Goal: Task Accomplishment & Management: Manage account settings

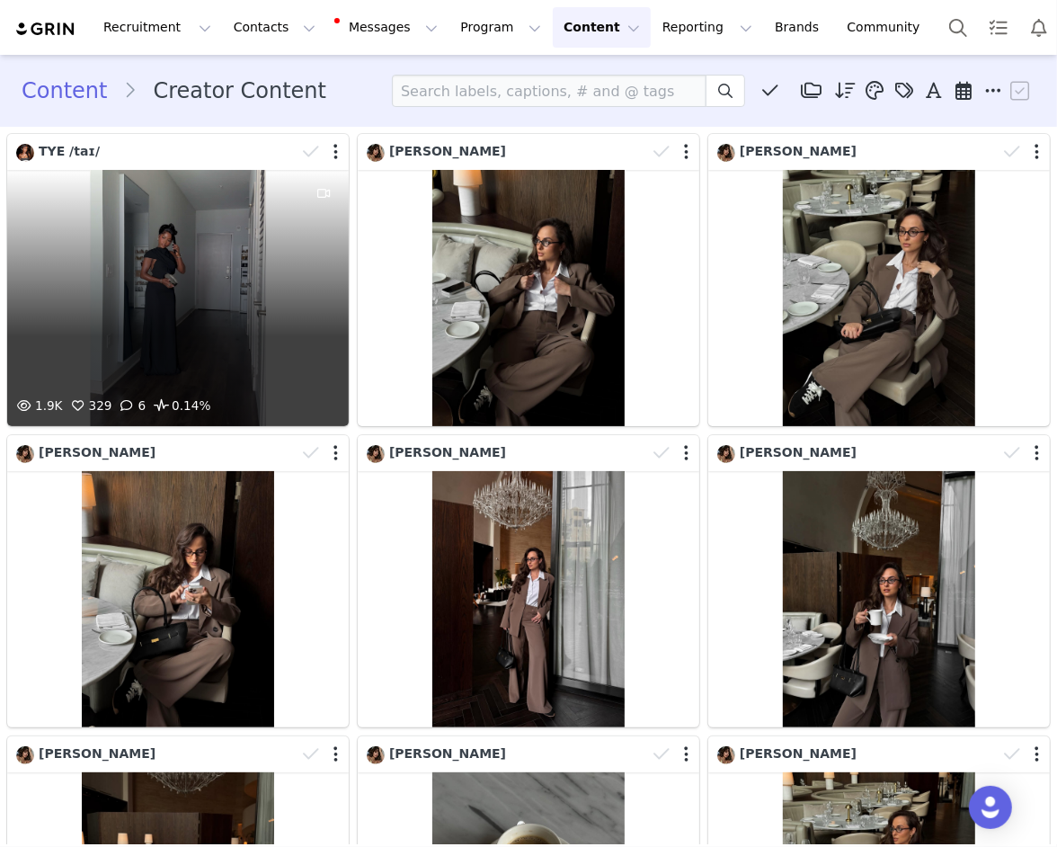
click at [316, 353] on div at bounding box center [324, 283] width 49 height 226
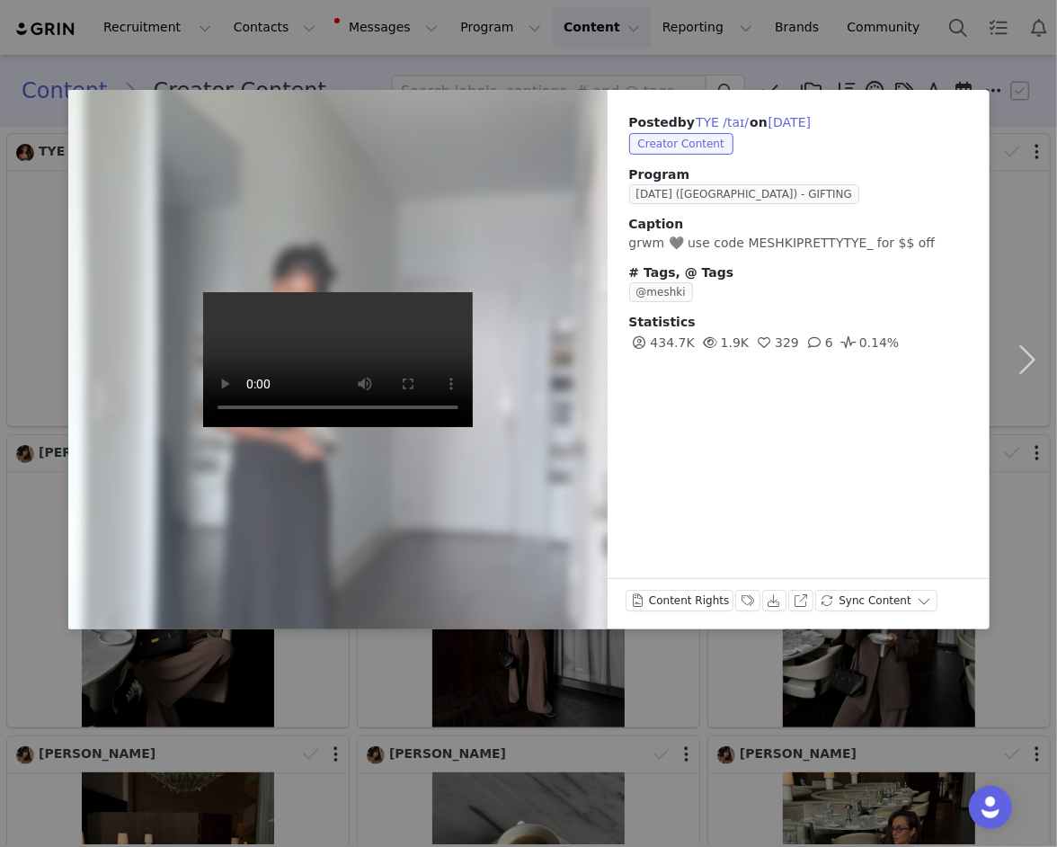
click at [814, 62] on div "Posted by TYE /taɪ/ on Oct 1, 2025 Creator Content Program SEPTEMBER 25 (USA) -…" at bounding box center [528, 423] width 1057 height 847
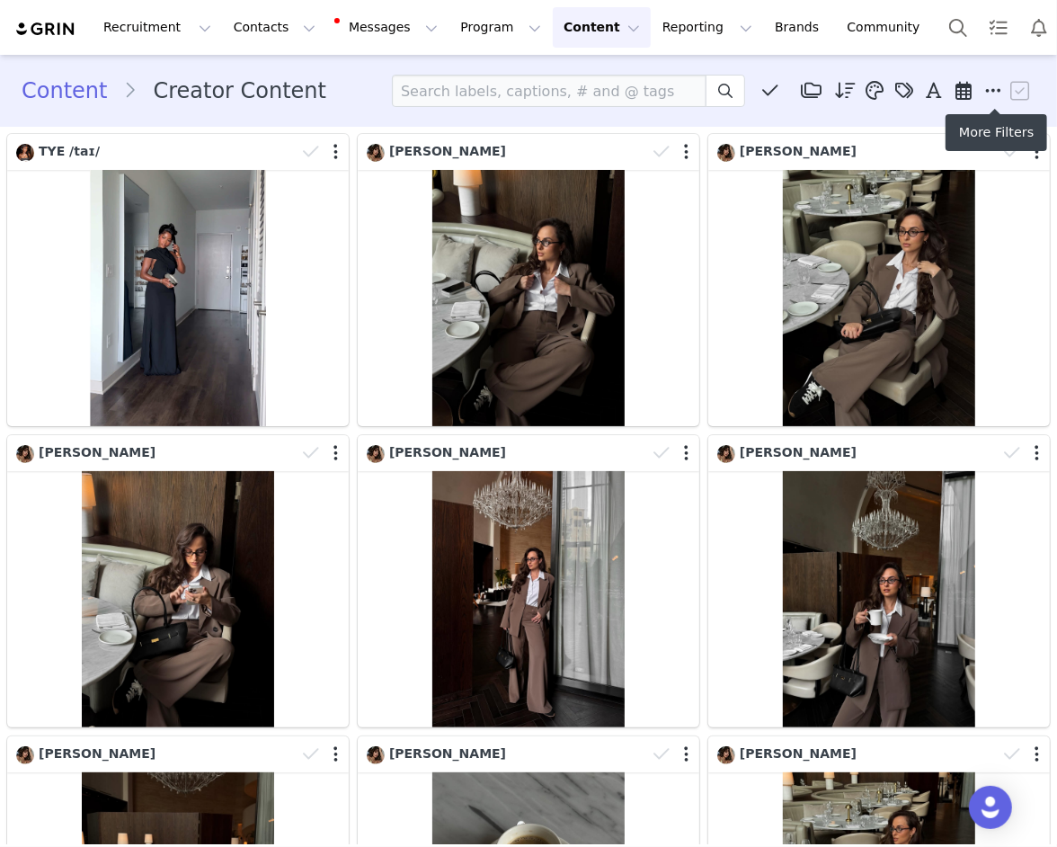
click at [992, 82] on icon at bounding box center [994, 91] width 16 height 18
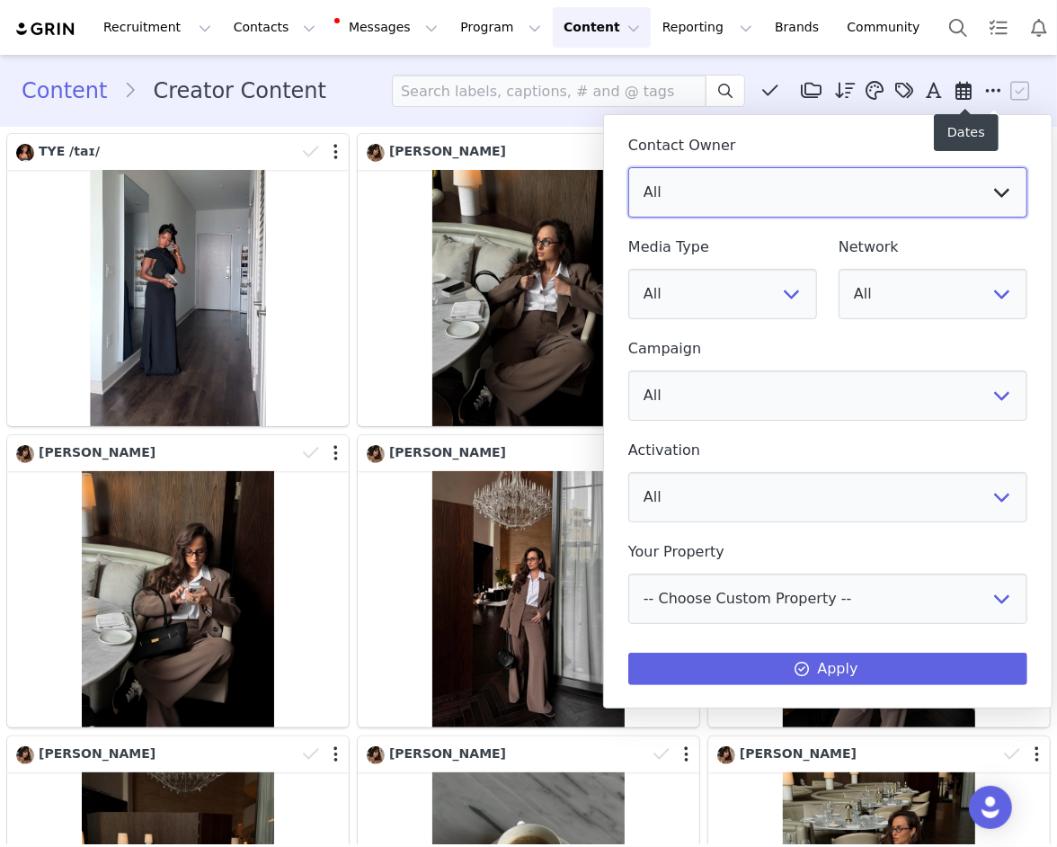
click at [899, 193] on select "All Vivienne Lee Georgia Kalatzis Sabrina Nicholas Vendela Byrnes Samantha Wong…" at bounding box center [827, 192] width 399 height 50
select select "f486a5d6-bb11-4a40-ade1-c57aed3289ae"
click at [628, 167] on select "All Vivienne Lee Georgia Kalatzis Sabrina Nicholas Vendela Byrnes Samantha Wong…" at bounding box center [827, 192] width 399 height 50
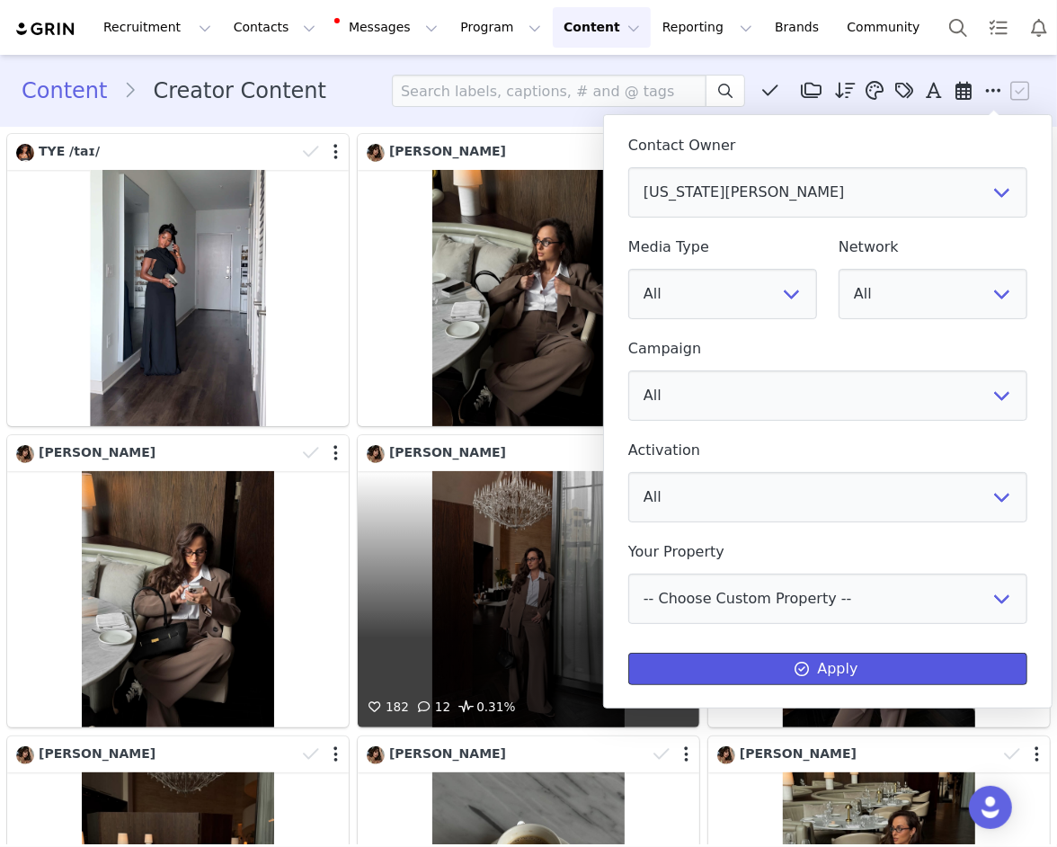
click at [673, 666] on button "Apply" at bounding box center [827, 669] width 399 height 32
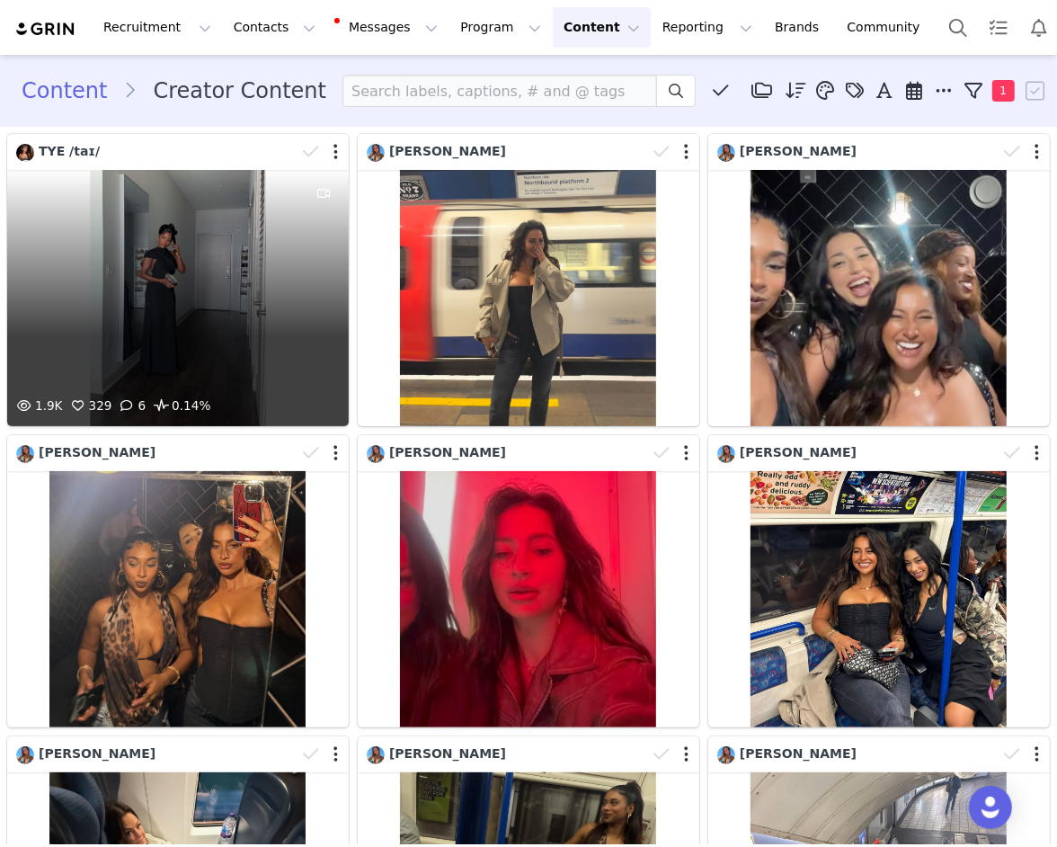
click at [314, 298] on div at bounding box center [324, 283] width 49 height 226
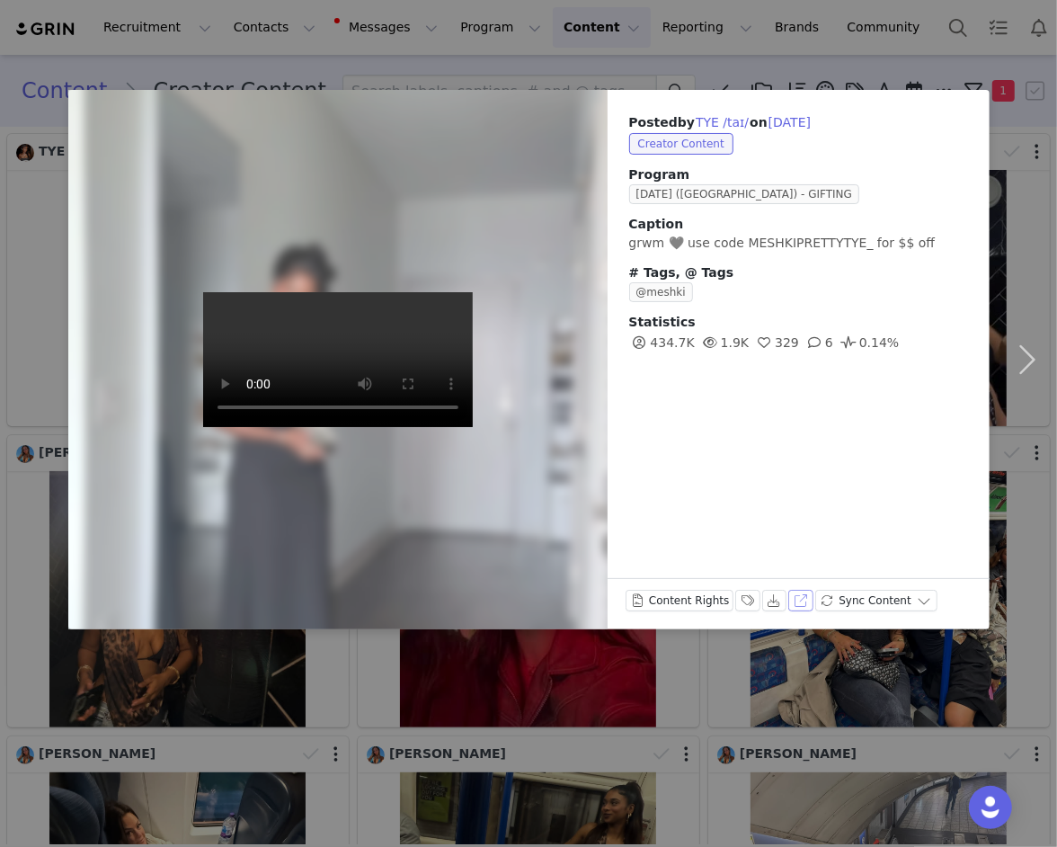
click at [789, 599] on button "View on TikTok" at bounding box center [800, 601] width 25 height 22
click at [908, 59] on div "Posted by TYE /taɪ/ on Oct 1, 2025 Creator Content Program SEPTEMBER 25 (USA) -…" at bounding box center [528, 423] width 1057 height 847
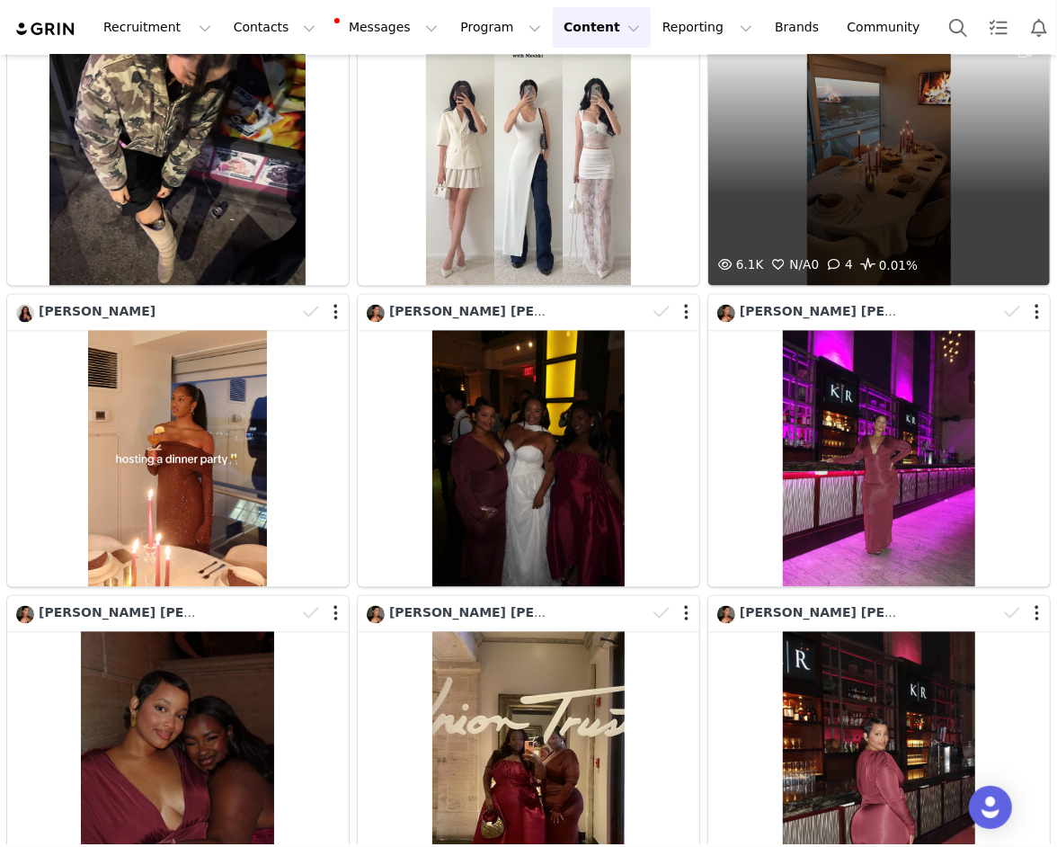
scroll to position [2001, 0]
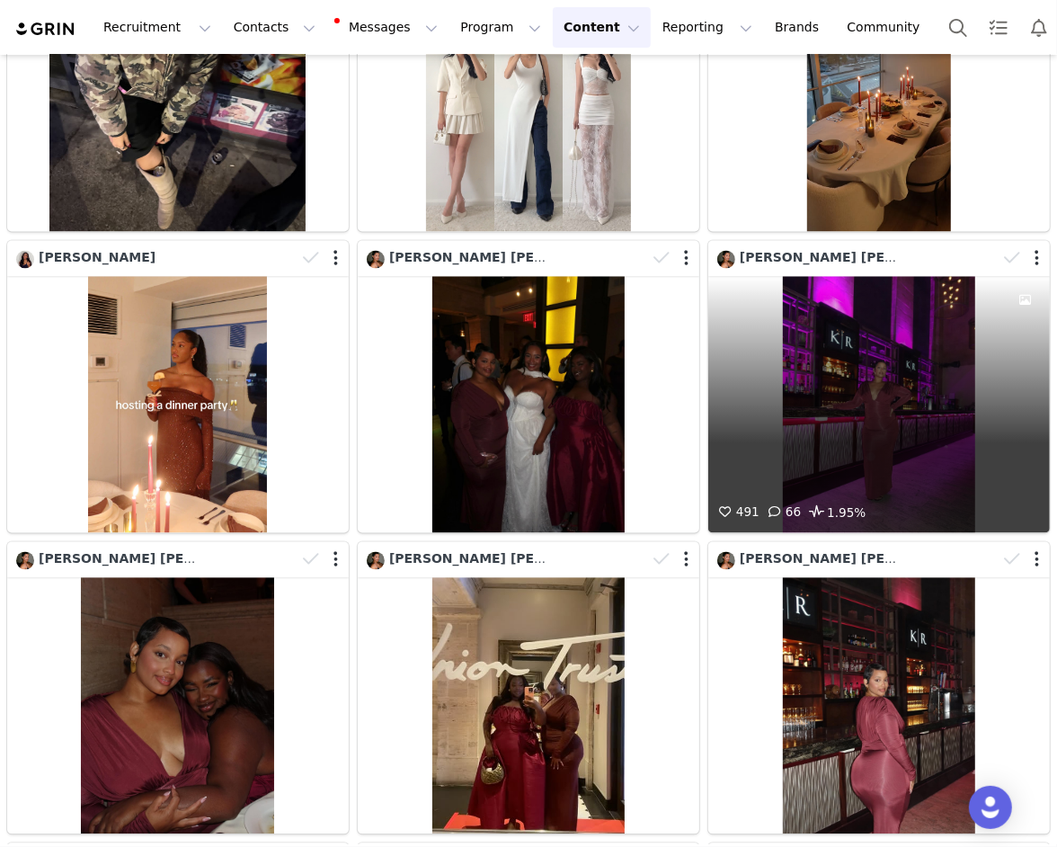
click at [824, 372] on div "491 66 1.95%" at bounding box center [879, 405] width 342 height 256
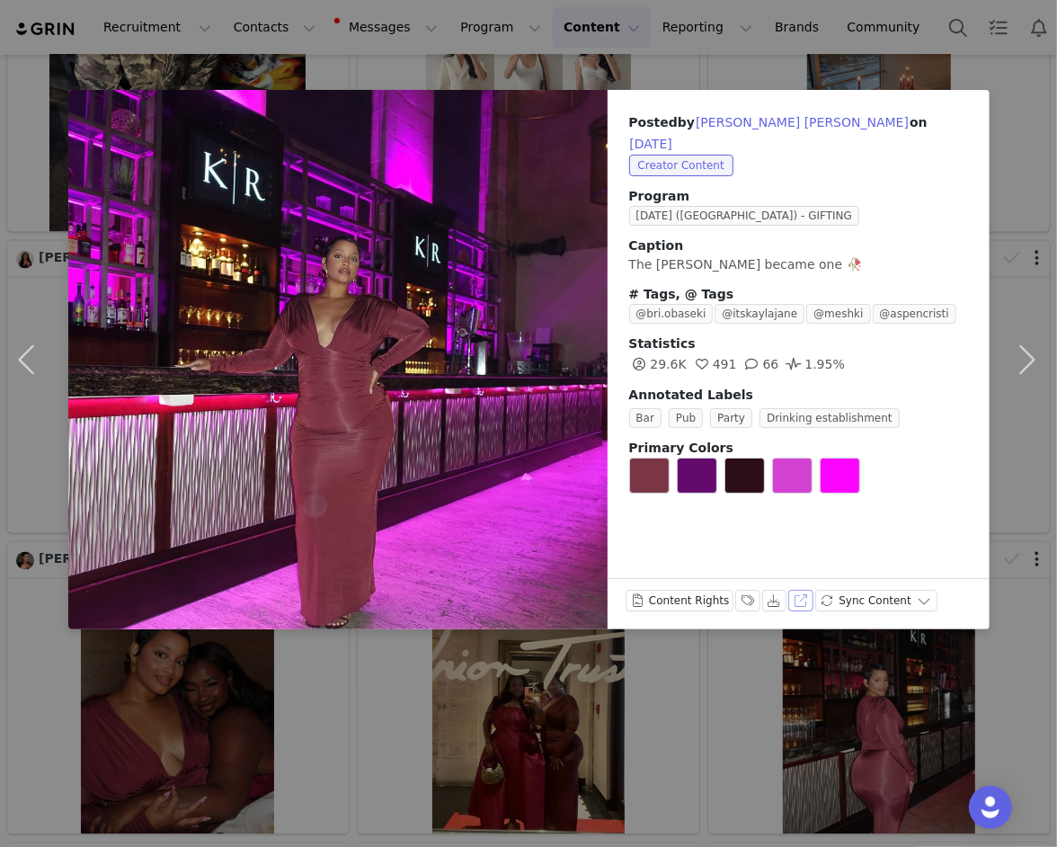
click at [791, 598] on button "View on Instagram" at bounding box center [800, 601] width 25 height 22
click at [1017, 267] on button "button" at bounding box center [1028, 359] width 76 height 539
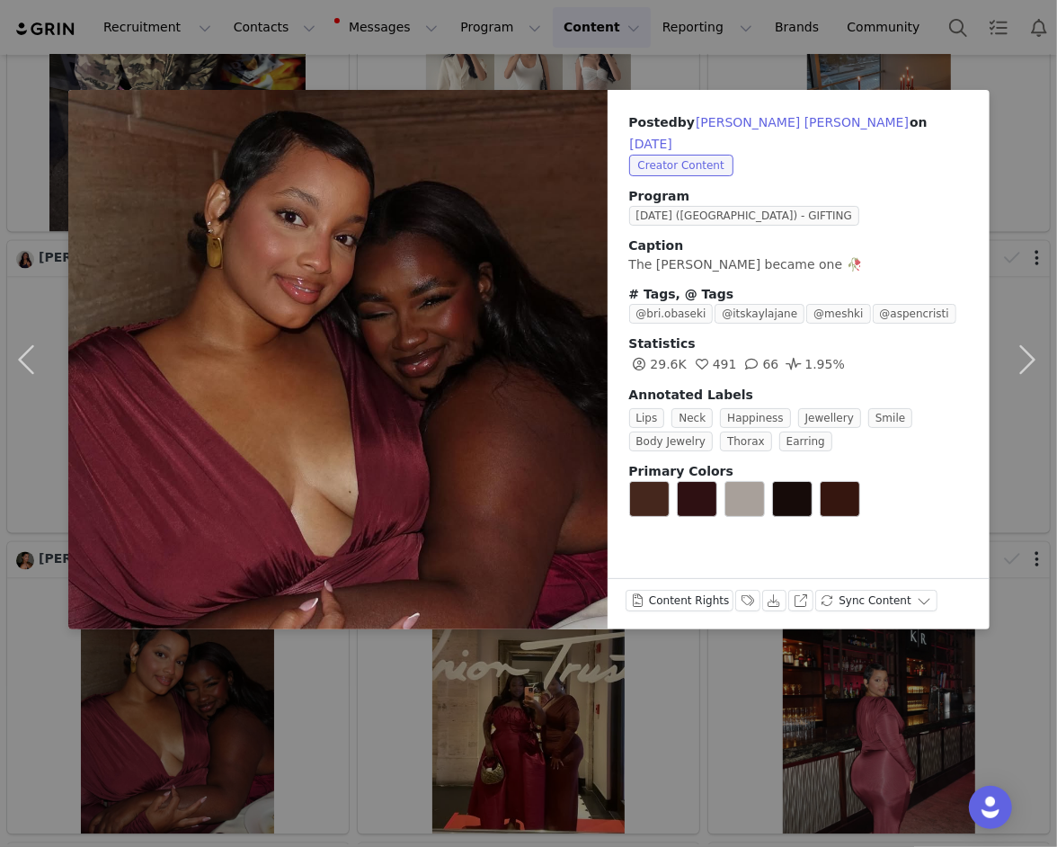
click at [875, 679] on div "Posted by Brittany-Leigh Mae on Sep 30, 2025 Creator Content Program AUGUST 25 …" at bounding box center [528, 423] width 1057 height 847
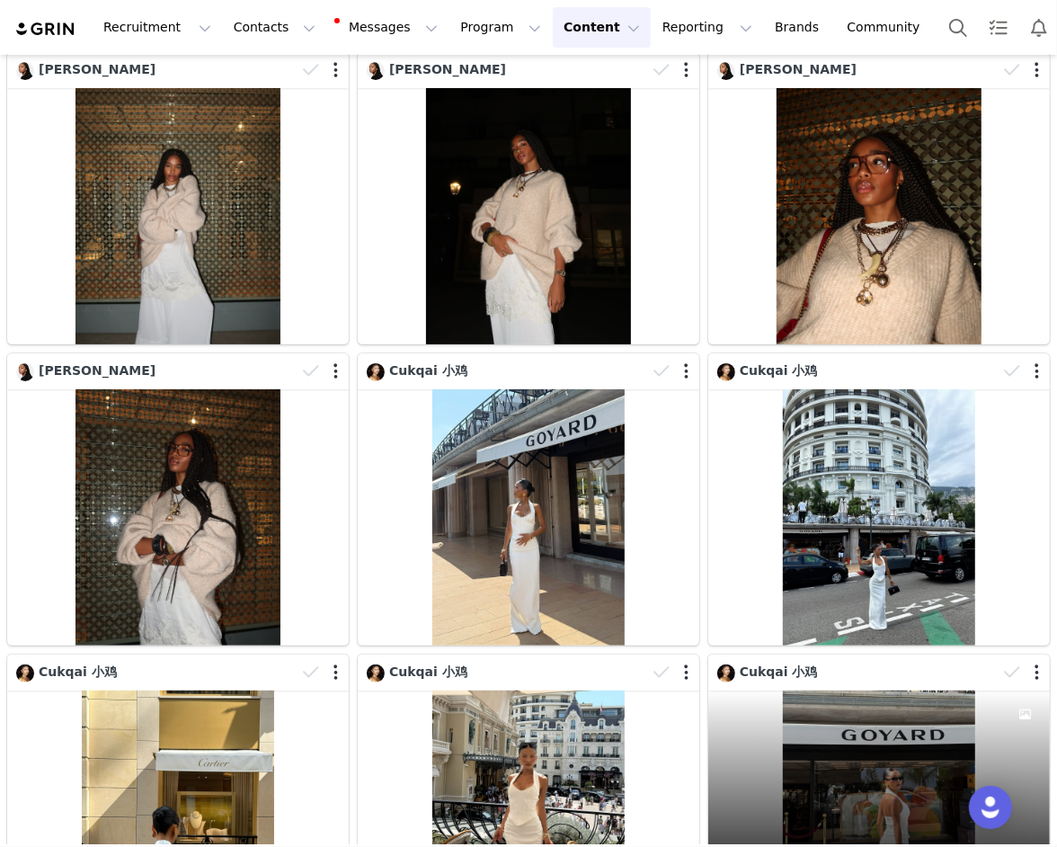
scroll to position [4428, 0]
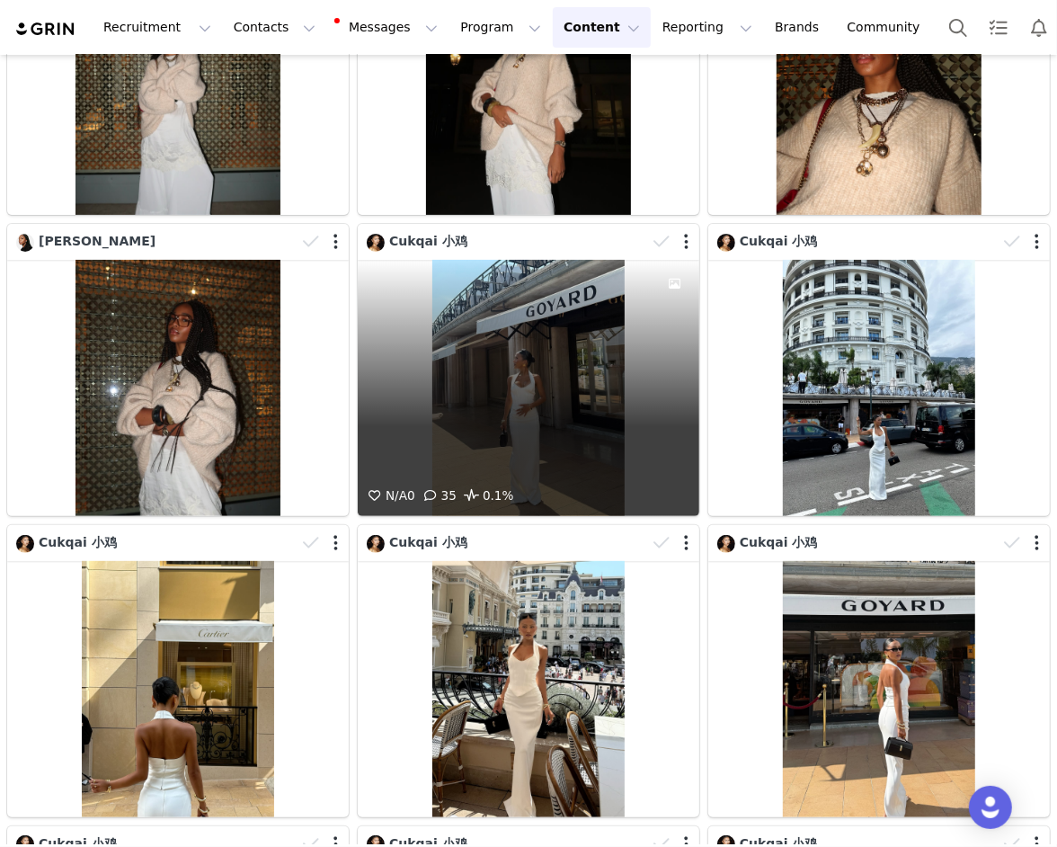
click at [640, 427] on div "N/A 0 35 0.1%" at bounding box center [529, 388] width 342 height 256
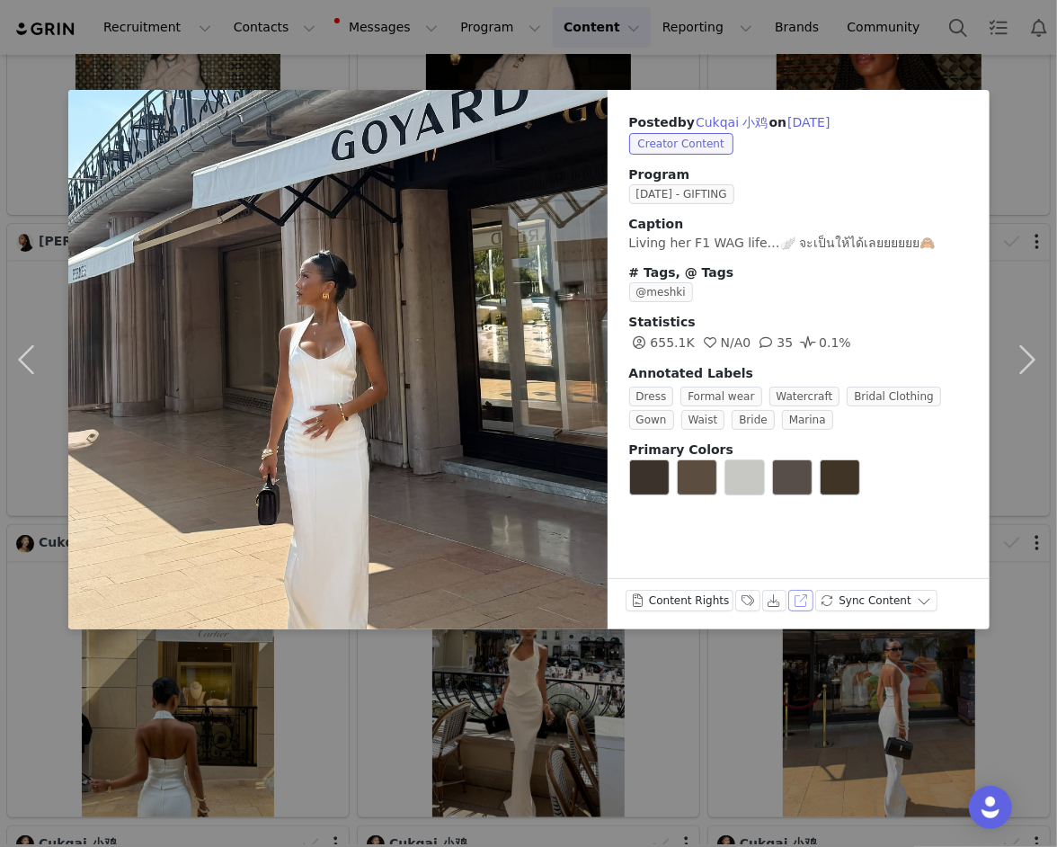
click at [789, 601] on button "View on Instagram" at bounding box center [800, 601] width 25 height 22
click at [1008, 245] on button "button" at bounding box center [1028, 359] width 76 height 539
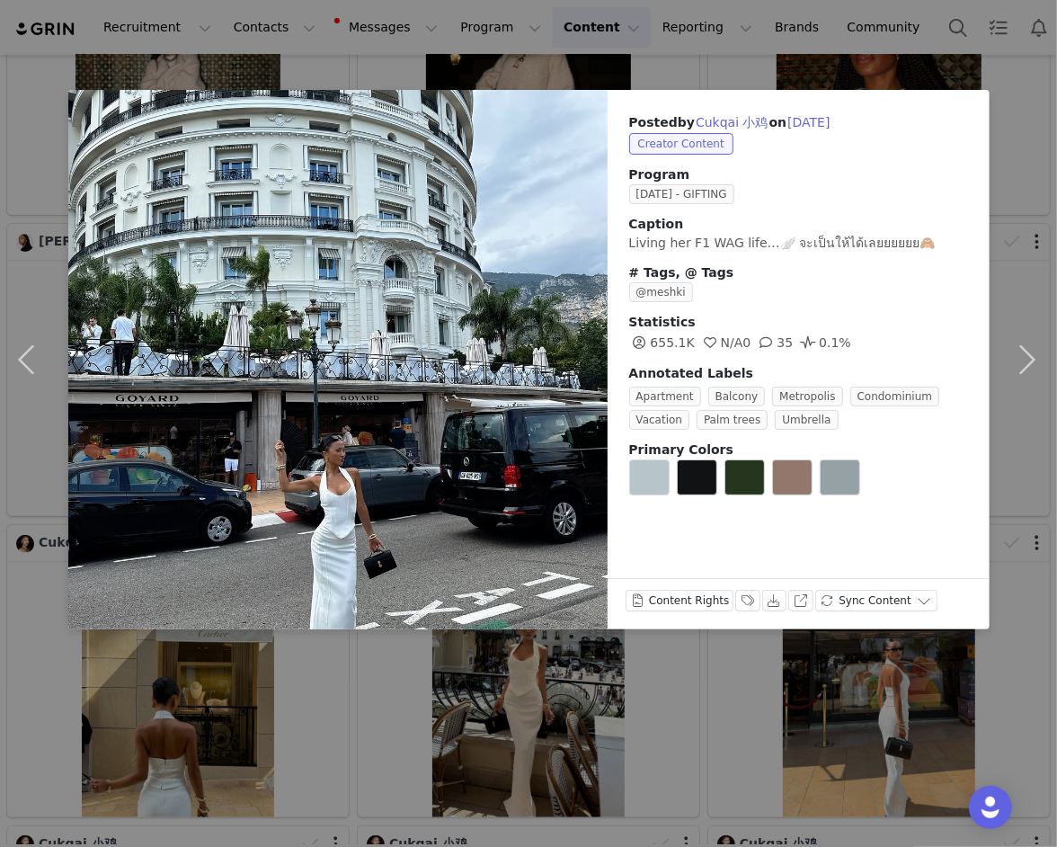
click at [819, 707] on div "Posted by Cukqai 小鸡 on Sep 29, 2025 Creator Content Program SEPTEMBER 25 - GIFT…" at bounding box center [528, 423] width 1057 height 847
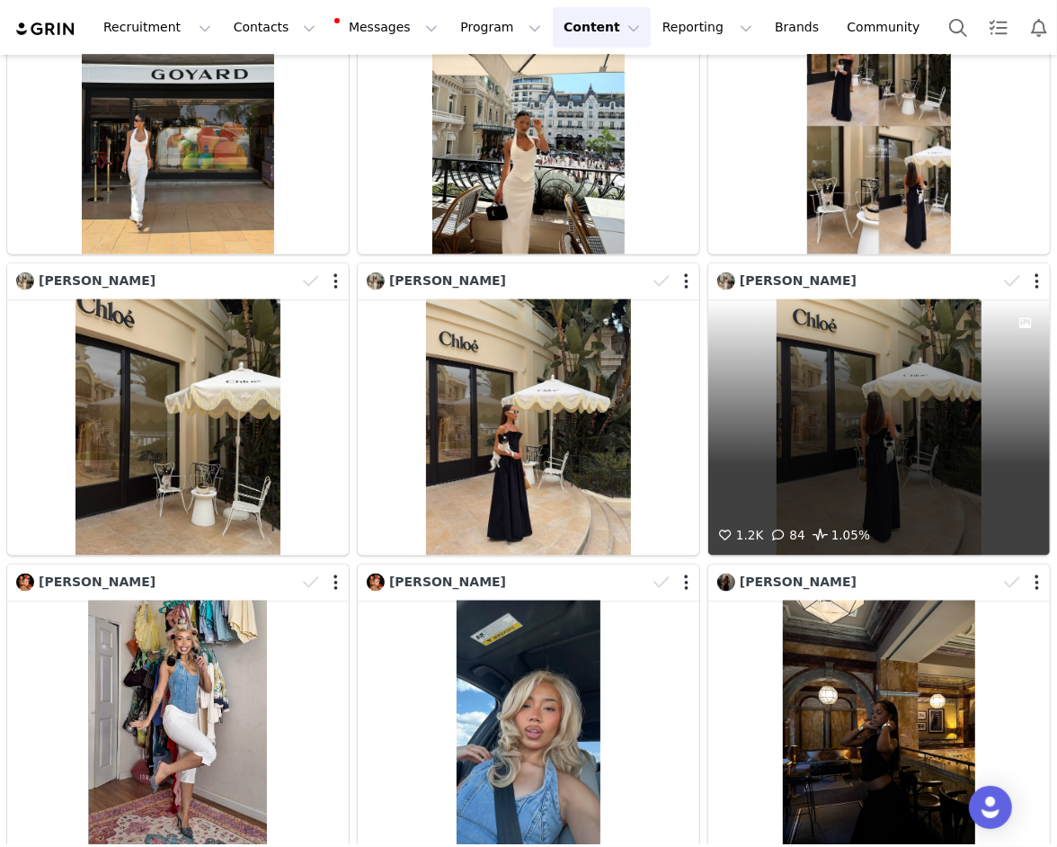
scroll to position [5700, 0]
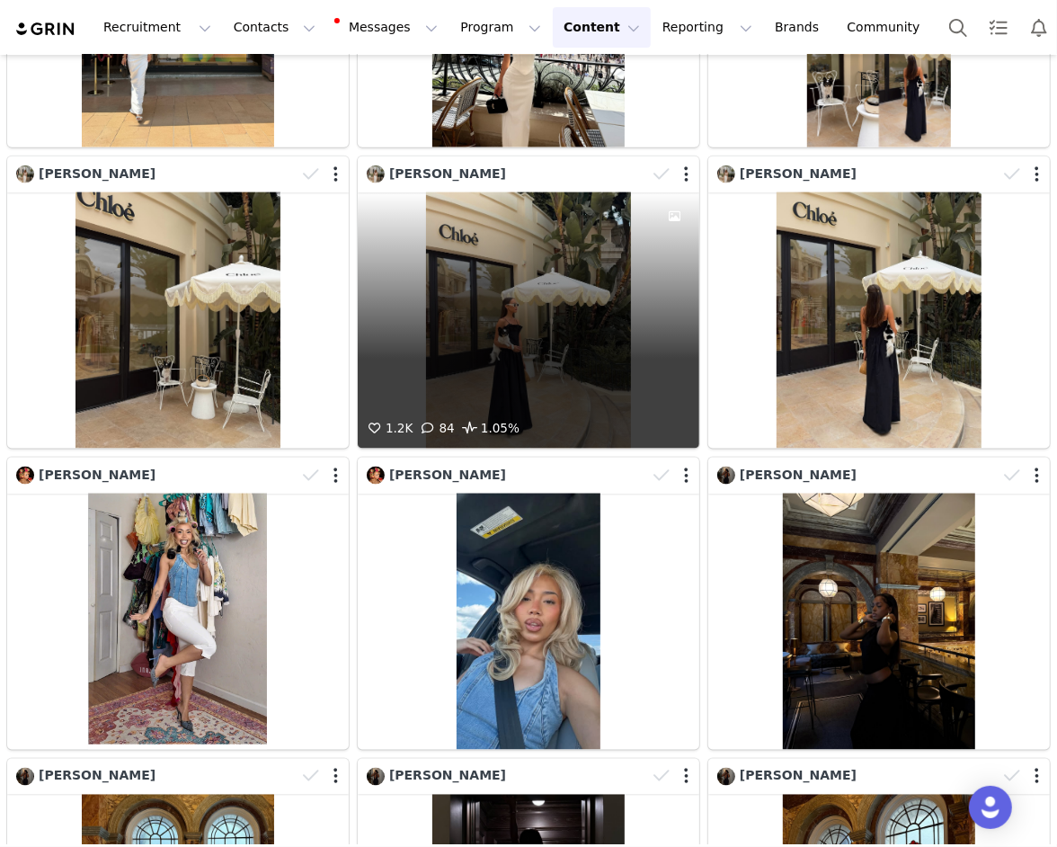
click at [631, 376] on div "1.2K 84 1.05%" at bounding box center [529, 320] width 342 height 256
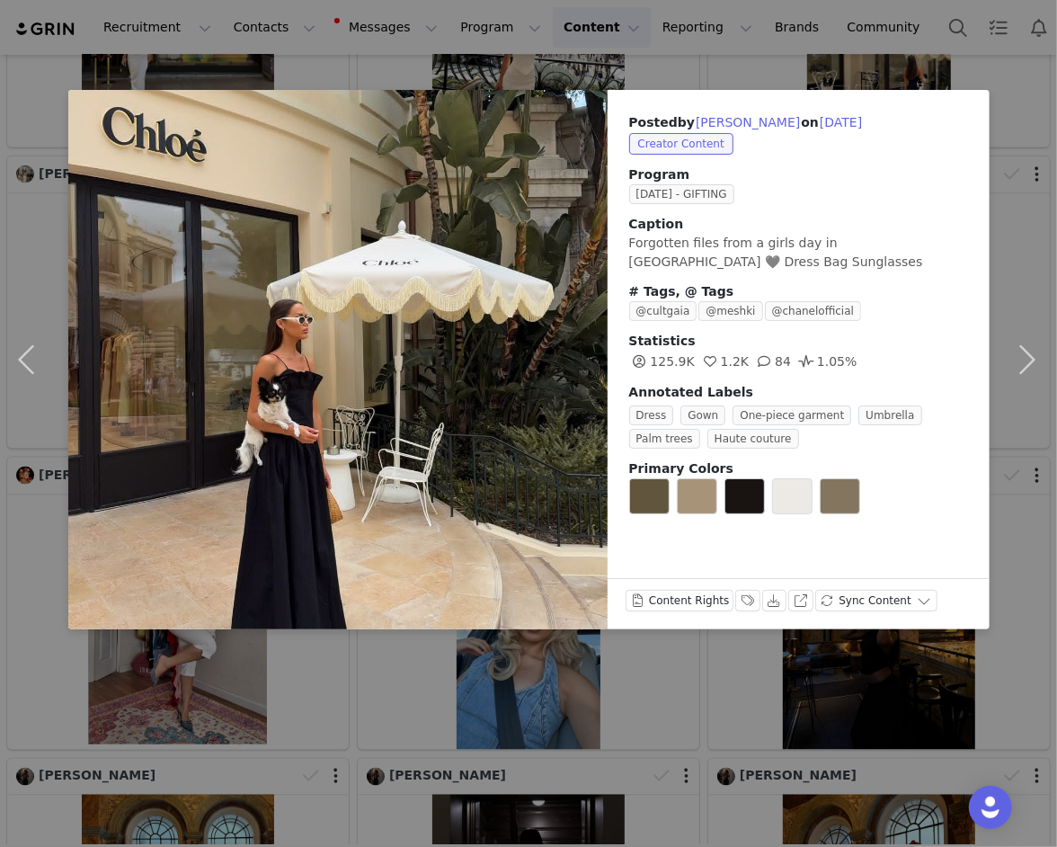
click at [756, 684] on div "Posted by Zoe Witherspoon on Sep 29, 2025 Creator Content Program SEPTEMBER 25 …" at bounding box center [528, 423] width 1057 height 847
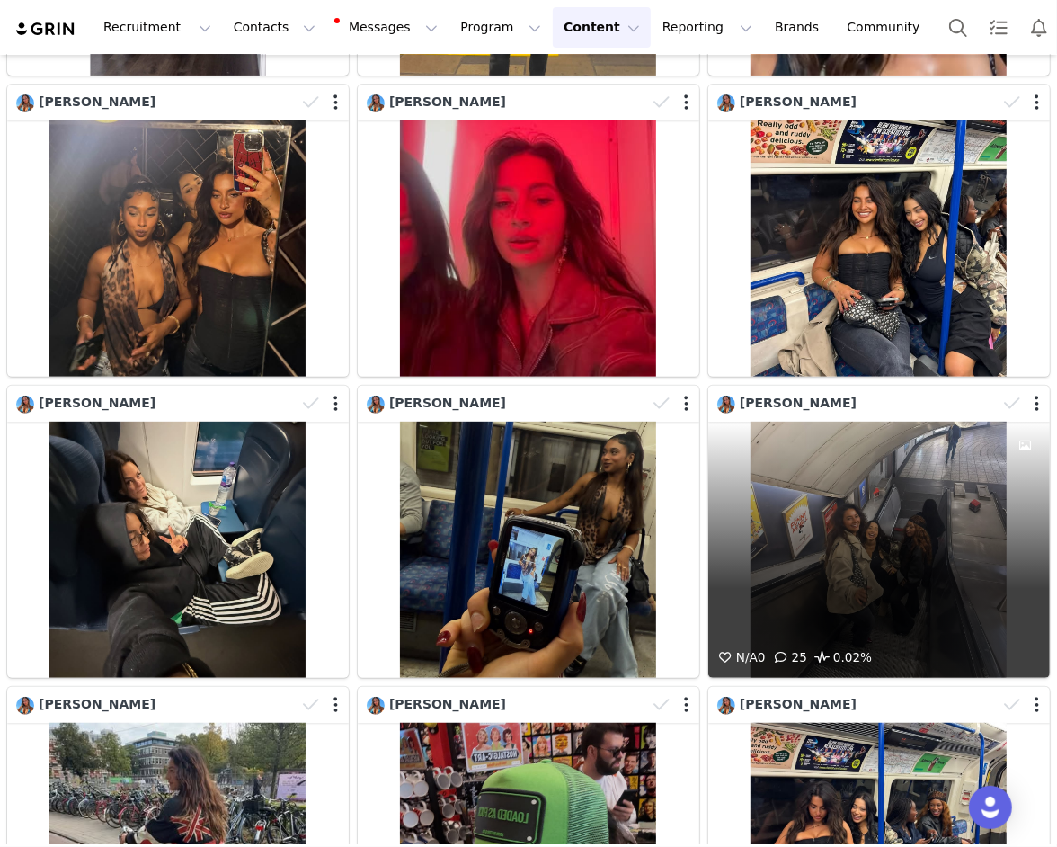
scroll to position [0, 0]
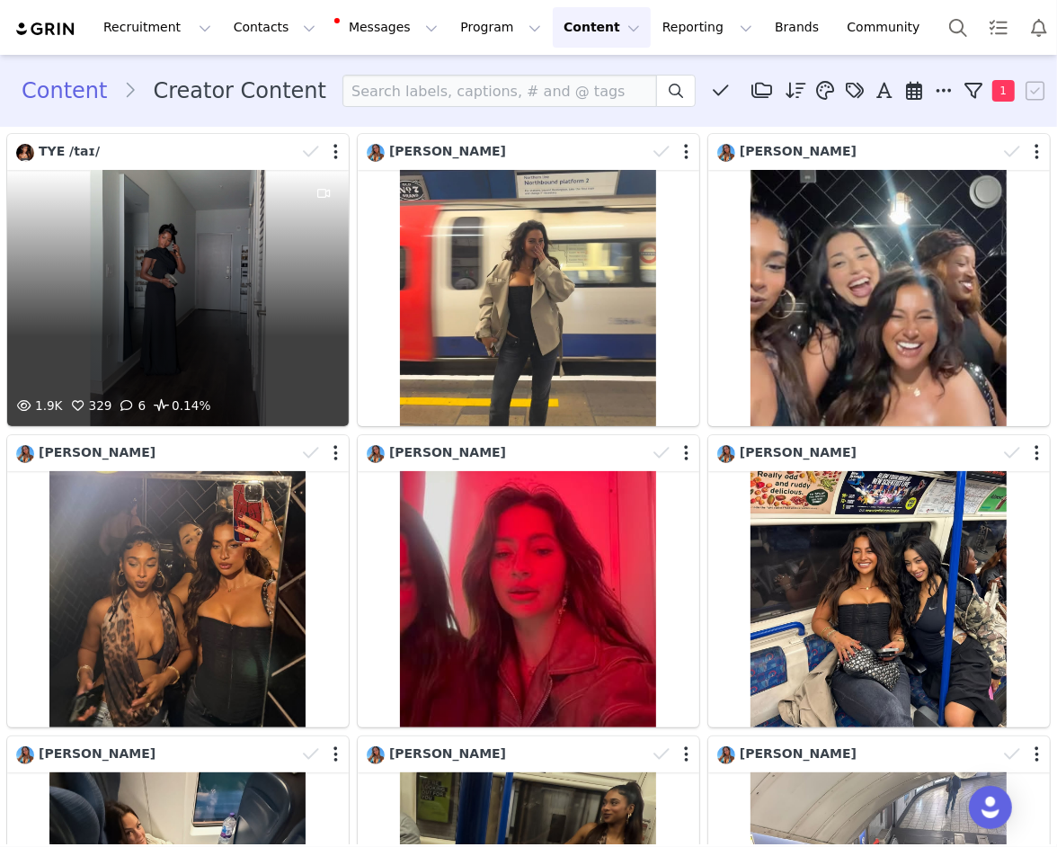
click at [169, 313] on div "1.9K 329 6 0.14%" at bounding box center [178, 298] width 342 height 256
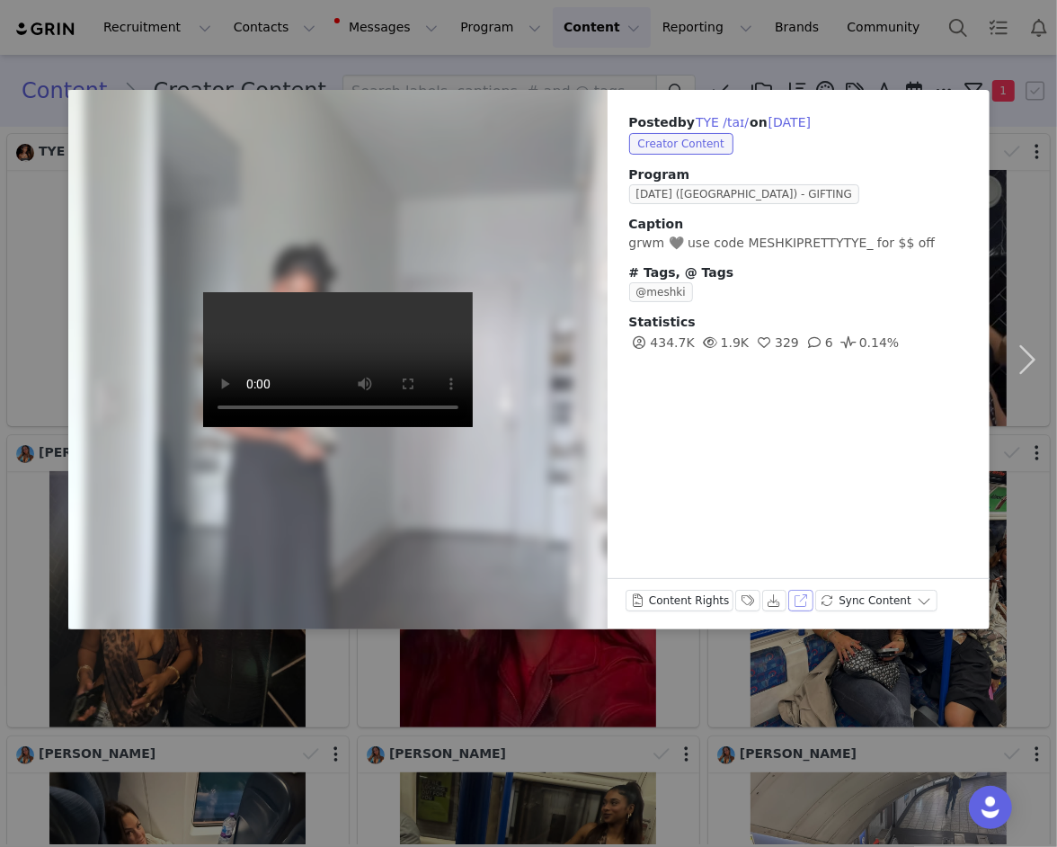
click at [802, 592] on button "View on TikTok" at bounding box center [800, 601] width 25 height 22
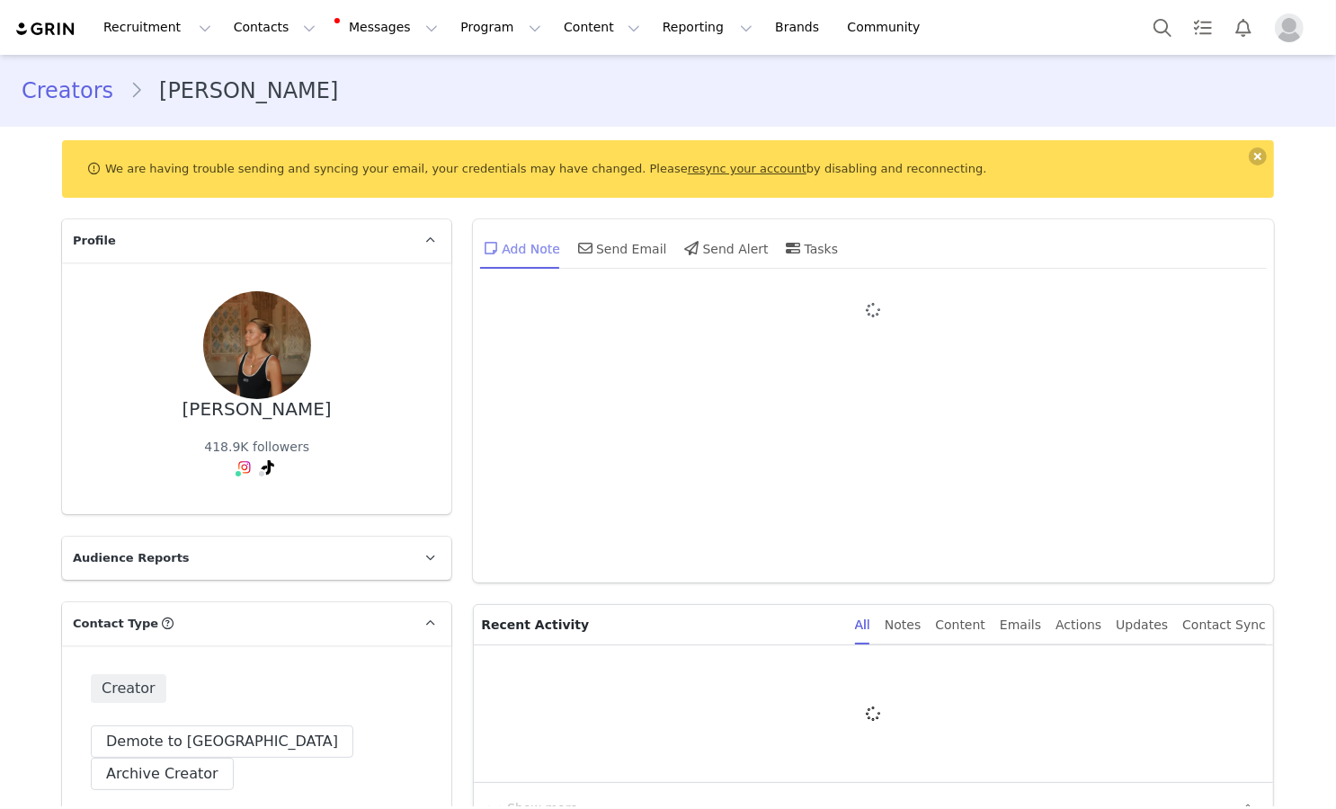
type input "+1 ([GEOGRAPHIC_DATA])"
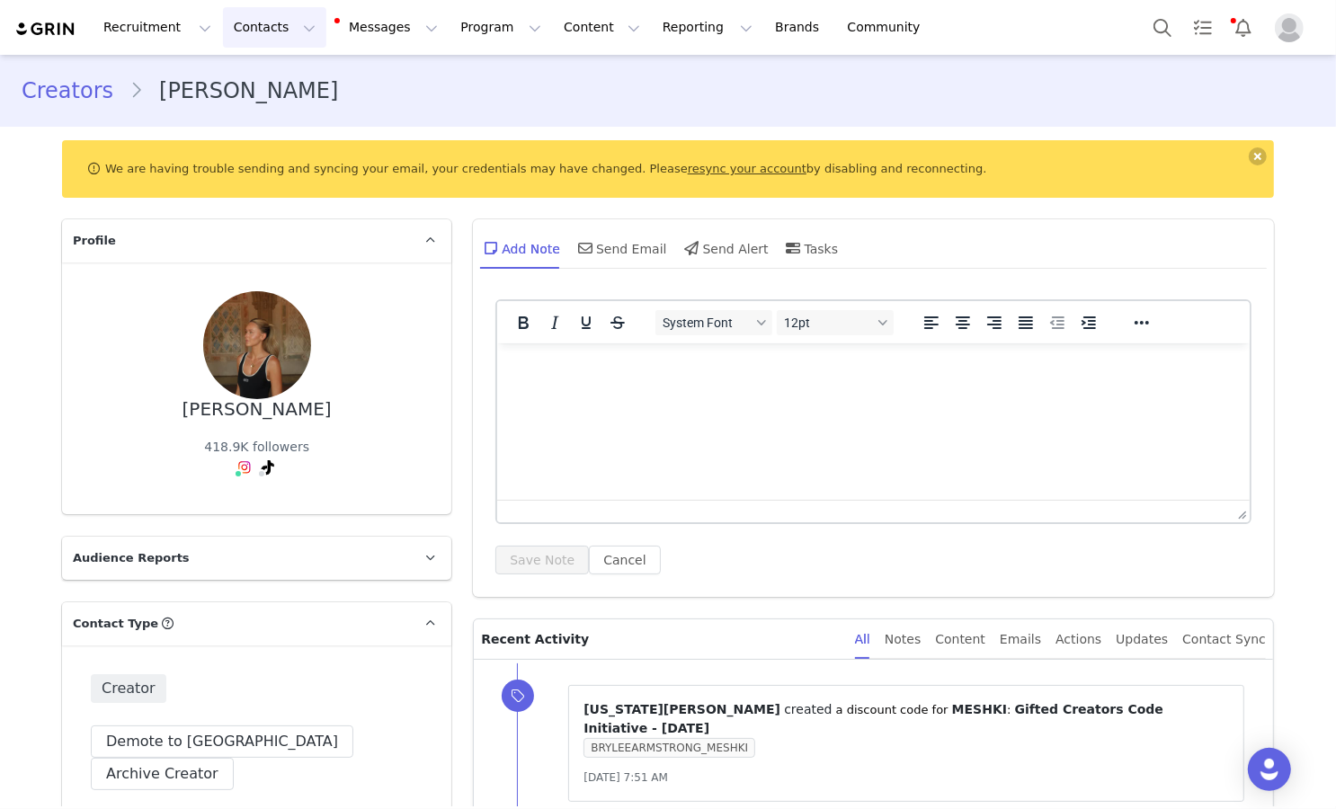
click at [263, 30] on button "Contacts Contacts" at bounding box center [274, 27] width 103 height 40
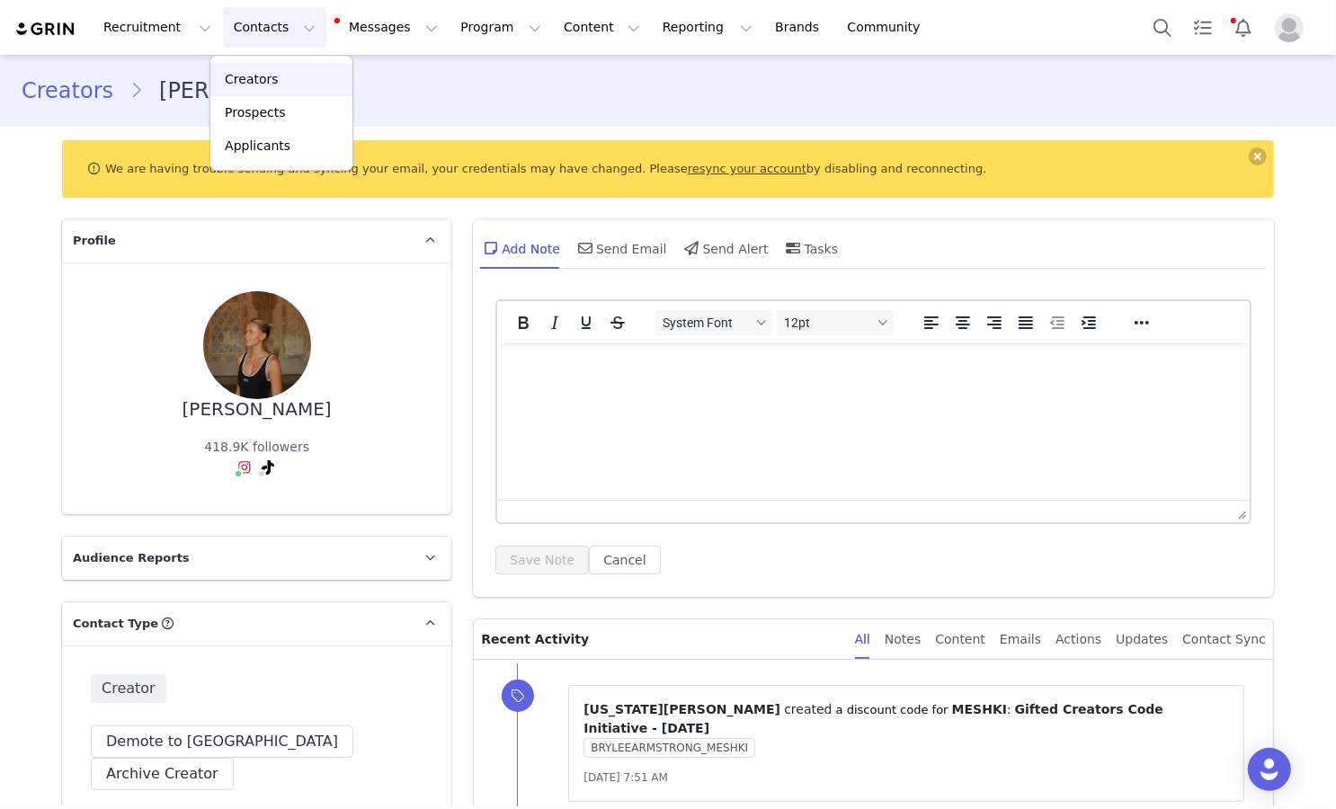
click at [272, 82] on p "Creators" at bounding box center [252, 79] width 54 height 19
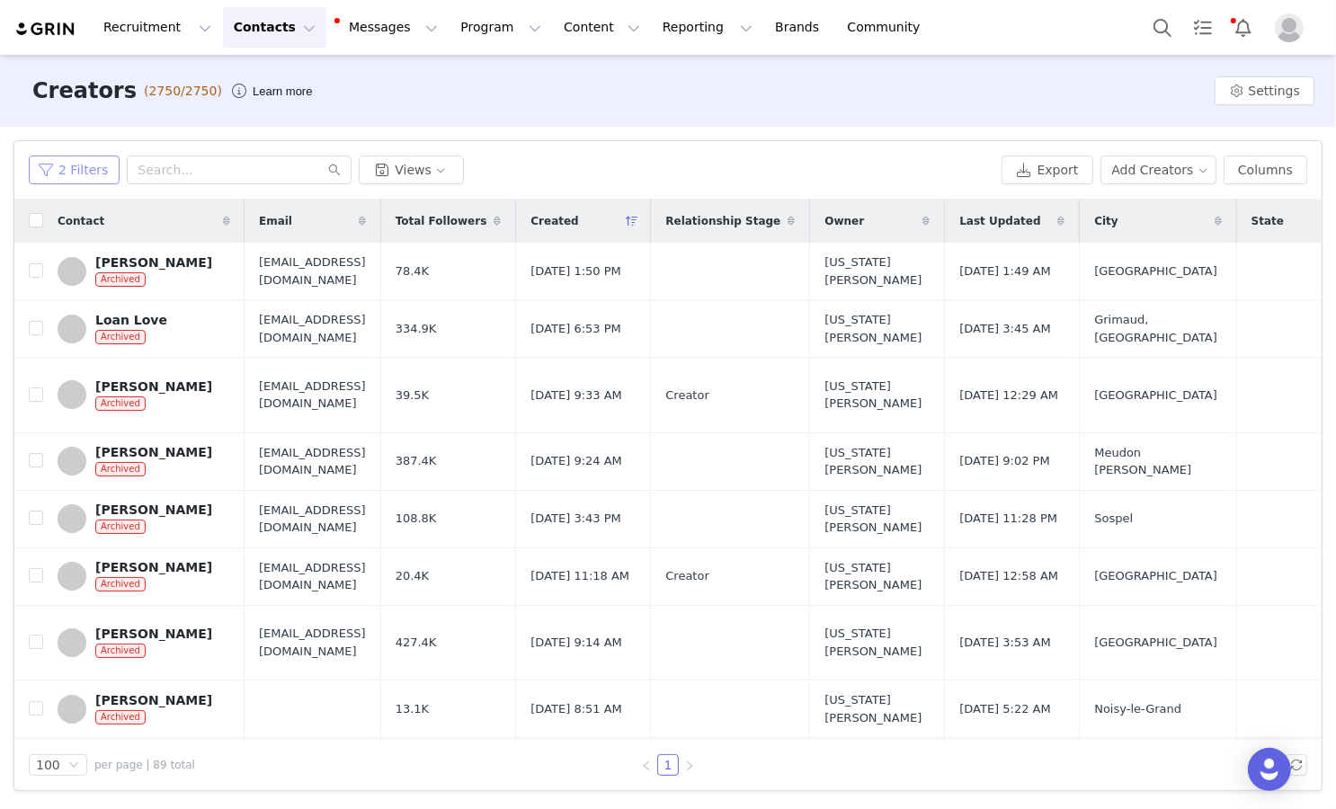
click at [77, 168] on button "2 Filters" at bounding box center [74, 170] width 91 height 29
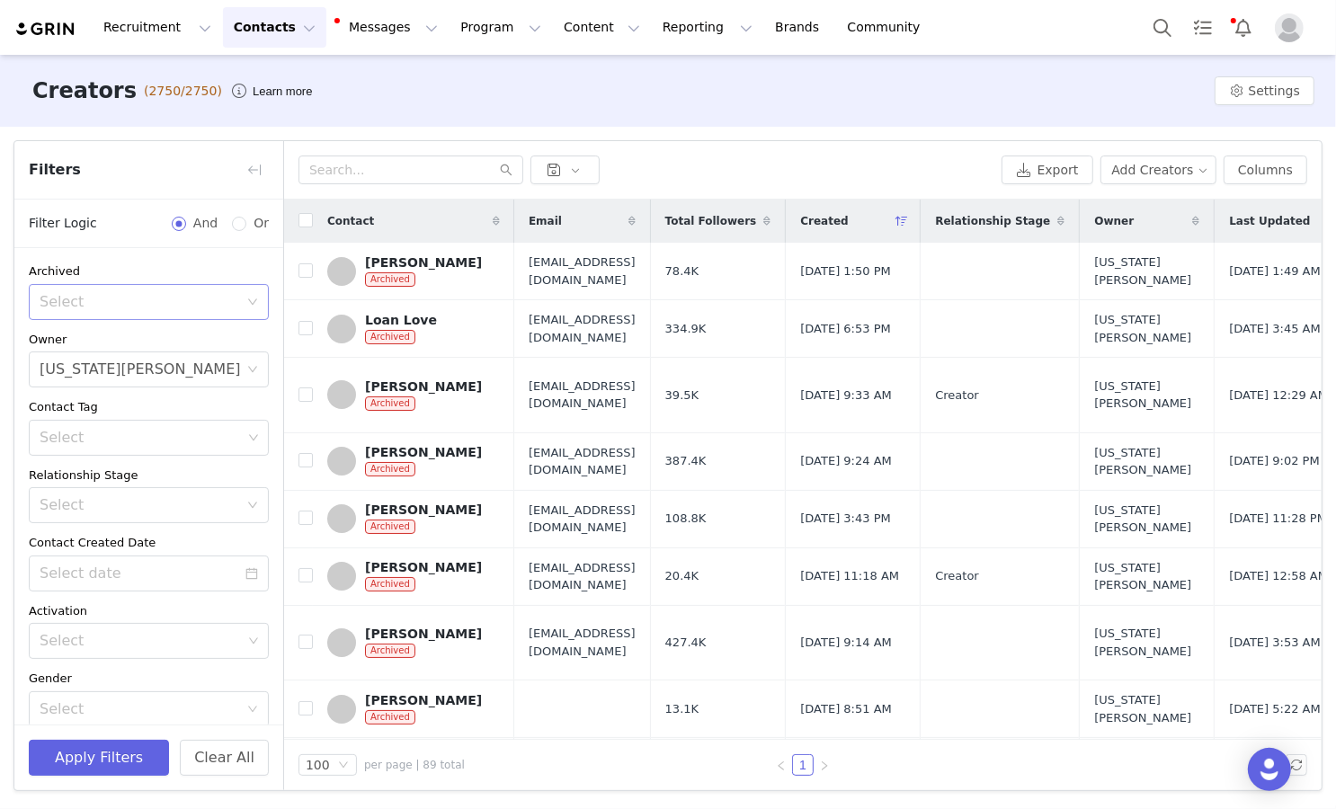
click at [74, 299] on div "Select" at bounding box center [139, 302] width 199 height 18
click at [102, 242] on div "Filter Logic And Or" at bounding box center [148, 224] width 269 height 49
click at [77, 366] on div "Georgia Kalatzis" at bounding box center [140, 369] width 201 height 34
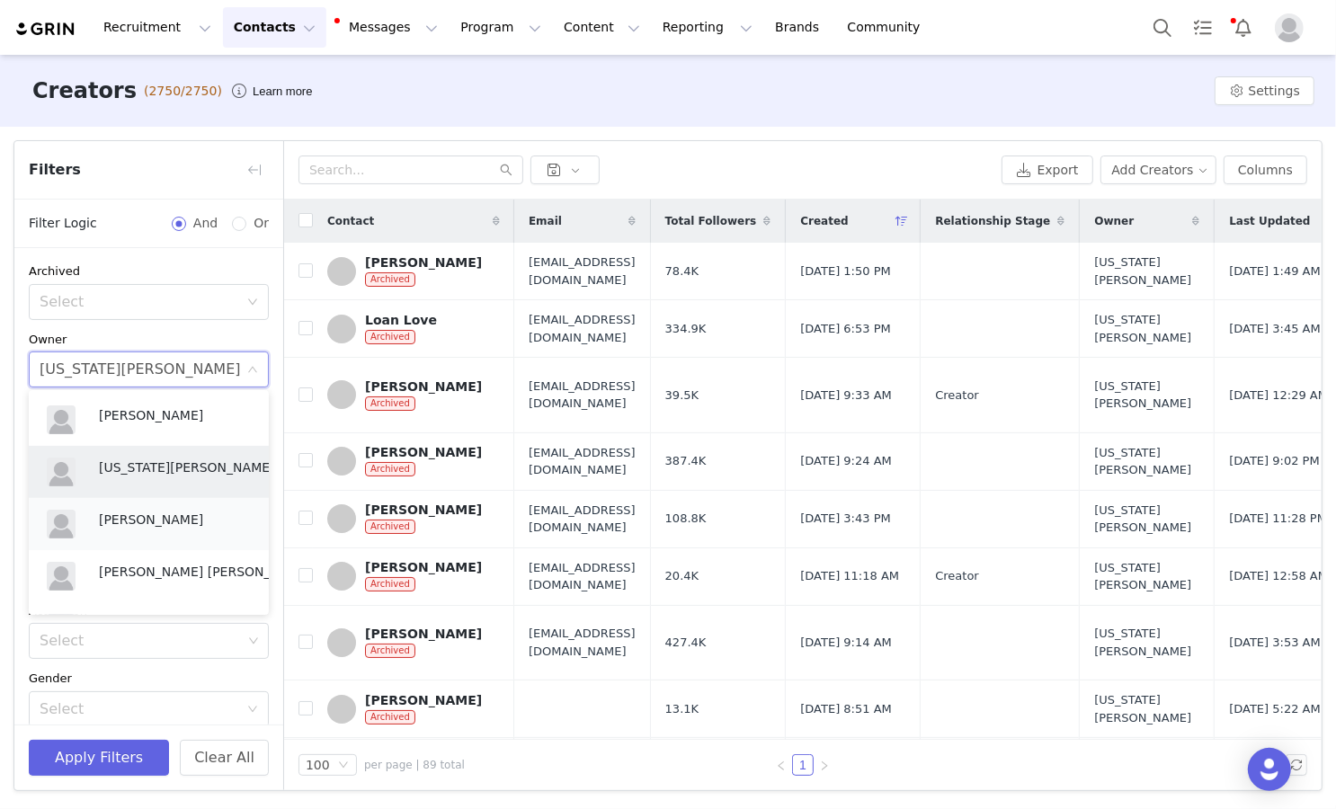
click at [80, 524] on div at bounding box center [69, 524] width 45 height 29
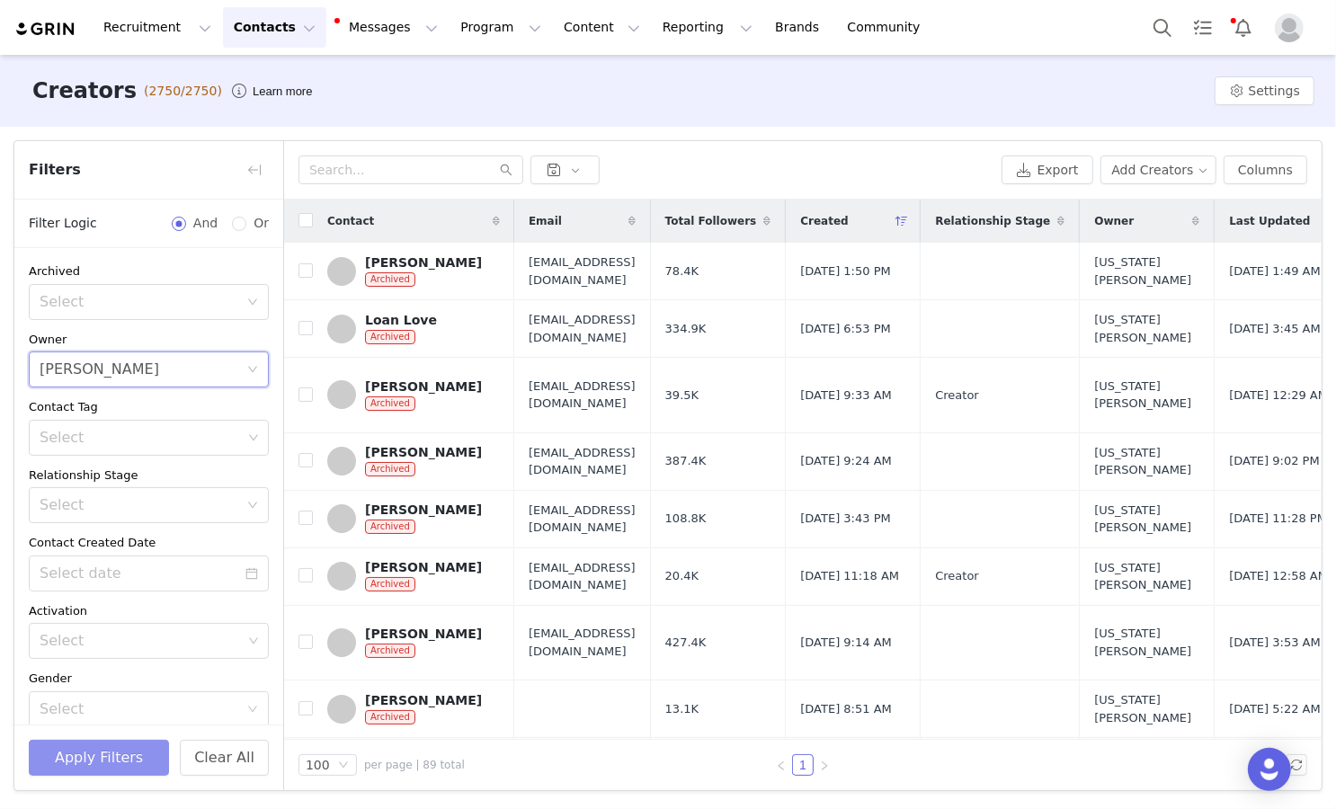
click at [81, 744] on button "Apply Filters" at bounding box center [99, 758] width 140 height 36
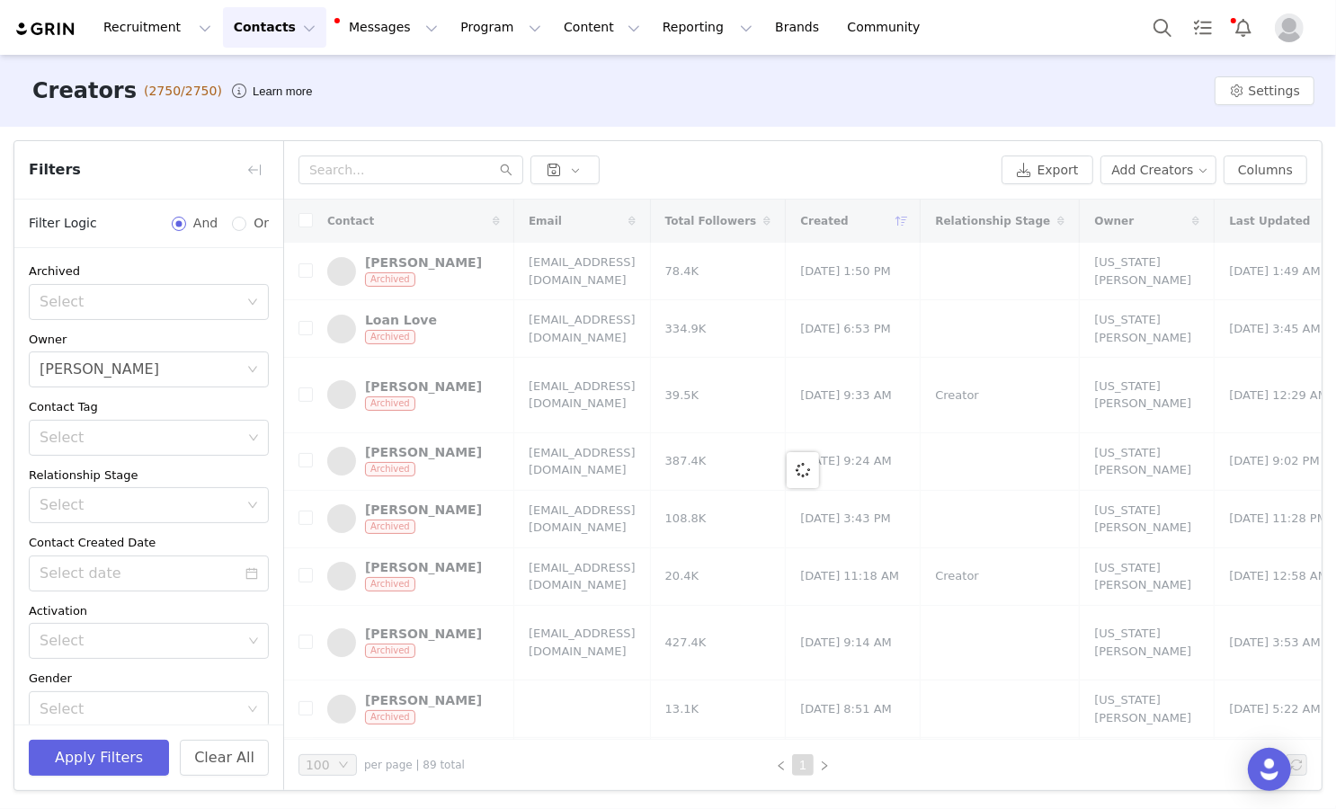
click at [216, 280] on div "Archived Select" at bounding box center [149, 292] width 240 height 58
click at [222, 297] on div "Select" at bounding box center [139, 302] width 199 height 18
click at [202, 373] on li "No" at bounding box center [149, 368] width 240 height 29
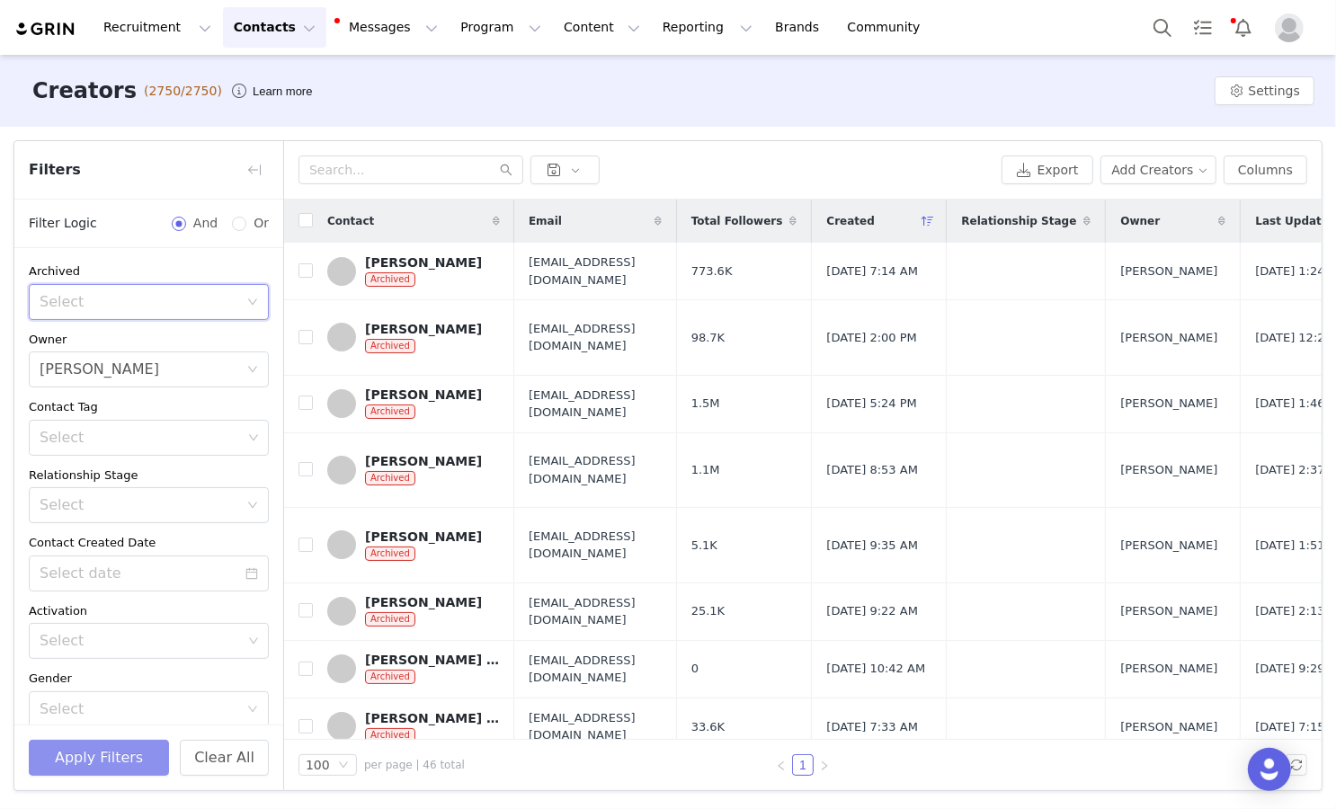
click at [87, 758] on button "Apply Filters" at bounding box center [99, 758] width 140 height 36
click at [226, 285] on div "Select" at bounding box center [143, 302] width 207 height 34
click at [192, 367] on li "No" at bounding box center [149, 368] width 240 height 29
click at [74, 752] on button "Apply Filters" at bounding box center [99, 758] width 140 height 36
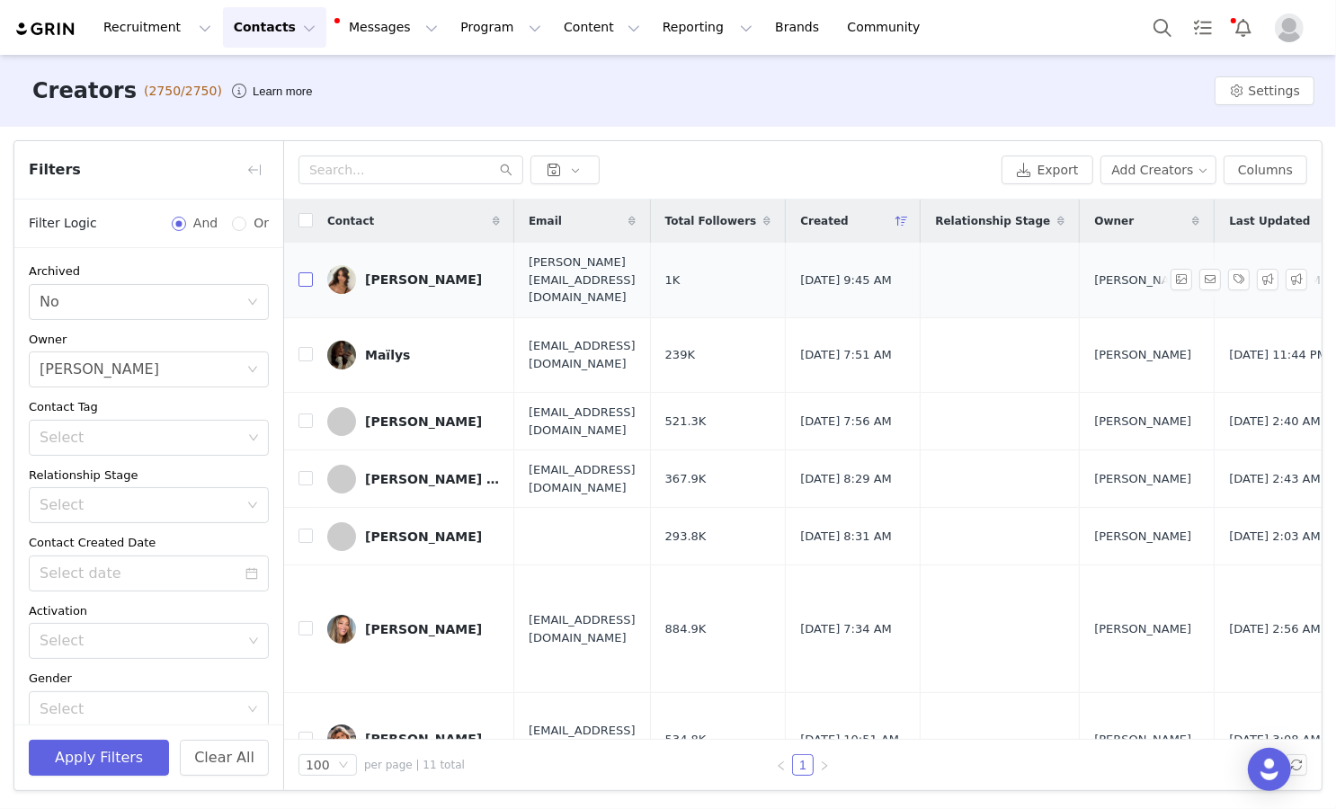
click at [309, 272] on input "checkbox" at bounding box center [305, 279] width 14 height 14
checkbox input "true"
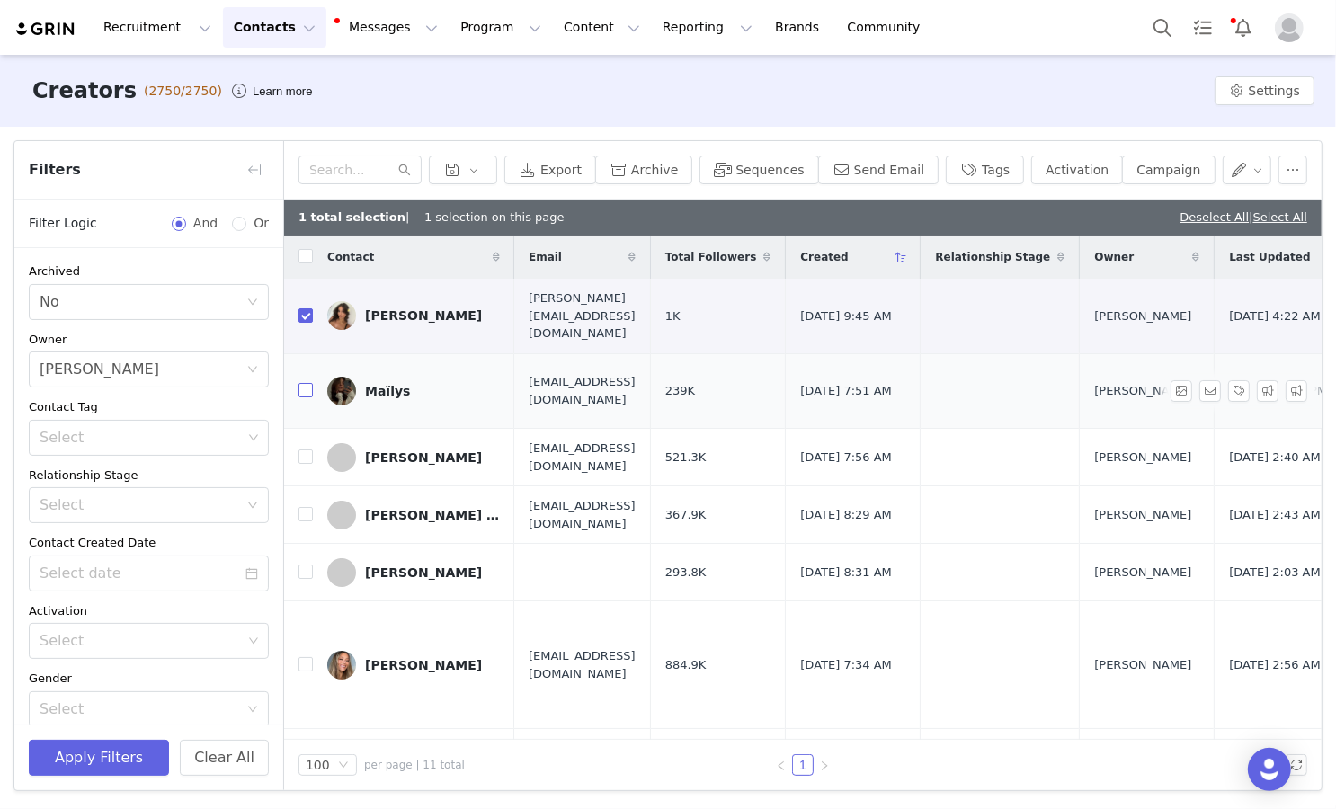
click at [307, 387] on input "checkbox" at bounding box center [305, 390] width 14 height 14
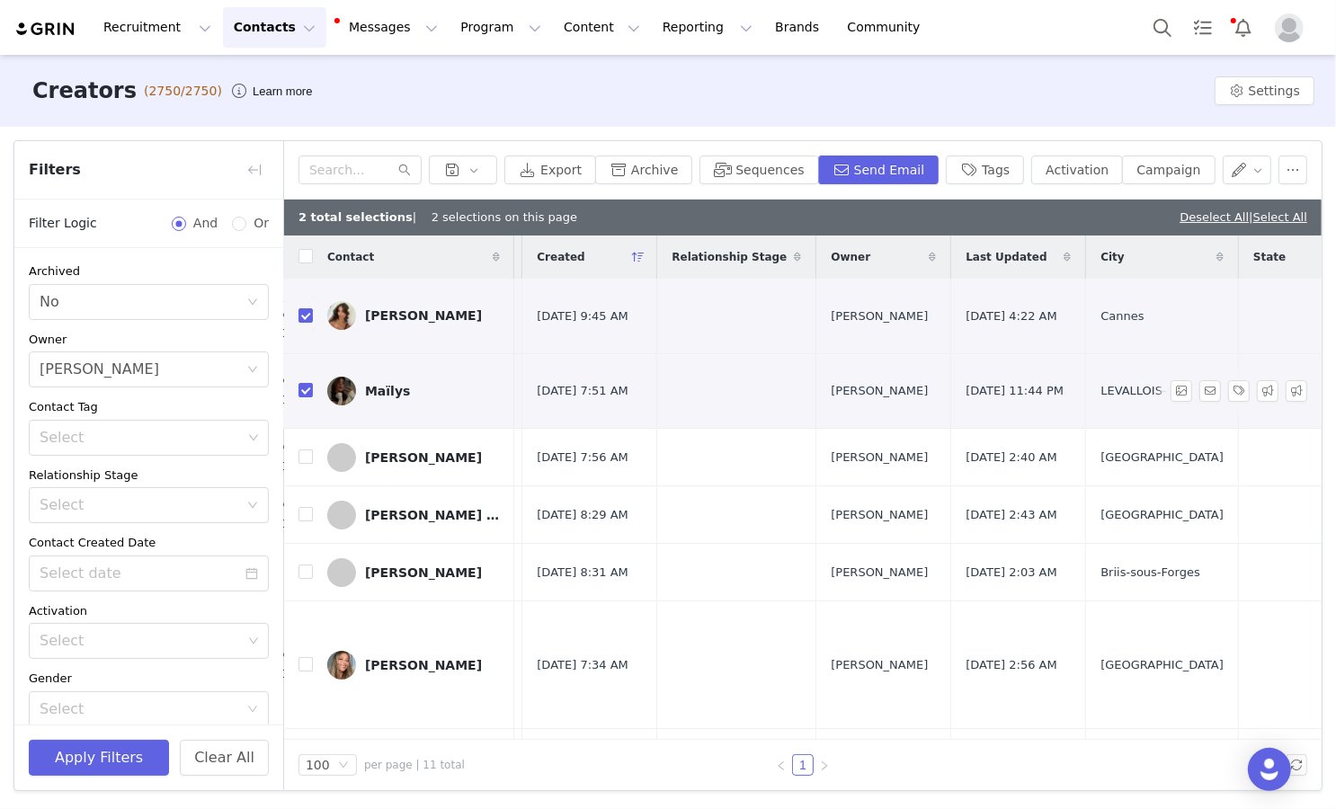
scroll to position [0, 311]
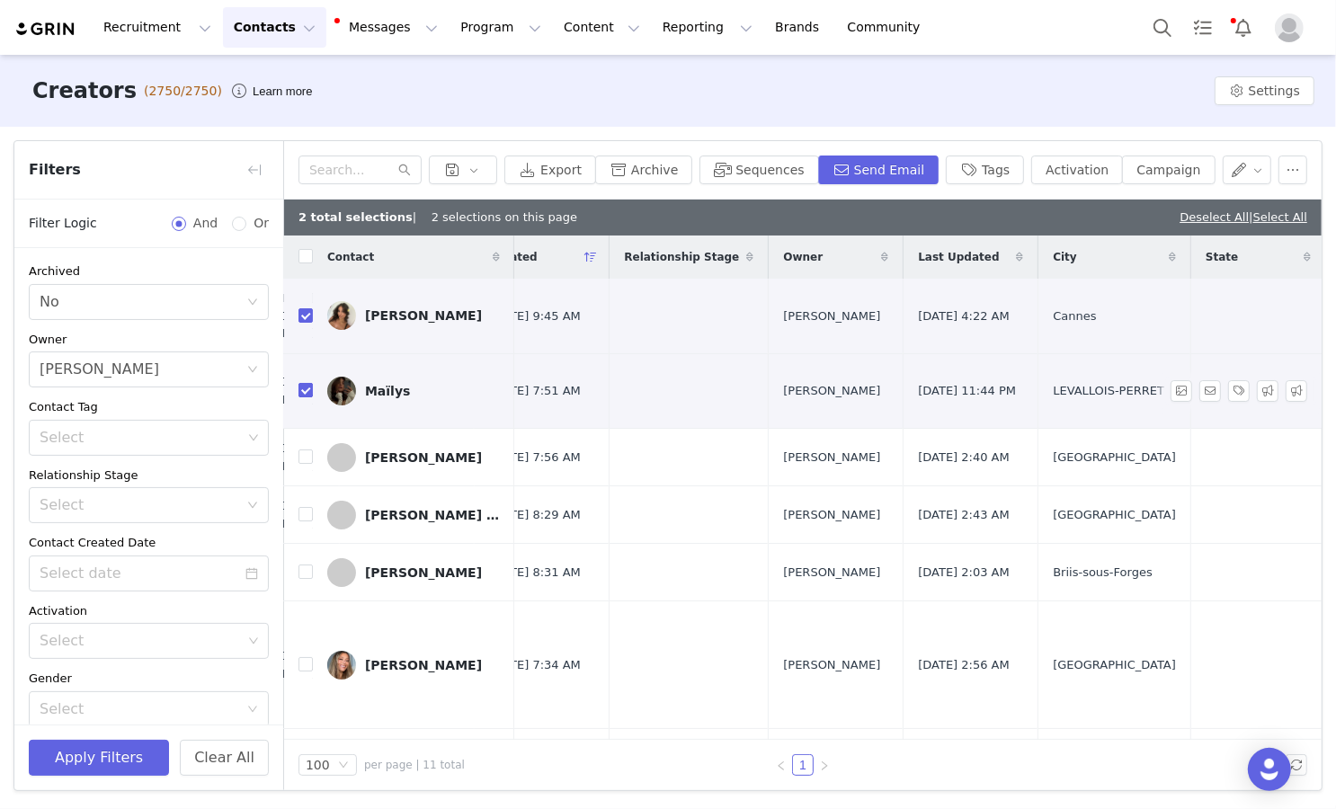
click at [303, 384] on input "checkbox" at bounding box center [305, 390] width 14 height 14
click at [307, 409] on td at bounding box center [298, 391] width 29 height 76
click at [311, 386] on input "checkbox" at bounding box center [305, 390] width 14 height 14
checkbox input "true"
click at [311, 464] on label at bounding box center [305, 457] width 14 height 19
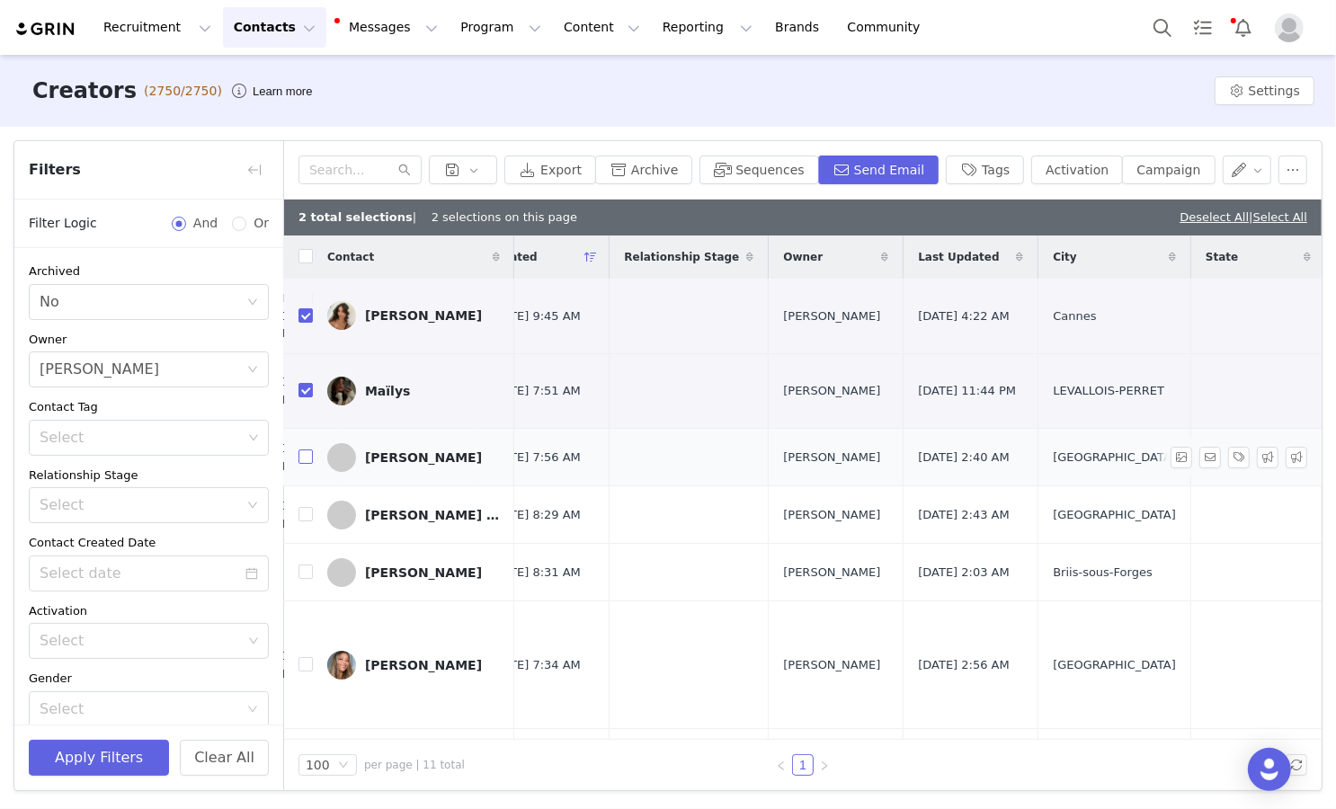
click at [311, 464] on input "checkbox" at bounding box center [305, 457] width 14 height 14
checkbox input "true"
click at [316, 507] on td "Sanches Mendes Amelie" at bounding box center [413, 515] width 201 height 58
click at [320, 520] on td "Sanches Mendes Amelie" at bounding box center [413, 515] width 201 height 58
click at [306, 518] on input "checkbox" at bounding box center [305, 514] width 14 height 14
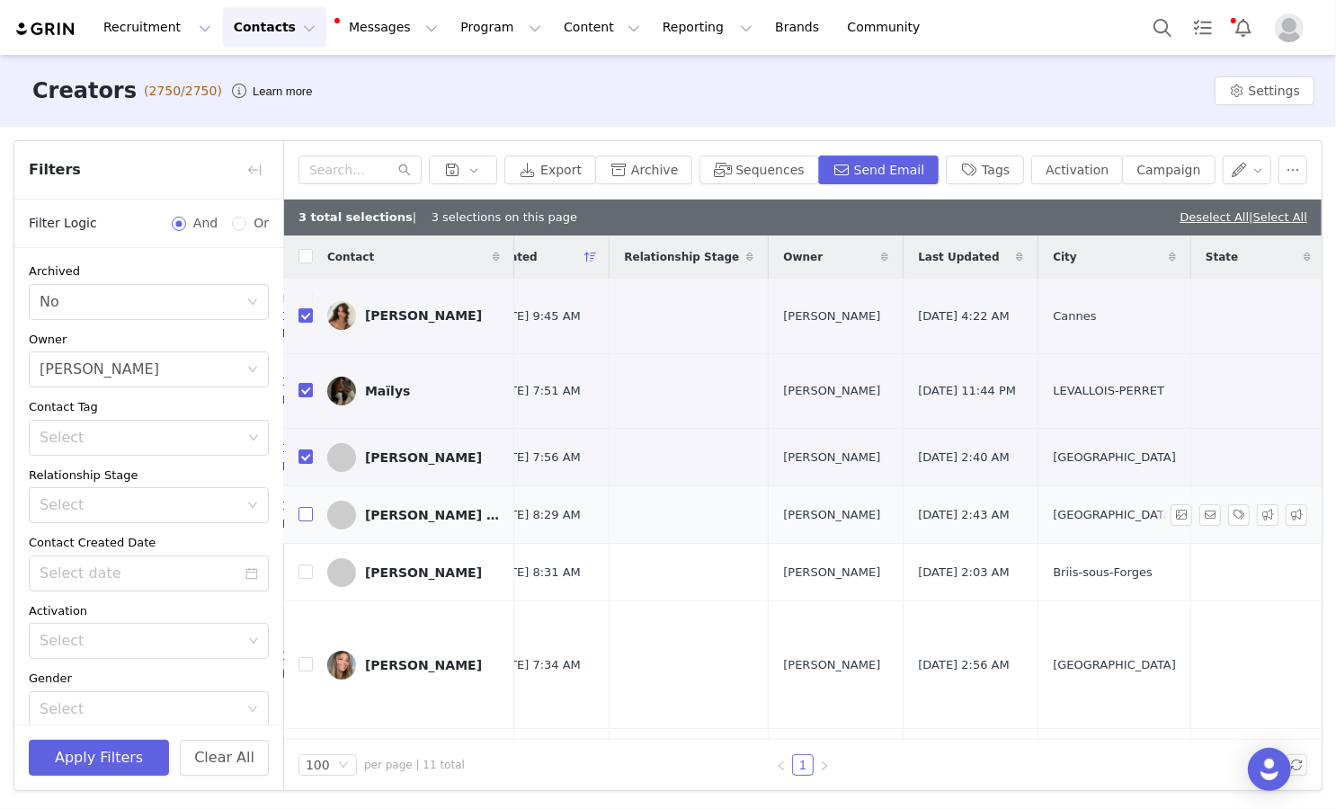
checkbox input "true"
click at [650, 165] on button "Archive" at bounding box center [643, 170] width 97 height 29
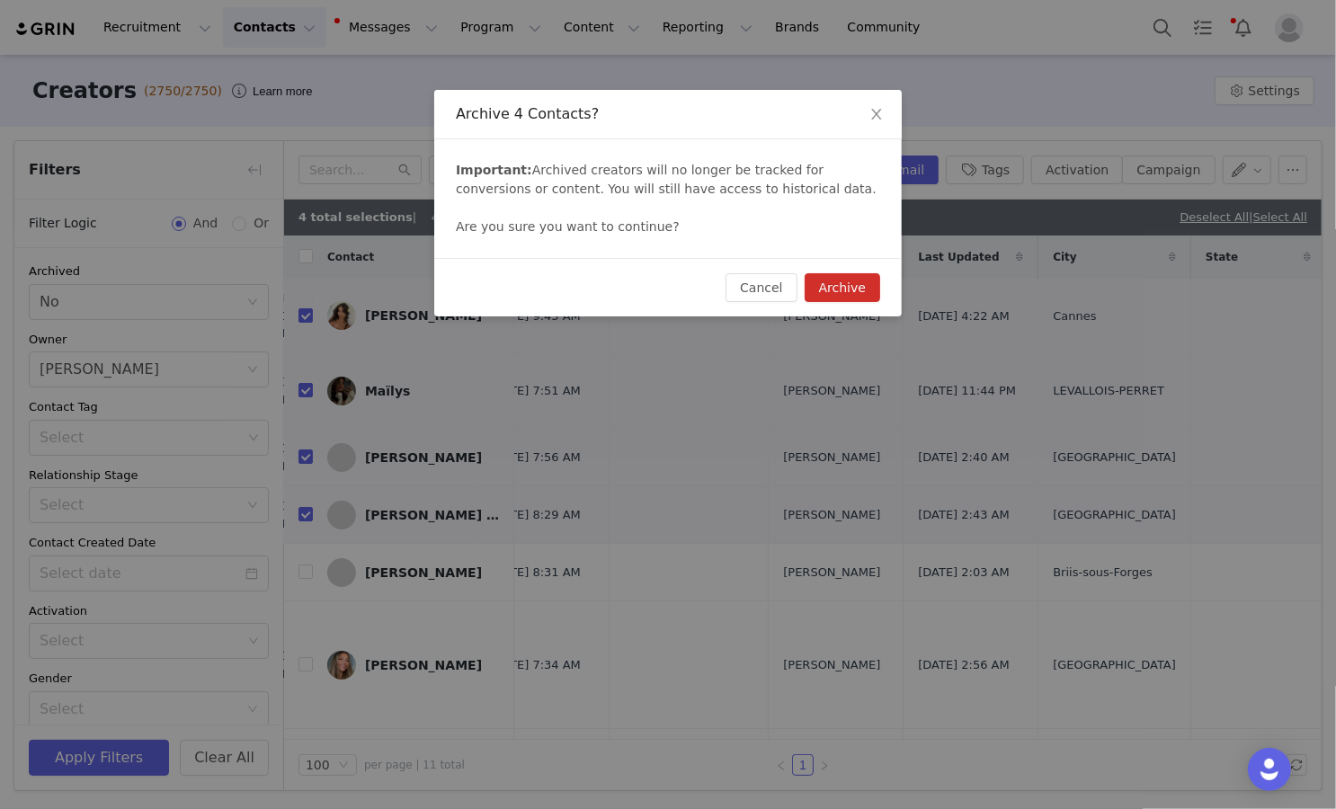
click at [859, 285] on button "Archive" at bounding box center [843, 287] width 76 height 29
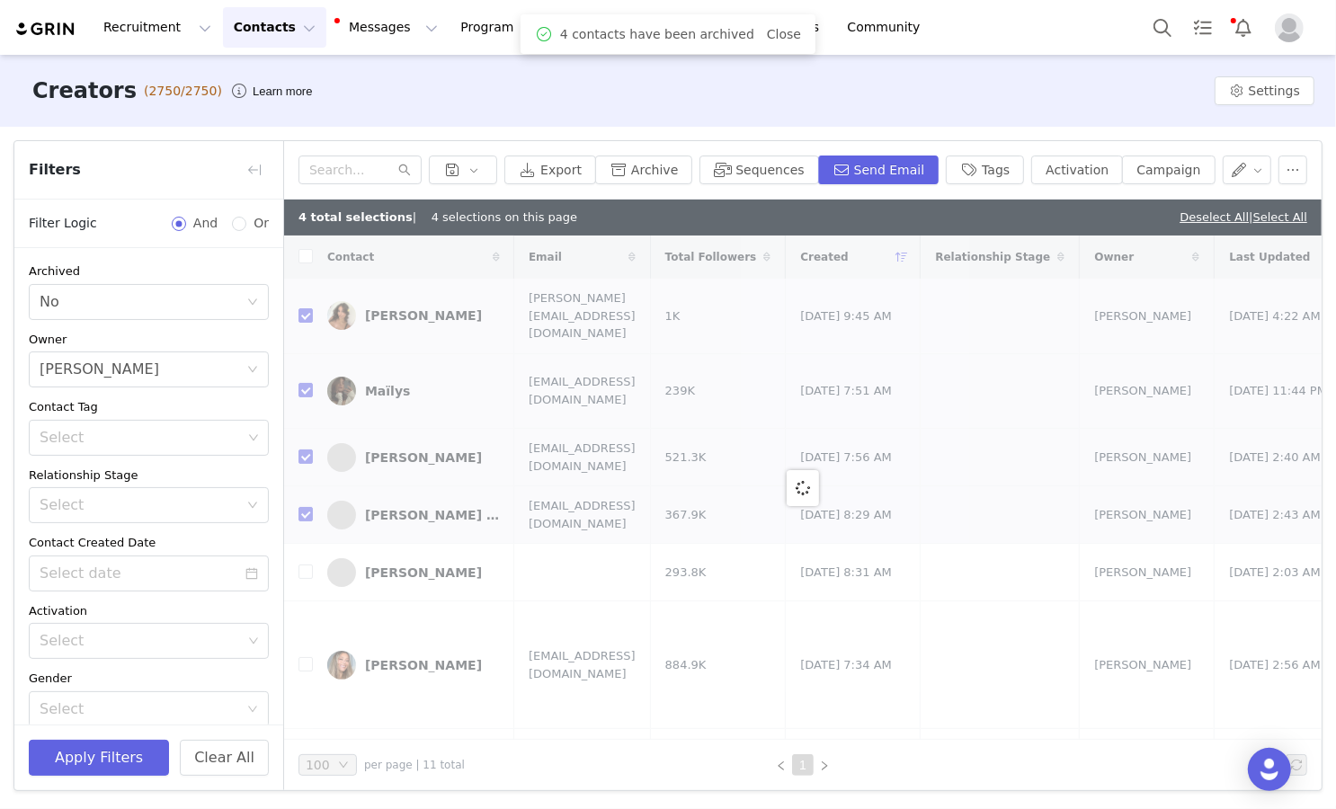
checkbox input "false"
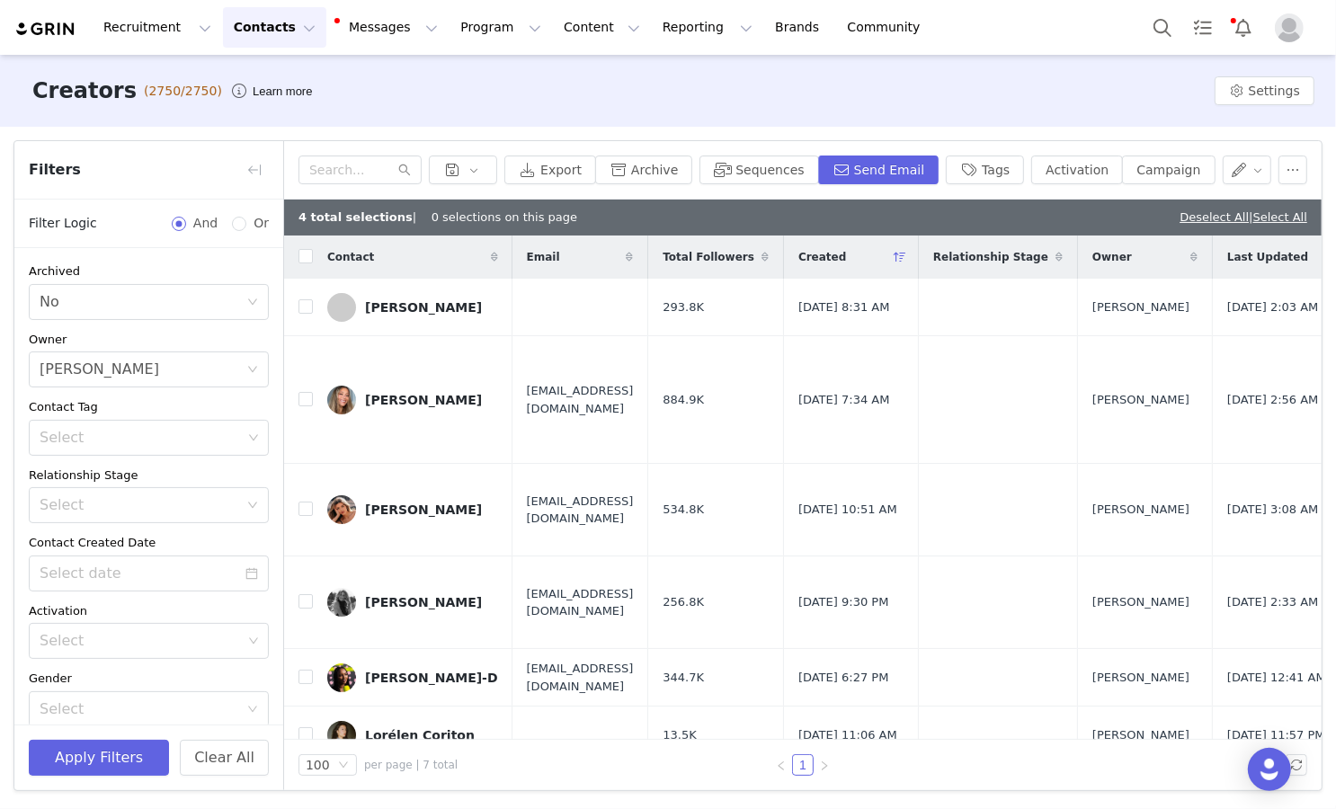
click at [1194, 227] on div "4 total selections | 0 selections on this page Deselect All | Select All" at bounding box center [802, 218] width 1037 height 36
click at [1194, 220] on link "Deselect All" at bounding box center [1213, 216] width 69 height 13
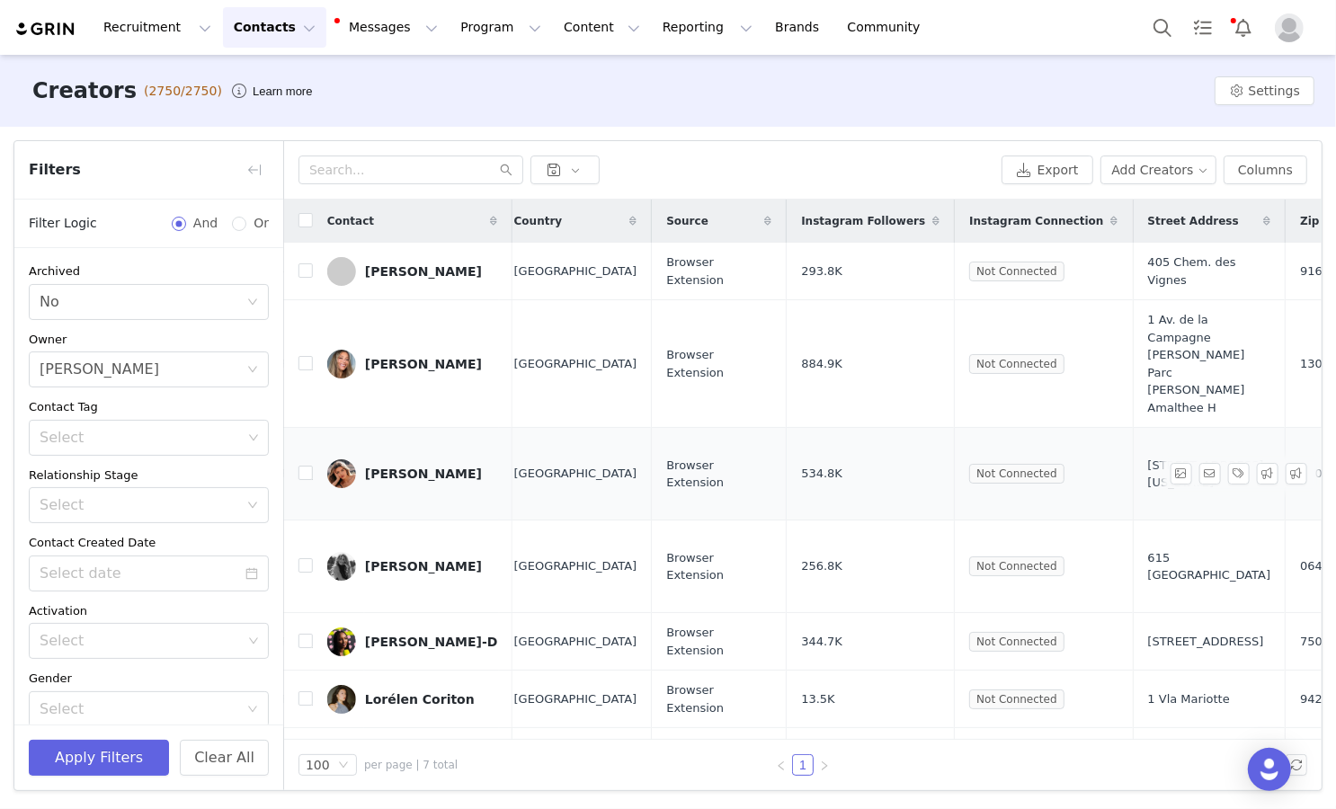
scroll to position [0, 1392]
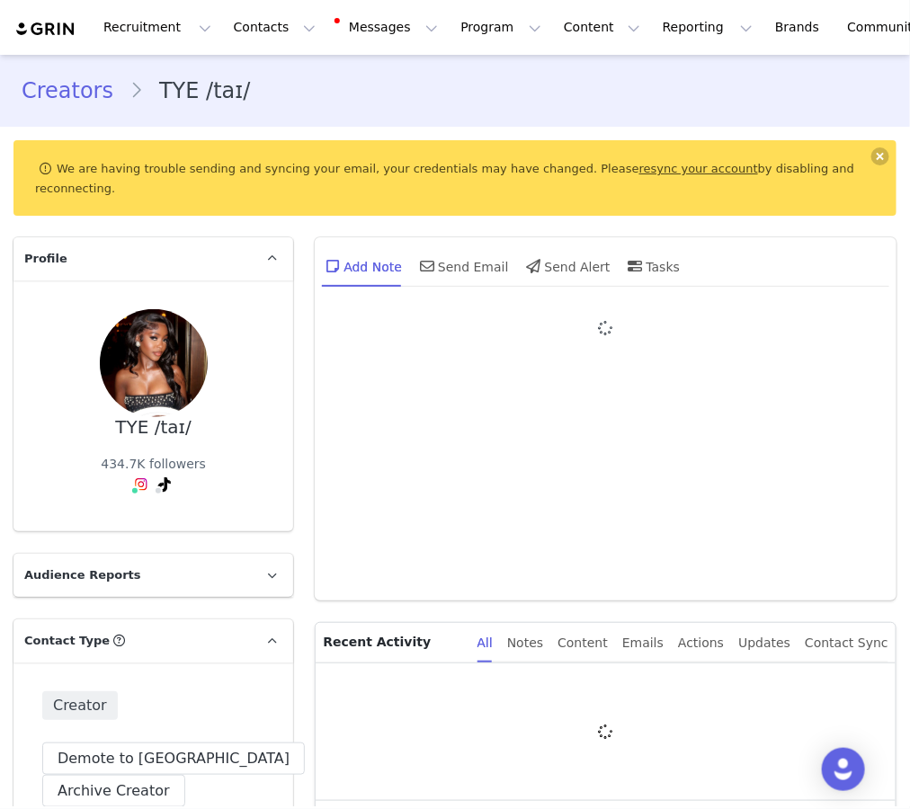
type input "+1 ([GEOGRAPHIC_DATA])"
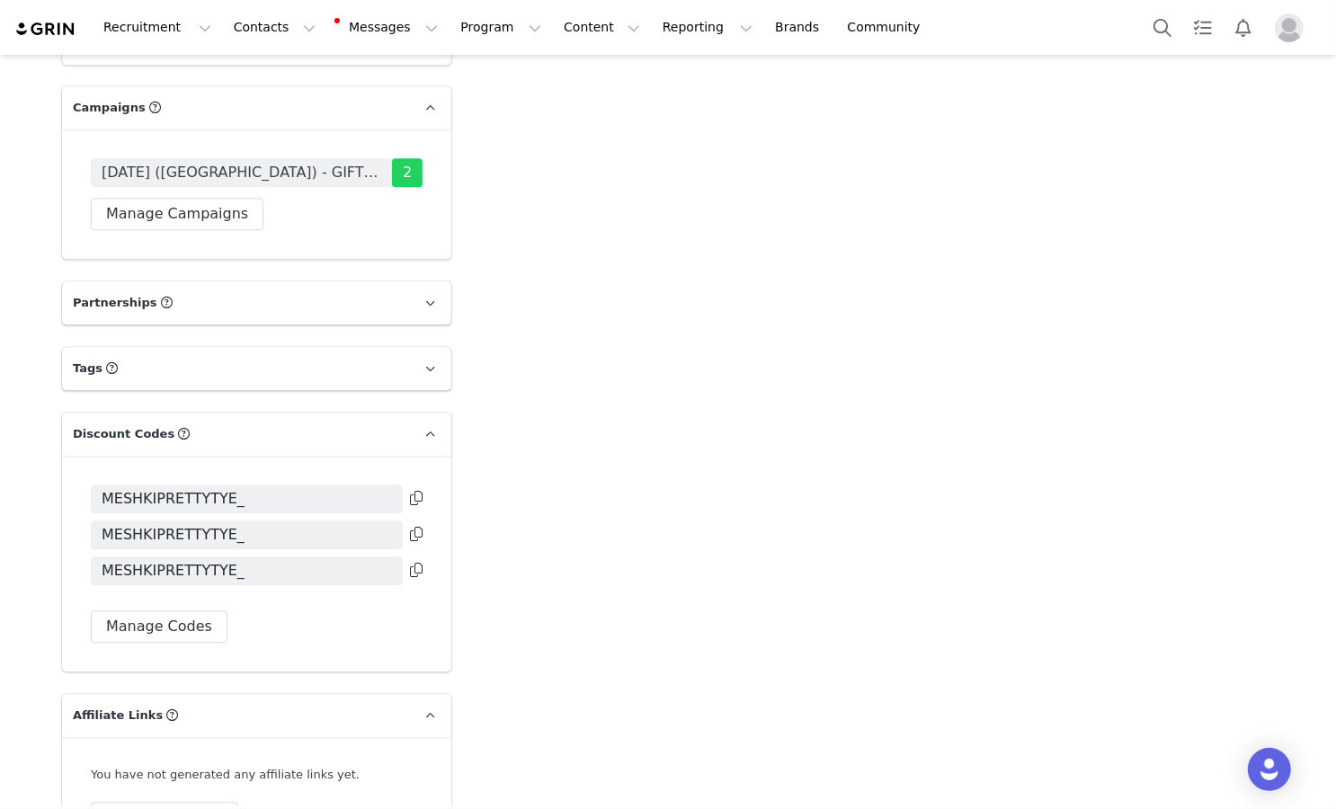
scroll to position [3796, 0]
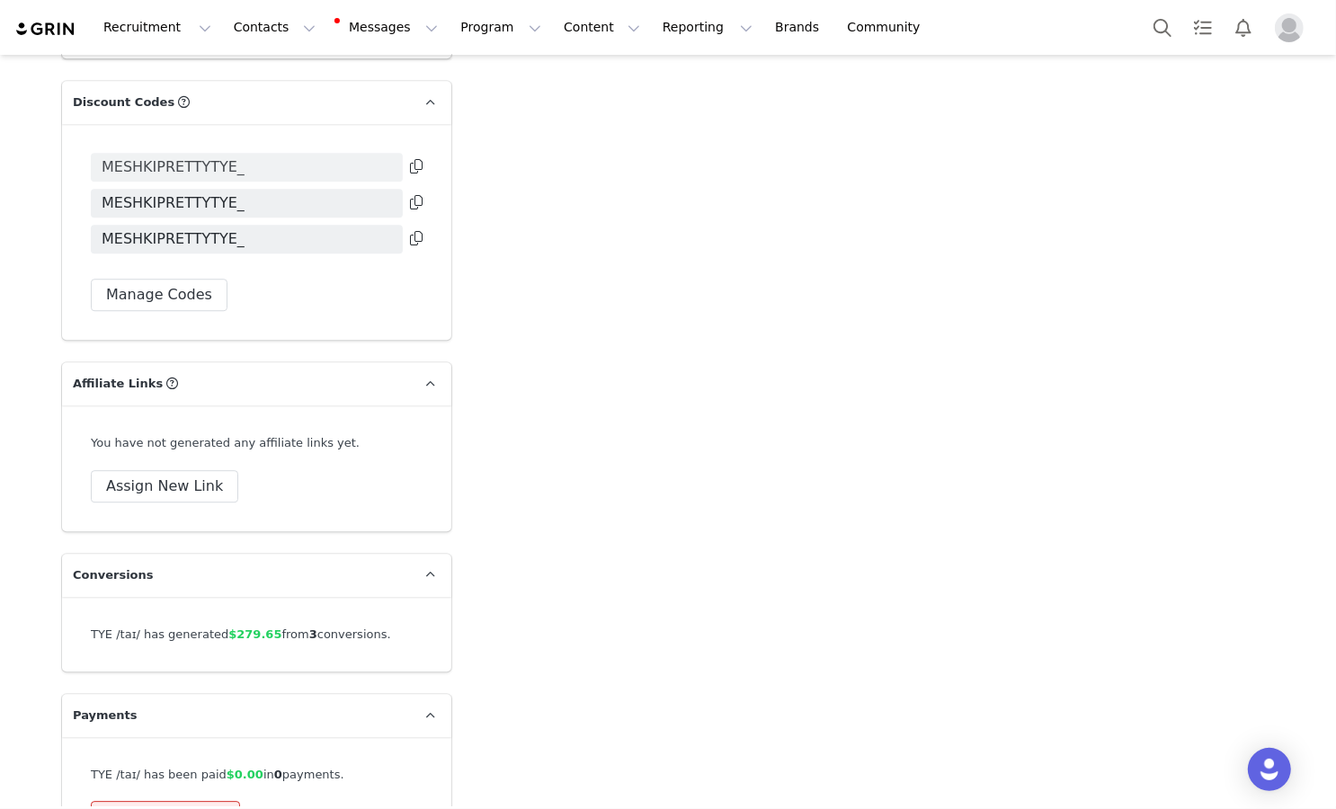
click at [191, 156] on span "MESHKIPRETTYTYE_" at bounding box center [173, 167] width 143 height 22
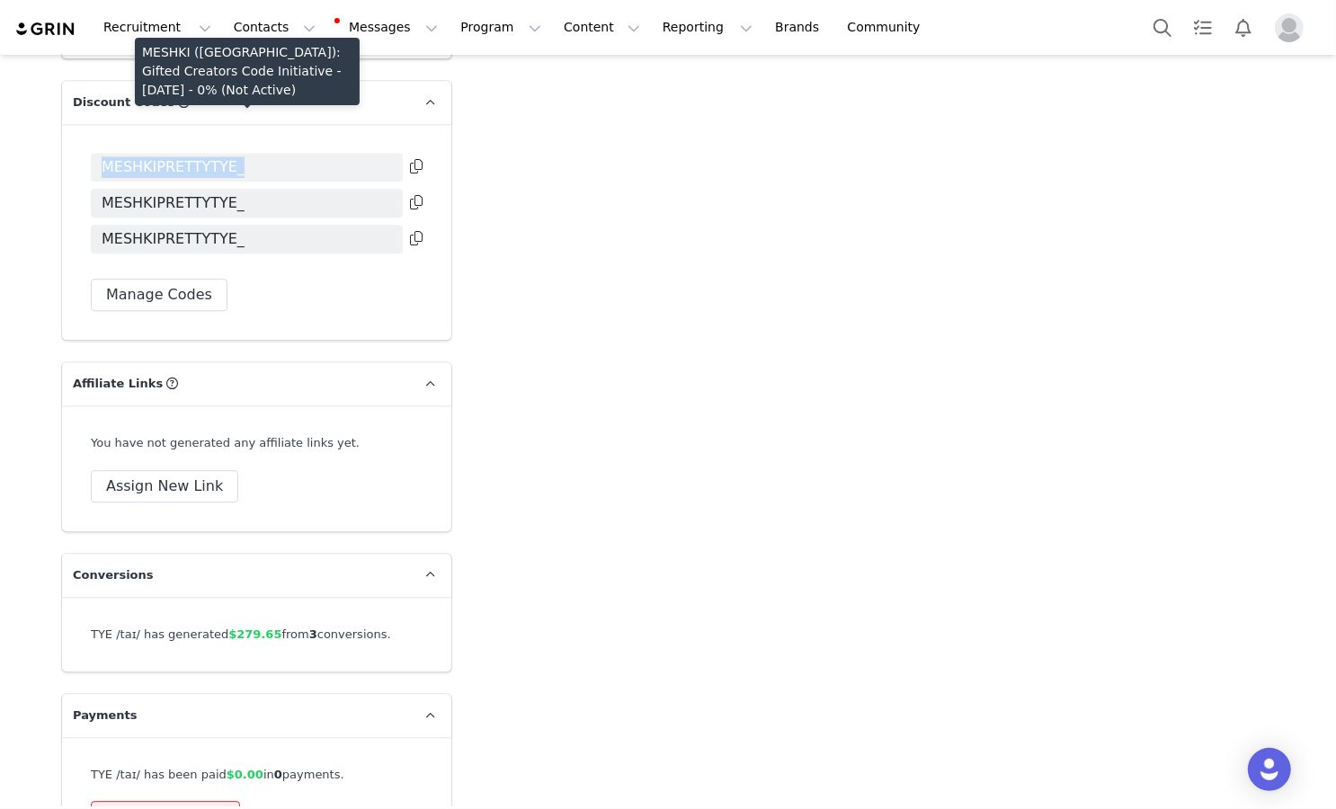
click at [191, 156] on span "MESHKIPRETTYTYE_" at bounding box center [173, 167] width 143 height 22
copy div "MESHKIPRETTYTYE_"
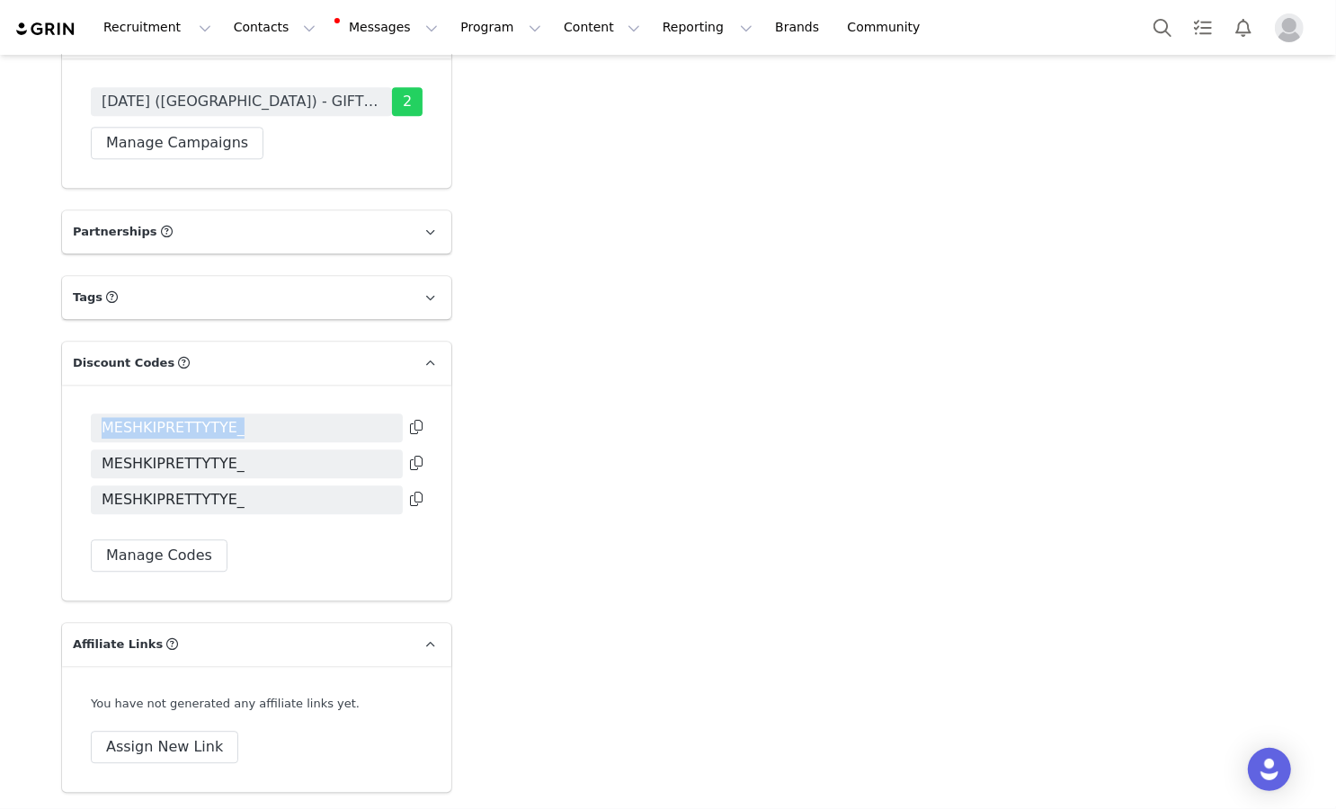
scroll to position [3769, 0]
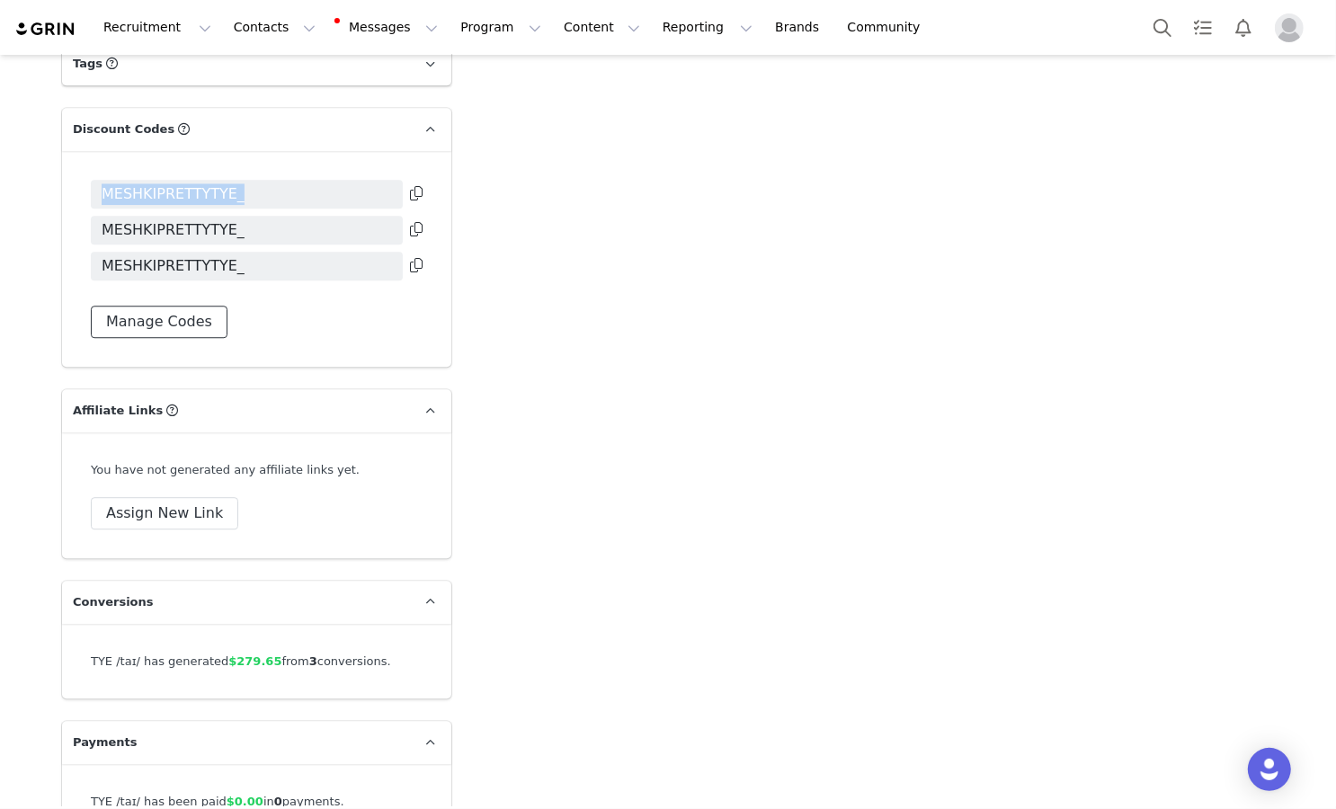
click at [206, 306] on button "Manage Codes" at bounding box center [159, 322] width 137 height 32
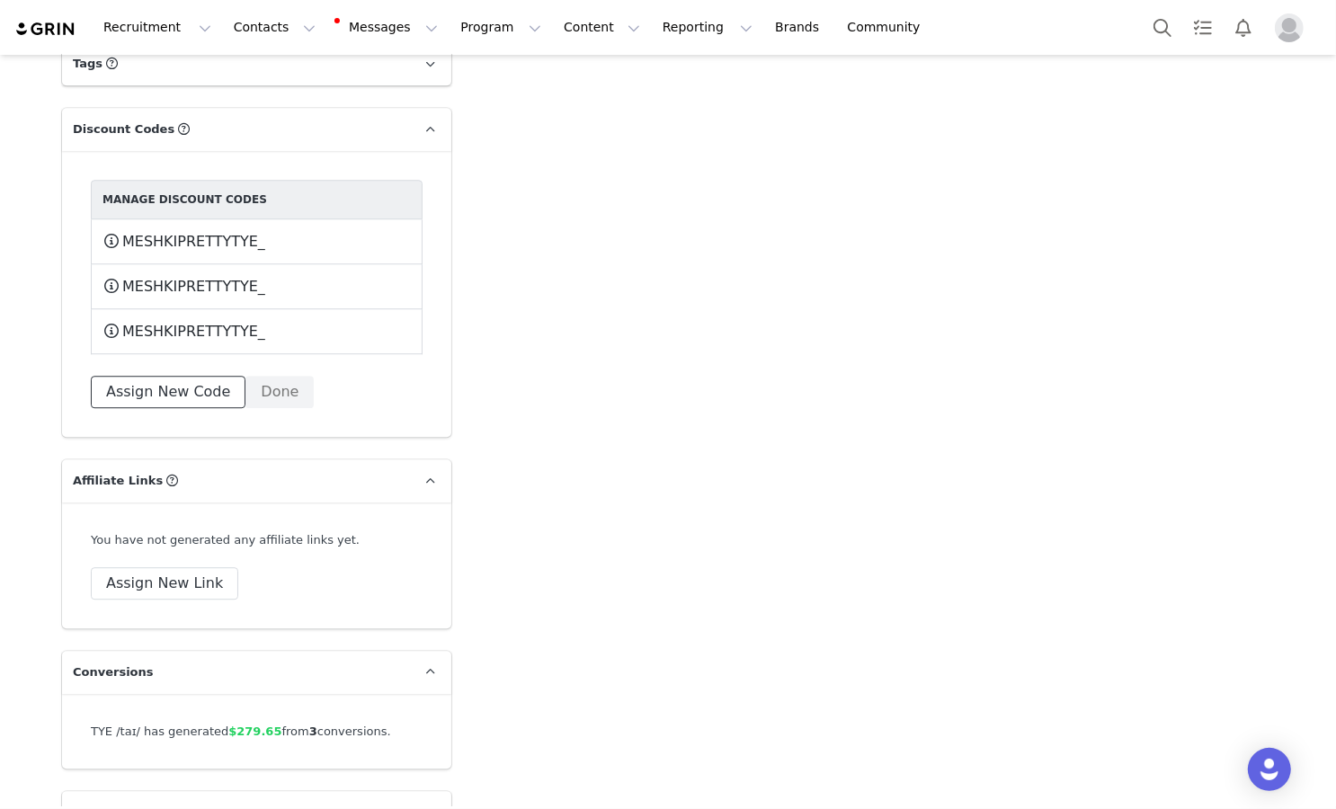
click at [182, 376] on button "Assign New Code" at bounding box center [168, 392] width 155 height 32
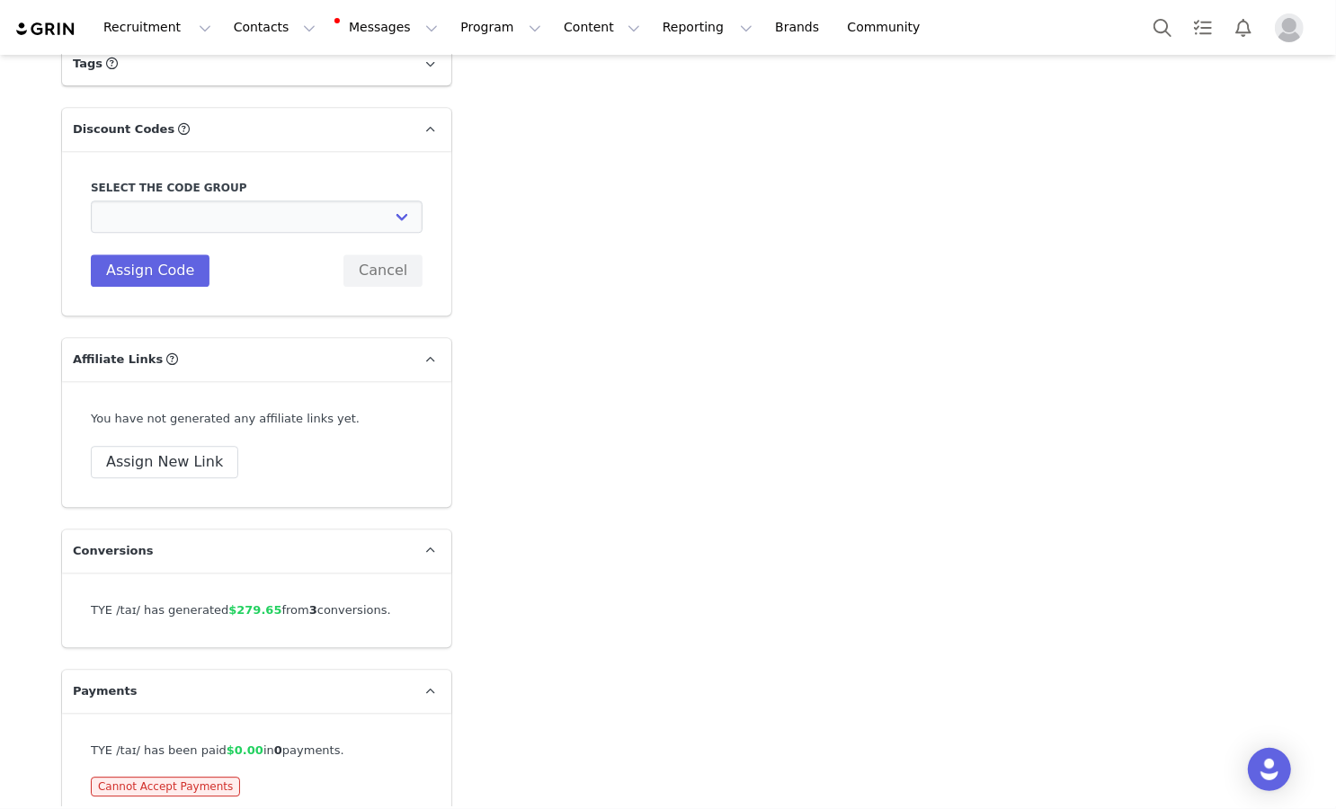
scroll to position [3744, 0]
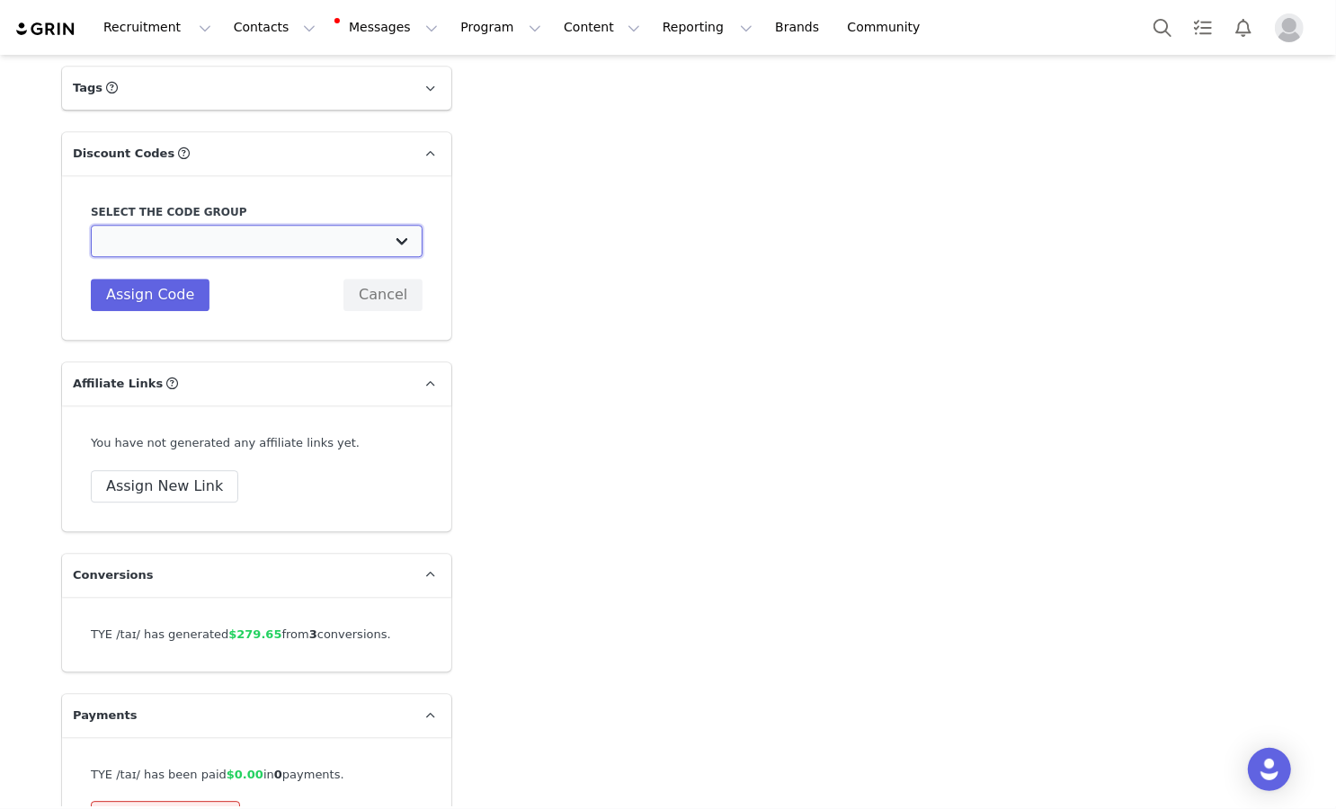
click at [307, 225] on select "MESHKI (US): TIKTOK CODES 2022 MESHKI (US): IG PAID 2022 MESHKI (US): Jan/Feb/M…" at bounding box center [257, 241] width 332 height 32
select select "10010027"
click at [91, 225] on select "MESHKI (US): TIKTOK CODES 2022 MESHKI (US): IG PAID 2022 MESHKI (US): Jan/Feb/M…" at bounding box center [257, 241] width 332 height 32
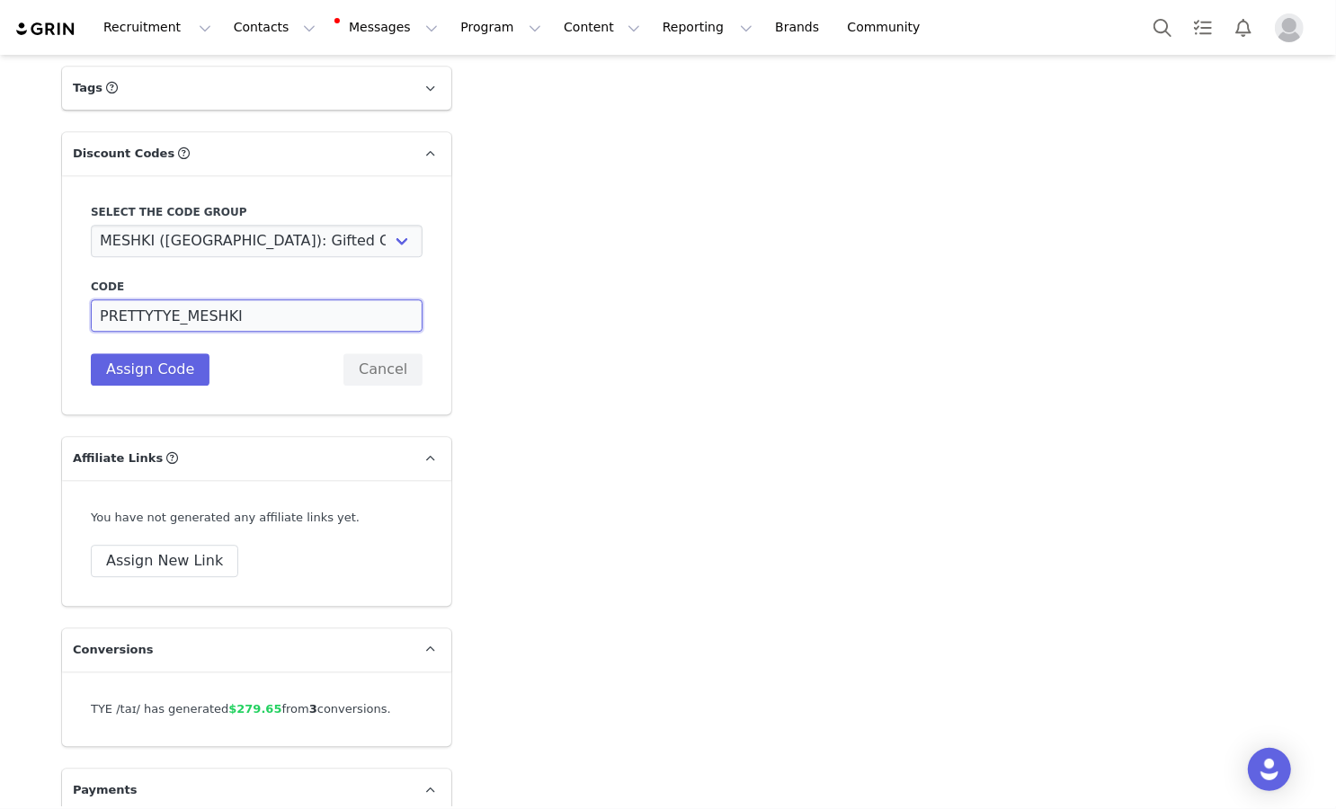
click at [256, 299] on input "PRETTYTYE_MESHKI" at bounding box center [257, 315] width 332 height 32
paste input "MESHKIPRETTYTYE_"
type input "MESHKIPRETTYTYE_"
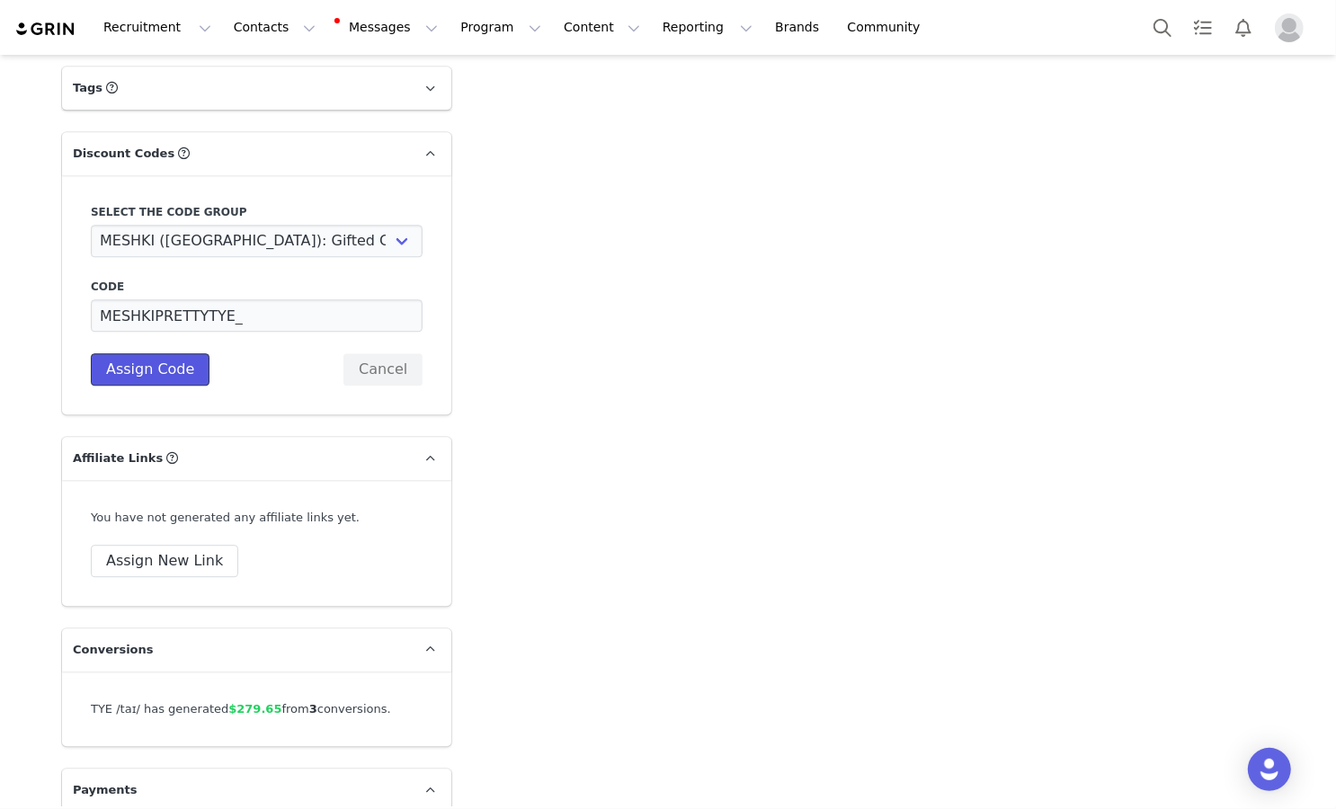
click at [177, 353] on button "Assign Code" at bounding box center [150, 369] width 119 height 32
click at [387, 353] on button "Cancel" at bounding box center [382, 369] width 79 height 32
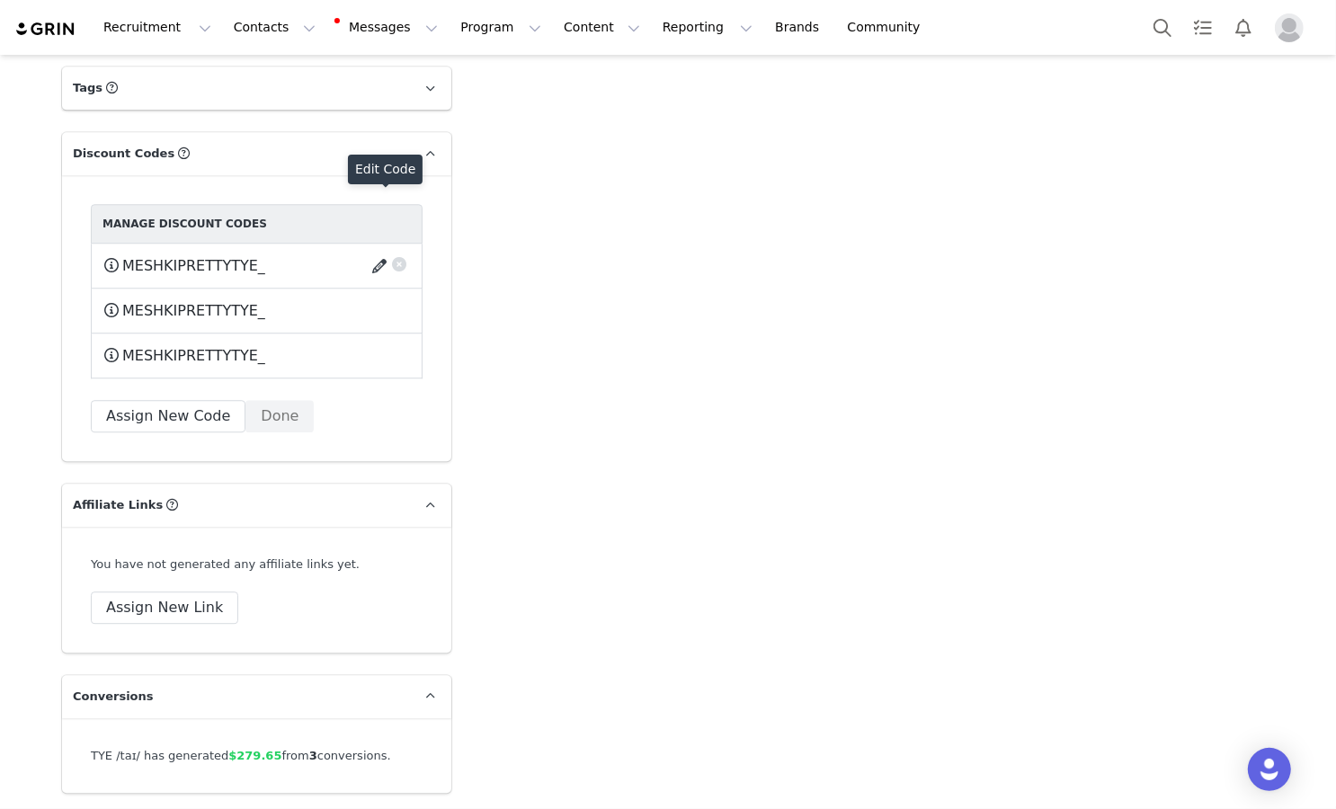
click at [379, 252] on button "button" at bounding box center [382, 266] width 24 height 29
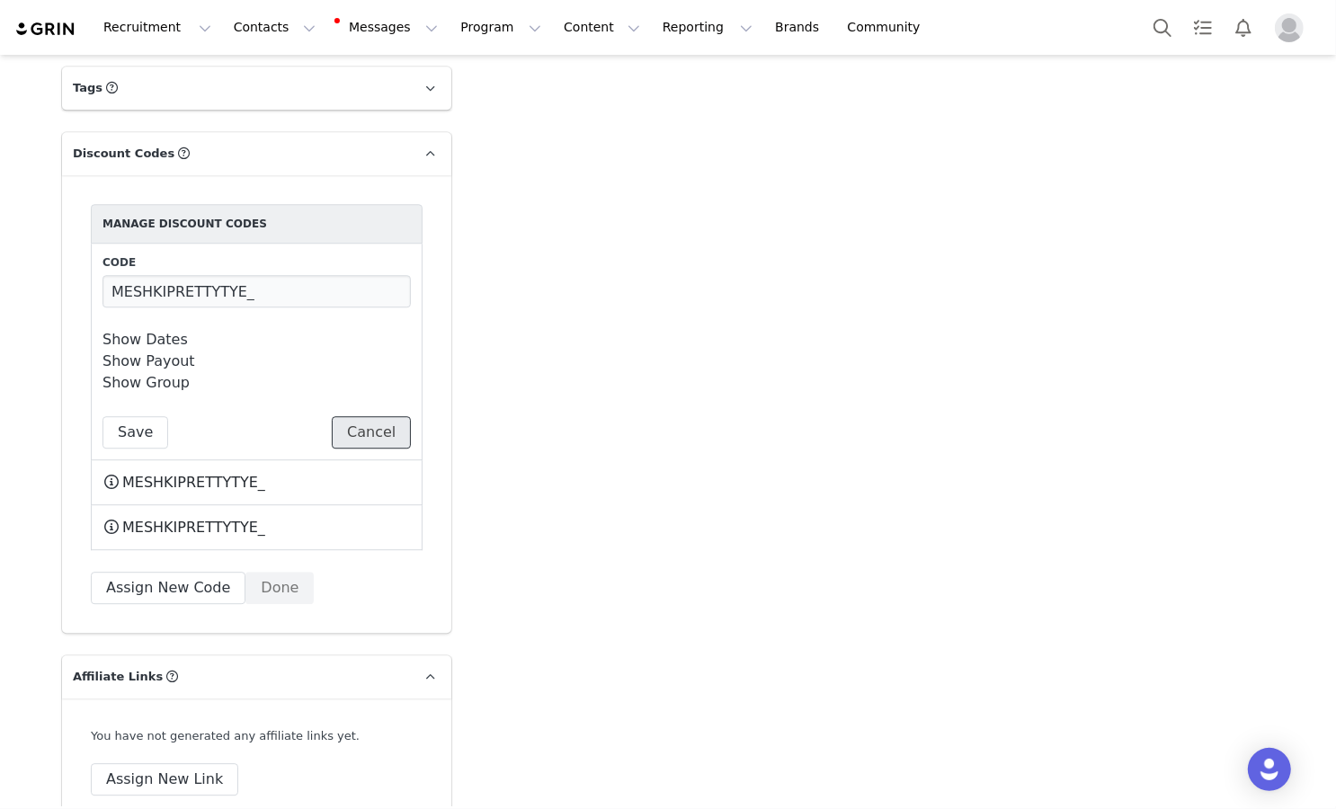
click at [386, 416] on button "Cancel" at bounding box center [371, 432] width 79 height 32
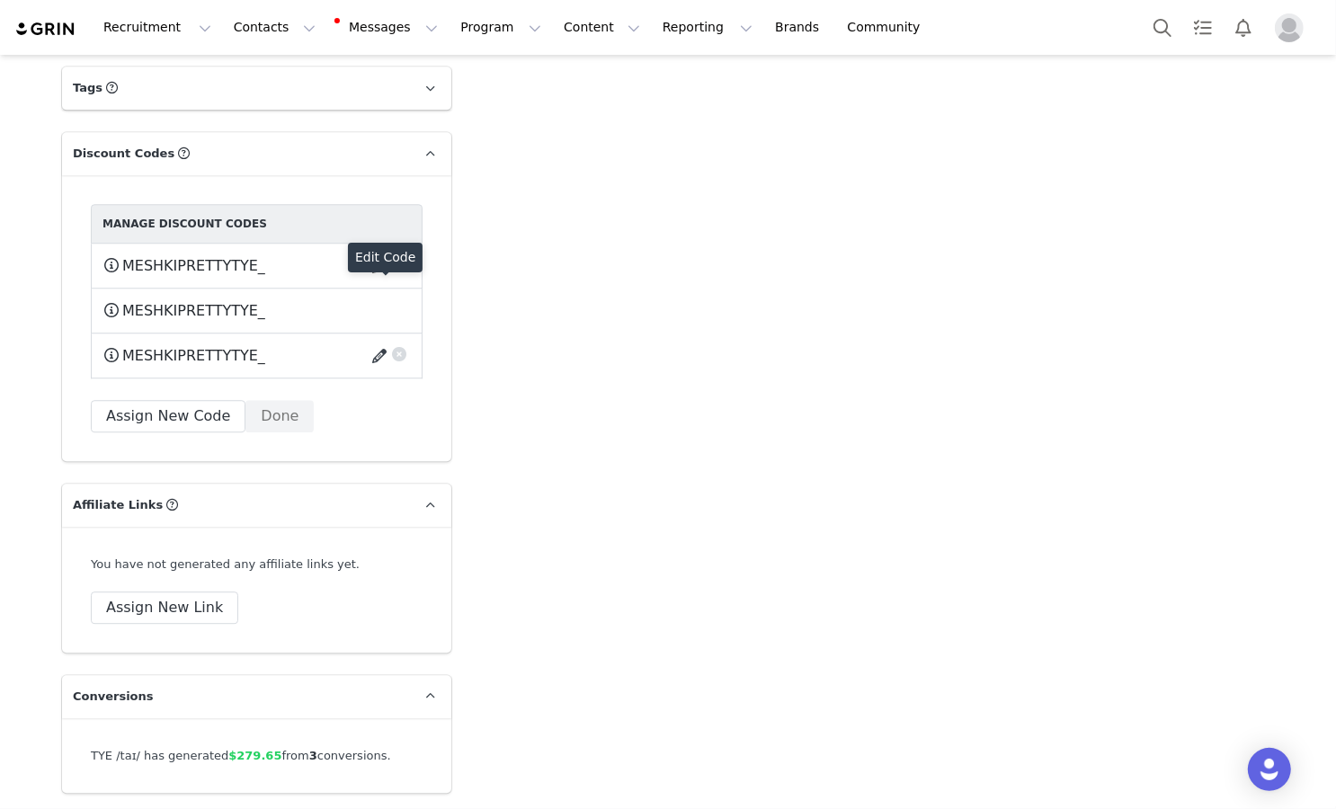
click at [377, 342] on button "button" at bounding box center [382, 356] width 24 height 29
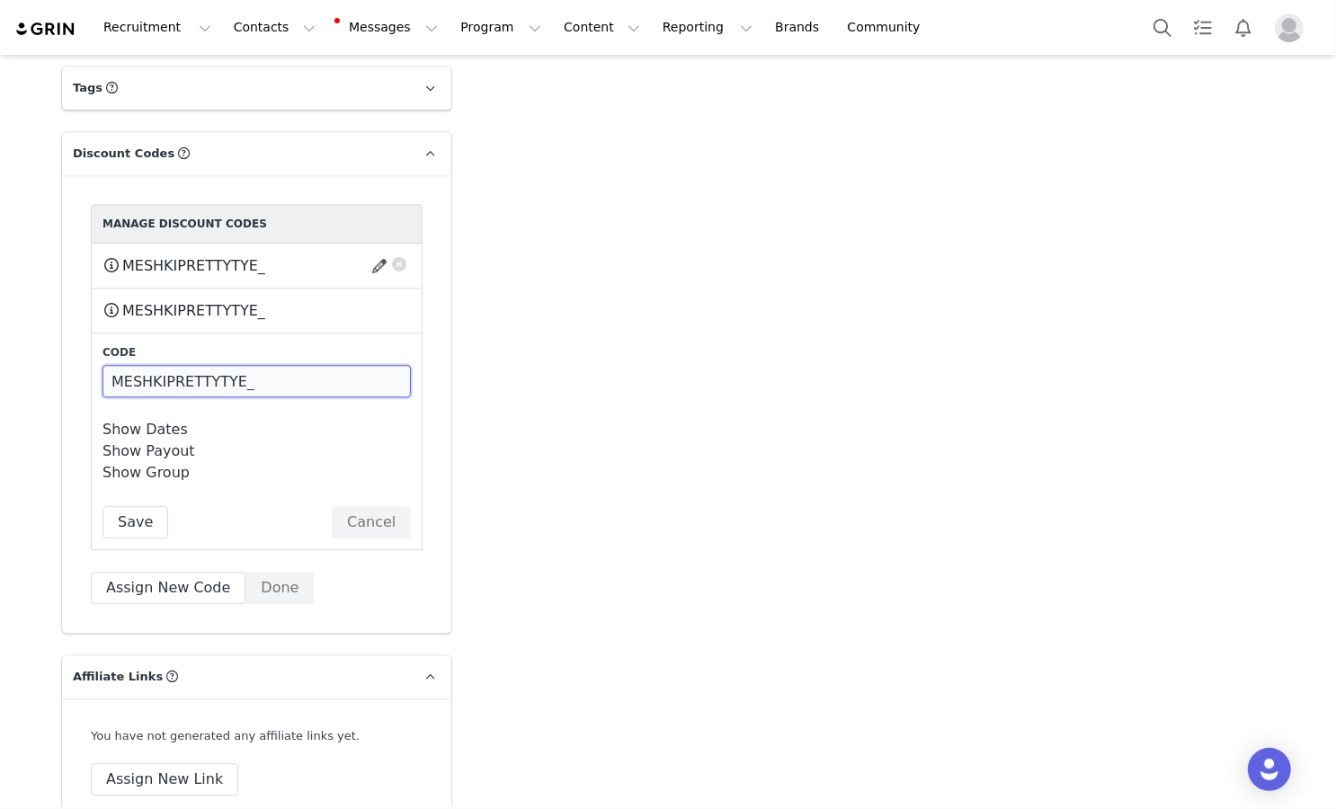
click at [339, 365] on input "MESHKIPRETTYTYE_" at bounding box center [256, 381] width 308 height 32
type input "MESHKIPRETTYTYE"
click at [124, 506] on button "Save" at bounding box center [135, 522] width 66 height 32
click at [375, 297] on button "button" at bounding box center [382, 311] width 24 height 29
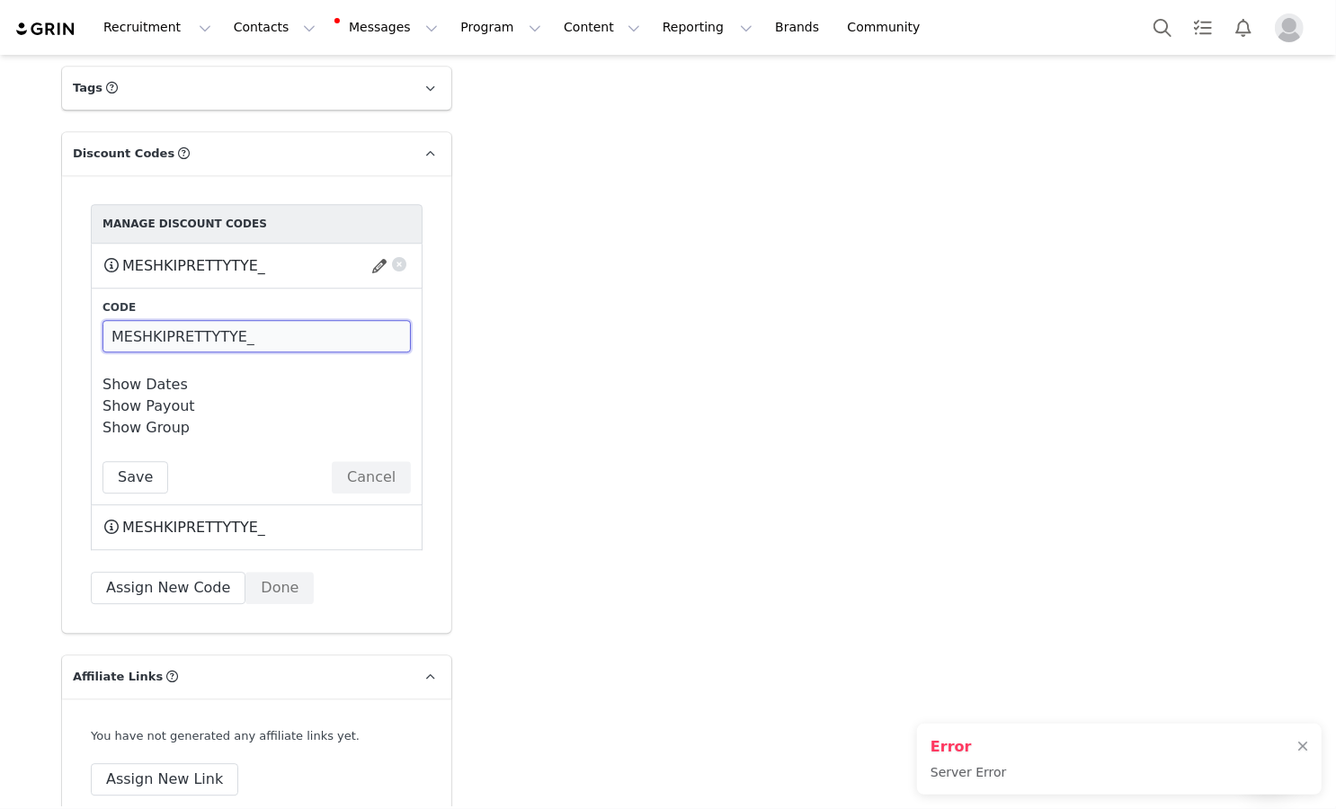
click at [342, 320] on input "MESHKIPRETTYTYE_" at bounding box center [256, 336] width 308 height 32
type input "MESHKIPRETTYTYE"
click at [127, 461] on button "Save" at bounding box center [135, 477] width 66 height 32
click at [383, 252] on button "button" at bounding box center [382, 266] width 24 height 29
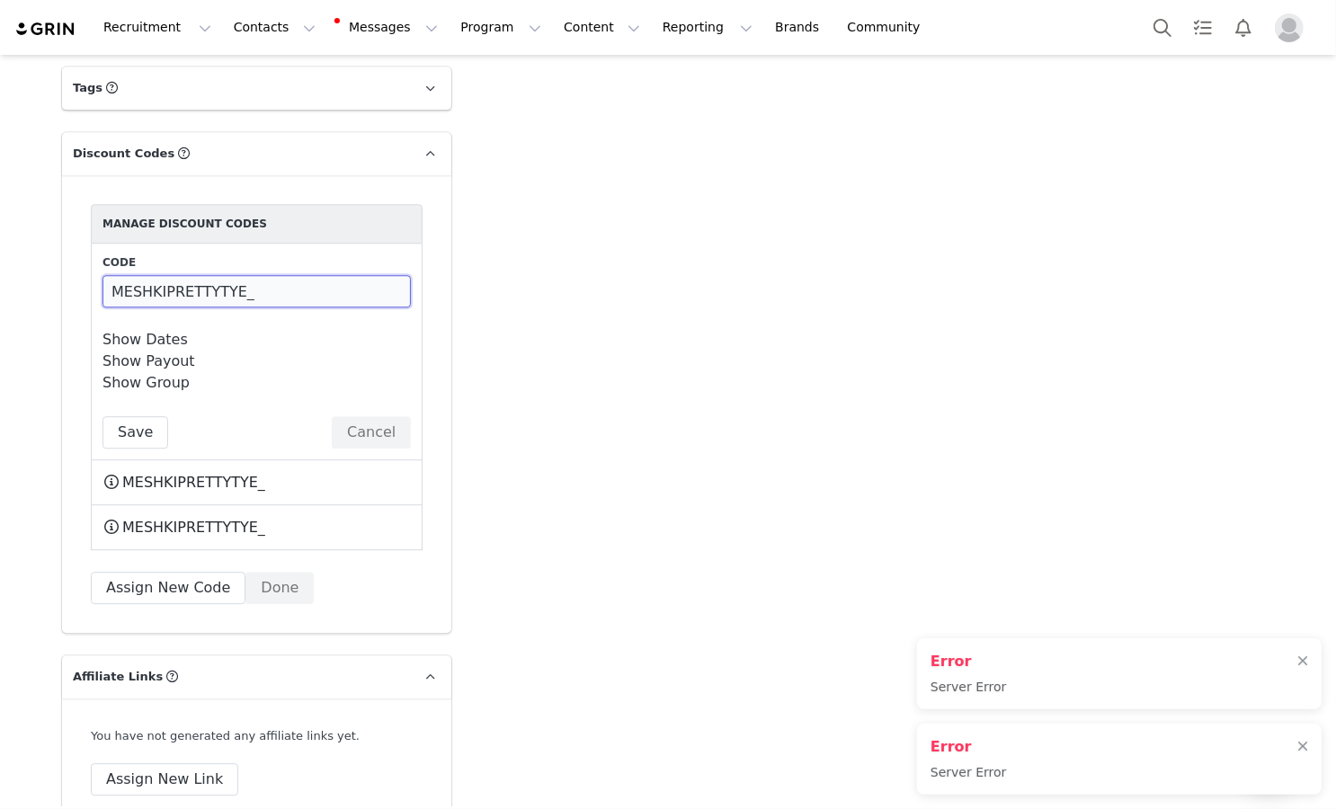
click at [358, 275] on input "MESHKIPRETTYTYE_" at bounding box center [256, 291] width 308 height 32
type input "MESHKIPRETTYTYE"
click at [143, 416] on button "Save" at bounding box center [135, 432] width 66 height 32
click at [343, 416] on button "Cancel" at bounding box center [371, 432] width 79 height 32
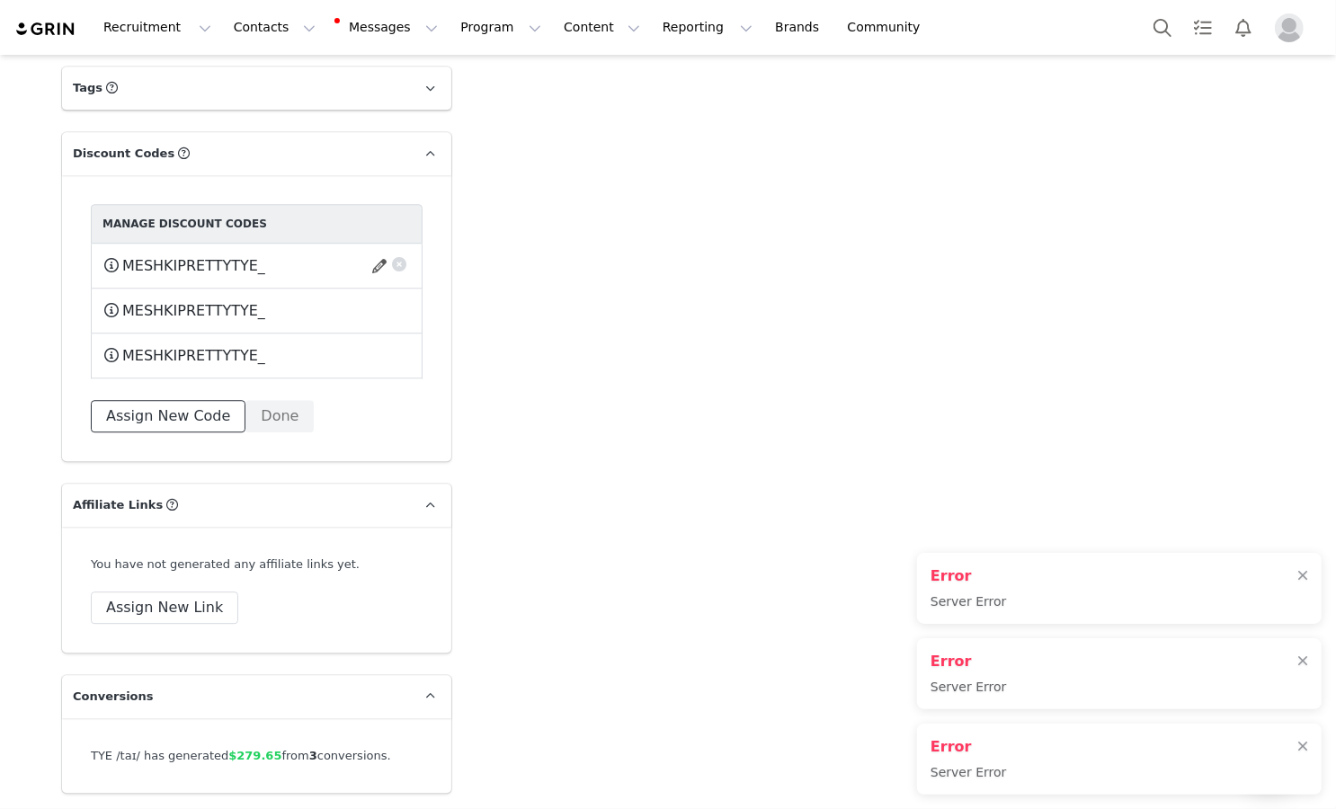
click at [181, 400] on button "Assign New Code" at bounding box center [168, 416] width 155 height 32
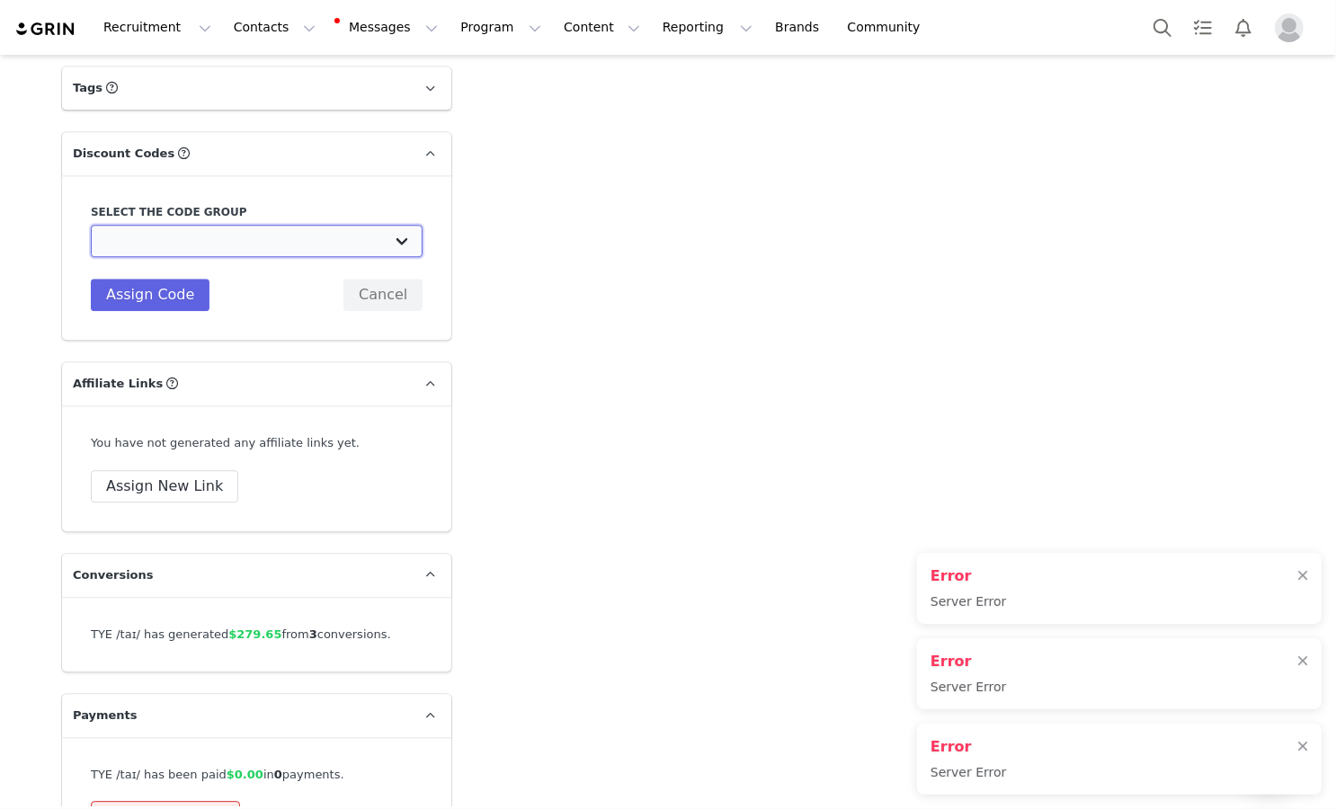
click at [230, 225] on select "MESHKI (US): TIKTOK CODES 2022 MESHKI (US): IG PAID 2022 MESHKI (US): Jan/Feb/M…" at bounding box center [257, 241] width 332 height 32
select select "10010027"
click at [91, 225] on select "MESHKI (US): TIKTOK CODES 2022 MESHKI (US): IG PAID 2022 MESHKI (US): Jan/Feb/M…" at bounding box center [257, 241] width 332 height 32
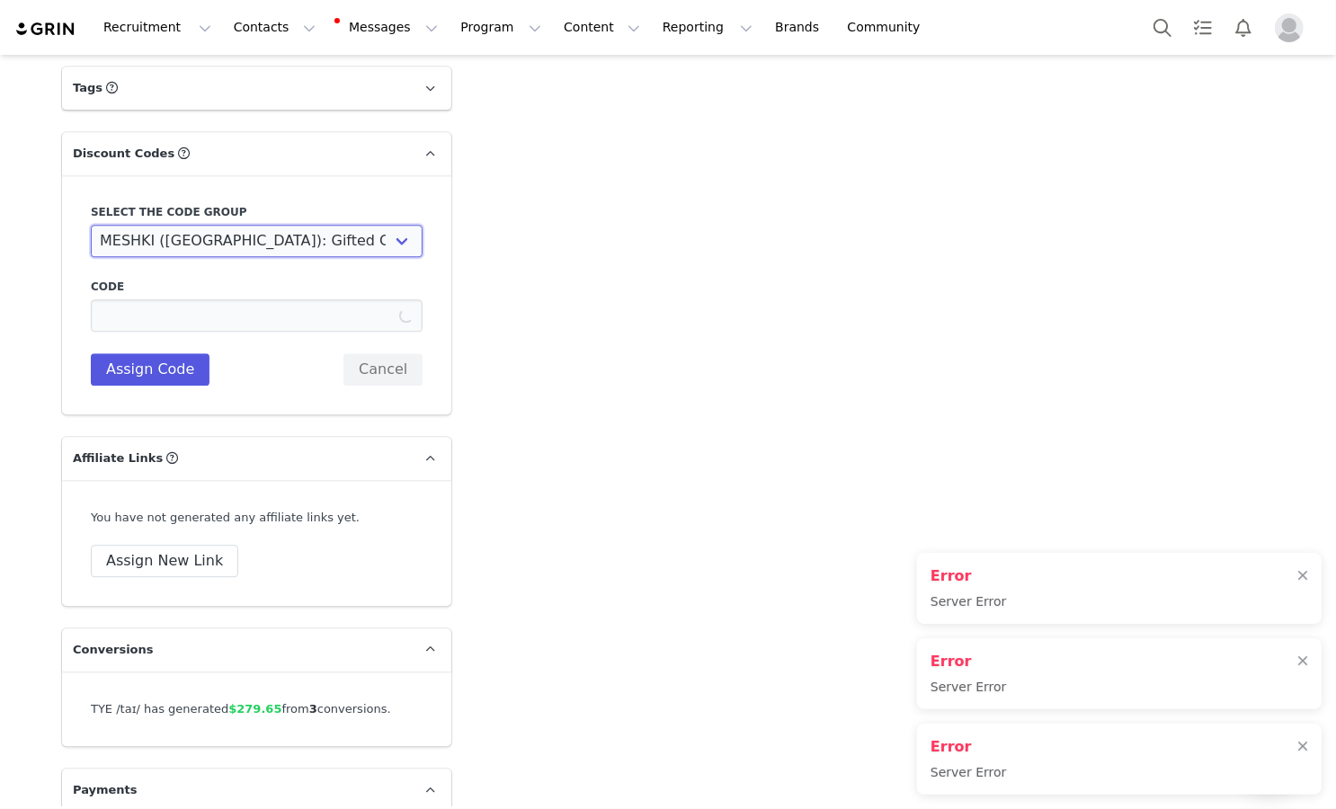
type input "PRETTYTYE_MESHKI"
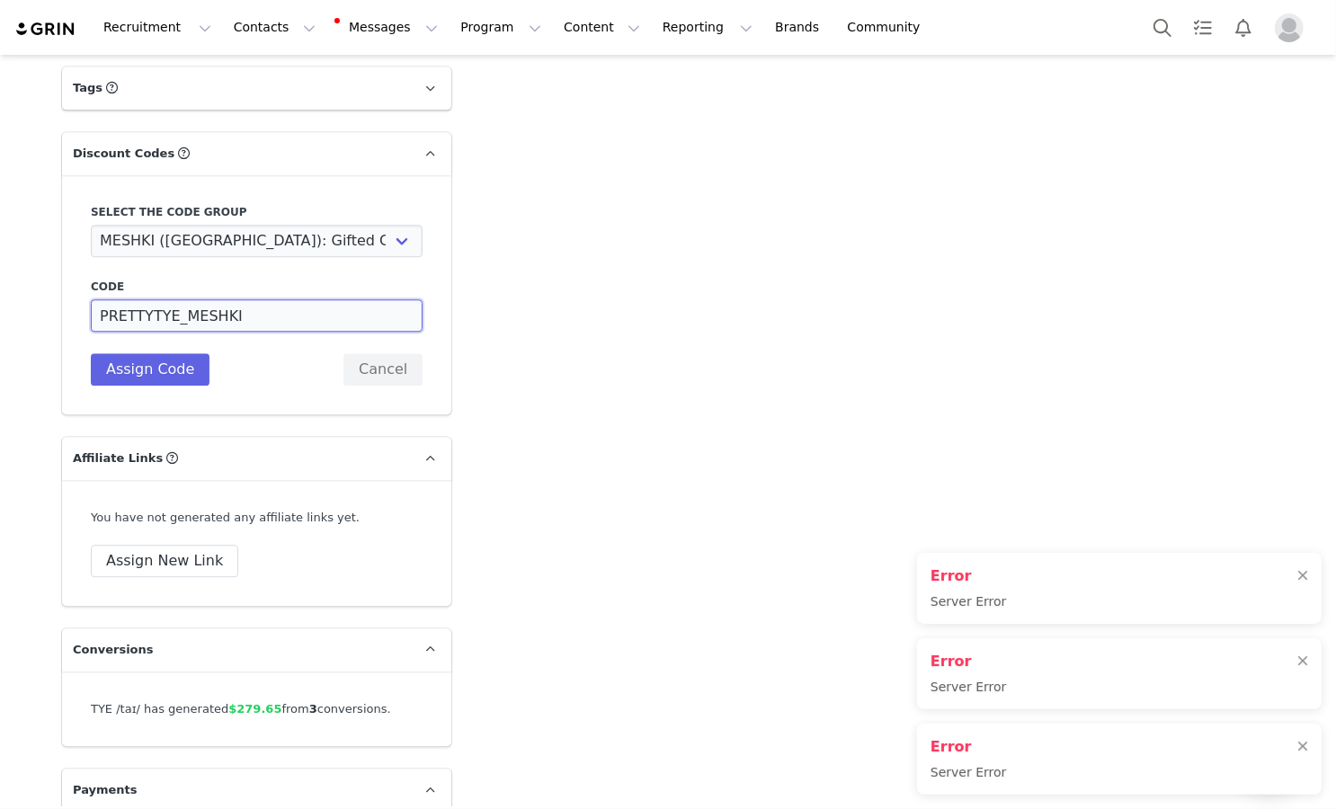
click at [174, 299] on input "PRETTYTYE_MESHKI" at bounding box center [257, 315] width 332 height 32
click at [378, 353] on button "Cancel" at bounding box center [382, 369] width 79 height 32
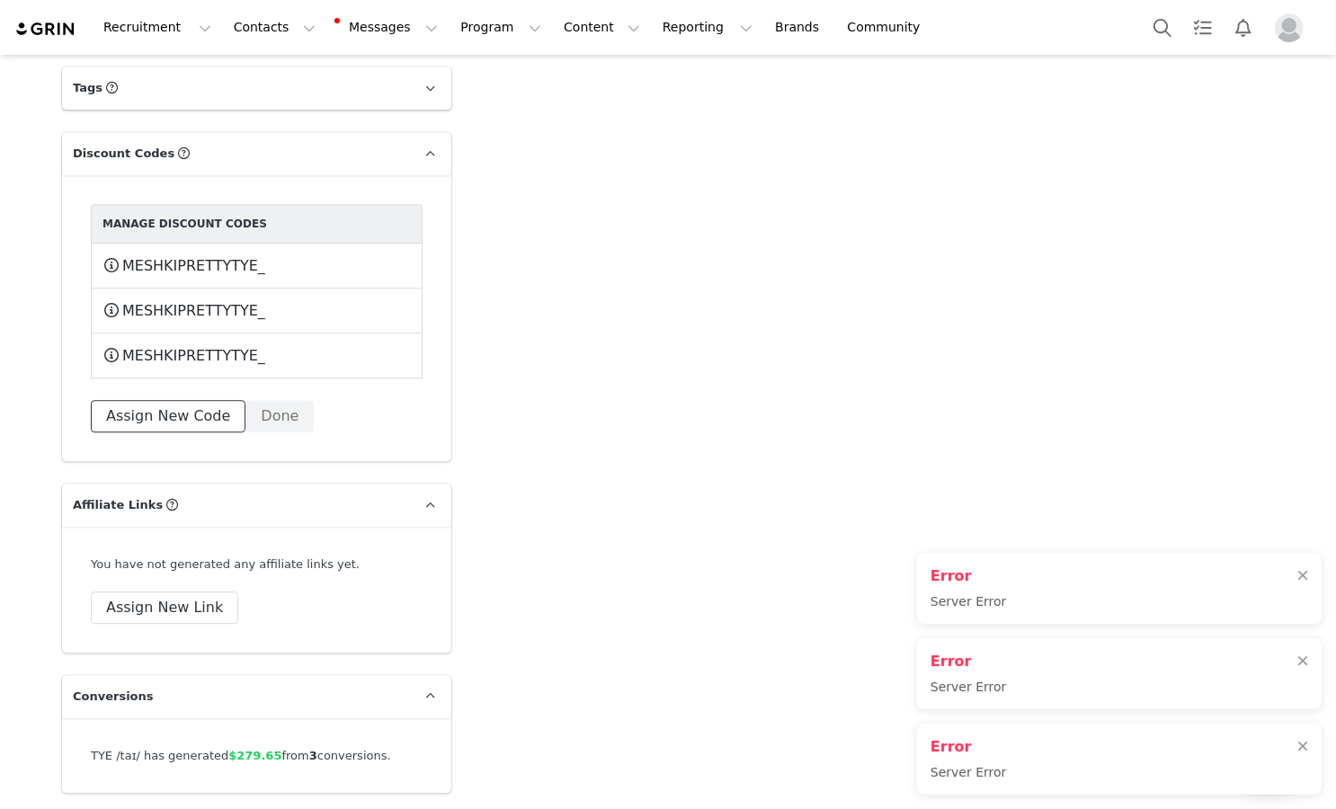
click at [200, 400] on button "Assign New Code" at bounding box center [168, 416] width 155 height 32
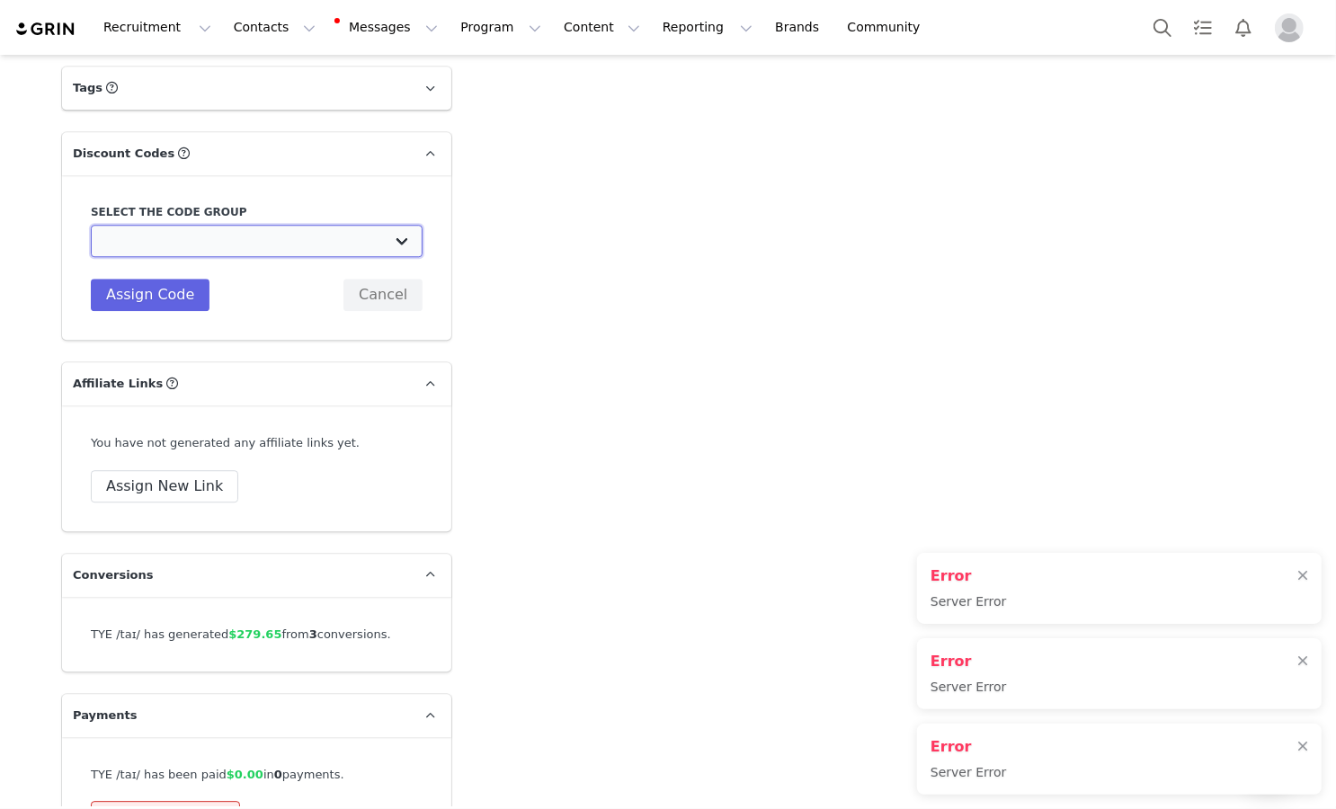
click at [311, 225] on select "MESHKI (US): TIKTOK CODES 2022 MESHKI (US): IG PAID 2022 MESHKI (US): Jan/Feb/M…" at bounding box center [257, 241] width 332 height 32
select select "10010027"
click at [91, 225] on select "MESHKI (US): TIKTOK CODES 2022 MESHKI (US): IG PAID 2022 MESHKI (US): Jan/Feb/M…" at bounding box center [257, 241] width 332 height 32
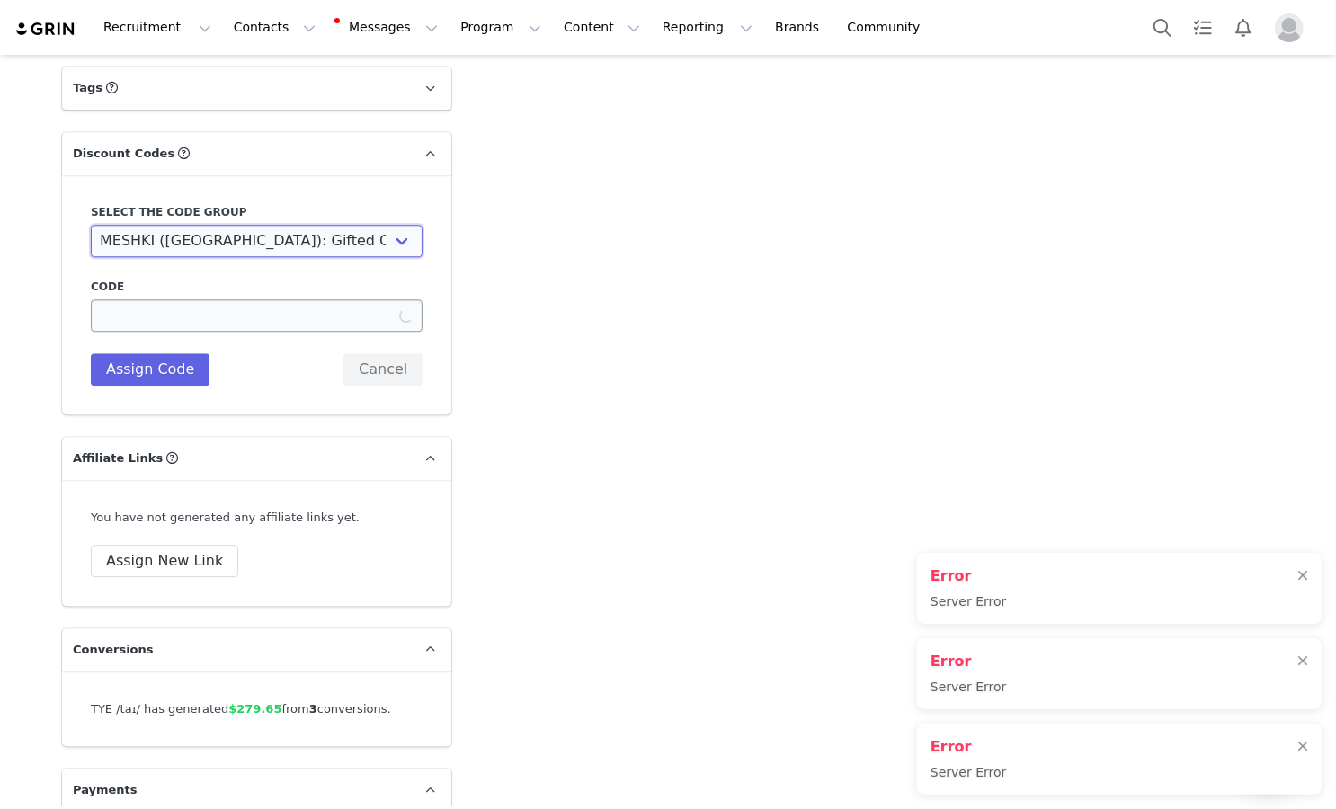
type input "PRETTYTYE_MESHKI"
click at [200, 299] on input "PRETTYTYE_MESHKI" at bounding box center [257, 315] width 332 height 32
click at [180, 353] on button "Assign Code" at bounding box center [150, 369] width 119 height 32
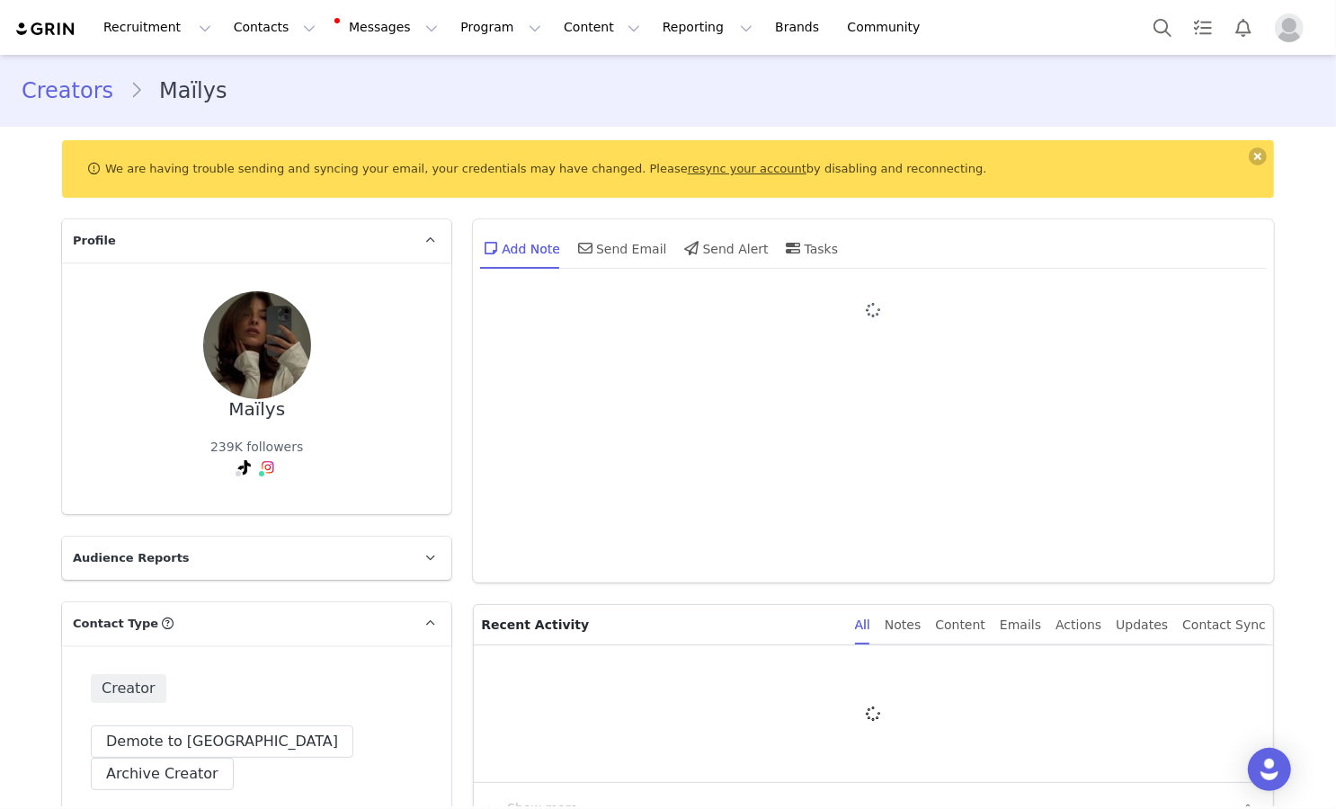
type input "+1 ([GEOGRAPHIC_DATA])"
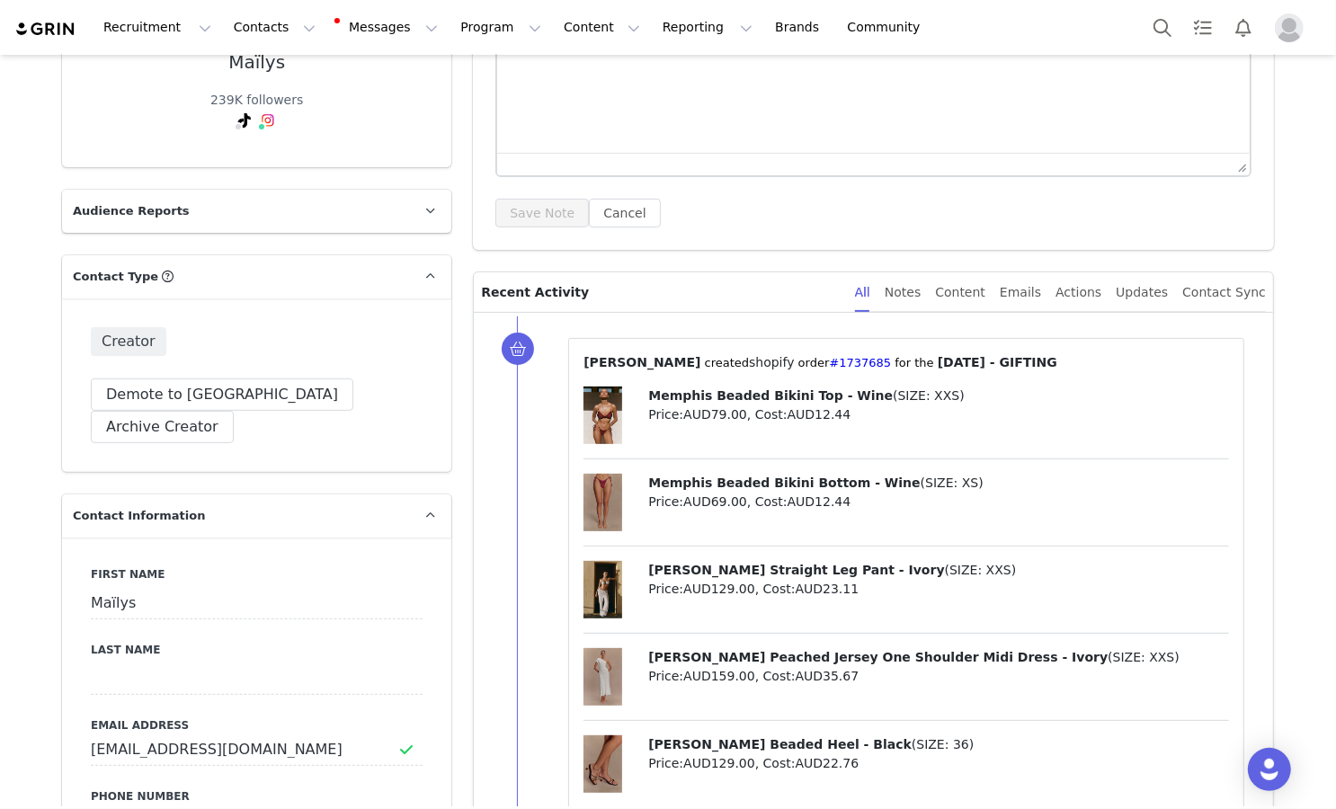
scroll to position [800, 0]
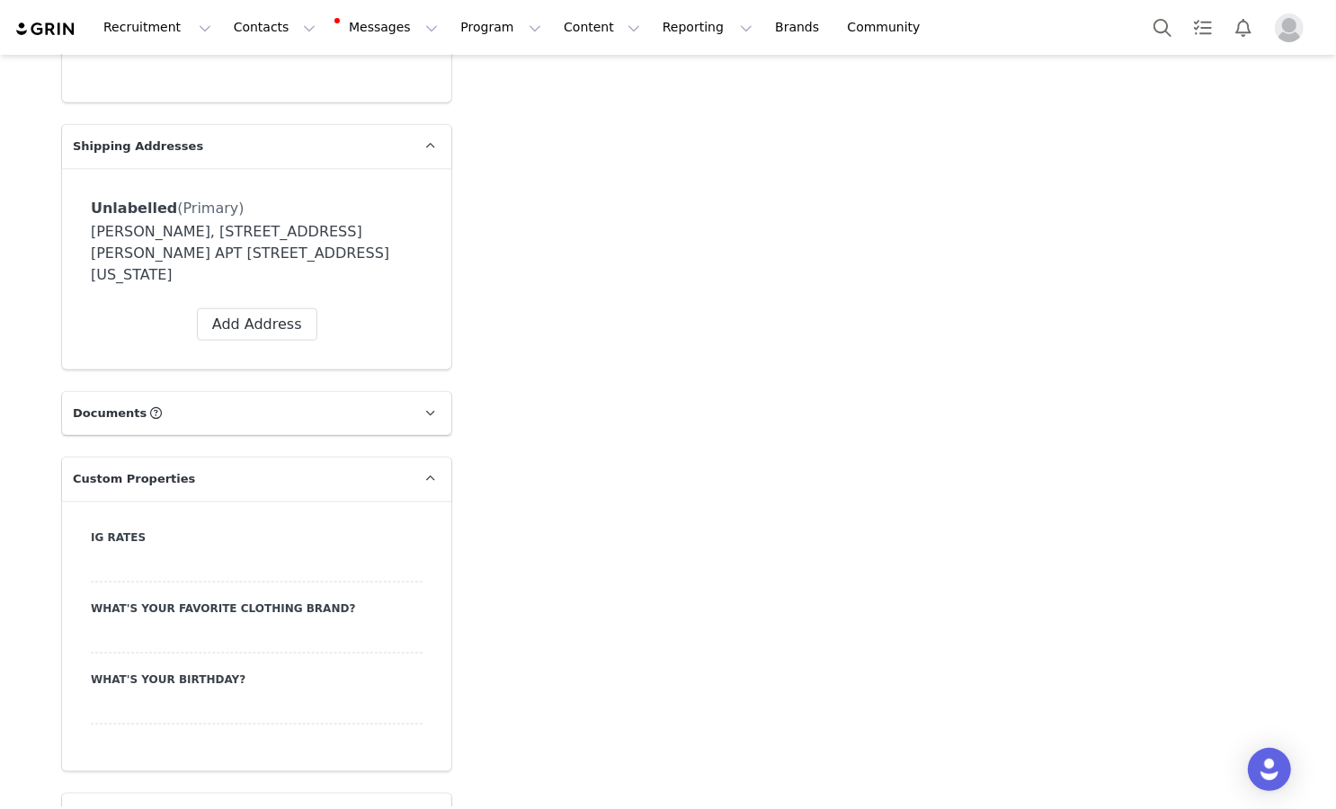
type input "+1 ([GEOGRAPHIC_DATA])"
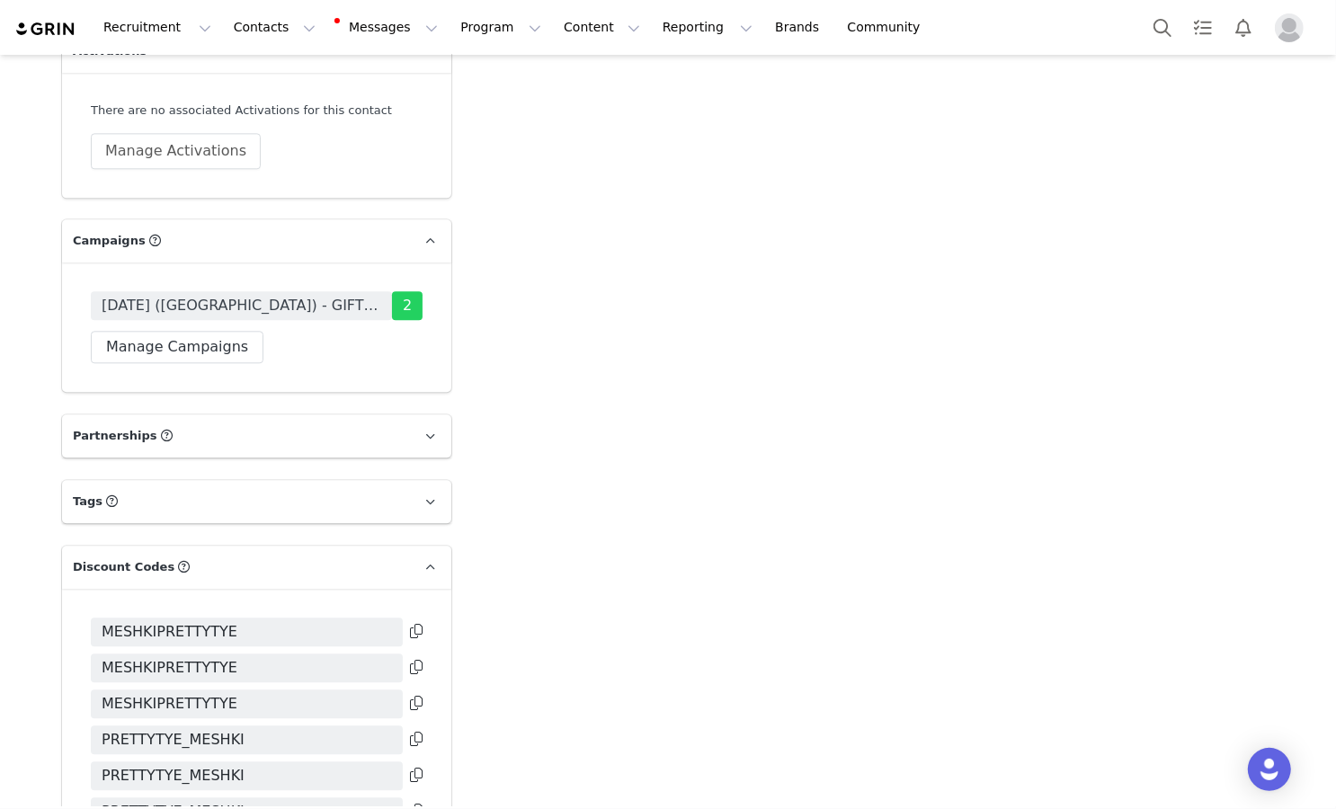
scroll to position [3506, 0]
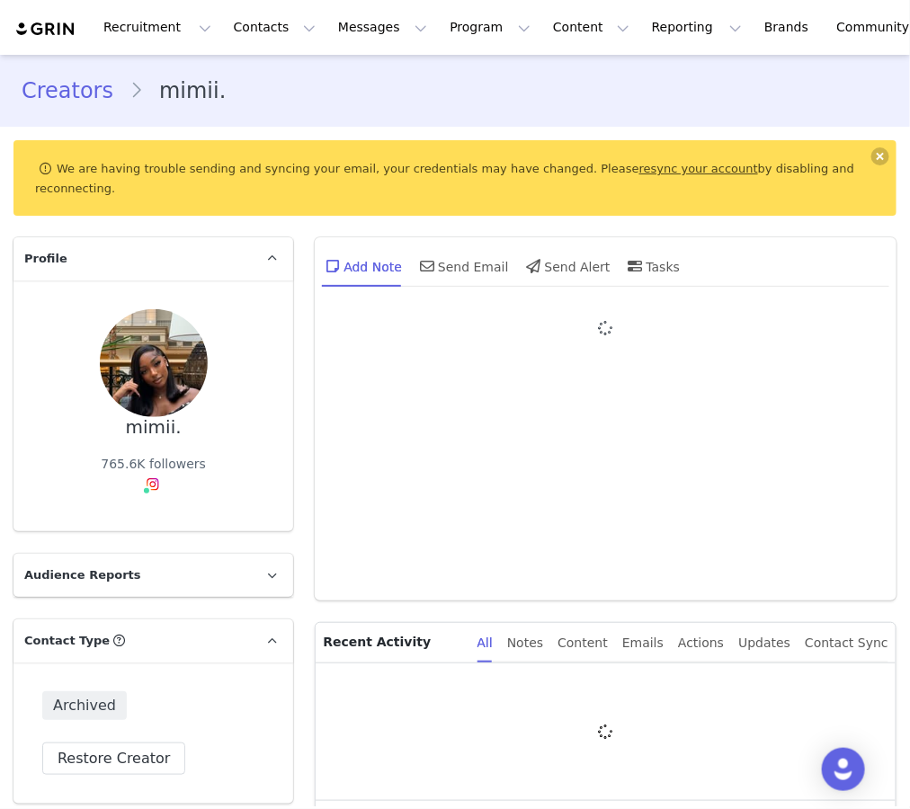
type input "+1 ([GEOGRAPHIC_DATA])"
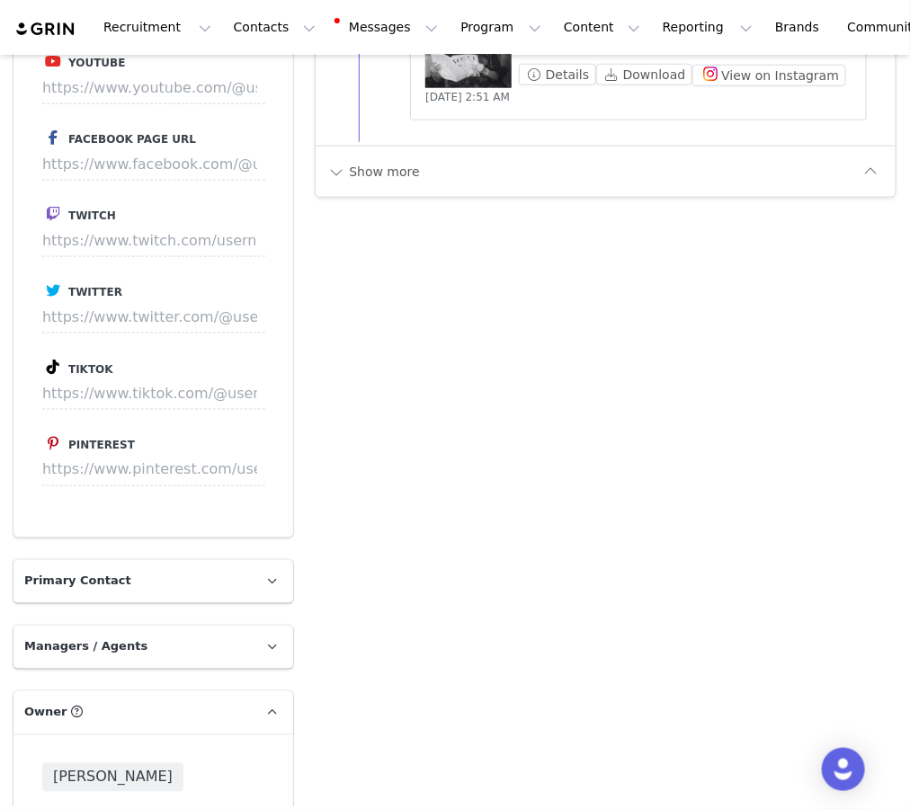
scroll to position [2430, 0]
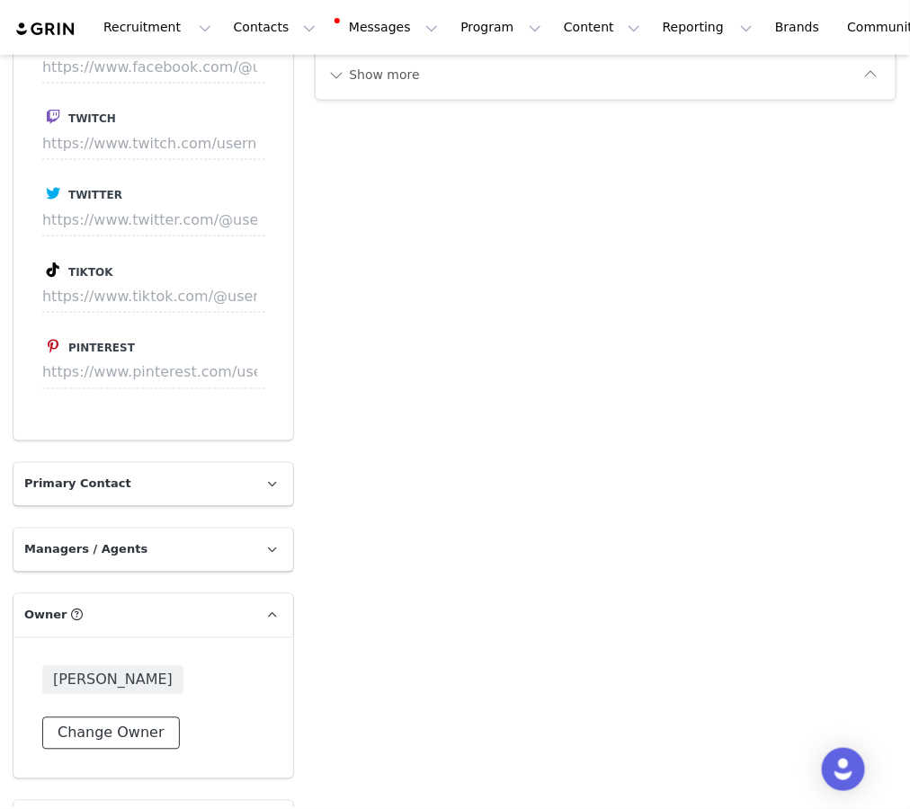
click at [159, 723] on button "Change Owner" at bounding box center [111, 733] width 138 height 32
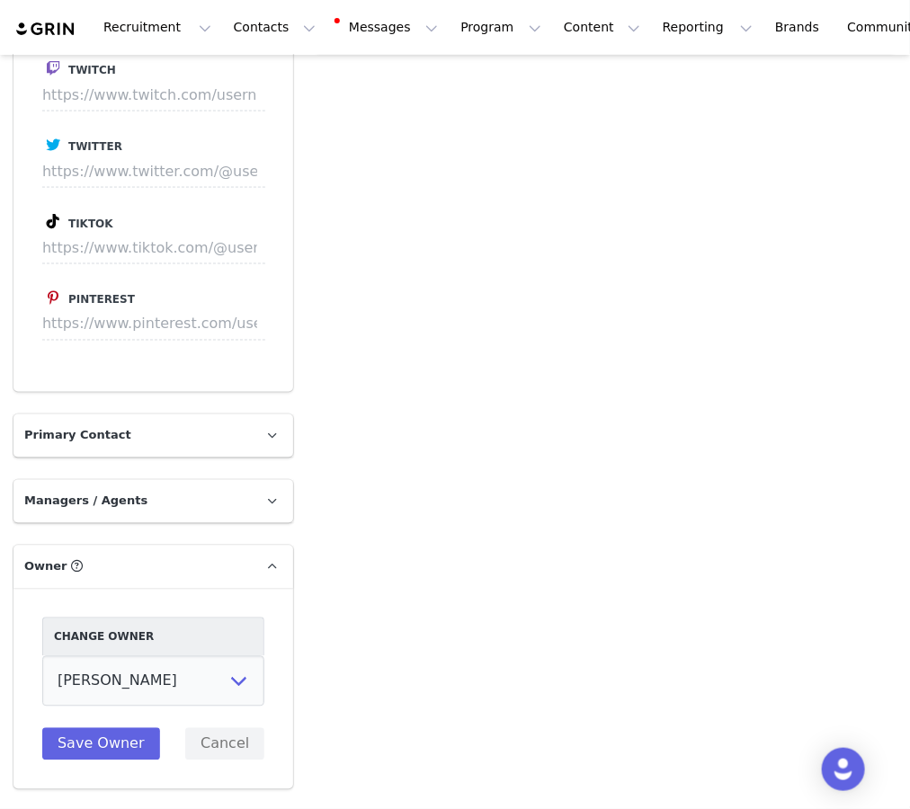
scroll to position [2487, 0]
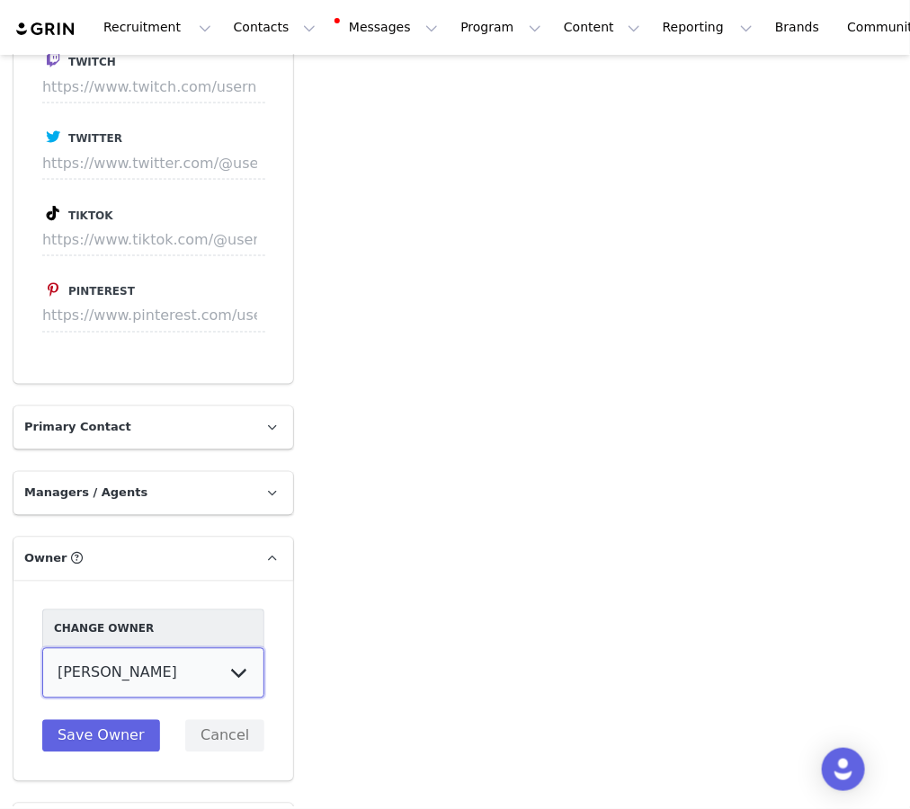
click at [199, 672] on select "[PERSON_NAME] [US_STATE][PERSON_NAME] [PERSON_NAME] [PERSON_NAME] [PERSON_NAME]…" at bounding box center [153, 673] width 222 height 50
select select "f486a5d6-bb11-4a40-ade1-c57aed3289ae"
click at [42, 648] on select "[PERSON_NAME] [US_STATE][PERSON_NAME] [PERSON_NAME] [PERSON_NAME] [PERSON_NAME]…" at bounding box center [153, 673] width 222 height 50
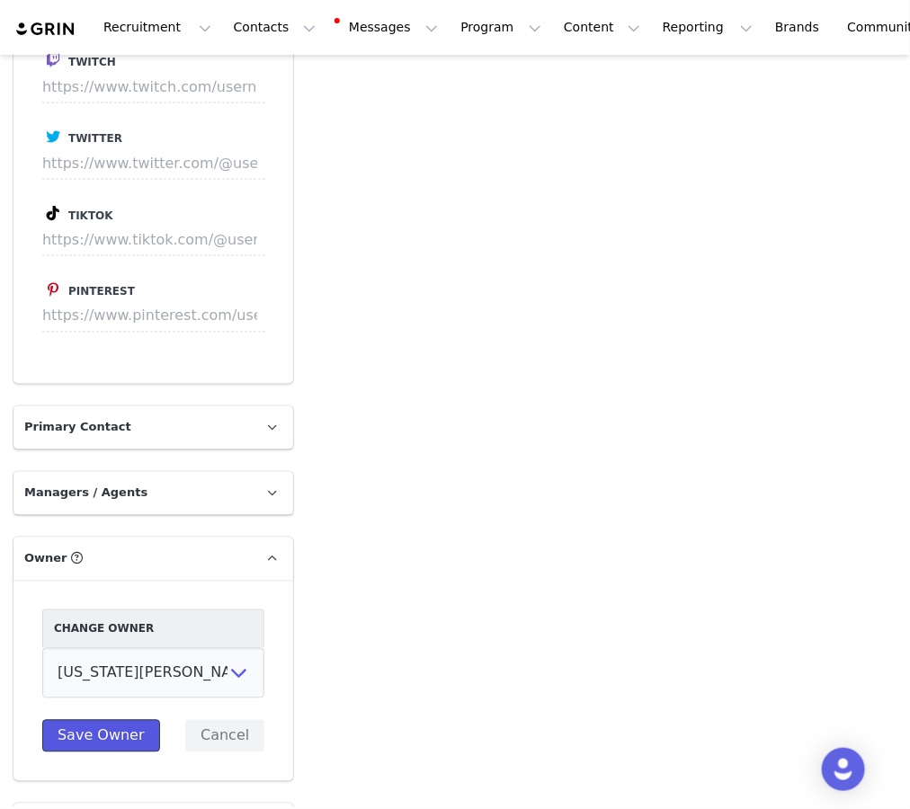
click at [130, 746] on button "Save Owner" at bounding box center [101, 736] width 118 height 32
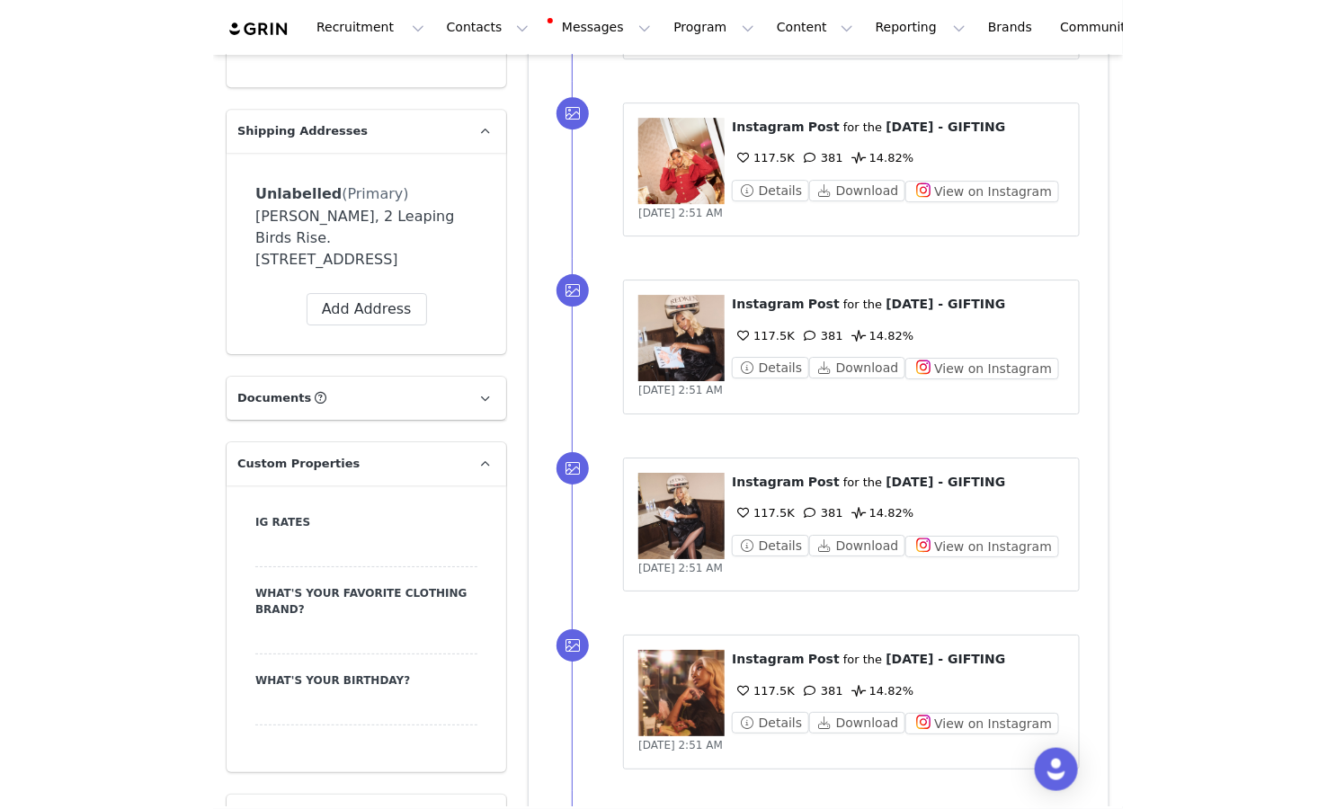
scroll to position [1382, 0]
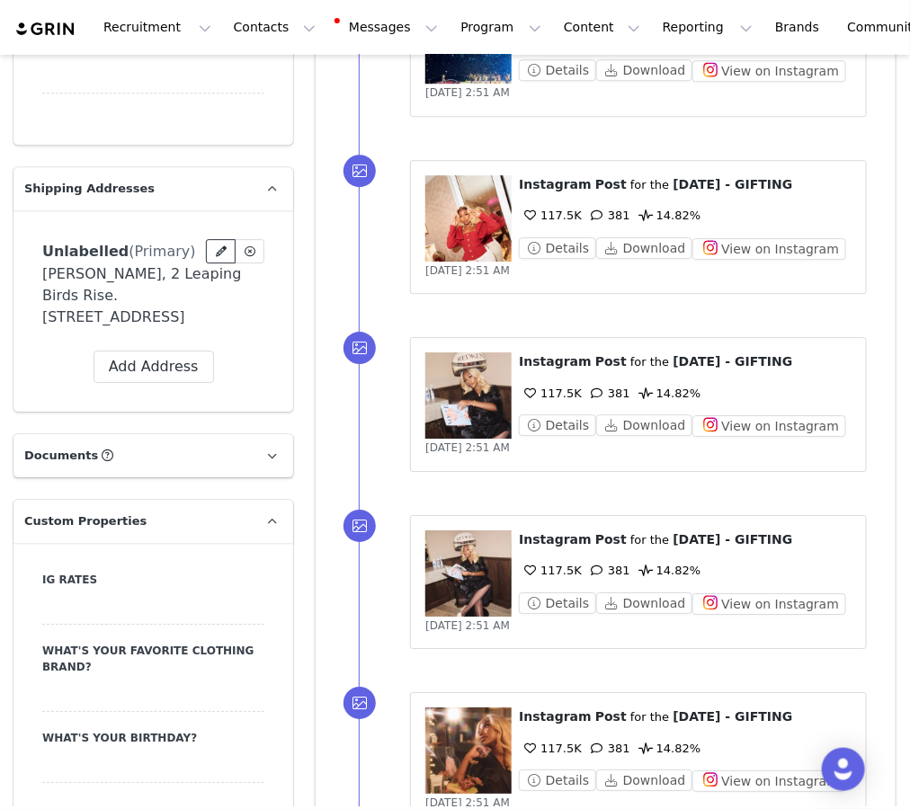
click at [212, 252] on button at bounding box center [221, 251] width 30 height 24
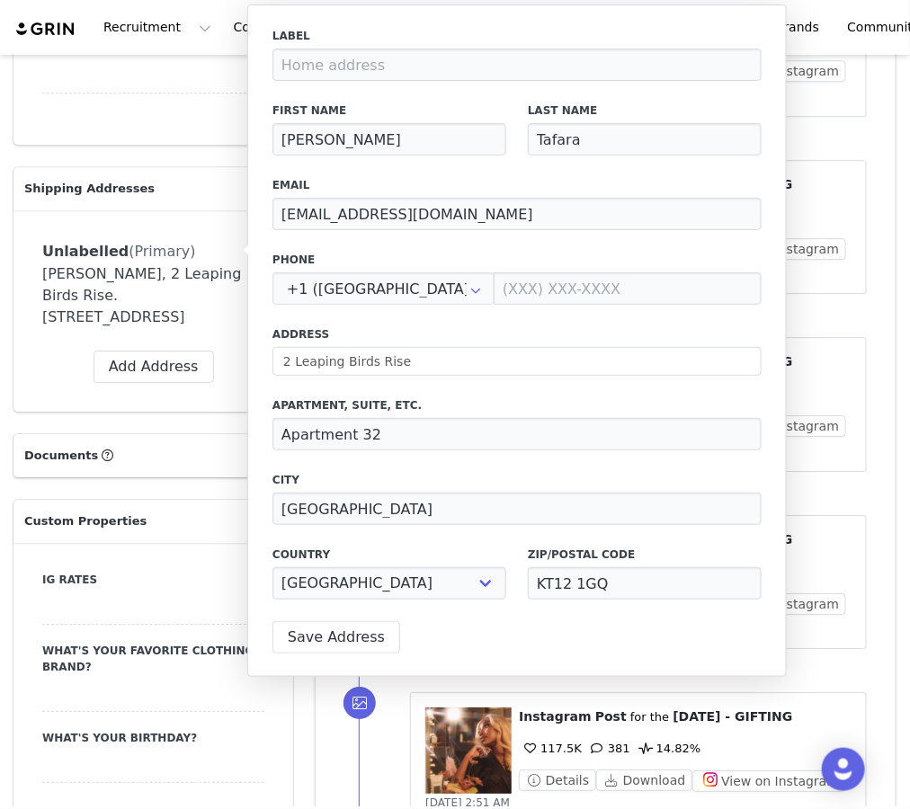
click at [840, 316] on div "⁨ Instagram ⁩ ⁨ Post ⁩ for the ⁨ [DATE] - GIFTING ⁩ 117.5K 381 14.82% Details D…" at bounding box center [627, 405] width 537 height 178
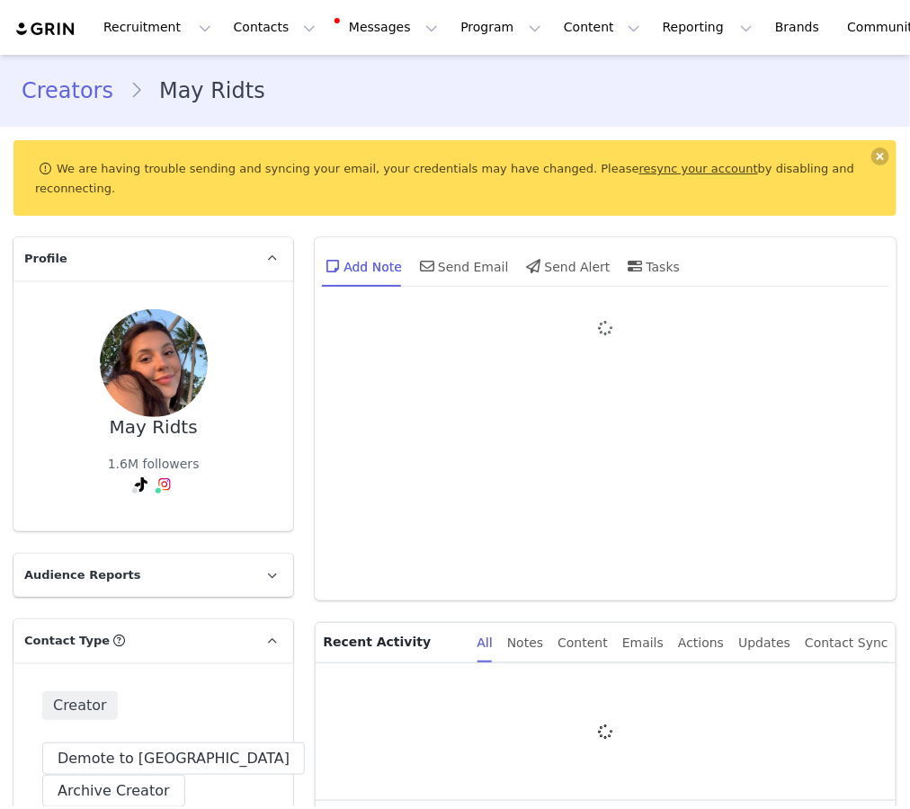
type input "+1 ([GEOGRAPHIC_DATA])"
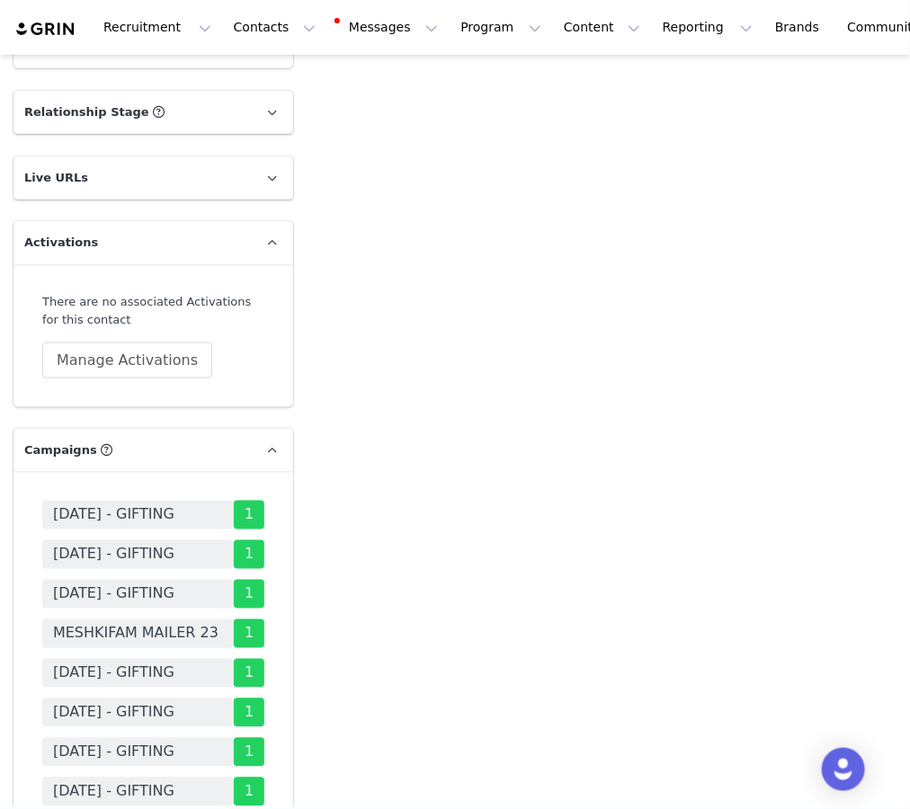
scroll to position [4339, 0]
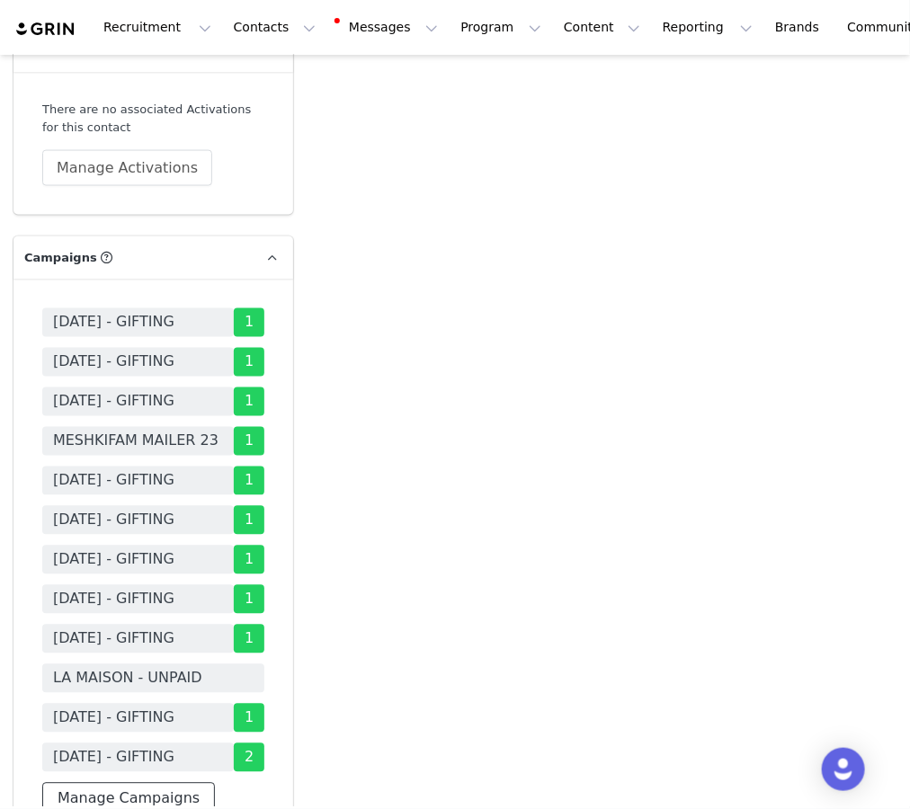
click at [163, 783] on button "Manage Campaigns" at bounding box center [128, 799] width 173 height 32
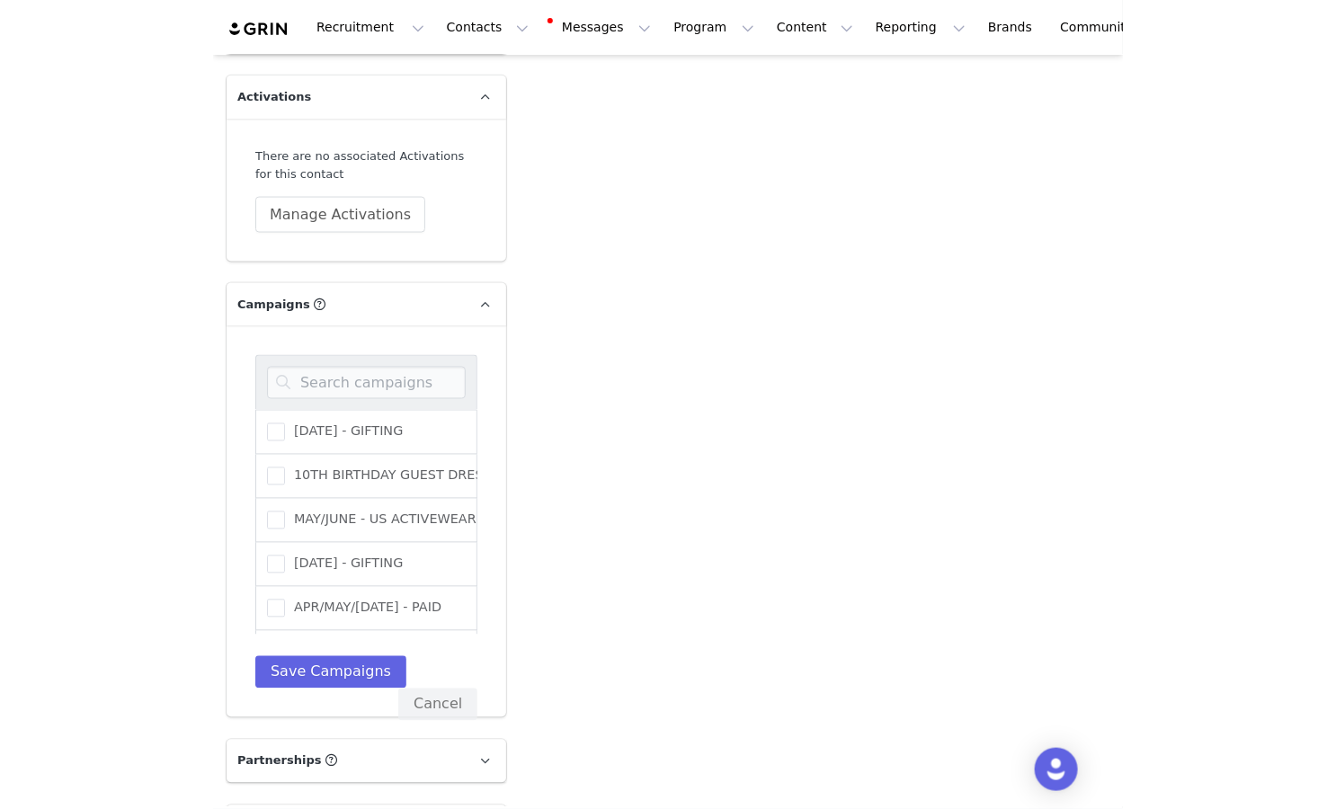
scroll to position [4288, 0]
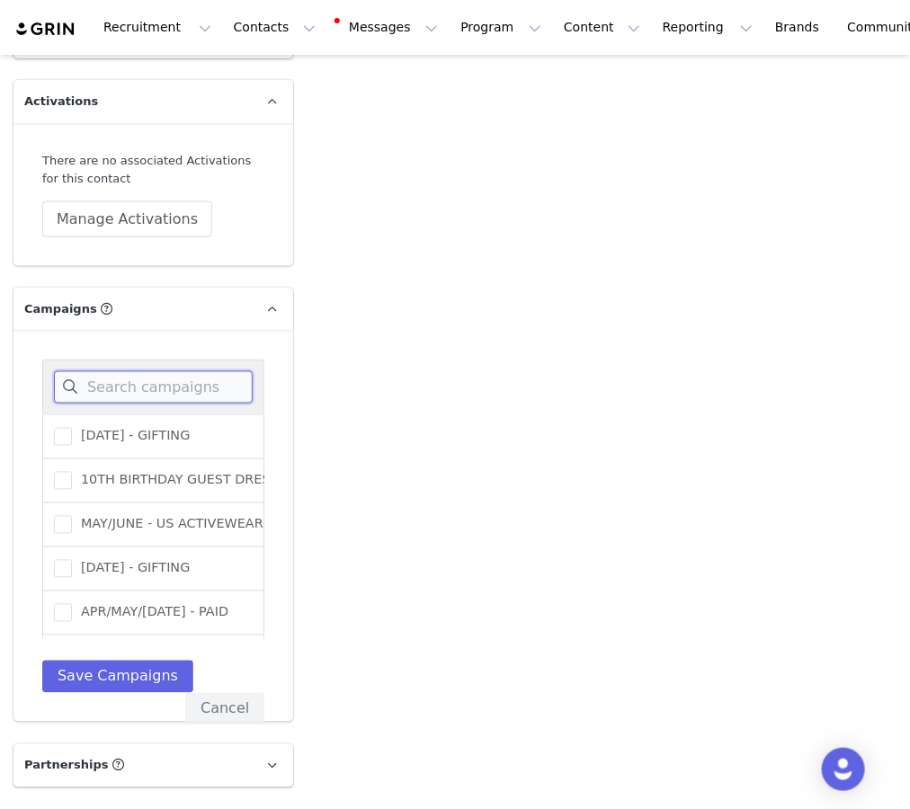
click at [210, 371] on input at bounding box center [153, 387] width 199 height 32
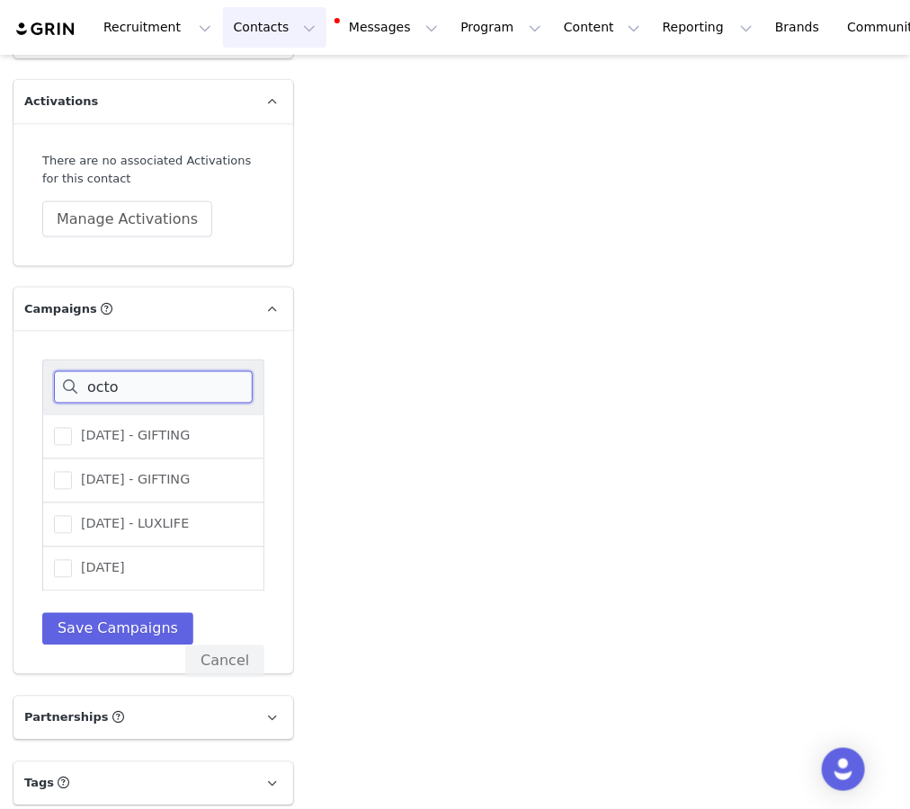
type input "octo"
click at [223, 33] on button "Contacts Contacts" at bounding box center [274, 27] width 103 height 40
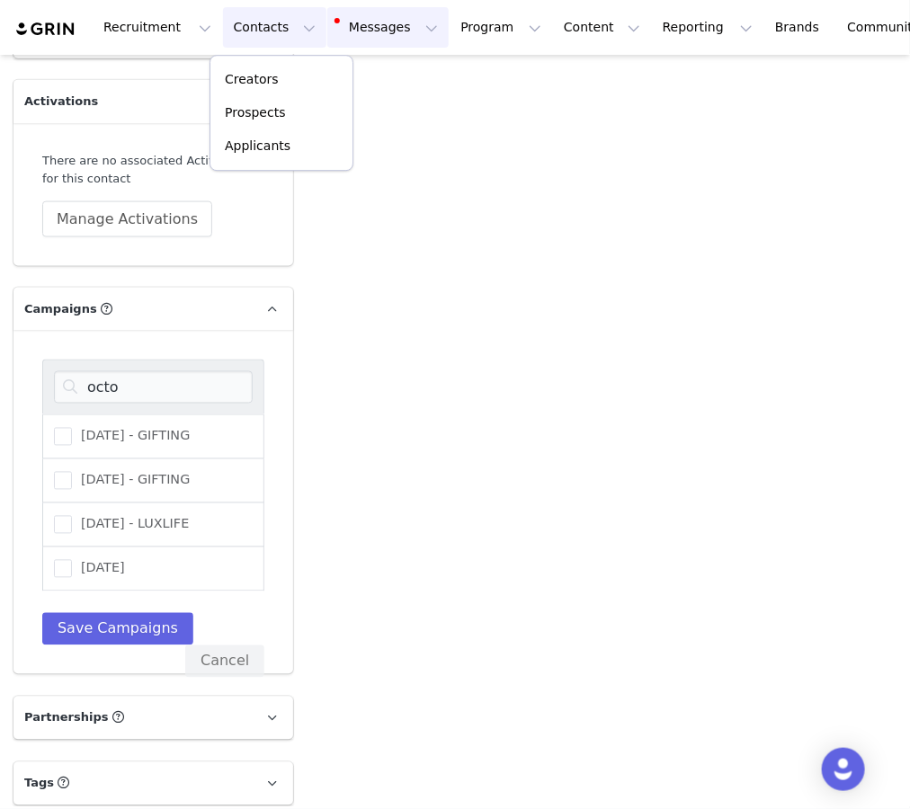
click at [327, 31] on button "Messages Messages" at bounding box center [387, 27] width 121 height 40
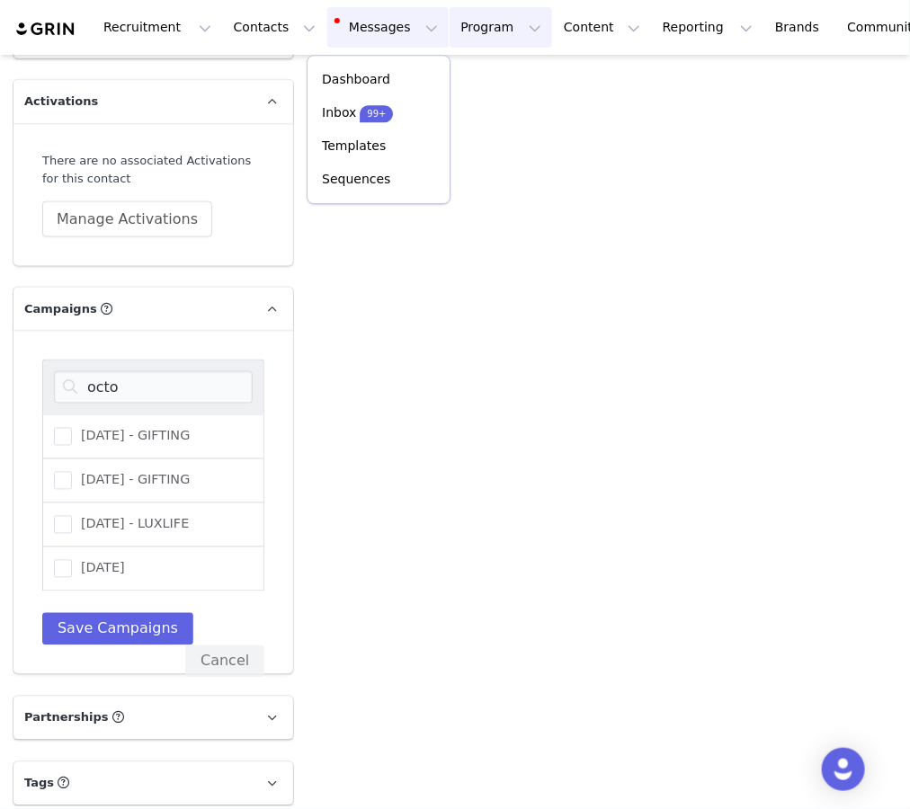
click at [450, 14] on button "Program Program" at bounding box center [501, 27] width 102 height 40
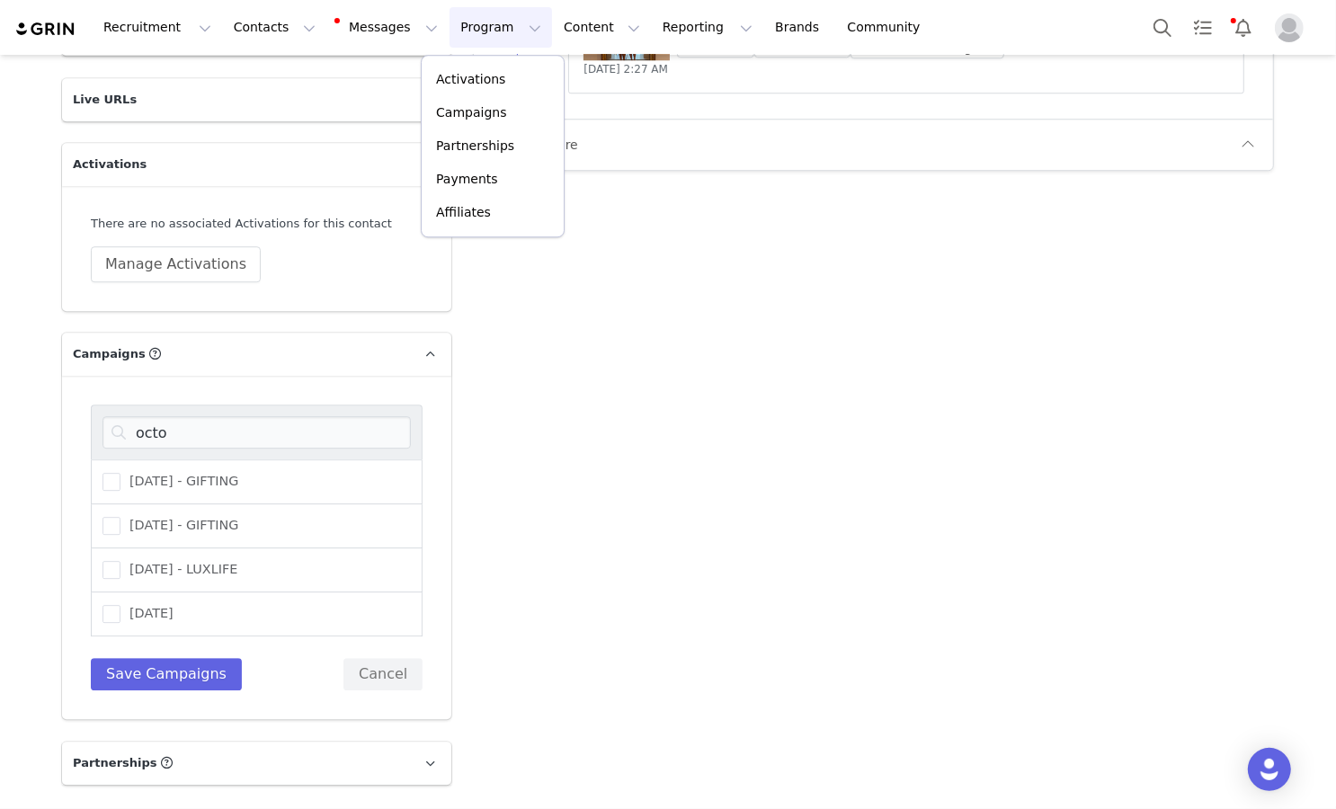
scroll to position [3906, 0]
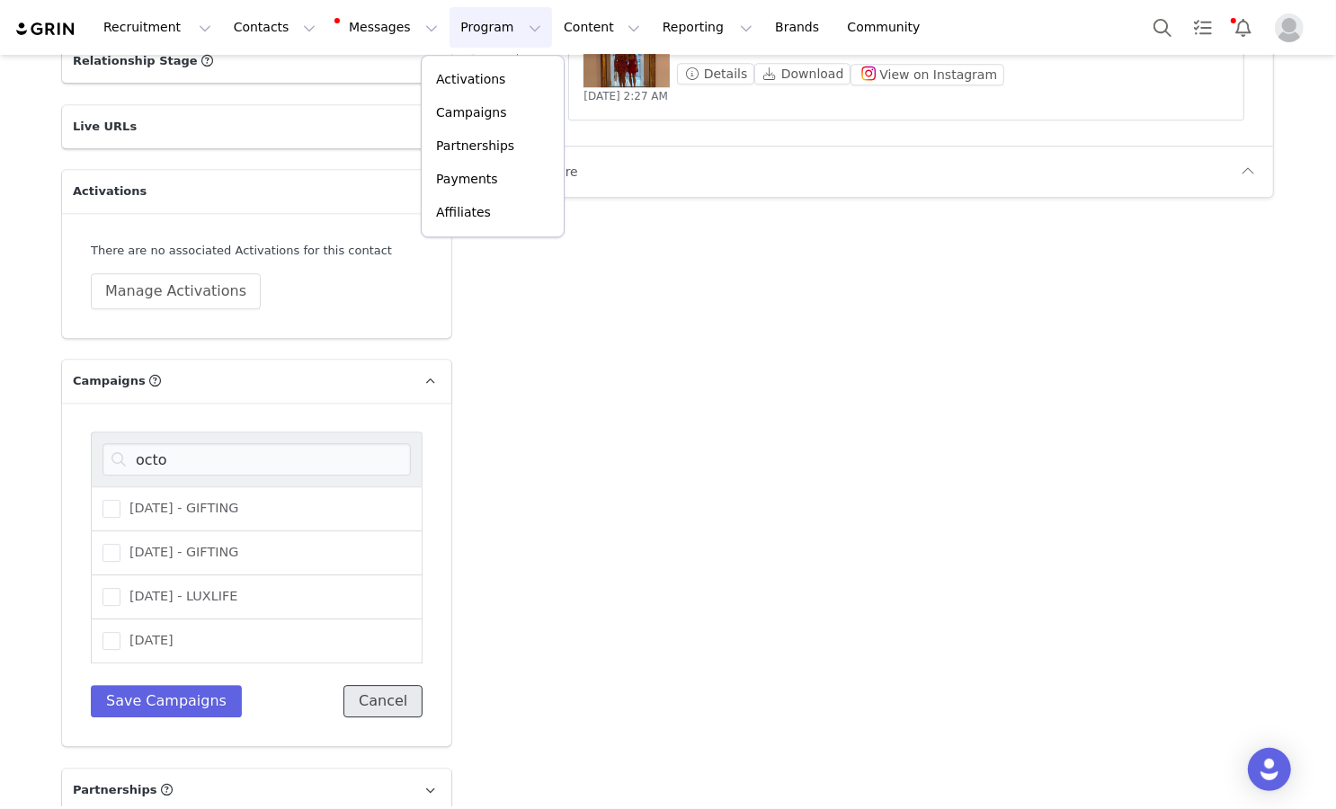
click at [364, 685] on button "Cancel" at bounding box center [382, 701] width 79 height 32
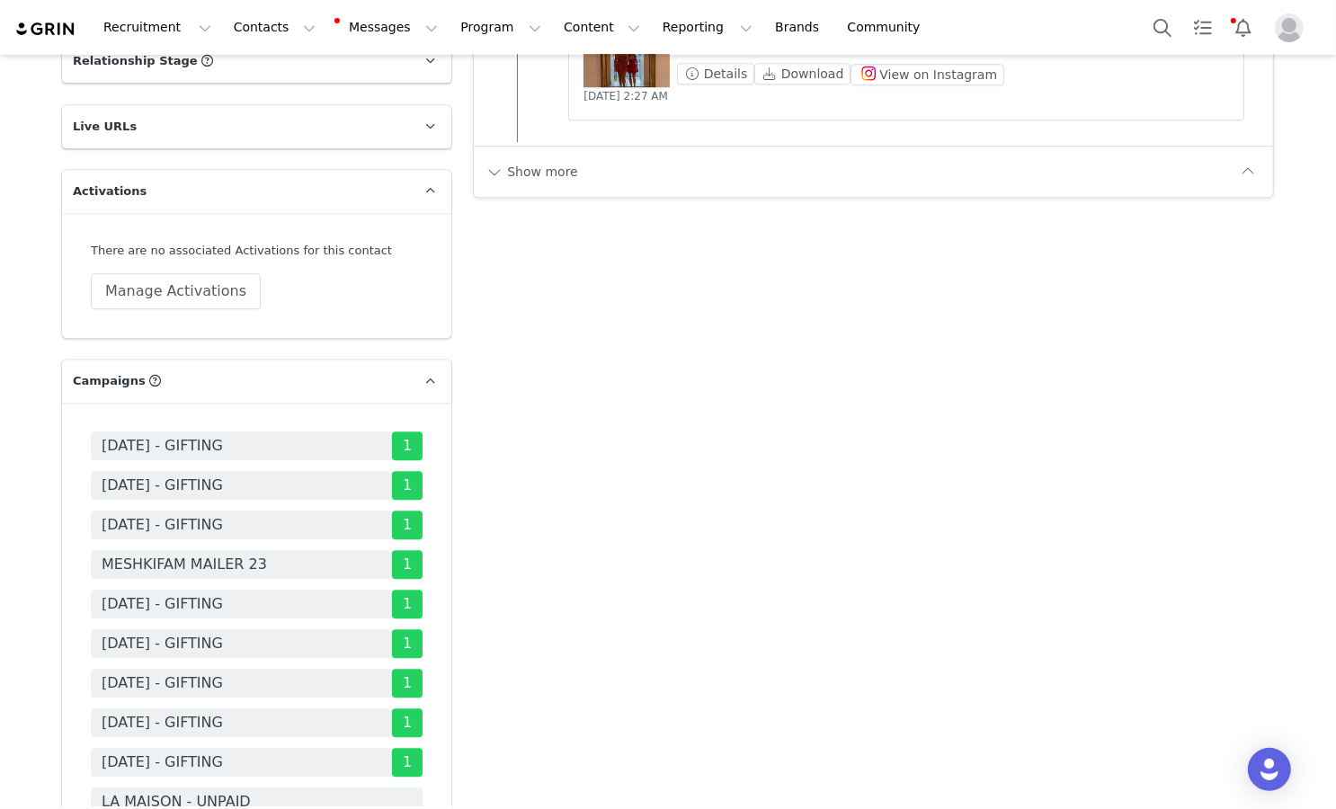
scroll to position [3907, 0]
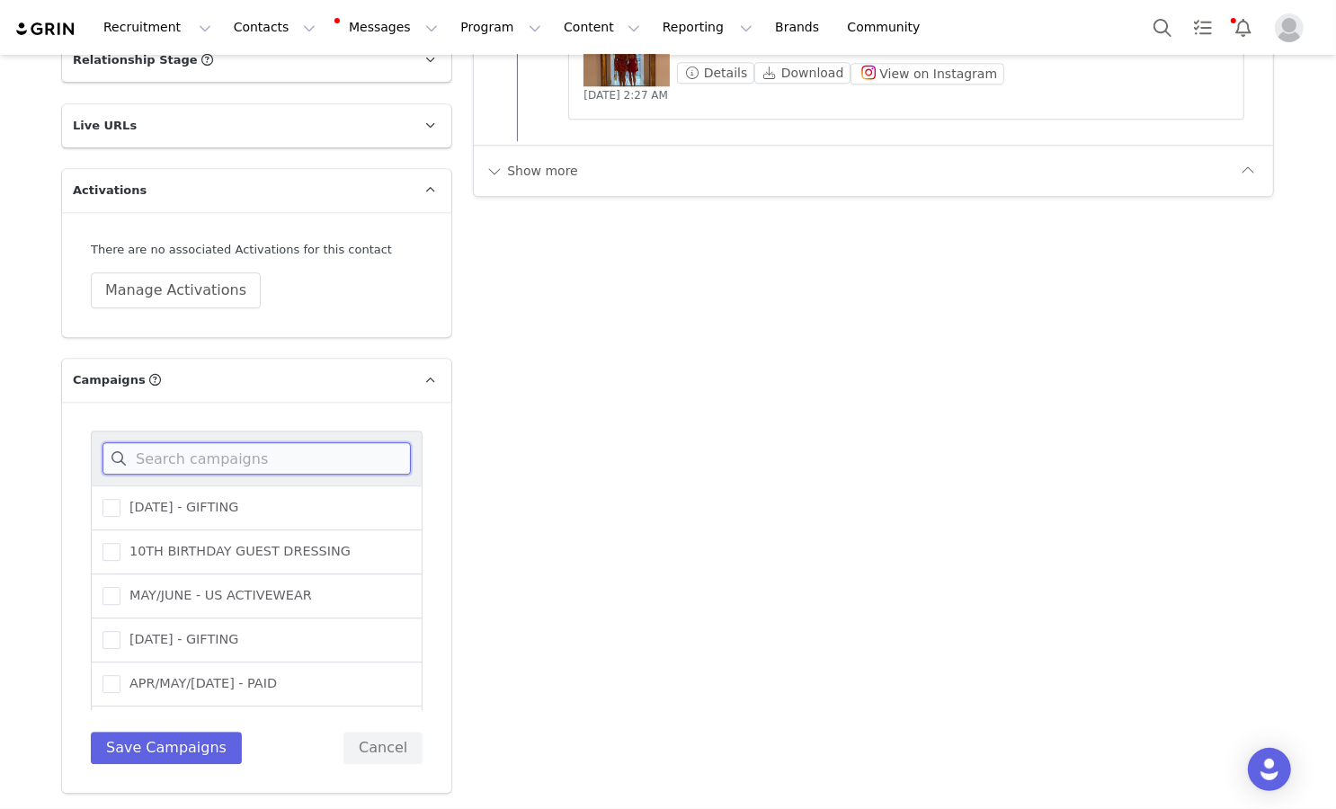
click at [265, 442] on input at bounding box center [256, 458] width 308 height 32
type input "octo"
click at [251, 543] on span "[DATE] ([GEOGRAPHIC_DATA]) - GIFTING" at bounding box center [254, 551] width 268 height 17
click at [120, 543] on input "[DATE] ([GEOGRAPHIC_DATA]) - GIFTING" at bounding box center [120, 543] width 0 height 0
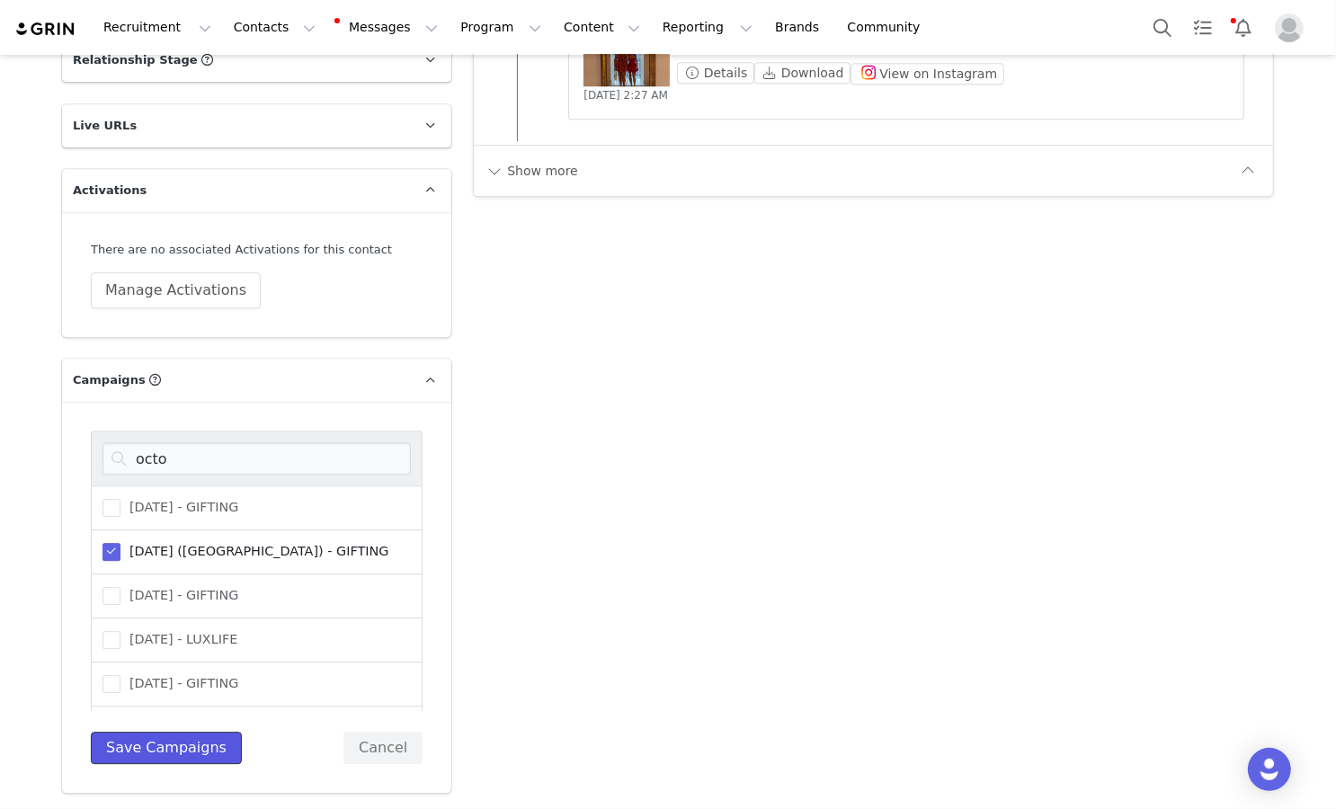
click at [170, 732] on button "Save Campaigns" at bounding box center [166, 748] width 151 height 32
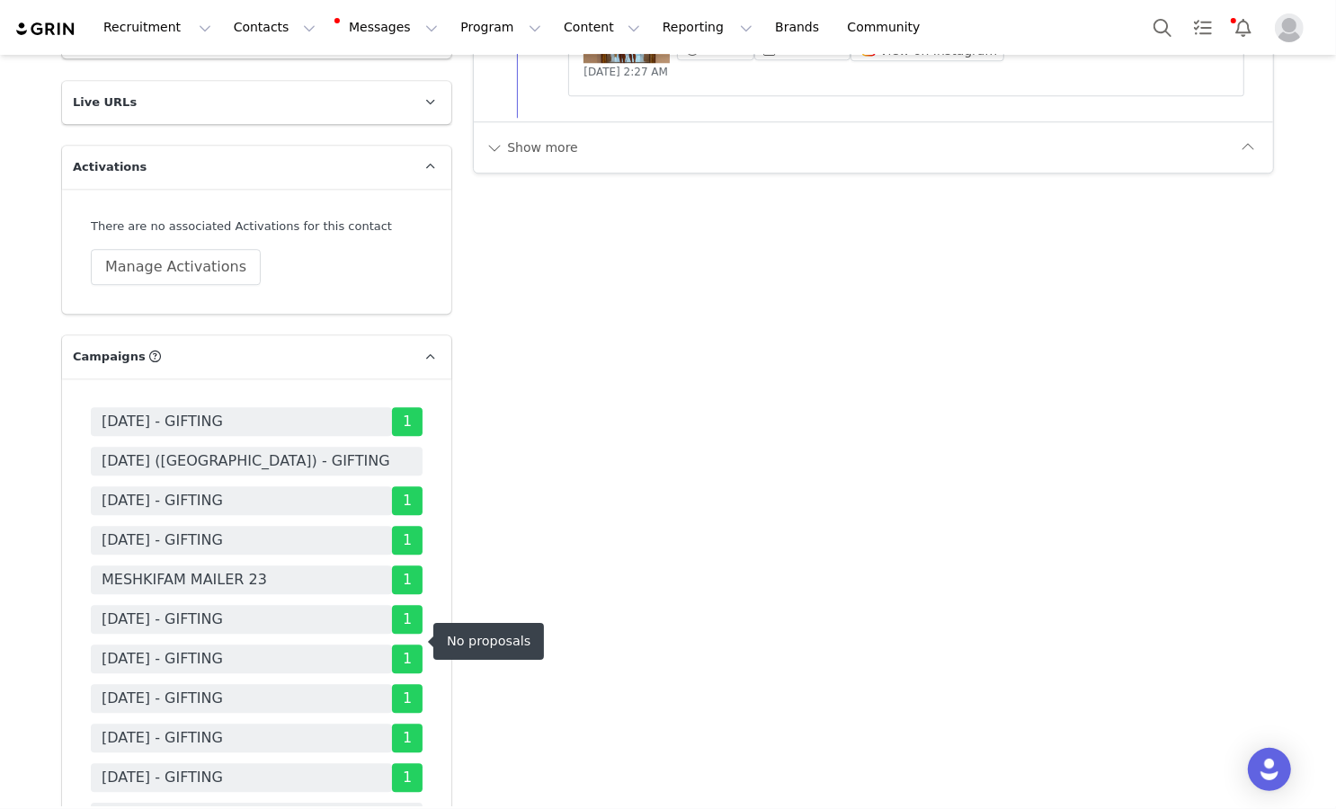
scroll to position [3939, 0]
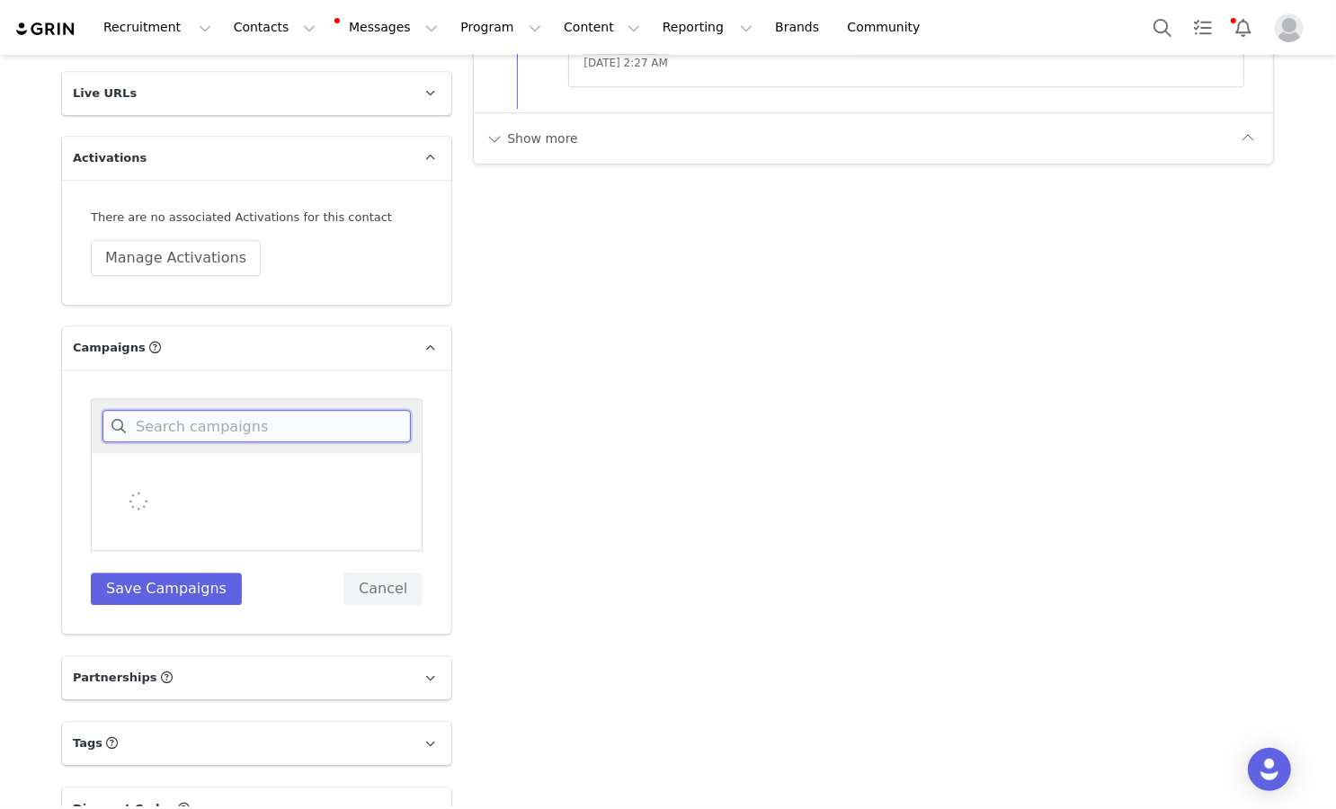
click at [247, 410] on input at bounding box center [256, 426] width 308 height 32
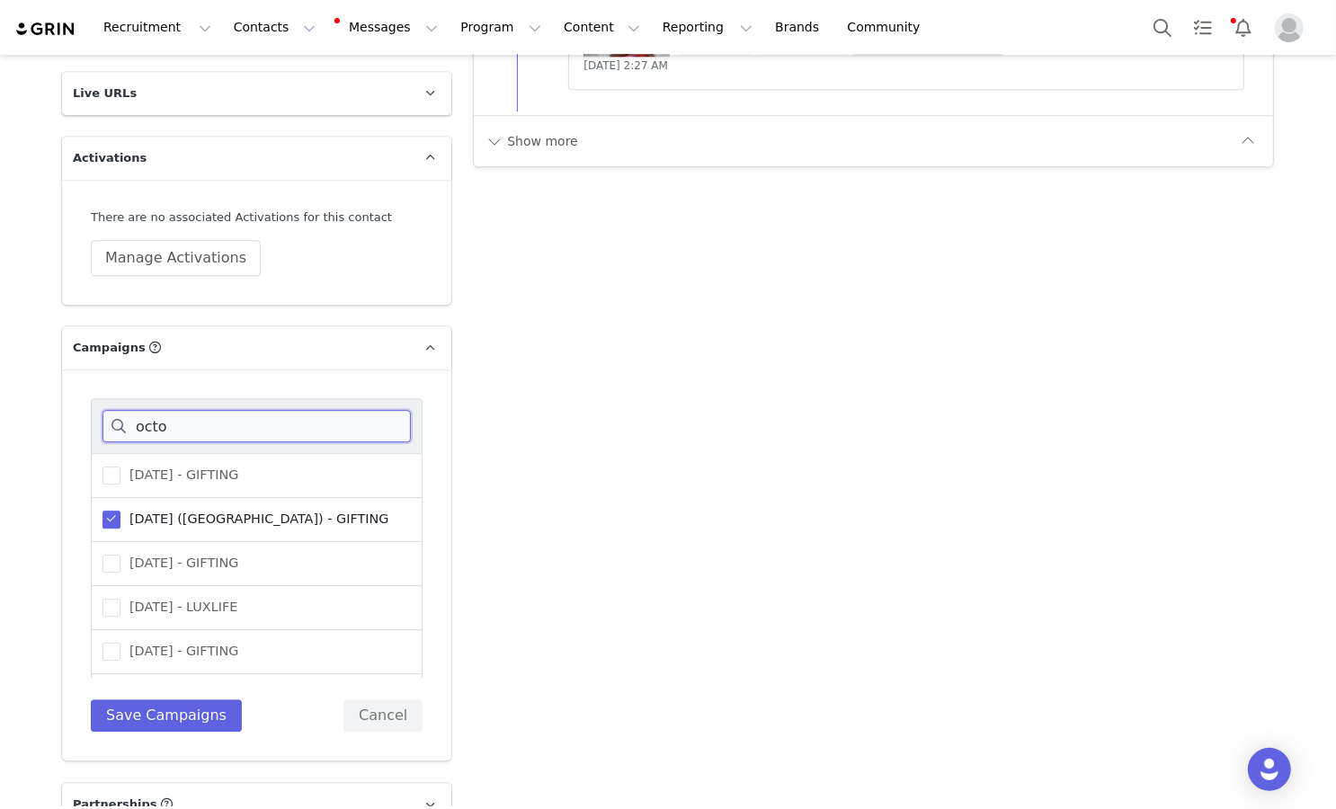
type input "octo"
click at [228, 511] on span "OCTOBER 25 (USA) - GIFTING" at bounding box center [254, 519] width 268 height 17
click at [120, 511] on input "OCTOBER 25 (USA) - GIFTING" at bounding box center [120, 511] width 0 height 0
click at [223, 643] on span "OCTOBER 25 - GIFTING" at bounding box center [179, 651] width 118 height 17
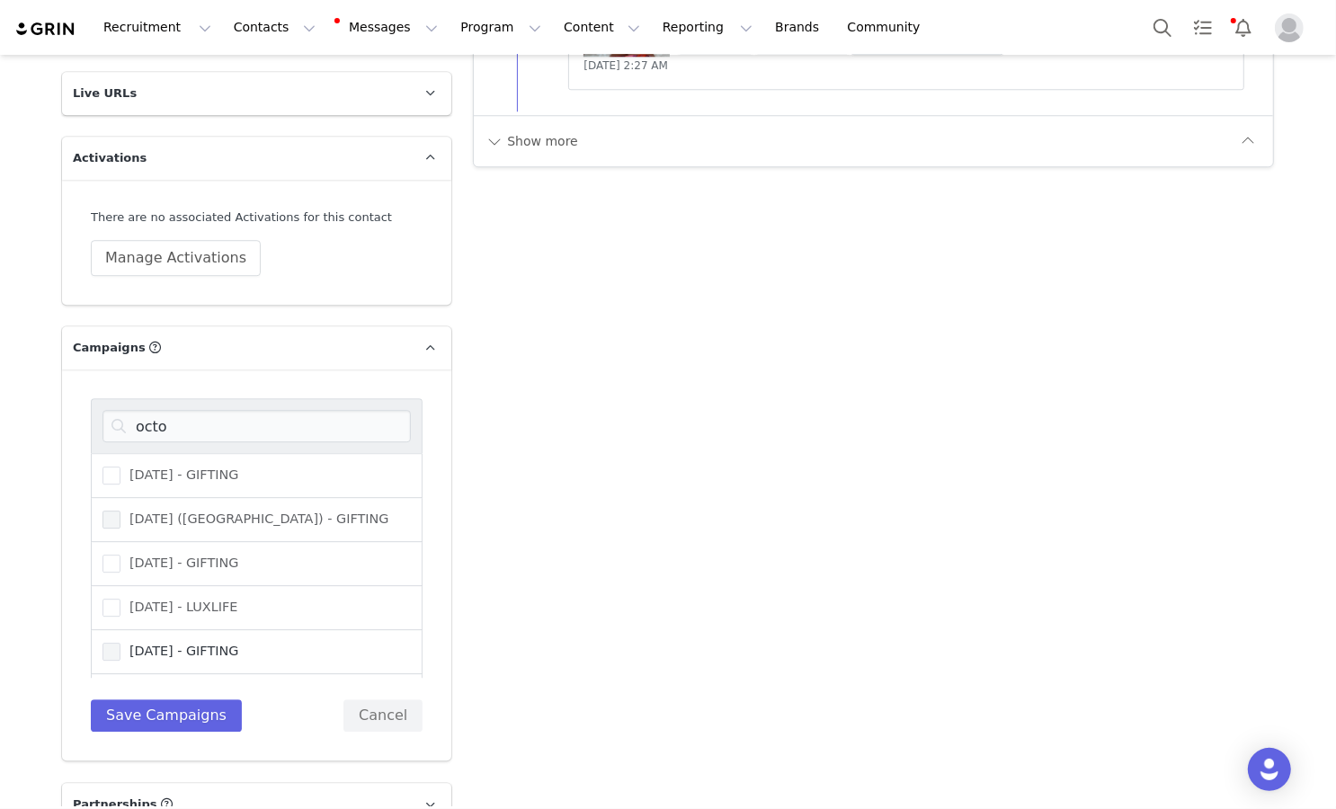
click at [120, 643] on input "OCTOBER 25 - GIFTING" at bounding box center [120, 643] width 0 height 0
click at [209, 699] on button "Save Campaigns" at bounding box center [166, 715] width 151 height 32
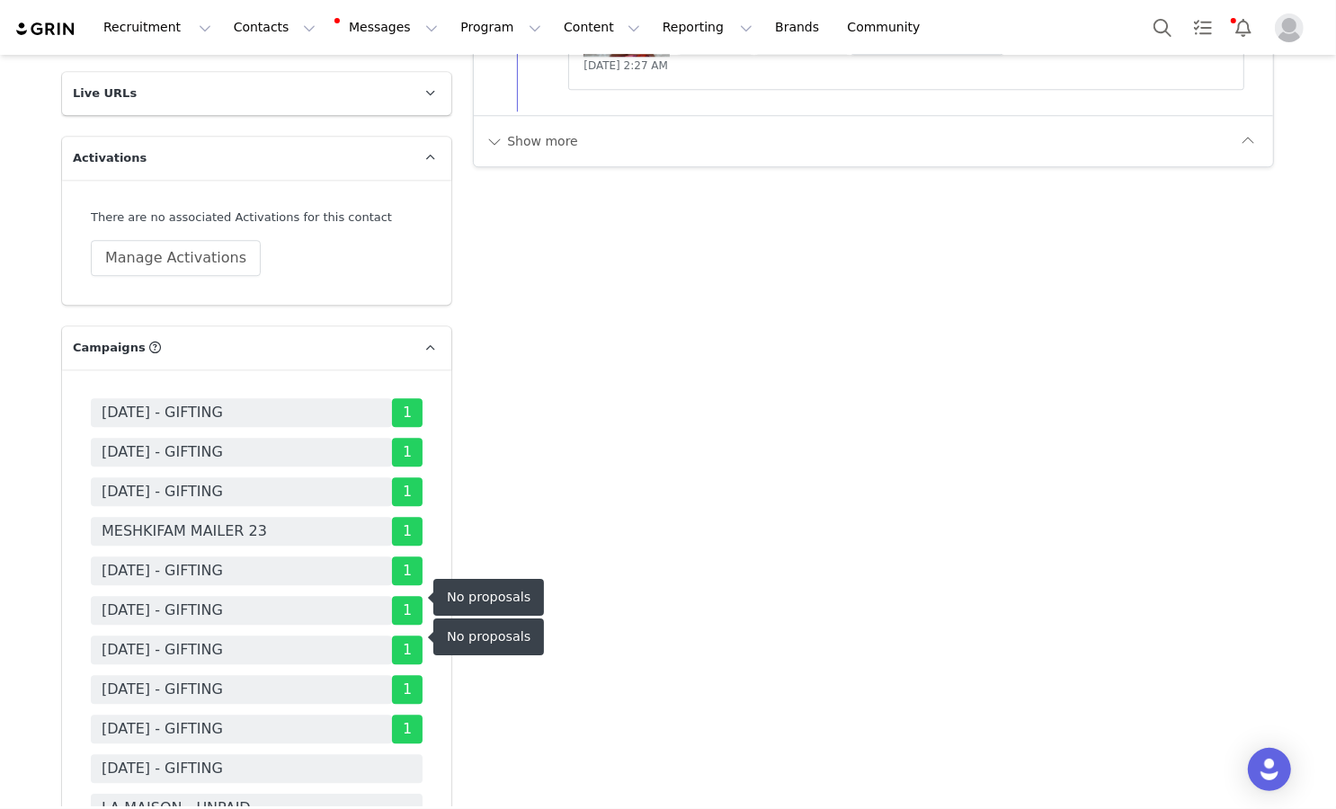
click at [223, 758] on span "OCTOBER 25 - GIFTING" at bounding box center [162, 769] width 121 height 22
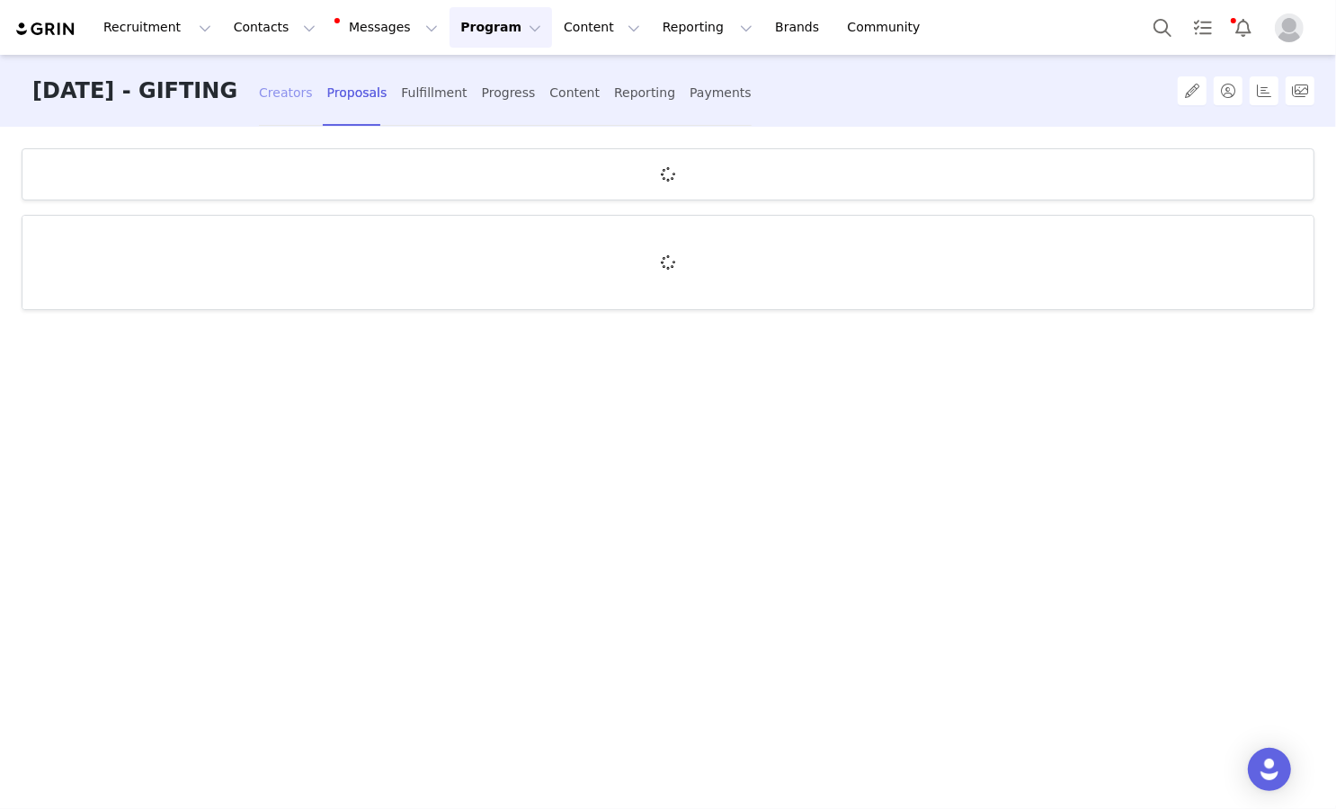
click at [313, 83] on div "Creators" at bounding box center [286, 93] width 54 height 48
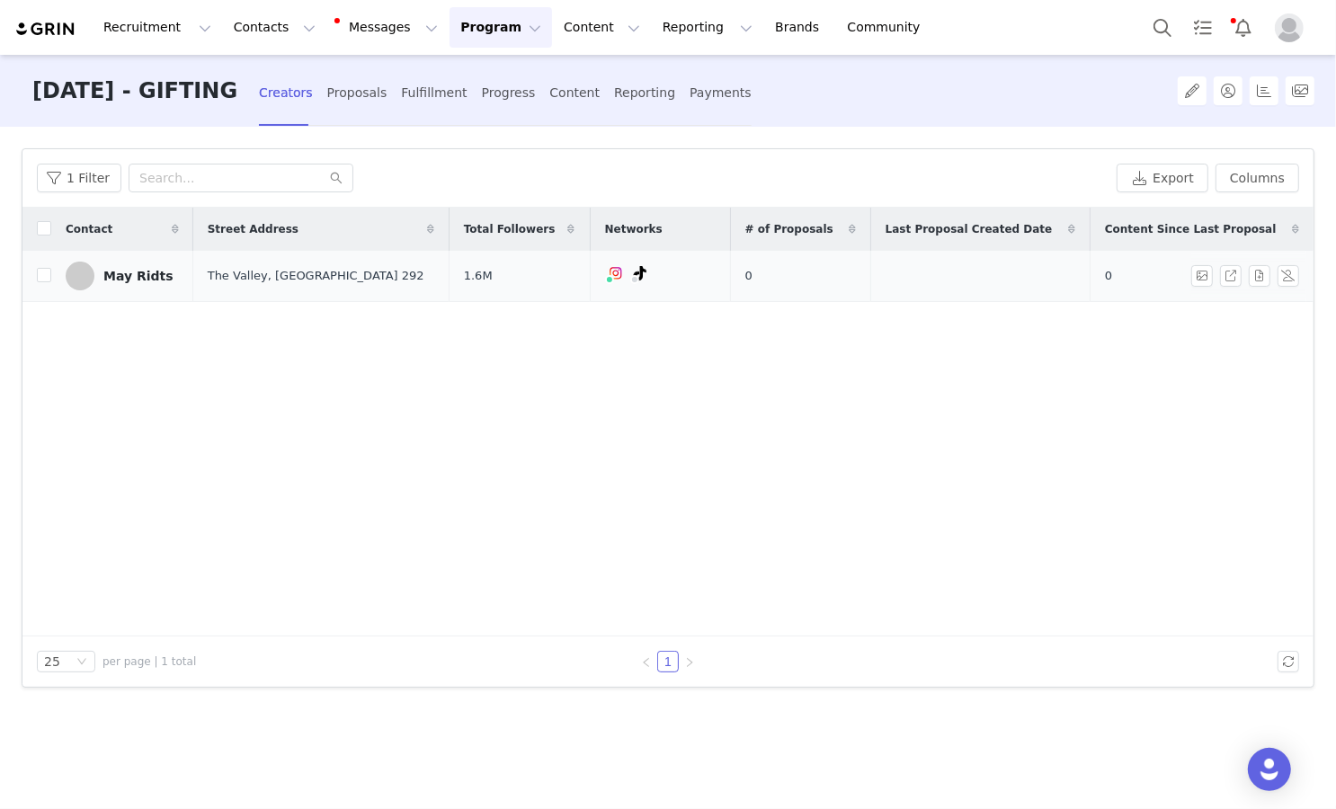
click at [55, 270] on td "May Ridts" at bounding box center [122, 276] width 142 height 51
click at [46, 271] on input "checkbox" at bounding box center [44, 275] width 14 height 14
checkbox input "true"
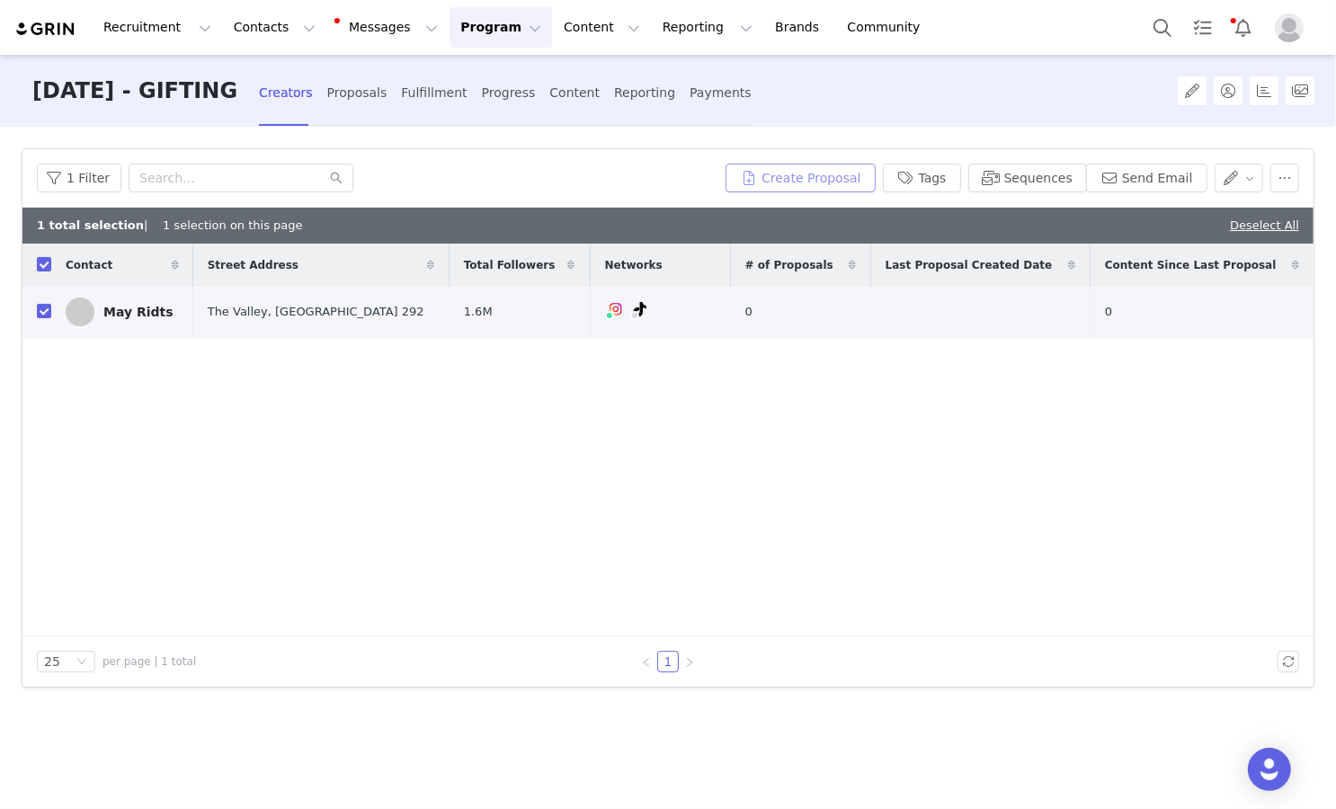
click at [804, 164] on button "Create Proposal" at bounding box center [799, 178] width 149 height 29
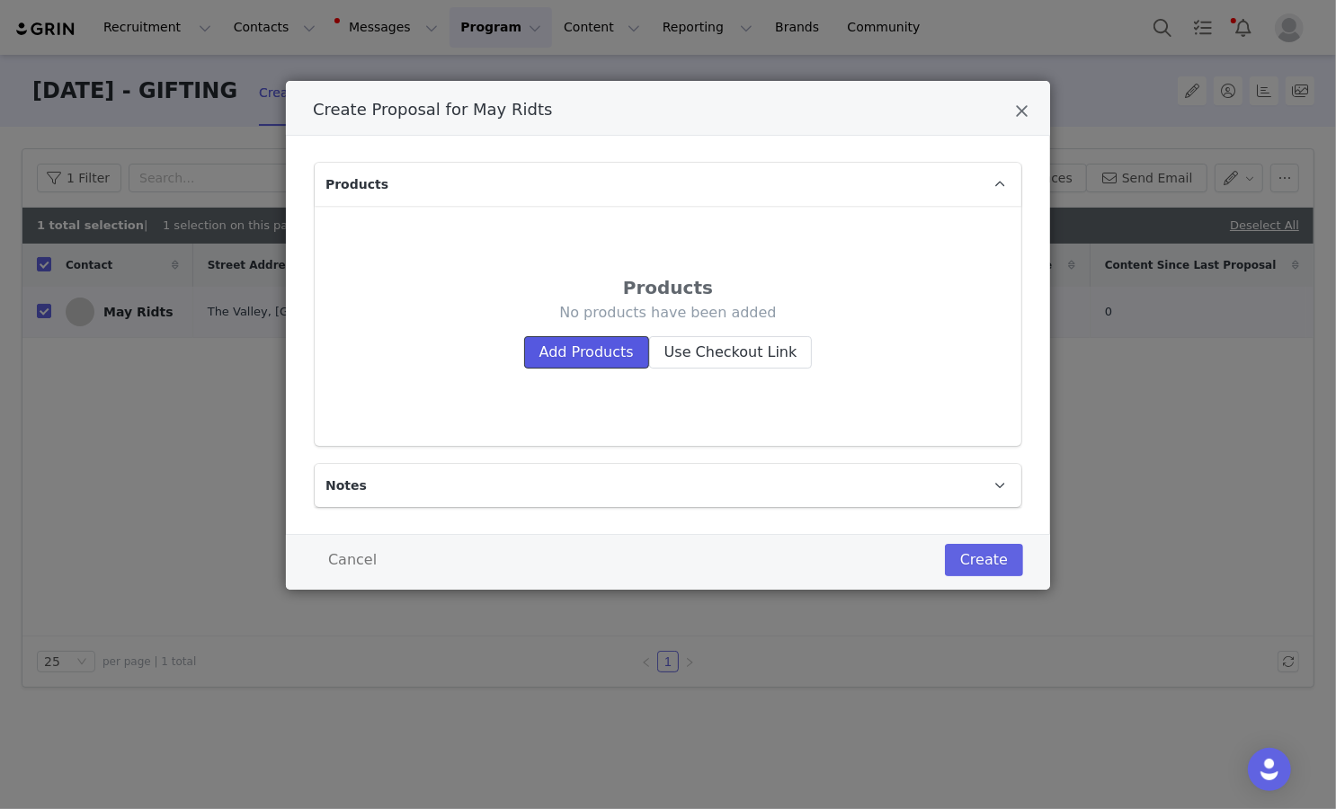
click at [550, 344] on button "Add Products" at bounding box center [586, 352] width 125 height 32
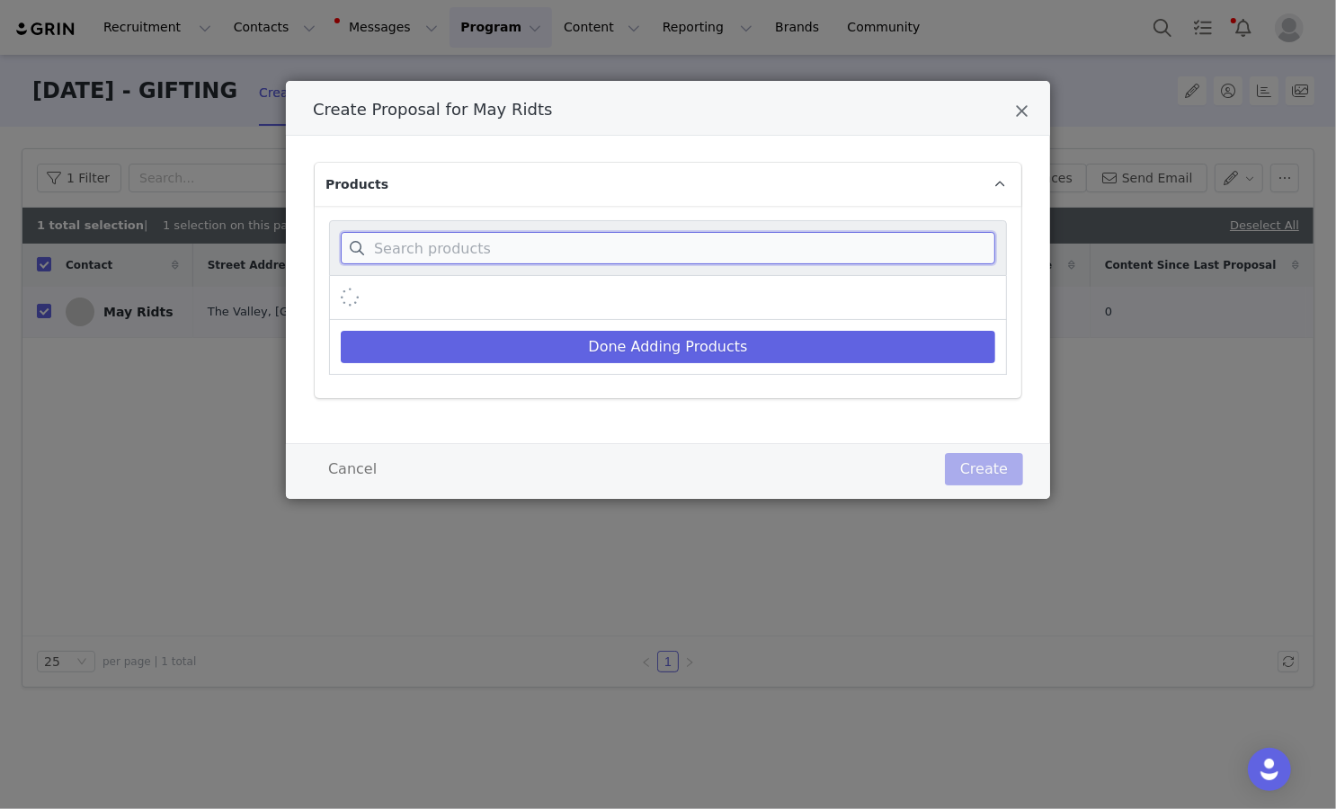
click at [562, 244] on input "Create Proposal for May Ridts" at bounding box center [668, 248] width 654 height 32
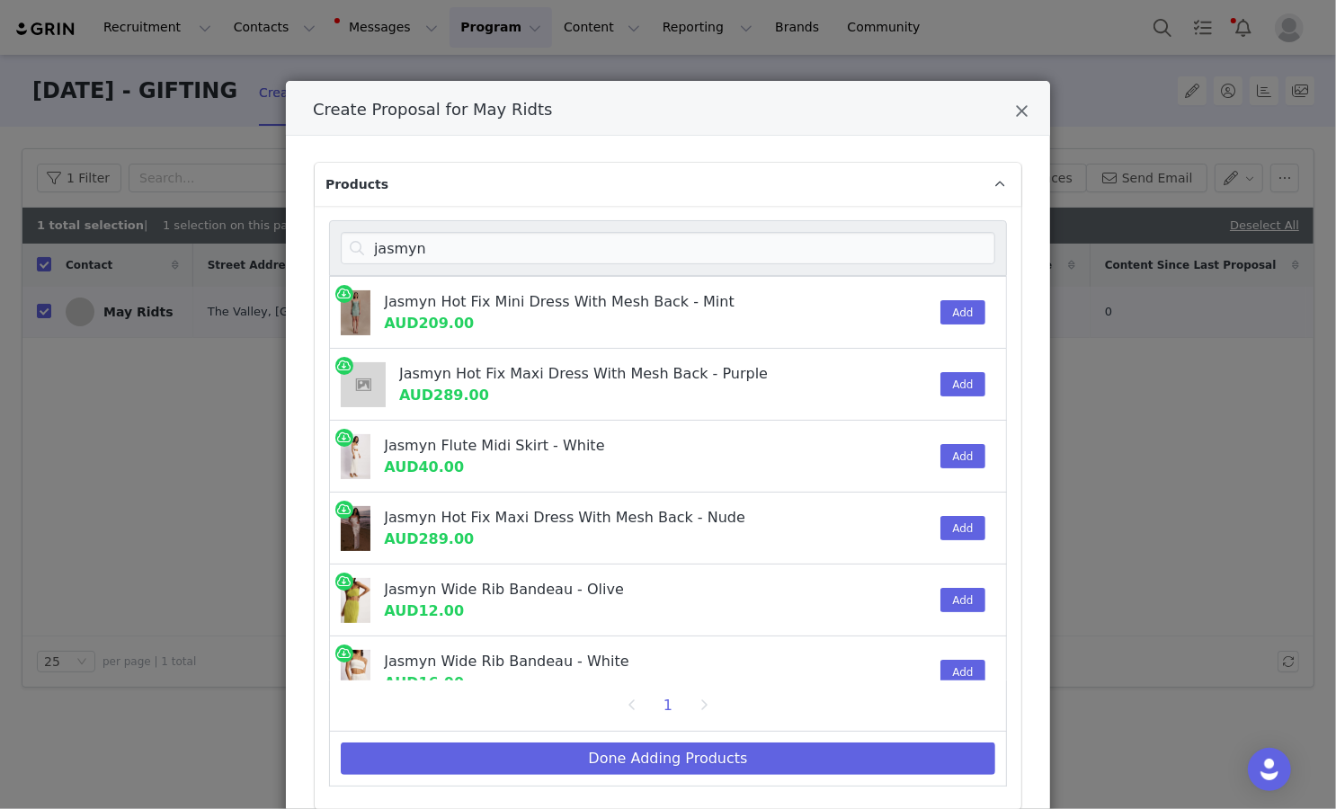
click at [909, 298] on div "Add" at bounding box center [957, 312] width 55 height 71
click at [909, 318] on button "Add" at bounding box center [962, 312] width 44 height 24
click at [909, 227] on div "jasmyn" at bounding box center [668, 248] width 678 height 56
click at [909, 245] on input "jasmyn" at bounding box center [668, 248] width 654 height 32
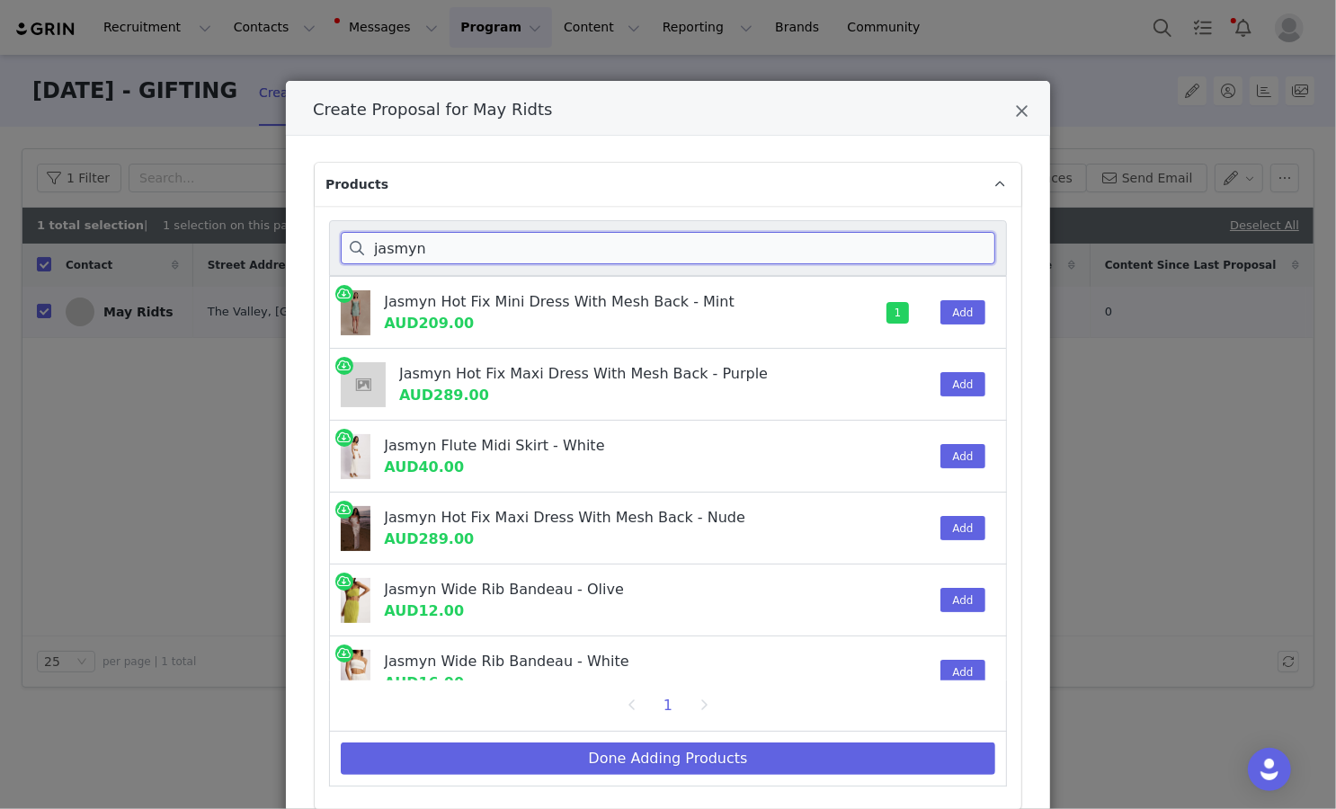
click at [909, 245] on input "jasmyn" at bounding box center [668, 248] width 654 height 32
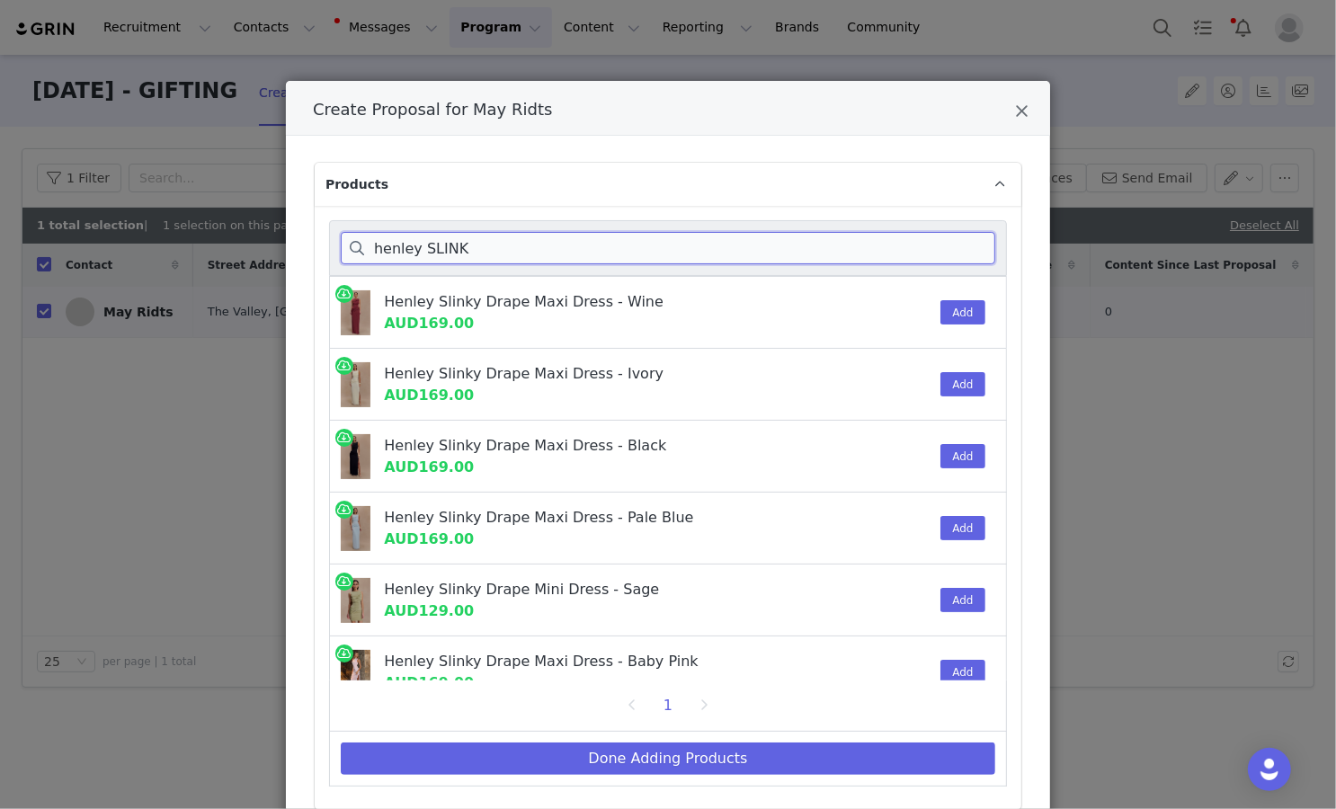
scroll to position [97, 0]
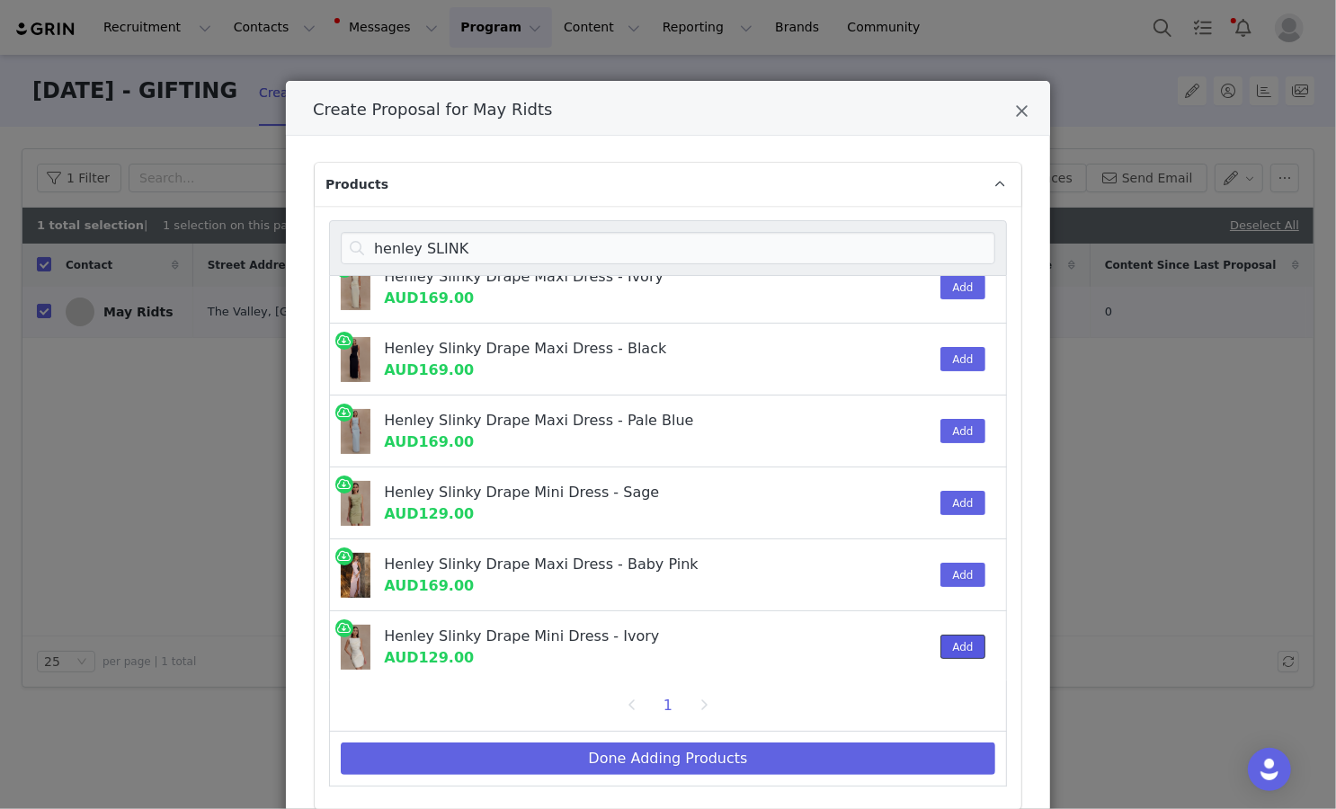
click at [909, 647] on button "Add" at bounding box center [962, 647] width 44 height 24
click at [499, 236] on input "henley SLINK" at bounding box center [668, 248] width 654 height 32
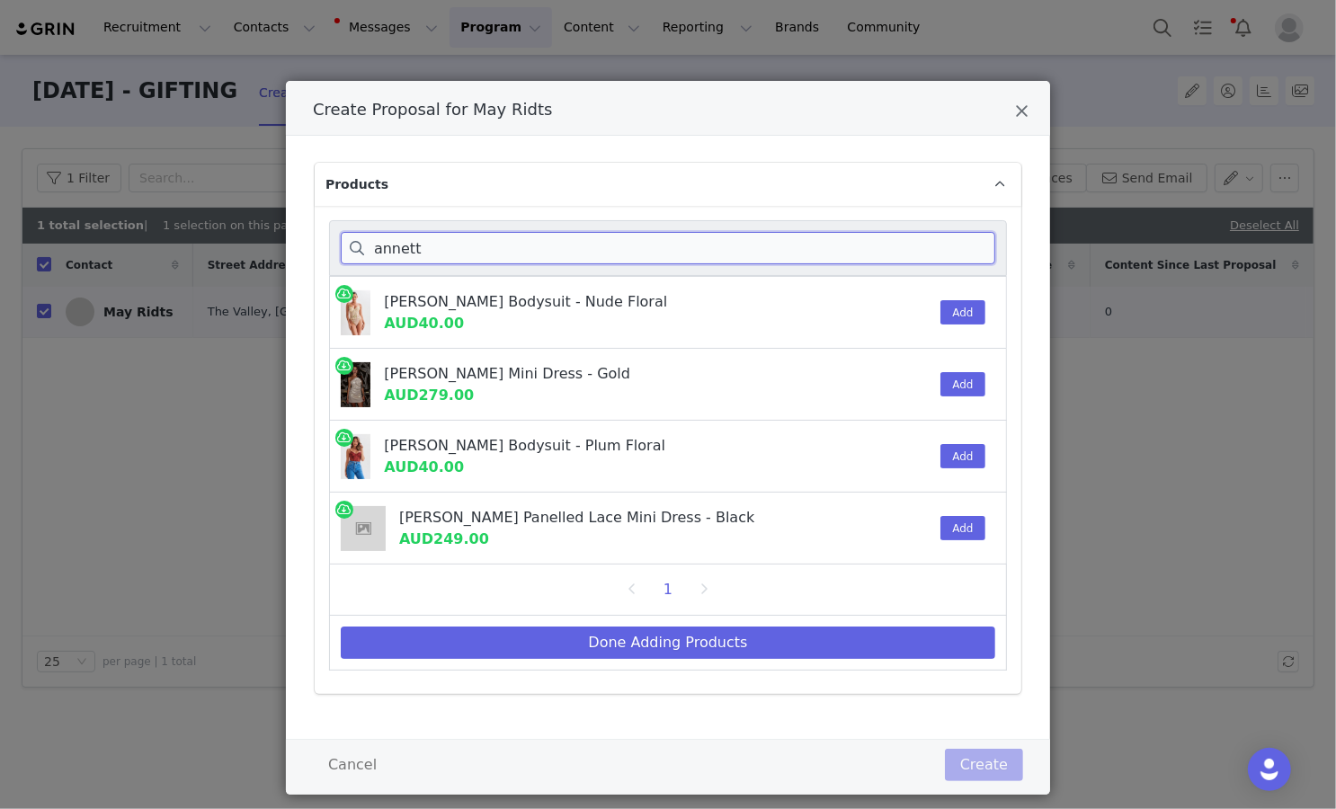
scroll to position [0, 0]
click at [909, 387] on button "Add" at bounding box center [962, 384] width 44 height 24
click at [375, 257] on input "annett" at bounding box center [668, 248] width 654 height 32
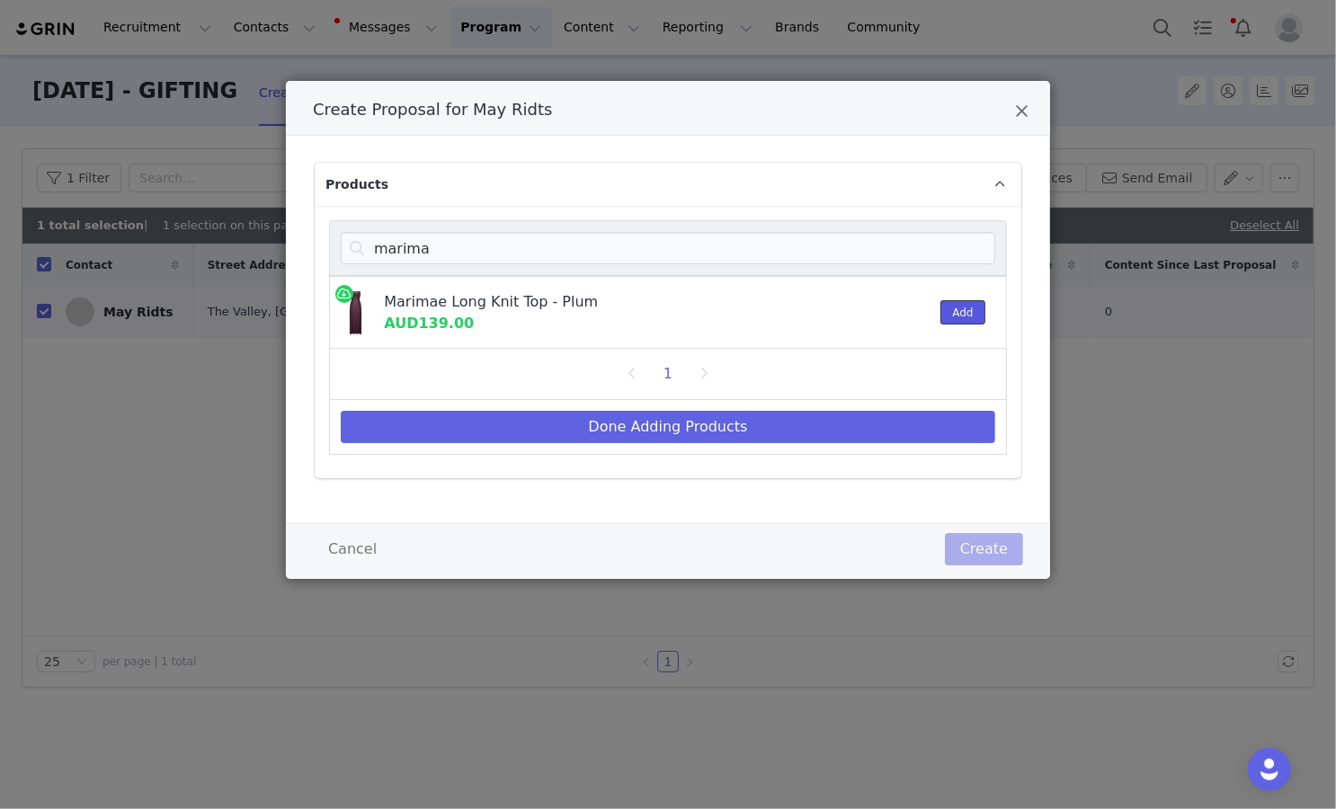
click at [909, 311] on button "Add" at bounding box center [962, 312] width 44 height 24
click at [511, 244] on input "marima" at bounding box center [668, 248] width 654 height 32
click at [909, 308] on div "Martiena Knit Maxi Skirt - Plum AUD119.00 Add" at bounding box center [668, 312] width 678 height 73
click at [909, 308] on button "Add" at bounding box center [962, 312] width 44 height 24
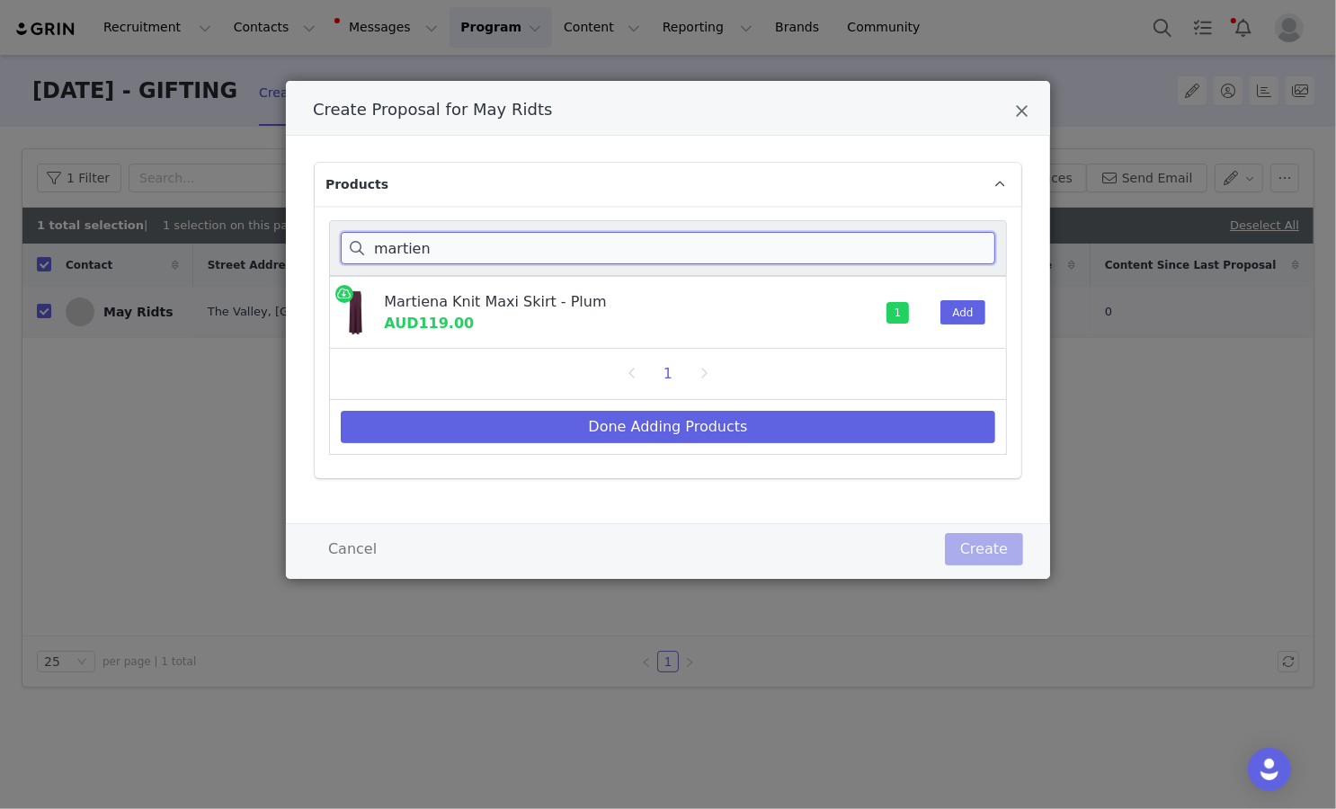
click at [394, 254] on input "martien" at bounding box center [668, 248] width 654 height 32
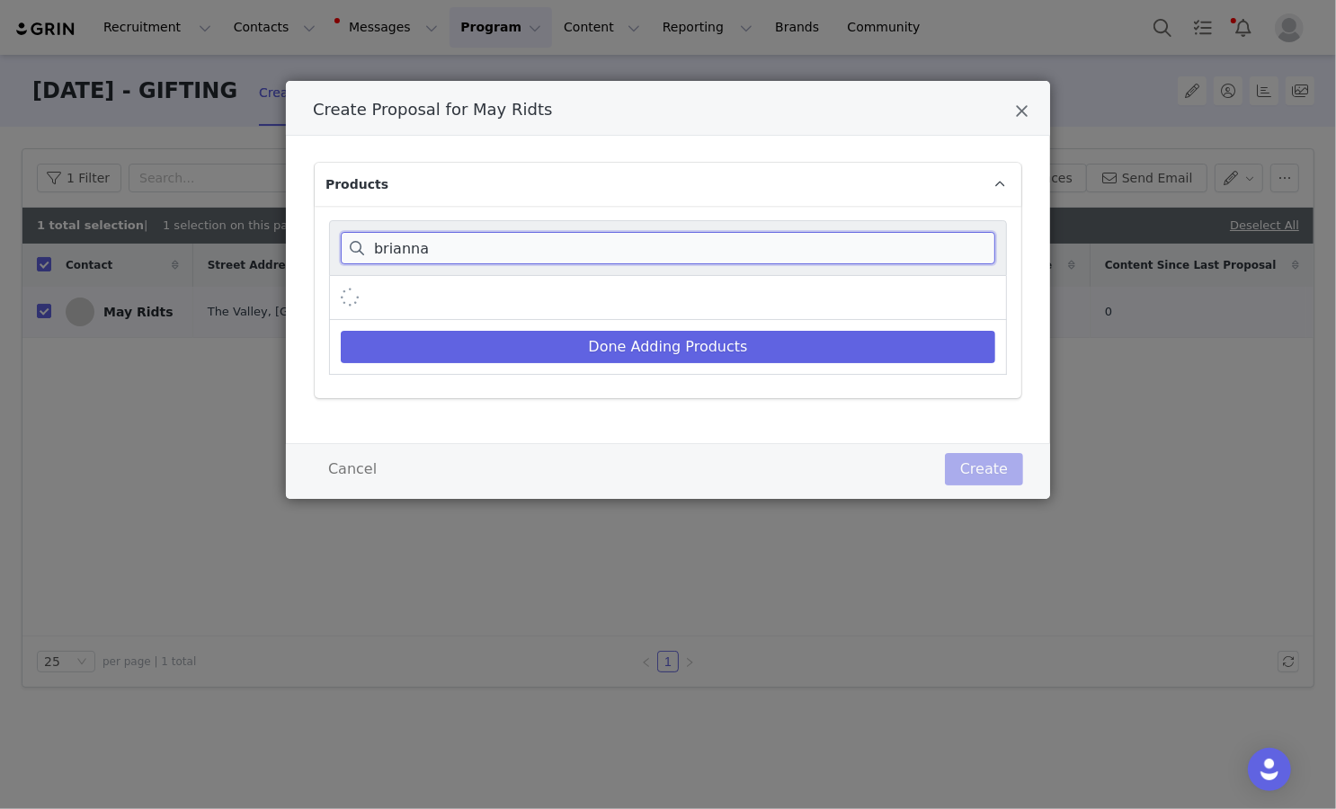
type input "brianna"
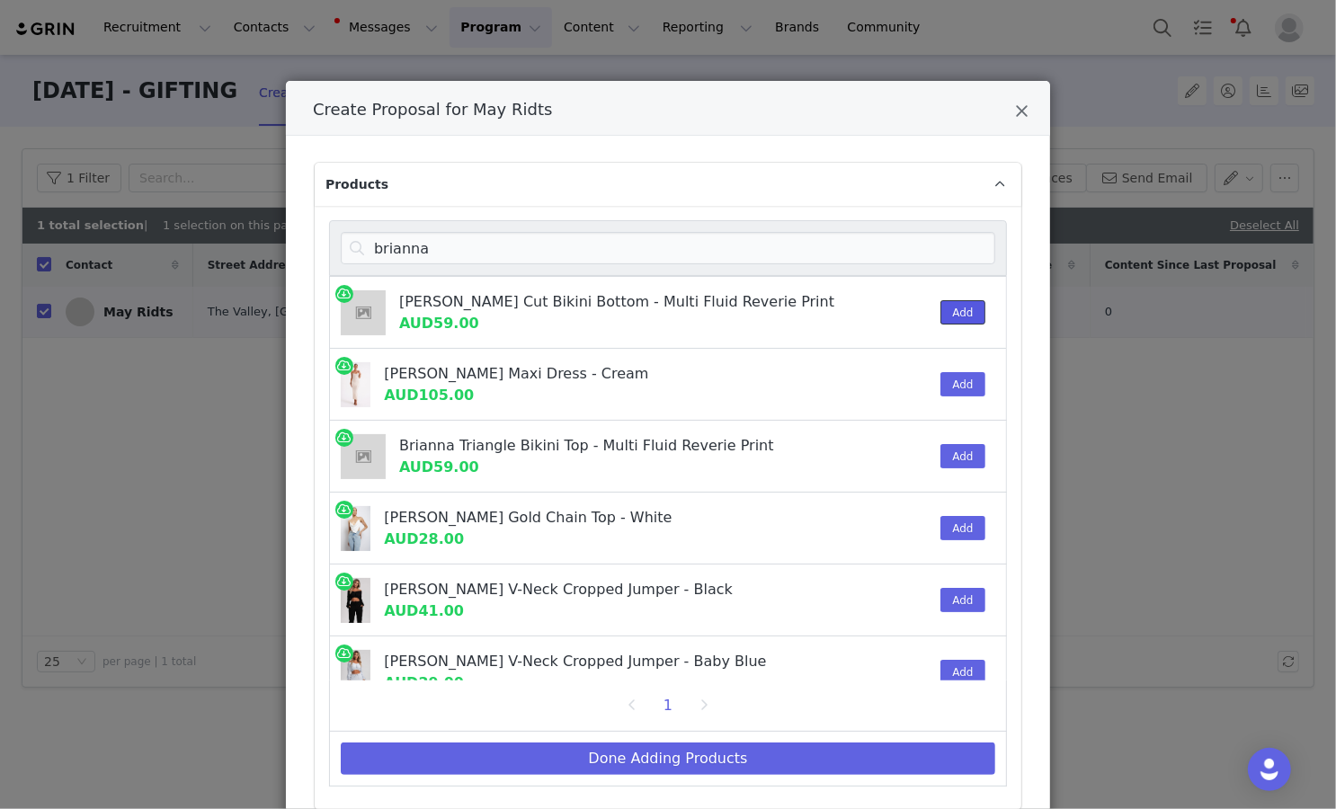
click at [909, 307] on button "Add" at bounding box center [962, 312] width 44 height 24
click at [909, 452] on button "Add" at bounding box center [962, 456] width 44 height 24
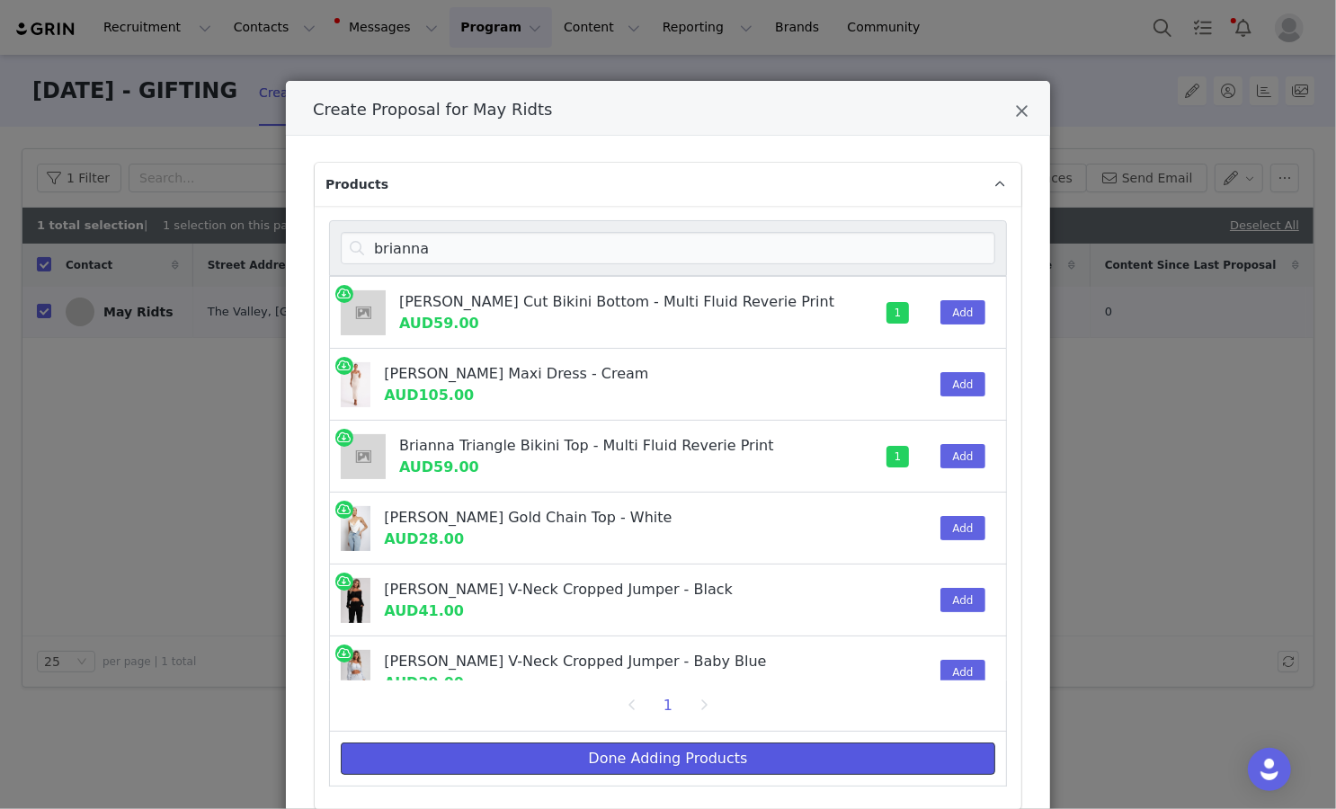
click at [794, 759] on button "Done Adding Products" at bounding box center [668, 759] width 654 height 32
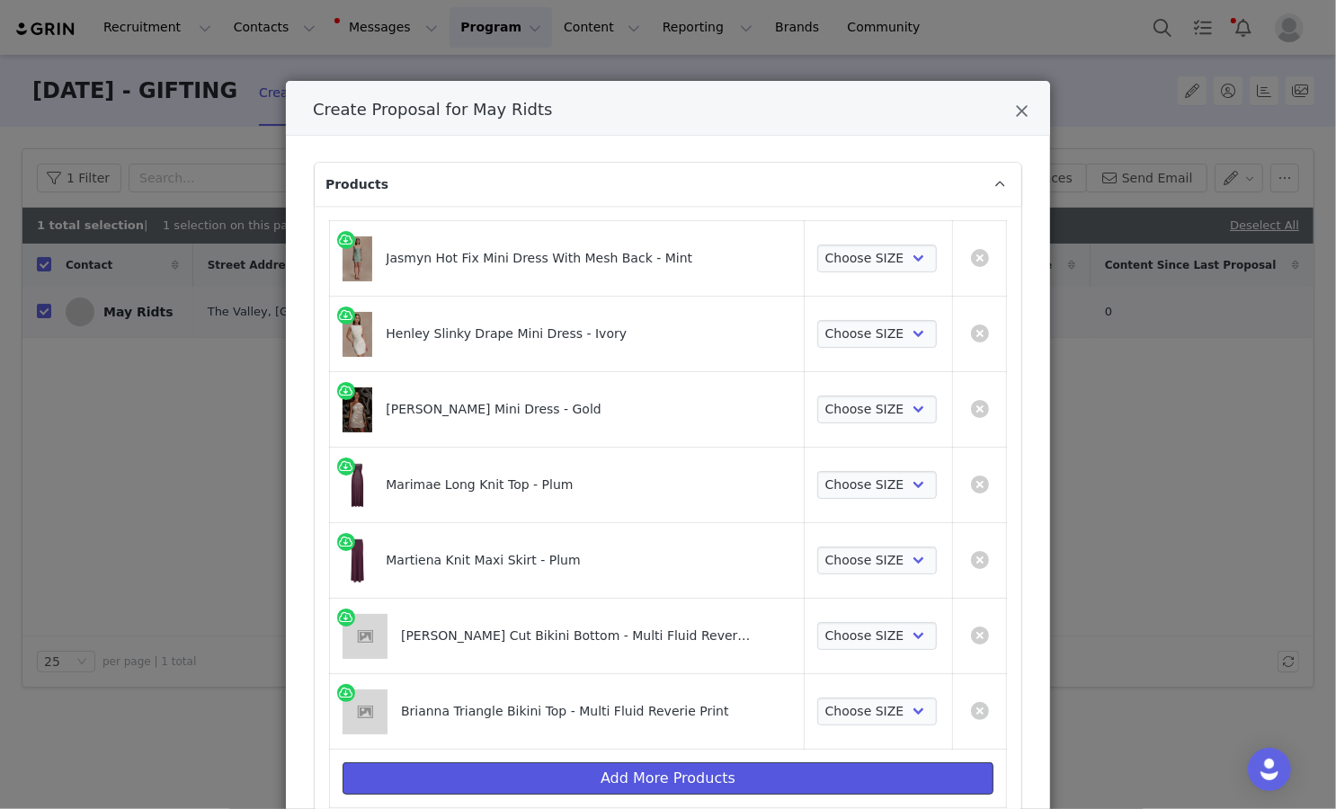
click at [807, 771] on button "Add More Products" at bounding box center [668, 778] width 651 height 32
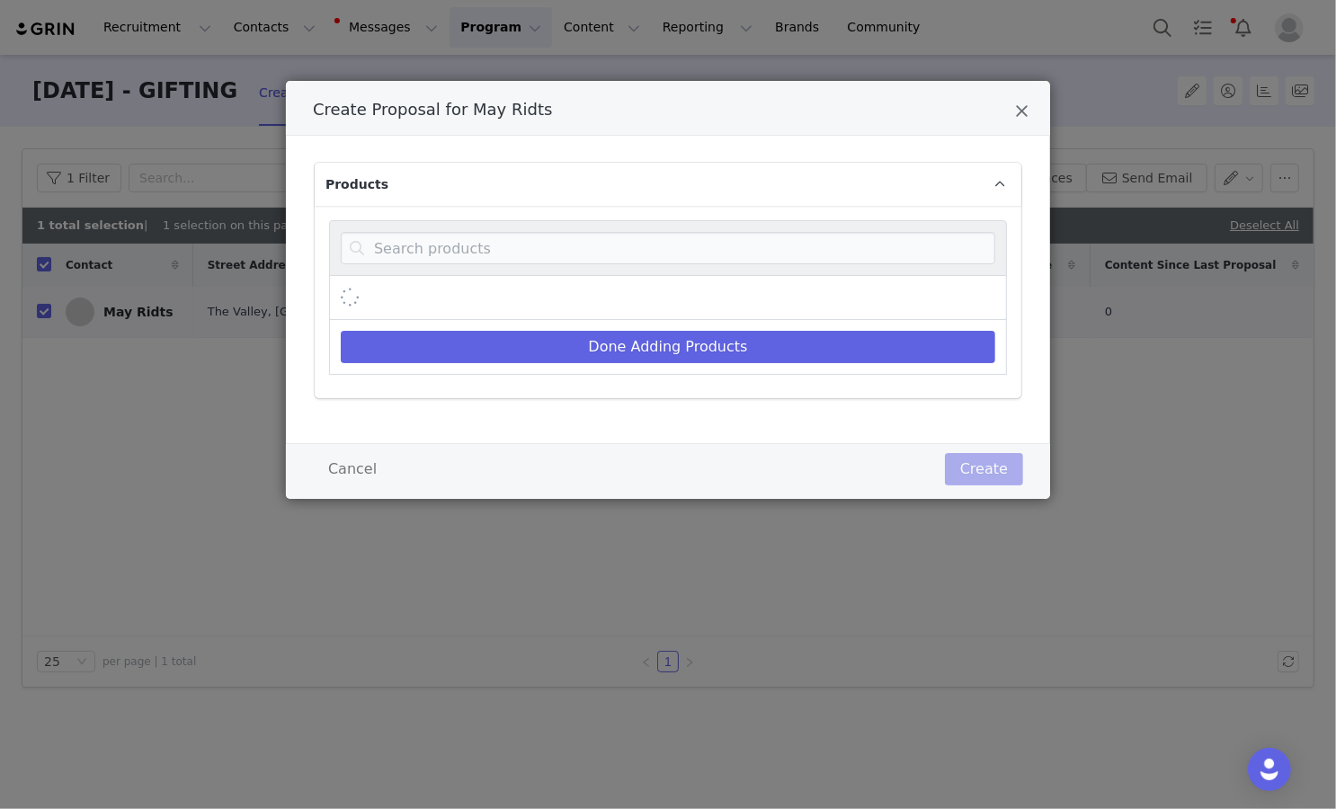
click at [809, 230] on div "Create Proposal for May Ridts" at bounding box center [668, 248] width 678 height 56
drag, startPoint x: 809, startPoint y: 249, endPoint x: 809, endPoint y: 238, distance: 10.8
click at [809, 250] on input "Create Proposal for May Ridts" at bounding box center [668, 248] width 654 height 32
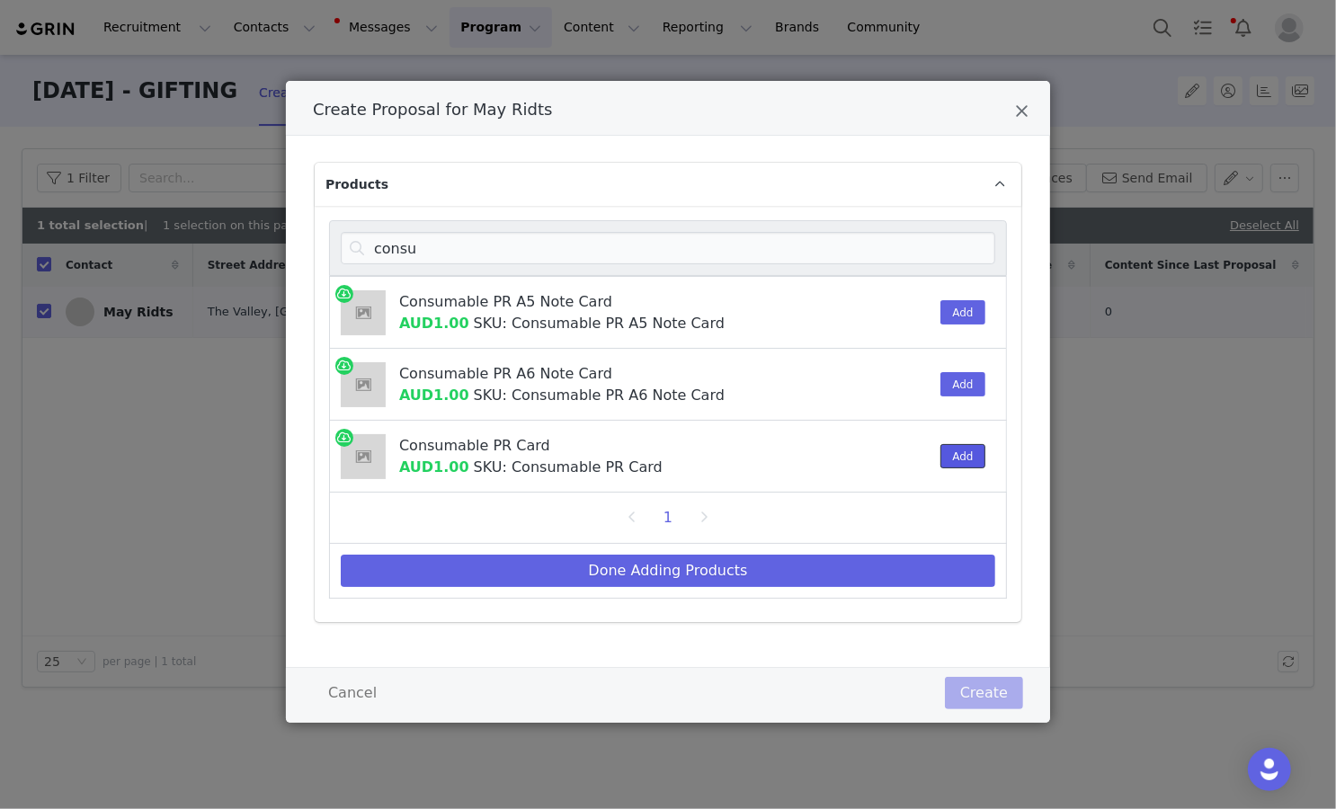
click at [909, 457] on button "Add" at bounding box center [962, 456] width 44 height 24
click at [895, 242] on input "consu" at bounding box center [668, 248] width 654 height 32
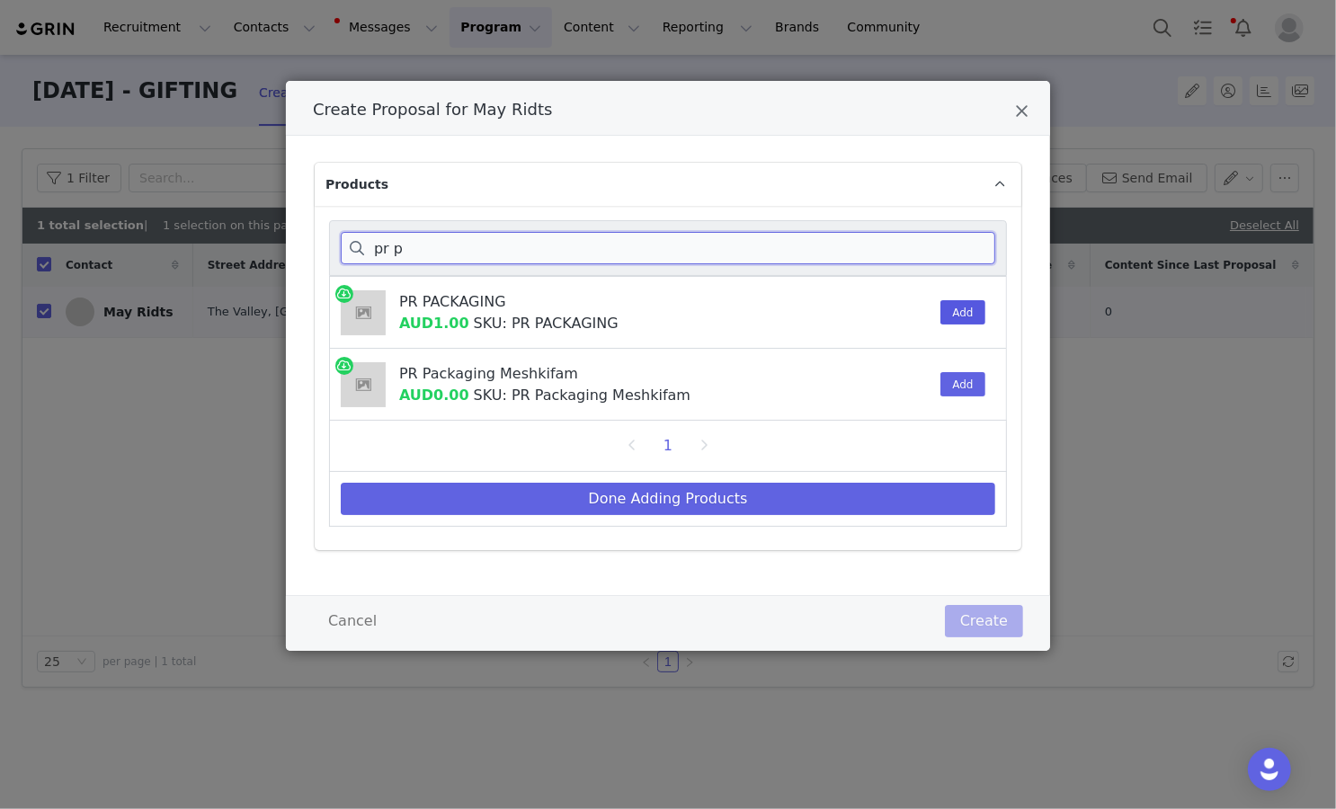
type input "pr p"
click at [909, 304] on button "Add" at bounding box center [962, 312] width 44 height 24
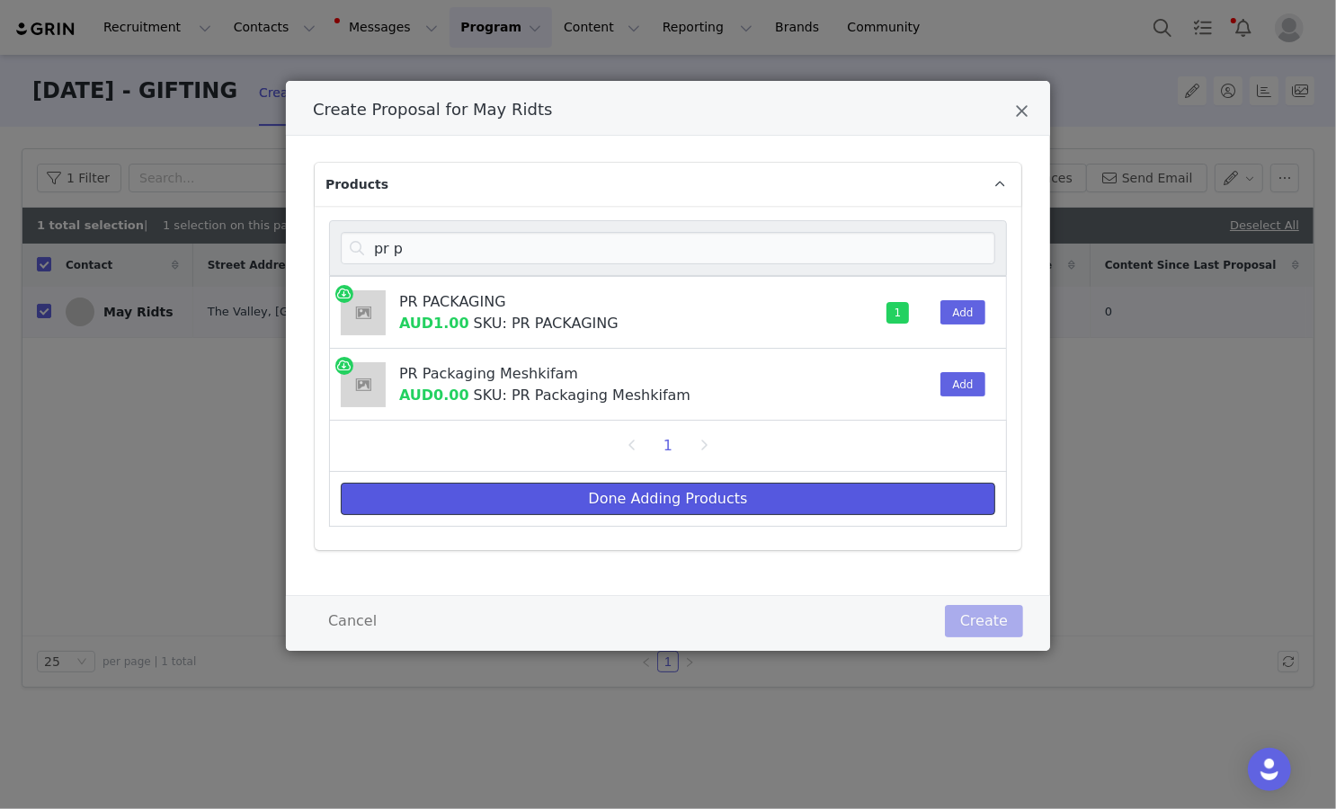
click at [858, 489] on button "Done Adding Products" at bounding box center [668, 499] width 654 height 32
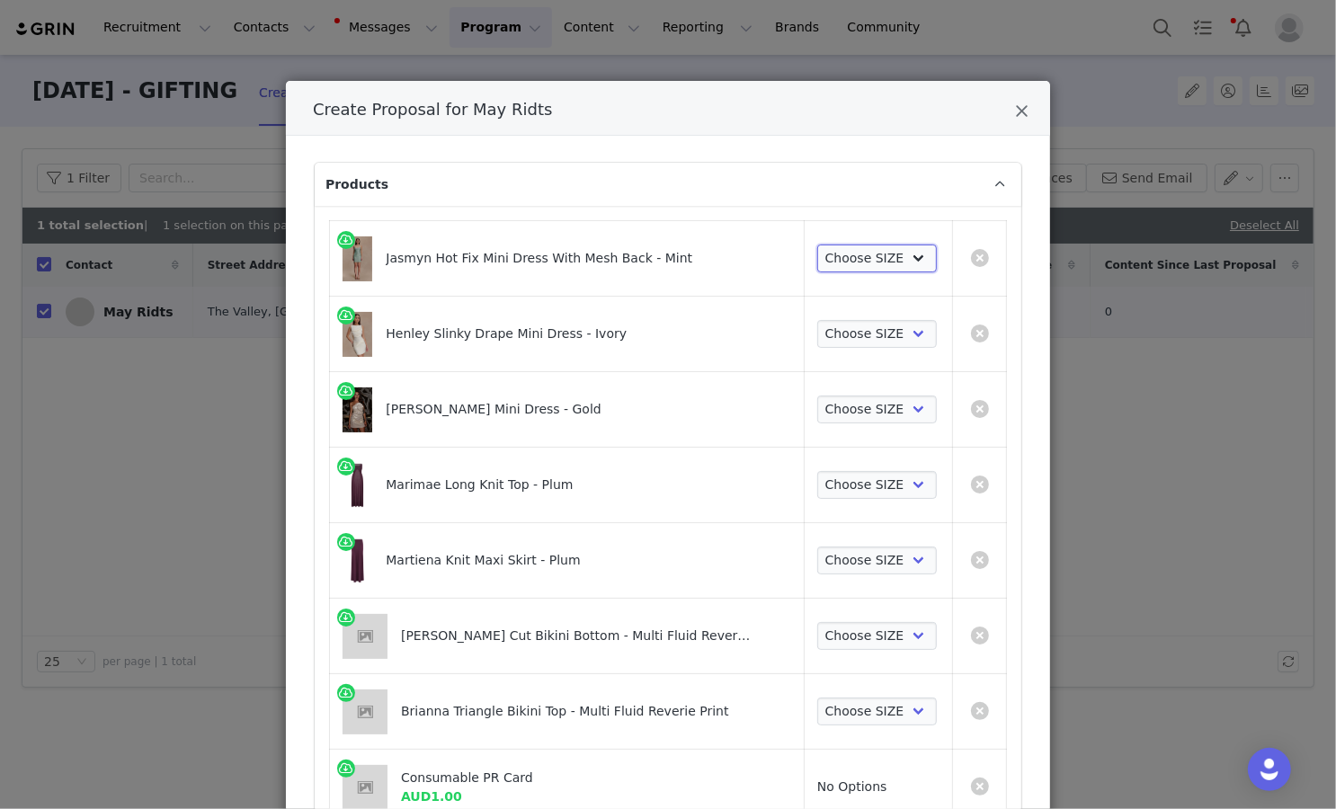
click at [859, 256] on select "Choose SIZE XXS XS S M L XL XXL 3XL" at bounding box center [877, 259] width 120 height 29
select select "27693834"
click at [817, 245] on select "Choose SIZE XXS XS S M L XL XXL 3XL" at bounding box center [877, 259] width 120 height 29
click at [854, 340] on select "Choose SIZE XXS XS S M L XL XXL 3XL" at bounding box center [877, 334] width 120 height 29
select select "27799257"
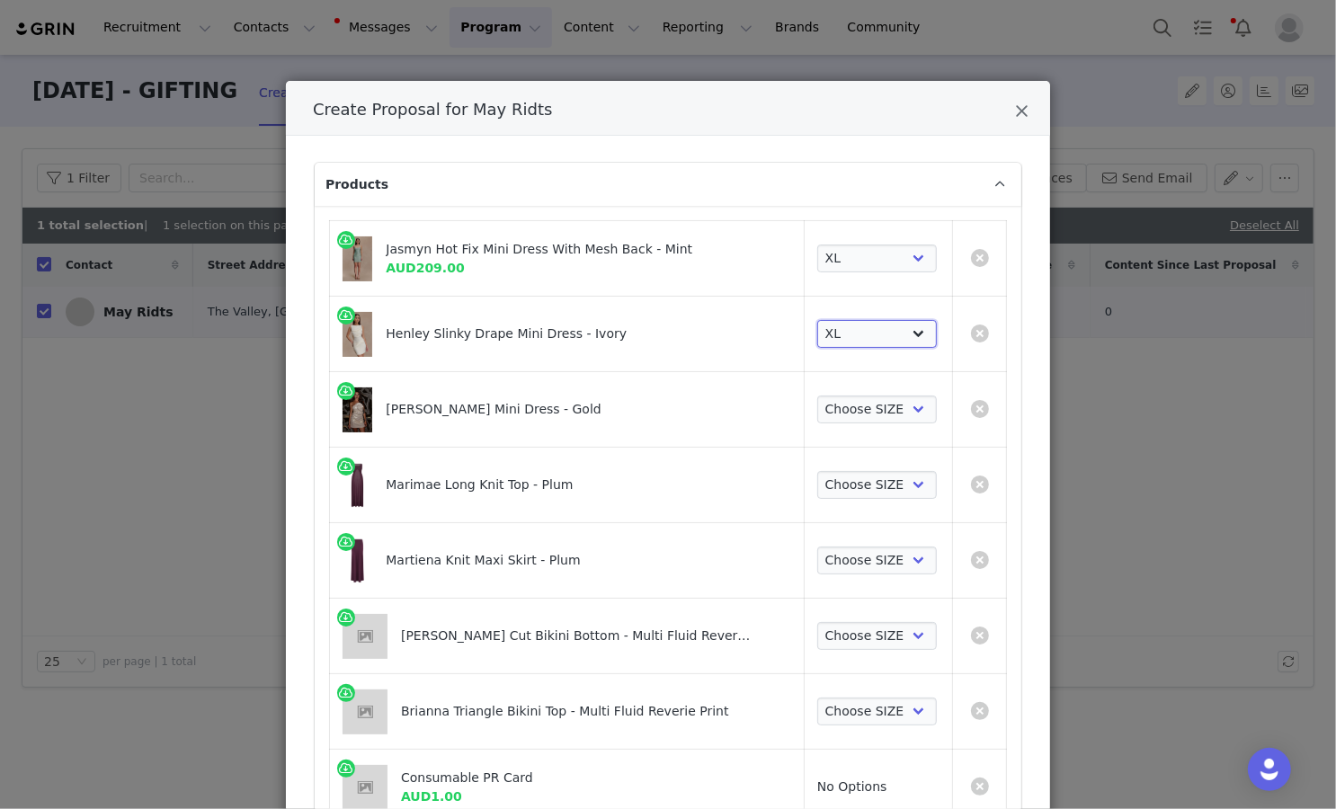
click at [817, 320] on select "Choose SIZE XXS XS S M L XL XXL 3XL" at bounding box center [877, 334] width 120 height 29
click at [864, 409] on select "Choose SIZE XXS XS S M L XL XXL 3XL" at bounding box center [877, 410] width 120 height 29
select select "27694098"
click at [817, 396] on select "Choose SIZE XXS XS S M L XL XXL 3XL" at bounding box center [877, 410] width 120 height 29
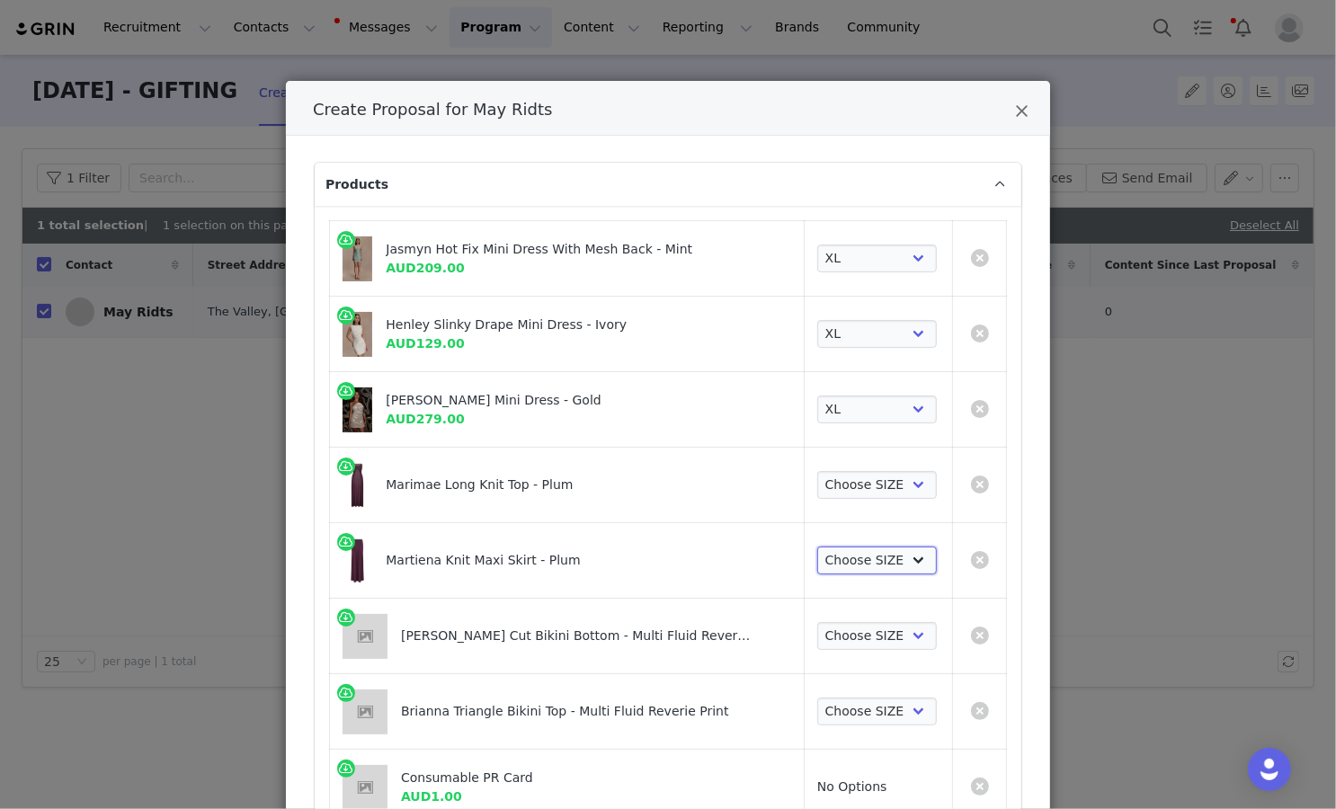
click at [853, 568] on select "Choose SIZE XXS XS S M L XL XXL 3XL" at bounding box center [877, 561] width 120 height 29
select select "27733234"
click at [817, 547] on select "Choose SIZE XXS XS S M L XL XXL 3XL" at bounding box center [877, 561] width 120 height 29
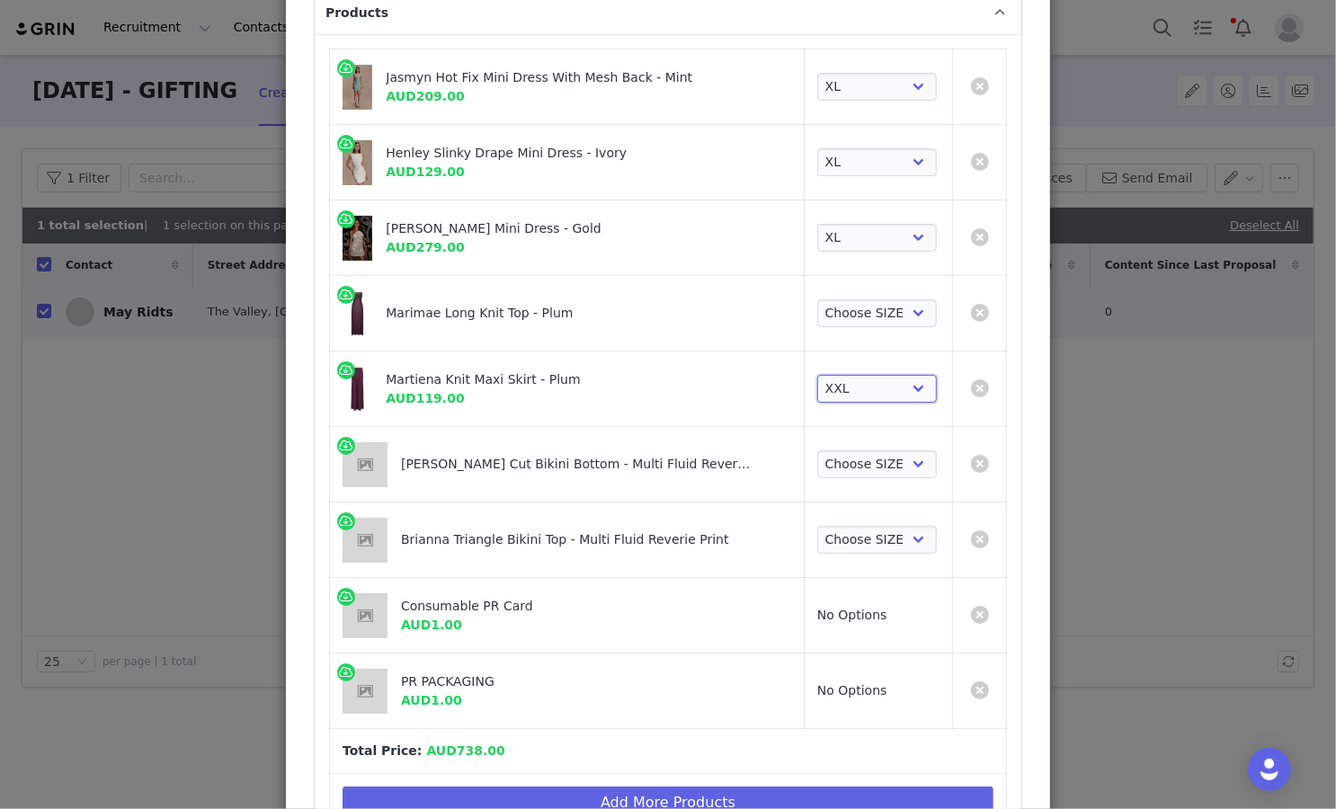
scroll to position [176, 0]
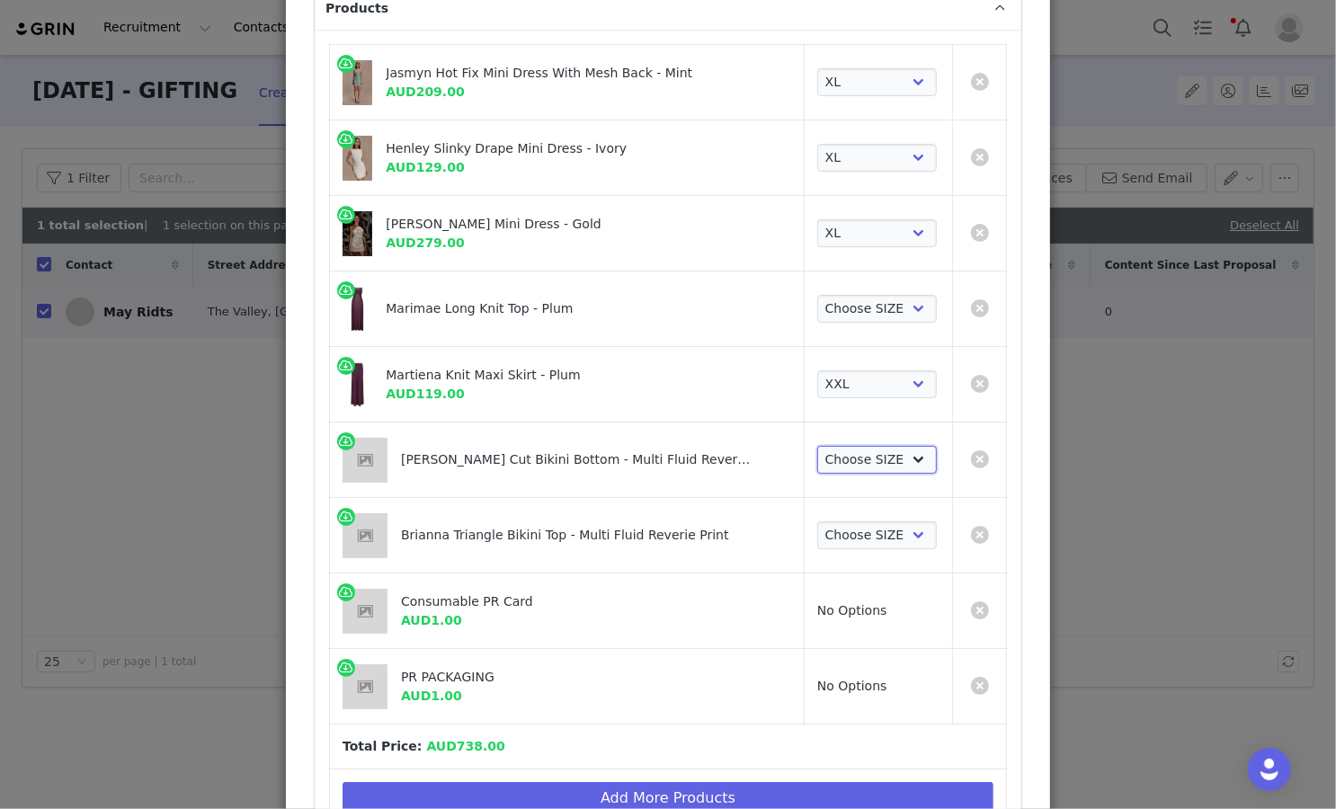
click at [888, 463] on select "Choose SIZE XXS XS S M L XL XXL 3XL" at bounding box center [877, 460] width 120 height 29
select select "27693827"
click at [817, 446] on select "Choose SIZE XXS XS S M L XL XXL 3XL" at bounding box center [877, 460] width 120 height 29
click at [877, 534] on select "Choose SIZE XXS XS S M L XL XXL 3XL" at bounding box center [877, 535] width 120 height 29
select select "27695341"
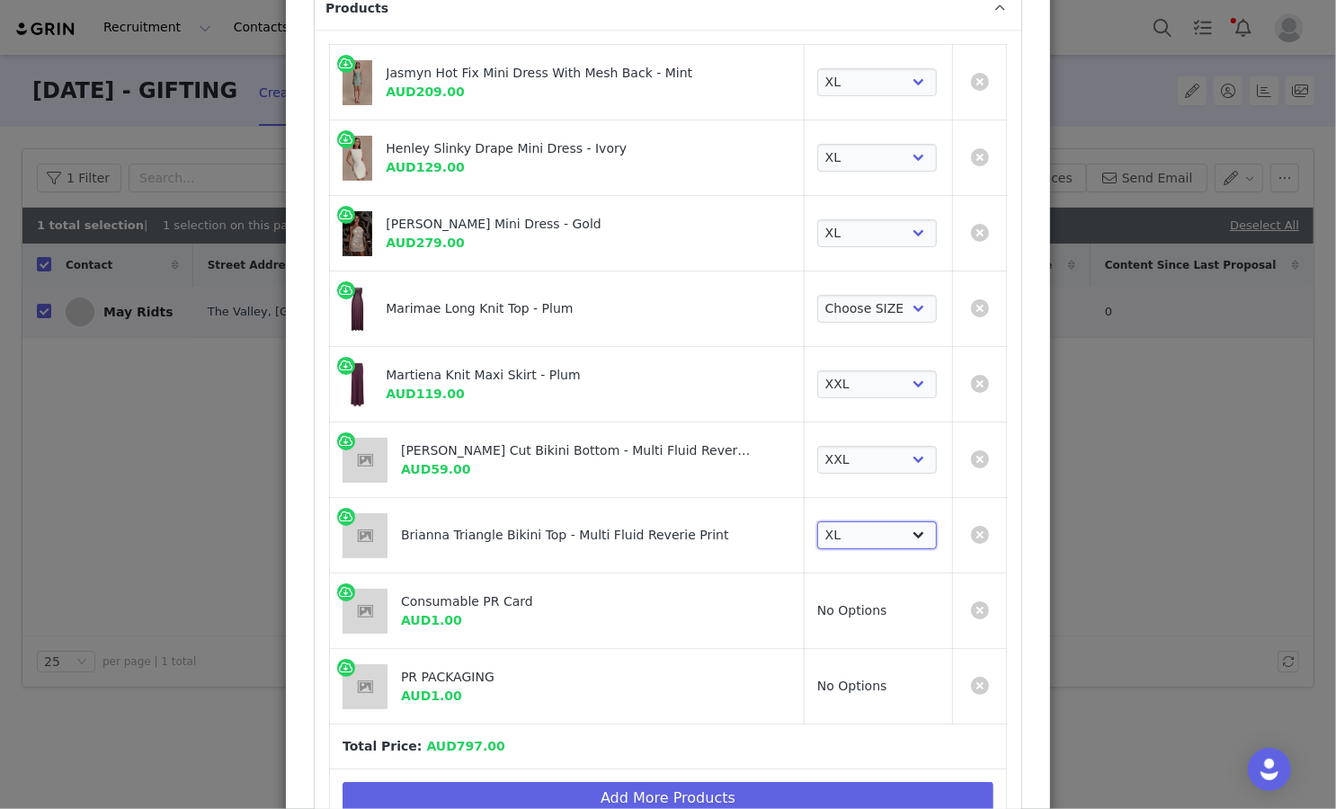
click at [817, 521] on select "Choose SIZE XXS XS S M L XL XXL 3XL" at bounding box center [877, 535] width 120 height 29
click at [869, 306] on select "Choose SIZE XXS XS S M L XL XXL 3XL" at bounding box center [877, 309] width 120 height 29
select select "27733445"
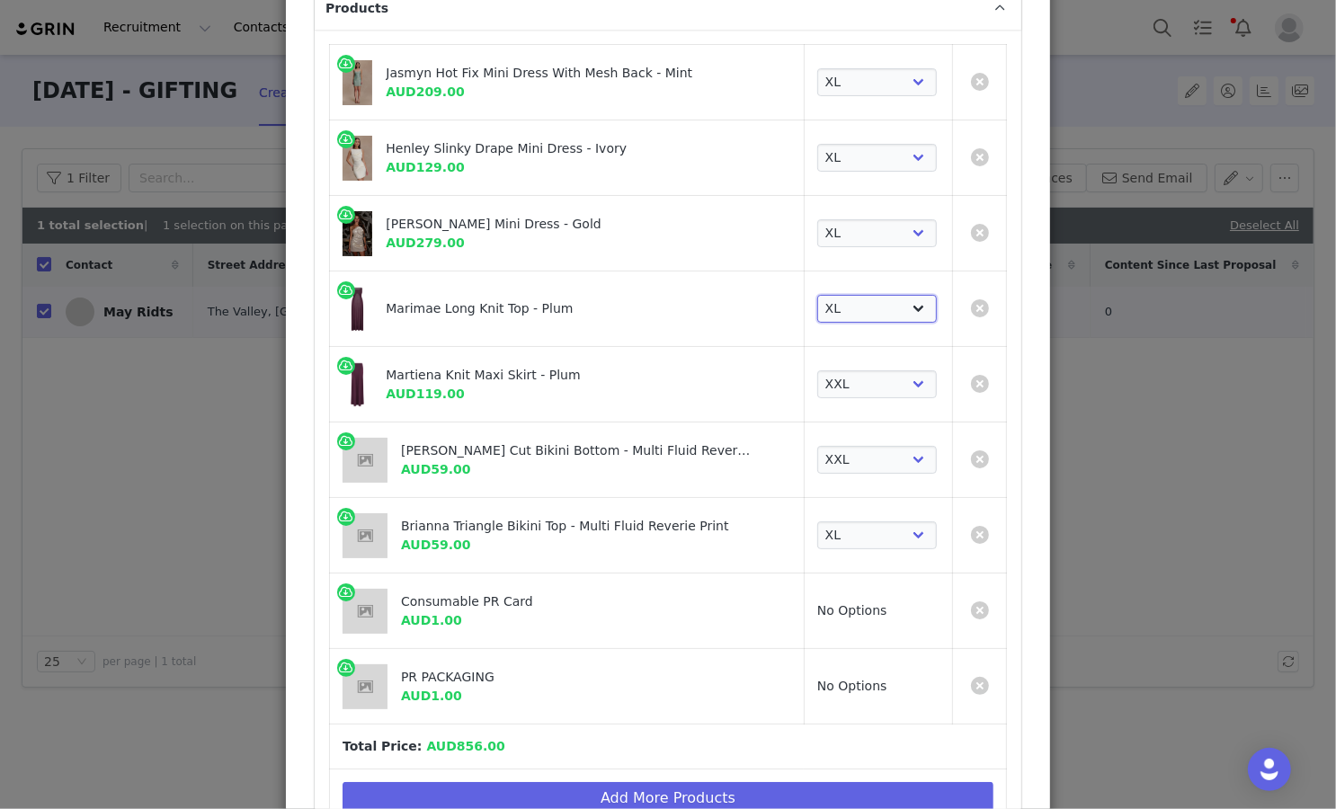
click at [817, 295] on select "Choose SIZE XXS XS S M L XL XXL 3XL" at bounding box center [877, 309] width 120 height 29
click at [889, 434] on td "Choose SIZE XXS XS S M L XL XXL 3XL" at bounding box center [878, 461] width 148 height 76
click at [888, 453] on select "Choose SIZE XXS XS S M L XL XXL 3XL" at bounding box center [877, 460] width 120 height 29
select select "27693826"
click at [817, 446] on select "Choose SIZE XXS XS S M L XL XXL 3XL" at bounding box center [877, 460] width 120 height 29
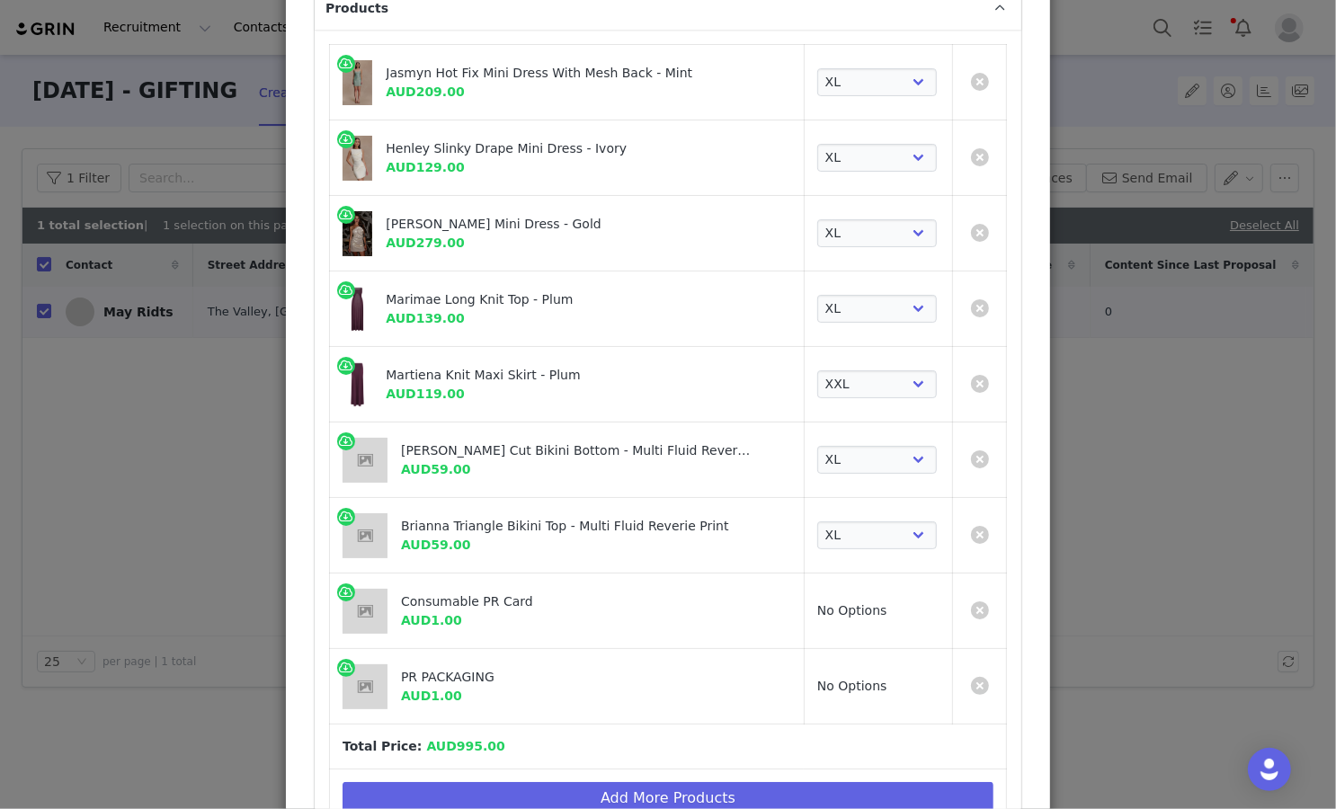
click at [909, 459] on div "Create Proposal for May Ridts Products Jasmyn Hot Fix Mini Dress With Mesh Back…" at bounding box center [668, 404] width 1336 height 809
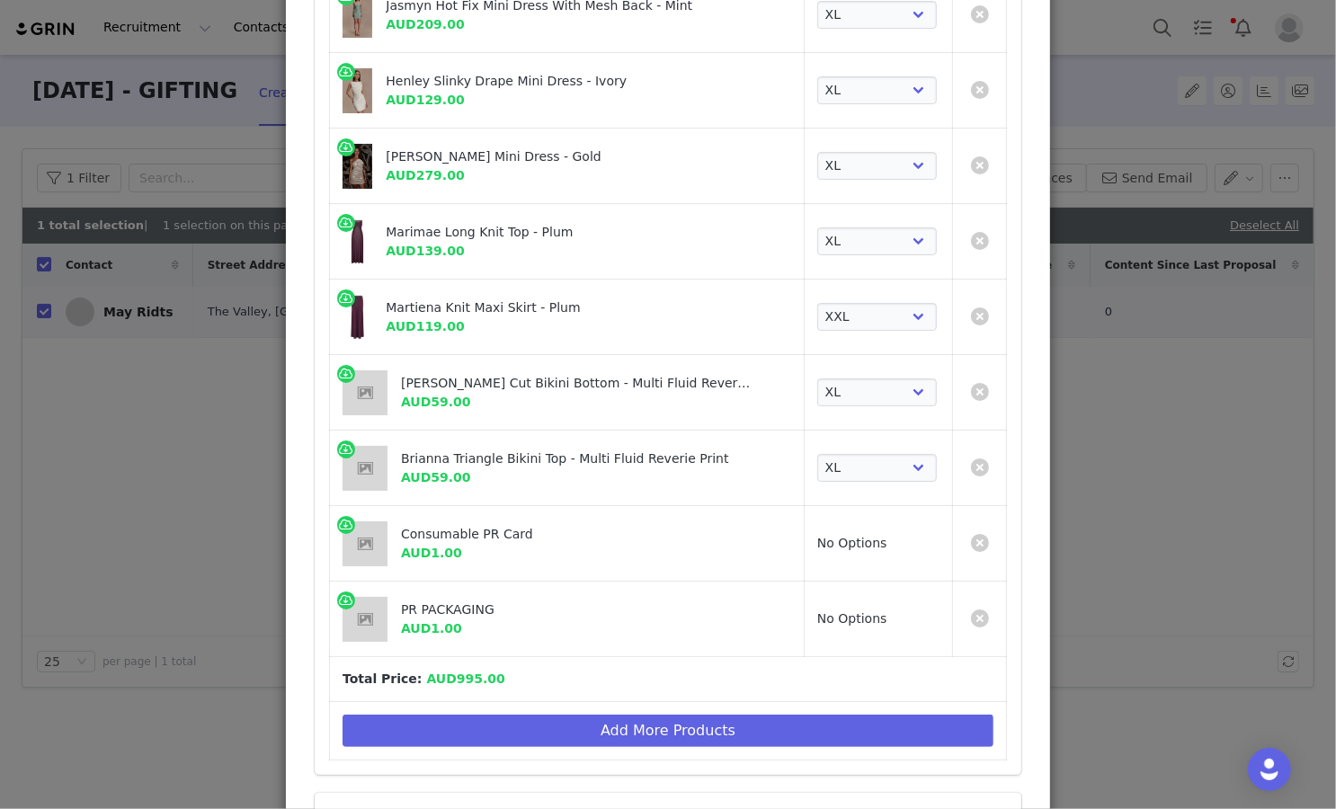
scroll to position [334, 0]
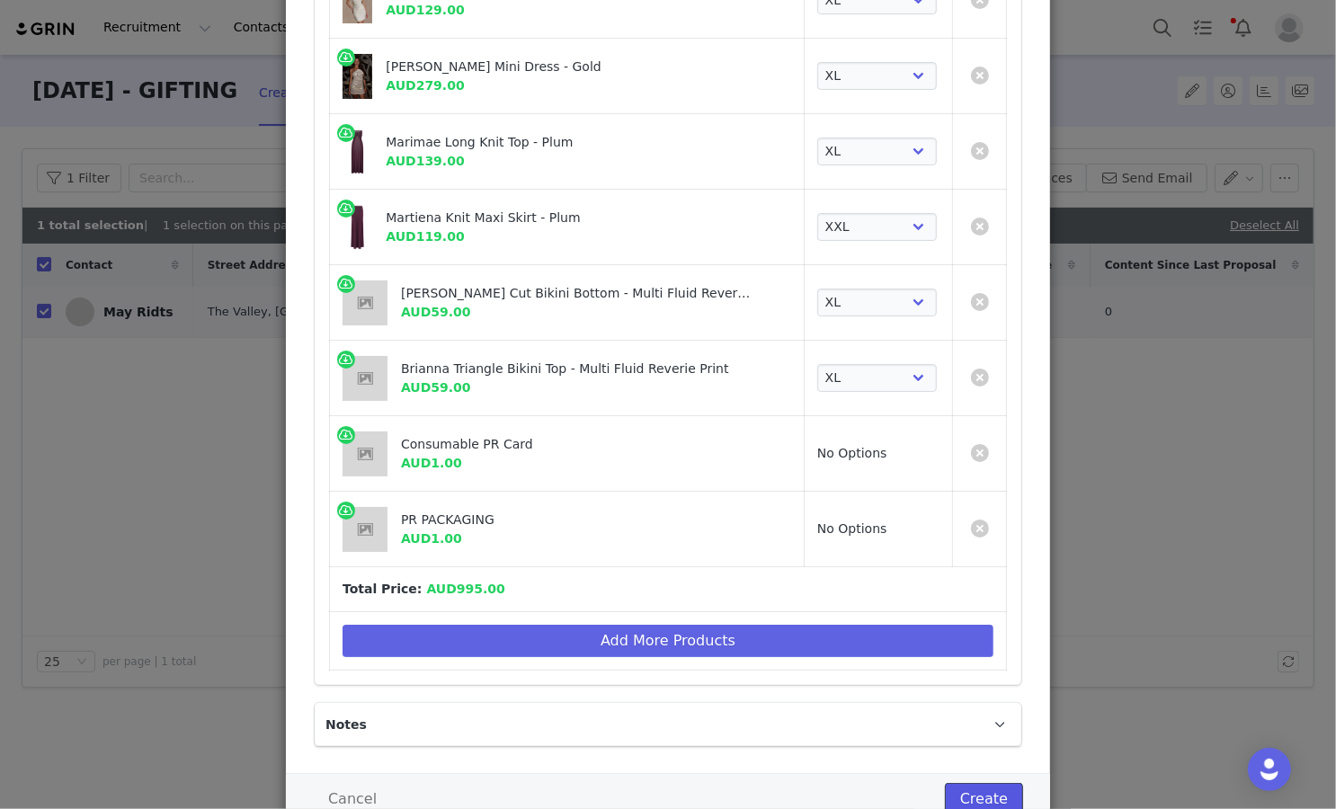
click at [909, 791] on button "Create" at bounding box center [984, 799] width 78 height 32
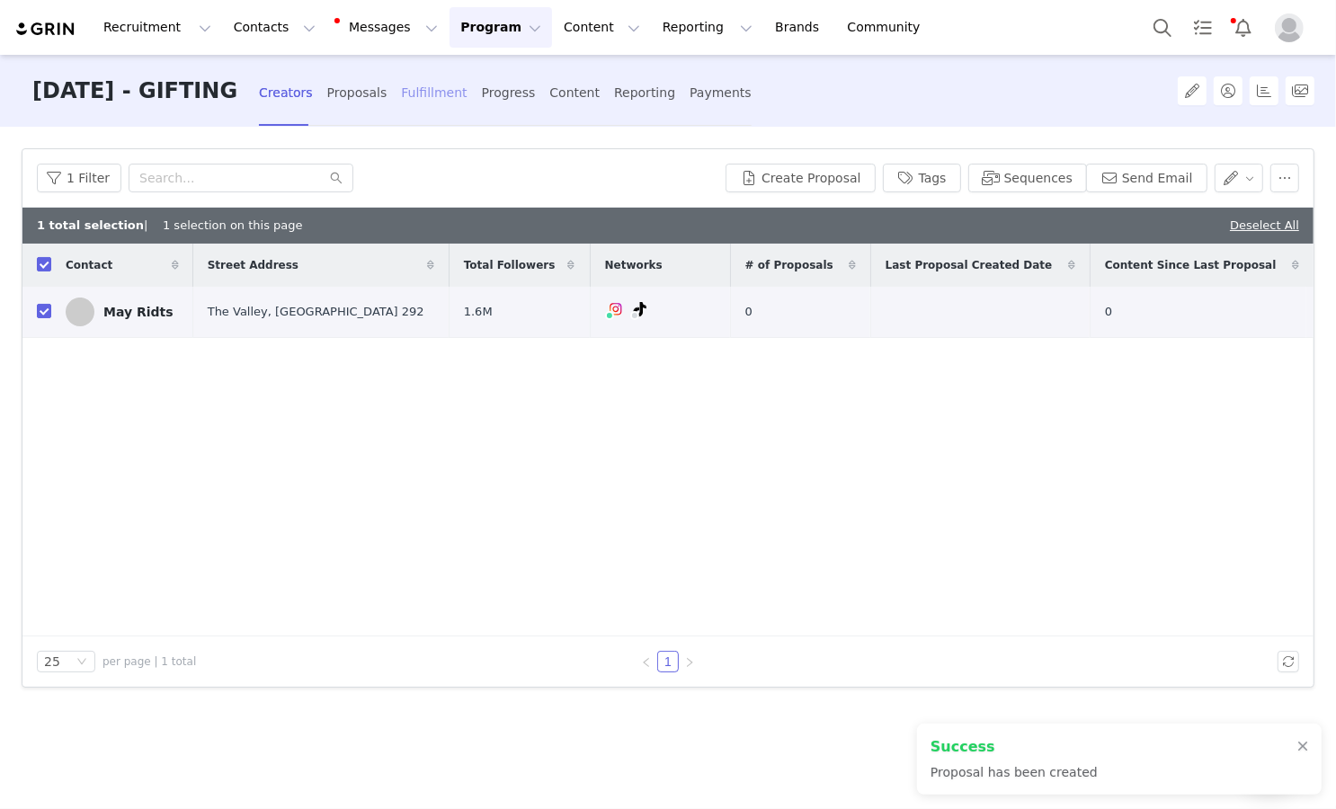
click at [464, 92] on div "Fulfillment" at bounding box center [434, 93] width 66 height 48
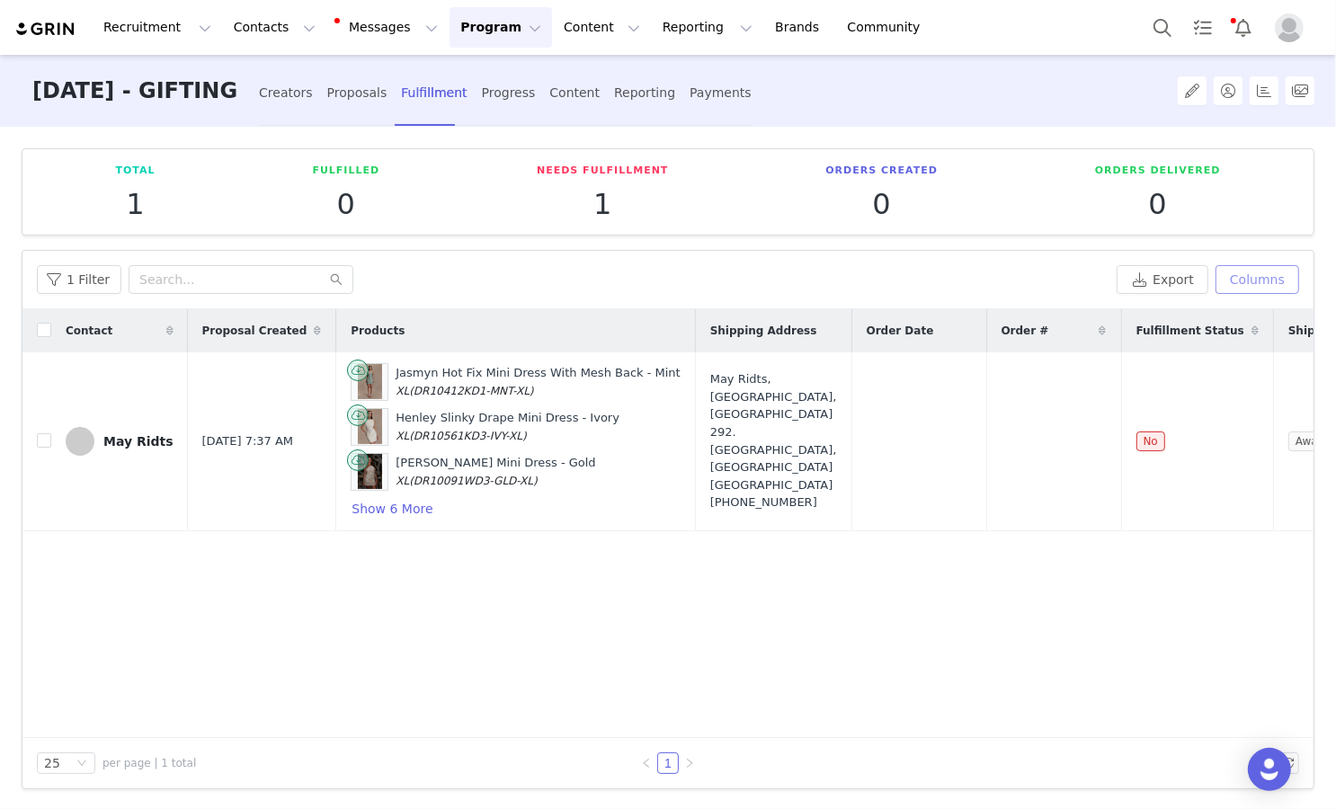
click at [909, 289] on button "Columns" at bounding box center [1257, 279] width 84 height 29
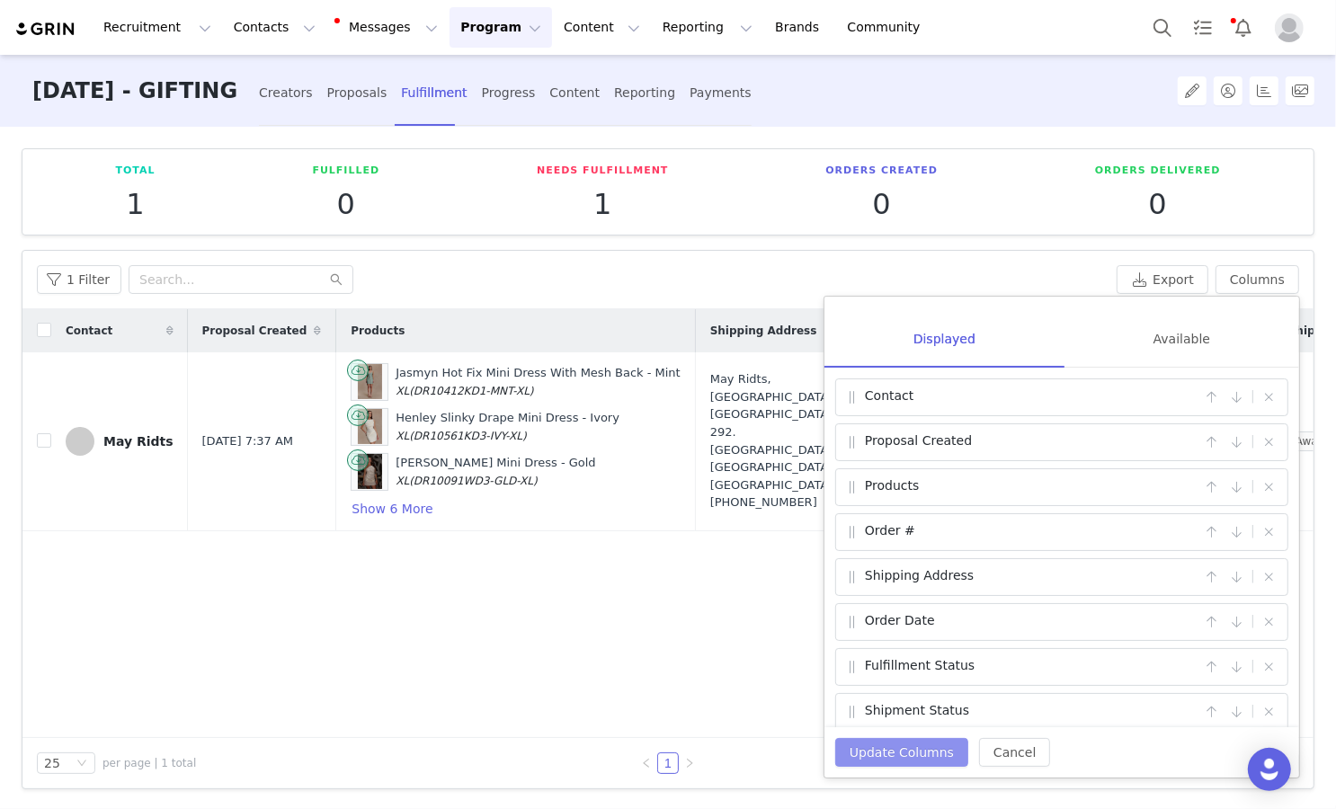
click at [867, 754] on button "Update Columns" at bounding box center [901, 752] width 133 height 29
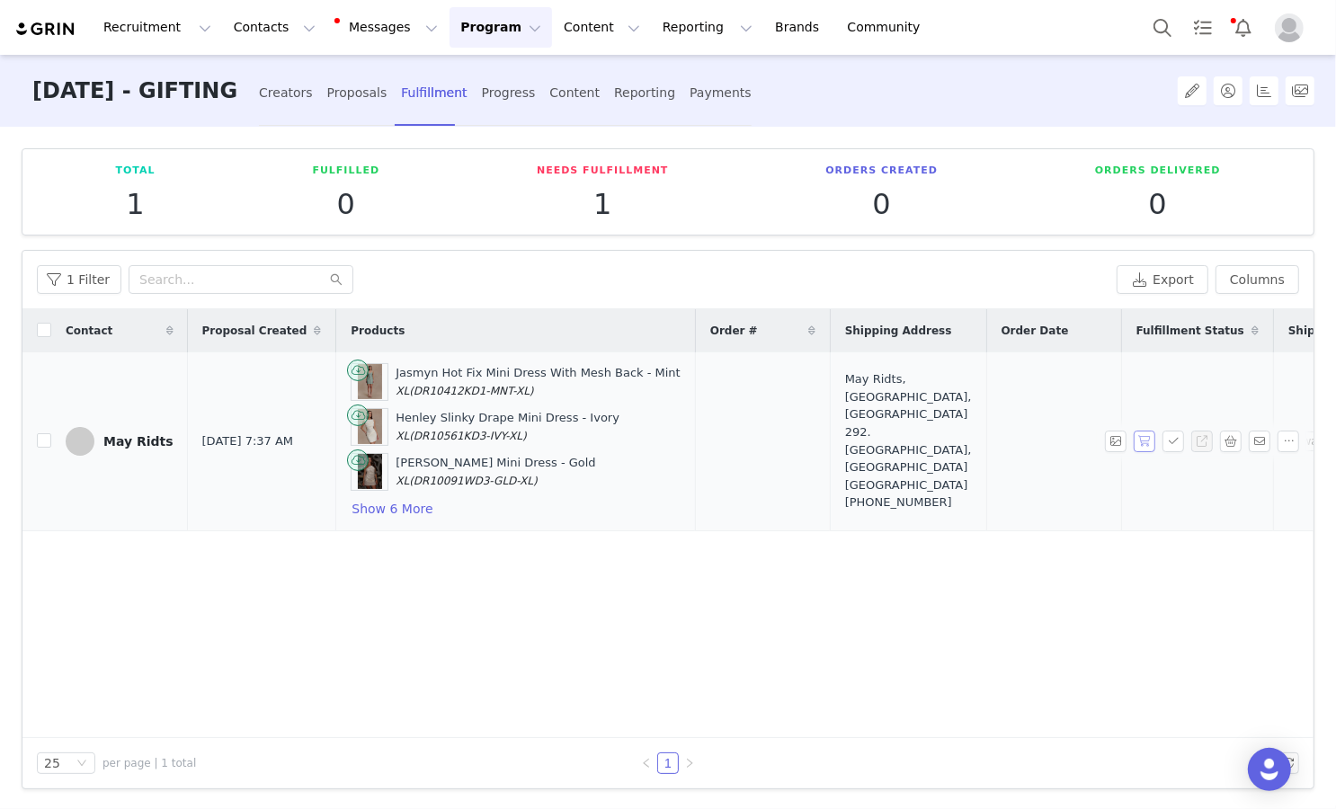
click at [909, 443] on button "button" at bounding box center [1145, 442] width 22 height 22
click at [909, 439] on button "button" at bounding box center [1173, 442] width 22 height 22
click at [902, 396] on div "May Ridts, The Valley, Eden 292. Dubai, Dubai United Arab Emirates +971504704558" at bounding box center [908, 440] width 127 height 140
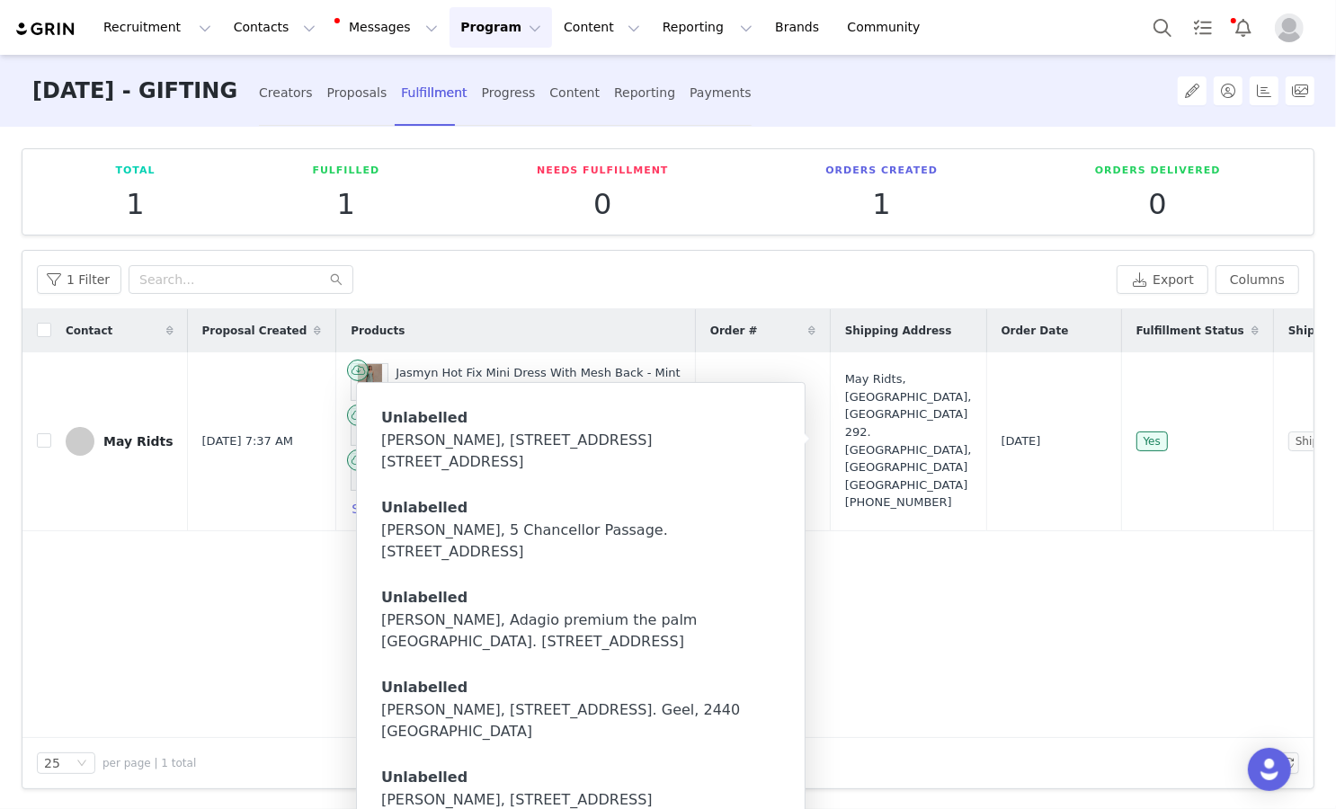
click at [909, 585] on div "Contact Proposal Created Products Order # Shipping Address Order Date Fulfillme…" at bounding box center [667, 523] width 1291 height 429
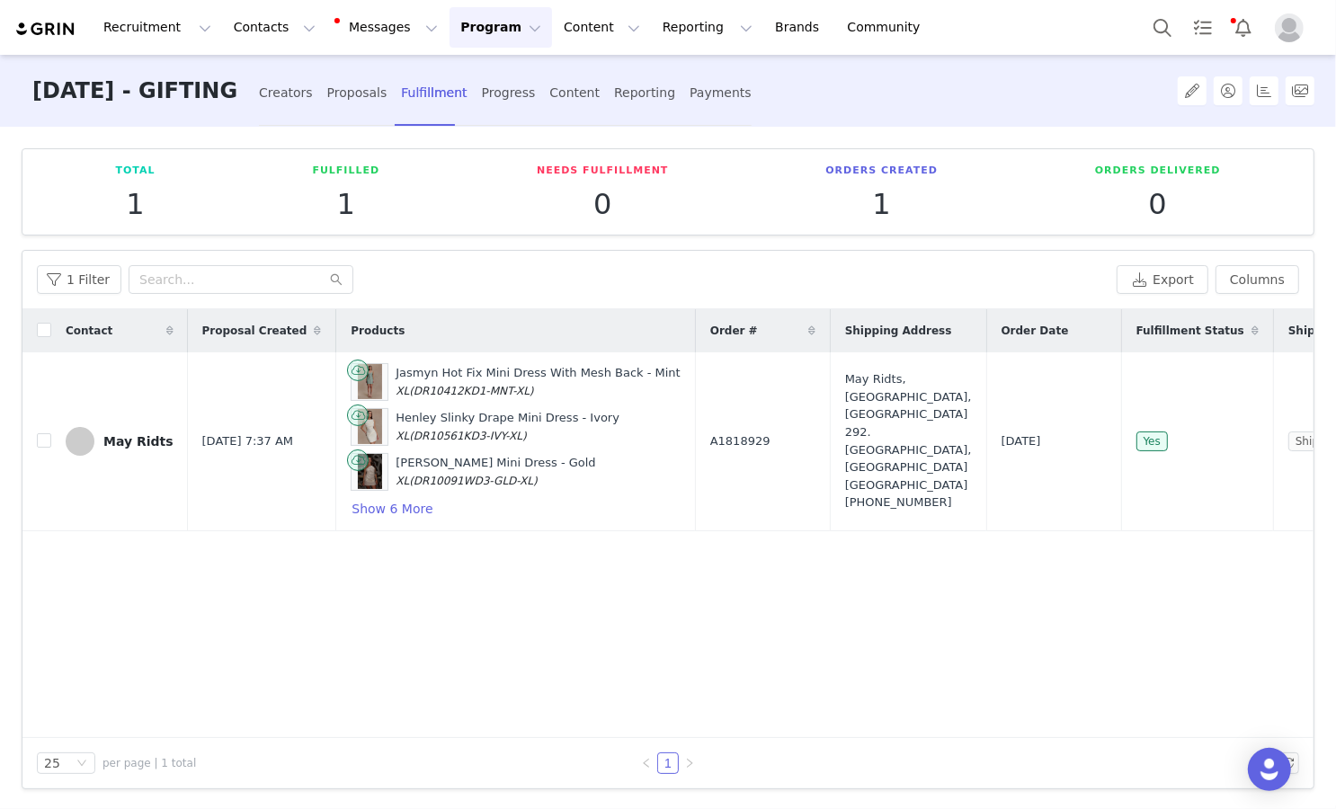
scroll to position [3, 0]
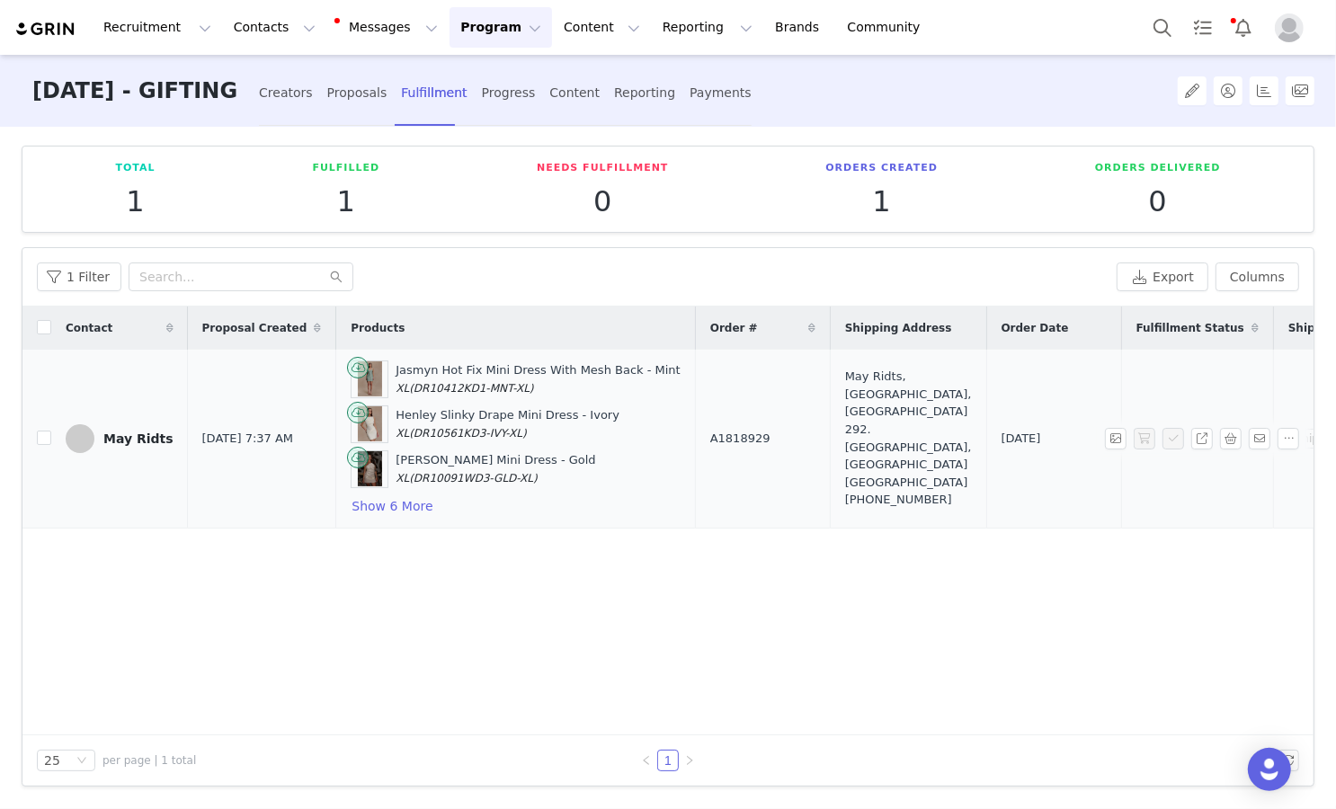
click at [895, 410] on div "May Ridts, The Valley, Eden 292. Dubai, Dubai United Arab Emirates +971504704558" at bounding box center [908, 438] width 127 height 140
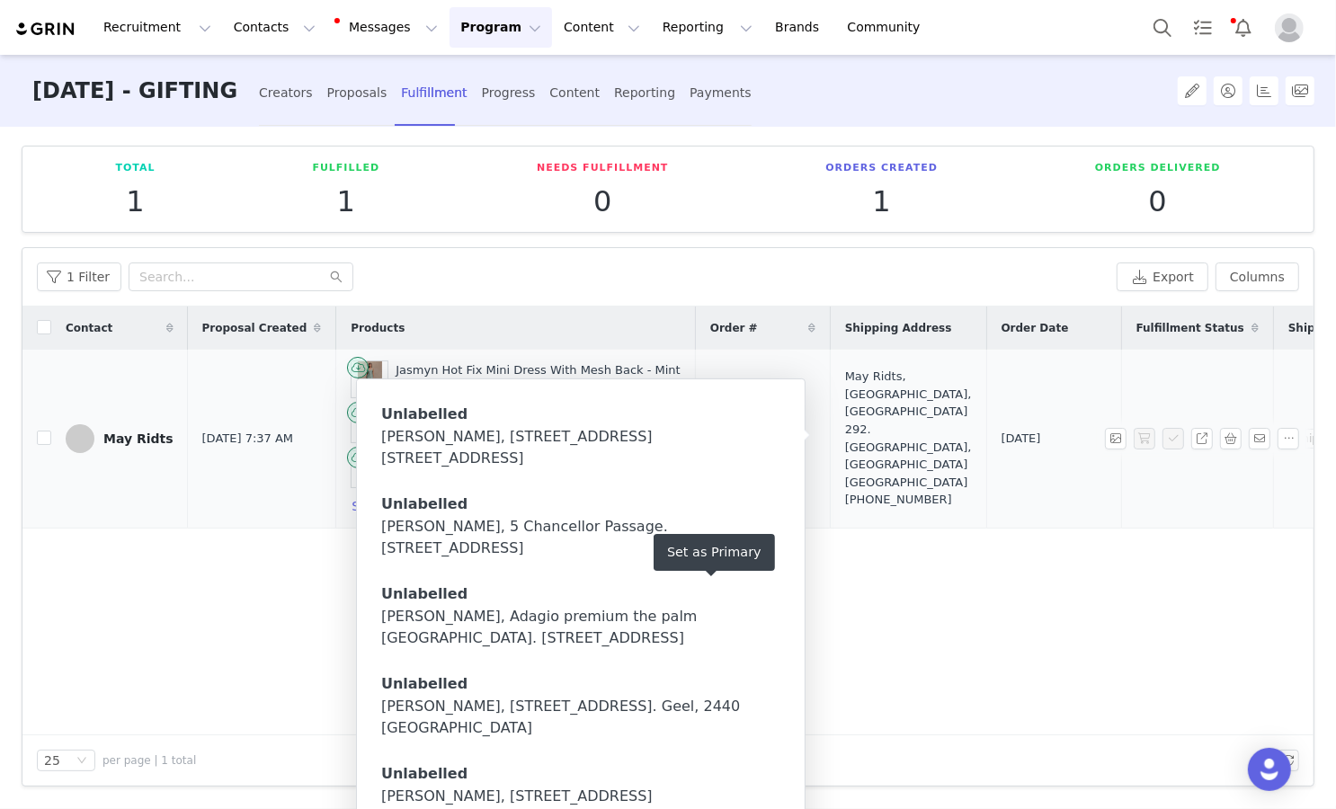
click at [909, 392] on td "Oct 1, 2025" at bounding box center [1053, 439] width 135 height 179
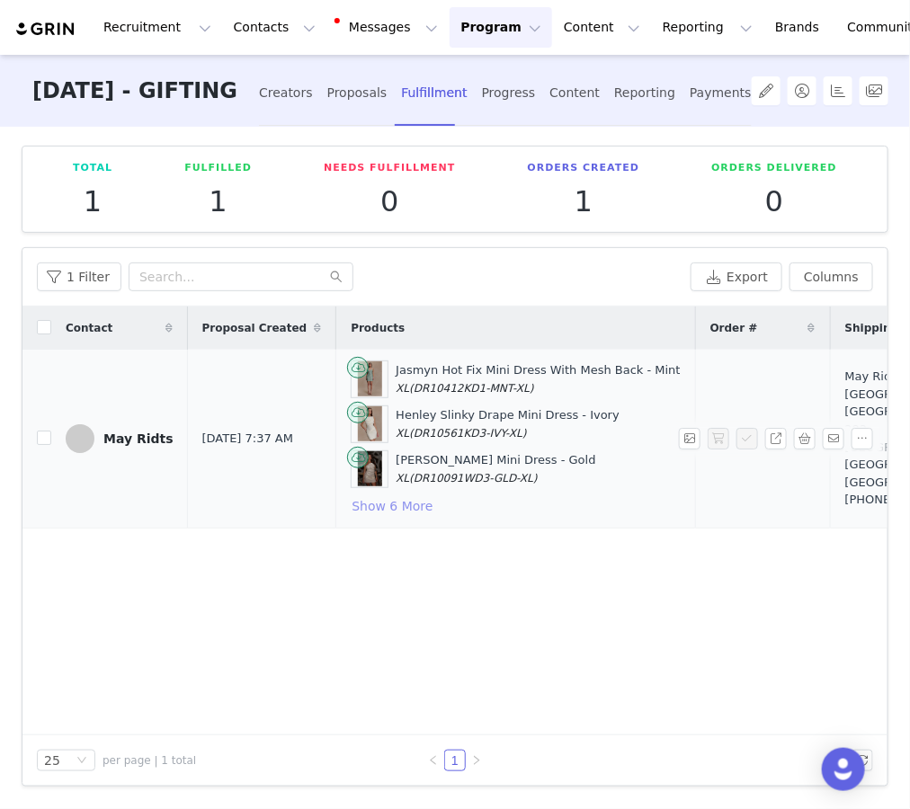
click at [367, 498] on button "Show 6 More" at bounding box center [392, 506] width 83 height 22
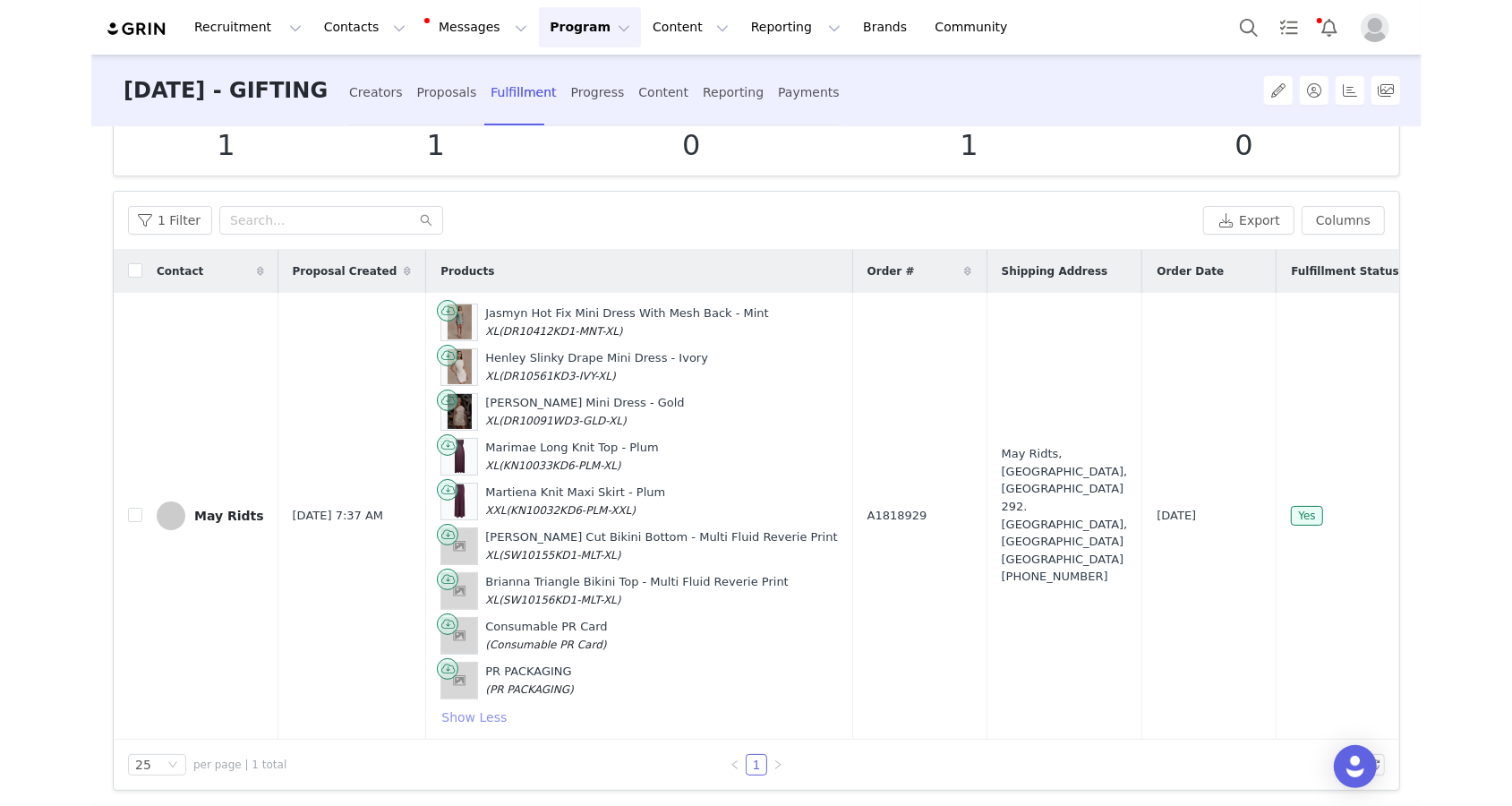
scroll to position [53, 0]
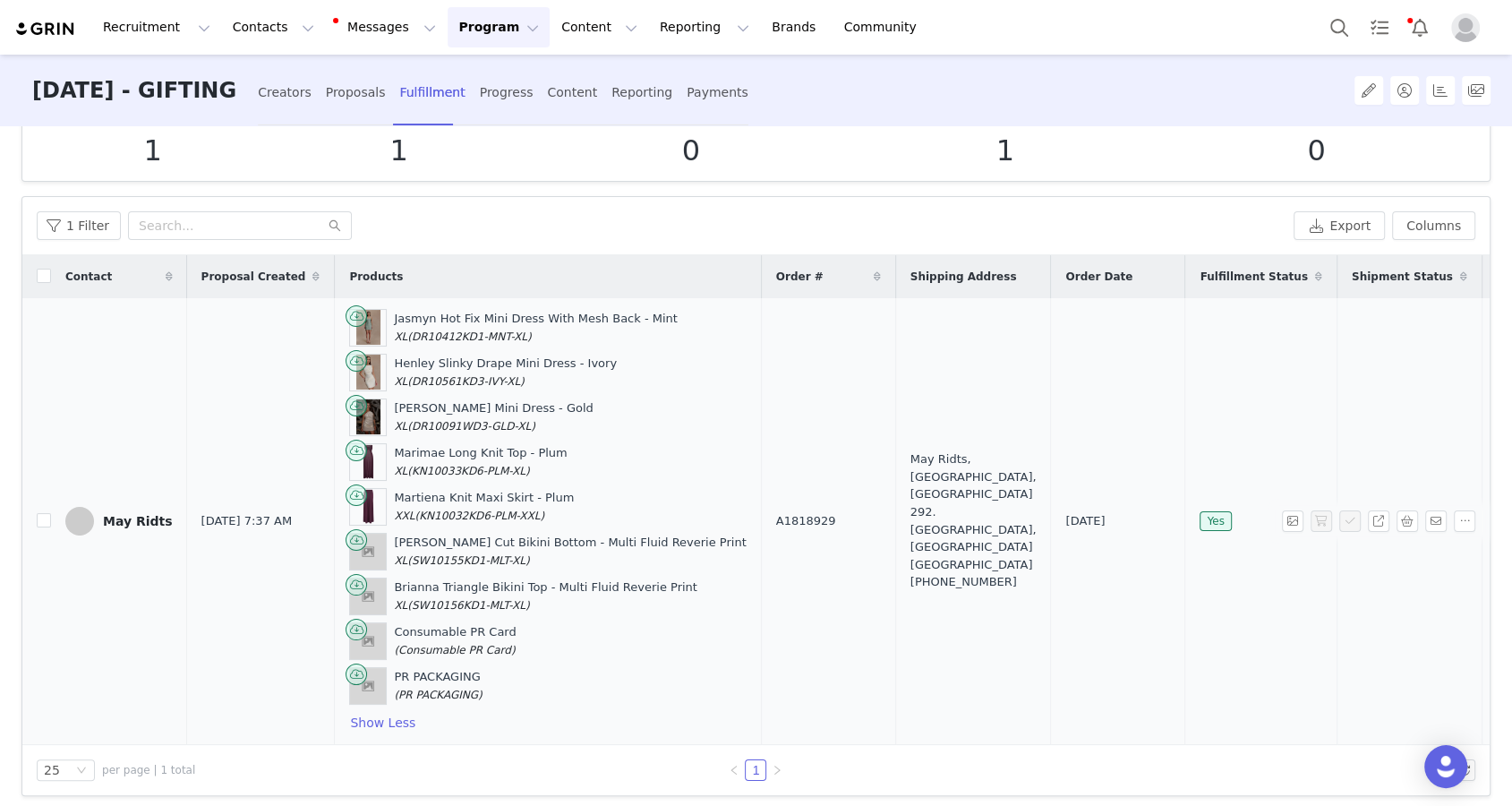
click at [905, 488] on div "May Ridts, The Valley, Eden 292. Dubai, Dubai United Arab Emirates +971504704558" at bounding box center [973, 520] width 126 height 139
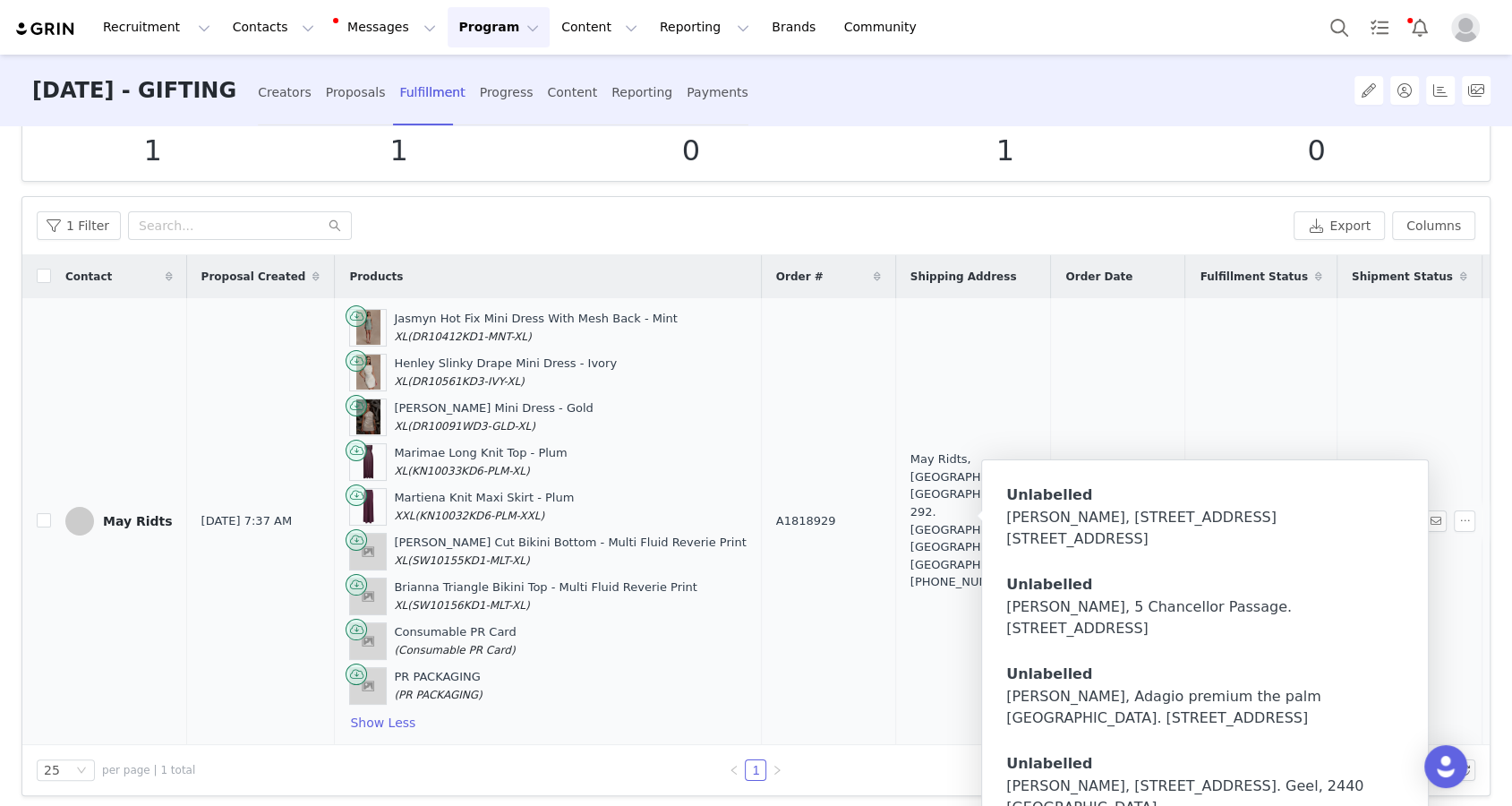
click at [905, 518] on div "May Ridts, The Valley, Eden 292. Dubai, Dubai United Arab Emirates +971504704558" at bounding box center [973, 520] width 126 height 139
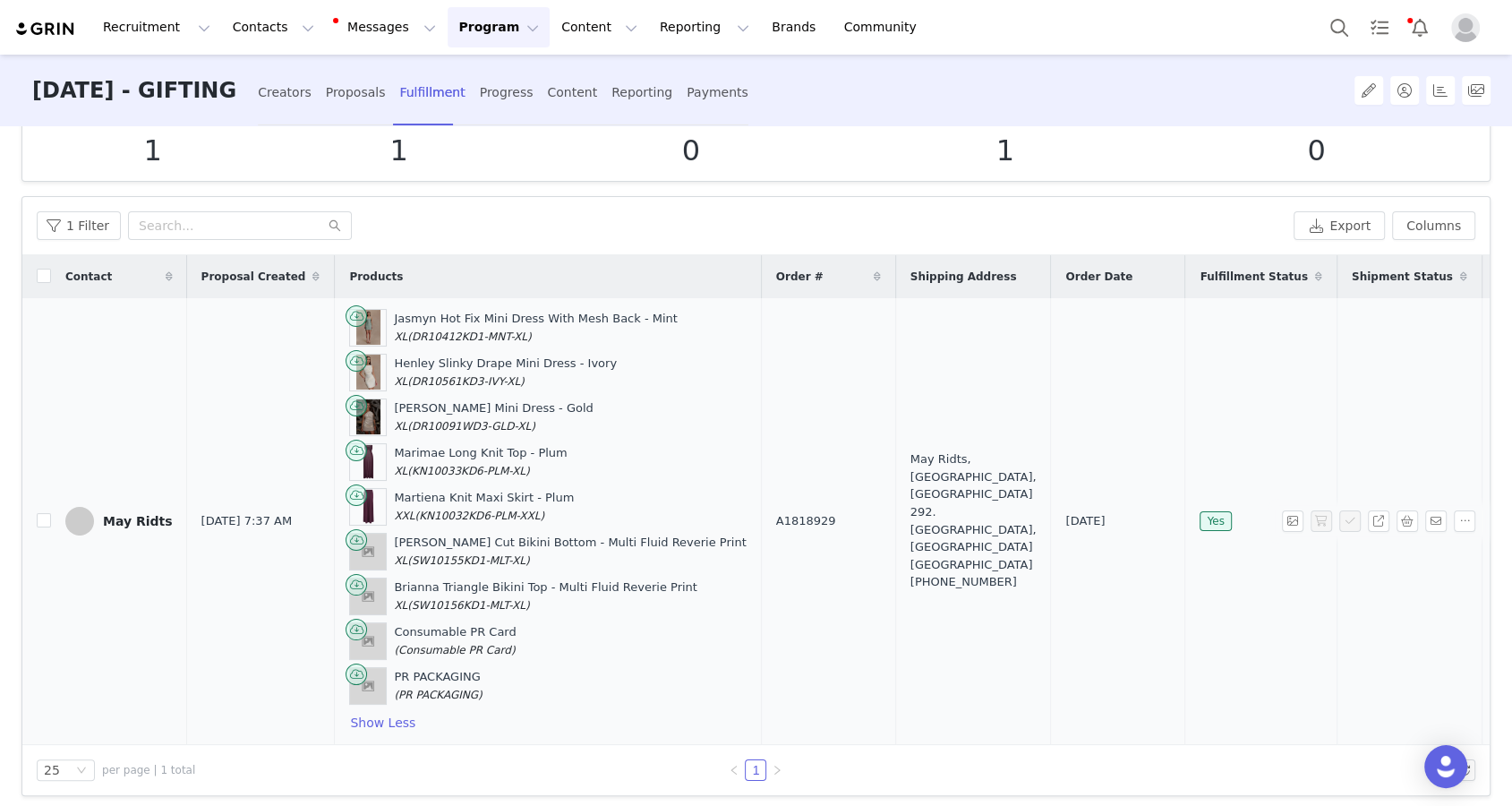
click at [111, 514] on div "May Ridts" at bounding box center [137, 521] width 70 height 14
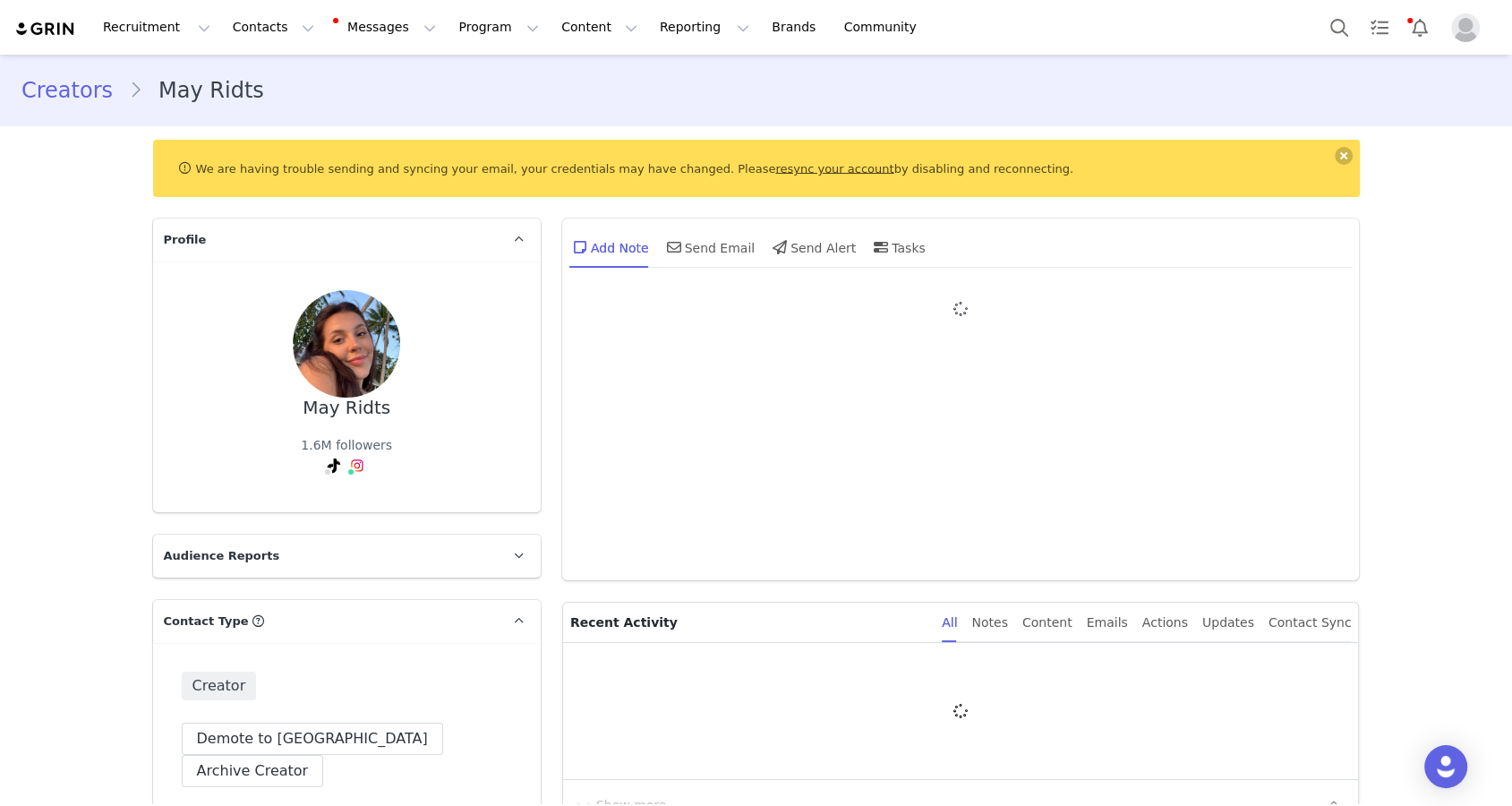
type input "+1 ([GEOGRAPHIC_DATA])"
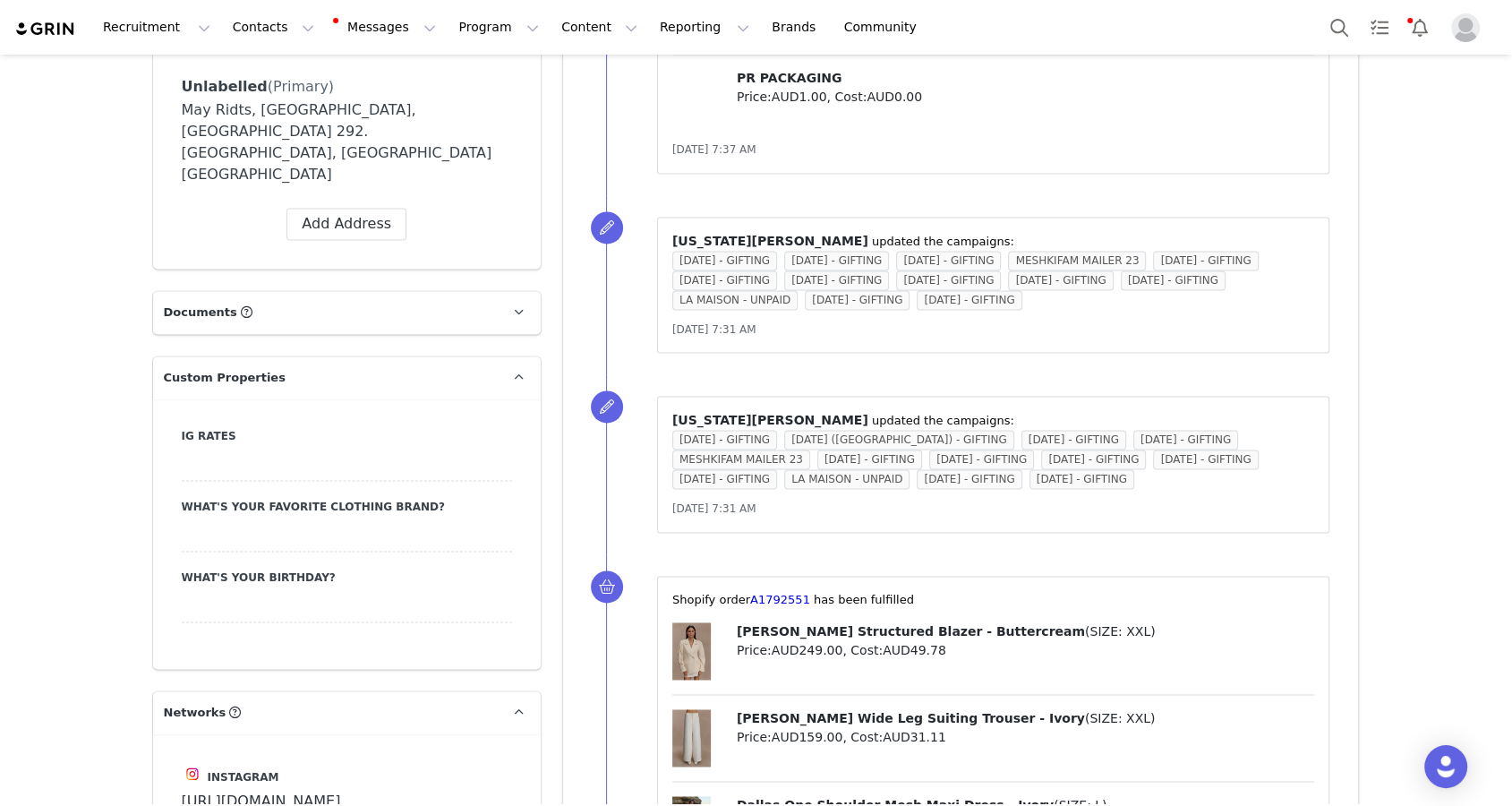
scroll to position [1930, 0]
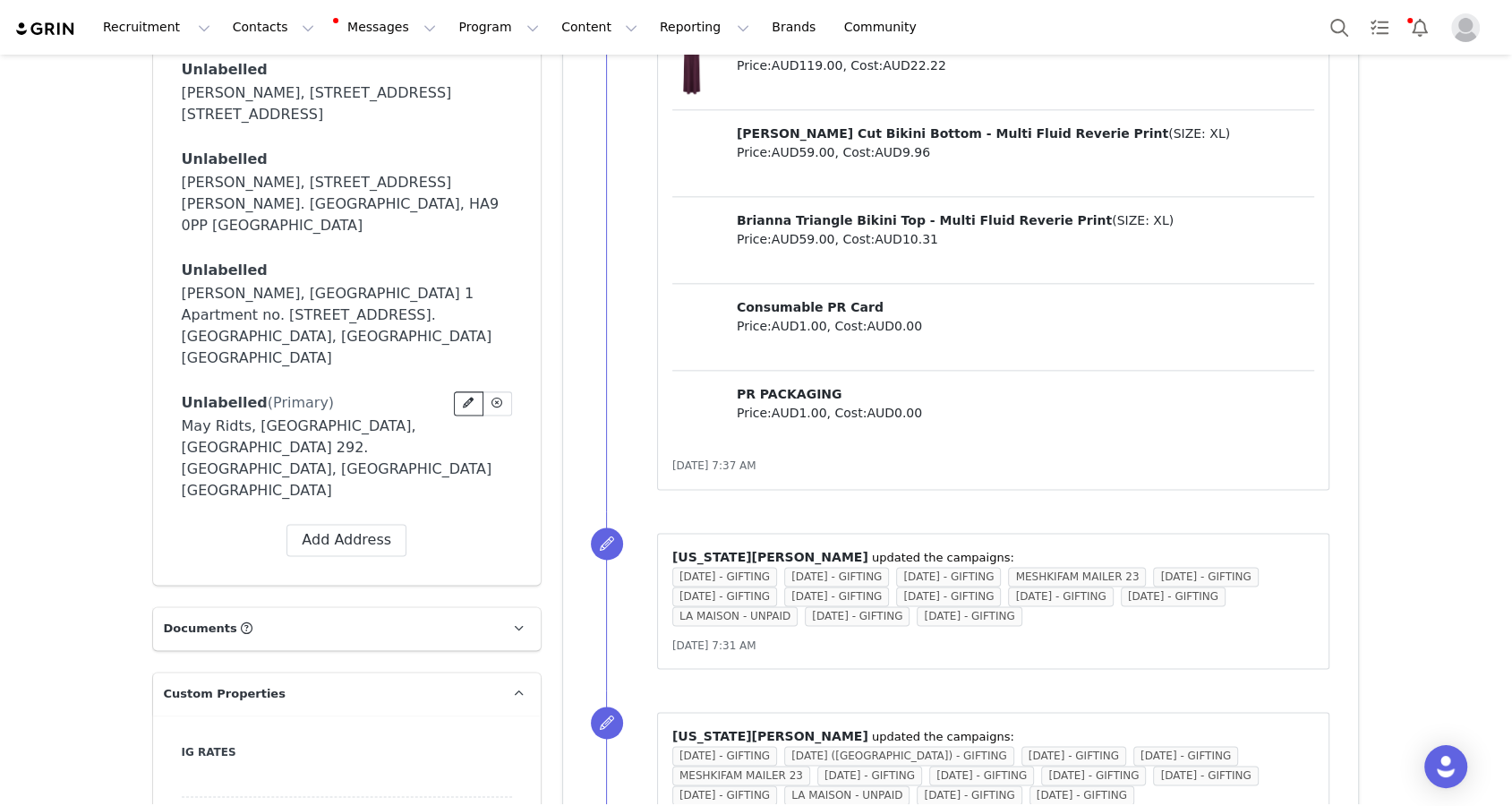
click at [464, 398] on icon at bounding box center [468, 403] width 11 height 11
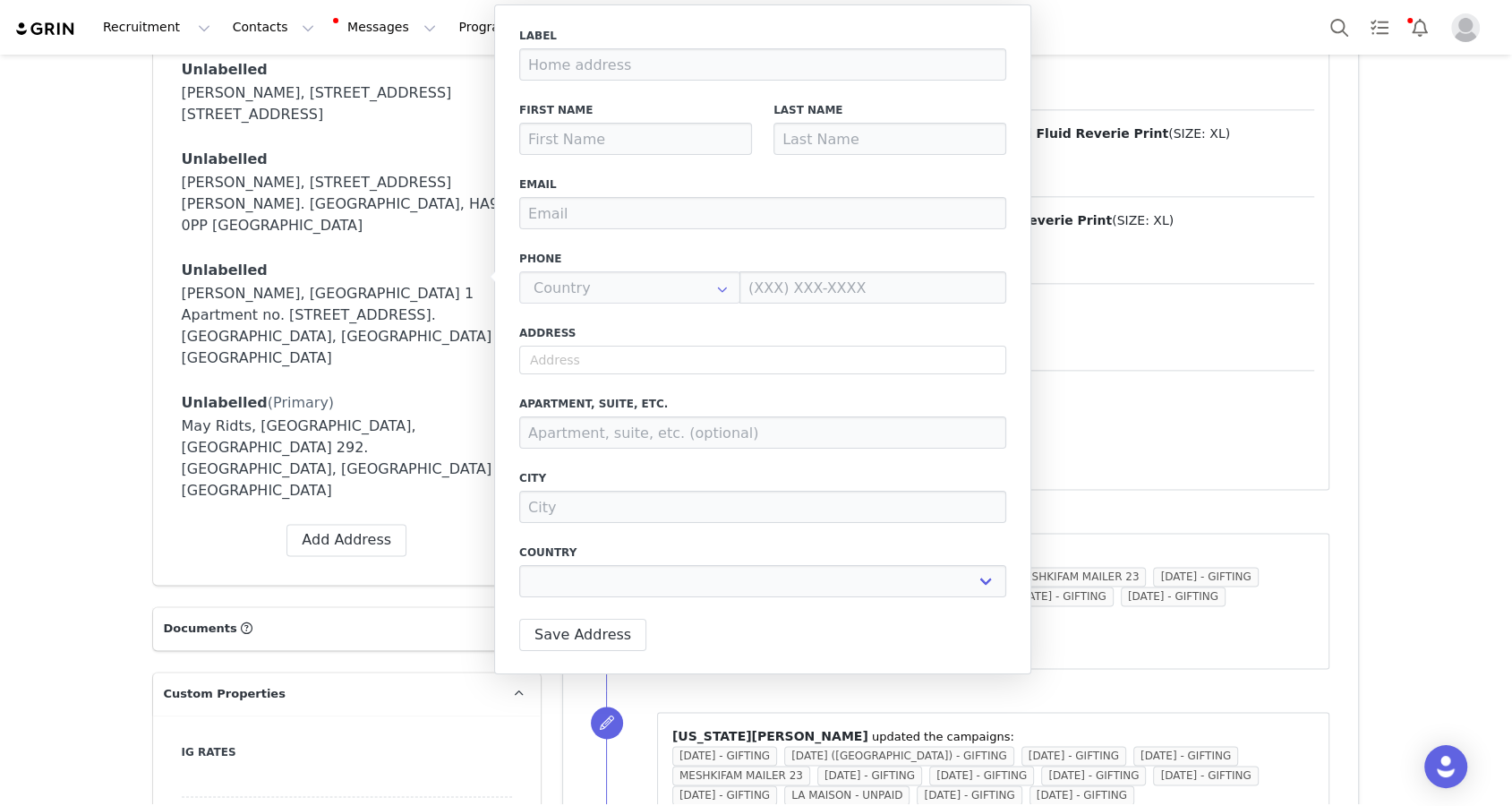
type input "May"
type input "Ridts"
type input "May.ridts@gmail.com"
type input "AE"
type input "504704558"
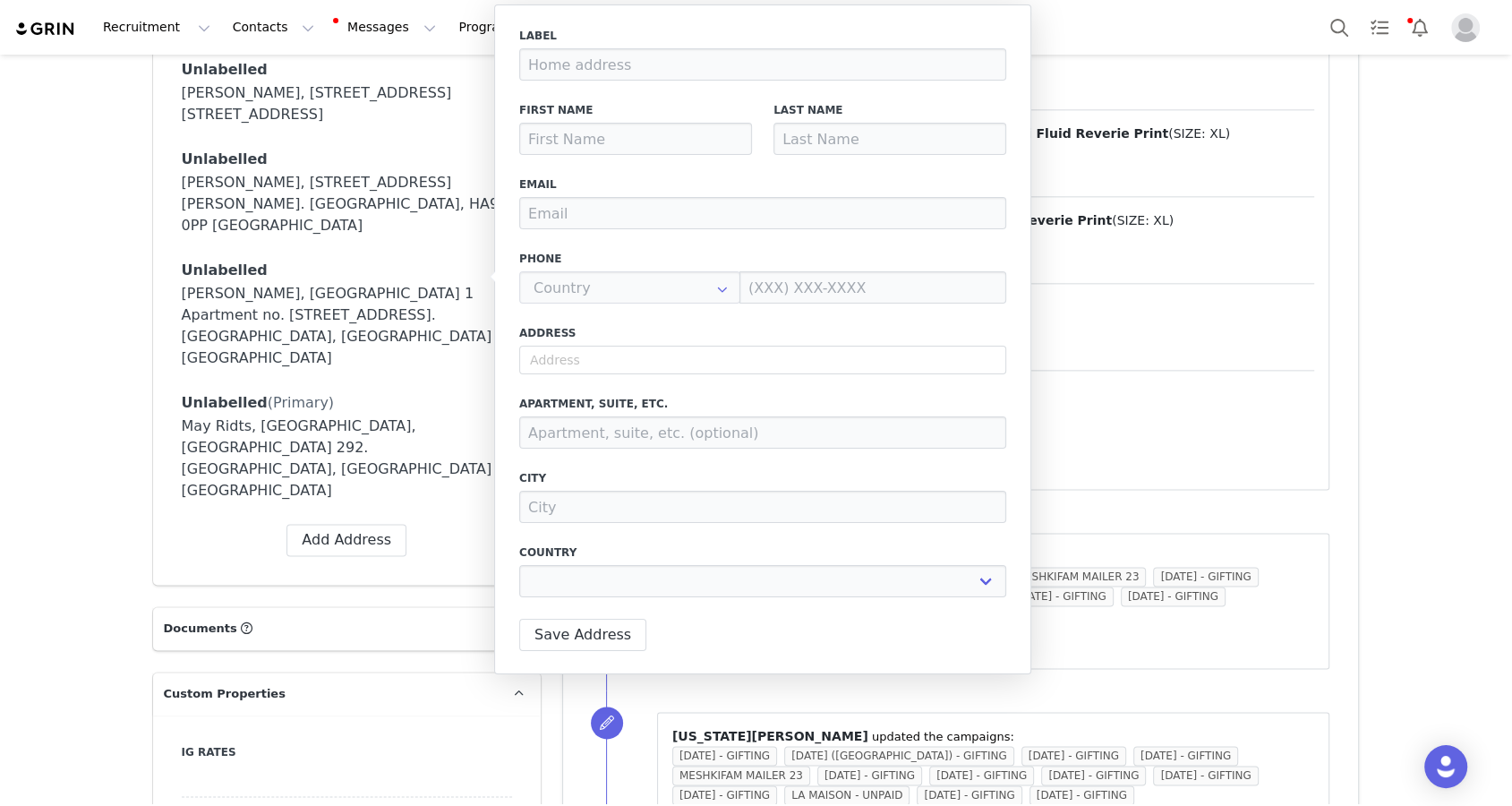
type input "Dubai"
select select
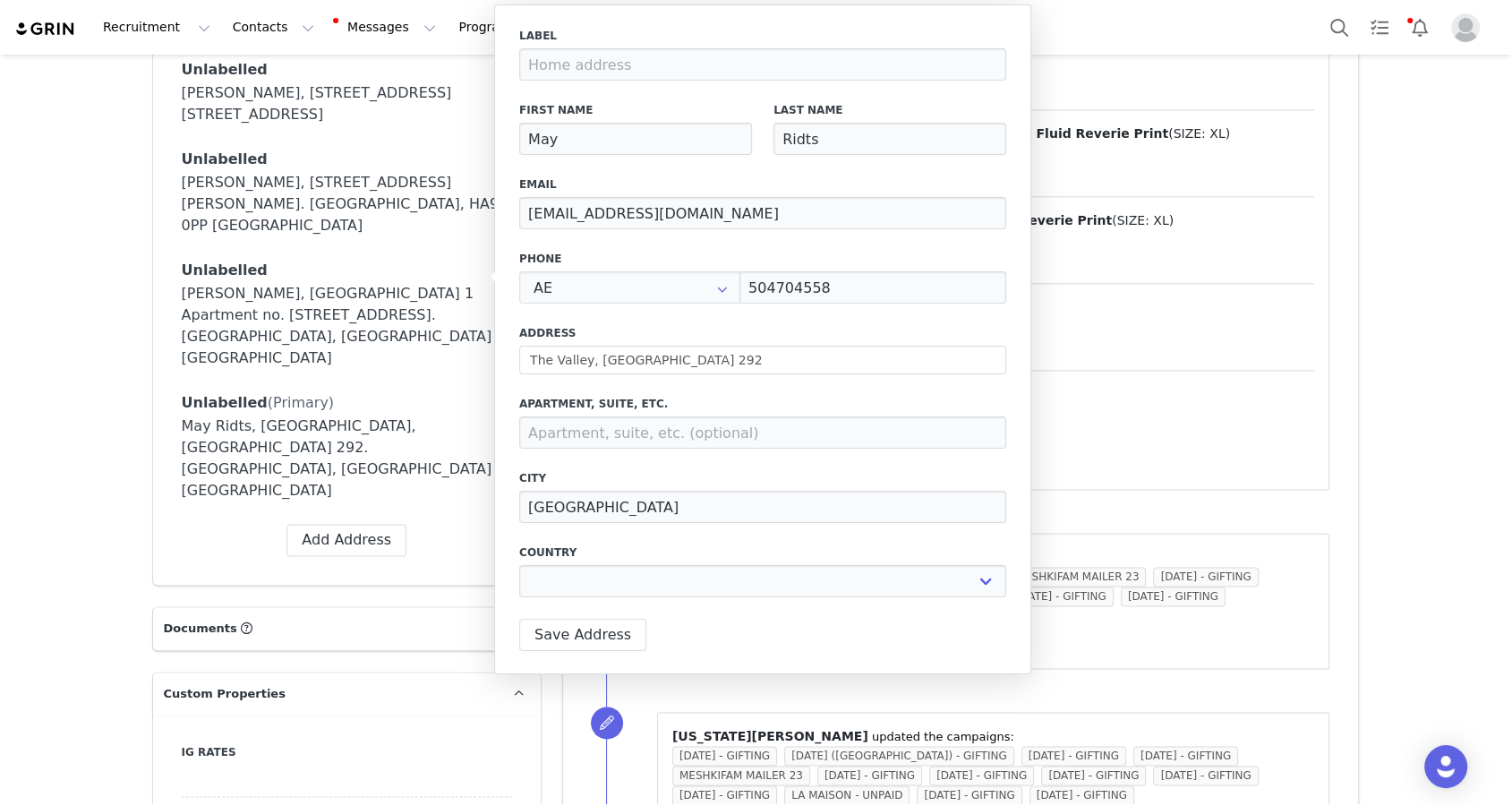
type input "+971 ([GEOGRAPHIC_DATA])"
select select "[object Object]"
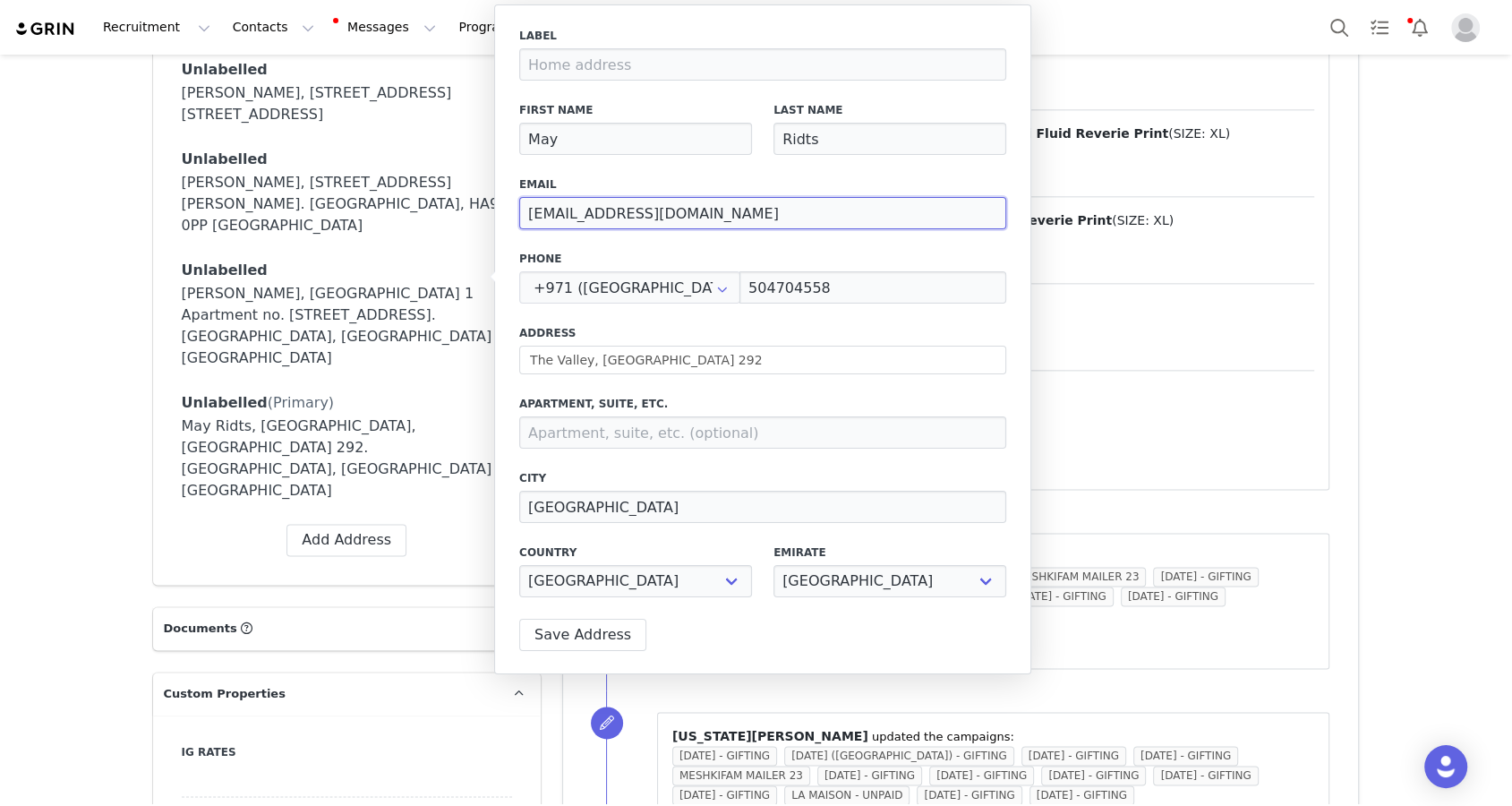
click at [581, 217] on input "May.ridts@gmail.com" at bounding box center [762, 213] width 487 height 32
paste input "may@underwatercreative.co.uk"
type input "may@underwatercreative.co.uk"
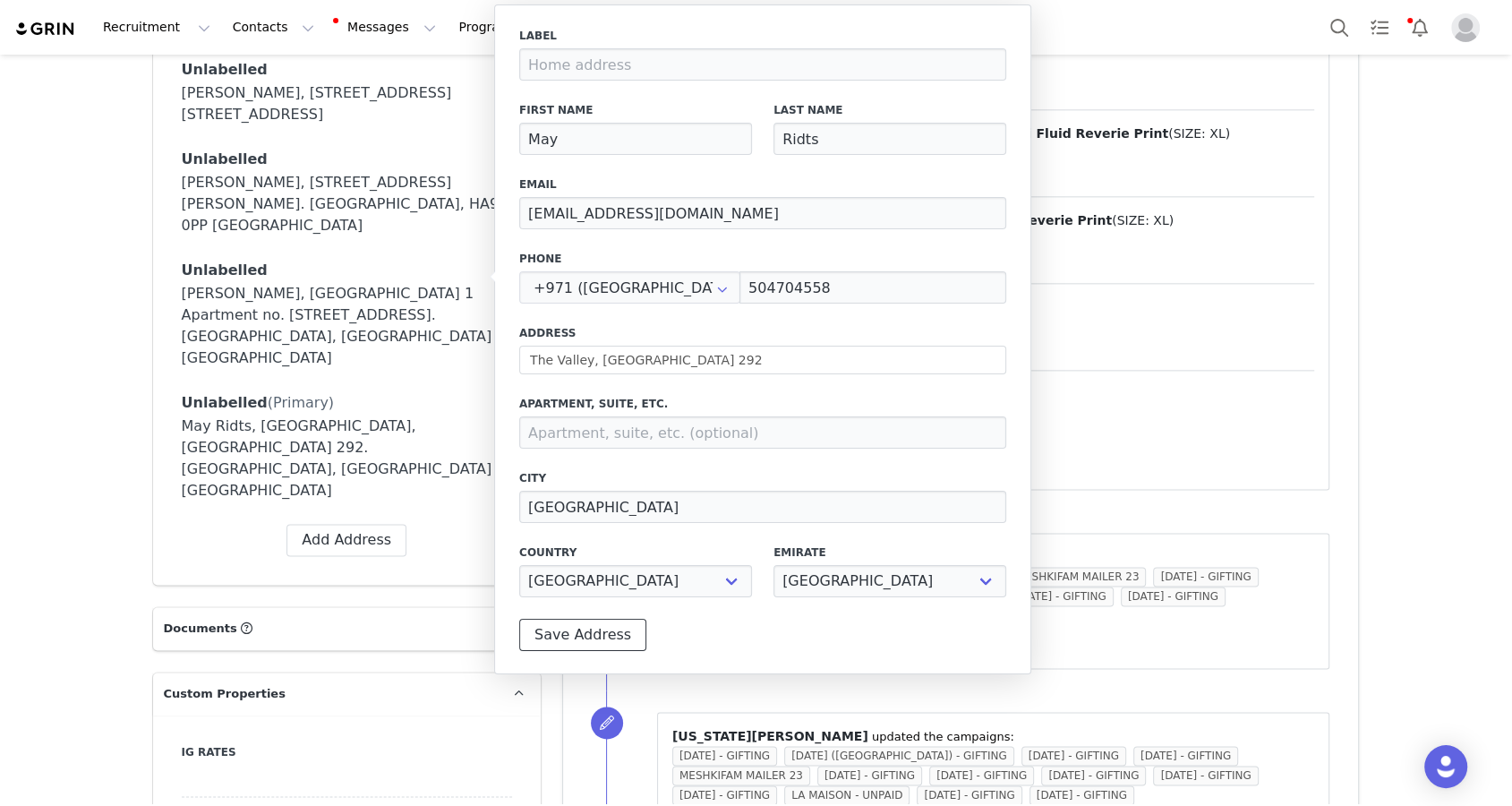
click at [574, 622] on button "Save Address" at bounding box center [583, 635] width 127 height 32
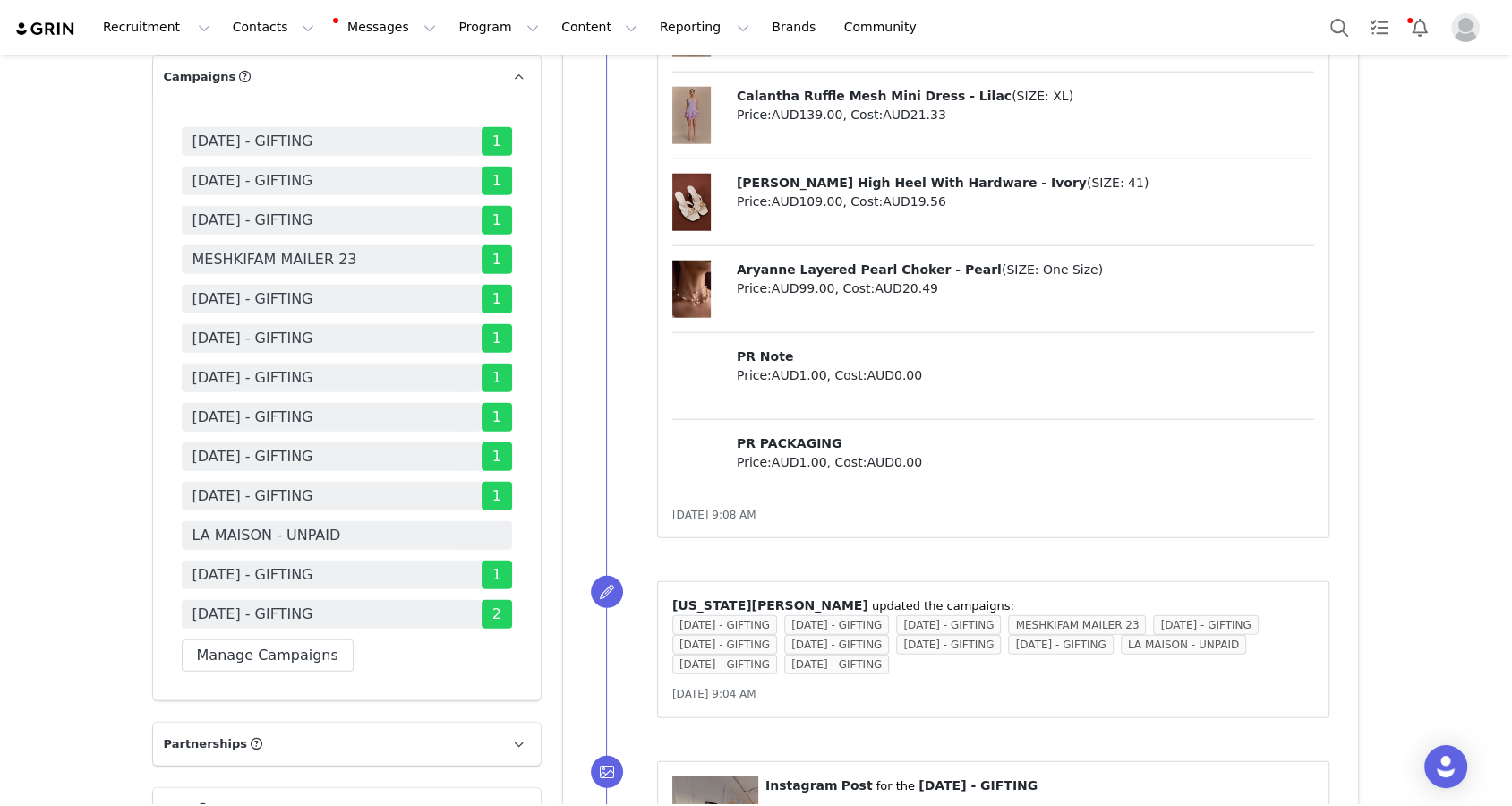
scroll to position [4036, 0]
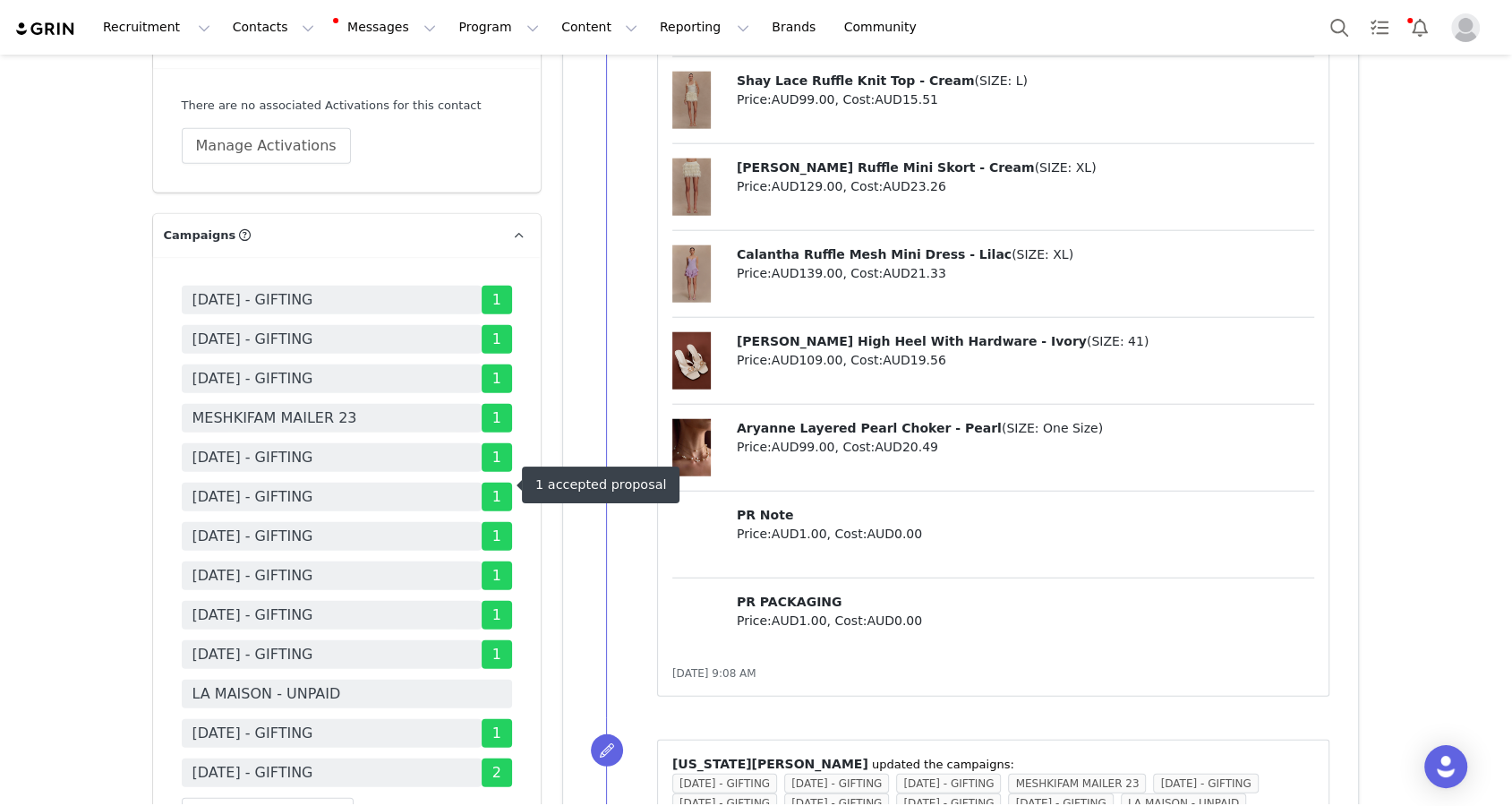
click at [356, 641] on span "[DATE] - GIFTING" at bounding box center [331, 655] width 300 height 29
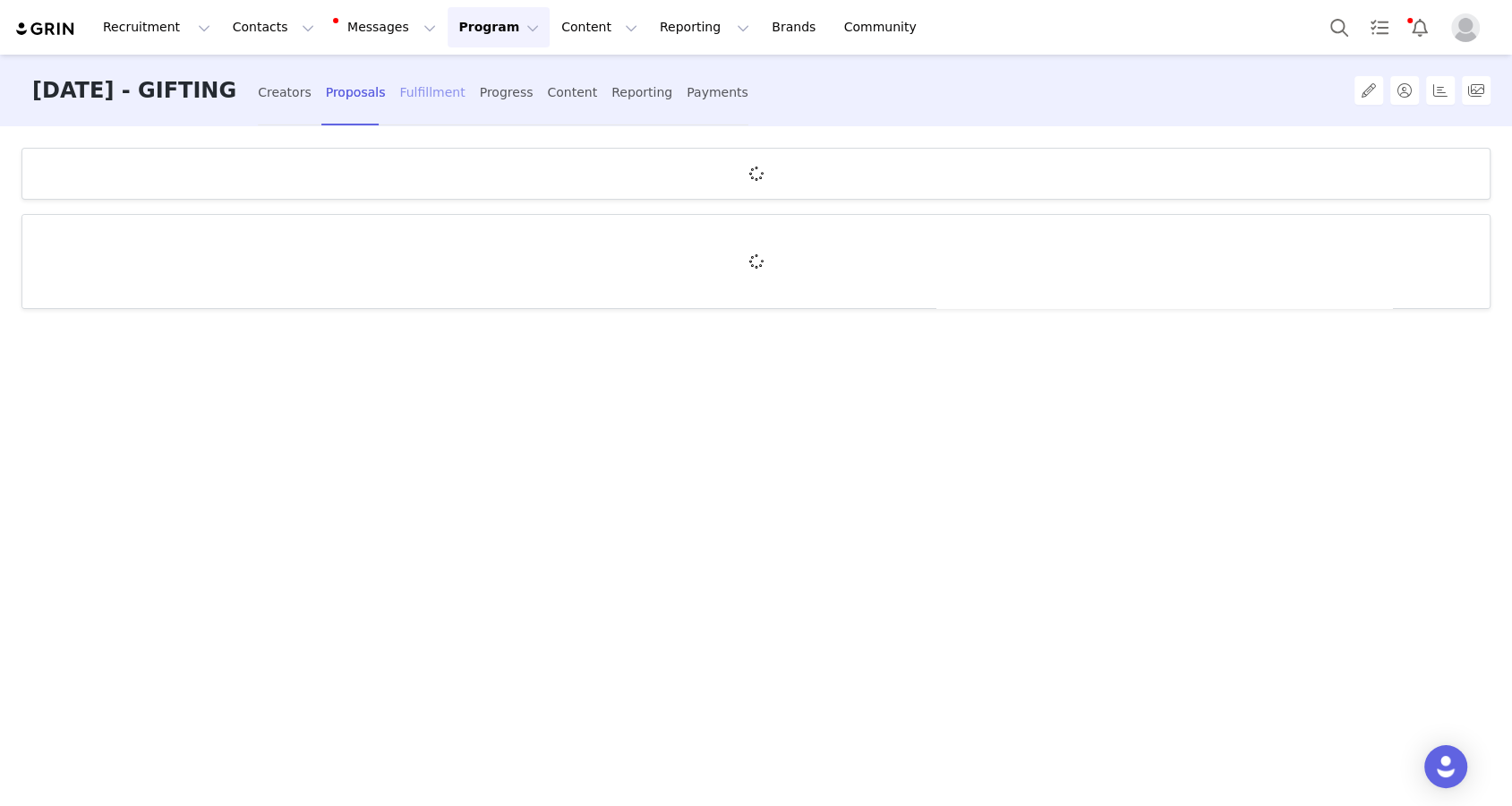
click at [465, 111] on div "Fulfillment" at bounding box center [432, 93] width 66 height 48
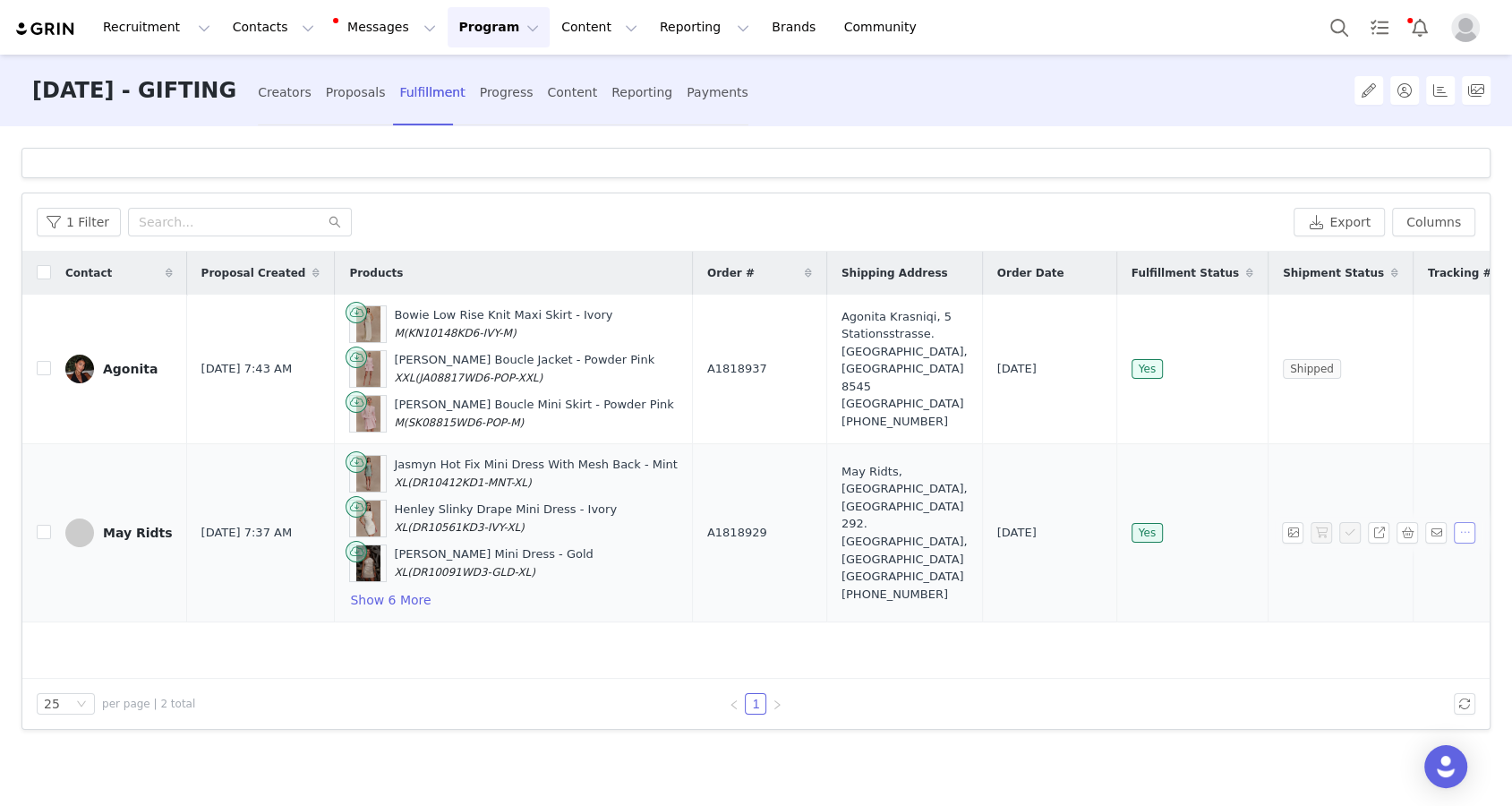
click at [905, 529] on button "button" at bounding box center [1465, 533] width 22 height 22
click at [905, 617] on span "Mark as Unfulfilled" at bounding box center [1401, 618] width 117 height 20
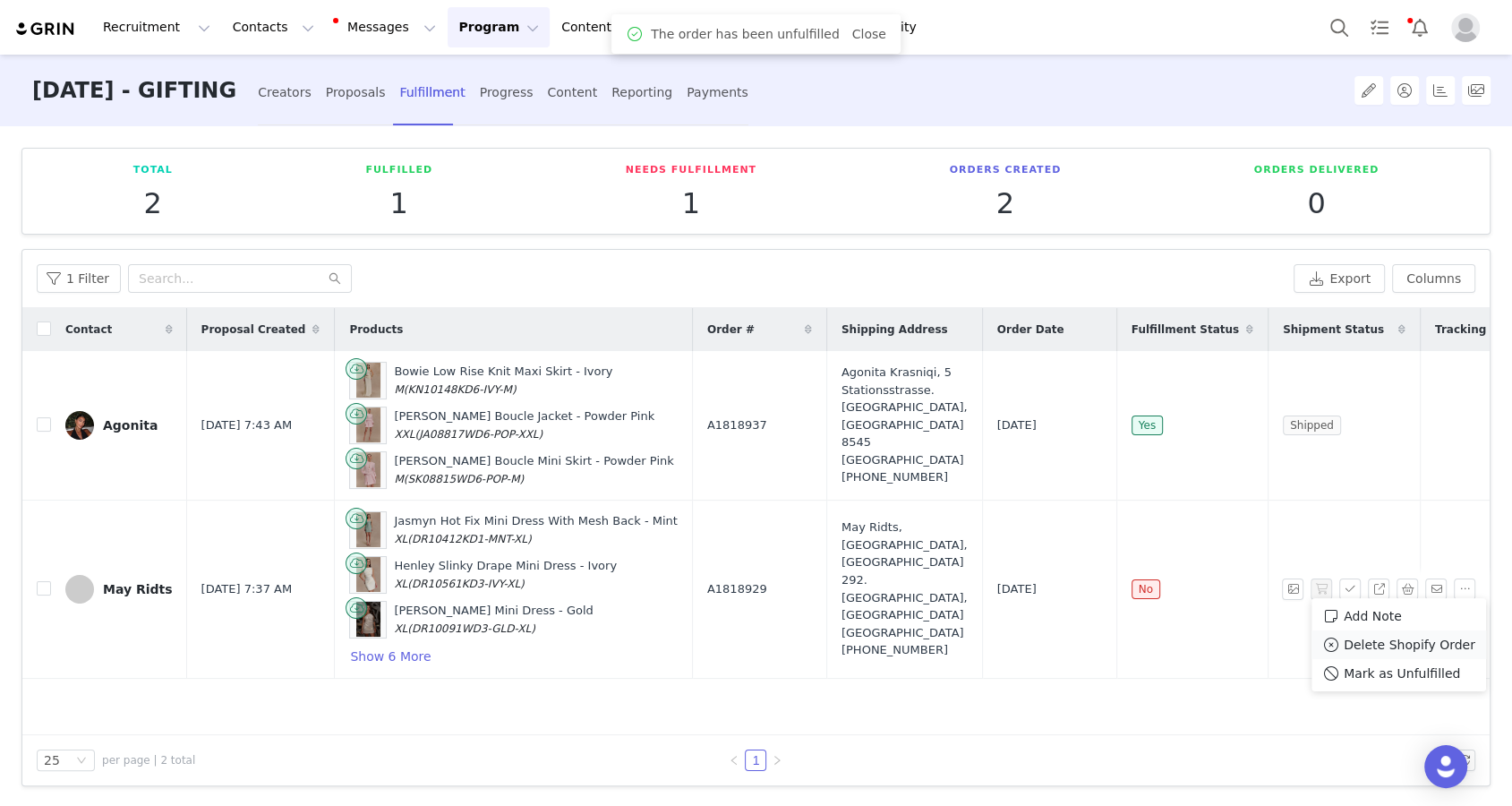
click at [905, 646] on span "Delete Shopify Order" at bounding box center [1409, 645] width 131 height 20
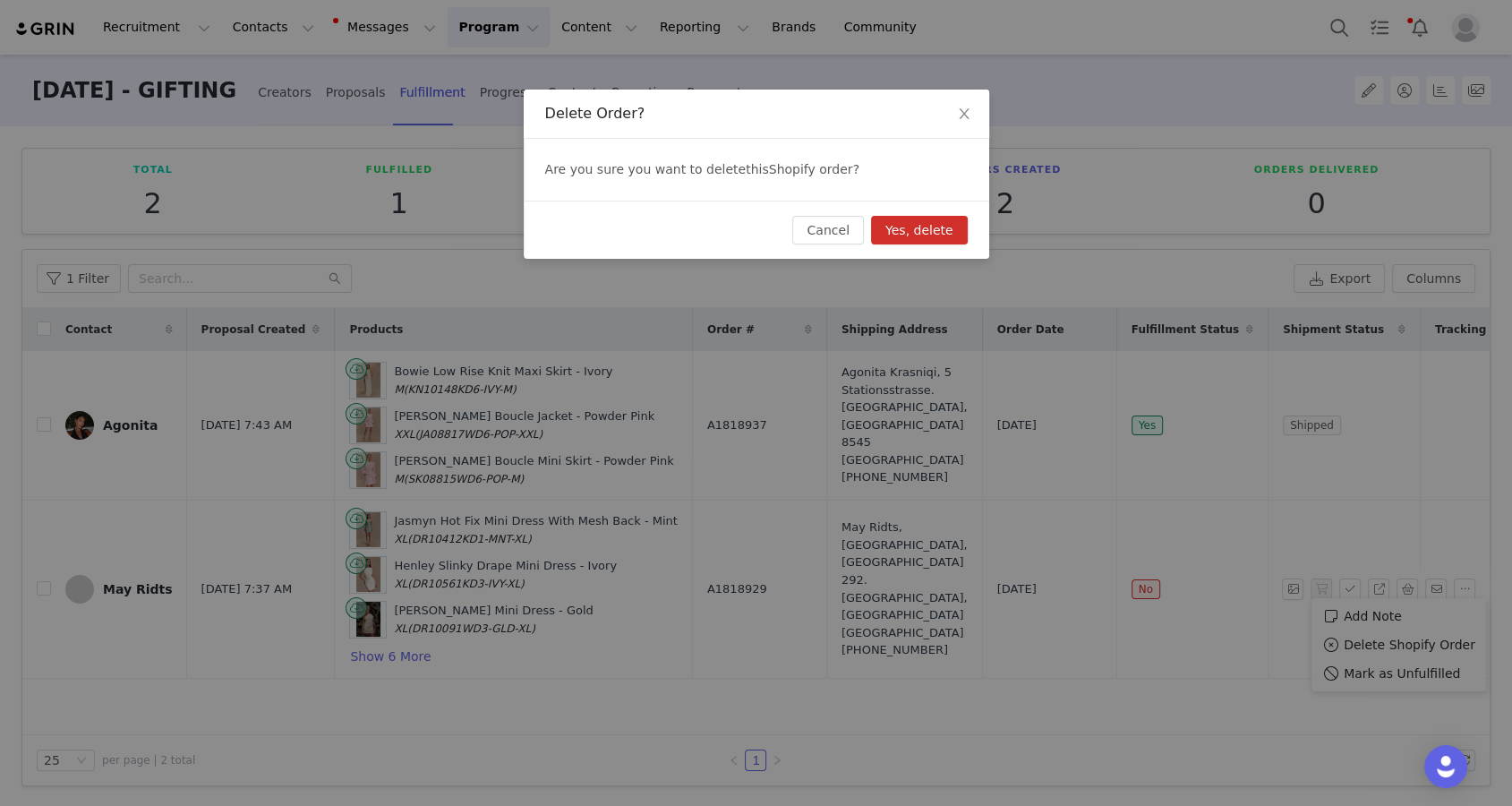
click at [905, 246] on div "Cancel Yes, delete" at bounding box center [756, 229] width 465 height 58
click at [905, 235] on button "Yes, delete" at bounding box center [919, 230] width 97 height 29
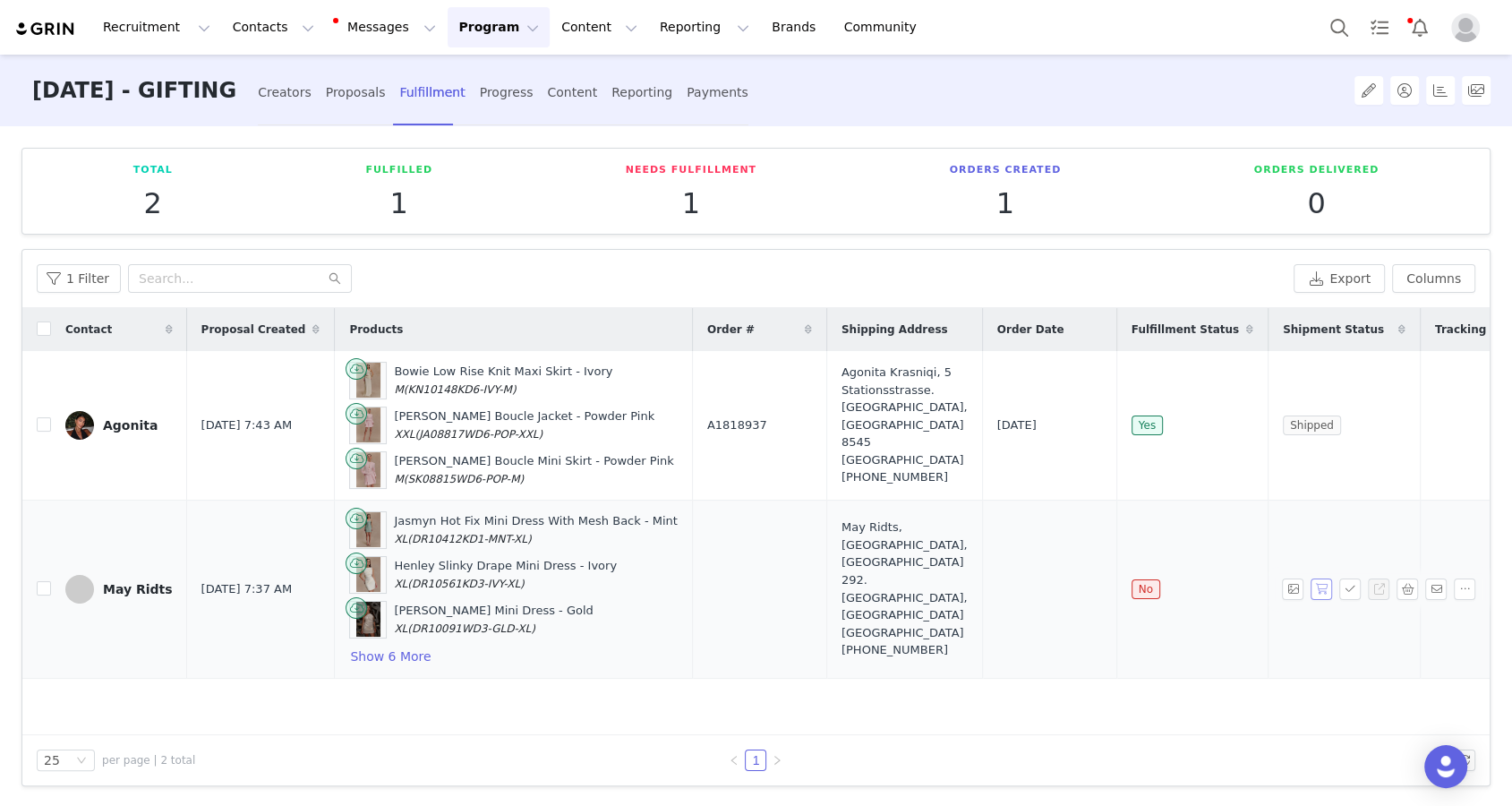
click at [905, 585] on button "button" at bounding box center [1322, 590] width 22 height 22
click at [905, 586] on button "button" at bounding box center [1351, 590] width 22 height 22
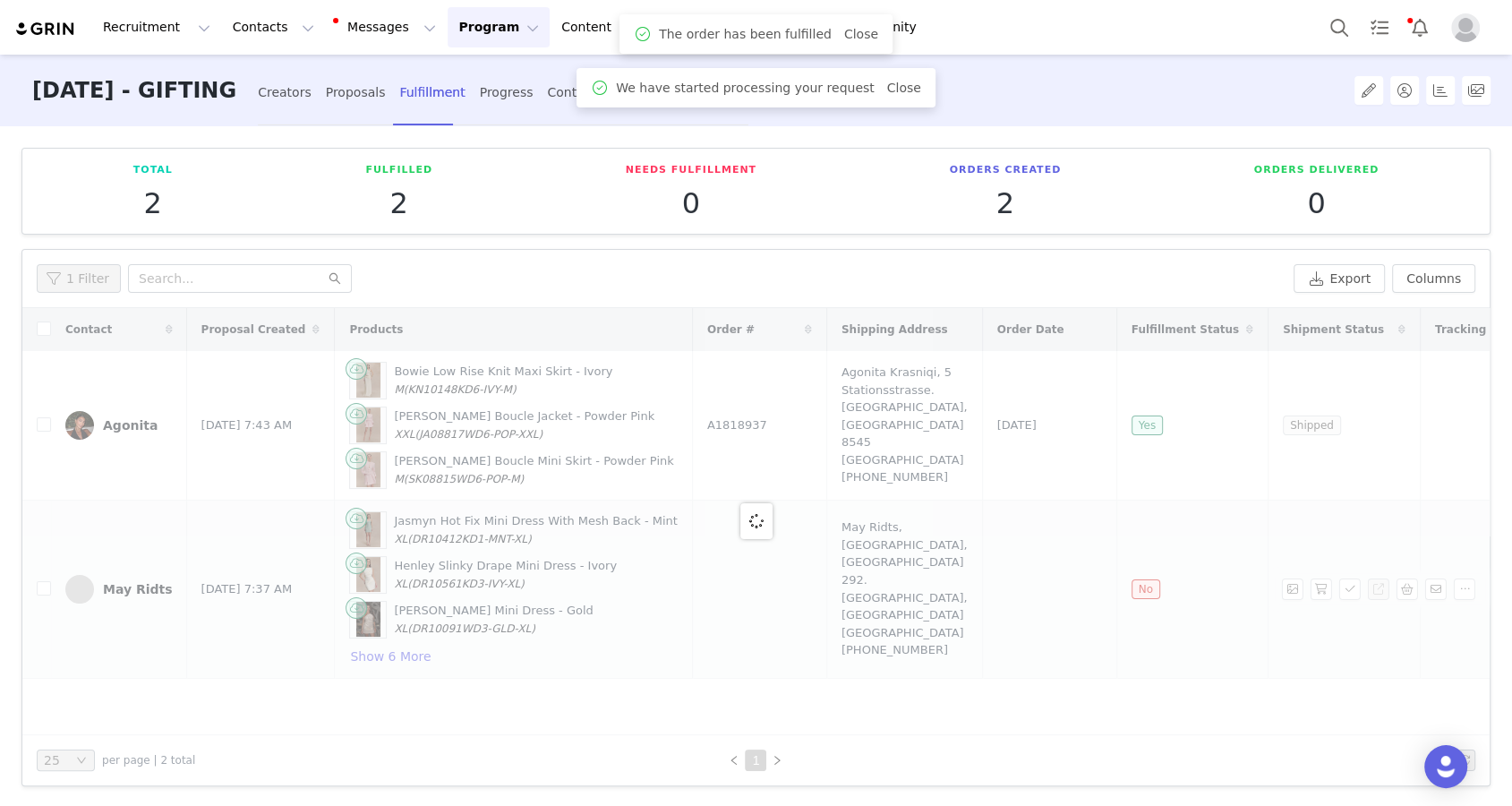
click at [898, 598] on div "May Ridts, The Valley, Eden 292. Dubai, Dubai United Arab Emirates +971504704558" at bounding box center [904, 589] width 126 height 139
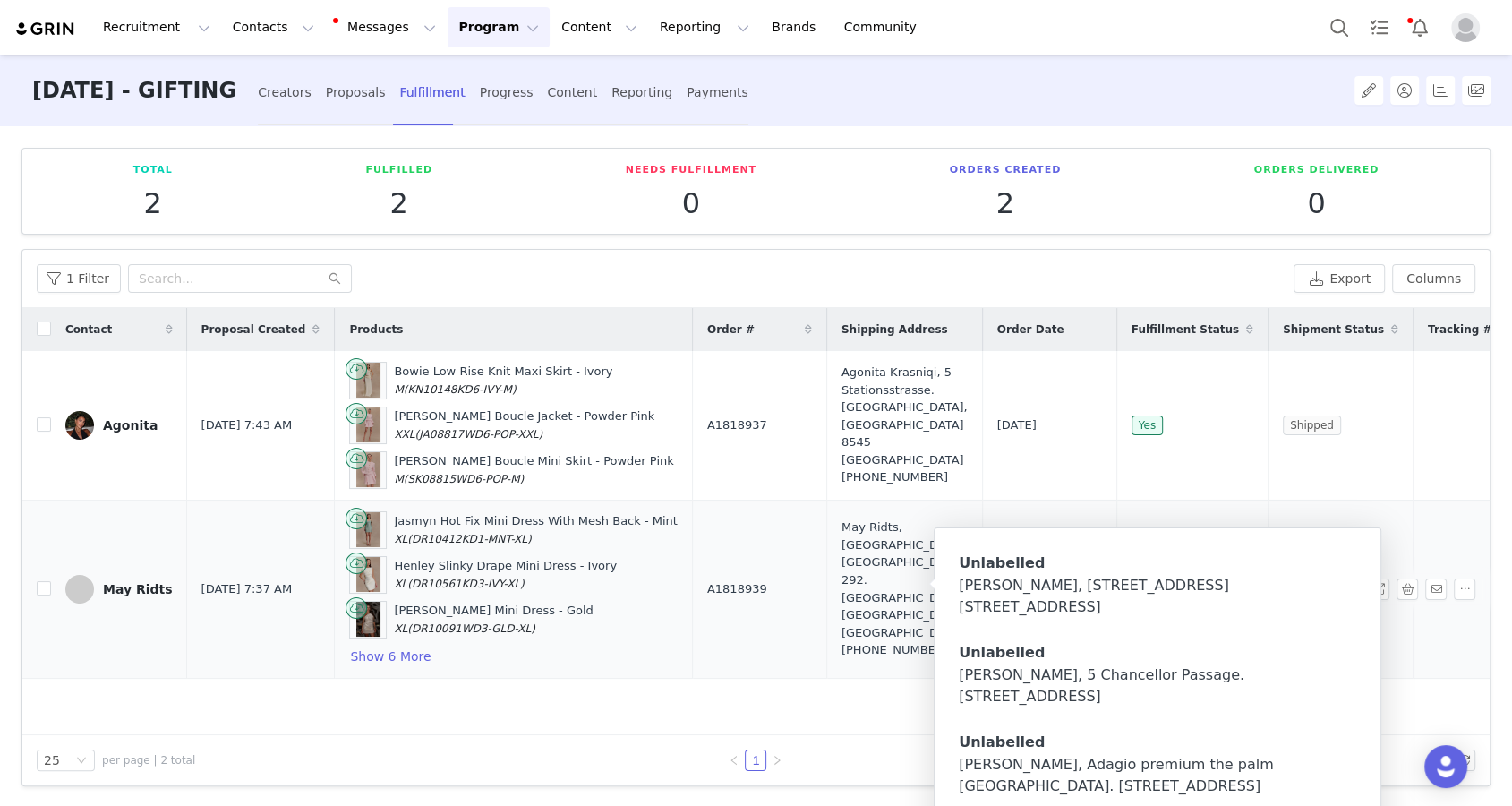
click at [851, 572] on div "May Ridts, The Valley, Eden 292. Dubai, Dubai United Arab Emirates +971504704558" at bounding box center [904, 589] width 126 height 139
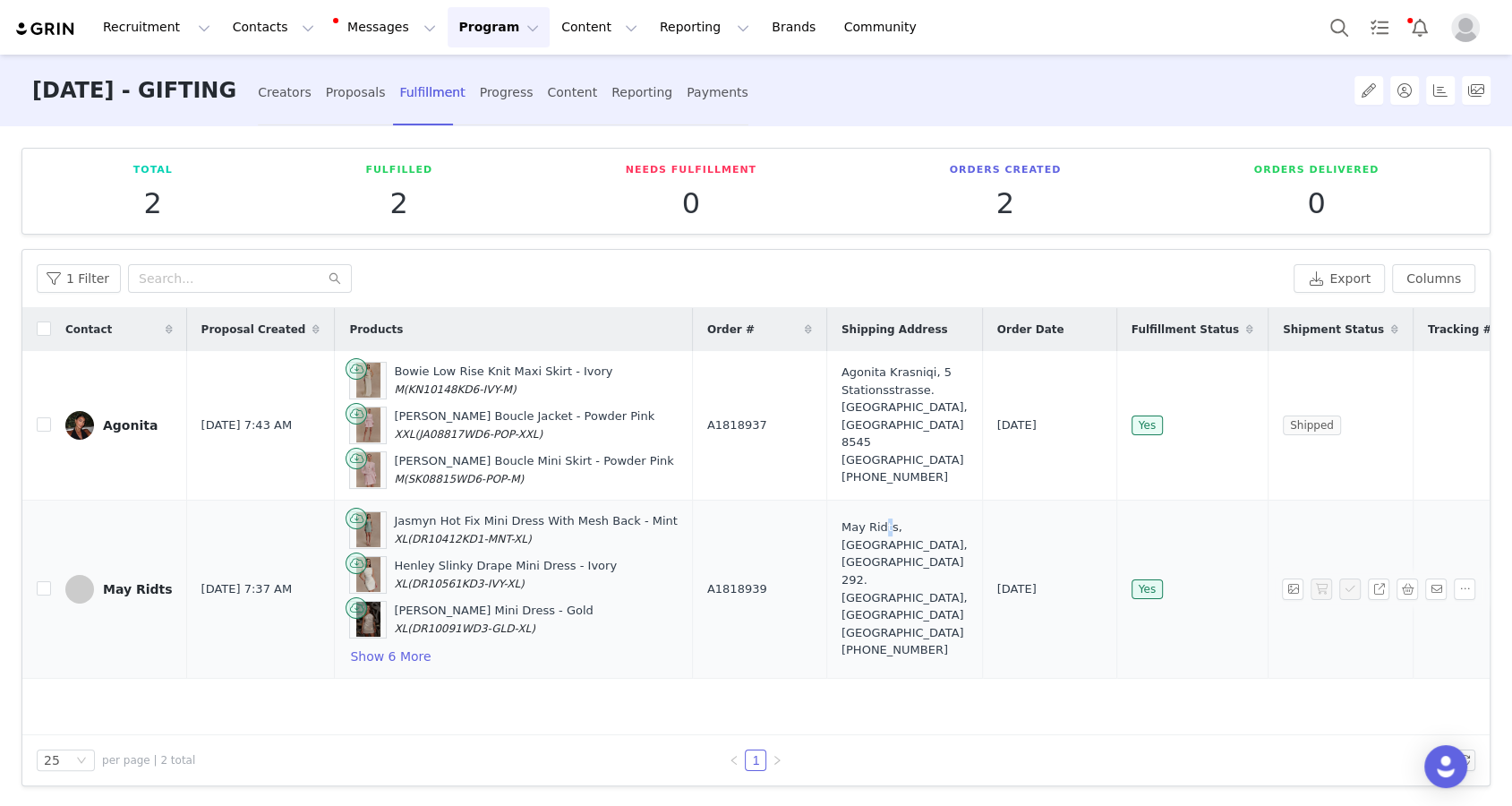
click at [854, 552] on div "May Ridts, The Valley, Eden 292. Dubai, Dubai United Arab Emirates +971504704558" at bounding box center [904, 589] width 126 height 139
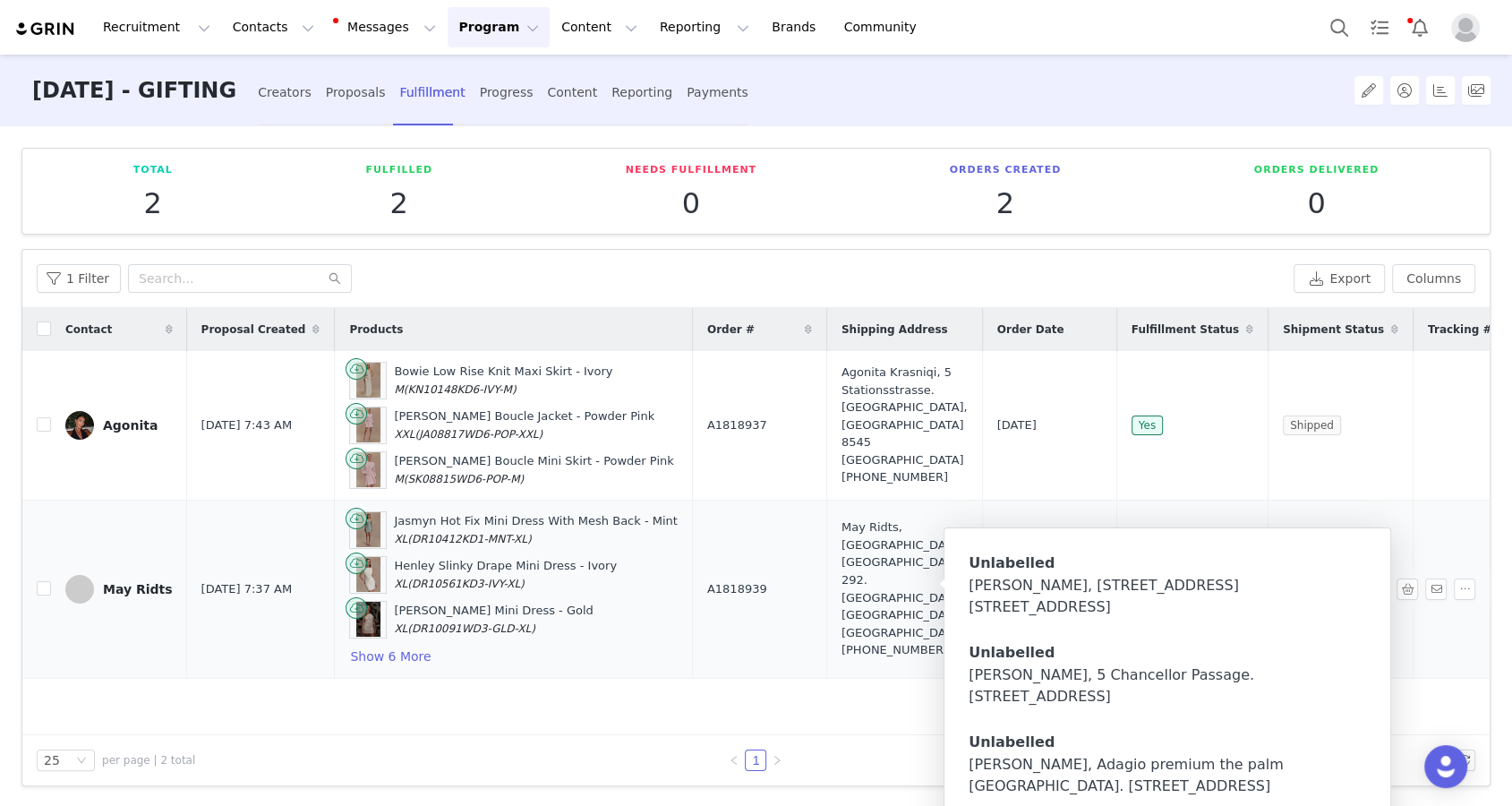
click at [827, 657] on td "May Ridts, The Valley, Eden 292. Dubai, Dubai United Arab Emirates +971504704558" at bounding box center [904, 589] width 155 height 178
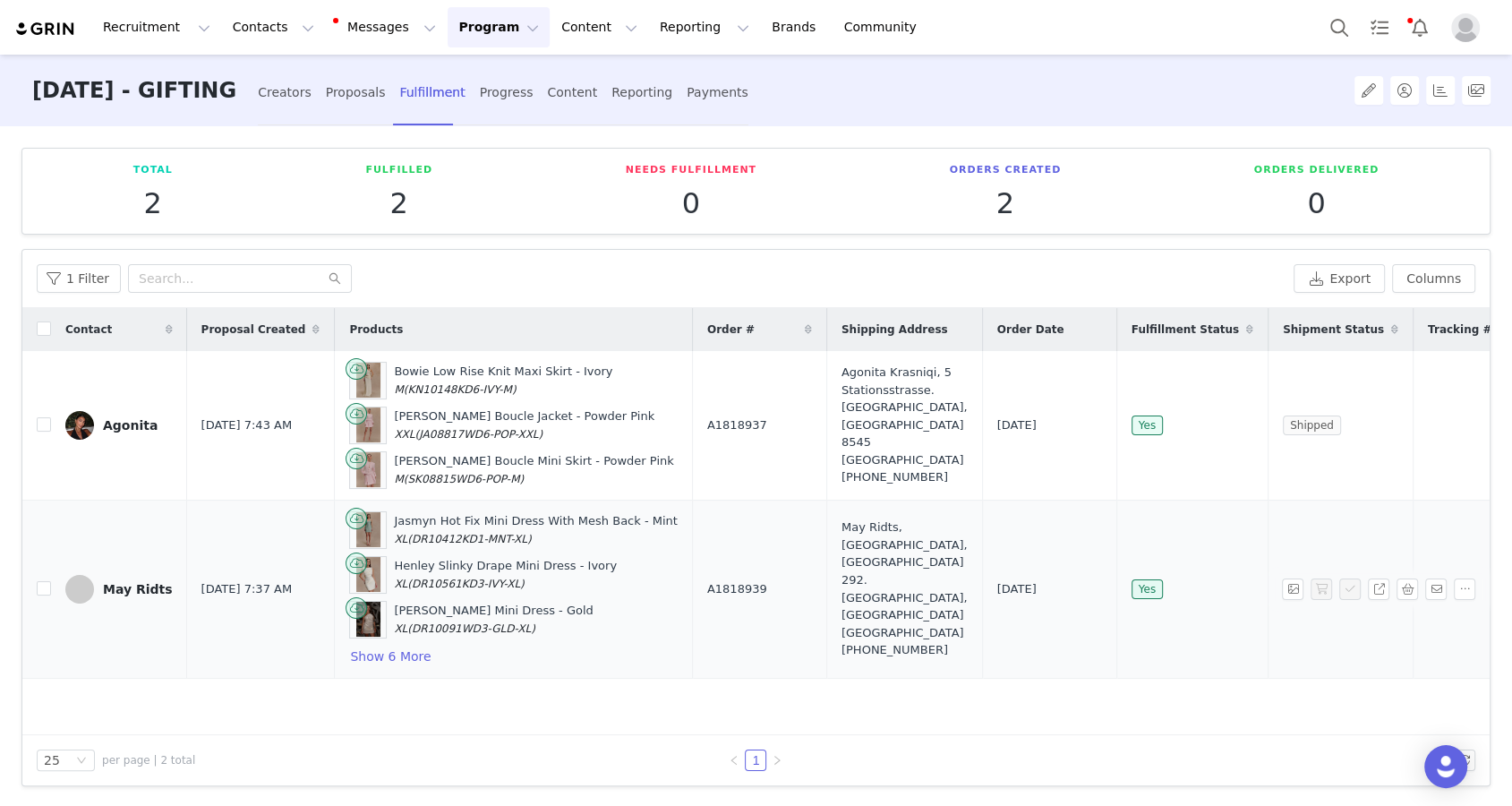
click at [842, 590] on div "May Ridts, The Valley, Eden 292. Dubai, Dubai United Arab Emirates +971504704558" at bounding box center [904, 589] width 126 height 139
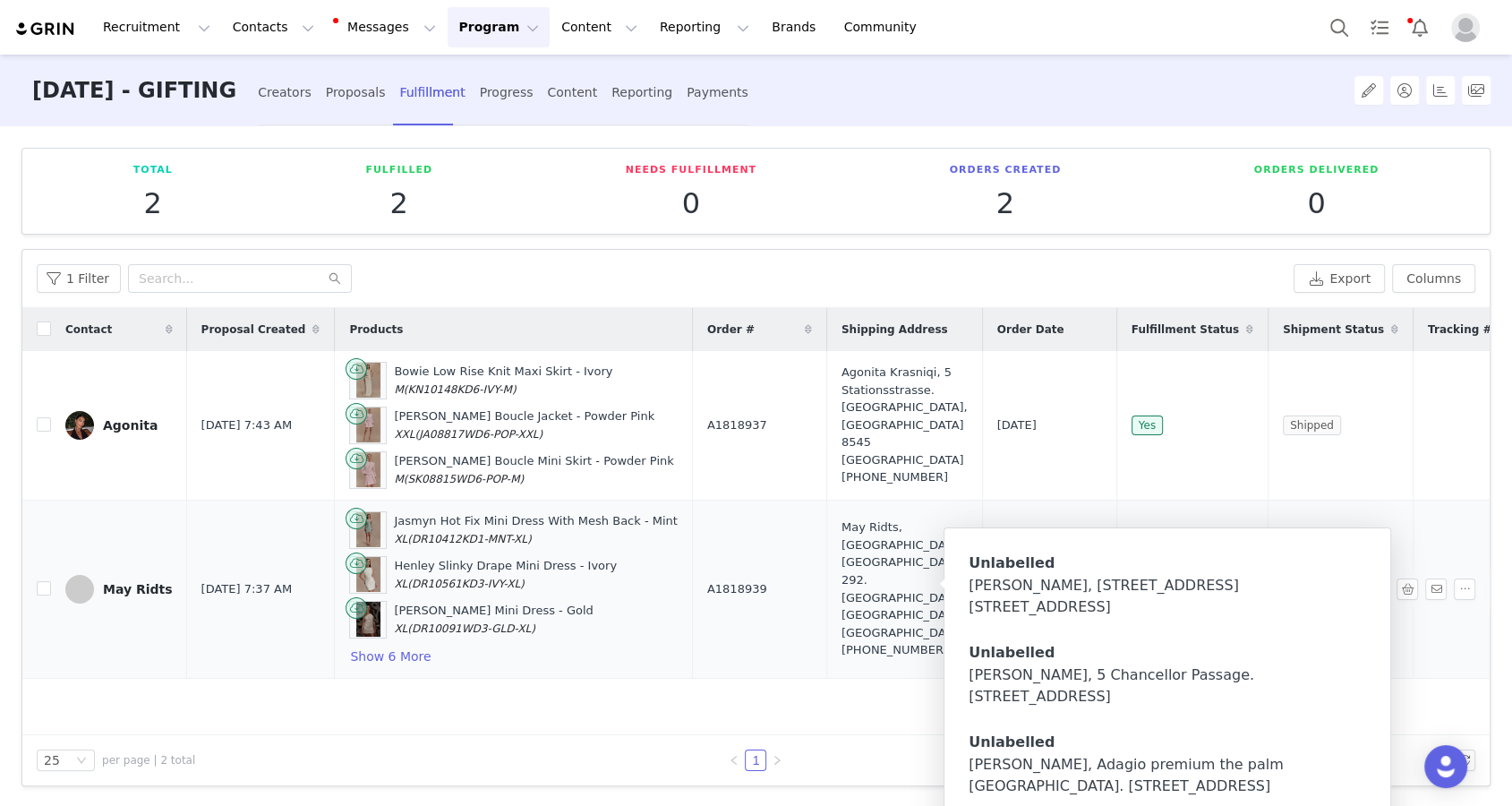
click at [654, 632] on td "Jasmyn Hot Fix Mini Dress With Mesh Back - Mint XL (DR10412KD1-MNT-XL) Henley S…" at bounding box center [513, 589] width 358 height 178
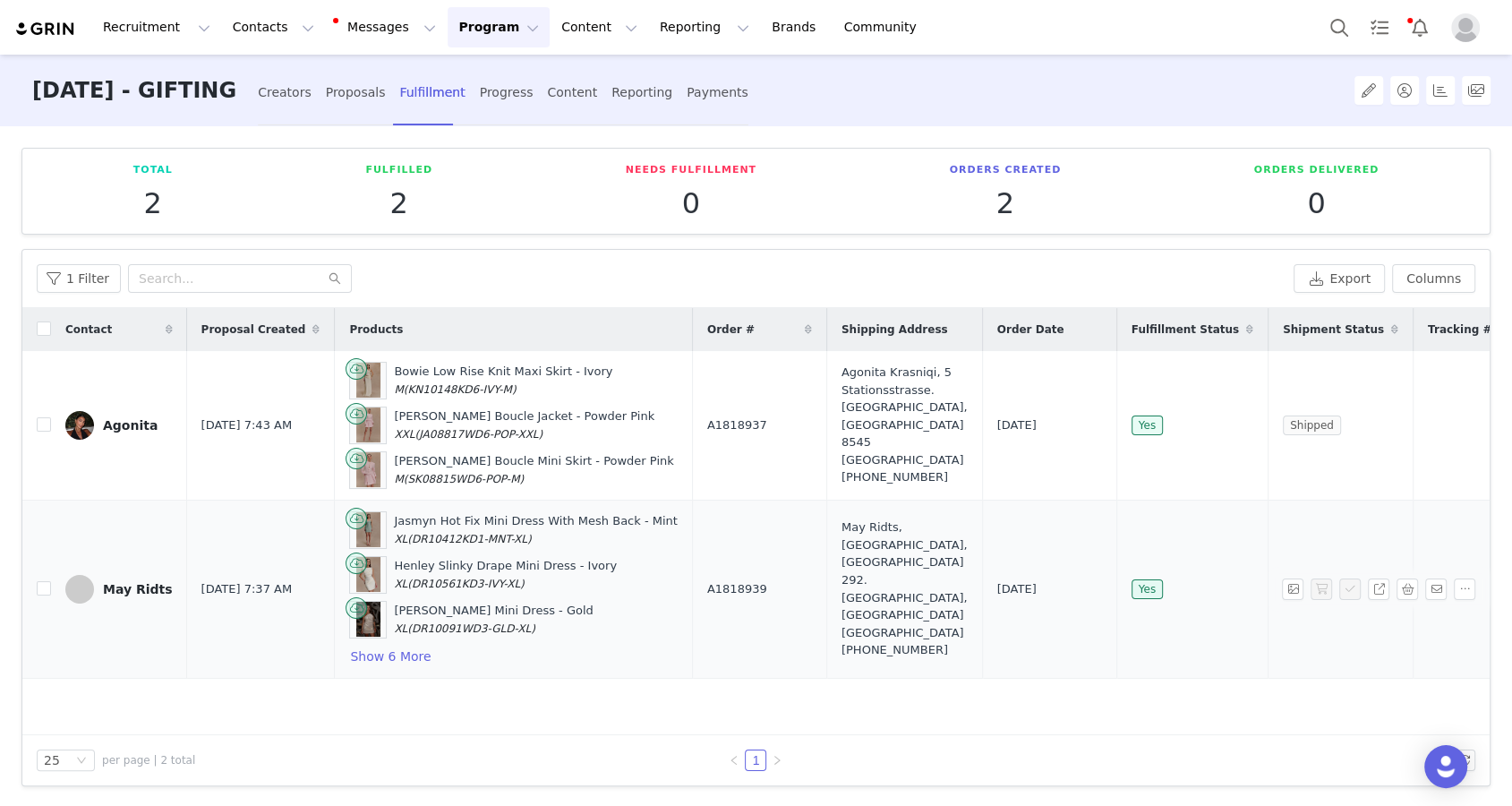
click at [843, 562] on div "May Ridts, The Valley, Eden 292. Dubai, Dubai United Arab Emirates +971504704558" at bounding box center [904, 589] width 126 height 139
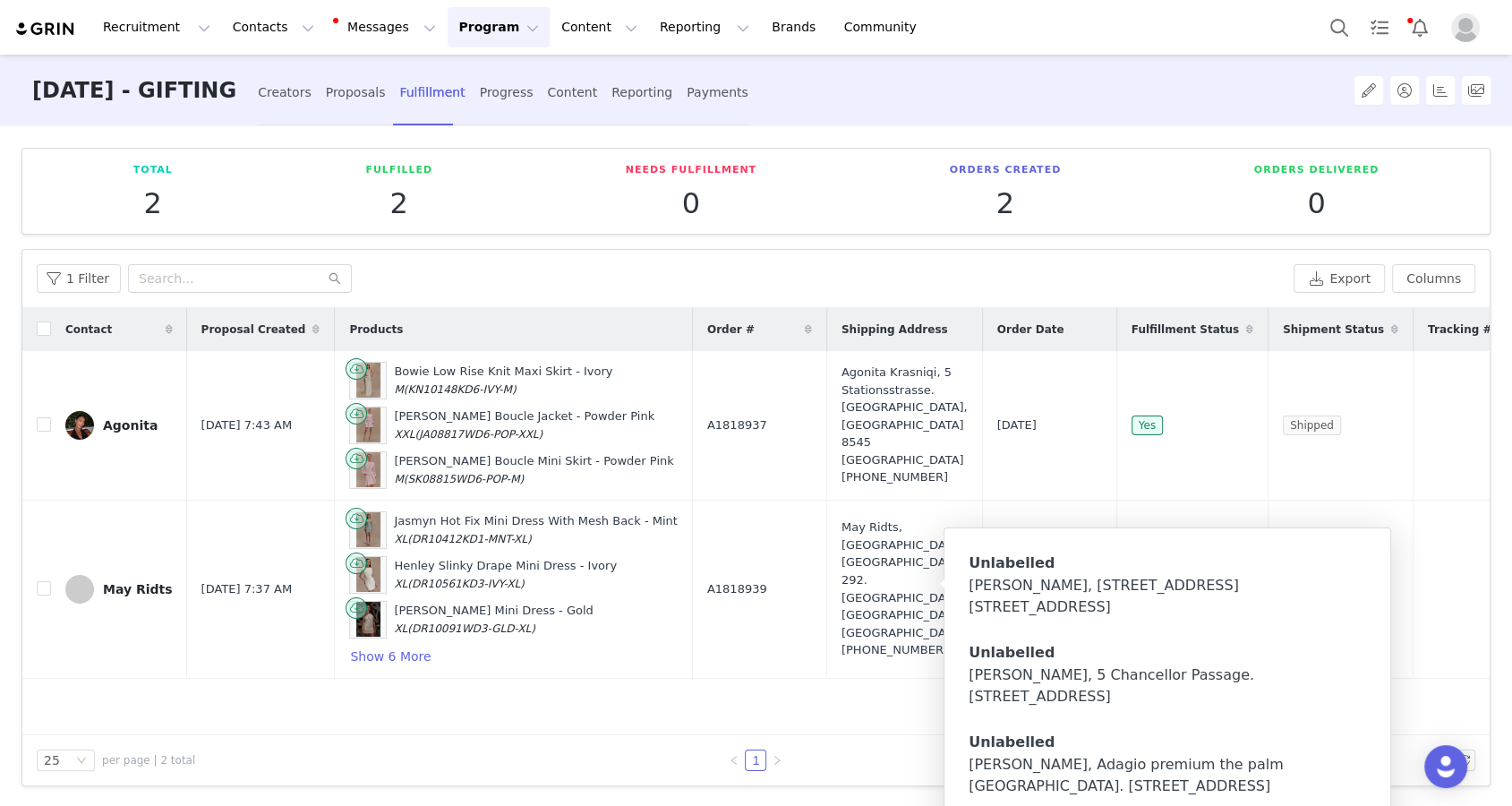
click at [423, 752] on div "25 per page | 2 total" at bounding box center [247, 760] width 420 height 22
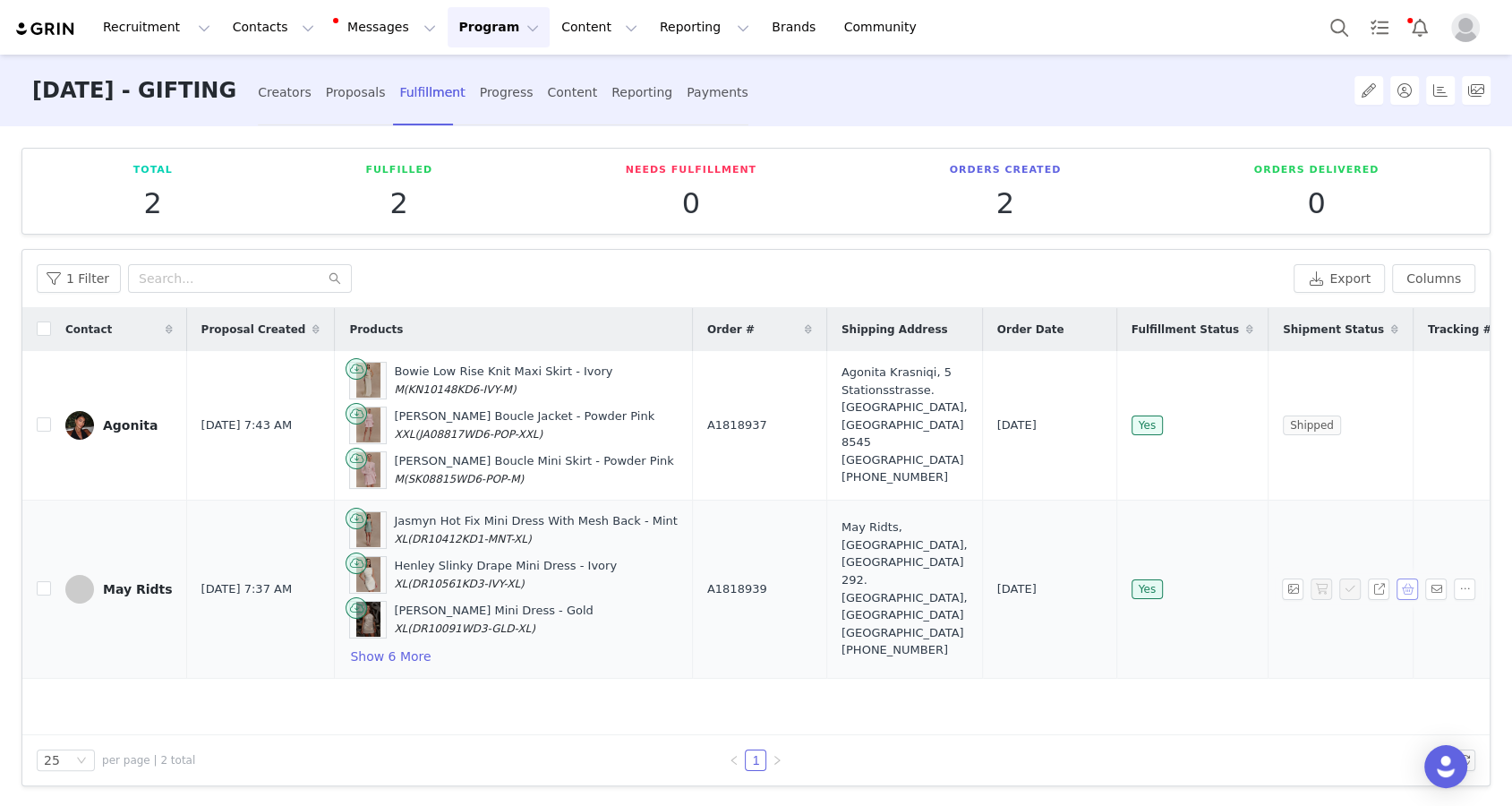
click at [905, 586] on button "button" at bounding box center [1407, 590] width 22 height 22
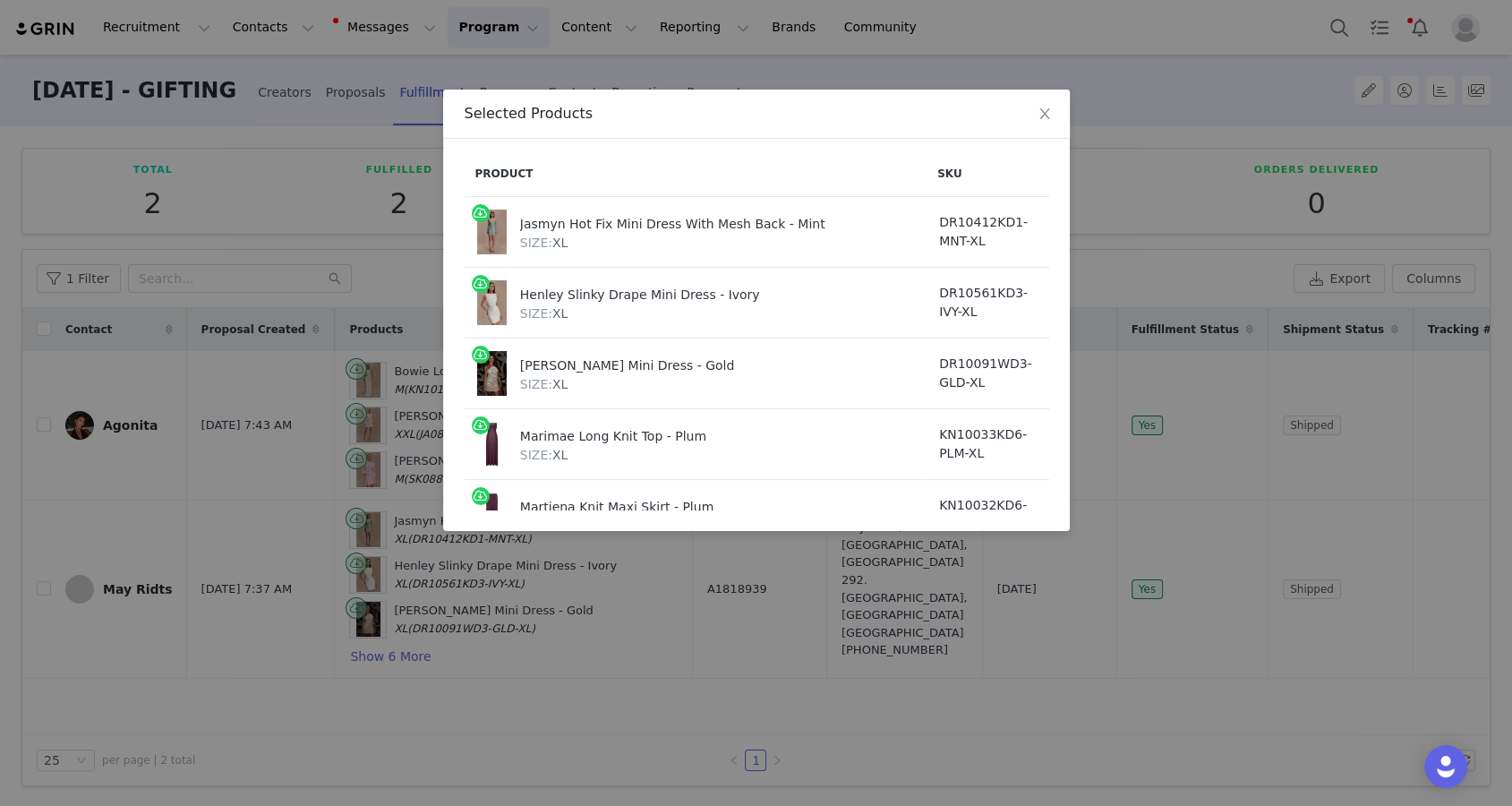
scroll to position [0, 163]
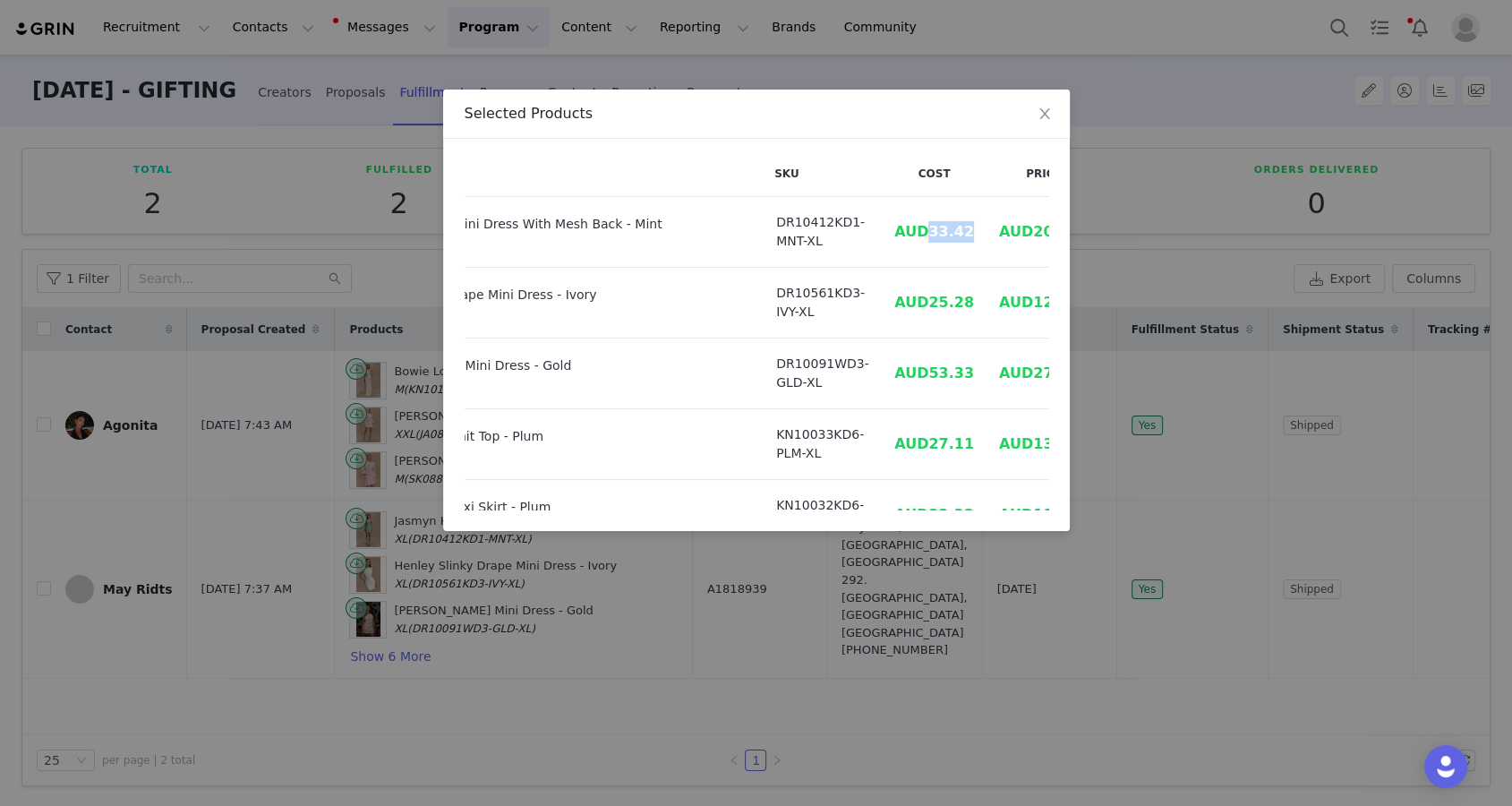
drag, startPoint x: 889, startPoint y: 230, endPoint x: 931, endPoint y: 229, distance: 42.0
click at [905, 229] on td "AUD33.42" at bounding box center [934, 232] width 105 height 71
copy span "33.42"
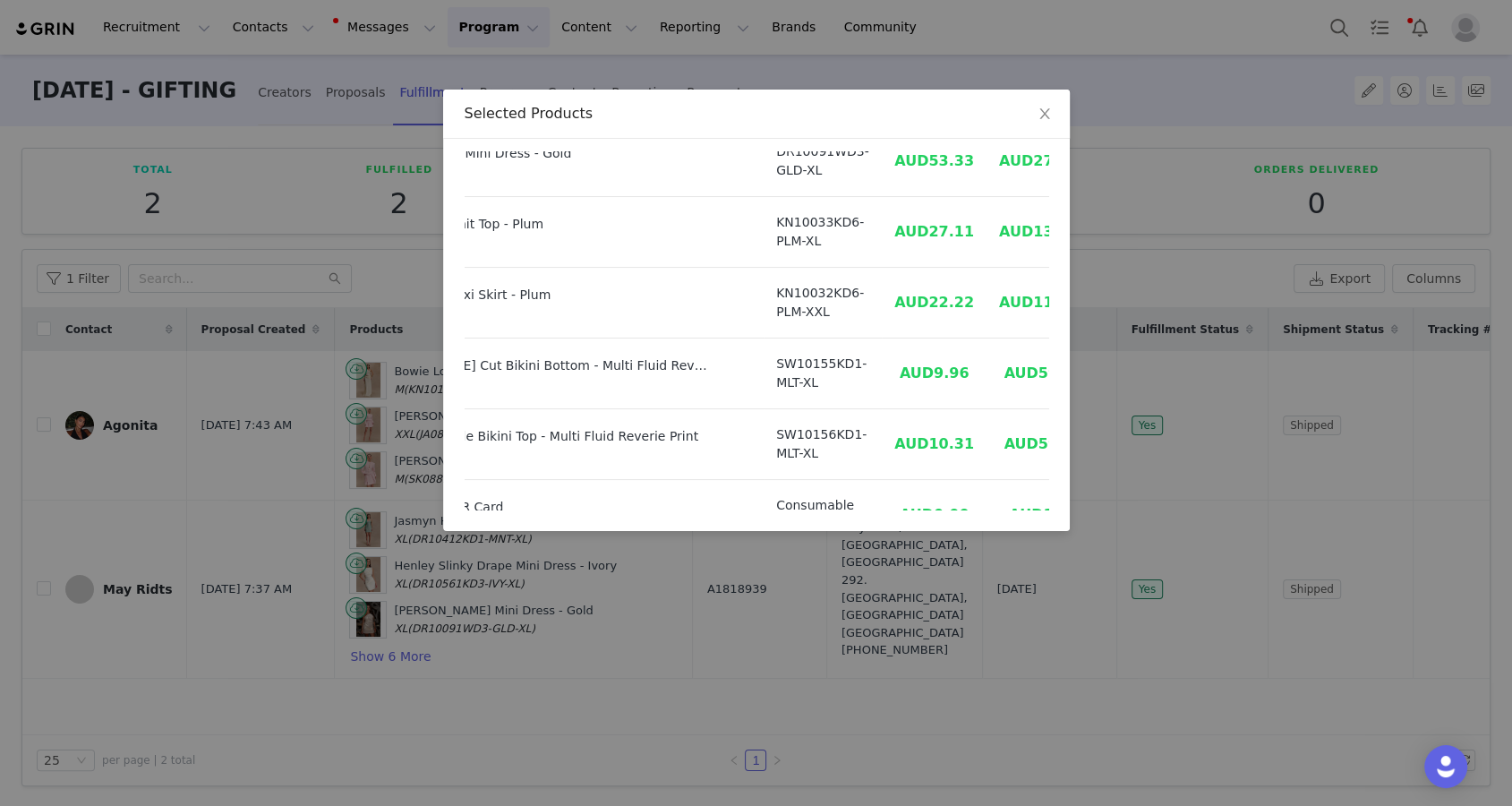
scroll to position [235, 163]
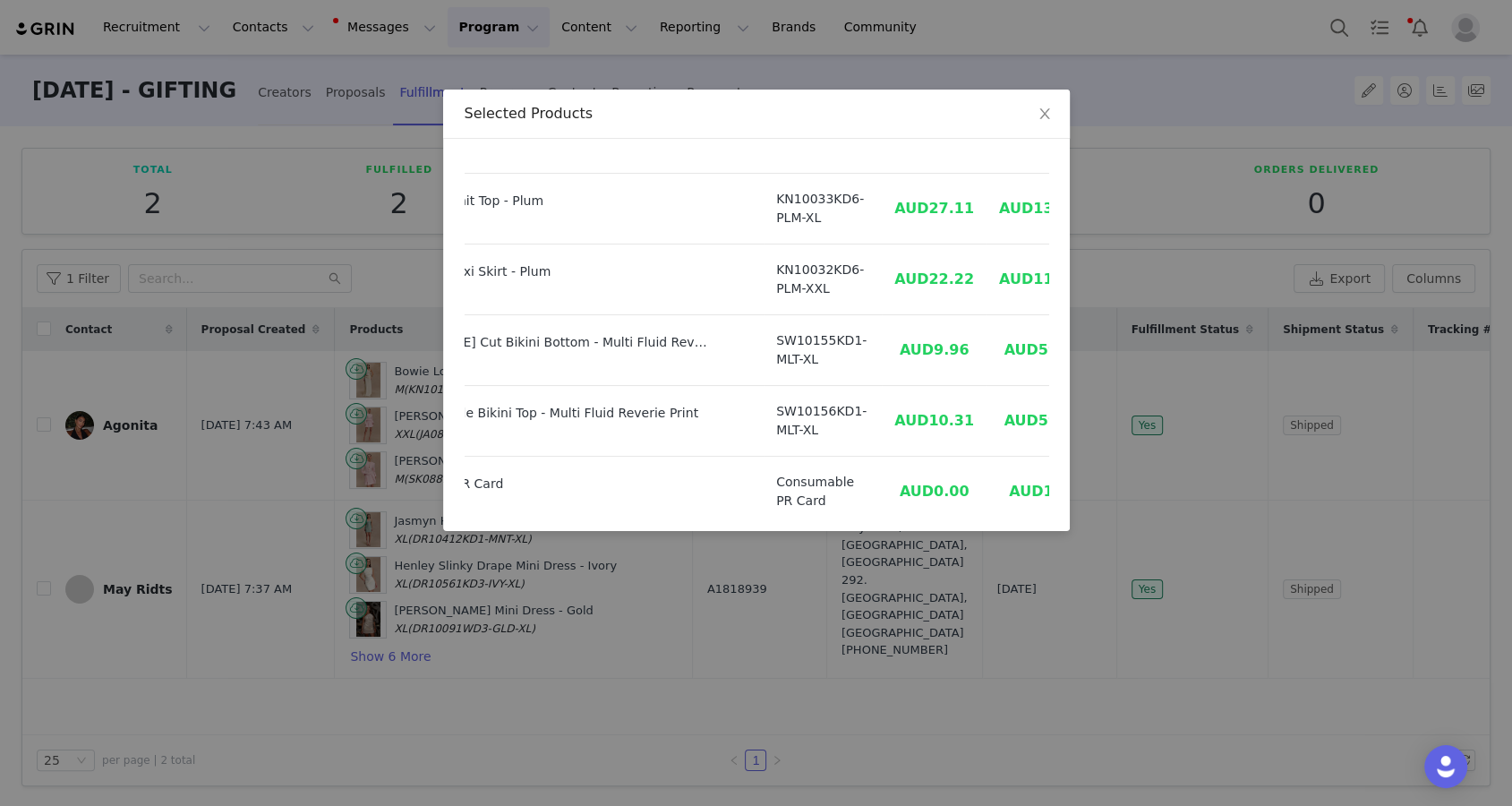
click at [894, 202] on span "AUD27.11" at bounding box center [934, 207] width 80 height 17
drag, startPoint x: 888, startPoint y: 202, endPoint x: 941, endPoint y: 201, distance: 53.0
click at [905, 201] on tr "Marimae Long Knit Top - Plum SIZE: XL KN10033KD6-PLM-XL AUD27.11 AUD139.00" at bounding box center [701, 208] width 800 height 71
copy span "27.11"
drag, startPoint x: 886, startPoint y: 408, endPoint x: 935, endPoint y: 410, distance: 49.0
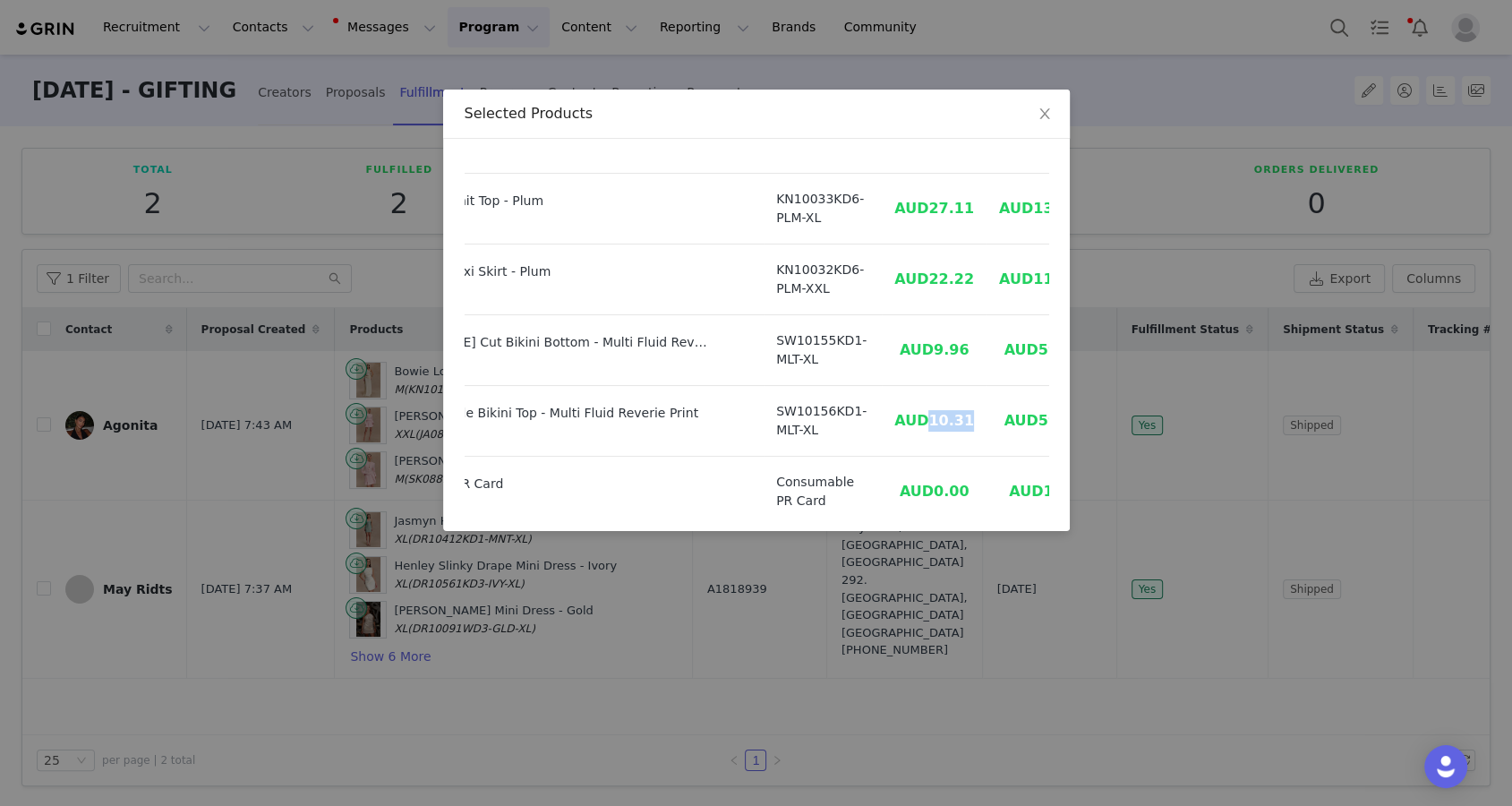
click at [905, 410] on td "AUD10.31" at bounding box center [934, 420] width 105 height 71
copy span "10.31"
click at [905, 410] on div "Selected Products Product SKU Cost Price Jasmyn Hot Fix Mini Dress With Mesh Ba…" at bounding box center [756, 403] width 1512 height 806
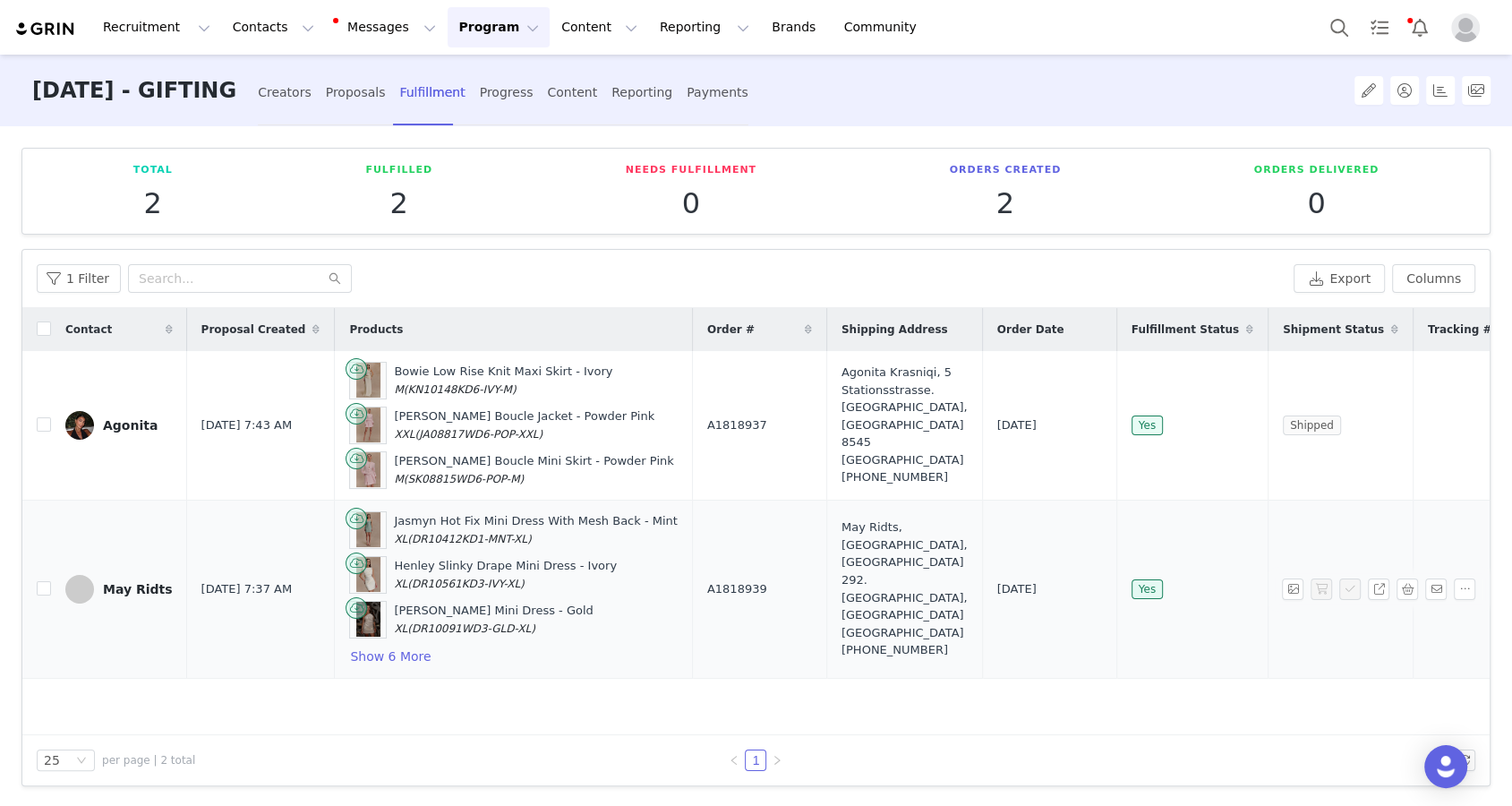
click at [789, 541] on td "A1818939" at bounding box center [759, 589] width 134 height 178
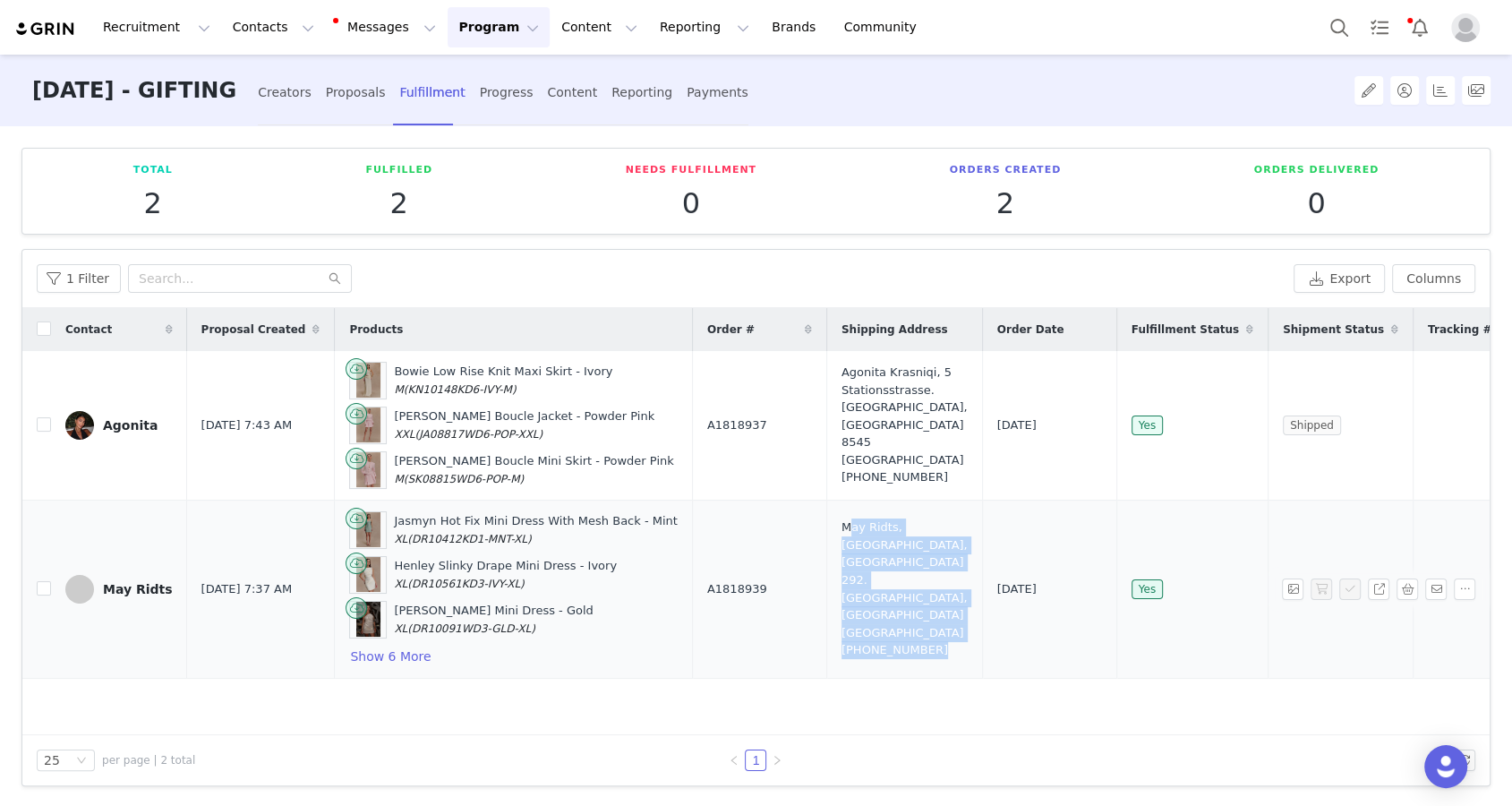
drag, startPoint x: 809, startPoint y: 540, endPoint x: 899, endPoint y: 607, distance: 112.2
click at [899, 607] on td "May Ridts, The Valley, Eden 292. Dubai, Dubai United Arab Emirates +971504704558" at bounding box center [904, 589] width 155 height 178
drag, startPoint x: 670, startPoint y: 578, endPoint x: 902, endPoint y: 599, distance: 232.9
click at [902, 600] on tr "May Ridts Oct 1, 2025 7:37 AM Jasmyn Hot Fix Mini Dress With Mesh Back - Mint X…" at bounding box center [784, 589] width 1525 height 178
copy tr "A1818939 May Ridts, The Valley, Eden 292. Dubai, Dubai United Arab Emirates"
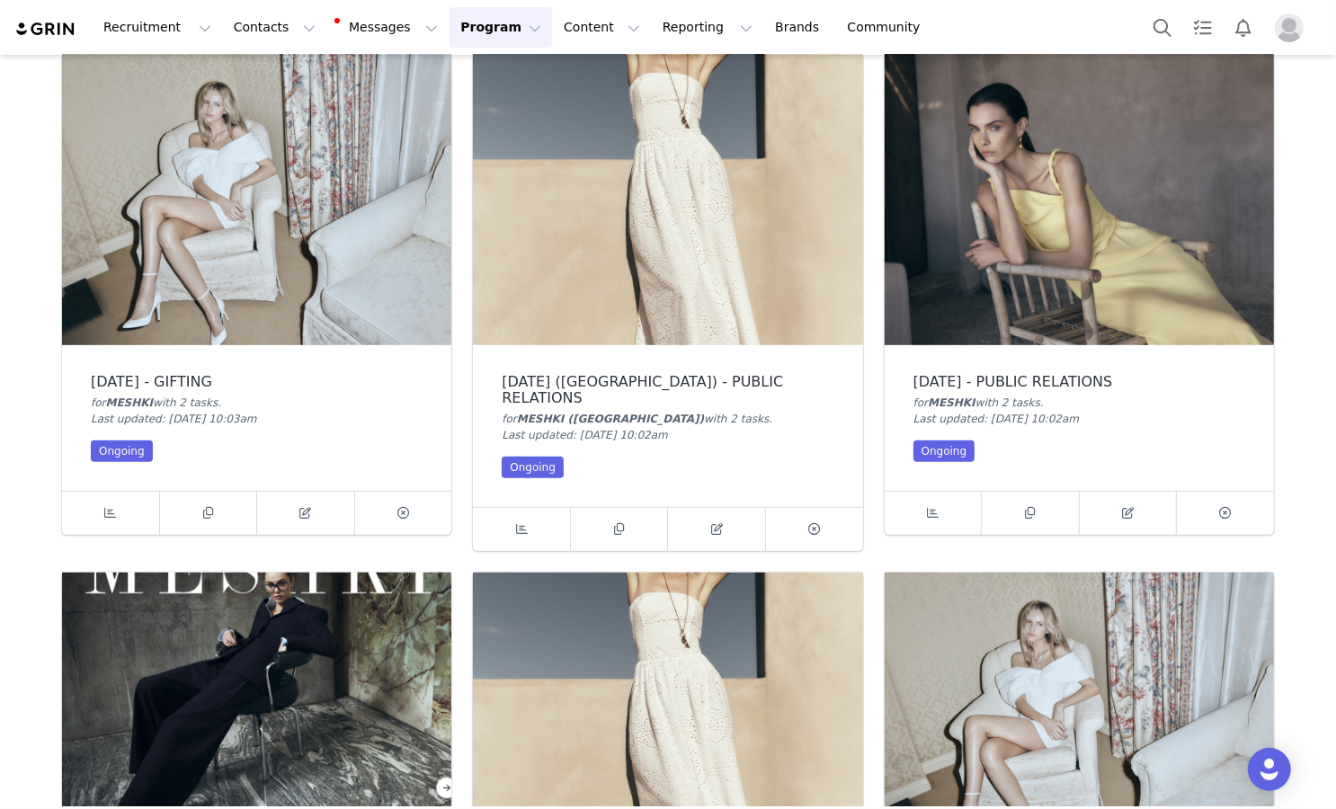
scroll to position [688, 0]
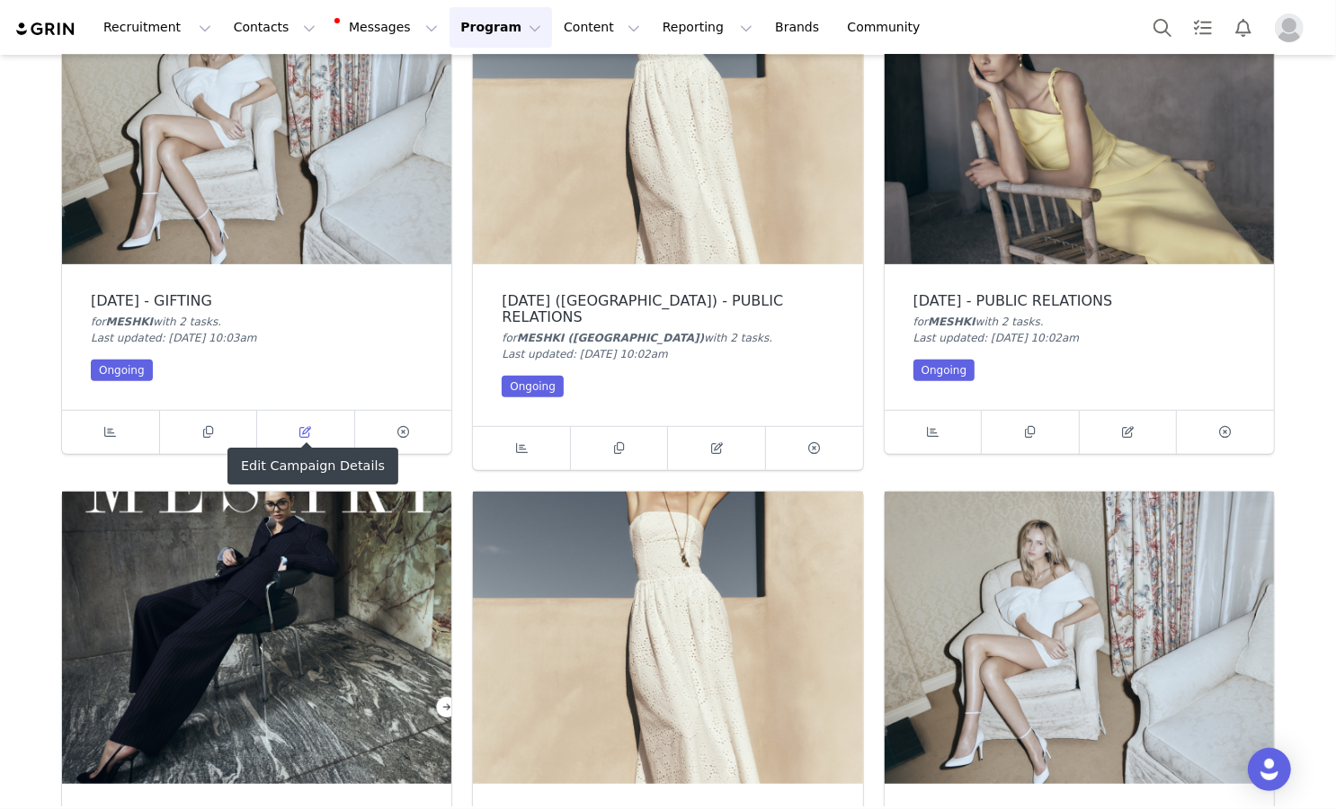
click at [316, 411] on link at bounding box center [306, 432] width 98 height 43
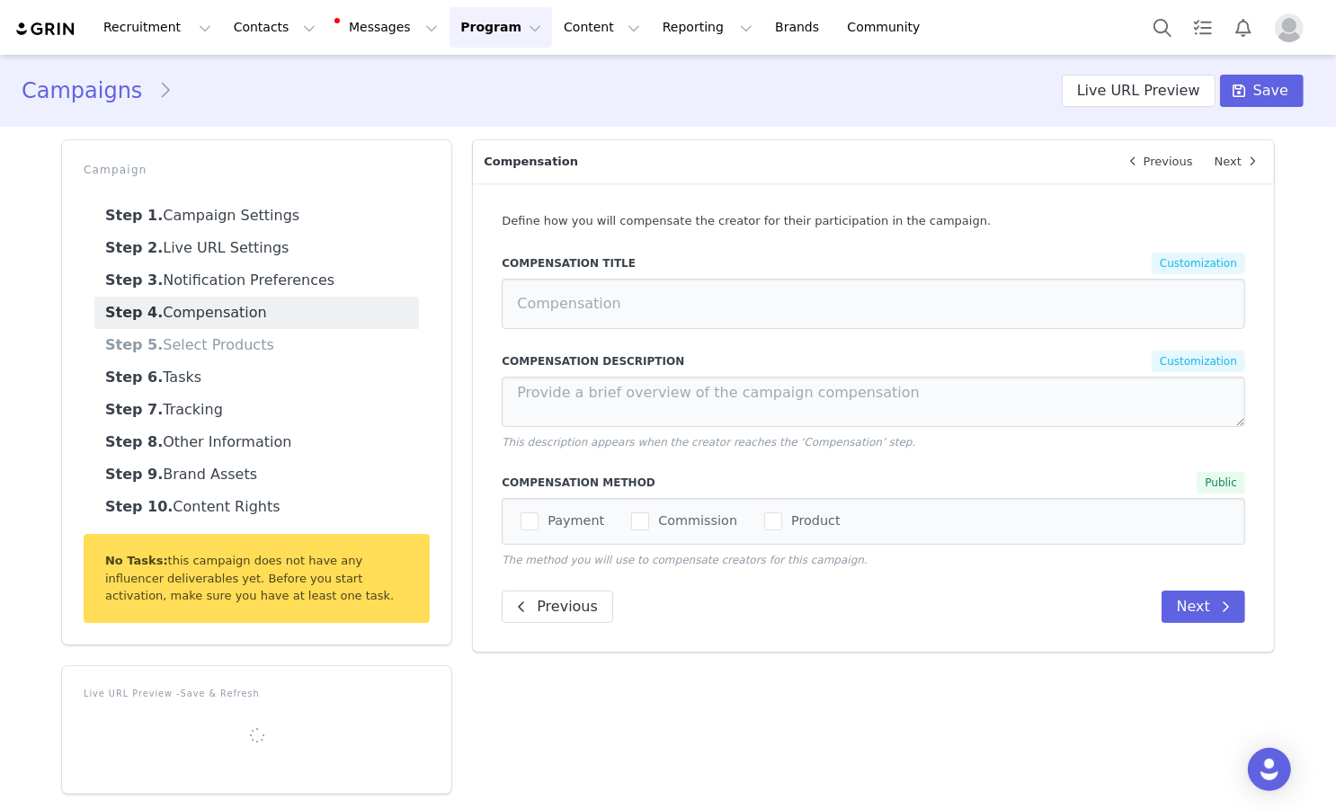
type input "[DATE] - GIFTING"
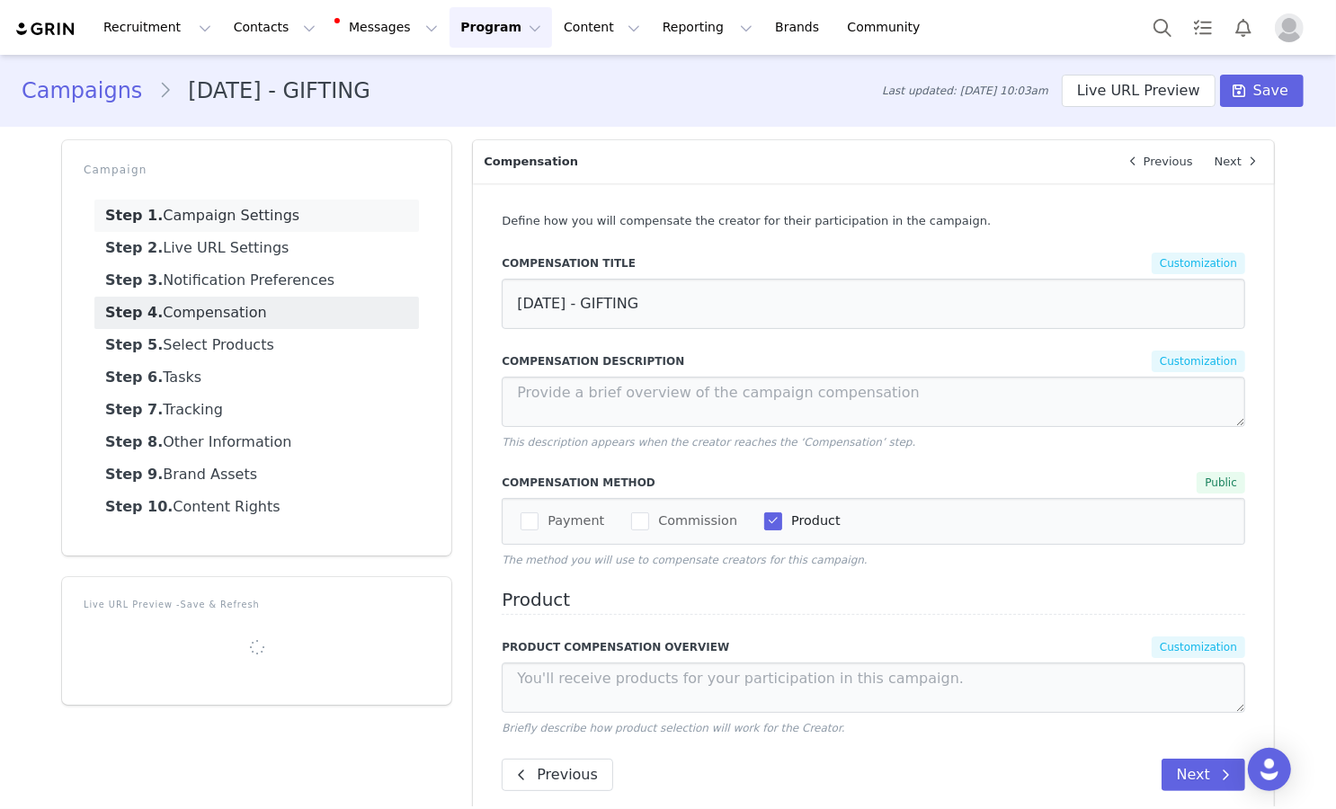
click at [358, 210] on link "Step 1. Campaign Settings" at bounding box center [256, 216] width 325 height 32
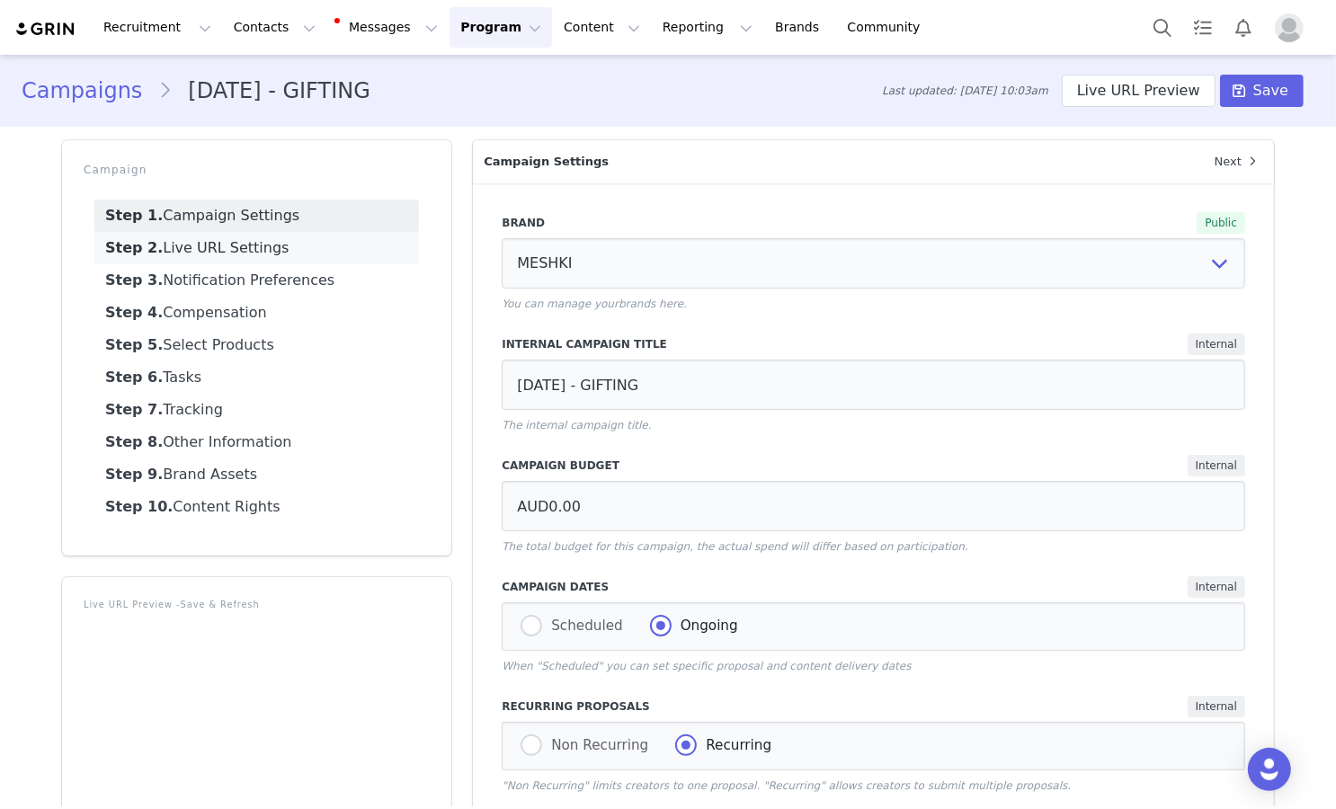
click at [355, 246] on link "Step 2. Live URL Settings" at bounding box center [256, 248] width 325 height 32
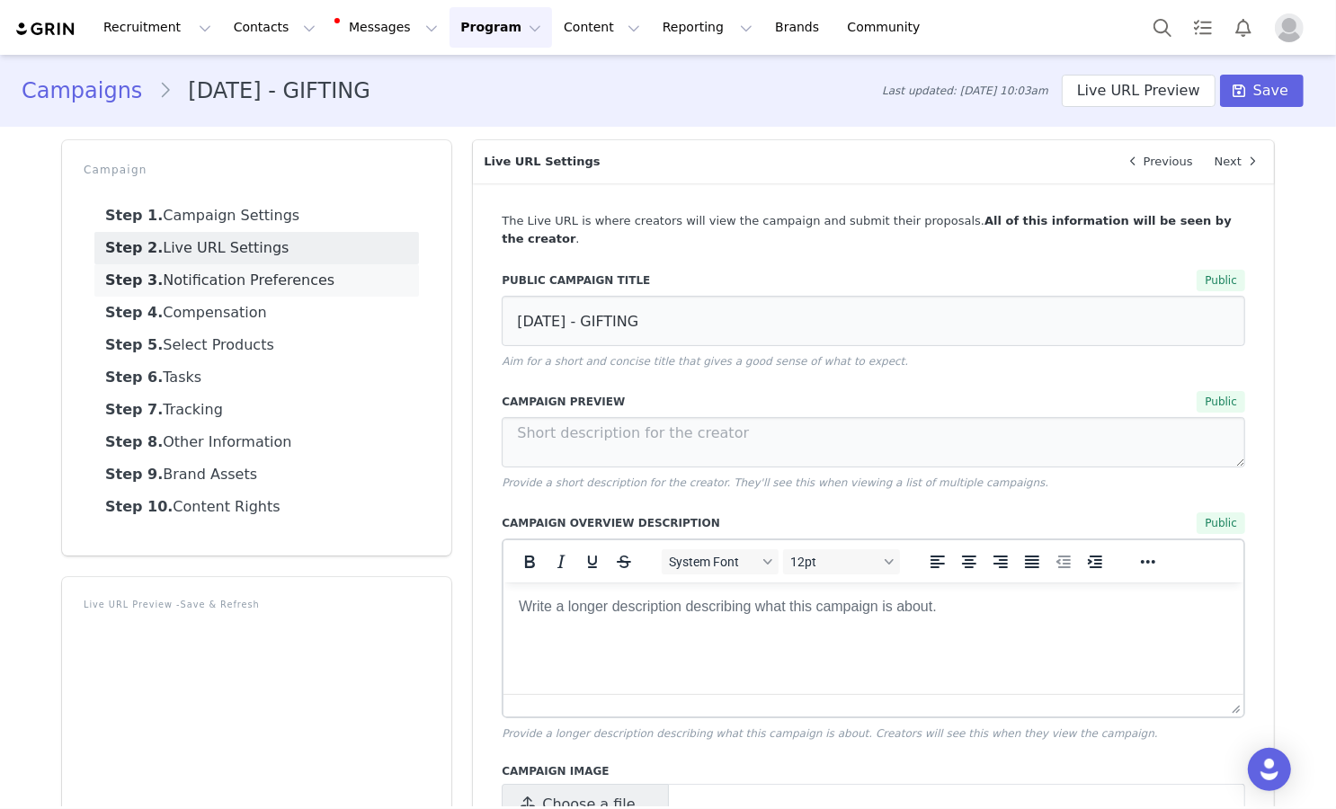
click at [354, 271] on link "Step 3. Notification Preferences" at bounding box center [256, 280] width 325 height 32
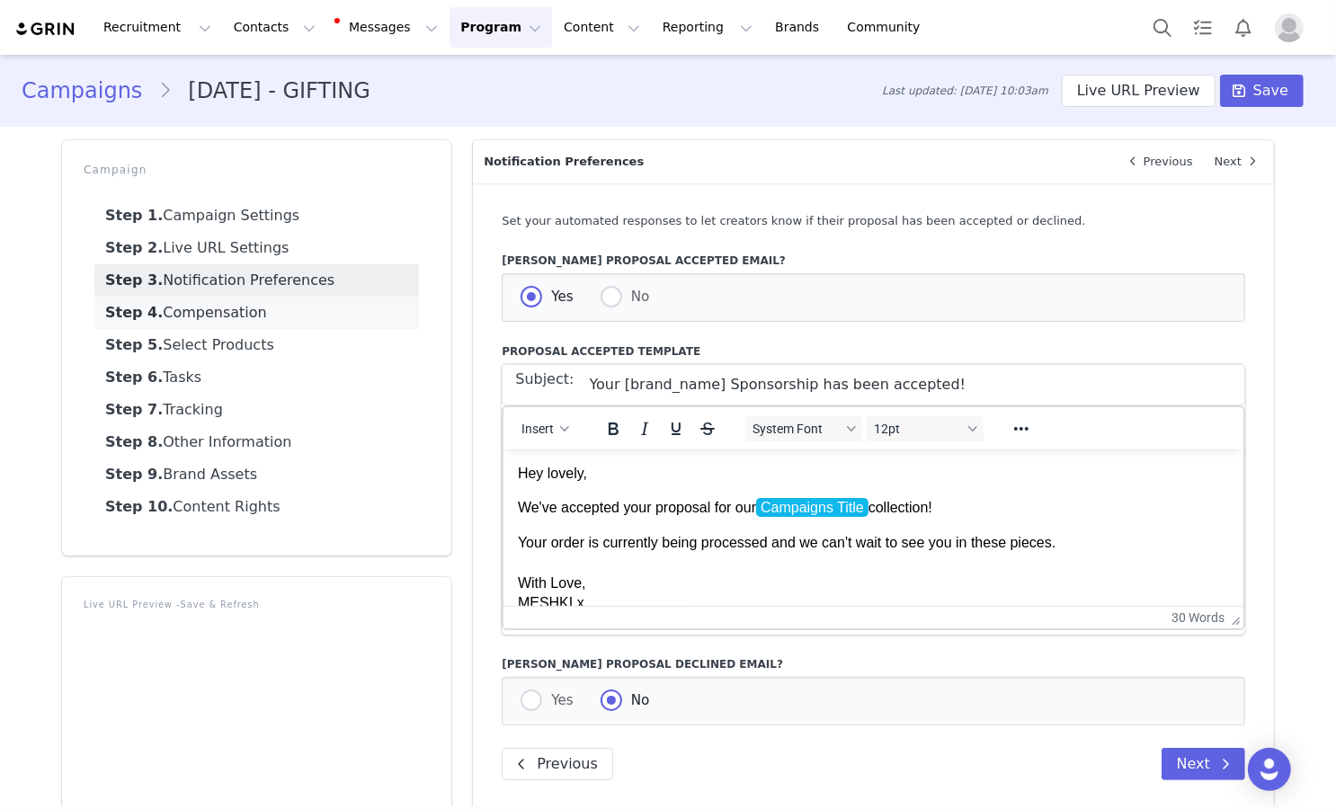
click at [350, 310] on link "Step 4. Compensation" at bounding box center [256, 313] width 325 height 32
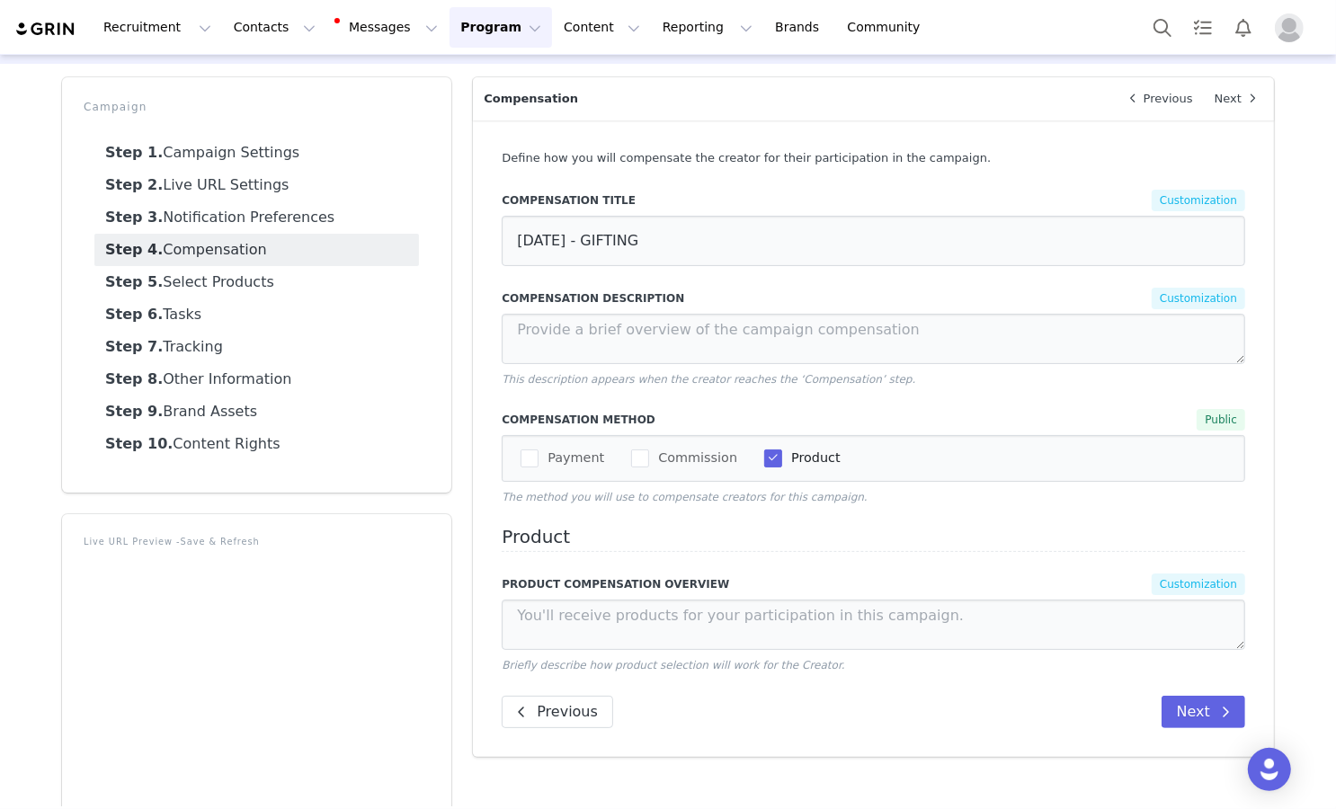
scroll to position [56, 0]
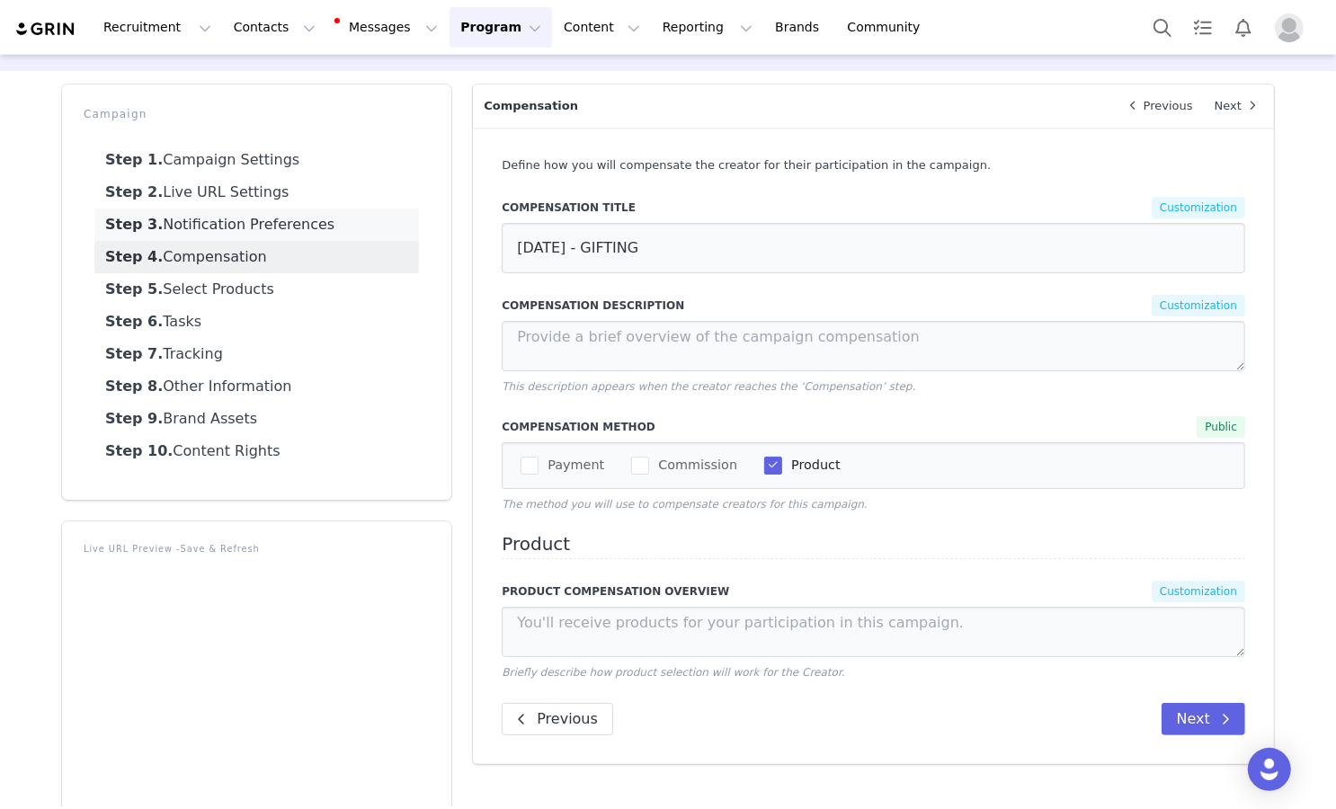
click at [360, 228] on link "Step 3. Notification Preferences" at bounding box center [256, 225] width 325 height 32
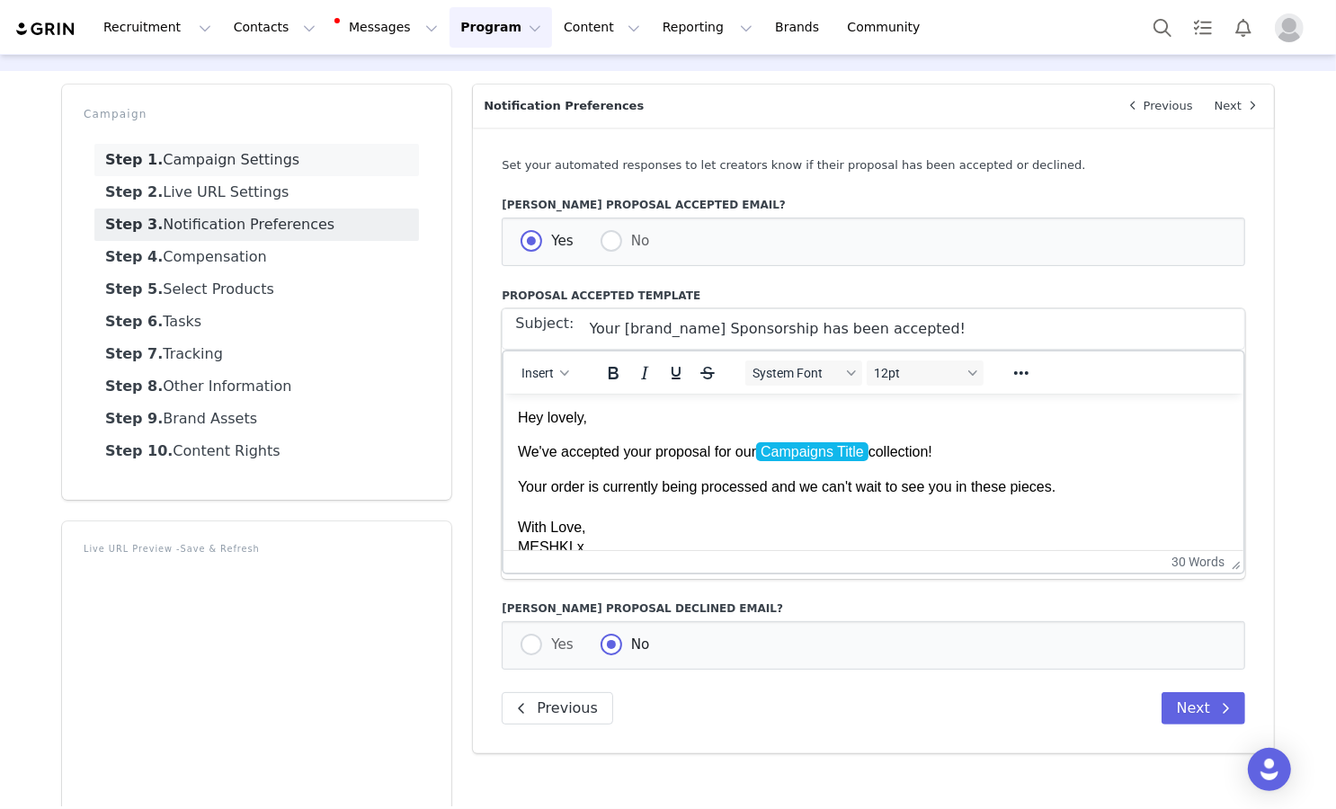
click at [342, 170] on link "Step 1. Campaign Settings" at bounding box center [256, 160] width 325 height 32
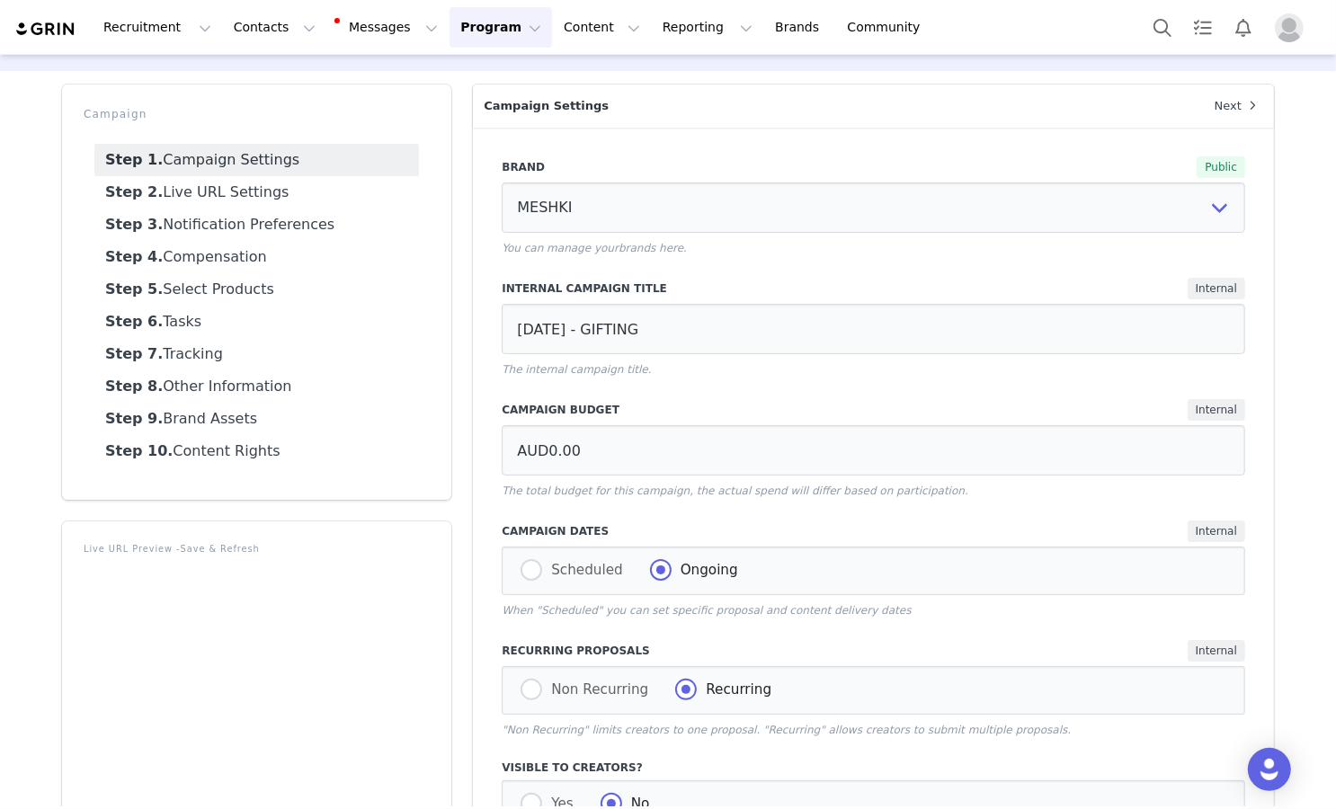
scroll to position [0, 0]
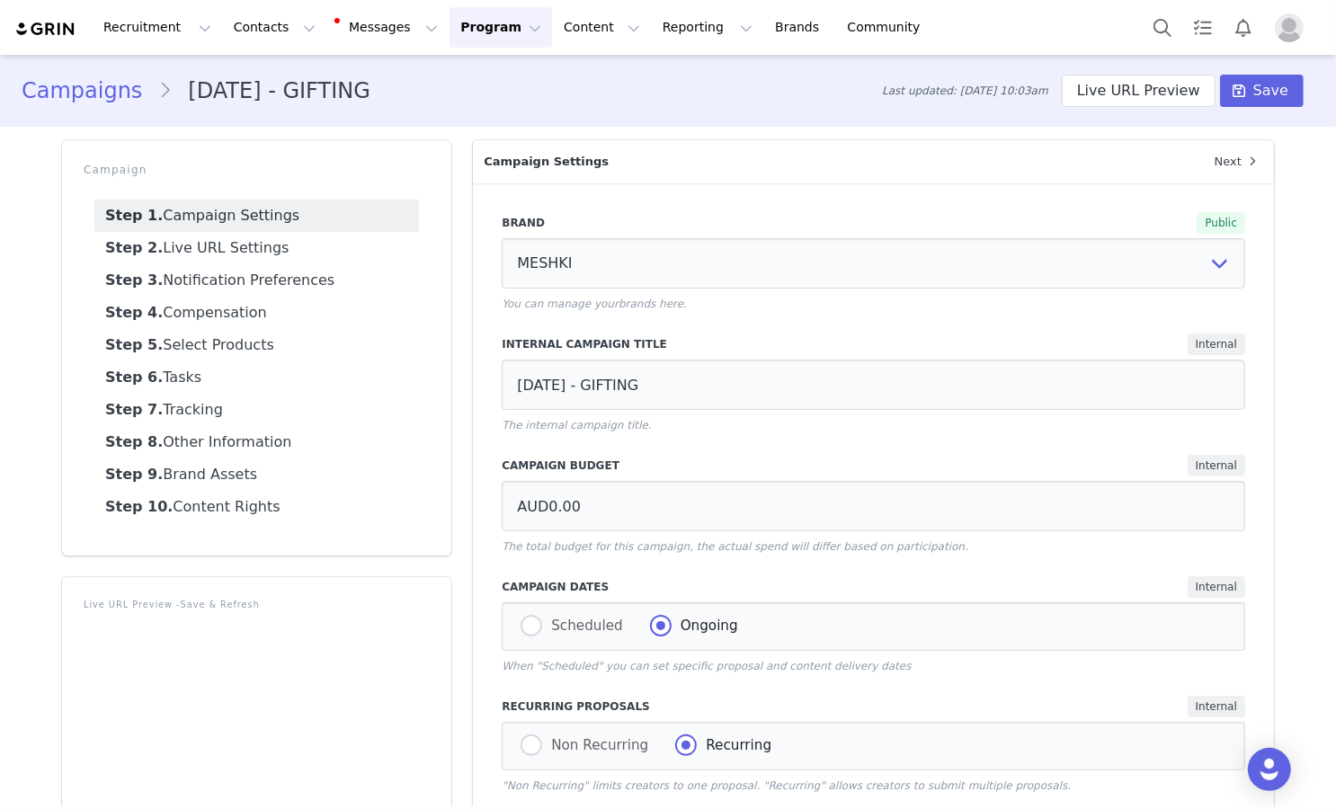
click at [120, 91] on link "Campaigns" at bounding box center [90, 91] width 137 height 32
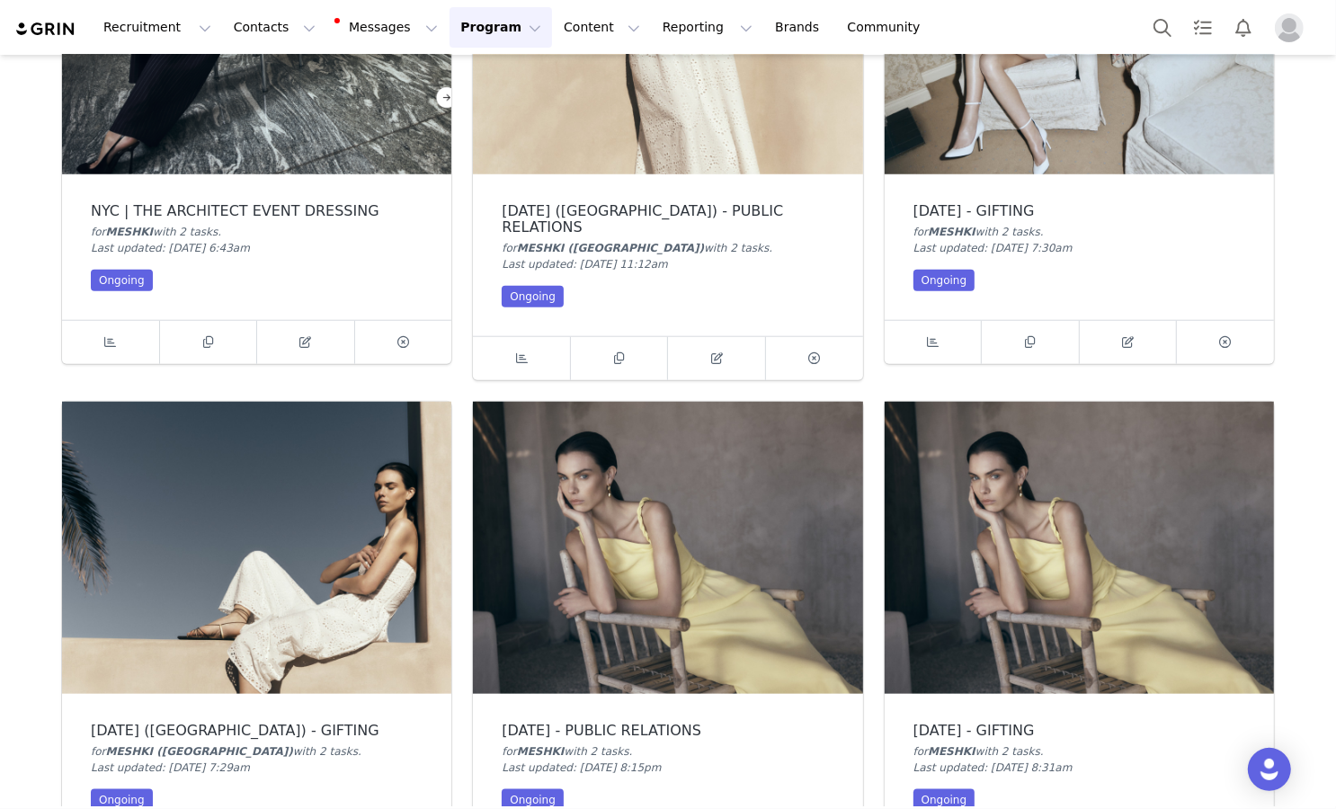
scroll to position [1392, 0]
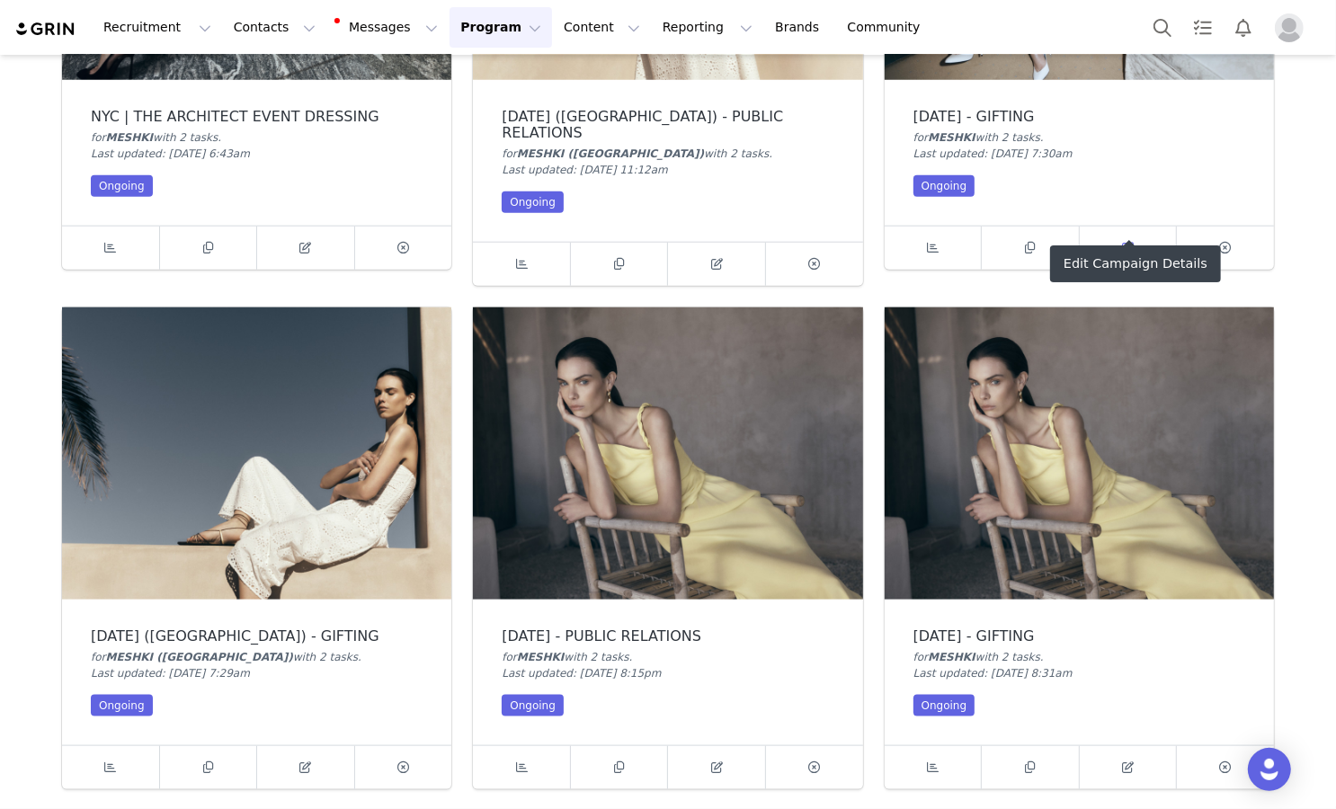
click at [909, 227] on link at bounding box center [1129, 248] width 98 height 43
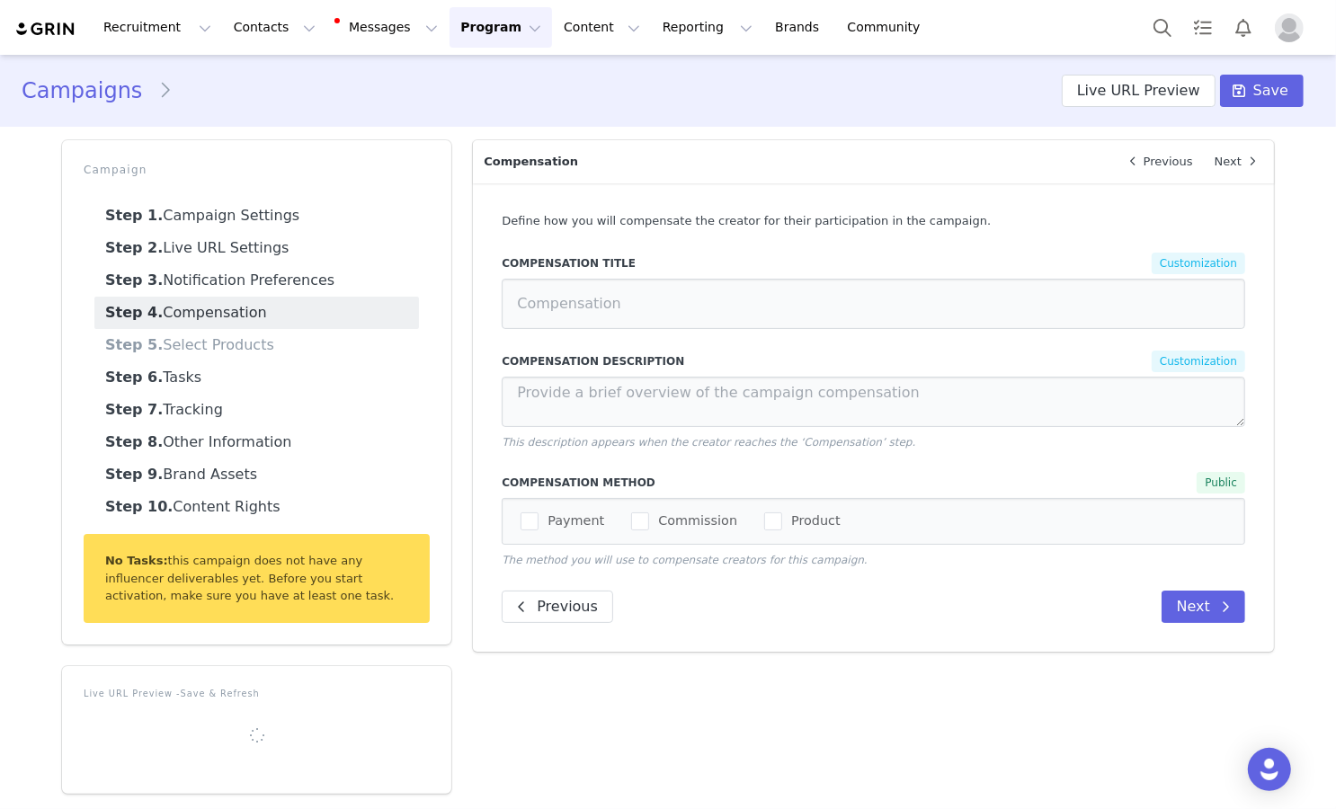
type input "AUD0.00"
select select "99843d72-b99f-4038-8098-f703f871b44b"
type input "[DATE] - GIFTING"
radio input "false"
radio input "true"
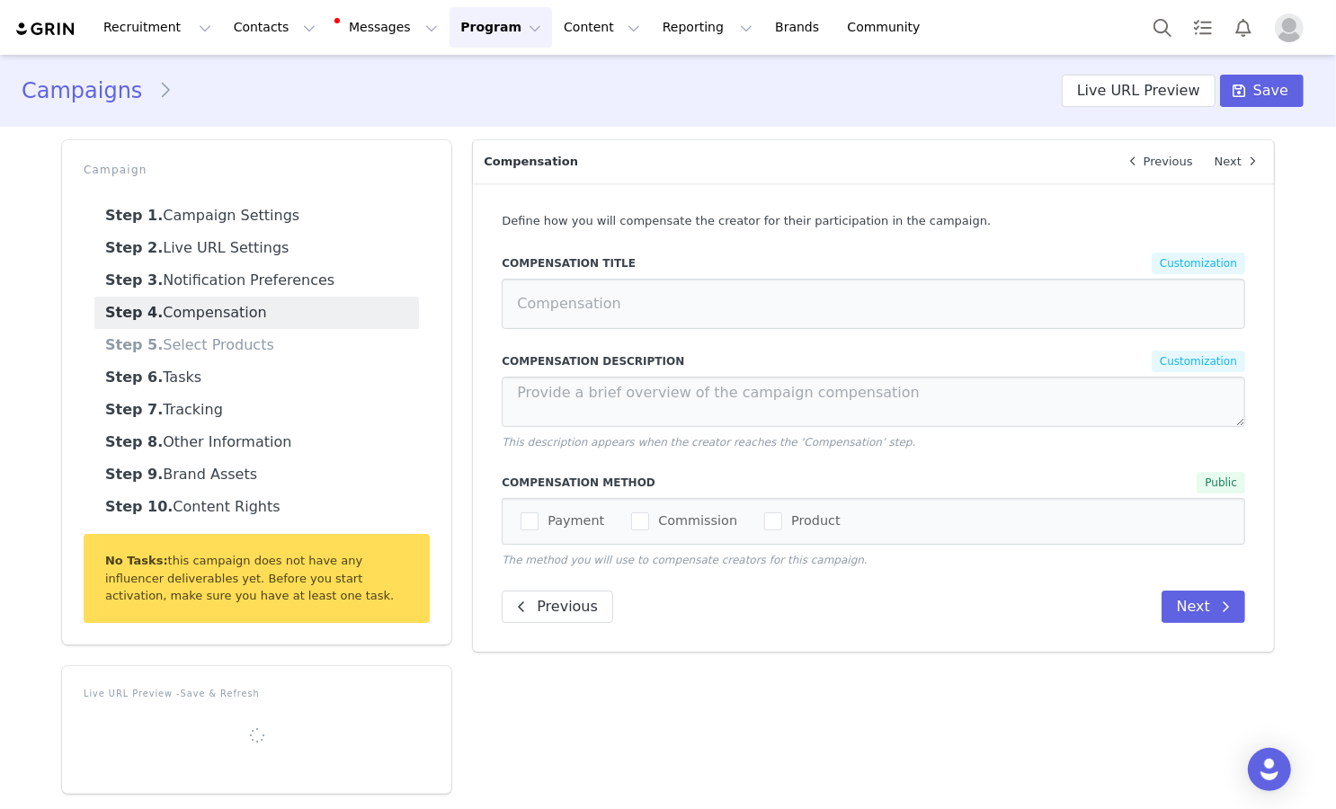
type input "[DATE] - GIFTING"
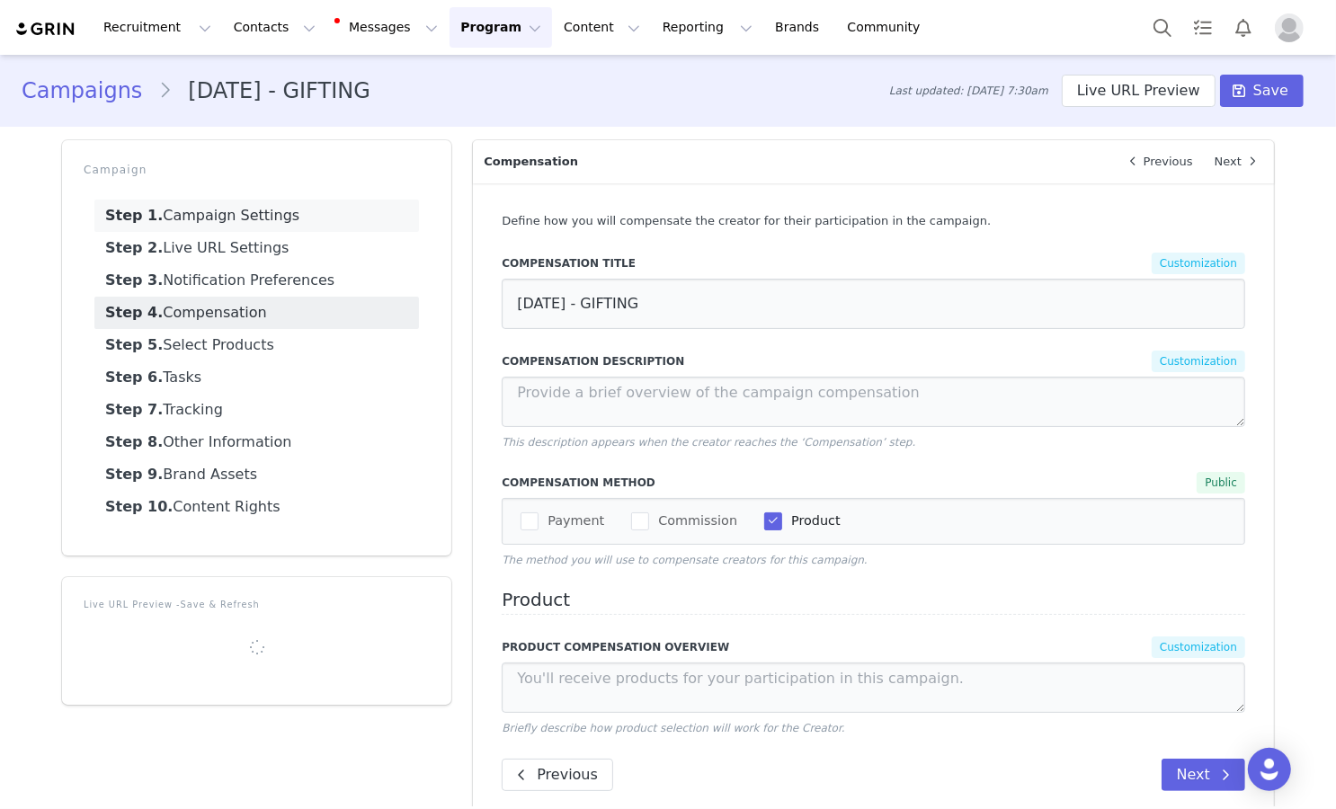
click at [366, 217] on link "Step 1. Campaign Settings" at bounding box center [256, 216] width 325 height 32
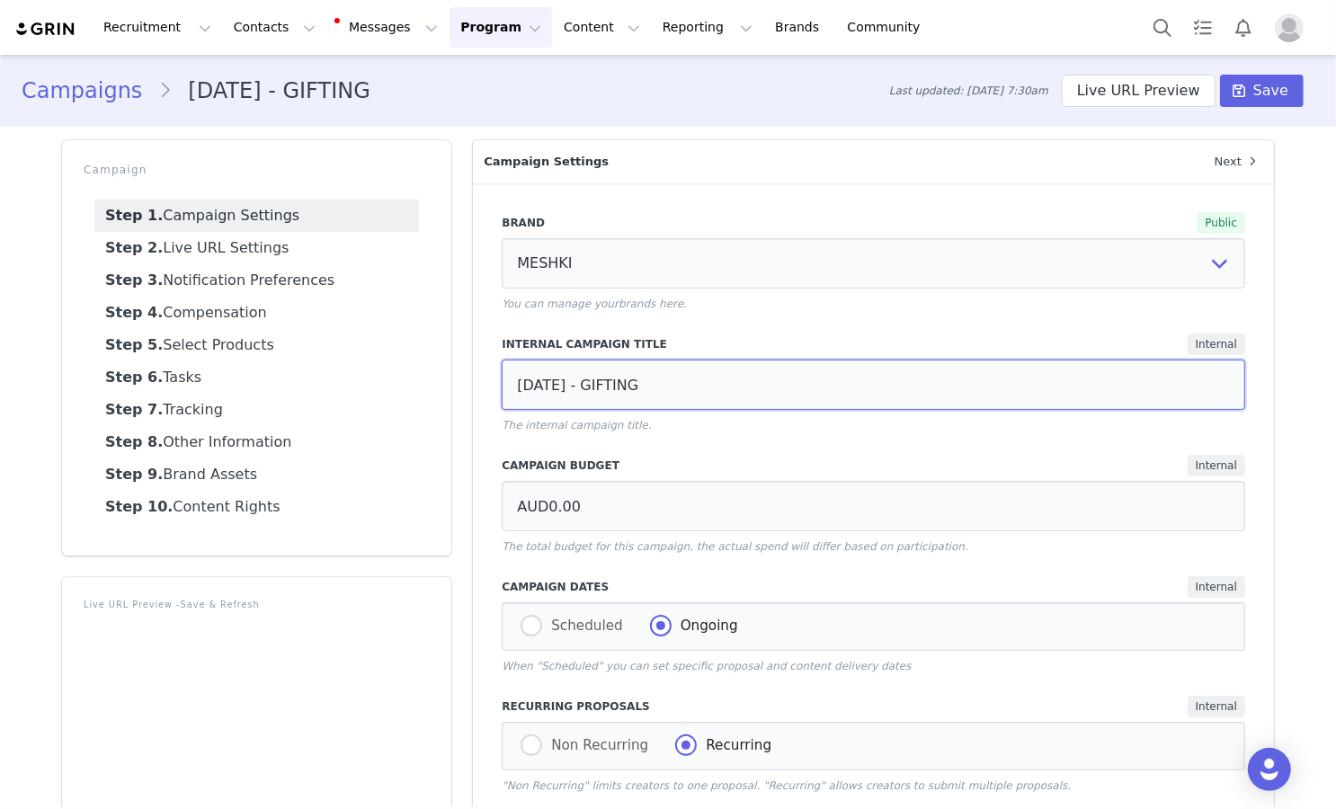
drag, startPoint x: 576, startPoint y: 387, endPoint x: 709, endPoint y: 380, distance: 133.2
click at [709, 380] on input "[DATE] - GIFTING" at bounding box center [873, 385] width 743 height 50
click at [365, 254] on link "Step 2. Live URL Settings" at bounding box center [256, 248] width 325 height 32
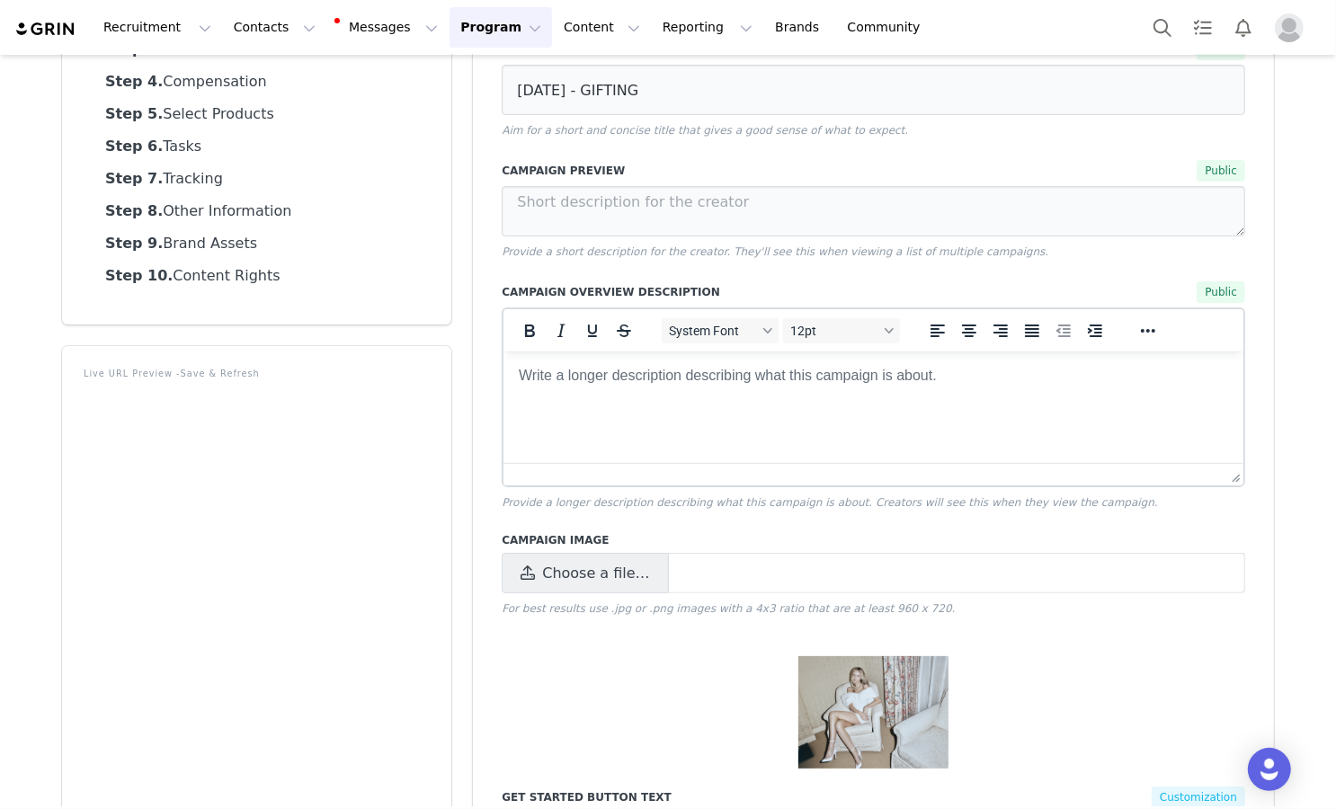
scroll to position [816, 0]
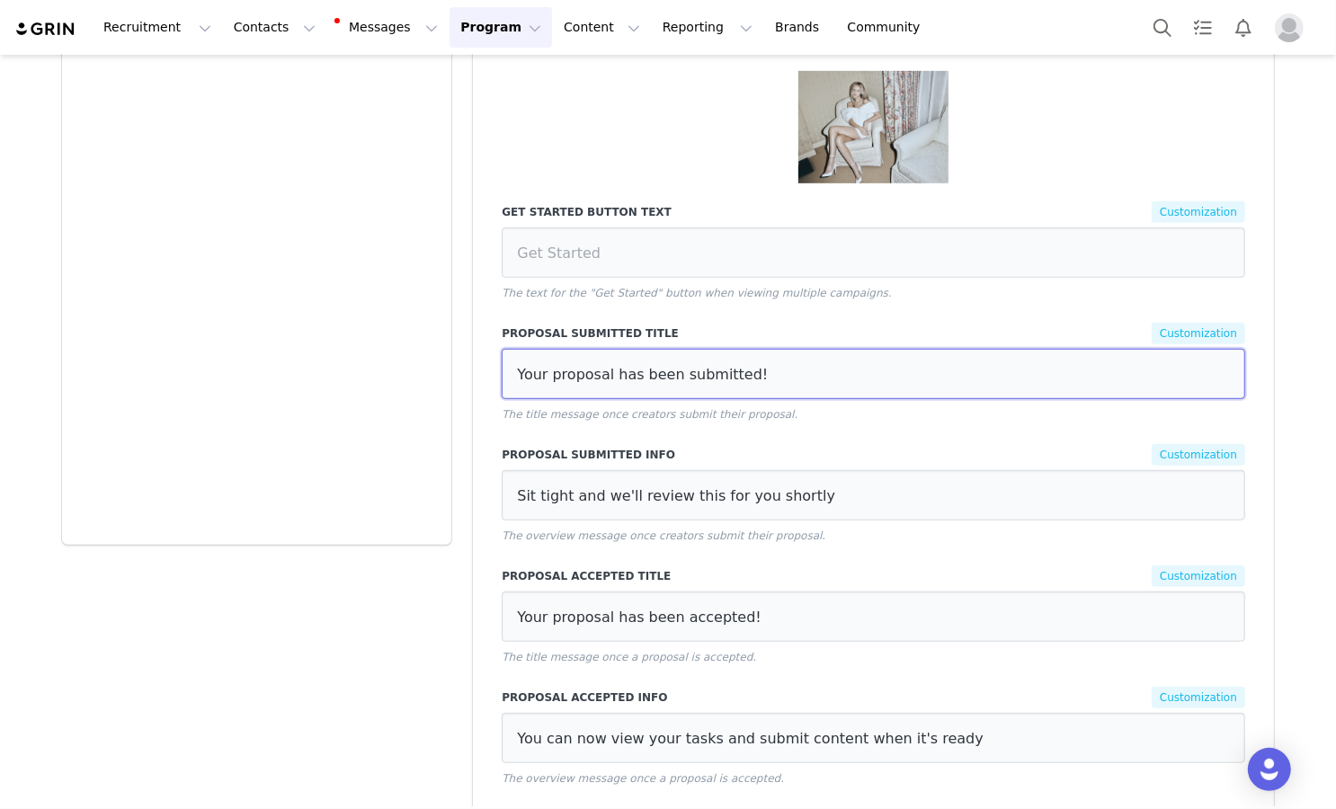
click at [677, 361] on input "Your proposal has been submitted!" at bounding box center [873, 374] width 743 height 50
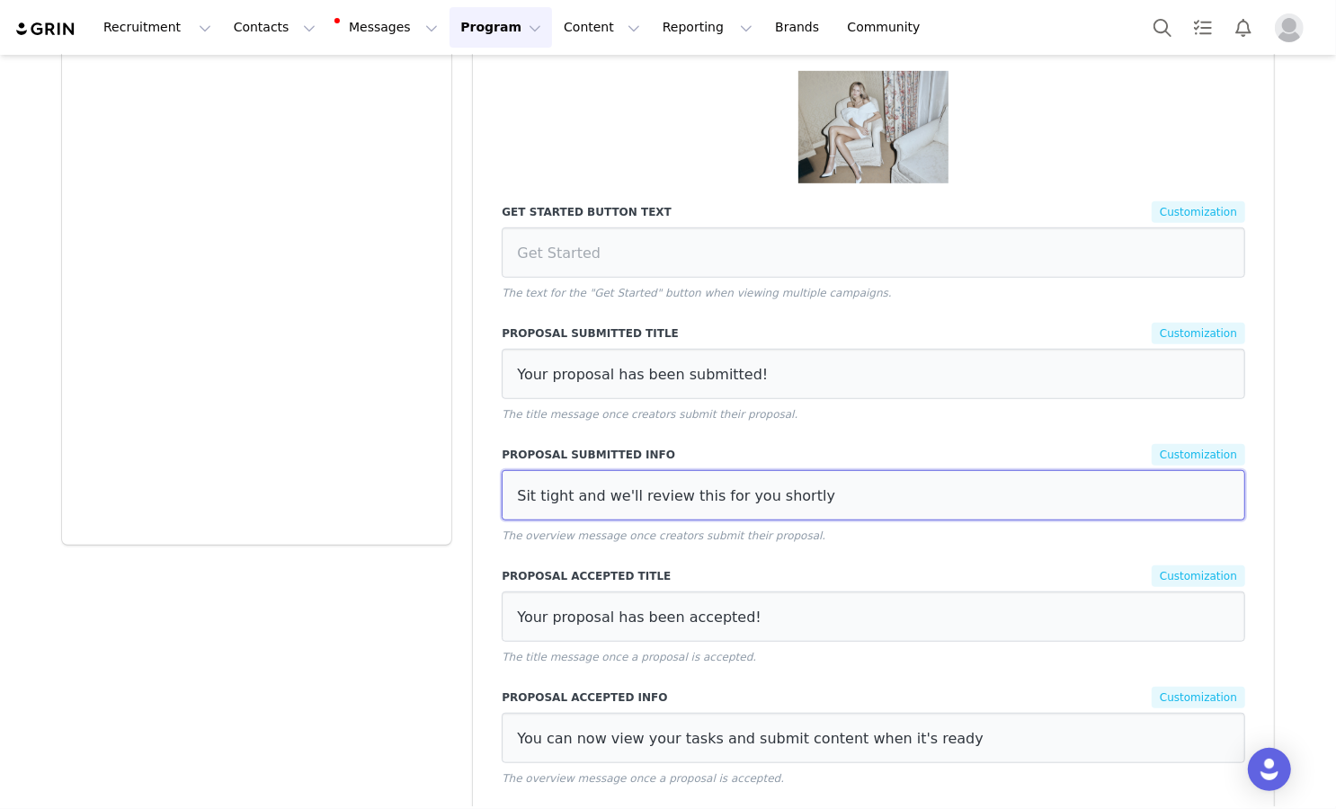
click at [667, 470] on input "Sit tight and we'll review this for you shortly" at bounding box center [873, 495] width 743 height 50
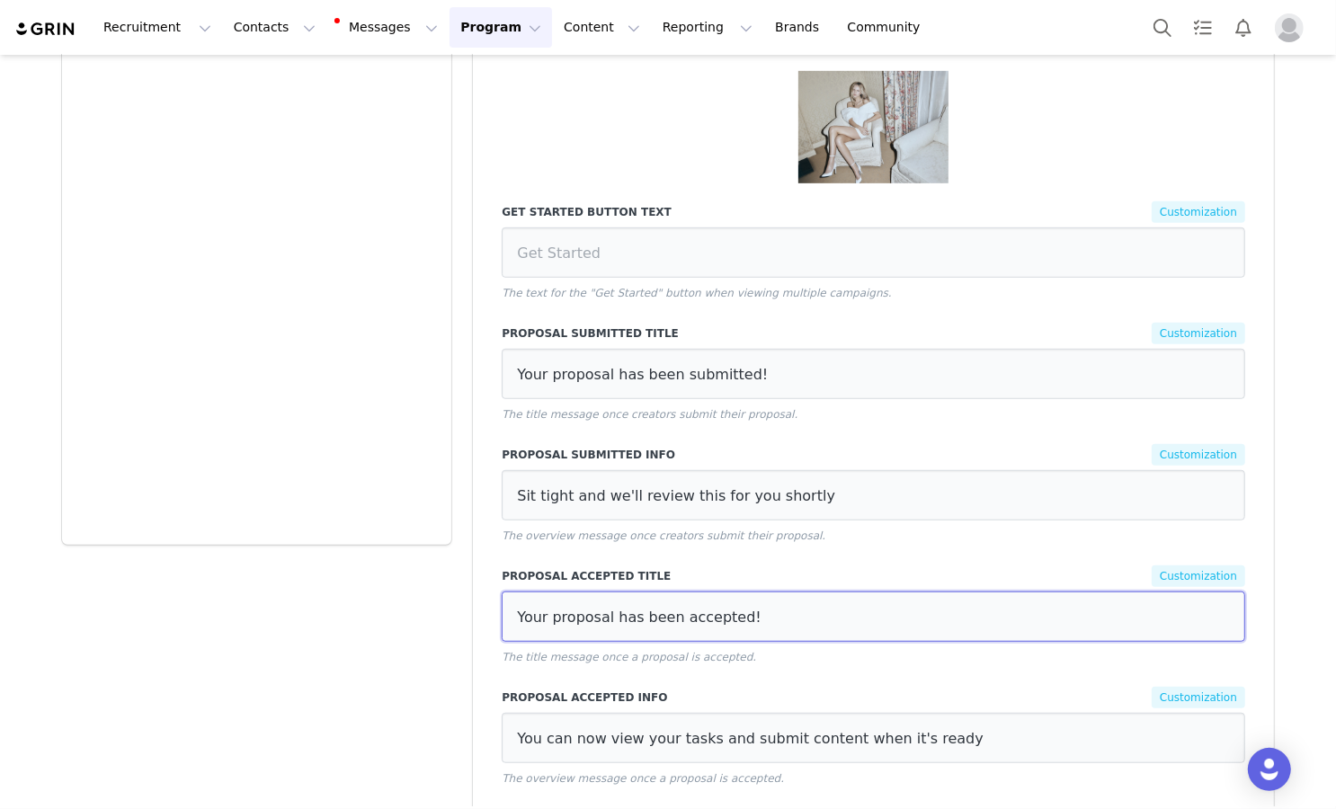
click at [547, 611] on input "Your proposal has been accepted!" at bounding box center [873, 617] width 743 height 50
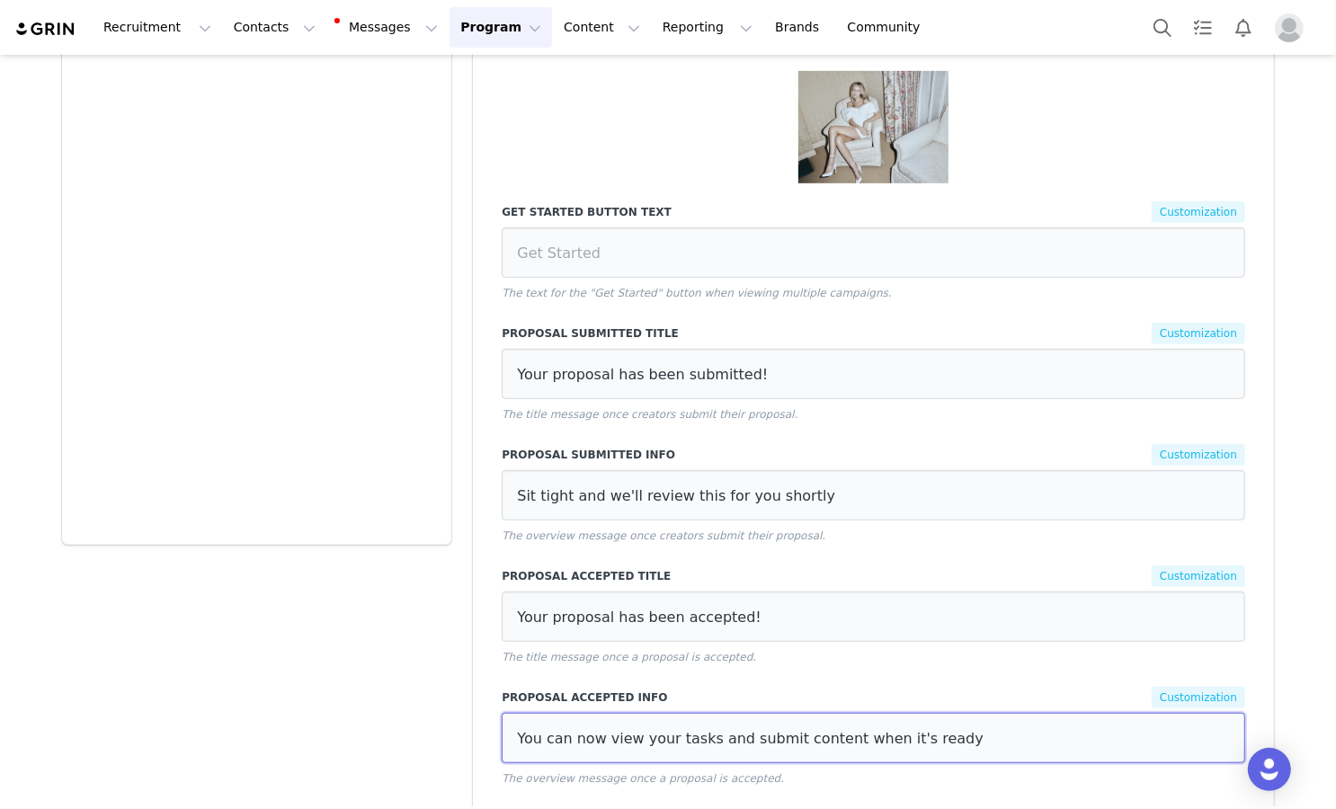
click at [594, 727] on input "You can now view your tasks and submit content when it's ready" at bounding box center [873, 738] width 743 height 50
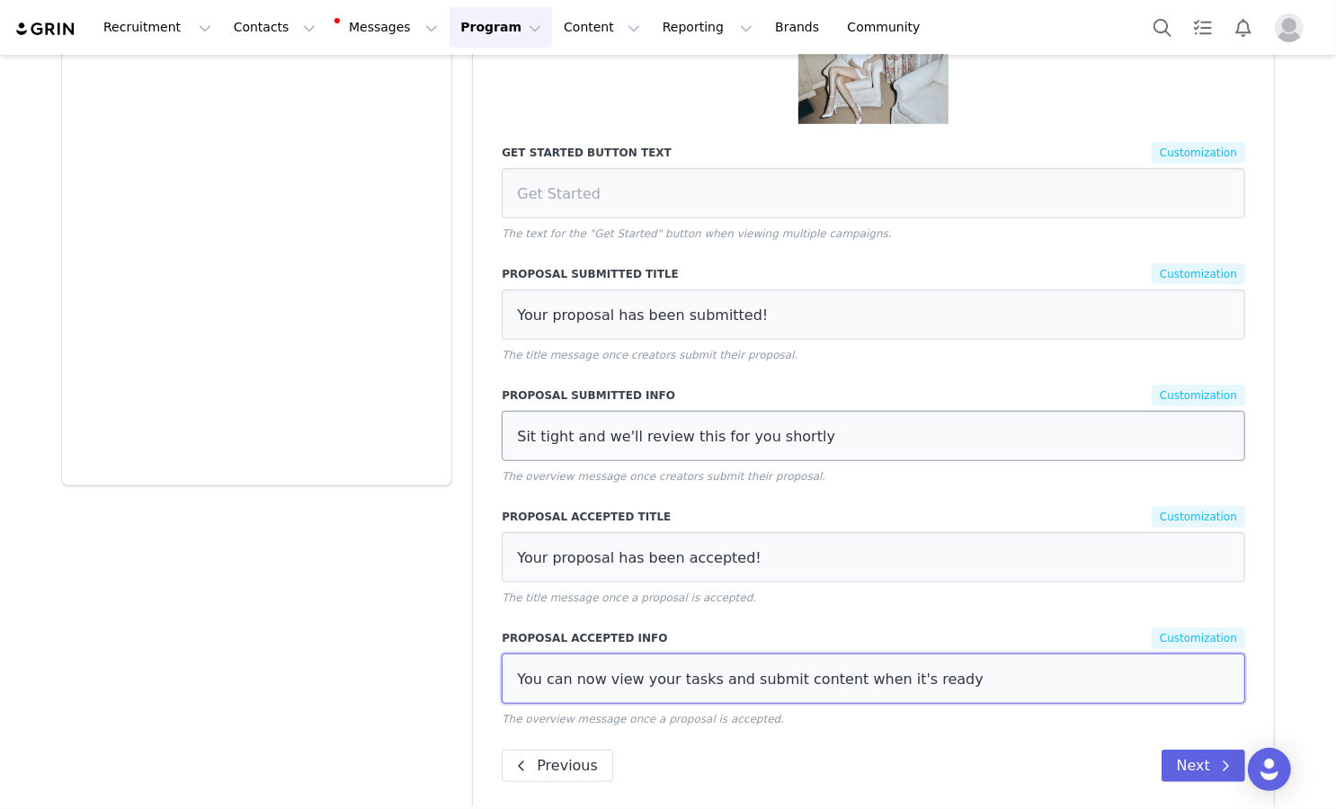
scroll to position [0, 0]
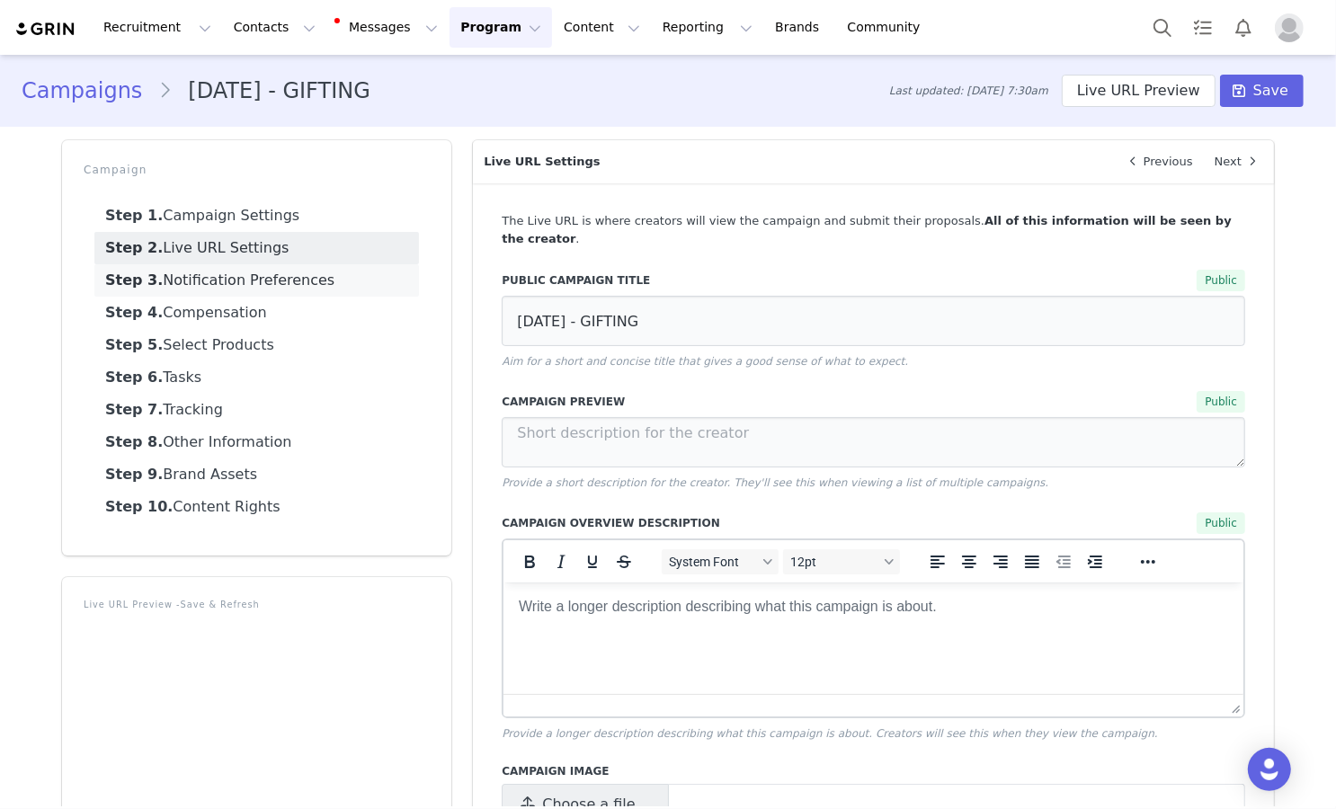
click at [404, 271] on link "Step 3. Notification Preferences" at bounding box center [256, 280] width 325 height 32
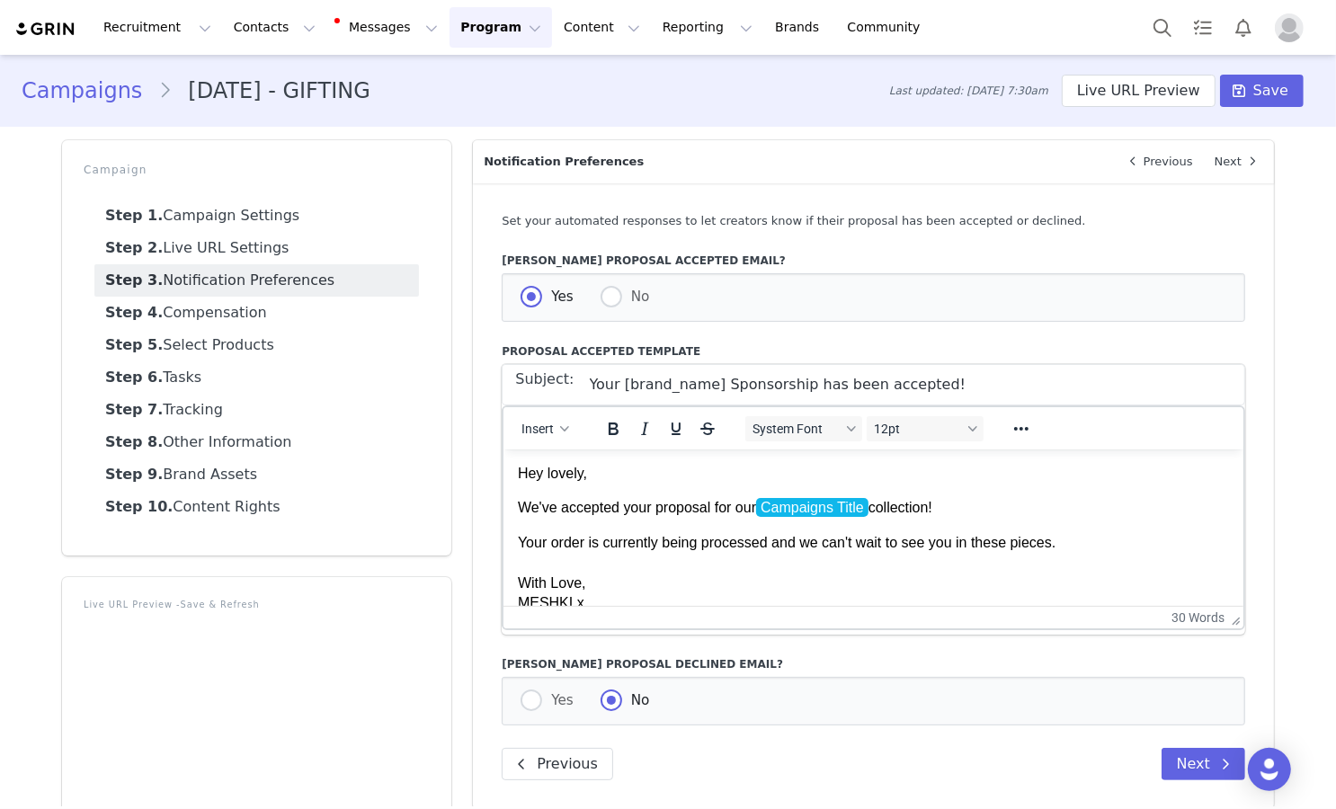
click at [717, 489] on body "Hey lovely, We've accepted your proposal for our Campaigns Title collection! Yo…" at bounding box center [873, 537] width 711 height 149
click at [679, 565] on p "Your order is currently being processed and we can't wait to see you in these p…" at bounding box center [873, 572] width 711 height 81
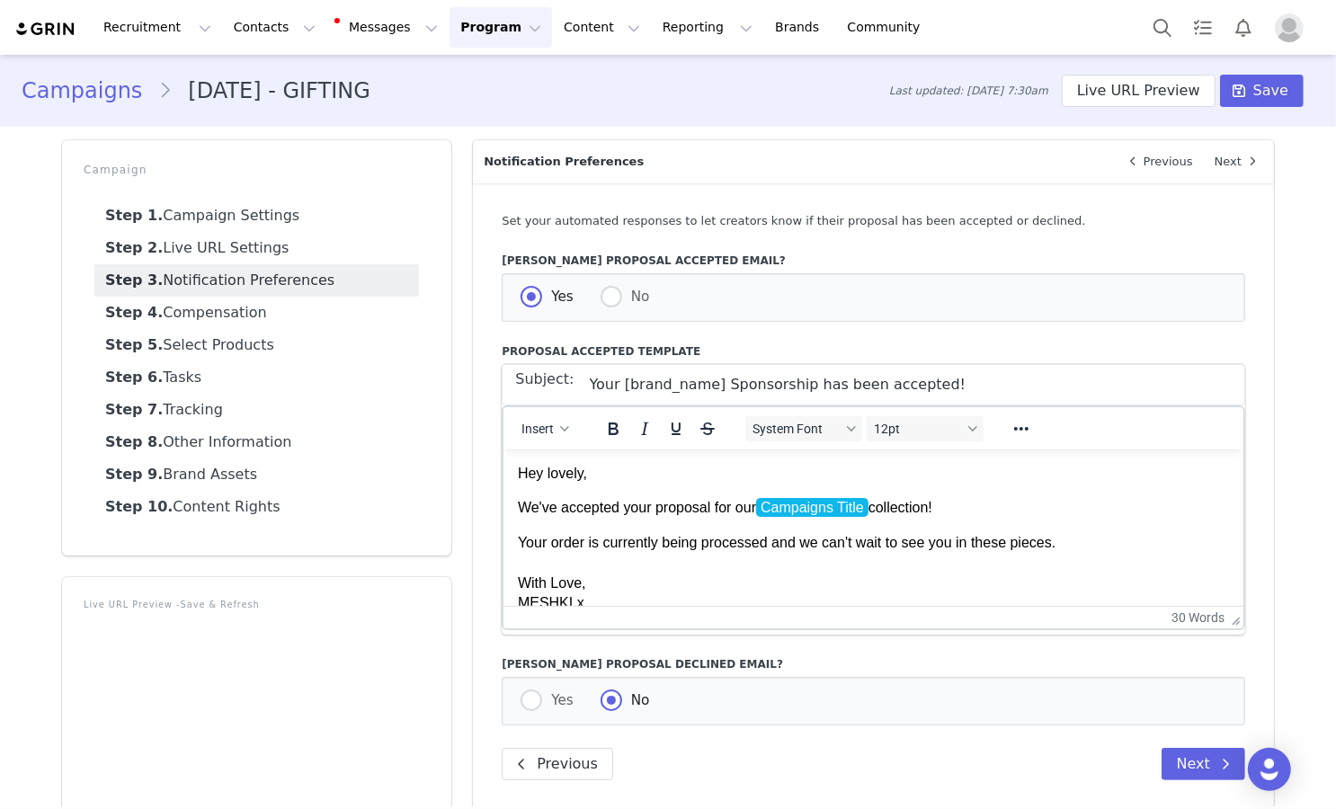
scroll to position [1, 0]
click at [371, 318] on link "Step 4. Compensation" at bounding box center [256, 313] width 325 height 32
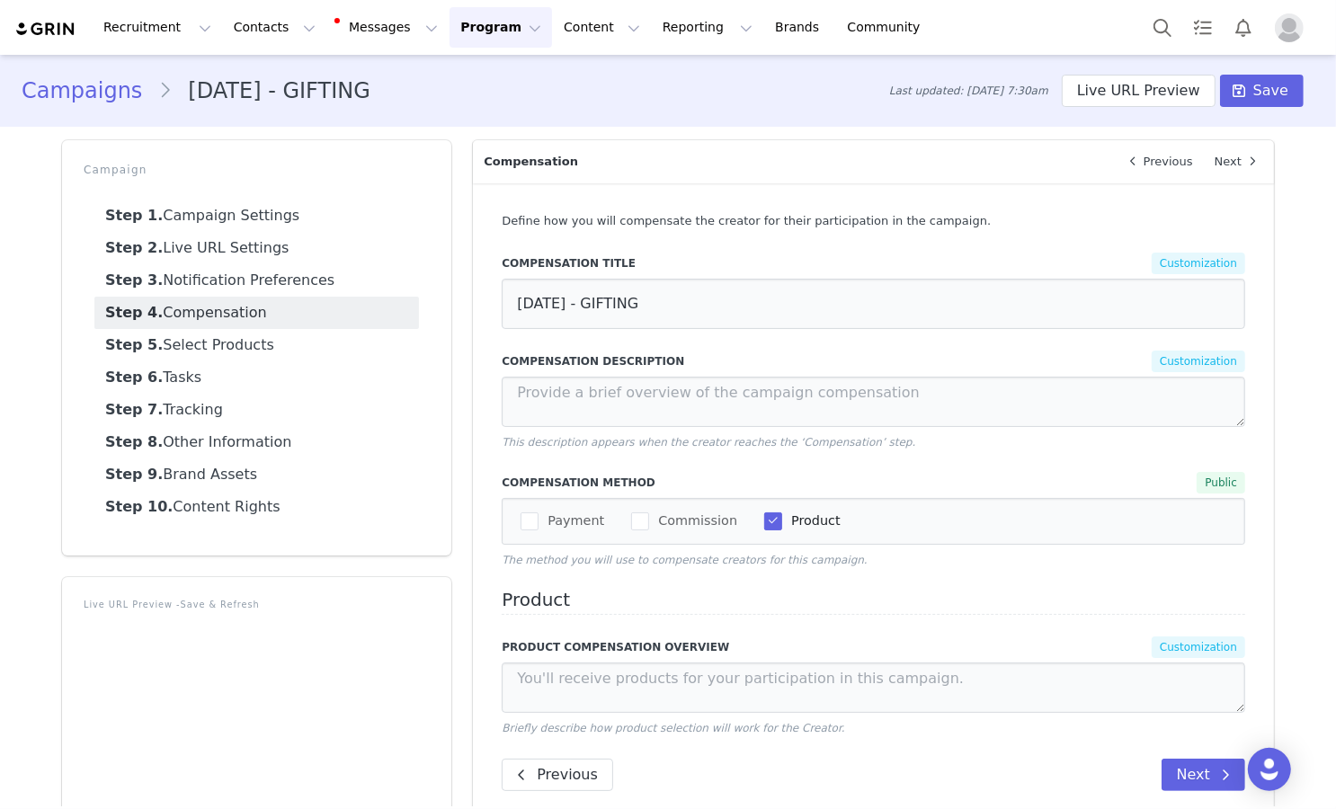
scroll to position [81, 0]
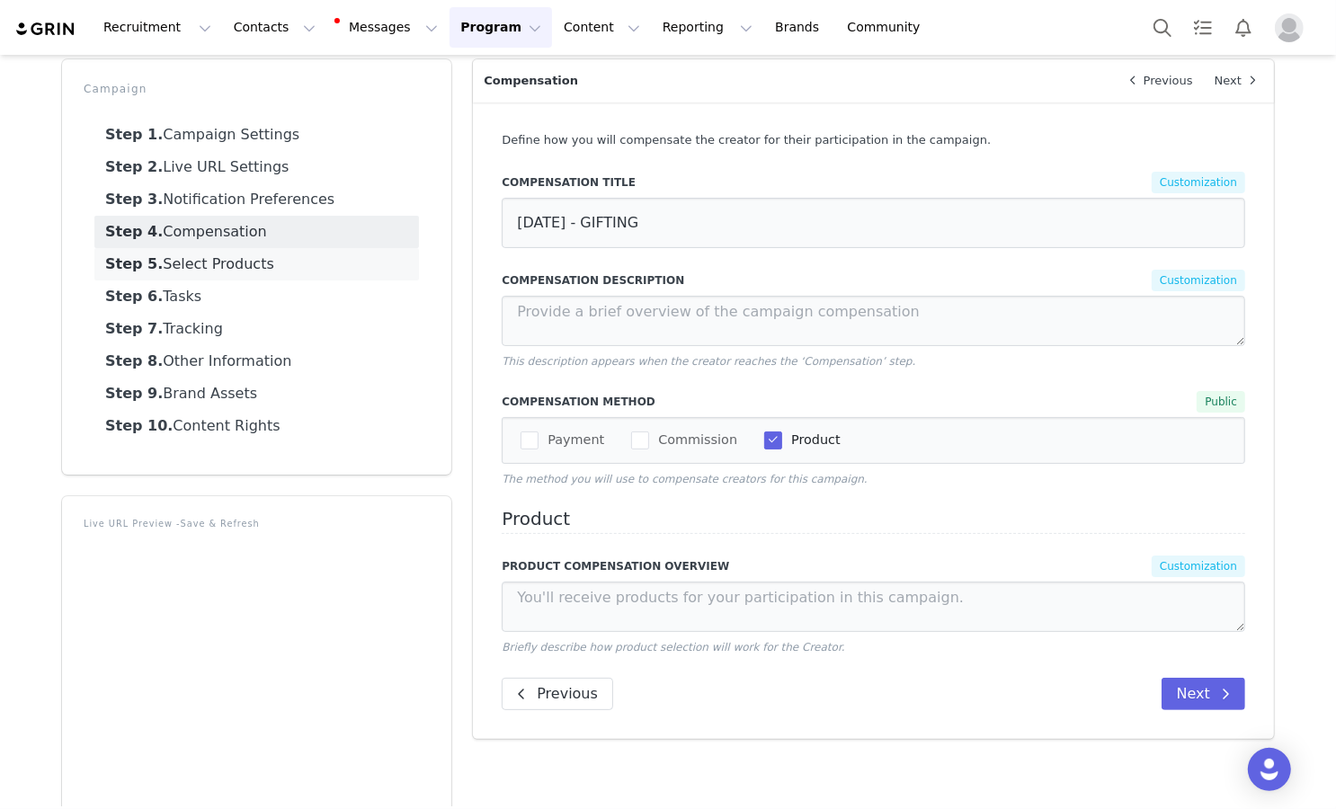
click at [377, 260] on link "Step 5. Select Products" at bounding box center [256, 264] width 325 height 32
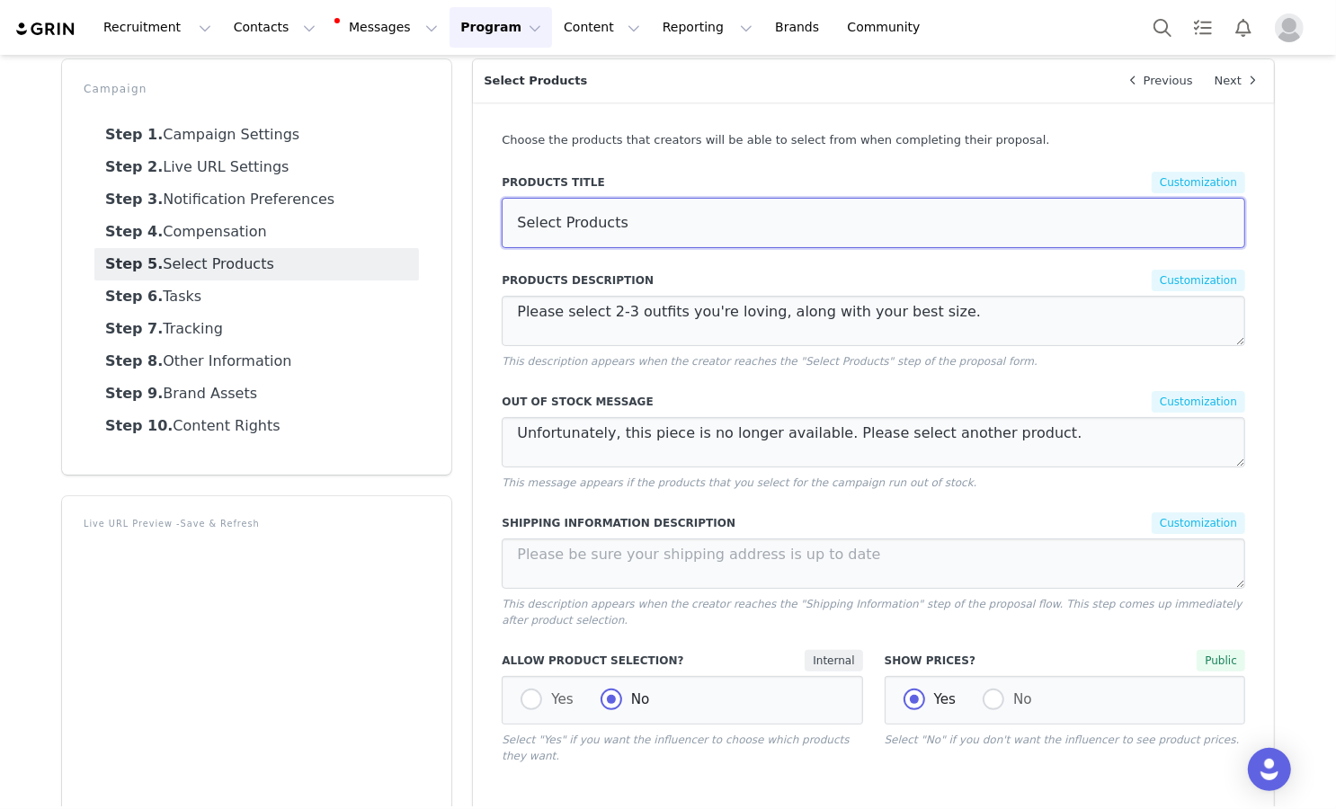
click at [629, 218] on input "Select Products" at bounding box center [873, 223] width 743 height 50
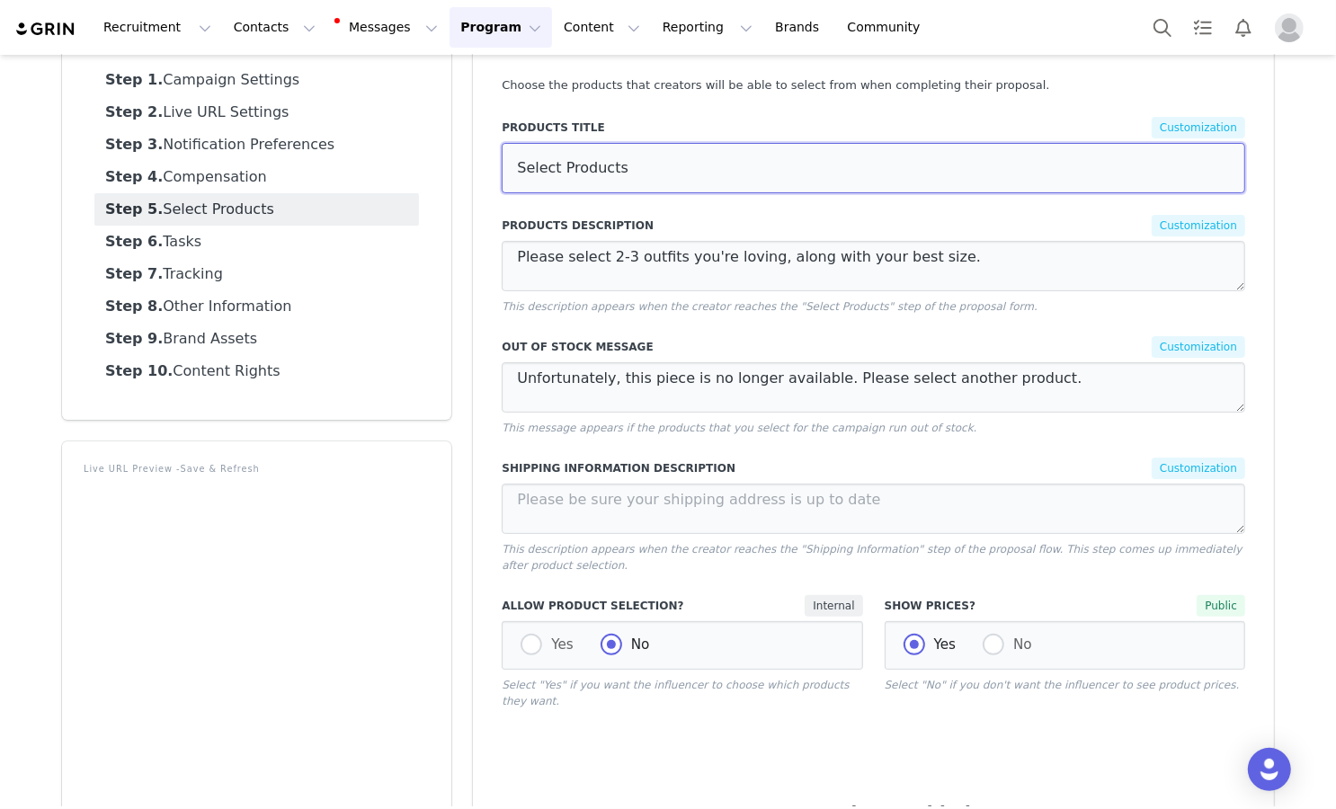
scroll to position [149, 0]
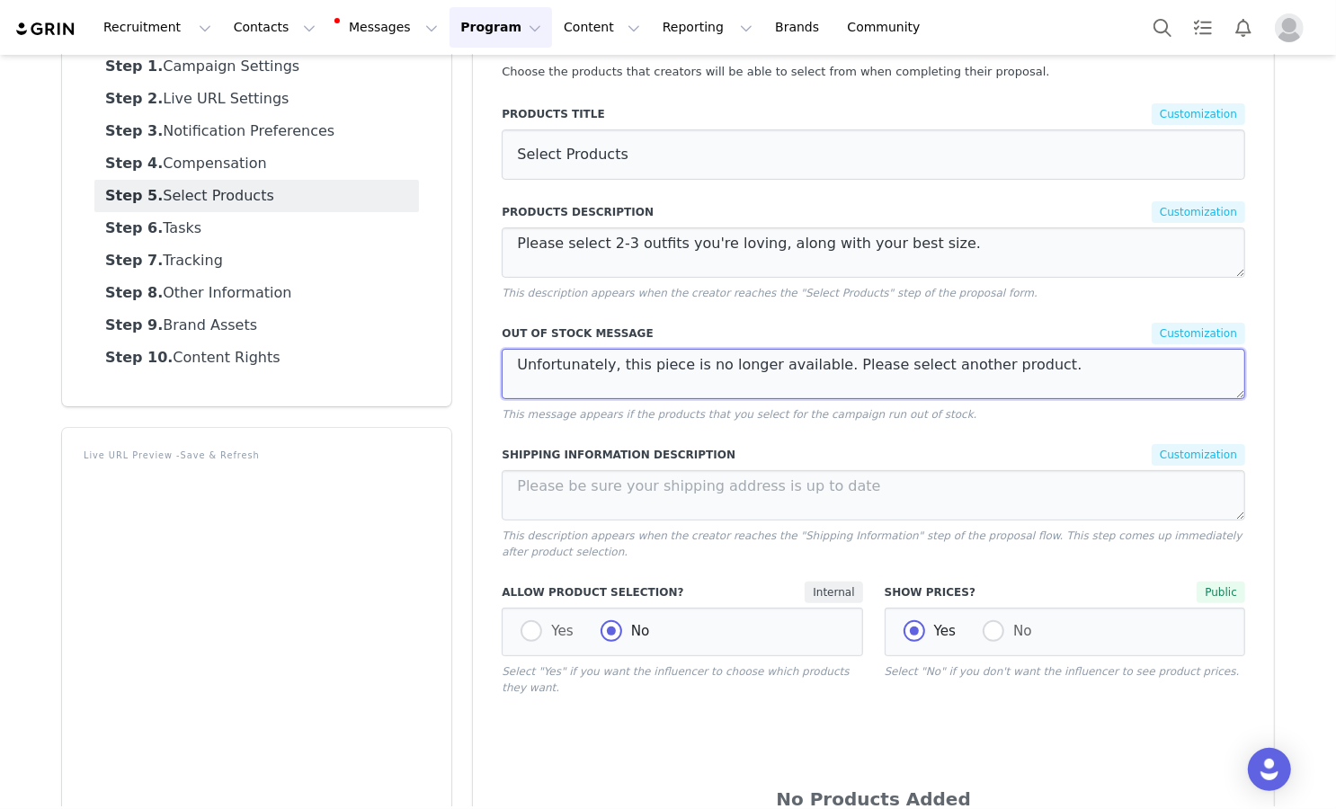
click at [681, 365] on textarea "Unfortunately, this piece is no longer available. Please select another product." at bounding box center [873, 374] width 743 height 50
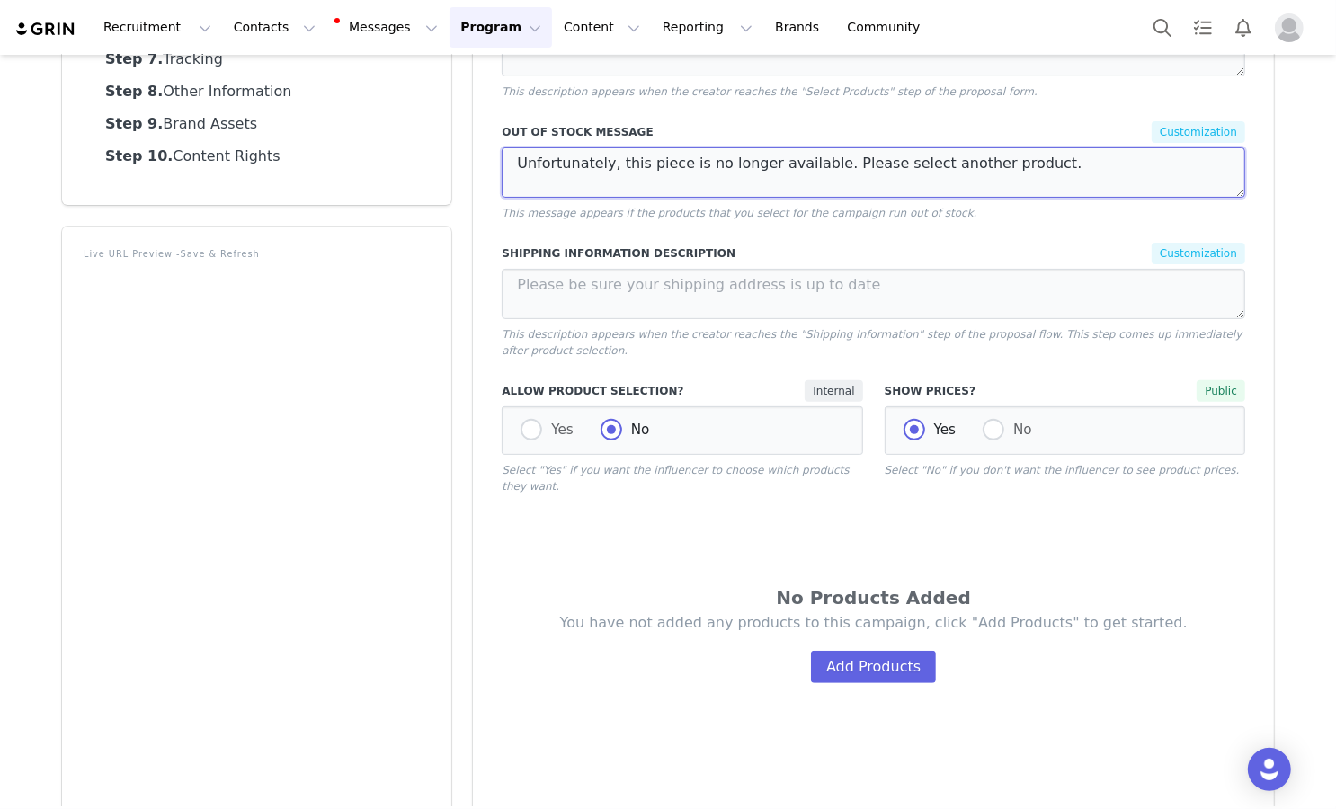
scroll to position [127, 0]
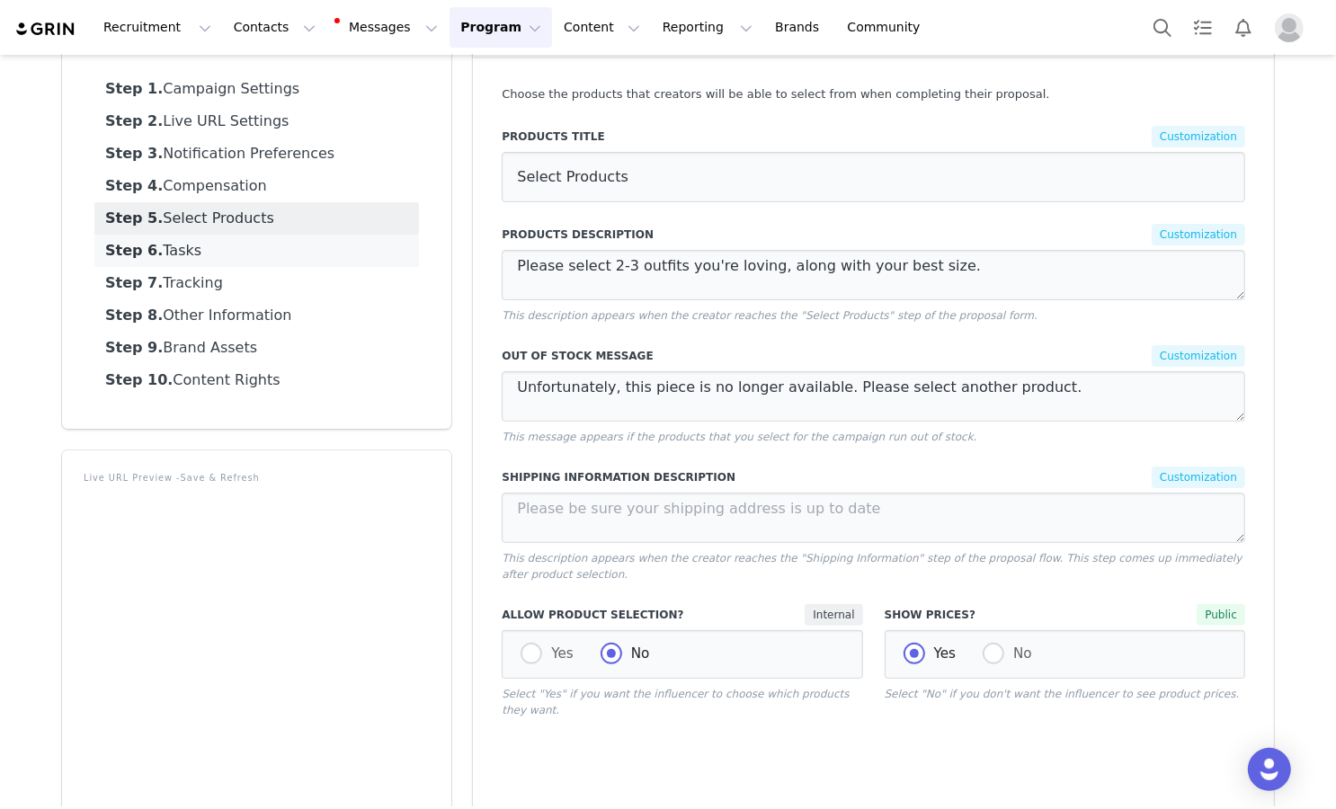
click at [336, 254] on link "Step 6. Tasks" at bounding box center [256, 251] width 325 height 32
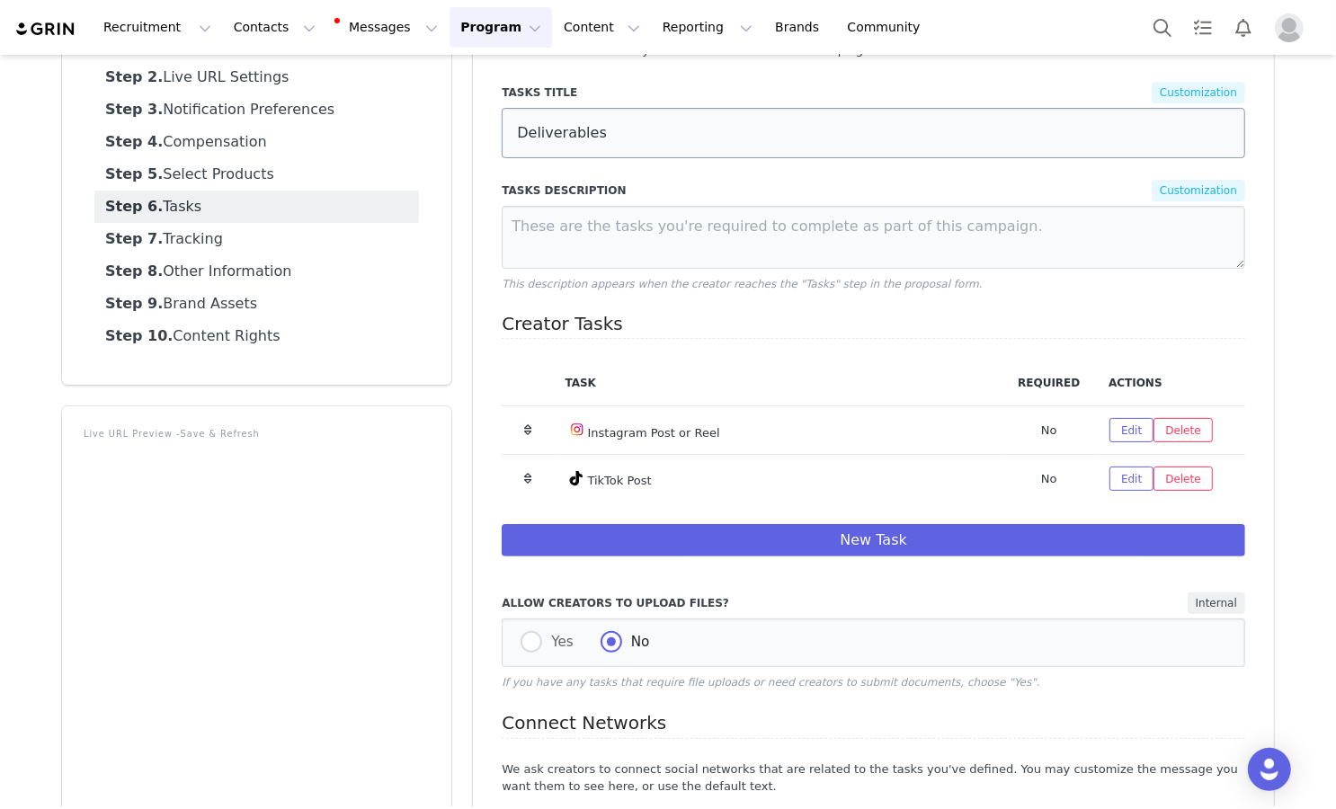
scroll to position [181, 0]
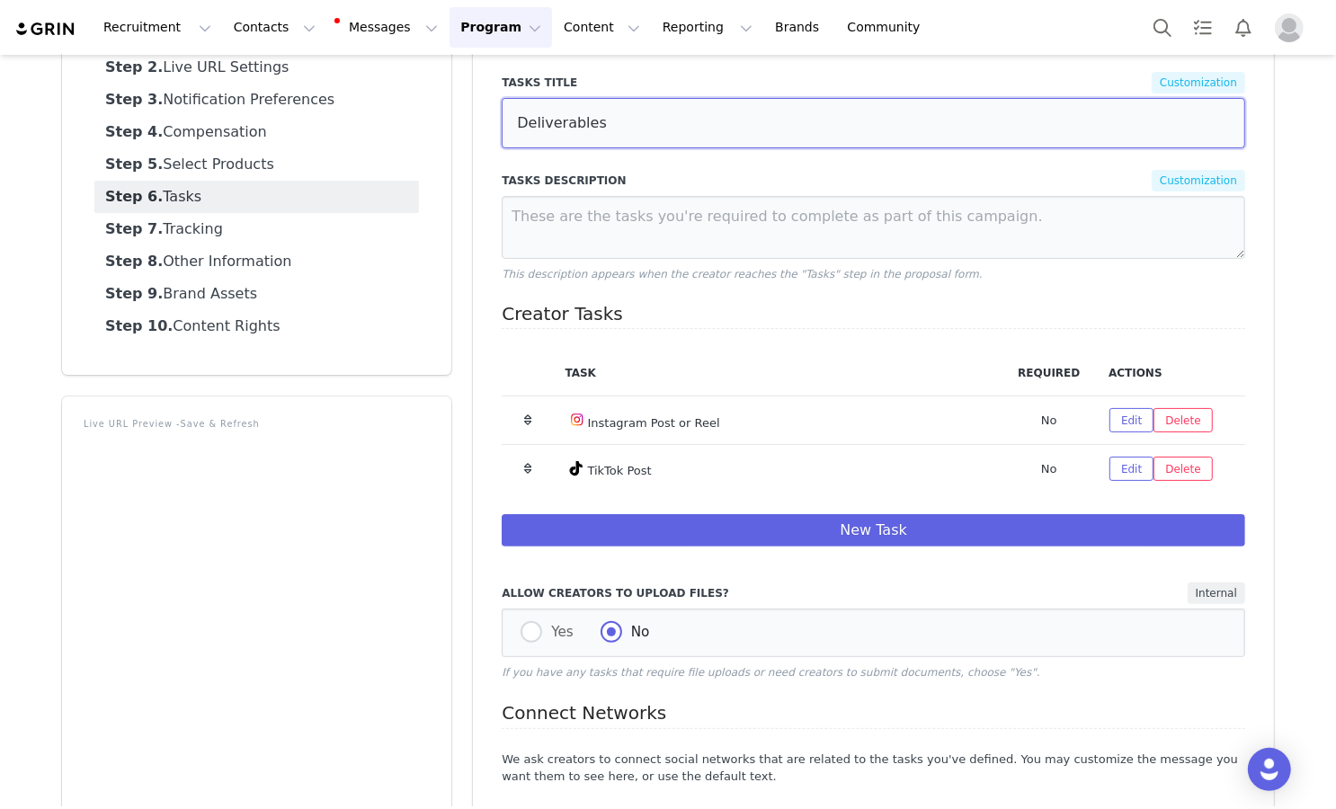
click at [661, 137] on input "Deliverables" at bounding box center [873, 123] width 743 height 50
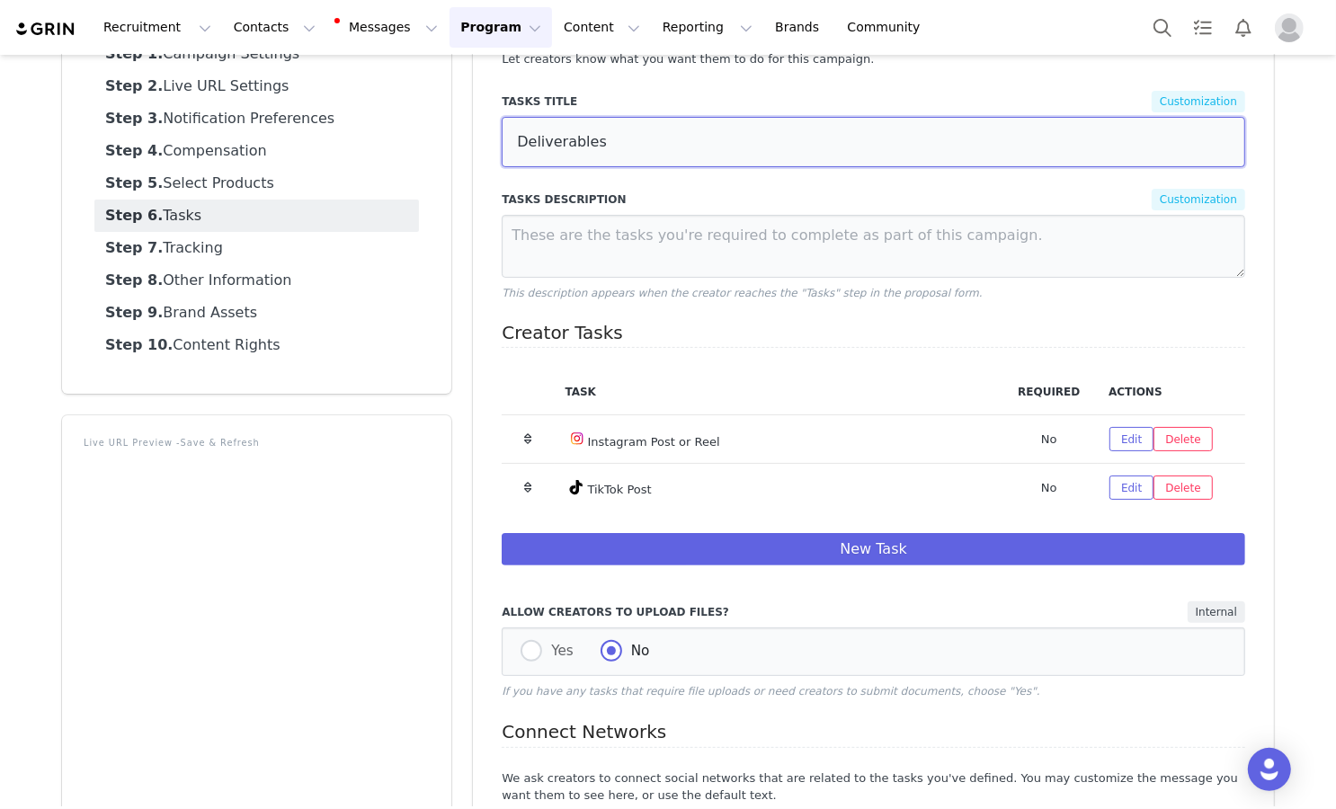
scroll to position [209, 0]
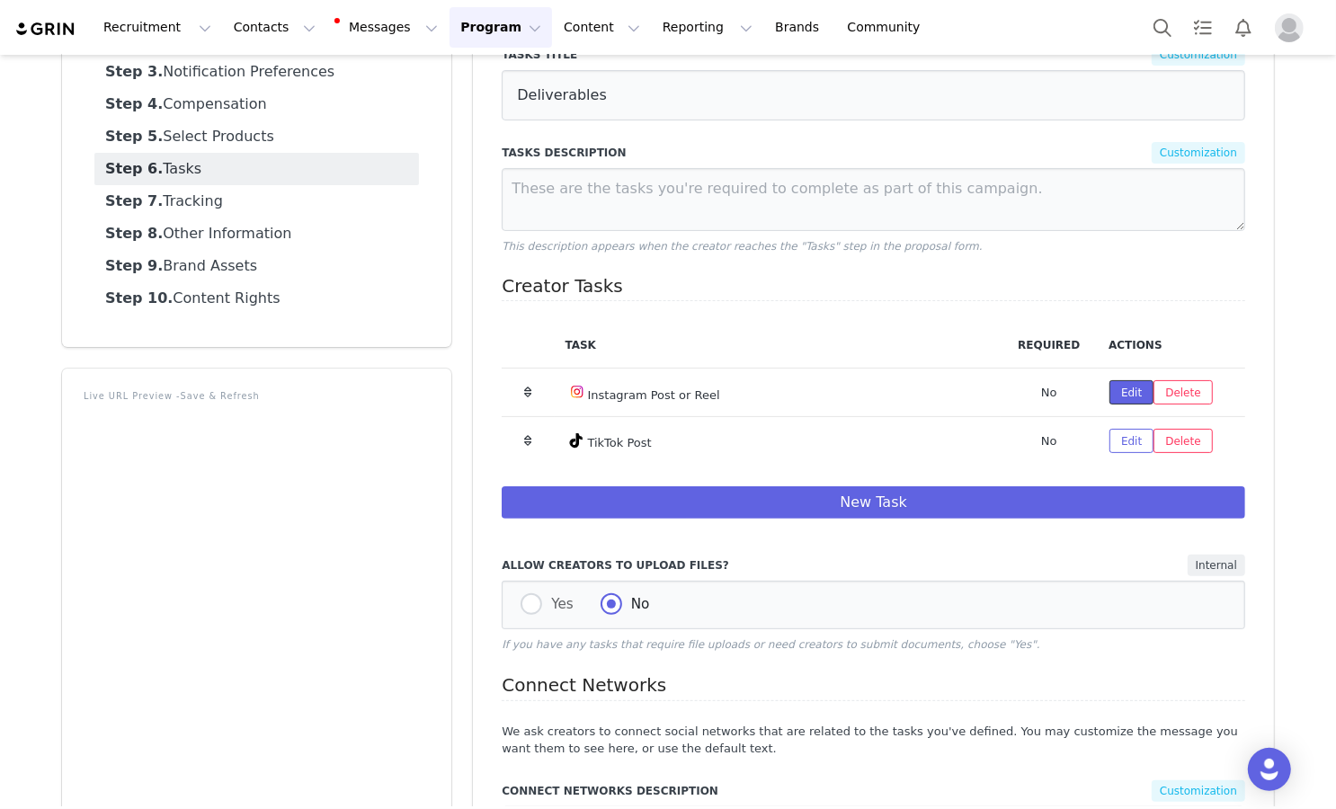
click at [909, 395] on button "Edit" at bounding box center [1131, 392] width 44 height 24
select select "5"
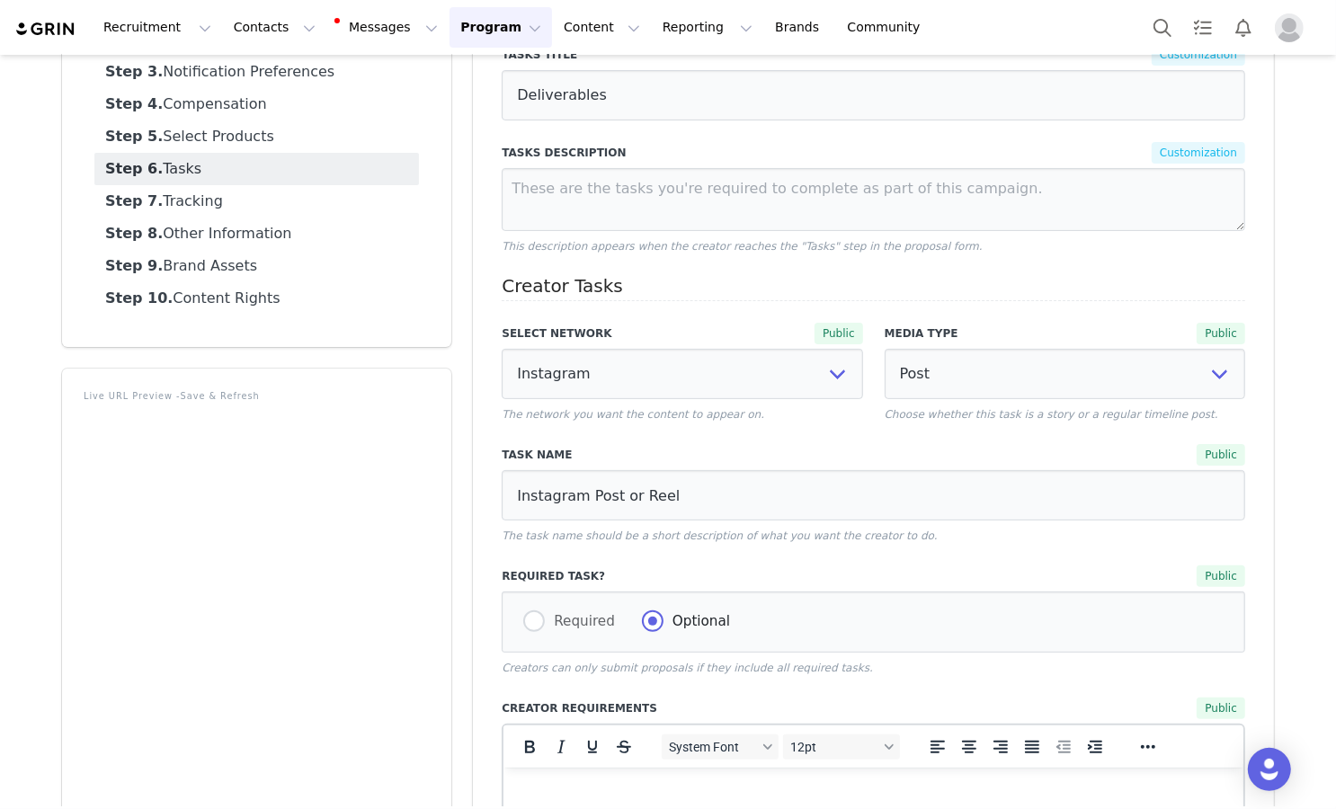
scroll to position [0, 0]
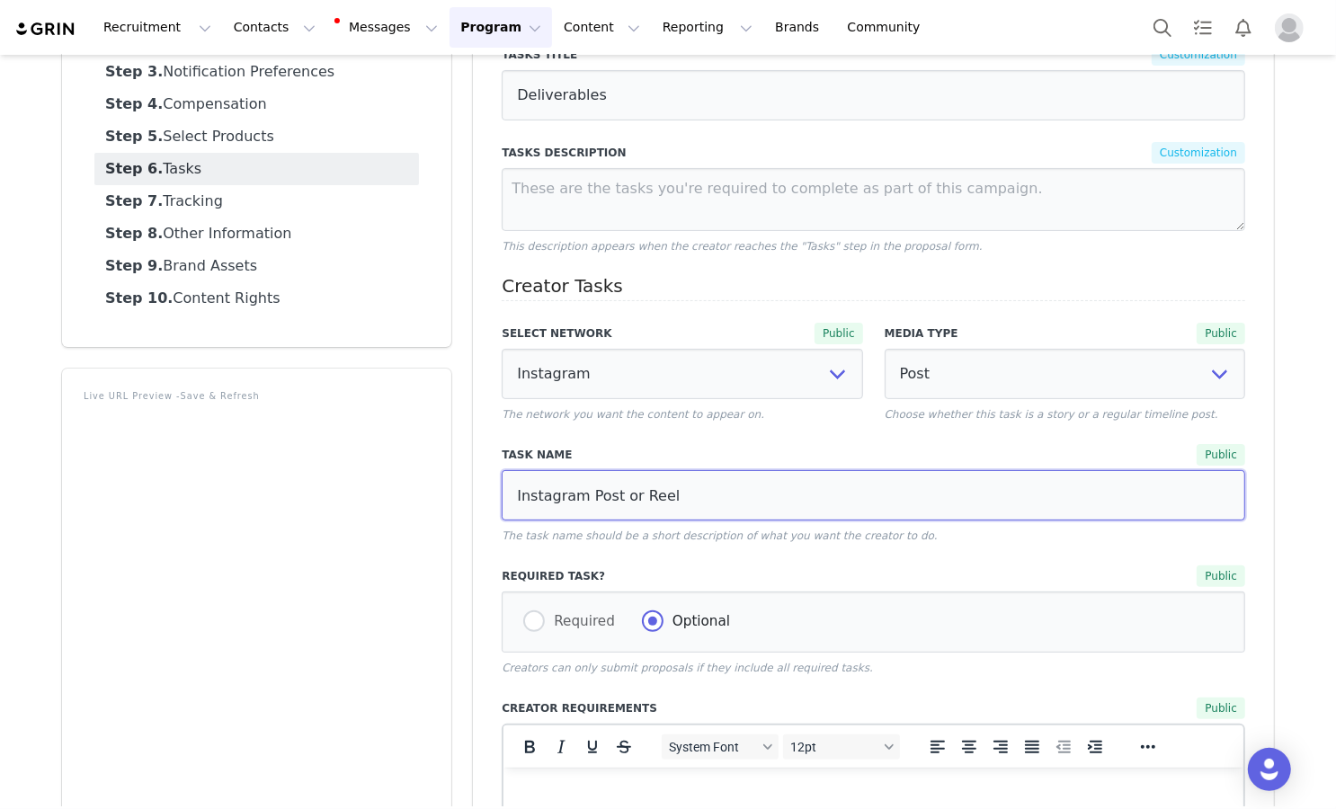
click at [800, 487] on input "Instagram Post or Reel" at bounding box center [873, 495] width 743 height 50
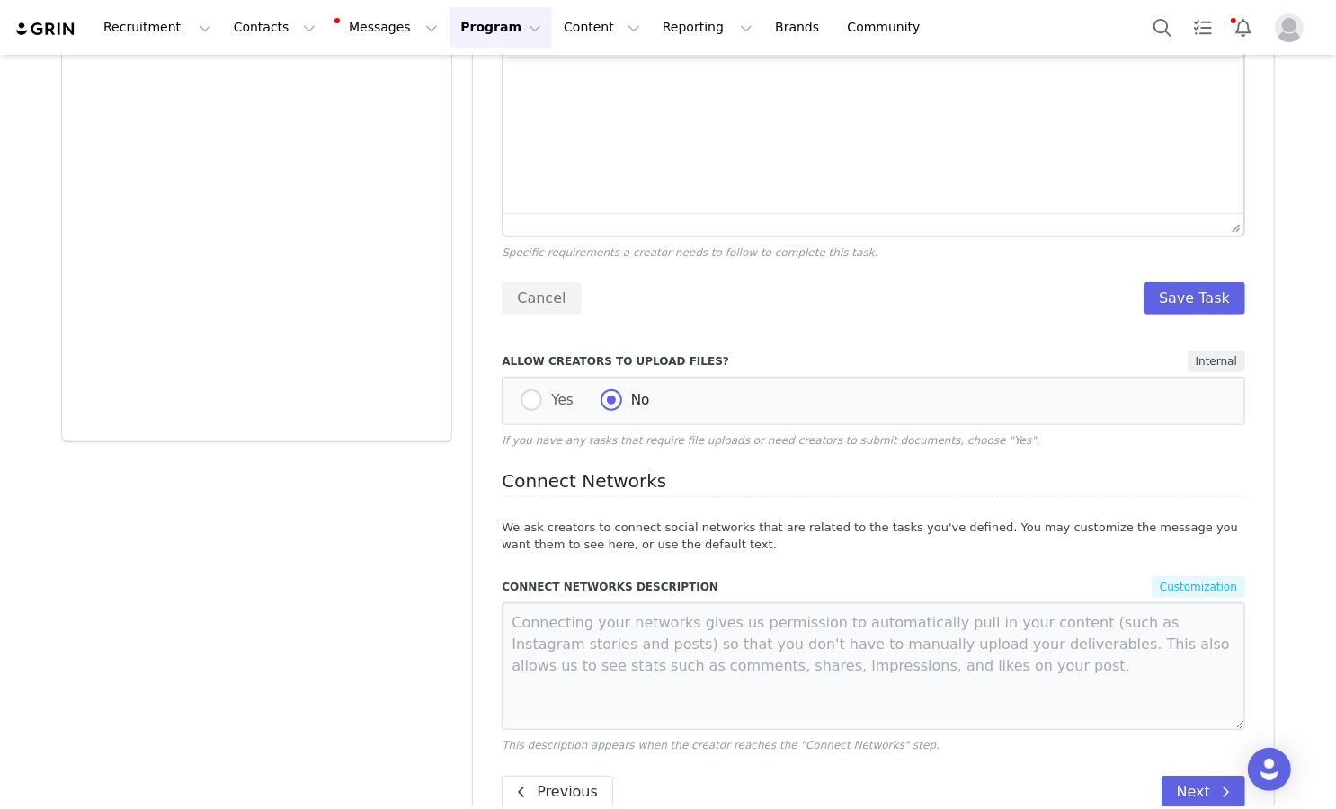
scroll to position [962, 0]
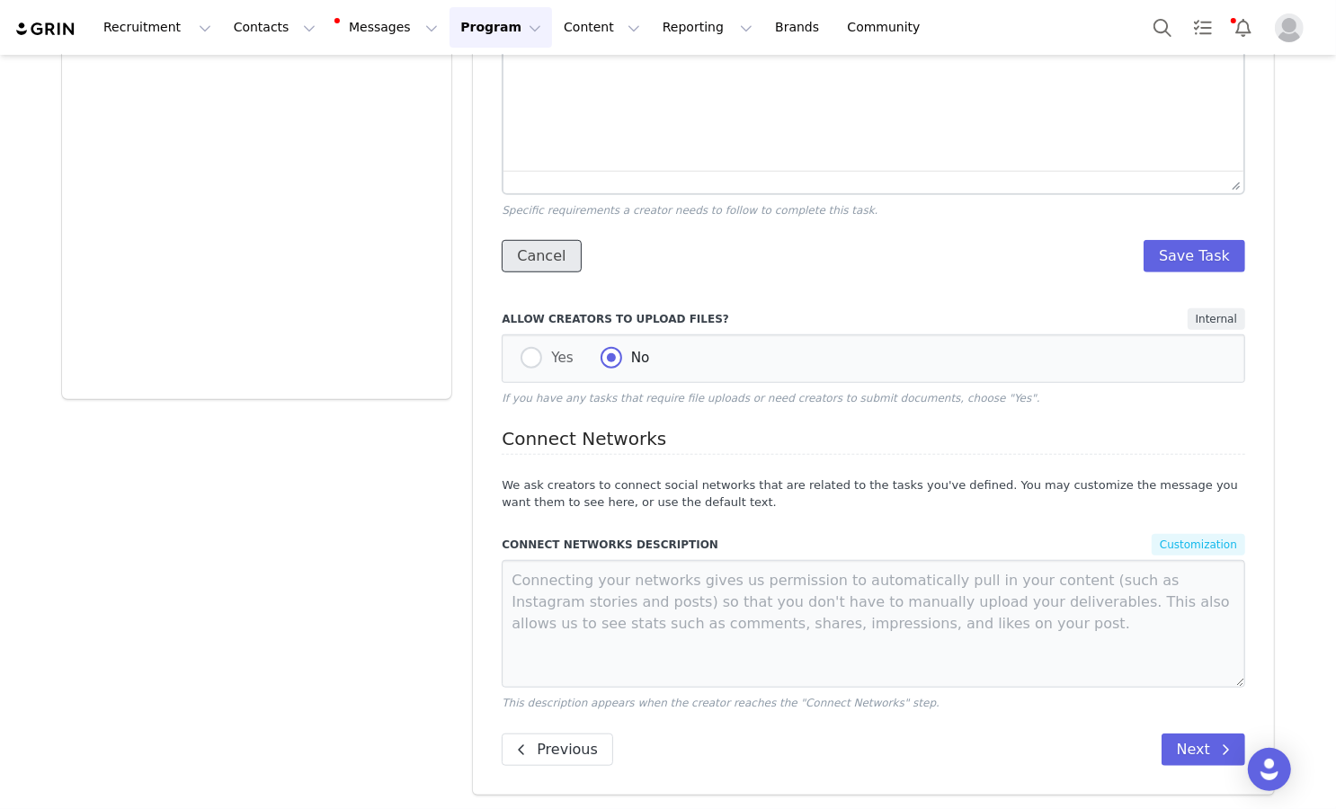
click at [565, 254] on button "Cancel" at bounding box center [541, 256] width 79 height 32
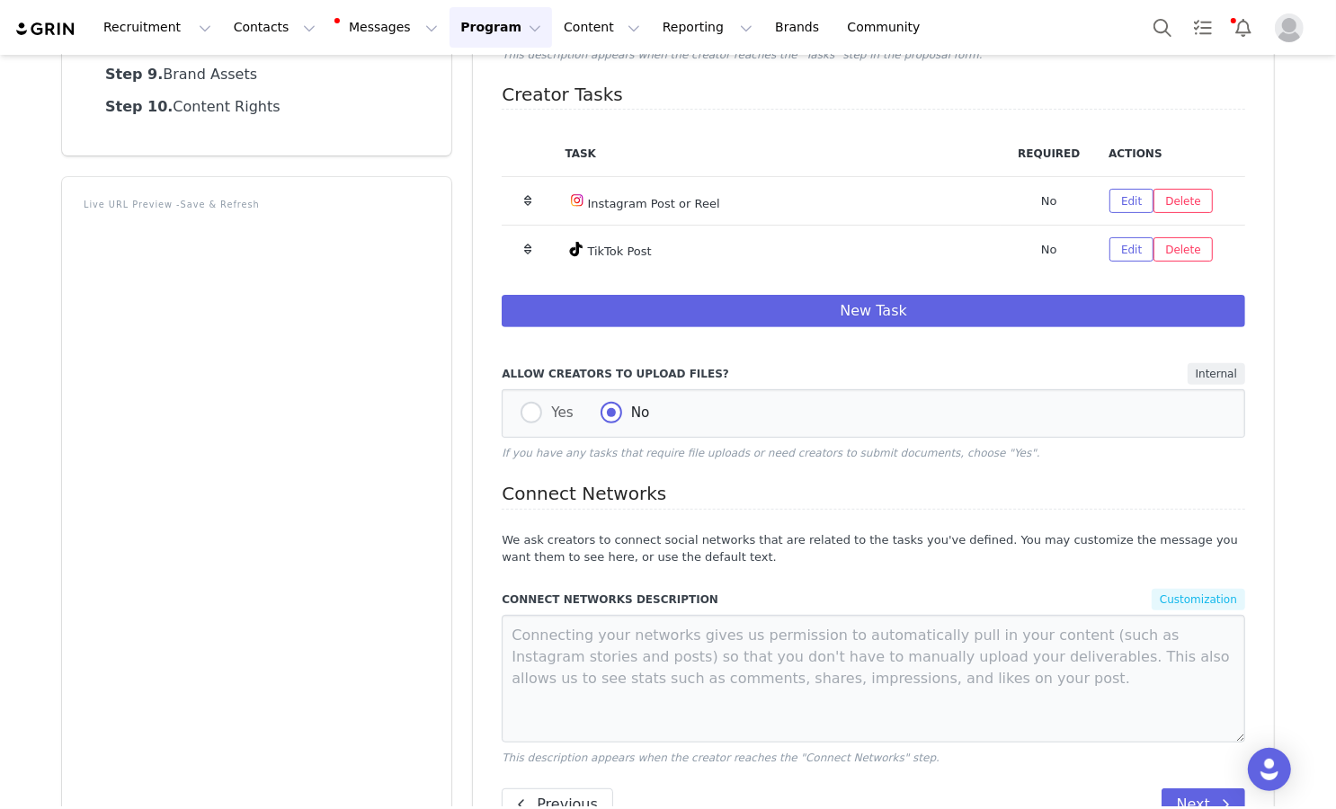
scroll to position [304, 0]
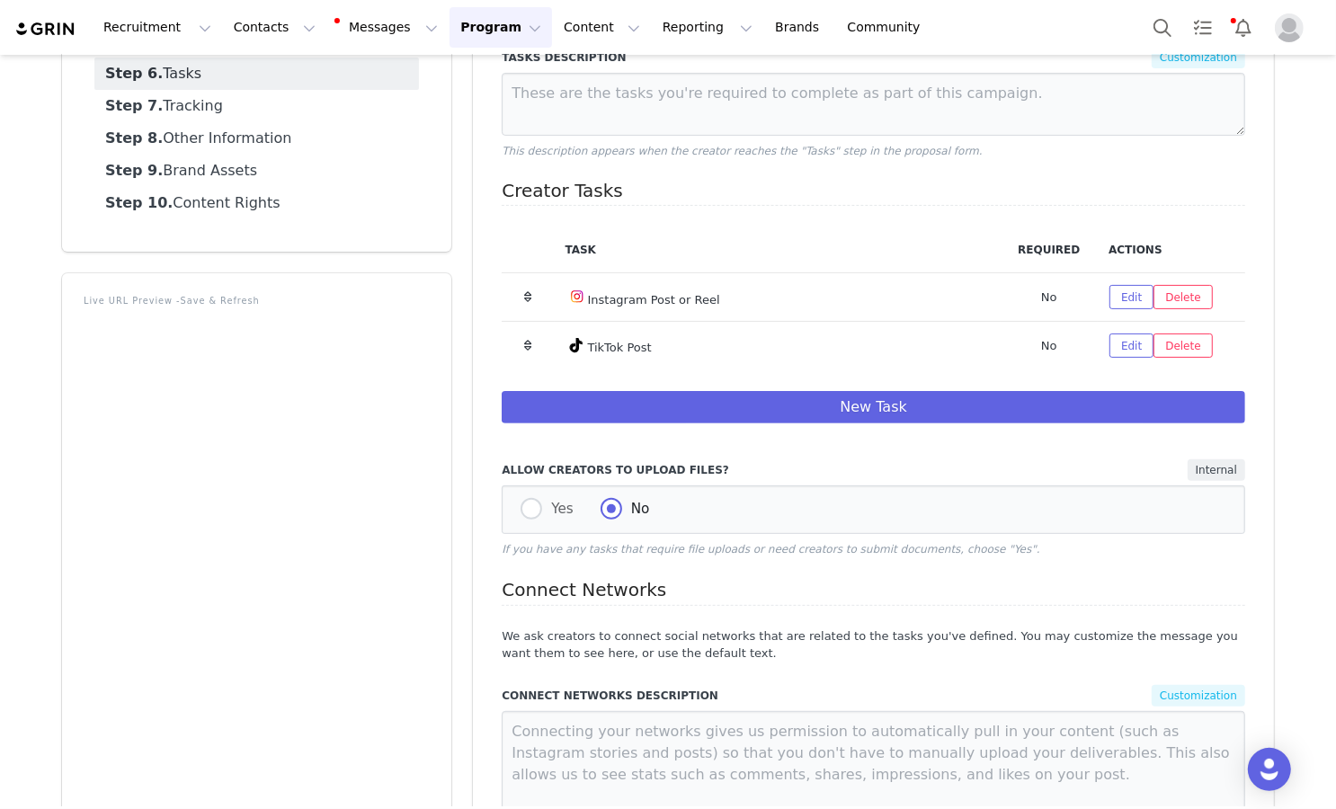
drag, startPoint x: 589, startPoint y: 343, endPoint x: 666, endPoint y: 340, distance: 77.4
click at [666, 340] on td "TikTok Post" at bounding box center [778, 346] width 446 height 49
copy td "TikTok Post"
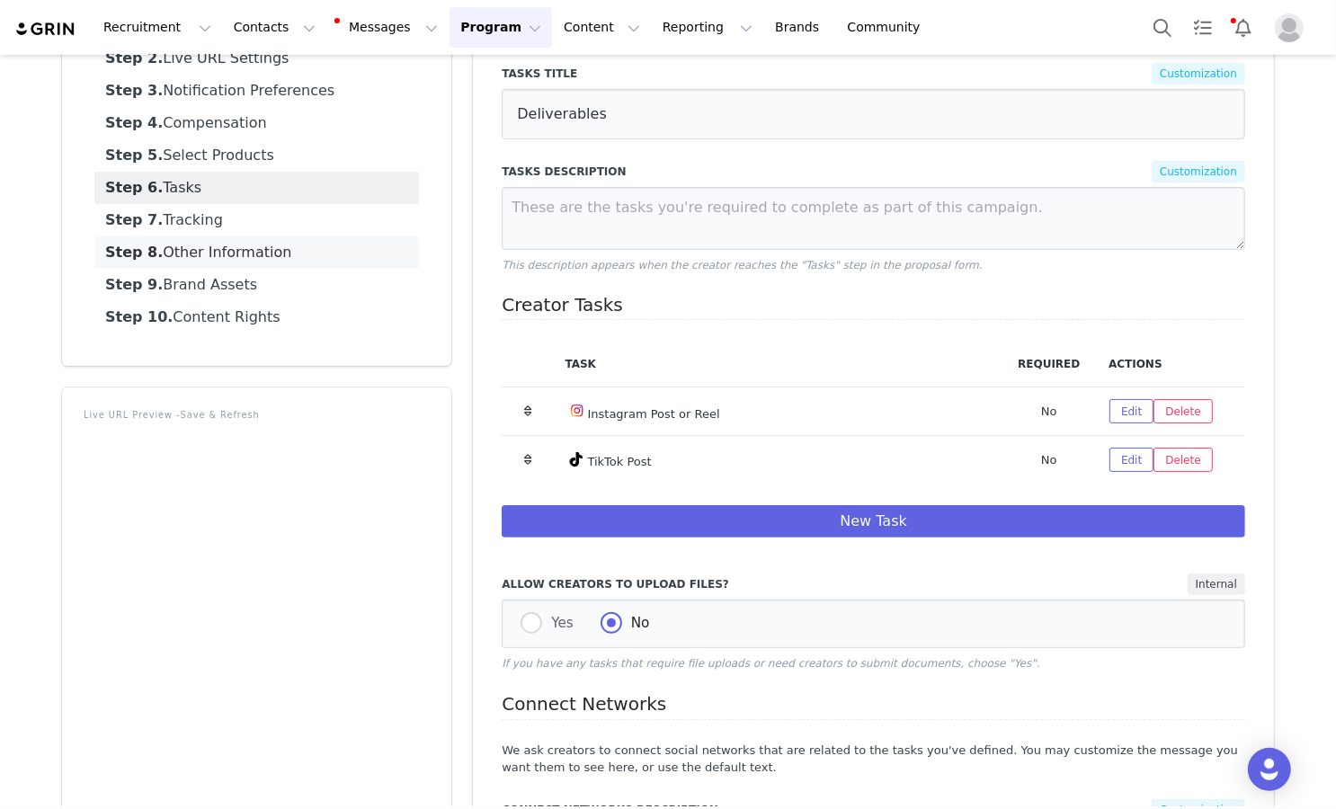
click at [286, 243] on link "Step 8. Other Information" at bounding box center [256, 252] width 325 height 32
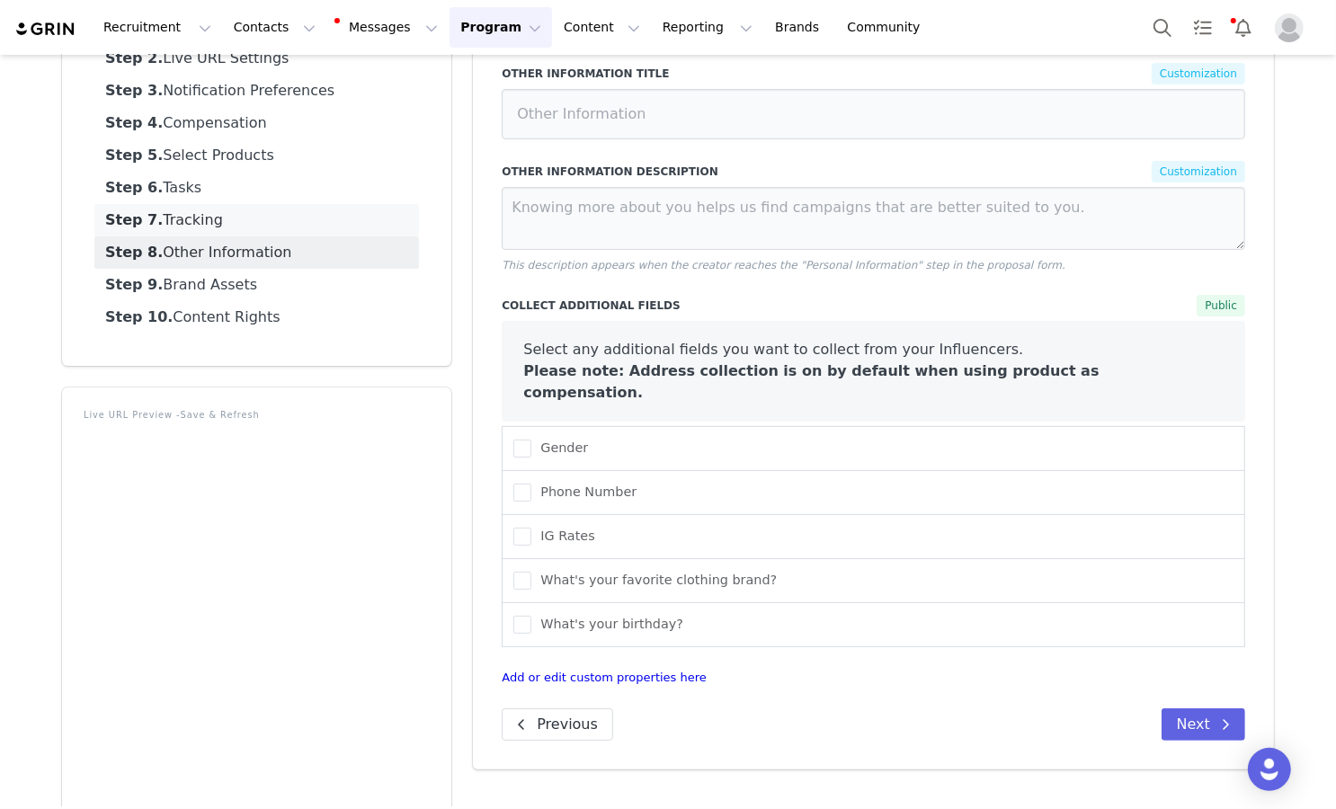
click at [297, 227] on link "Step 7. Tracking" at bounding box center [256, 220] width 325 height 32
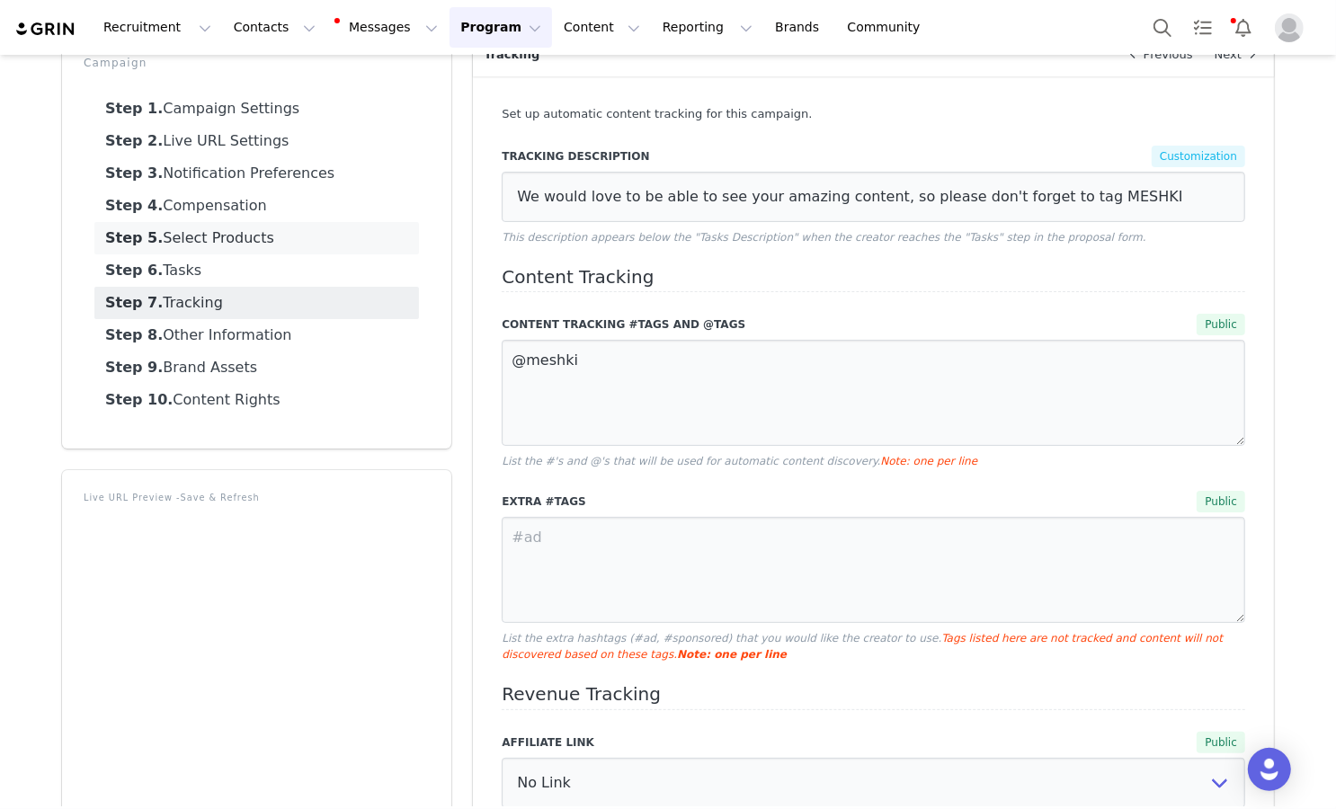
scroll to position [102, 0]
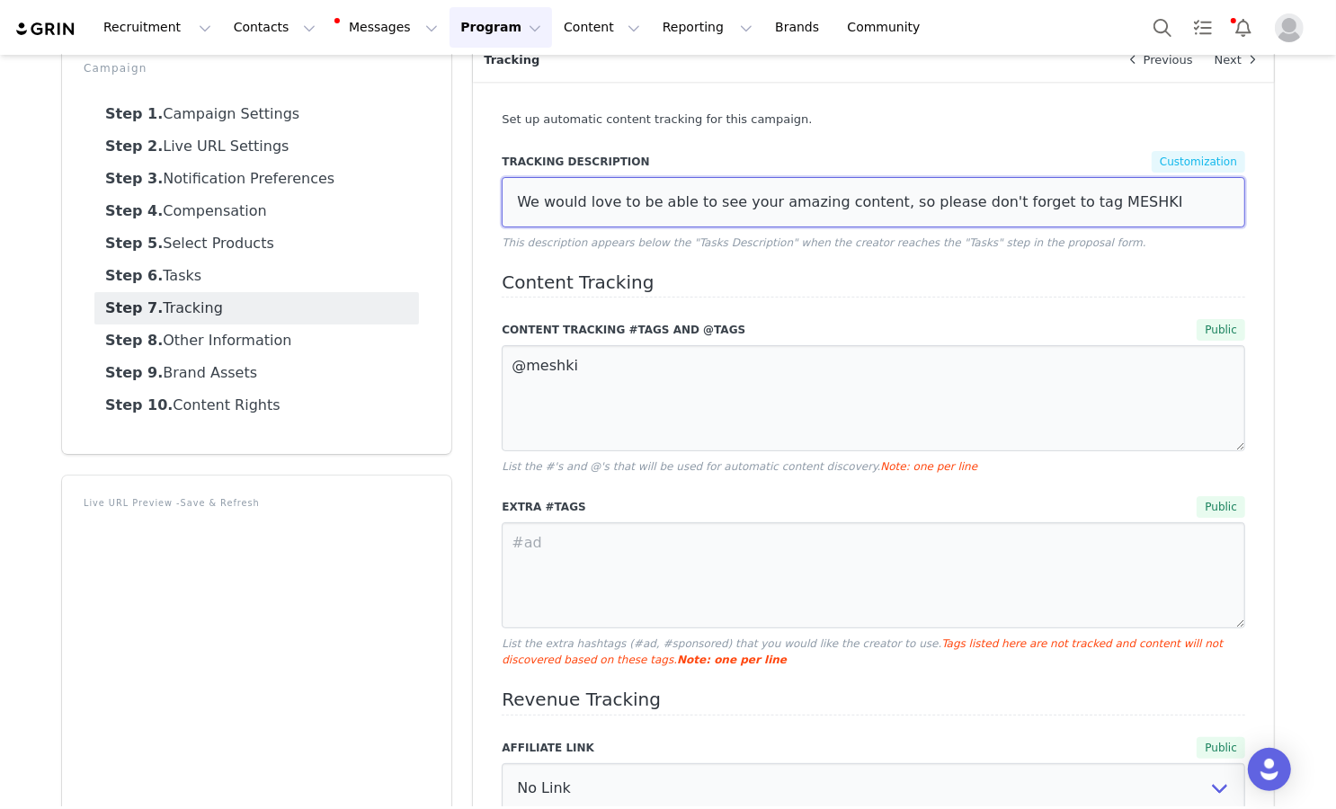
click at [666, 177] on input "We would love to be able to see your amazing content, so please don't forget to…" at bounding box center [873, 202] width 743 height 50
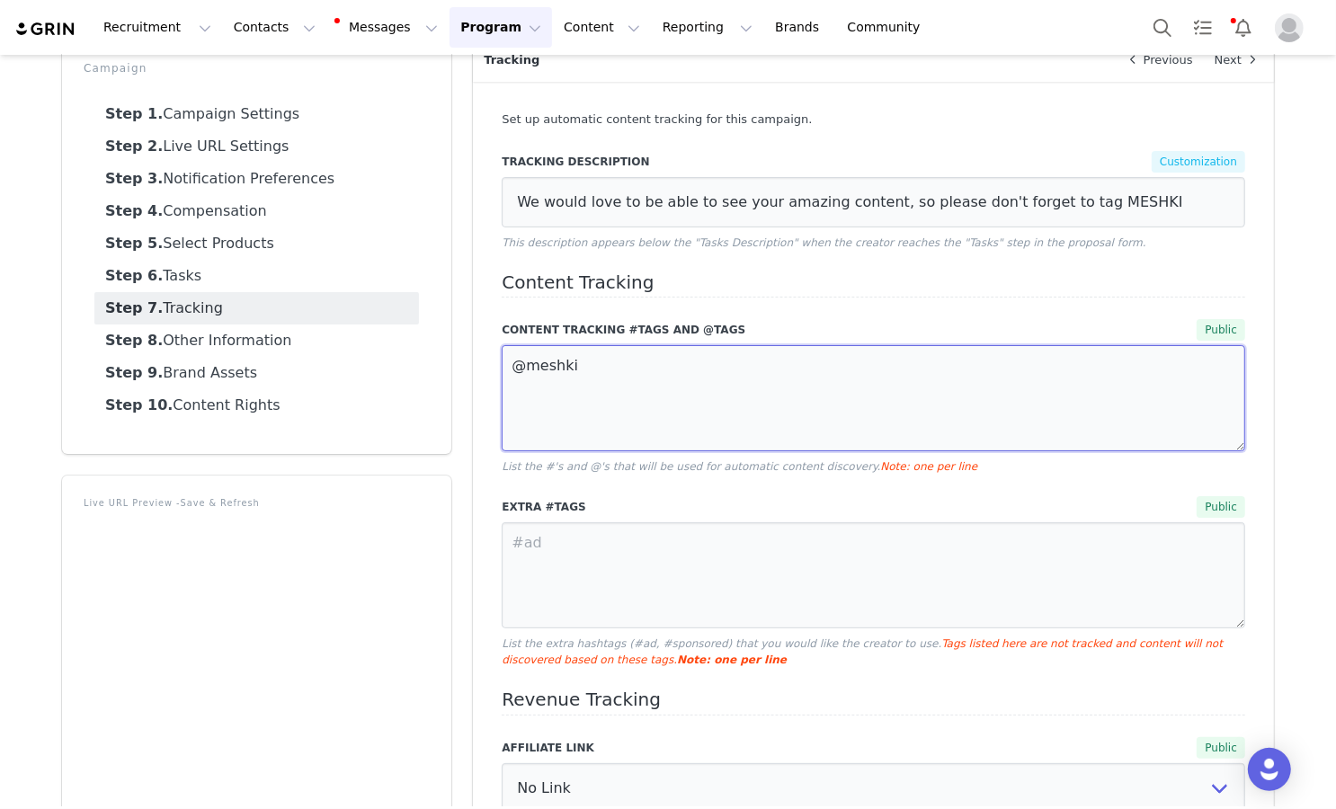
click at [597, 364] on textarea "@meshki" at bounding box center [873, 398] width 743 height 106
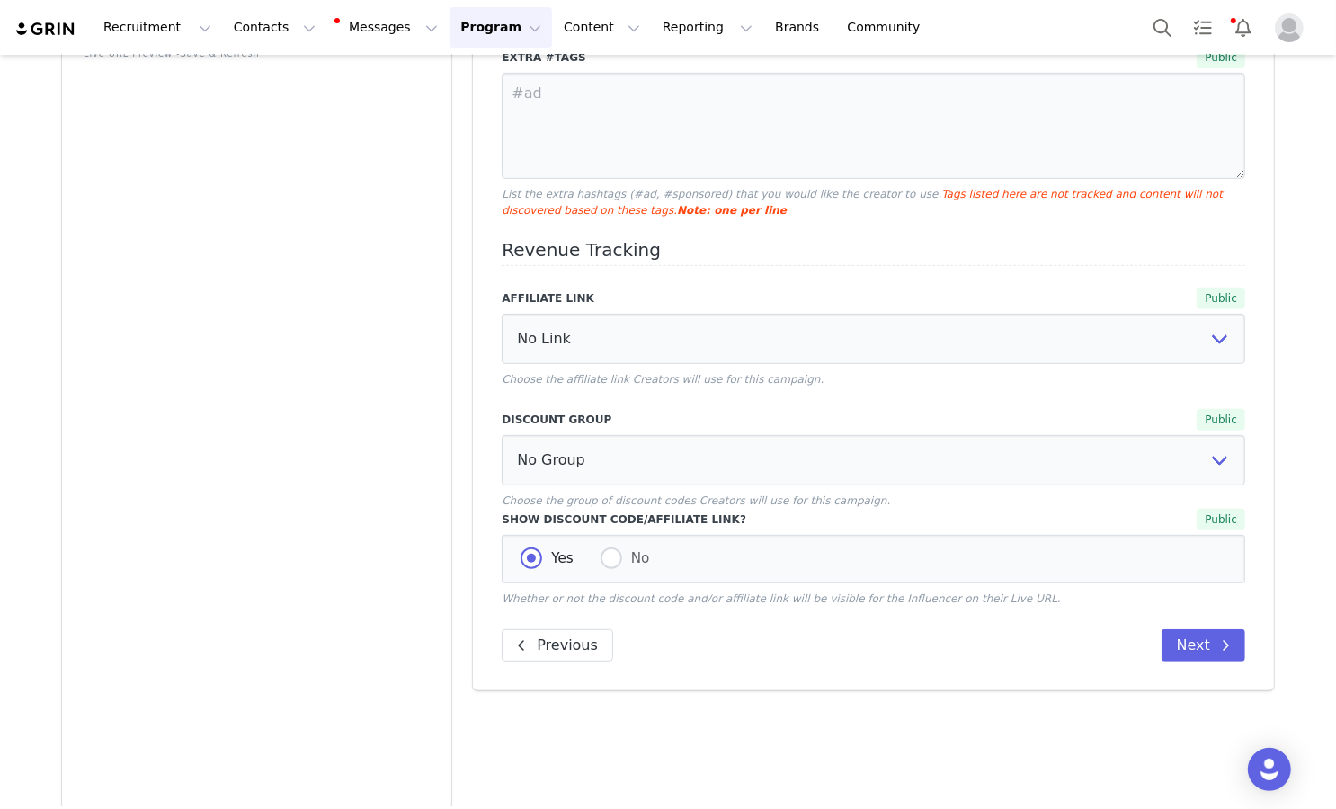
scroll to position [220, 0]
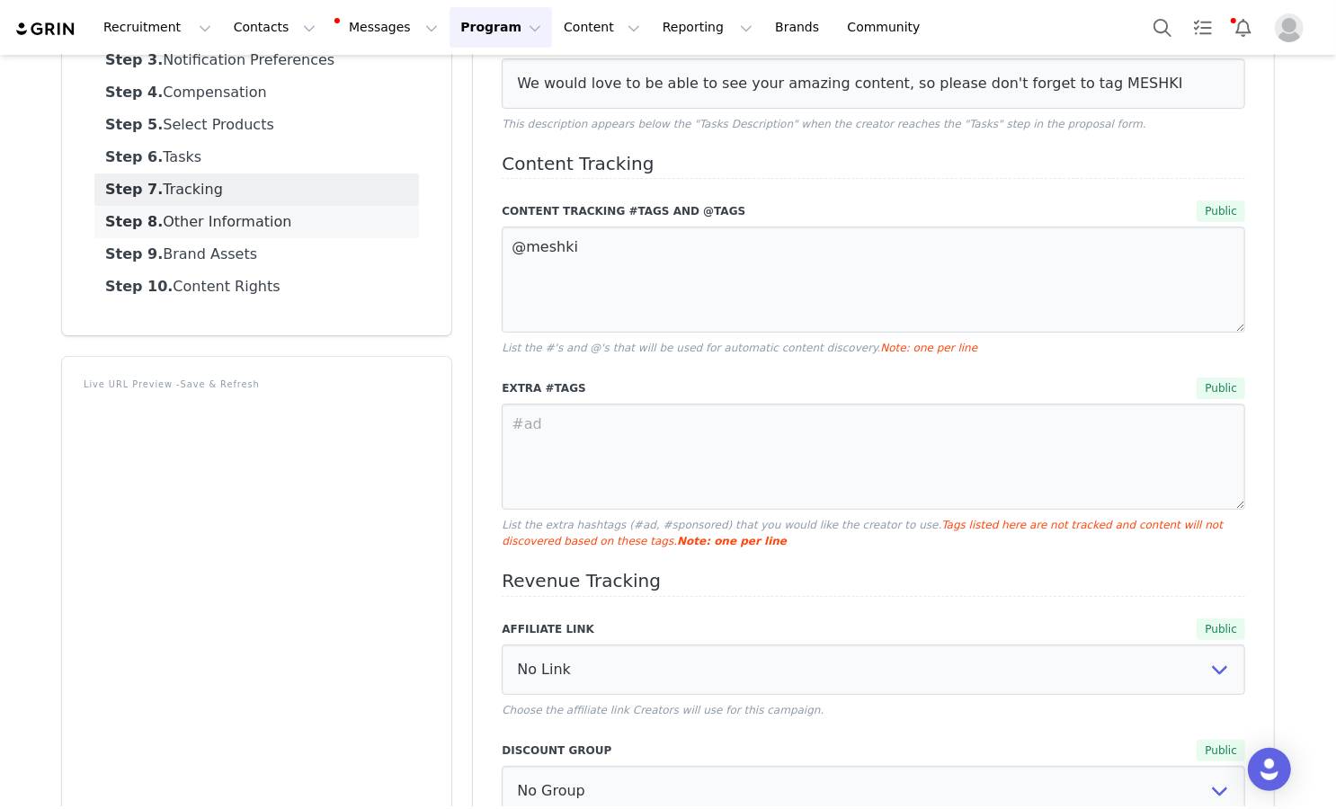
click at [394, 212] on link "Step 8. Other Information" at bounding box center [256, 222] width 325 height 32
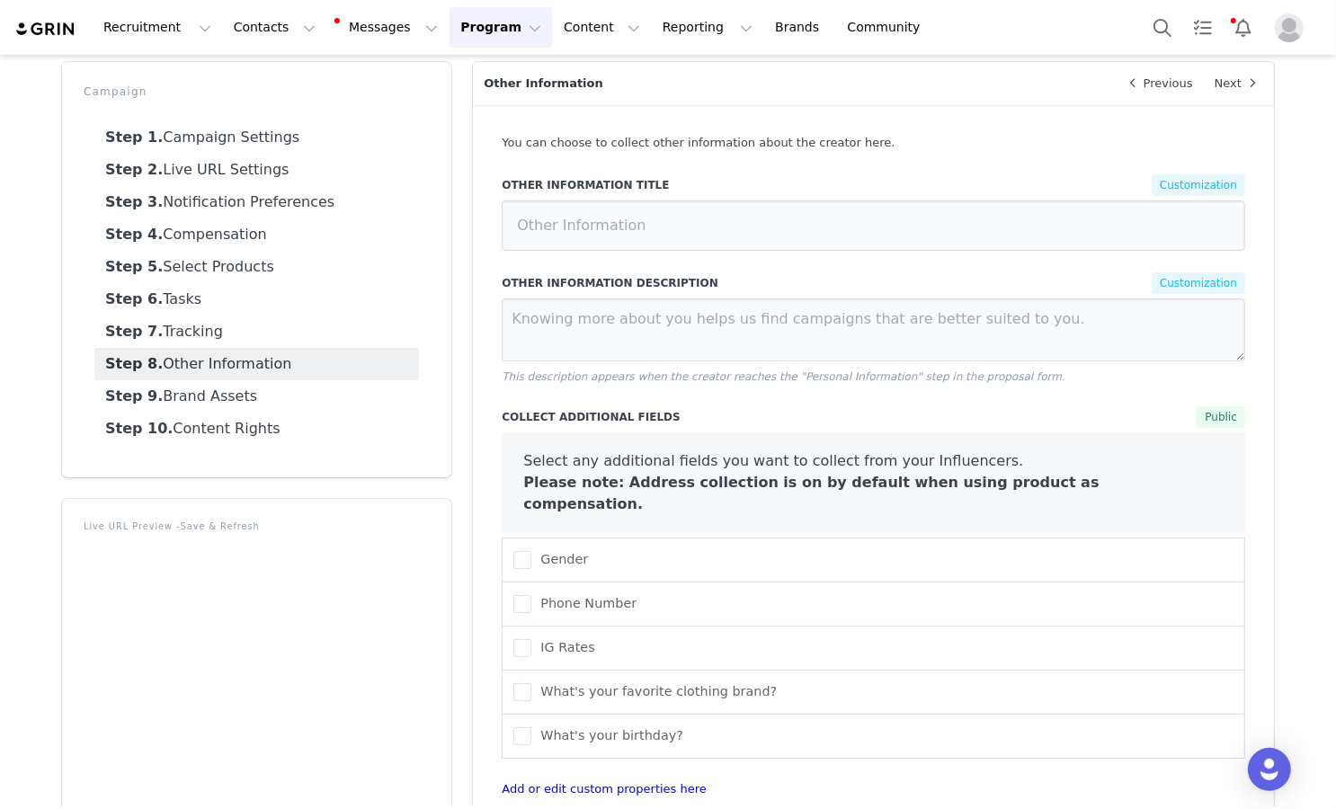
scroll to position [182, 0]
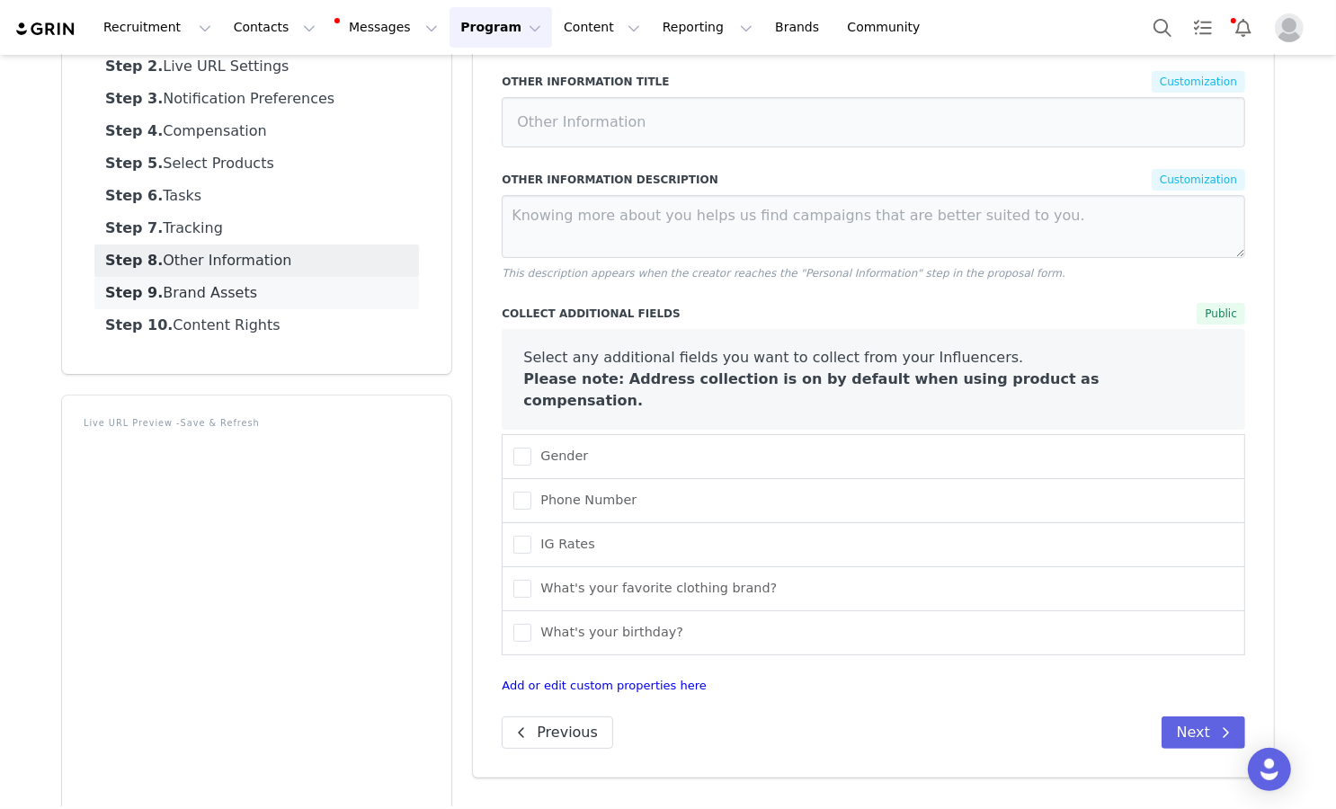
click at [359, 303] on link "Step 9. Brand Assets" at bounding box center [256, 293] width 325 height 32
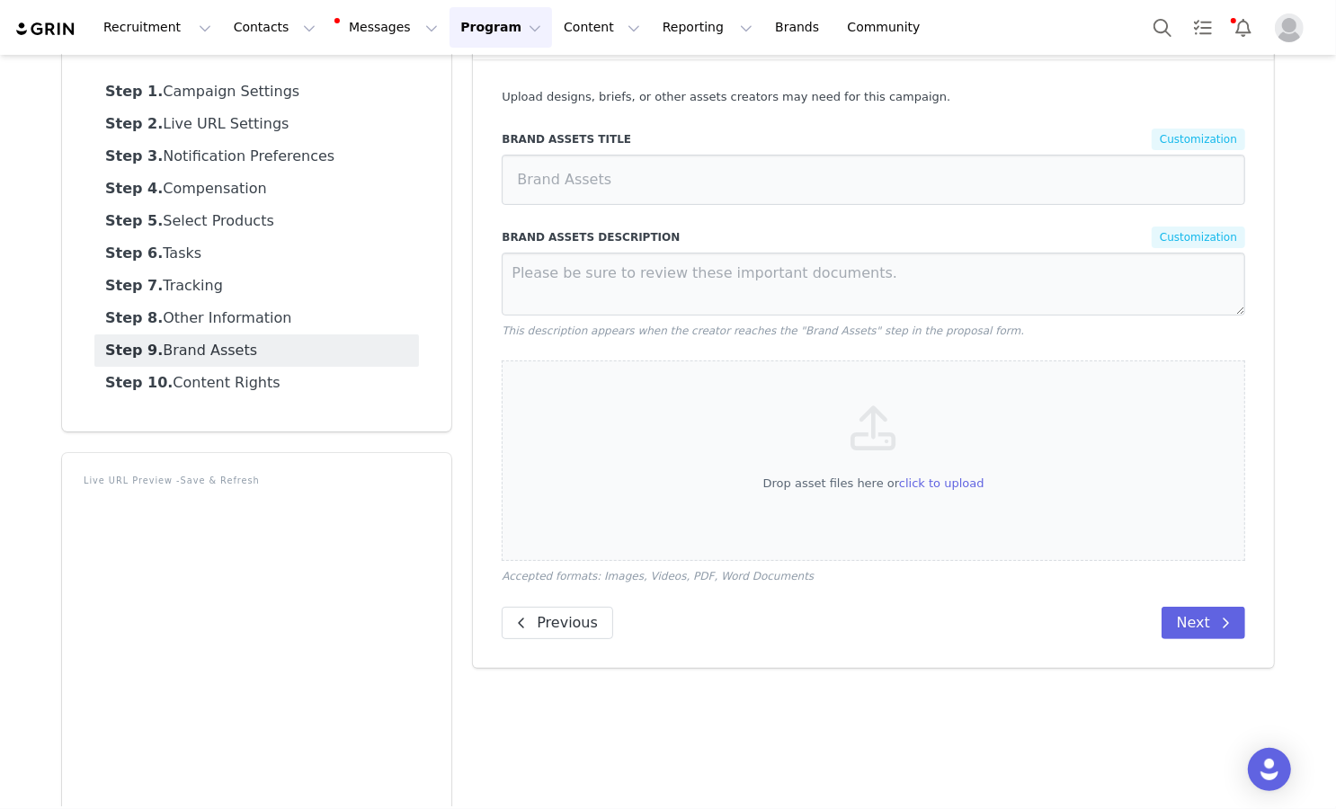
scroll to position [122, 0]
click at [354, 385] on link "Step 10. Content Rights" at bounding box center [256, 385] width 325 height 32
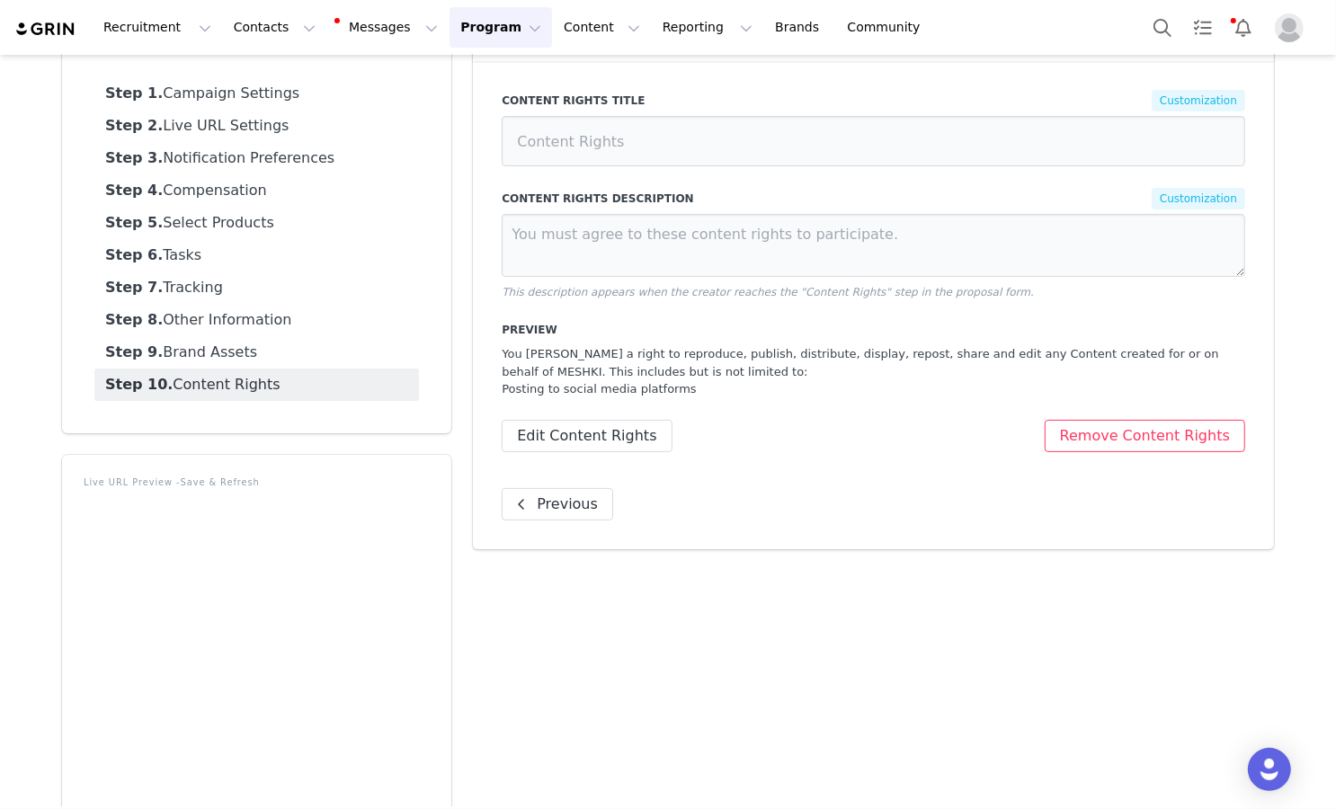
scroll to position [14, 0]
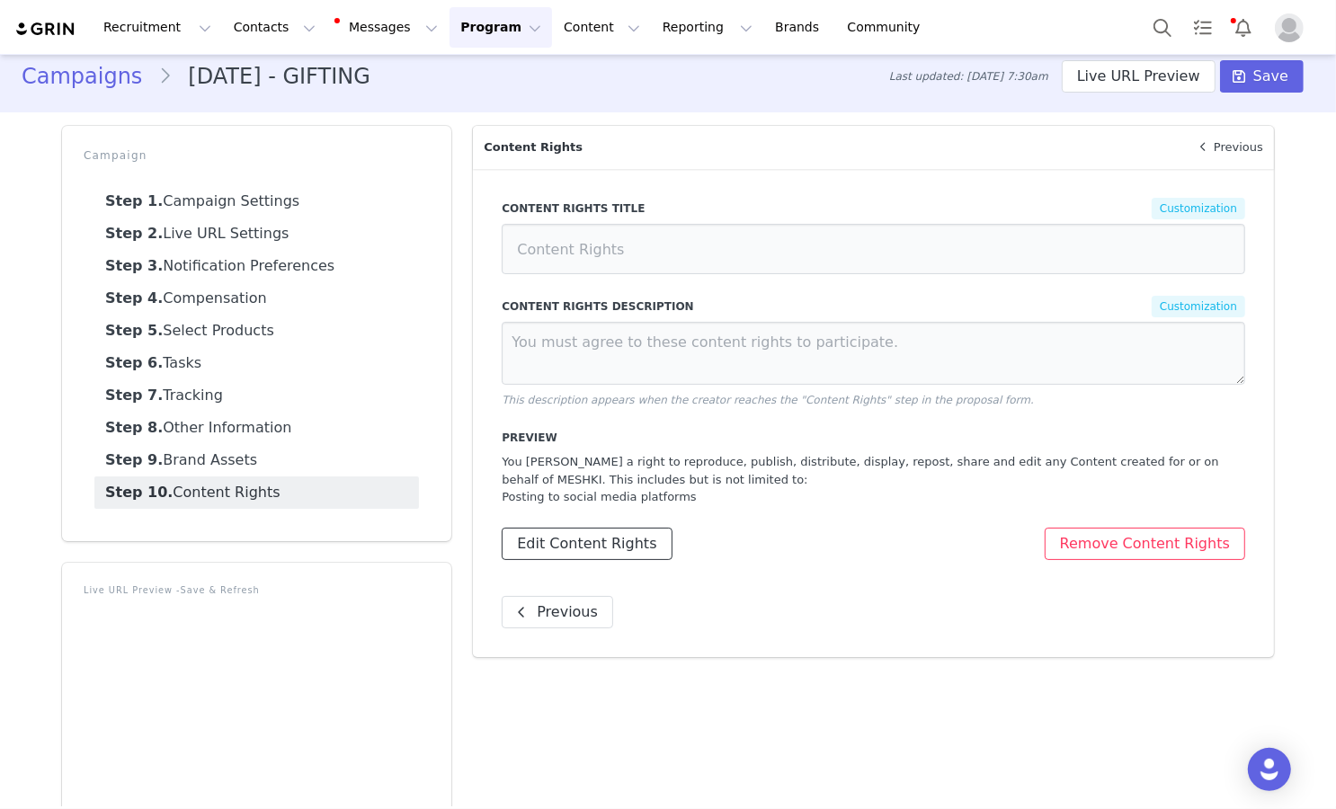
click at [604, 546] on button "Edit Content Rights" at bounding box center [587, 544] width 170 height 32
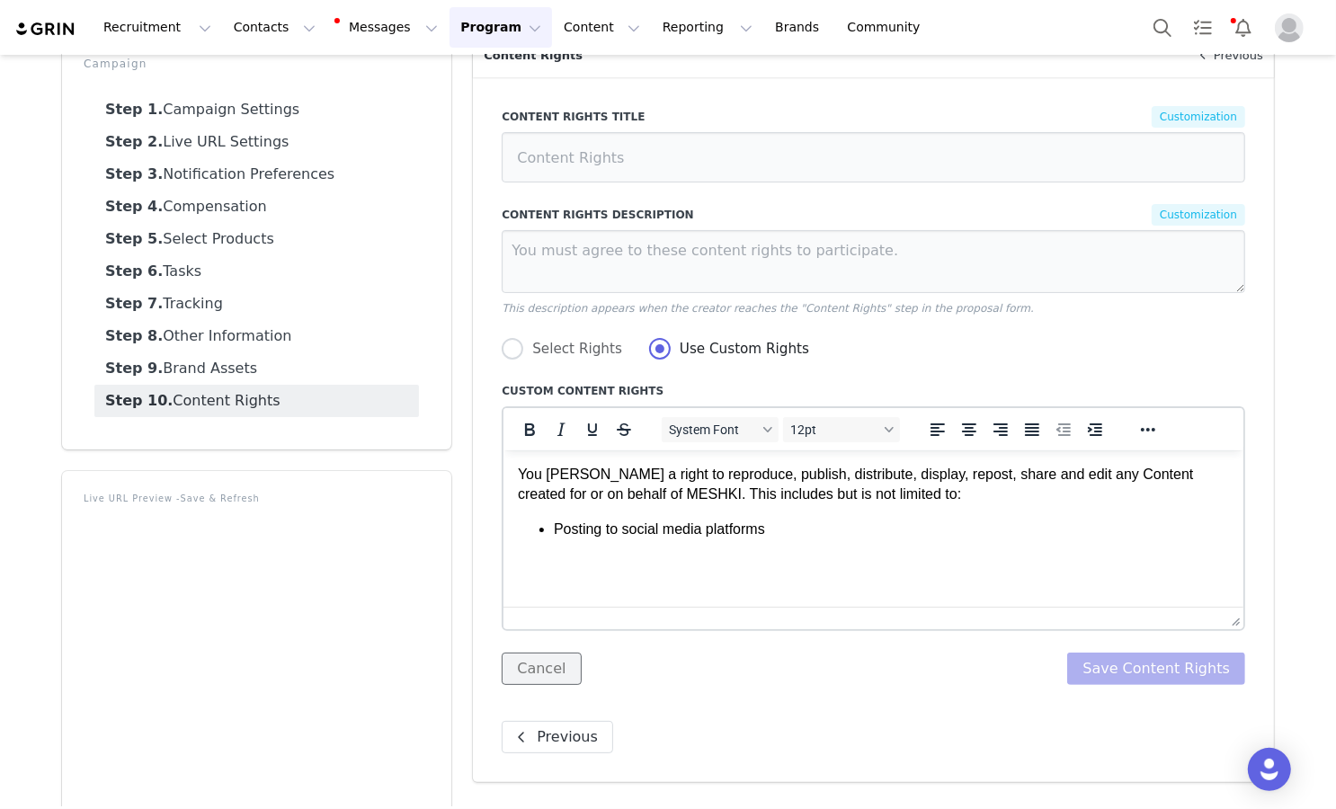
scroll to position [124, 0]
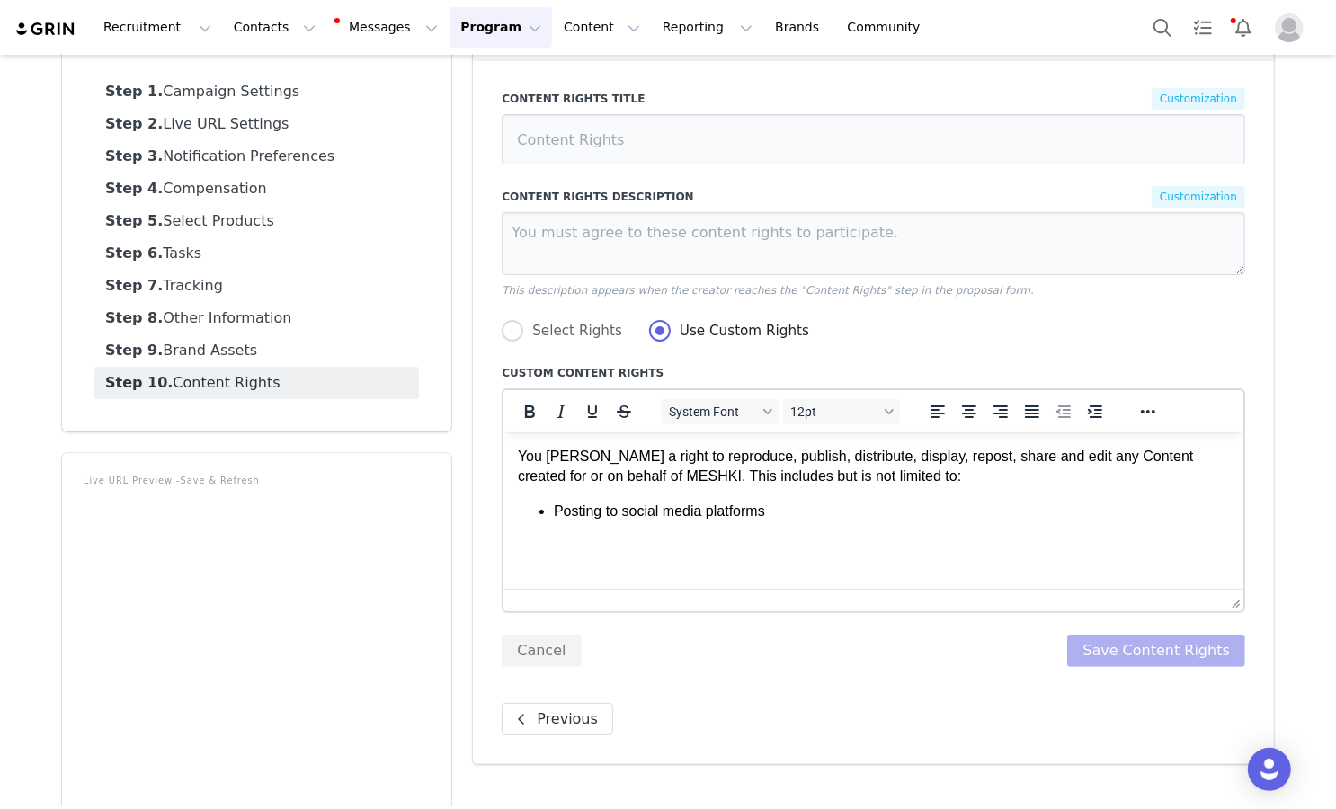
click at [603, 490] on body "You grant MESHKI a right to reproduce, publish, distribute, display, repost, sh…" at bounding box center [873, 483] width 711 height 75
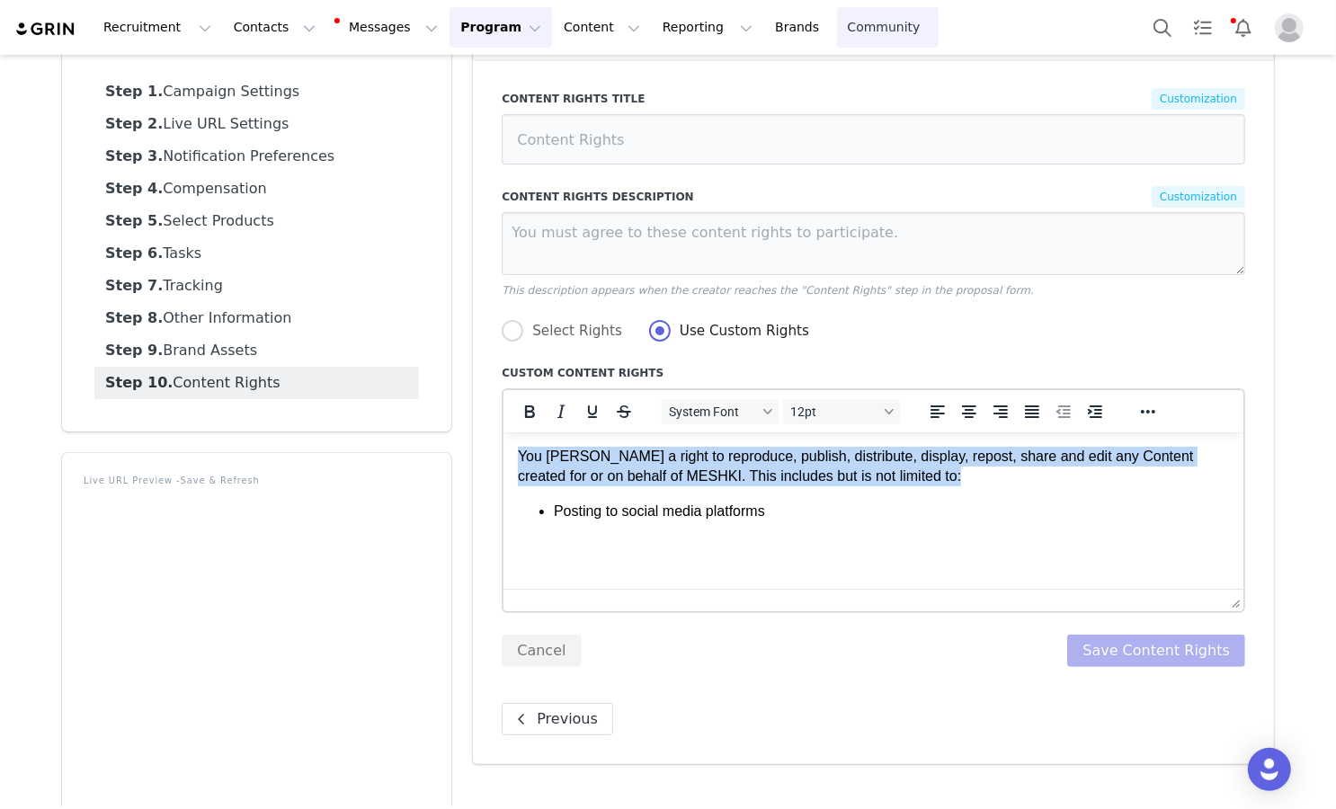
copy p "You grant MESHKI a right to reproduce, publish, distribute, display, repost, sh…"
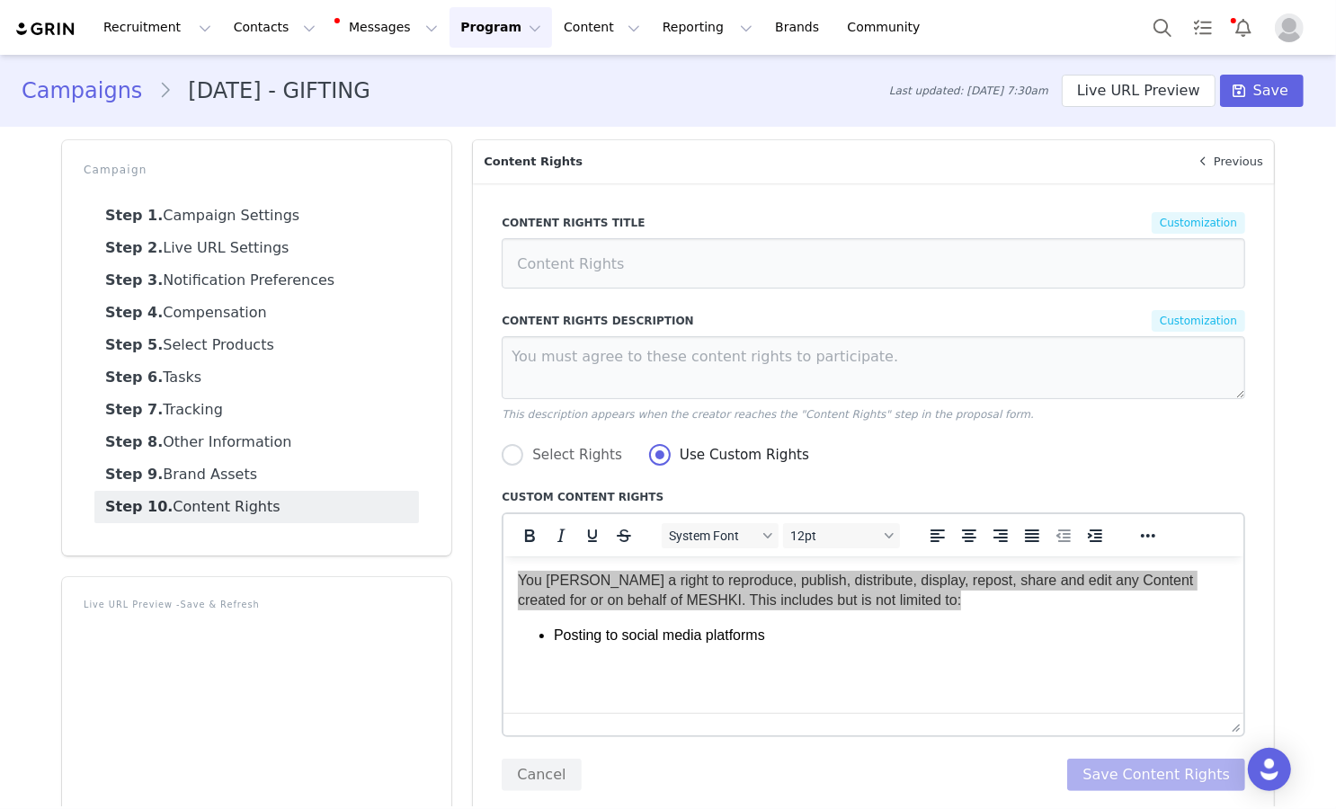
click at [72, 78] on link "Campaigns" at bounding box center [90, 91] width 137 height 32
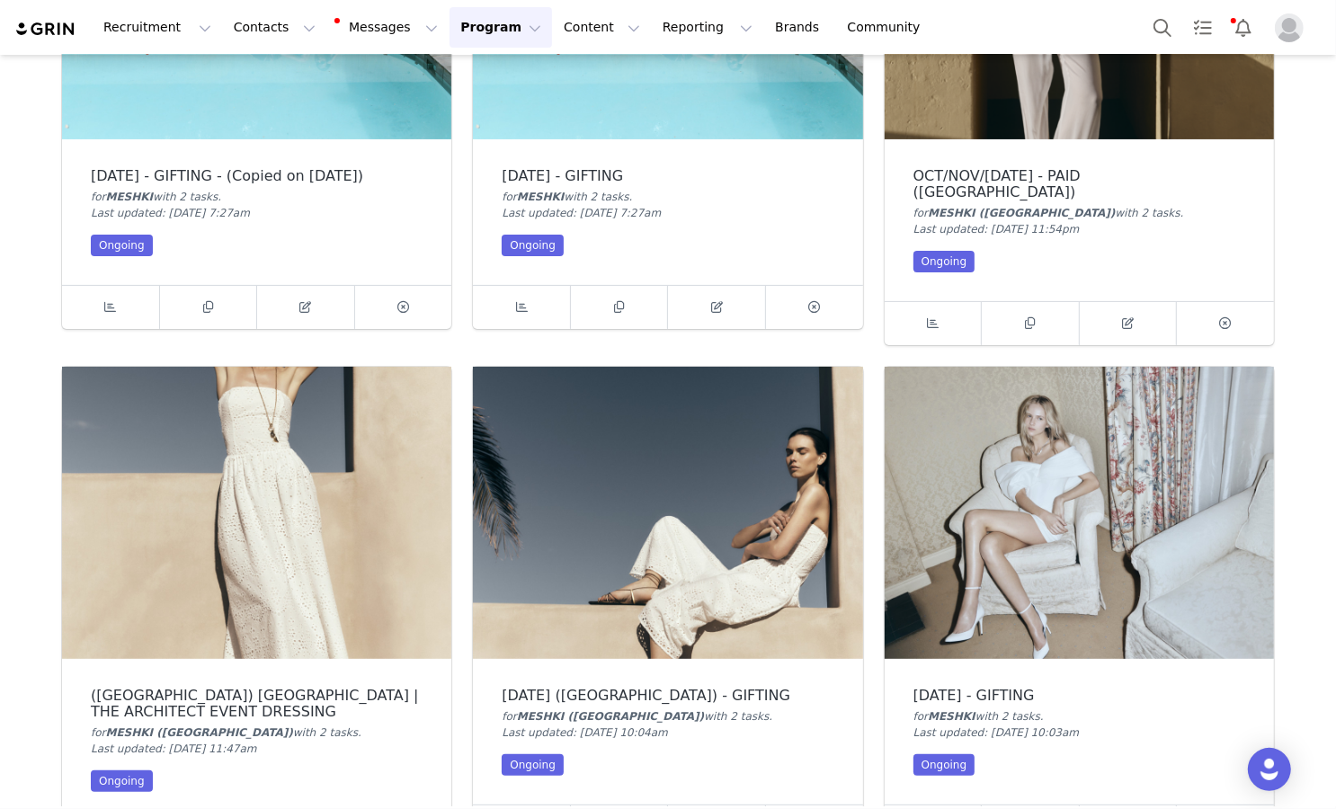
scroll to position [456, 0]
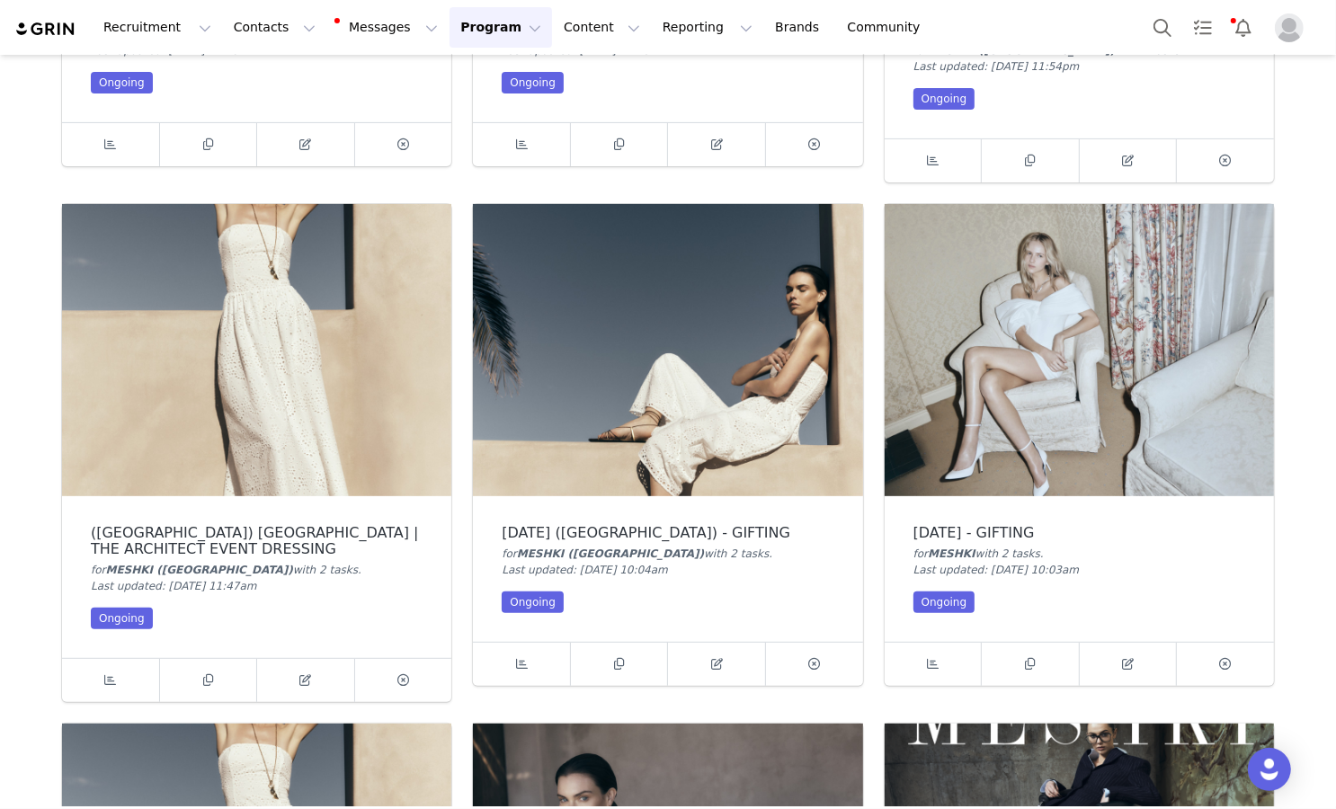
click at [672, 405] on img at bounding box center [667, 350] width 389 height 292
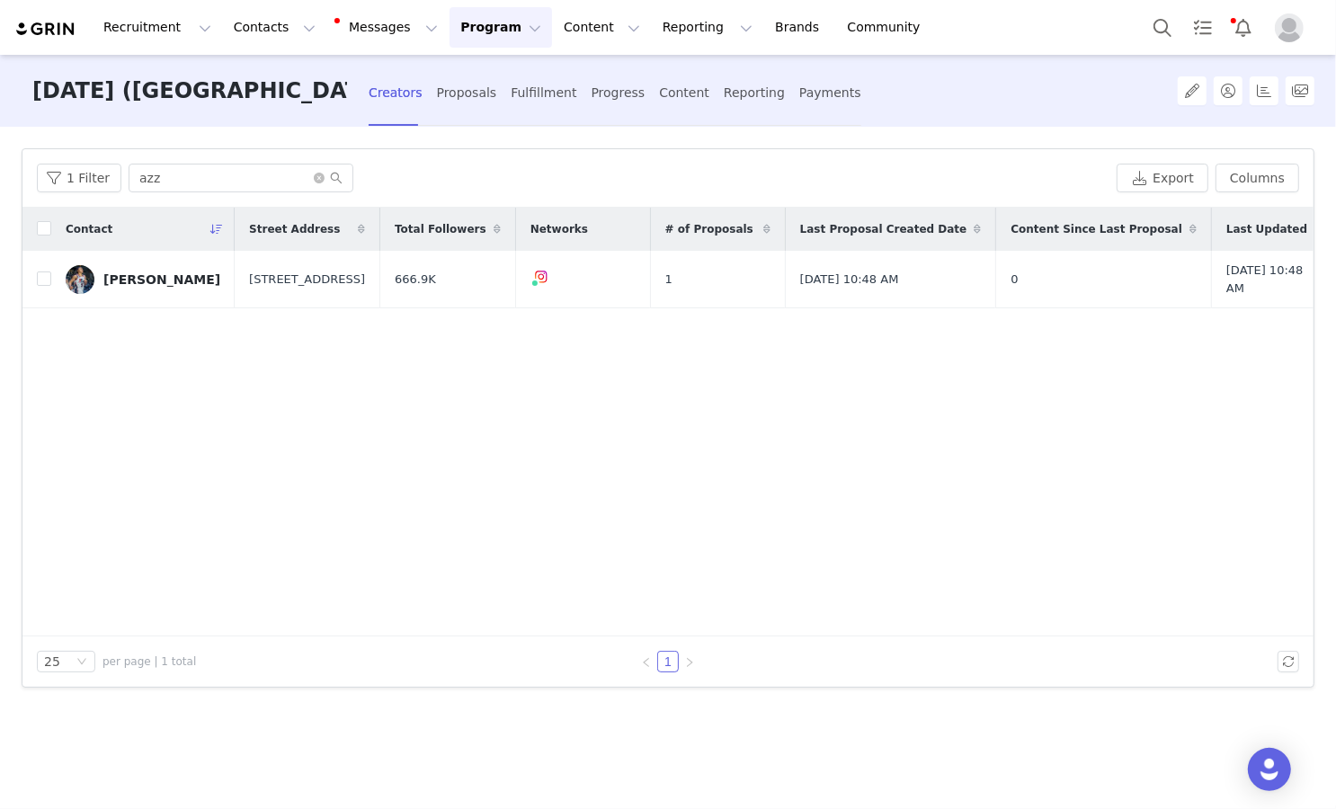
click at [493, 38] on button "Program Program" at bounding box center [501, 27] width 102 height 40
click at [480, 114] on p "Campaigns" at bounding box center [471, 112] width 70 height 19
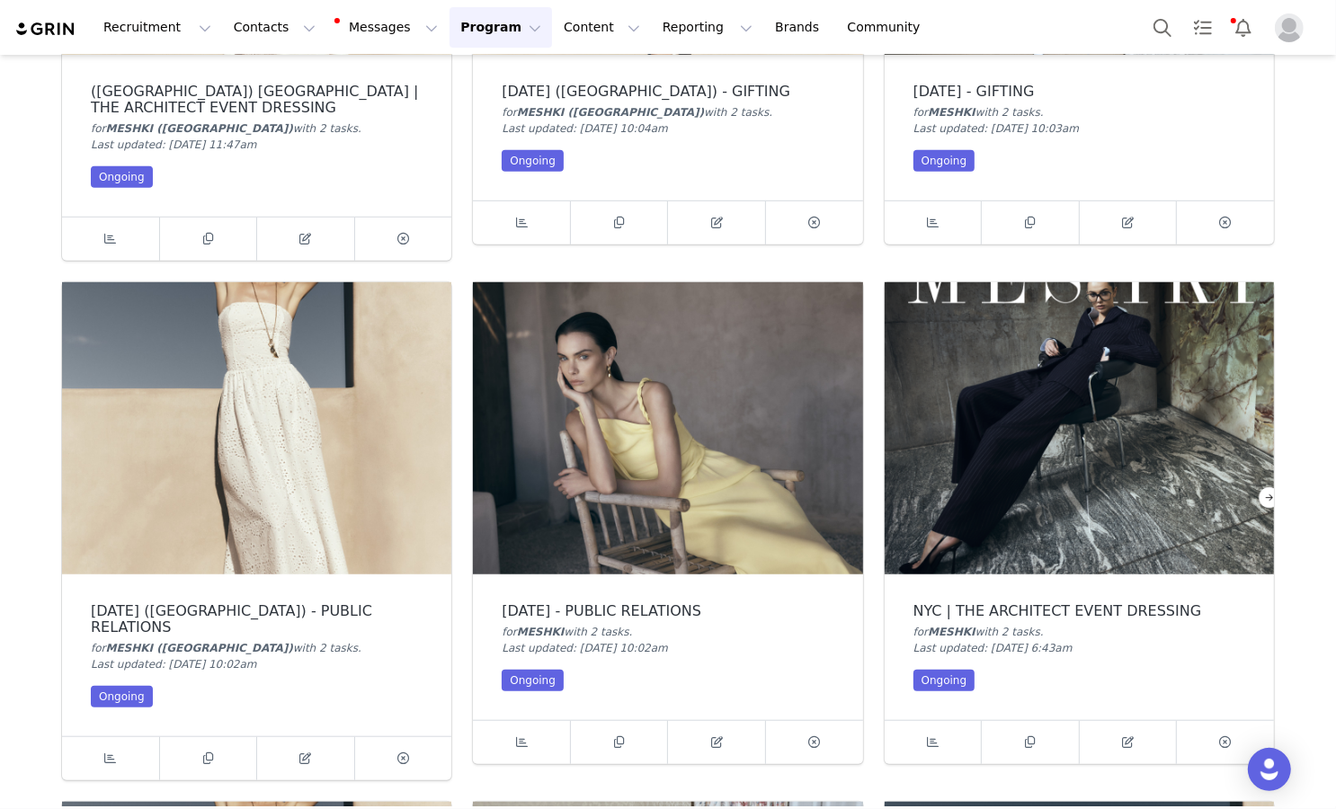
scroll to position [677, 0]
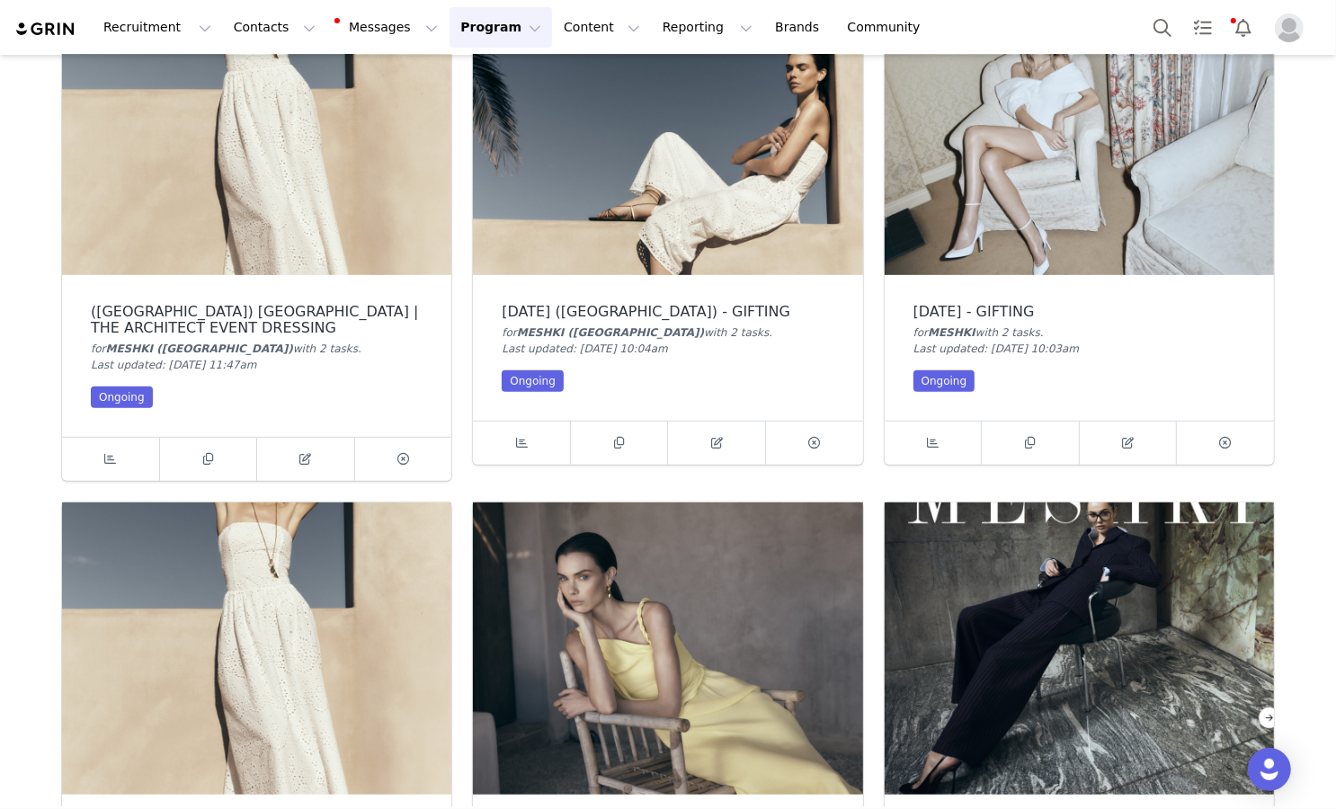
click at [716, 197] on img at bounding box center [667, 129] width 389 height 292
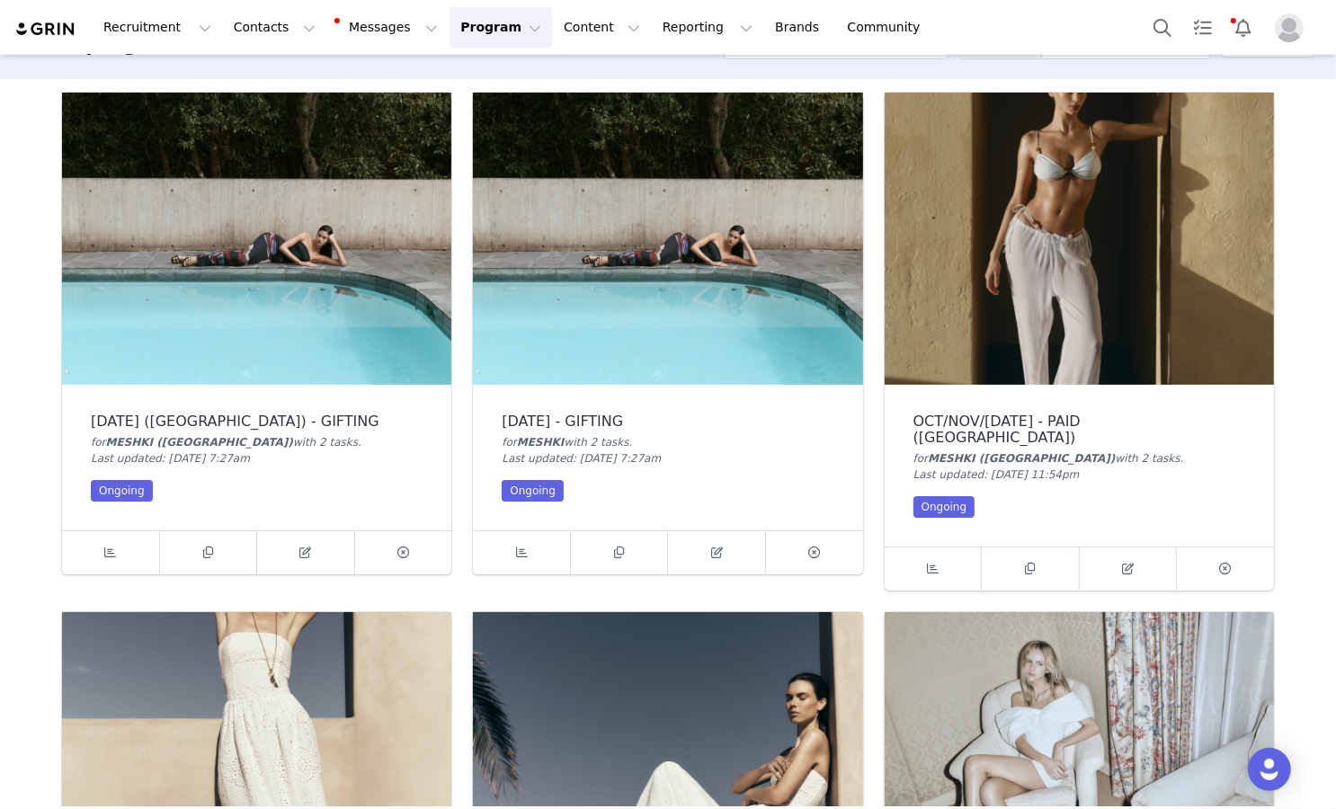
scroll to position [49, 0]
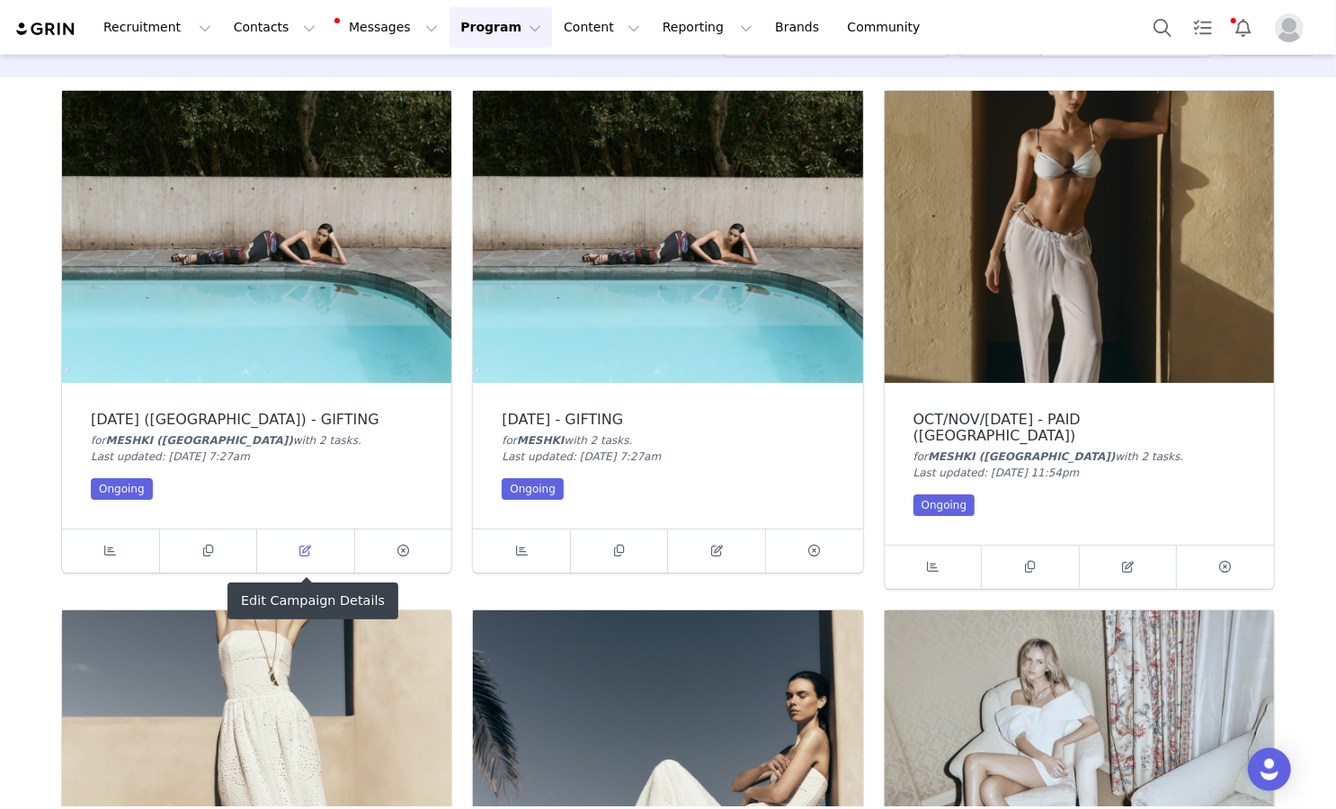
click at [298, 546] on span at bounding box center [306, 551] width 22 height 22
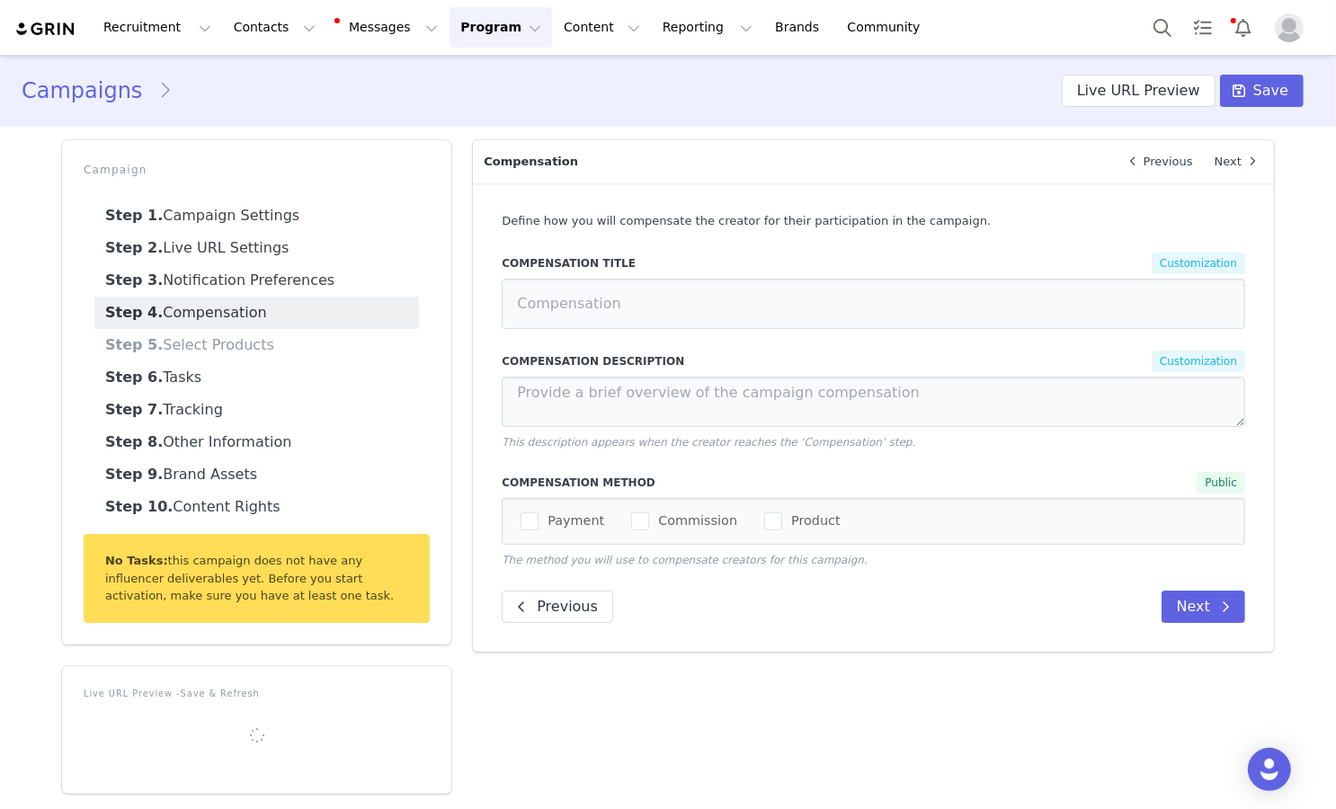
type input "[DATE] - GIFTING"
type input "Your proposal has been submitted!"
type input "Sit tight and we'll review this for you shortly"
type input "Your proposal has been accepted!"
type input "You can now view your tasks and submit content when it's ready"
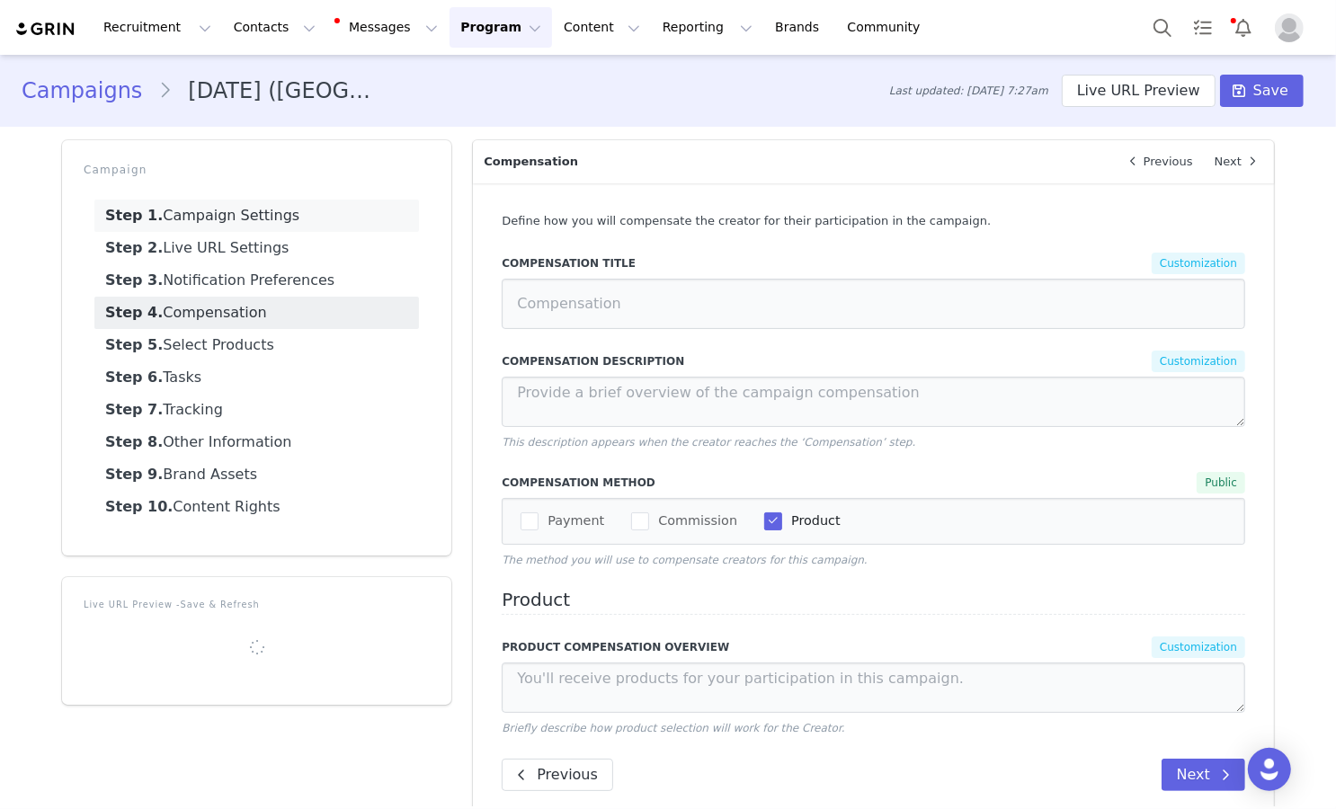
click at [346, 213] on link "Step 1. Campaign Settings" at bounding box center [256, 216] width 325 height 32
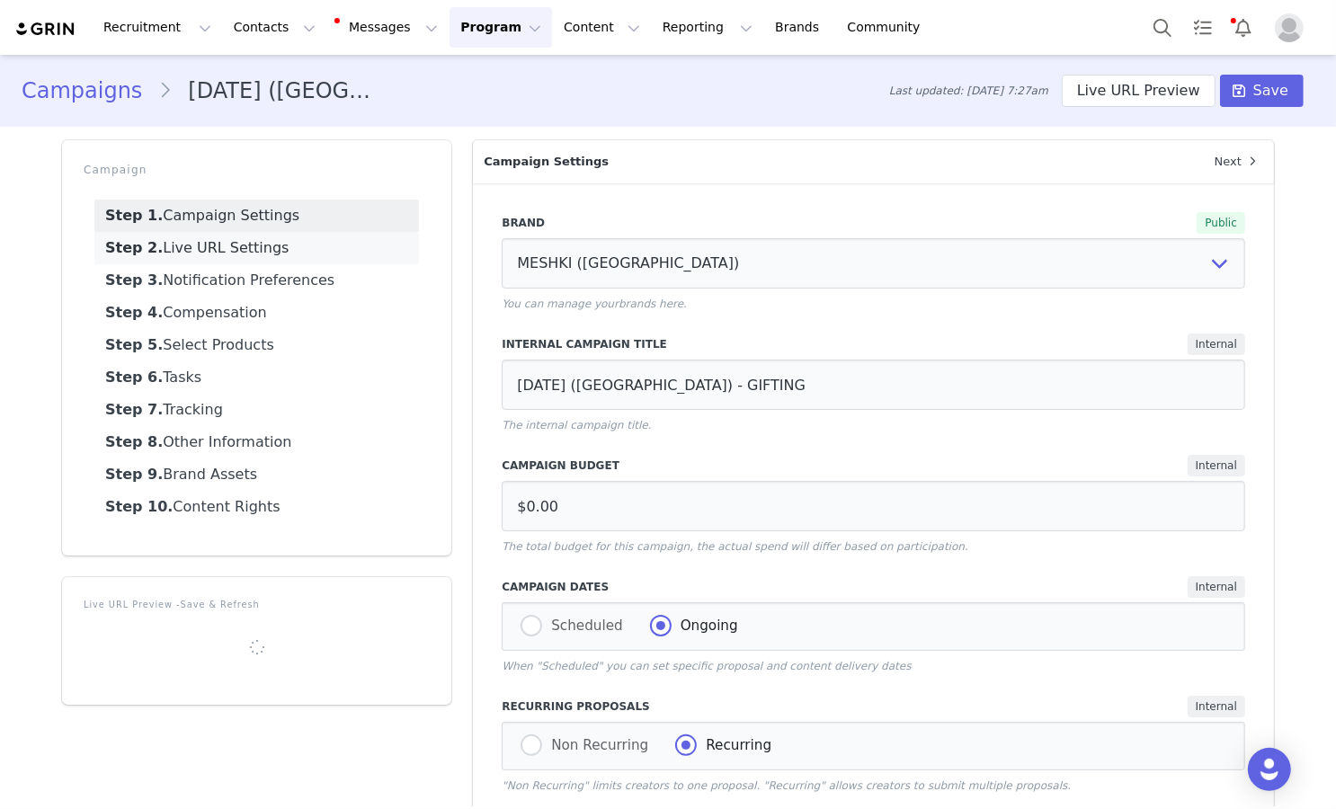
click at [358, 246] on link "Step 2. Live URL Settings" at bounding box center [256, 248] width 325 height 32
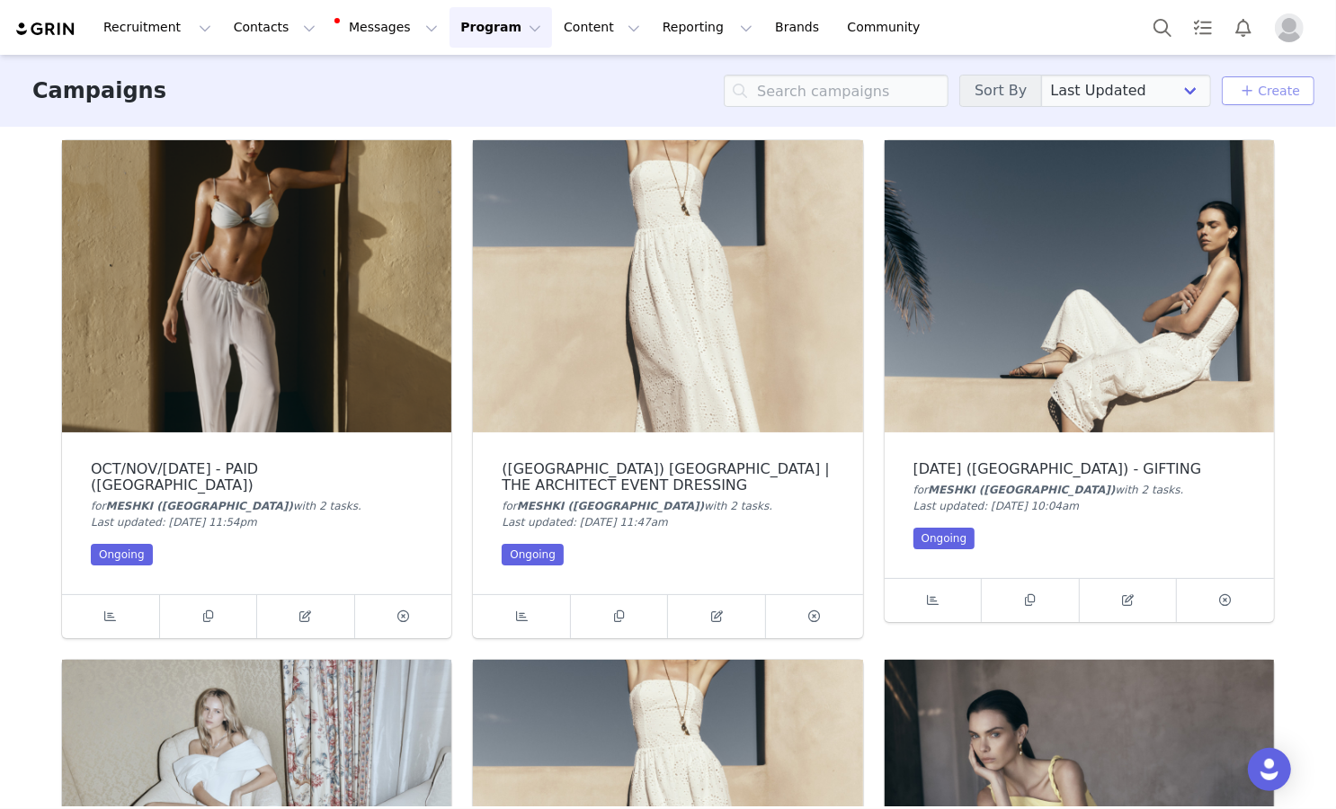
click at [1260, 87] on link "Create" at bounding box center [1268, 91] width 64 height 22
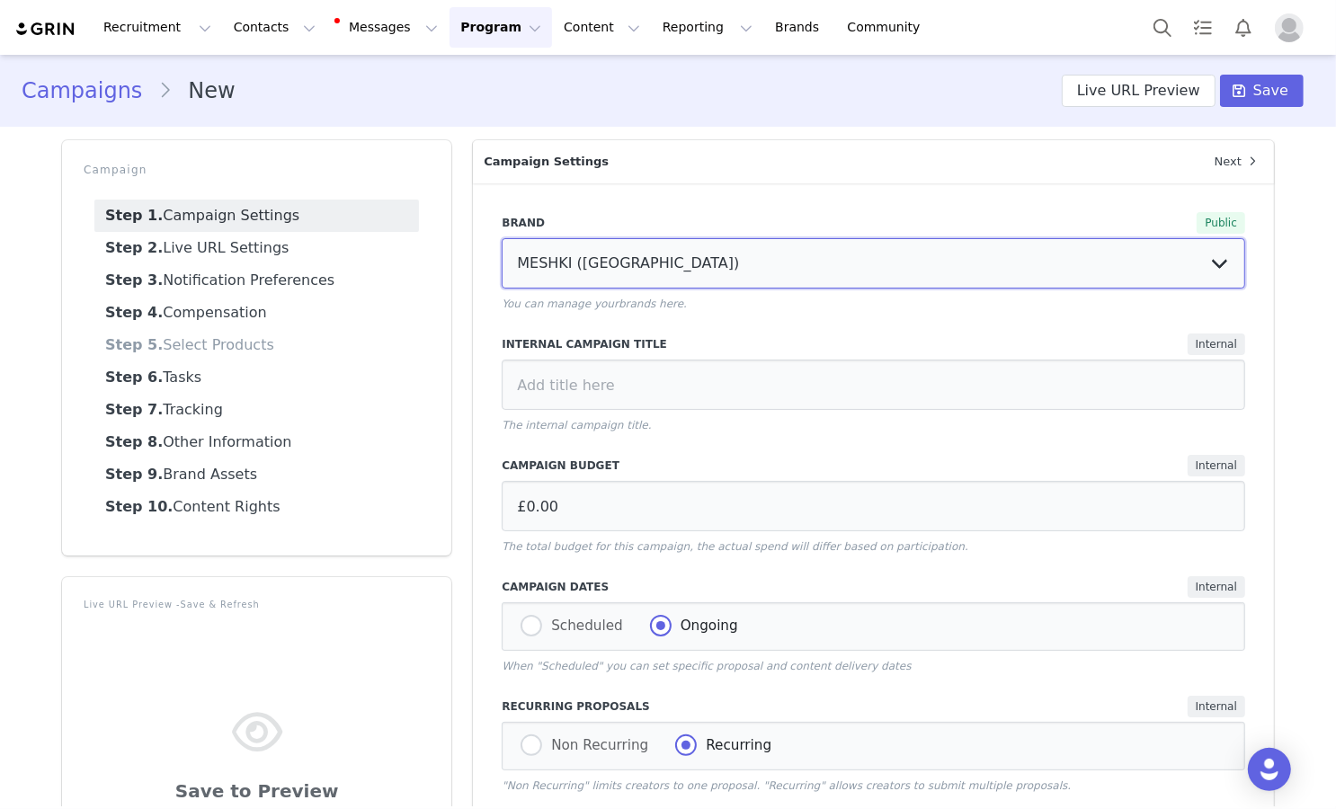
click at [667, 253] on select "MESHKI ([GEOGRAPHIC_DATA]) MESHKI MESHKI ([GEOGRAPHIC_DATA])" at bounding box center [873, 263] width 743 height 50
select select "99843d72-b99f-4038-8098-f703f871b44b"
type input "AUD0.00"
click at [502, 238] on select "MESHKI ([GEOGRAPHIC_DATA]) MESHKI MESHKI ([GEOGRAPHIC_DATA])" at bounding box center [873, 263] width 743 height 50
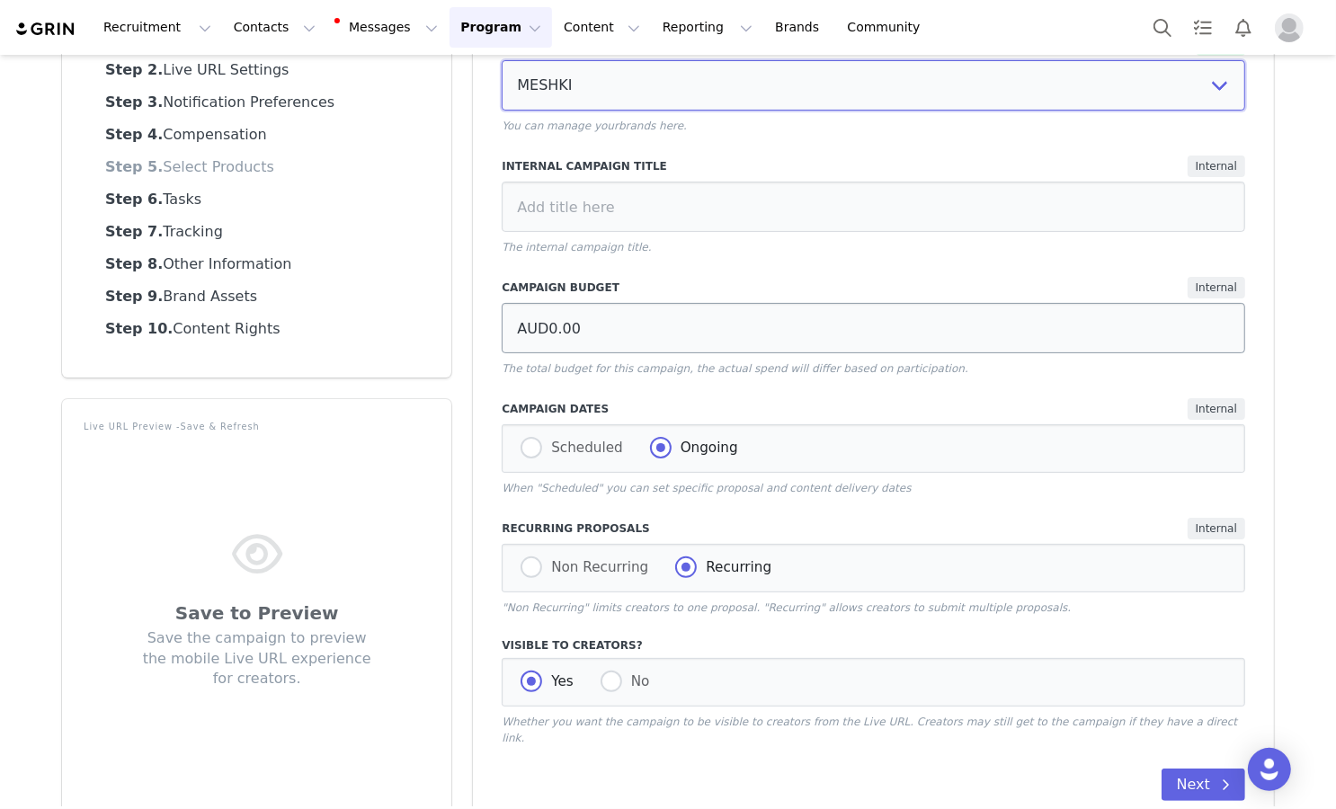
scroll to position [147, 0]
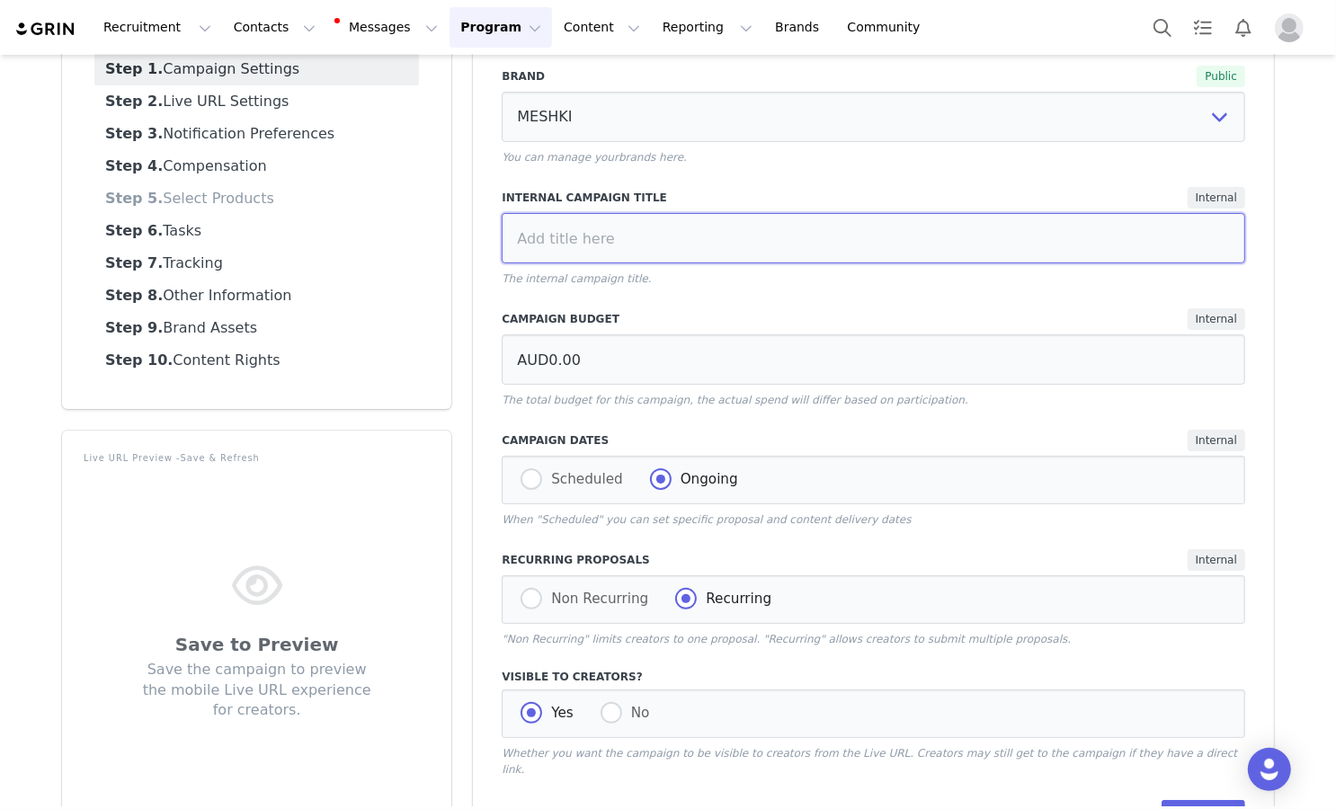
click at [761, 258] on input at bounding box center [873, 238] width 743 height 50
paste input "25 - GIFTING"
type input "[DATE] - GIFTING"
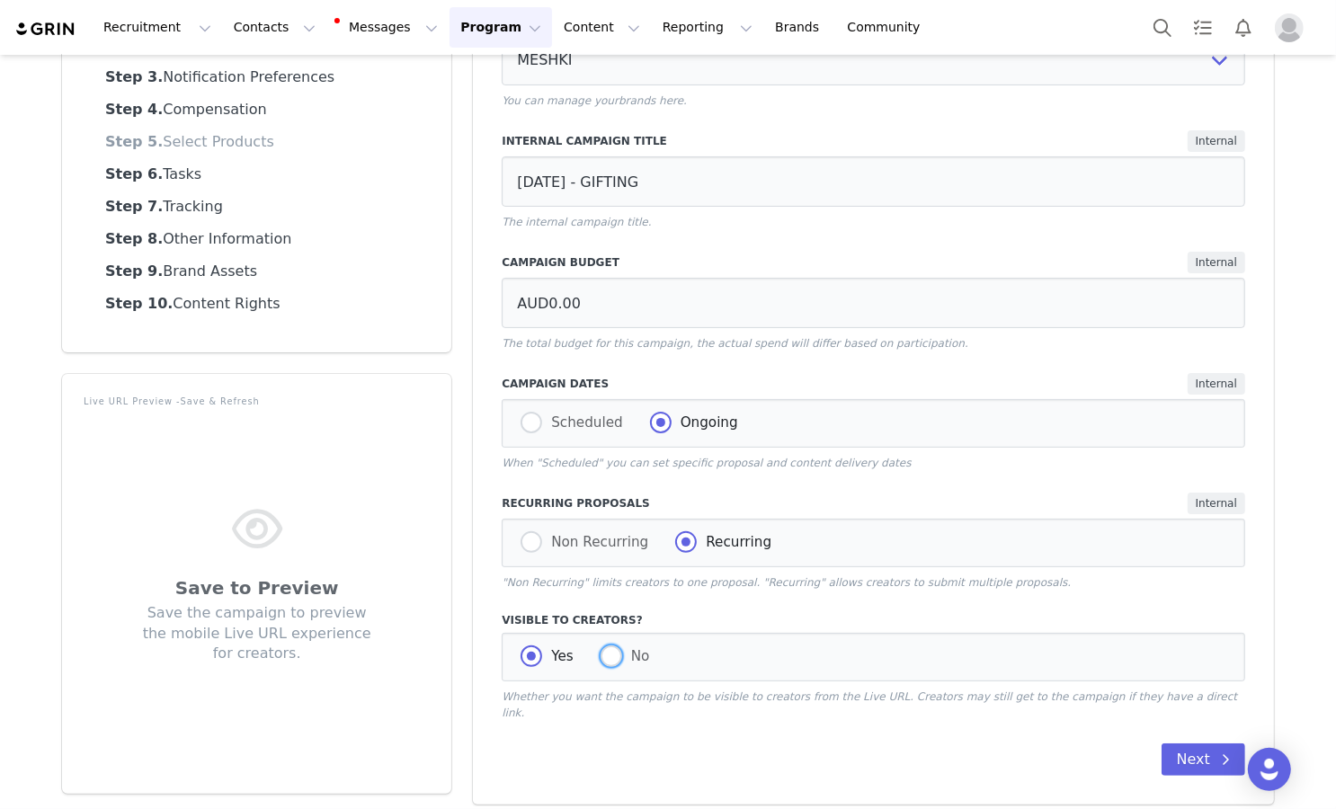
drag, startPoint x: 609, startPoint y: 663, endPoint x: 606, endPoint y: 685, distance: 22.6
click at [610, 663] on span at bounding box center [612, 656] width 22 height 22
click at [610, 663] on input "No" at bounding box center [612, 656] width 22 height 23
radio input "true"
radio input "false"
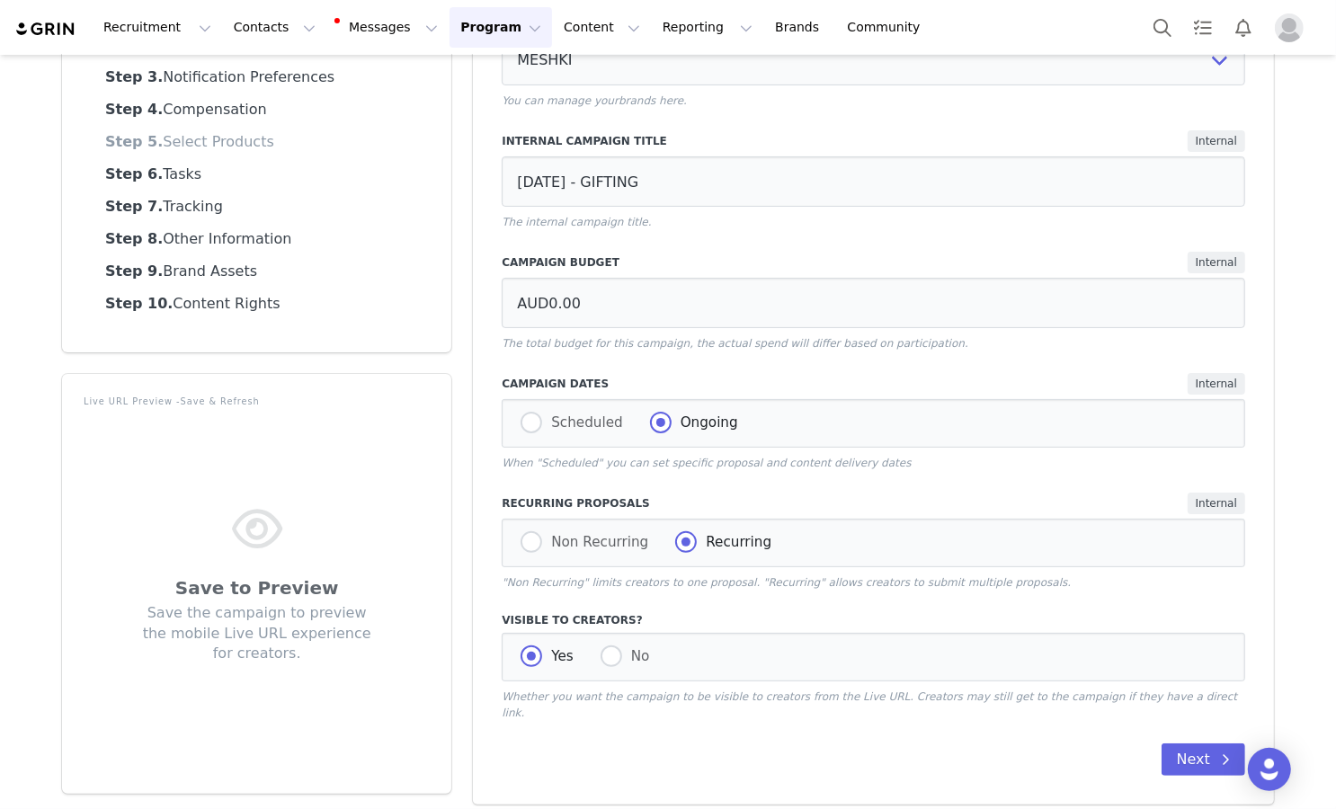
radio input "true"
click at [1192, 727] on div "Brand Public MESHKI (UK) MESHKI MESHKI (US) You can manage your brands here . I…" at bounding box center [873, 392] width 801 height 824
click at [1186, 747] on button "Next" at bounding box center [1204, 759] width 84 height 32
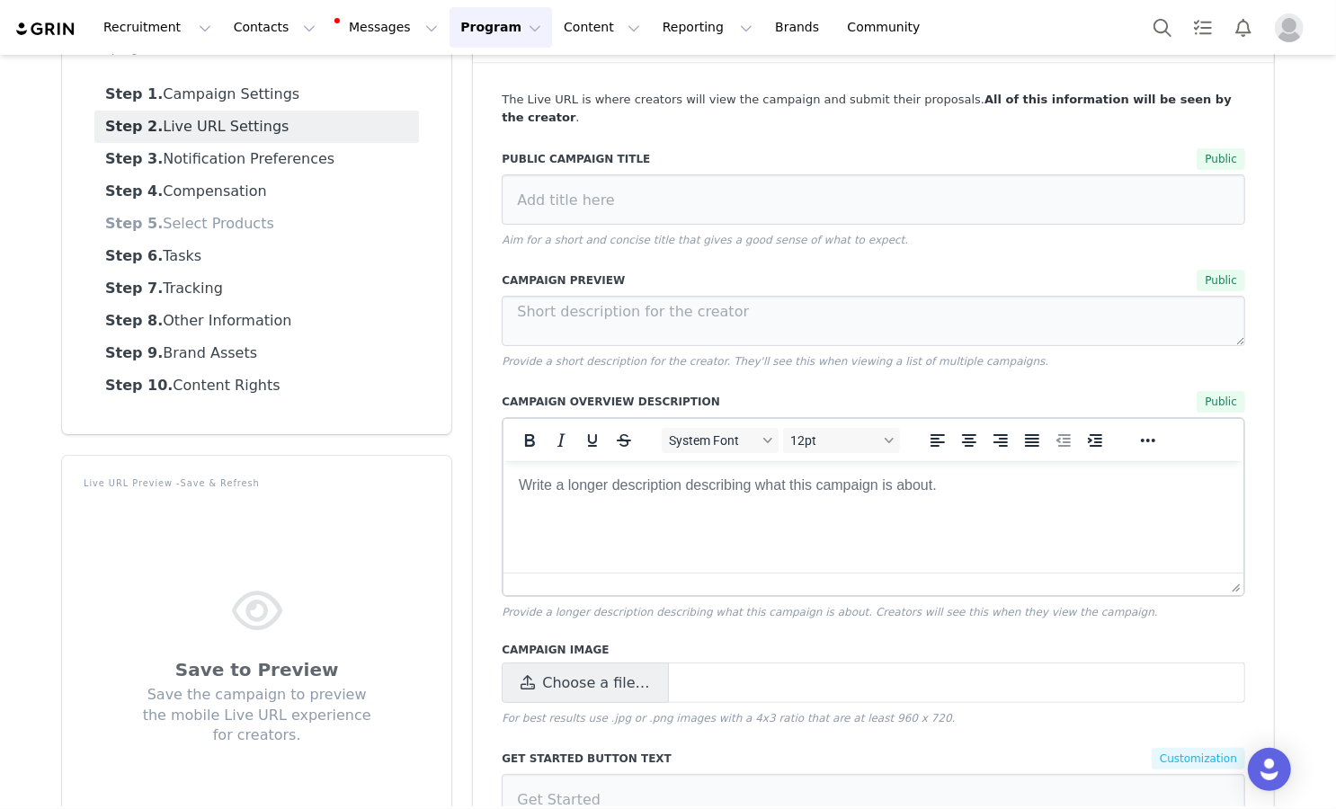
scroll to position [112, 0]
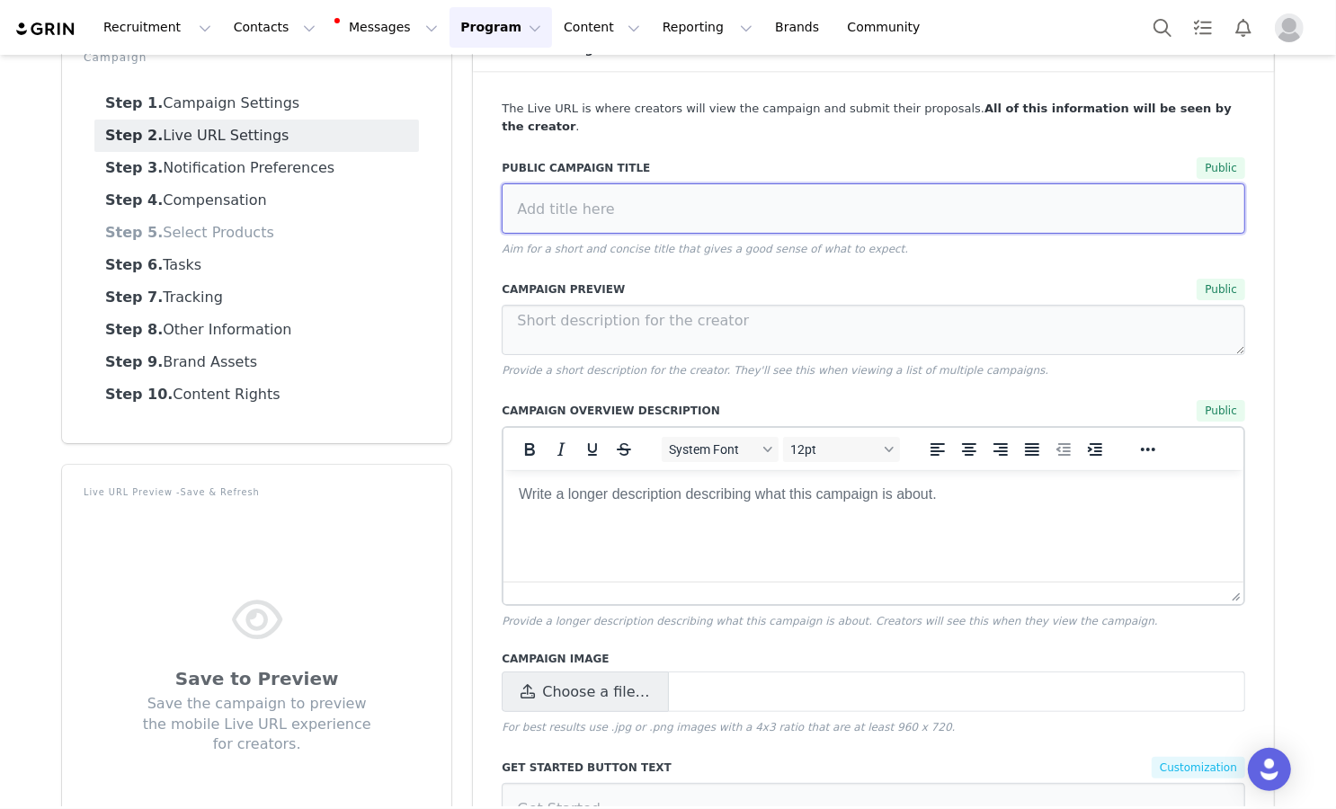
click at [645, 193] on input at bounding box center [873, 208] width 743 height 50
click at [296, 107] on link "Step 1. Campaign Settings" at bounding box center [256, 103] width 325 height 32
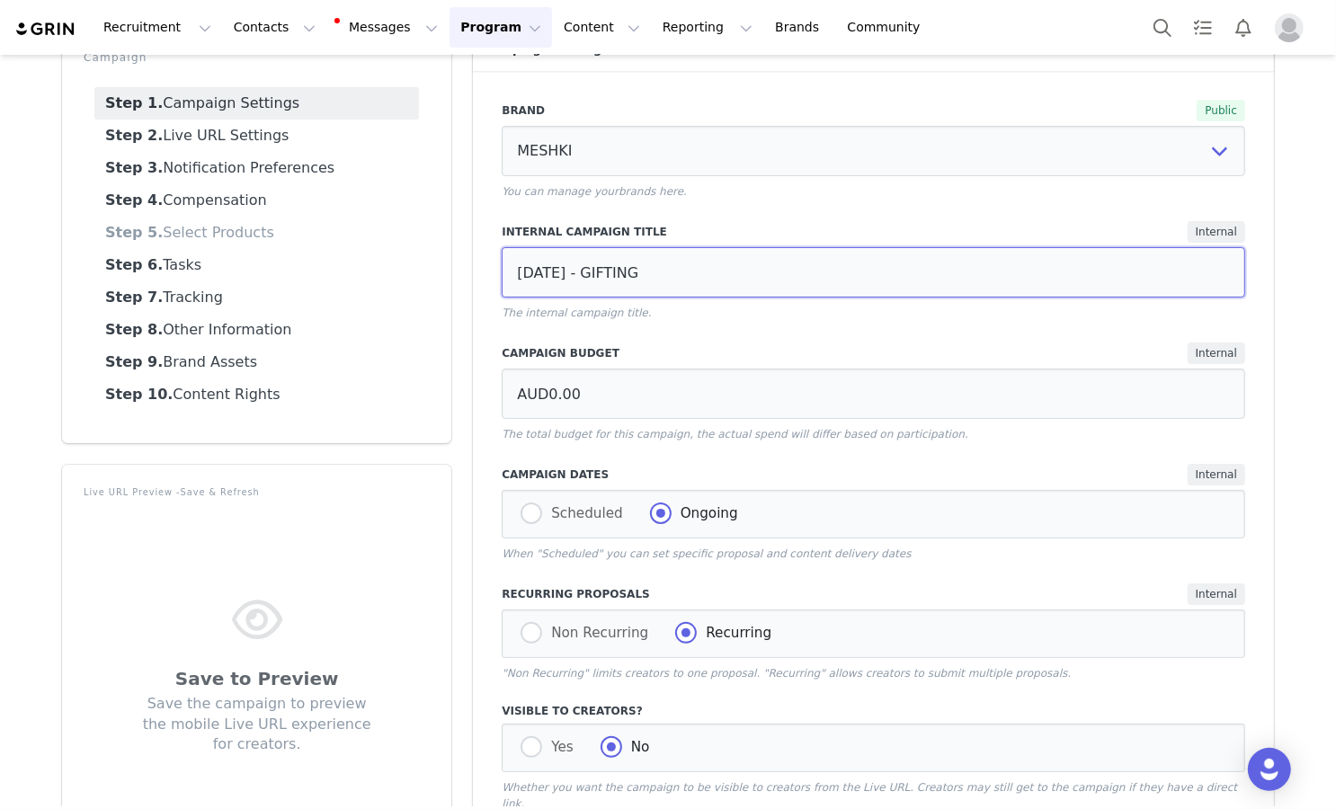
click at [561, 273] on input "OCTOBER 25 - GIFTING" at bounding box center [873, 272] width 743 height 50
click at [340, 140] on link "Step 2. Live URL Settings" at bounding box center [256, 136] width 325 height 32
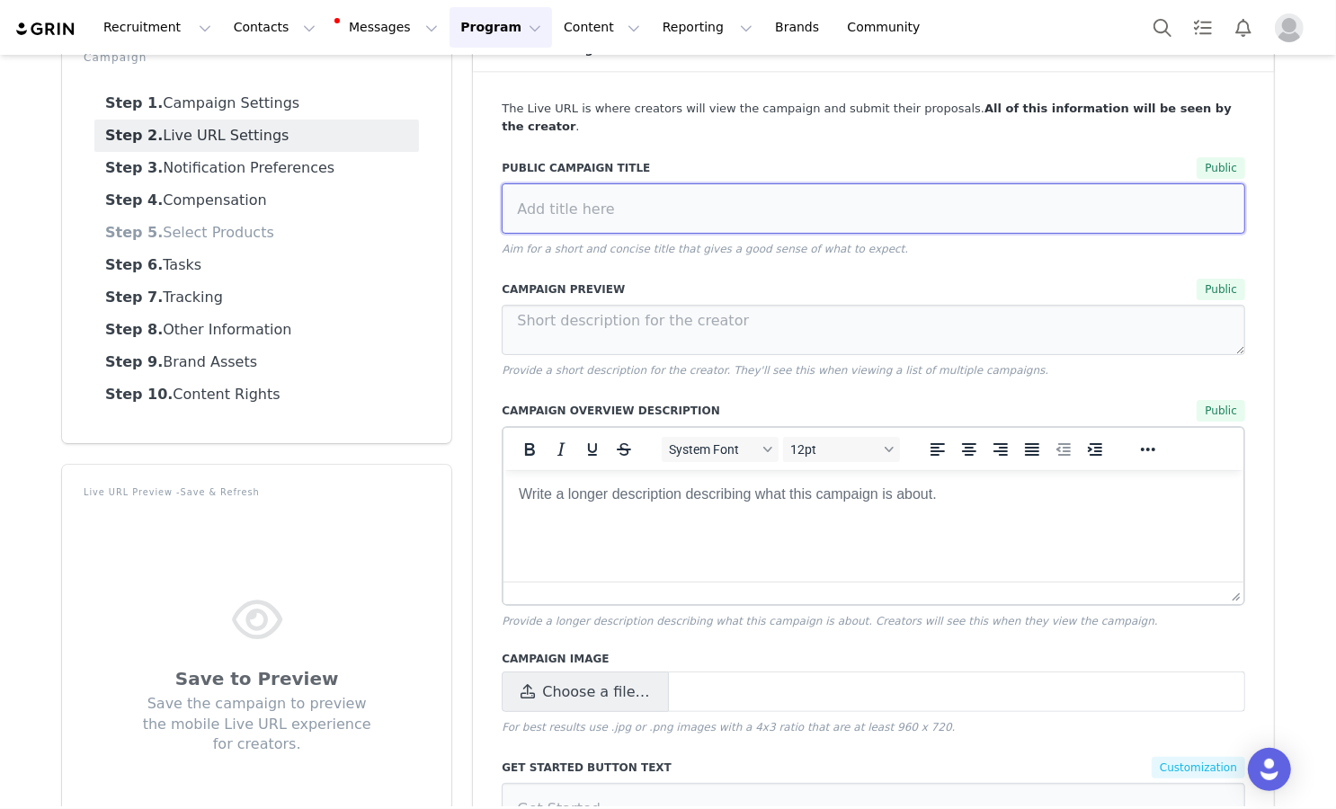
click at [546, 183] on input at bounding box center [873, 208] width 743 height 50
paste input "OCTOBER 25 - GIFTING"
type input "OCTOBER 25 - GIFTING"
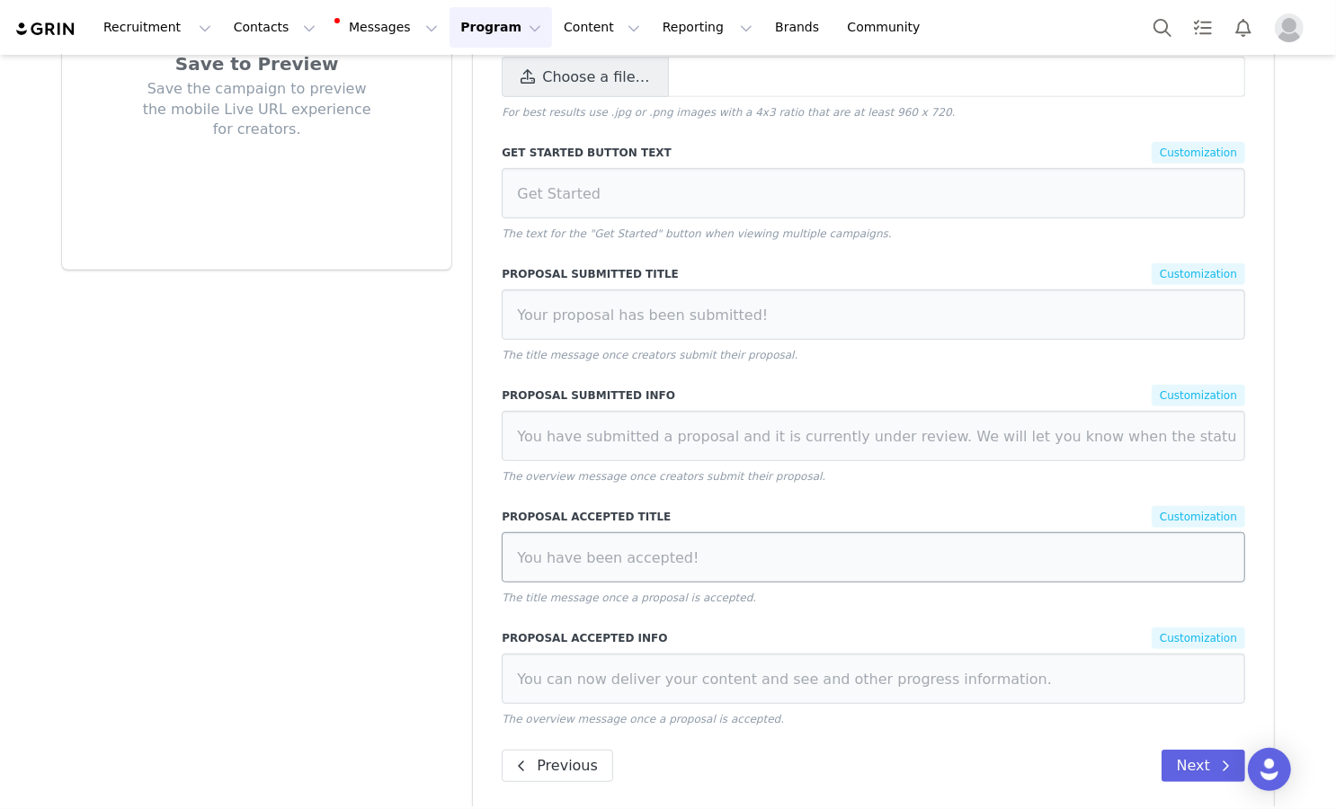
scroll to position [491, 0]
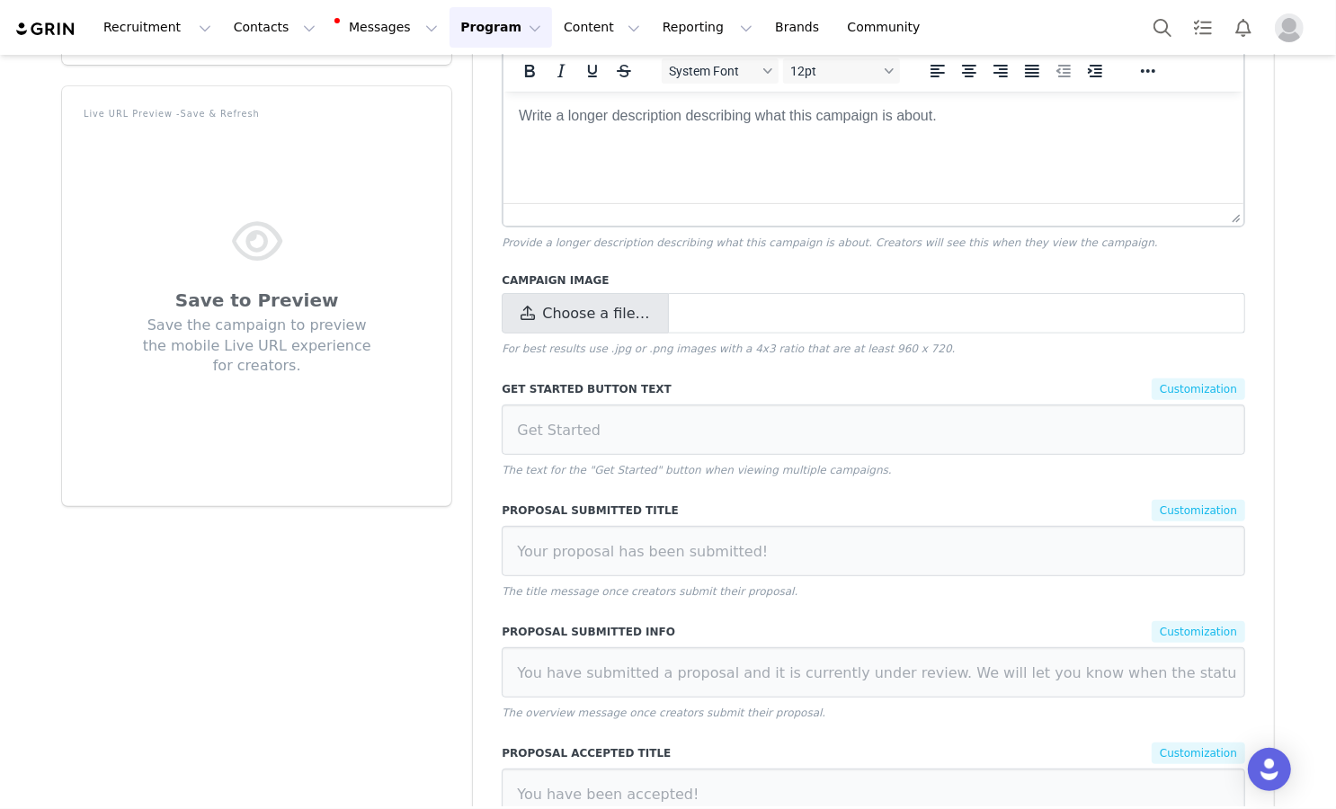
click at [605, 303] on span "Choose a file…" at bounding box center [595, 314] width 107 height 22
click at [605, 293] on input "Choose a file…" at bounding box center [873, 313] width 743 height 40
type input "C:\fakepath\250905_MESHKI_RESORT_02_0168.jpg"
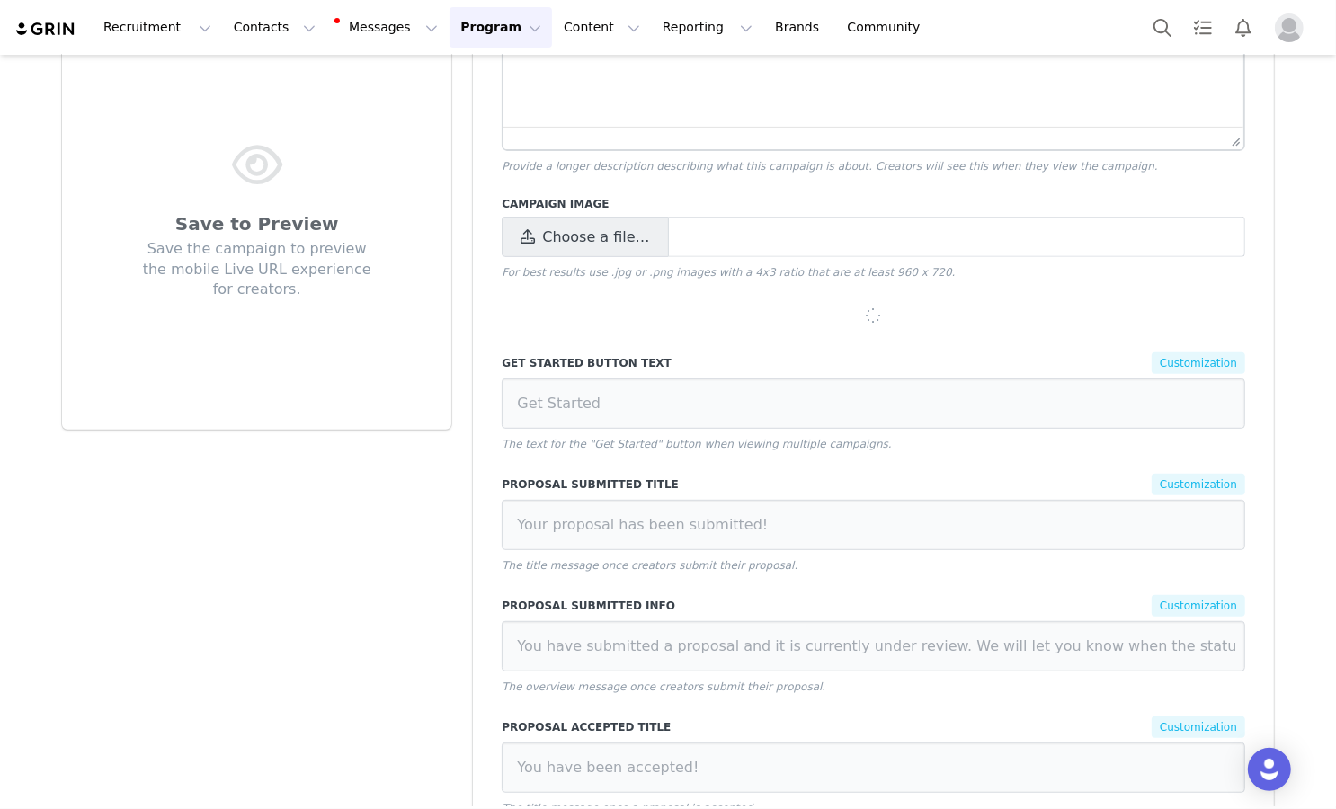
scroll to position [566, 0]
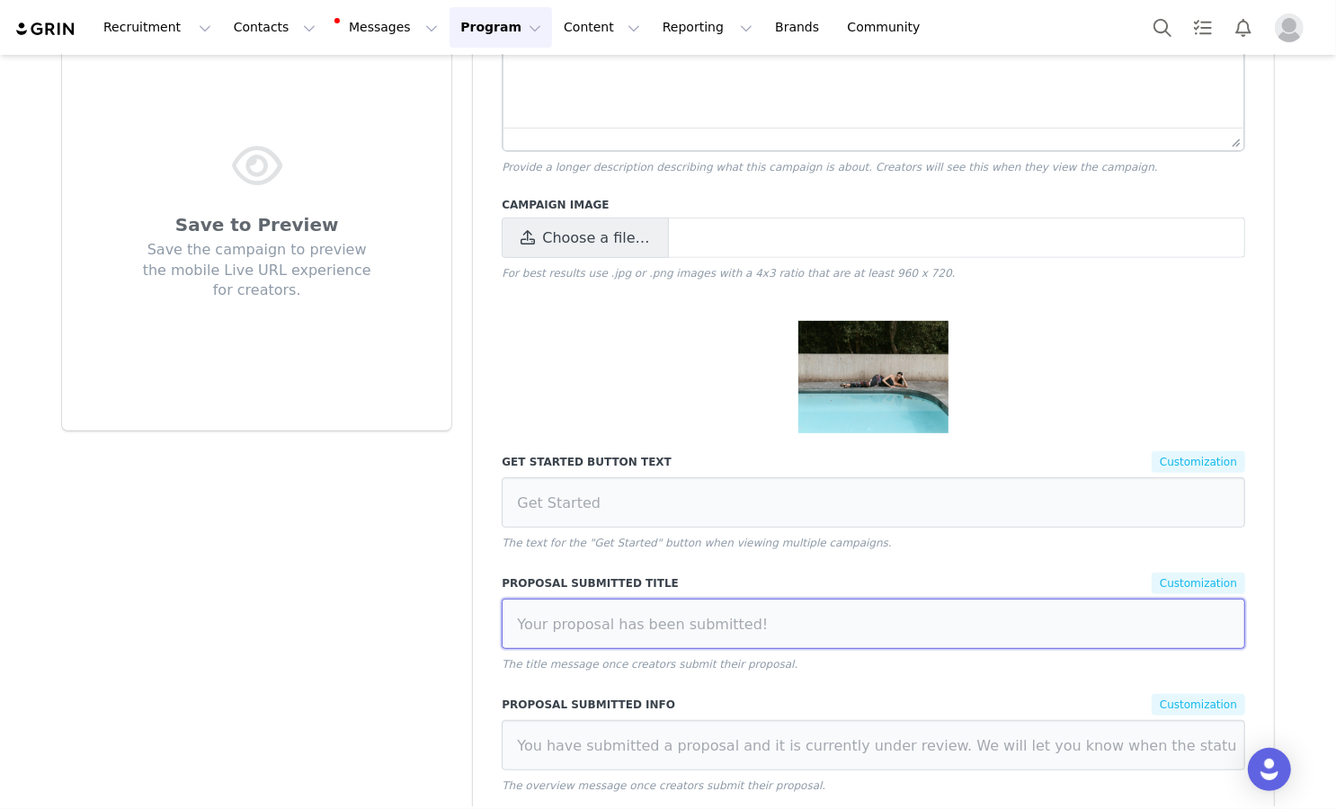
click at [761, 599] on input at bounding box center [873, 624] width 743 height 50
paste input "Your proposal has been submitted!"
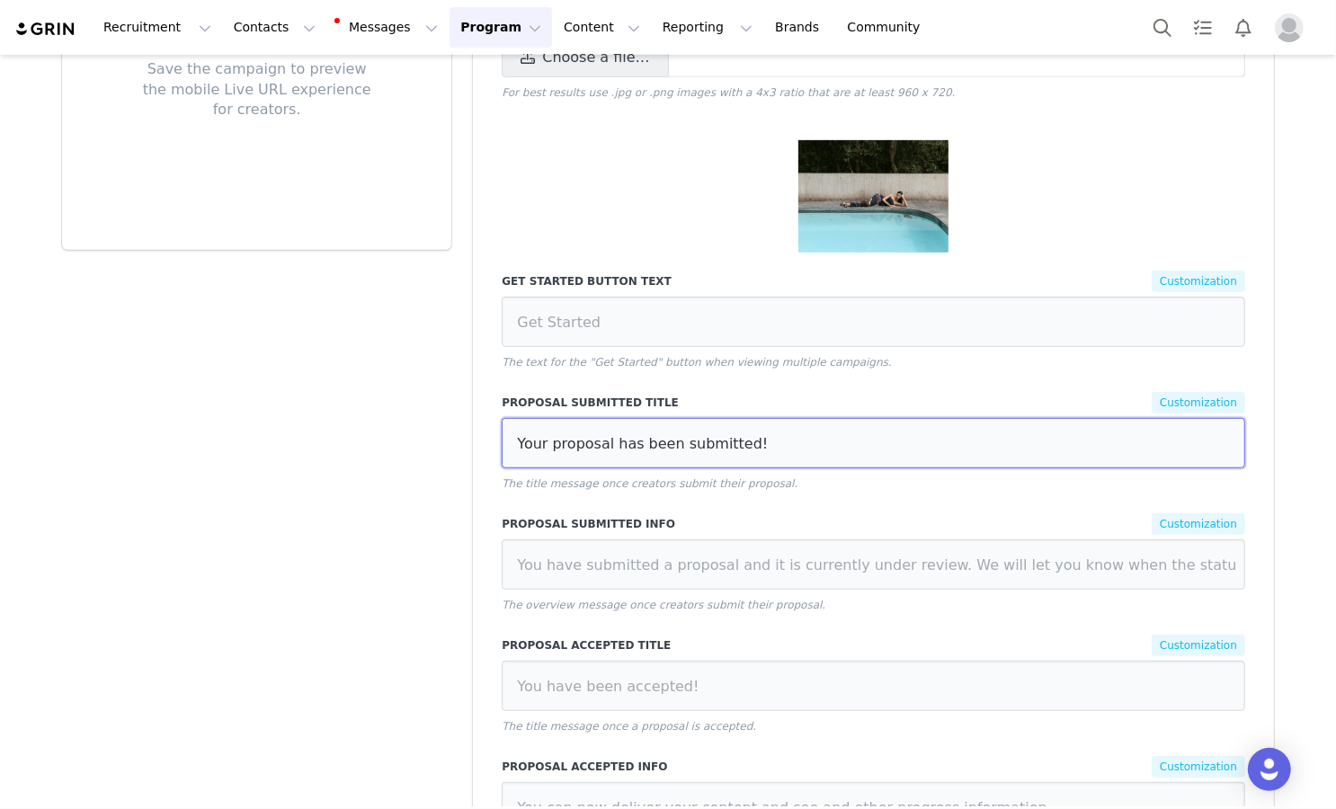
scroll to position [786, 0]
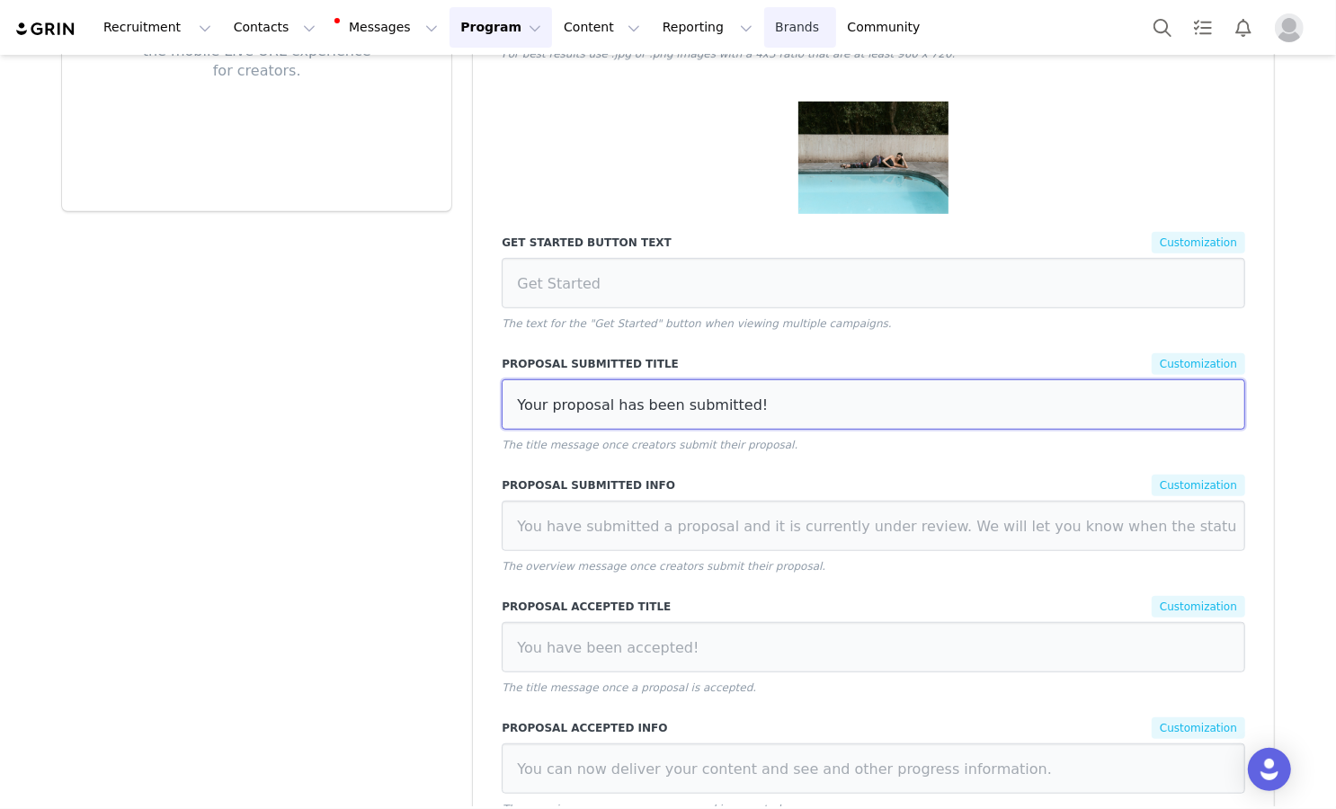
type input "Your proposal has been submitted!"
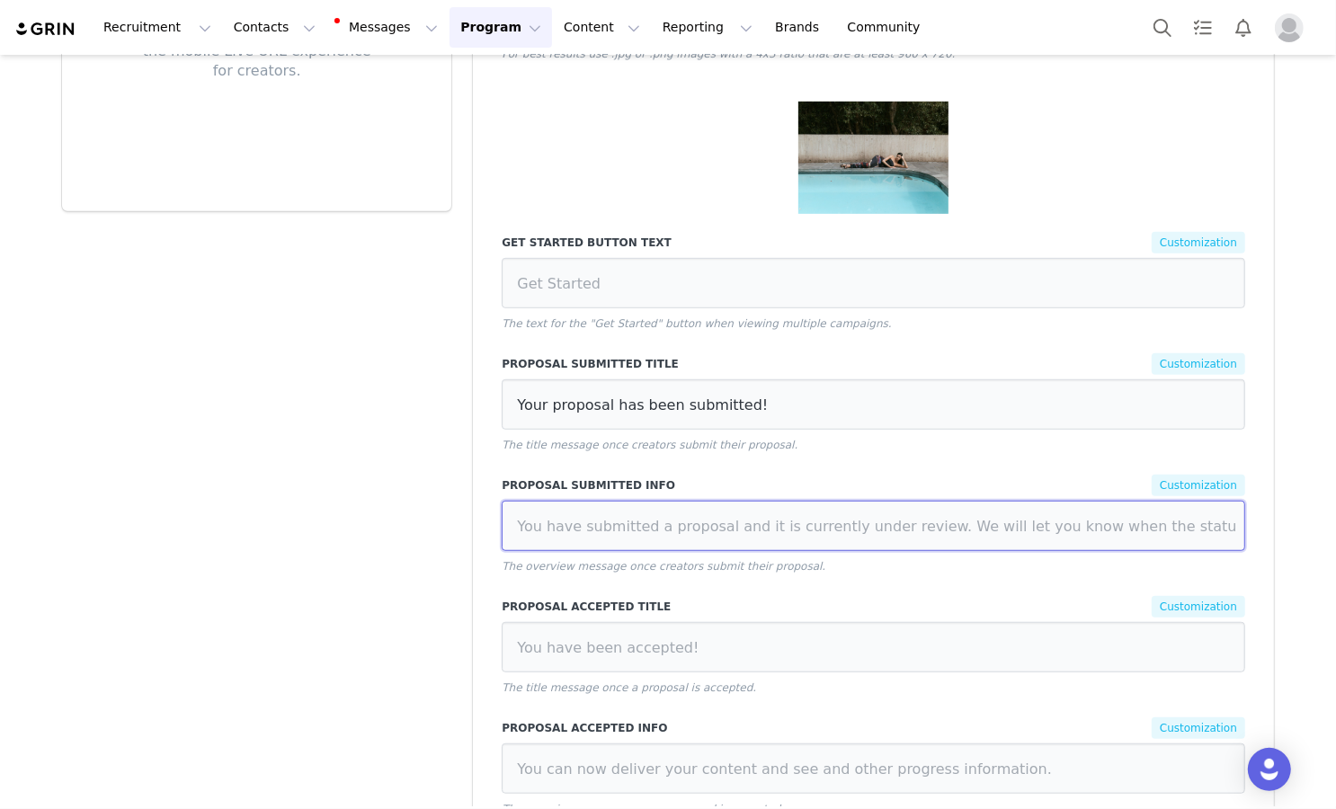
click at [654, 525] on input at bounding box center [873, 526] width 743 height 50
paste input "Sit tight and we'll review this for you shortly"
type input "Sit tight and we'll review this for you shortly"
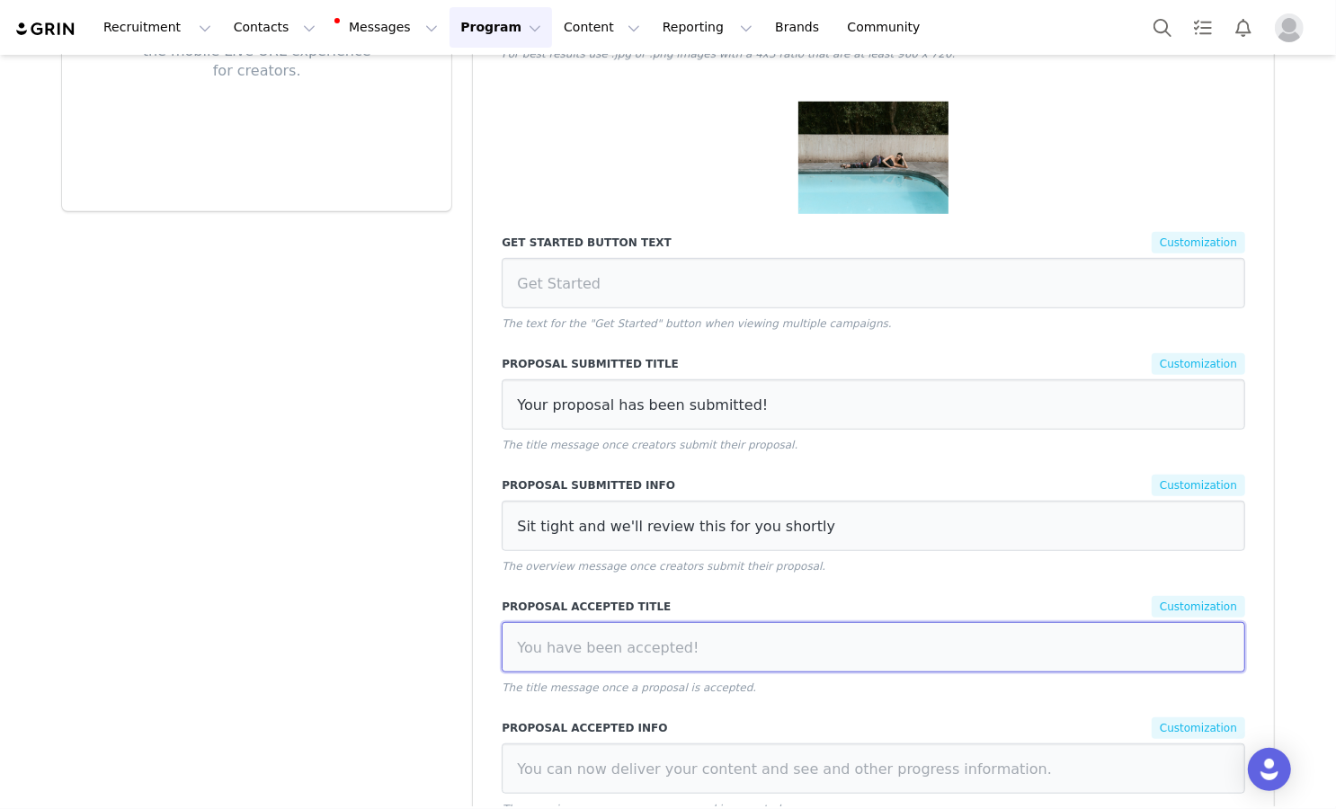
click at [621, 622] on input at bounding box center [873, 647] width 743 height 50
paste input "Your proposal has been accepted!"
type input "Your proposal has been accepted!"
click at [689, 801] on p "The overview message once a proposal is accepted." at bounding box center [873, 809] width 743 height 16
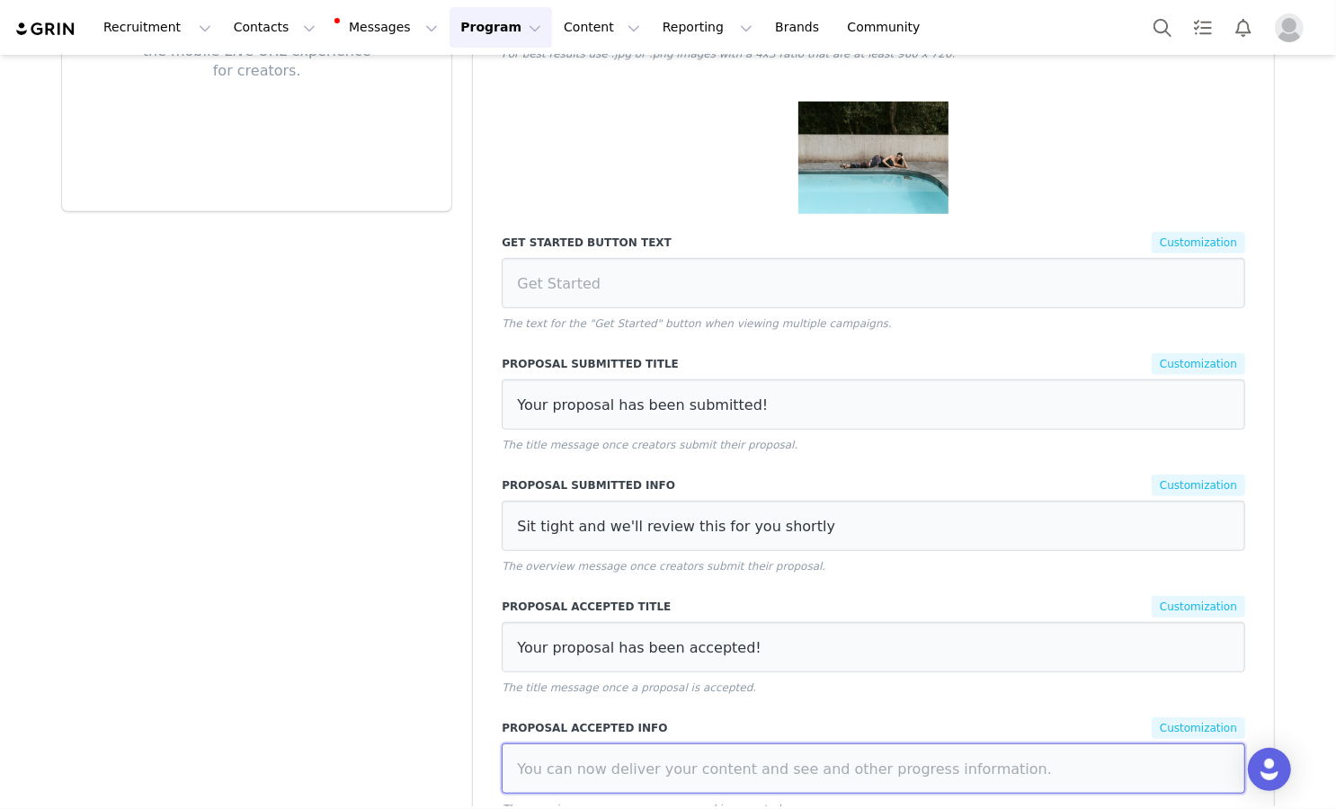
click at [700, 750] on input at bounding box center [873, 768] width 743 height 50
paste input "You can now view your tasks and submit content when it's ready"
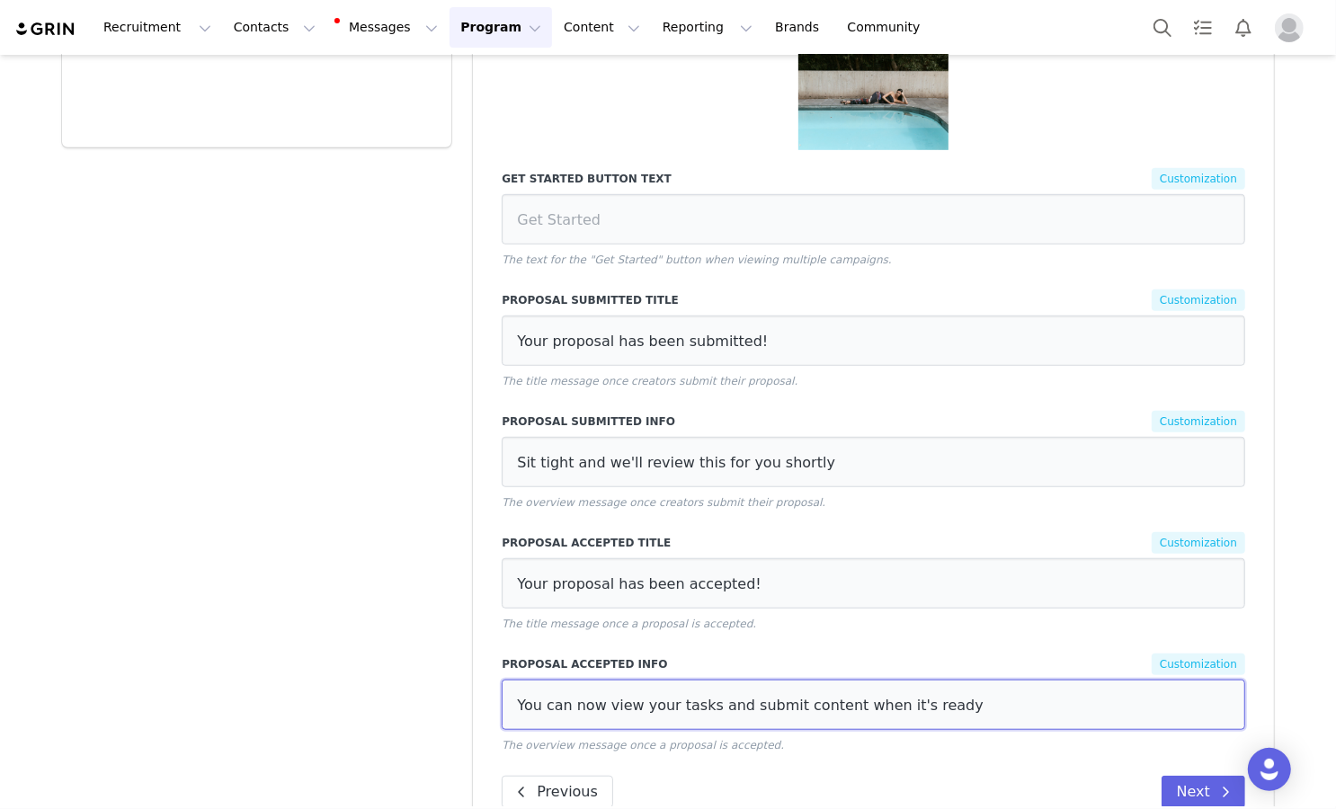
scroll to position [876, 0]
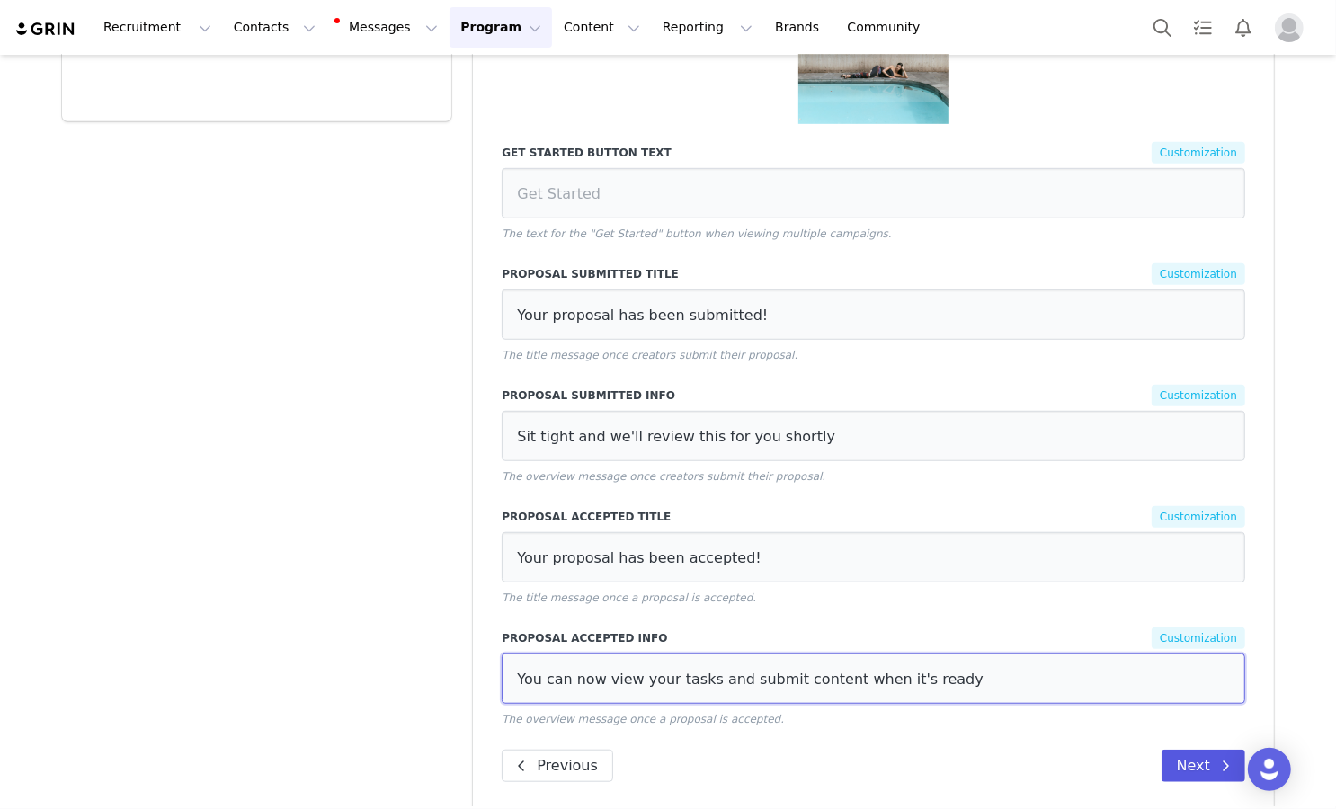
type input "You can now view your tasks and submit content when it's ready"
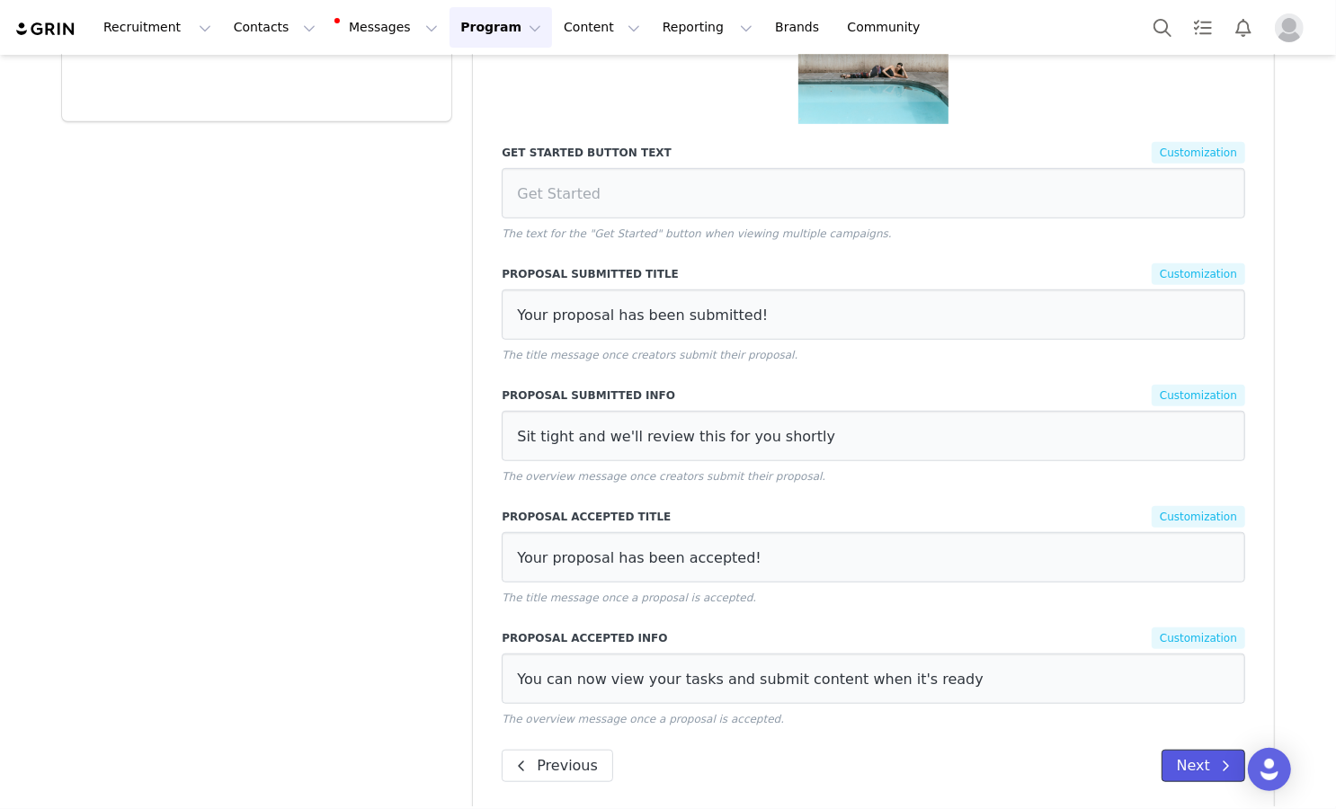
click at [1197, 750] on button "Next" at bounding box center [1204, 766] width 84 height 32
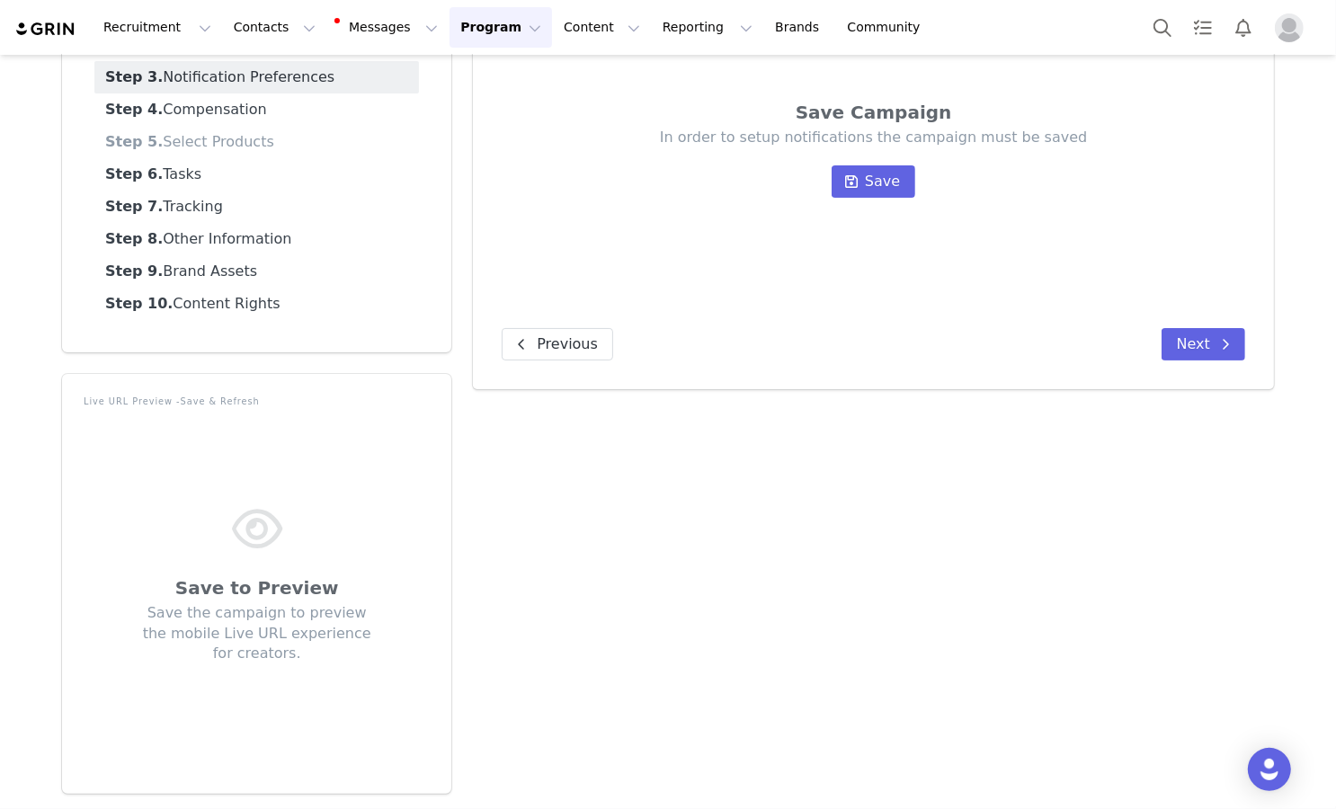
scroll to position [0, 0]
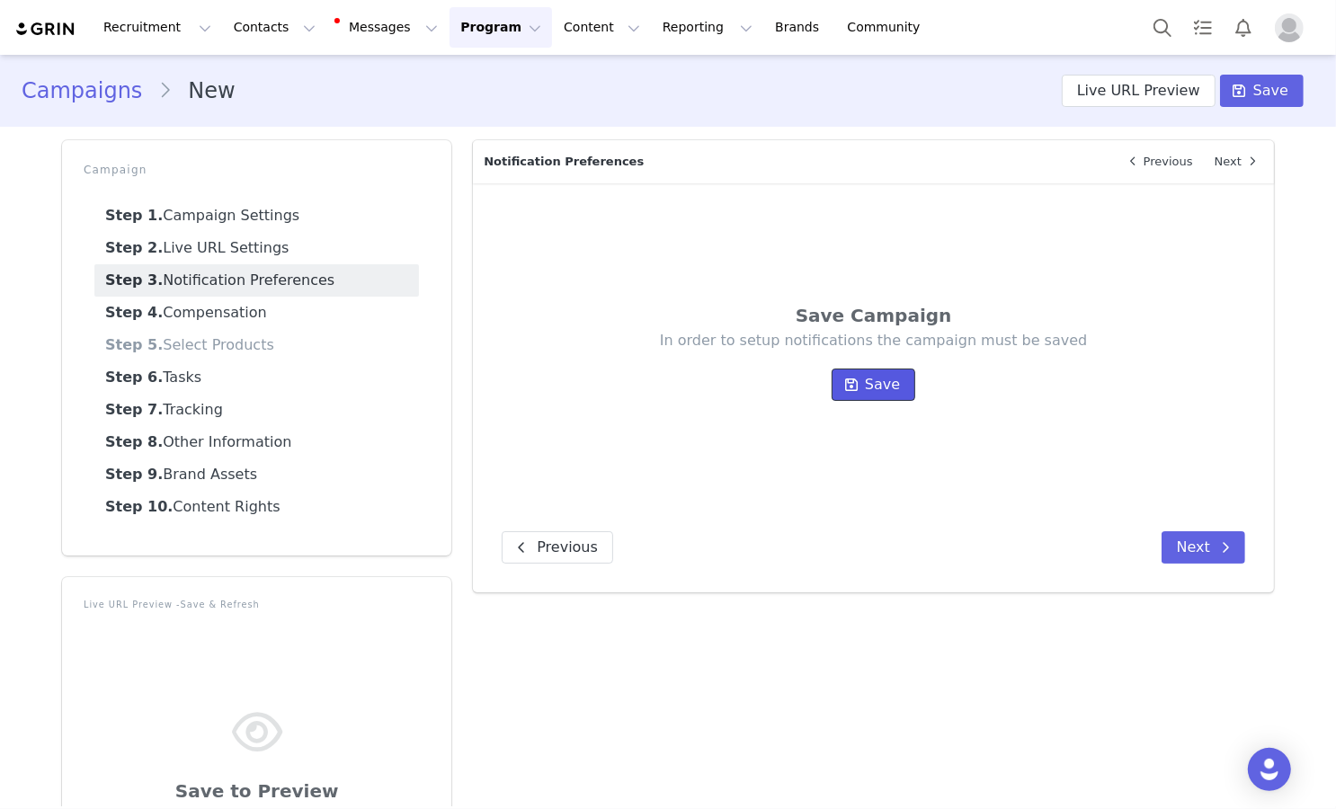
click at [887, 372] on button "Save" at bounding box center [874, 385] width 84 height 32
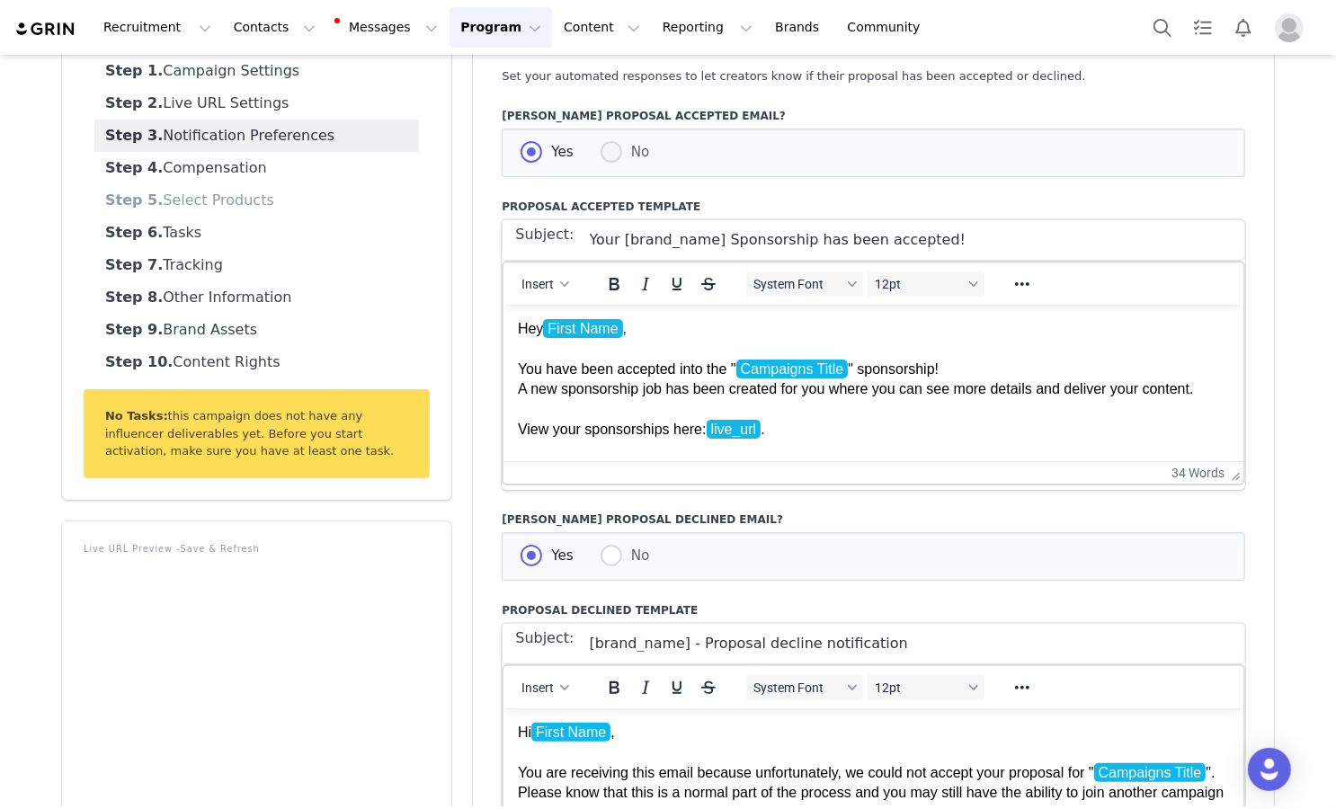
scroll to position [137, 0]
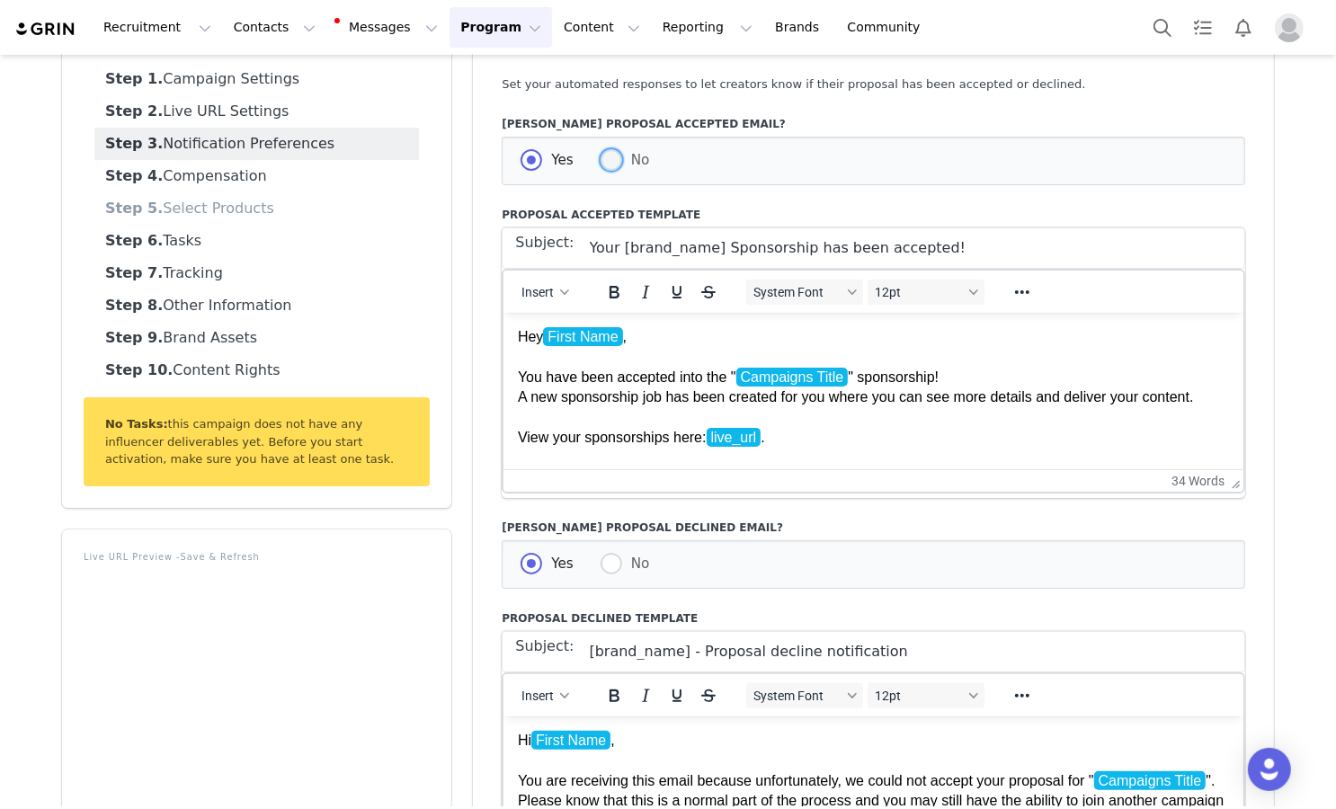
click at [612, 172] on span at bounding box center [612, 160] width 22 height 23
click at [612, 172] on input "No" at bounding box center [612, 160] width 22 height 23
radio input "true"
radio input "false"
radio input "true"
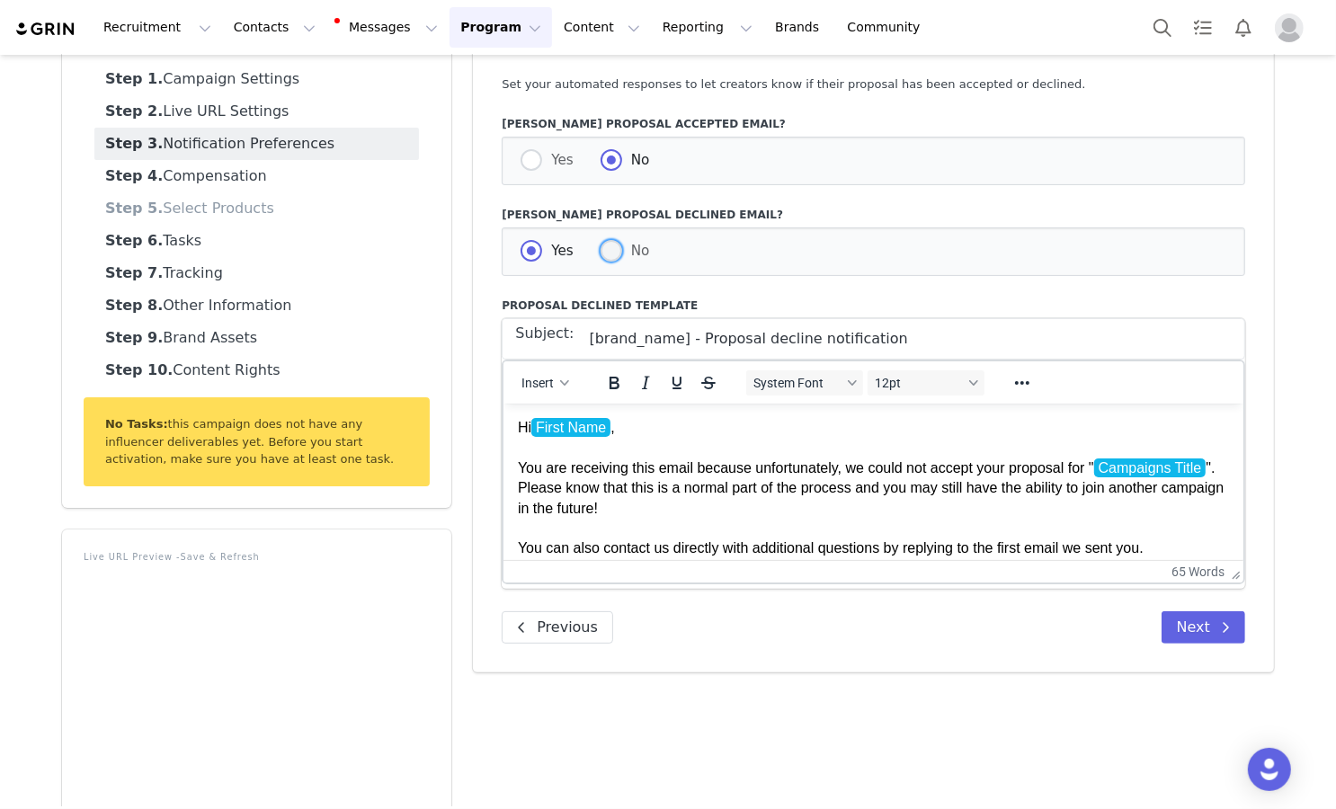
click at [616, 254] on span at bounding box center [612, 251] width 22 height 22
click at [616, 254] on input "No" at bounding box center [612, 251] width 22 height 23
radio input "true"
radio input "false"
radio input "true"
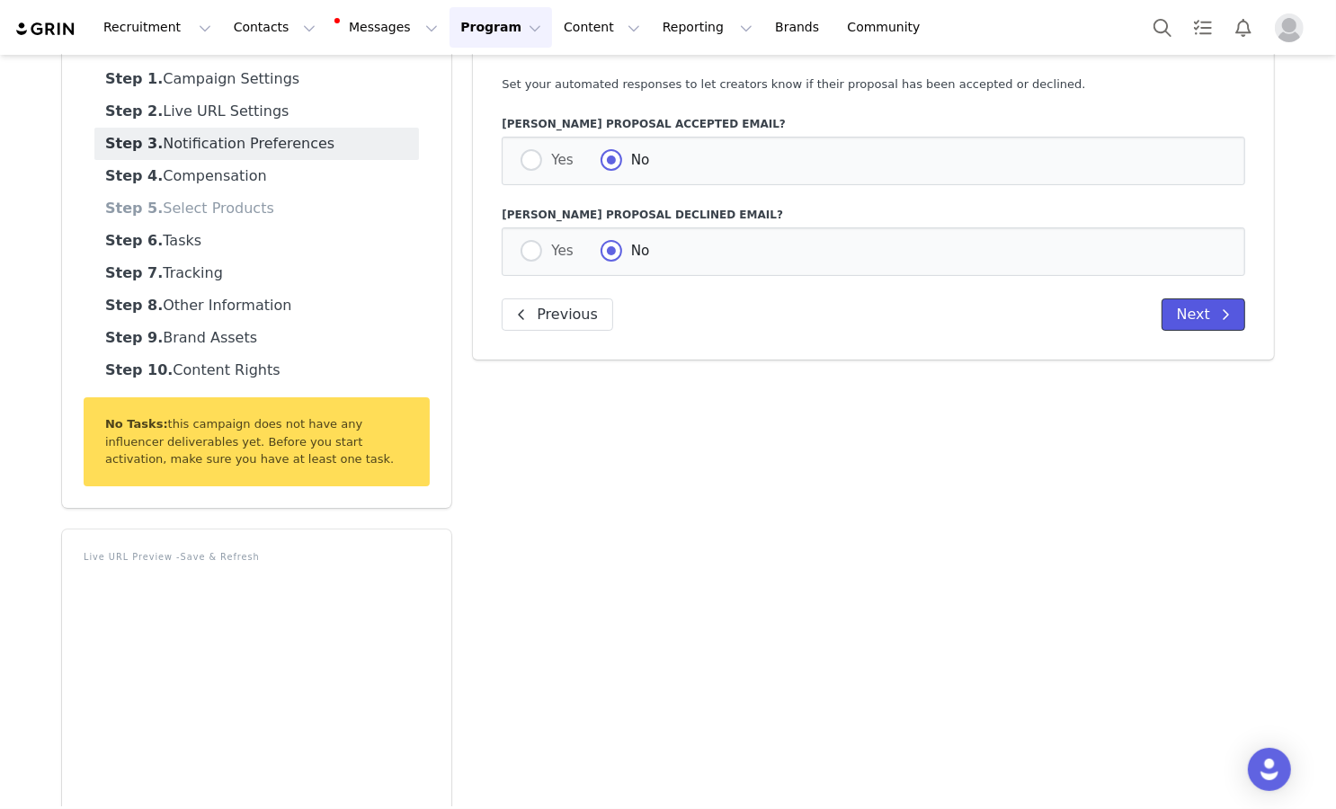
click at [1212, 319] on button "Next" at bounding box center [1204, 314] width 84 height 32
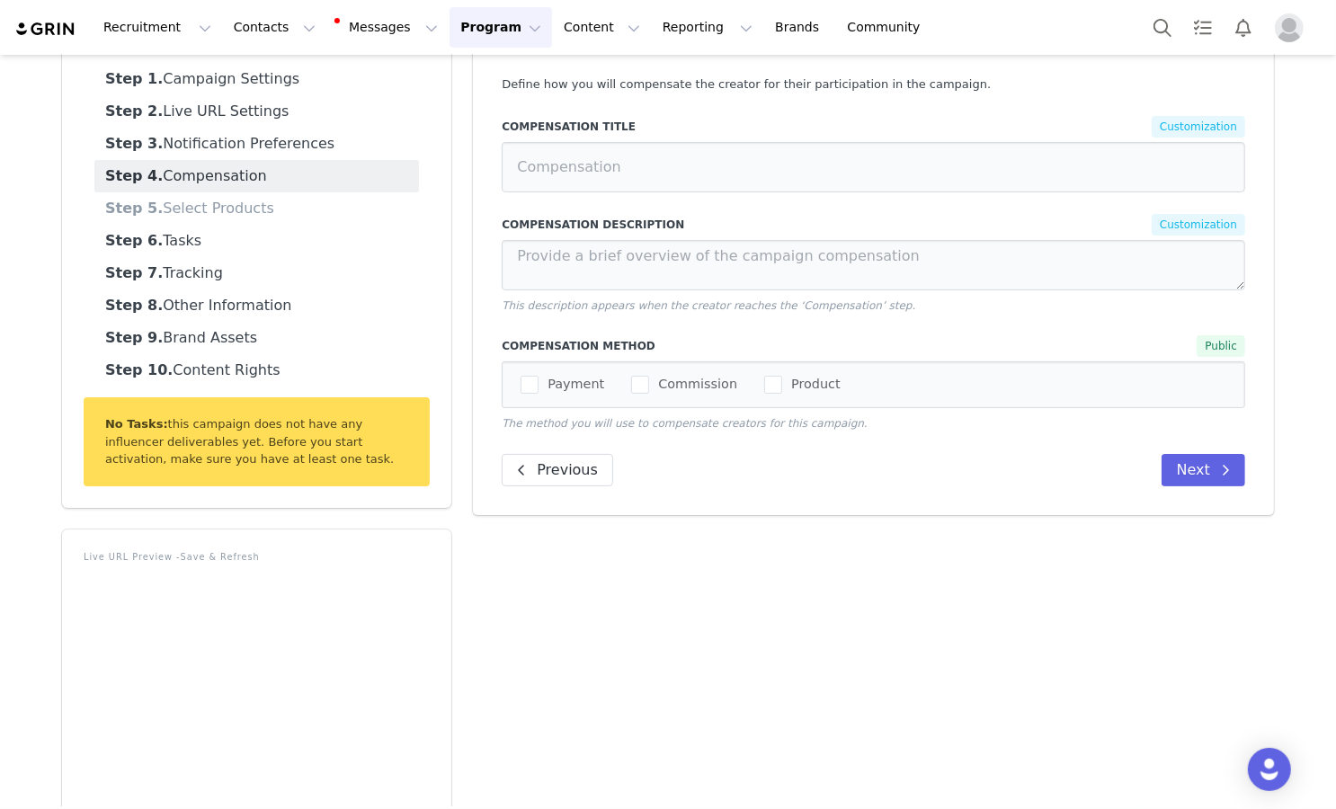
scroll to position [0, 0]
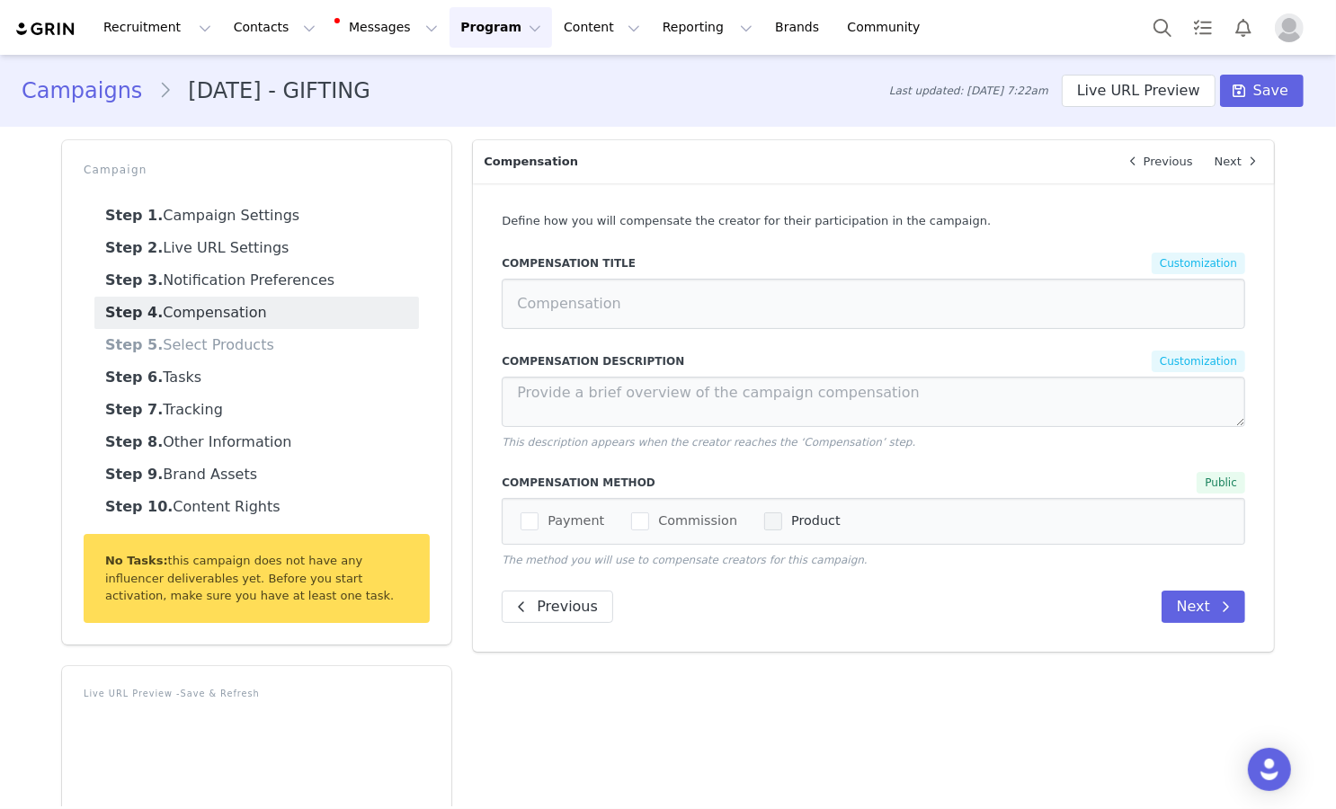
click at [764, 520] on span "checkbox-group" at bounding box center [773, 521] width 18 height 18
click at [782, 512] on input "Product" at bounding box center [782, 512] width 0 height 0
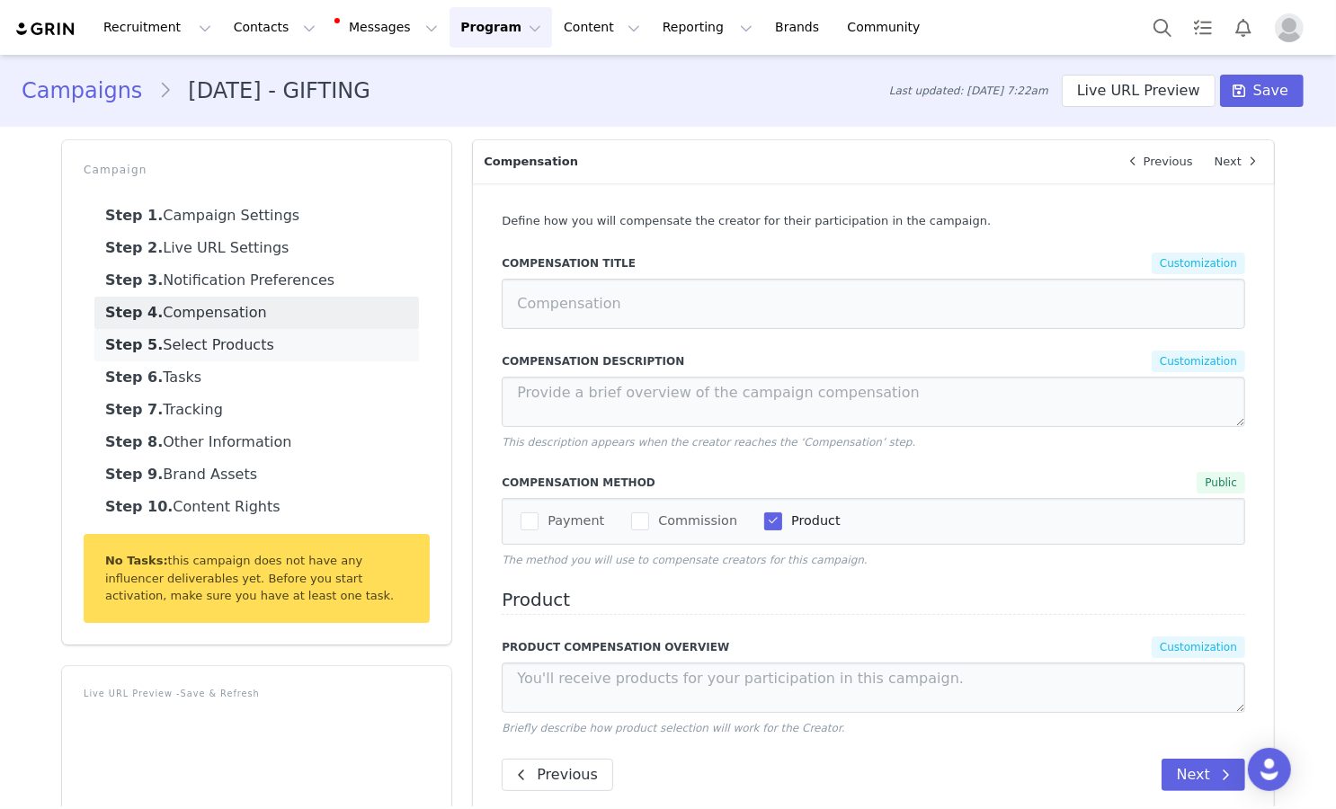
click at [276, 337] on link "Step 5. Select Products" at bounding box center [256, 345] width 325 height 32
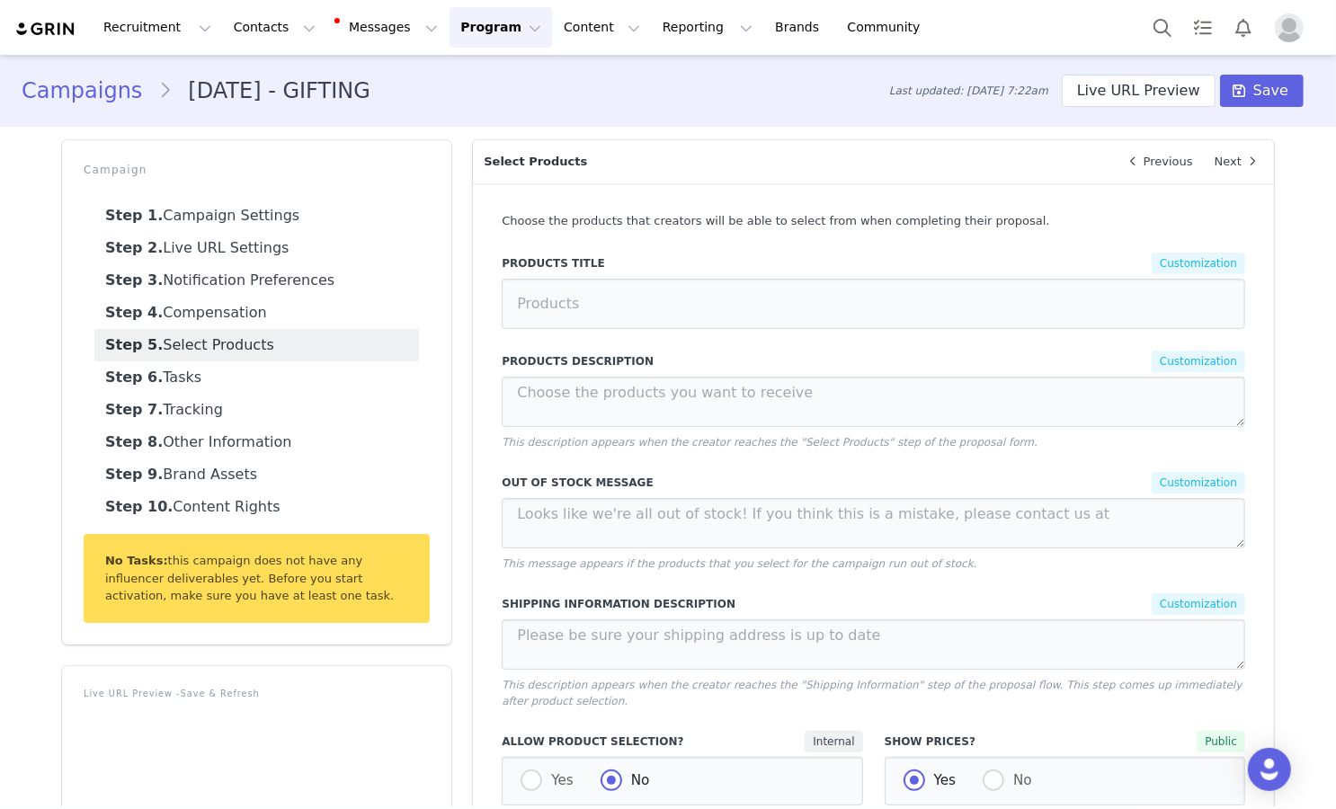
scroll to position [109, 0]
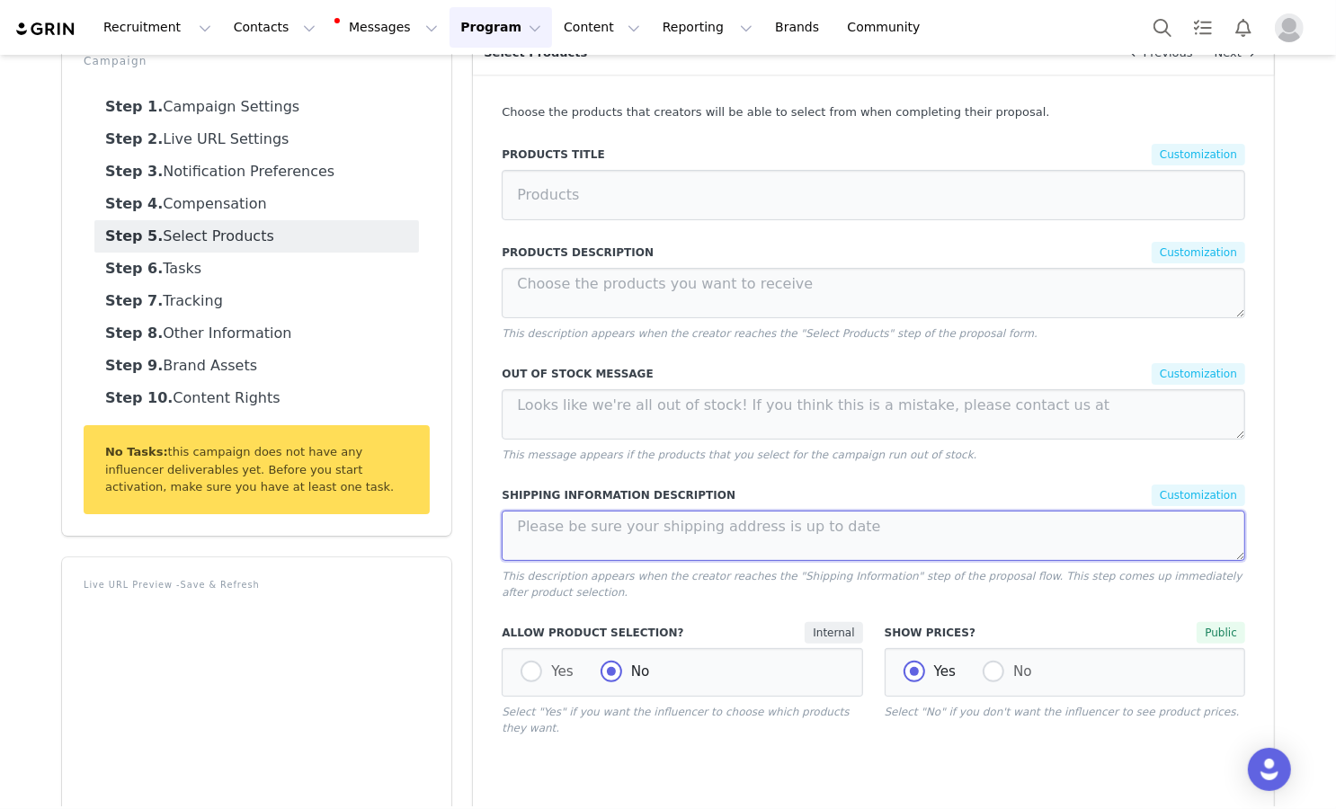
click at [710, 524] on textarea at bounding box center [873, 536] width 743 height 50
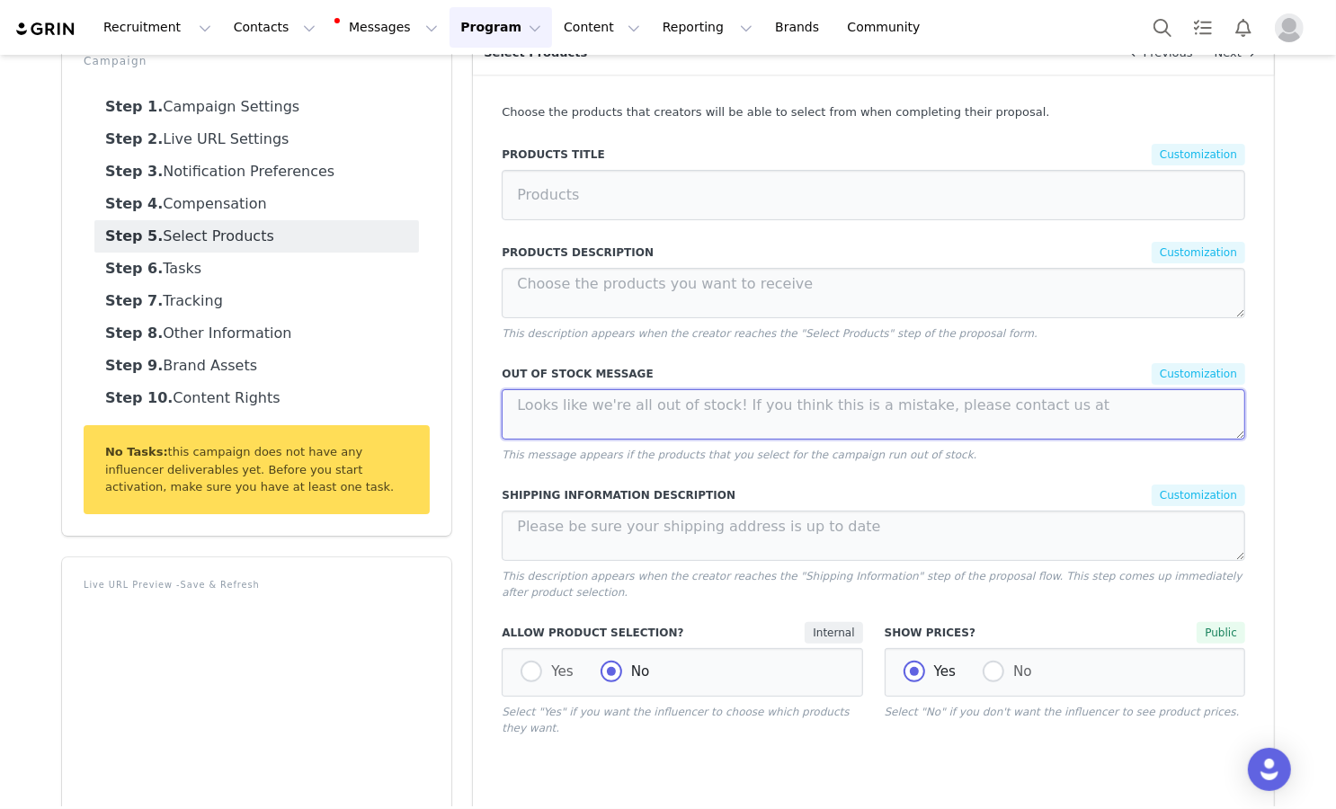
click at [748, 413] on textarea at bounding box center [873, 414] width 743 height 50
paste textarea "Unfortunately, this piece is no longer available. Please select another product."
type textarea "Unfortunately, this piece is no longer available. Please select another product."
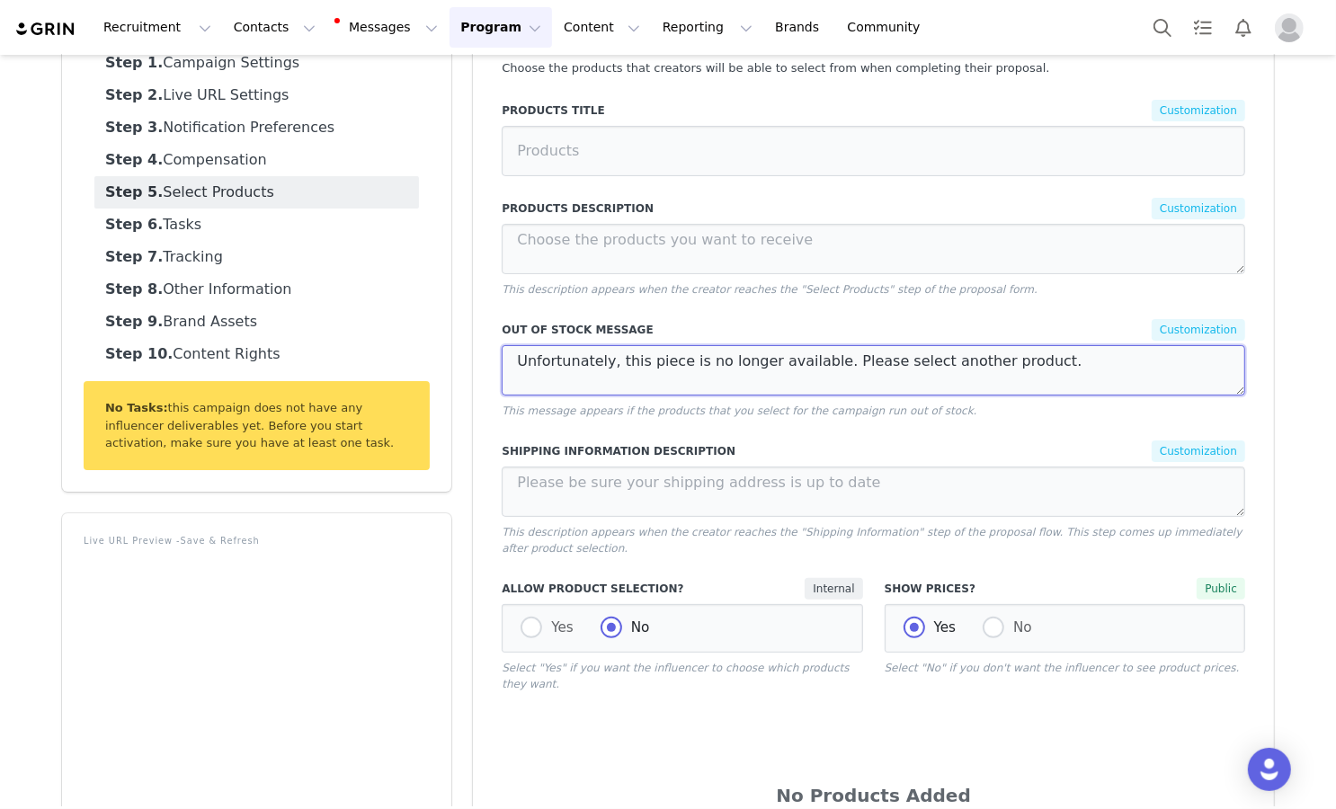
scroll to position [0, 0]
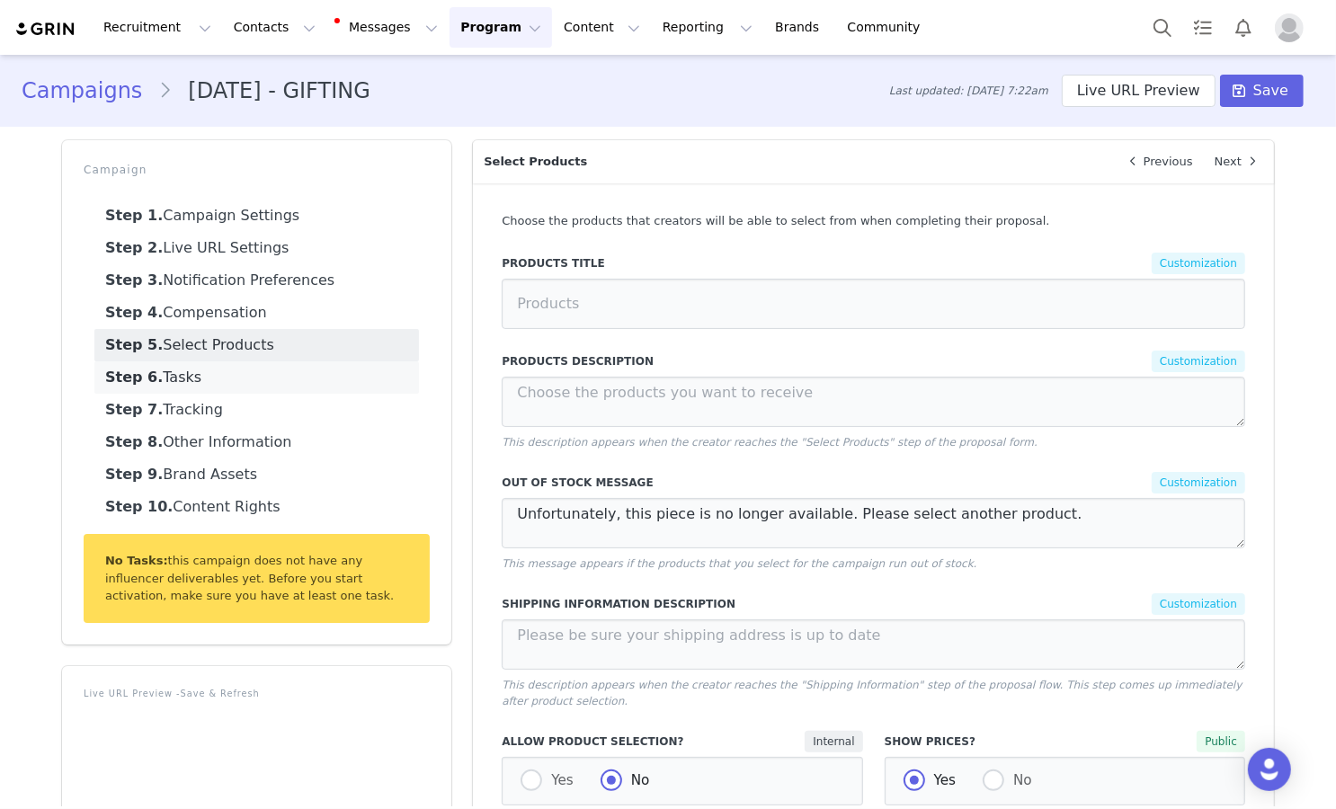
click at [349, 383] on link "Step 6. Tasks" at bounding box center [256, 377] width 325 height 32
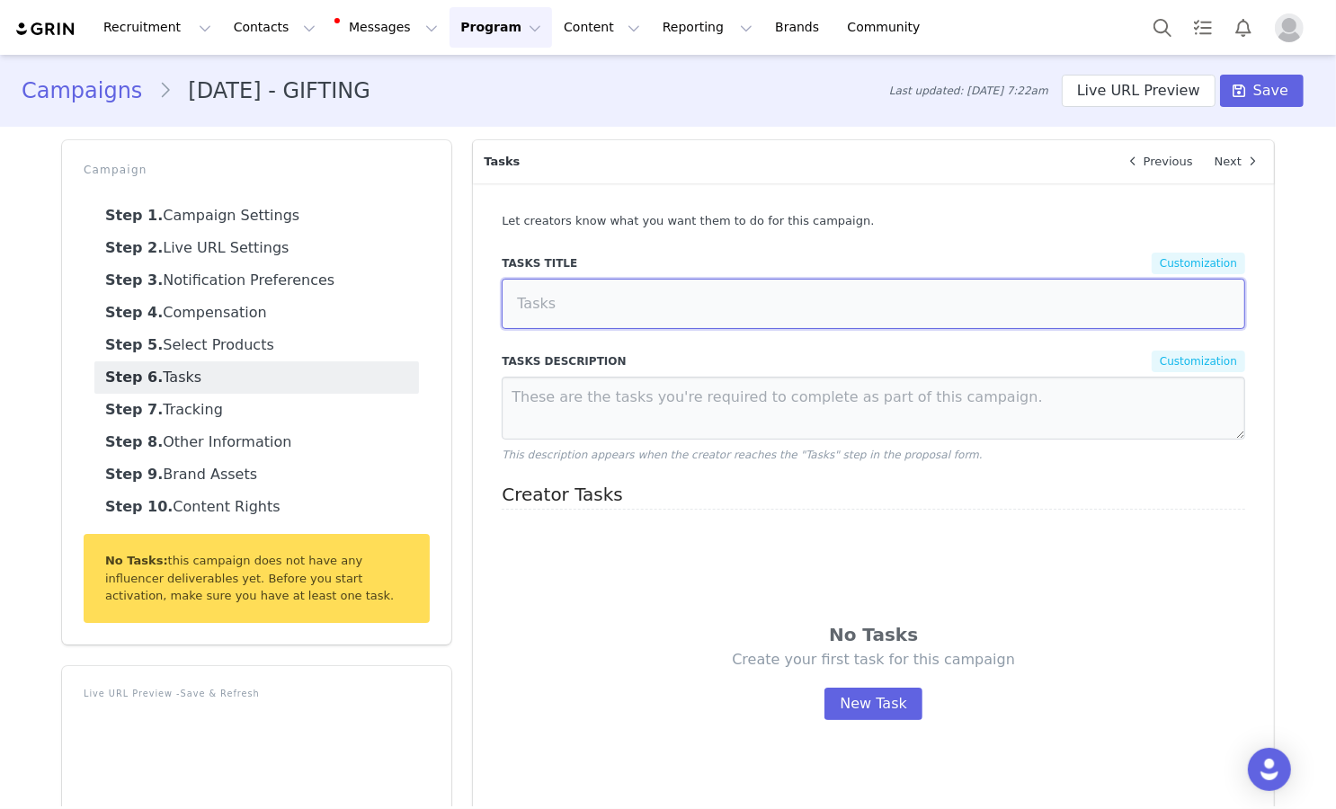
click at [725, 313] on input at bounding box center [873, 304] width 743 height 50
paste input "Deliverables"
type input "Deliverables"
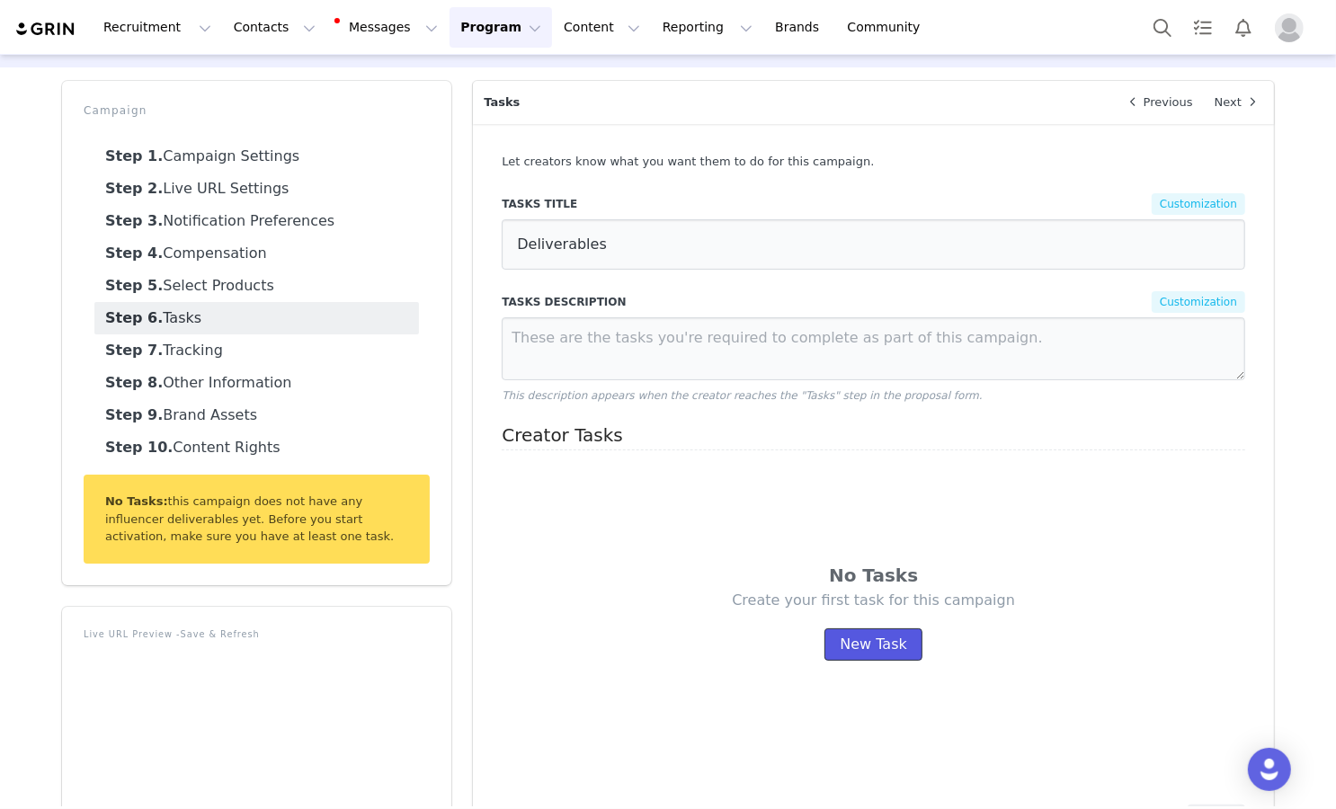
click at [828, 649] on button "New Task" at bounding box center [873, 644] width 98 height 32
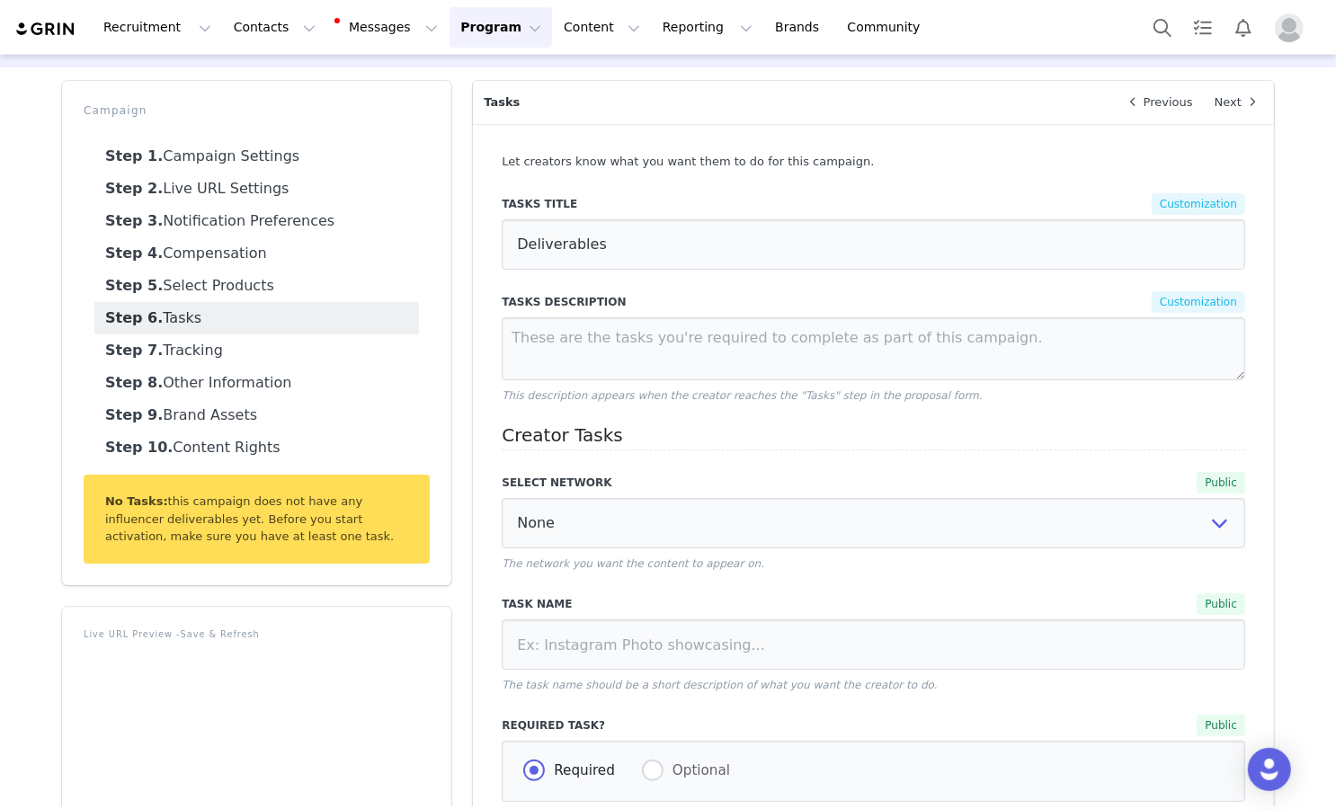
scroll to position [106, 0]
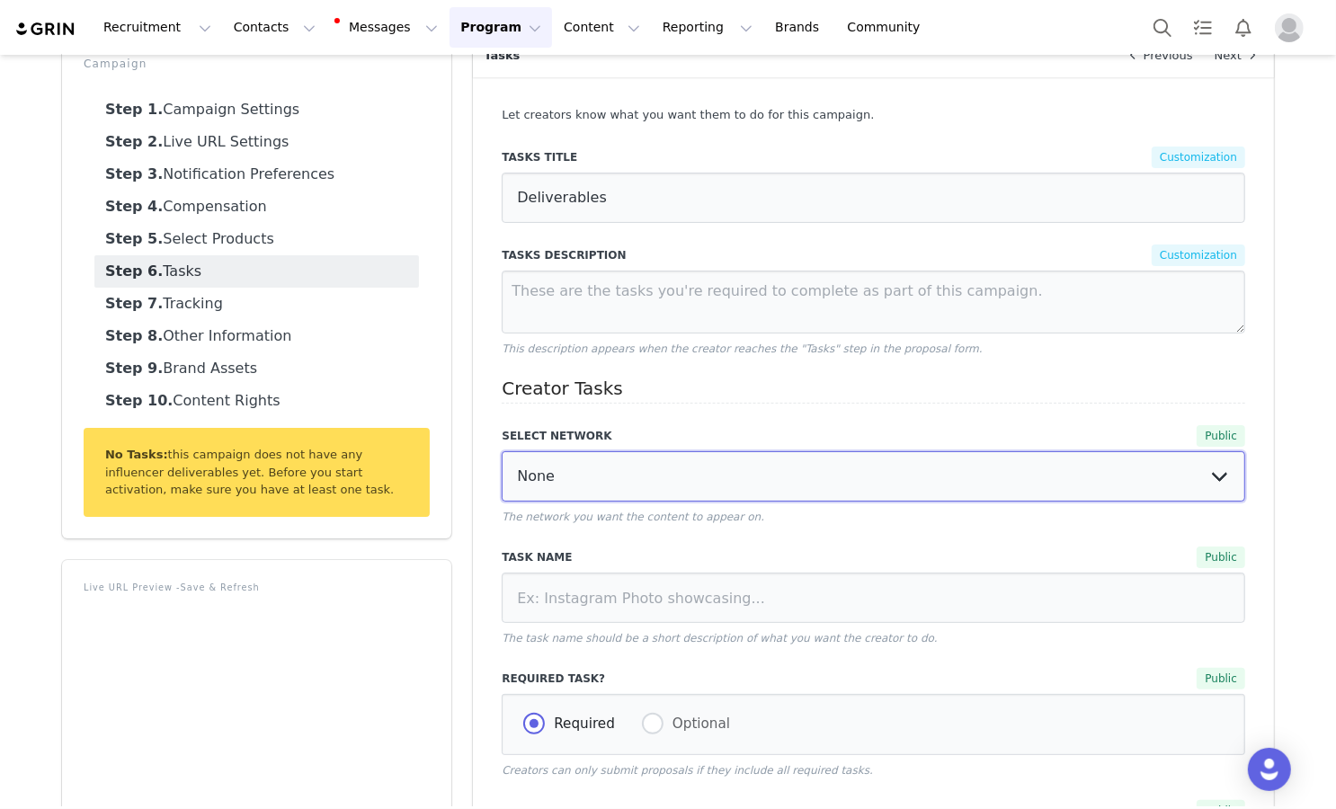
click at [792, 483] on select "None YouTube Twitter Instagram Facebook Twitch TikTok Pinterest" at bounding box center [873, 476] width 743 height 50
select select "5"
click at [502, 451] on select "None YouTube Twitter Instagram Facebook Twitch TikTok Pinterest" at bounding box center [873, 476] width 743 height 50
click at [917, 473] on select "Post Story" at bounding box center [1065, 476] width 361 height 50
select select
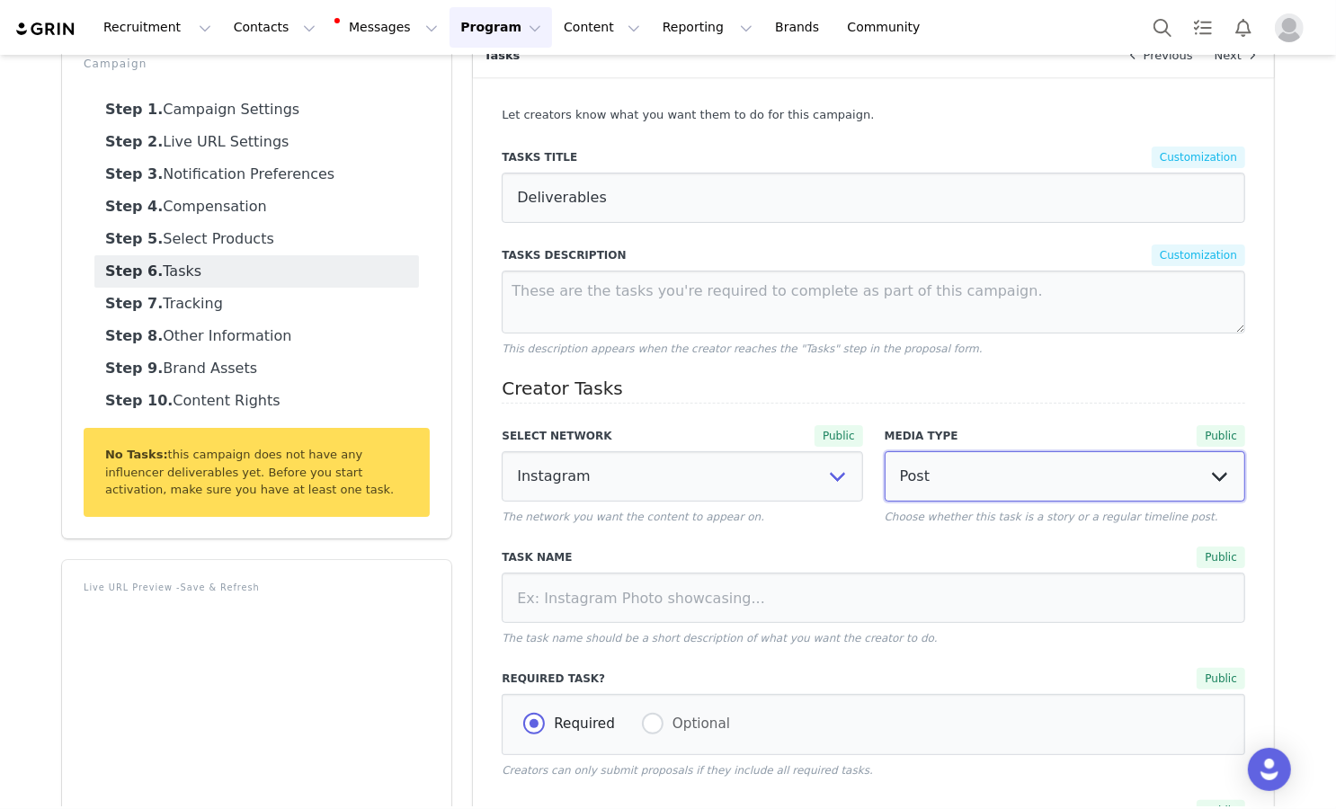
click at [885, 451] on select "Post Story" at bounding box center [1065, 476] width 361 height 50
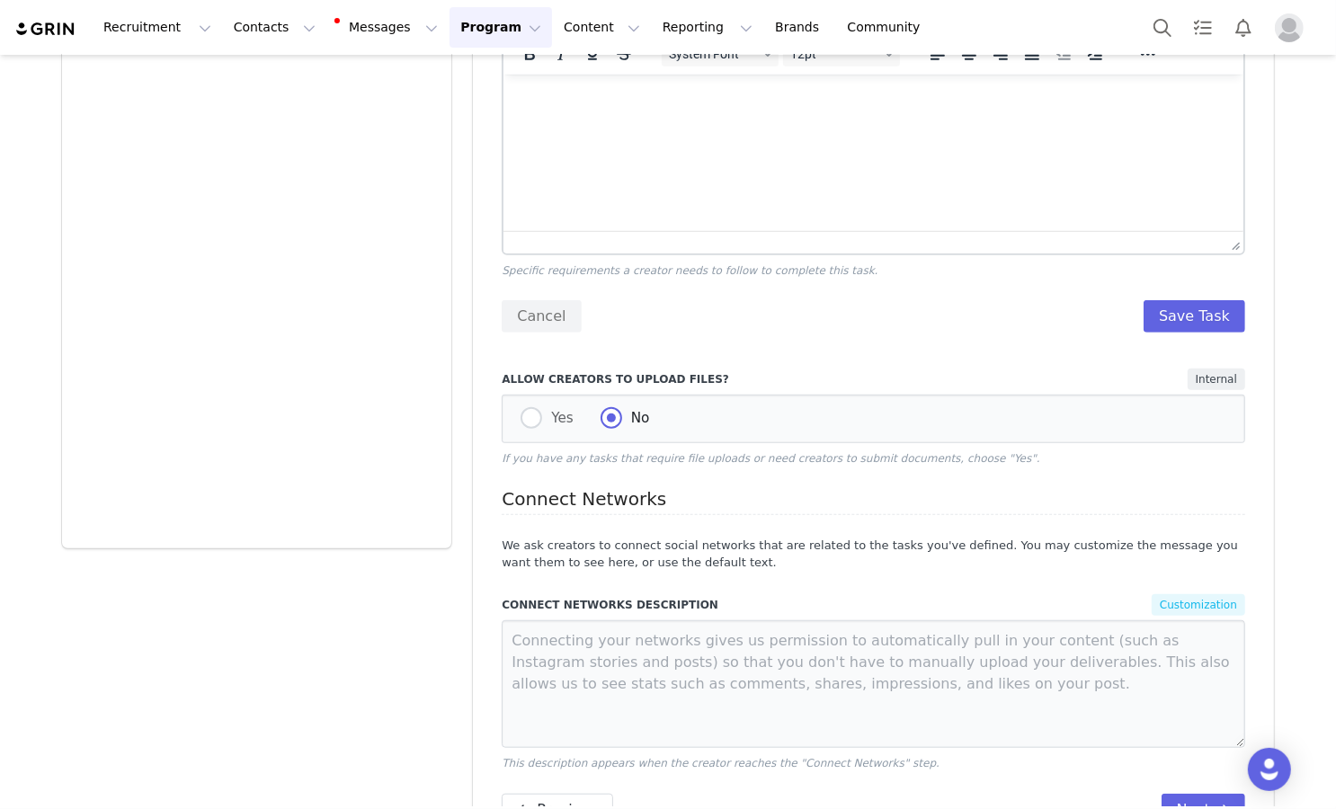
scroll to position [962, 0]
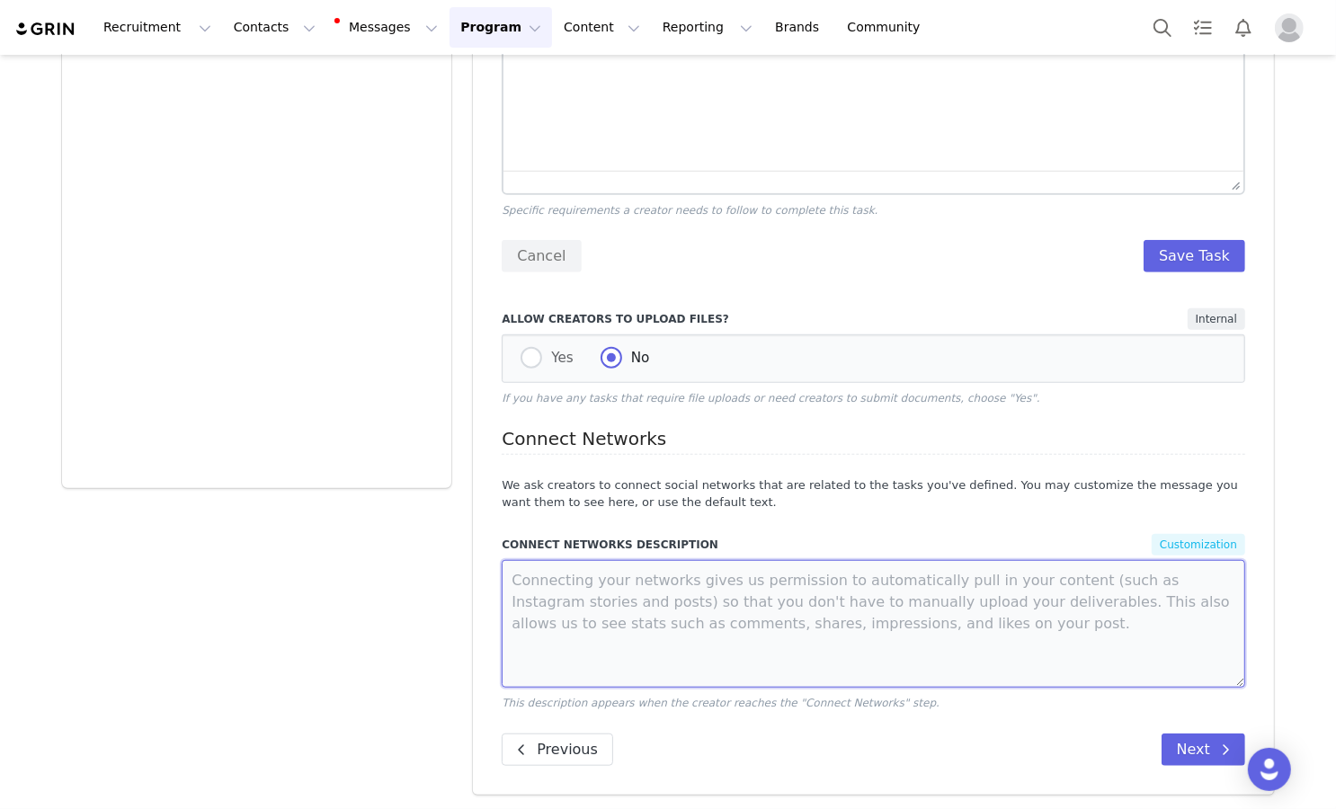
click at [639, 596] on textarea at bounding box center [873, 624] width 743 height 128
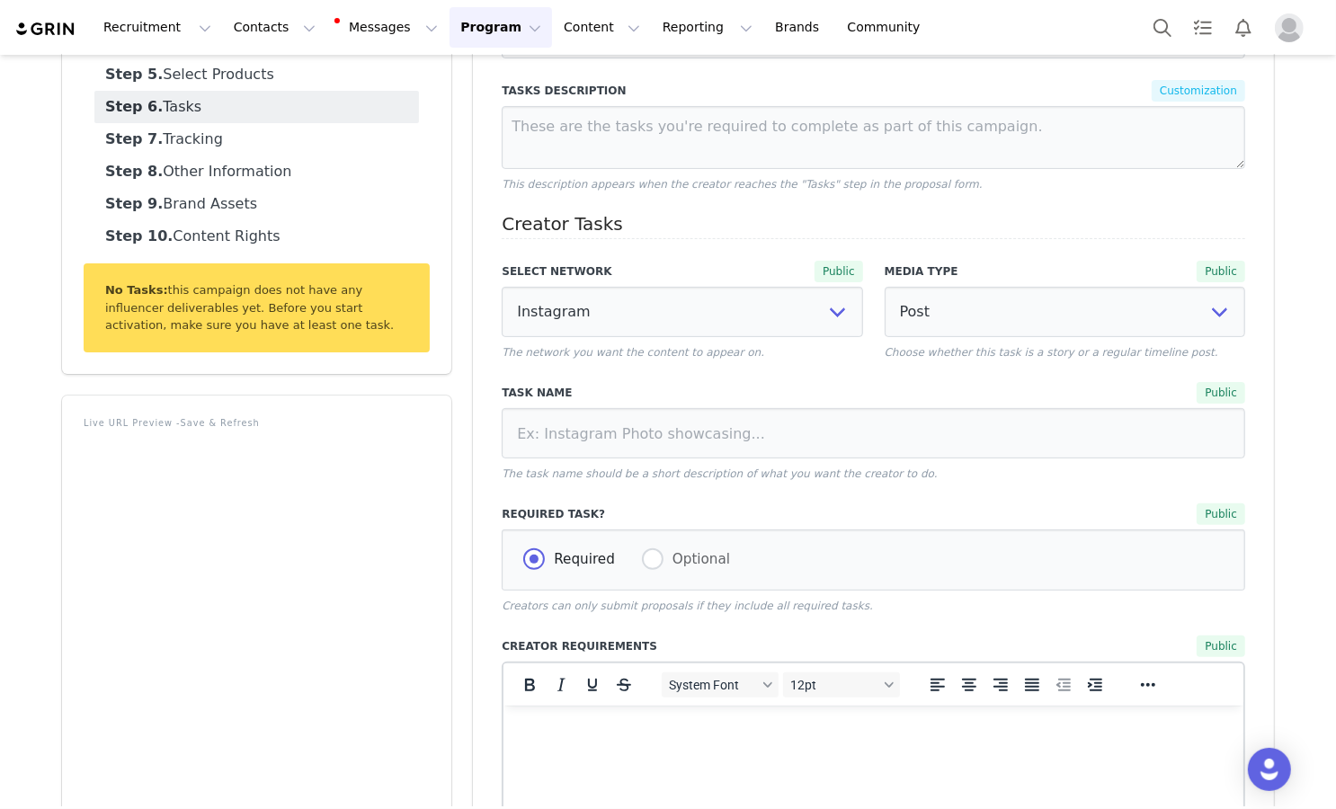
scroll to position [254, 0]
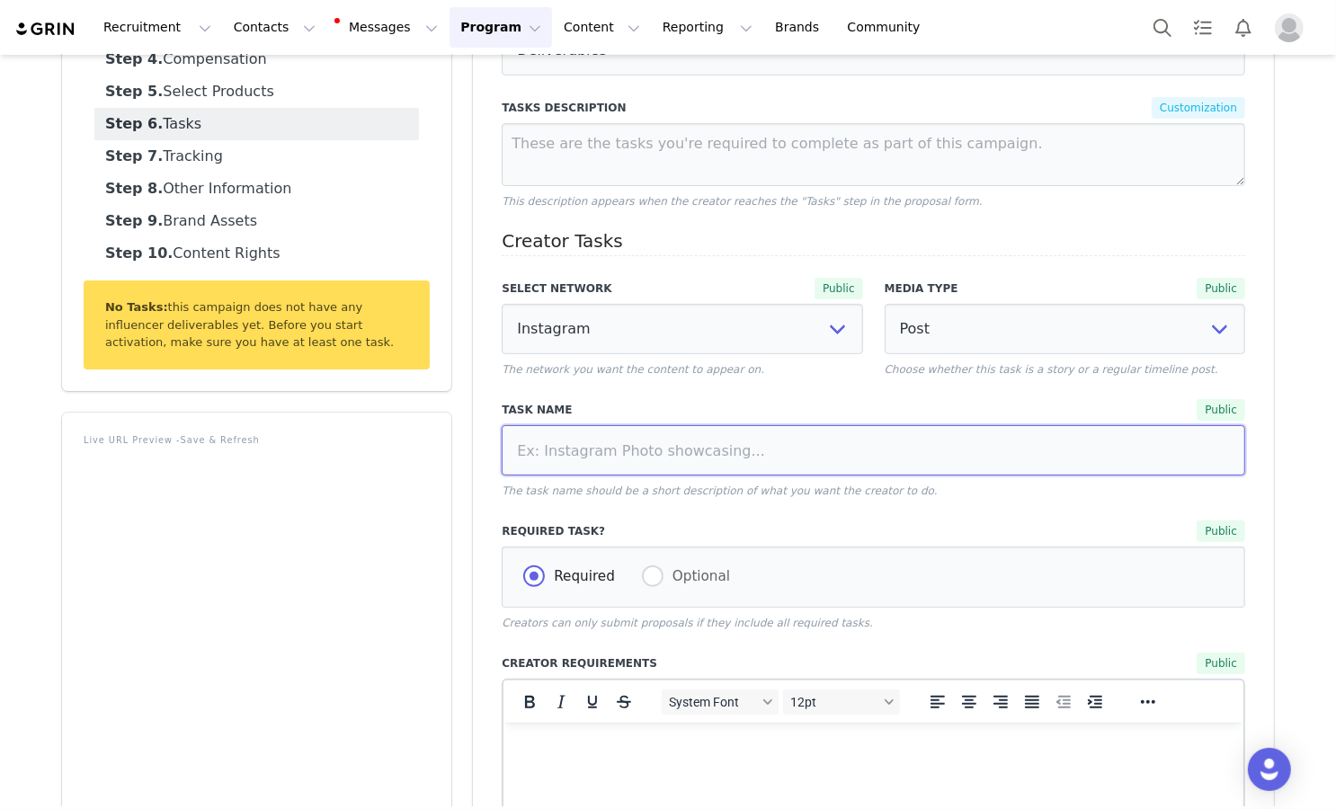
click at [647, 444] on input at bounding box center [873, 450] width 743 height 50
paste input "Instagram Post or Reel"
type input "Instagram Post or Reel"
click at [663, 574] on span "Optional" at bounding box center [696, 576] width 67 height 16
click at [659, 574] on input "Optional" at bounding box center [653, 576] width 22 height 23
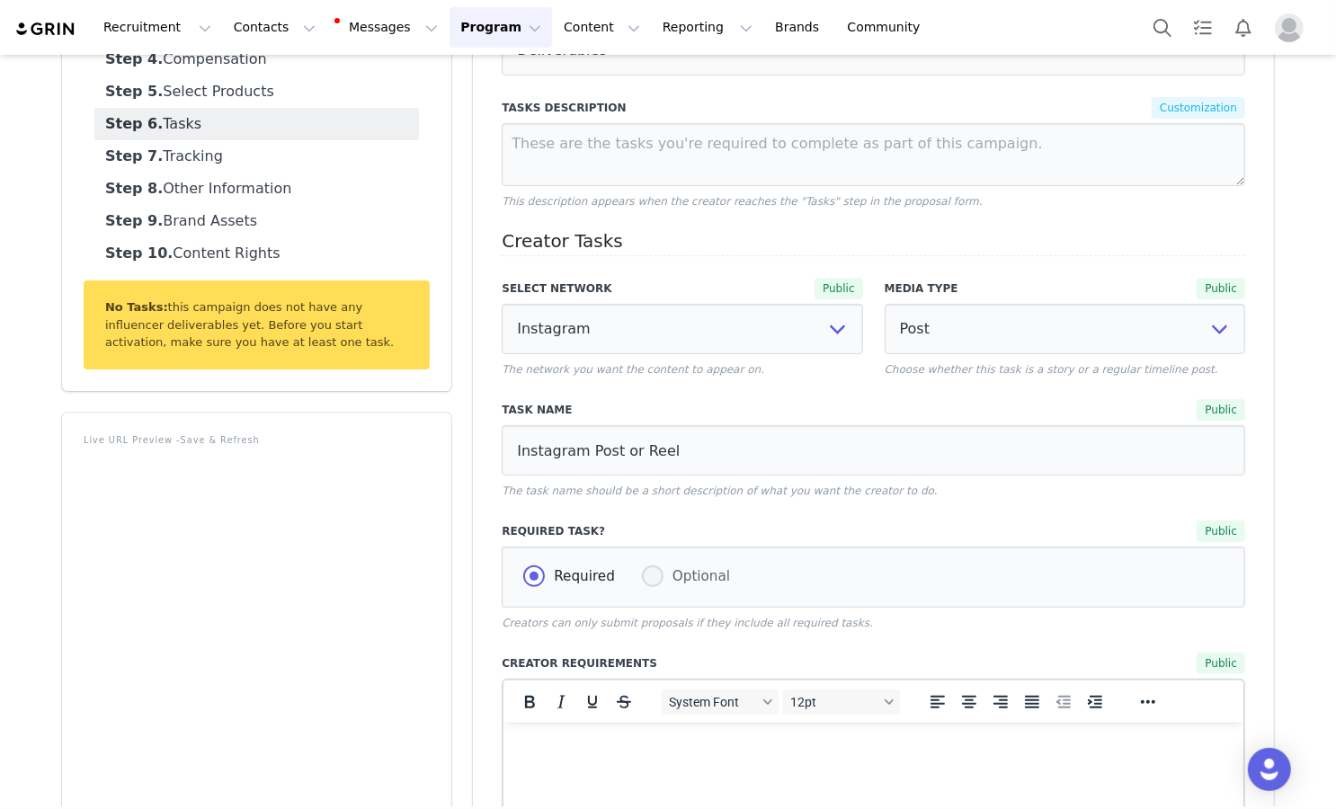
radio input "true"
radio input "false"
radio input "true"
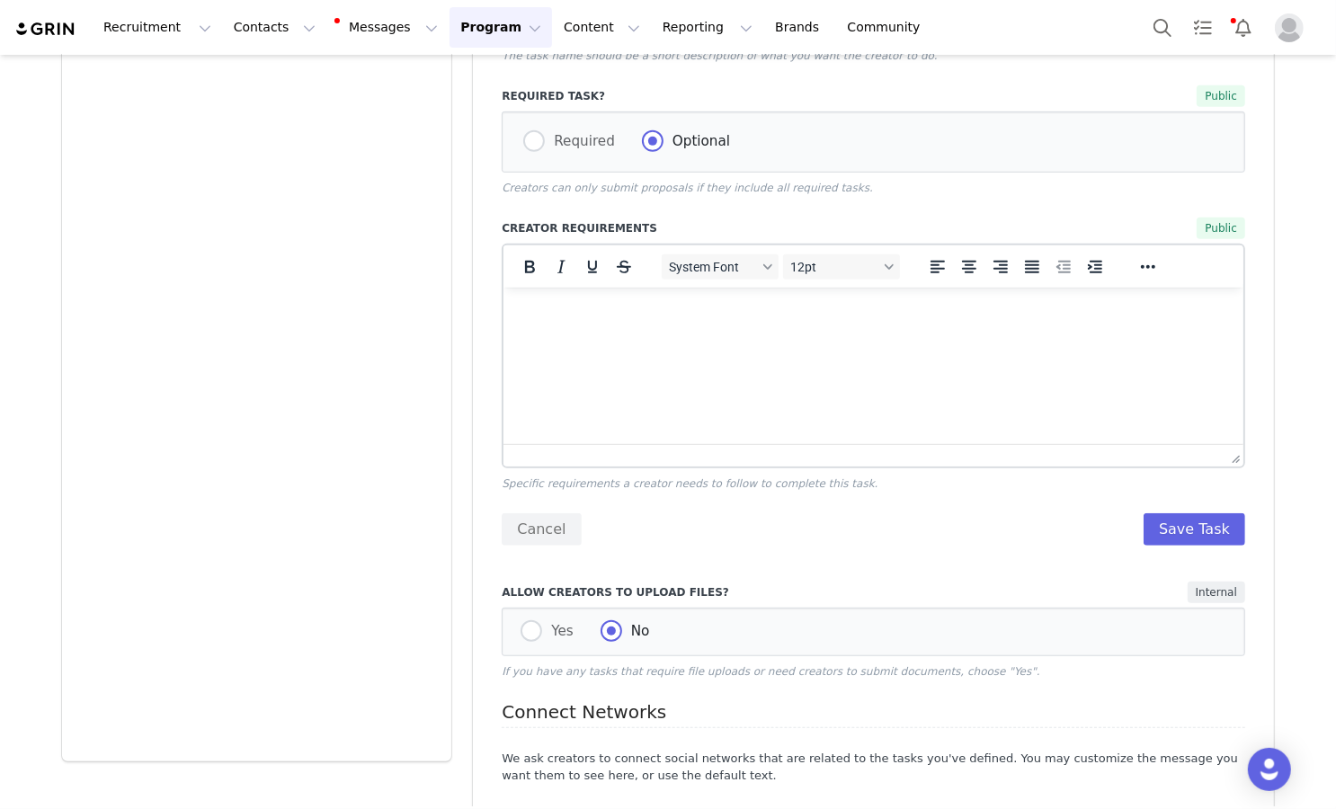
scroll to position [775, 0]
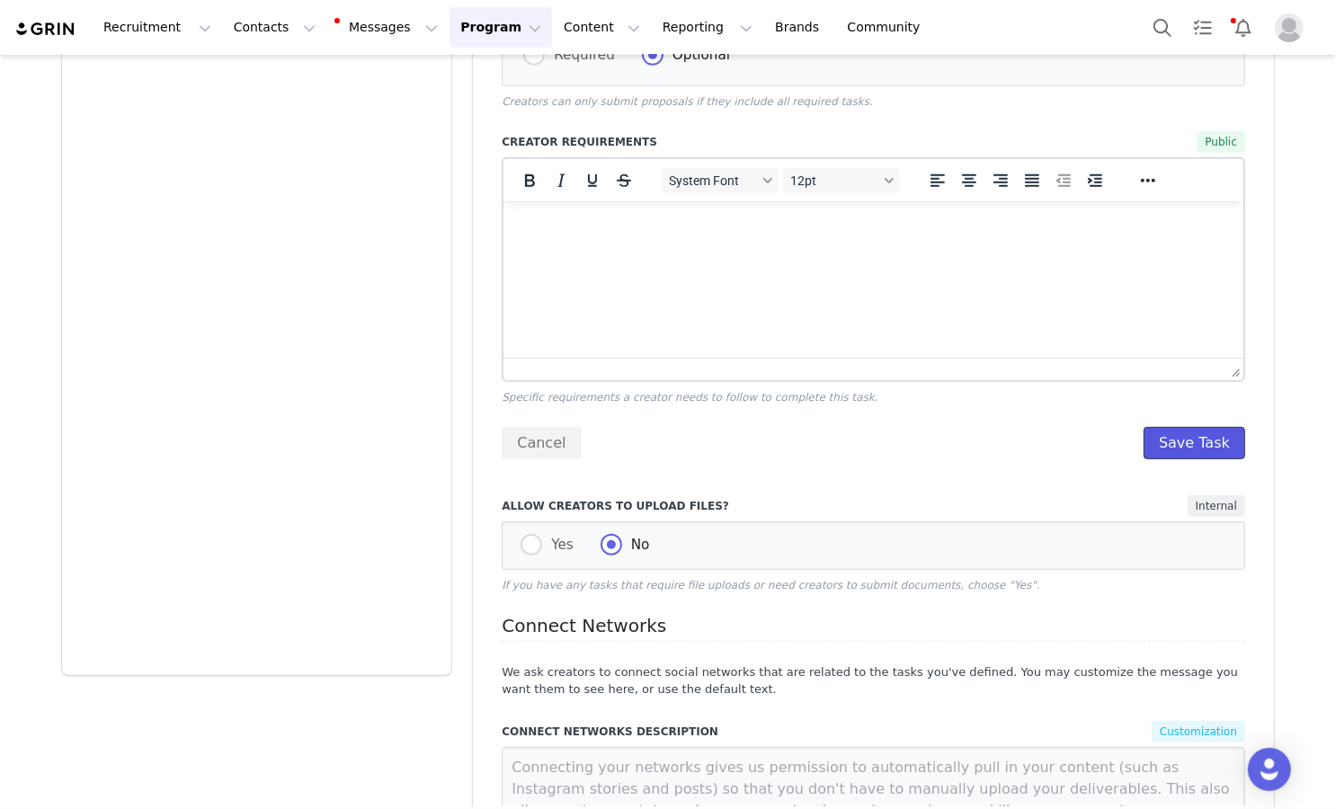
click at [1164, 452] on button "Save Task" at bounding box center [1195, 443] width 102 height 32
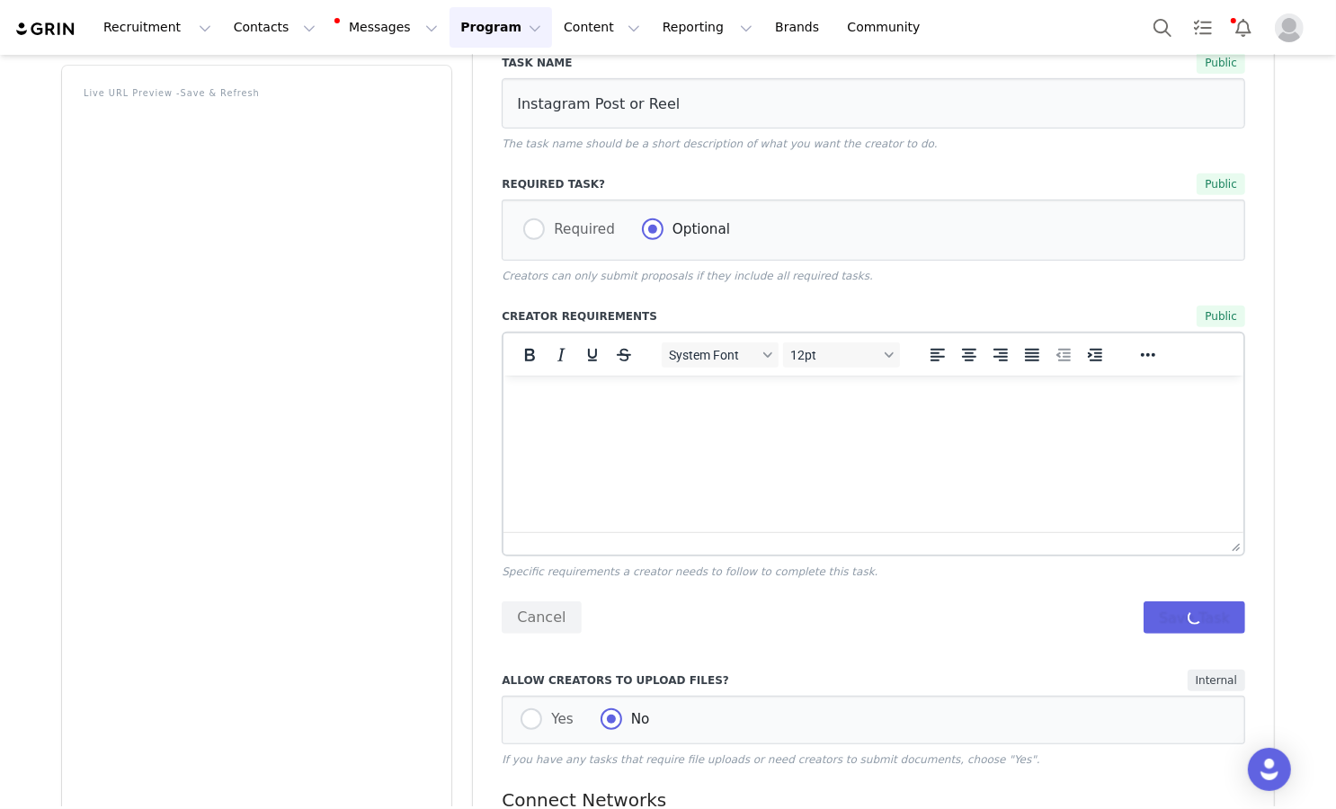
scroll to position [283, 0]
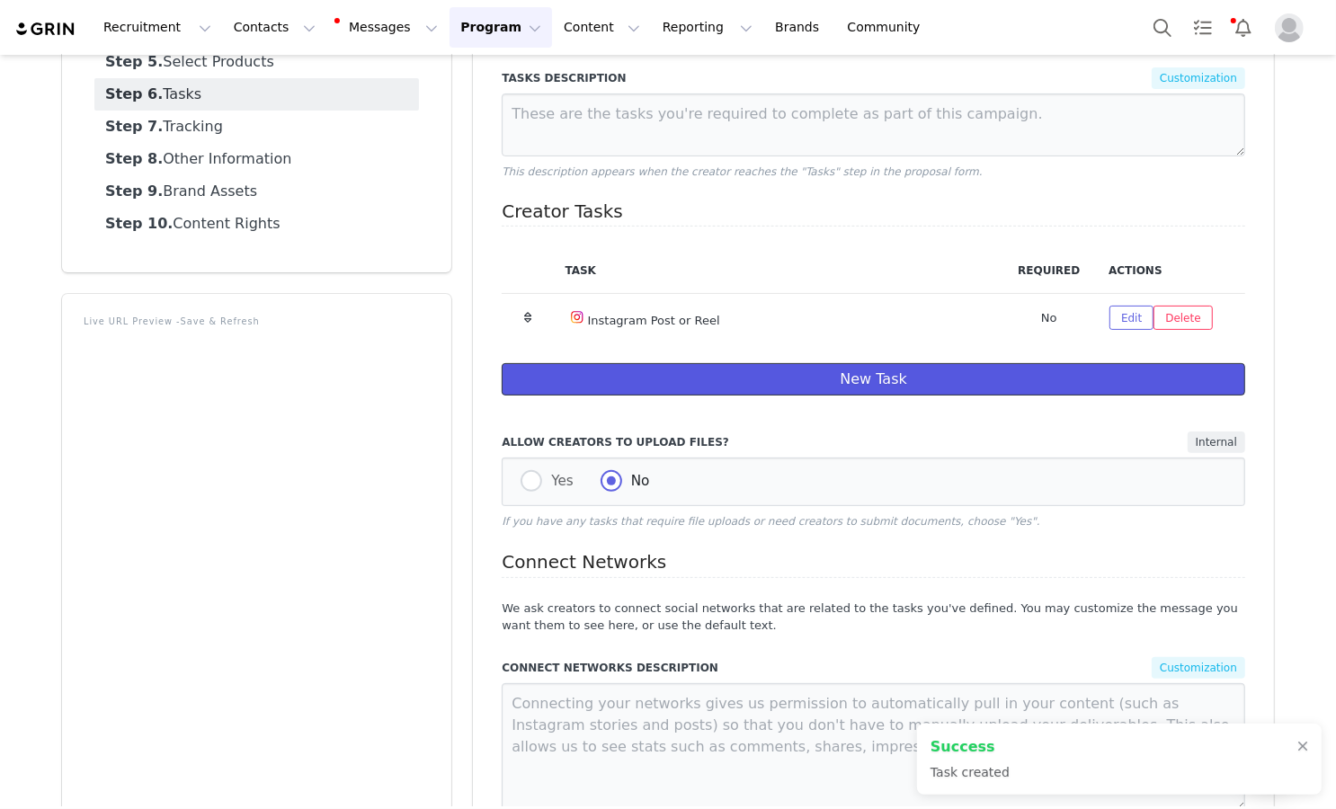
click at [1102, 371] on button "New Task" at bounding box center [873, 379] width 743 height 32
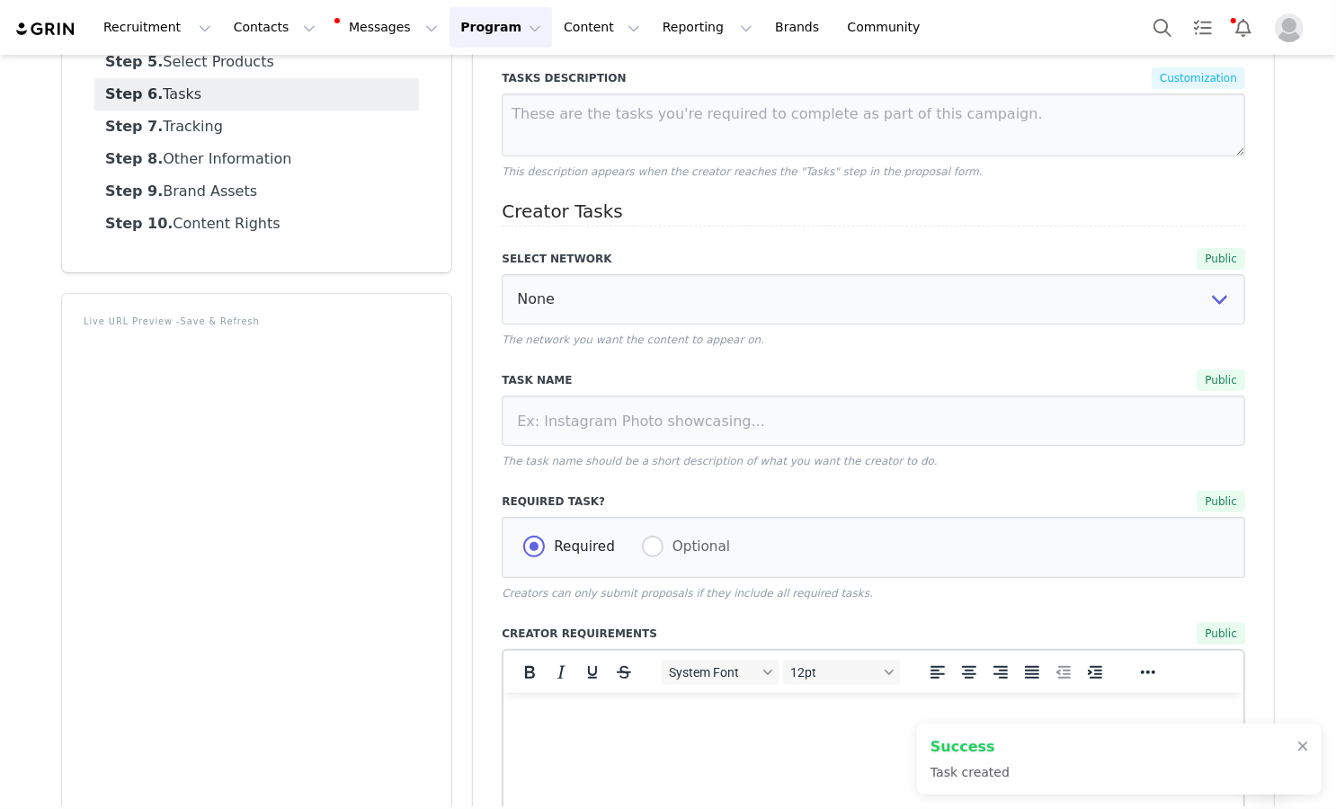
scroll to position [0, 0]
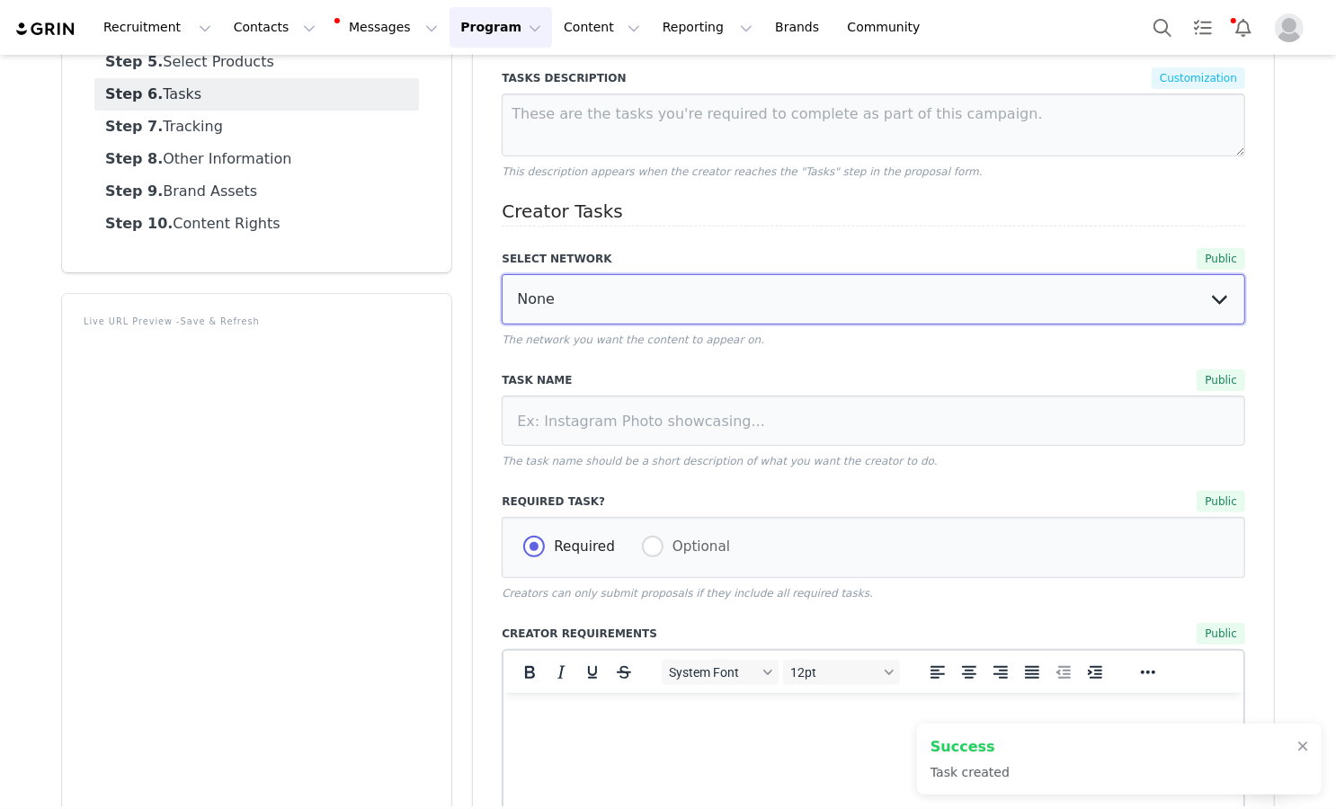
click at [886, 305] on select "None YouTube Twitter Instagram Facebook Twitch TikTok Pinterest" at bounding box center [873, 299] width 743 height 50
select select "9"
click at [502, 274] on select "None YouTube Twitter Instagram Facebook Twitch TikTok Pinterest" at bounding box center [873, 299] width 743 height 50
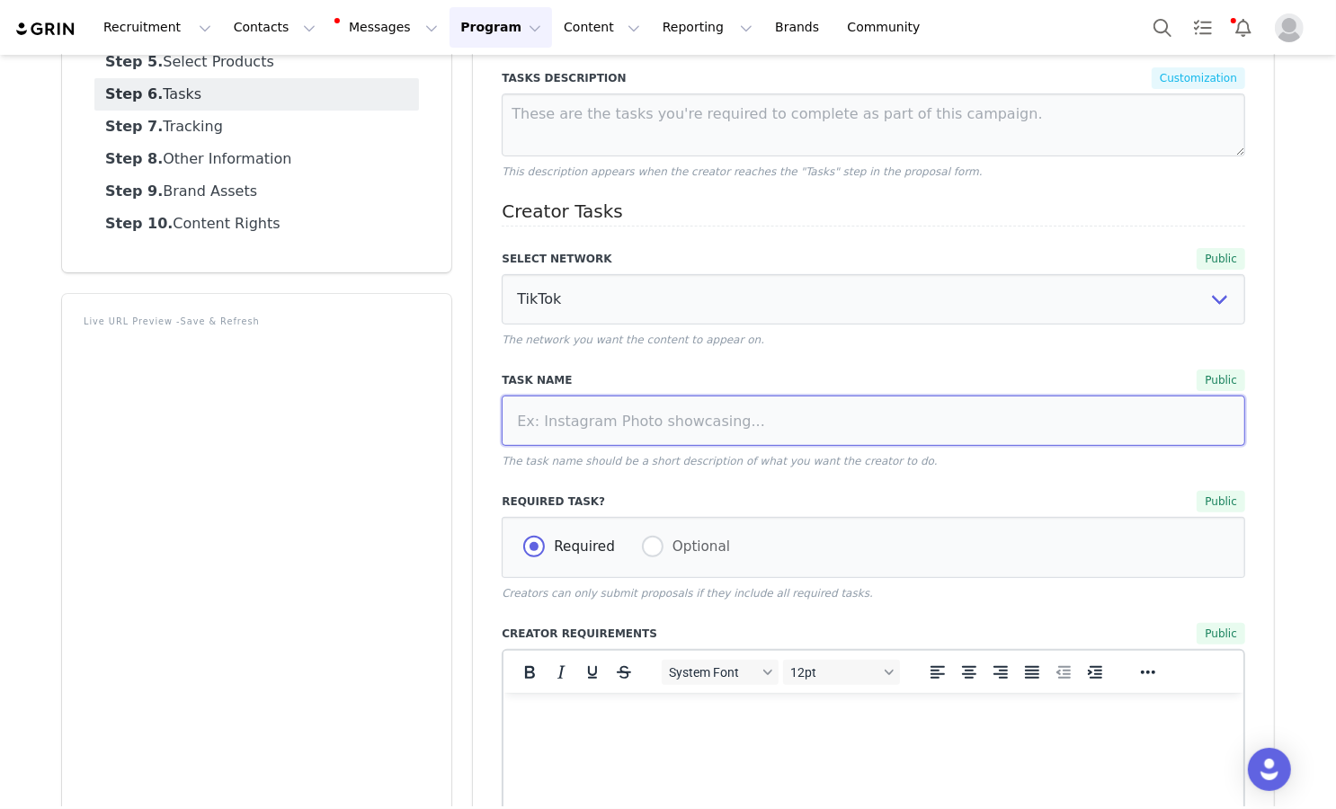
click at [725, 419] on input at bounding box center [873, 421] width 743 height 50
paste input "TikTok Post"
click at [520, 419] on input "TikTok Post" at bounding box center [873, 421] width 743 height 50
type input "TikTok Post"
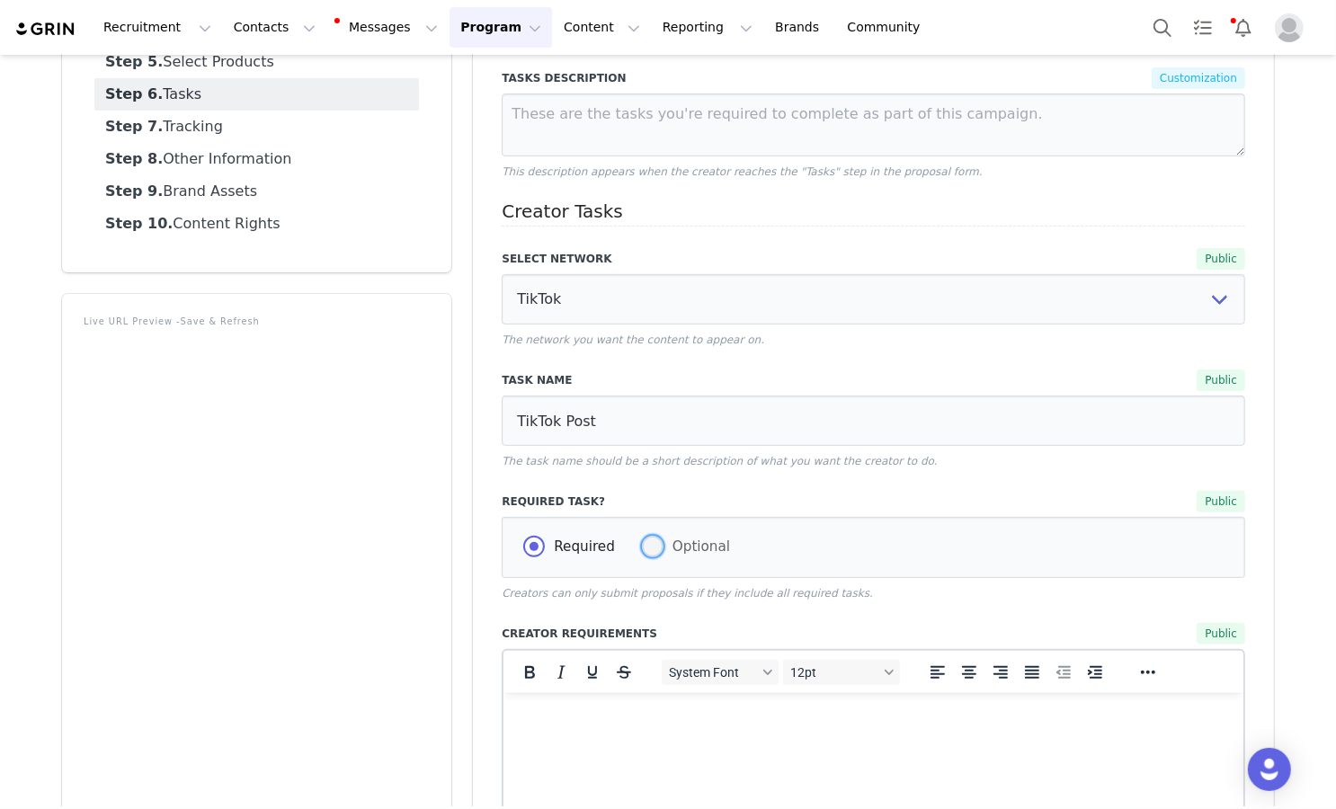
click at [642, 547] on span at bounding box center [653, 547] width 22 height 22
click at [642, 547] on input "Optional" at bounding box center [653, 547] width 22 height 23
radio input "true"
radio input "false"
radio input "true"
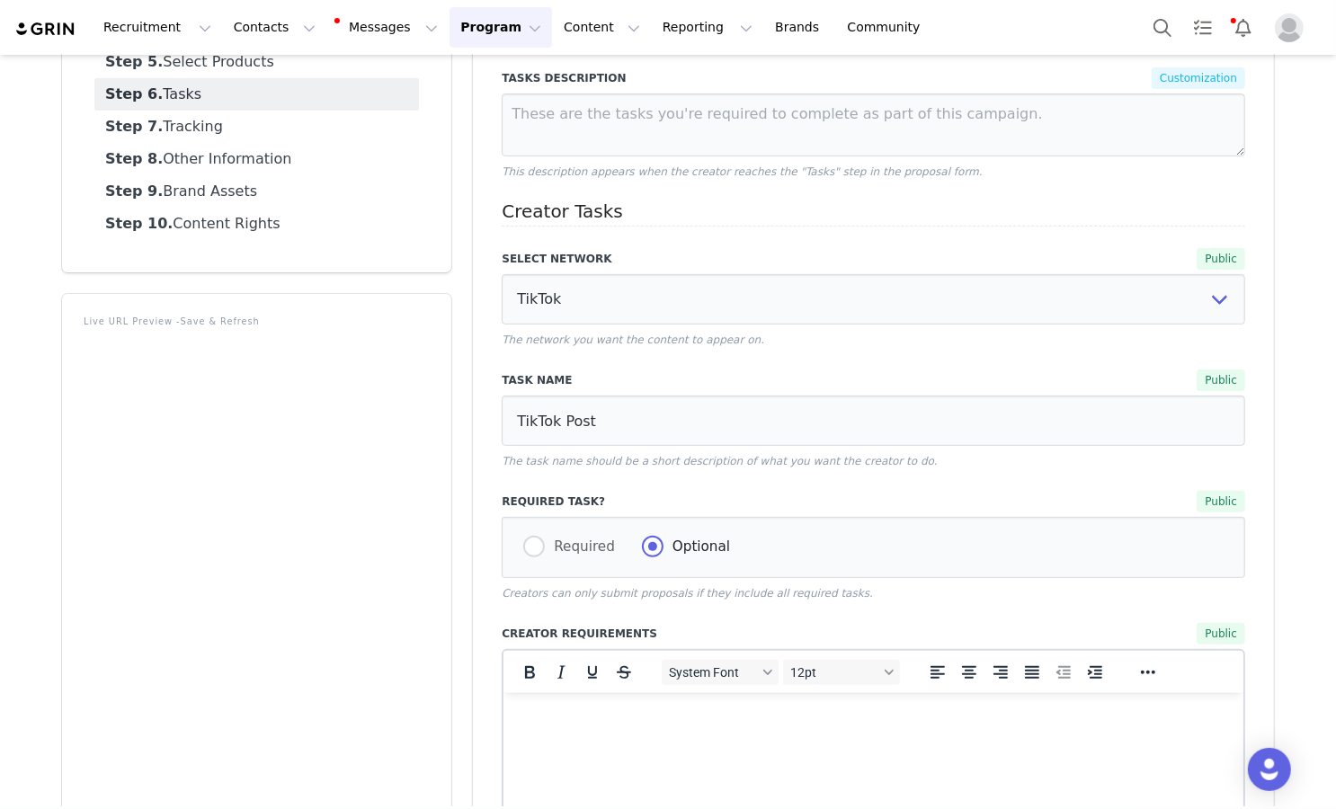
scroll to position [962, 0]
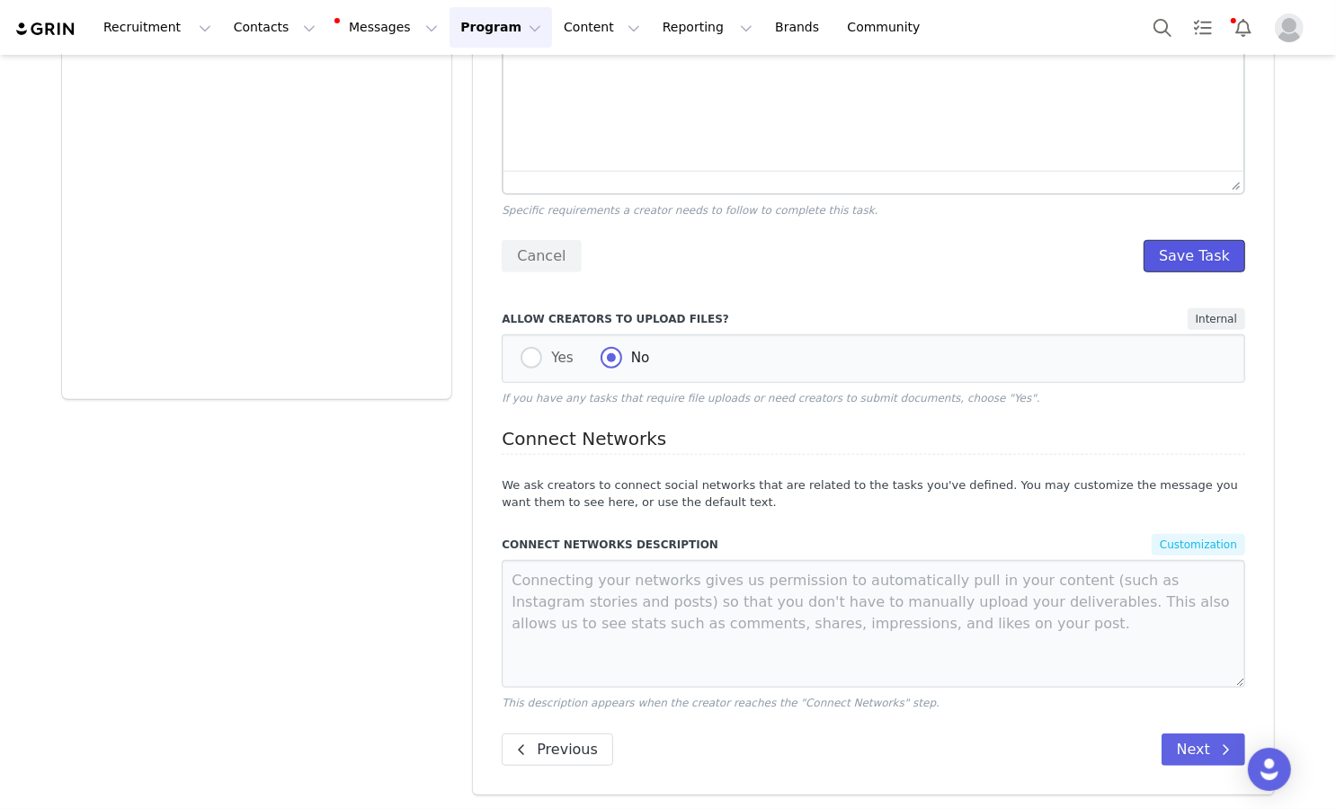
click at [1178, 263] on button "Save Task" at bounding box center [1195, 256] width 102 height 32
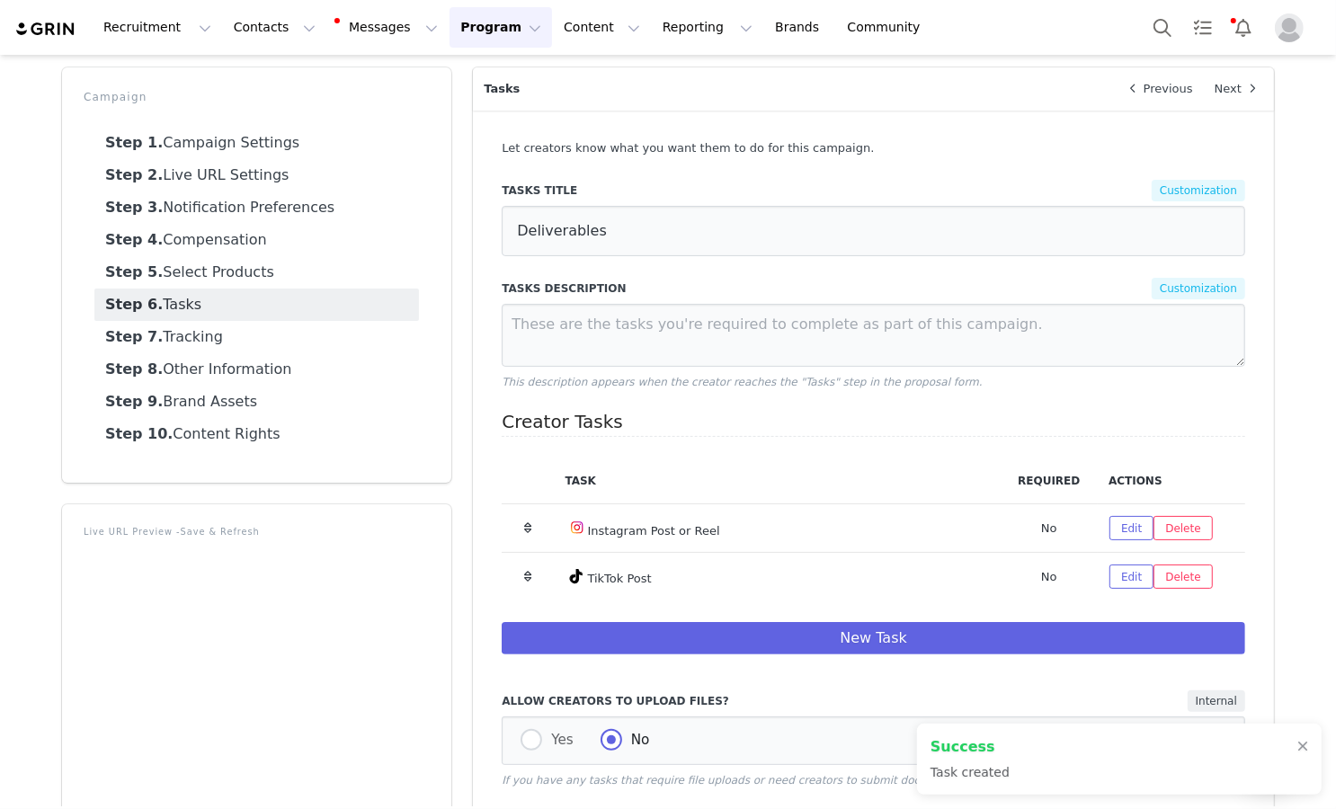
scroll to position [0, 0]
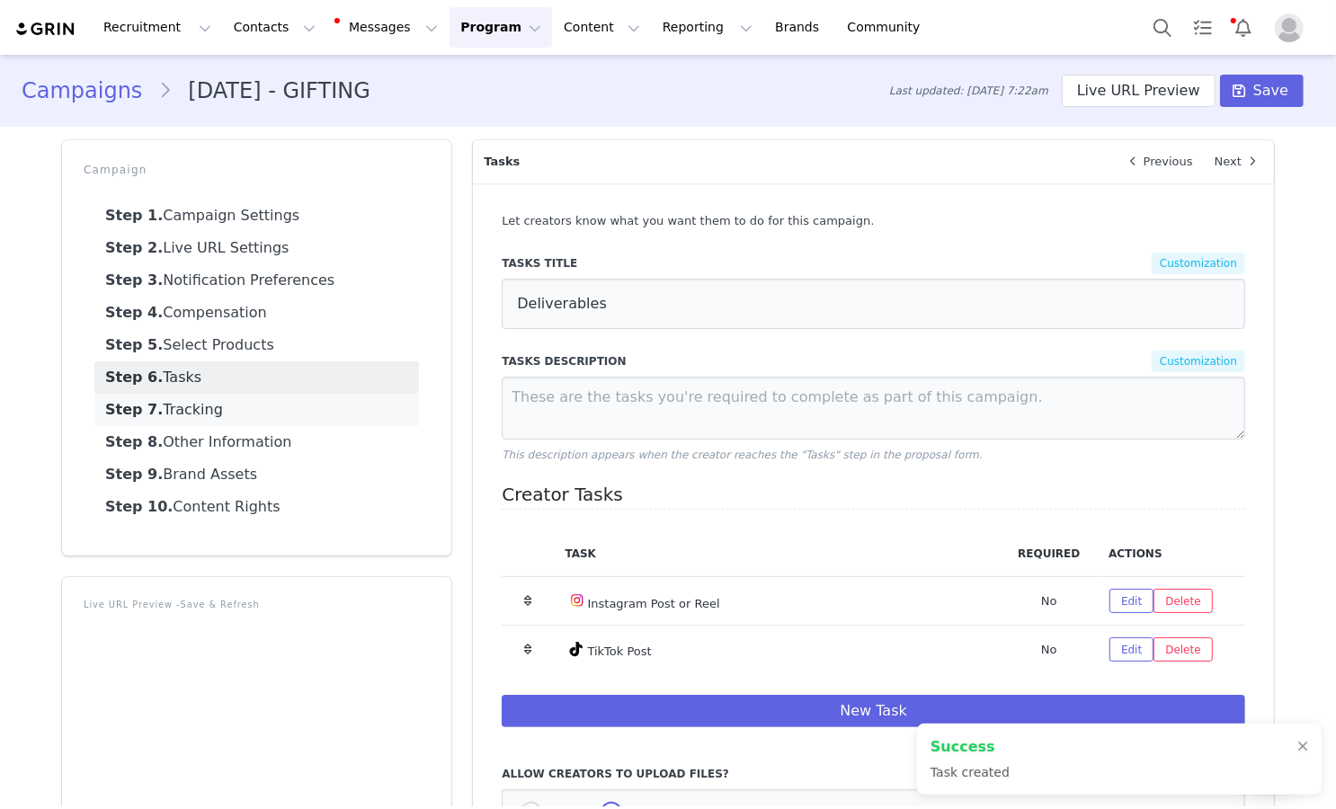
click at [356, 401] on link "Step 7. Tracking" at bounding box center [256, 410] width 325 height 32
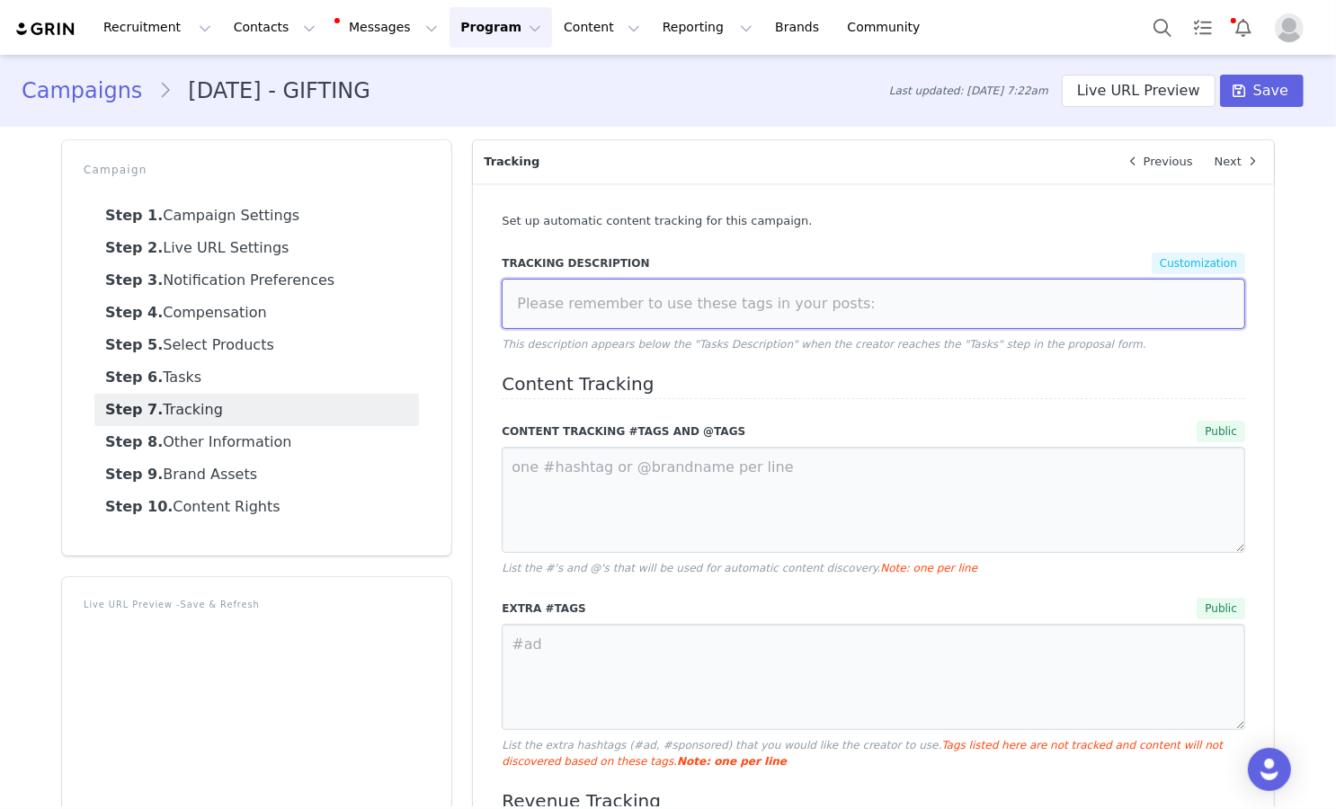
click at [667, 315] on input at bounding box center [873, 304] width 743 height 50
paste input "We would love to be able to see your amazing content, so please don't forget to…"
type input "We would love to be able to see your amazing content, so please don't forget to…"
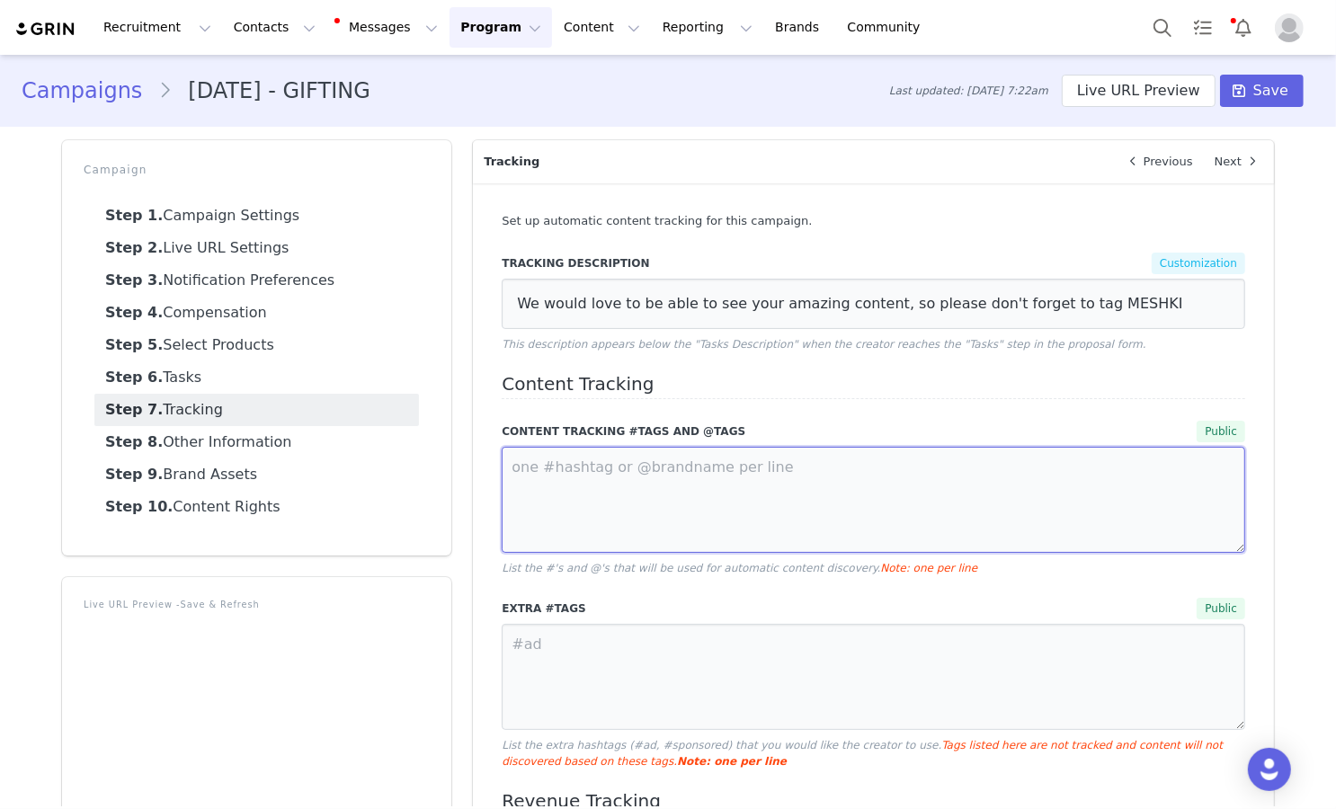
click at [674, 449] on textarea at bounding box center [873, 500] width 743 height 106
paste textarea "@meshki"
click at [571, 469] on textarea "@meshki #meshki" at bounding box center [873, 500] width 743 height 106
click at [577, 463] on textarea "@meshki #meshki" at bounding box center [873, 500] width 743 height 106
type textarea "@meshki #meshki"
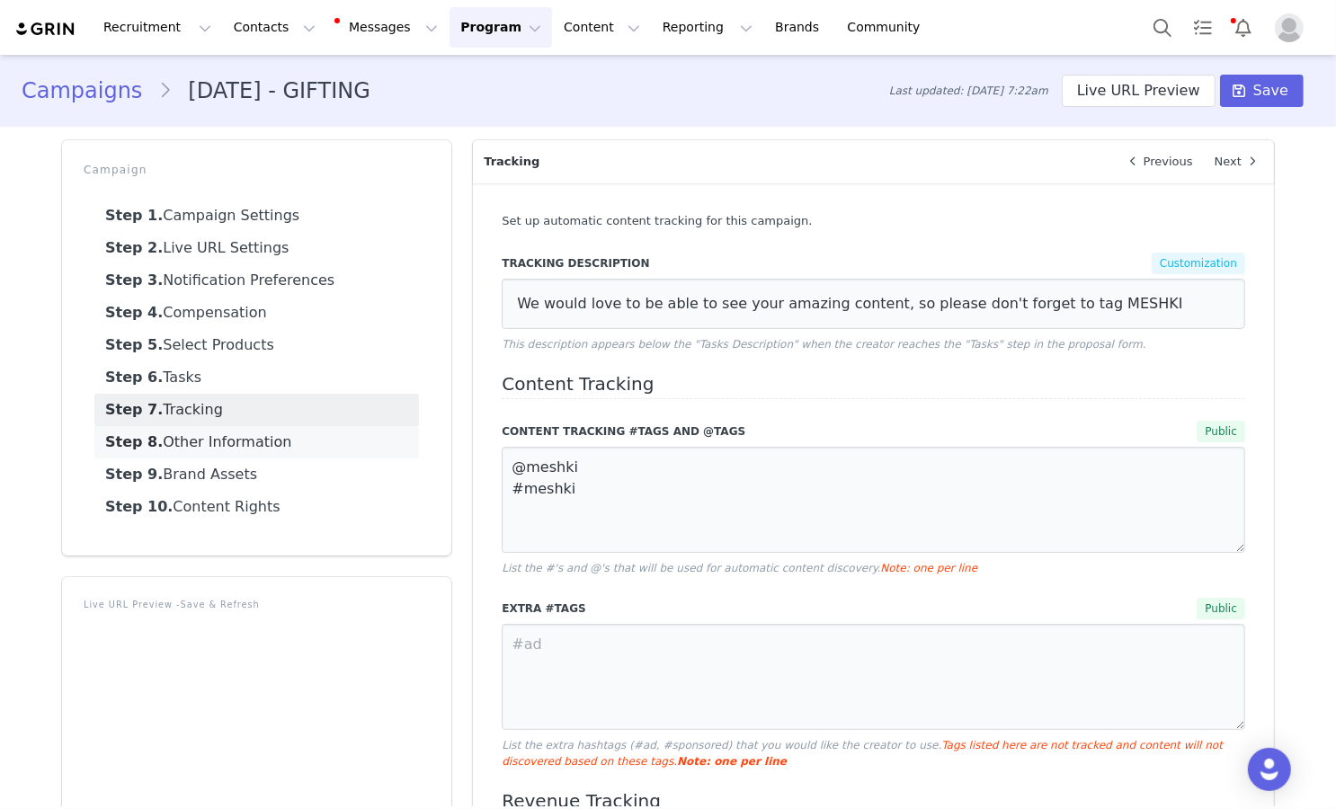
click at [307, 439] on link "Step 8. Other Information" at bounding box center [256, 442] width 325 height 32
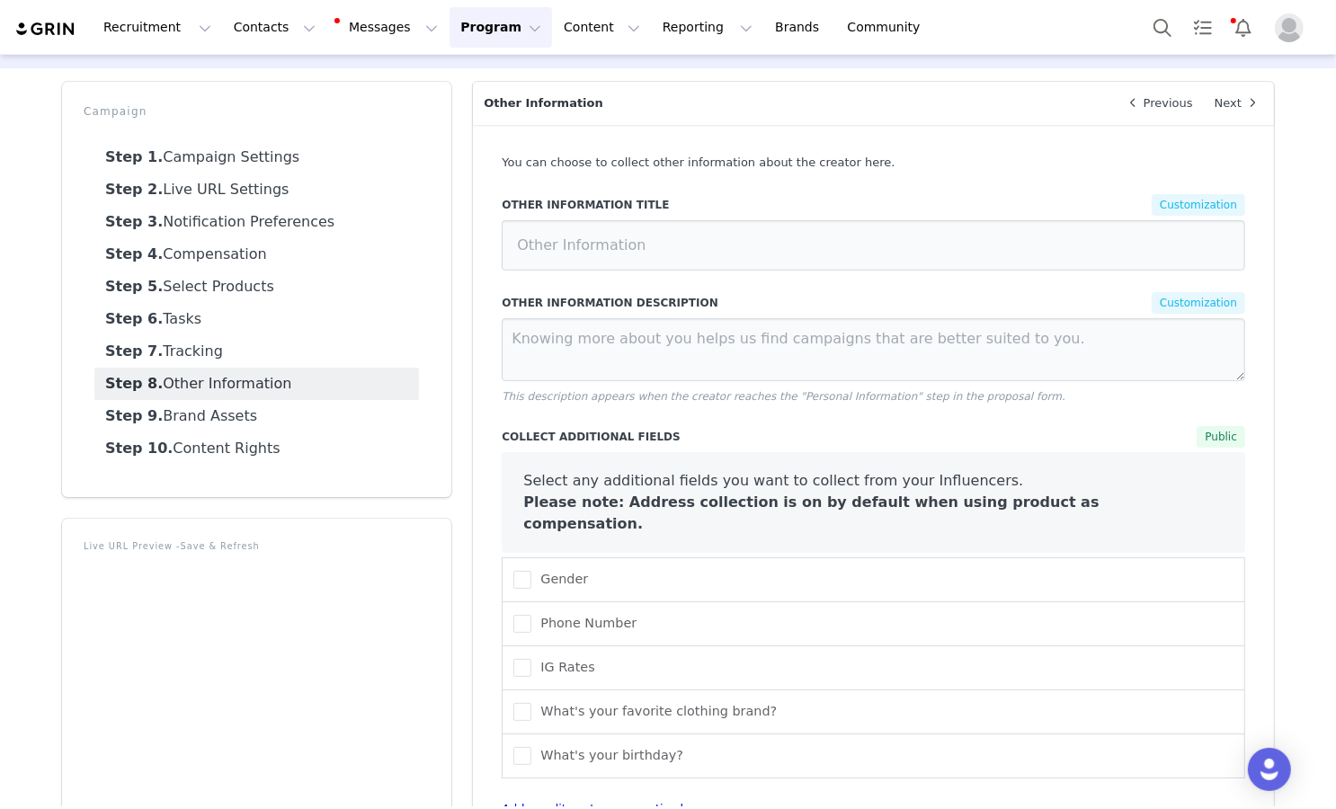
scroll to position [146, 0]
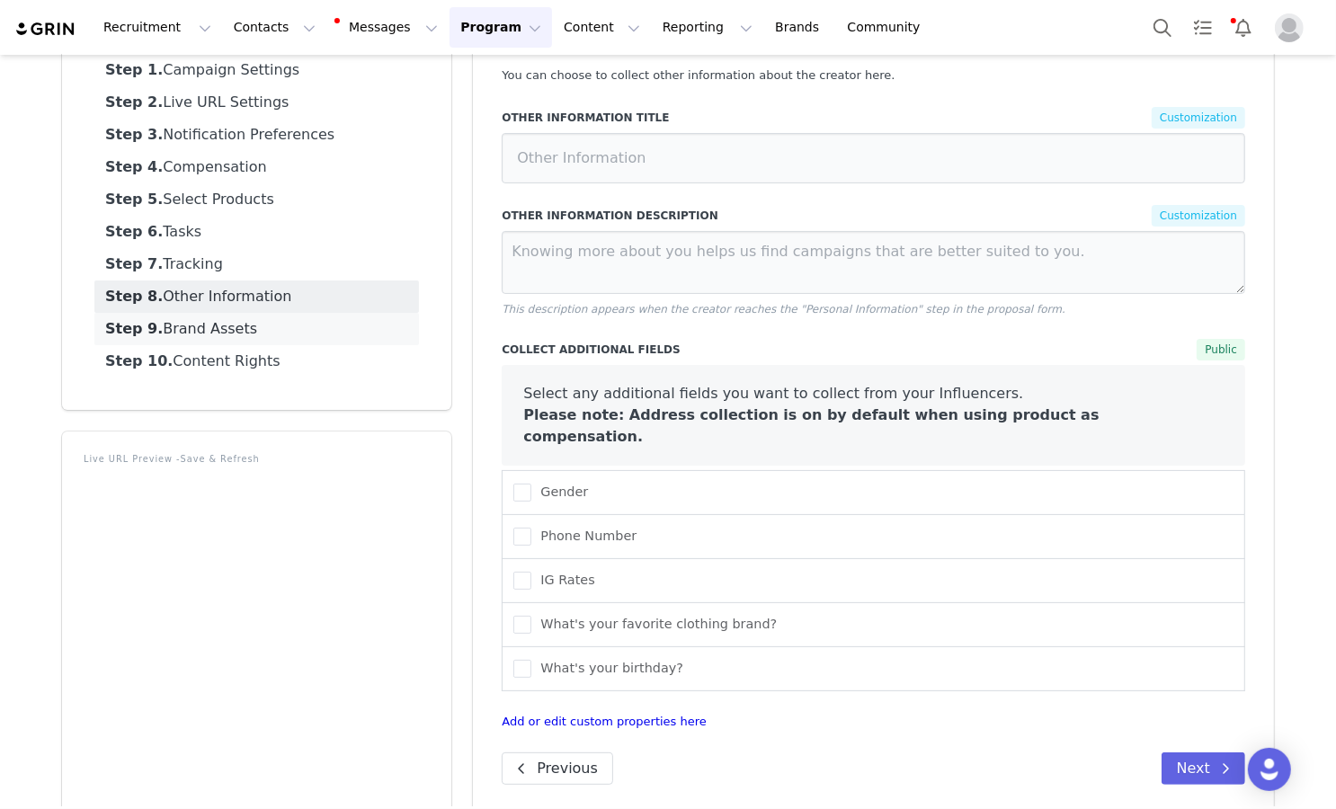
click at [364, 328] on link "Step 9. Brand Assets" at bounding box center [256, 329] width 325 height 32
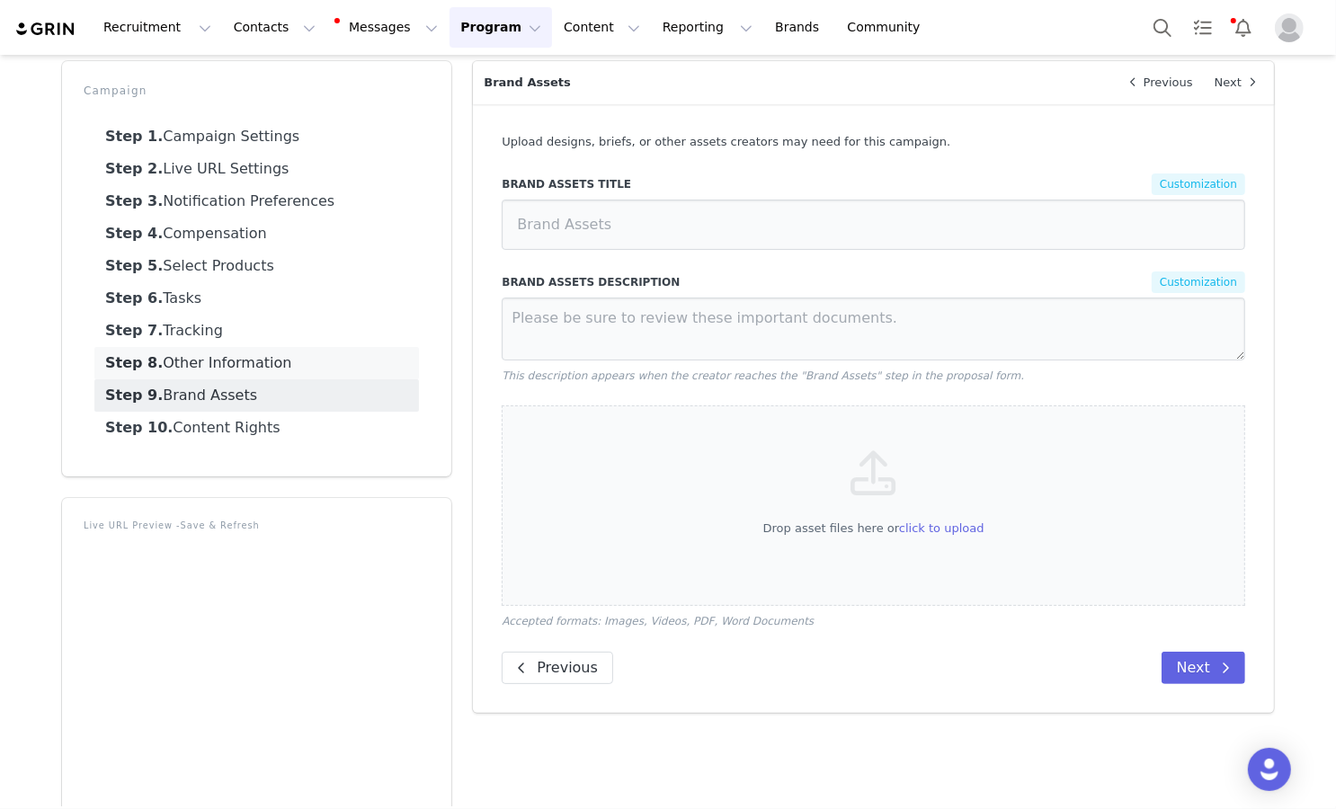
scroll to position [0, 0]
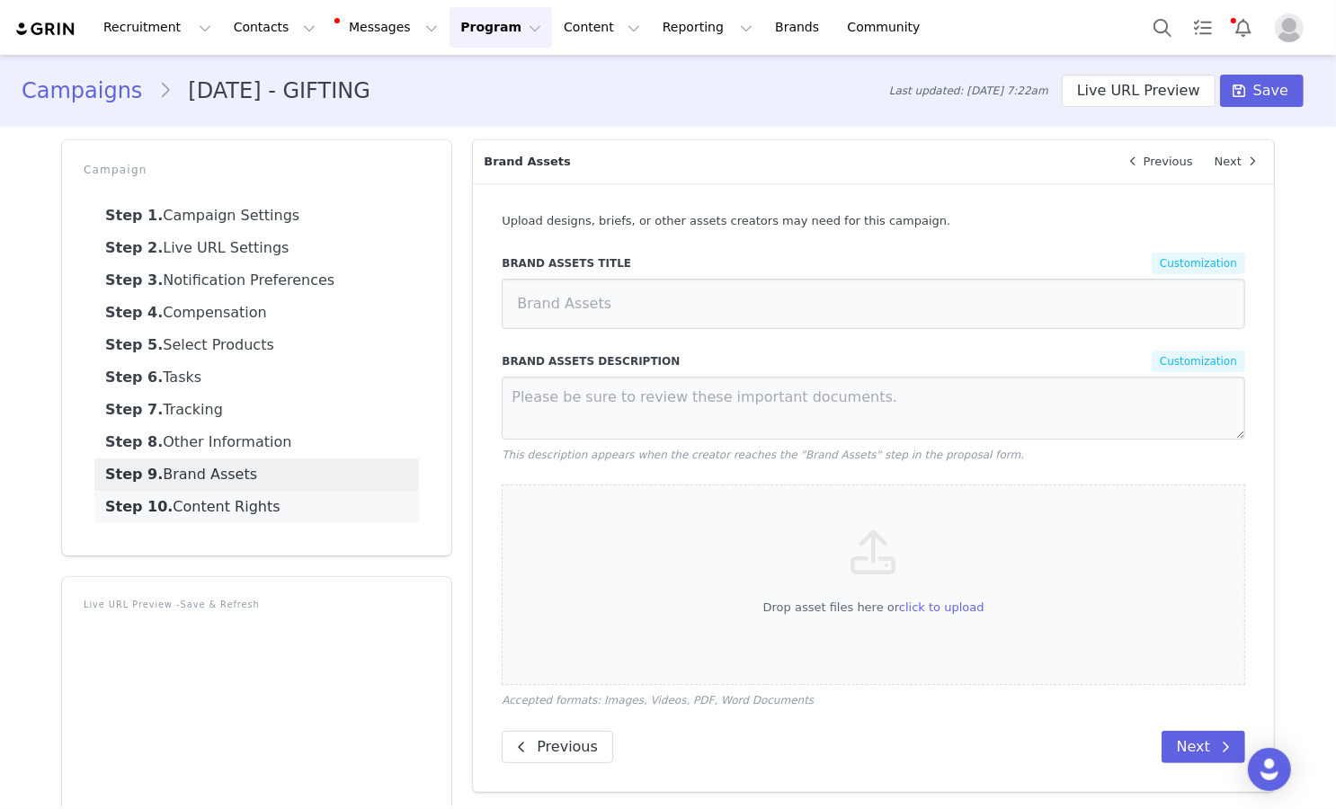
click at [342, 513] on link "Step 10. Content Rights" at bounding box center [256, 507] width 325 height 32
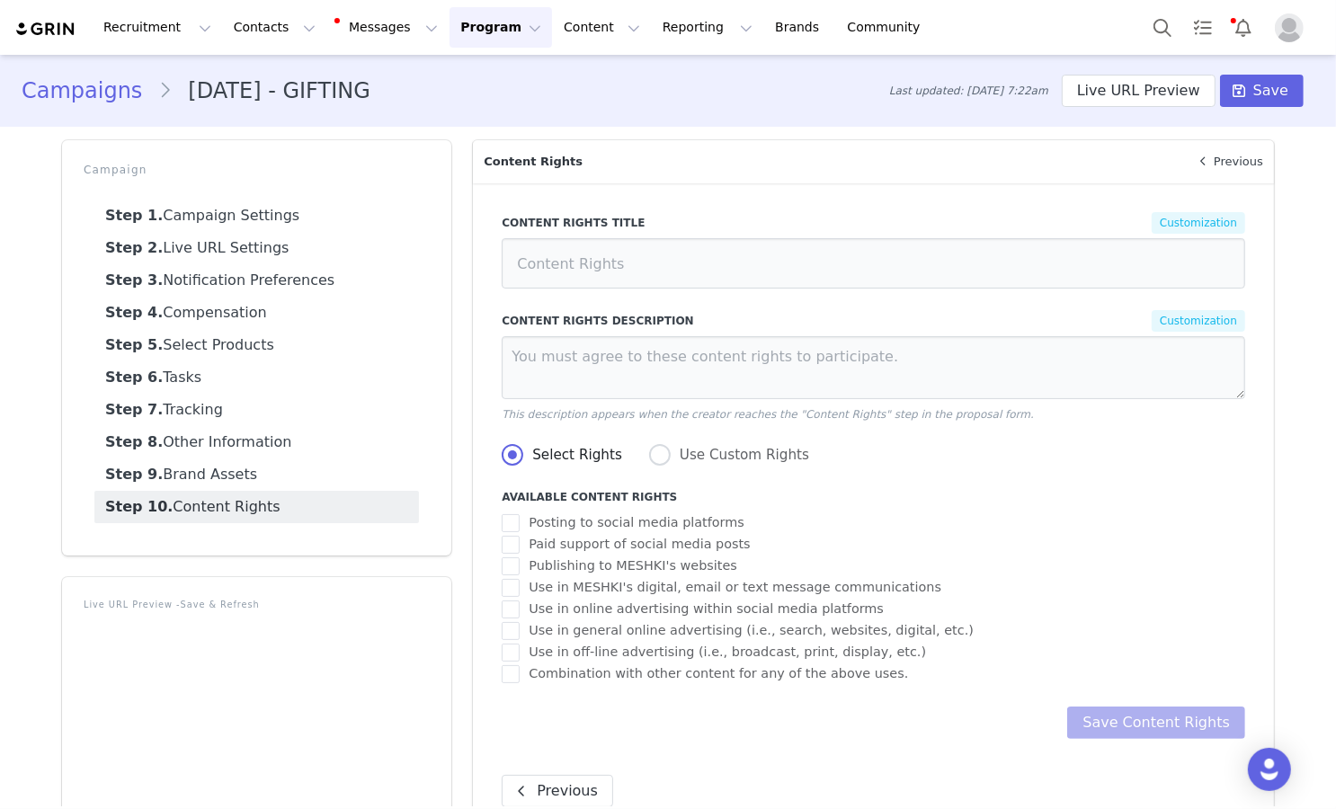
scroll to position [147, 0]
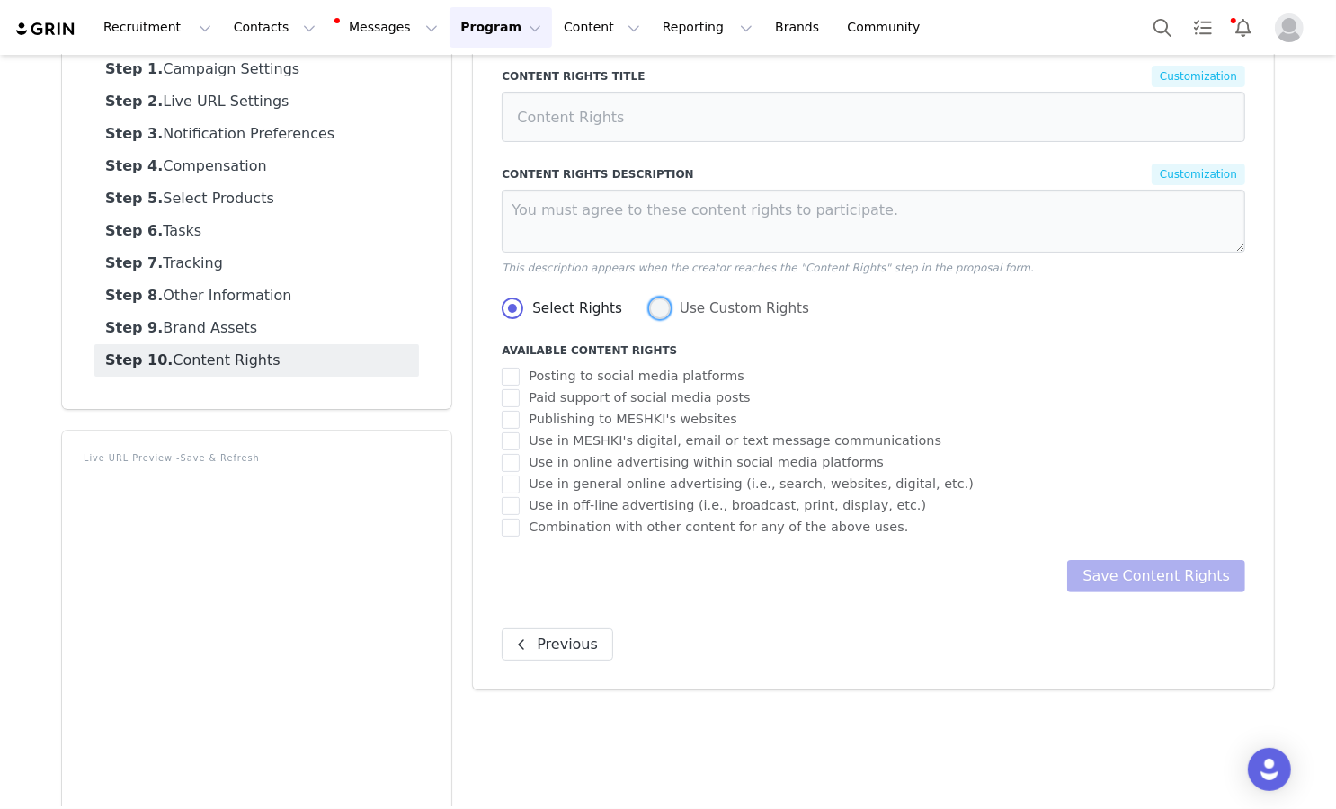
click at [717, 307] on span "Use Custom Rights" at bounding box center [740, 308] width 138 height 16
click at [671, 307] on input "Use Custom Rights" at bounding box center [660, 309] width 22 height 23
radio input "true"
radio input "false"
radio input "true"
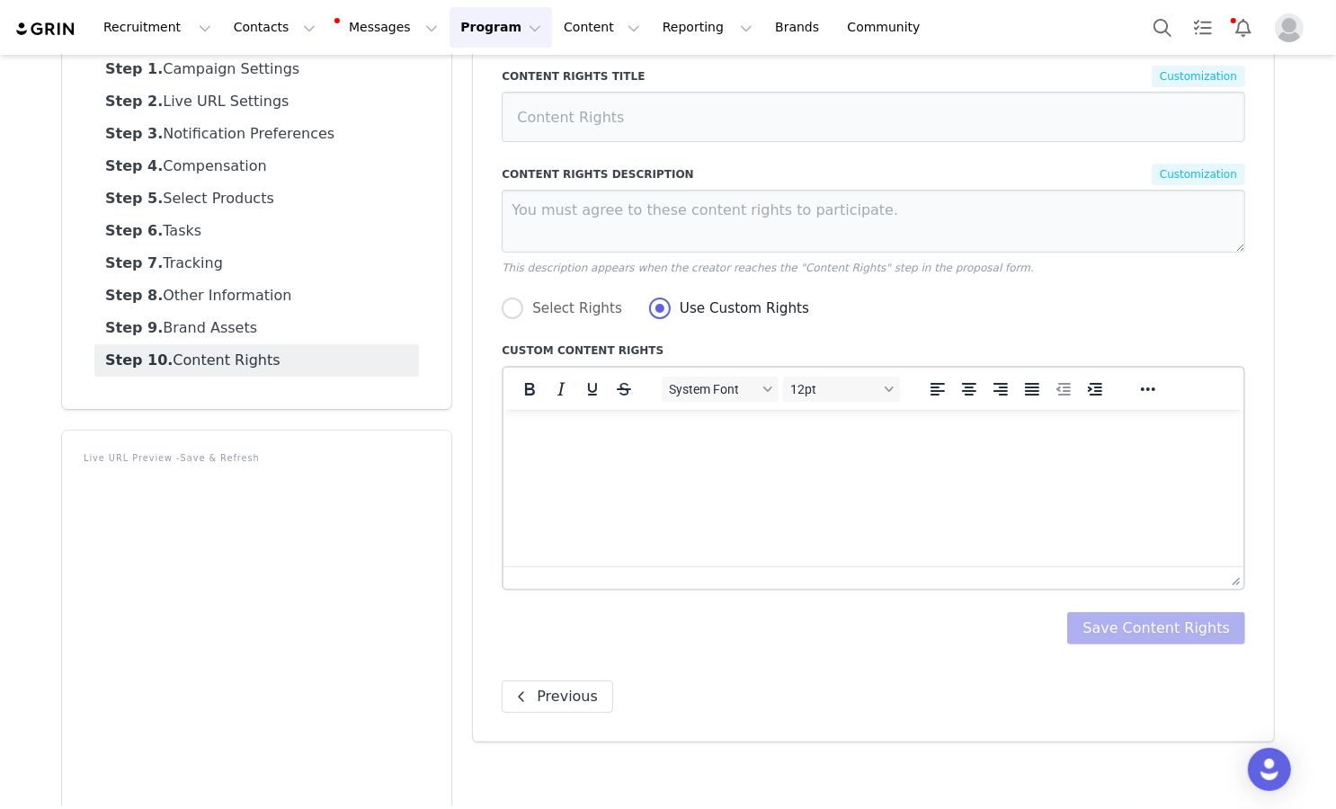
scroll to position [0, 0]
click at [655, 458] on html at bounding box center [873, 433] width 740 height 49
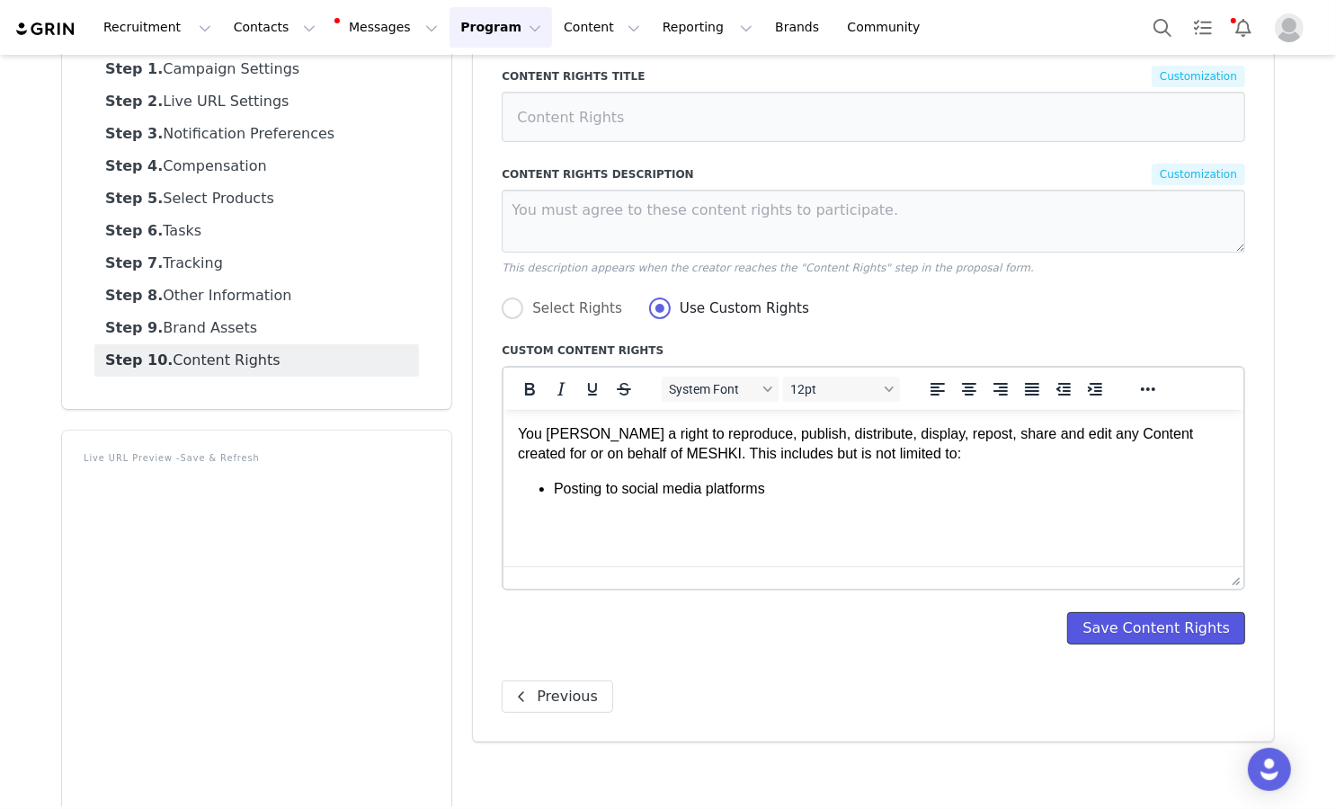
click at [1135, 626] on button "Save Content Rights" at bounding box center [1156, 628] width 178 height 32
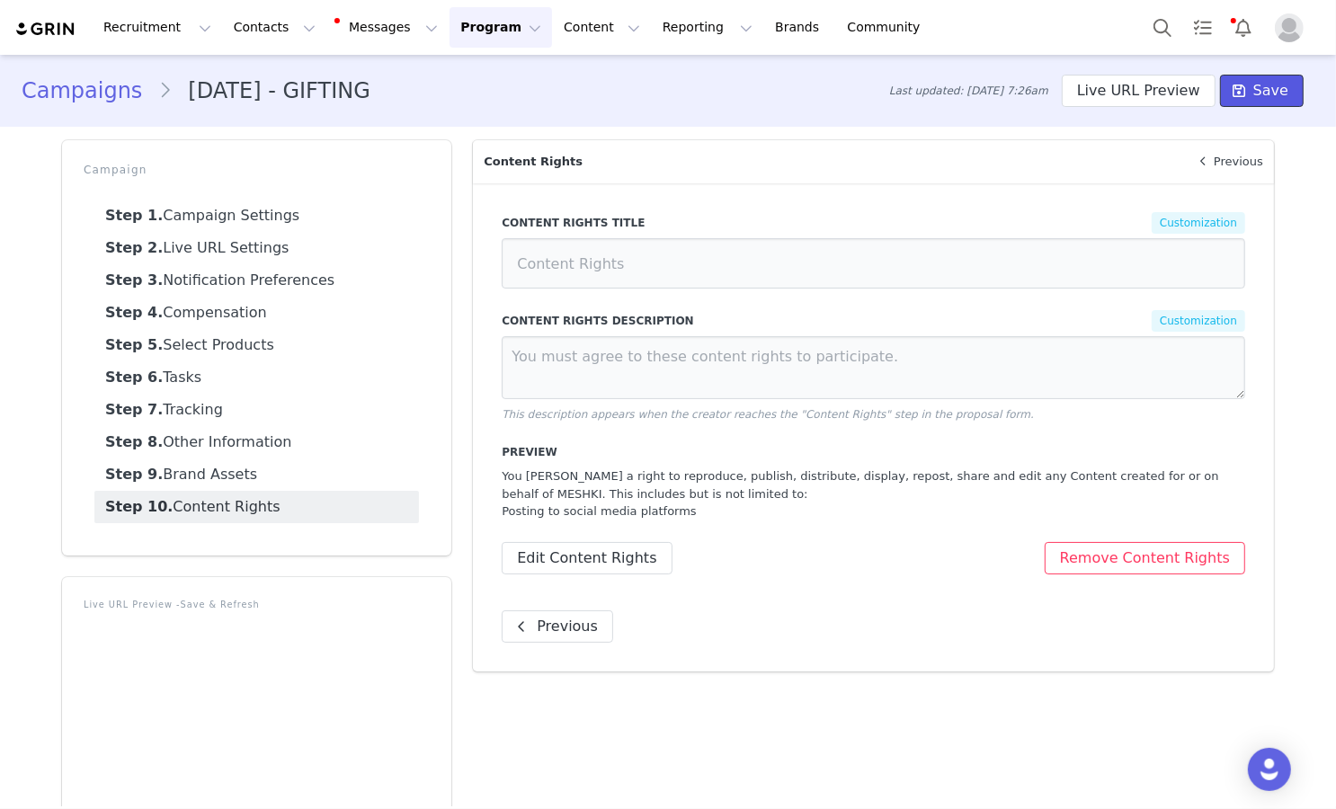
click at [1266, 85] on span "Save" at bounding box center [1270, 91] width 35 height 22
click at [109, 79] on link "Campaigns" at bounding box center [90, 91] width 137 height 32
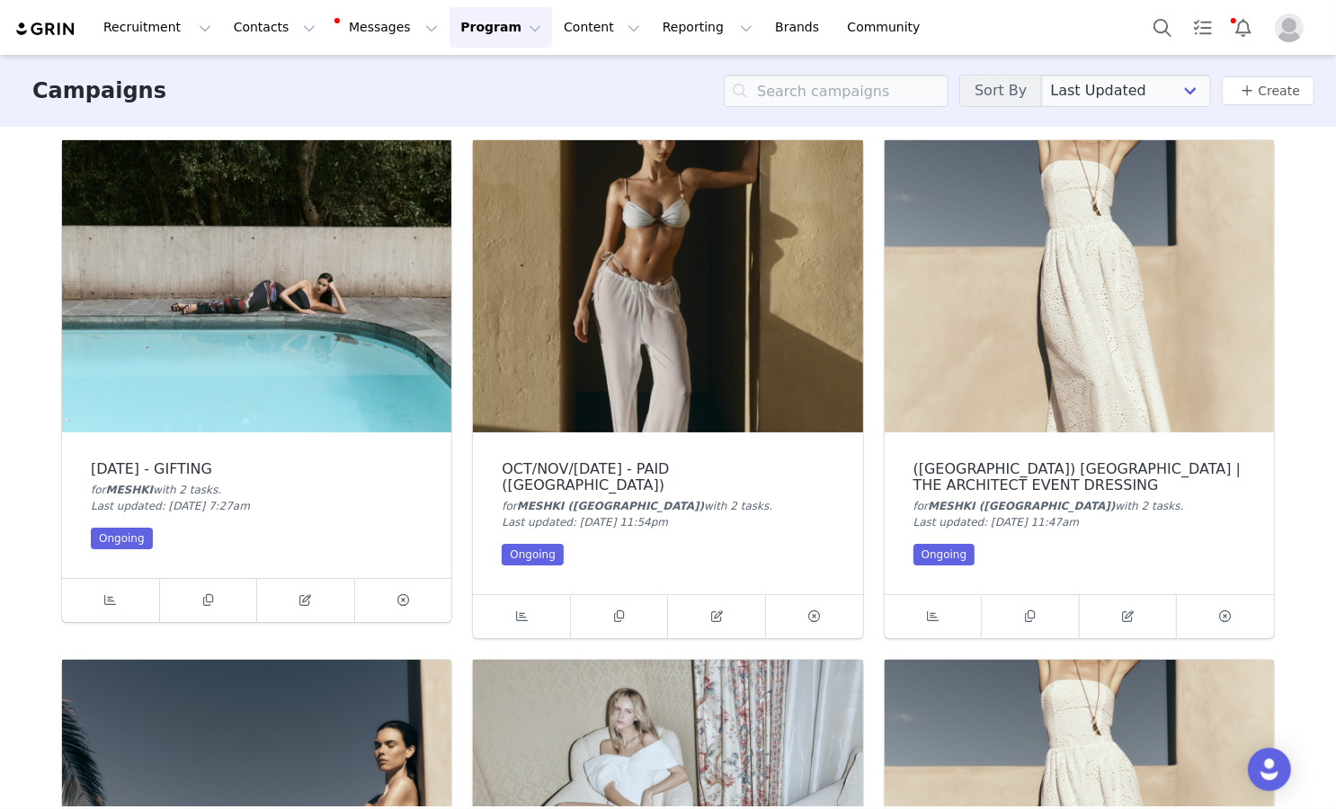
click at [218, 605] on span "Duplicate this Campaign? This will create a copy of this campaign that you can …" at bounding box center [209, 600] width 98 height 43
click at [205, 601] on icon at bounding box center [208, 600] width 10 height 12
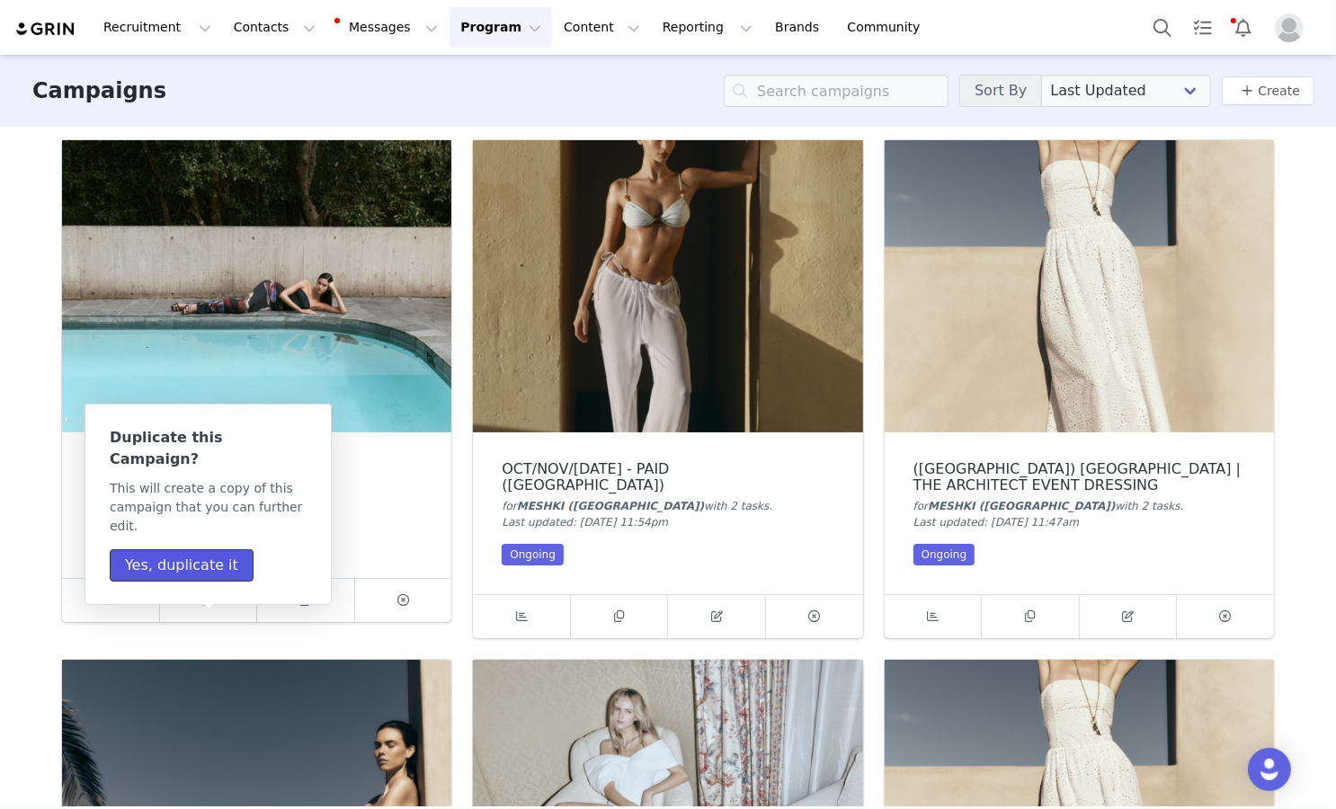
click at [218, 549] on button "Yes, duplicate it" at bounding box center [182, 565] width 144 height 32
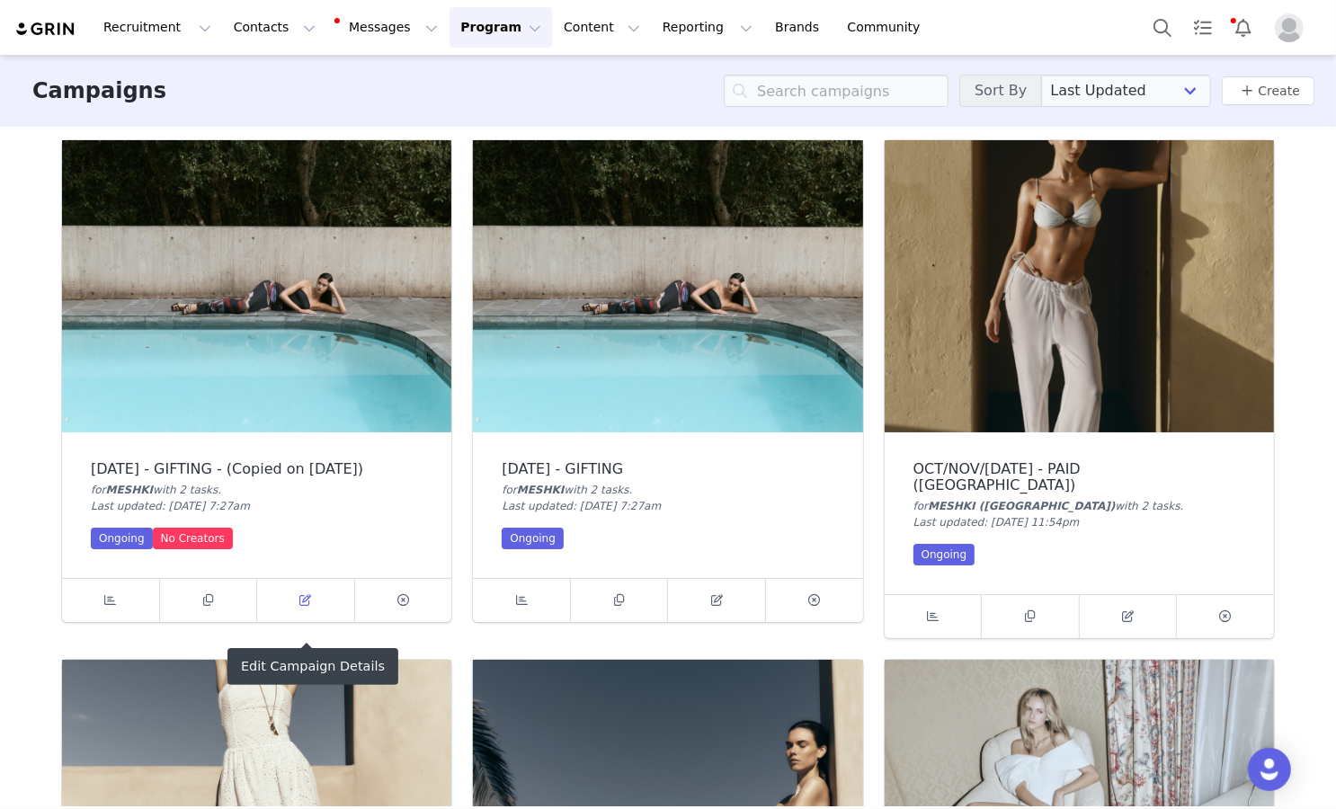
click at [293, 617] on link at bounding box center [306, 600] width 98 height 43
select select
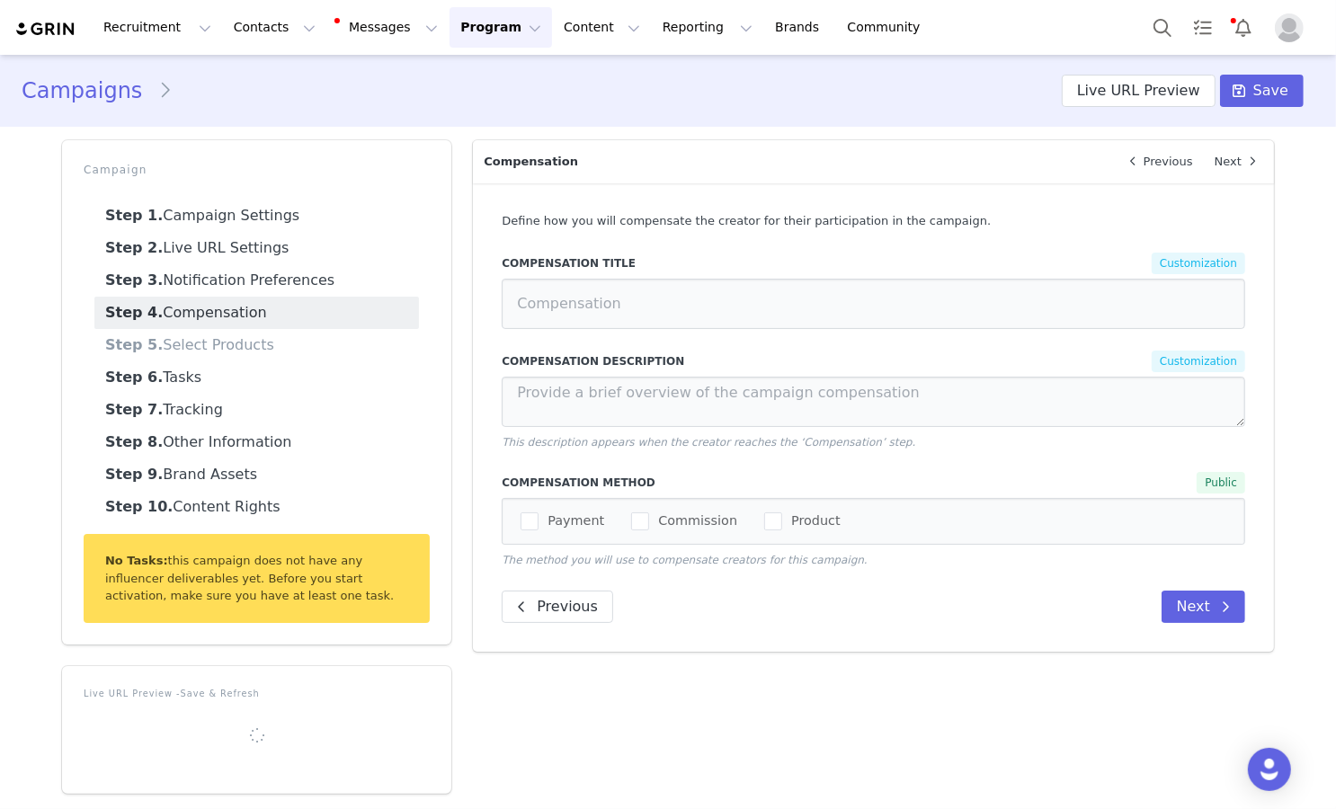
type input "AUD0.00"
select select "99843d72-b99f-4038-8098-f703f871b44b"
type input "OCTOBER 25 - GIFTING - (Copied on Sep 30, 2025)"
radio input "false"
radio input "true"
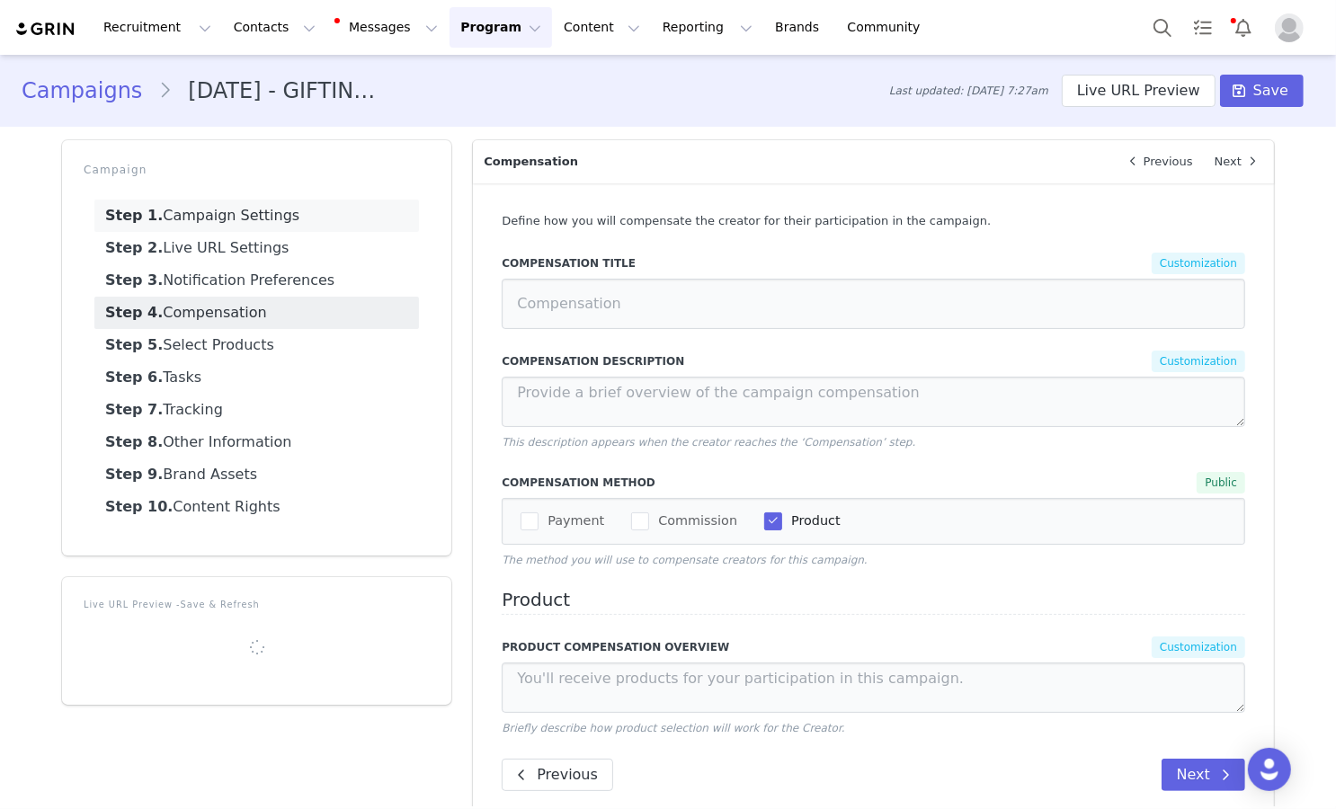
click at [300, 227] on link "Step 1. Campaign Settings" at bounding box center [256, 216] width 325 height 32
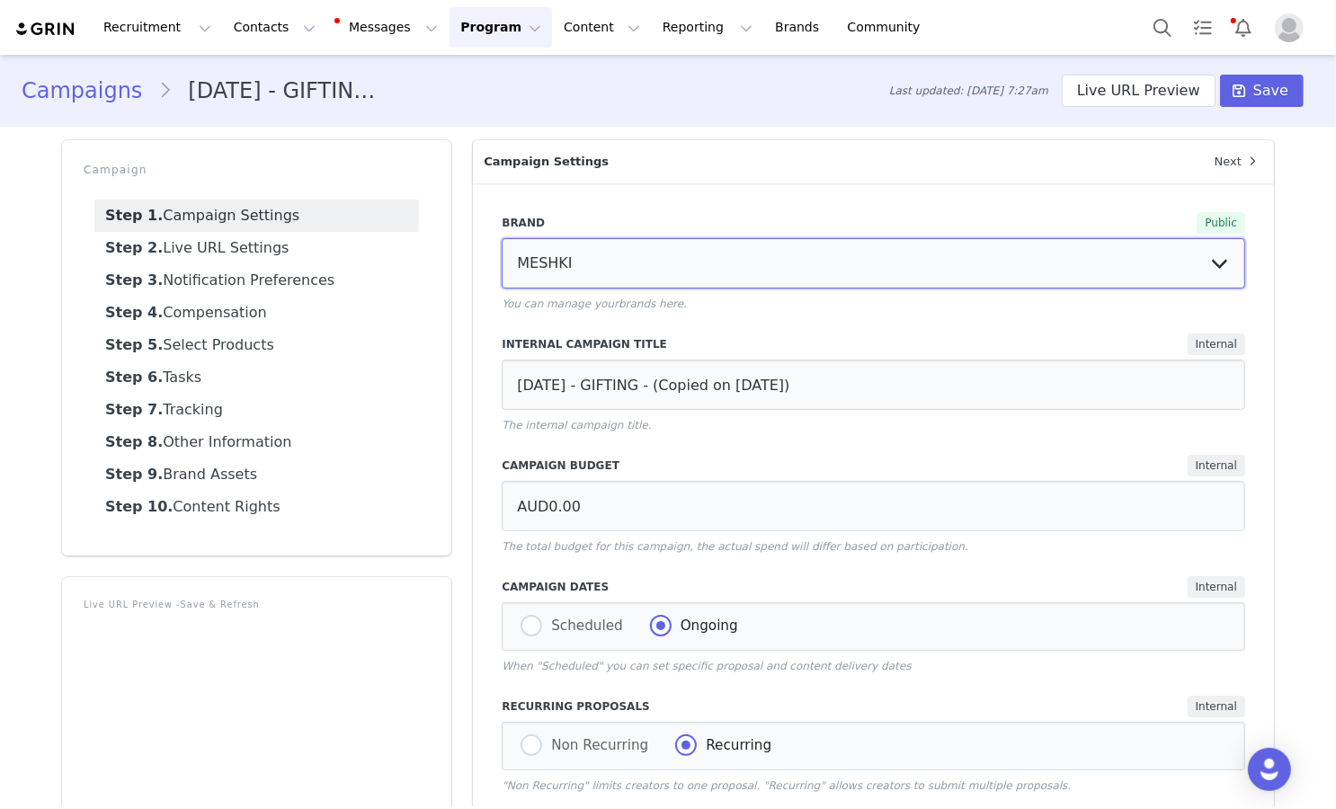
click at [668, 251] on select "MESHKI (UK) MESHKI MESHKI (US)" at bounding box center [873, 263] width 743 height 50
select select "dba6d65d-52f8-441c-b5a7-f52a6cc8fc0e"
type input "$0.00"
click at [502, 238] on select "MESHKI (UK) MESHKI MESHKI (US)" at bounding box center [873, 263] width 743 height 50
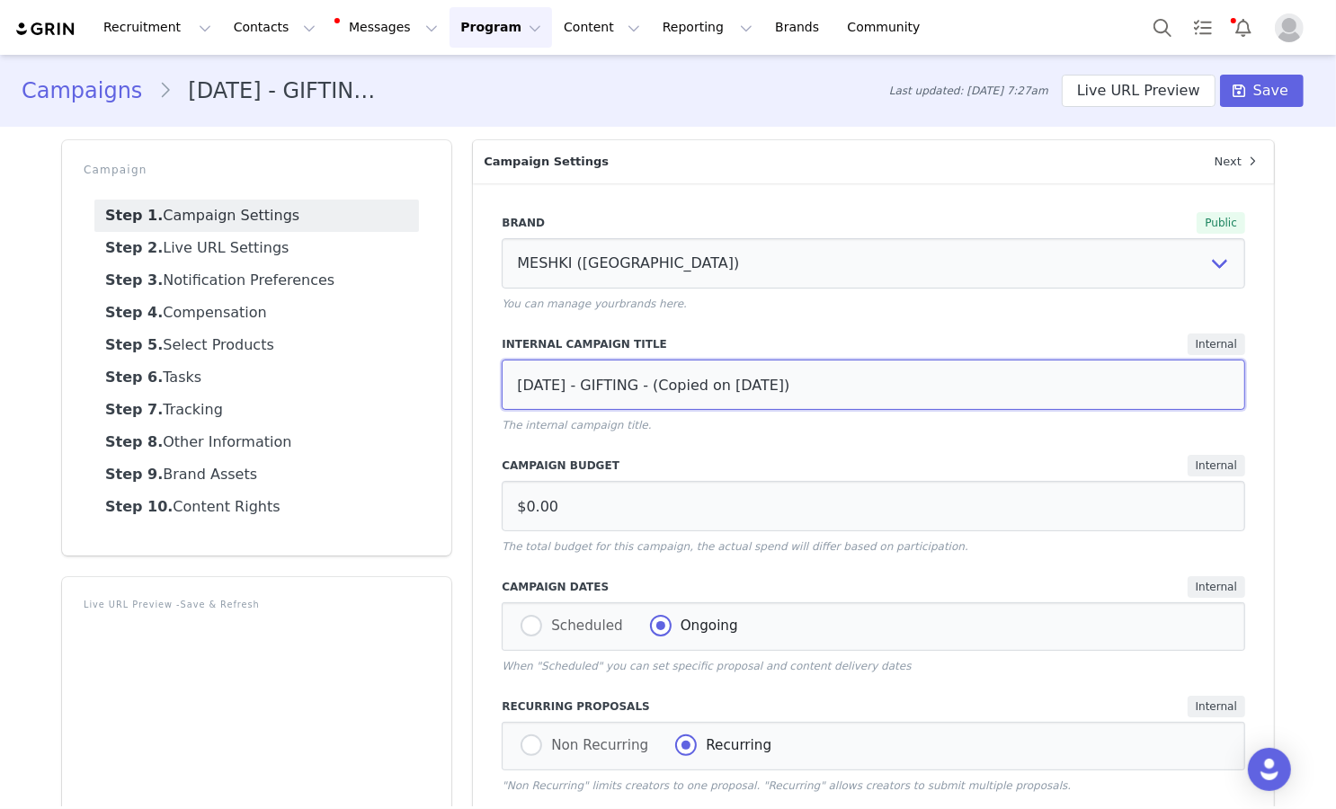
drag, startPoint x: 677, startPoint y: 387, endPoint x: 948, endPoint y: 385, distance: 270.6
click at [948, 385] on input "OCTOBER 25 - GIFTING - (Copied on Sep 30, 2025)" at bounding box center [873, 385] width 743 height 50
click at [681, 383] on input "OCTOBER 25 - GIFTING (USA)" at bounding box center [873, 385] width 743 height 50
drag, startPoint x: 680, startPoint y: 383, endPoint x: 729, endPoint y: 382, distance: 49.5
click at [729, 382] on input "OCTOBER 25 - GIFTING (USA)" at bounding box center [873, 385] width 743 height 50
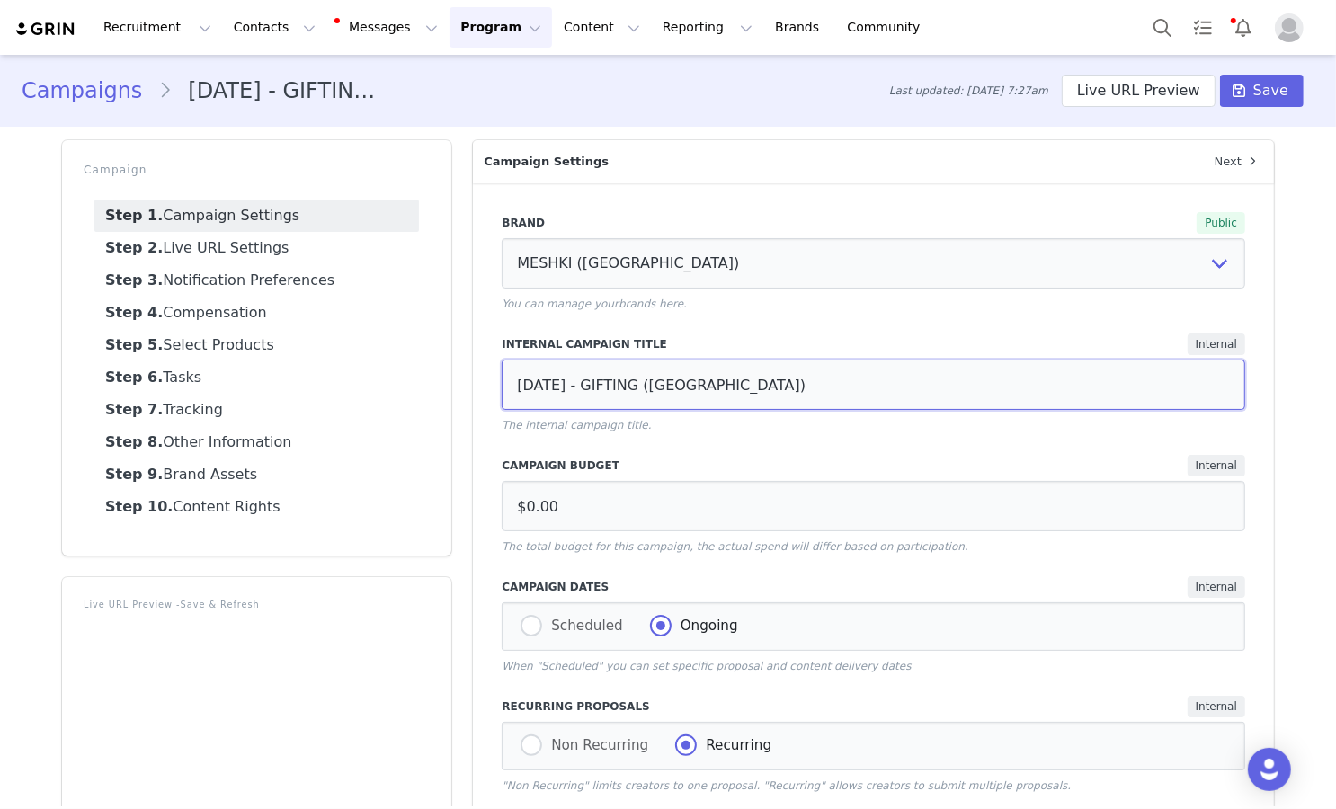
click at [729, 382] on input "OCTOBER 25 - GIFTING (USA)" at bounding box center [873, 385] width 743 height 50
drag, startPoint x: 729, startPoint y: 382, endPoint x: 677, endPoint y: 382, distance: 52.1
click at [677, 382] on input "OCTOBER 25 - GIFTING (USA)" at bounding box center [873, 385] width 743 height 50
click at [610, 387] on input "[DATE] - GIFTING" at bounding box center [873, 385] width 743 height 50
paste input "(USA)"
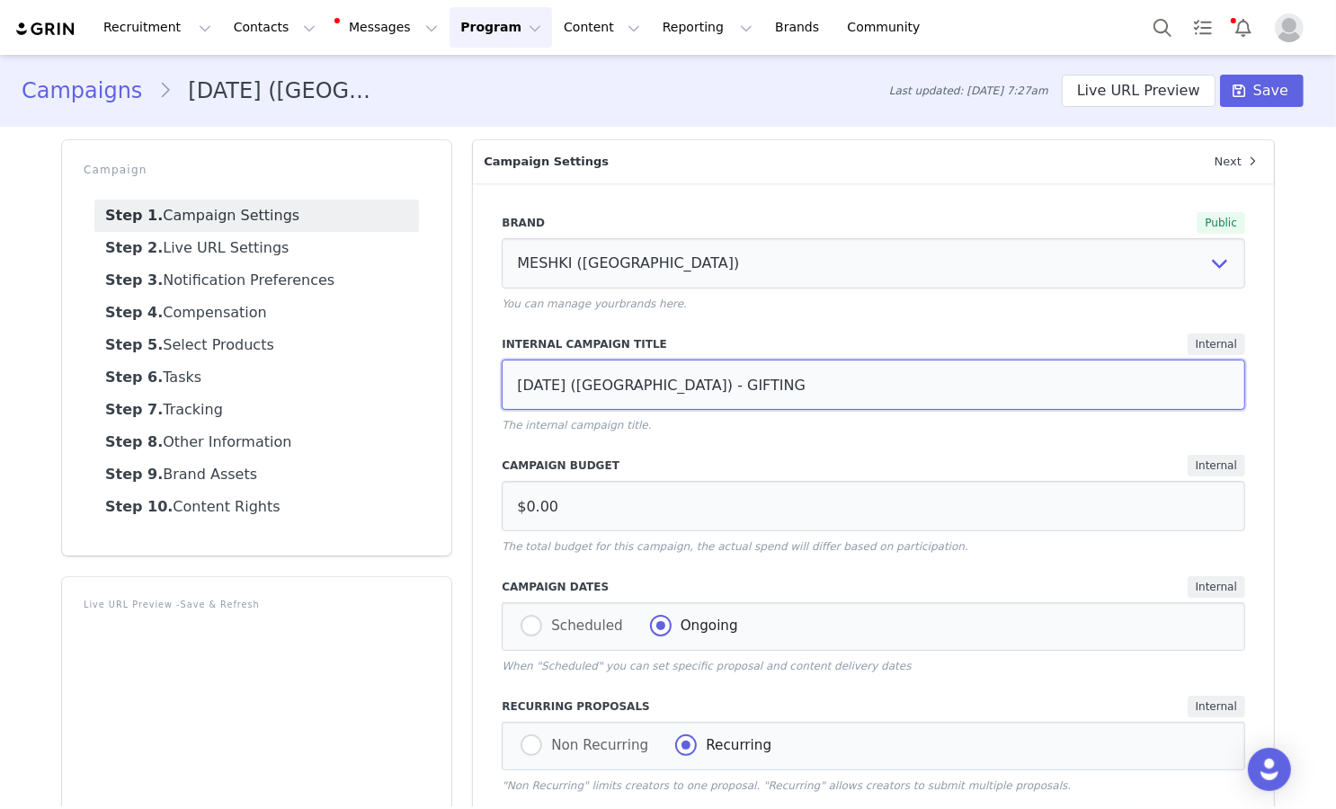
type input "[DATE] ([GEOGRAPHIC_DATA]) - GIFTING"
click at [1232, 116] on div "Campaigns OCTOBER 25 (USA) - GIFTING Last updated: Oct 1, 2025 at 7:27am Live U…" at bounding box center [668, 90] width 1336 height 61
click at [1242, 85] on icon at bounding box center [1239, 91] width 13 height 14
click at [568, 384] on input "[DATE] ([GEOGRAPHIC_DATA]) - GIFTING" at bounding box center [873, 385] width 743 height 50
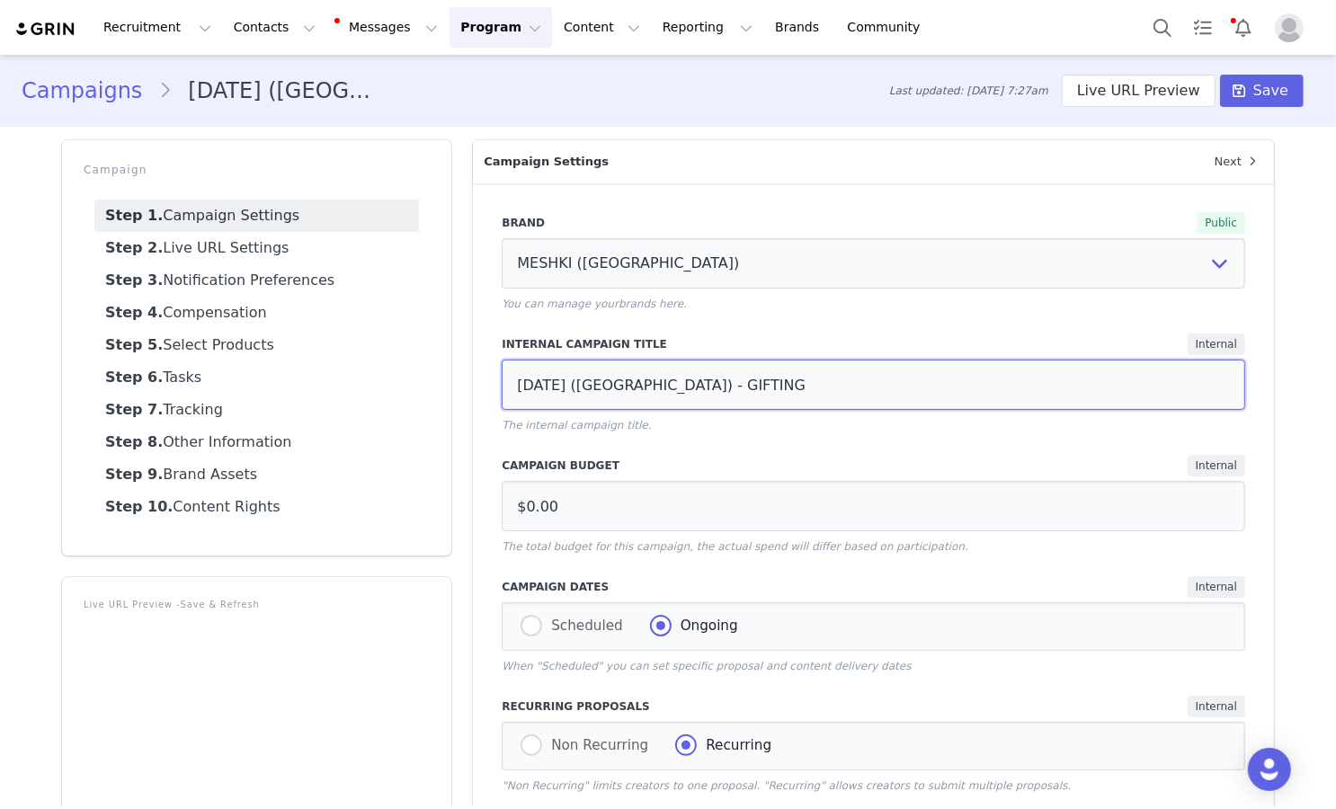
click at [568, 384] on input "[DATE] ([GEOGRAPHIC_DATA]) - GIFTING" at bounding box center [873, 385] width 743 height 50
click at [374, 253] on link "Step 2. Live URL Settings" at bounding box center [256, 248] width 325 height 32
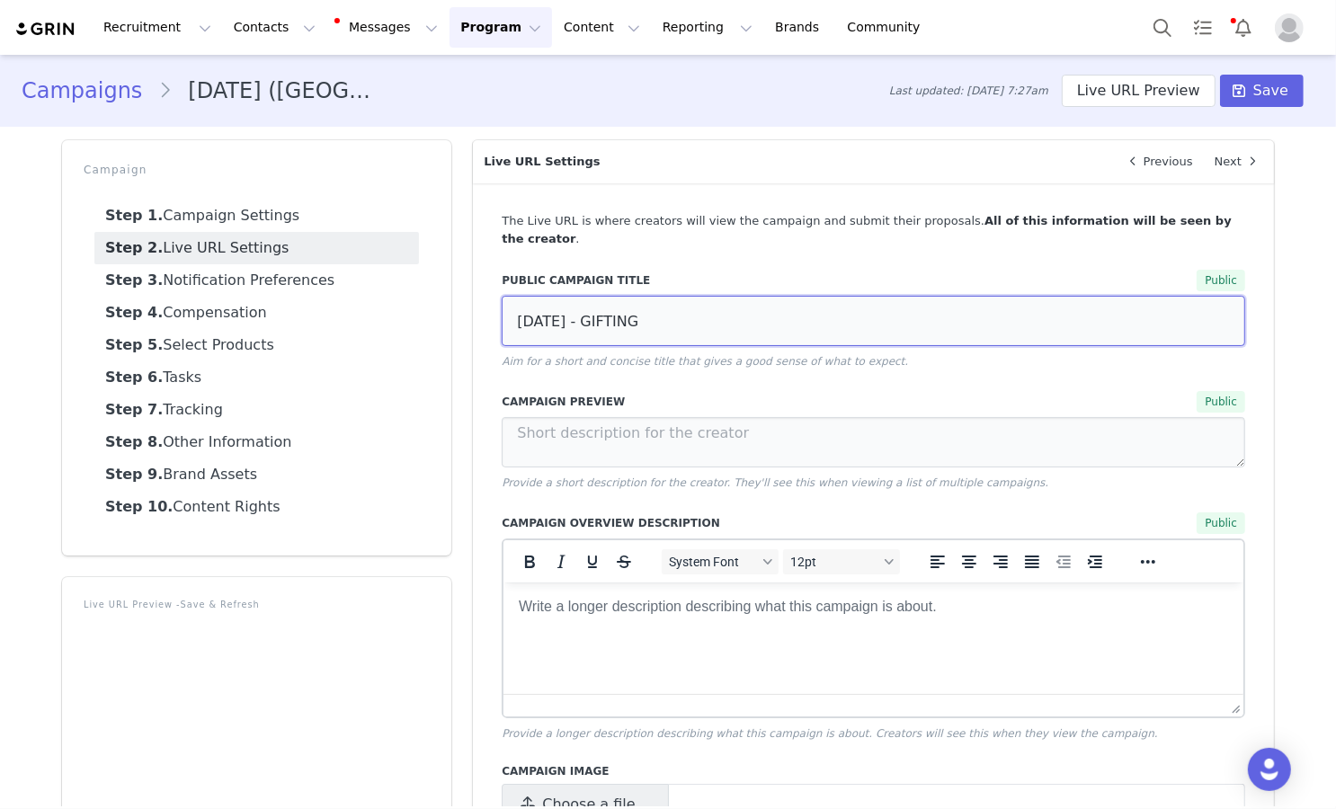
click at [553, 323] on input "[DATE] - GIFTING" at bounding box center [873, 321] width 743 height 50
click at [553, 319] on input "[DATE] - GIFTING" at bounding box center [873, 321] width 743 height 50
paste input "(USA)"
type input "[DATE] ([GEOGRAPHIC_DATA]) - GIFTING"
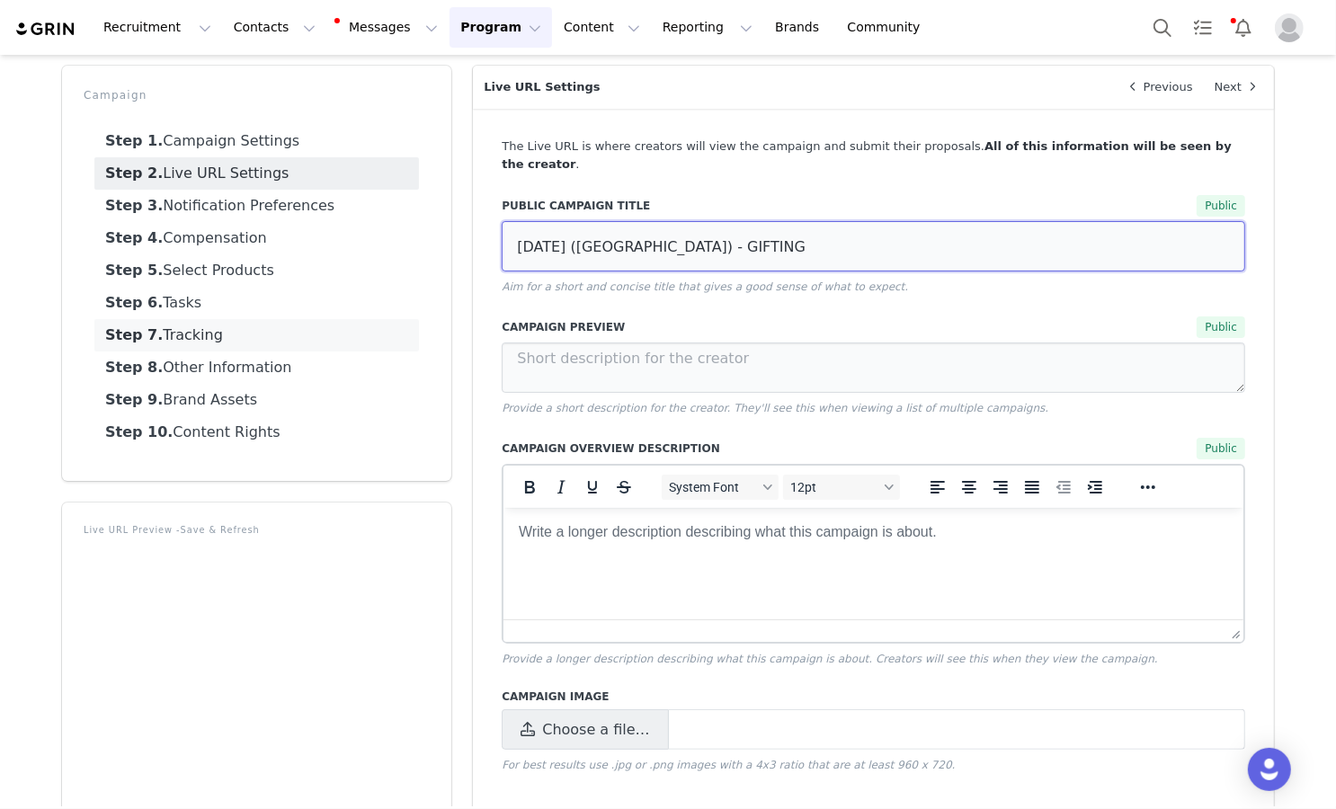
scroll to position [114, 0]
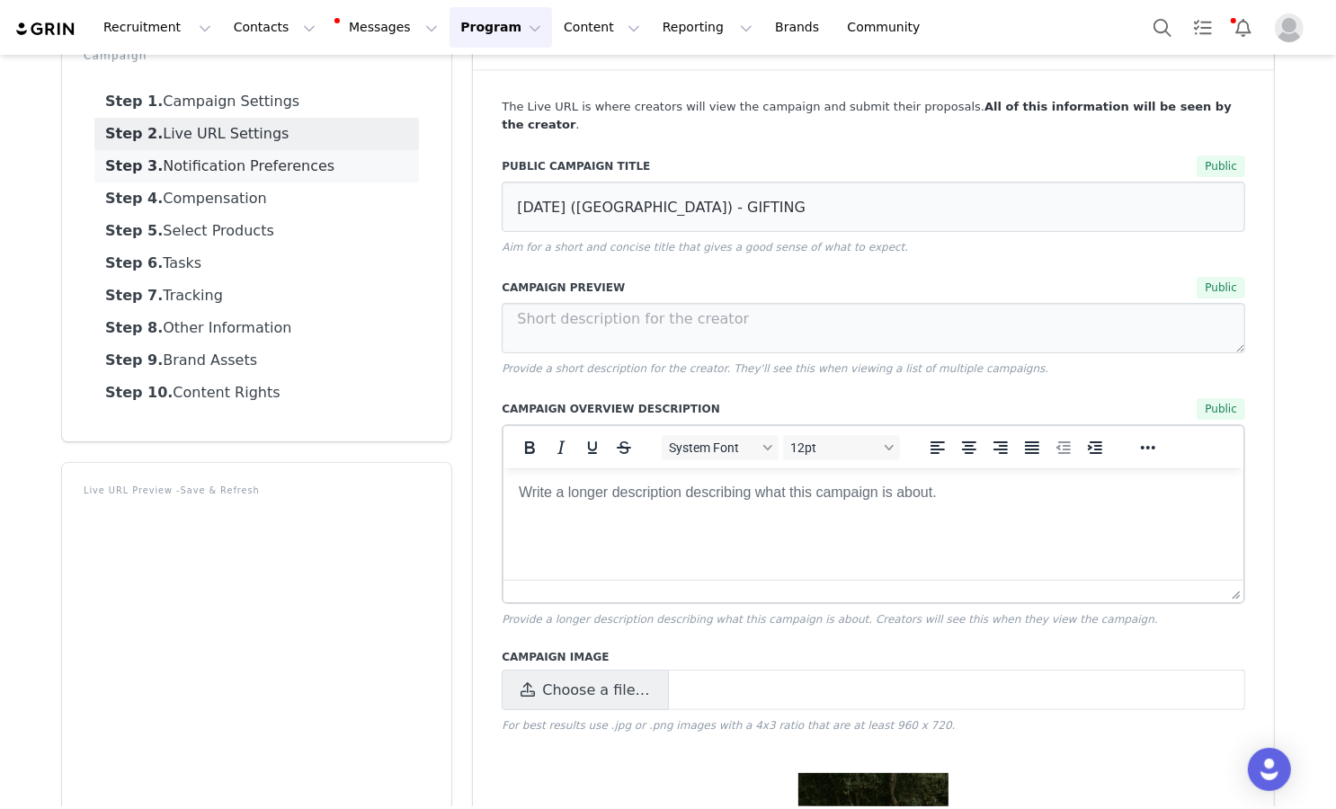
click at [351, 172] on link "Step 3. Notification Preferences" at bounding box center [256, 166] width 325 height 32
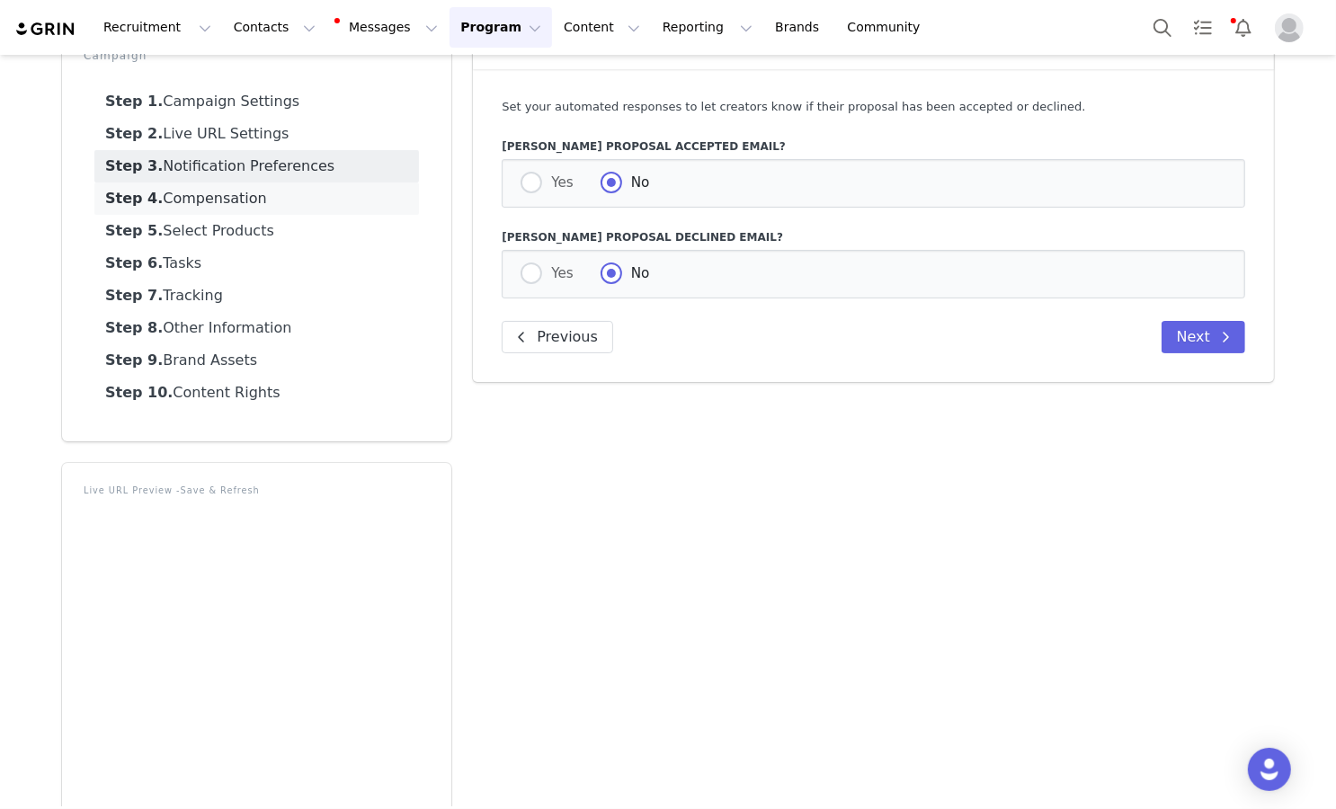
click at [344, 196] on link "Step 4. Compensation" at bounding box center [256, 198] width 325 height 32
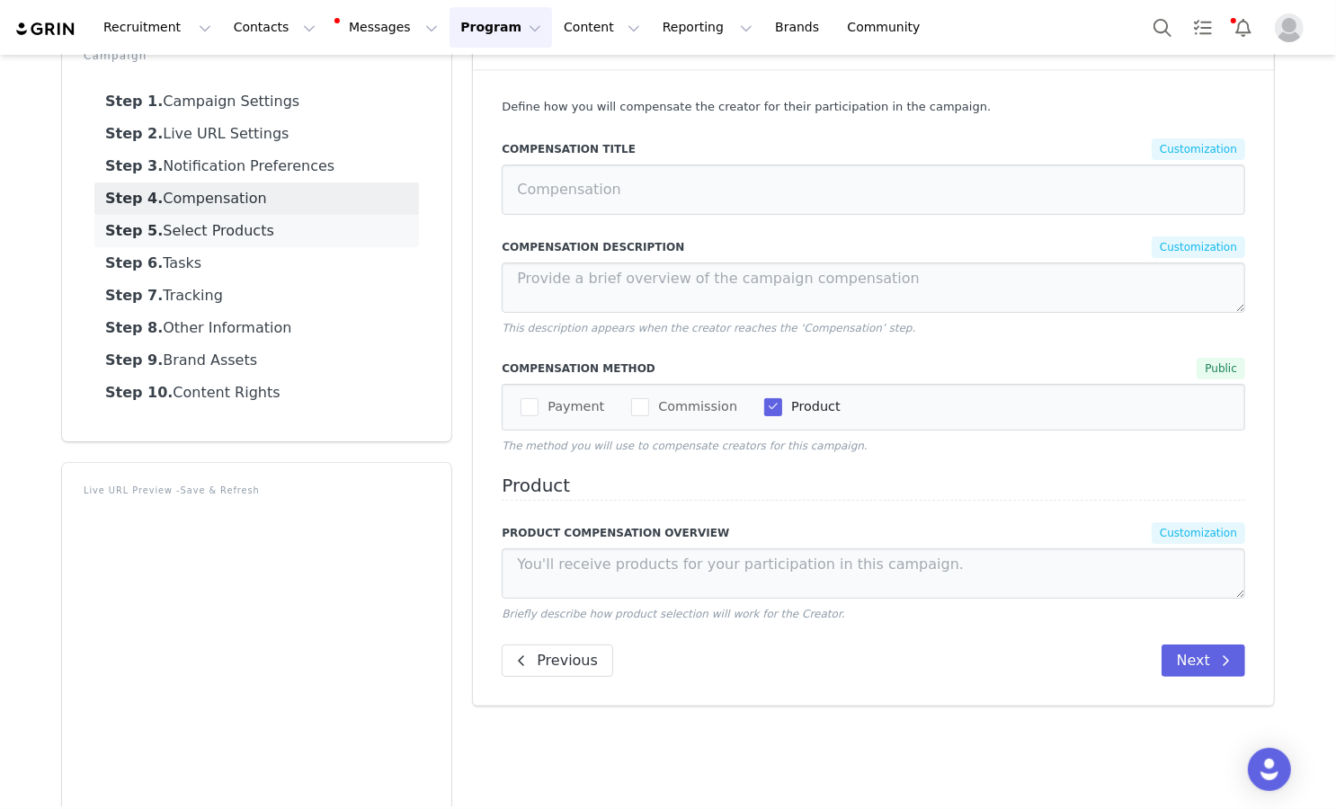
click at [345, 224] on link "Step 5. Select Products" at bounding box center [256, 231] width 325 height 32
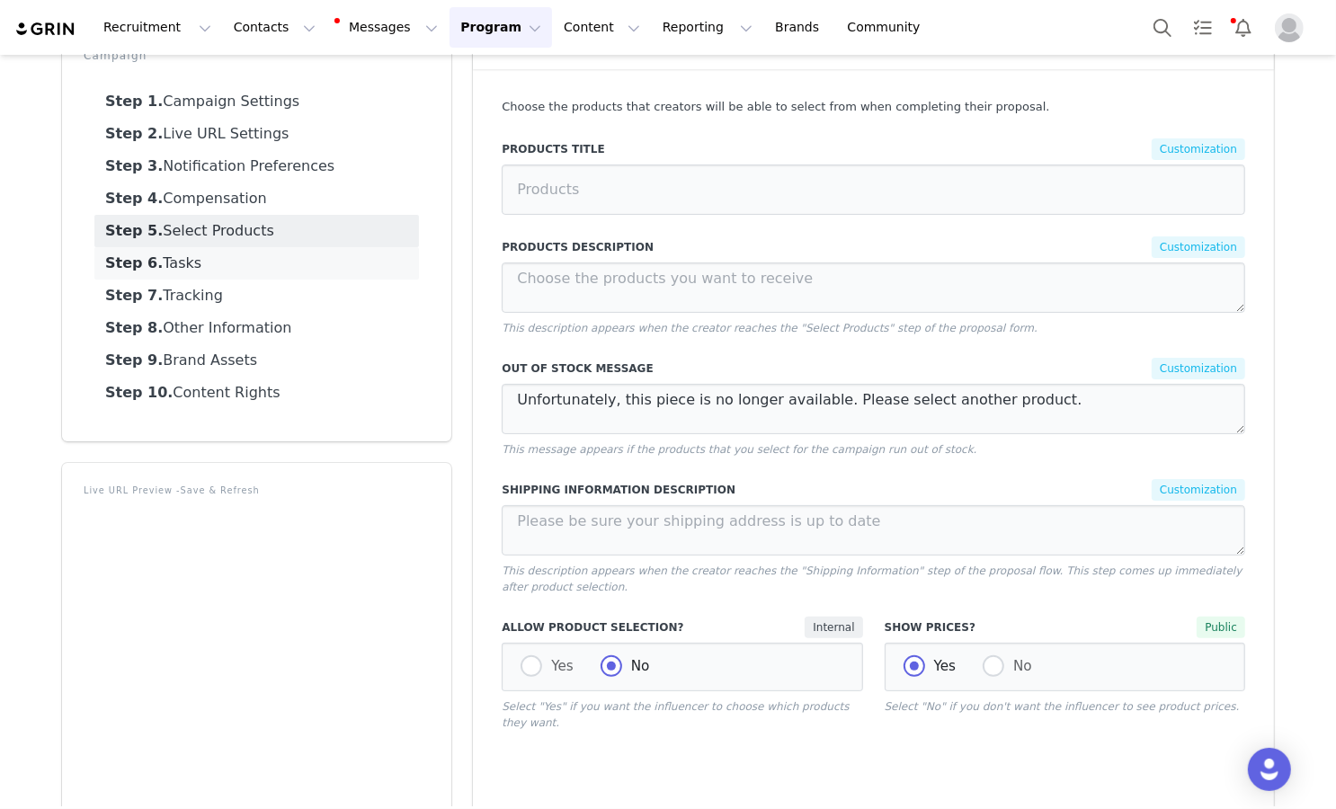
click at [344, 259] on link "Step 6. Tasks" at bounding box center [256, 263] width 325 height 32
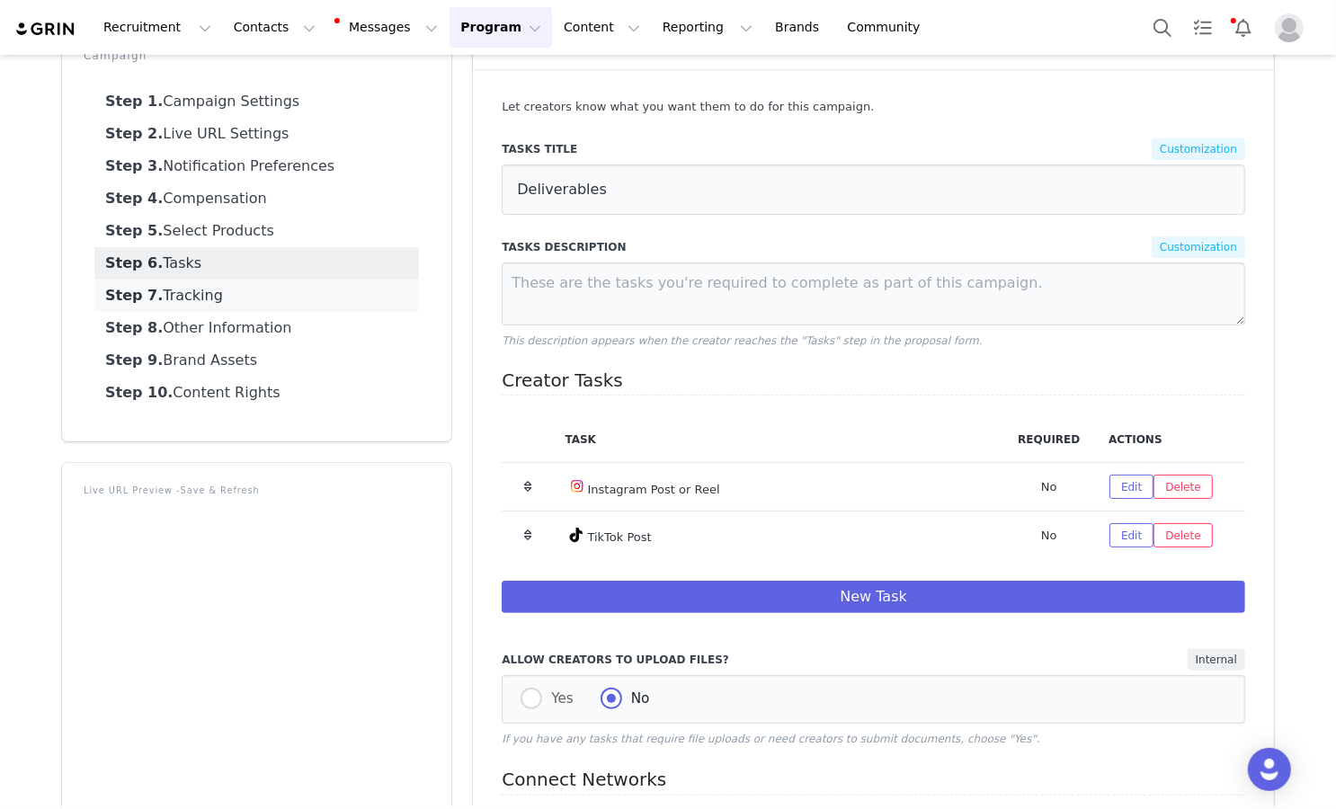
click at [337, 288] on link "Step 7. Tracking" at bounding box center [256, 296] width 325 height 32
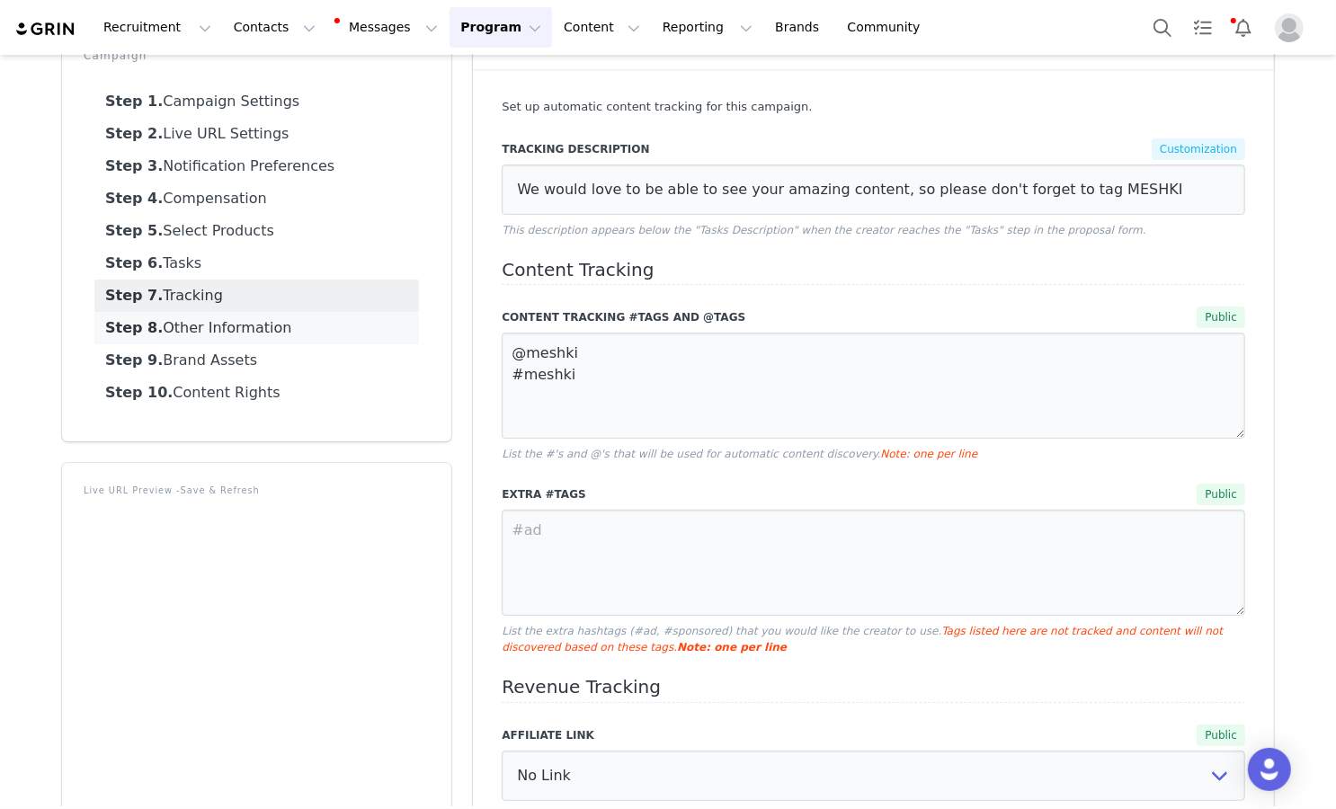
click at [338, 321] on link "Step 8. Other Information" at bounding box center [256, 328] width 325 height 32
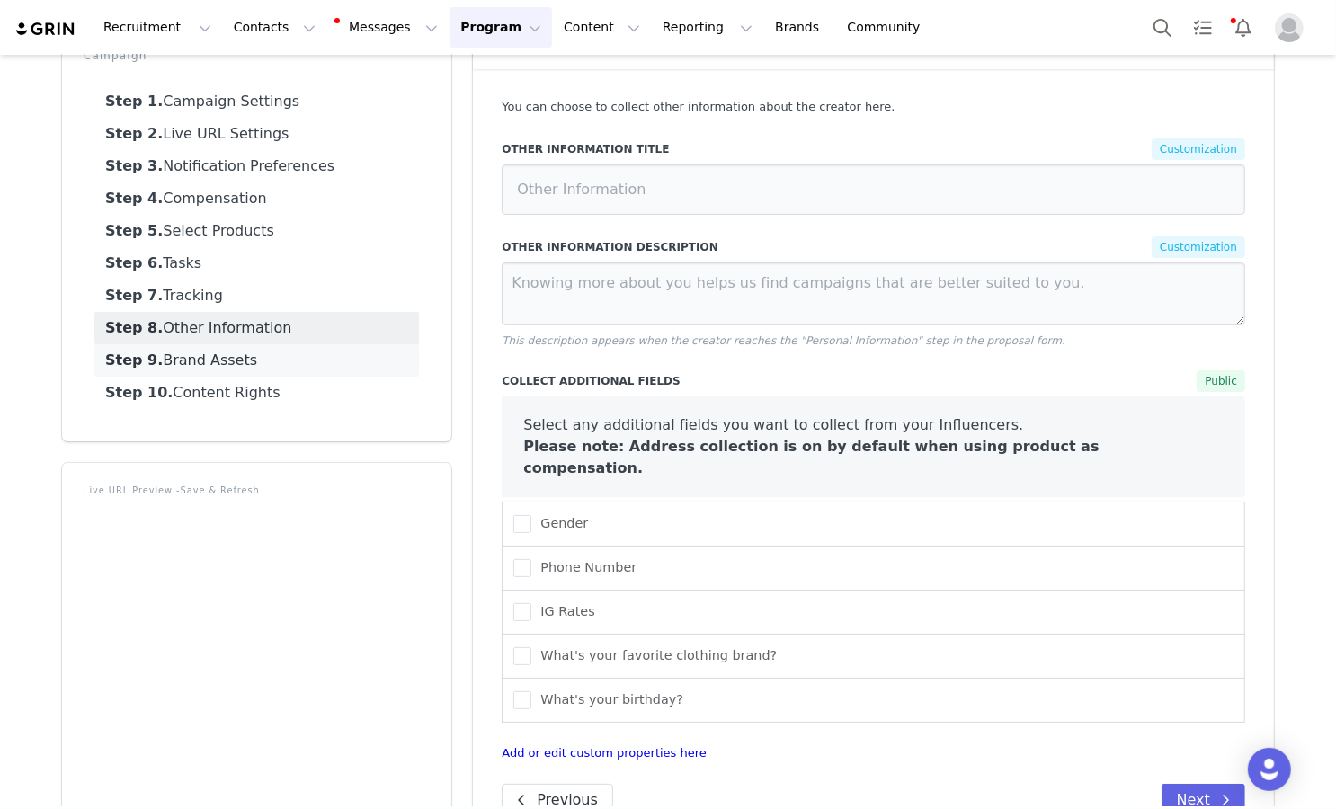
click at [336, 353] on link "Step 9. Brand Assets" at bounding box center [256, 360] width 325 height 32
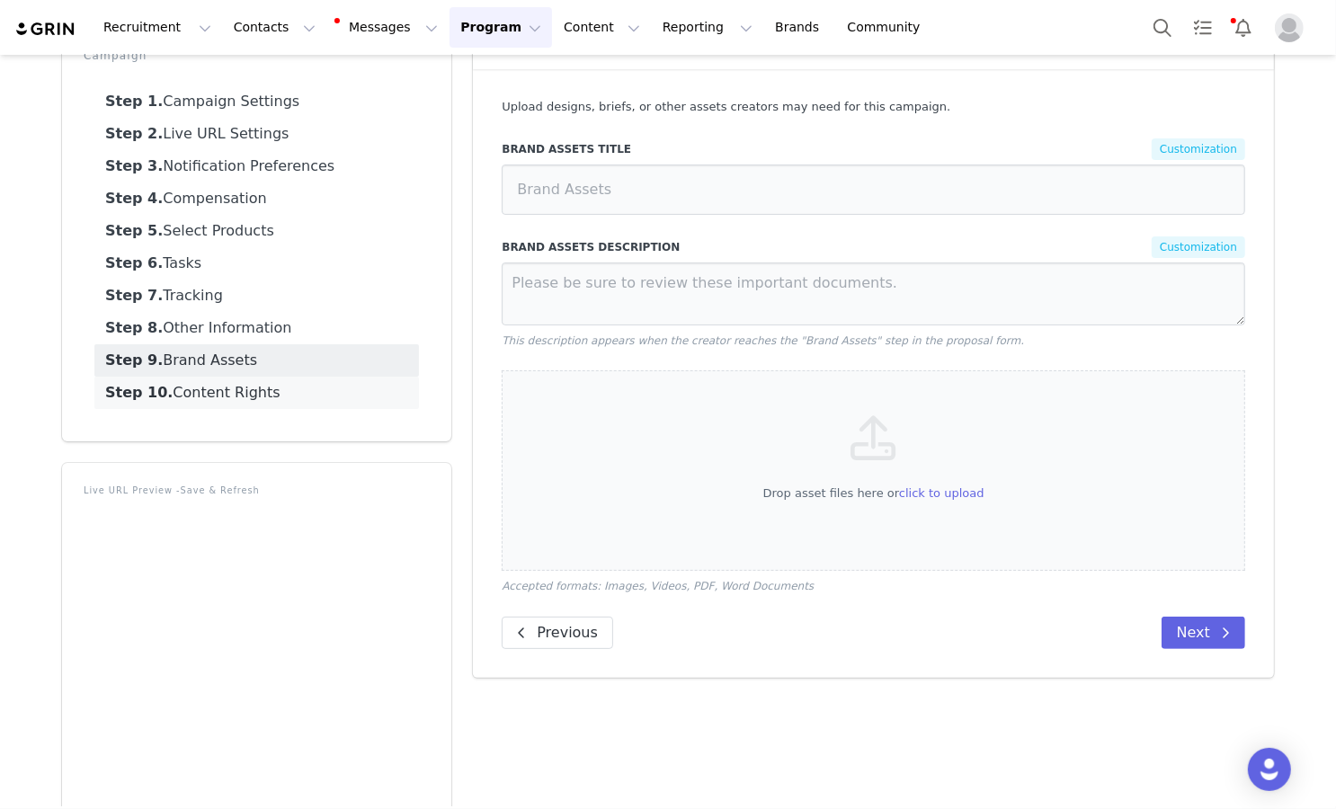
click at [337, 380] on link "Step 10. Content Rights" at bounding box center [256, 393] width 325 height 32
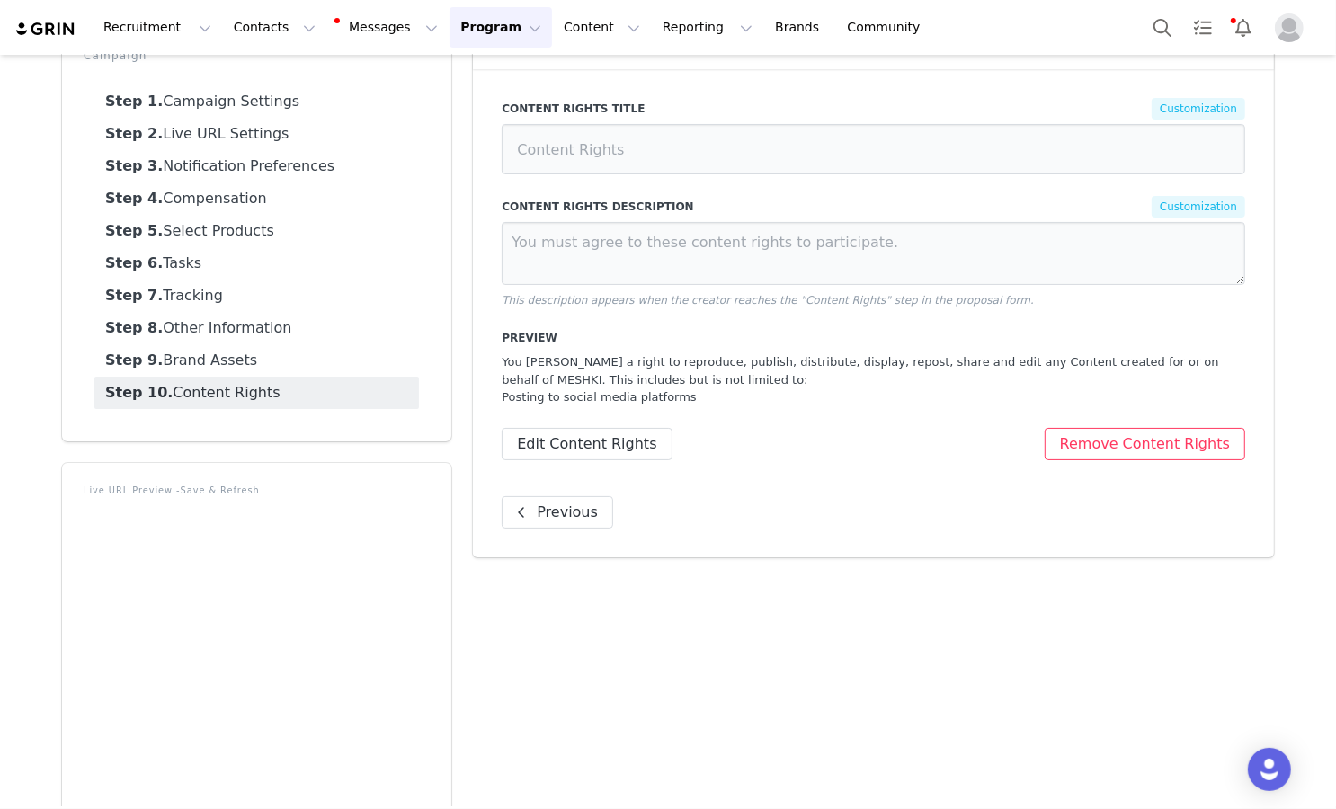
scroll to position [0, 0]
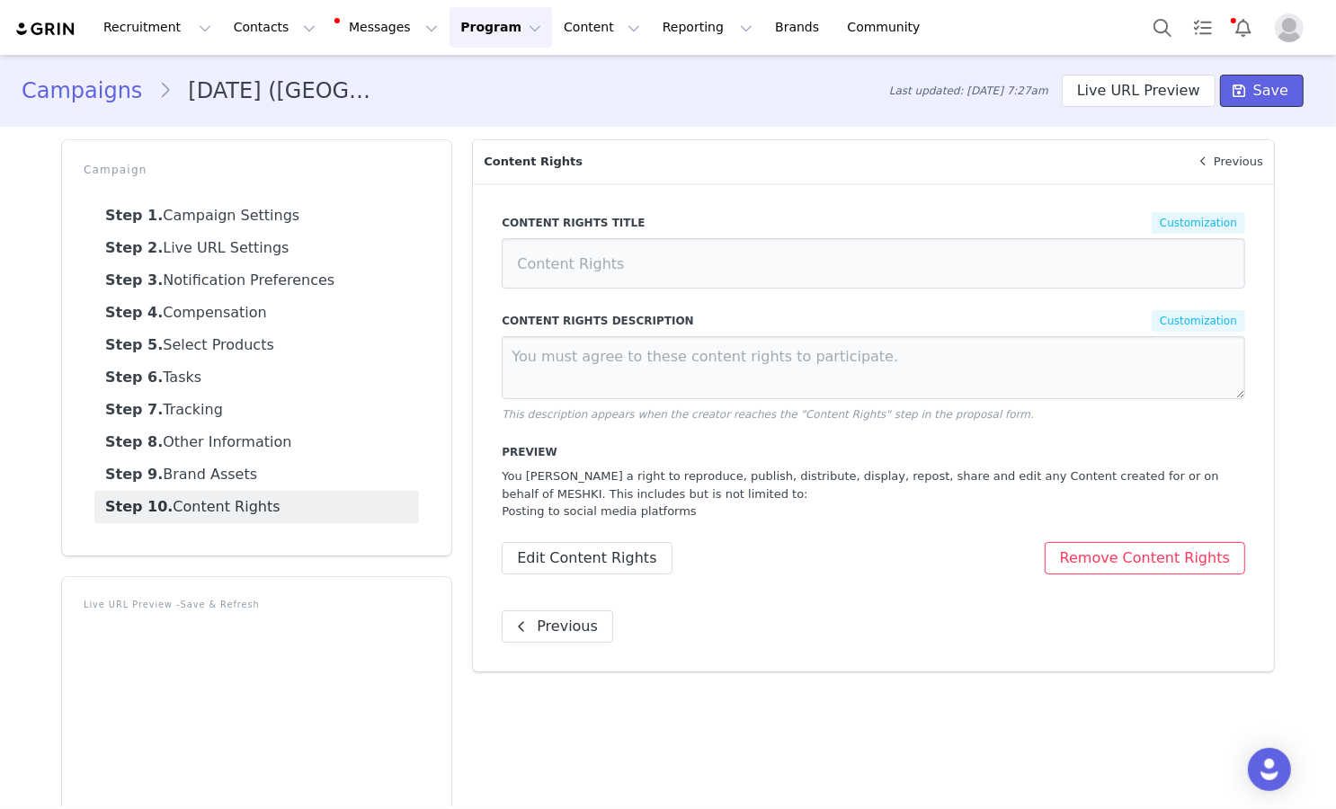
drag, startPoint x: 1258, startPoint y: 97, endPoint x: 1297, endPoint y: 116, distance: 43.8
click at [1258, 97] on span "Save" at bounding box center [1270, 91] width 35 height 22
click at [97, 99] on link "Campaigns" at bounding box center [90, 91] width 137 height 32
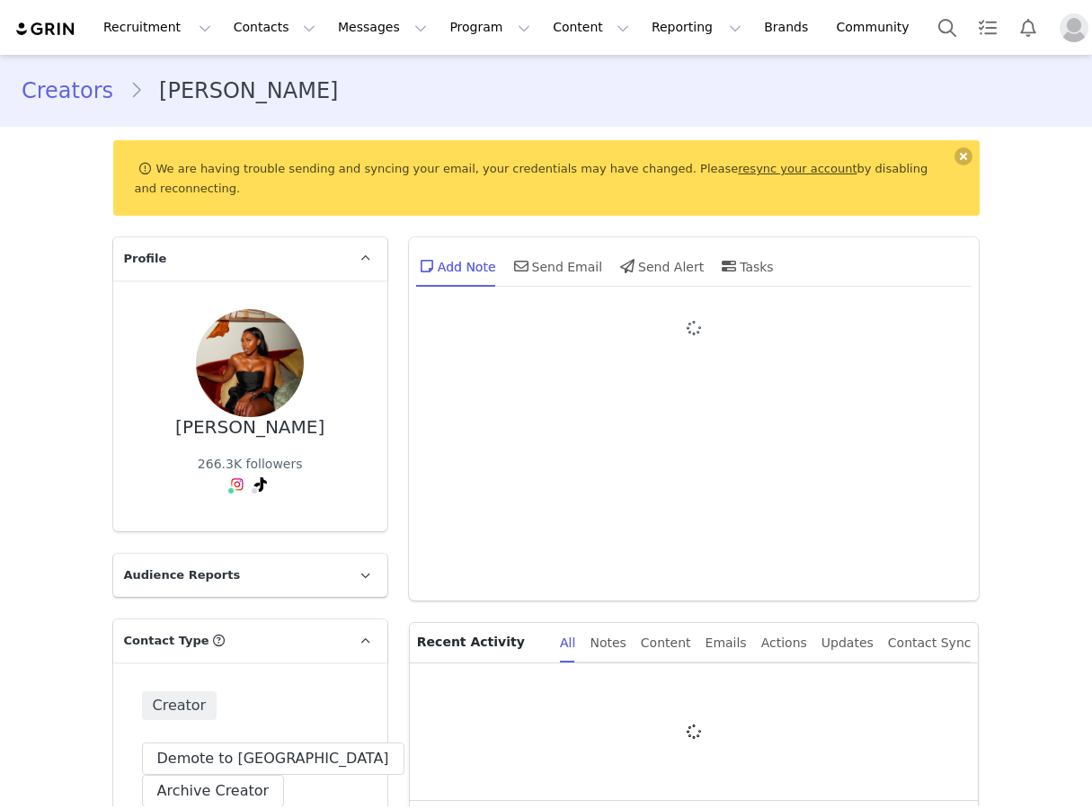
type input "+1 (United States)"
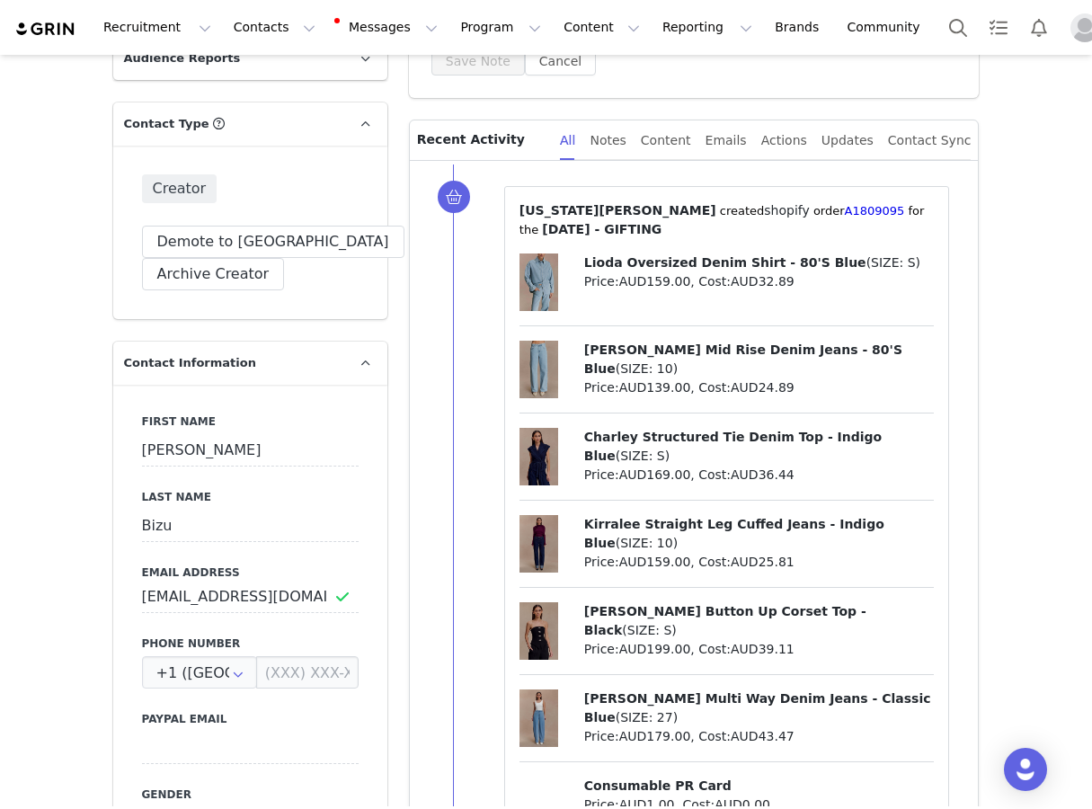
scroll to position [137, 0]
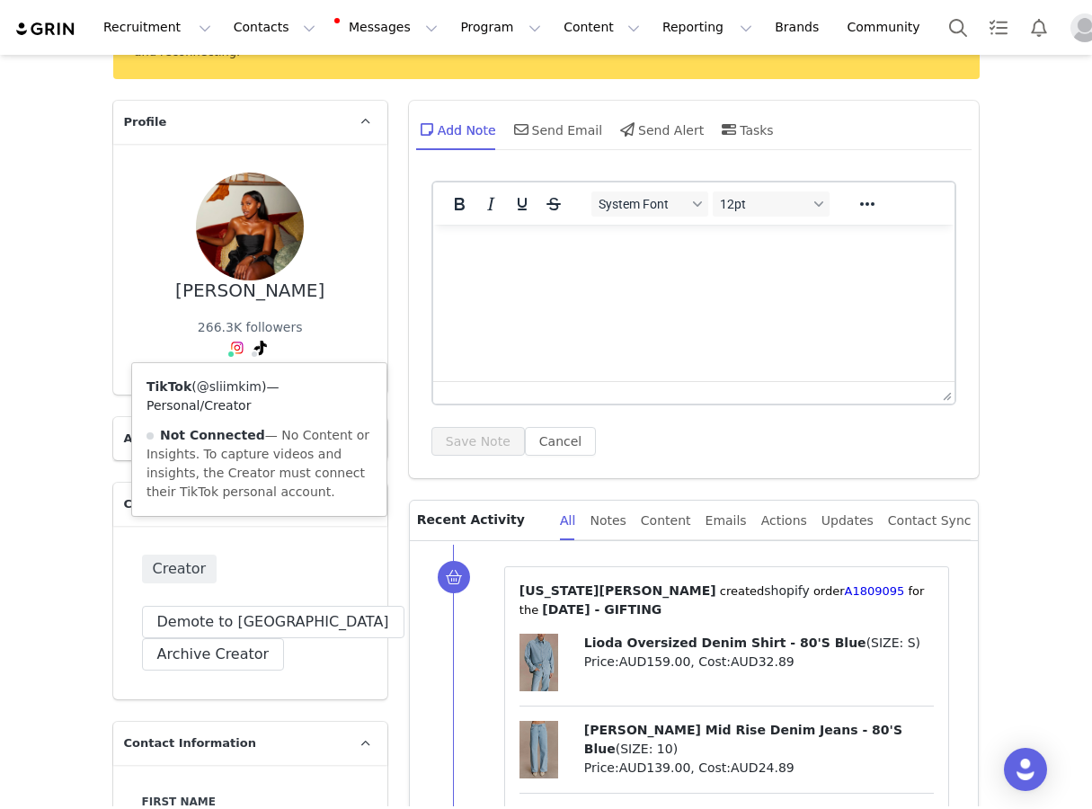
click at [243, 384] on link "@sliimkim" at bounding box center [229, 386] width 65 height 14
click at [243, 383] on link "@sliimkim" at bounding box center [236, 386] width 65 height 14
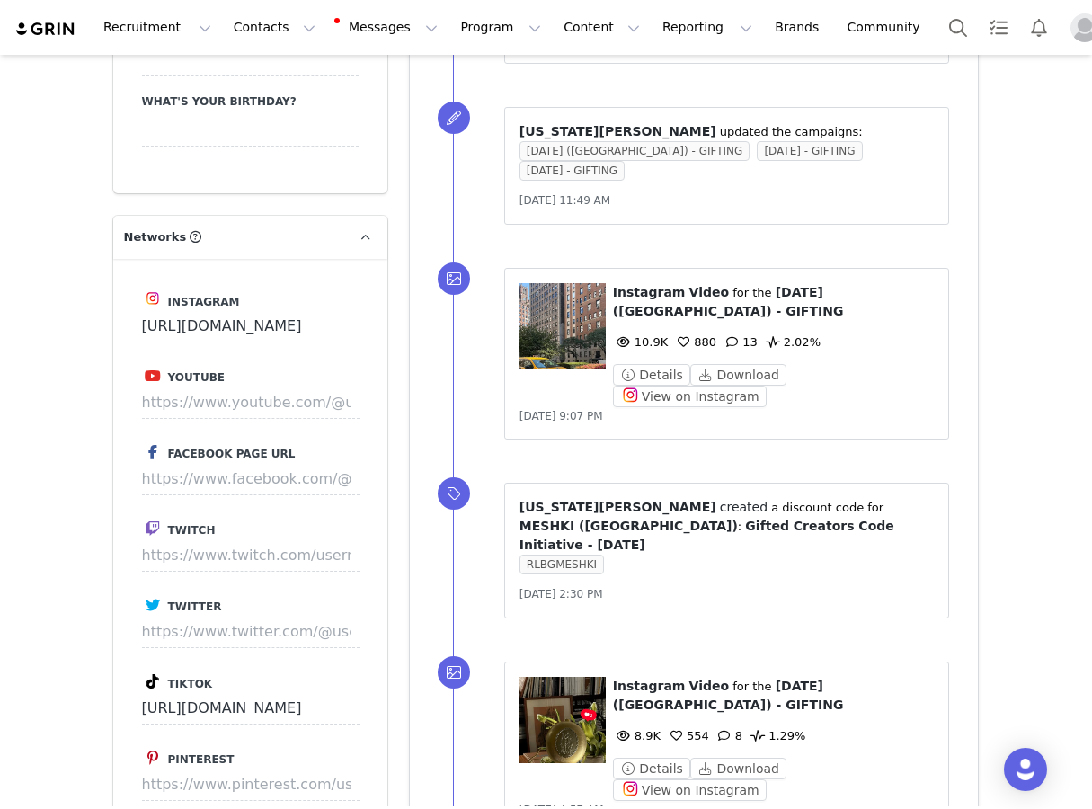
scroll to position [2374, 0]
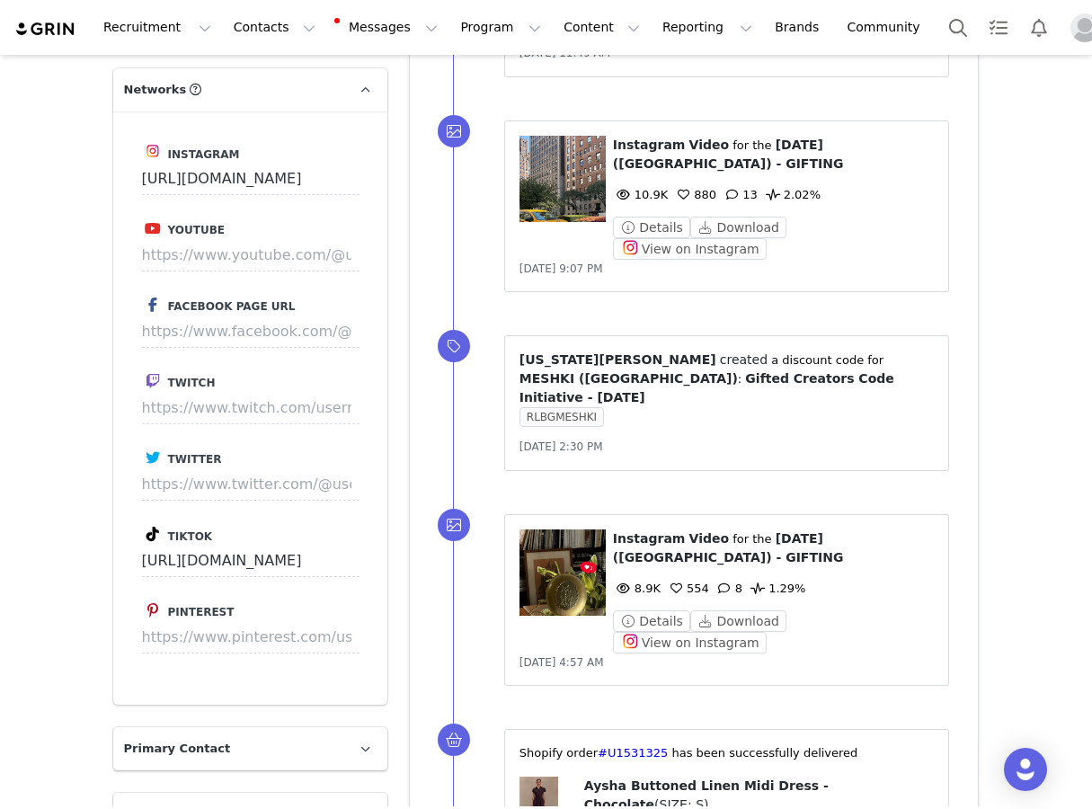
click at [156, 527] on icon at bounding box center [153, 534] width 13 height 14
click at [157, 545] on input "https://www.tiktok.com/@sliimkim" at bounding box center [251, 561] width 218 height 32
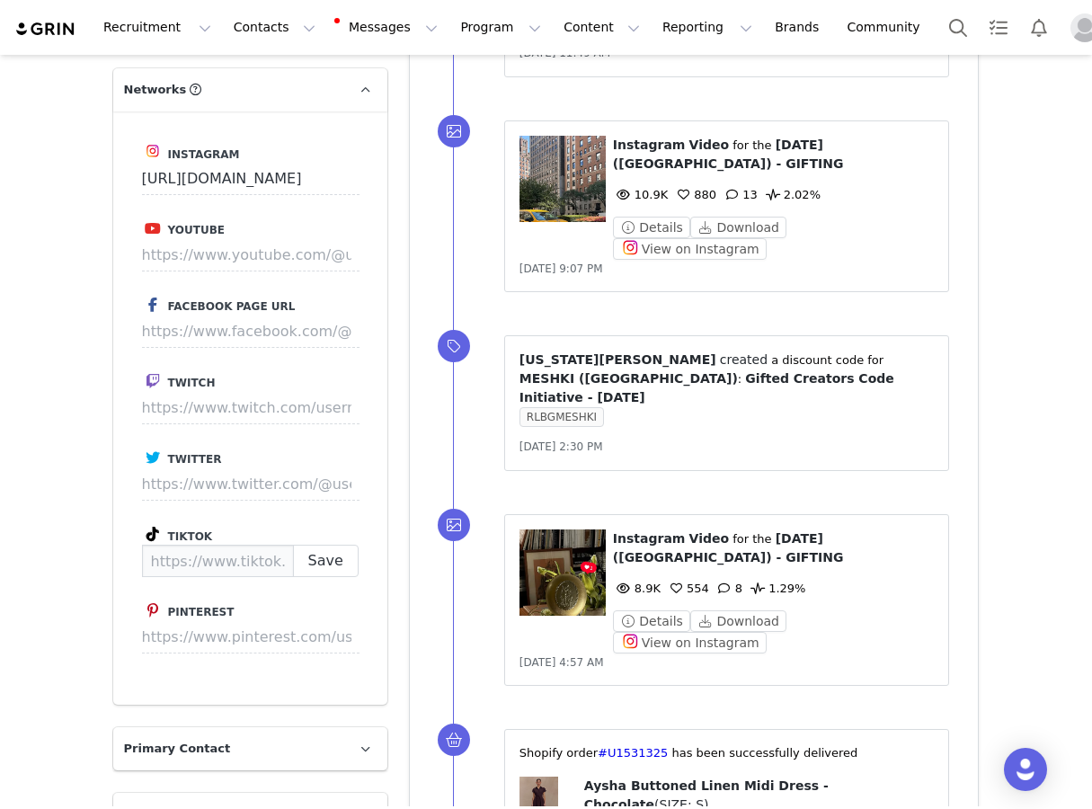
paste input "https://www.tiktok.com/@kimberlybizu"
type input "https://www.tiktok.com/@kimberlybizu"
click at [313, 545] on button "Save" at bounding box center [326, 561] width 66 height 32
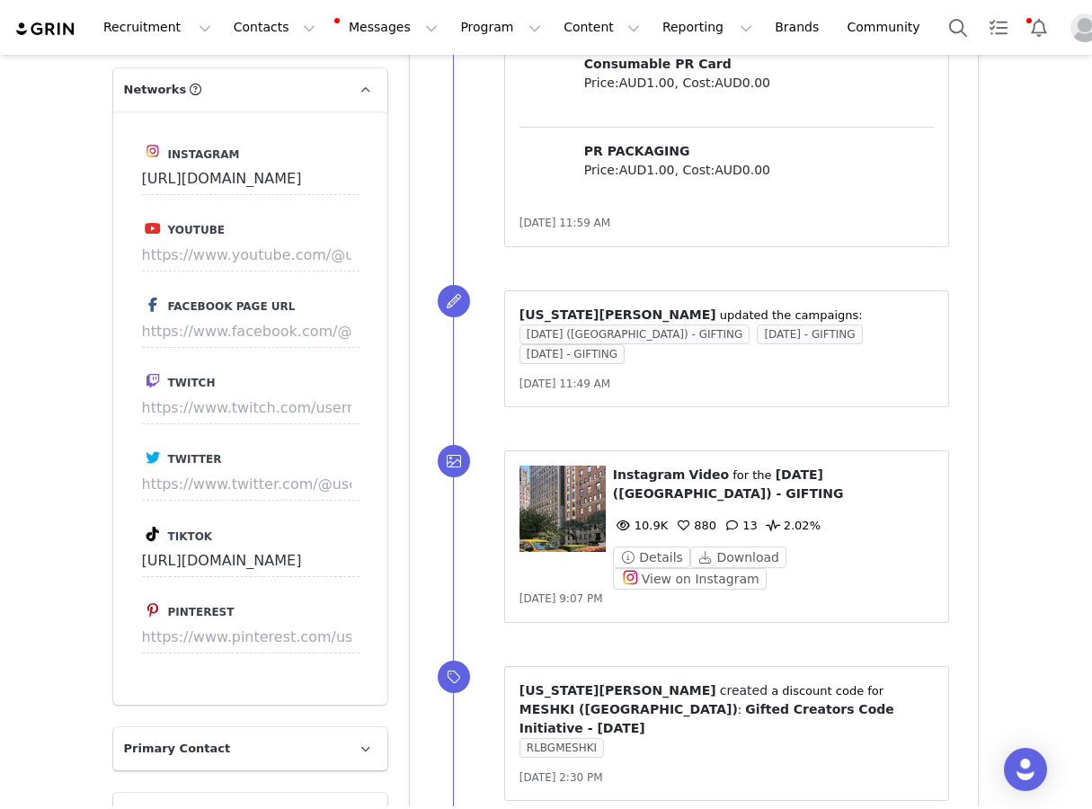
scroll to position [0, 0]
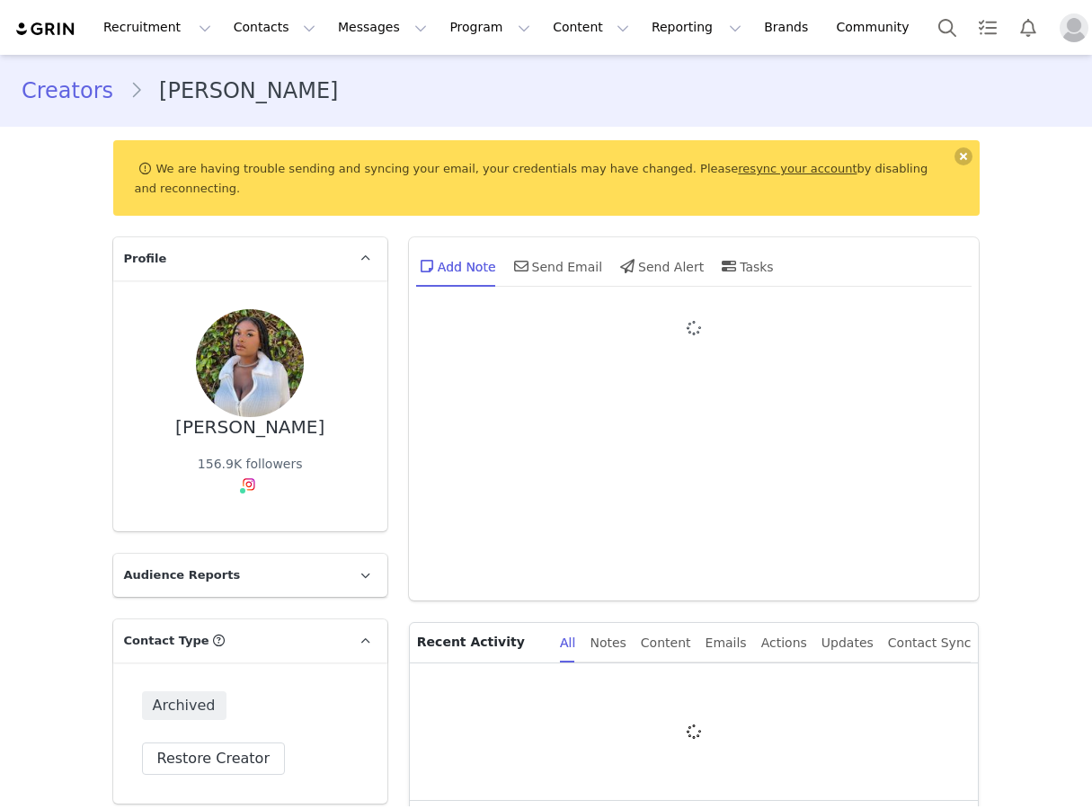
type input "+1 ([GEOGRAPHIC_DATA])"
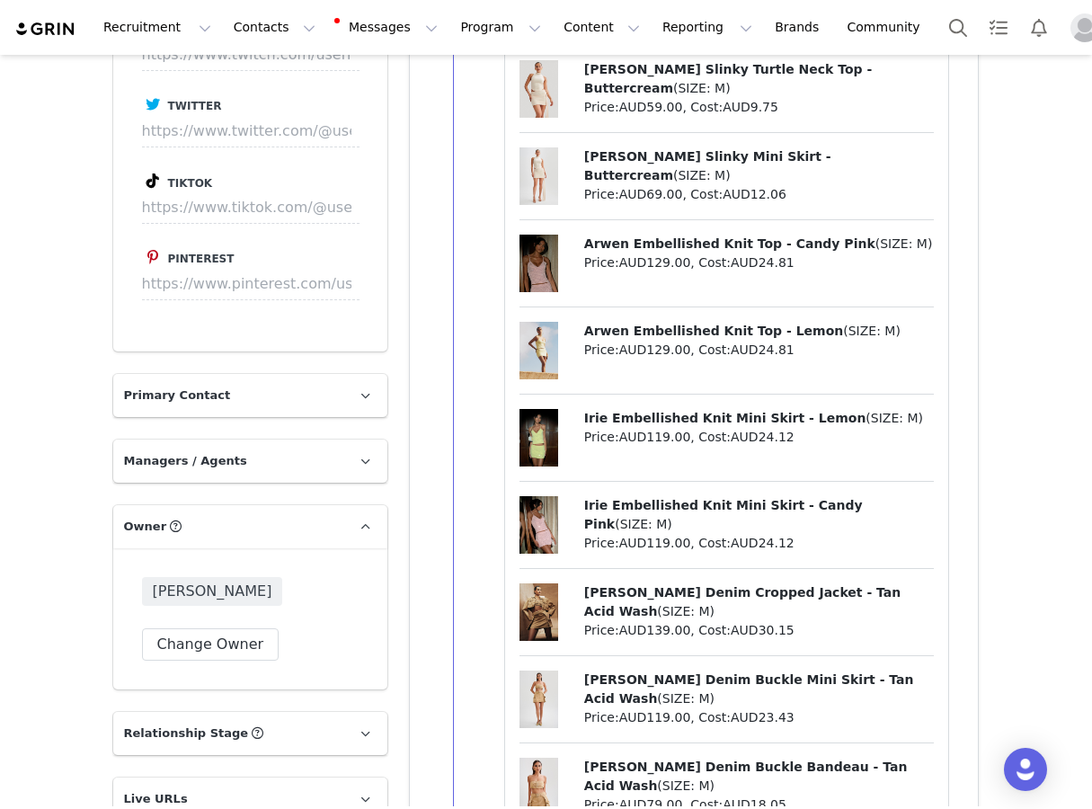
scroll to position [2563, 0]
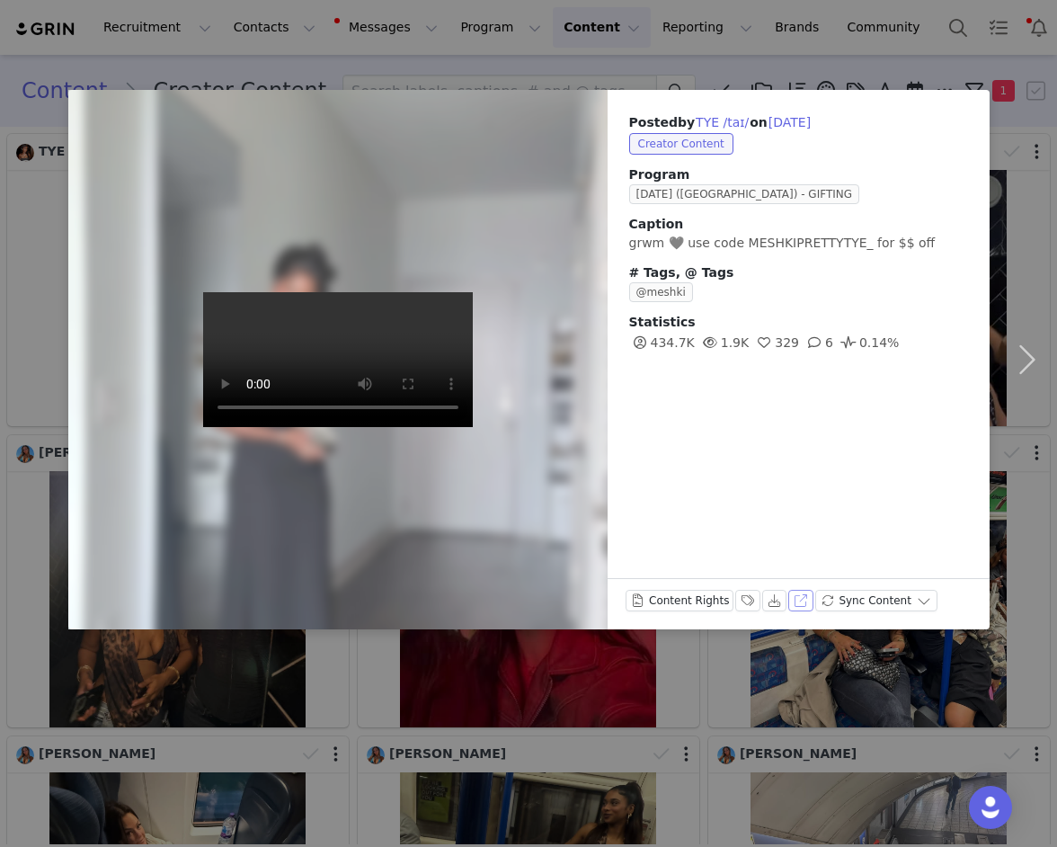
drag, startPoint x: 0, startPoint y: 0, endPoint x: 796, endPoint y: 595, distance: 993.6
click at [796, 595] on button "View on TikTok" at bounding box center [800, 601] width 25 height 22
click at [280, 717] on div "Posted by TYE /taɪ/ on [DATE] Creator Content Program [DATE] ([GEOGRAPHIC_DATA]…" at bounding box center [528, 423] width 1057 height 847
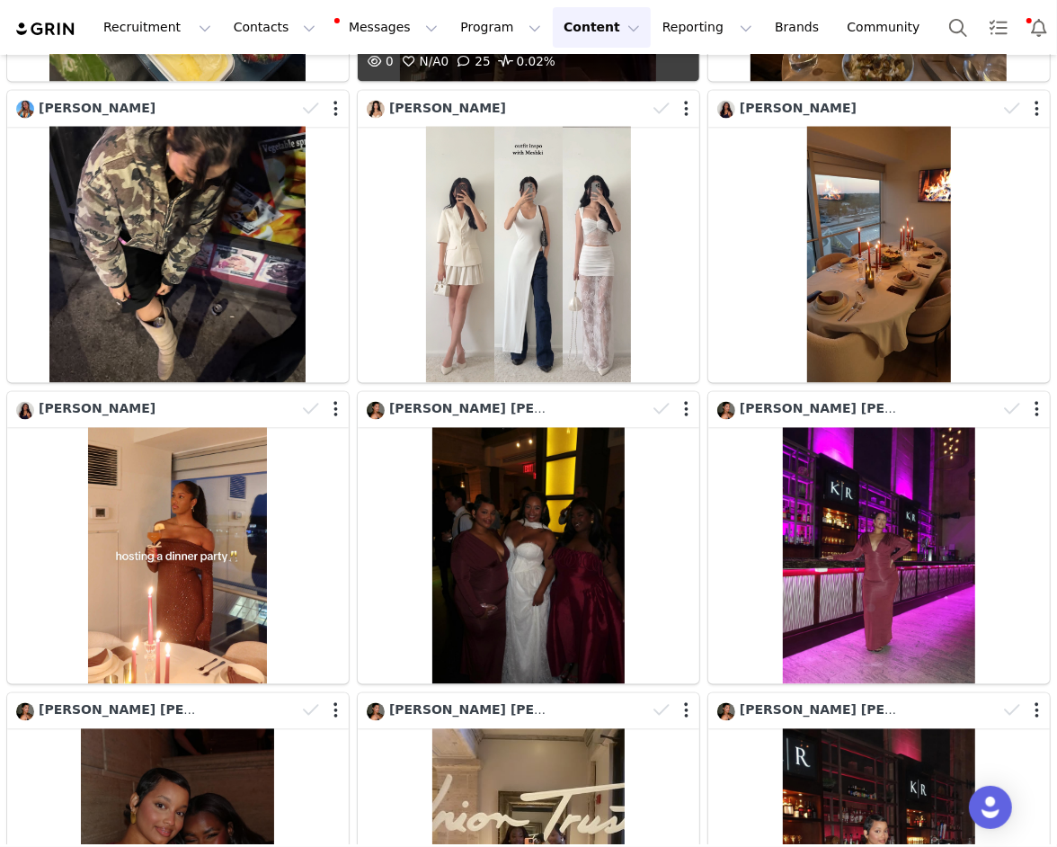
scroll to position [2093, 0]
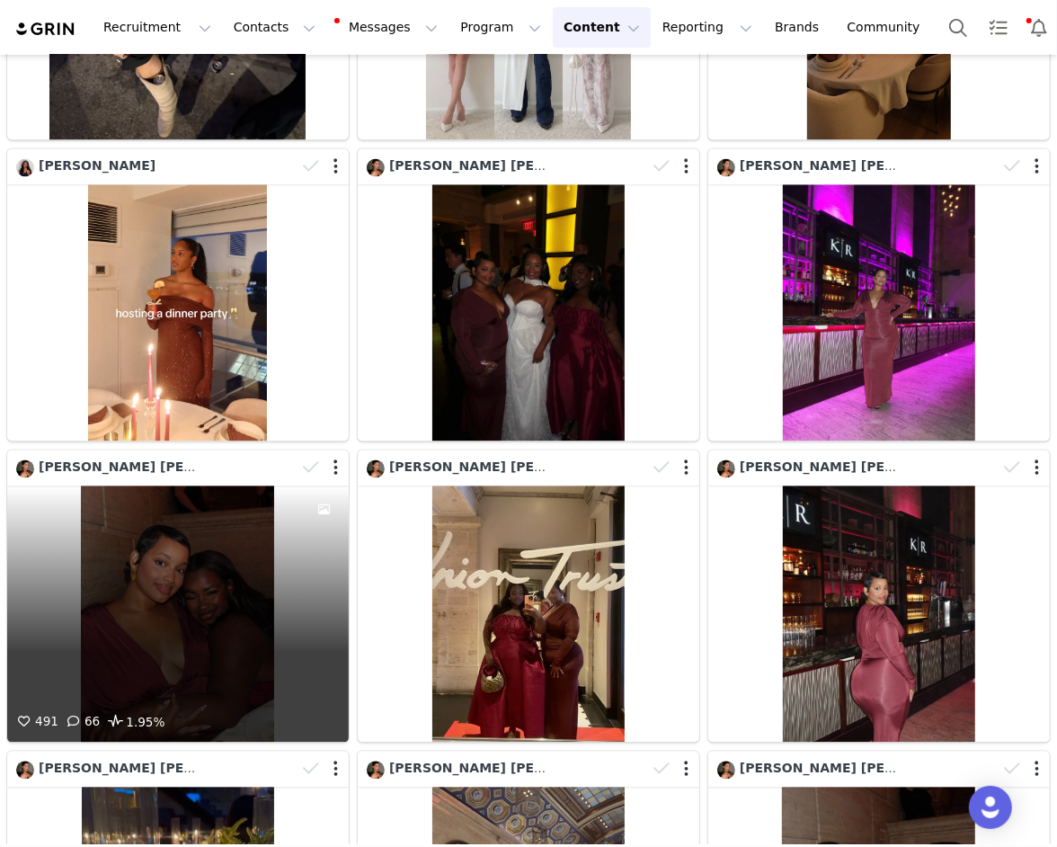
click at [273, 539] on div "491 66 1.95%" at bounding box center [178, 614] width 342 height 256
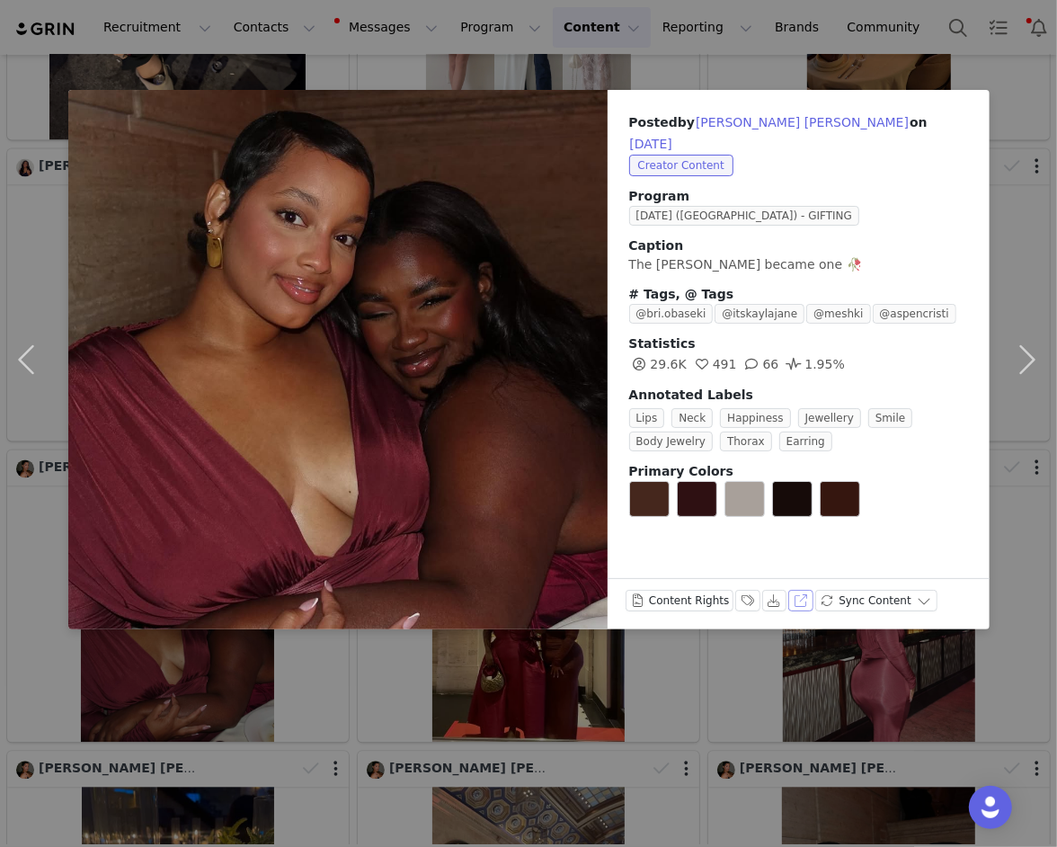
click at [794, 604] on button "View on Instagram" at bounding box center [800, 601] width 25 height 22
click at [250, 694] on div "Posted by [PERSON_NAME] [PERSON_NAME] on [DATE] Creator Content Program [DATE] …" at bounding box center [528, 423] width 1057 height 847
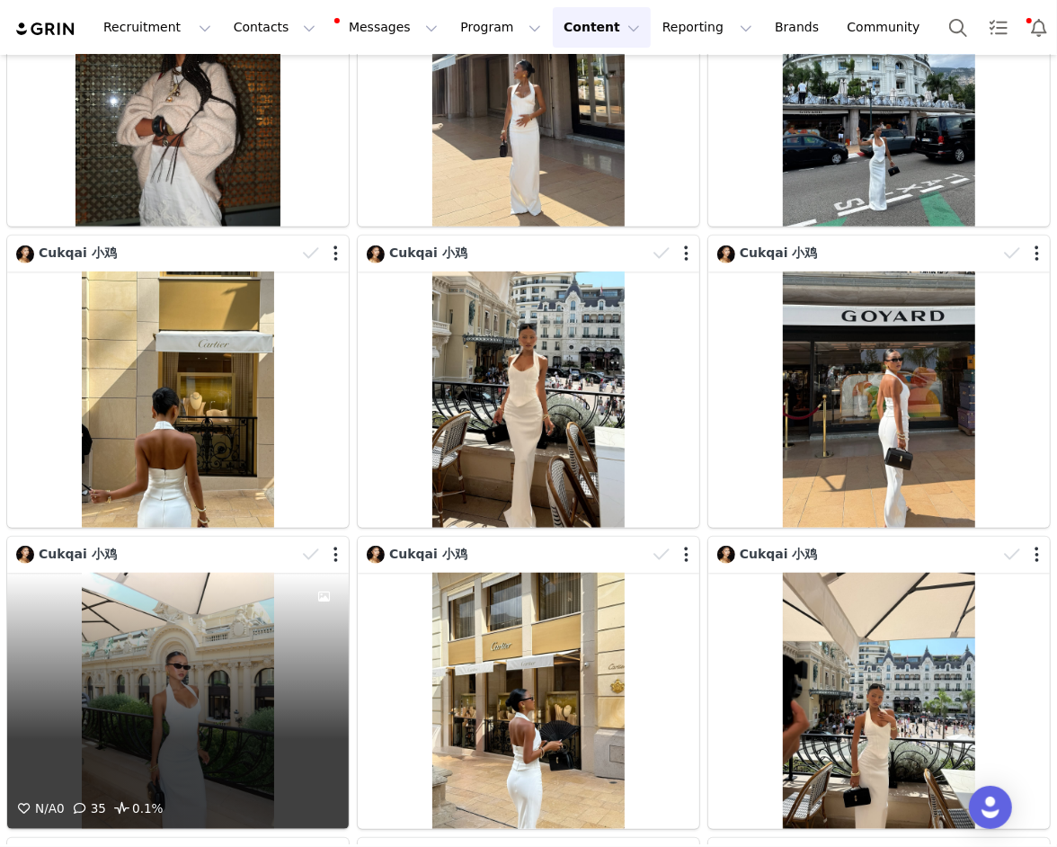
scroll to position [4852, 0]
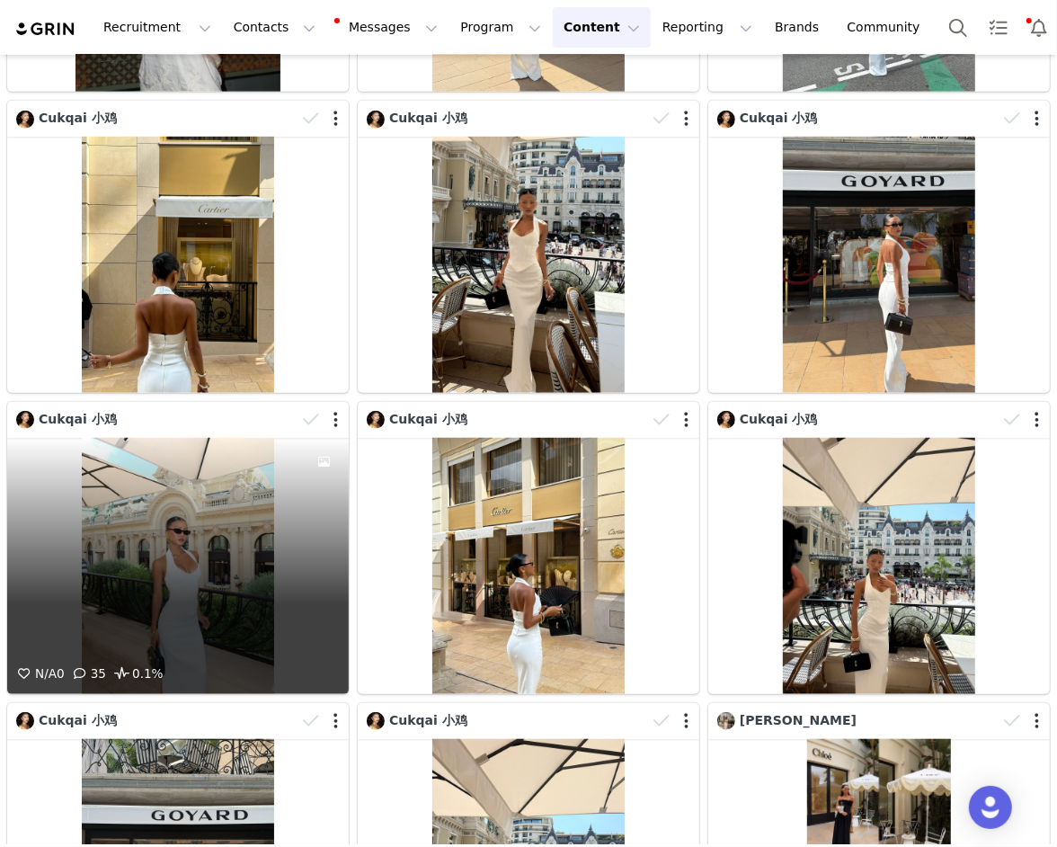
click at [265, 591] on div "N/A 0 35 0.1%" at bounding box center [178, 566] width 342 height 256
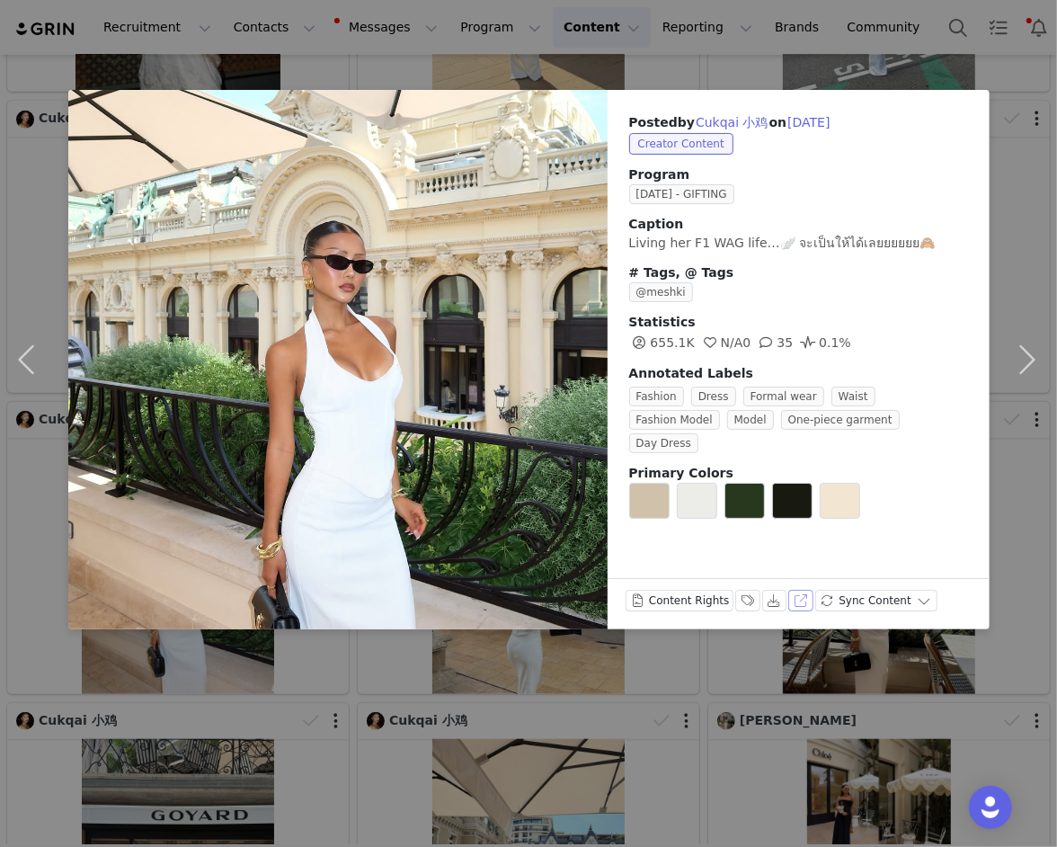
click at [798, 595] on button "View on Instagram" at bounding box center [800, 601] width 25 height 22
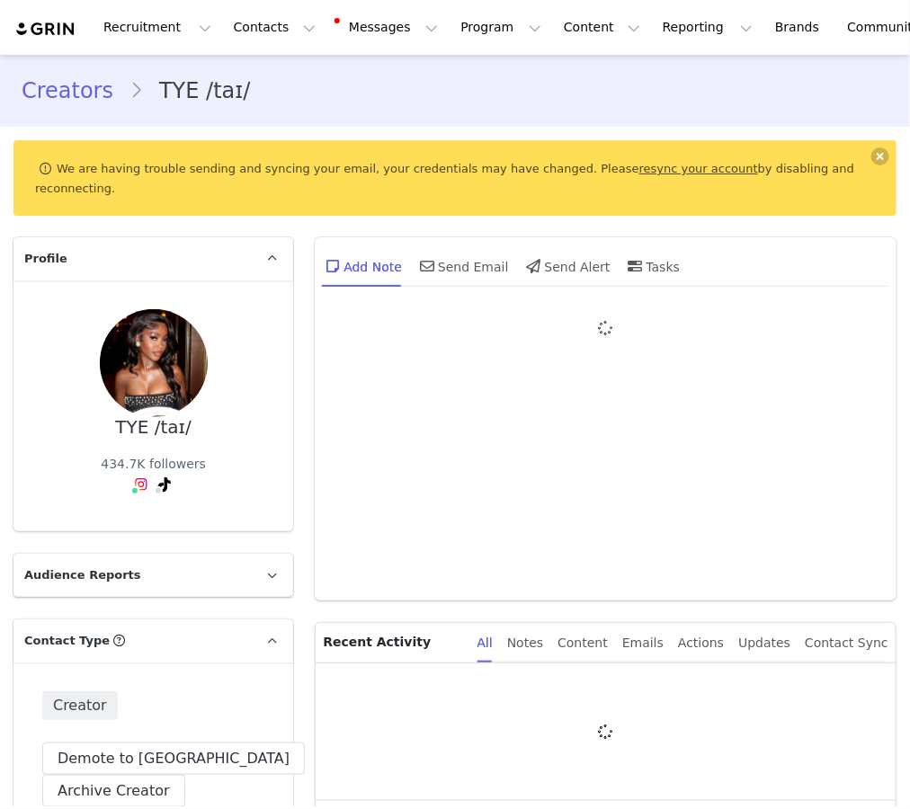
type input "+1 ([GEOGRAPHIC_DATA])"
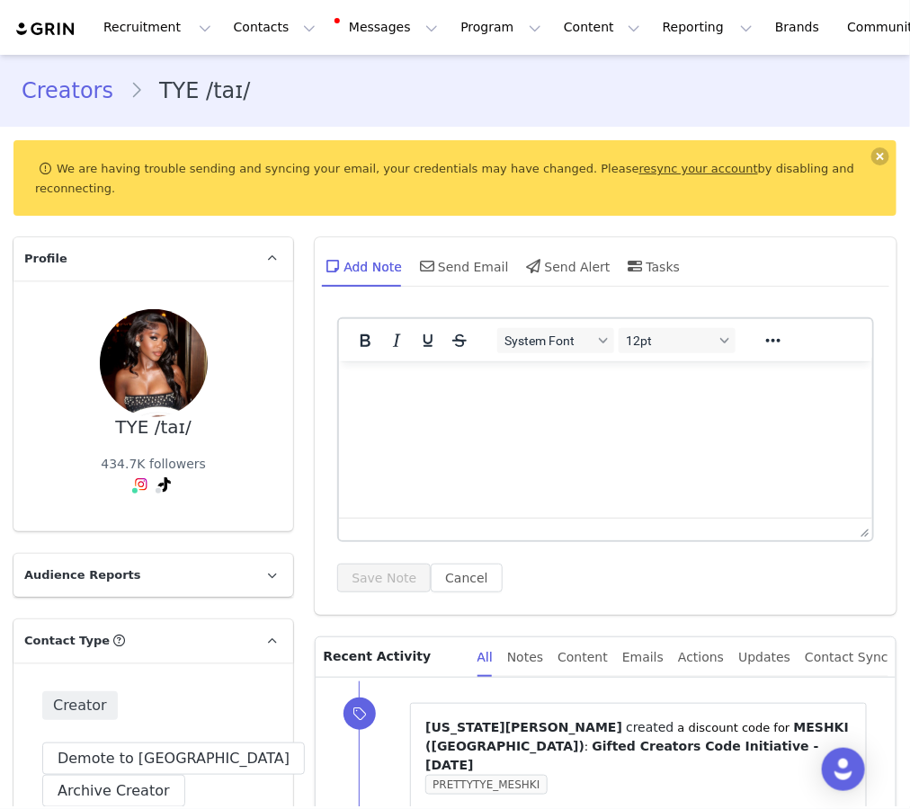
scroll to position [14, 0]
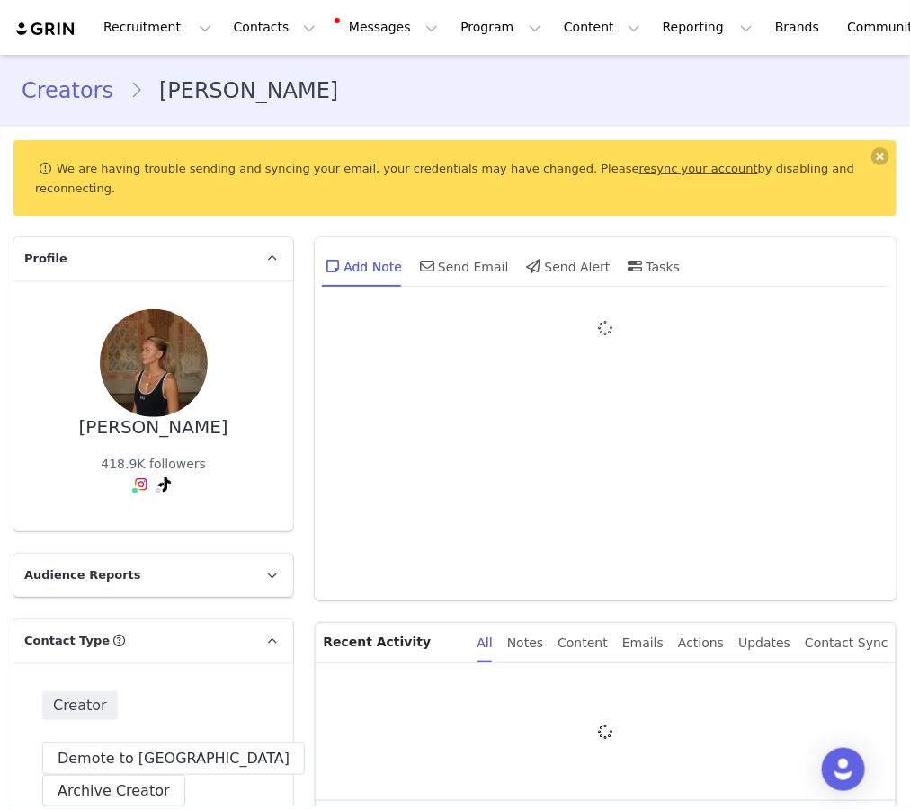
type input "+1 ([GEOGRAPHIC_DATA])"
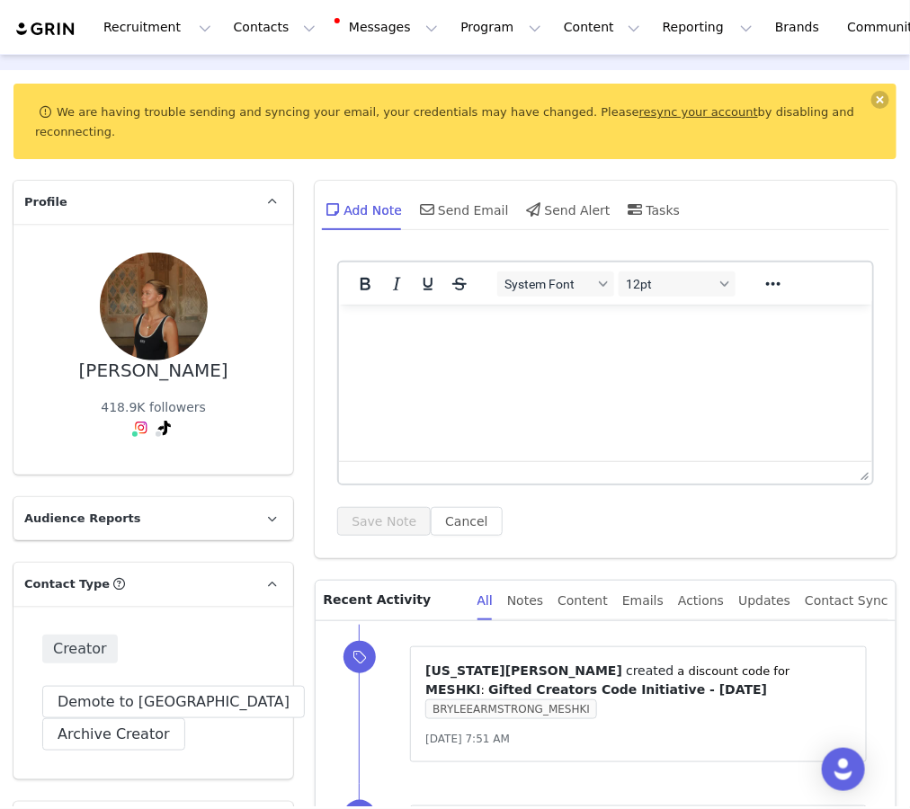
scroll to position [79, 0]
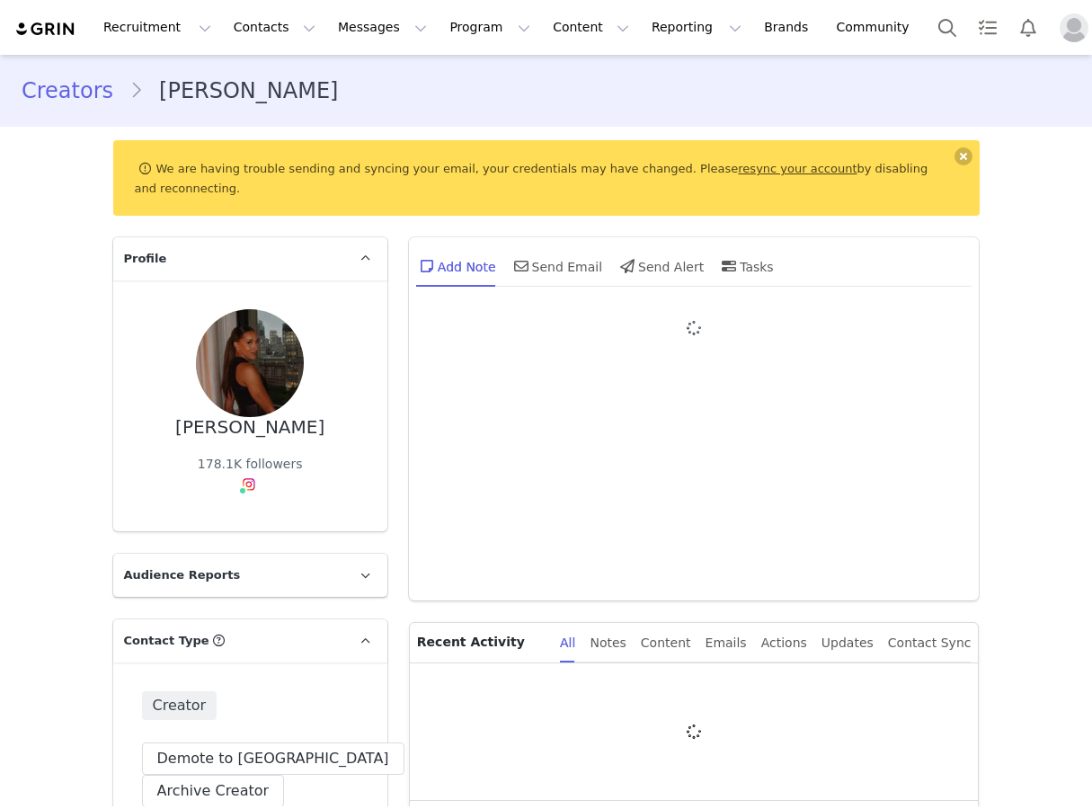
type input "+1 ([GEOGRAPHIC_DATA])"
select select
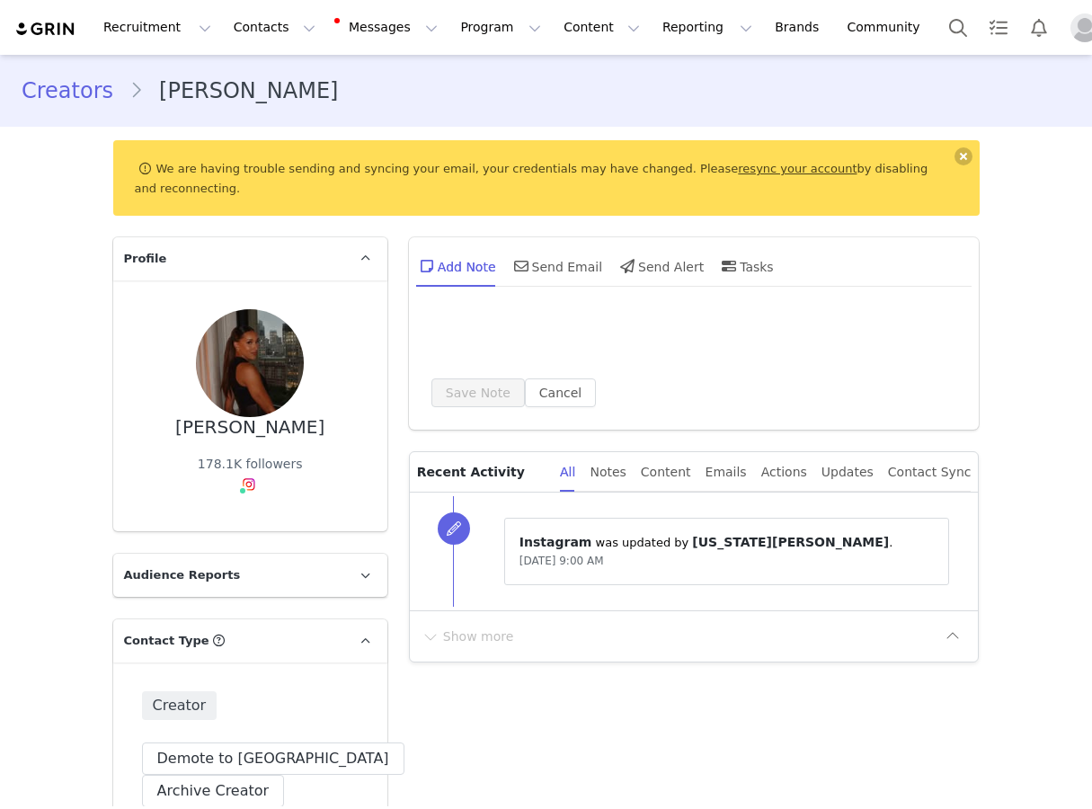
type input "+1 ([GEOGRAPHIC_DATA])"
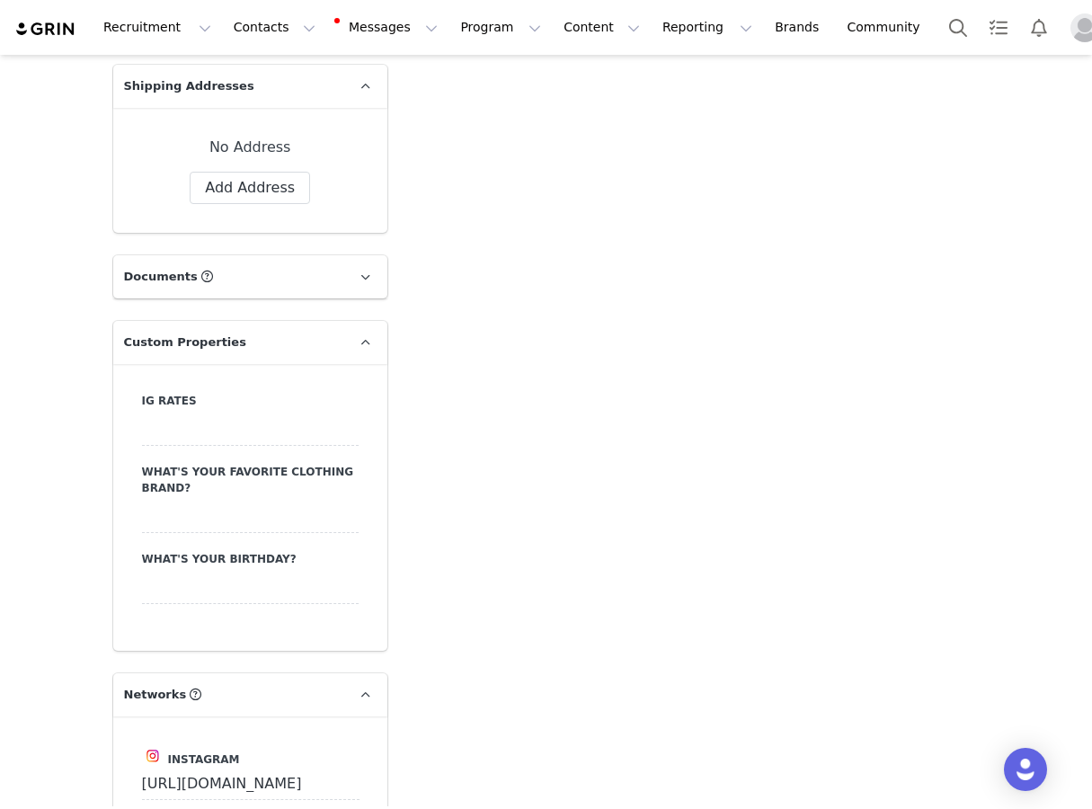
scroll to position [1543, 0]
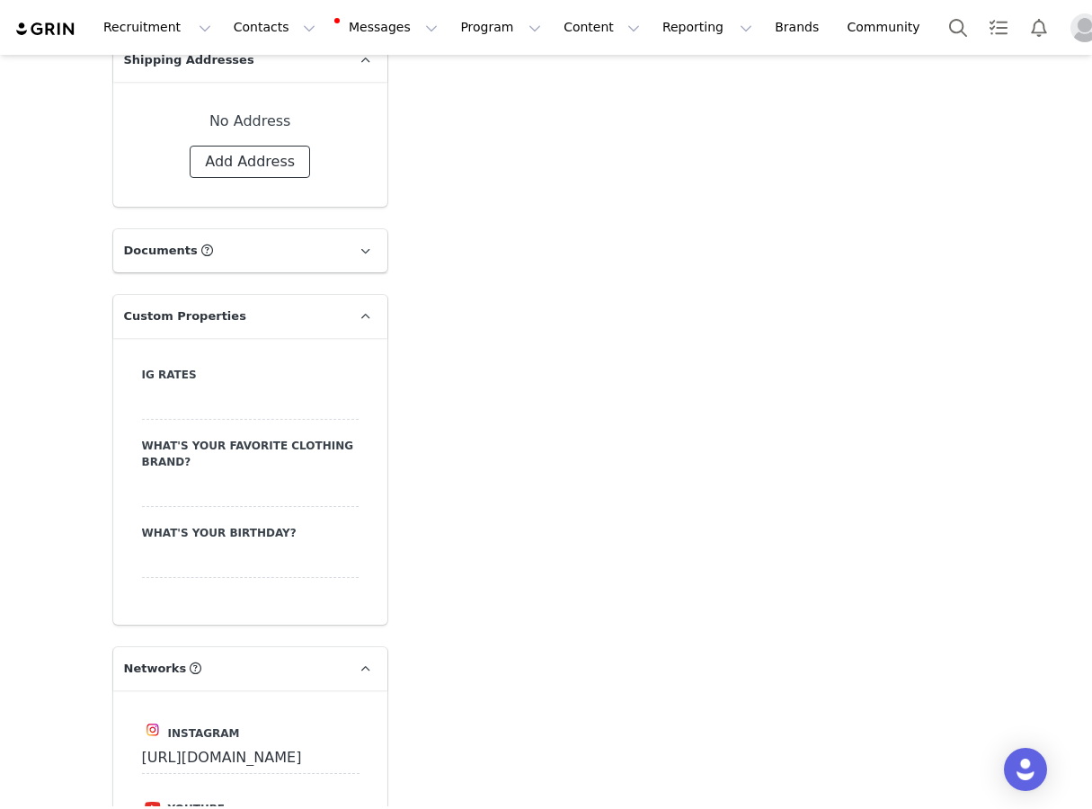
click at [238, 149] on button "Add Address" at bounding box center [250, 162] width 120 height 32
select select
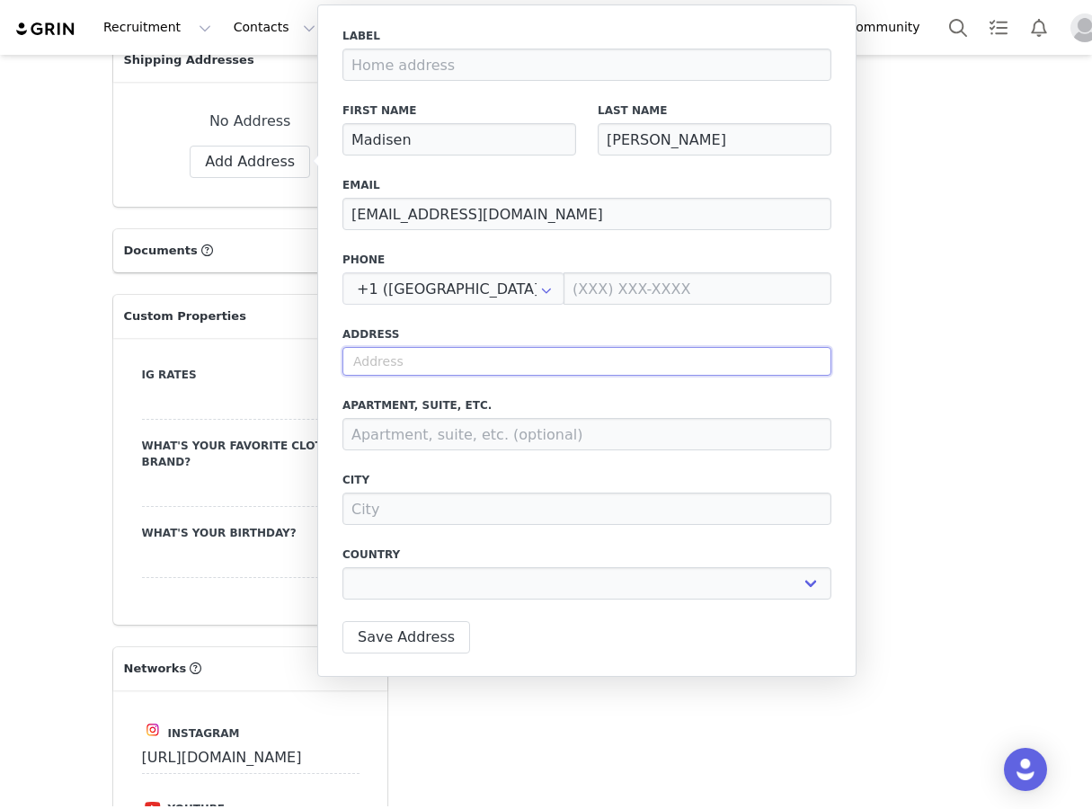
click at [431, 357] on input "text" at bounding box center [587, 361] width 489 height 29
type input "3"
select select
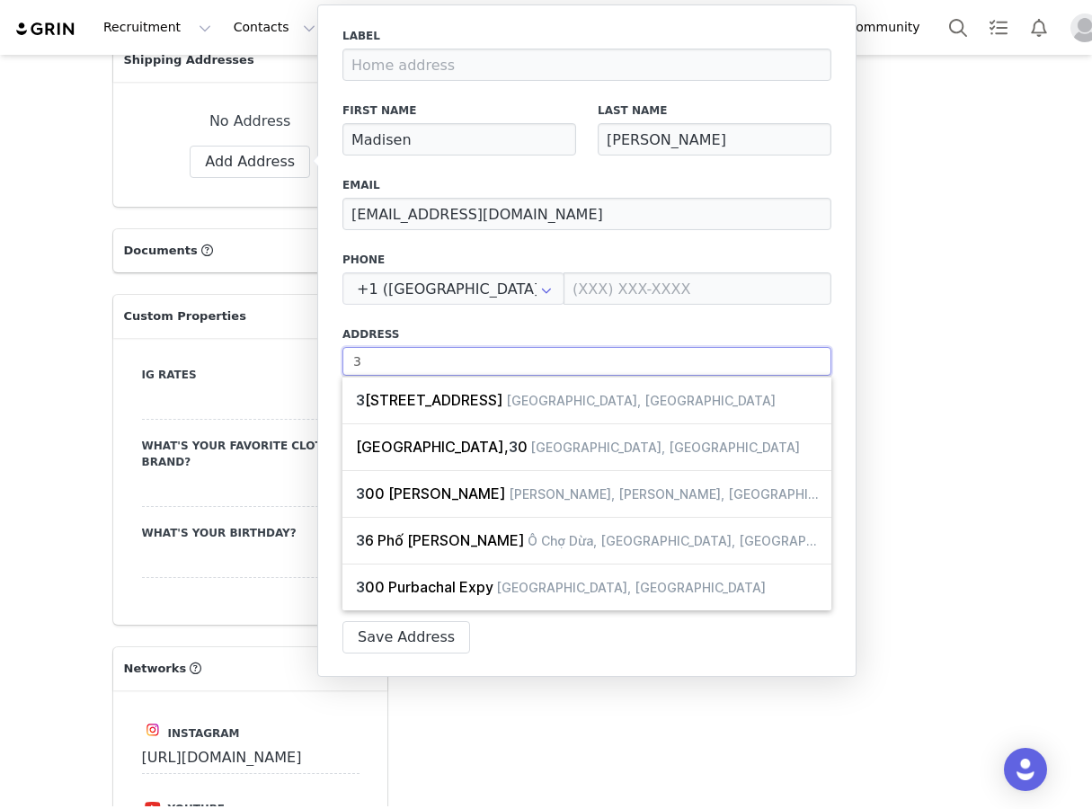
type input "30"
select select
type input "301"
select select
type input "30"
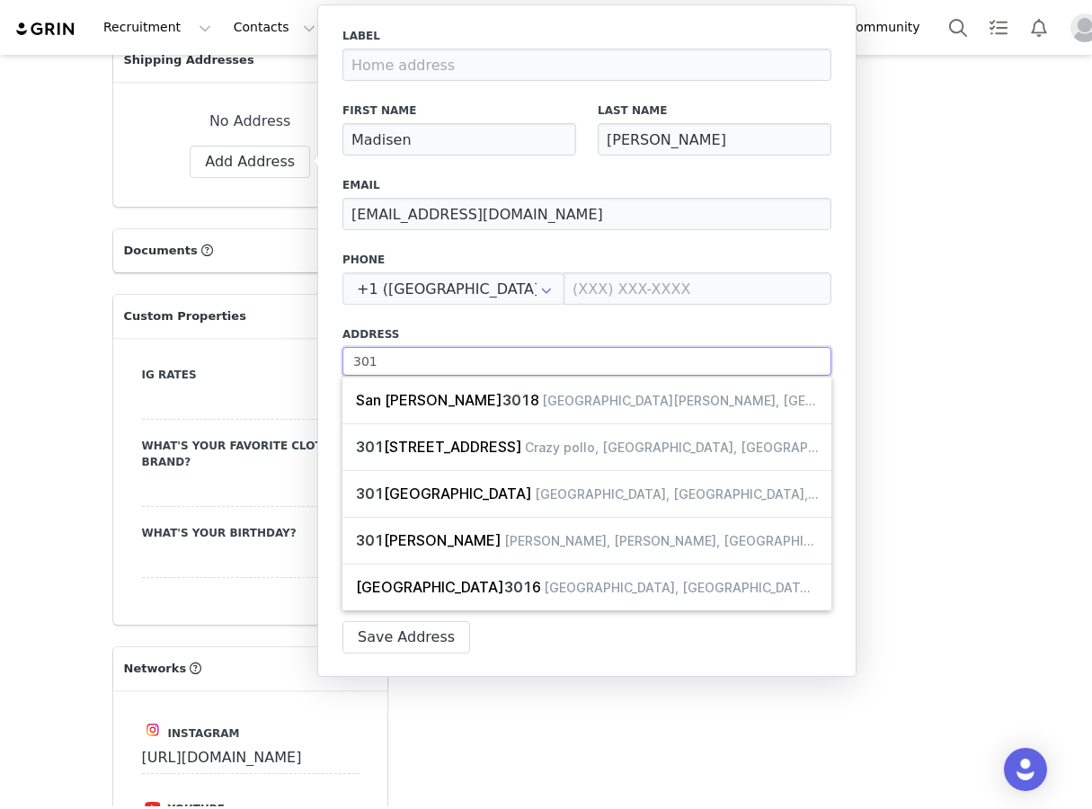
select select
type input "3"
select select
type input "31"
select select
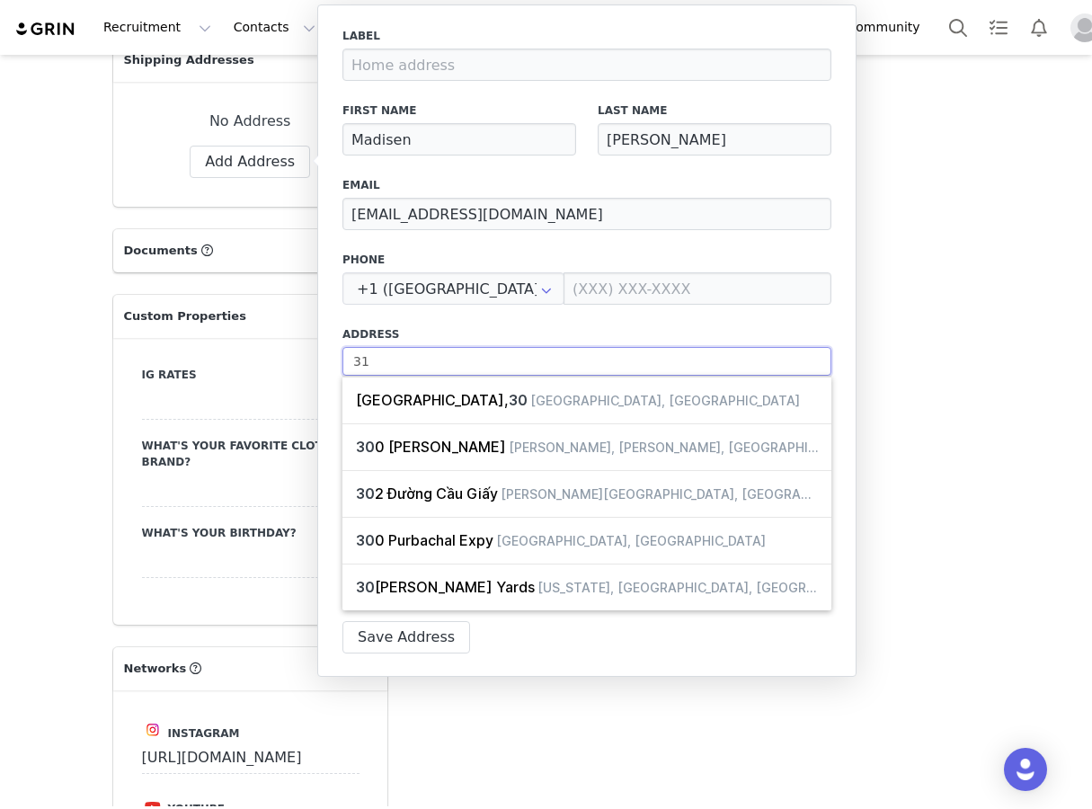
type input "310"
select select
type input "3101"
select select
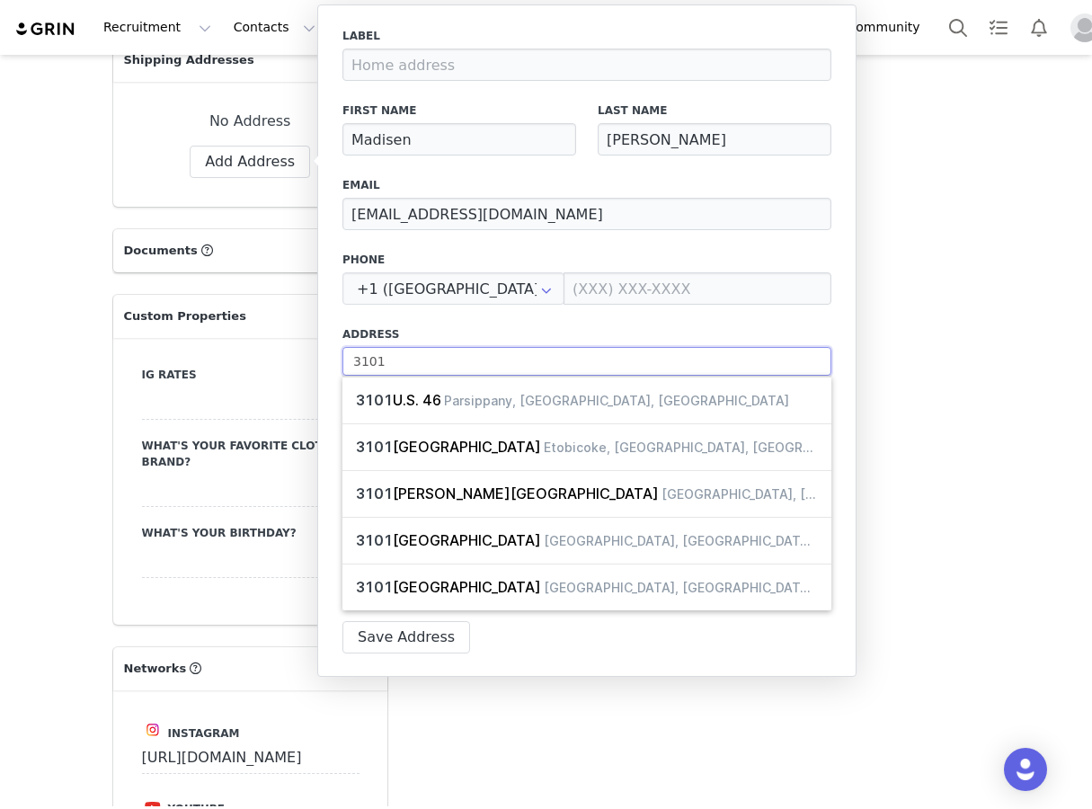
type input "3101"
select select
type input "3101 L"
select select
type input "3101 Lo"
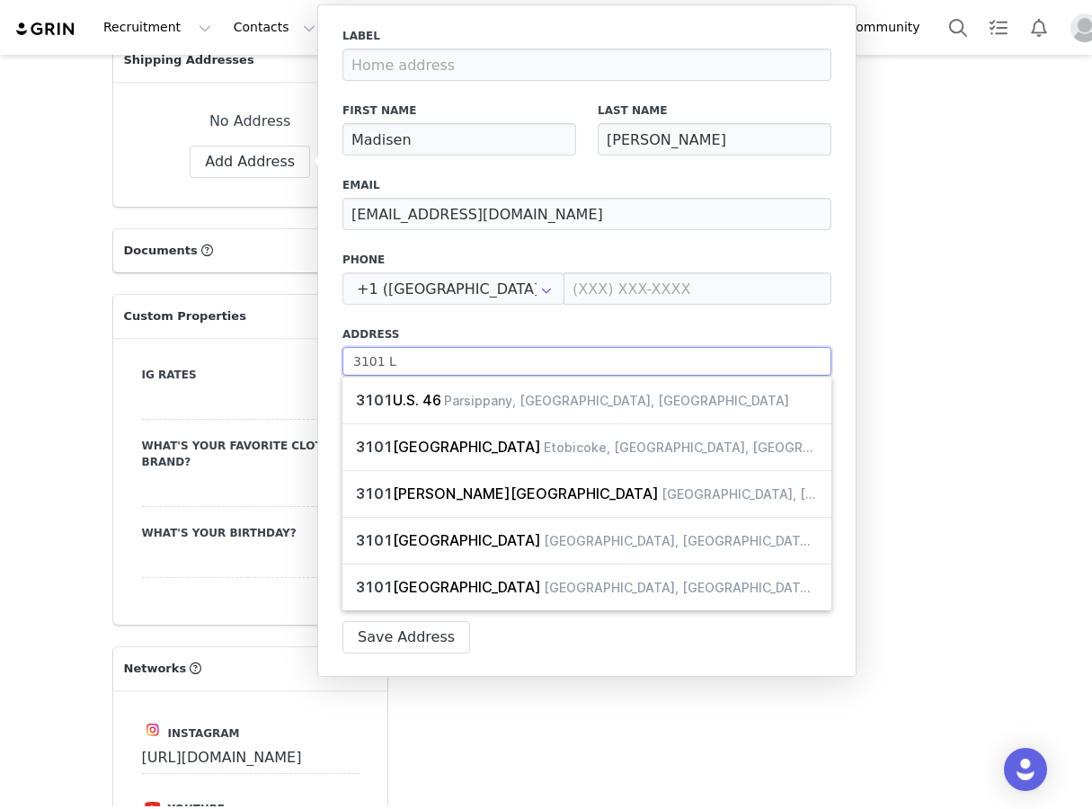
select select
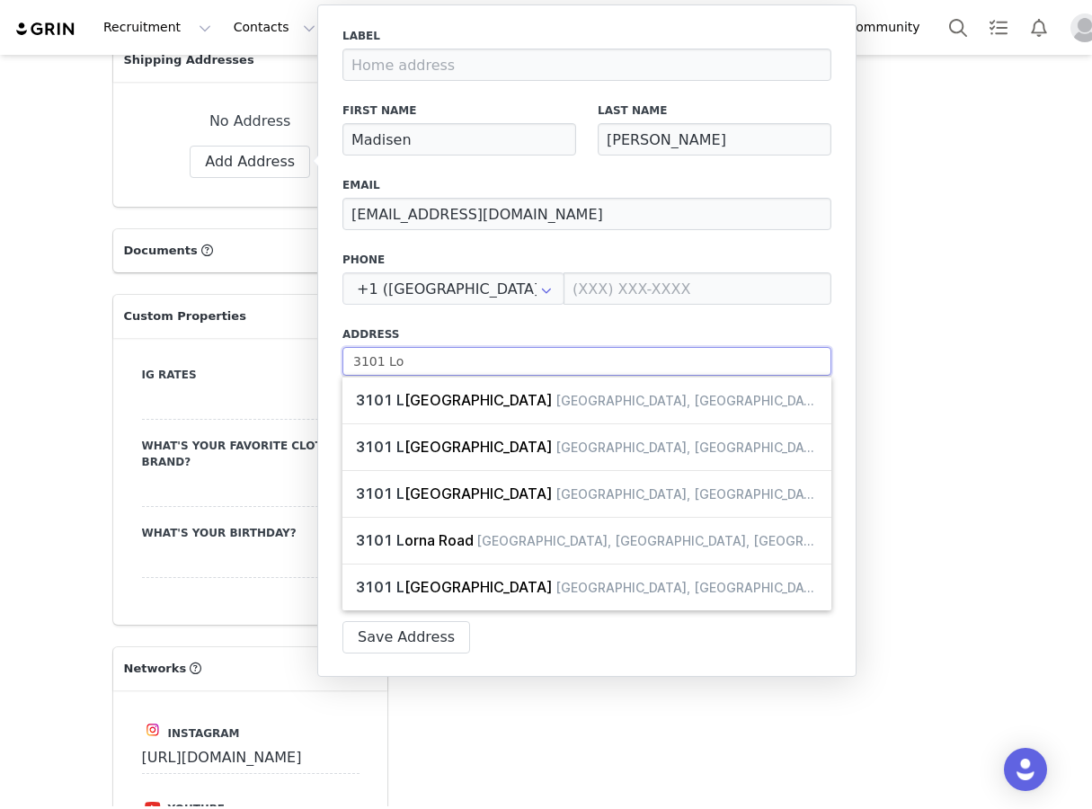
type input "3101 Lon"
select select
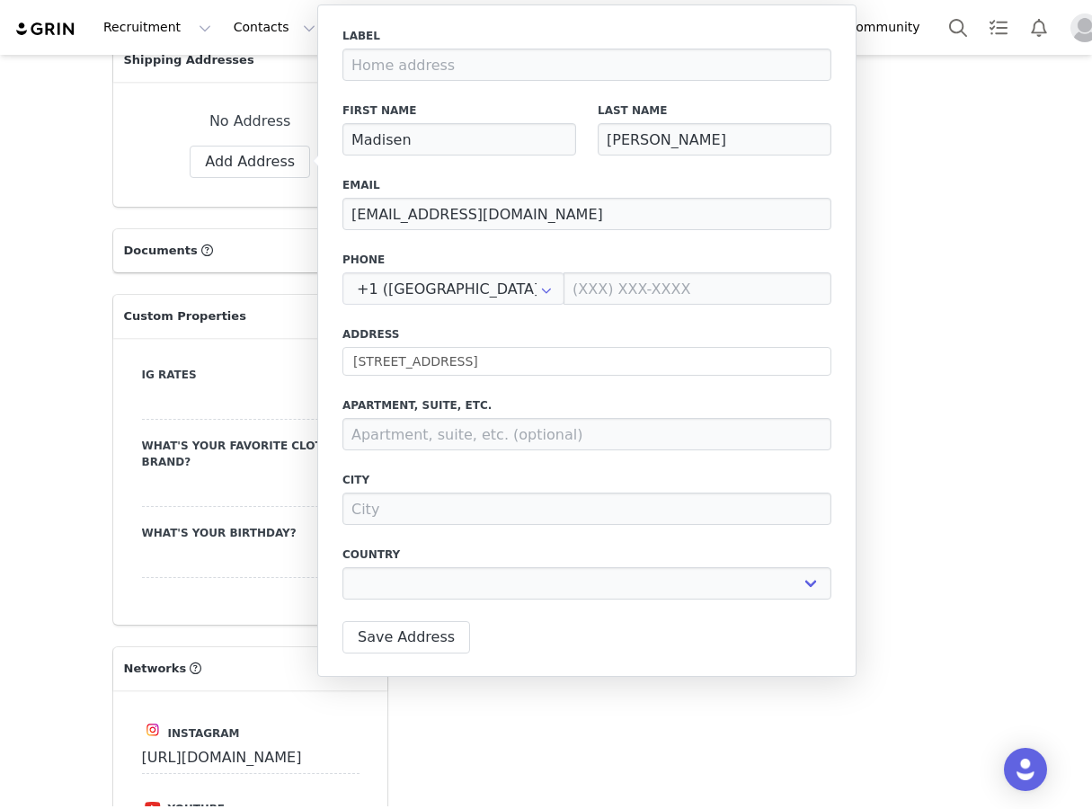
type input "[STREET_ADDRESS]"
type input "Austin"
select select "[object Object]"
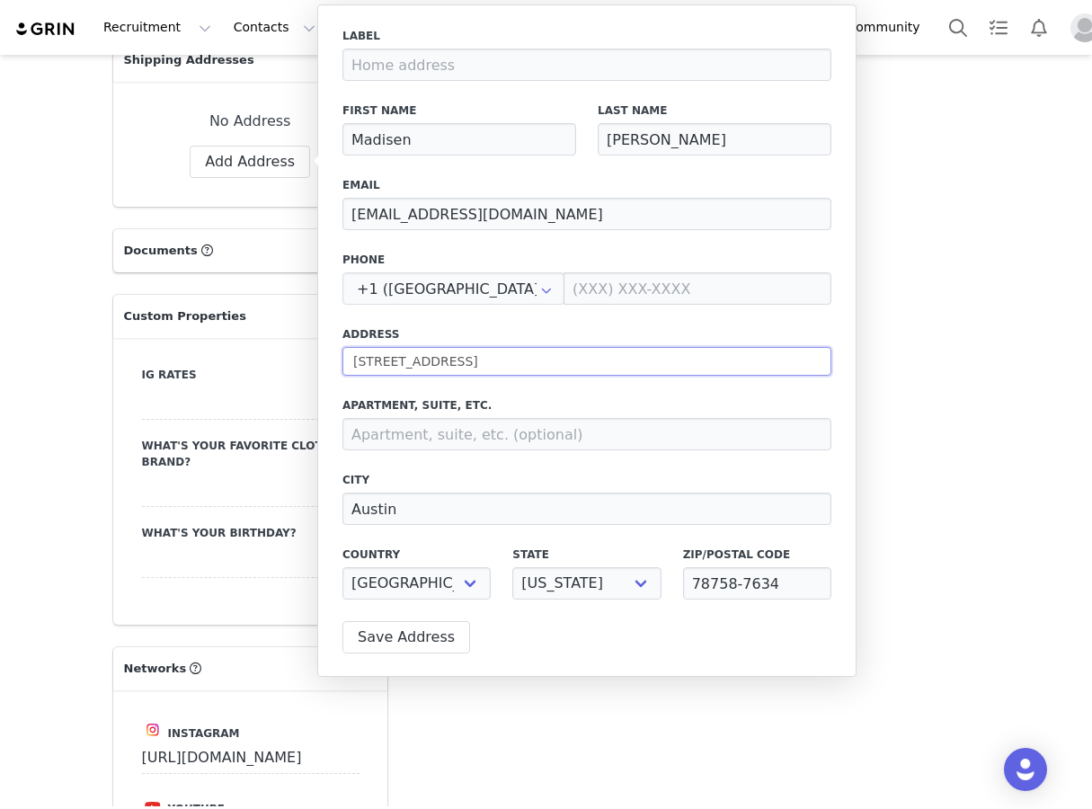
click at [569, 353] on input "[STREET_ADDRESS]" at bounding box center [587, 361] width 489 height 29
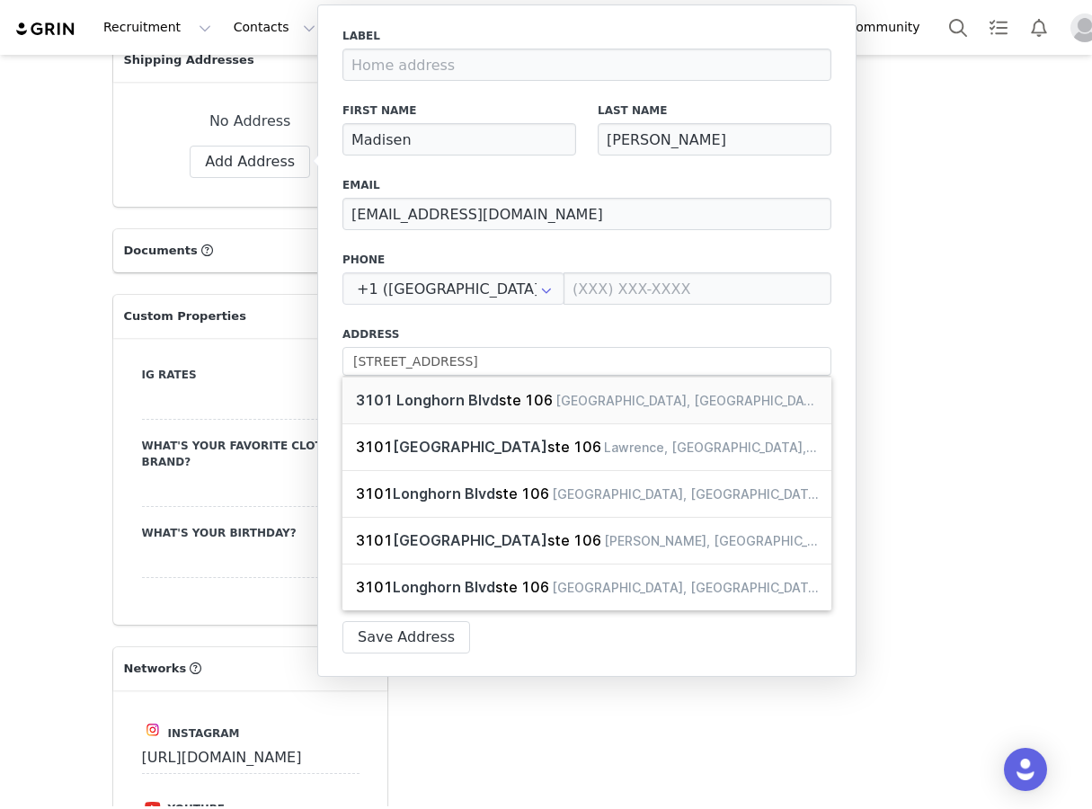
type input "[STREET_ADDRESS]"
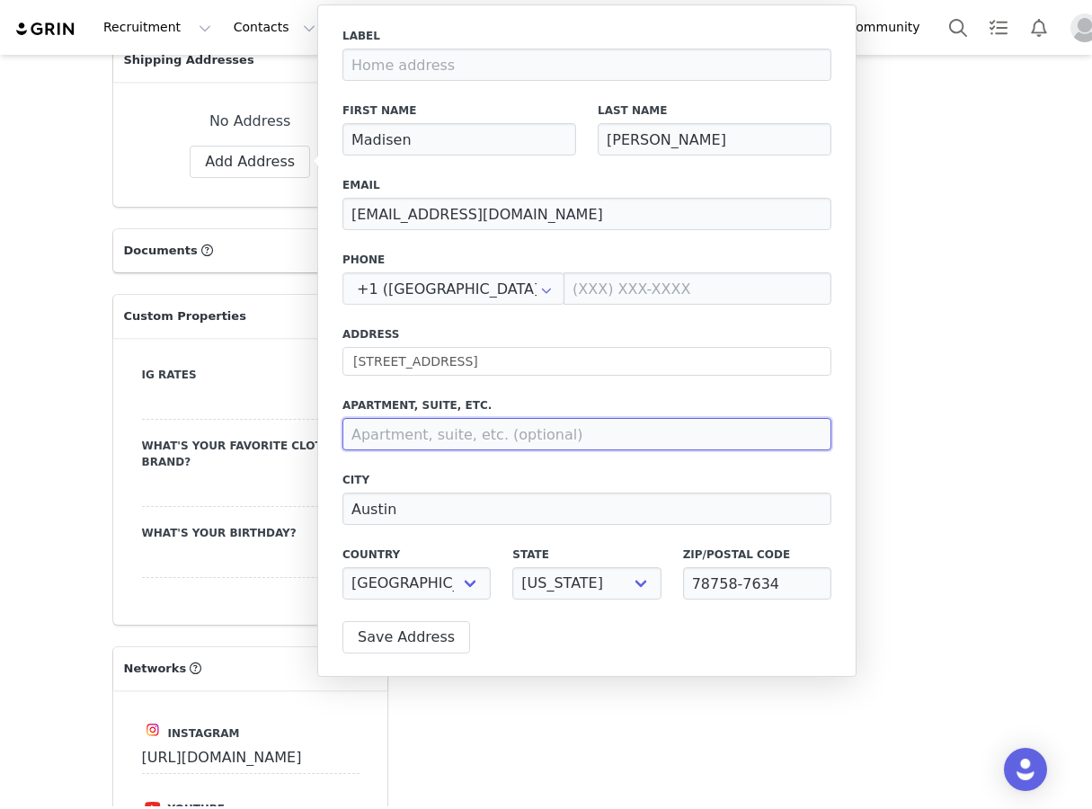
click at [563, 427] on input at bounding box center [587, 434] width 489 height 32
type input "STE 106"
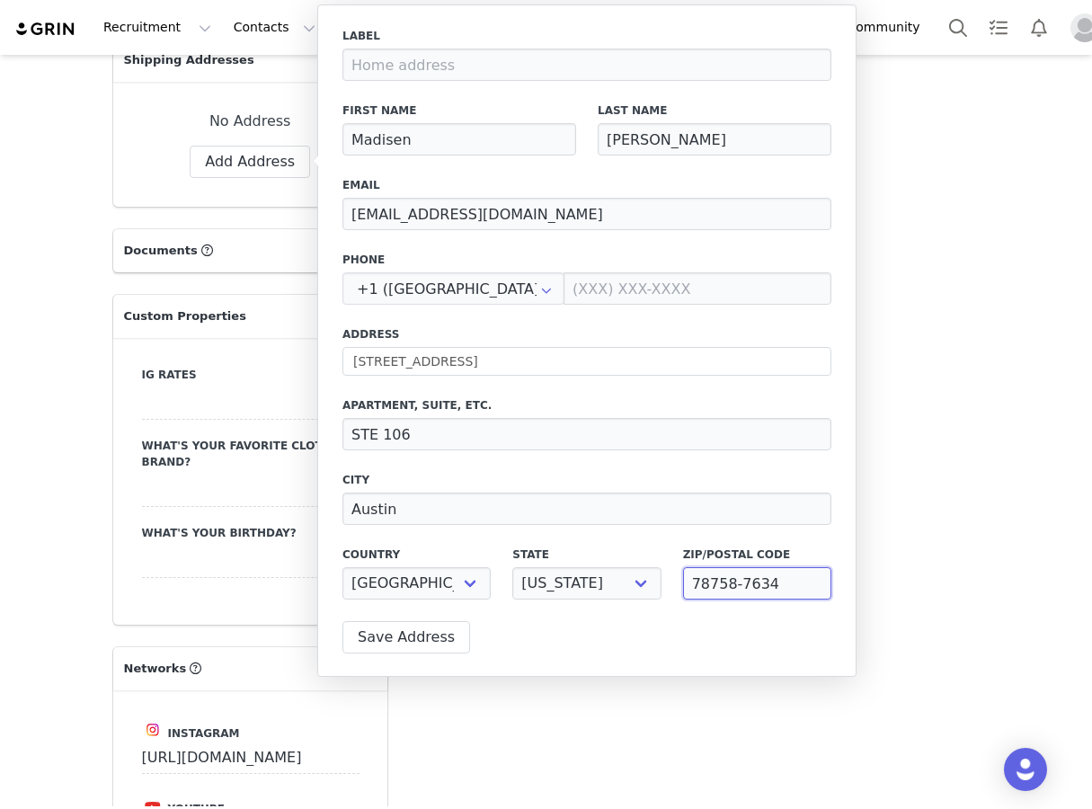
click at [725, 599] on div "78758-7634" at bounding box center [757, 583] width 148 height 32
click at [747, 592] on input "78758-7634" at bounding box center [757, 583] width 148 height 32
type input "78758"
click at [743, 131] on input "[PERSON_NAME]" at bounding box center [715, 139] width 234 height 32
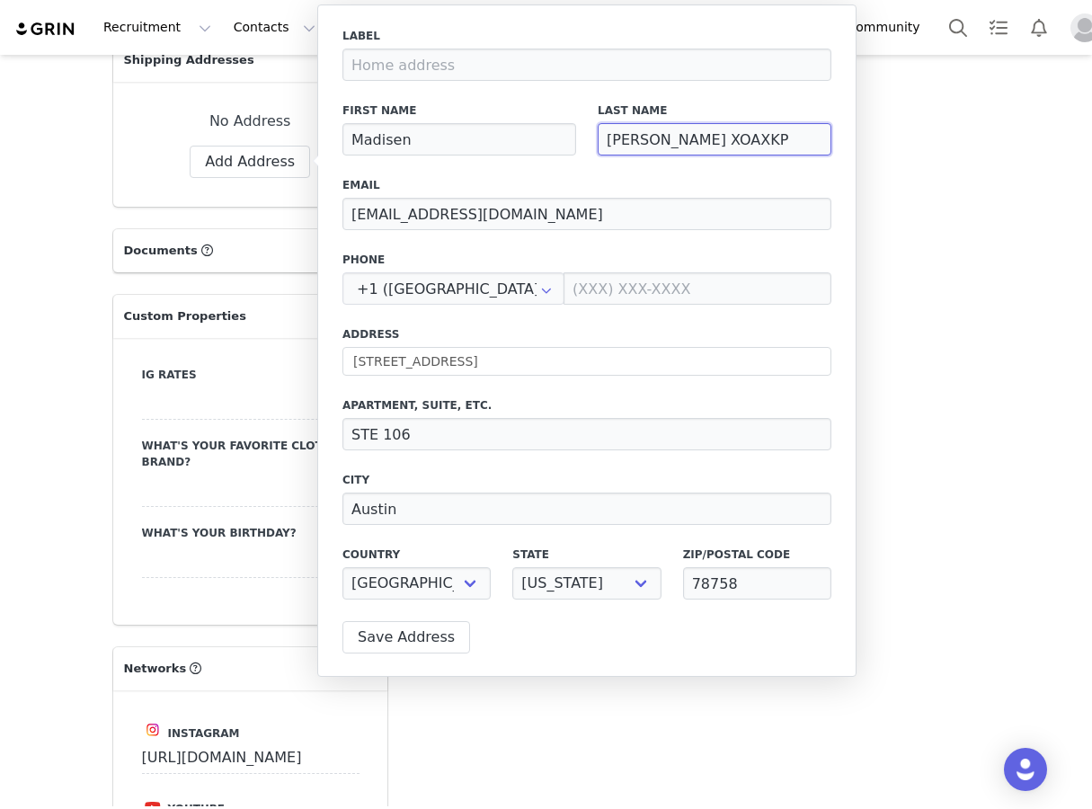
click at [705, 139] on input "[PERSON_NAME] XOAXKP" at bounding box center [715, 139] width 234 height 32
type input "[PERSON_NAME] XOAXKP"
click at [425, 628] on button "Save Address" at bounding box center [407, 637] width 128 height 32
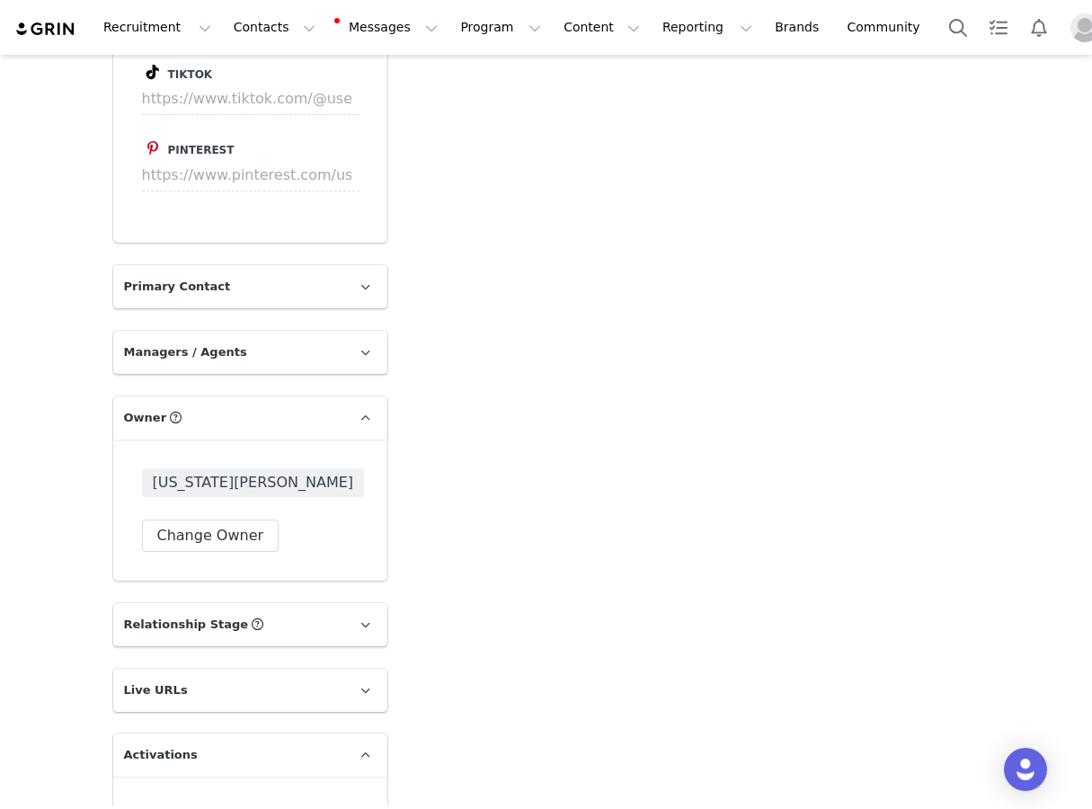
scroll to position [2985, 0]
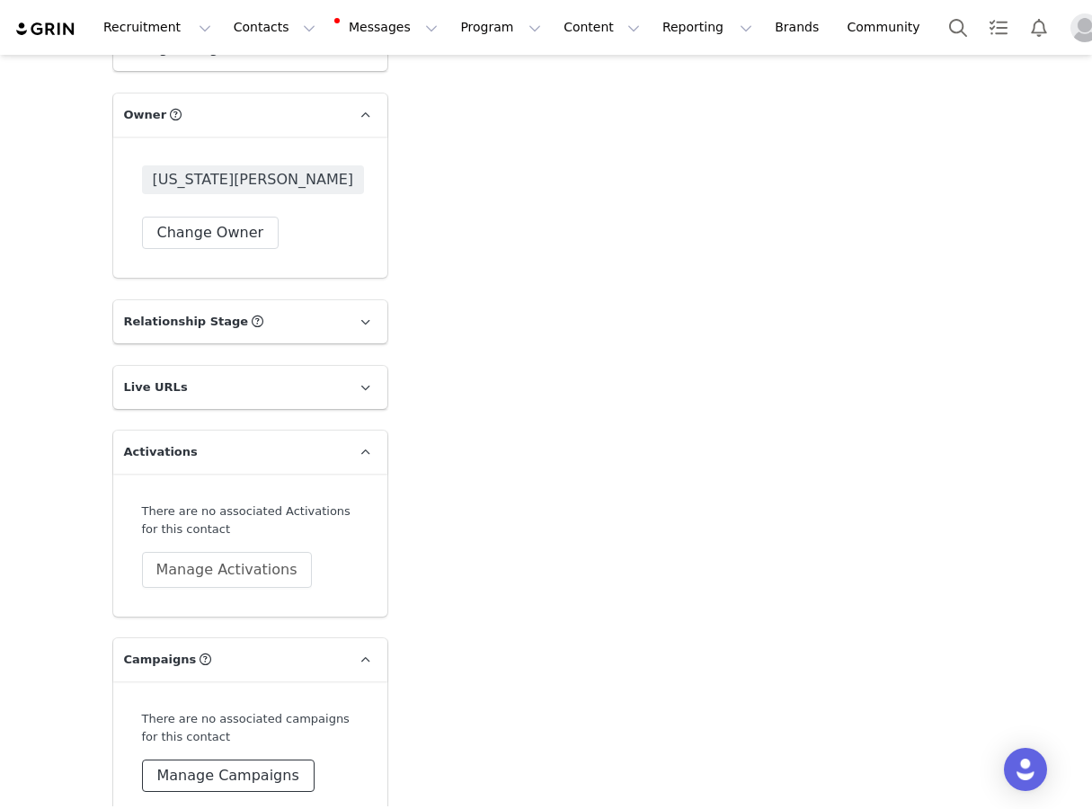
click at [193, 760] on button "Manage Campaigns" at bounding box center [228, 776] width 173 height 32
click at [198, 710] on div at bounding box center [250, 737] width 217 height 55
click at [198, 722] on input at bounding box center [250, 738] width 193 height 32
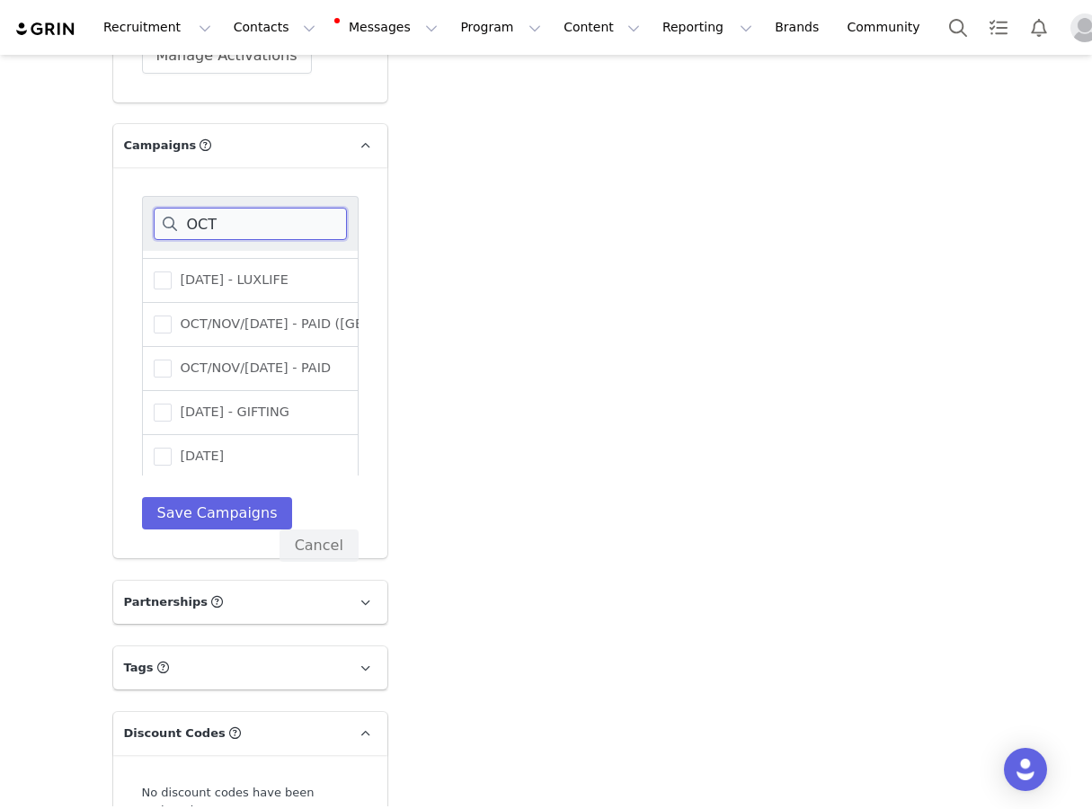
scroll to position [3556, 0]
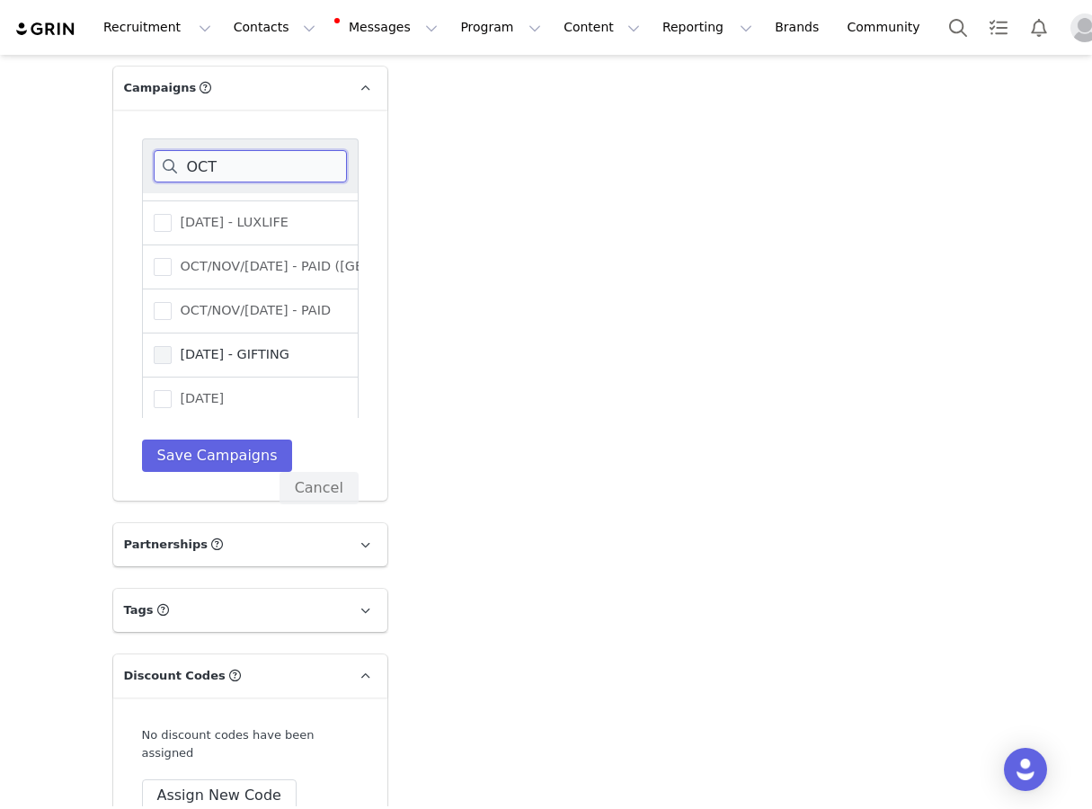
type input "OCT"
click at [289, 346] on span "[DATE] - GIFTING" at bounding box center [231, 354] width 118 height 17
click at [172, 346] on input "[DATE] - GIFTING" at bounding box center [172, 346] width 0 height 0
click at [258, 440] on button "Save Campaigns" at bounding box center [217, 456] width 151 height 32
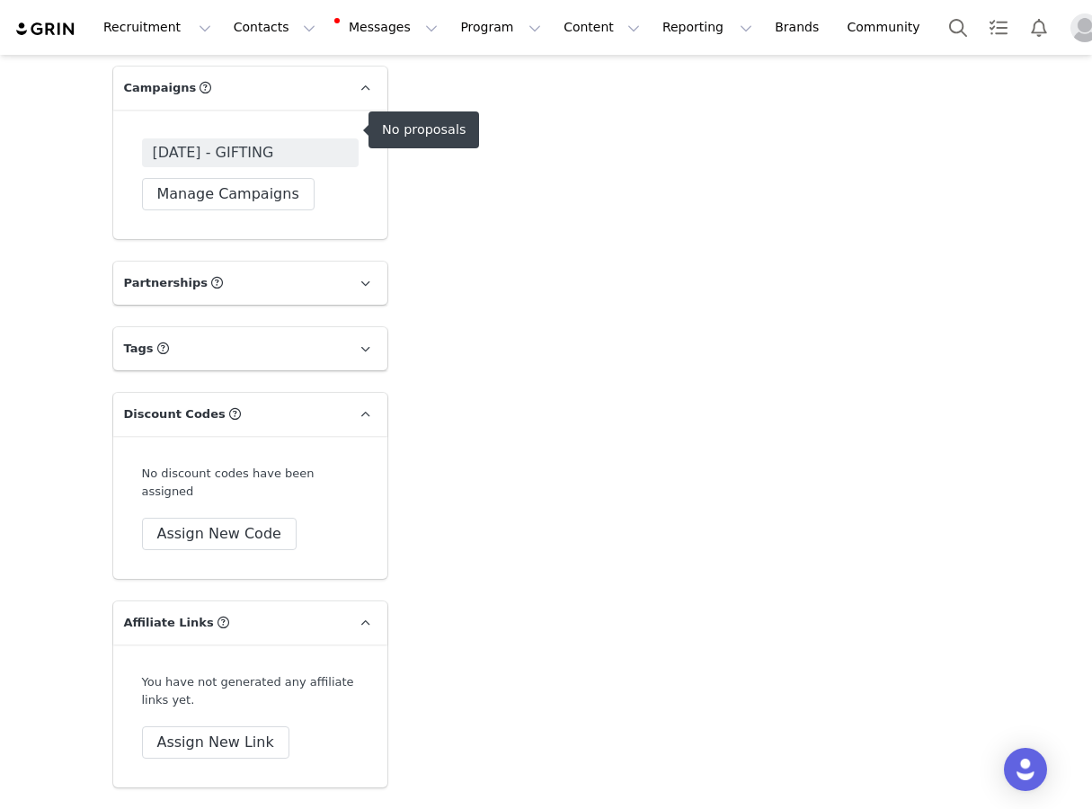
click at [274, 142] on span "[DATE] - GIFTING" at bounding box center [213, 153] width 121 height 22
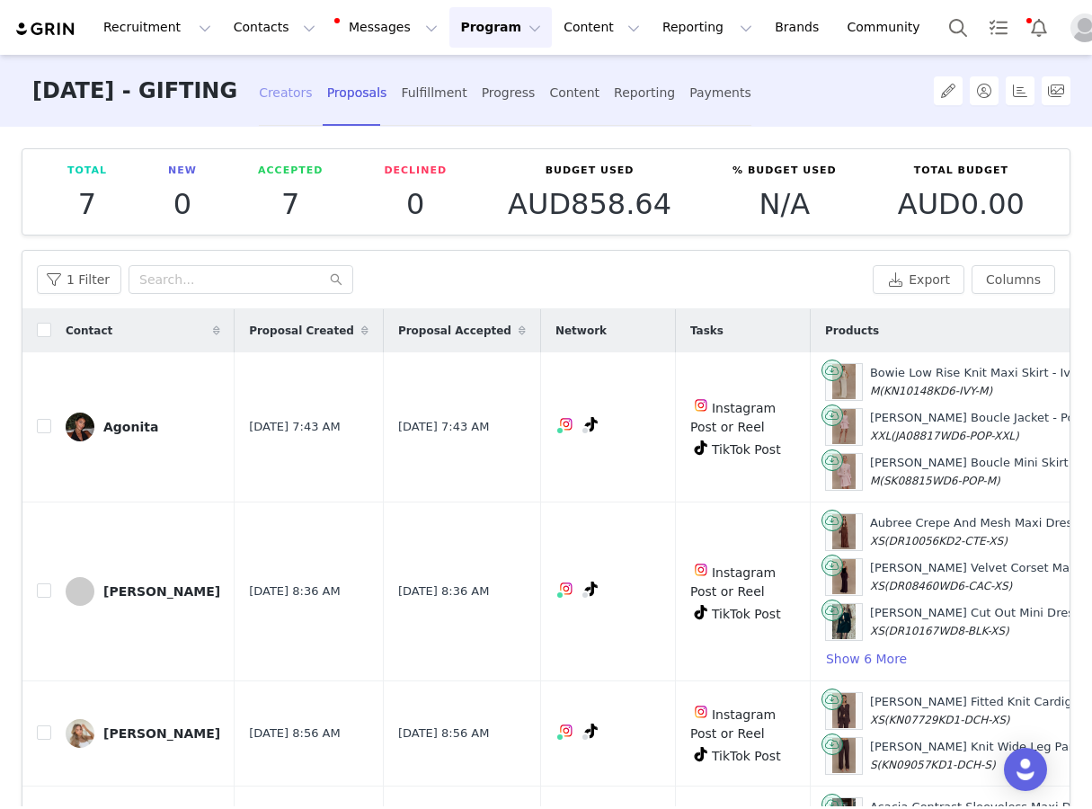
click at [309, 102] on div "Creators" at bounding box center [286, 93] width 54 height 48
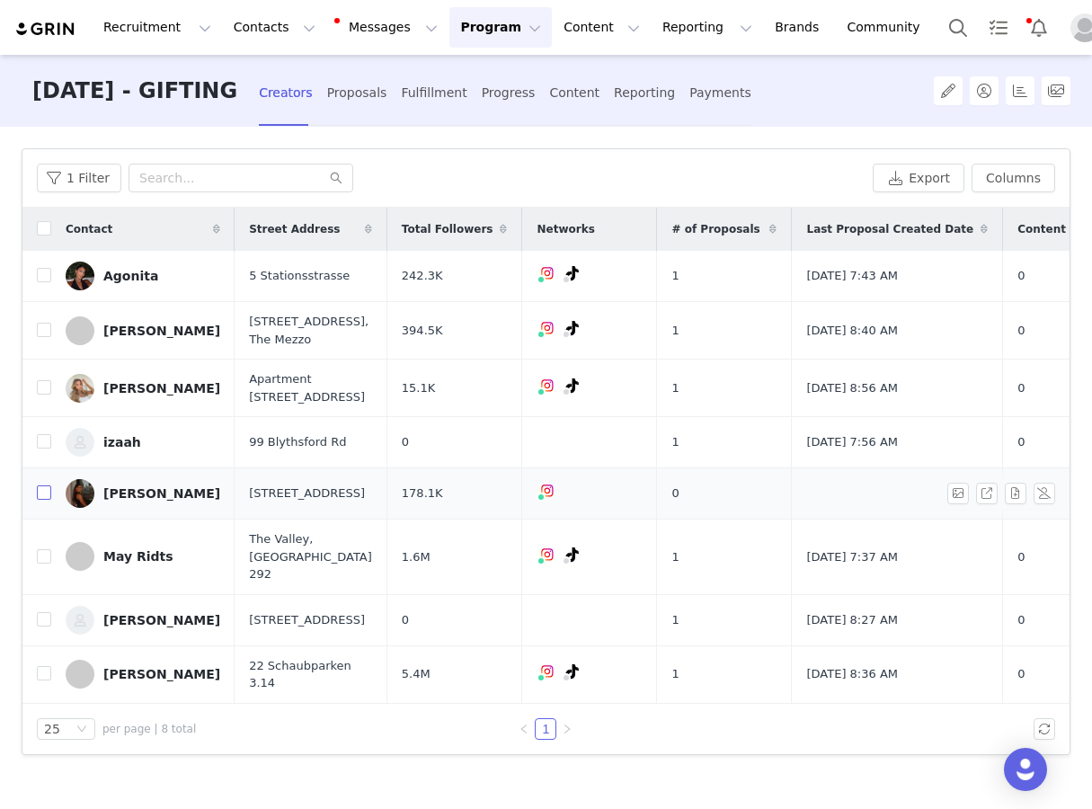
click at [37, 500] on input "checkbox" at bounding box center [44, 492] width 14 height 14
checkbox input "true"
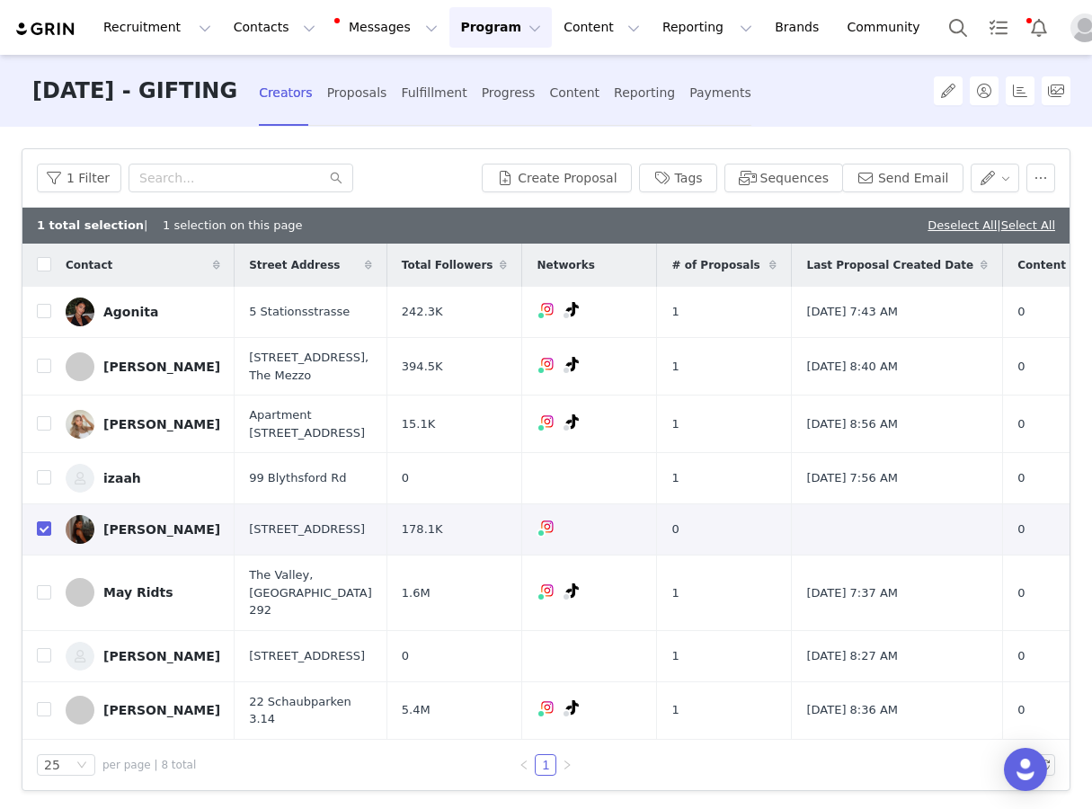
click at [526, 198] on div "1 Filter Create Proposal Tags Sequences Send Email" at bounding box center [545, 178] width 1047 height 58
click at [530, 181] on button "Create Proposal" at bounding box center [556, 178] width 149 height 29
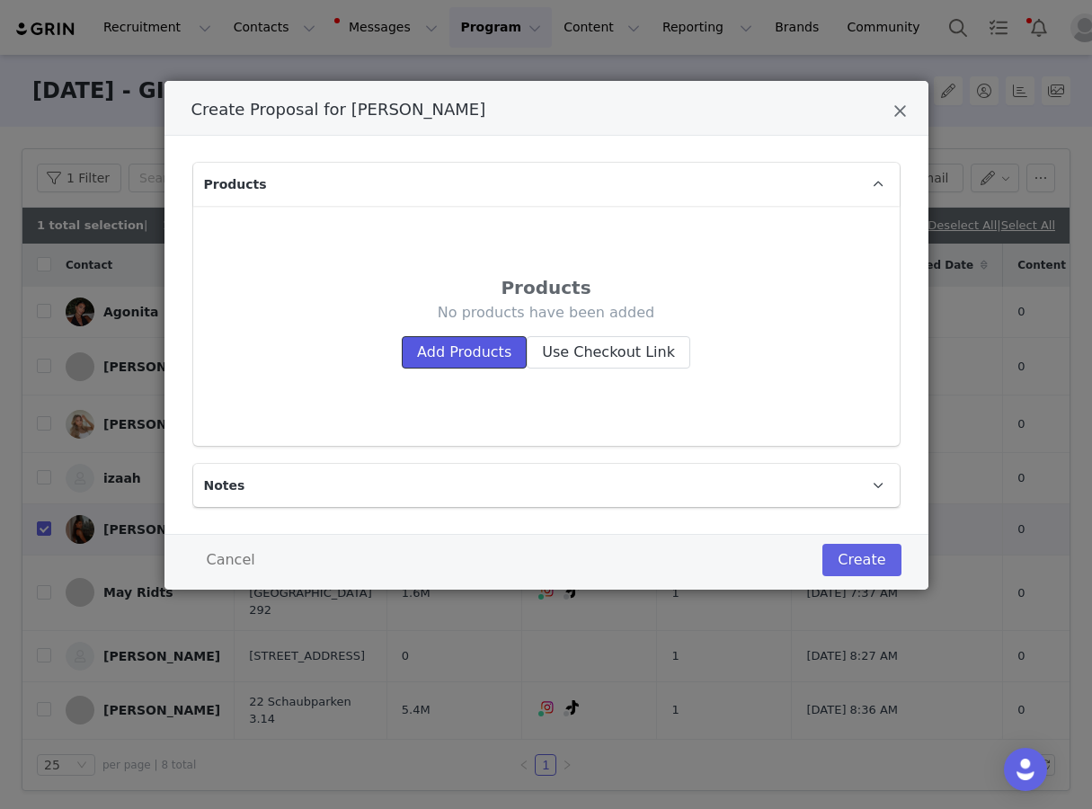
click at [441, 343] on button "Add Products" at bounding box center [464, 352] width 125 height 32
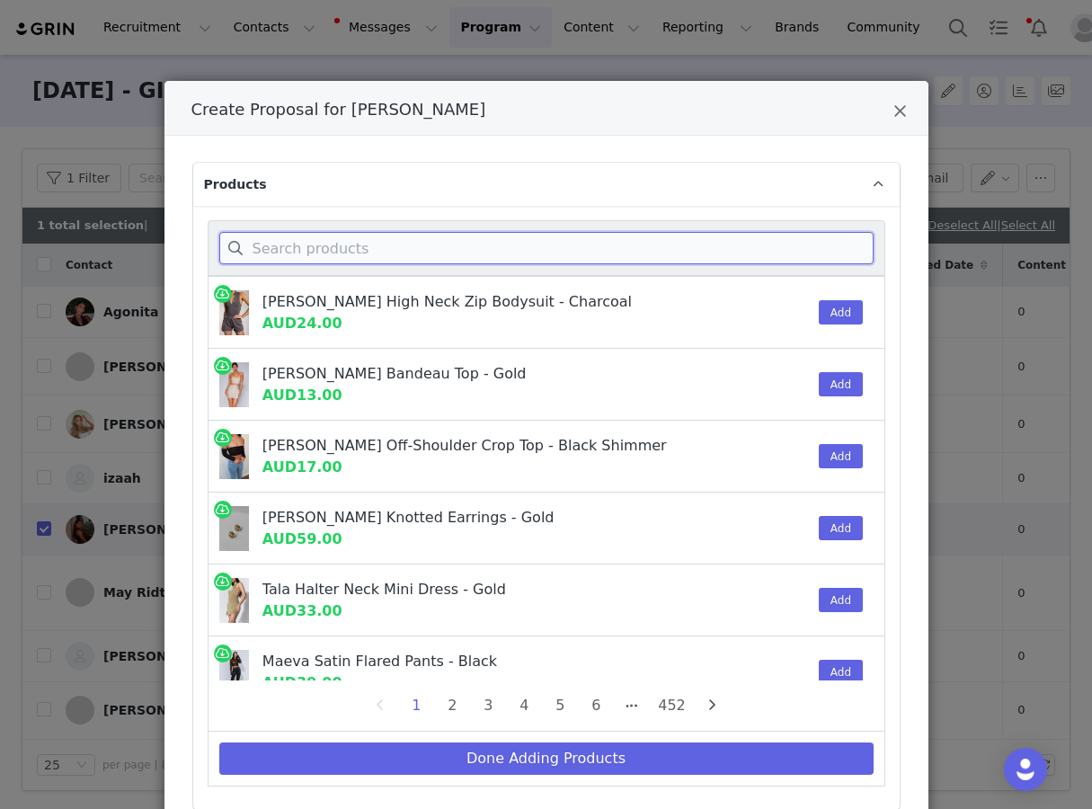
click at [405, 250] on input "Create Proposal for Madisen Skinner" at bounding box center [546, 248] width 654 height 32
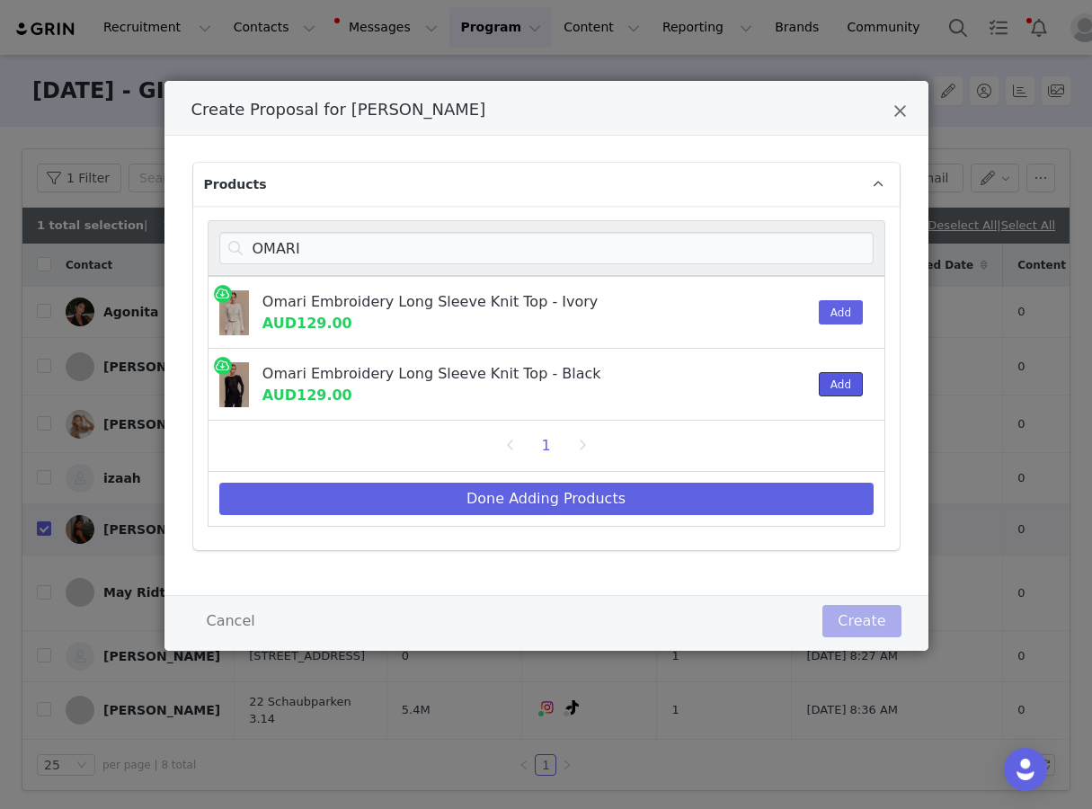
click at [828, 382] on button "Add" at bounding box center [841, 384] width 44 height 24
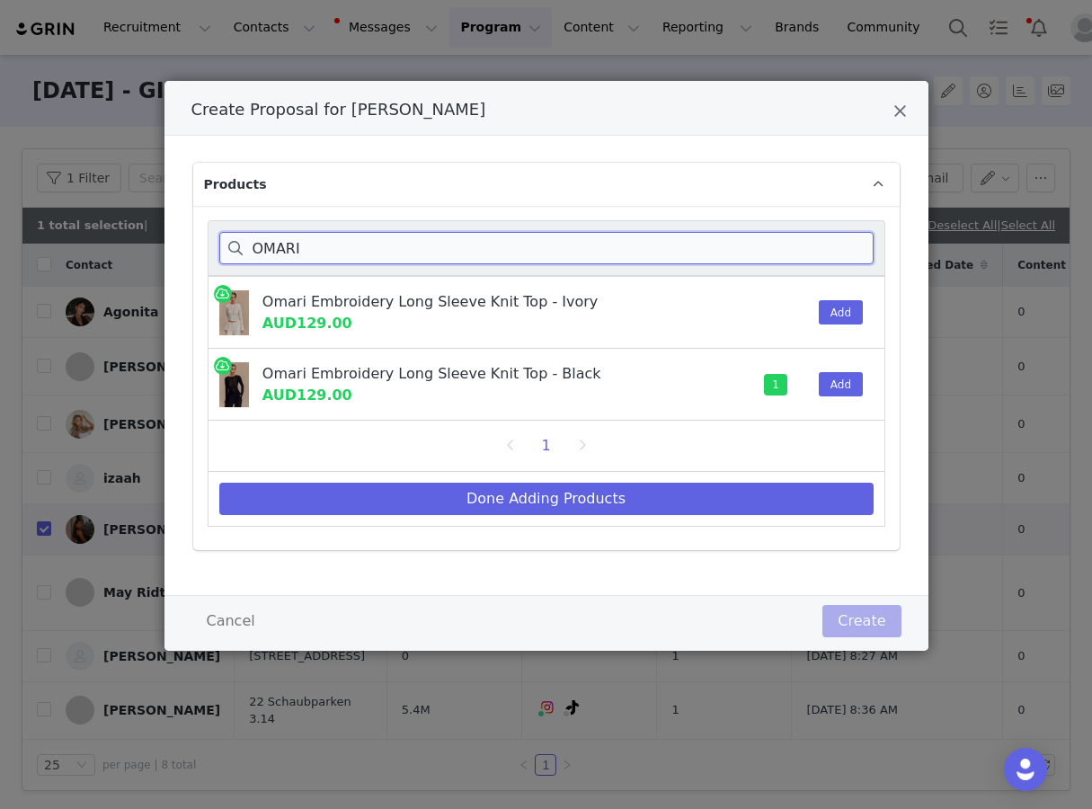
click at [554, 250] on input "OMARI" at bounding box center [546, 248] width 654 height 32
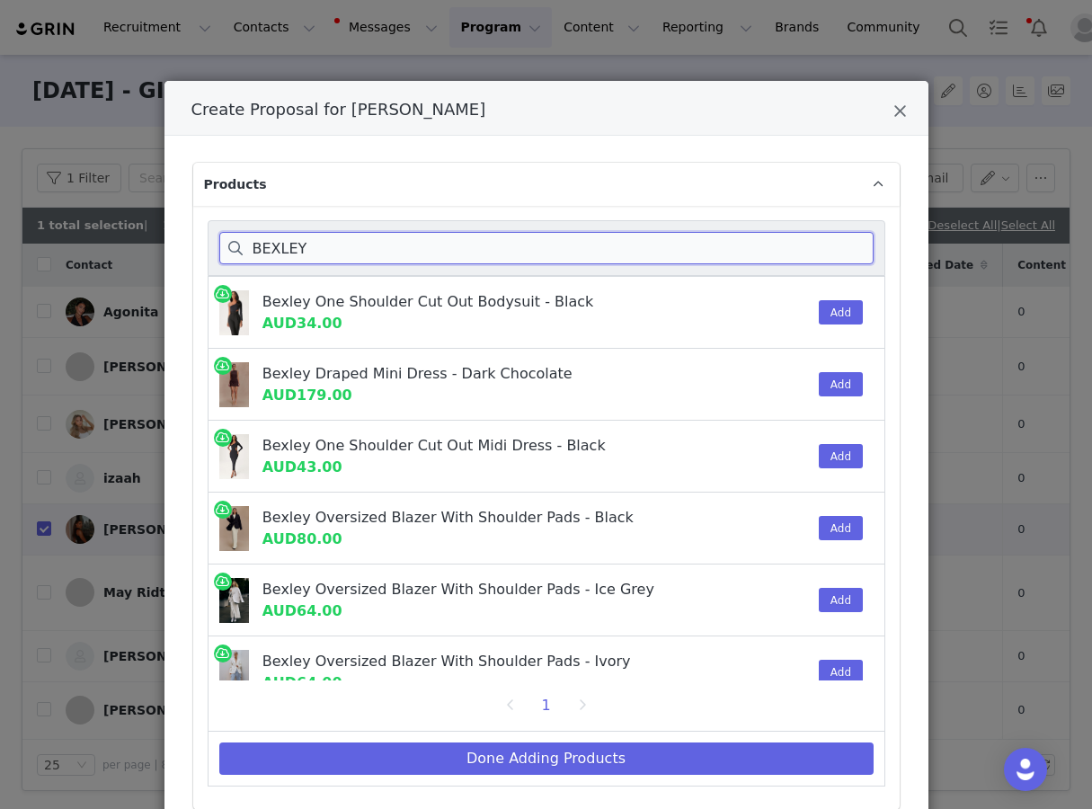
scroll to position [25, 0]
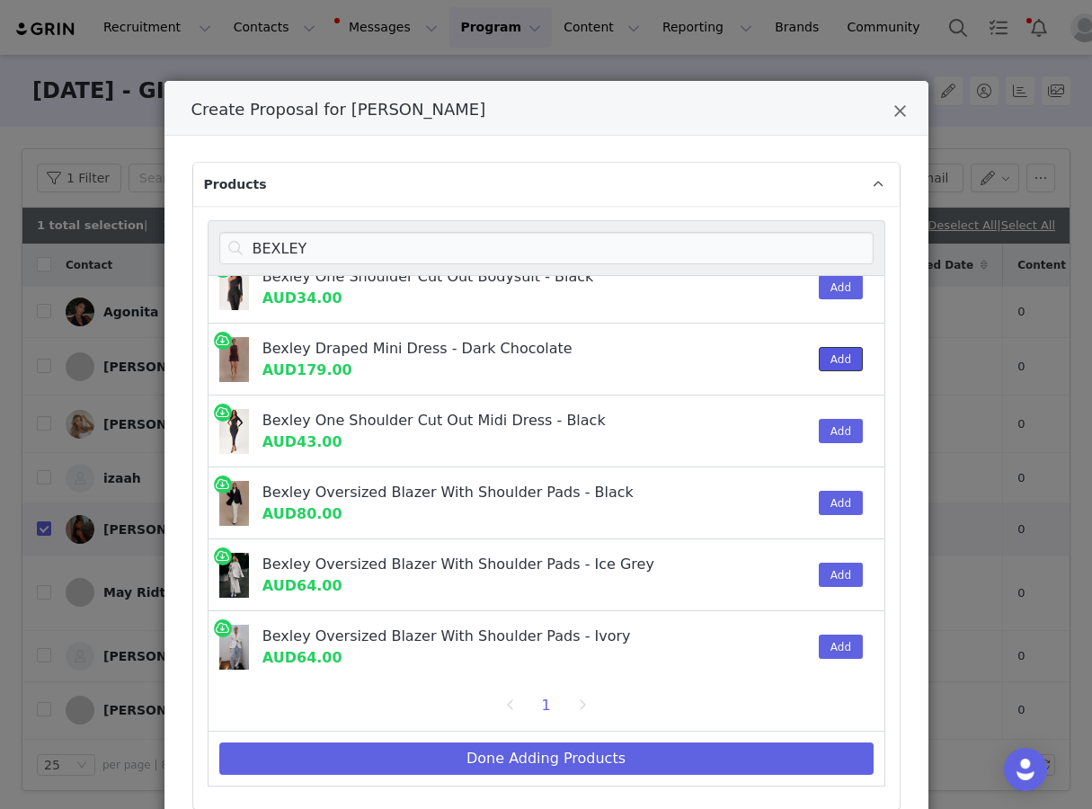
click at [846, 356] on button "Add" at bounding box center [841, 359] width 44 height 24
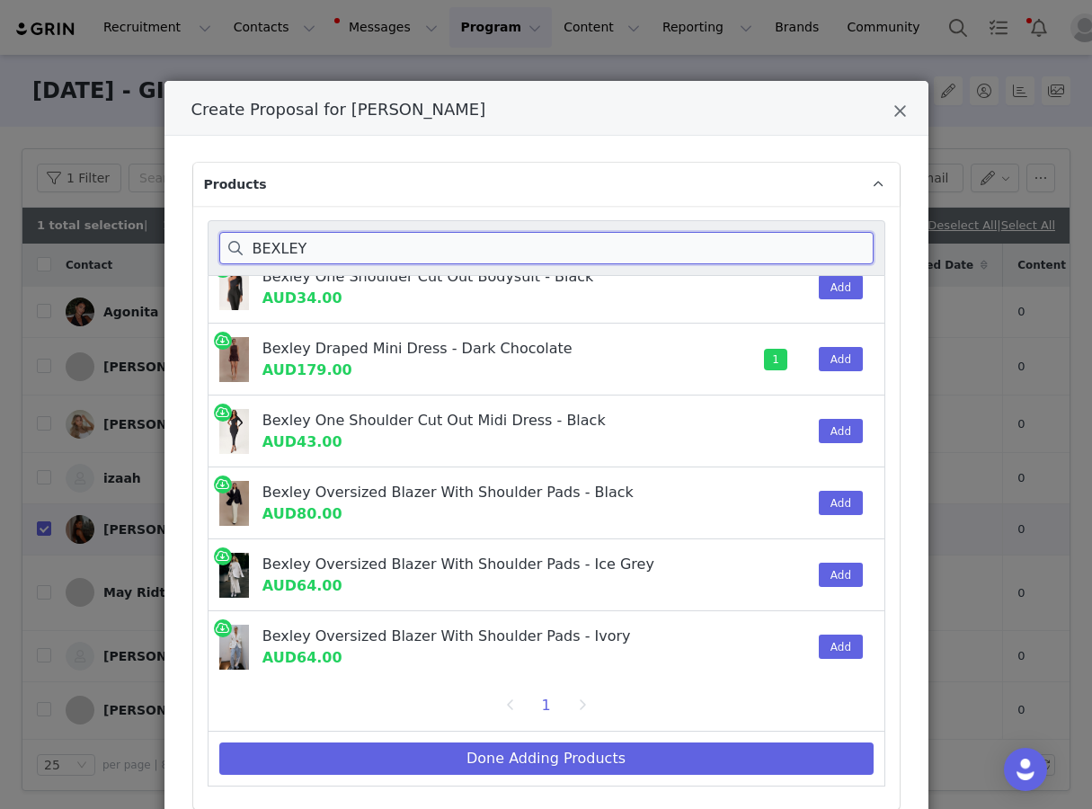
click at [785, 250] on input "BEXLEY" at bounding box center [546, 248] width 654 height 32
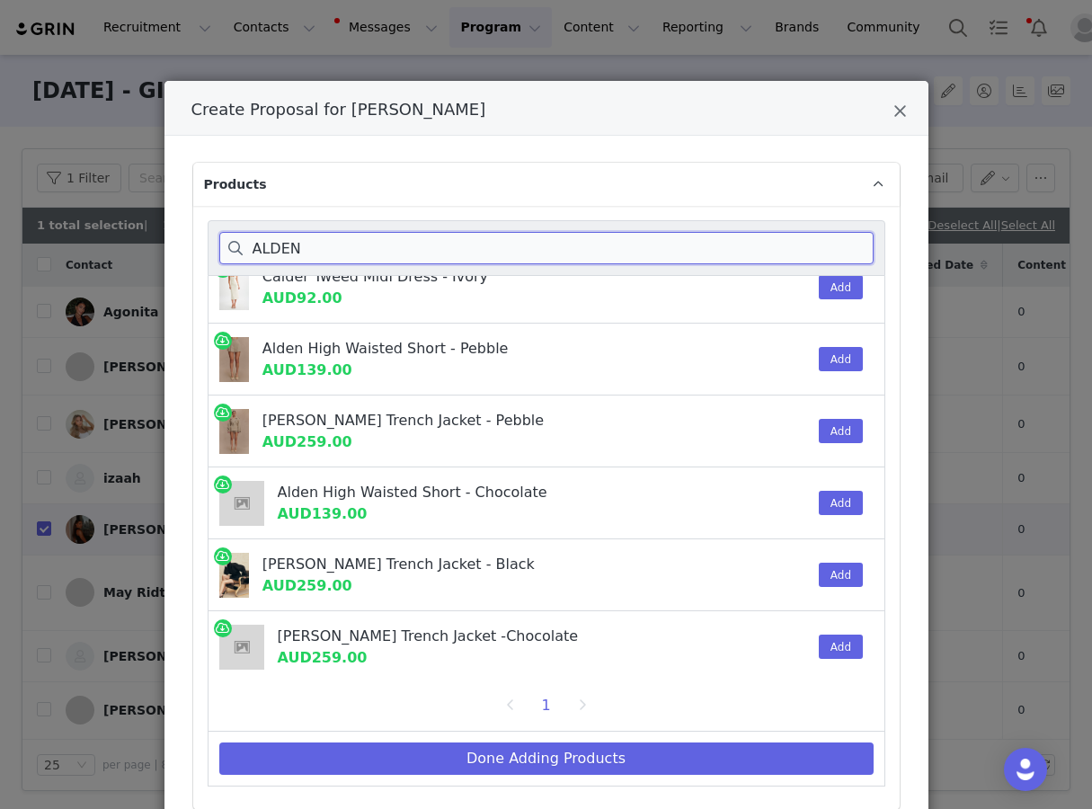
scroll to position [0, 0]
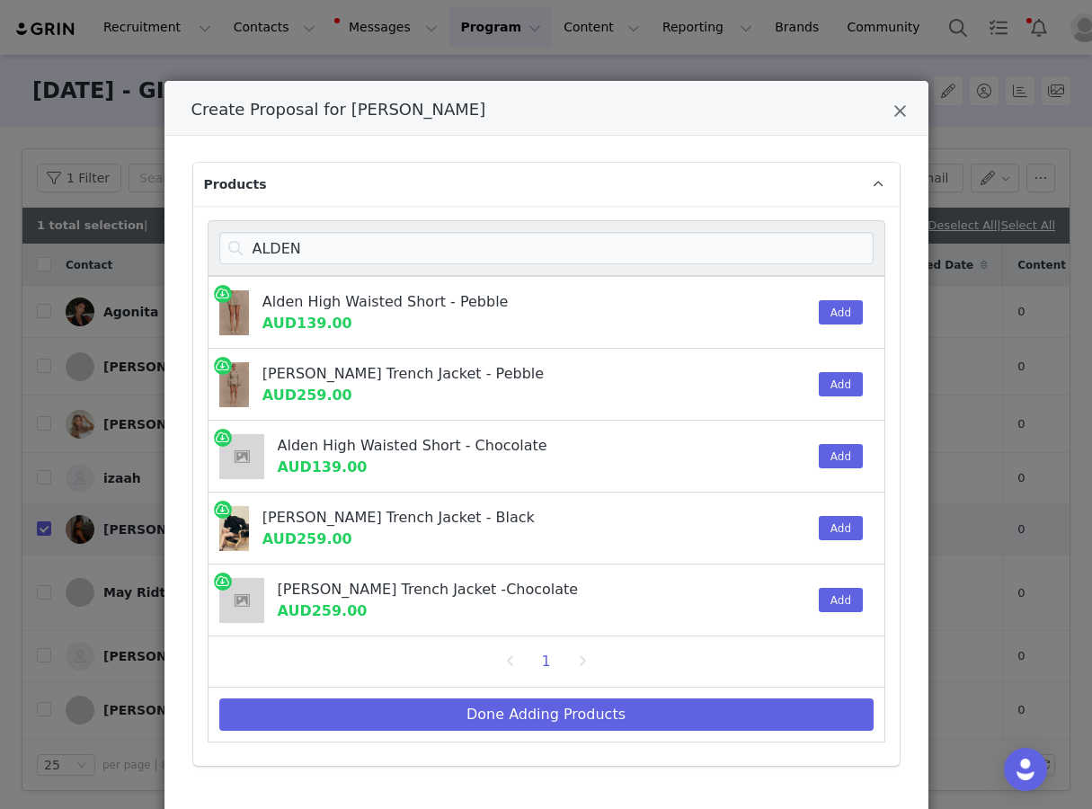
click at [826, 369] on div "Add" at bounding box center [835, 384] width 55 height 71
click at [839, 406] on div "Add" at bounding box center [835, 384] width 55 height 71
click at [839, 385] on button "Add" at bounding box center [841, 384] width 44 height 24
click at [832, 529] on button "Add" at bounding box center [841, 528] width 44 height 24
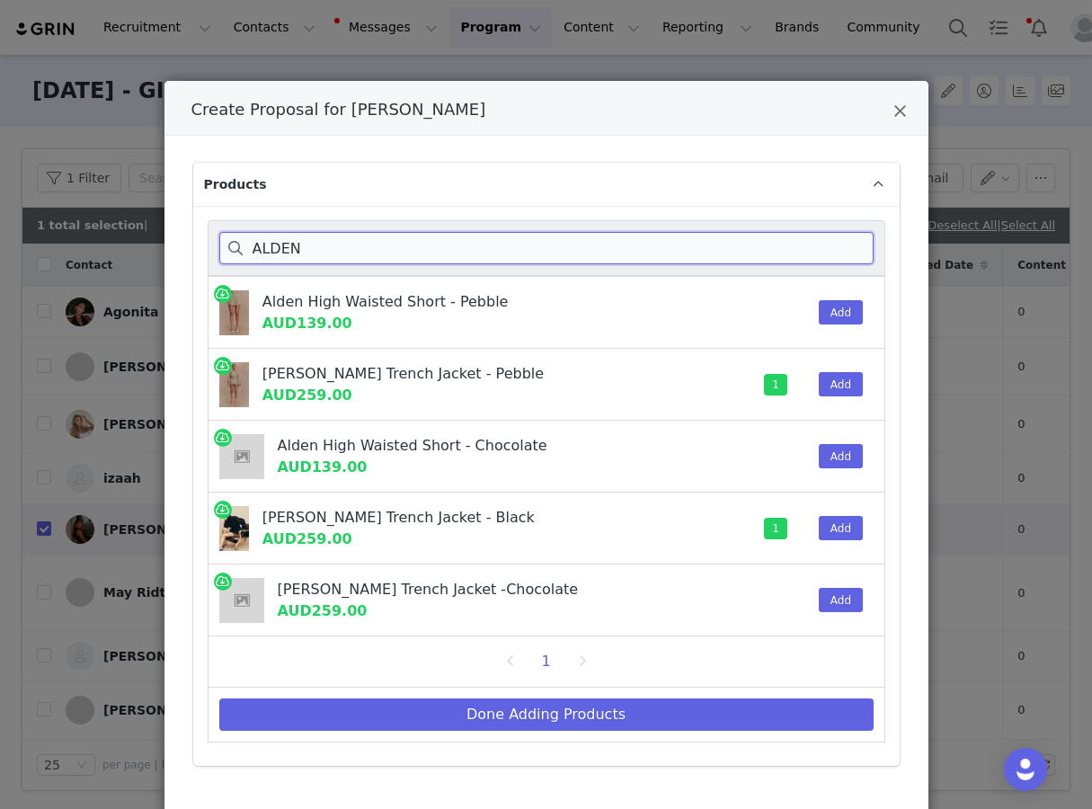
click at [660, 244] on input "ALDEN" at bounding box center [546, 248] width 654 height 32
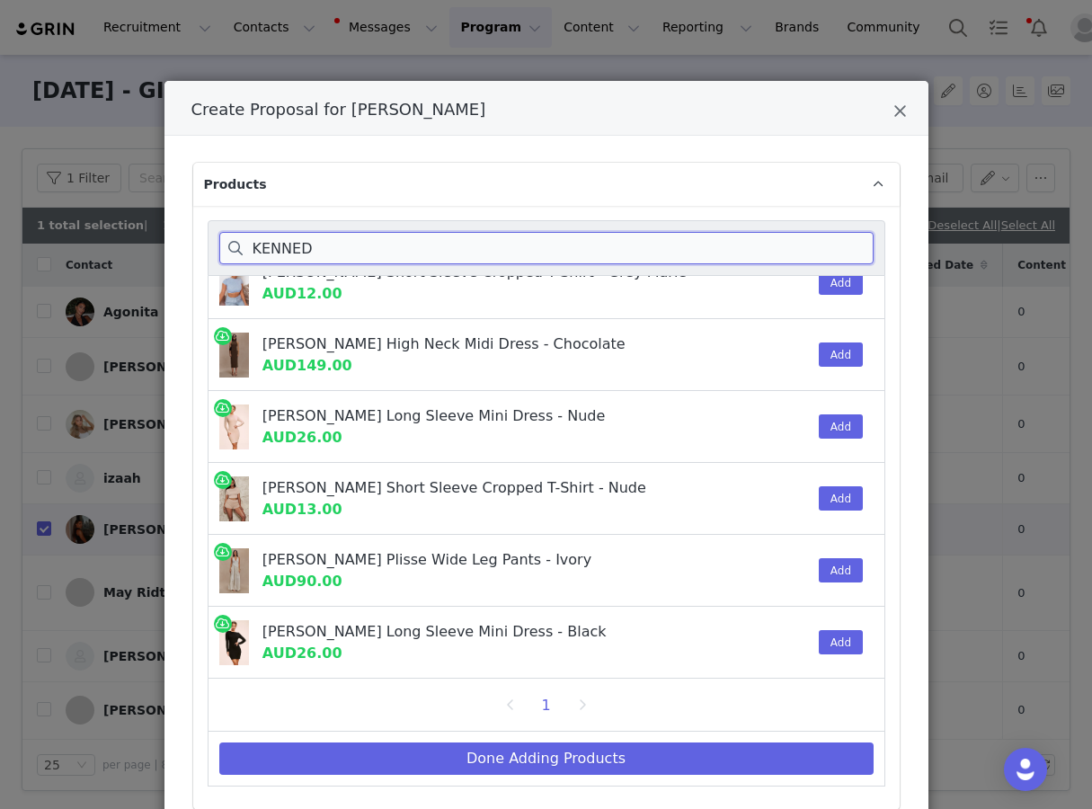
scroll to position [398, 0]
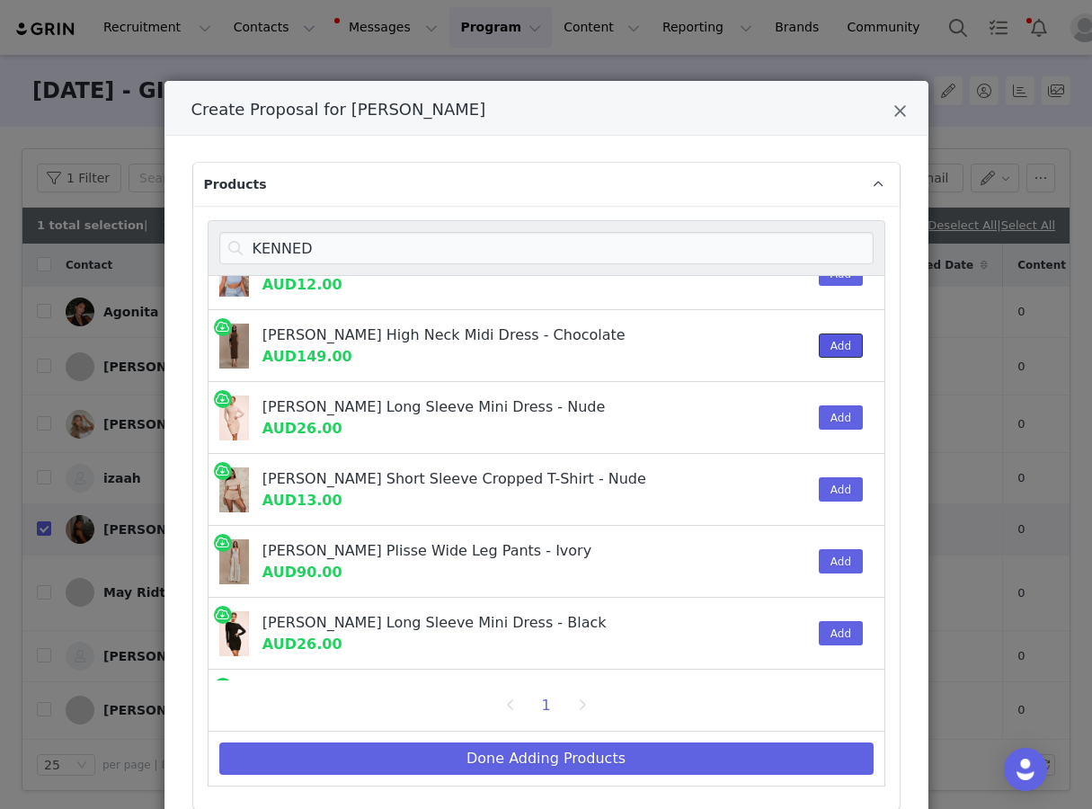
click at [850, 336] on button "Add" at bounding box center [841, 346] width 44 height 24
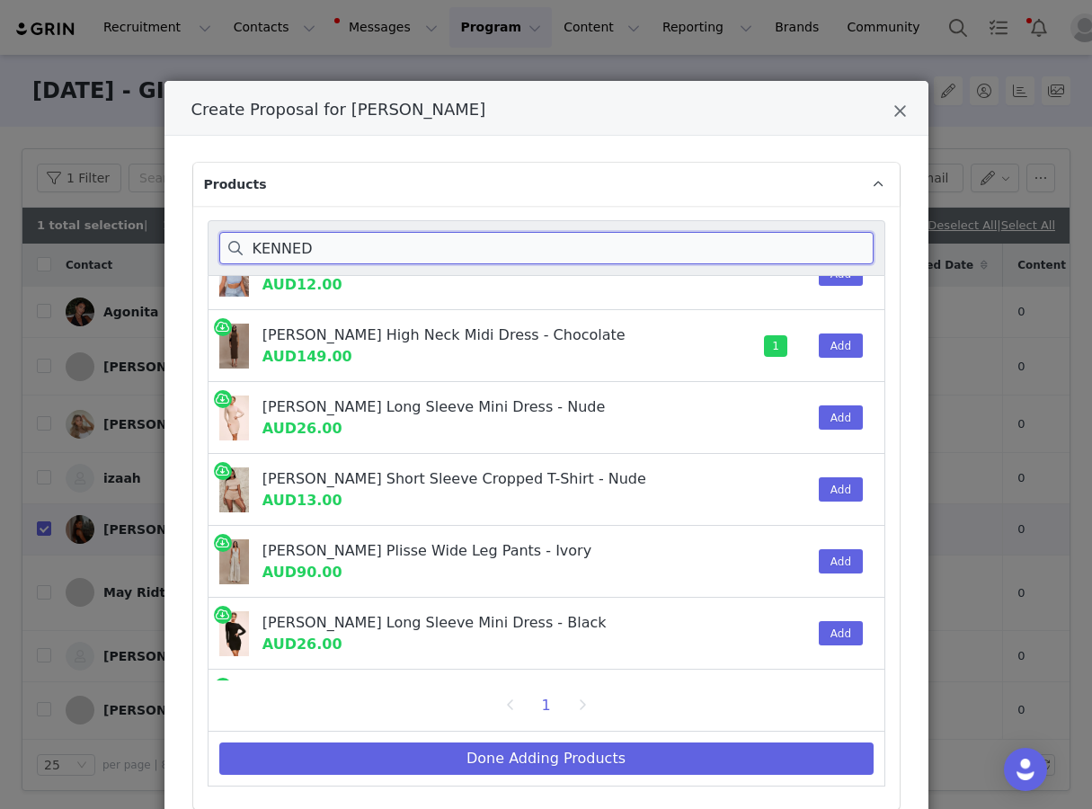
click at [769, 250] on input "KENNED" at bounding box center [546, 248] width 654 height 32
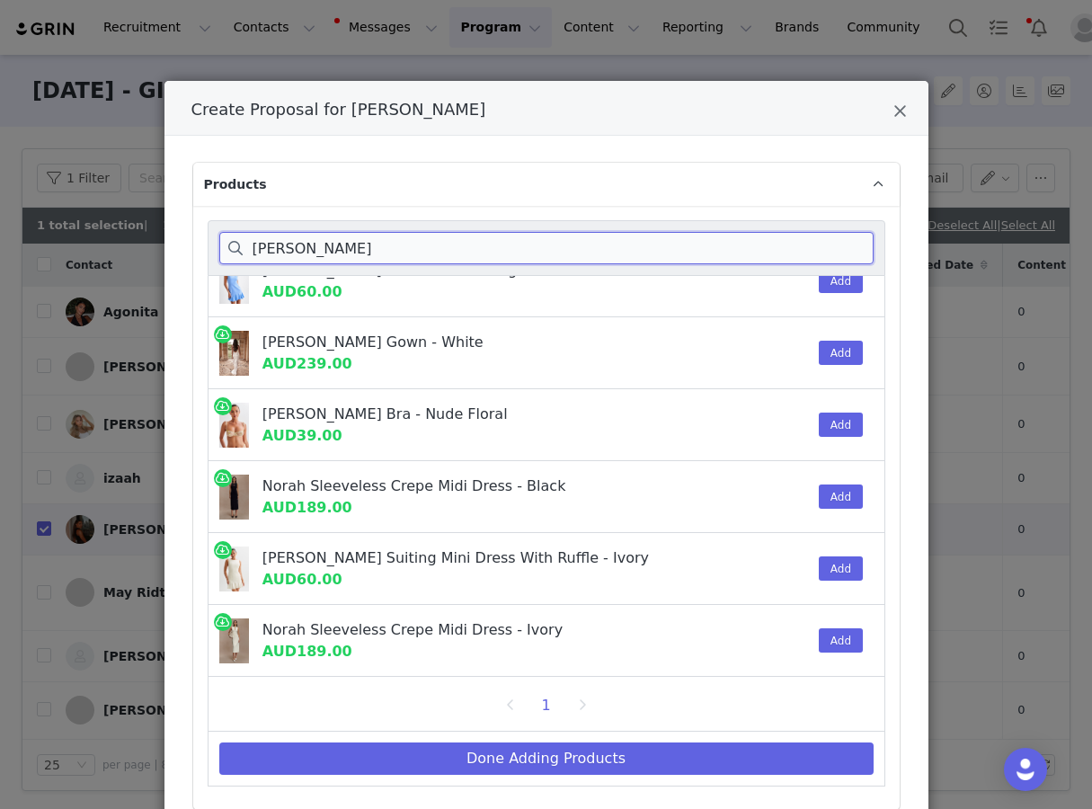
scroll to position [884, 0]
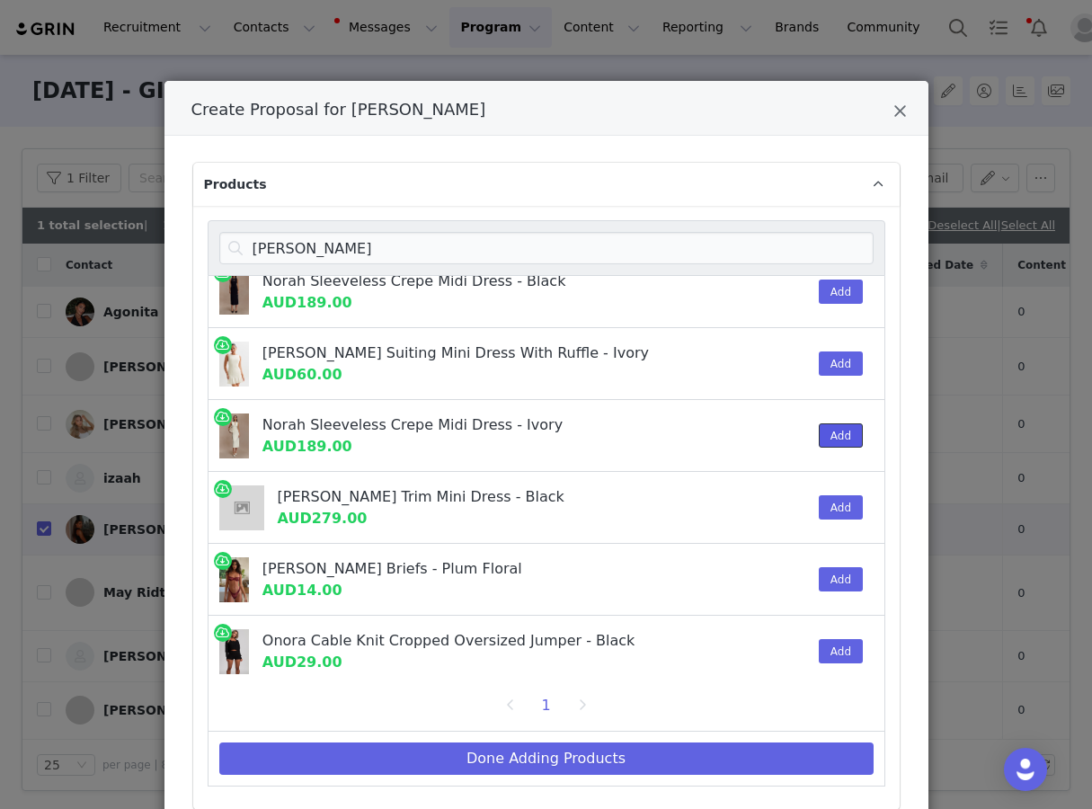
click at [832, 423] on button "Add" at bounding box center [841, 435] width 44 height 24
click at [822, 289] on button "Add" at bounding box center [841, 292] width 44 height 24
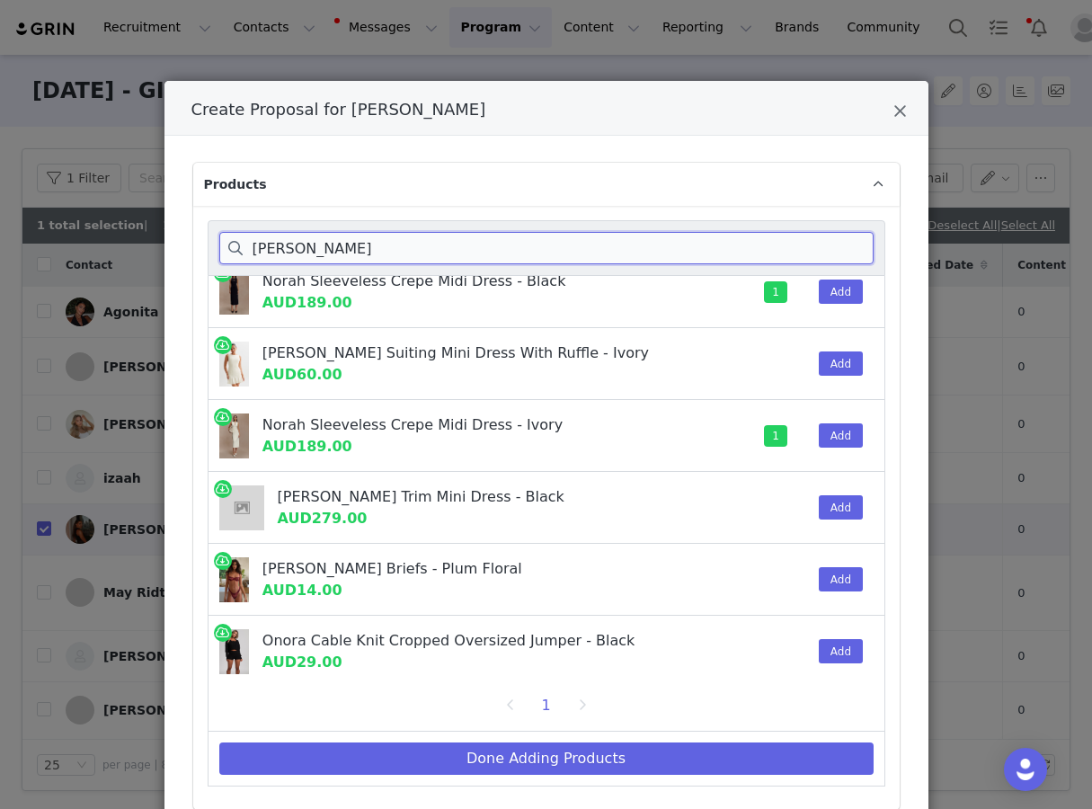
click at [780, 253] on input "[PERSON_NAME]" at bounding box center [546, 248] width 654 height 32
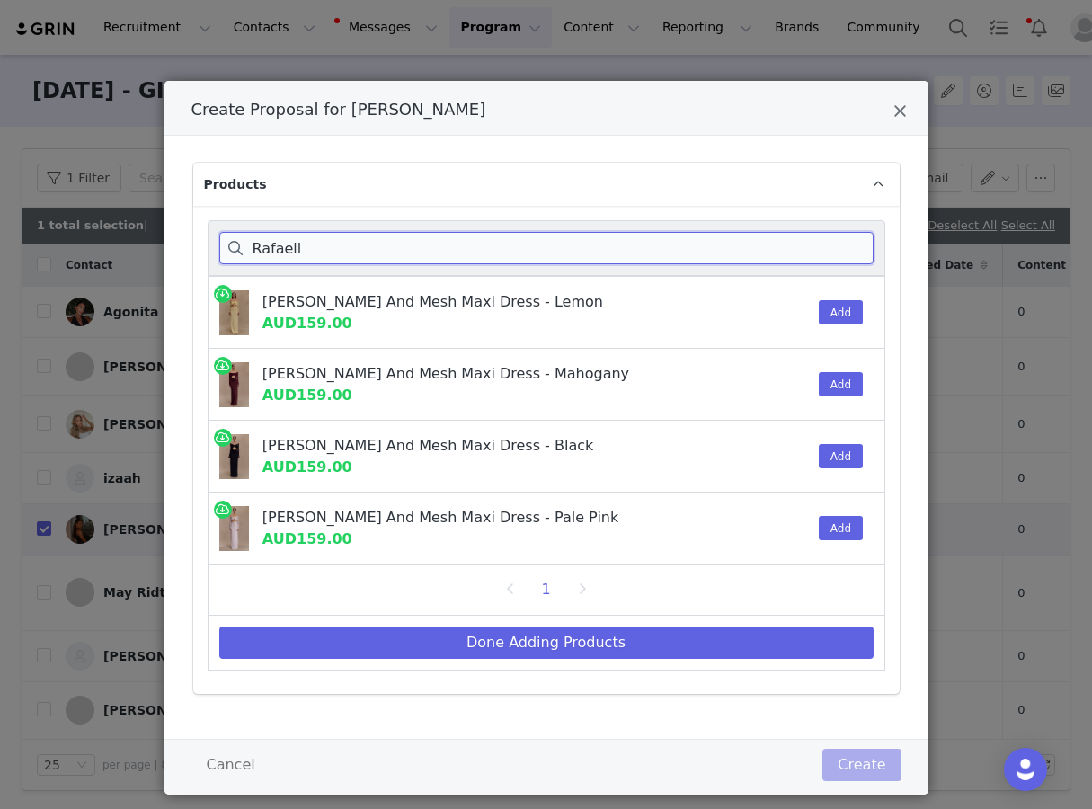
scroll to position [0, 0]
type input "Rafaell"
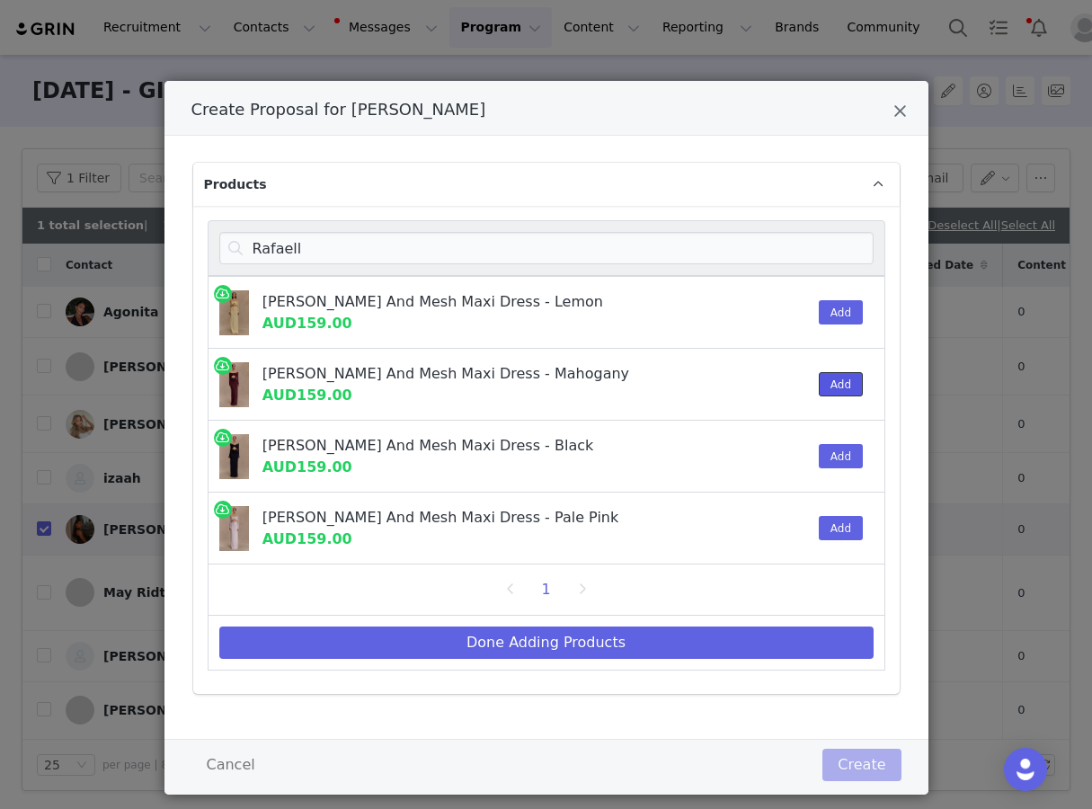
click at [843, 387] on button "Add" at bounding box center [841, 384] width 44 height 24
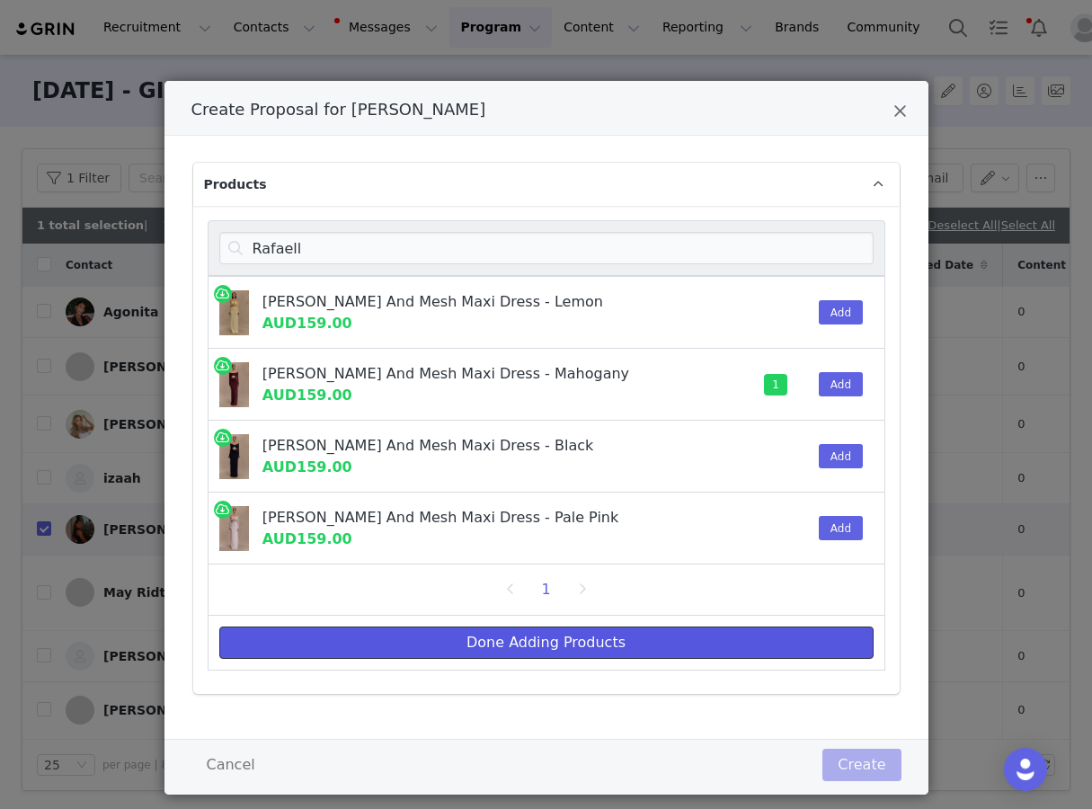
click at [684, 632] on button "Done Adding Products" at bounding box center [546, 643] width 654 height 32
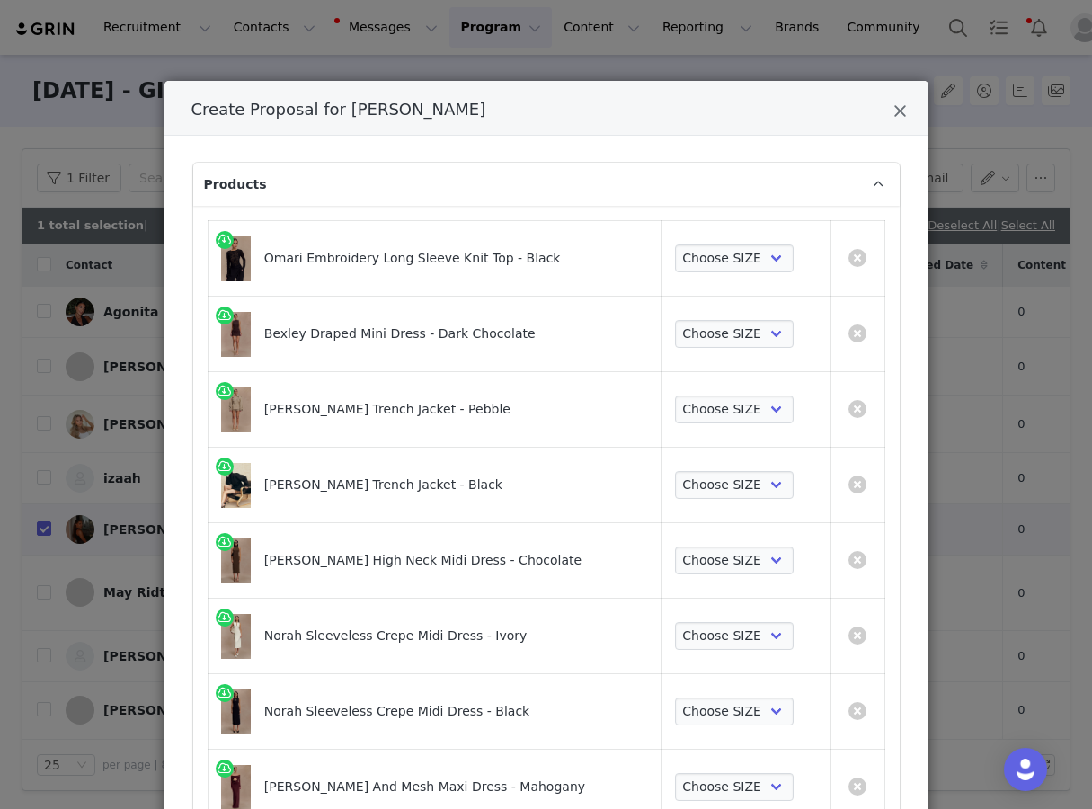
click at [731, 271] on td "Choose SIZE XXS XS S M L XL XXL 3XL" at bounding box center [746, 259] width 169 height 76
click at [731, 263] on select "Choose SIZE XXS XS S M L XL XXL 3XL" at bounding box center [735, 259] width 120 height 29
select select "27266441"
click at [675, 245] on select "Choose SIZE XXS XS S M L XL XXL 3XL" at bounding box center [735, 259] width 120 height 29
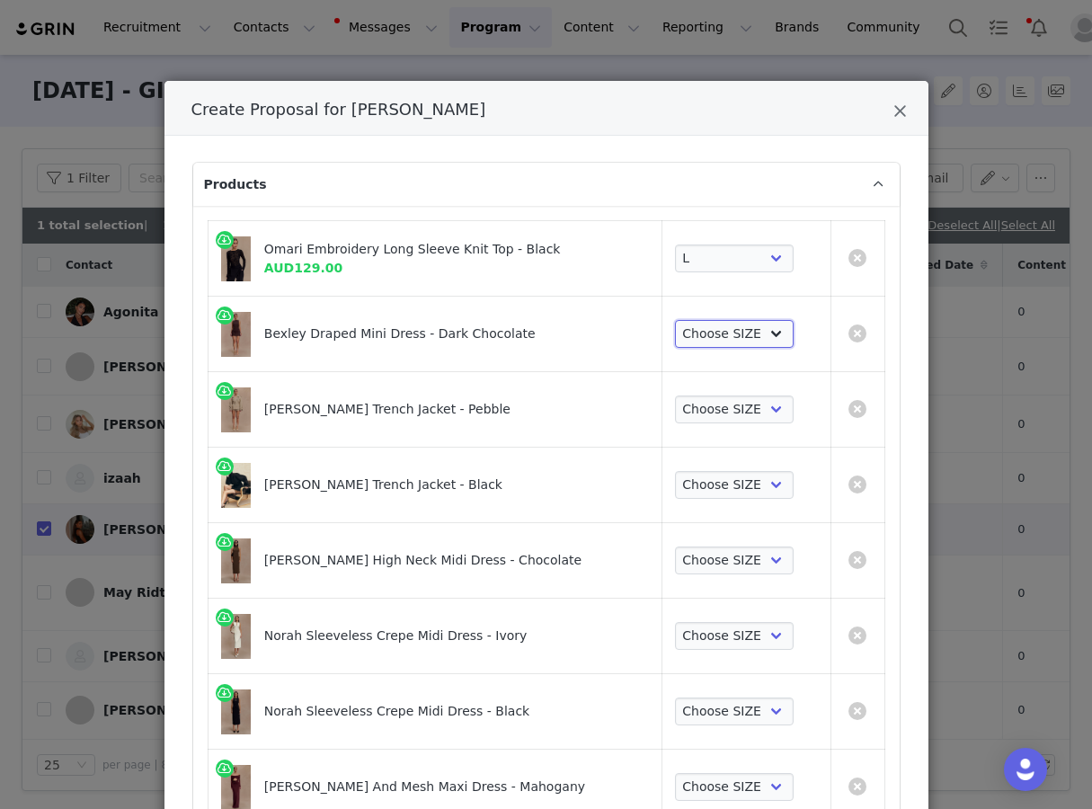
click at [717, 338] on select "Choose SIZE XXS XS S M L XL XXL 3XL" at bounding box center [735, 334] width 120 height 29
select select "27127668"
click at [675, 320] on select "Choose SIZE XXS XS S M L XL XXL 3XL" at bounding box center [735, 334] width 120 height 29
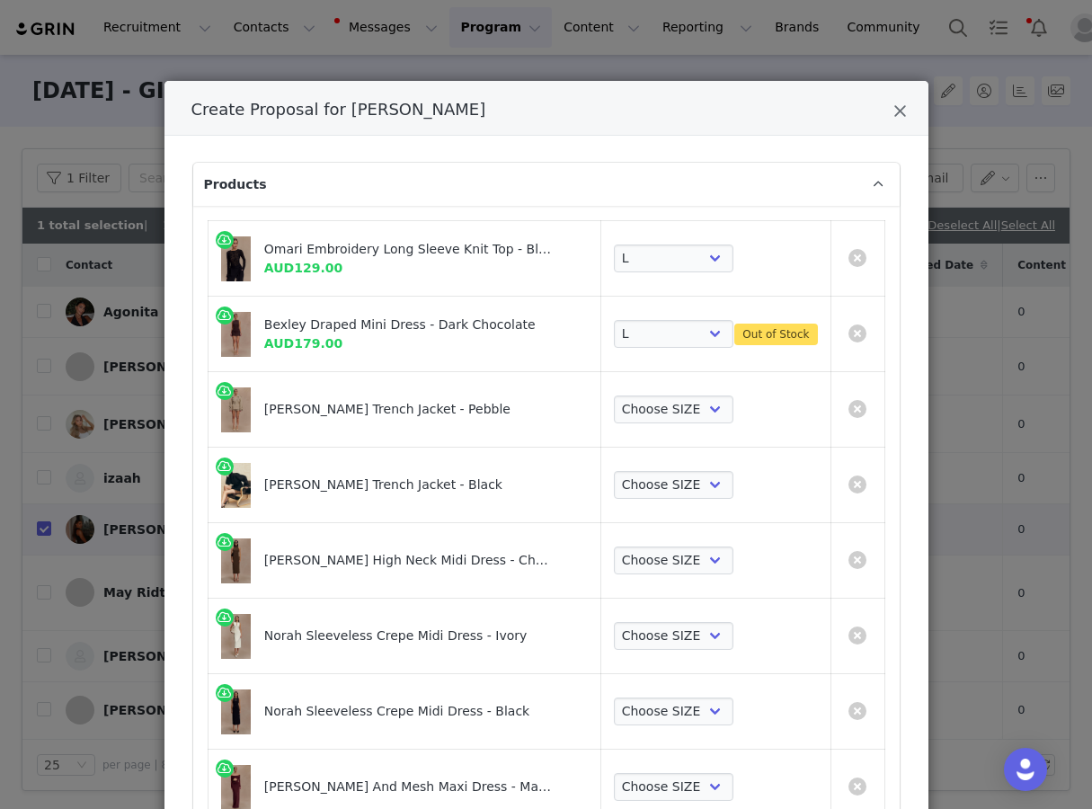
click at [722, 410] on div "Choose SIZE XXS XS S M L XL XXL 3XL" at bounding box center [716, 410] width 204 height 29
click at [693, 409] on select "Choose SIZE XXS XS S M L XL XXL 3XL" at bounding box center [674, 410] width 120 height 29
select select "26375369"
click at [614, 396] on select "Choose SIZE XXS XS S M L XL XXL 3XL" at bounding box center [674, 410] width 120 height 29
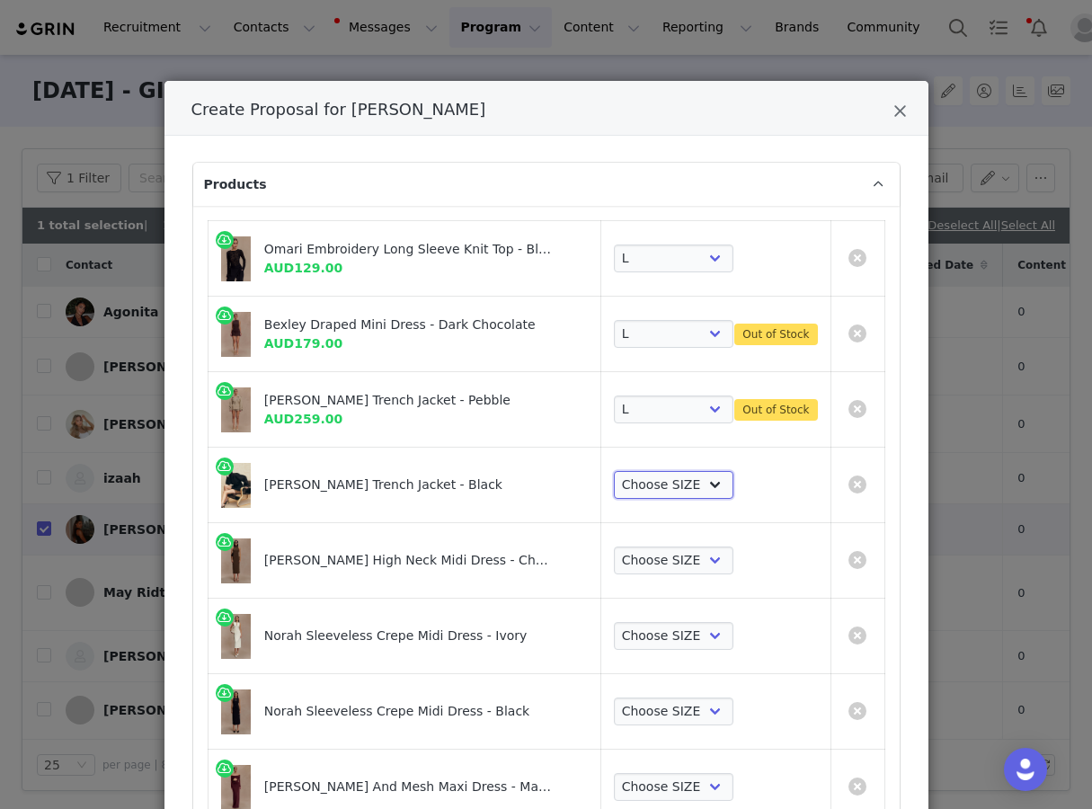
click at [668, 482] on select "Choose SIZE XXS XS S M L XL XXL 3XL" at bounding box center [674, 485] width 120 height 29
select select "27861719"
click at [614, 471] on select "Choose SIZE XXS XS S M L XL XXL 3XL" at bounding box center [674, 485] width 120 height 29
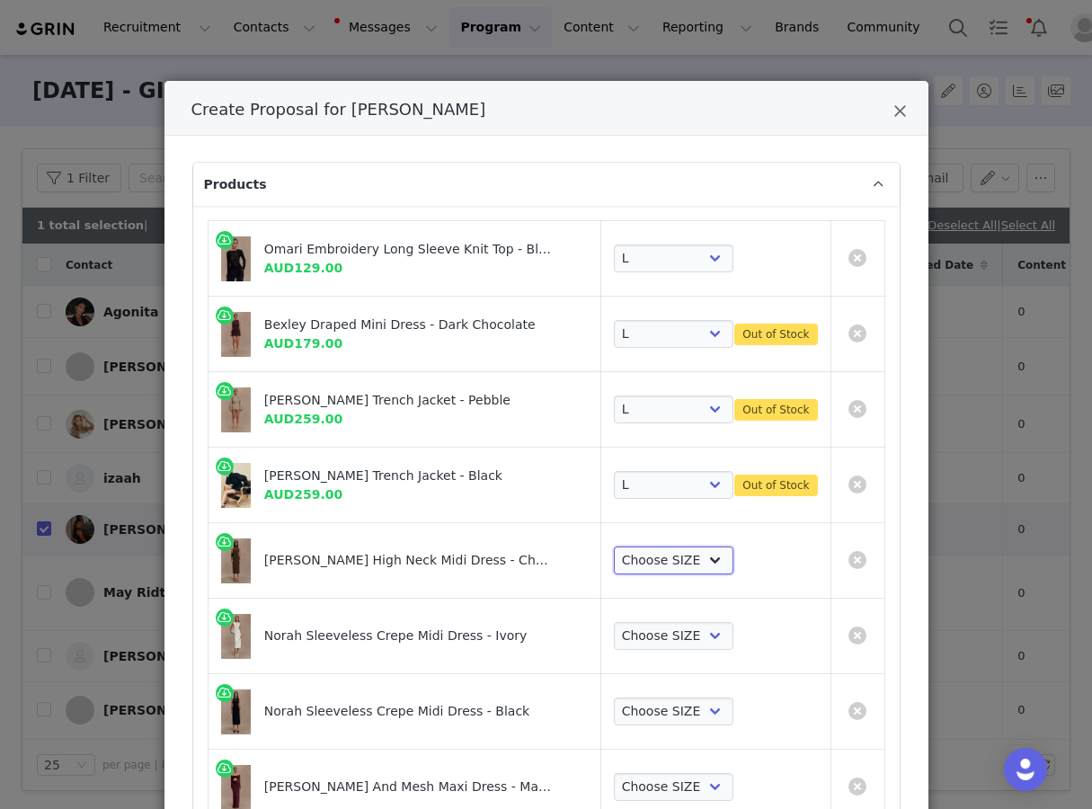
click at [652, 556] on select "Choose SIZE XXS XS S M L XL XXL 3XL" at bounding box center [674, 561] width 120 height 29
select select "27798950"
click at [614, 547] on select "Choose SIZE XXS XS S M L XL XXL 3XL" at bounding box center [674, 561] width 120 height 29
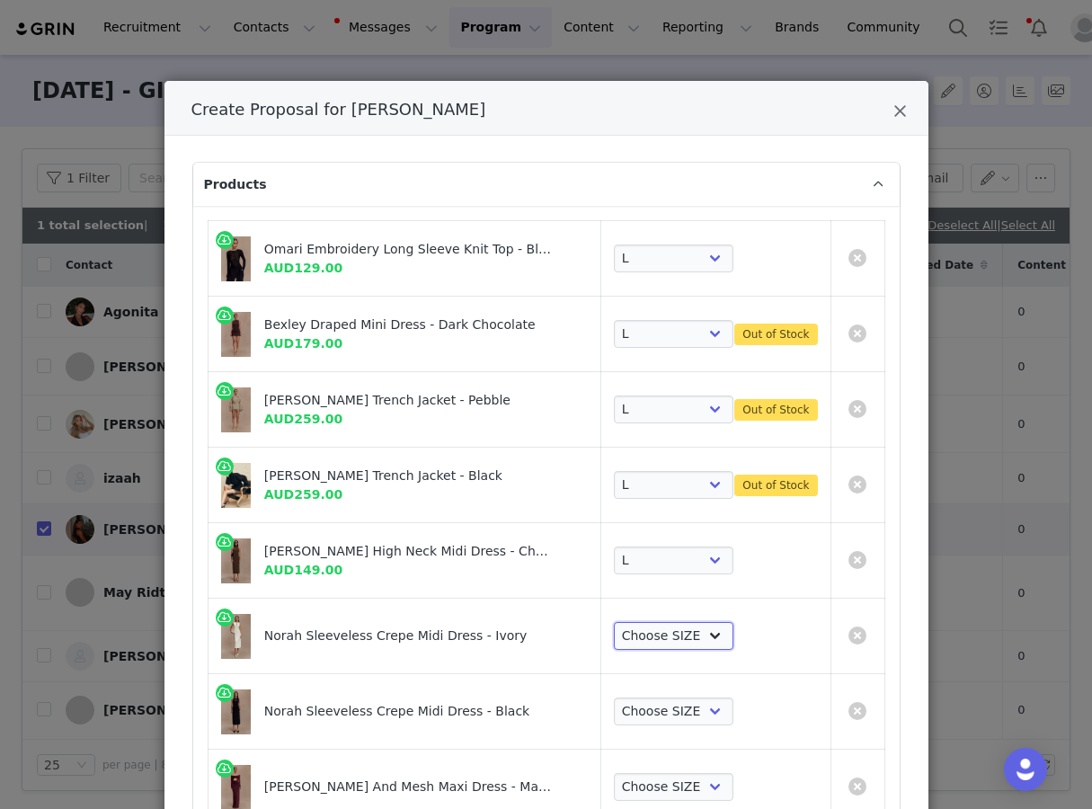
click at [661, 639] on select "Choose SIZE XXS XS S M L XL XXL 3XL" at bounding box center [674, 636] width 120 height 29
select select "27695249"
click at [614, 622] on select "Choose SIZE XXS XS S M L XL XXL 3XL" at bounding box center [674, 636] width 120 height 29
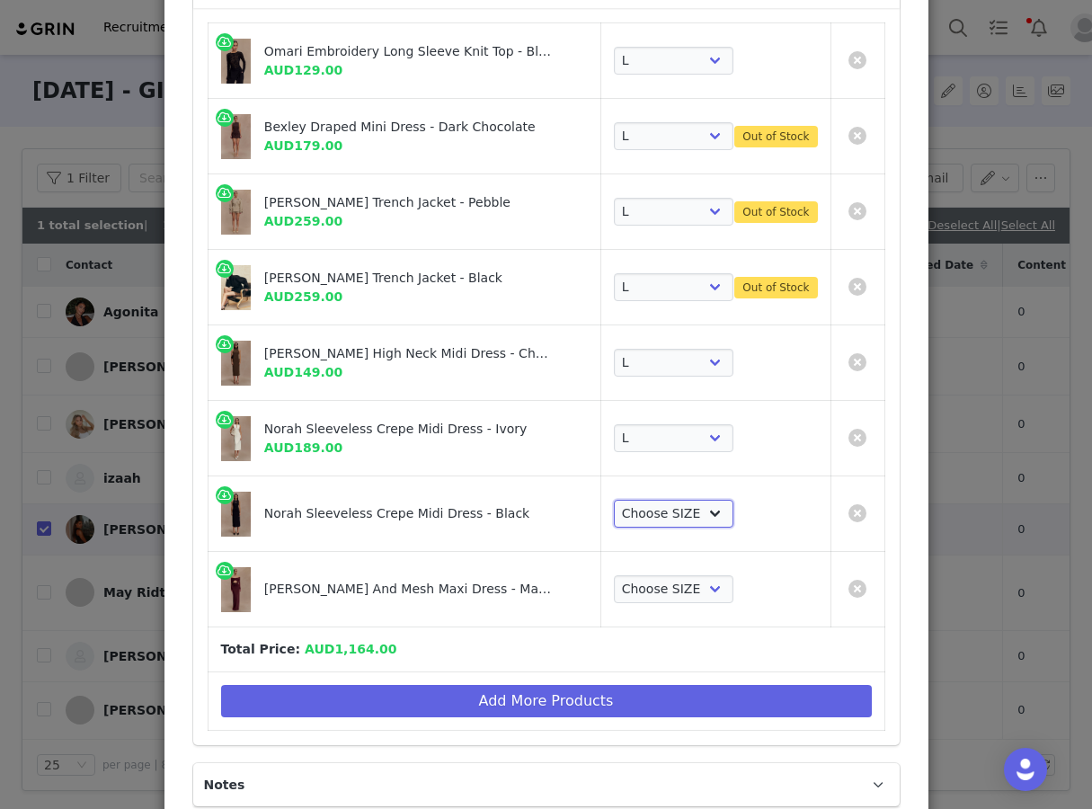
click at [693, 510] on select "Choose SIZE XXS XS S M L XL XXL 3XL" at bounding box center [674, 514] width 120 height 29
select select "27694934"
click at [614, 500] on select "Choose SIZE XXS XS S M L XL XXL 3XL" at bounding box center [674, 514] width 120 height 29
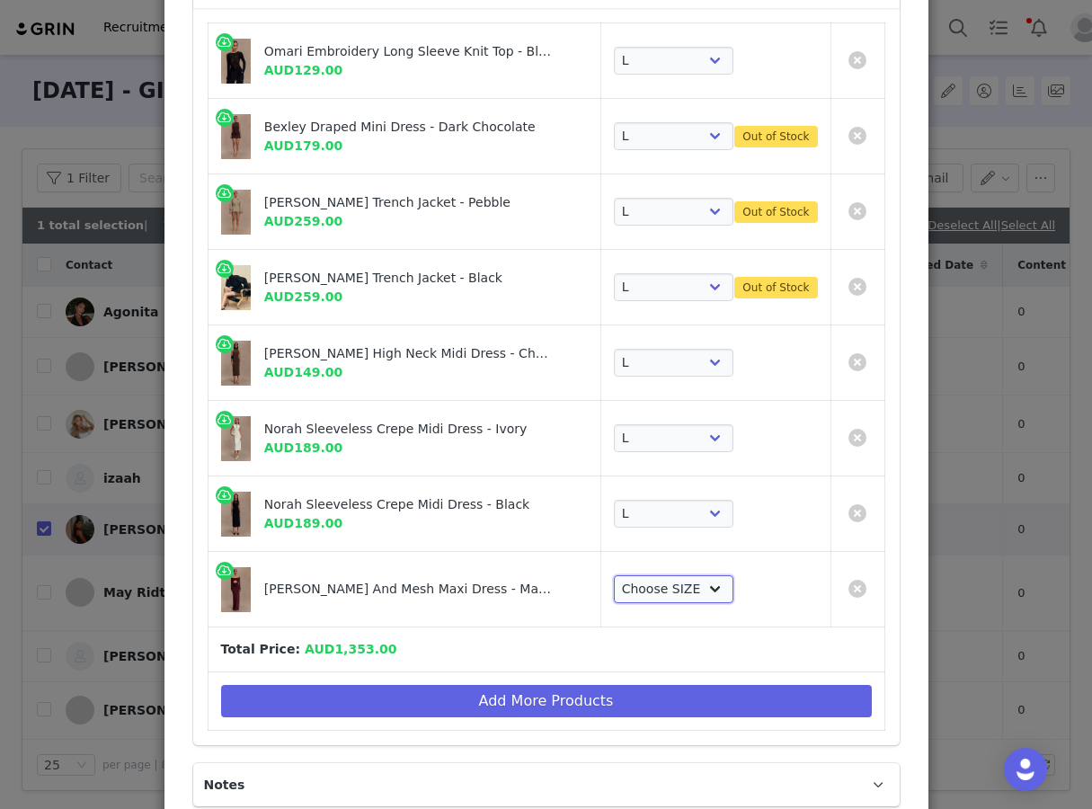
click at [669, 588] on select "Choose SIZE XXS XS S M L XL XXL 3XL" at bounding box center [674, 589] width 120 height 29
select select "27441624"
click at [614, 575] on select "Choose SIZE XXS XS S M L XL XXL 3XL" at bounding box center [674, 589] width 120 height 29
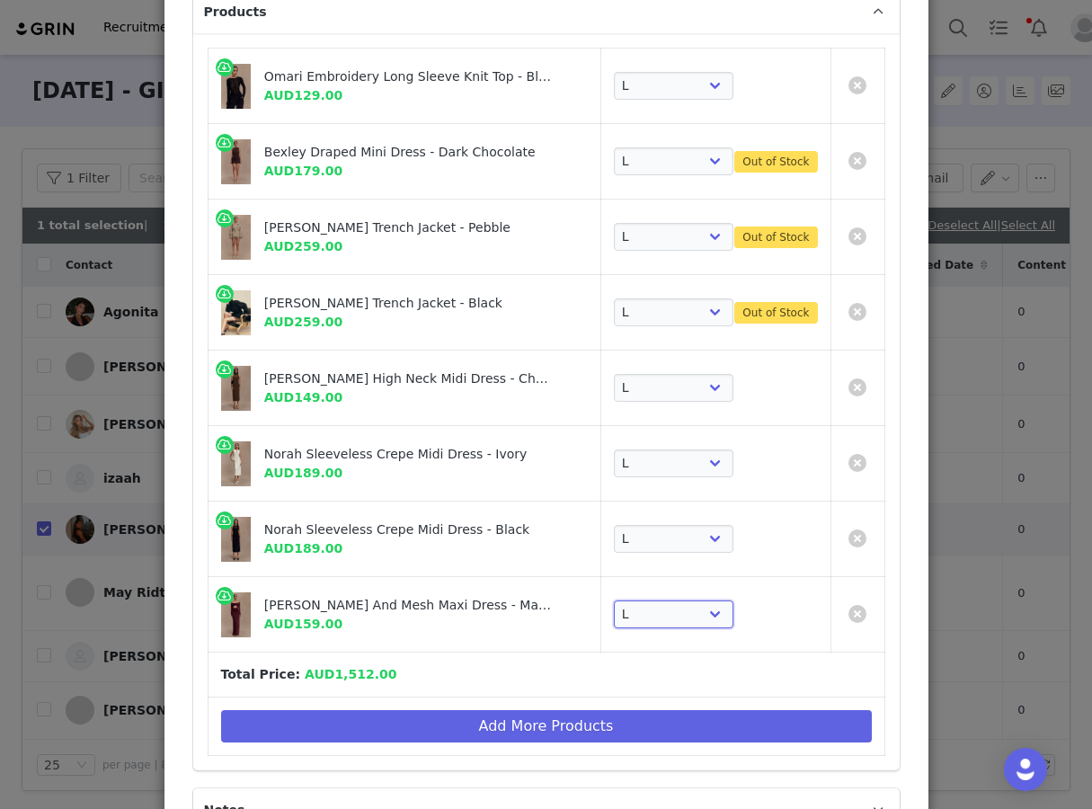
scroll to position [174, 0]
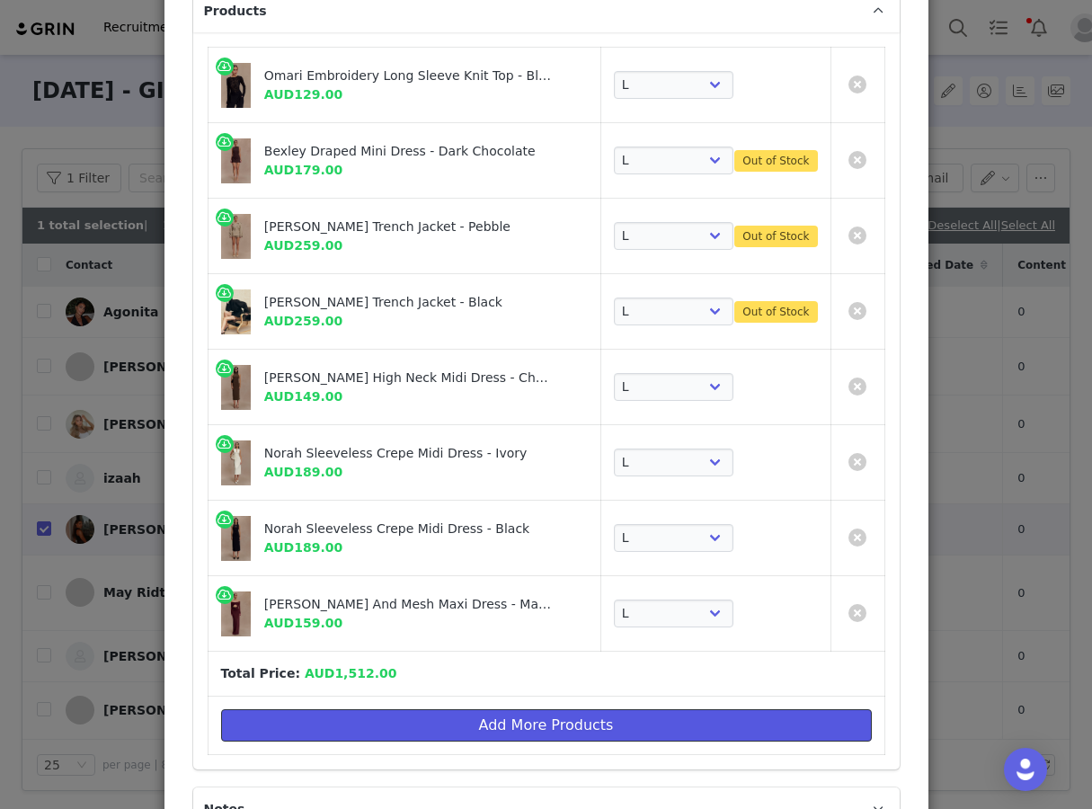
click at [560, 716] on button "Add More Products" at bounding box center [546, 725] width 651 height 32
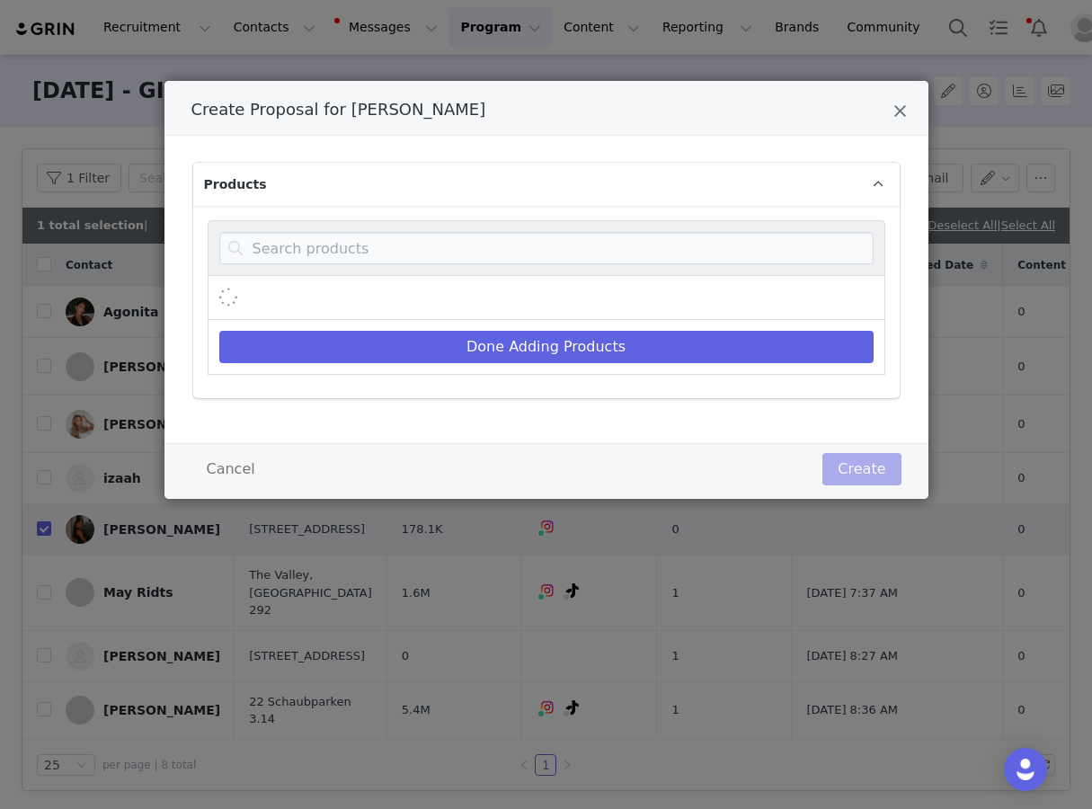
scroll to position [0, 0]
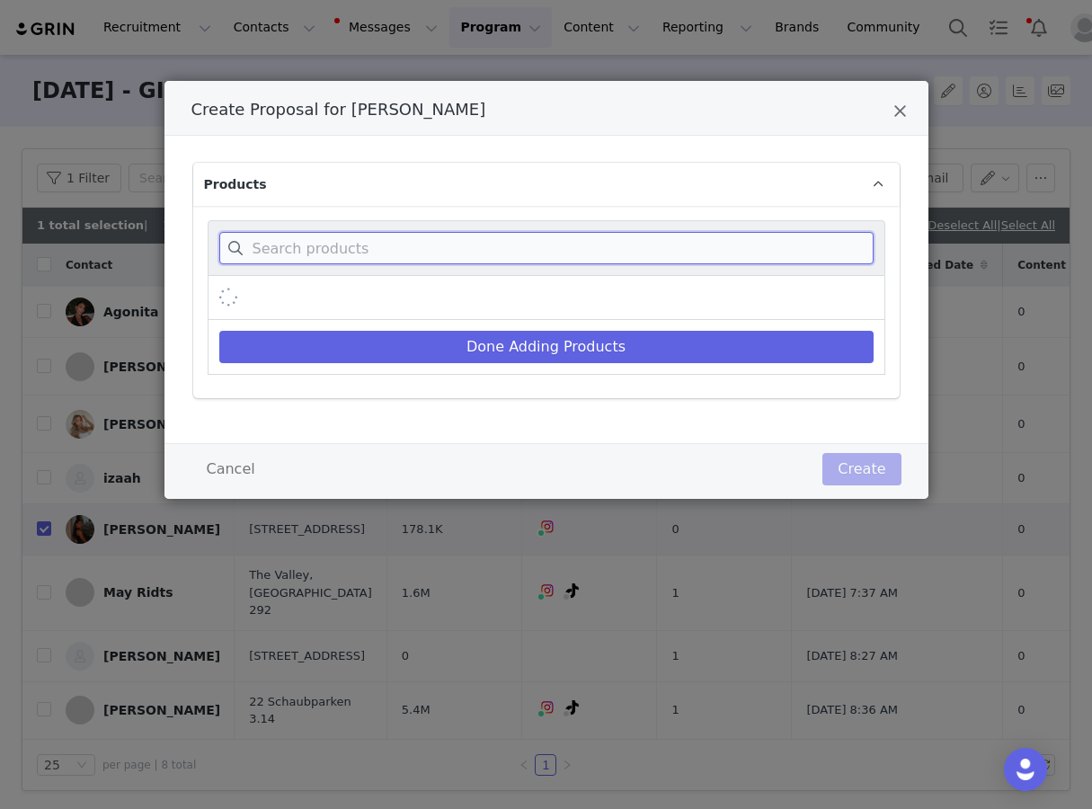
click at [519, 233] on input "Create Proposal for Madisen Skinner" at bounding box center [546, 248] width 654 height 32
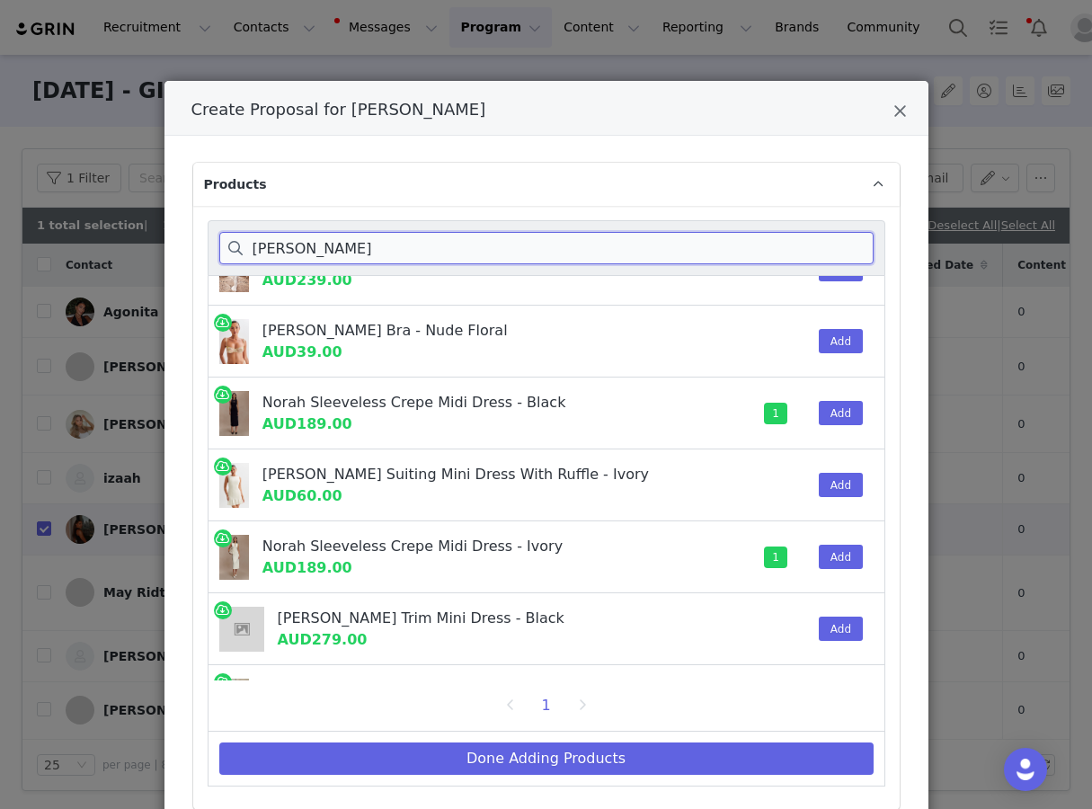
scroll to position [648, 0]
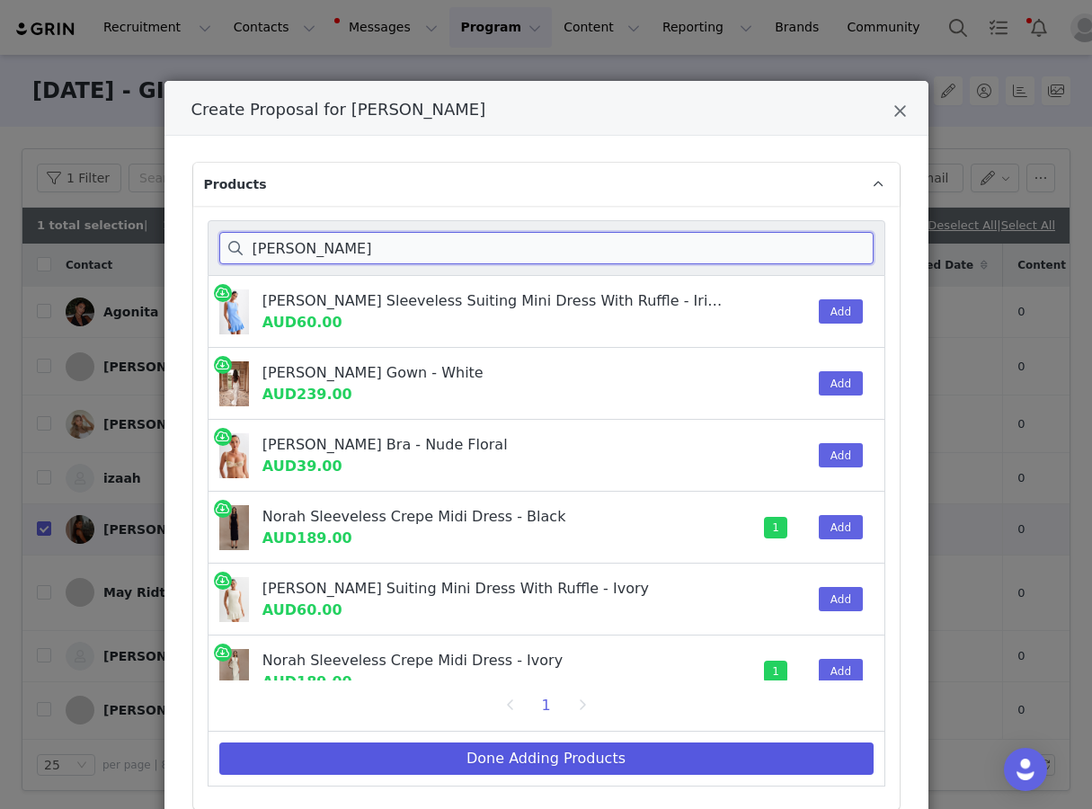
type input "nora"
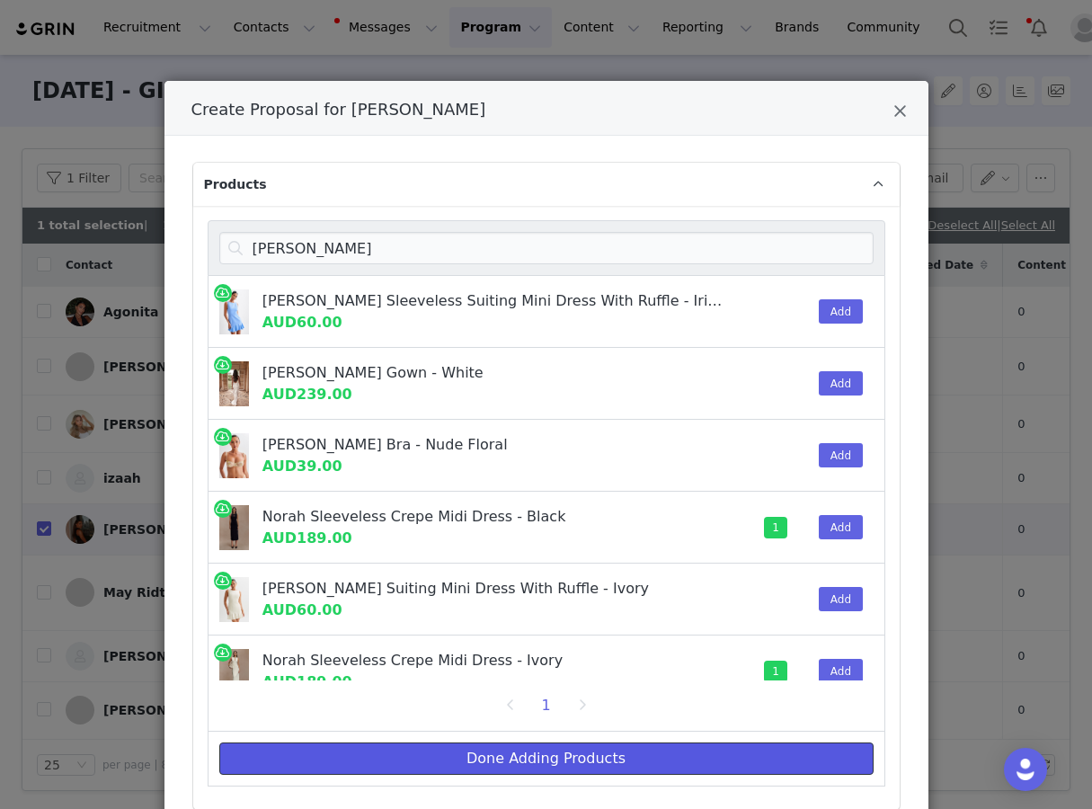
click at [645, 766] on button "Done Adding Products" at bounding box center [546, 759] width 654 height 32
select select "27266441"
select select "27127668"
select select "26375369"
select select "27861719"
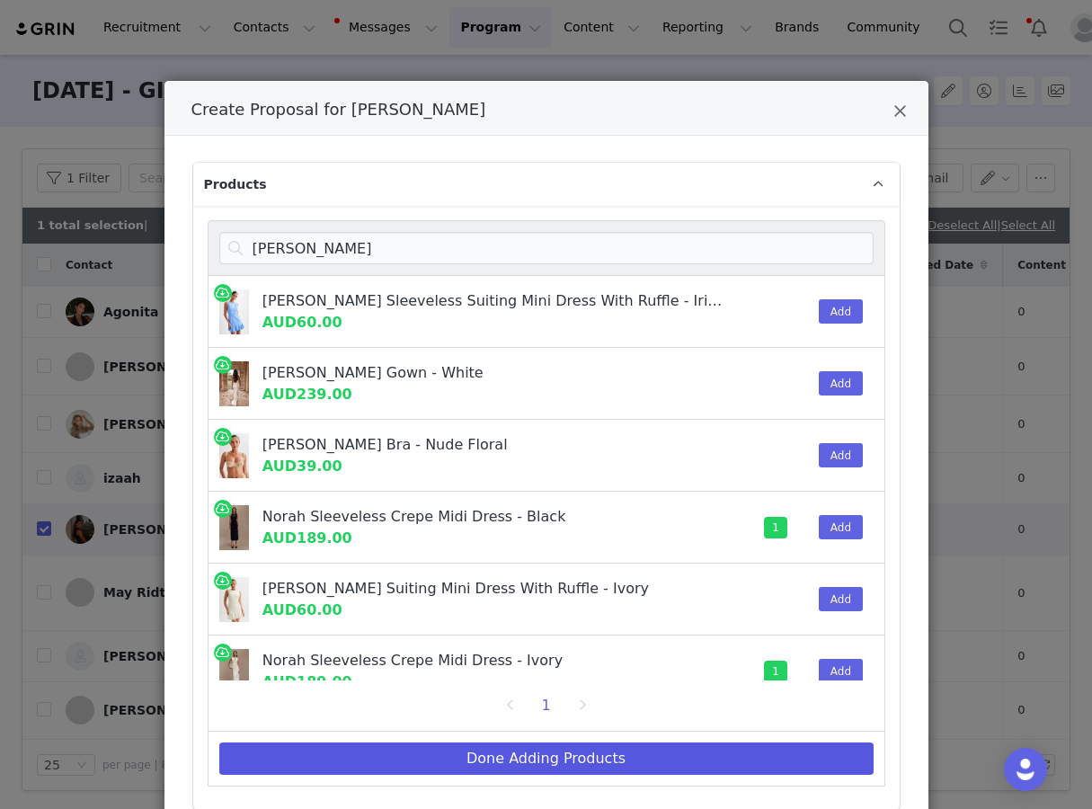
select select "27798950"
select select "27695249"
select select "27694934"
select select "27441624"
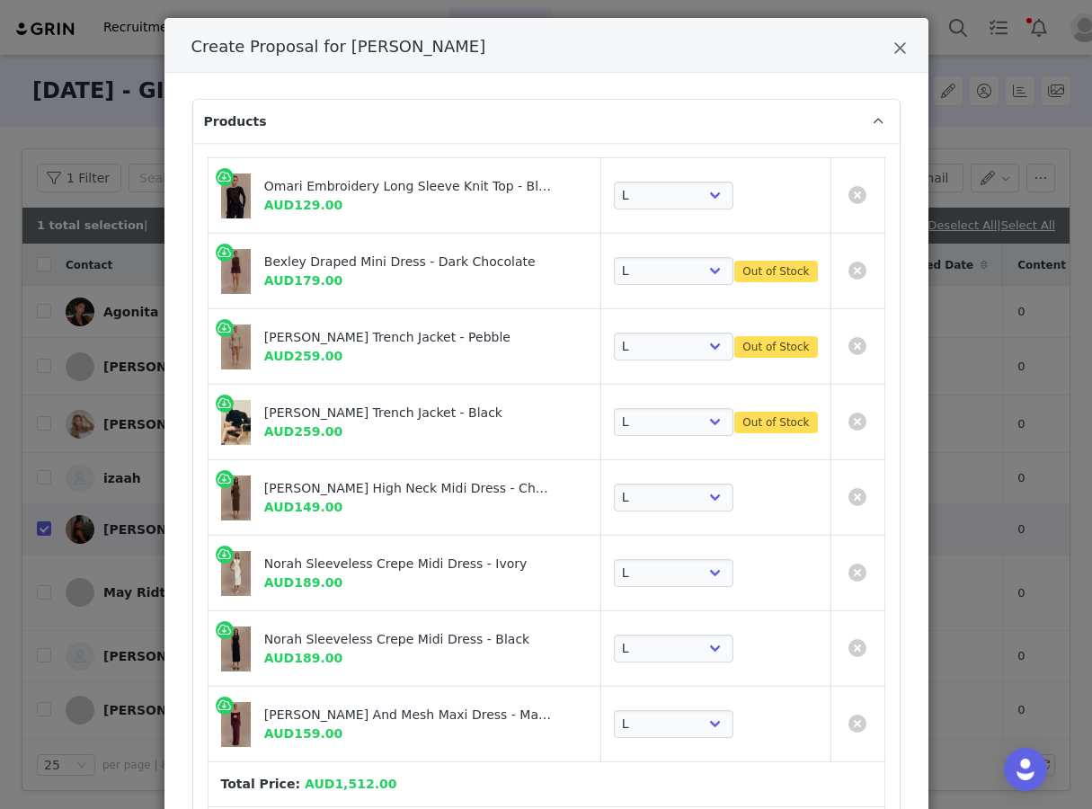
scroll to position [76, 0]
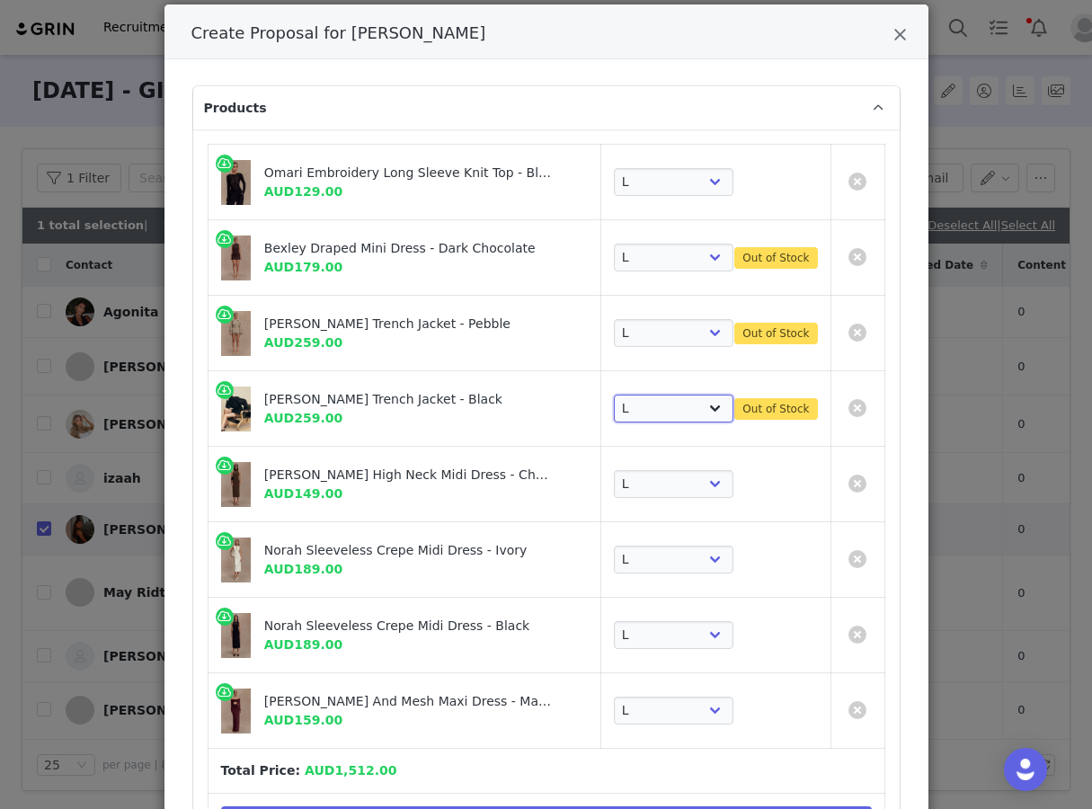
click at [677, 420] on select "Choose SIZE XXS XS S M L XL XXL 3XL" at bounding box center [674, 409] width 120 height 29
click at [614, 395] on select "Choose SIZE XXS XS S M L XL XXL 3XL" at bounding box center [674, 409] width 120 height 29
click at [675, 413] on select "Choose SIZE XXS XS S M L XL XXL 3XL" at bounding box center [674, 409] width 120 height 29
select select "27861718"
click at [614, 395] on select "Choose SIZE XXS XS S M L XL XXL 3XL" at bounding box center [674, 409] width 120 height 29
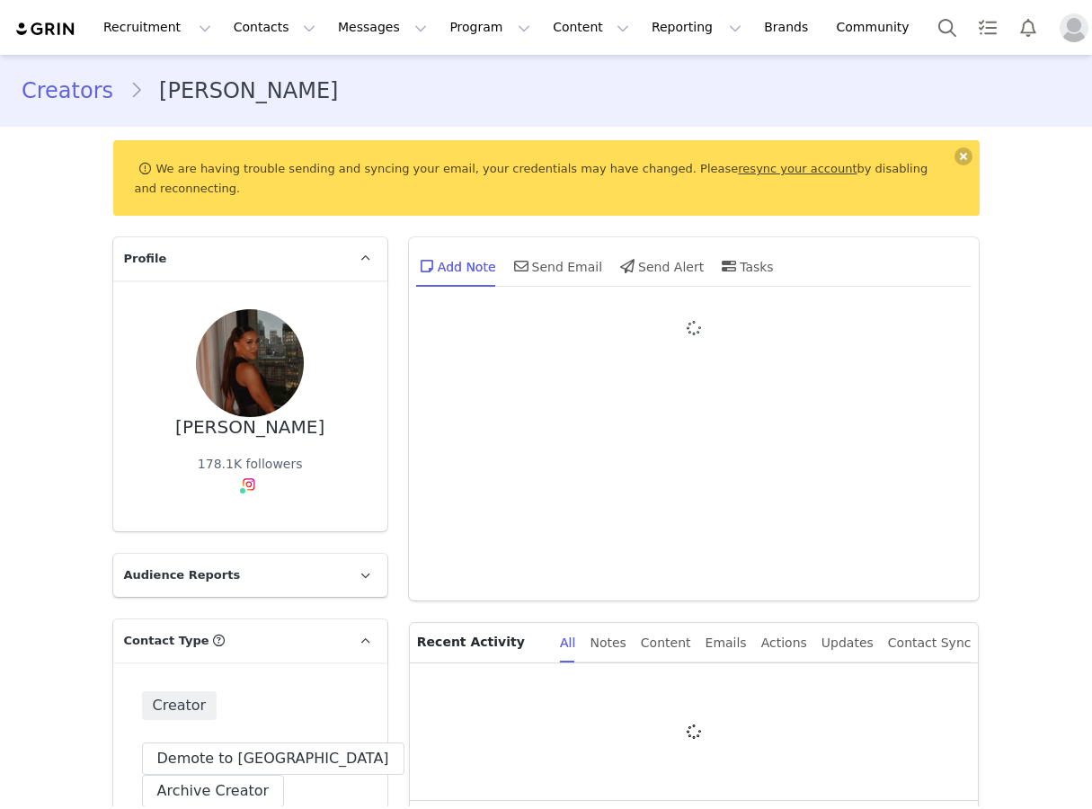
type input "+1 ([GEOGRAPHIC_DATA])"
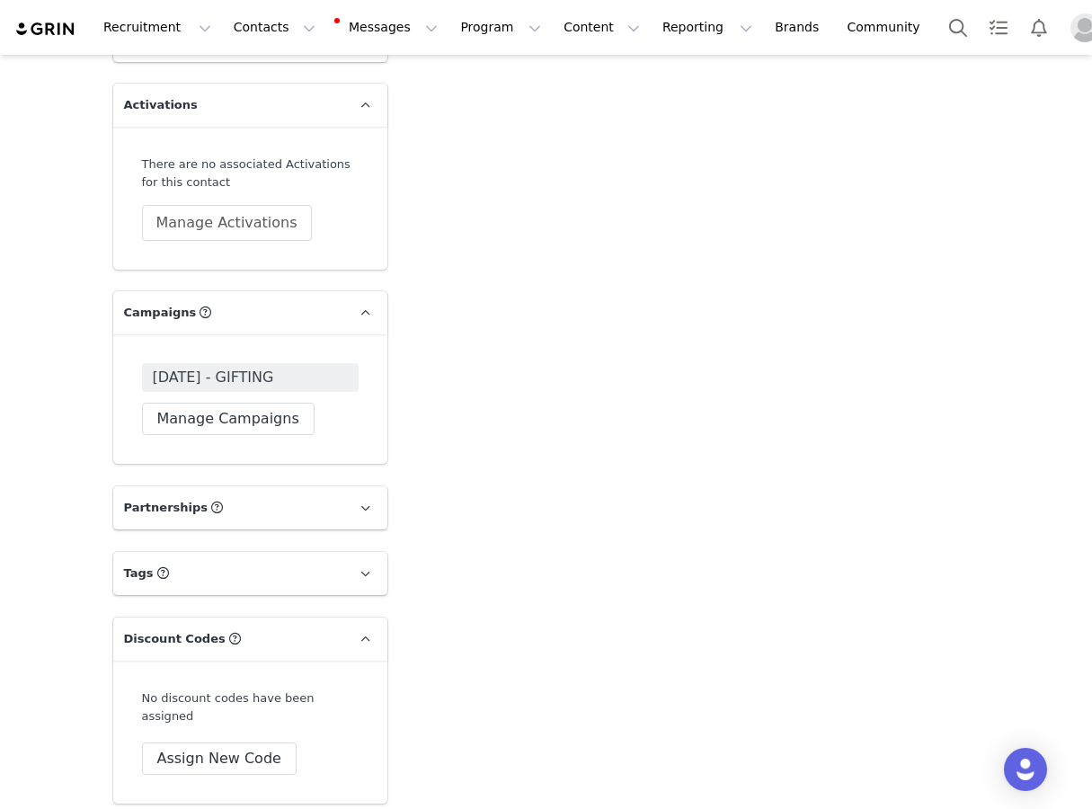
scroll to position [3377, 0]
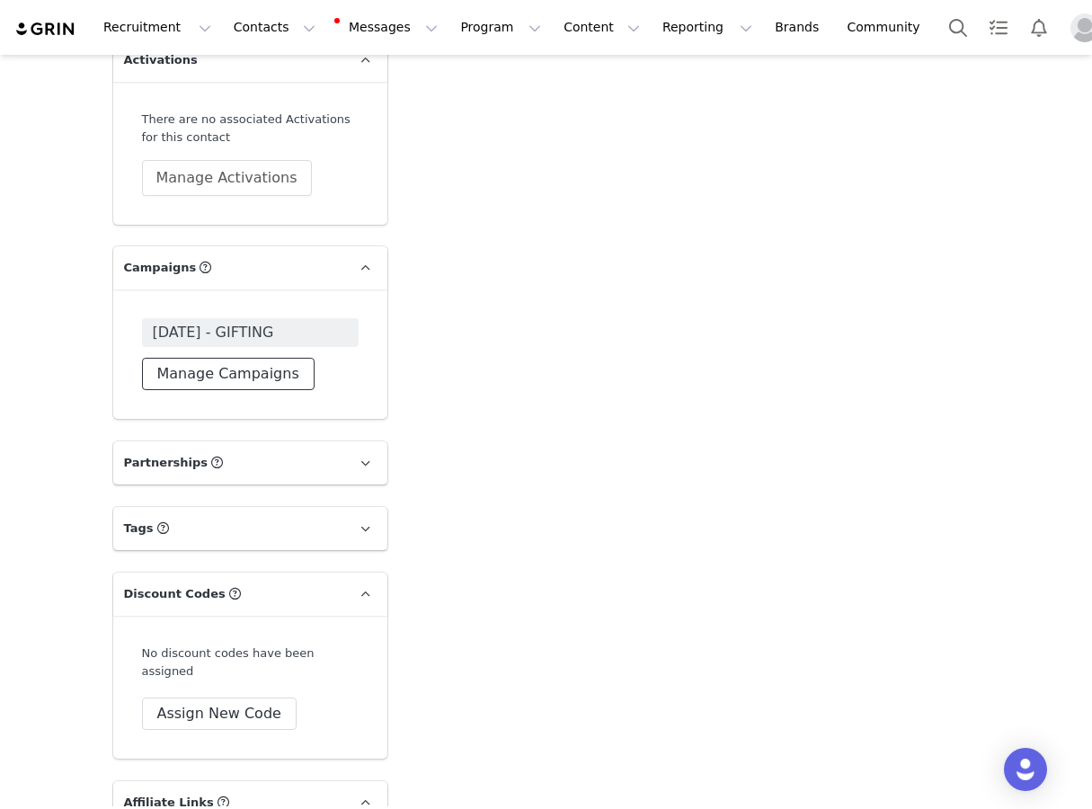
click at [260, 358] on button "Manage Campaigns" at bounding box center [228, 374] width 173 height 32
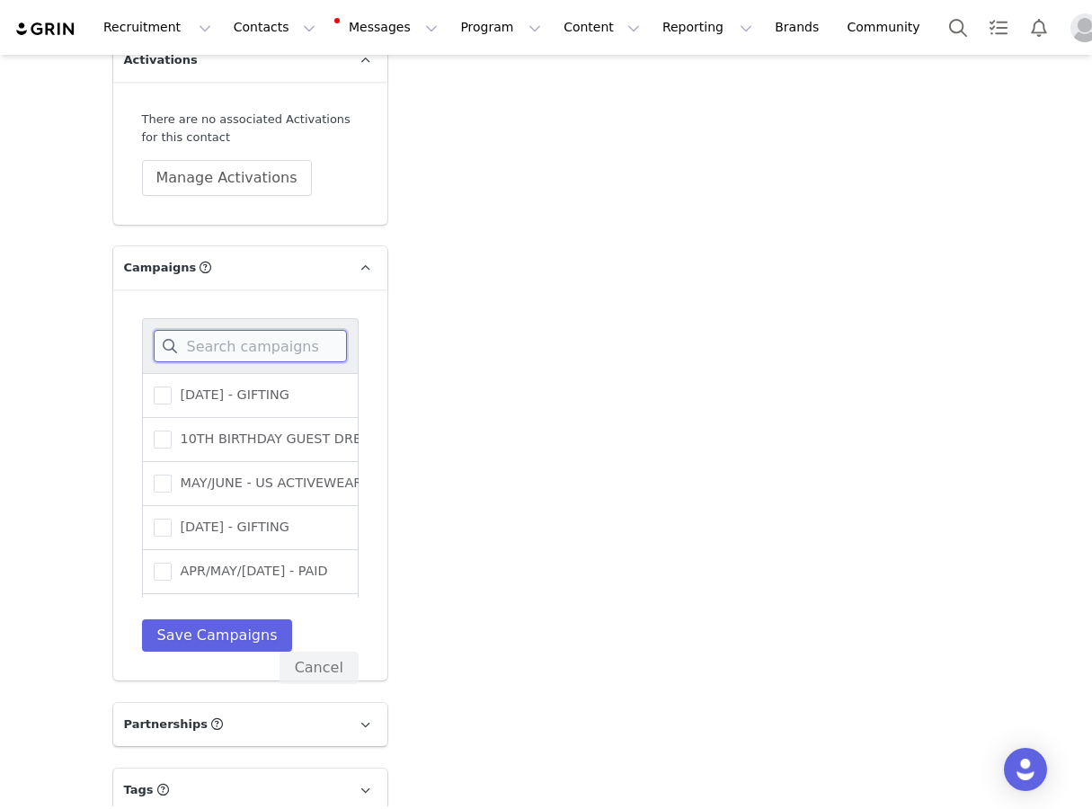
click at [267, 330] on input at bounding box center [250, 346] width 193 height 32
type input "octo"
click at [334, 431] on span "[DATE] ([GEOGRAPHIC_DATA]) - GIFTING" at bounding box center [306, 439] width 268 height 17
click at [172, 431] on input "[DATE] ([GEOGRAPHIC_DATA]) - GIFTING" at bounding box center [172, 431] width 0 height 0
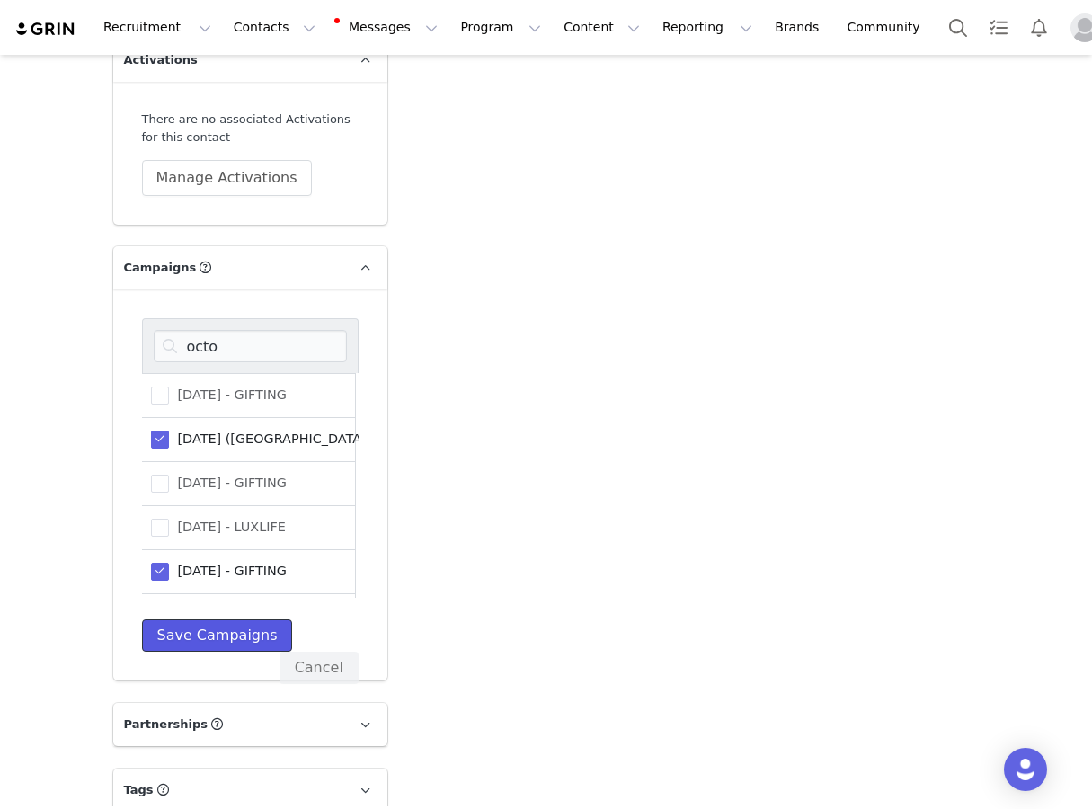
click at [263, 619] on button "Save Campaigns" at bounding box center [217, 635] width 151 height 32
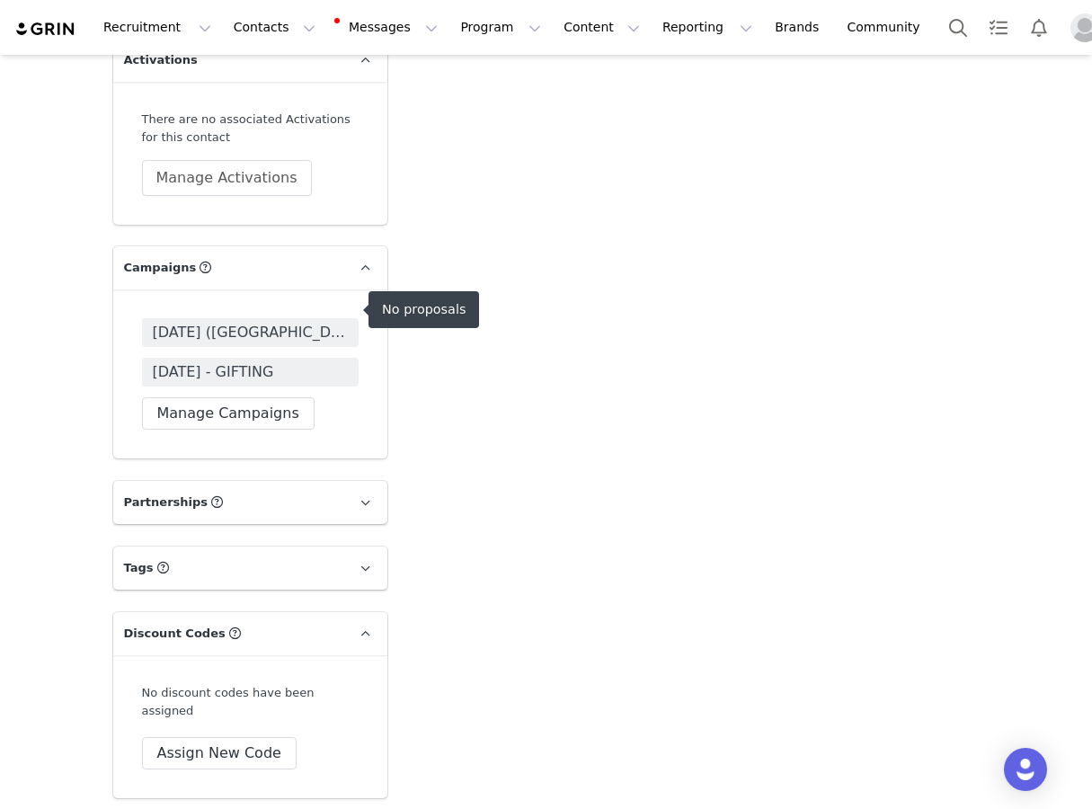
click at [315, 322] on span "[DATE] ([GEOGRAPHIC_DATA]) - GIFTING" at bounding box center [250, 333] width 195 height 22
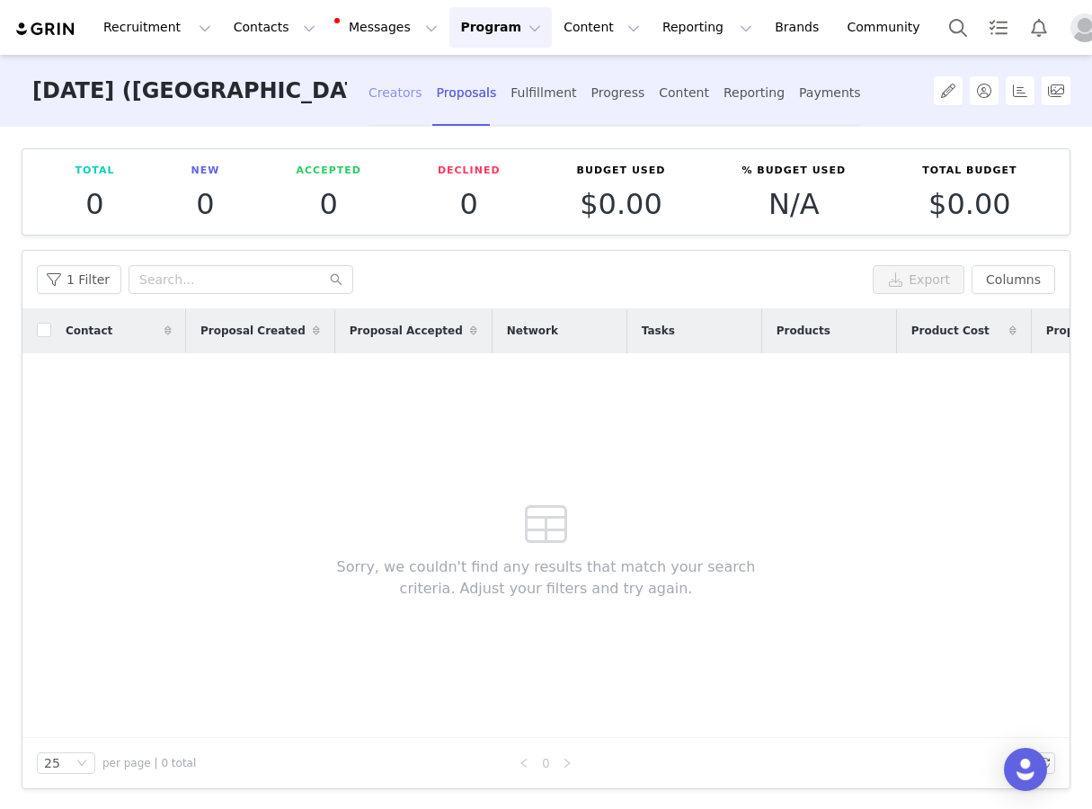
click at [399, 87] on div "Creators" at bounding box center [396, 93] width 54 height 48
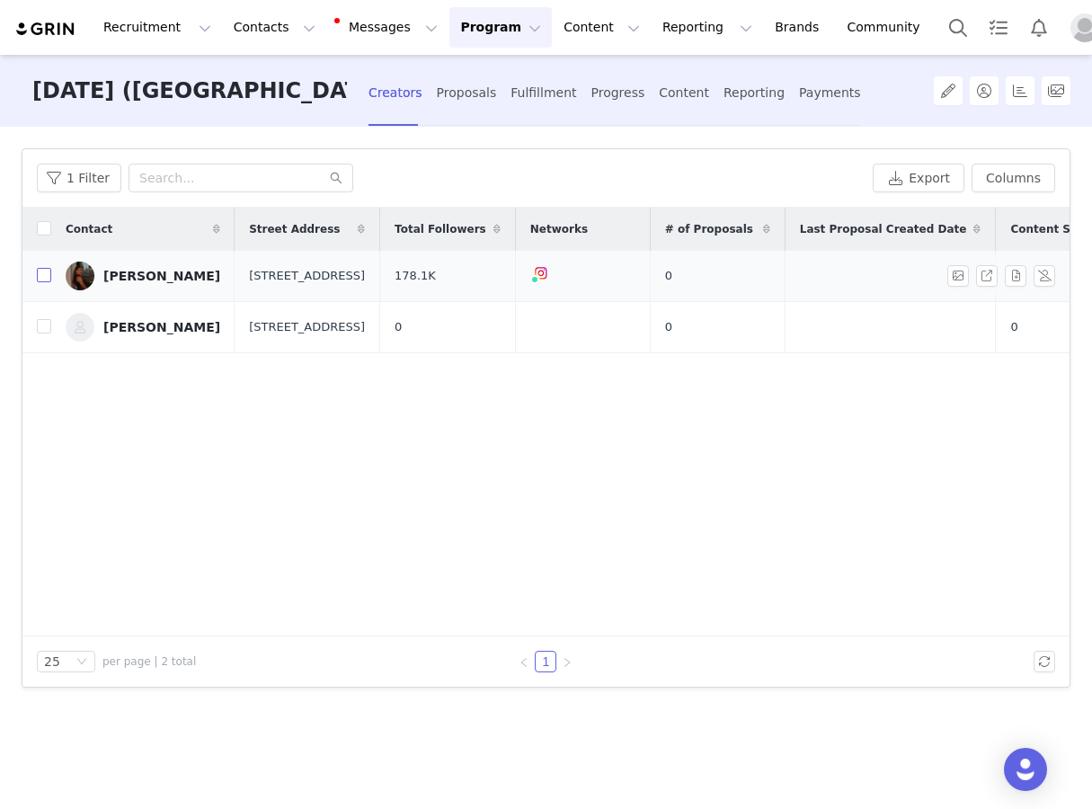
click at [41, 279] on input "checkbox" at bounding box center [44, 275] width 14 height 14
checkbox input "true"
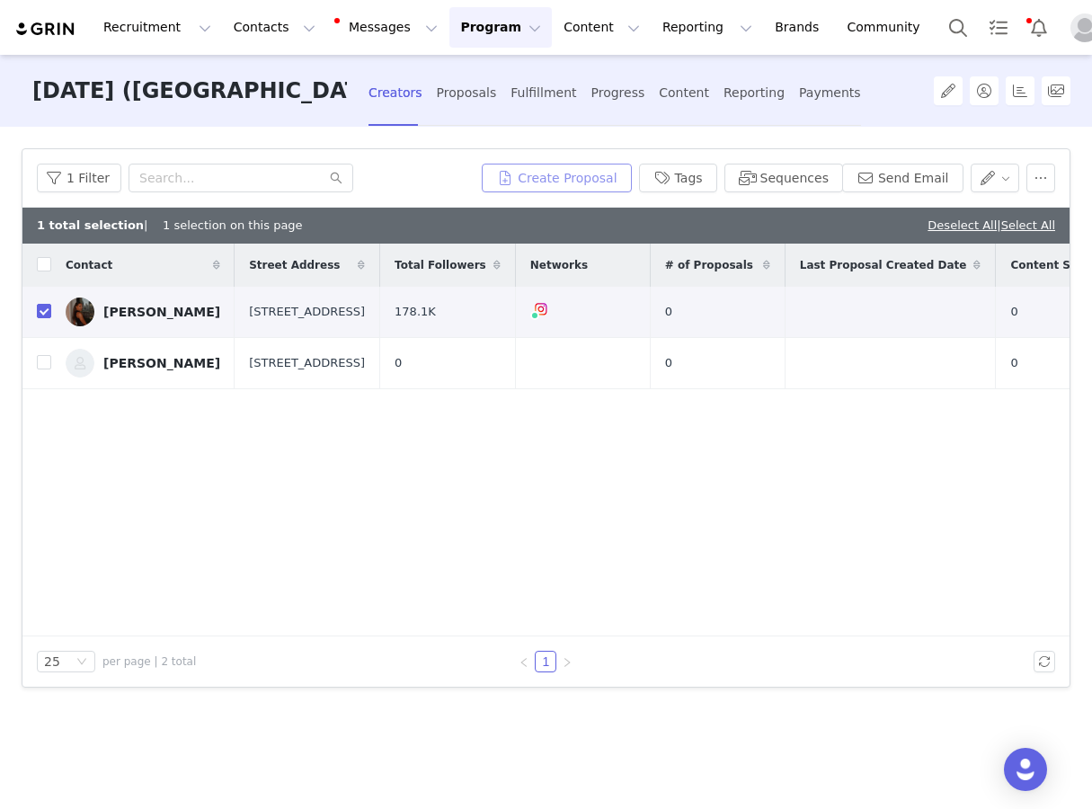
click at [532, 164] on div "Create Proposal" at bounding box center [556, 178] width 149 height 29
click at [526, 165] on button "Create Proposal" at bounding box center [556, 178] width 149 height 29
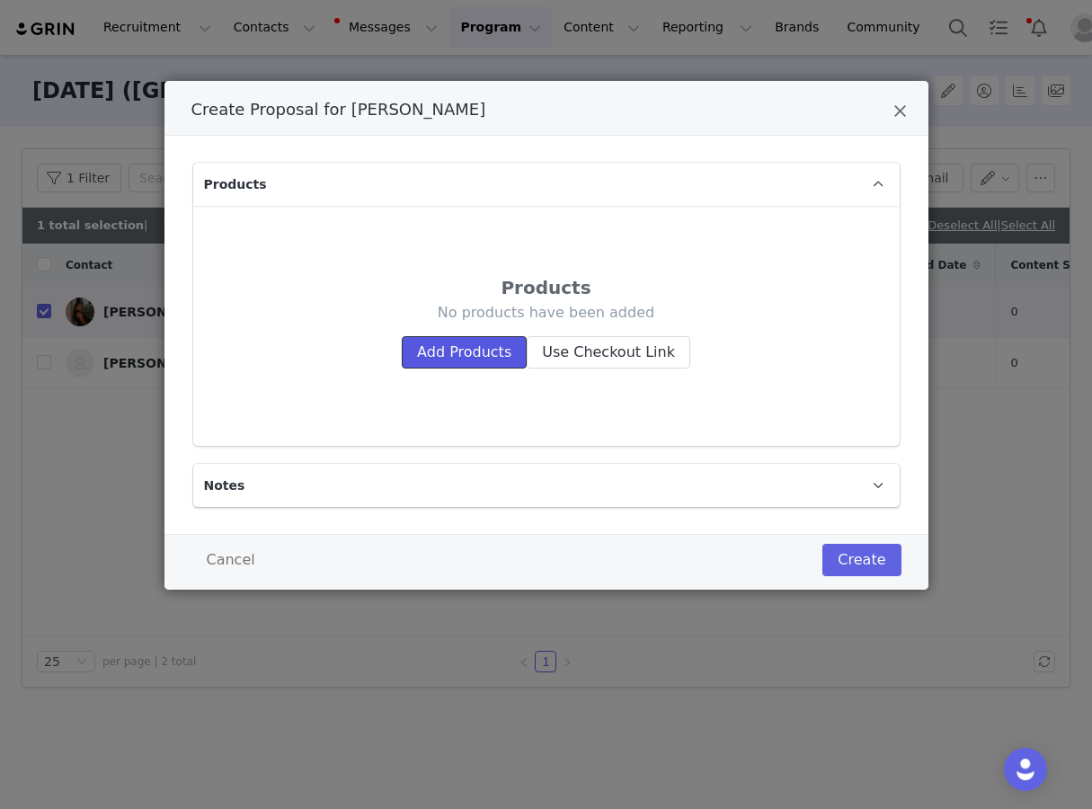
click at [490, 338] on button "Add Products" at bounding box center [464, 352] width 125 height 32
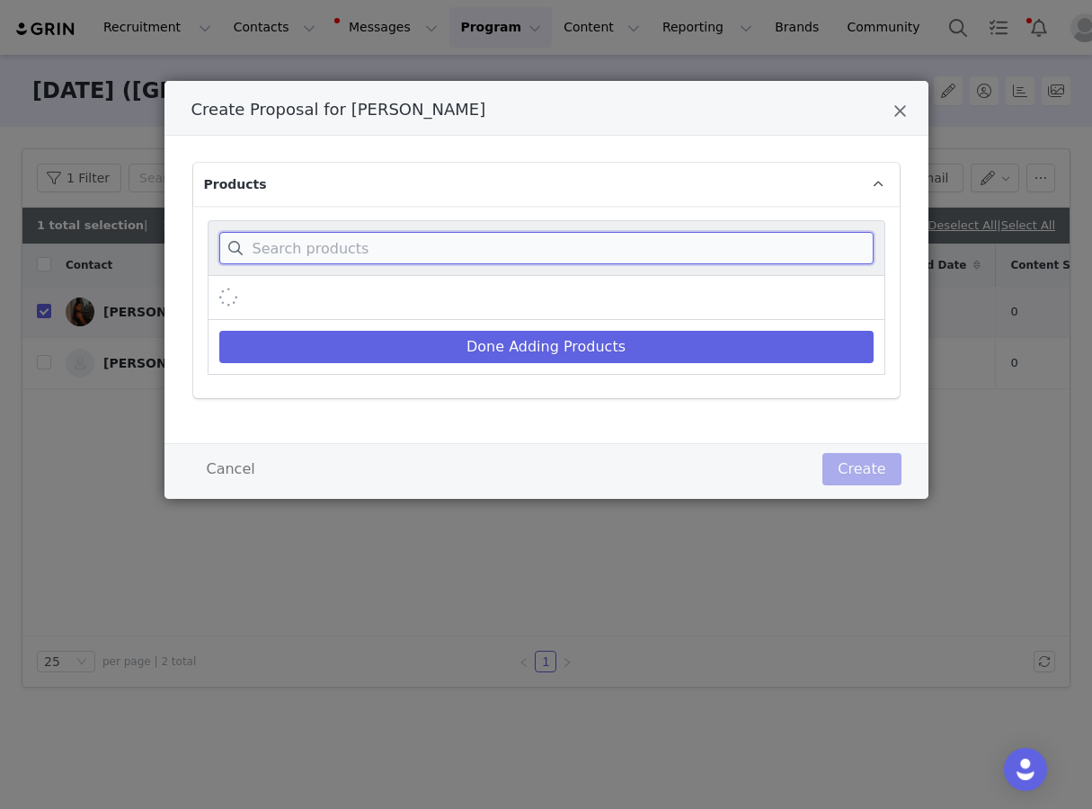
click at [505, 247] on input "Create Proposal for Madisen Skinner" at bounding box center [546, 248] width 654 height 32
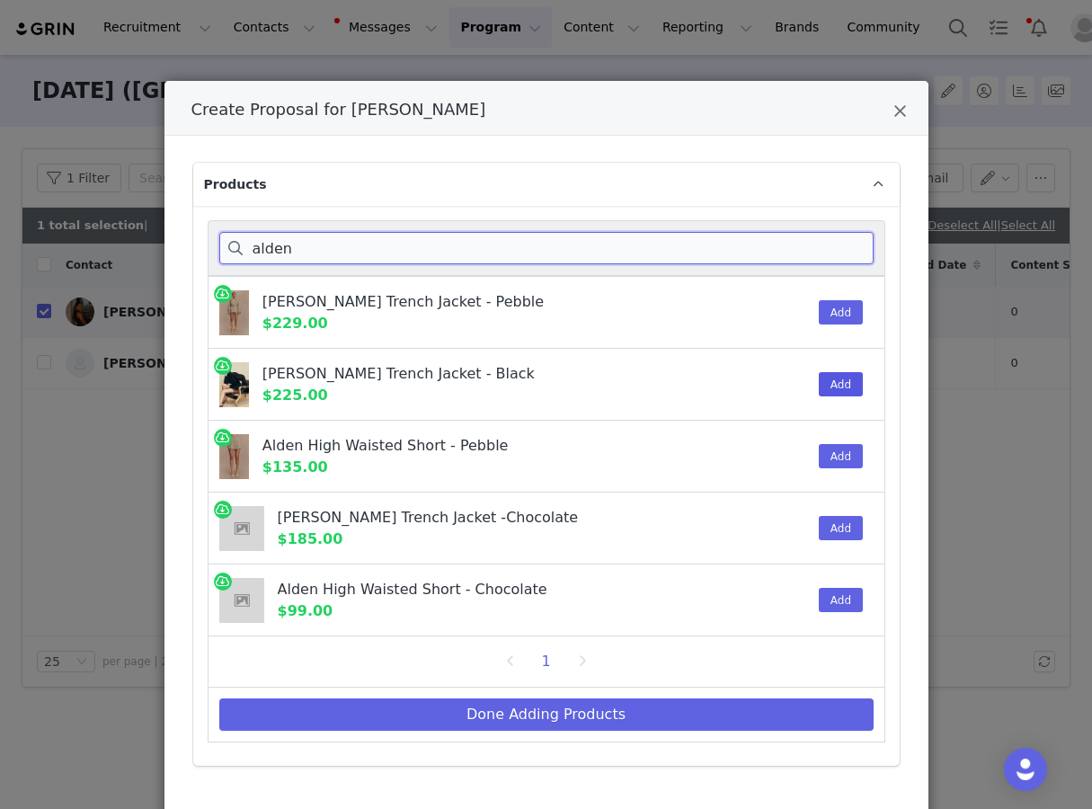
type input "alden"
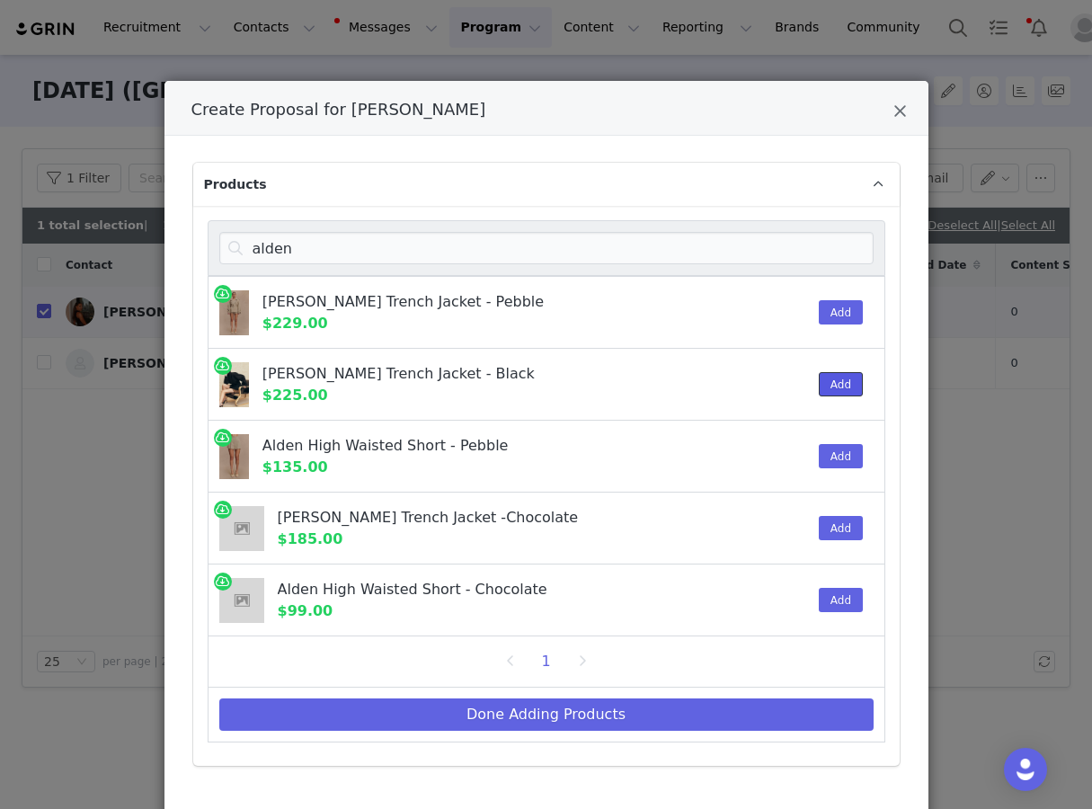
click at [828, 378] on button "Add" at bounding box center [841, 384] width 44 height 24
click at [828, 314] on button "Add" at bounding box center [841, 312] width 44 height 24
click at [656, 707] on button "Done Adding Products" at bounding box center [546, 715] width 654 height 32
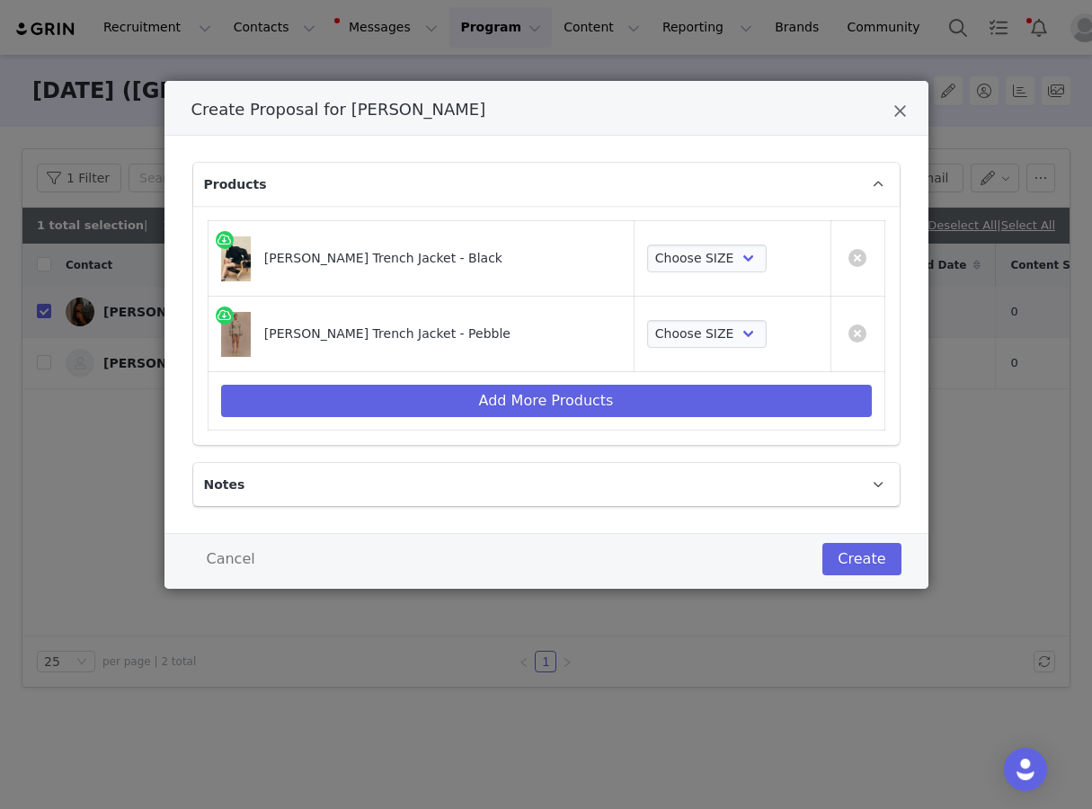
click at [718, 309] on td "Choose SIZE XXS XS S M L XL XXL 3XL" at bounding box center [733, 335] width 196 height 76
click at [718, 320] on select "Choose SIZE XXS XS S M L XL XXL 3XL" at bounding box center [707, 334] width 120 height 29
click at [647, 320] on select "Choose SIZE XXS XS S M L XL XXL 3XL" at bounding box center [707, 334] width 120 height 29
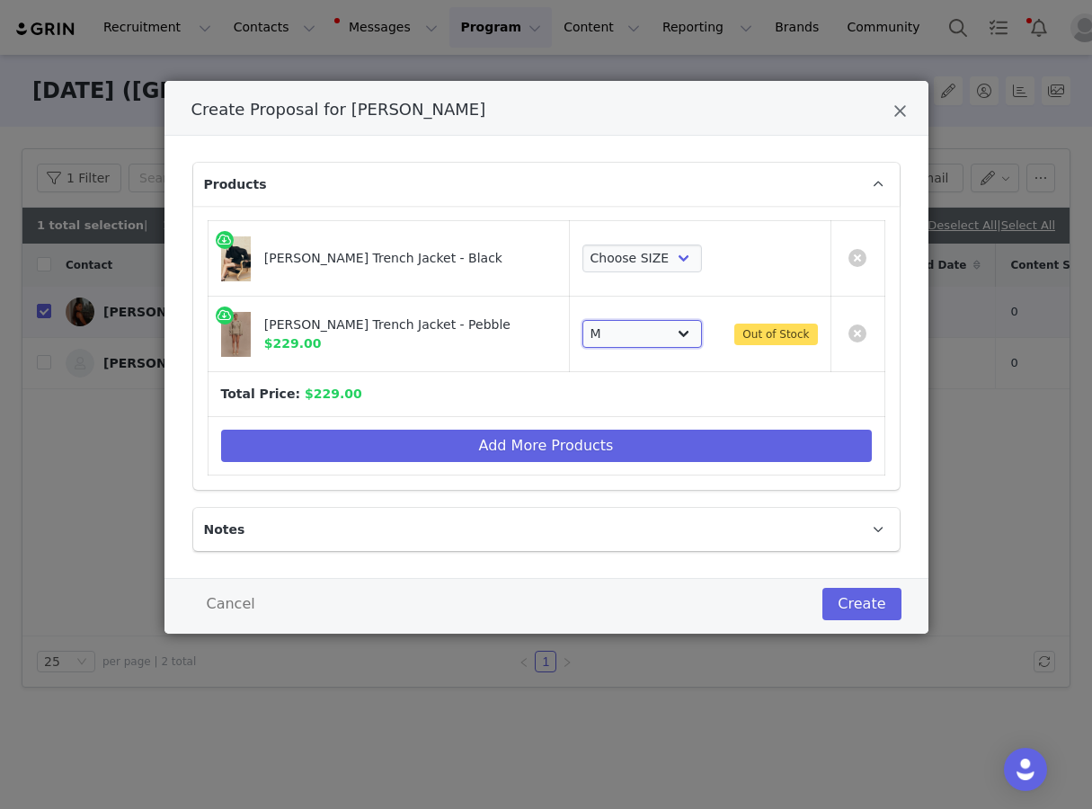
click at [623, 329] on select "Choose SIZE XXS XS S M L XL XXL 3XL" at bounding box center [643, 334] width 120 height 29
click at [583, 320] on select "Choose SIZE XXS XS S M L XL XXL 3XL" at bounding box center [643, 334] width 120 height 29
click at [623, 342] on select "Choose SIZE XXS XS S M L XL XXL 3XL" at bounding box center [643, 334] width 120 height 29
select select "27542561"
click at [583, 320] on select "Choose SIZE XXS XS S M L XL XXL 3XL" at bounding box center [643, 334] width 120 height 29
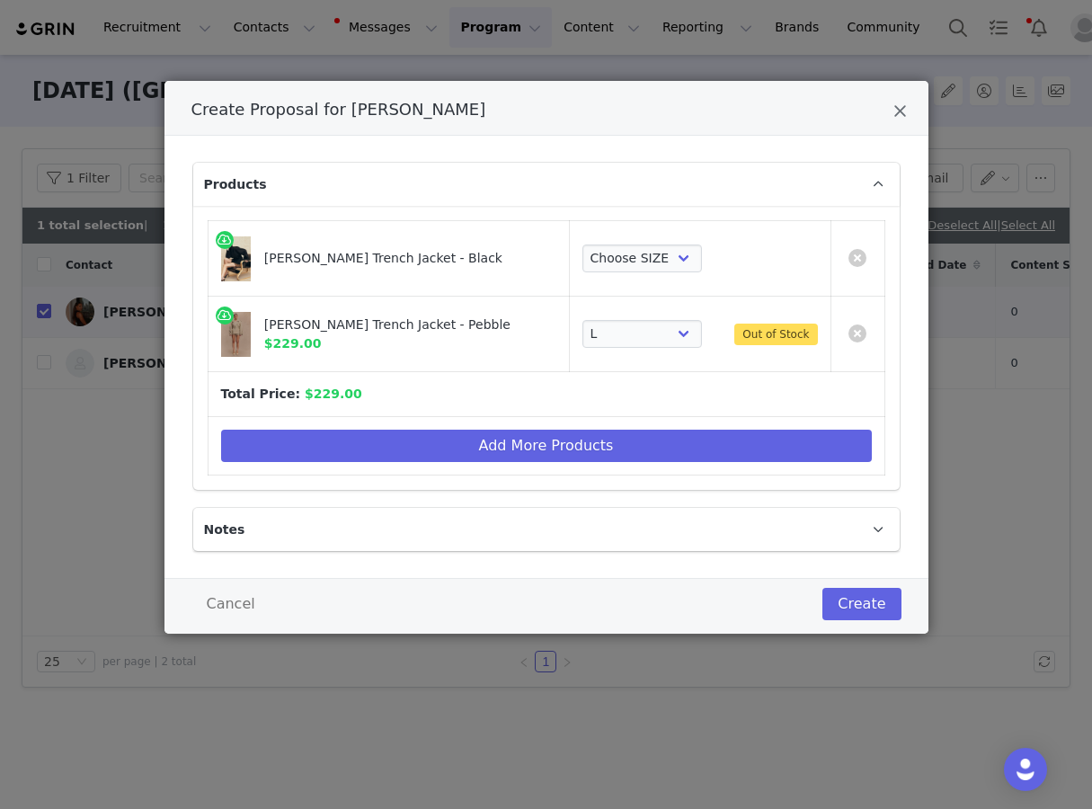
click at [645, 224] on td "Choose SIZE XXS XS S M L XL XXL 3XL" at bounding box center [700, 259] width 262 height 76
click at [645, 261] on select "Choose SIZE XXS XS S M L XL XXL 3XL" at bounding box center [643, 259] width 120 height 29
select select "27862057"
click at [583, 245] on select "Choose SIZE XXS XS S M L XL XXL 3XL" at bounding box center [643, 259] width 120 height 29
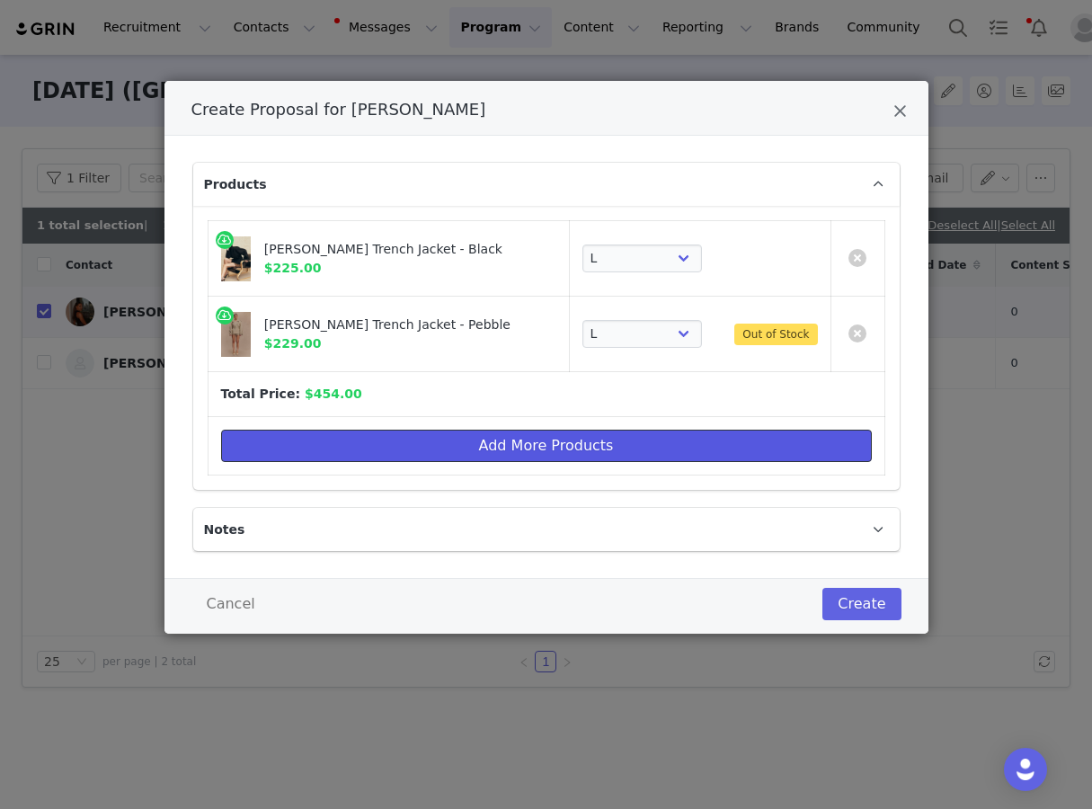
click at [643, 430] on button "Add More Products" at bounding box center [546, 446] width 651 height 32
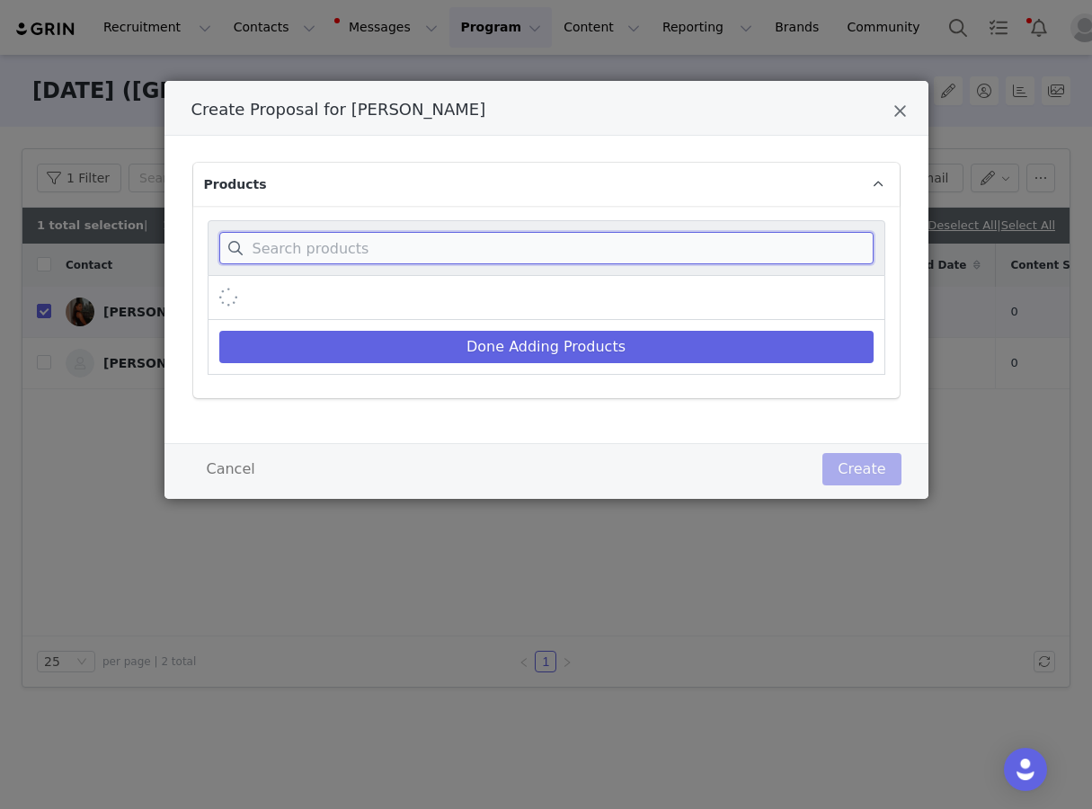
click at [647, 263] on div "Create Proposal for Madisen Skinner" at bounding box center [547, 248] width 678 height 56
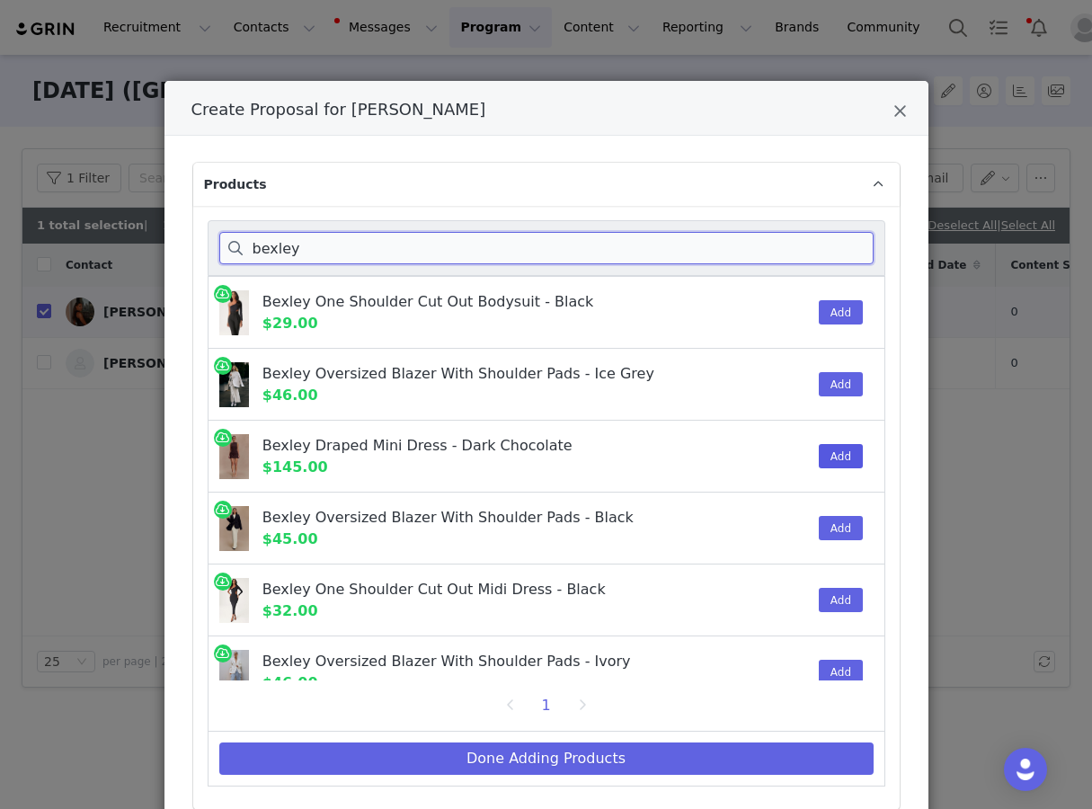
type input "bexley"
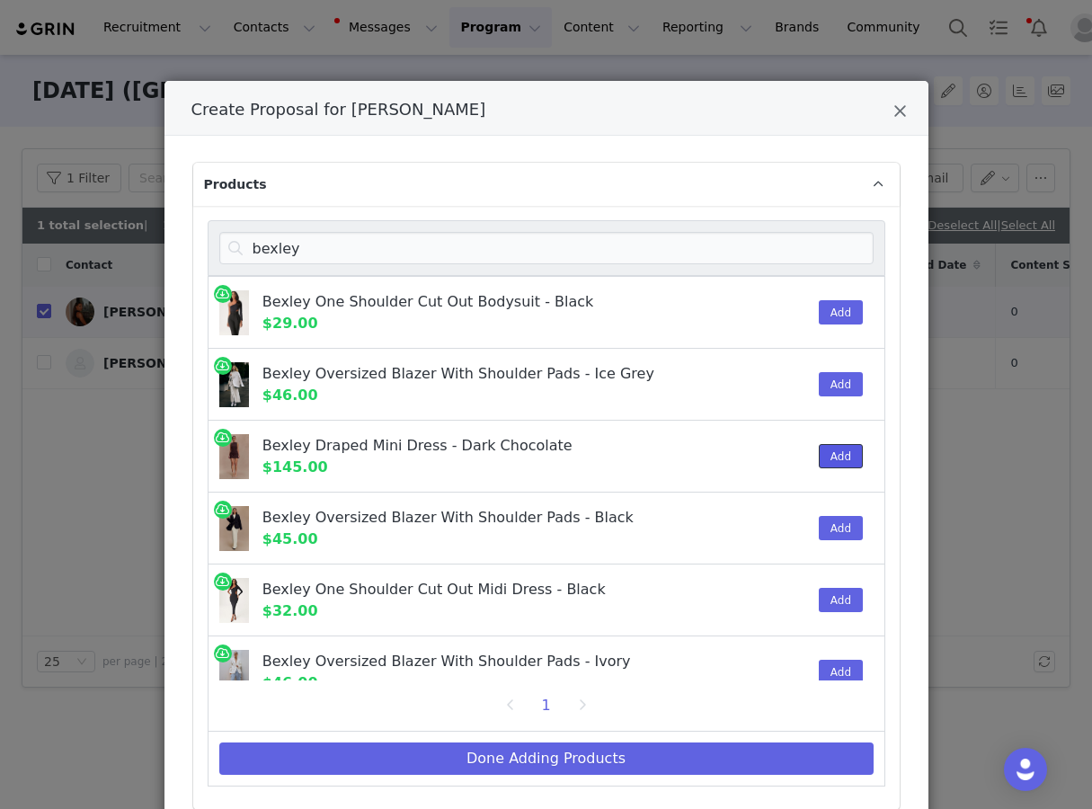
click at [826, 455] on button "Add" at bounding box center [841, 456] width 44 height 24
click at [598, 761] on button "Done Adding Products" at bounding box center [546, 759] width 654 height 32
select select "27862057"
select select "27542561"
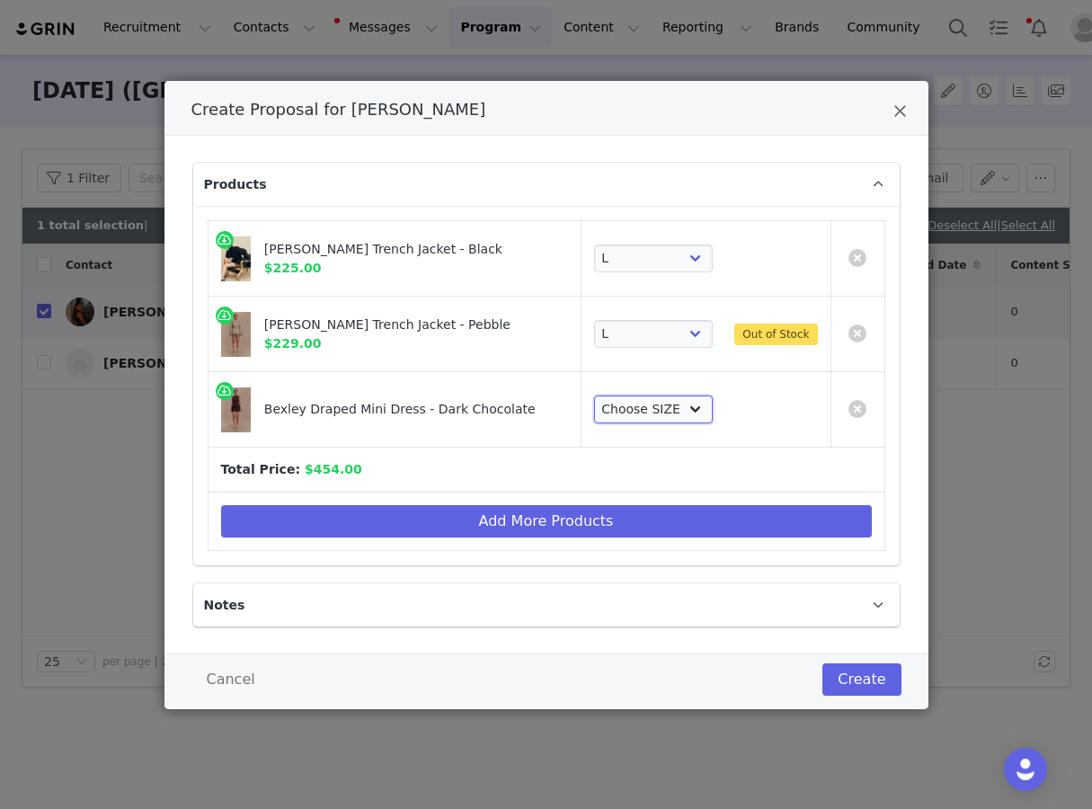
click at [651, 402] on select "Choose SIZE XXS XS S M L XL XXL 3XL" at bounding box center [654, 410] width 120 height 29
select select "27568705"
click at [594, 396] on select "Choose SIZE XXS XS S M L XL XXL 3XL" at bounding box center [654, 410] width 120 height 29
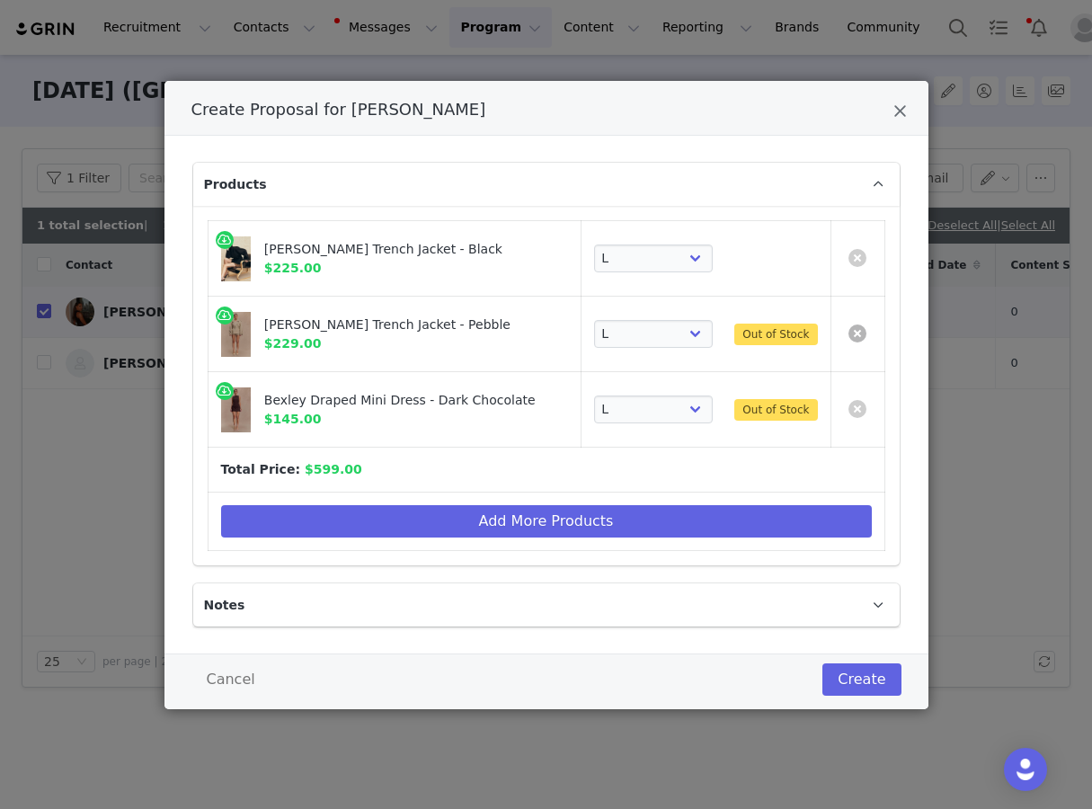
click at [863, 331] on link "Create Proposal for Madisen Skinner" at bounding box center [858, 334] width 18 height 18
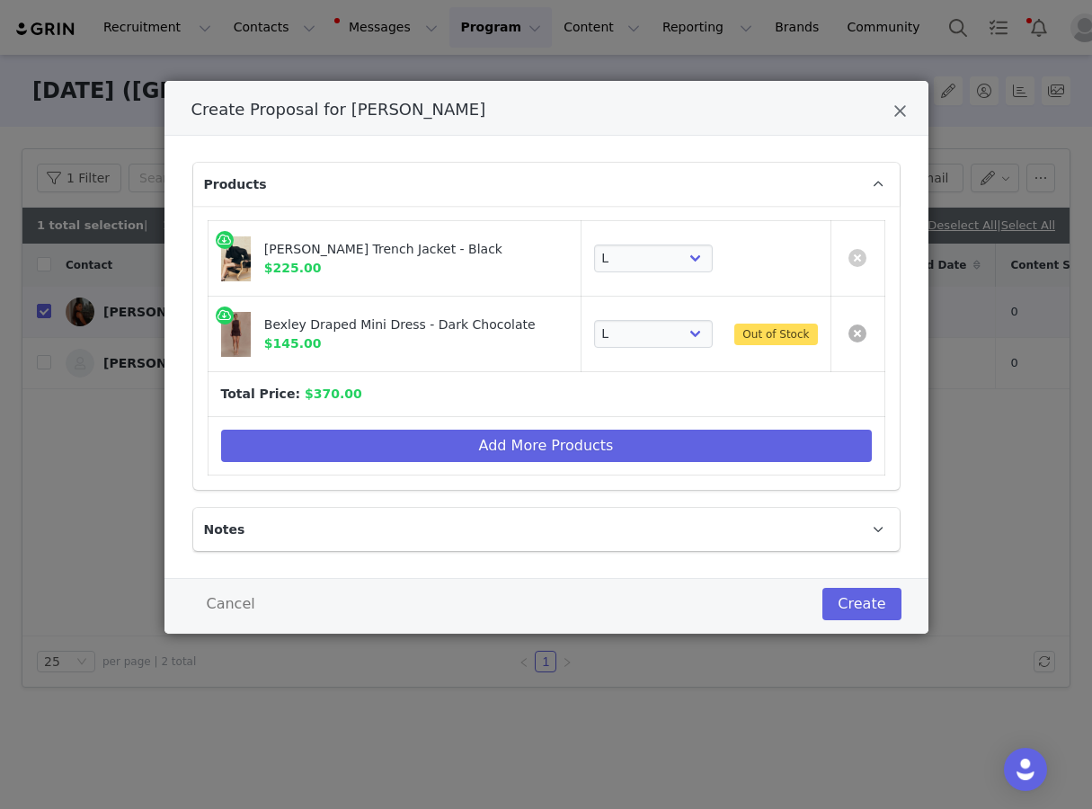
click at [859, 326] on link "Create Proposal for Madisen Skinner" at bounding box center [858, 334] width 18 height 18
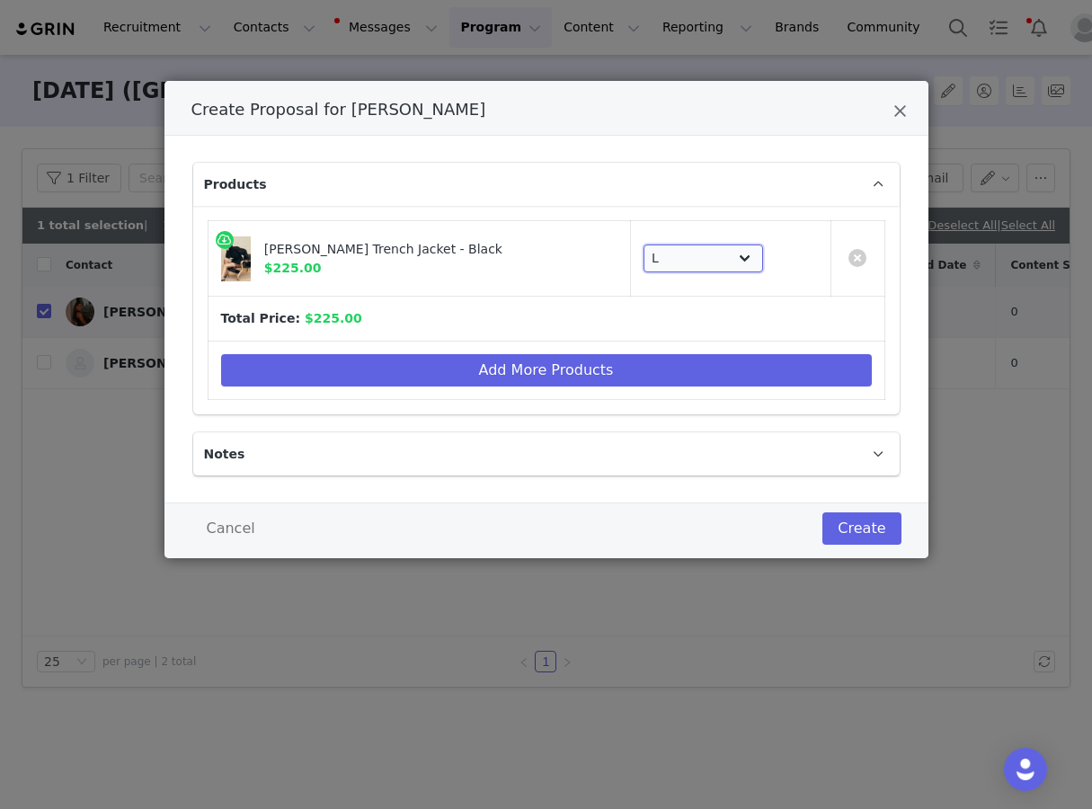
click at [697, 254] on select "Choose SIZE XXS XS S M L XL XXL 3XL" at bounding box center [704, 259] width 120 height 29
select select "27862056"
click at [644, 245] on select "Choose SIZE XXS XS S M L XL XXL 3XL" at bounding box center [704, 259] width 120 height 29
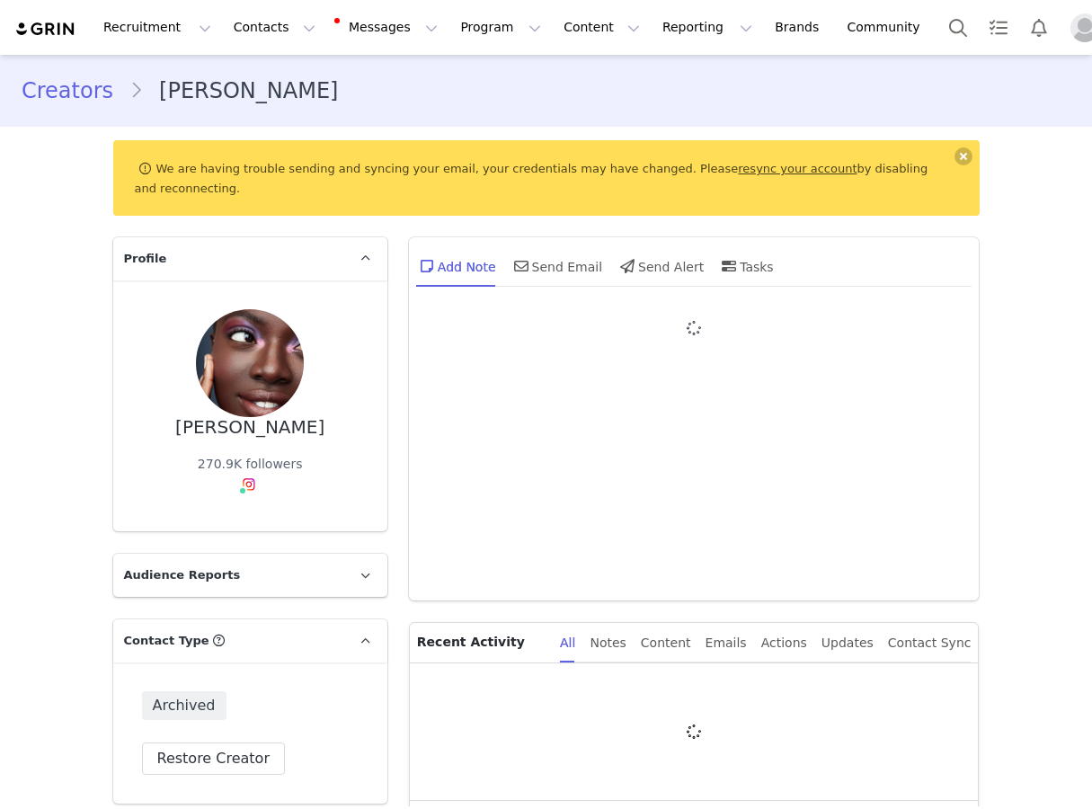
type input "+1 ([GEOGRAPHIC_DATA])"
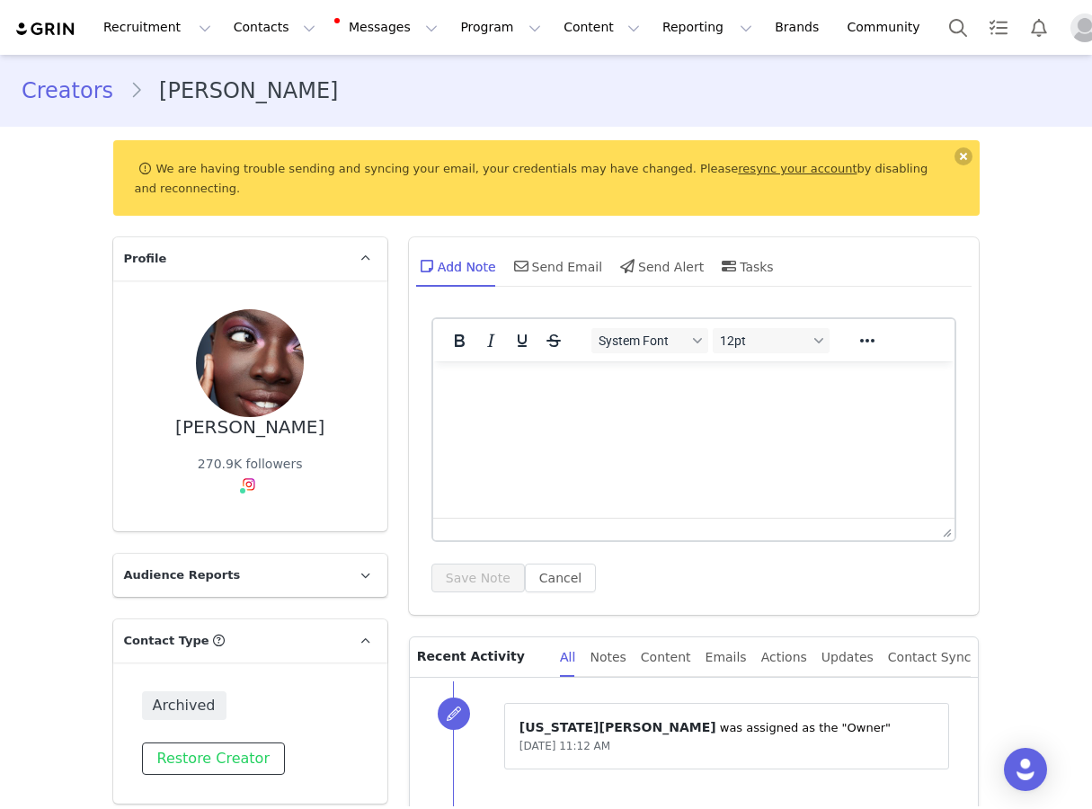
click at [235, 757] on button "Restore Creator" at bounding box center [213, 759] width 143 height 32
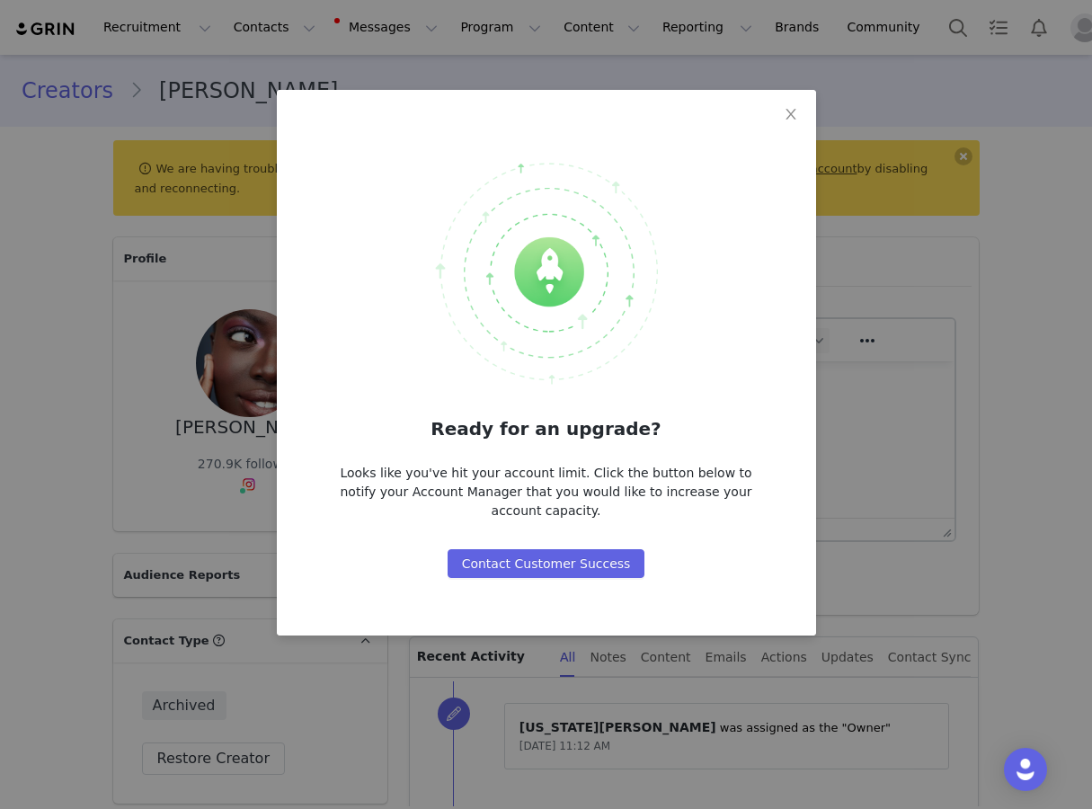
click at [781, 76] on div "Ready for an upgrade? Looks like you've hit your account limit. Click the butto…" at bounding box center [546, 404] width 1092 height 809
click at [781, 111] on span "Close" at bounding box center [791, 115] width 50 height 50
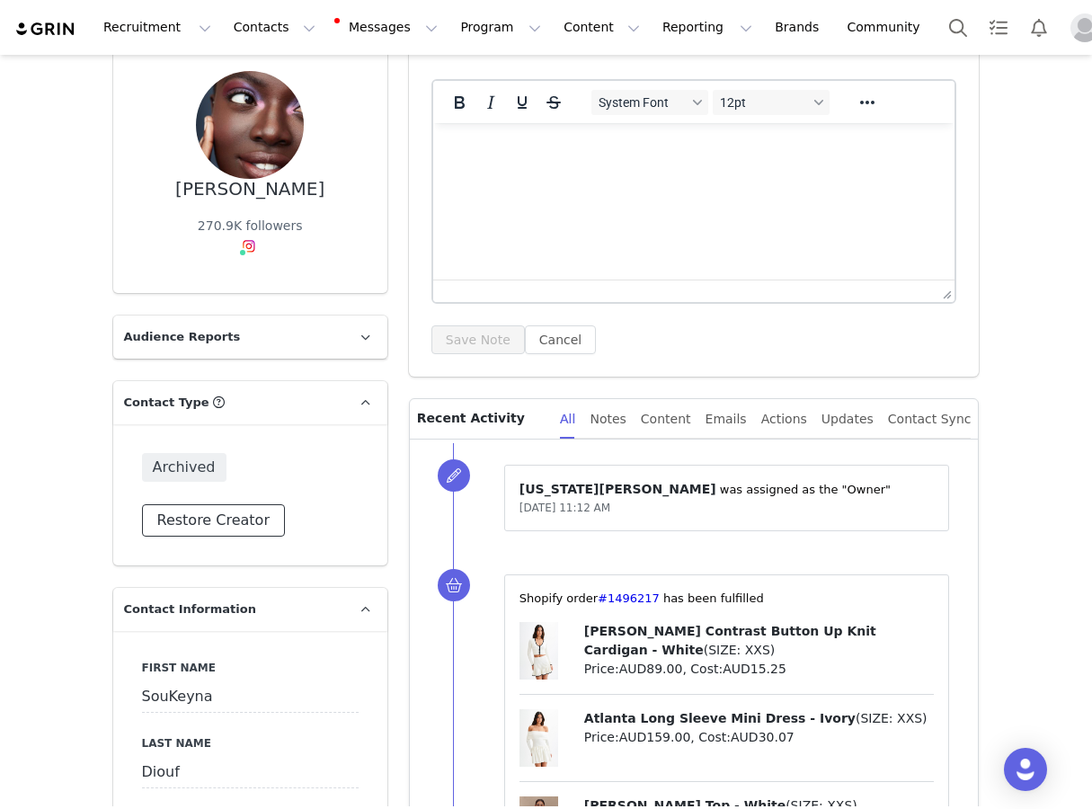
scroll to position [115, 0]
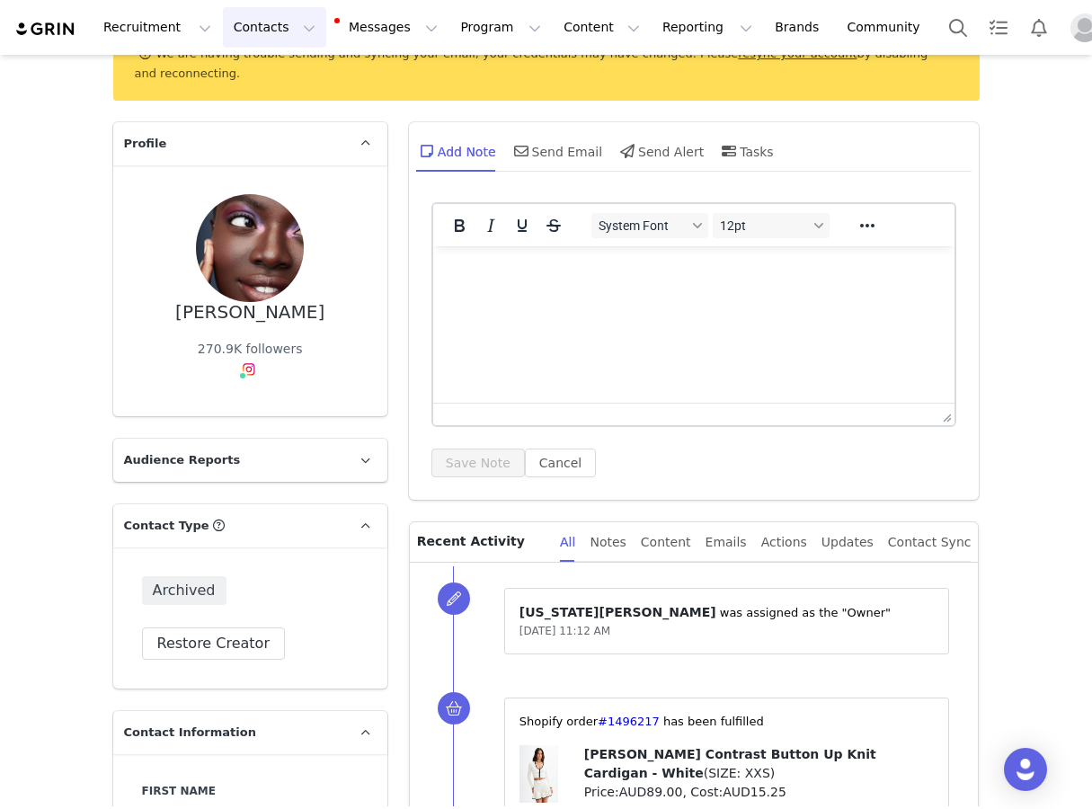
click at [285, 41] on button "Contacts Contacts" at bounding box center [274, 27] width 103 height 40
click at [283, 80] on div "Creators" at bounding box center [281, 79] width 120 height 19
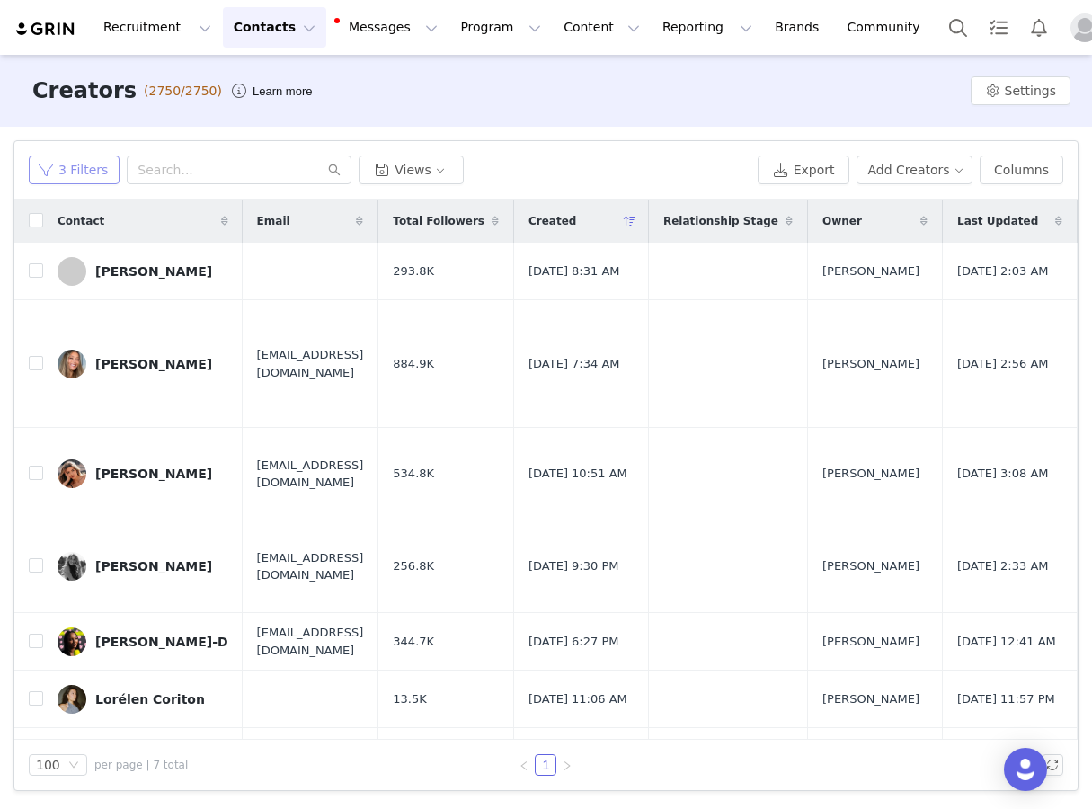
click at [67, 165] on button "3 Filters" at bounding box center [74, 170] width 91 height 29
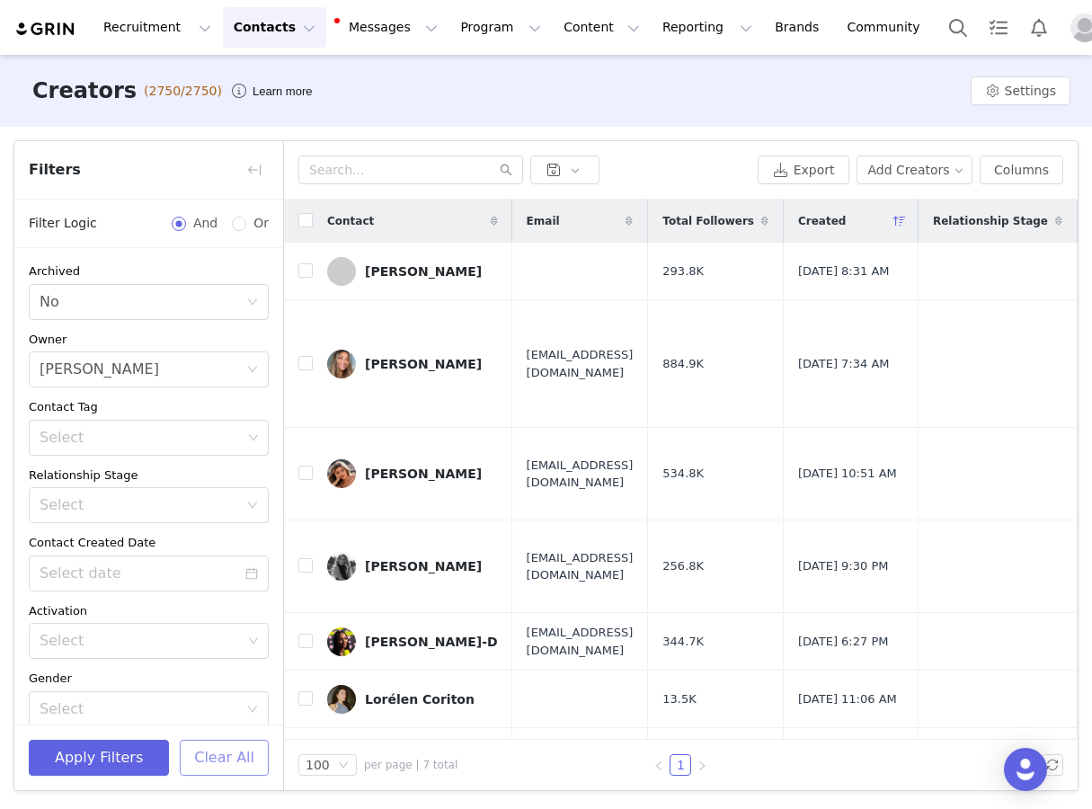
click at [242, 740] on button "Clear All" at bounding box center [224, 758] width 89 height 36
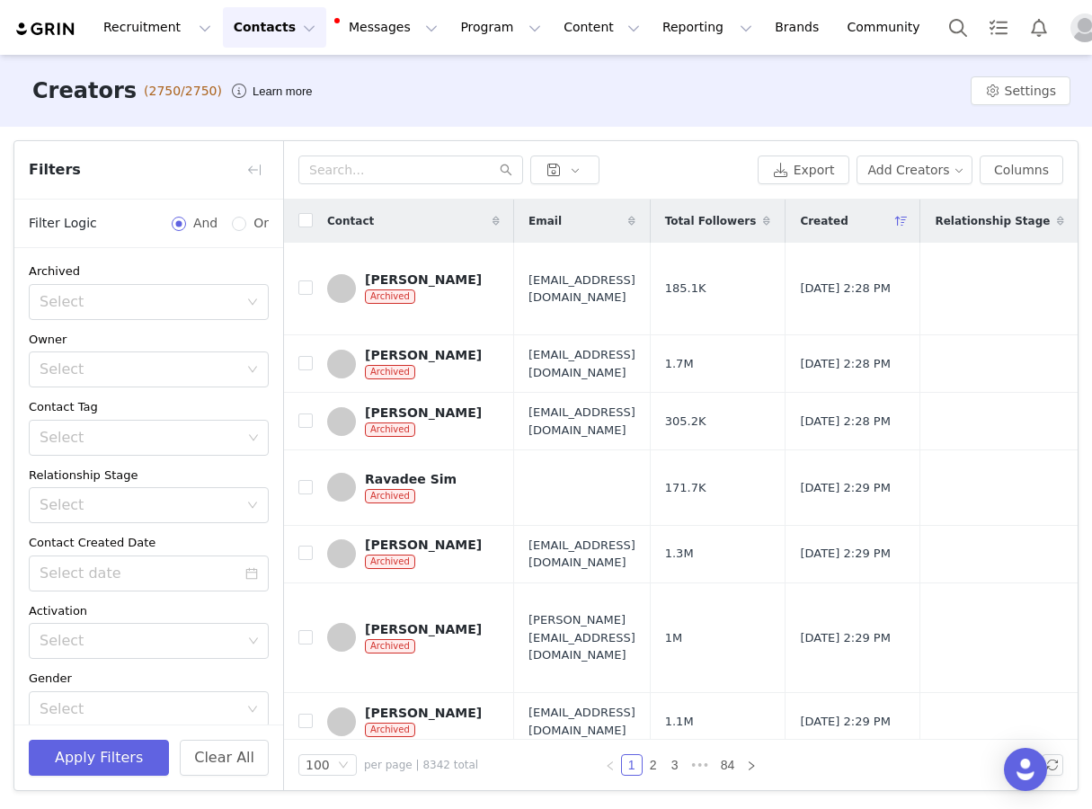
click at [157, 280] on div "Archived Select" at bounding box center [149, 292] width 240 height 58
click at [160, 289] on div "Select" at bounding box center [143, 302] width 207 height 34
click at [157, 367] on li "No" at bounding box center [149, 368] width 240 height 29
click at [157, 437] on div "Select" at bounding box center [141, 438] width 202 height 18
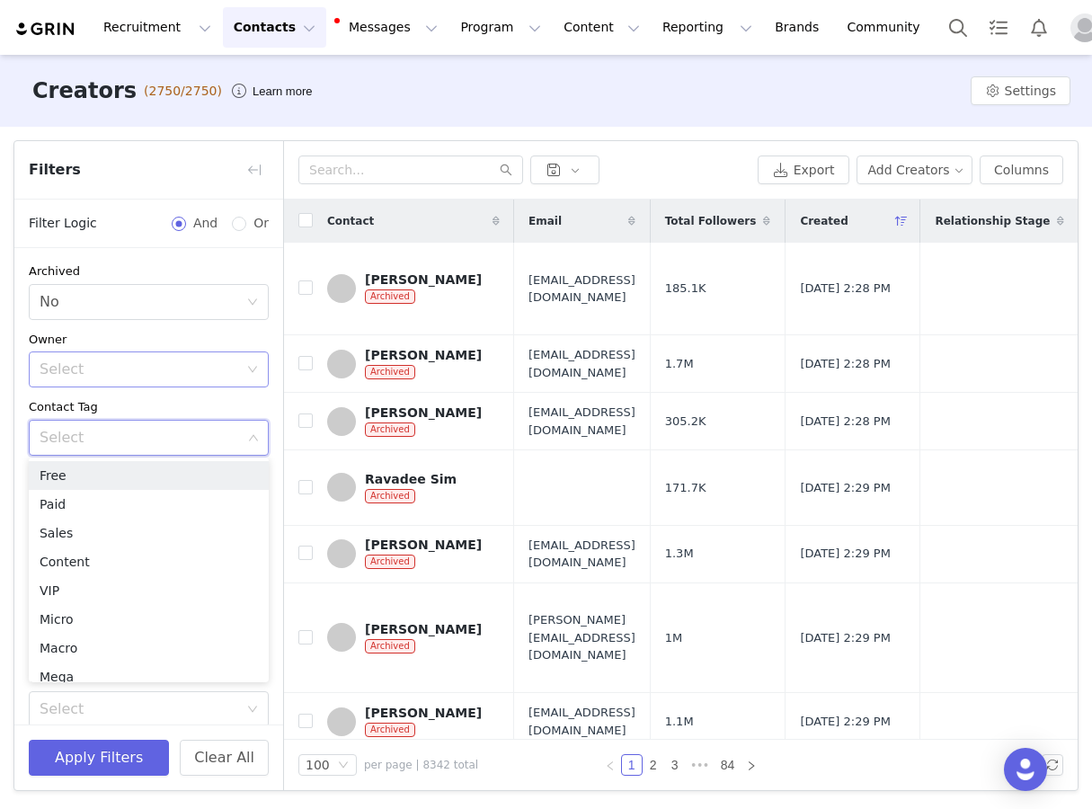
click at [159, 372] on div "Select" at bounding box center [139, 370] width 199 height 18
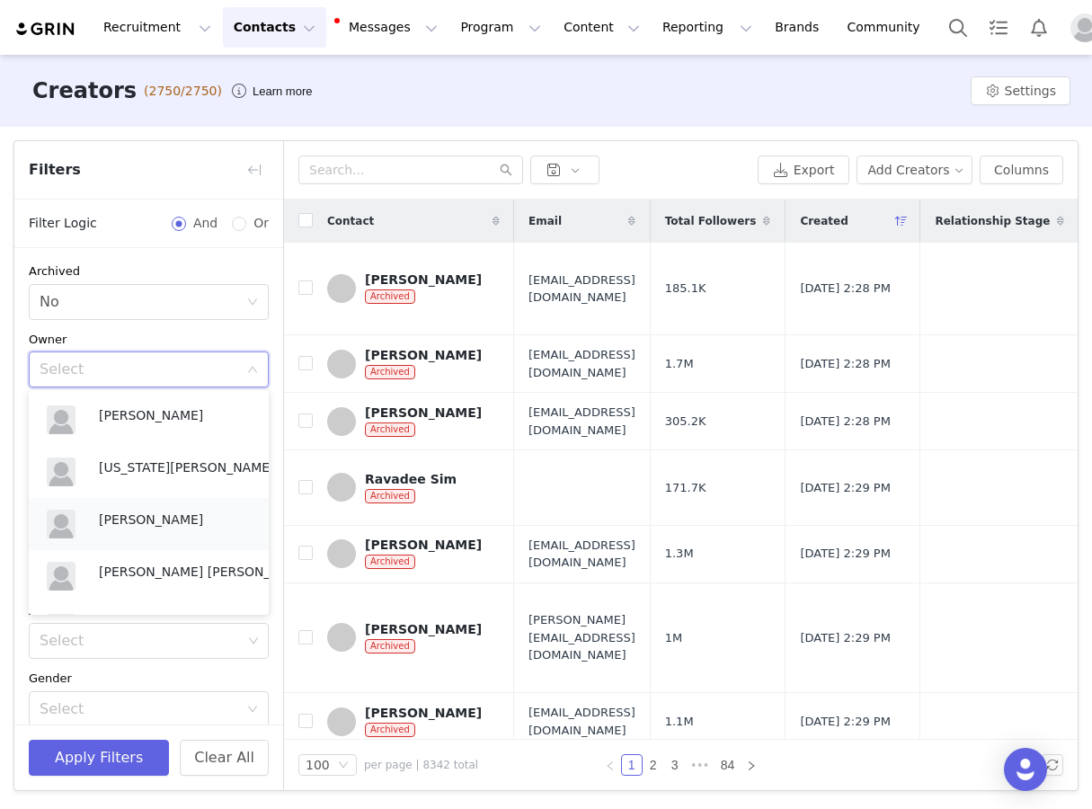
click at [147, 508] on div "[PERSON_NAME]" at bounding box center [149, 524] width 218 height 43
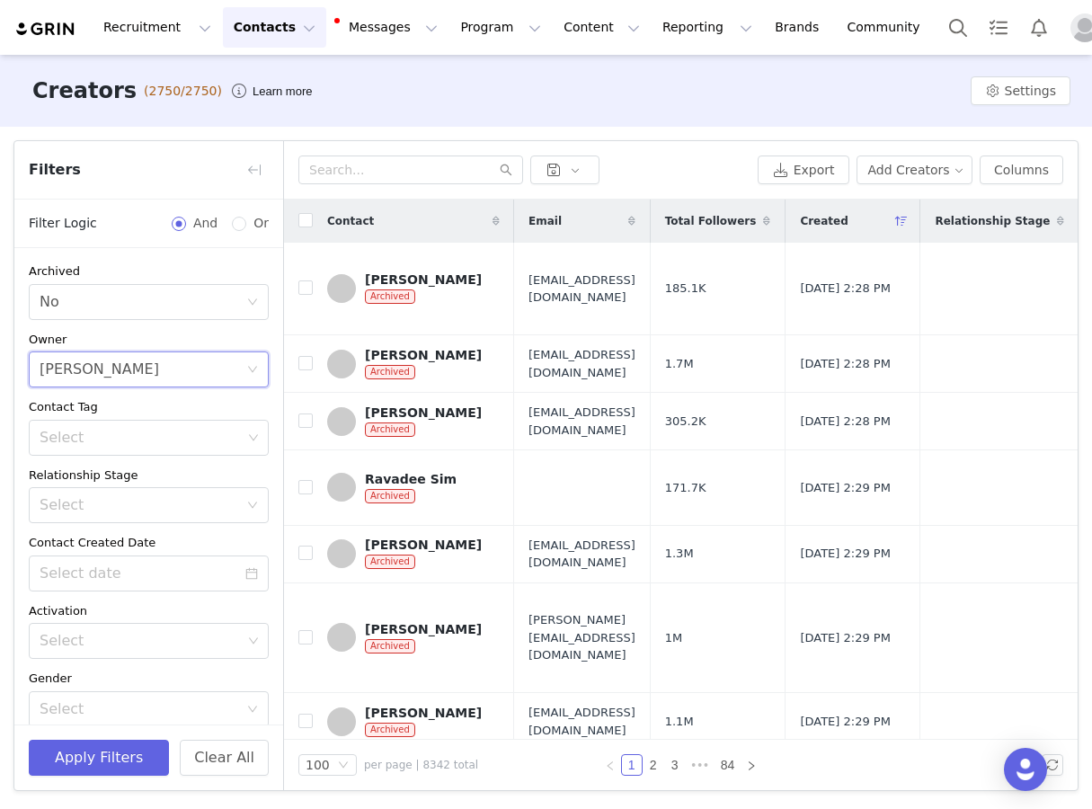
click at [95, 739] on div "Apply Filters Clear All" at bounding box center [148, 758] width 269 height 66
click at [161, 305] on div "Select No" at bounding box center [143, 302] width 207 height 34
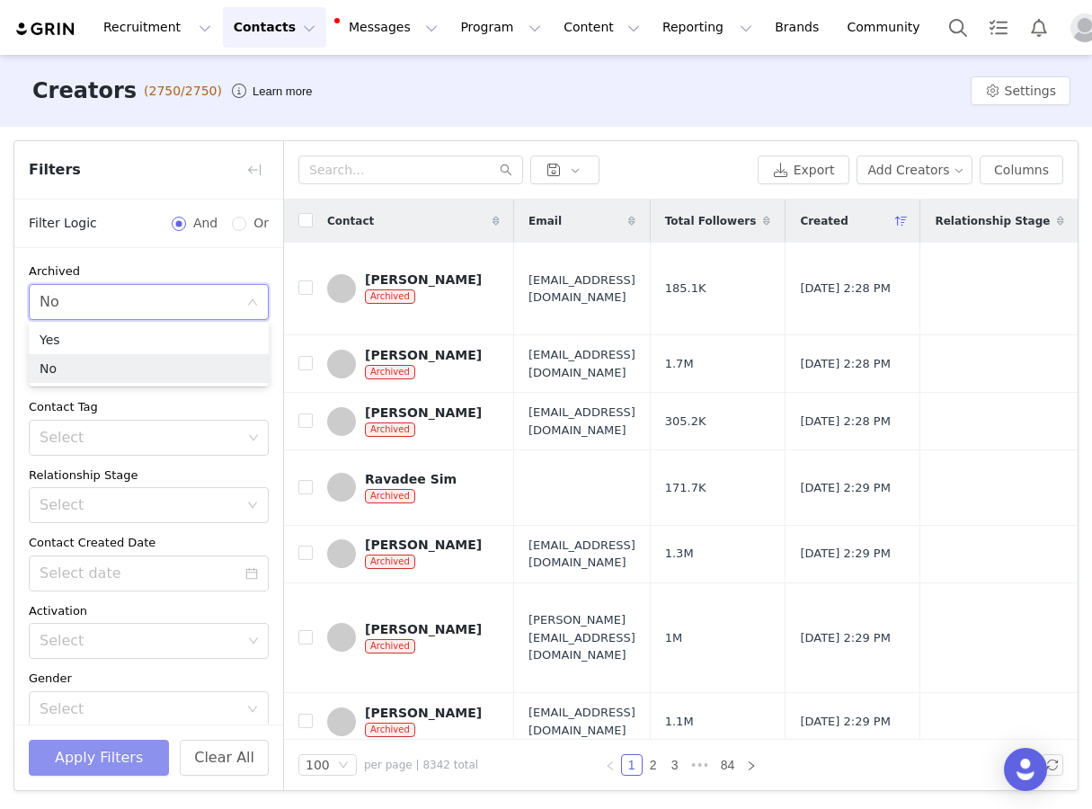
click at [151, 749] on button "Apply Filters" at bounding box center [99, 758] width 140 height 36
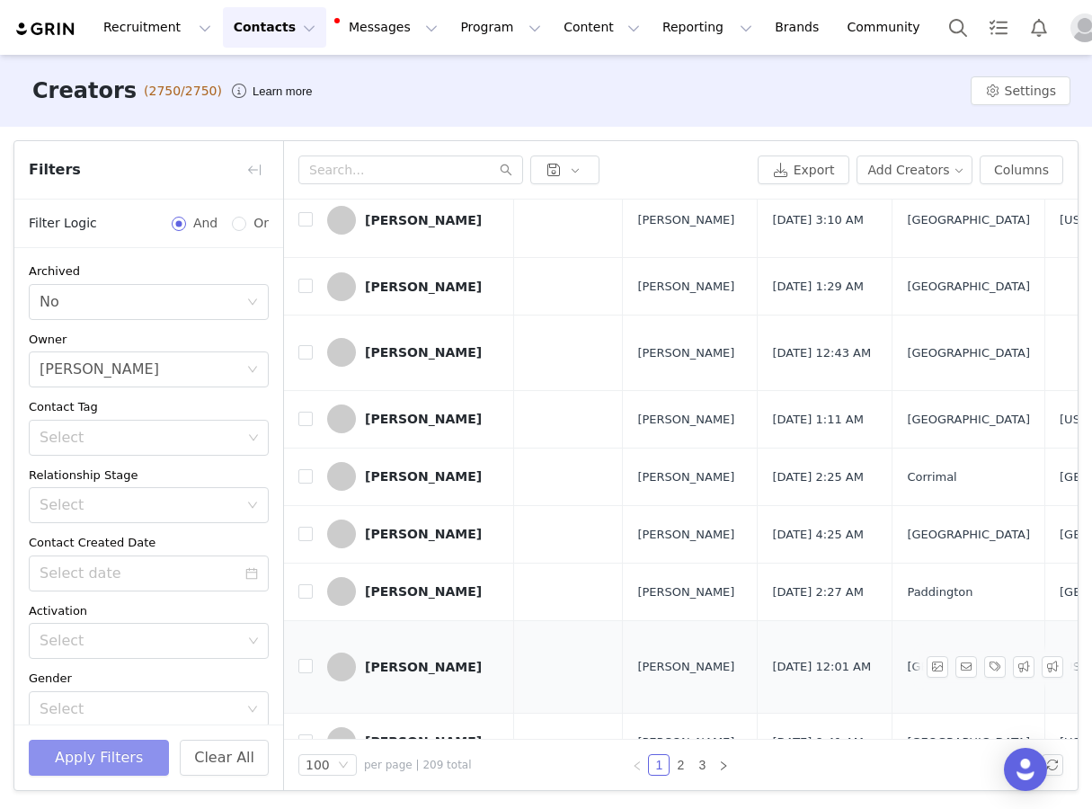
scroll to position [0, 457]
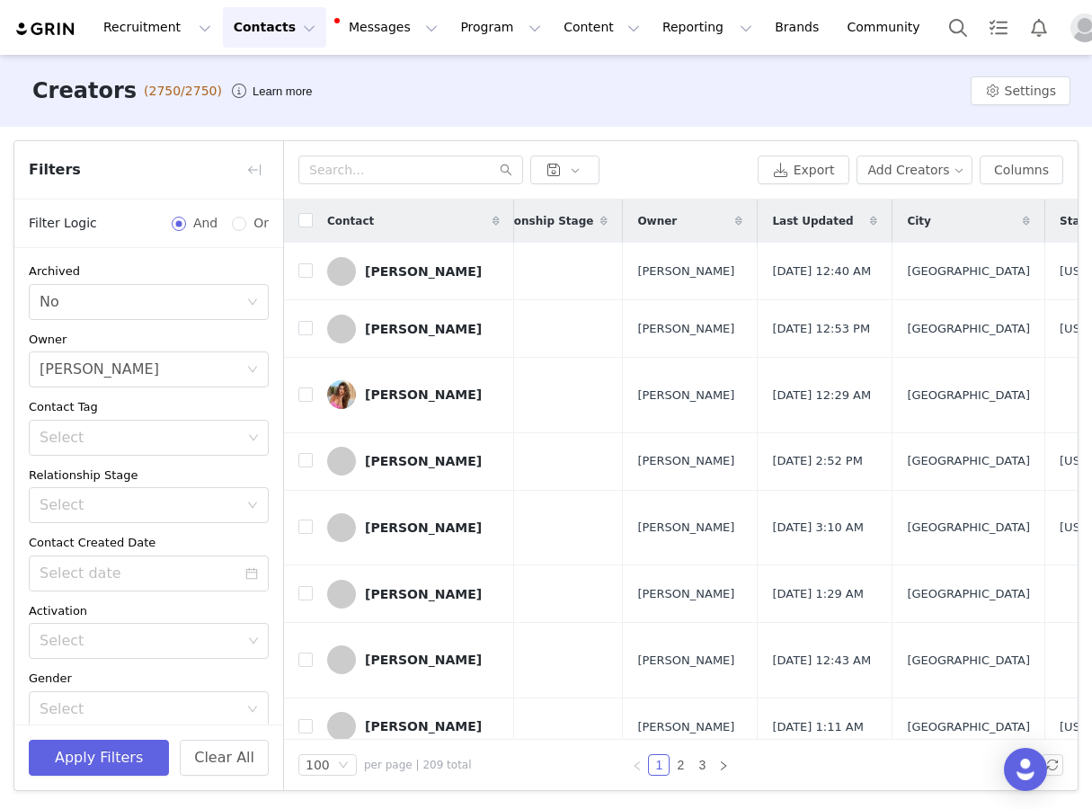
click at [892, 208] on div "Last Updated" at bounding box center [825, 221] width 134 height 43
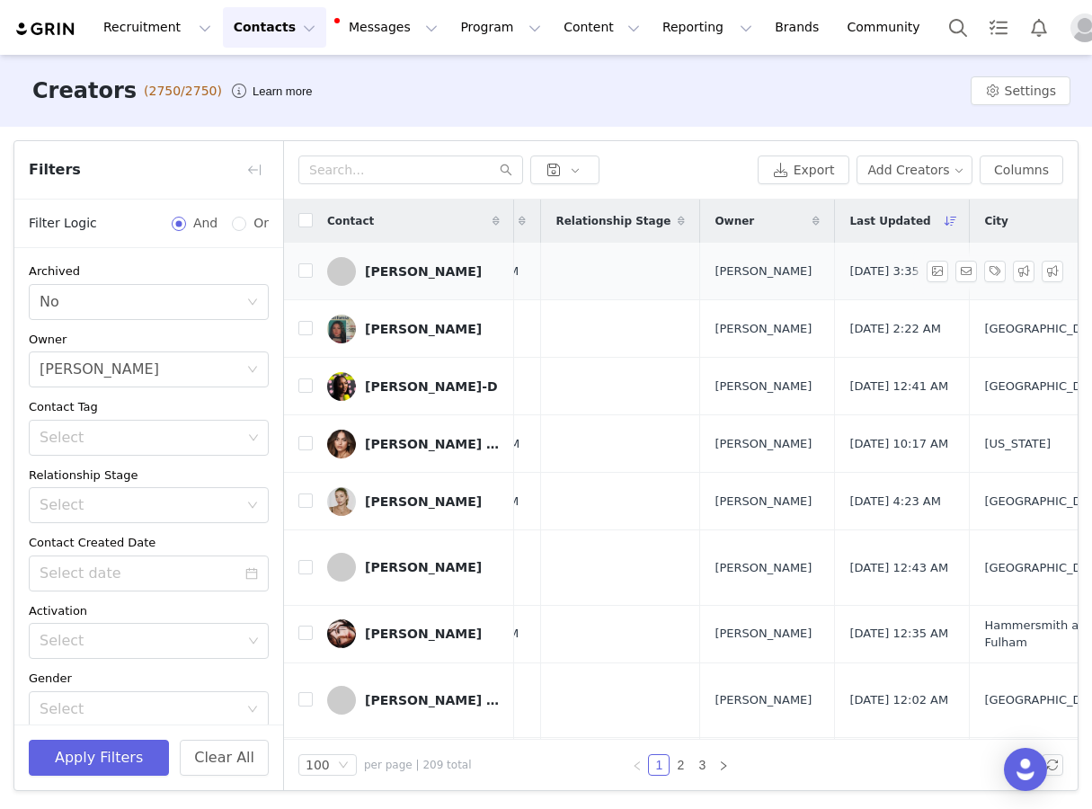
scroll to position [0, 546]
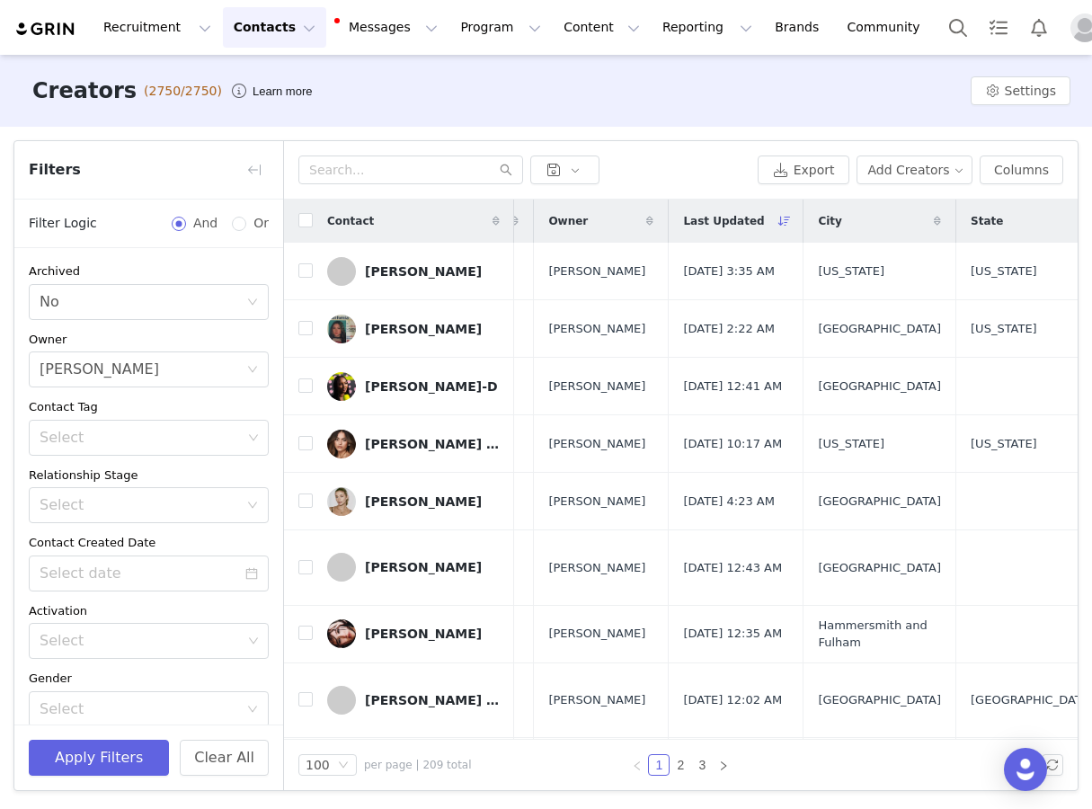
click at [803, 223] on div "Last Updated" at bounding box center [736, 221] width 134 height 43
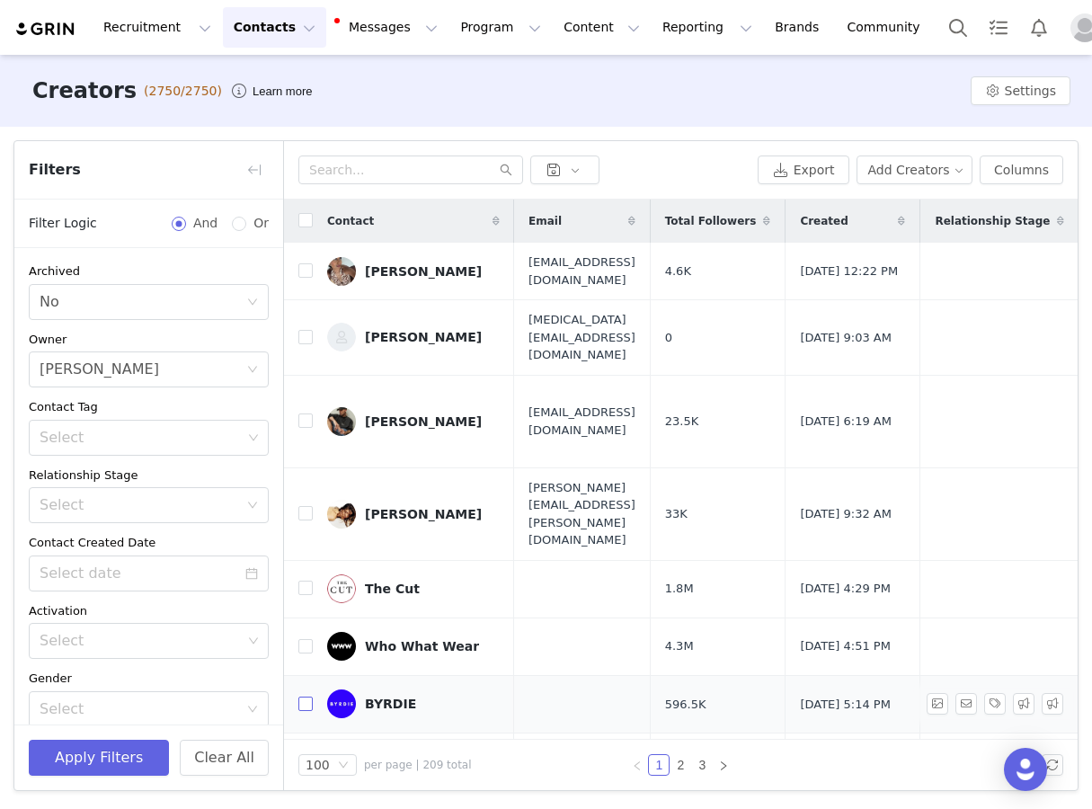
click at [305, 697] on input "checkbox" at bounding box center [305, 704] width 14 height 14
checkbox input "true"
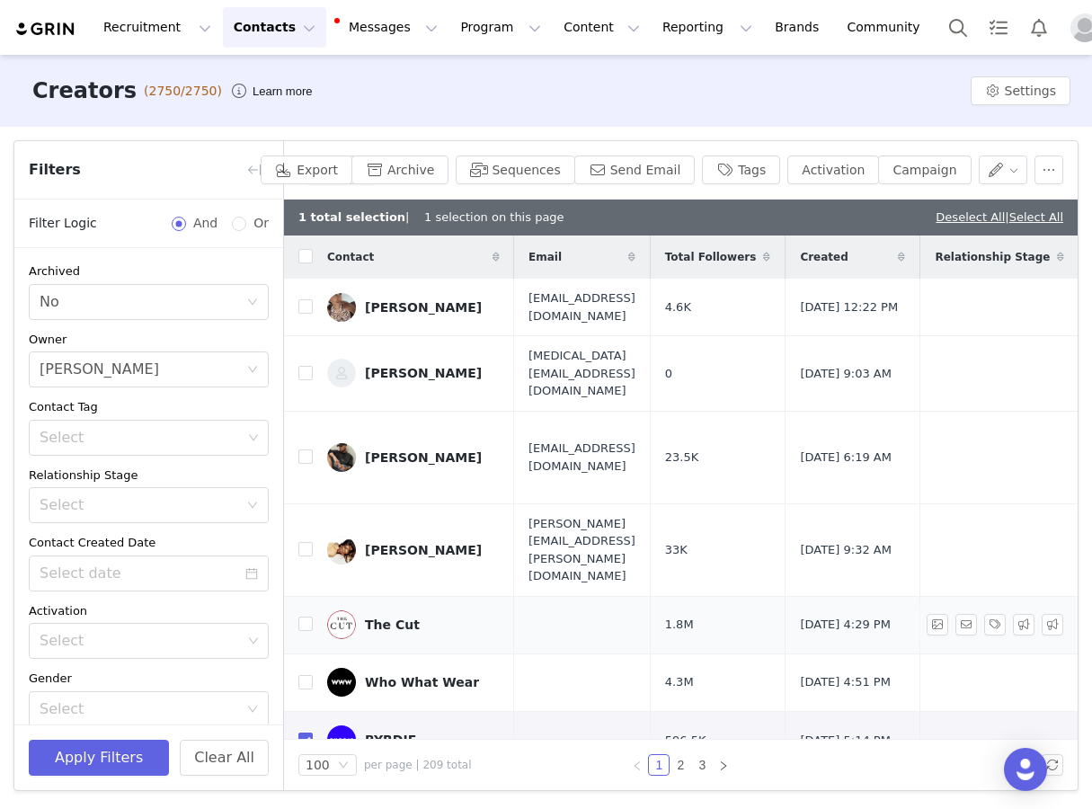
drag, startPoint x: 310, startPoint y: 614, endPoint x: 327, endPoint y: 601, distance: 21.8
click at [310, 614] on td at bounding box center [298, 625] width 29 height 58
click at [309, 675] on input "checkbox" at bounding box center [305, 682] width 14 height 14
checkbox input "true"
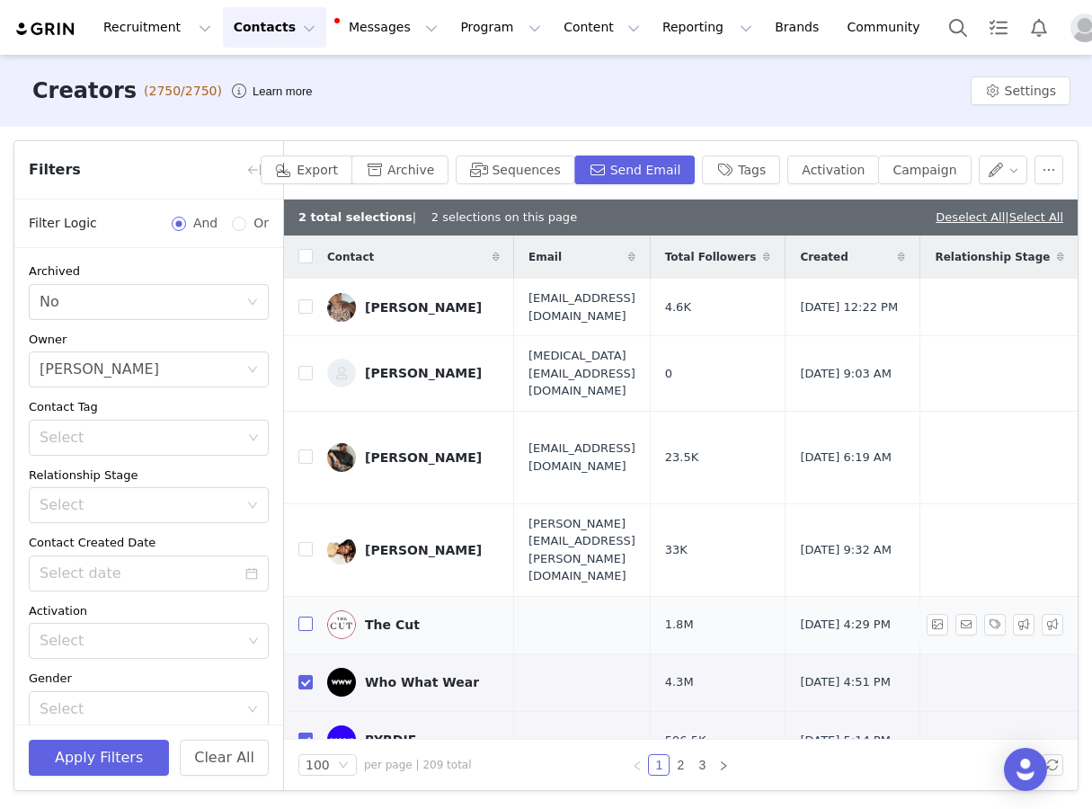
click at [309, 617] on input "checkbox" at bounding box center [305, 624] width 14 height 14
click at [449, 169] on button "Archive" at bounding box center [400, 170] width 97 height 29
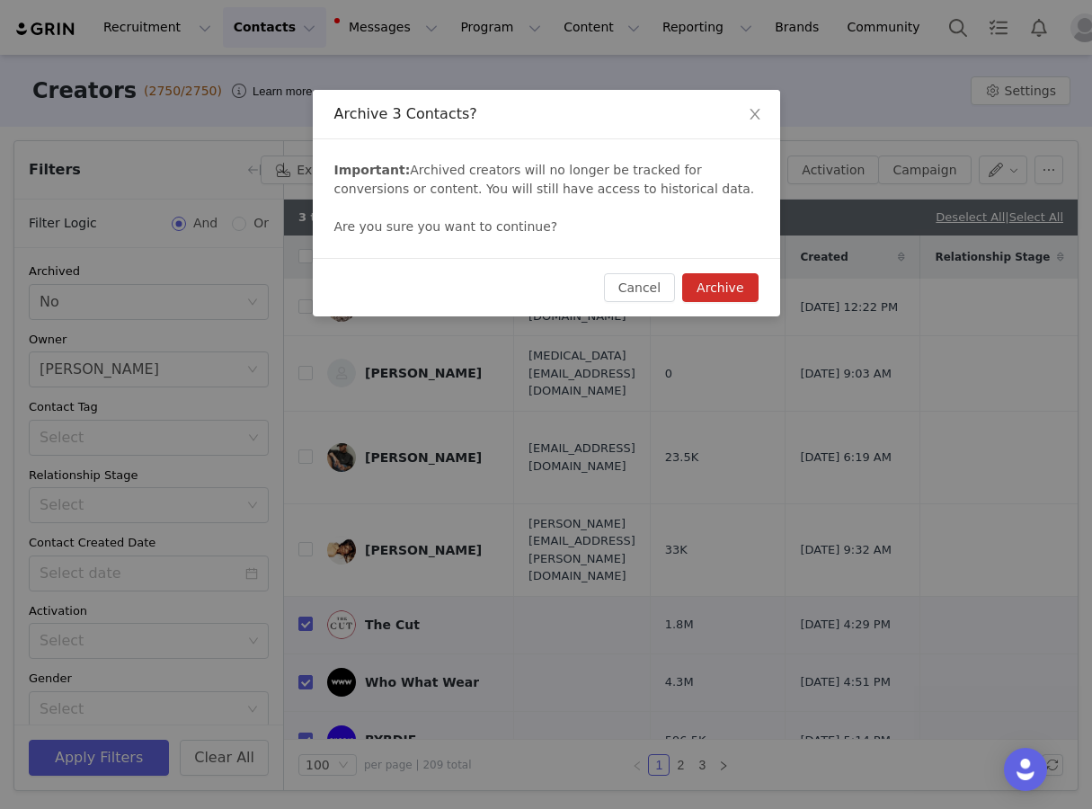
click at [722, 286] on button "Archive" at bounding box center [720, 287] width 76 height 29
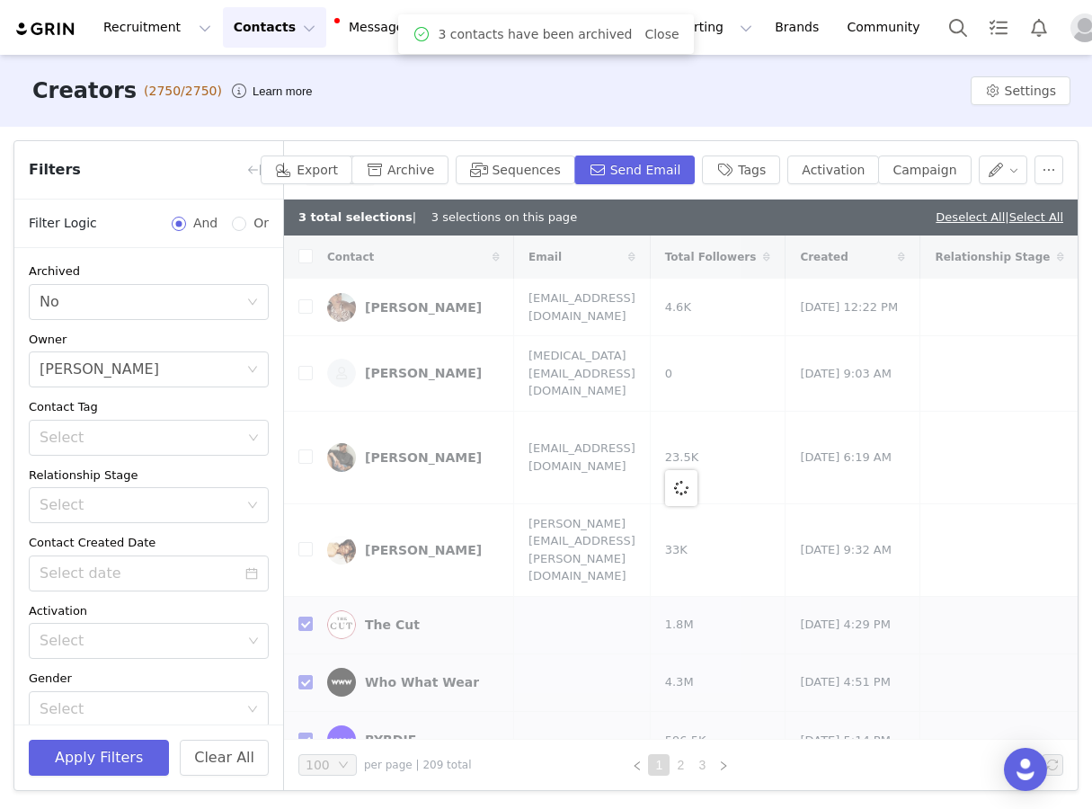
checkbox input "false"
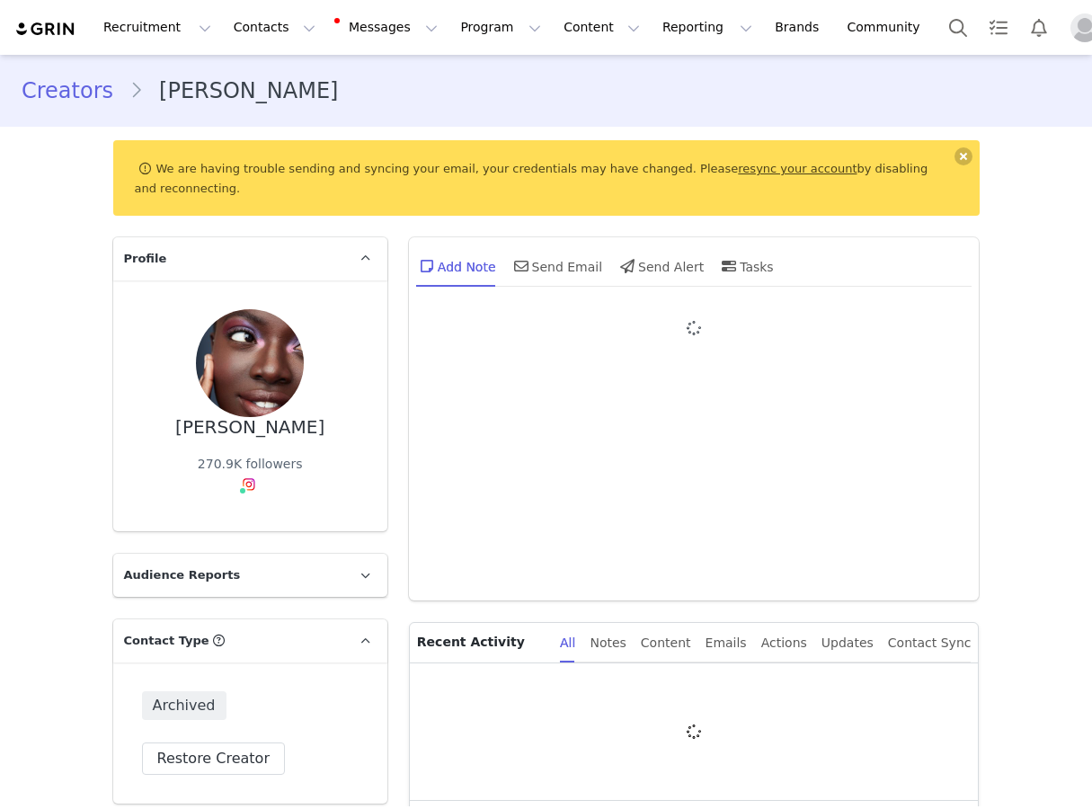
type input "+1 ([GEOGRAPHIC_DATA])"
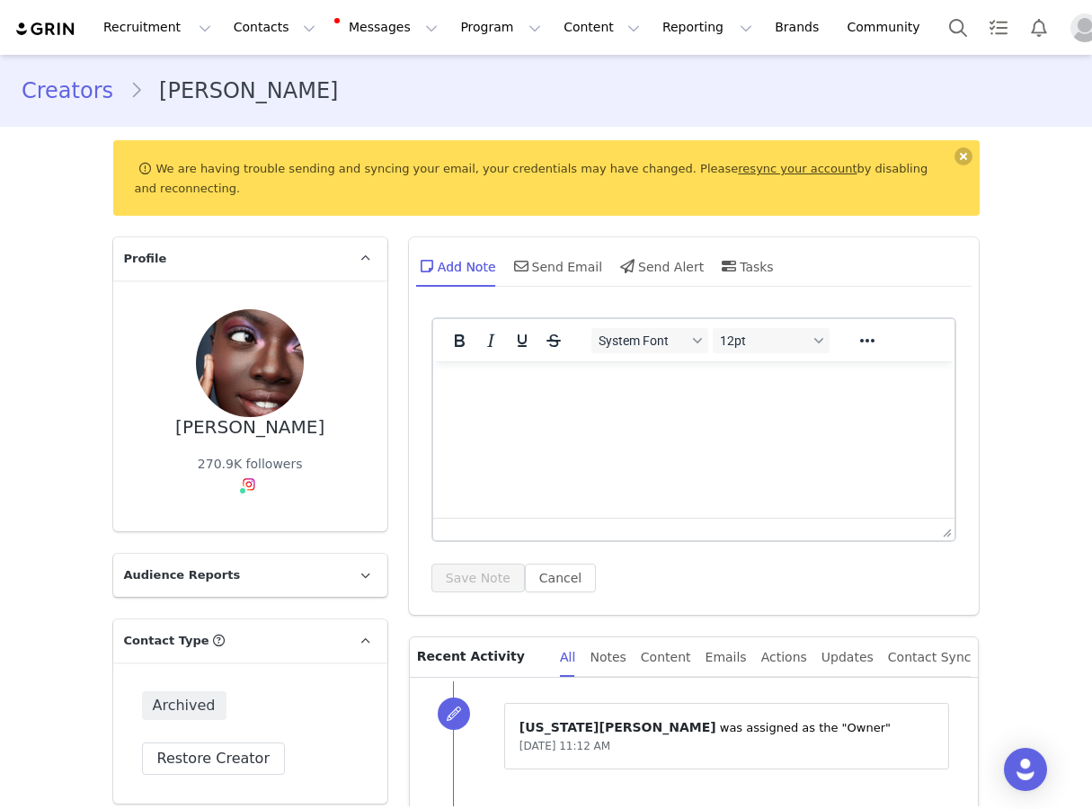
click at [255, 736] on div "Archived Restore Creator" at bounding box center [250, 733] width 274 height 141
click at [252, 757] on button "Restore Creator" at bounding box center [213, 759] width 143 height 32
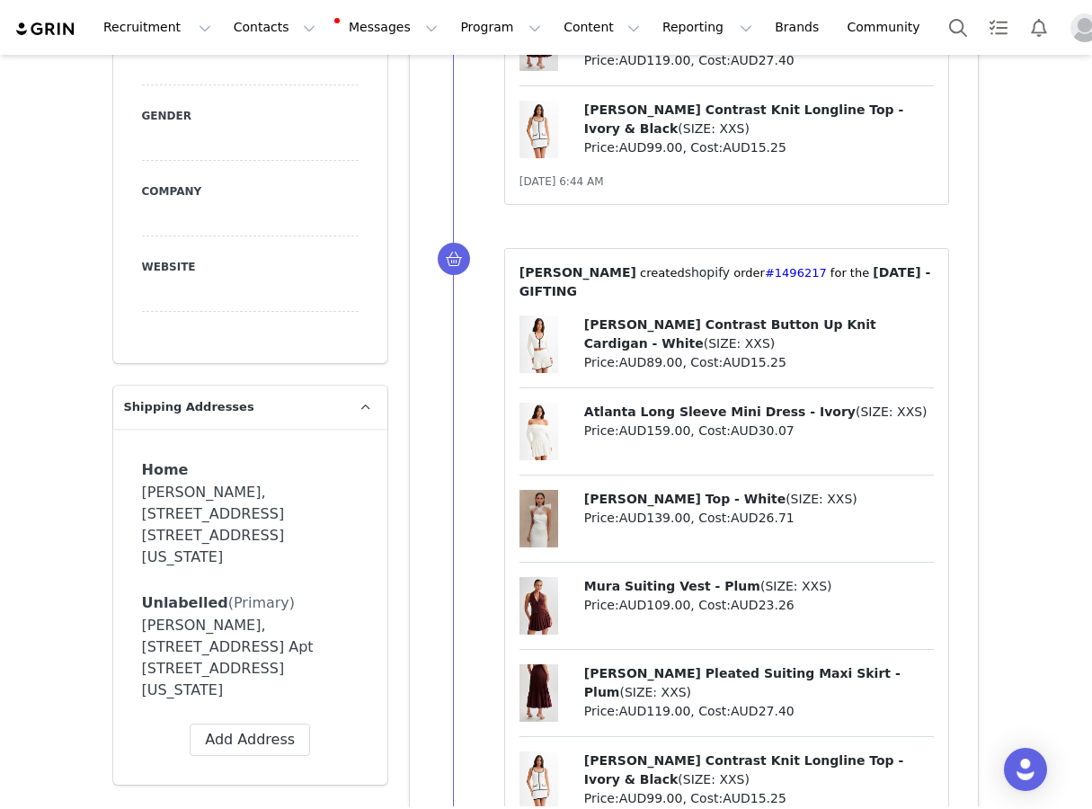
scroll to position [1265, 0]
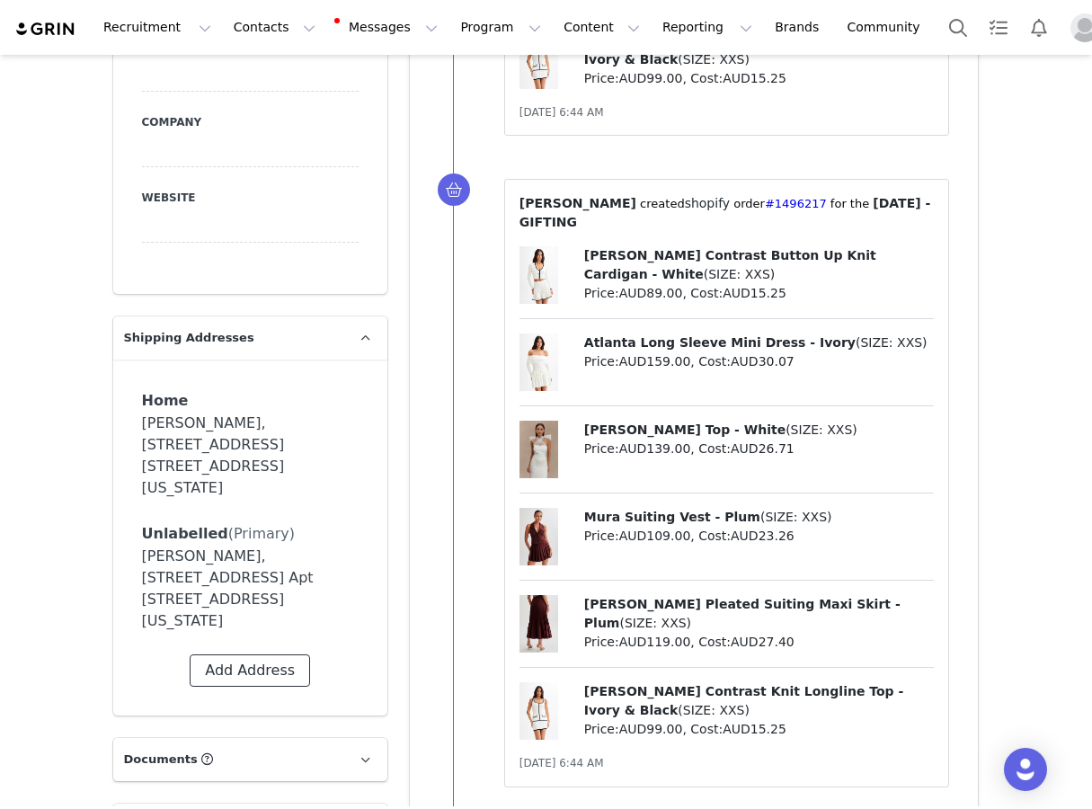
click at [250, 654] on button "Add Address" at bounding box center [250, 670] width 120 height 32
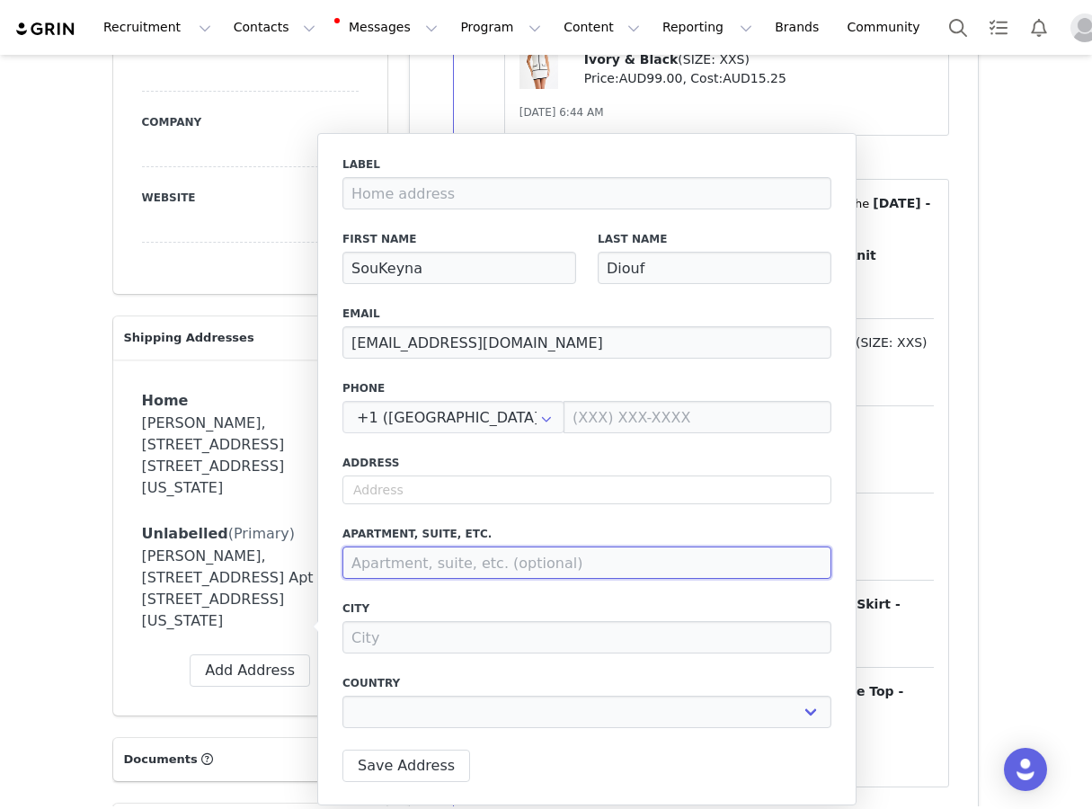
click at [438, 547] on input at bounding box center [587, 563] width 489 height 32
click at [437, 491] on input "text" at bounding box center [587, 490] width 489 height 29
select select
click at [422, 578] on input at bounding box center [587, 563] width 489 height 32
paste input "[GEOGRAPHIC_DATA] 4 Bd Raspail, [GEOGRAPHIC_DATA], [GEOGRAPHIC_DATA] ATTN: [PER…"
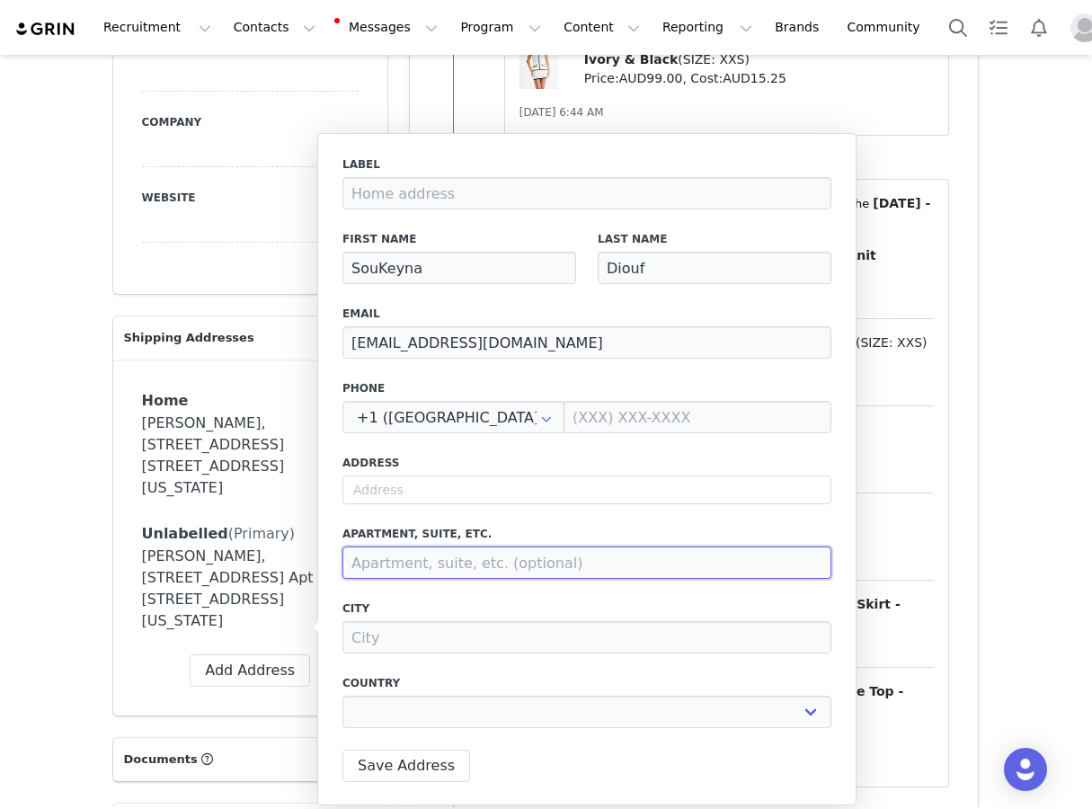
type input "[GEOGRAPHIC_DATA] 4 Bd Raspail, [GEOGRAPHIC_DATA], [GEOGRAPHIC_DATA] ATTN: [PER…"
select select
click at [628, 563] on input "[GEOGRAPHIC_DATA] 4 Bd Raspail, [GEOGRAPHIC_DATA], [GEOGRAPHIC_DATA] ATTN: [PER…" at bounding box center [587, 563] width 489 height 32
drag, startPoint x: 628, startPoint y: 563, endPoint x: 685, endPoint y: 561, distance: 56.7
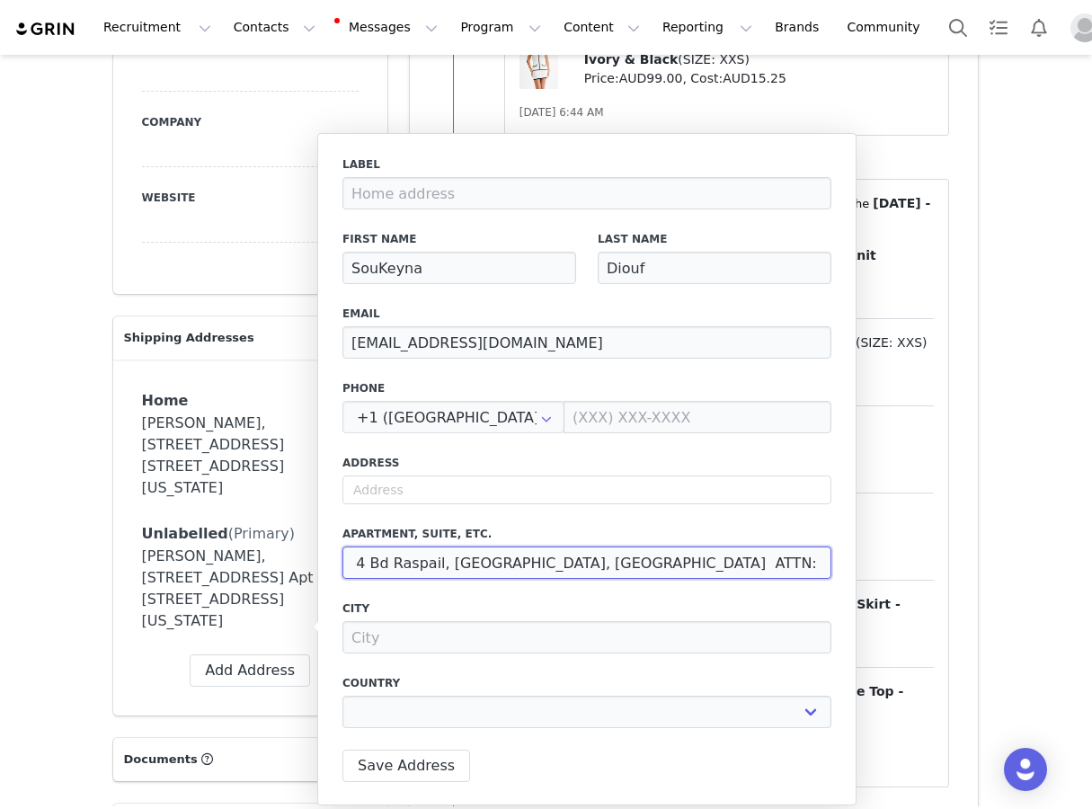
click at [685, 562] on input "[GEOGRAPHIC_DATA] 4 Bd Raspail, [GEOGRAPHIC_DATA], [GEOGRAPHIC_DATA] ATTN: [PER…" at bounding box center [587, 563] width 489 height 32
type input "[GEOGRAPHIC_DATA] 4 [GEOGRAPHIC_DATA] ATTN: [PHONE_NUMBER]"
select select
click at [746, 559] on input "[GEOGRAPHIC_DATA] 4 [GEOGRAPHIC_DATA] ATTN: [PHONE_NUMBER]" at bounding box center [587, 563] width 489 height 32
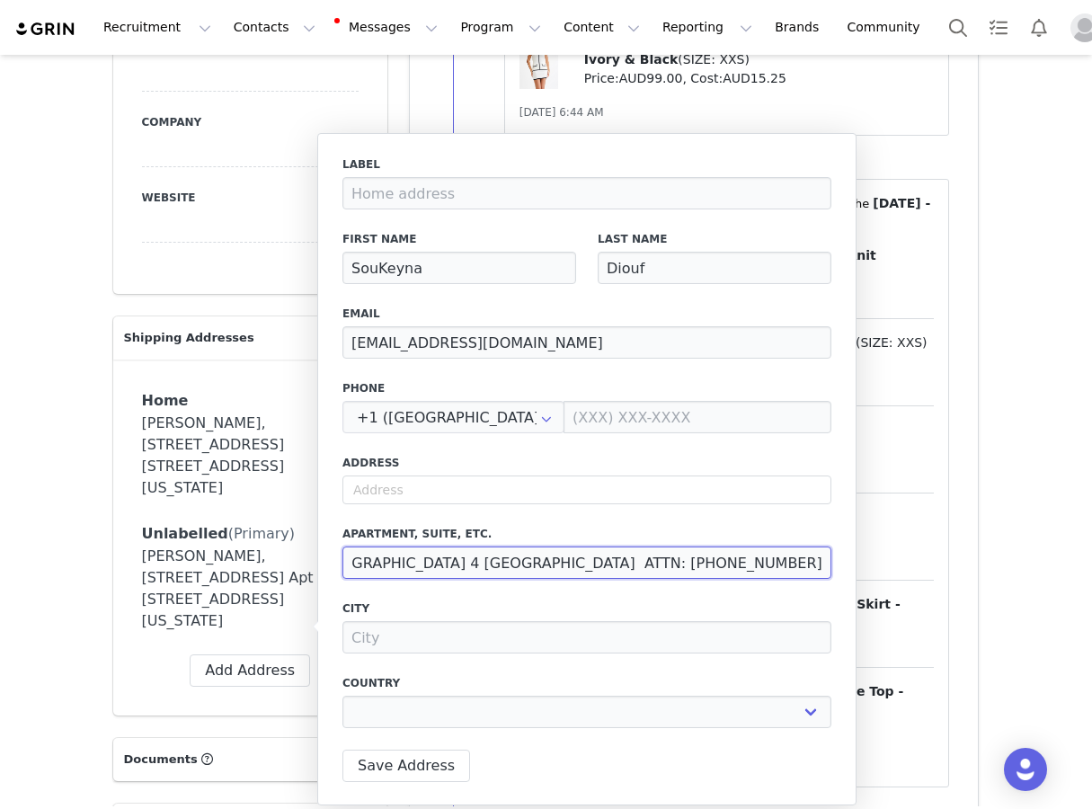
drag, startPoint x: 746, startPoint y: 559, endPoint x: 833, endPoint y: 558, distance: 87.2
click at [833, 558] on div "Label First Name SouKeyna Last Name Diouf Email [EMAIL_ADDRESS][DOMAIN_NAME] Ph…" at bounding box center [586, 469] width 539 height 672
type input "[GEOGRAPHIC_DATA] 4 Bd Raspail, [GEOGRAPHIC_DATA], [GEOGRAPHIC_DATA] ATTN: +1"
select select
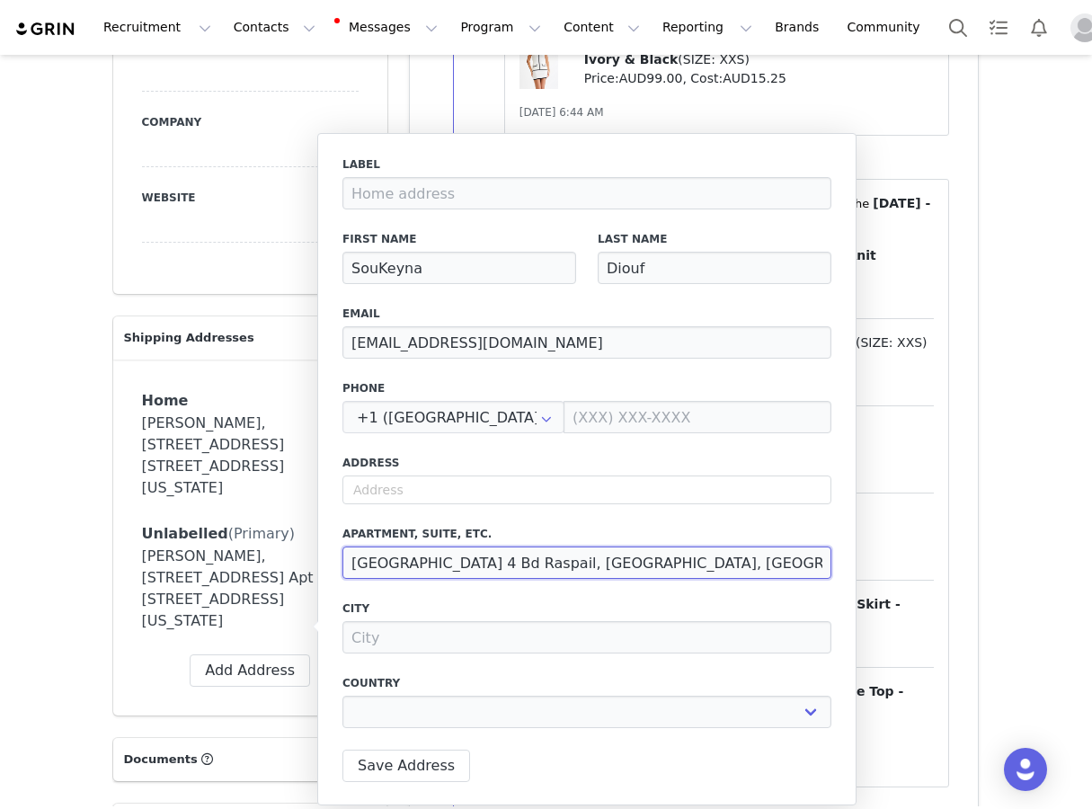
type input "[GEOGRAPHIC_DATA] 4 Bd Raspail, [GEOGRAPHIC_DATA], [GEOGRAPHIC_DATA] ATTN: +"
select select
type input "[GEOGRAPHIC_DATA] 4 Bd Raspail, [GEOGRAPHIC_DATA], [GEOGRAPHIC_DATA] ATTN:"
select select
type input "[GEOGRAPHIC_DATA] 4 Bd Raspail, [GEOGRAPHIC_DATA], [GEOGRAPHIC_DATA] ATTN:"
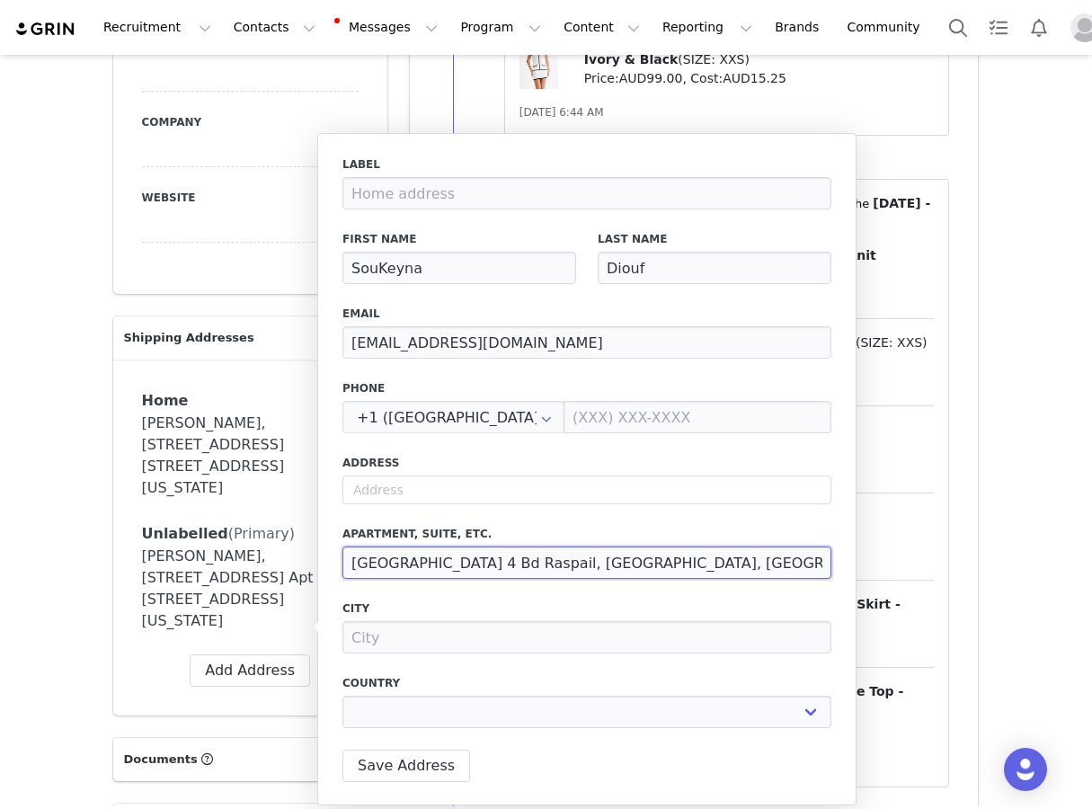
select select
type input "[GEOGRAPHIC_DATA] 4 Bd Raspail, [GEOGRAPHIC_DATA], [GEOGRAPHIC_DATA] ATTN"
select select
type input "[GEOGRAPHIC_DATA] 4 Bd Raspail, [GEOGRAPHIC_DATA], [GEOGRAPHIC_DATA] ATT"
select select
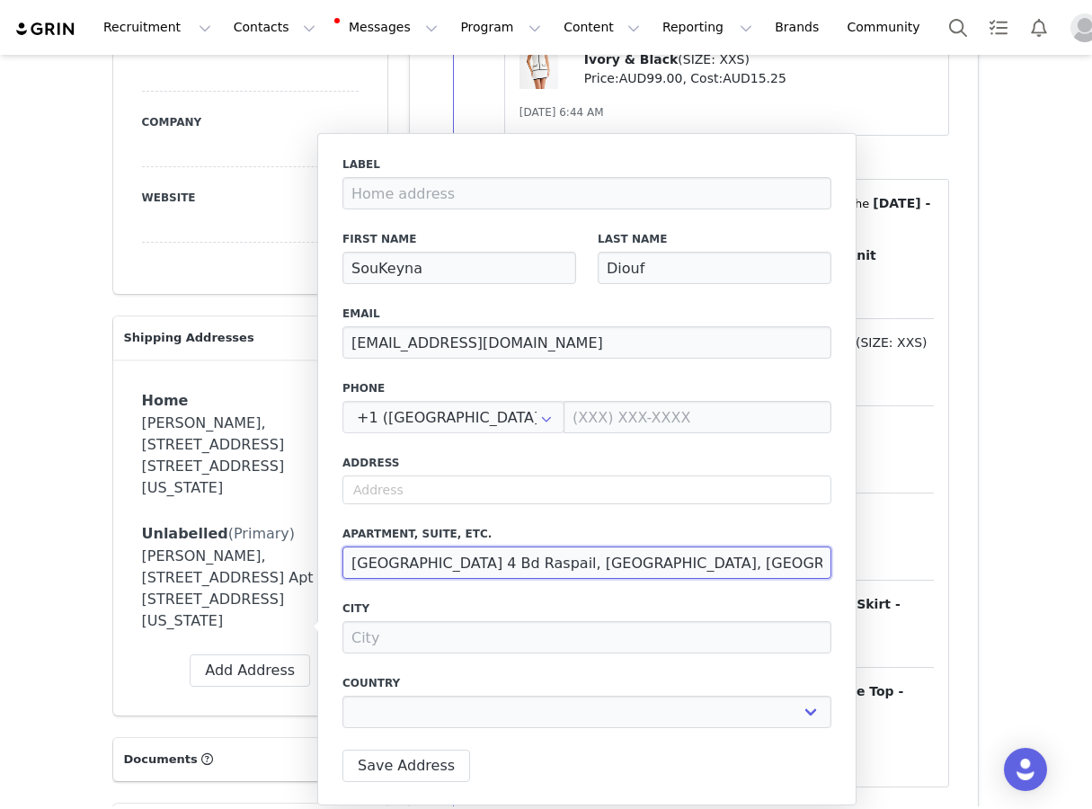
type input "[GEOGRAPHIC_DATA] 4 Bd Raspail, [GEOGRAPHIC_DATA], [GEOGRAPHIC_DATA] AT"
select select
type input "[GEOGRAPHIC_DATA] 4 Bd Raspail, [GEOGRAPHIC_DATA], [GEOGRAPHIC_DATA] A"
select select
type input "[GEOGRAPHIC_DATA] 4 Bd Raspail, [GEOGRAPHIC_DATA], [GEOGRAPHIC_DATA]"
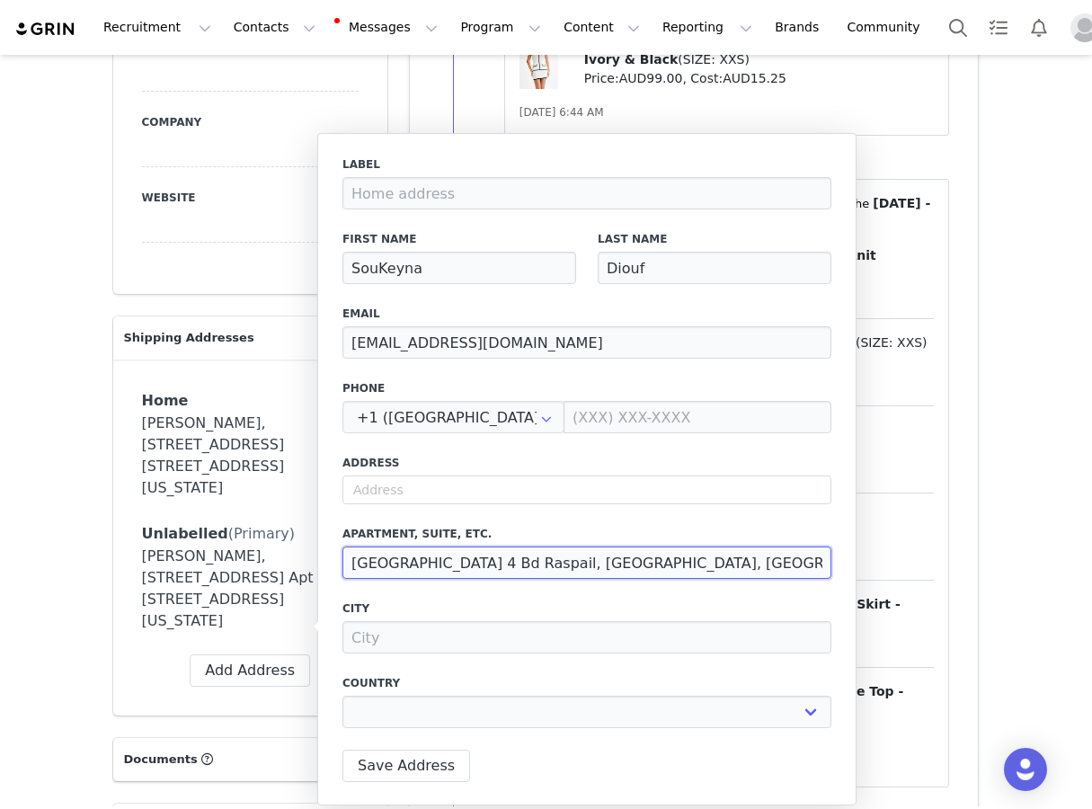
select select
type input "[GEOGRAPHIC_DATA] 4 Bd Raspail, [GEOGRAPHIC_DATA], [GEOGRAPHIC_DATA]"
click at [701, 392] on label "Phone" at bounding box center [587, 388] width 489 height 16
click at [702, 418] on input at bounding box center [698, 417] width 268 height 32
paste input "[PHONE_NUMBER]"
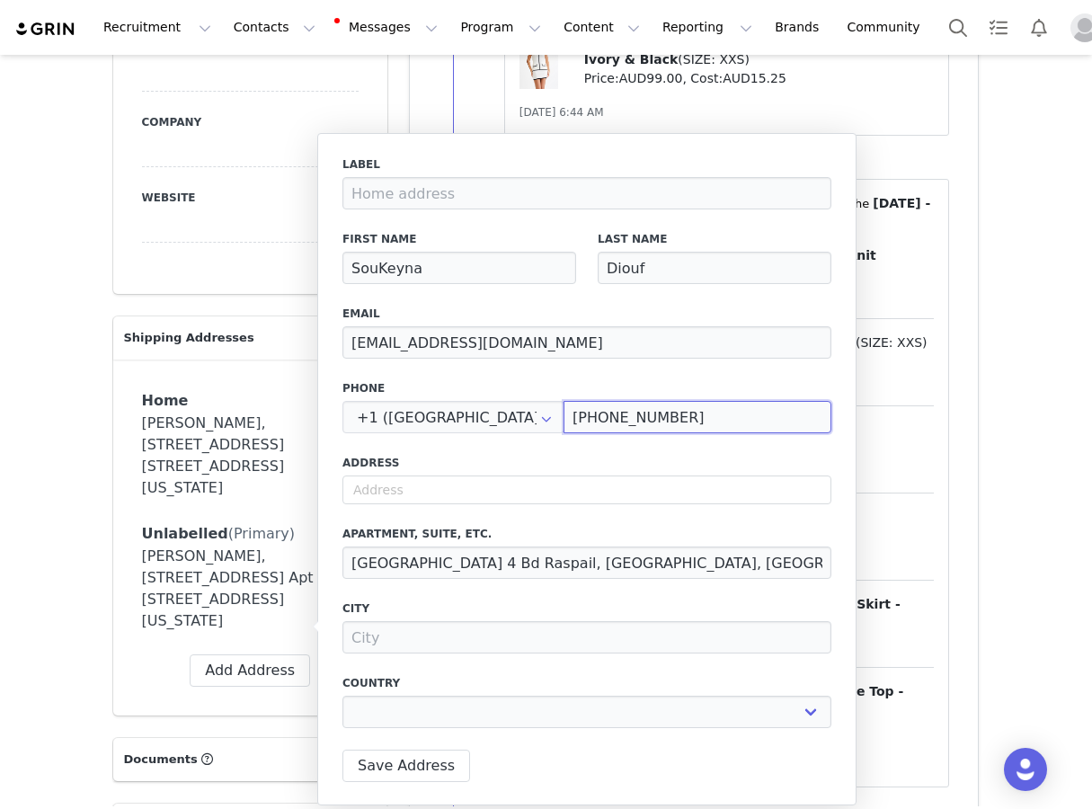
type input "[PHONE_NUMBER]"
select select
type input "[PHONE_NUMBER]"
click at [713, 564] on input "[GEOGRAPHIC_DATA] 4 Bd Raspail, [GEOGRAPHIC_DATA], [GEOGRAPHIC_DATA]" at bounding box center [587, 563] width 489 height 32
drag, startPoint x: 713, startPoint y: 564, endPoint x: 337, endPoint y: 565, distance: 375.8
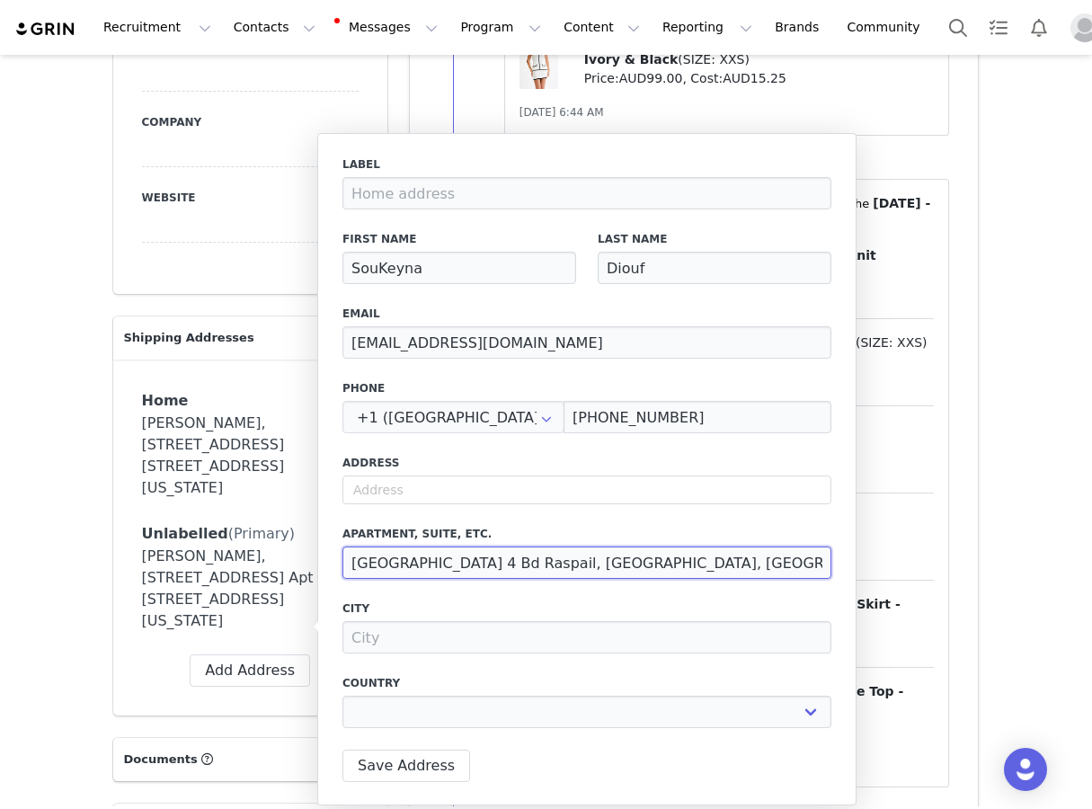
click at [337, 566] on div "Label First Name SouKeyna Last Name Diouf Email [EMAIL_ADDRESS][DOMAIN_NAME] Ph…" at bounding box center [586, 469] width 539 height 672
click at [396, 486] on input "text" at bounding box center [587, 490] width 489 height 29
paste input "[GEOGRAPHIC_DATA] 4 Bd Raspail, [GEOGRAPHIC_DATA], [GEOGRAPHIC_DATA]"
type input "[GEOGRAPHIC_DATA] 4 Bd Raspail, [GEOGRAPHIC_DATA], [GEOGRAPHIC_DATA]"
select select
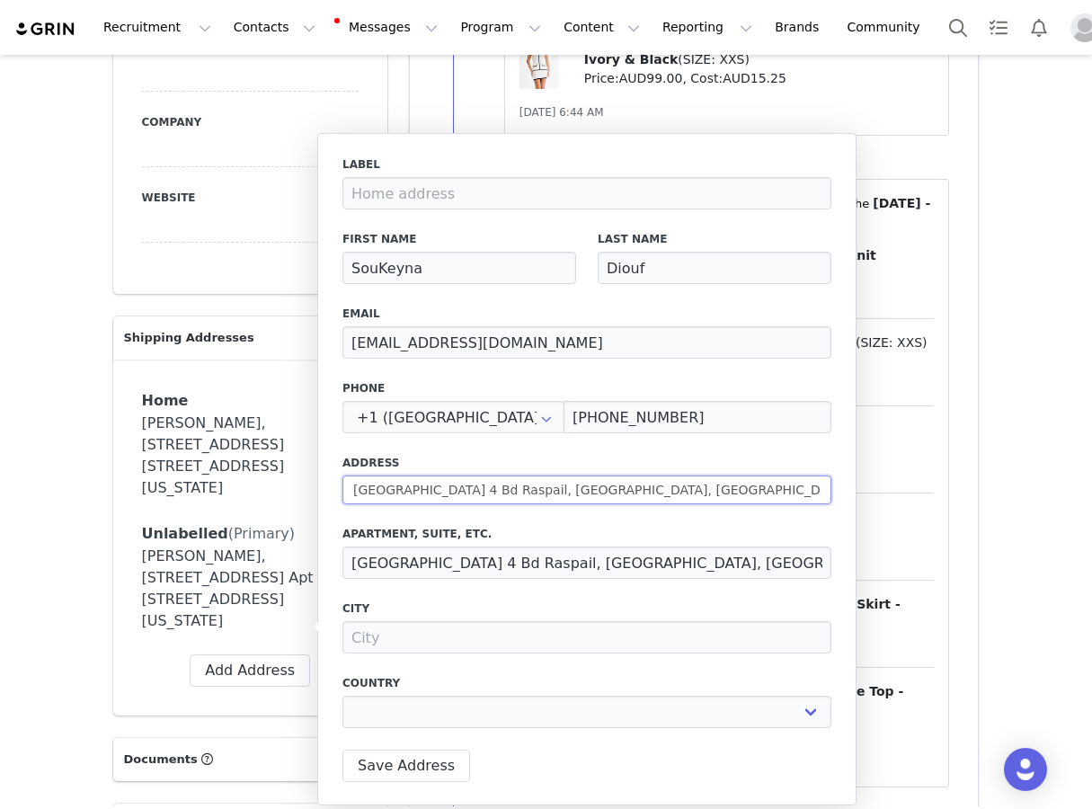
click at [482, 494] on input "[GEOGRAPHIC_DATA] 4 Bd Raspail, [GEOGRAPHIC_DATA], [GEOGRAPHIC_DATA]" at bounding box center [587, 490] width 489 height 29
type input "4 Bd Raspail, [GEOGRAPHIC_DATA], [GEOGRAPHIC_DATA]"
select select
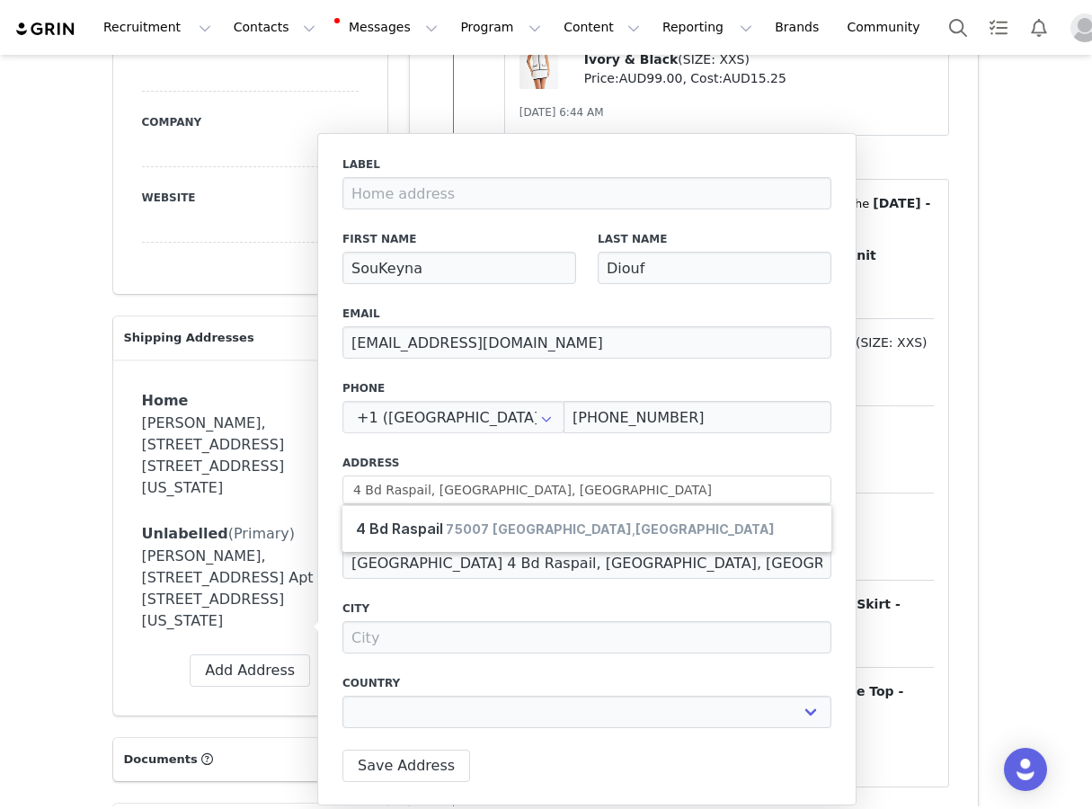
type input "4 Bd Raspail"
type input "[GEOGRAPHIC_DATA]"
select select "[object Object]"
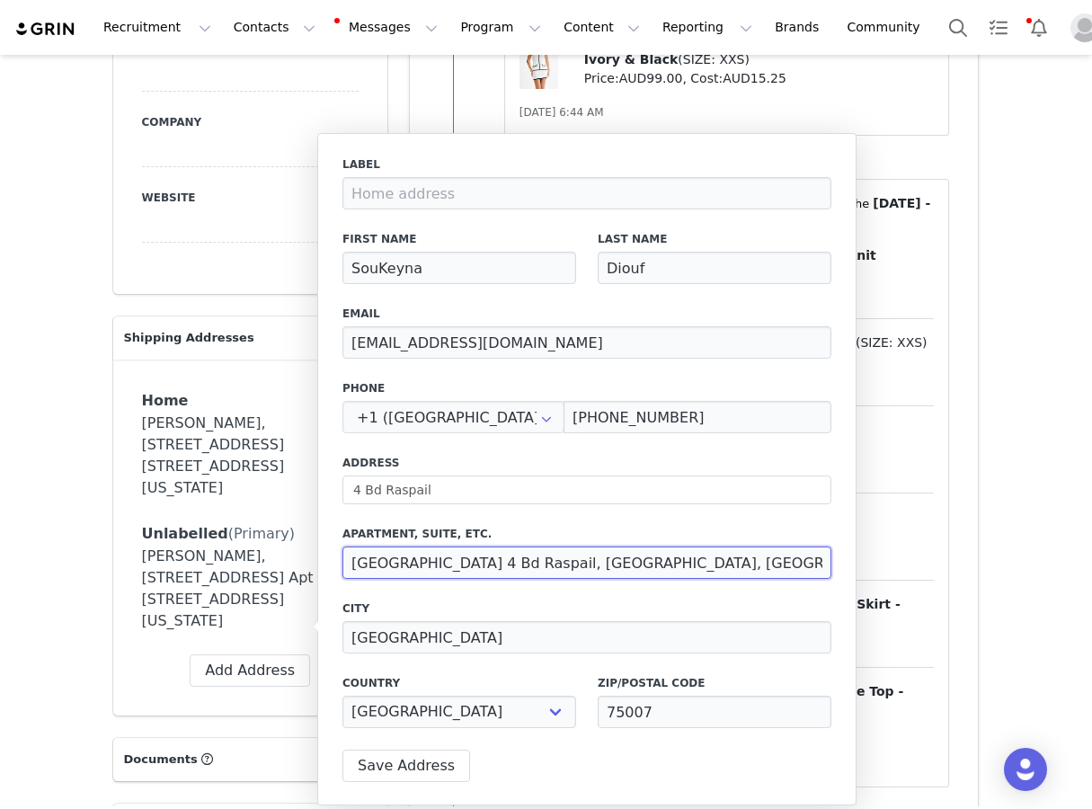
click at [494, 553] on input "[GEOGRAPHIC_DATA] 4 Bd Raspail, [GEOGRAPHIC_DATA], [GEOGRAPHIC_DATA]" at bounding box center [587, 563] width 489 height 32
click at [494, 554] on input "[GEOGRAPHIC_DATA] 4 Bd Raspail, [GEOGRAPHIC_DATA], [GEOGRAPHIC_DATA]" at bounding box center [587, 563] width 489 height 32
drag, startPoint x: 494, startPoint y: 554, endPoint x: 681, endPoint y: 554, distance: 187.0
click at [681, 554] on input "[GEOGRAPHIC_DATA] 4 Bd Raspail, [GEOGRAPHIC_DATA], [GEOGRAPHIC_DATA]" at bounding box center [587, 563] width 489 height 32
click at [736, 560] on input "[GEOGRAPHIC_DATA] 4 Bd Raspail, [GEOGRAPHIC_DATA], [GEOGRAPHIC_DATA]" at bounding box center [587, 563] width 489 height 32
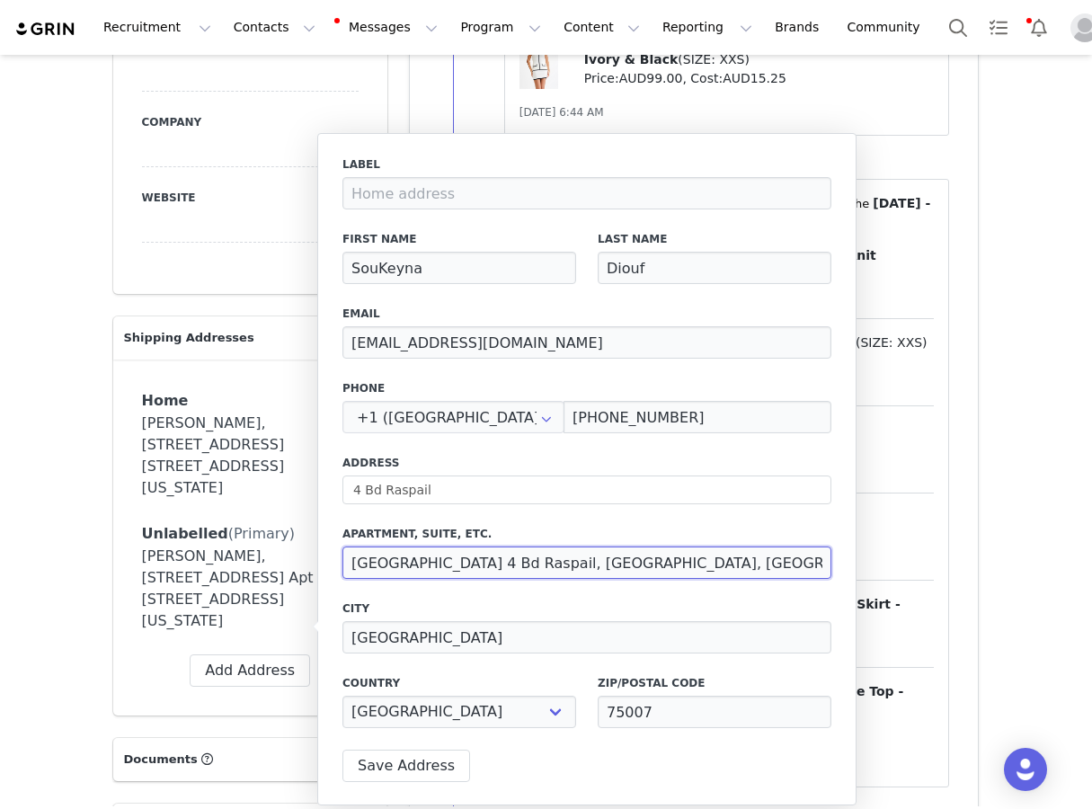
drag, startPoint x: 736, startPoint y: 560, endPoint x: 498, endPoint y: 562, distance: 238.2
click at [498, 562] on input "[GEOGRAPHIC_DATA] 4 Bd Raspail, [GEOGRAPHIC_DATA], [GEOGRAPHIC_DATA]" at bounding box center [587, 563] width 489 height 32
type input "[GEOGRAPHIC_DATA]"
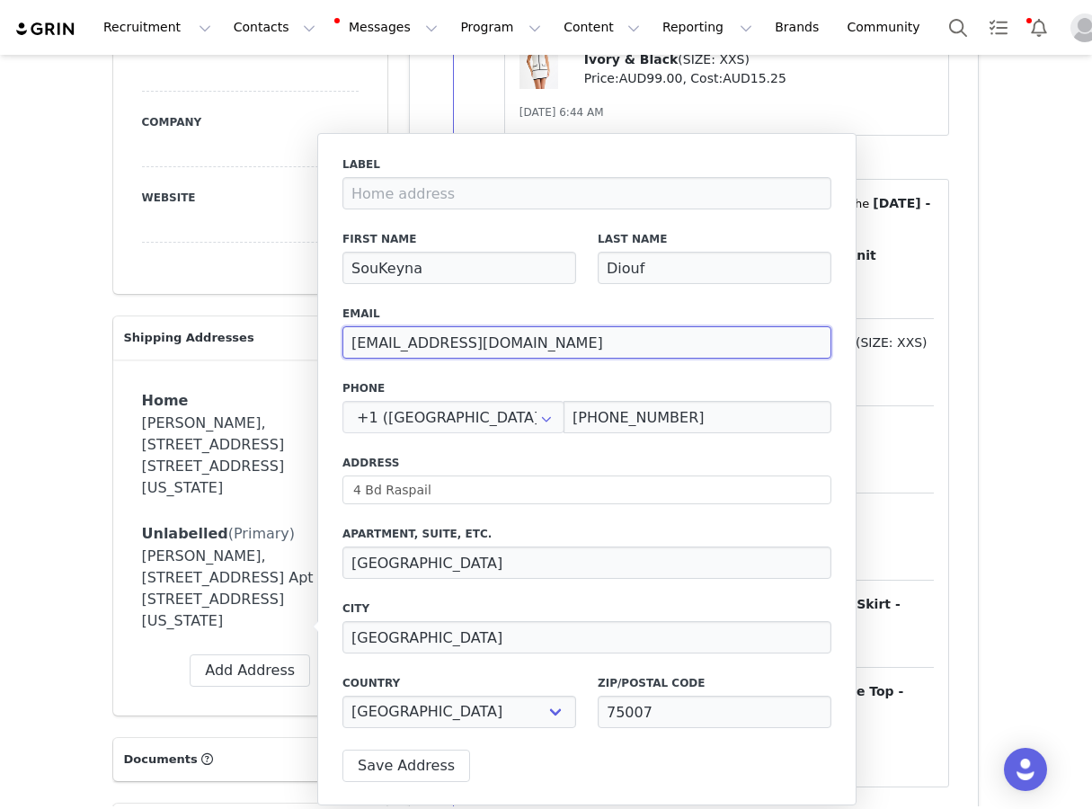
click at [374, 342] on input "[EMAIL_ADDRESS][DOMAIN_NAME]" at bounding box center [587, 342] width 489 height 32
paste input "[PERSON_NAME]@thelicinius"
type input "[PERSON_NAME][EMAIL_ADDRESS][DOMAIN_NAME]"
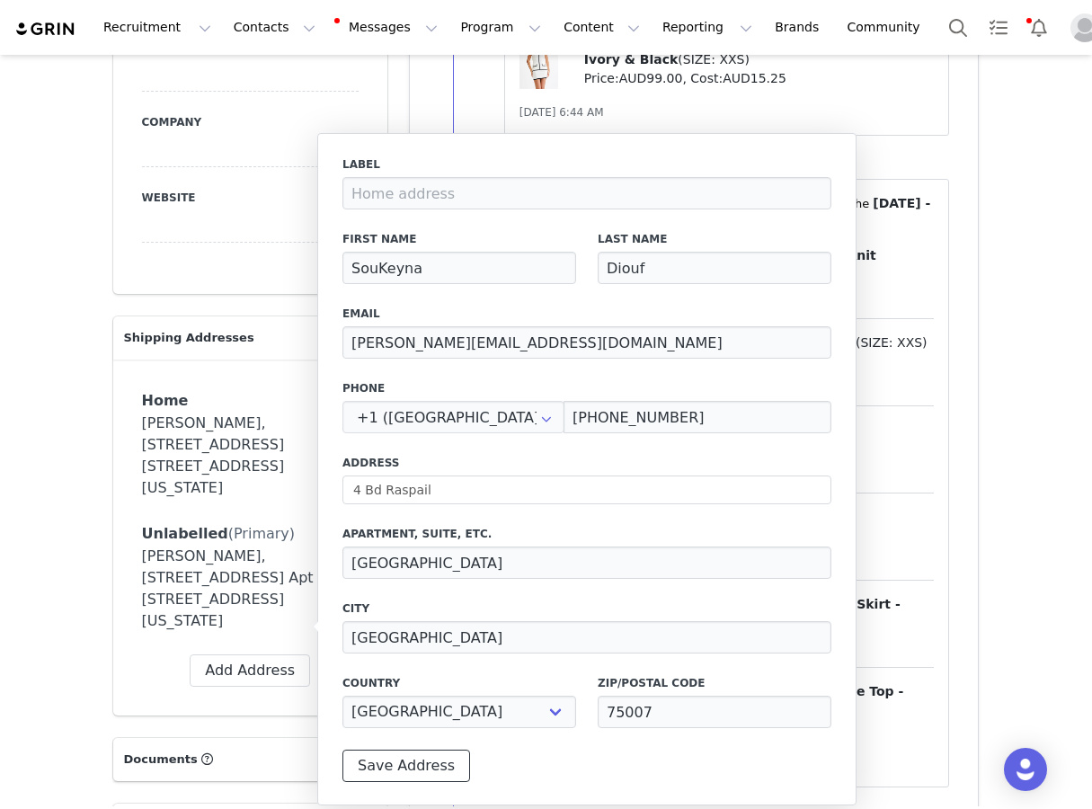
click at [383, 766] on button "Save Address" at bounding box center [407, 766] width 128 height 32
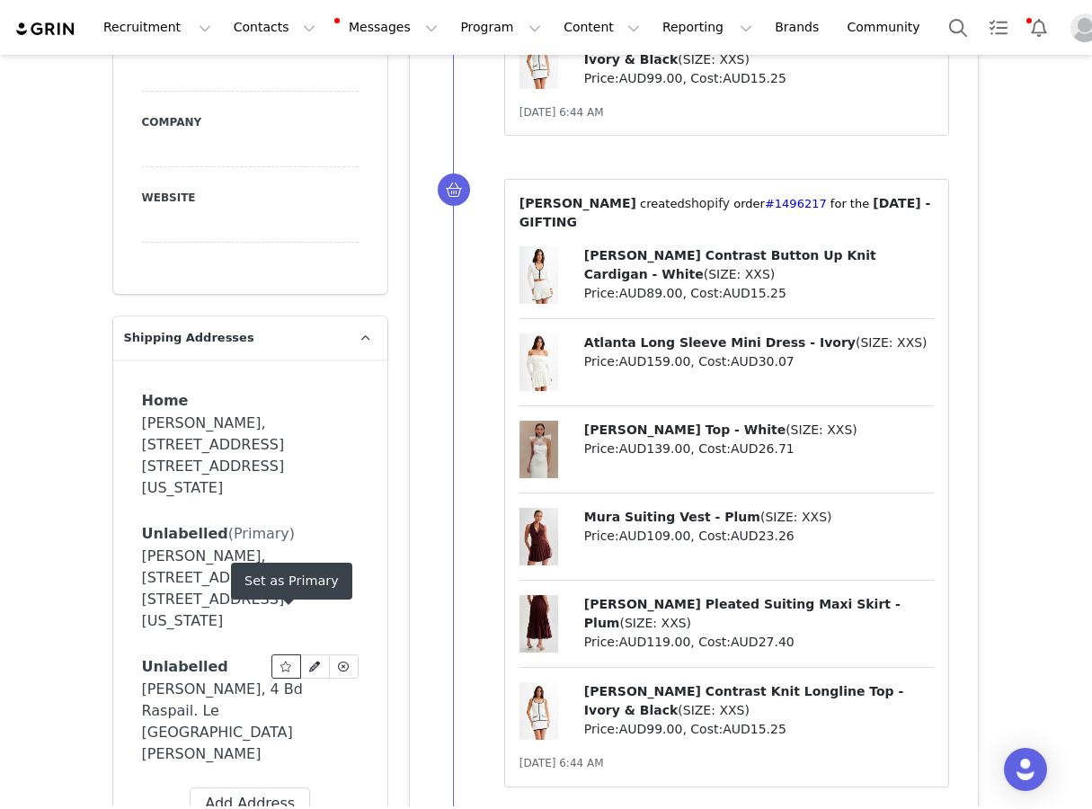
click at [289, 662] on icon at bounding box center [286, 667] width 13 height 11
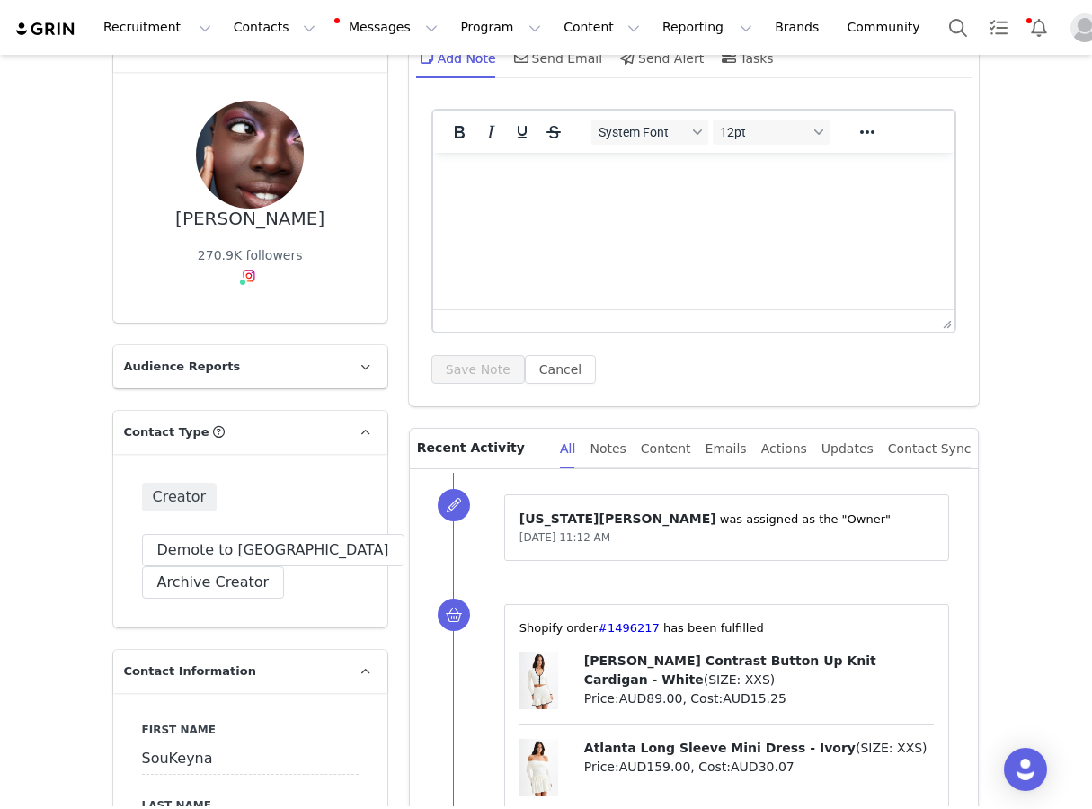
scroll to position [174, 0]
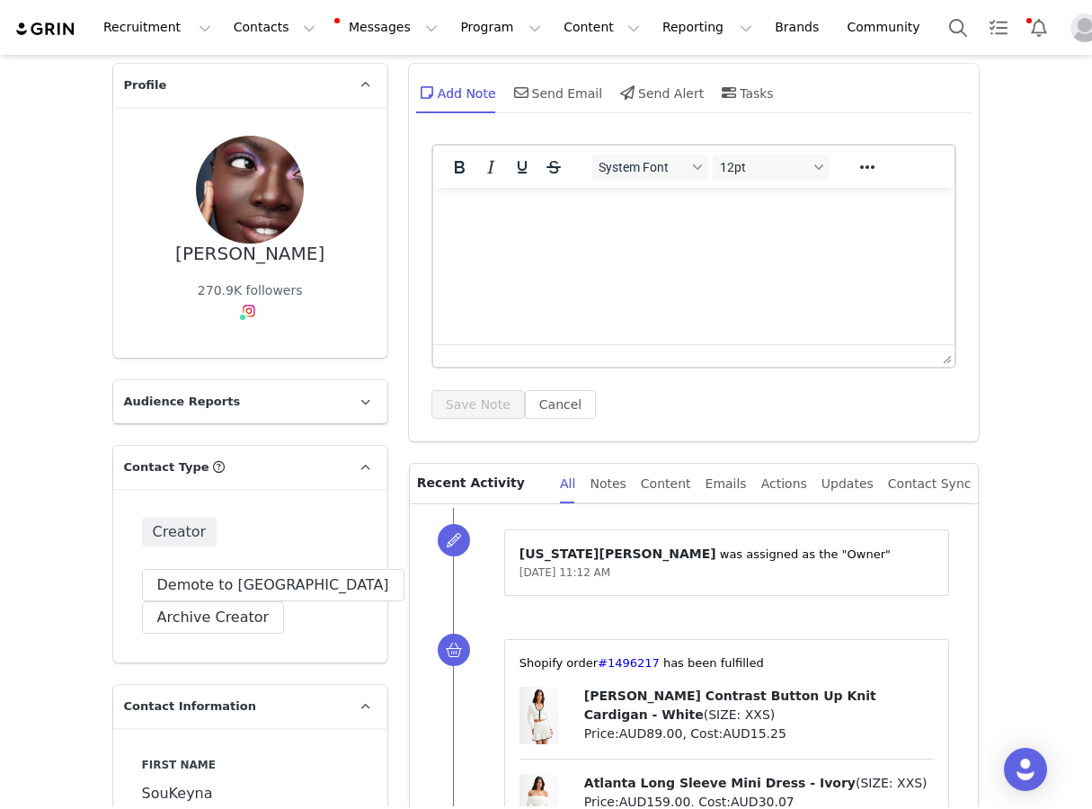
click at [245, 241] on img at bounding box center [250, 190] width 108 height 108
click at [245, 252] on div "[PERSON_NAME]" at bounding box center [249, 254] width 149 height 21
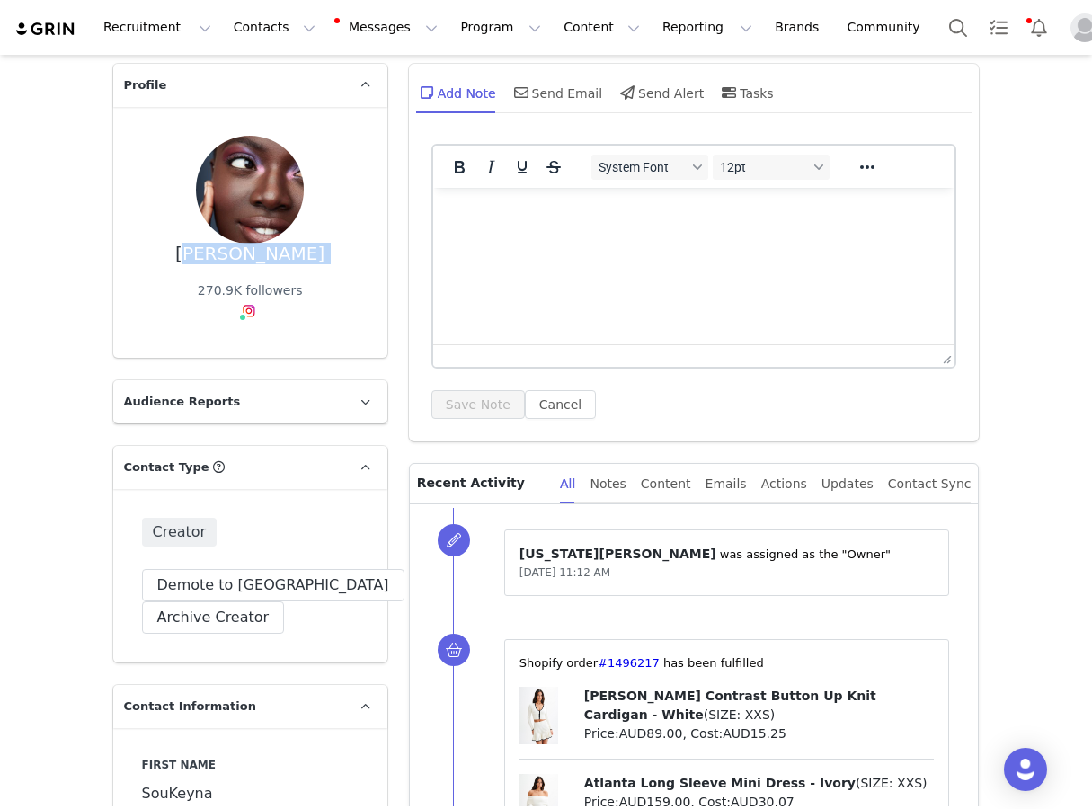
click at [245, 252] on div "[PERSON_NAME]" at bounding box center [249, 254] width 149 height 21
copy div "[PERSON_NAME]"
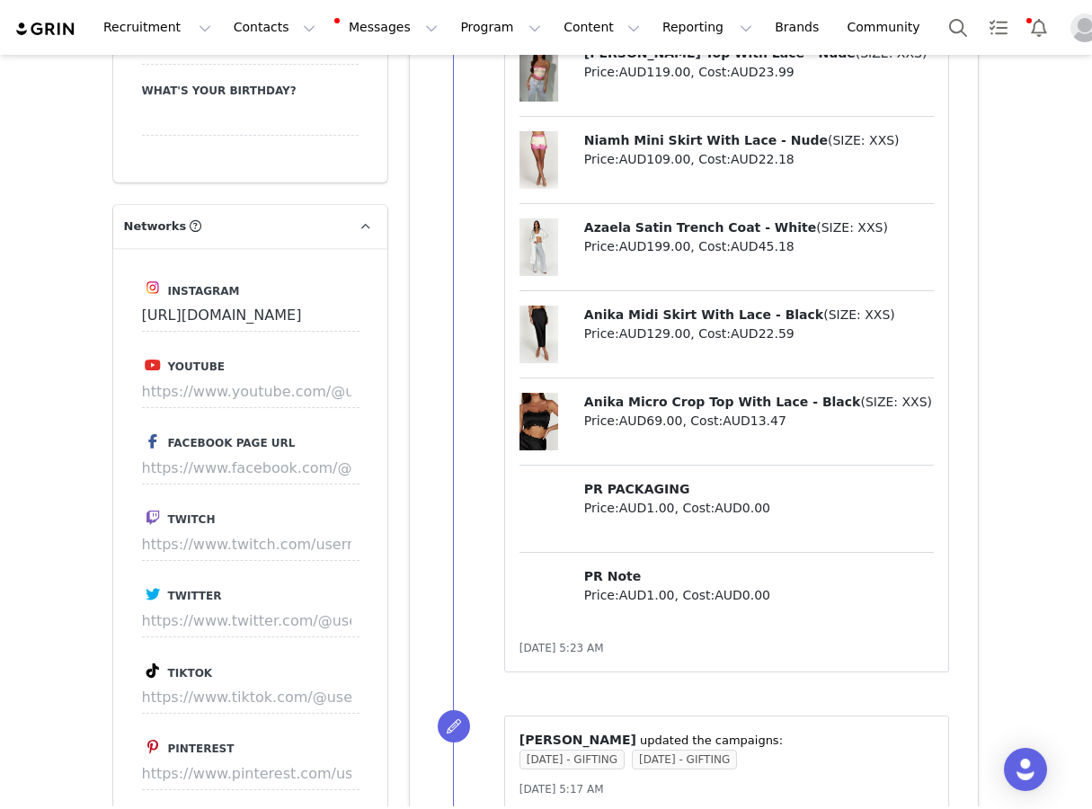
scroll to position [2436, 0]
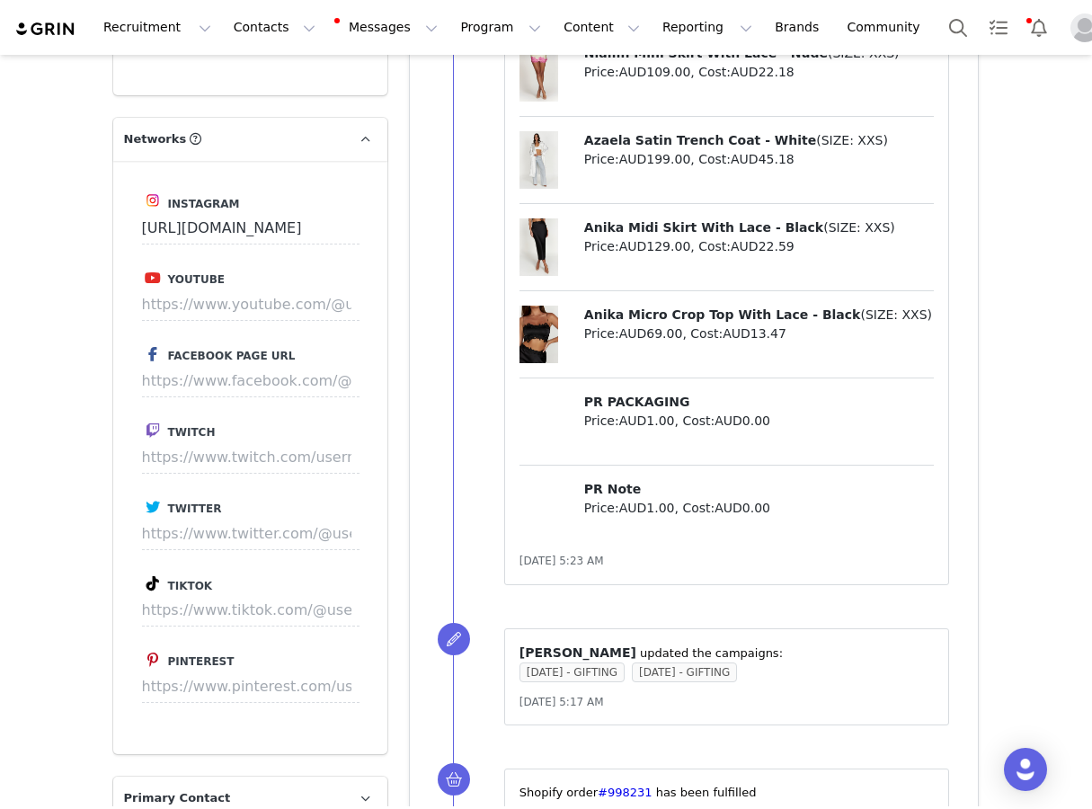
click at [253, 560] on div "Instagram [URL][DOMAIN_NAME] Youtube Facebook Page URL Twitch Twitter Tiktok Pi…" at bounding box center [250, 457] width 274 height 593
click at [253, 594] on input at bounding box center [251, 610] width 218 height 32
paste input "[URL][DOMAIN_NAME]"
click at [315, 594] on button "Save" at bounding box center [326, 610] width 66 height 32
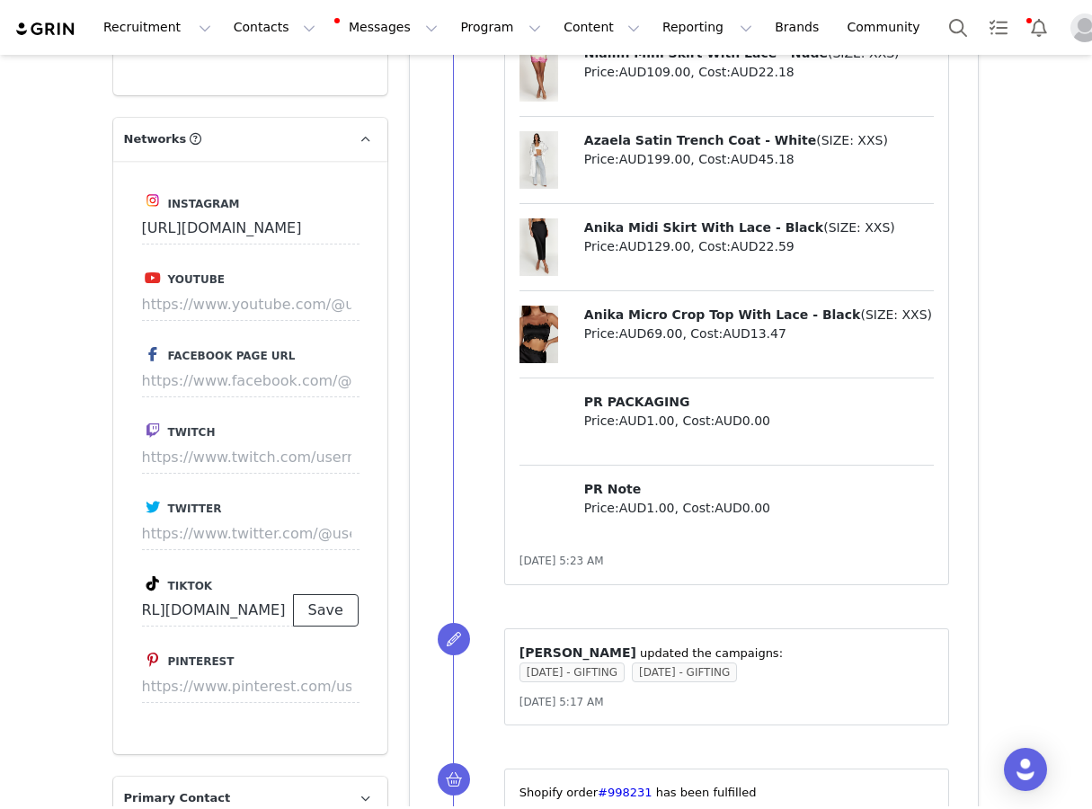
scroll to position [0, 0]
type input "[URL][DOMAIN_NAME]"
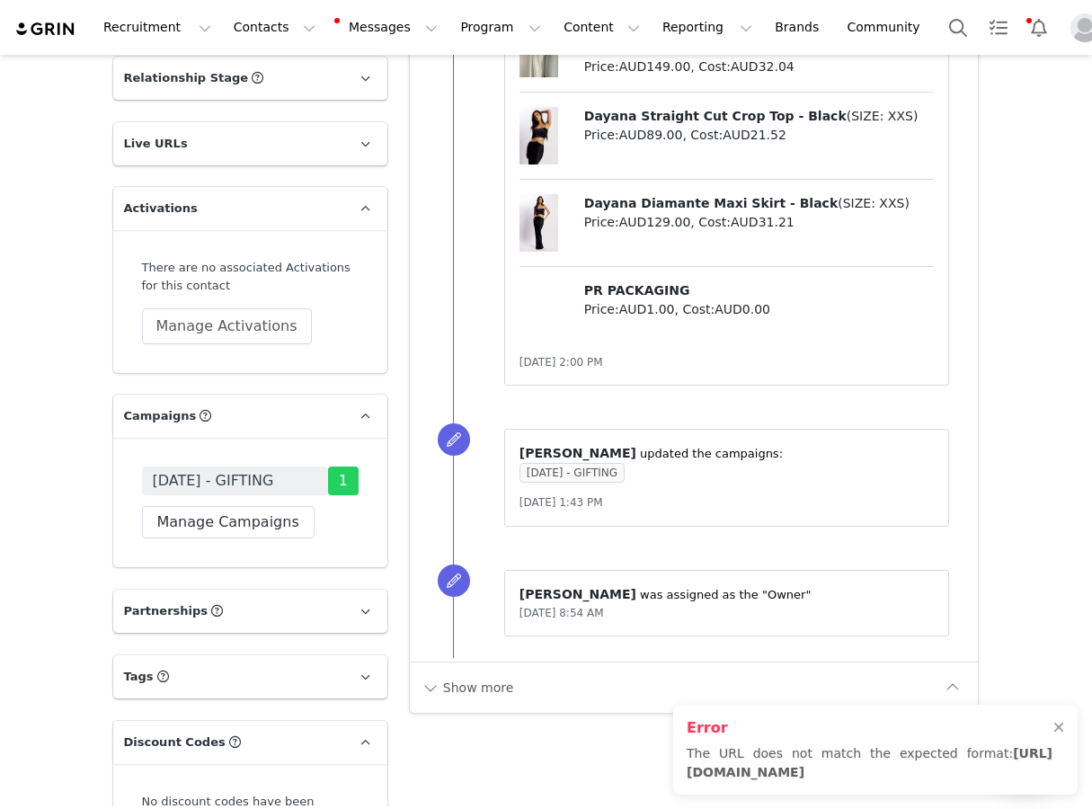
scroll to position [3547, 0]
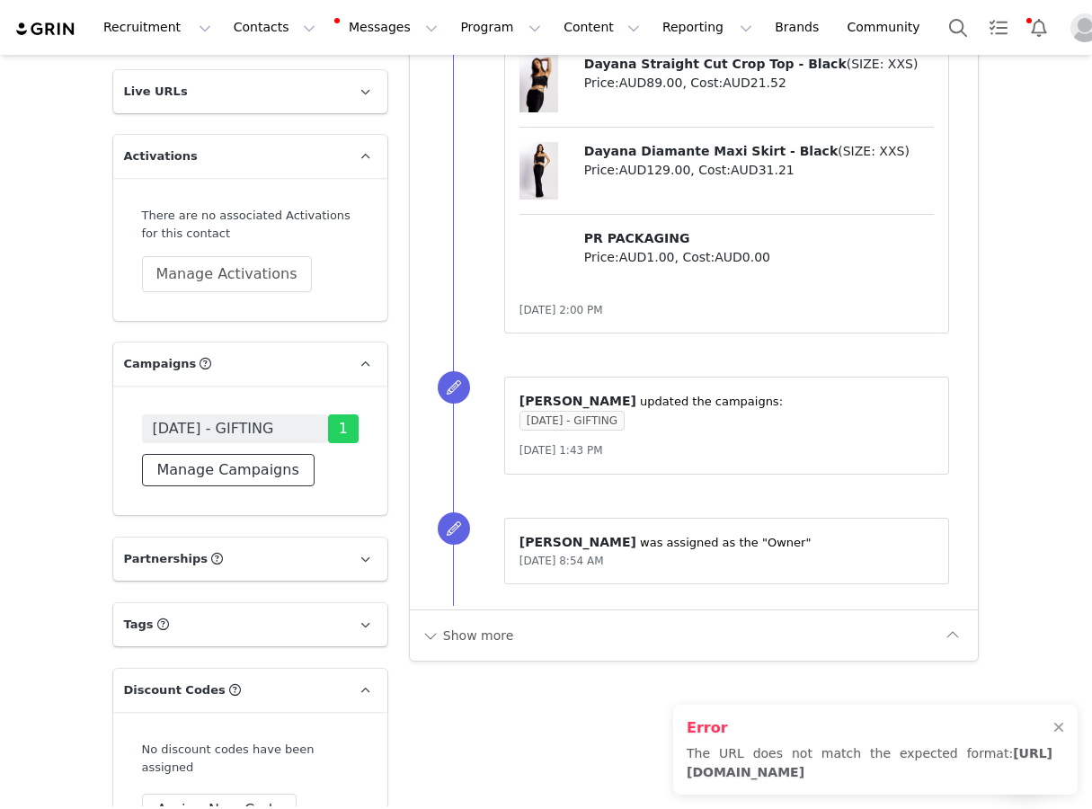
click at [272, 454] on button "Manage Campaigns" at bounding box center [228, 470] width 173 height 32
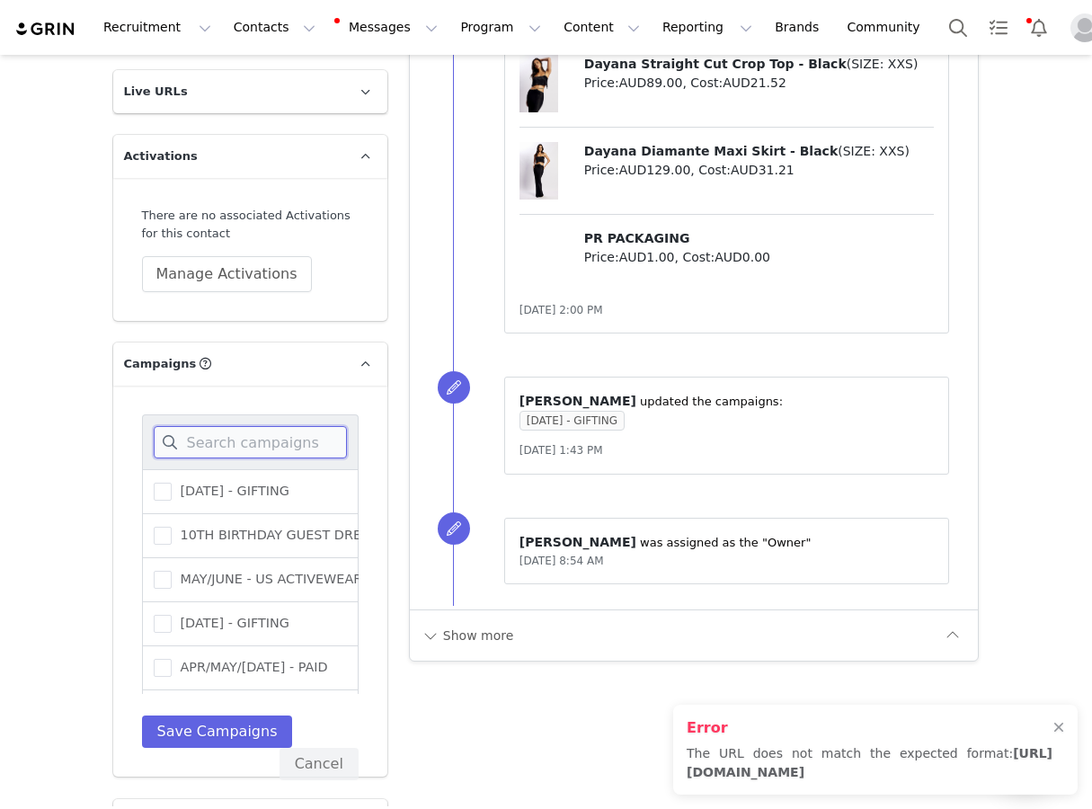
click at [263, 426] on input at bounding box center [250, 442] width 193 height 32
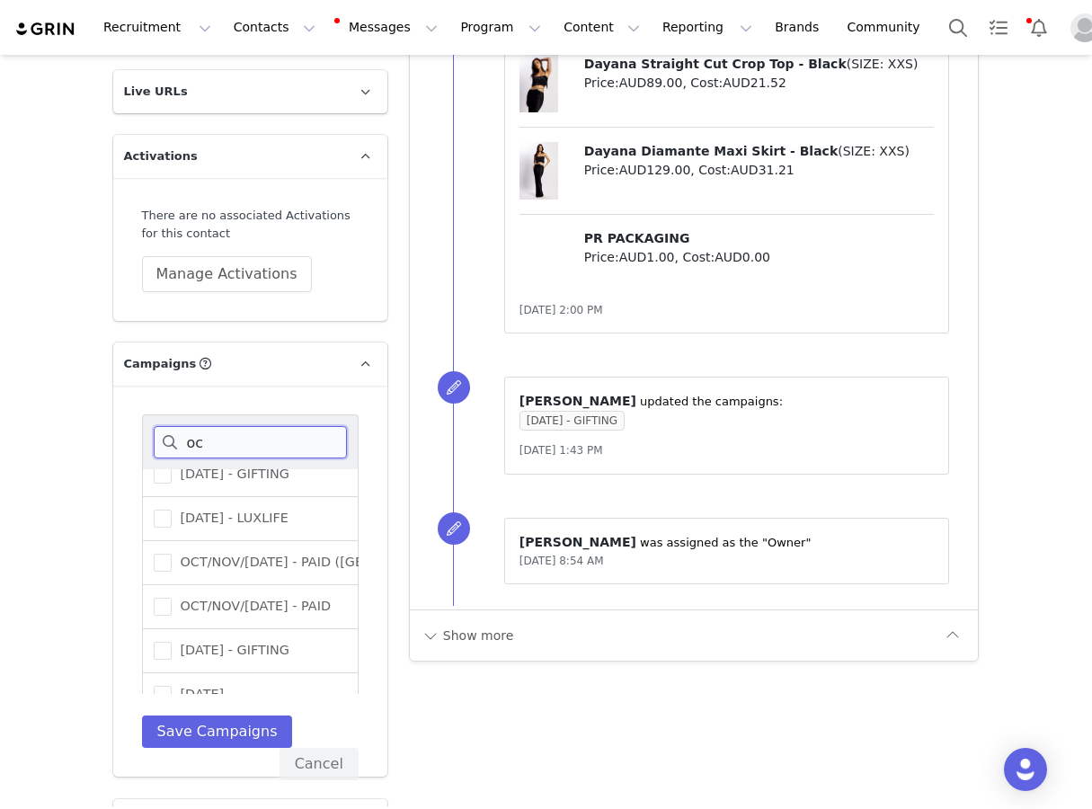
scroll to position [170, 0]
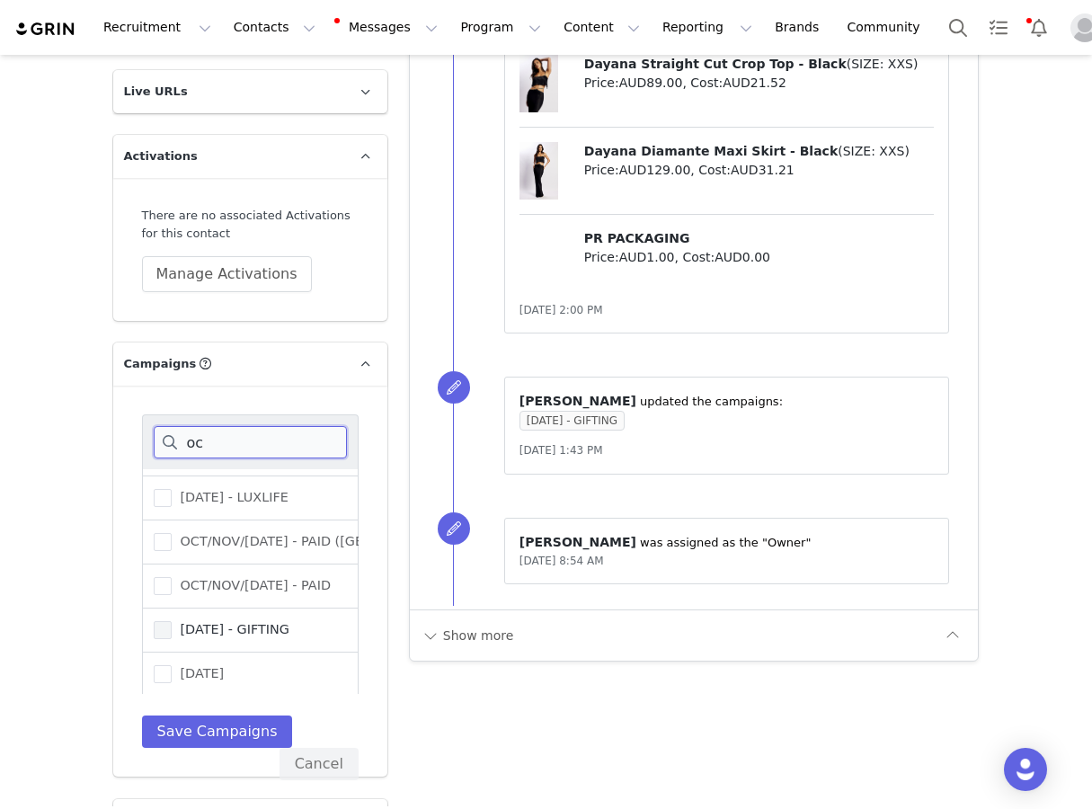
type input "oc"
click at [218, 621] on span "[DATE] - GIFTING" at bounding box center [231, 629] width 118 height 17
click at [172, 621] on input "[DATE] - GIFTING" at bounding box center [172, 621] width 0 height 0
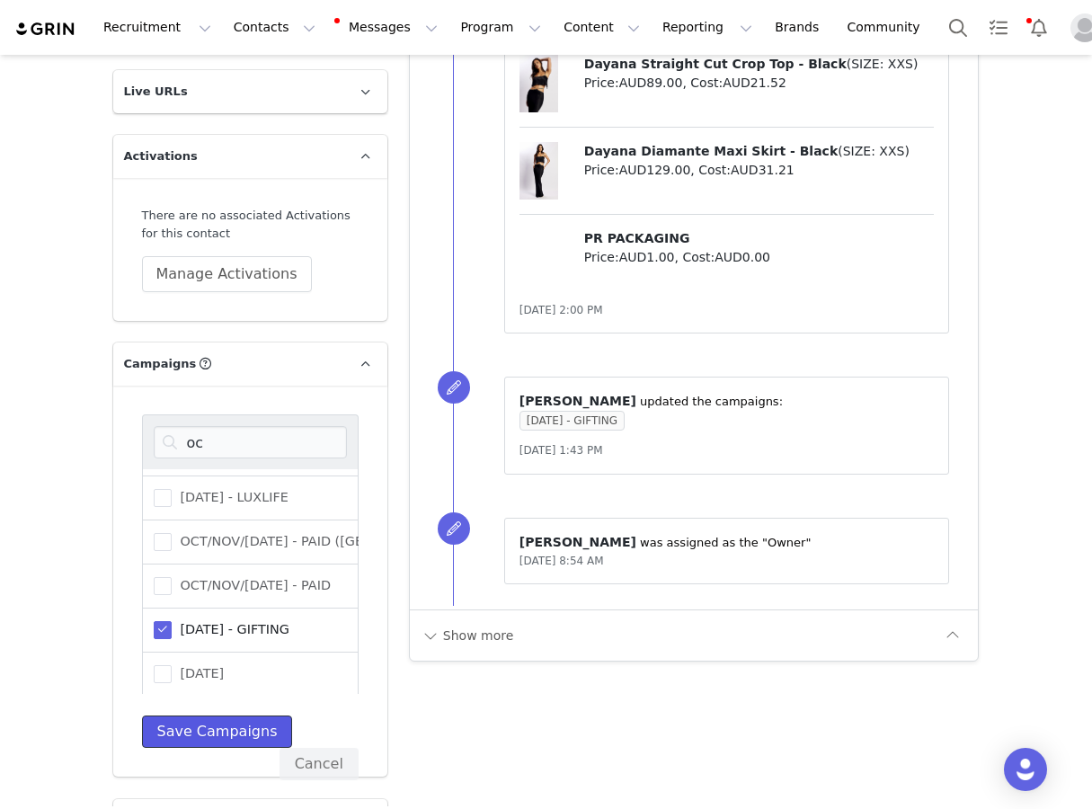
click at [210, 716] on button "Save Campaigns" at bounding box center [217, 732] width 151 height 32
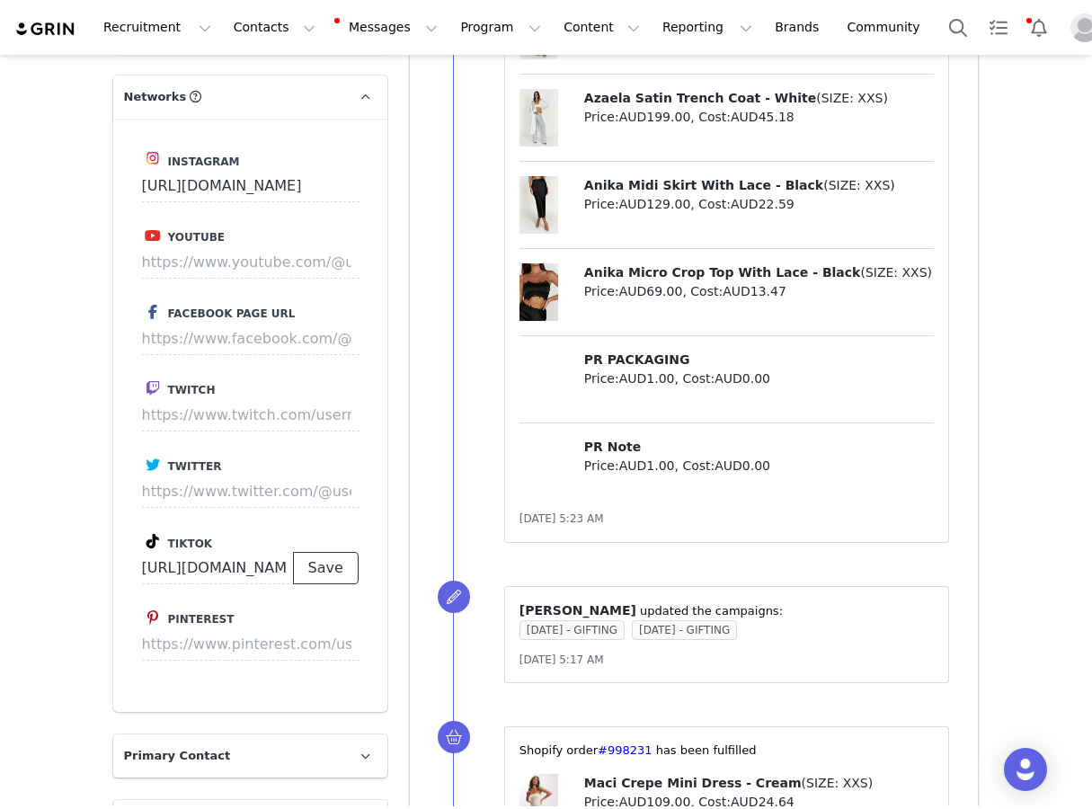
click at [338, 552] on button "Save" at bounding box center [326, 568] width 66 height 32
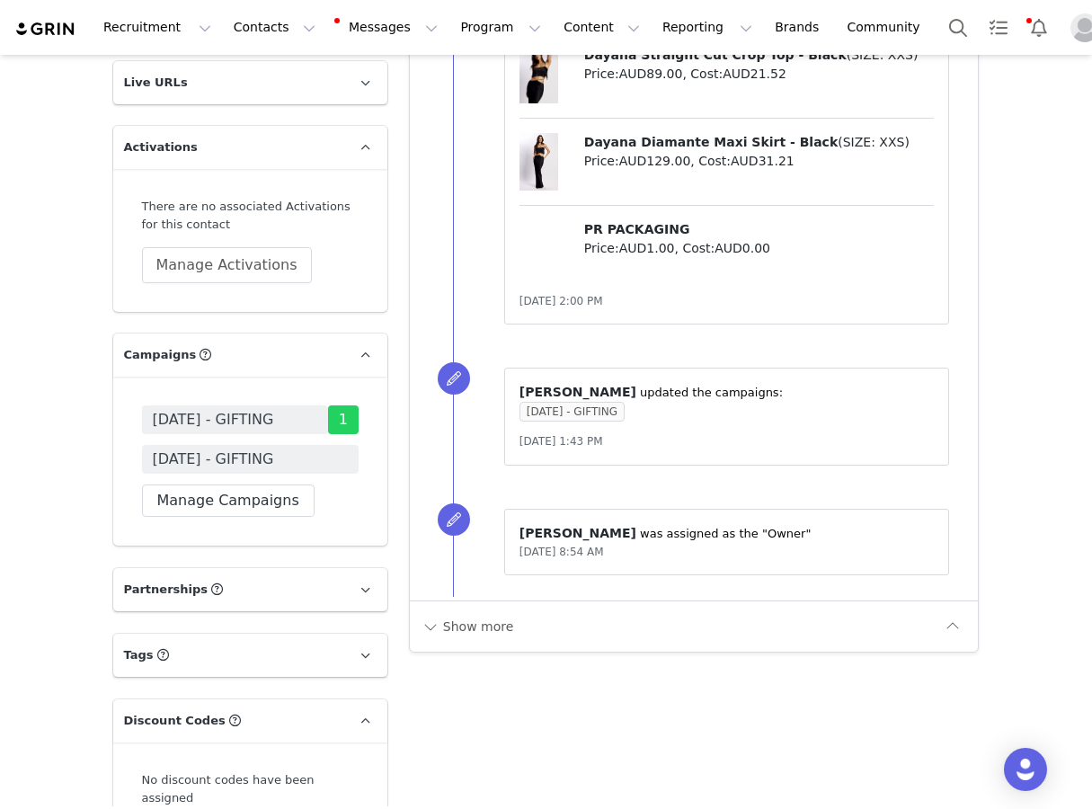
scroll to position [3571, 0]
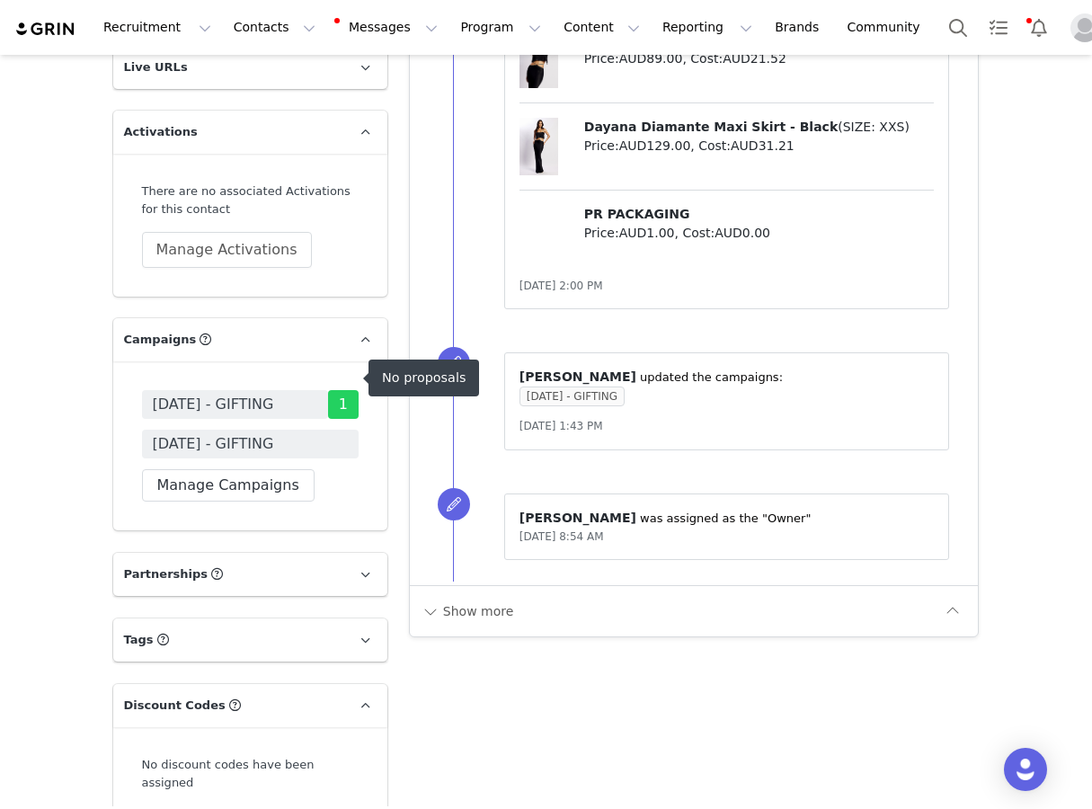
click at [279, 430] on span "[DATE] - GIFTING" at bounding box center [250, 444] width 217 height 29
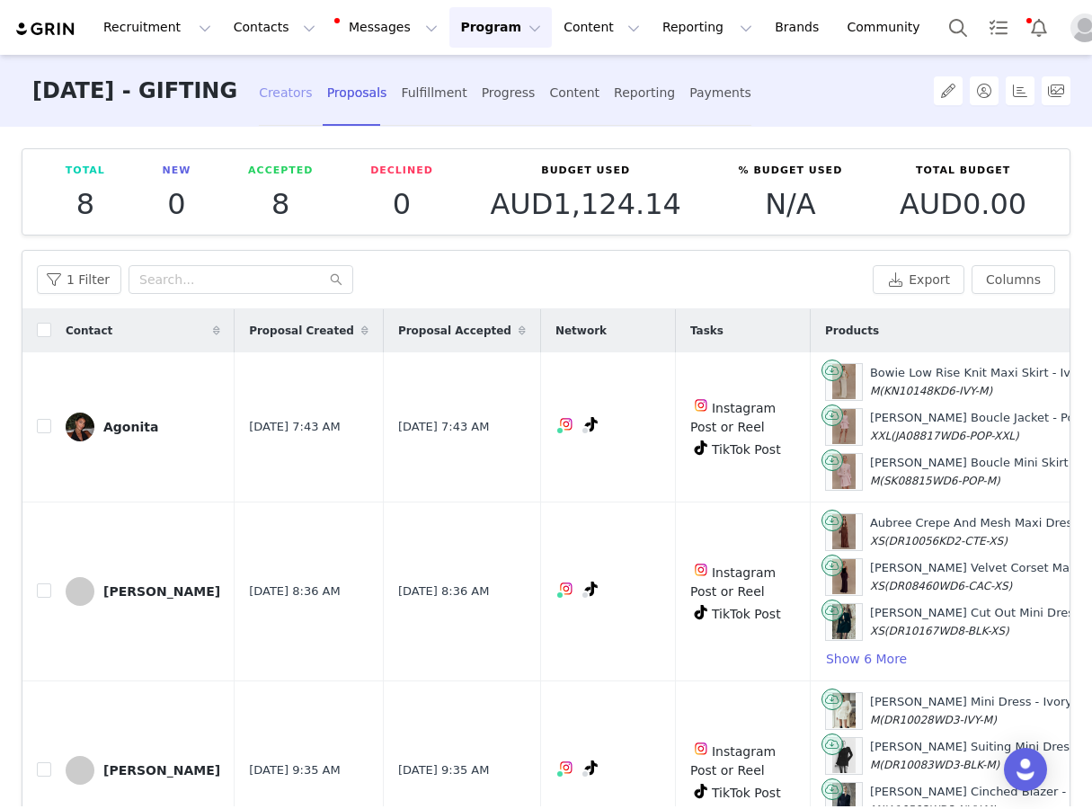
click at [313, 82] on div "Creators" at bounding box center [286, 93] width 54 height 48
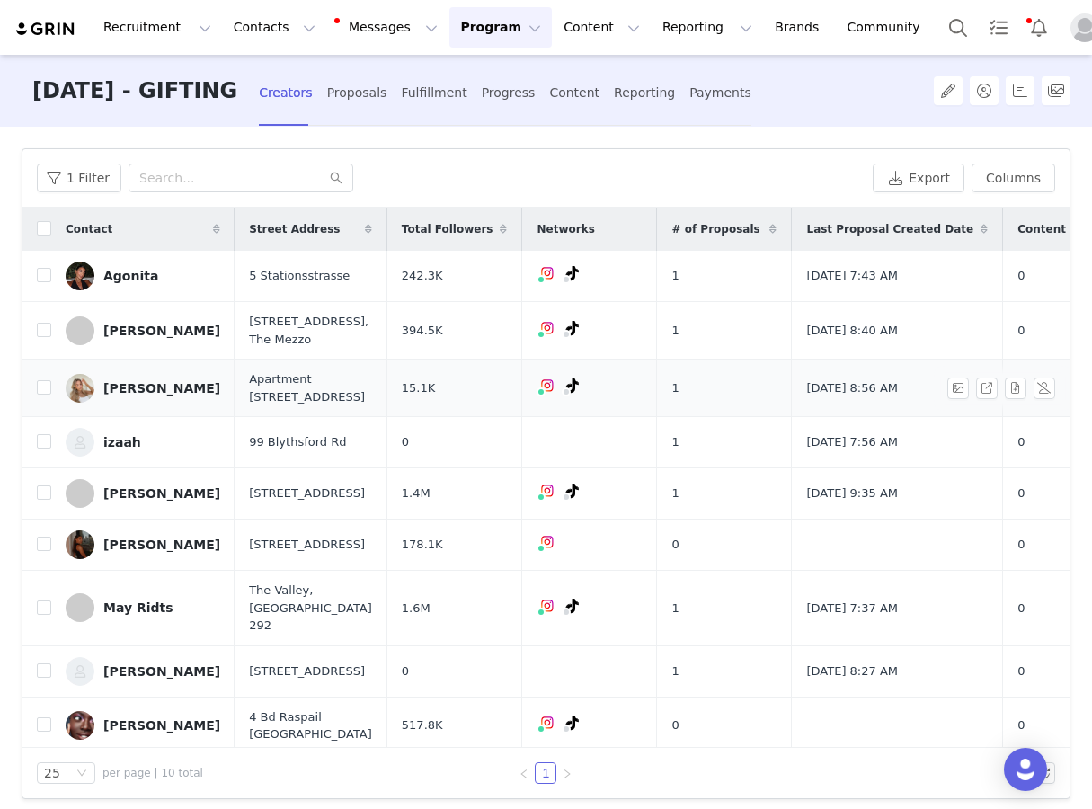
scroll to position [90, 0]
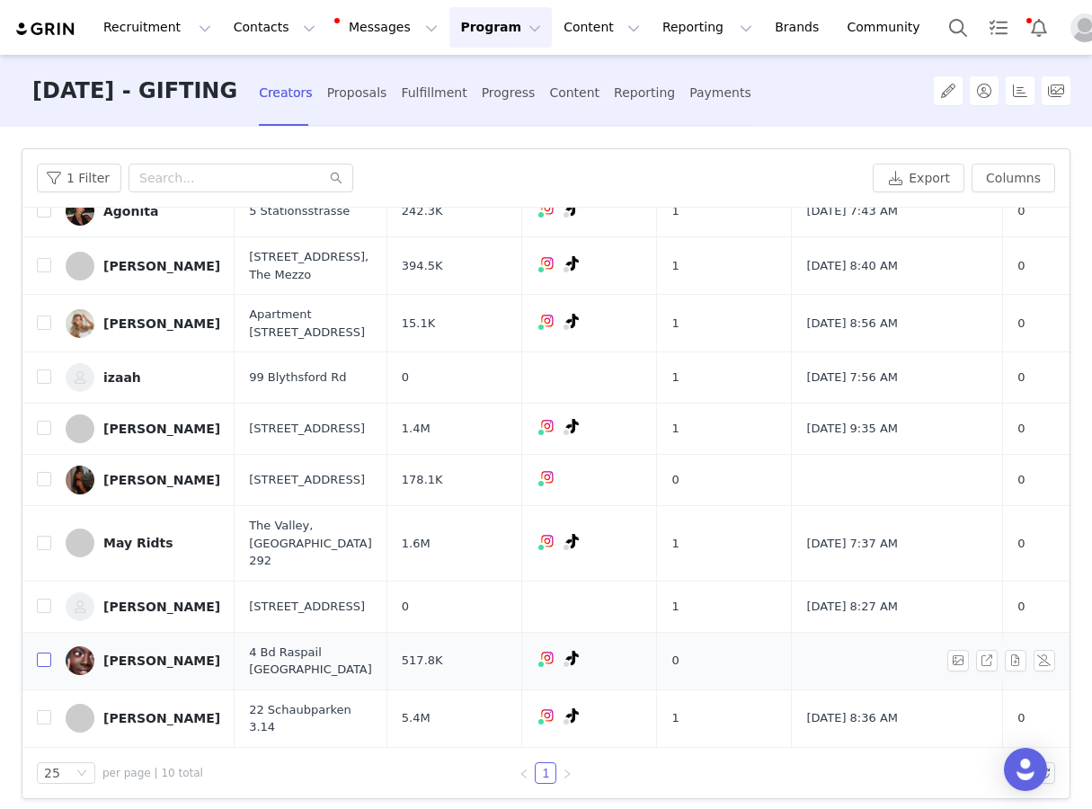
click at [49, 658] on input "checkbox" at bounding box center [44, 660] width 14 height 14
checkbox input "true"
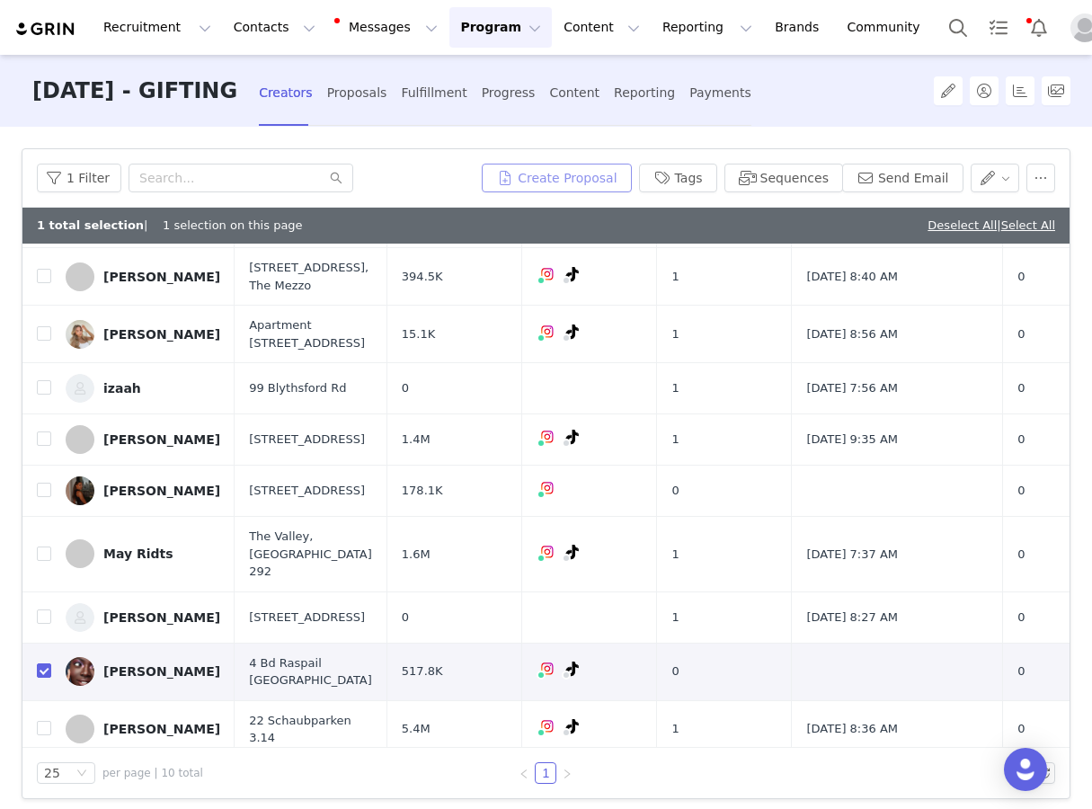
click at [542, 167] on button "Create Proposal" at bounding box center [556, 178] width 149 height 29
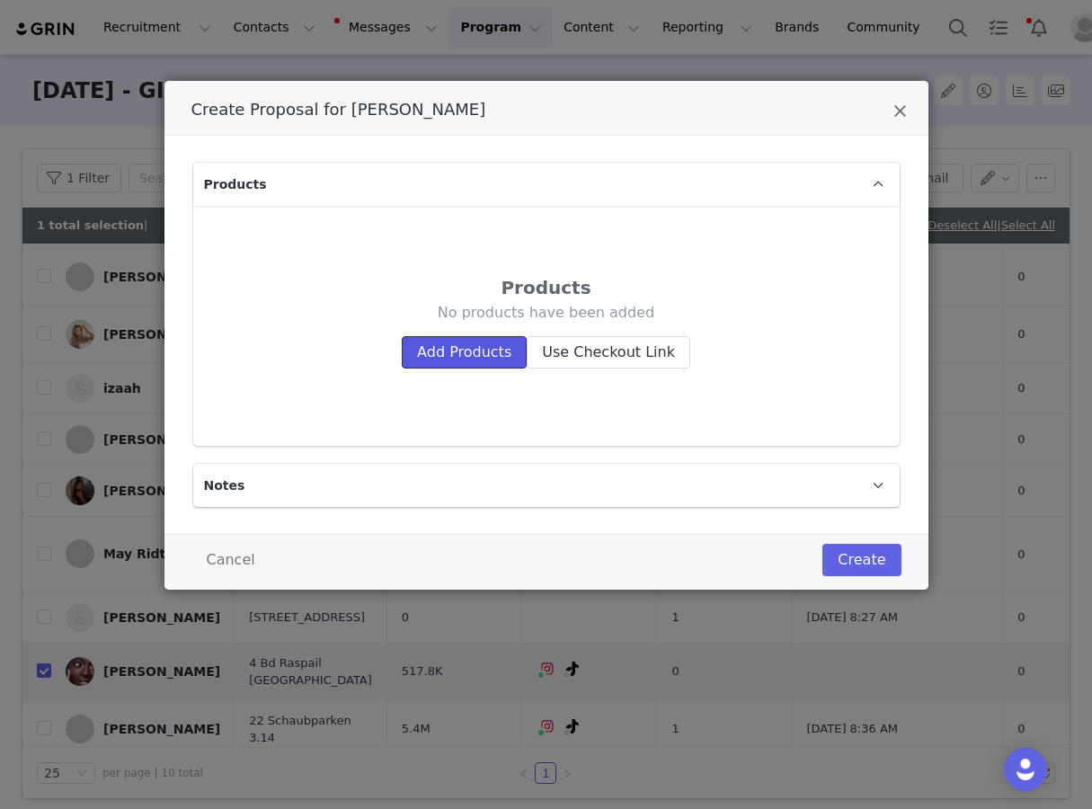
click at [454, 353] on button "Add Products" at bounding box center [464, 352] width 125 height 32
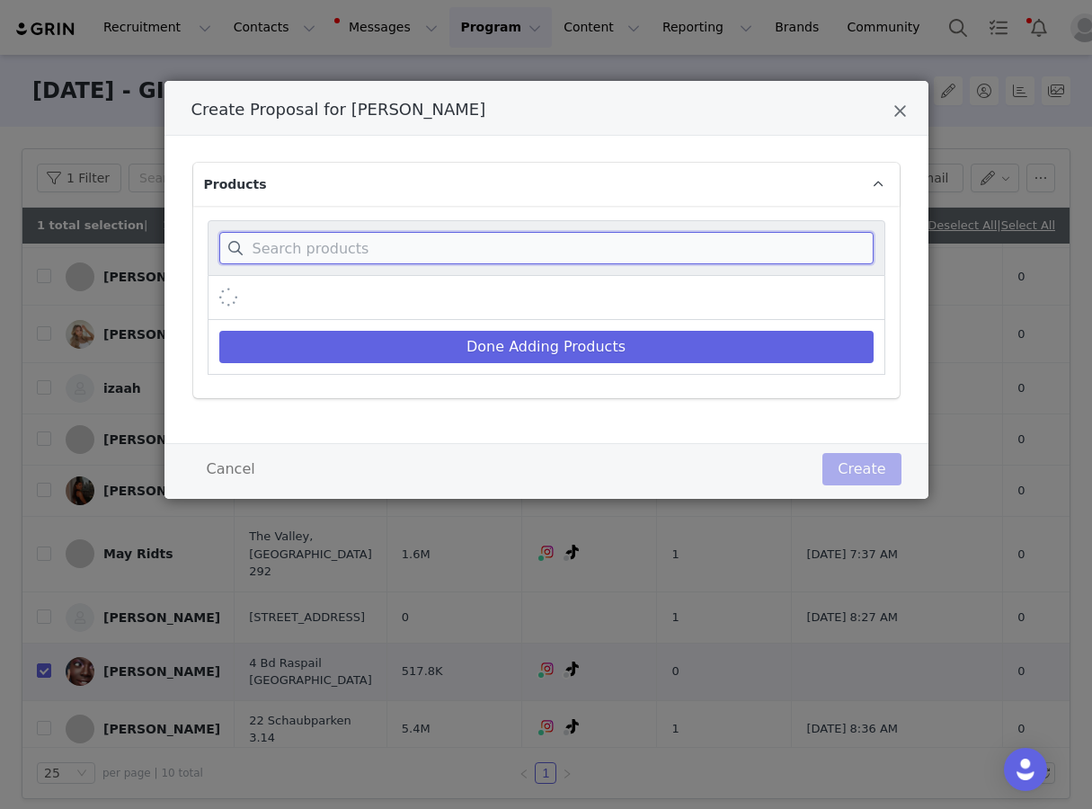
click at [454, 233] on input "Create Proposal for SouKeyna Diouf" at bounding box center [546, 248] width 654 height 32
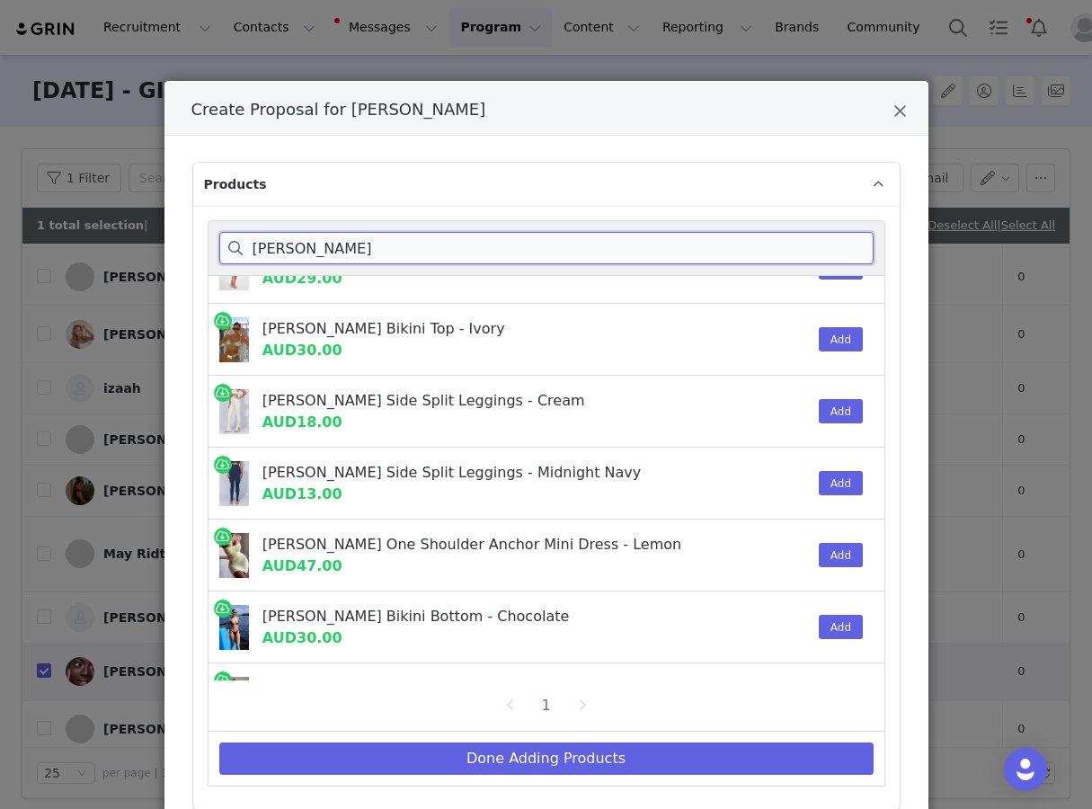
scroll to position [455, 0]
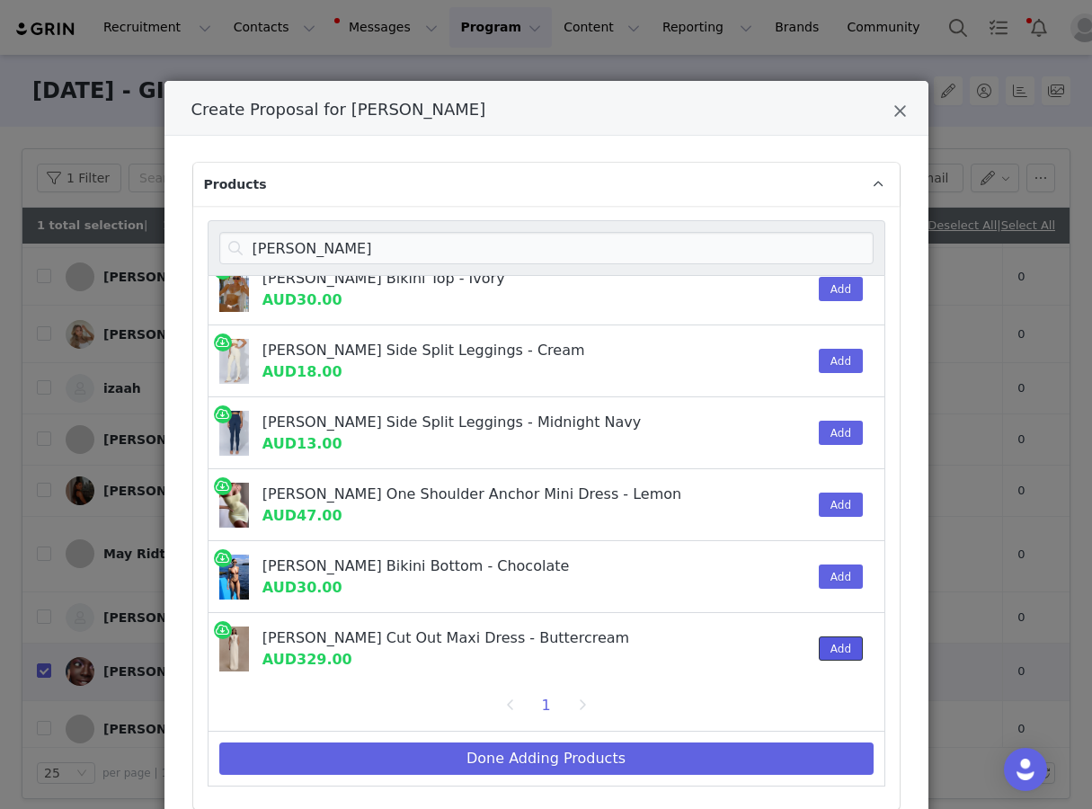
click at [829, 652] on button "Add" at bounding box center [841, 648] width 44 height 24
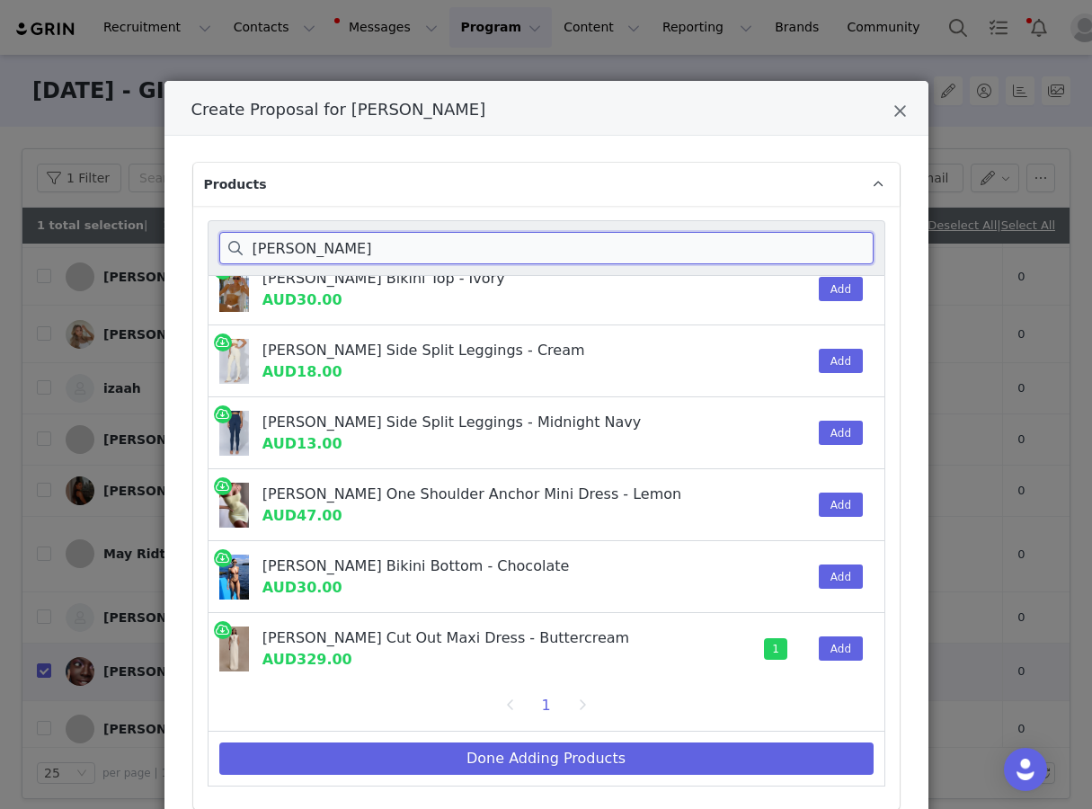
click at [580, 237] on input "[PERSON_NAME]" at bounding box center [546, 248] width 654 height 32
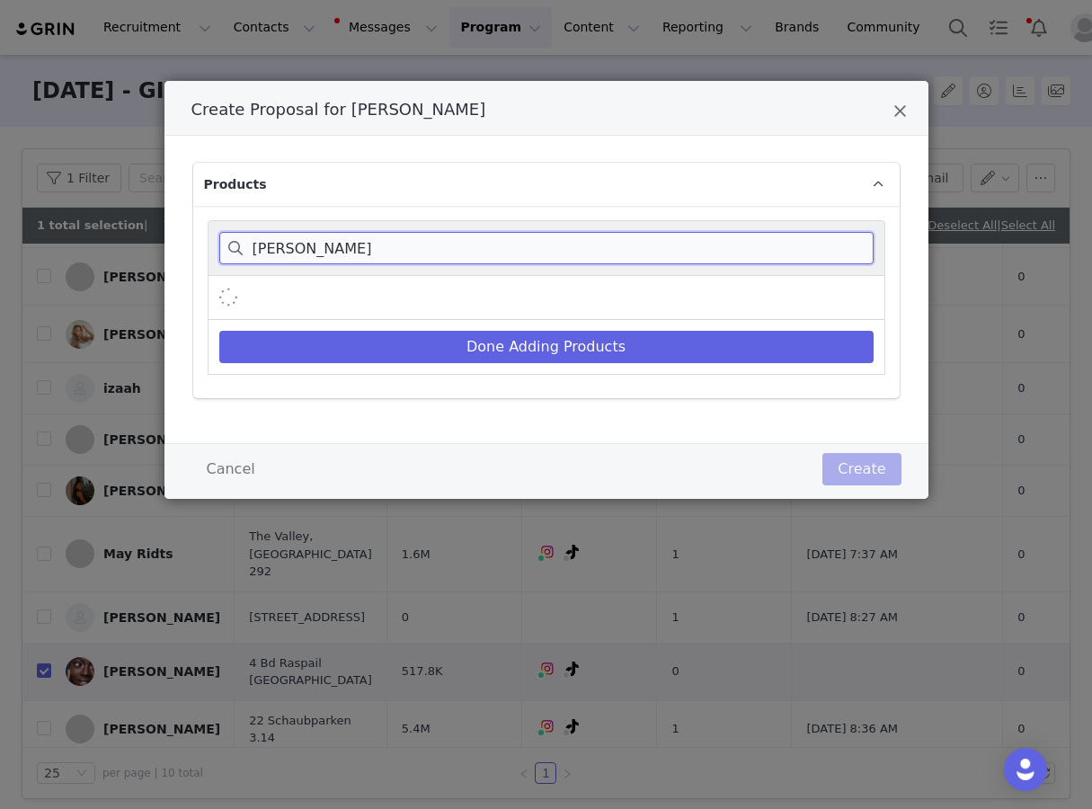
scroll to position [0, 0]
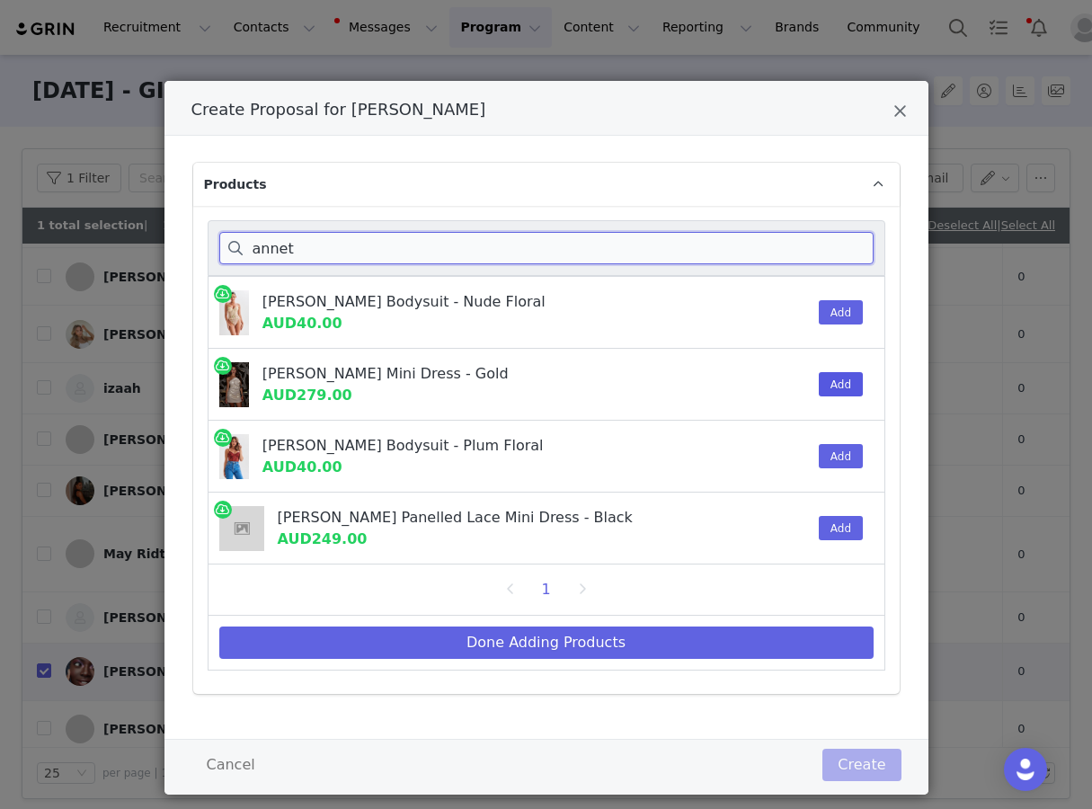
type input "annet"
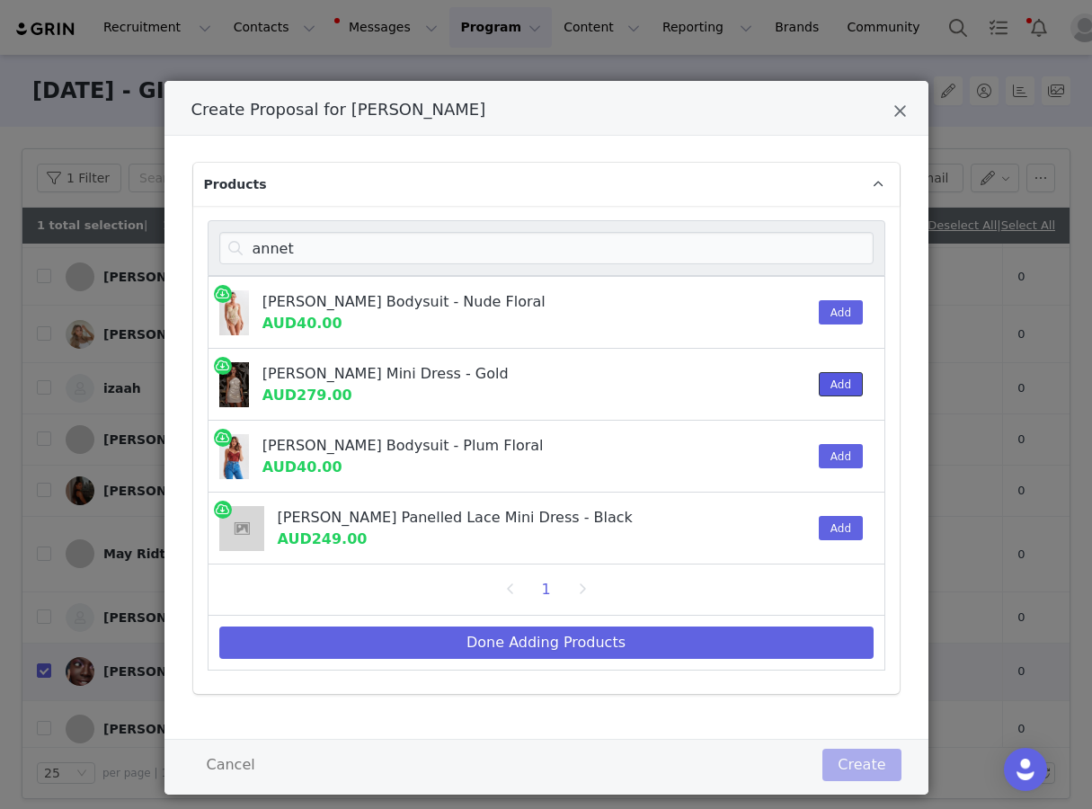
click at [849, 376] on button "Add" at bounding box center [841, 384] width 44 height 24
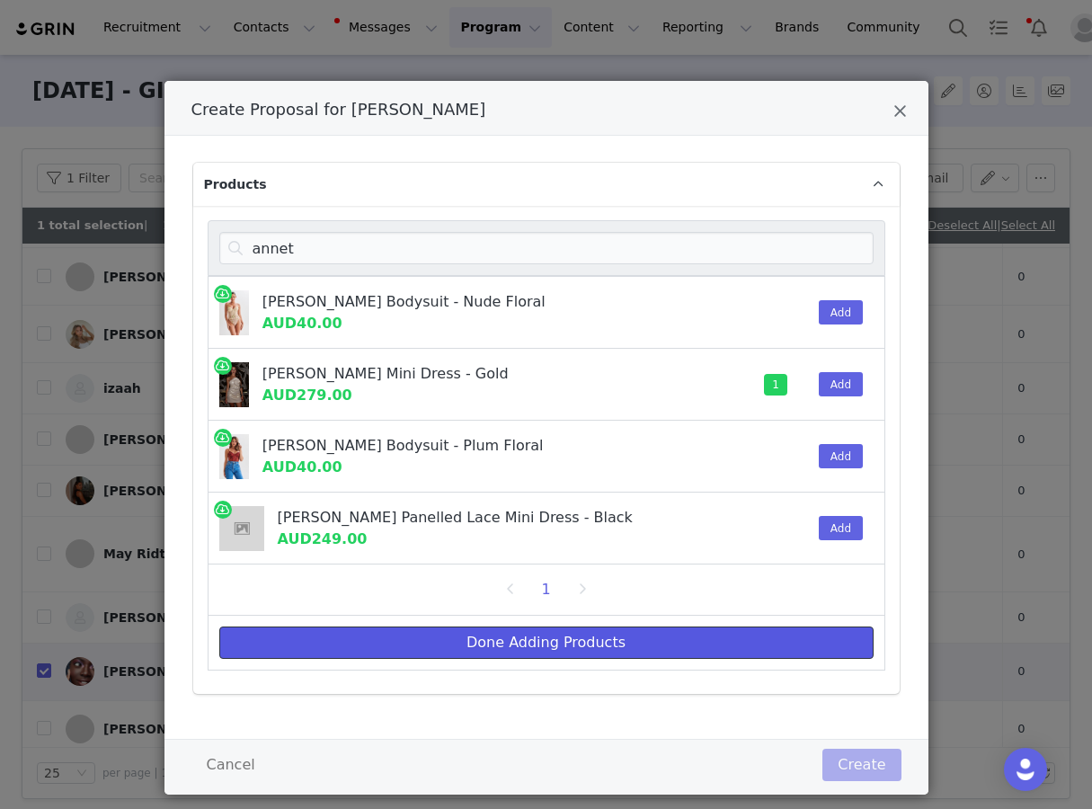
click at [666, 631] on button "Done Adding Products" at bounding box center [546, 643] width 654 height 32
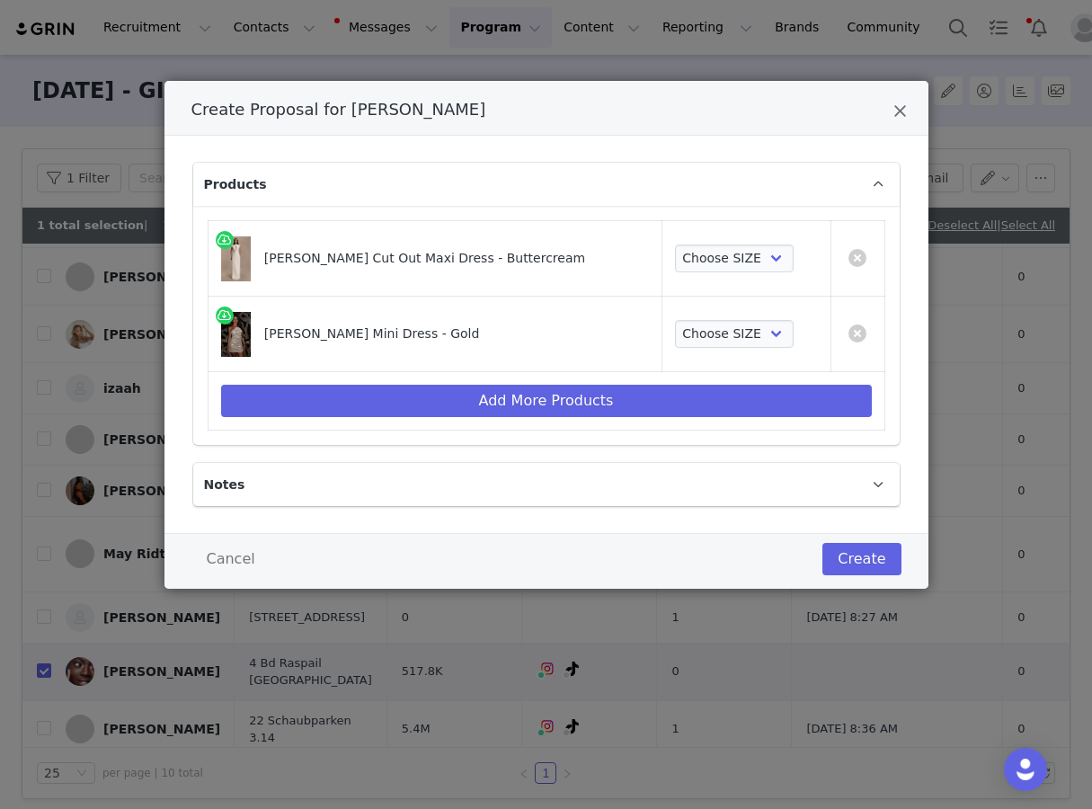
click at [728, 317] on td "Choose SIZE XXS XS S M L XL XXL 3XL" at bounding box center [746, 335] width 169 height 76
click at [728, 340] on select "Choose SIZE XXS XS S M L XL XXL 3XL" at bounding box center [735, 334] width 120 height 29
select select "27694093"
click at [675, 320] on select "Choose SIZE XXS XS S M L XL XXL 3XL" at bounding box center [735, 334] width 120 height 29
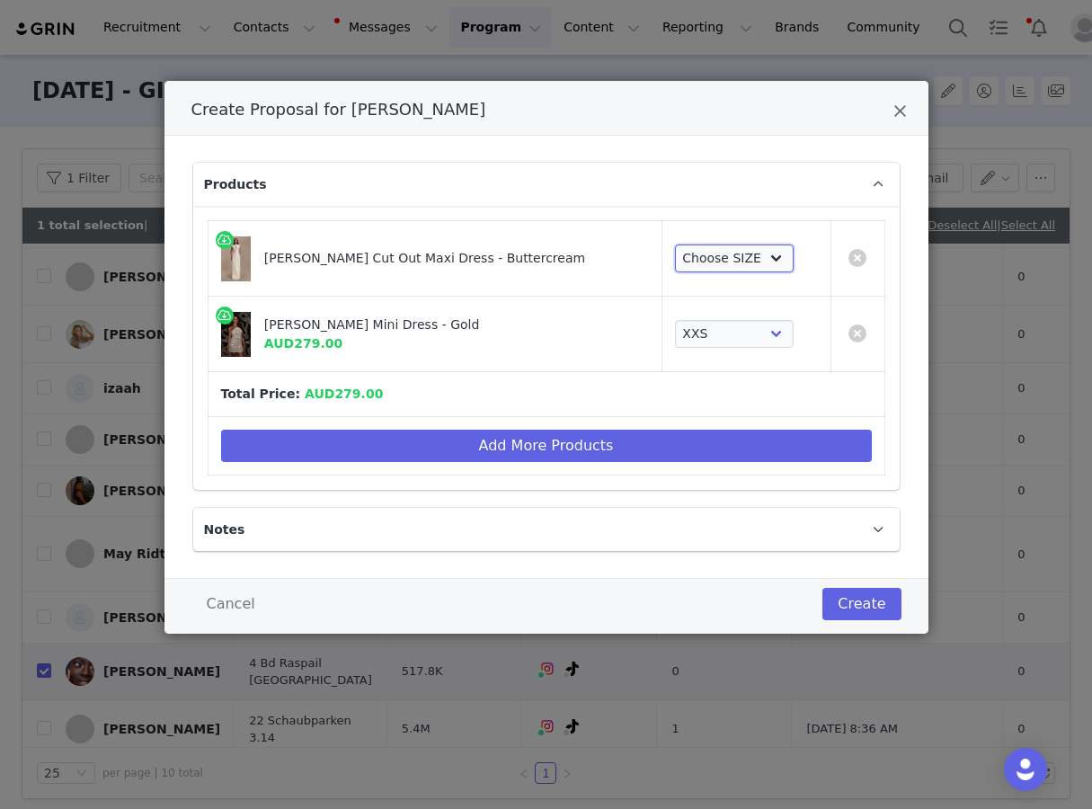
click at [708, 254] on select "Choose SIZE XXS XS S M L XL XXL 3XL" at bounding box center [735, 259] width 120 height 29
click at [675, 245] on select "Choose SIZE XXS XS S M L XL XXL 3XL" at bounding box center [735, 259] width 120 height 29
click at [700, 254] on select "Choose SIZE XXS XS S M L XL XXL 3XL" at bounding box center [735, 259] width 120 height 29
select select "27695229"
click at [675, 245] on select "Choose SIZE XXS XS S M L XL XXL 3XL" at bounding box center [735, 259] width 120 height 29
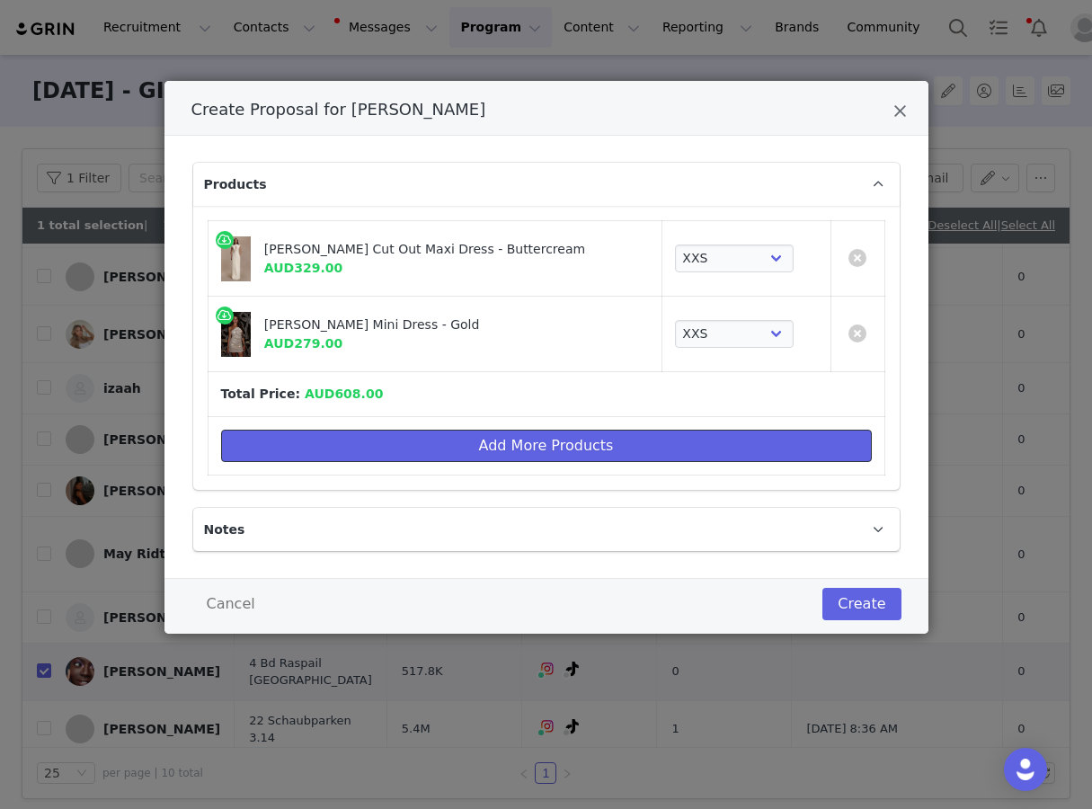
click at [602, 430] on button "Add More Products" at bounding box center [546, 446] width 651 height 32
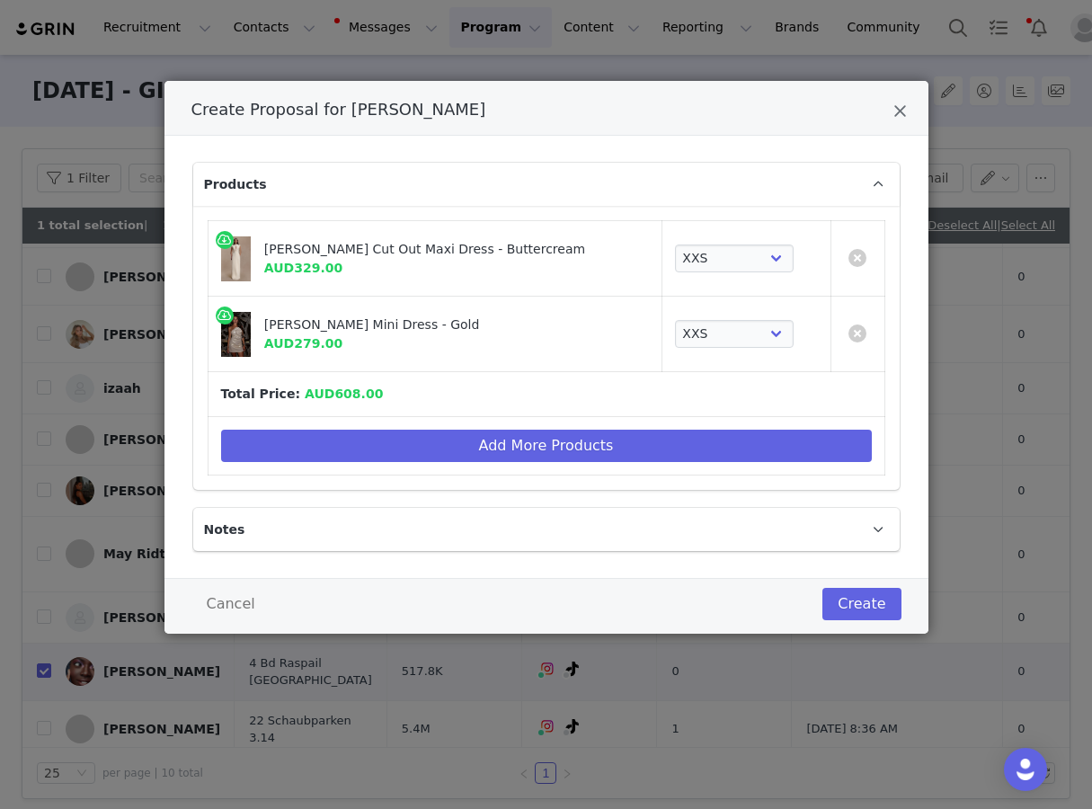
click at [602, 437] on div "Products [PERSON_NAME] Cut Out Maxi Dress - Buttercream AUD329.00 Choose SIZE X…" at bounding box center [547, 357] width 764 height 442
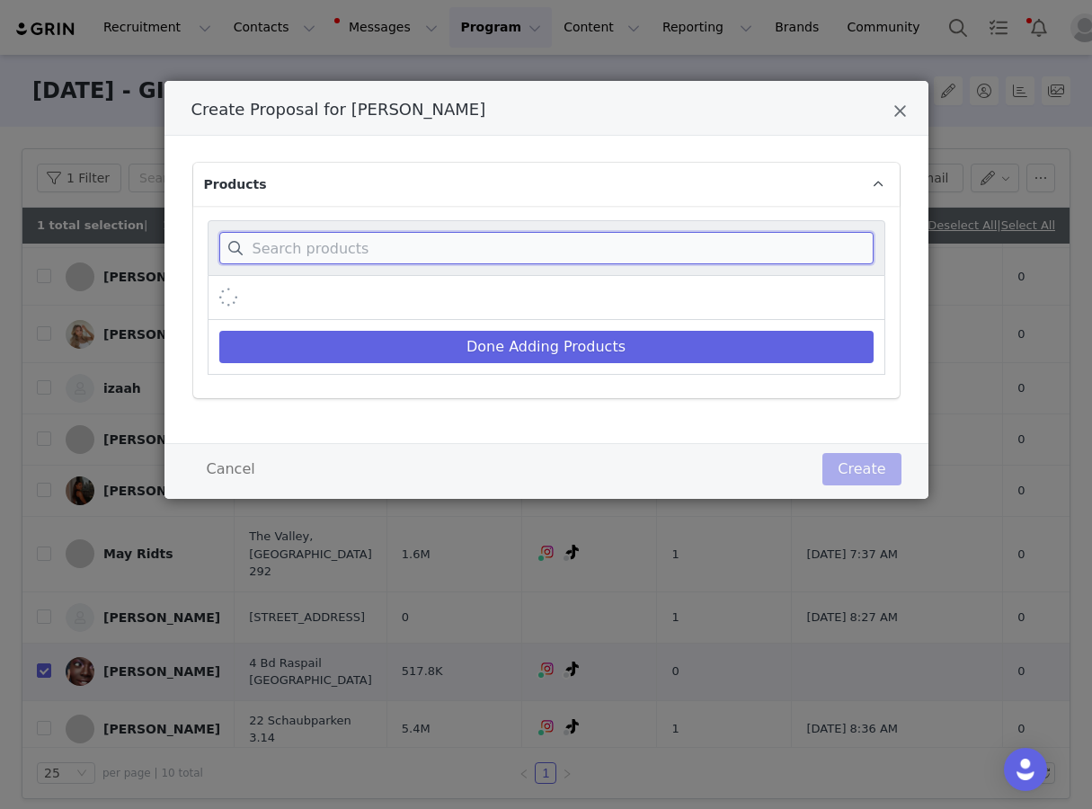
click at [625, 259] on input "Create Proposal for SouKeyna Diouf" at bounding box center [546, 248] width 654 height 32
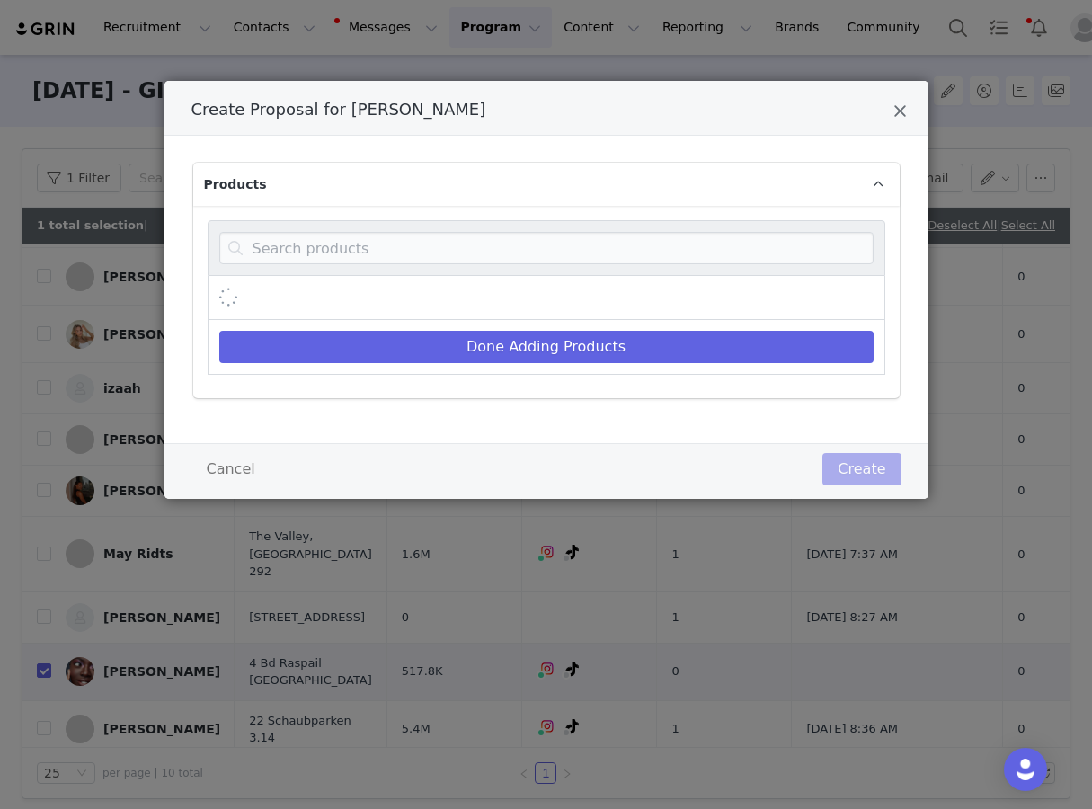
click at [608, 401] on div "Products Done Adding Products" at bounding box center [547, 289] width 764 height 307
click at [608, 444] on div "Cancel Create" at bounding box center [547, 471] width 764 height 56
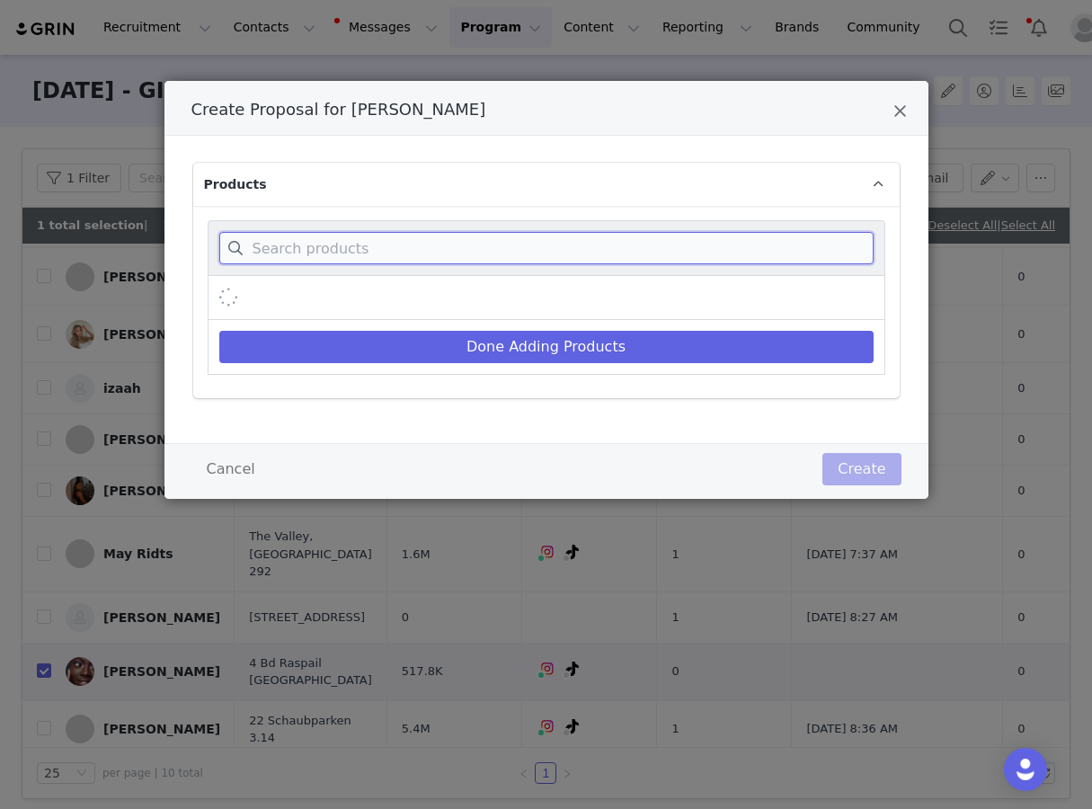
click at [609, 240] on input "Create Proposal for SouKeyna Diouf" at bounding box center [546, 248] width 654 height 32
drag, startPoint x: 609, startPoint y: 249, endPoint x: 602, endPoint y: 429, distance: 179.9
click at [609, 249] on input "Create Proposal for SouKeyna Diouf" at bounding box center [546, 248] width 654 height 32
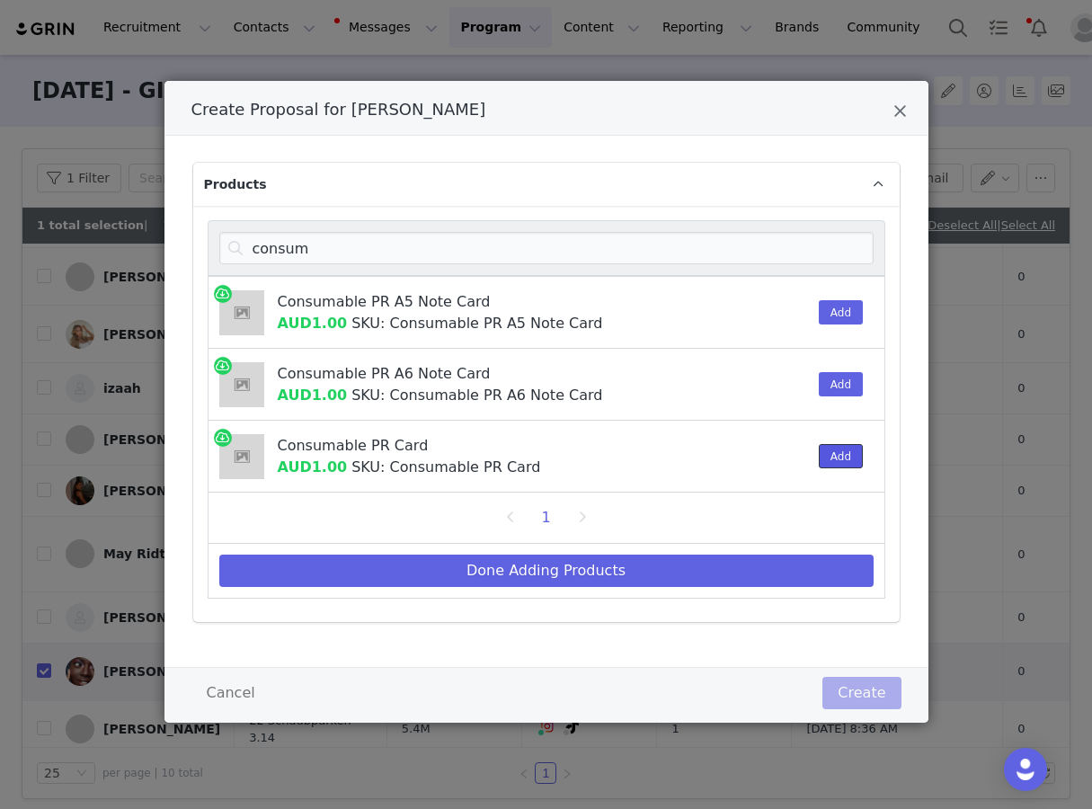
click at [839, 454] on button "Add" at bounding box center [841, 456] width 44 height 24
click at [801, 229] on div "consum" at bounding box center [547, 248] width 678 height 56
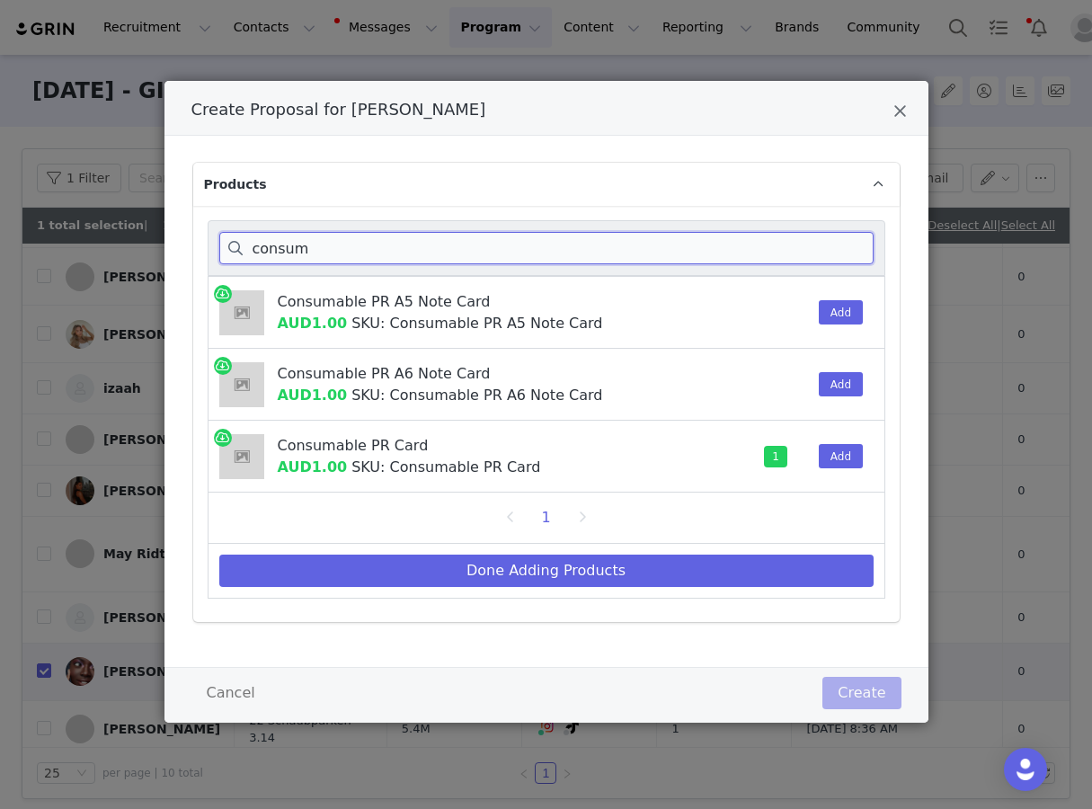
click at [801, 236] on input "consum" at bounding box center [546, 248] width 654 height 32
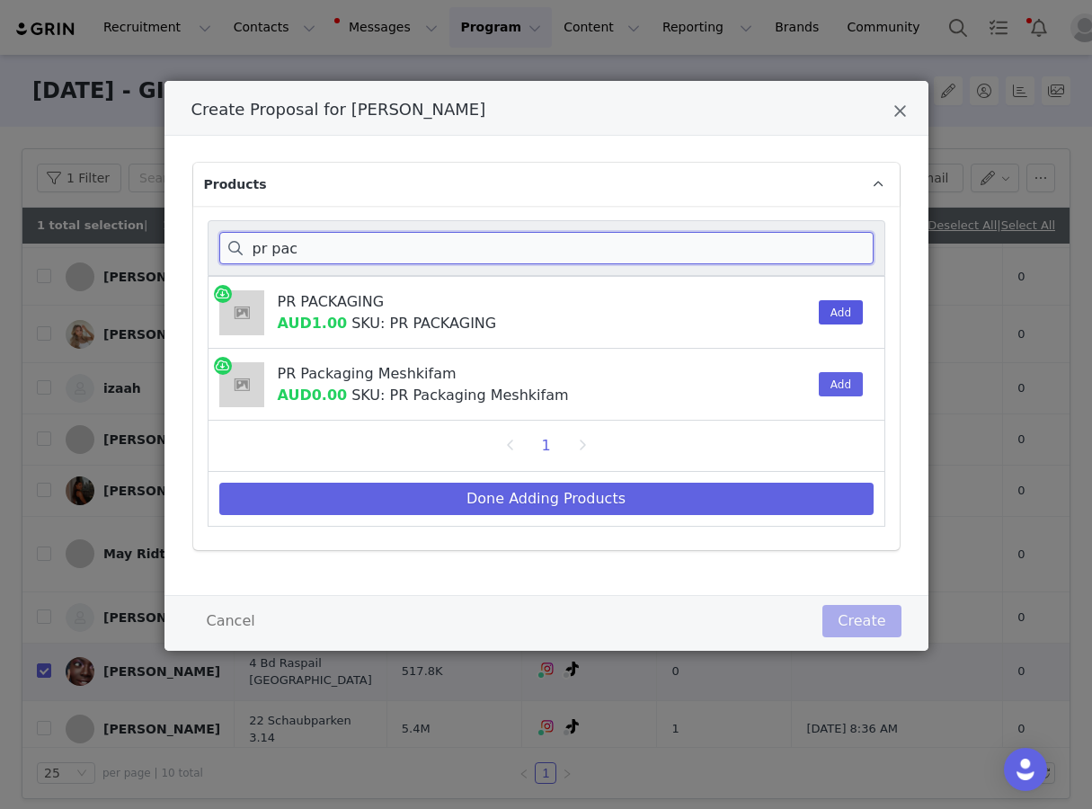
type input "pr pac"
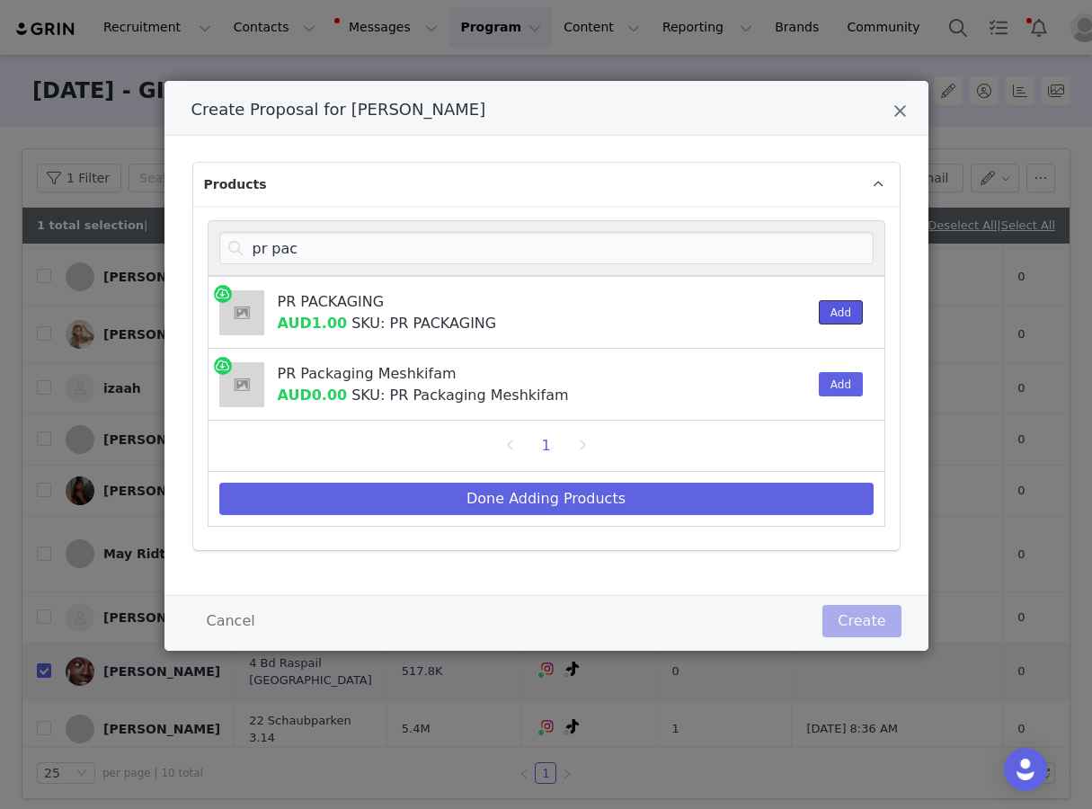
click at [840, 302] on button "Add" at bounding box center [841, 312] width 44 height 24
click at [767, 513] on div "Done Adding Products" at bounding box center [547, 499] width 678 height 55
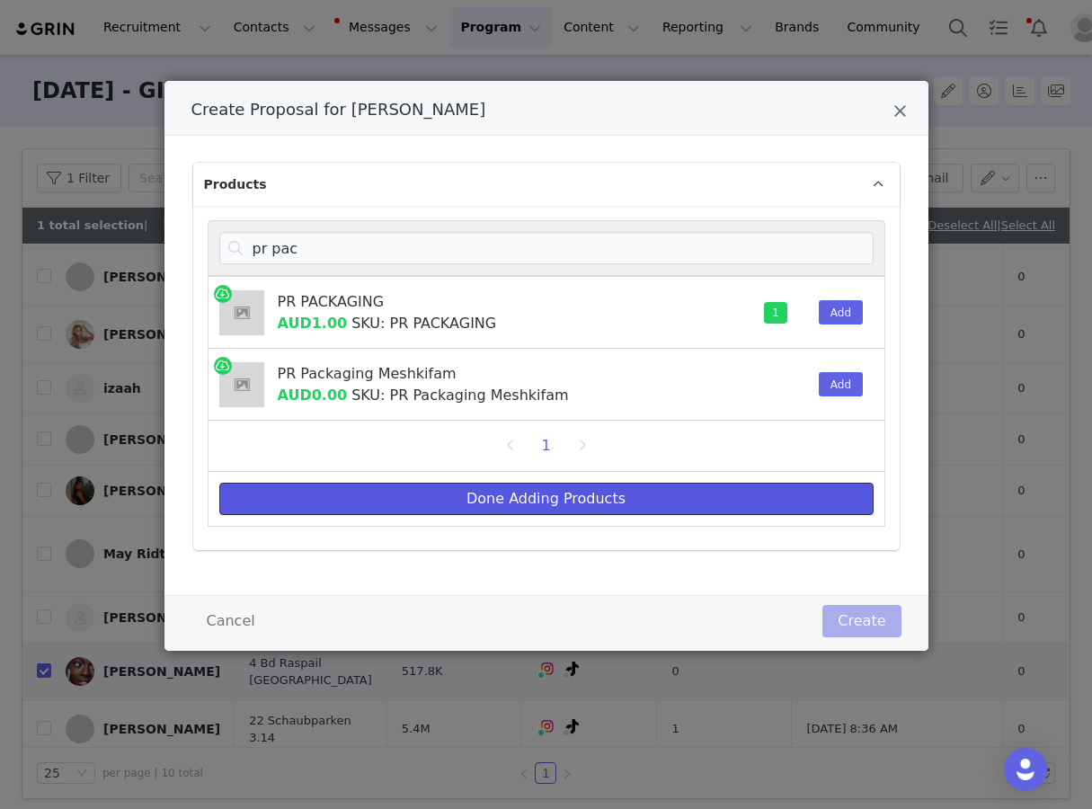
click at [770, 504] on button "Done Adding Products" at bounding box center [546, 499] width 654 height 32
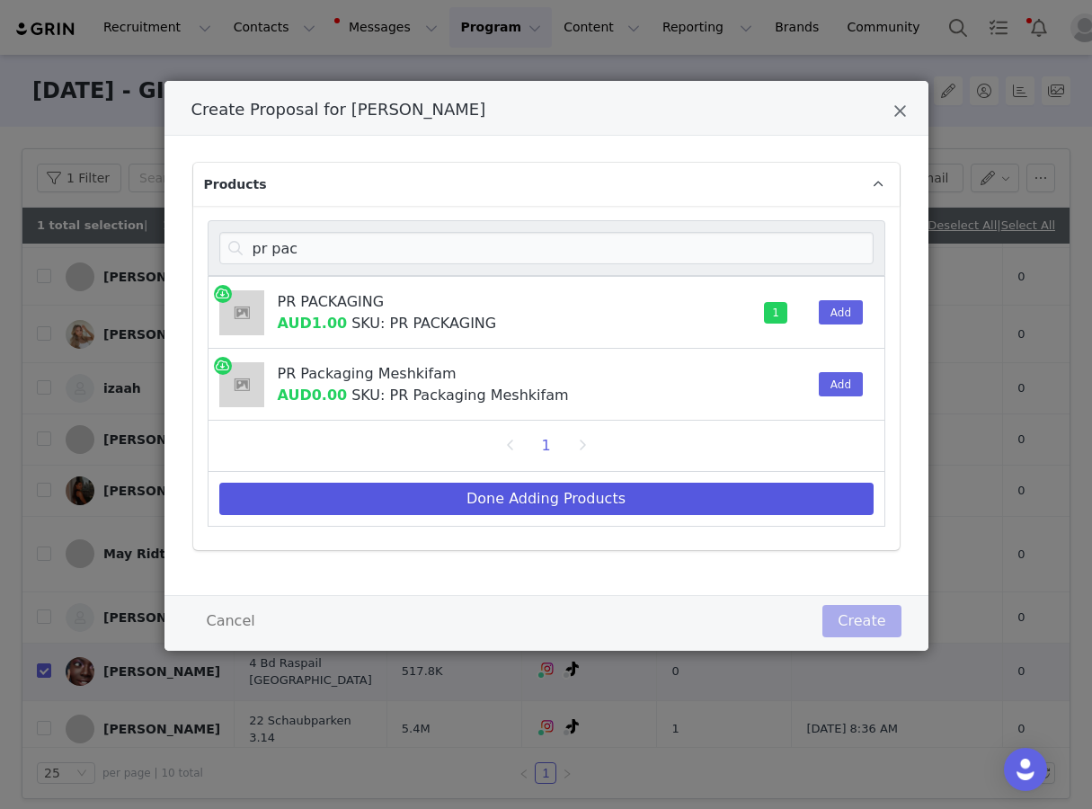
select select "27695229"
select select "27694093"
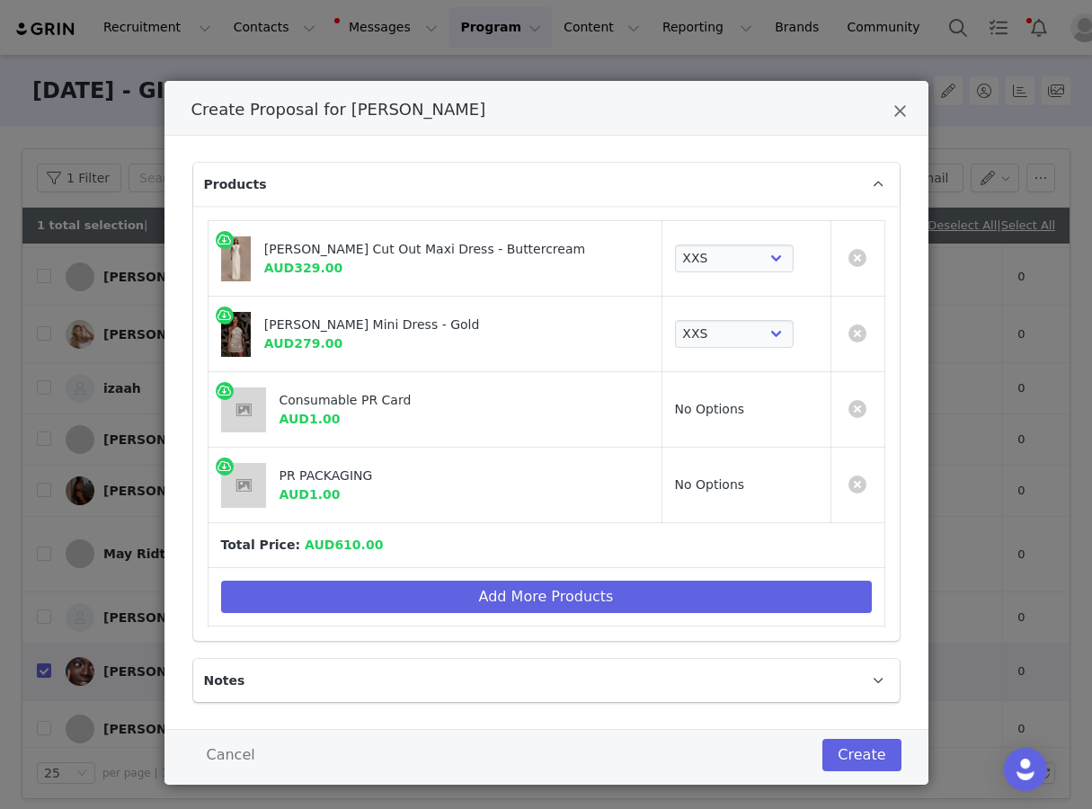
scroll to position [17, 0]
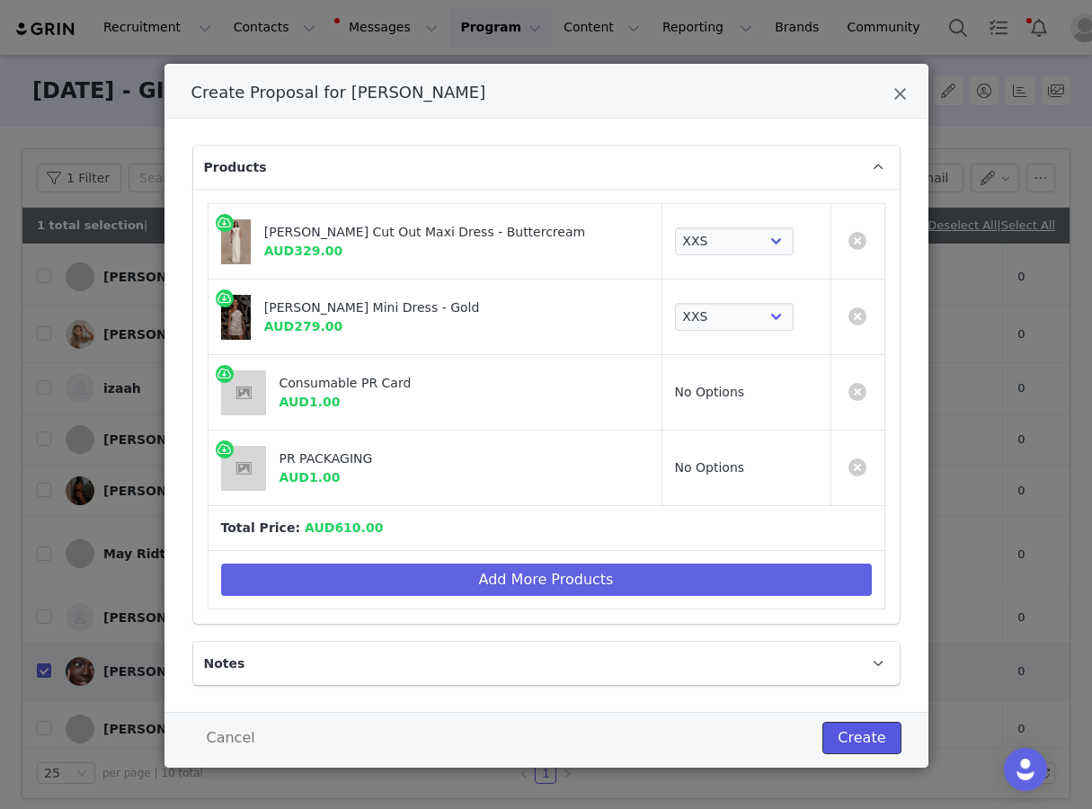
click at [853, 732] on button "Create" at bounding box center [862, 738] width 78 height 32
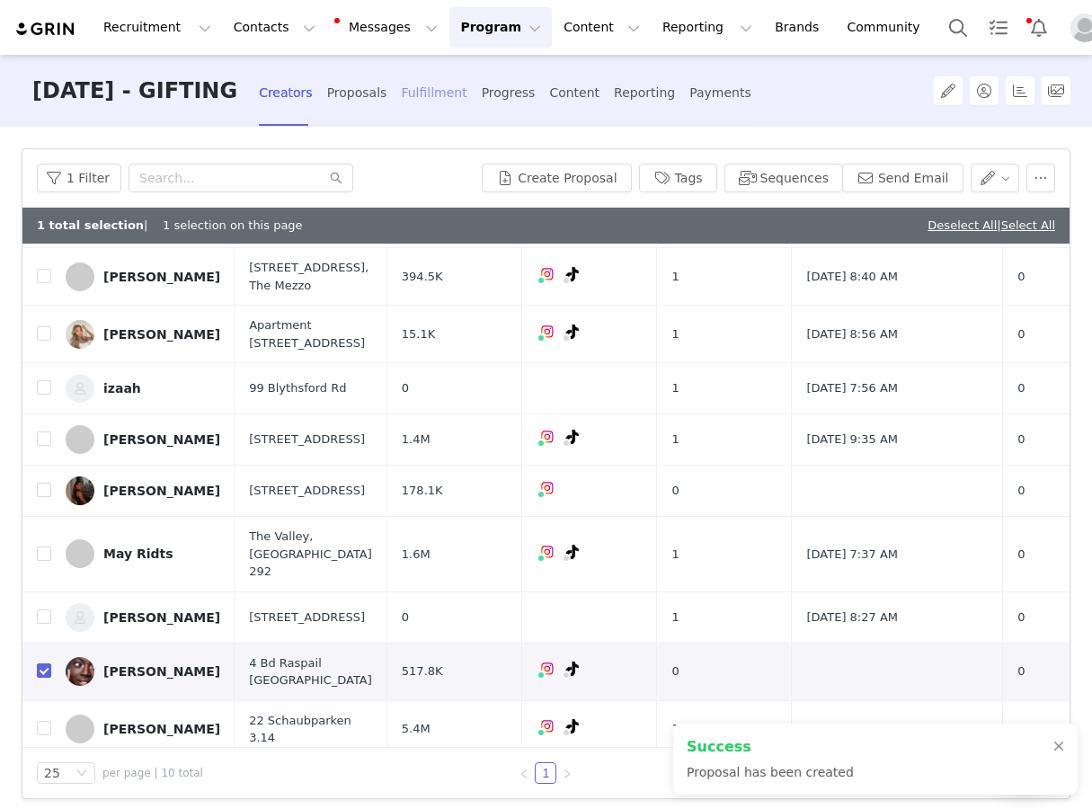
click at [467, 83] on div "Fulfillment" at bounding box center [434, 93] width 66 height 48
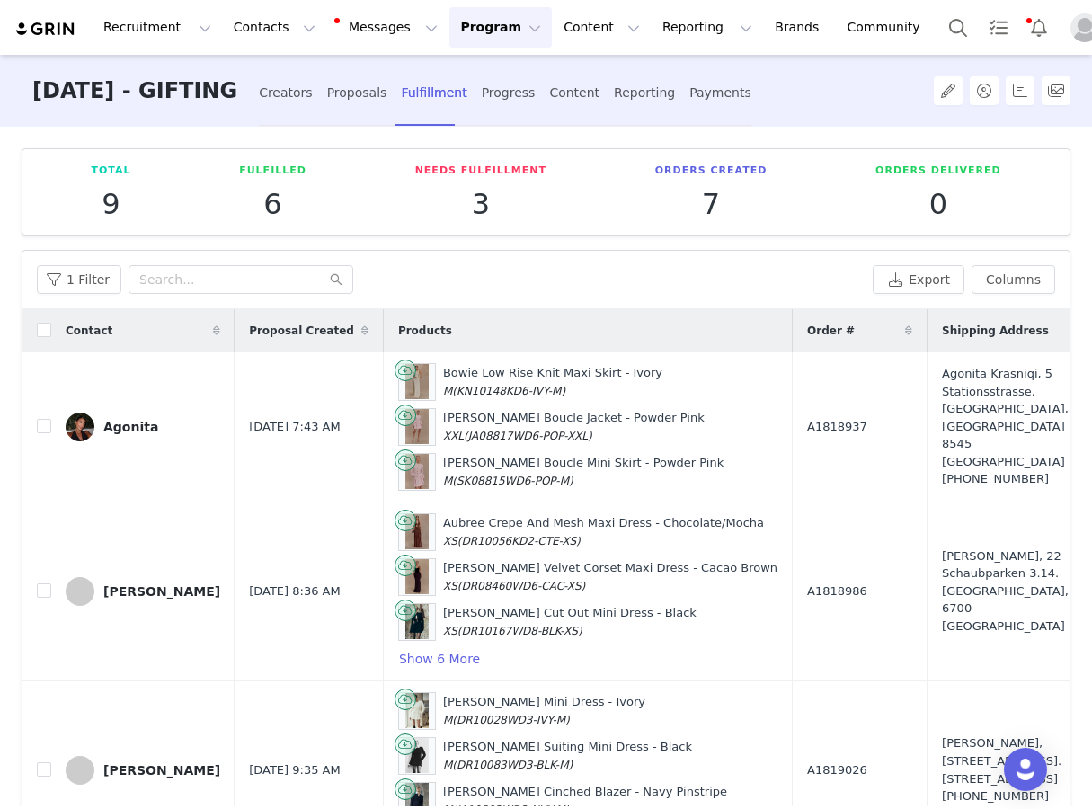
click at [351, 323] on span "Proposal Created" at bounding box center [301, 331] width 105 height 16
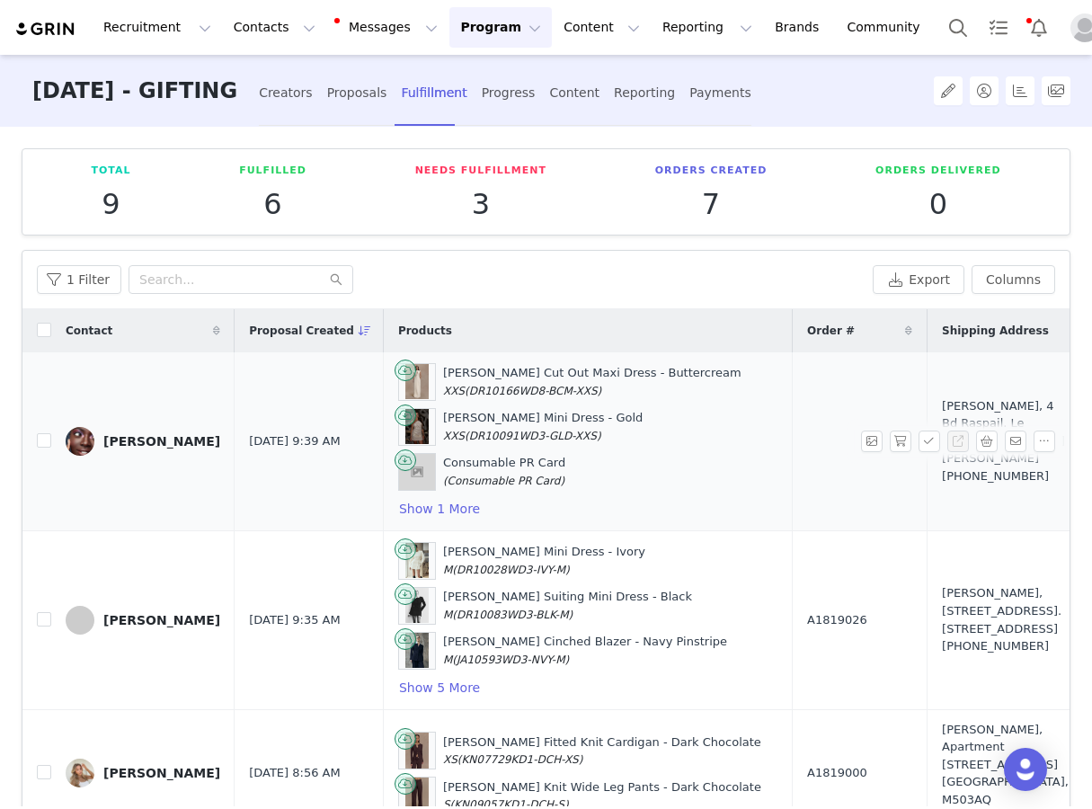
scroll to position [0, 220]
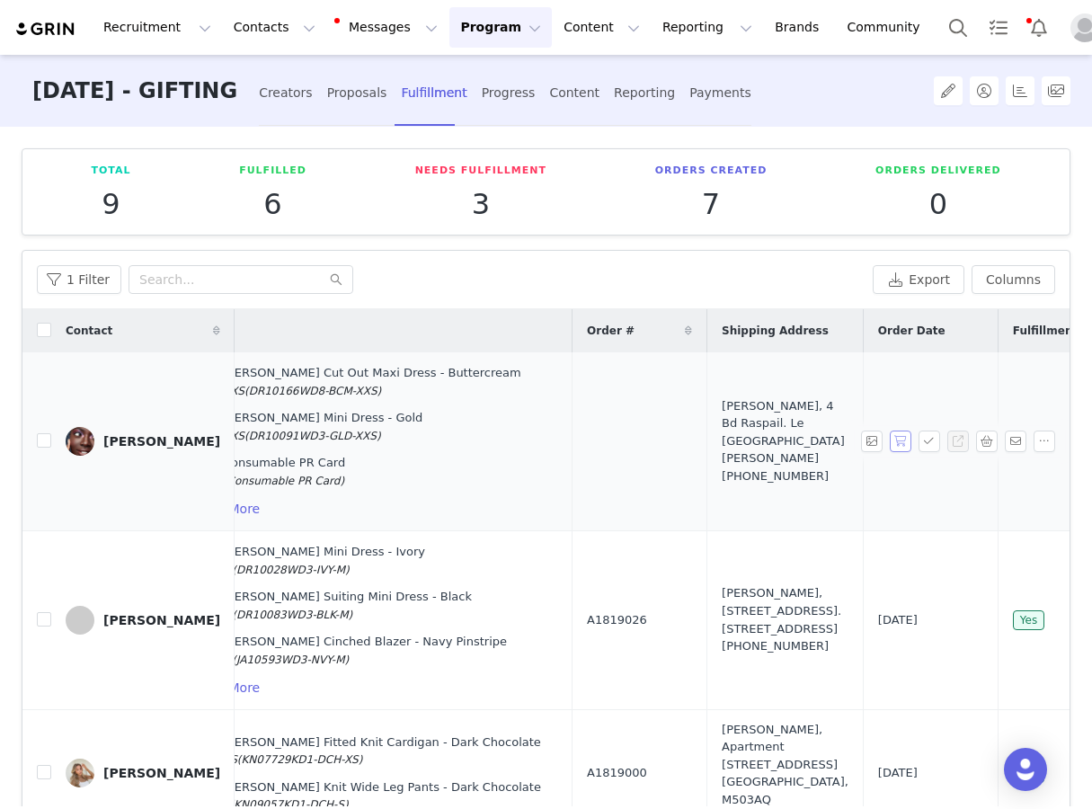
click at [906, 439] on button "button" at bounding box center [901, 442] width 22 height 22
click at [925, 439] on button "button" at bounding box center [930, 442] width 22 height 22
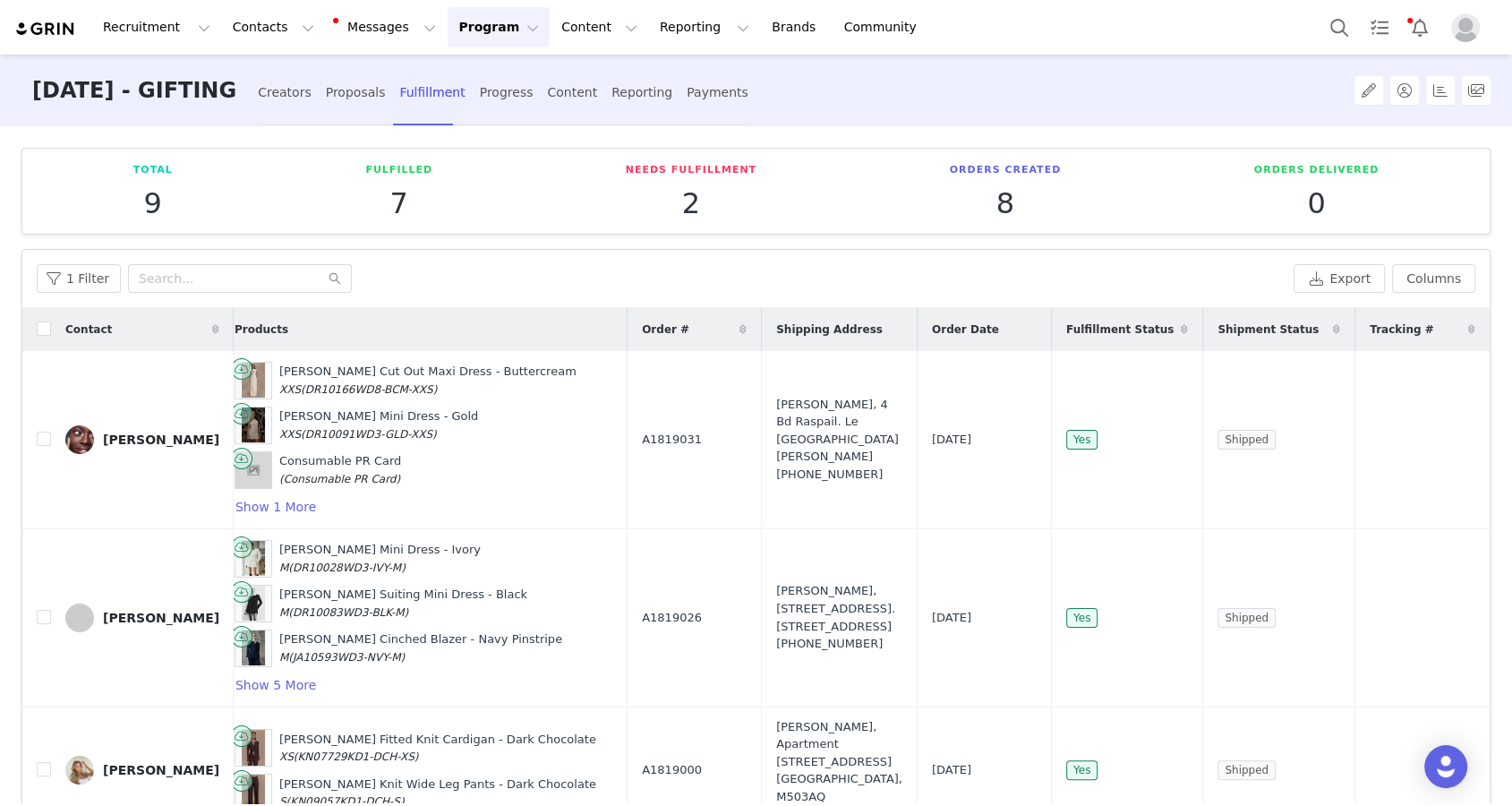
scroll to position [0, 95]
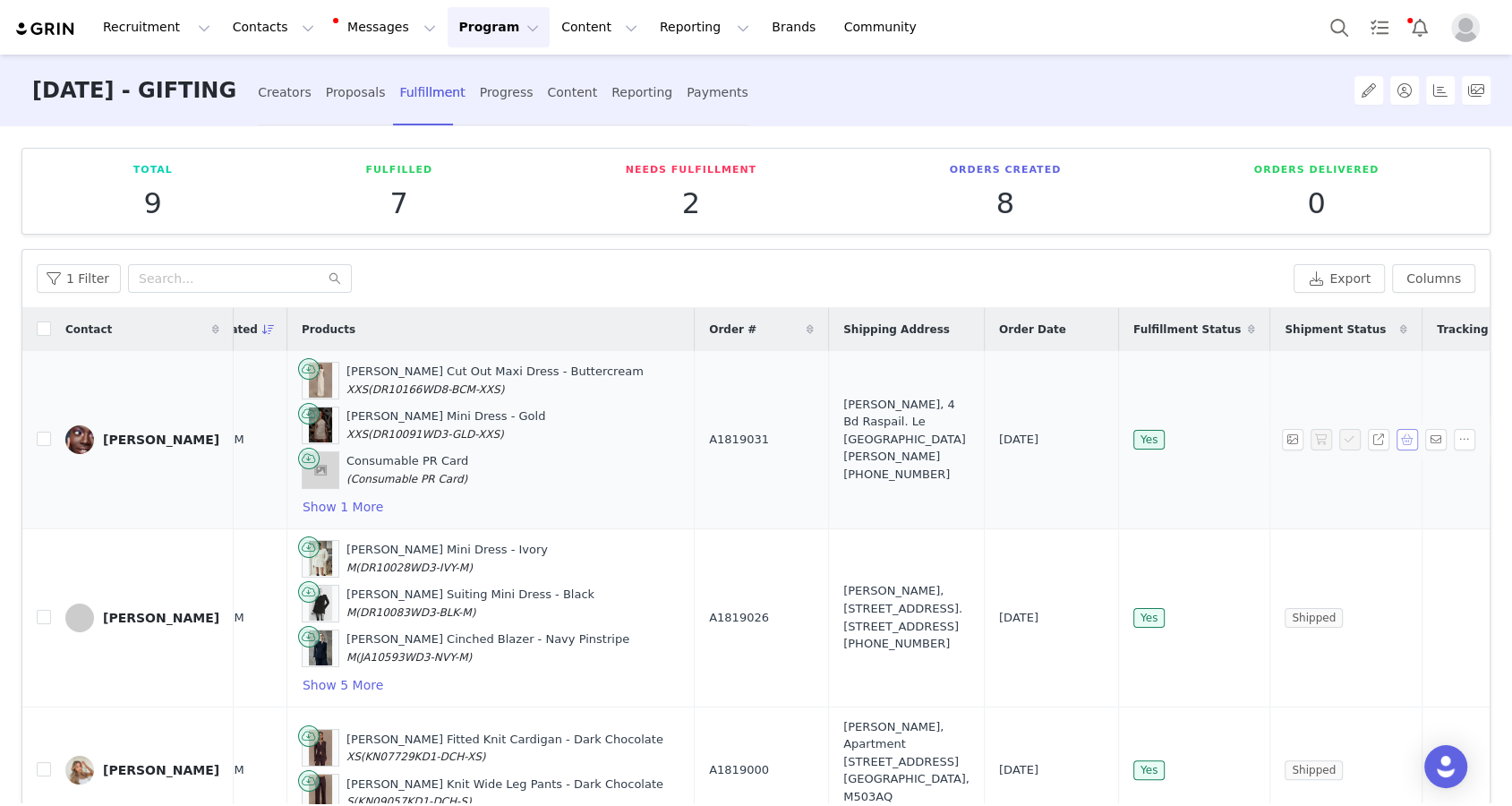
click at [1087, 442] on button "button" at bounding box center [1407, 440] width 22 height 22
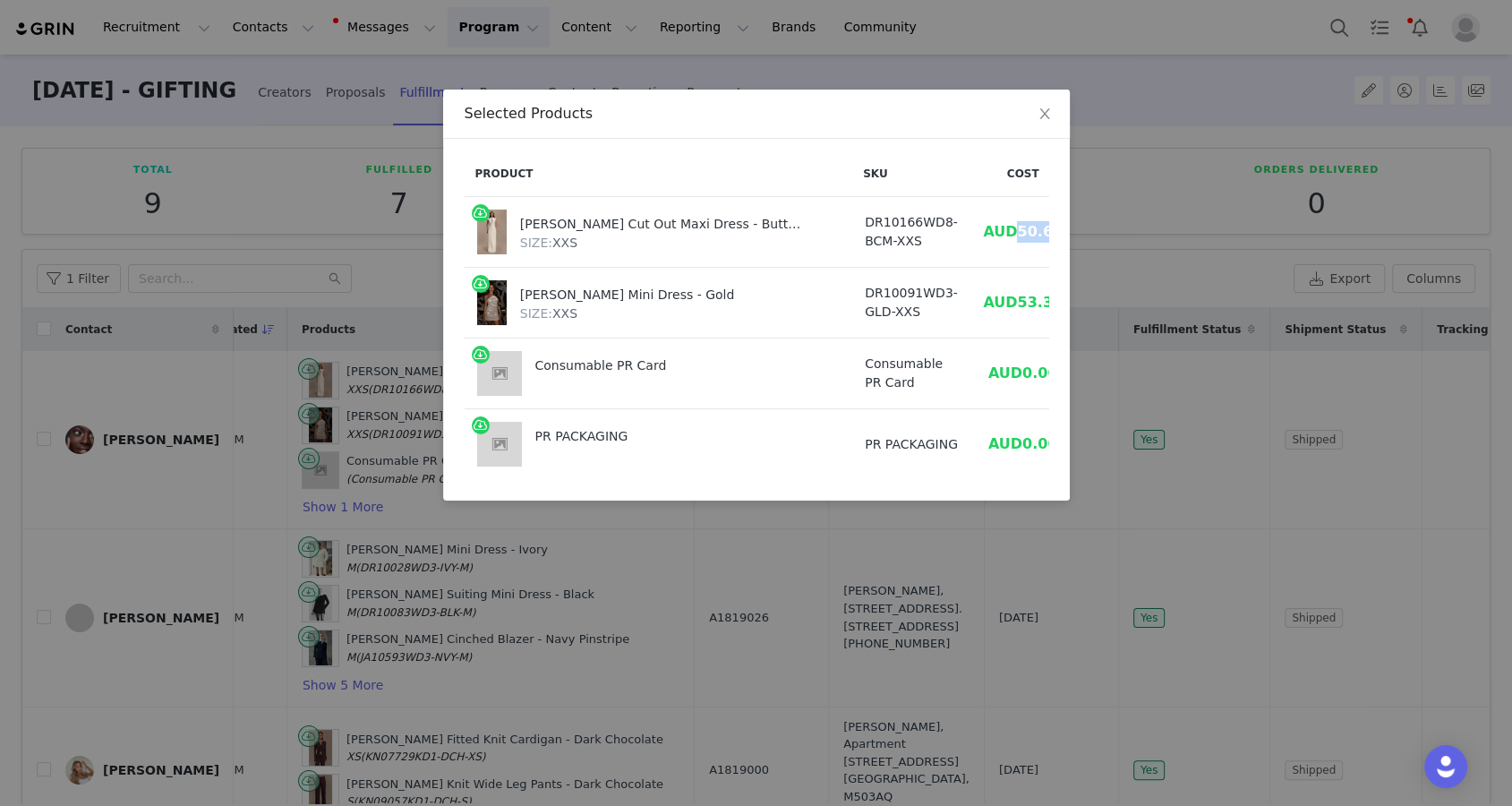
drag, startPoint x: 941, startPoint y: 224, endPoint x: 991, endPoint y: 227, distance: 50.1
click at [991, 227] on td "AUD50.67" at bounding box center [1023, 232] width 105 height 71
copy span "50.67"
click at [1087, 282] on div "Selected Products Product SKU Cost [PERSON_NAME] Cut Out Maxi Dress - Buttercre…" at bounding box center [756, 403] width 1512 height 806
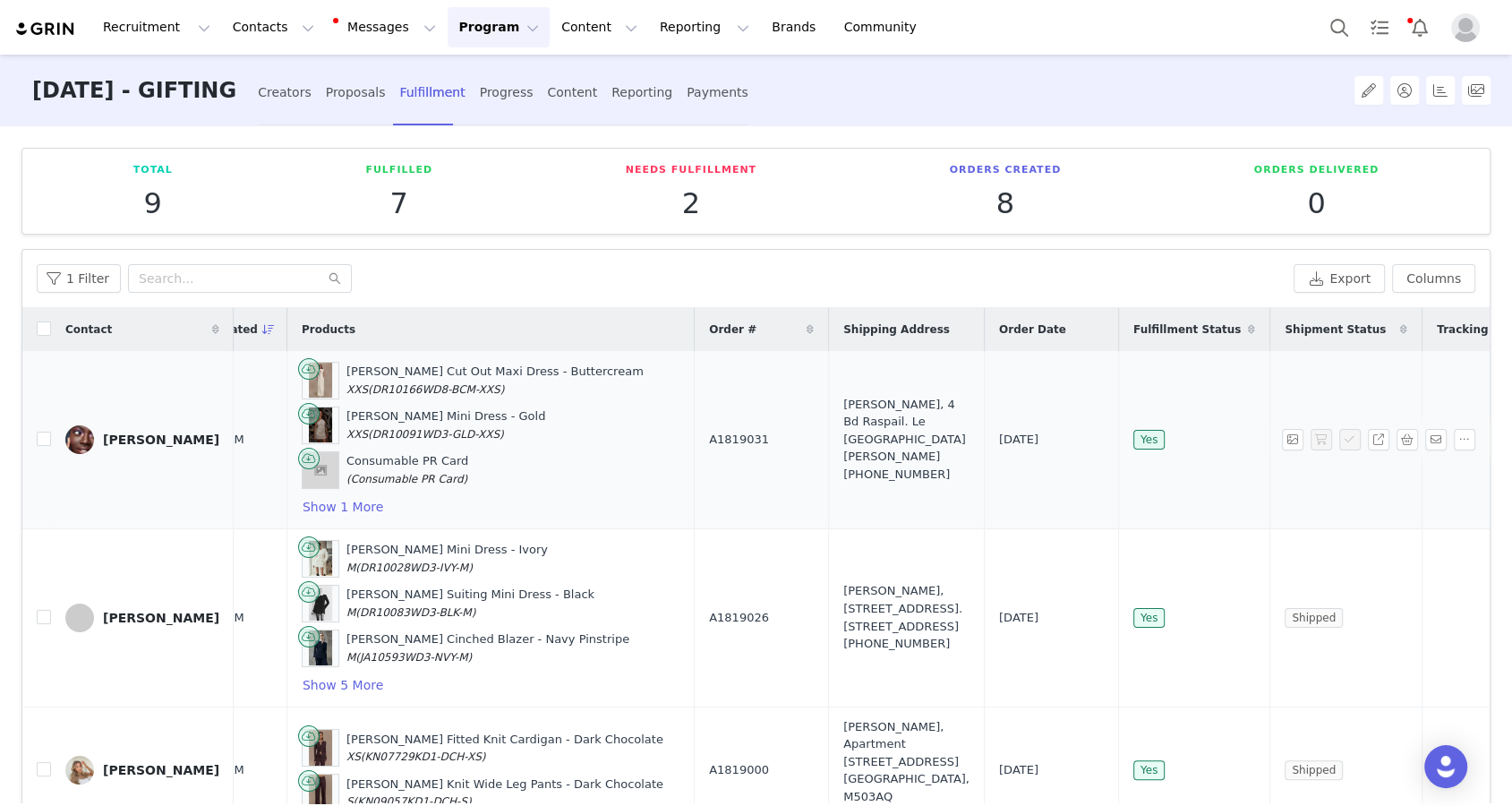
drag, startPoint x: 678, startPoint y: 435, endPoint x: 918, endPoint y: 454, distance: 240.8
click at [918, 454] on tr "[PERSON_NAME] [DATE] 9:39 AM [PERSON_NAME] Cut Out Maxi Dress - Buttercream XXS…" at bounding box center [742, 439] width 1630 height 178
copy tr "A1819031 [PERSON_NAME], 4 Bd Raspail. Le [GEOGRAPHIC_DATA][PERSON_NAME]"
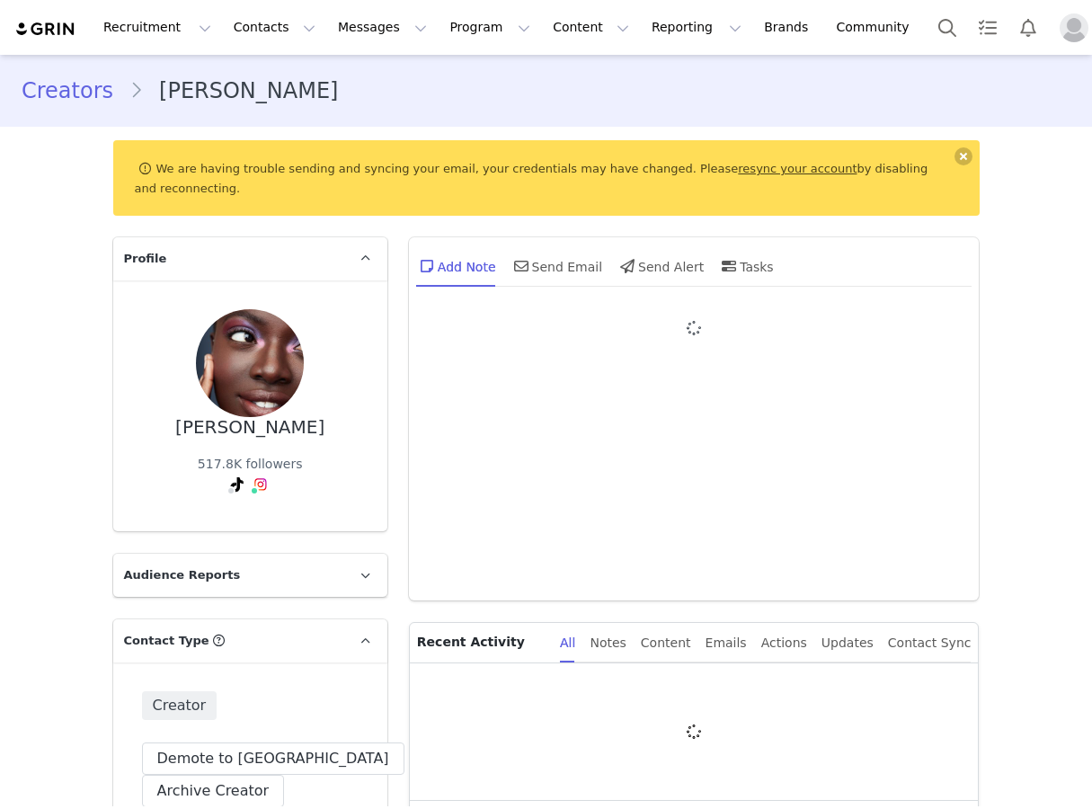
type input "+1 ([GEOGRAPHIC_DATA])"
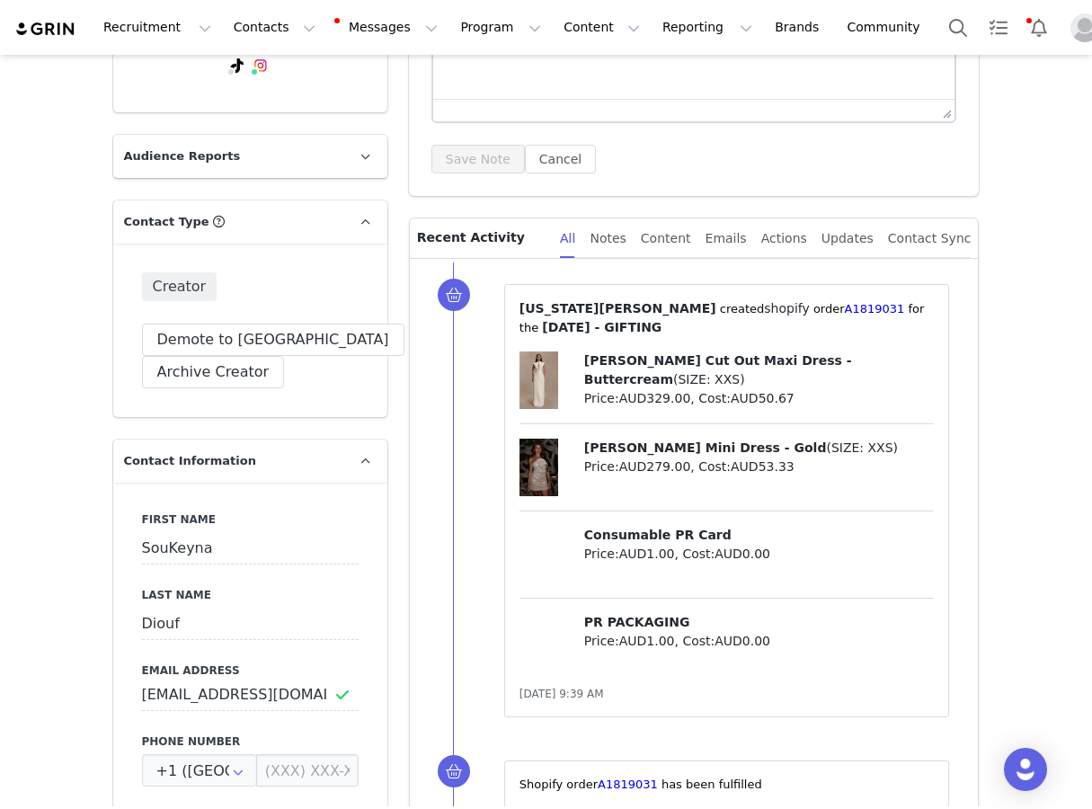
scroll to position [613, 0]
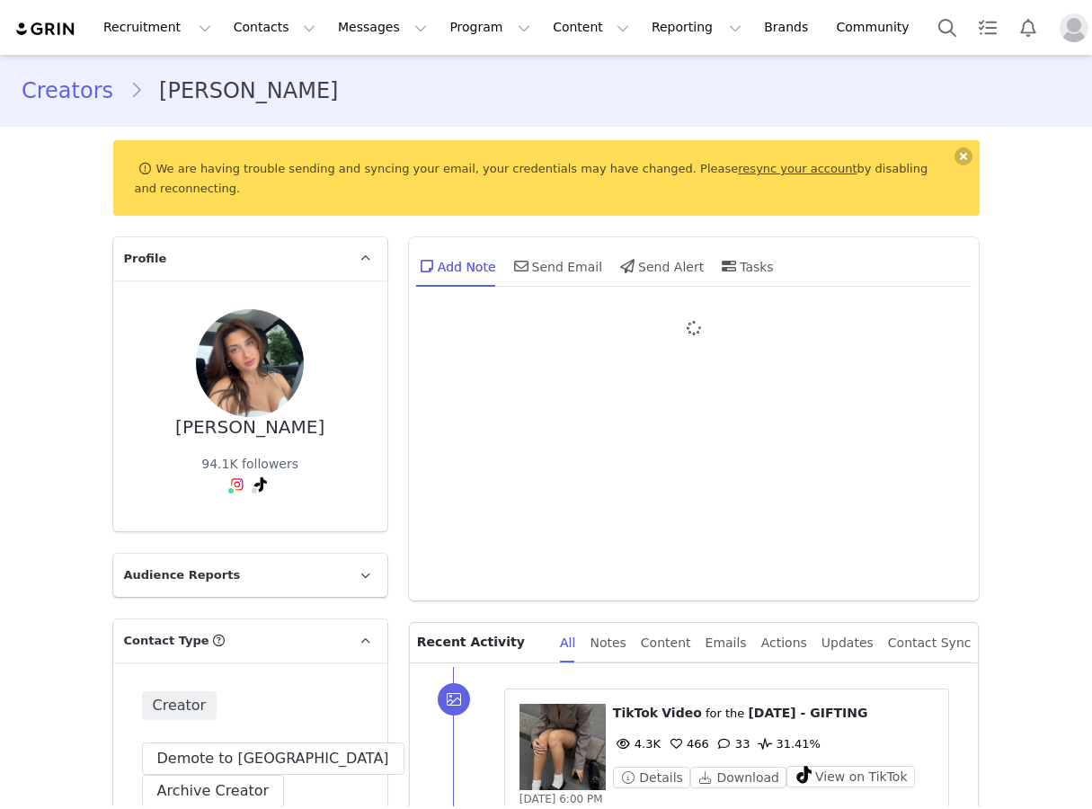
type input "+1 ([GEOGRAPHIC_DATA])"
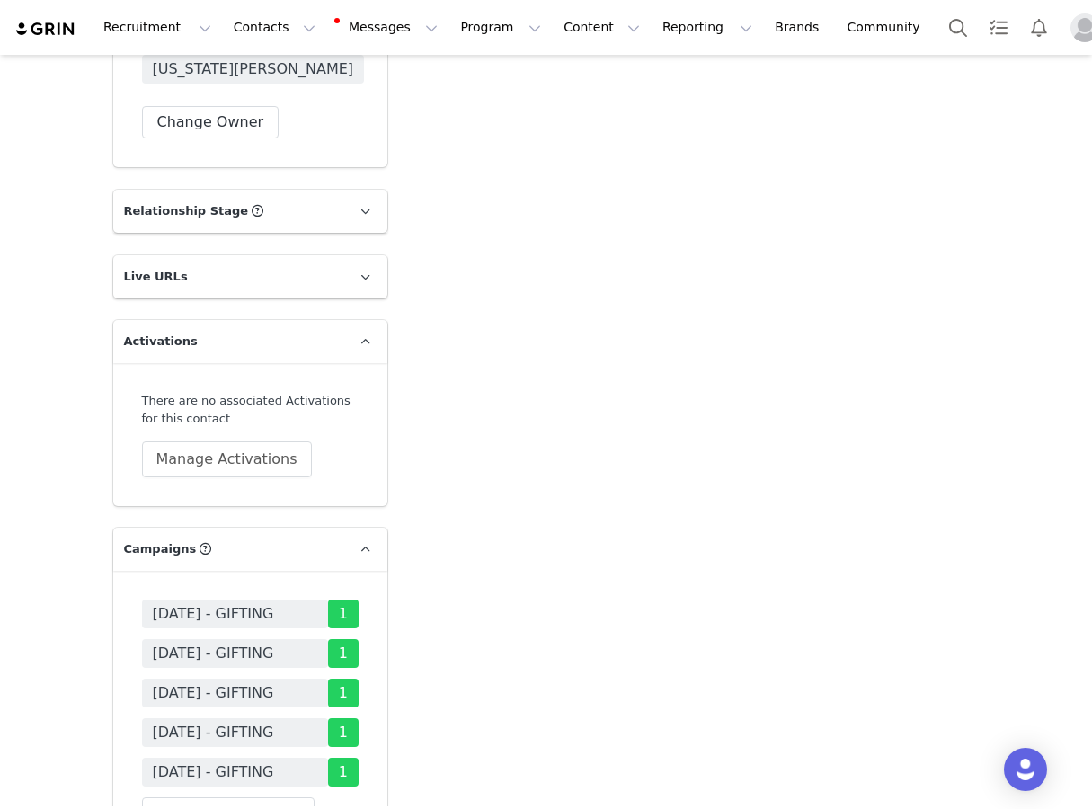
scroll to position [3302, 0]
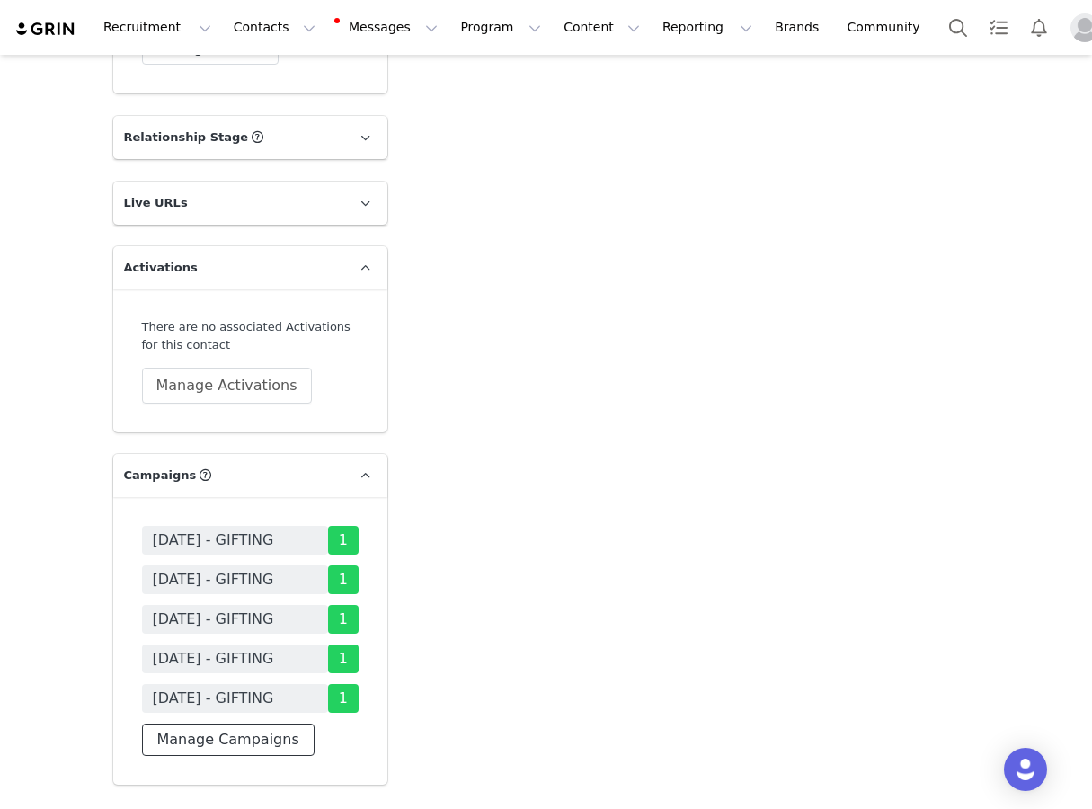
click at [252, 724] on button "Manage Campaigns" at bounding box center [228, 740] width 173 height 32
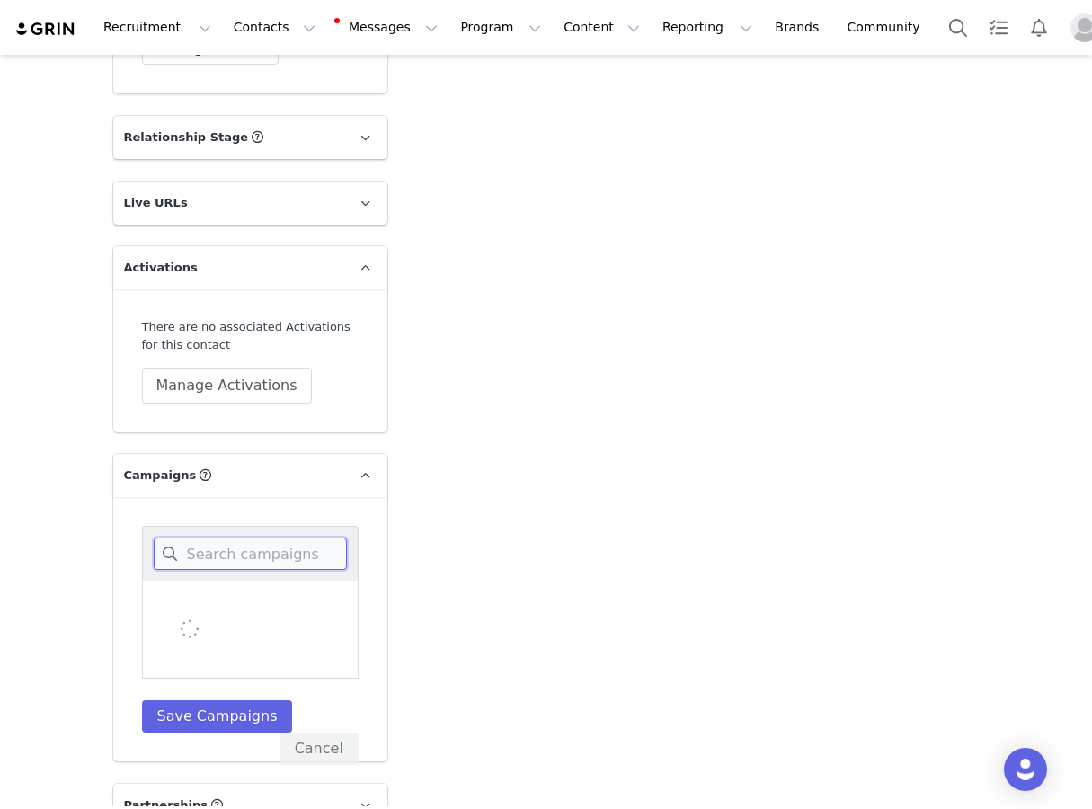
click at [290, 538] on input at bounding box center [250, 554] width 193 height 32
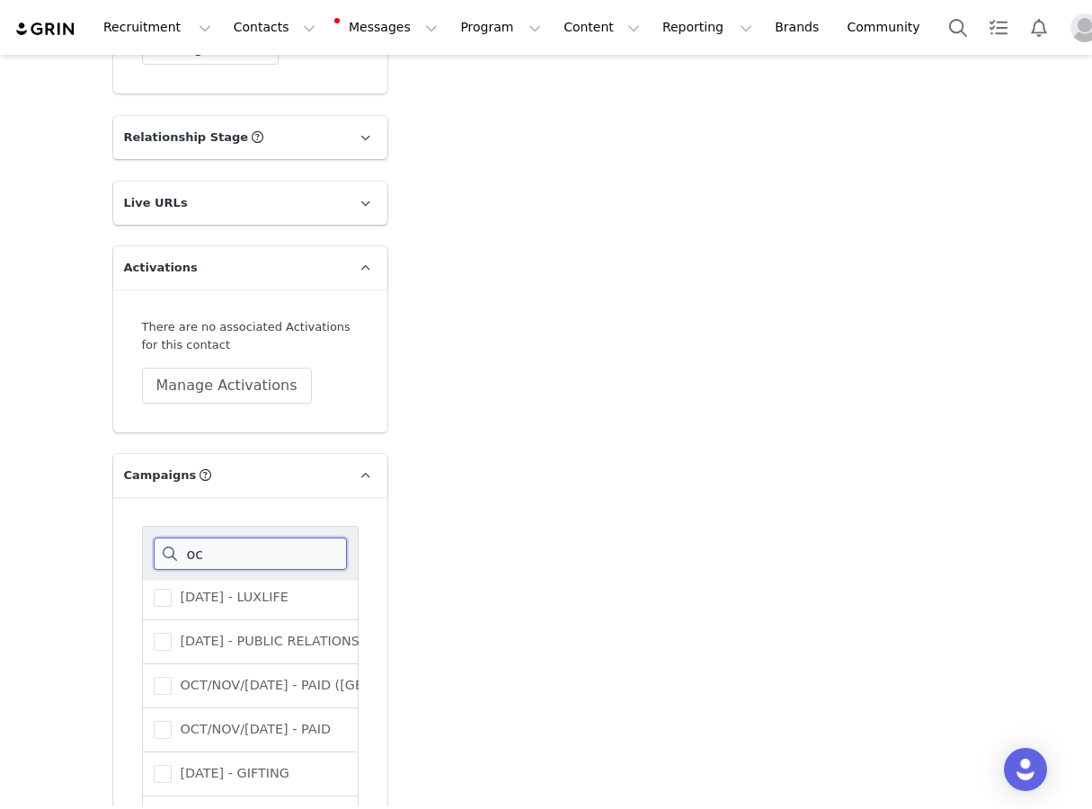
scroll to position [213, 0]
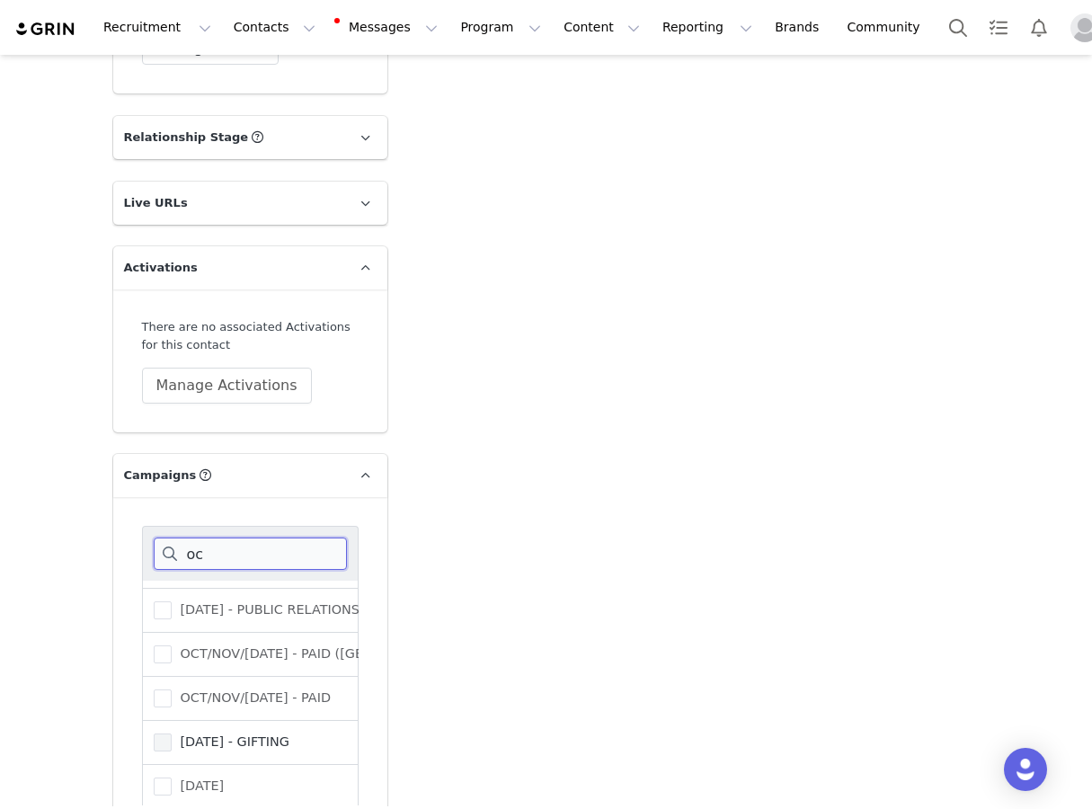
type input "oc"
click at [218, 734] on span "OCTOBER 25 - GIFTING" at bounding box center [231, 742] width 118 height 17
click at [172, 734] on input "OCTOBER 25 - GIFTING" at bounding box center [172, 734] width 0 height 0
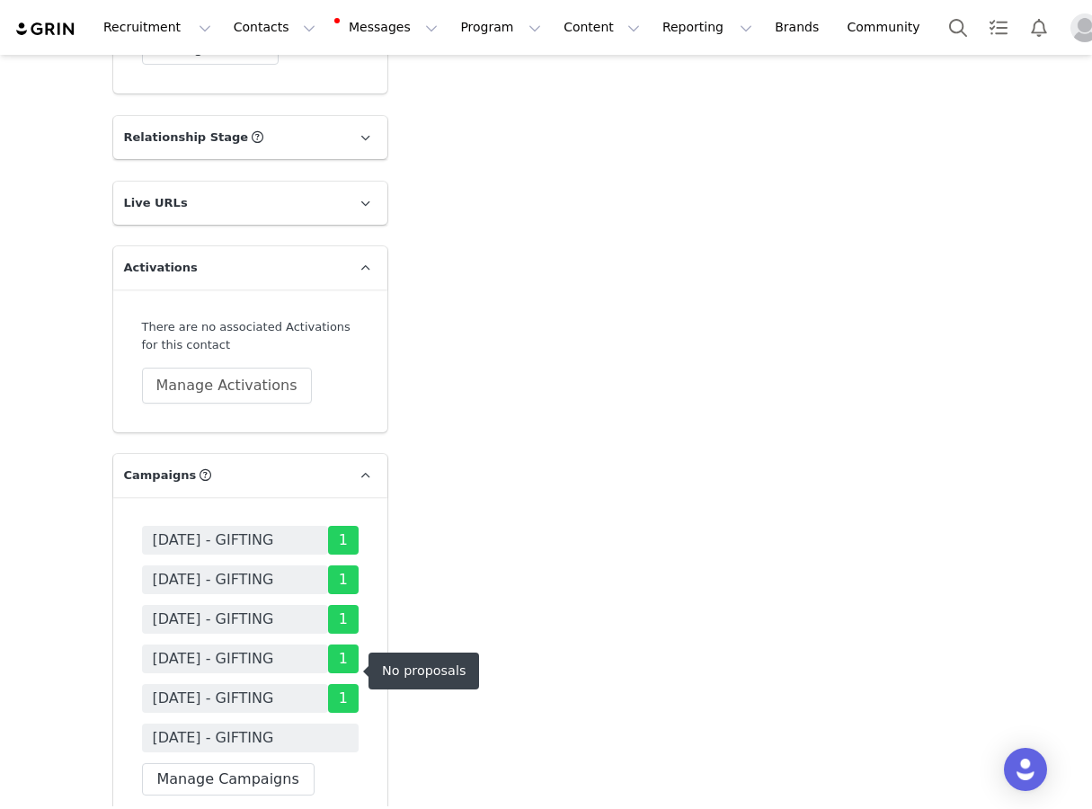
click at [271, 727] on span "OCTOBER 25 - GIFTING" at bounding box center [213, 738] width 121 height 22
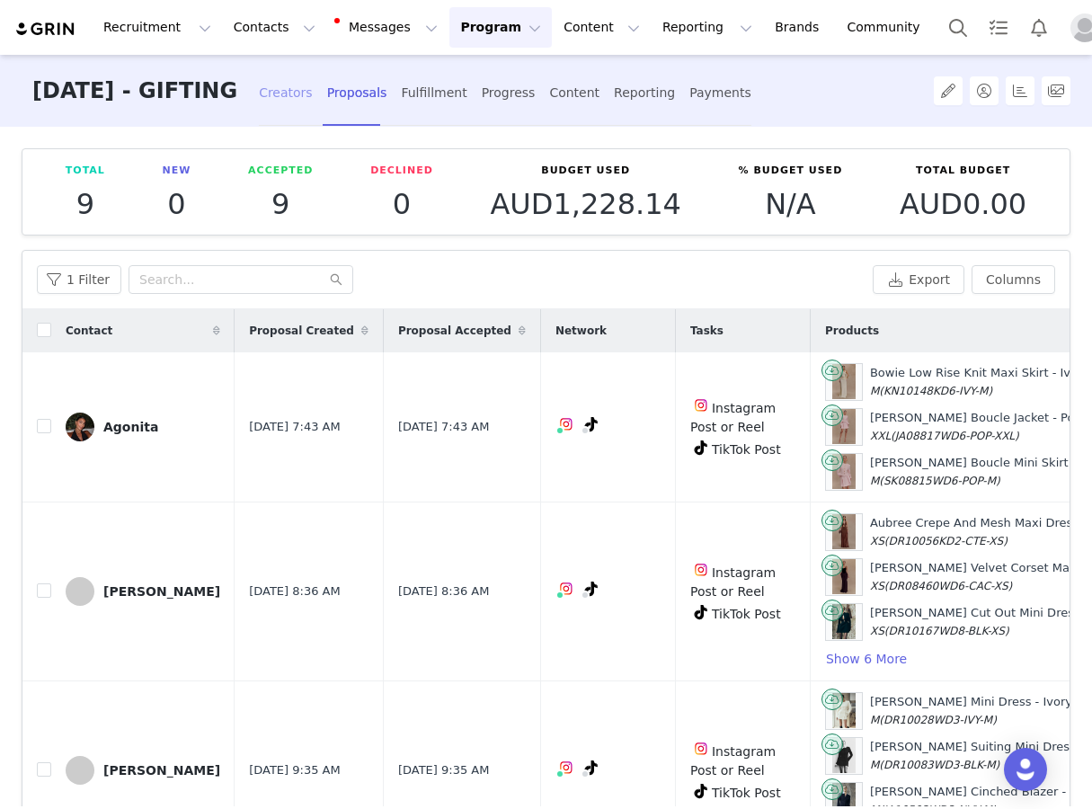
click at [313, 88] on div "Creators" at bounding box center [286, 93] width 54 height 48
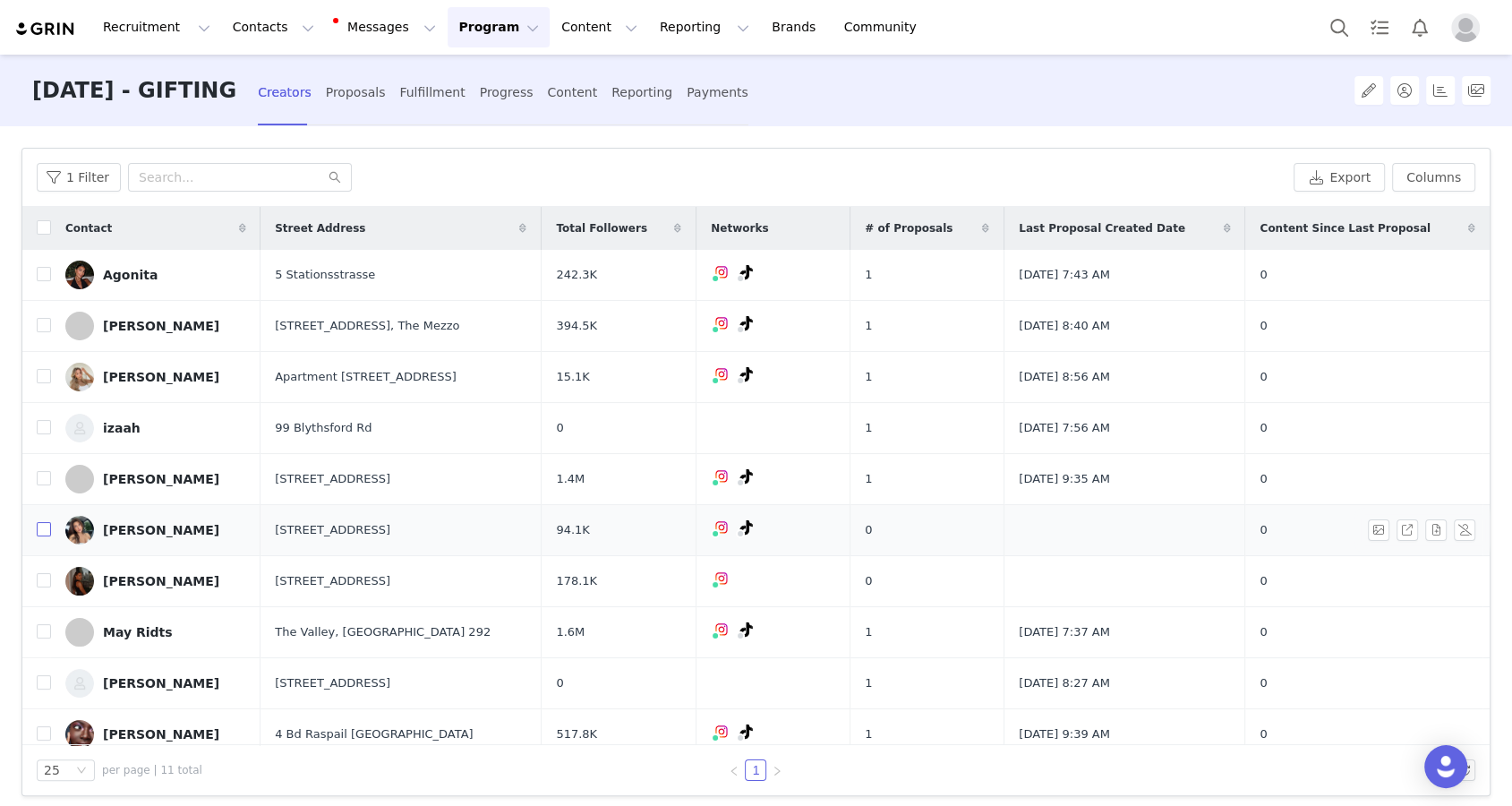
click at [46, 524] on input "checkbox" at bounding box center [44, 529] width 14 height 14
checkbox input "true"
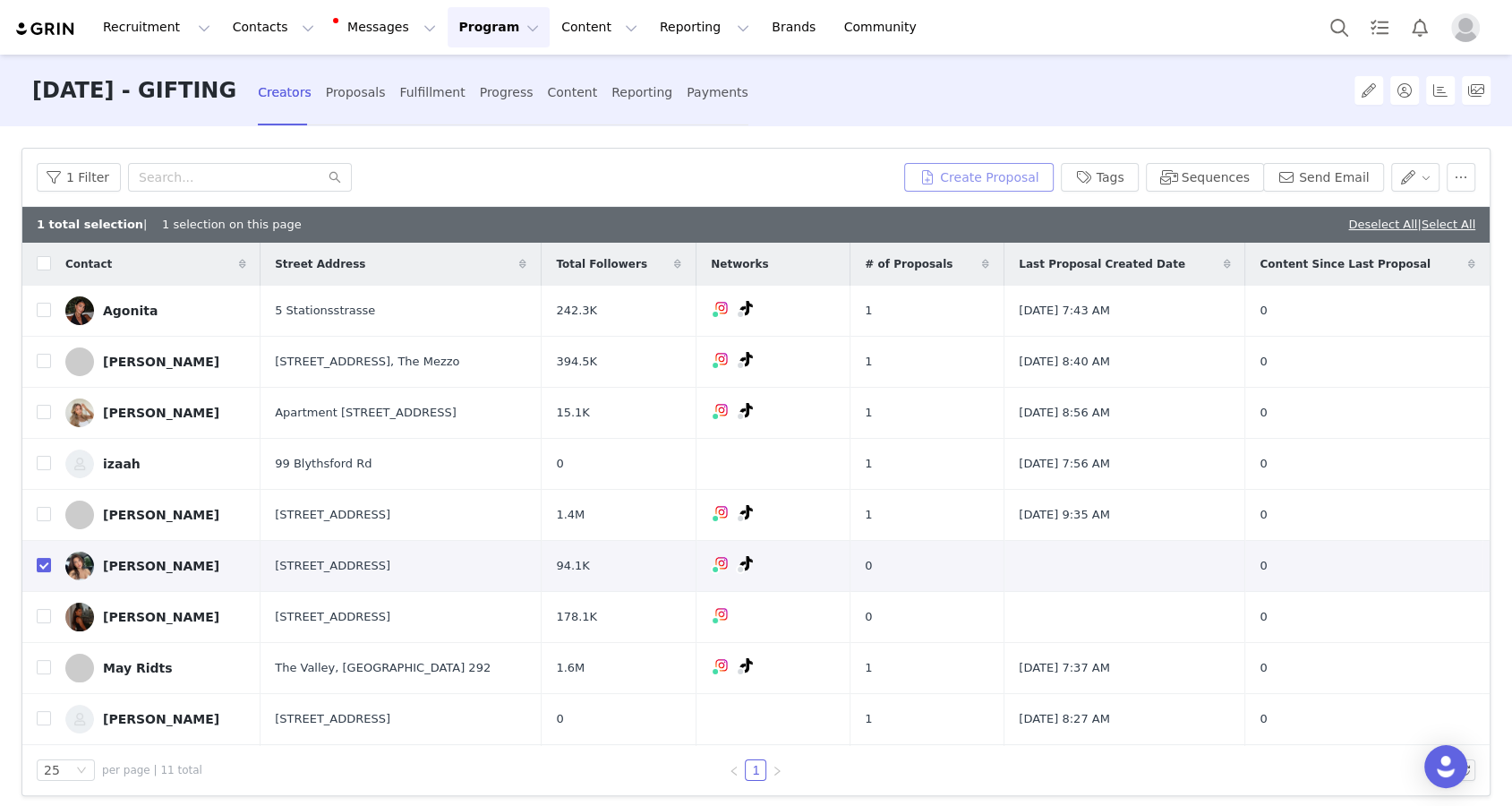
click at [1006, 164] on button "Create Proposal" at bounding box center [978, 177] width 148 height 29
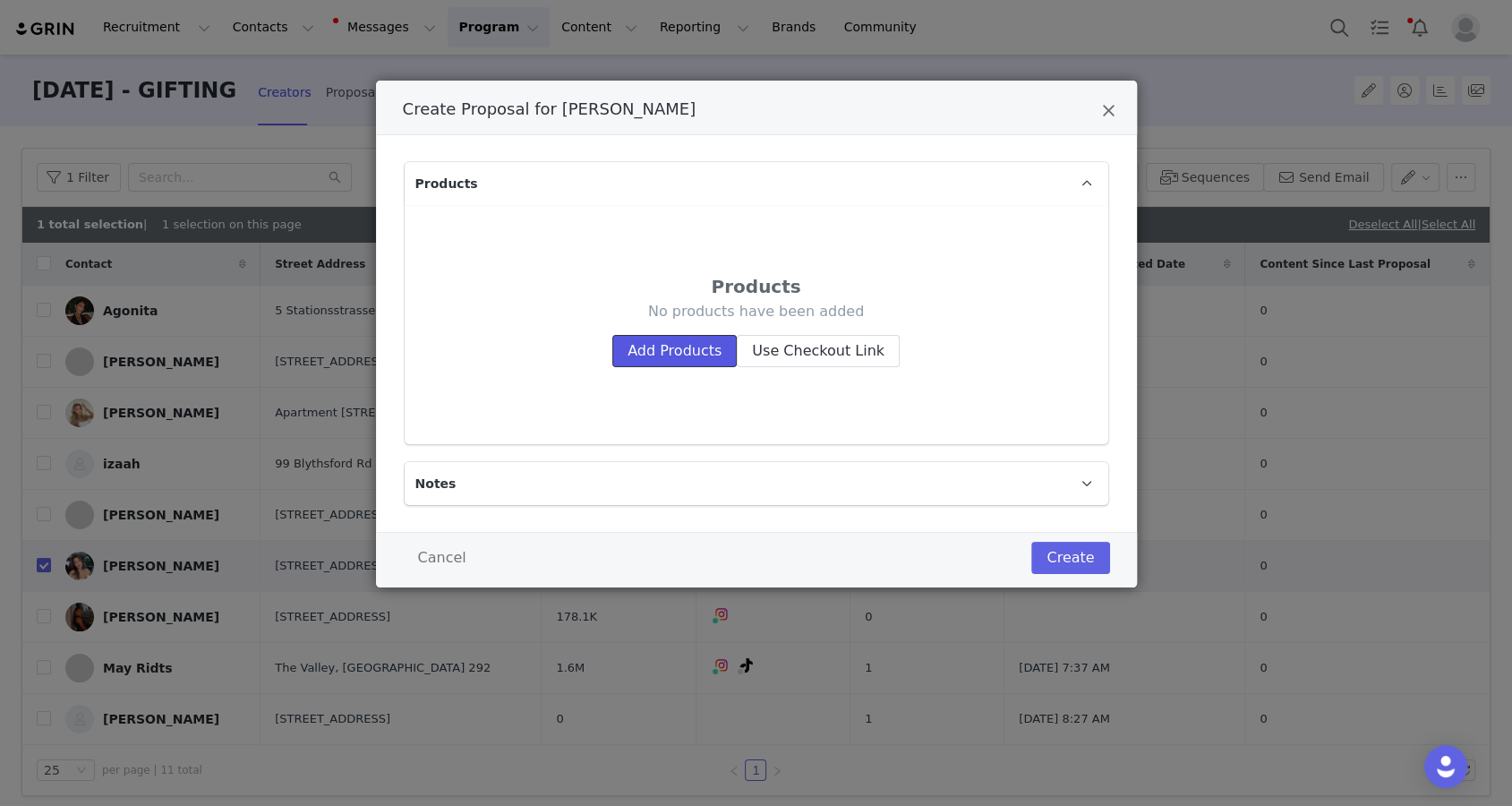
click at [728, 352] on button "Add Products" at bounding box center [674, 351] width 125 height 32
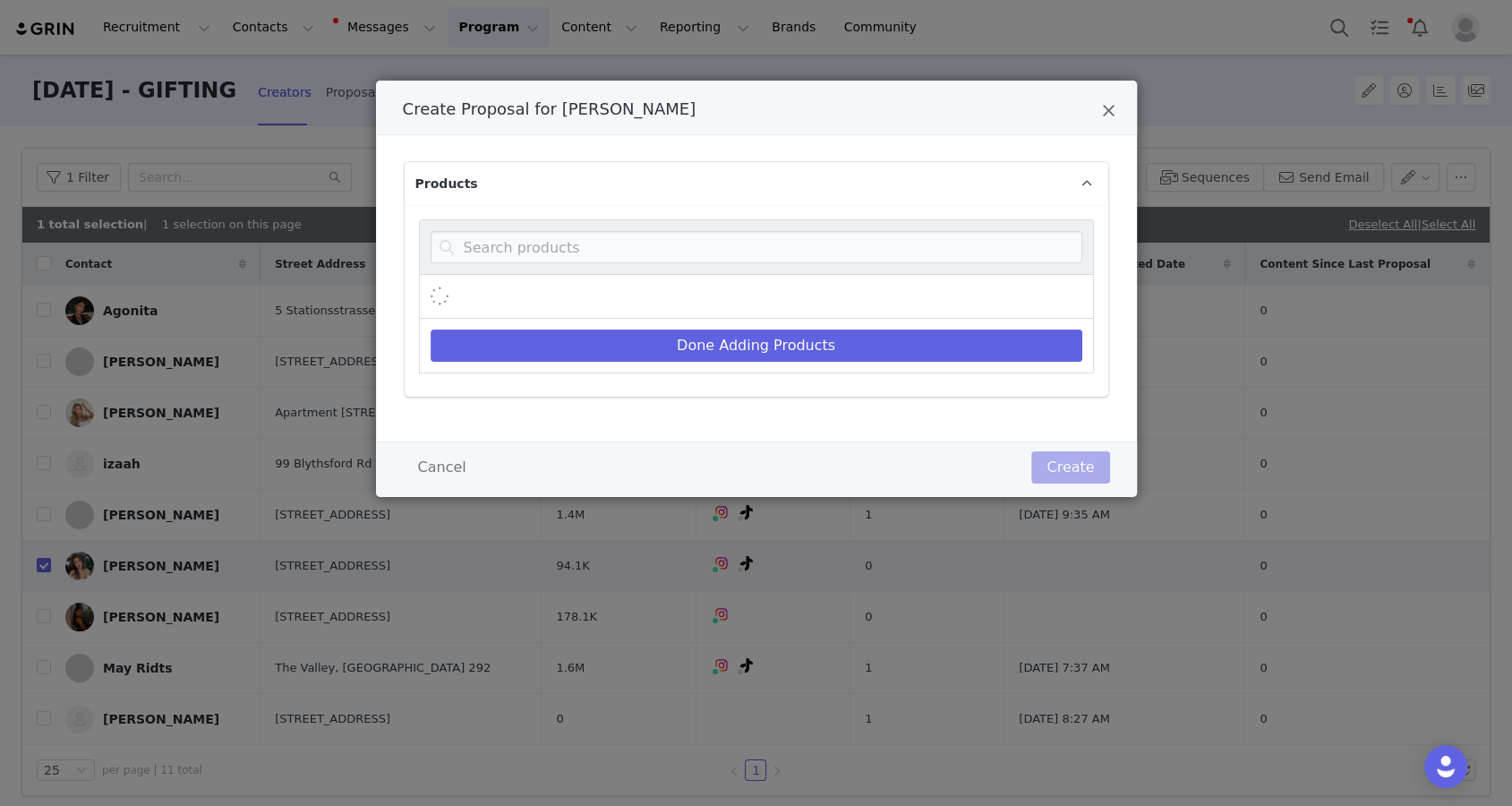
click at [729, 209] on div "Done Adding Products" at bounding box center [756, 301] width 704 height 191
click at [729, 235] on input "Create Proposal for Lejla Cavalic" at bounding box center [756, 247] width 651 height 32
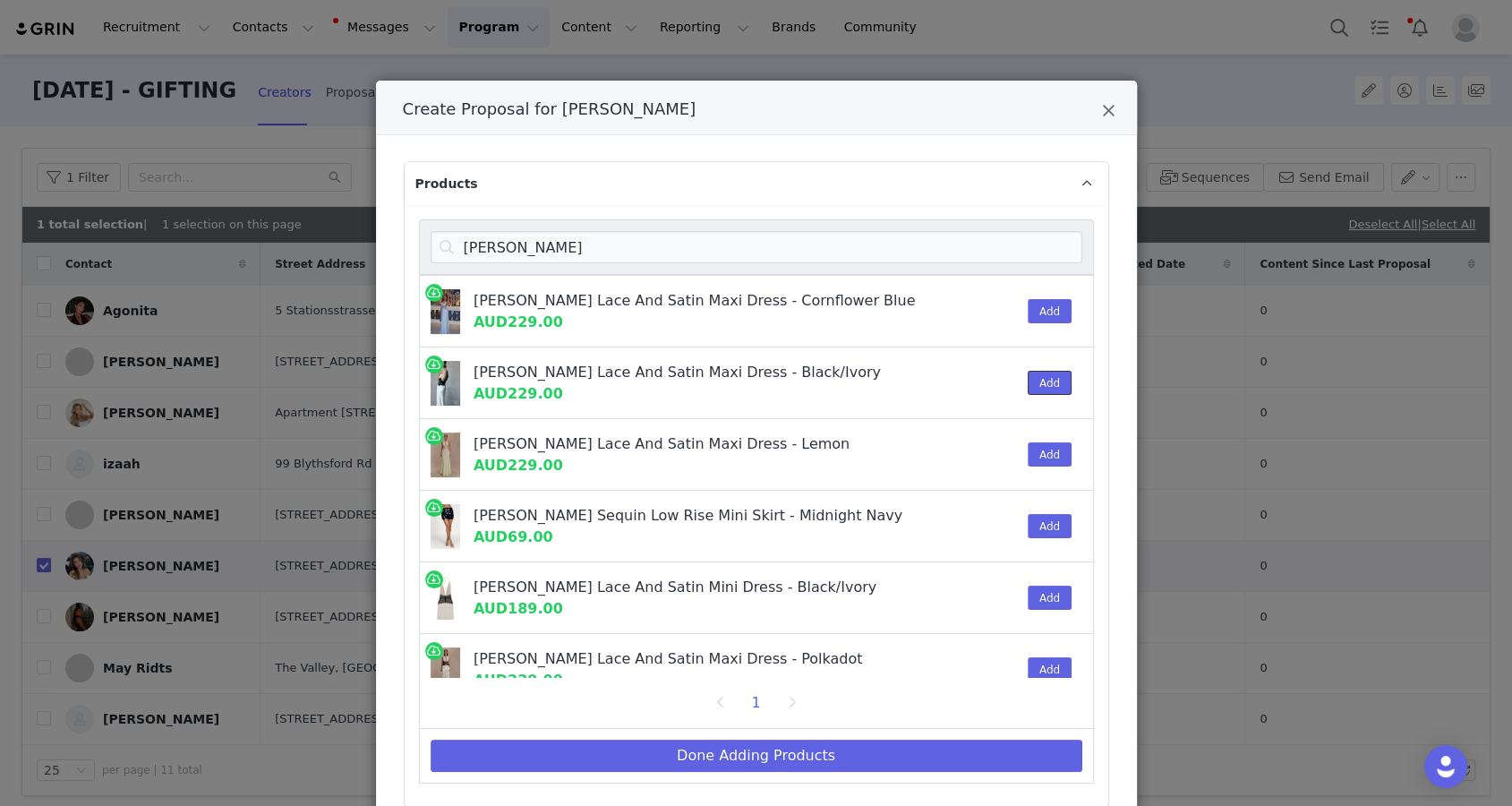
drag, startPoint x: 1058, startPoint y: 387, endPoint x: 936, endPoint y: 407, distance: 123.6
click at [1058, 387] on button "Add" at bounding box center [1050, 383] width 44 height 24
drag, startPoint x: 1036, startPoint y: 395, endPoint x: 811, endPoint y: 431, distance: 227.9
click at [1036, 395] on div "Add" at bounding box center [1044, 383] width 55 height 71
click at [811, 431] on div "Dinah Lace And Satin Maxi Dress - Cornflower Blue AUD229.00 Add Dinah Lace And …" at bounding box center [757, 476] width 675 height 403
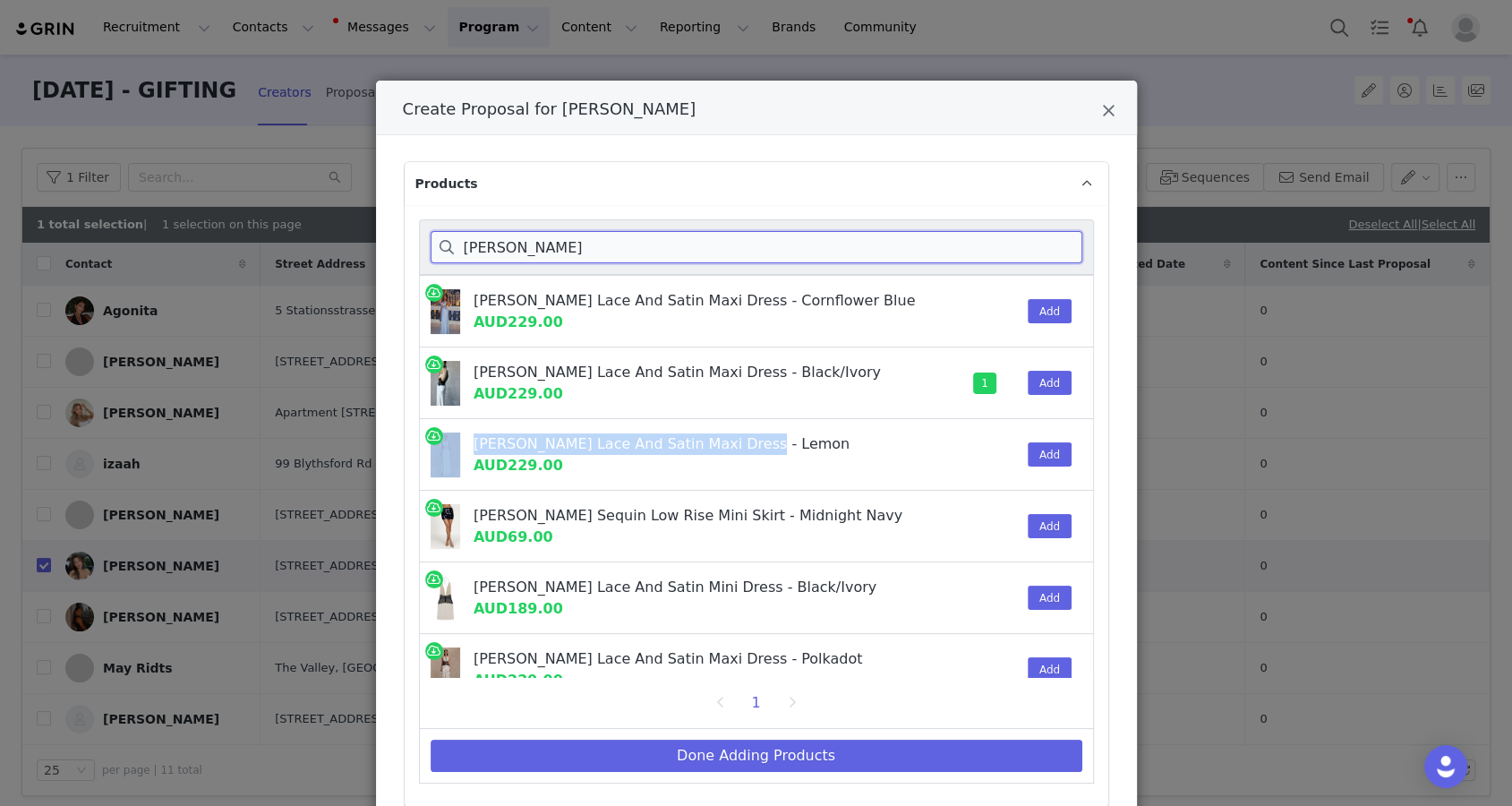
click at [728, 254] on input "dinah" at bounding box center [756, 247] width 651 height 32
click at [724, 242] on input "dinah" at bounding box center [756, 247] width 651 height 32
click at [729, 243] on input "dinah" at bounding box center [756, 247] width 651 height 32
click at [729, 249] on input "dinah" at bounding box center [756, 247] width 651 height 32
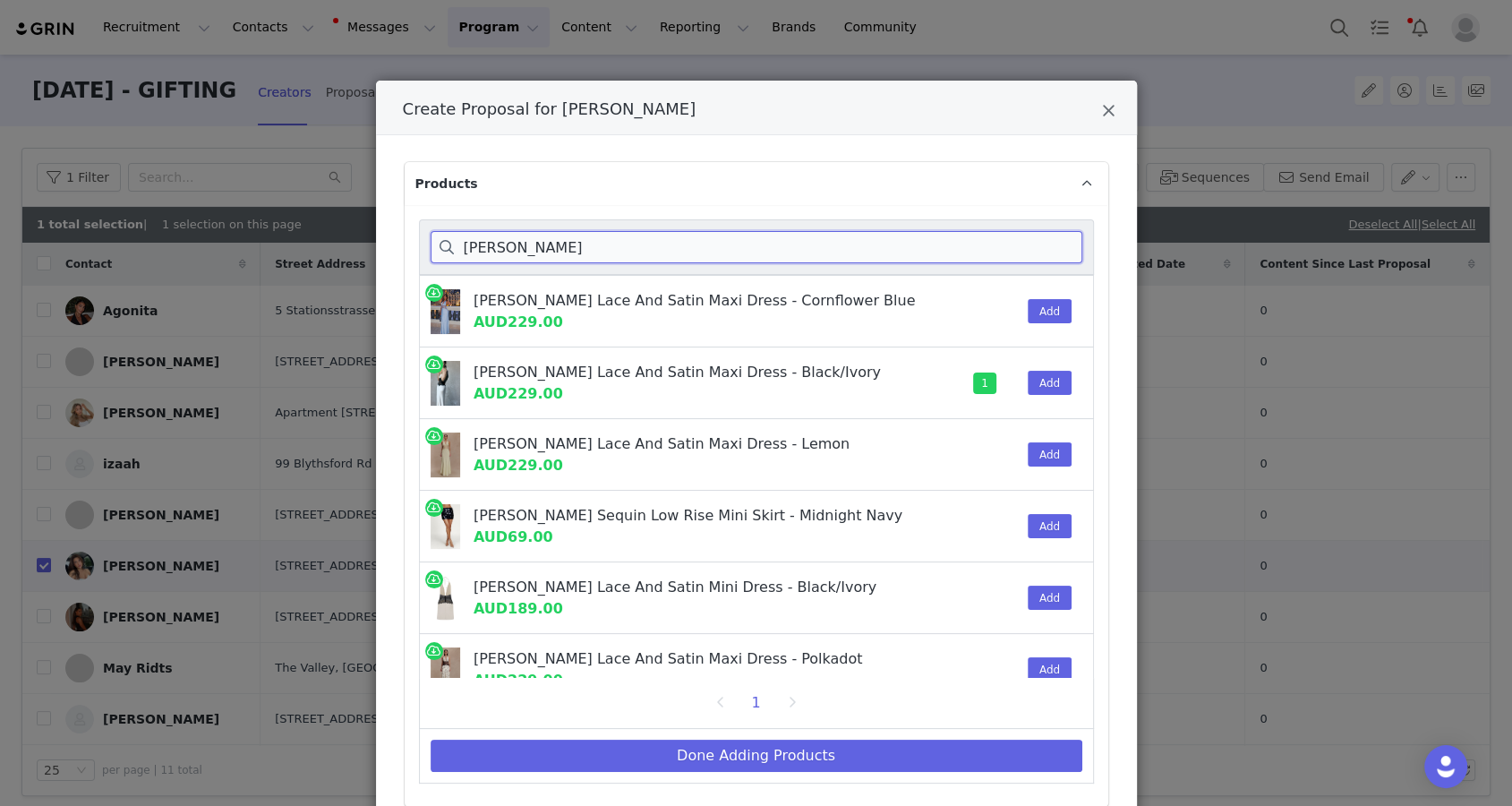
click at [729, 249] on input "dinah" at bounding box center [756, 247] width 651 height 32
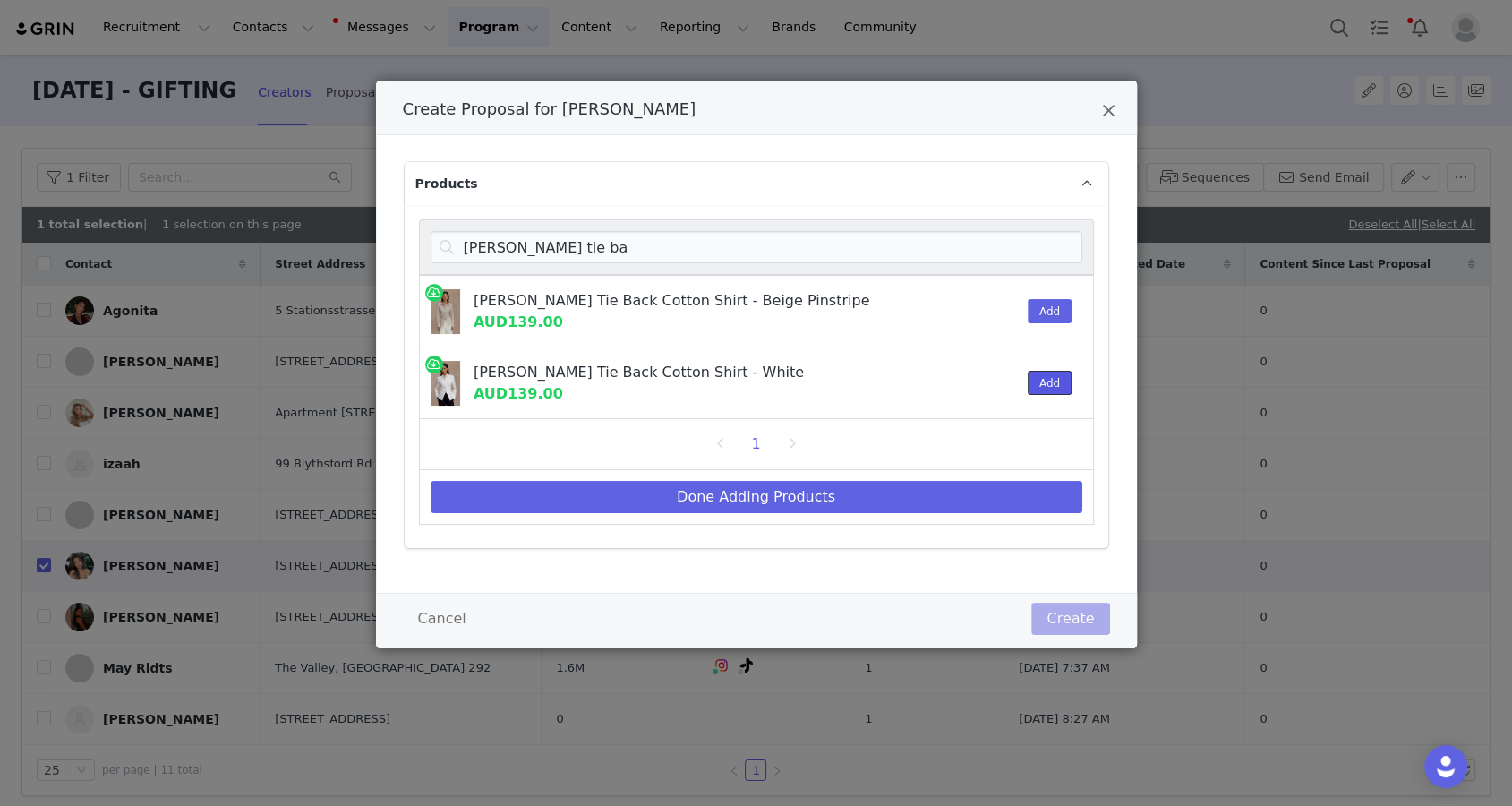
click at [1036, 387] on button "Add" at bounding box center [1050, 383] width 44 height 24
click at [534, 255] on input "millie tie ba" at bounding box center [756, 247] width 651 height 32
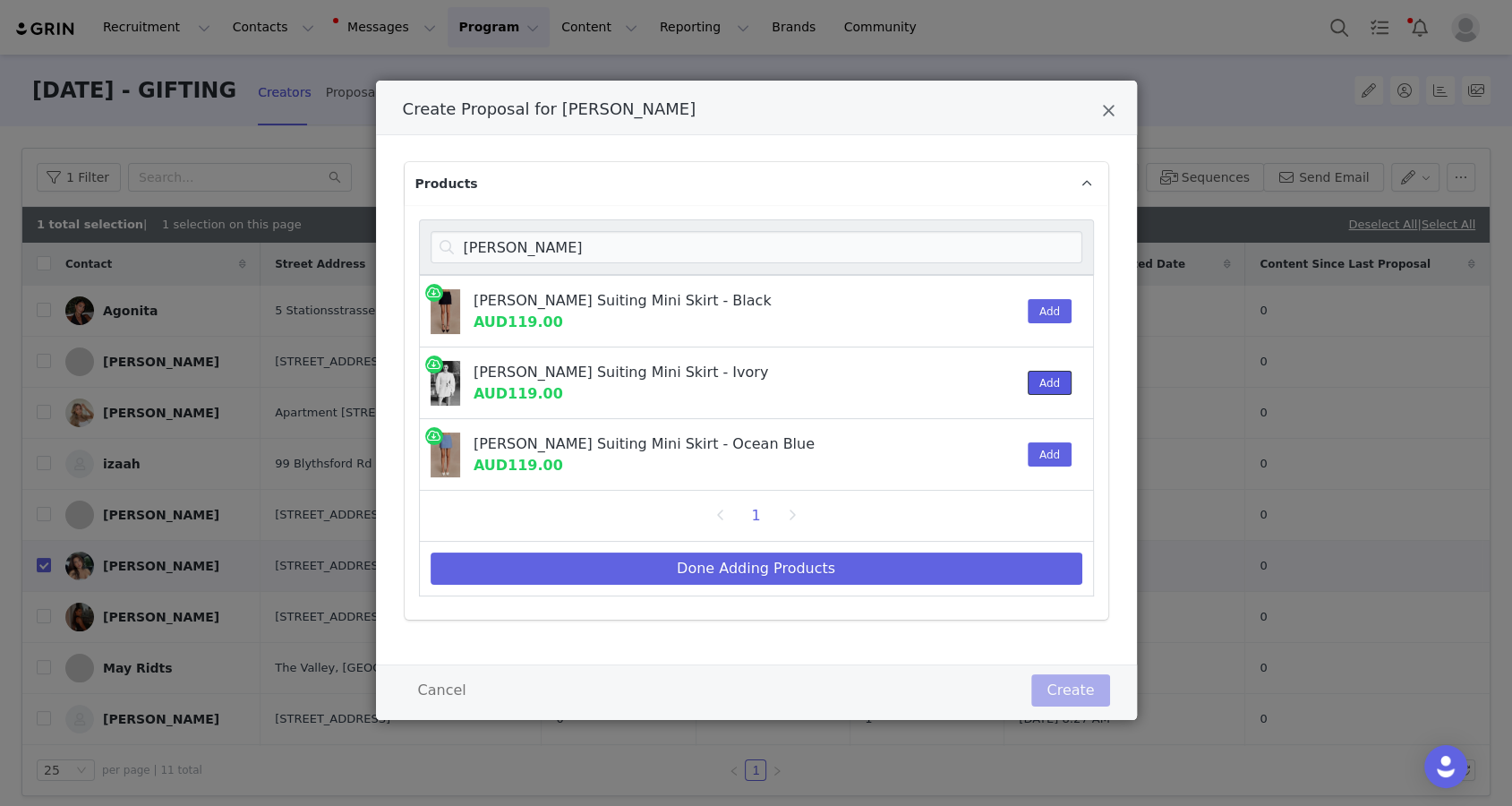
click at [1038, 382] on button "Add" at bounding box center [1050, 383] width 44 height 24
click at [900, 238] on input "gina suiti" at bounding box center [756, 247] width 651 height 32
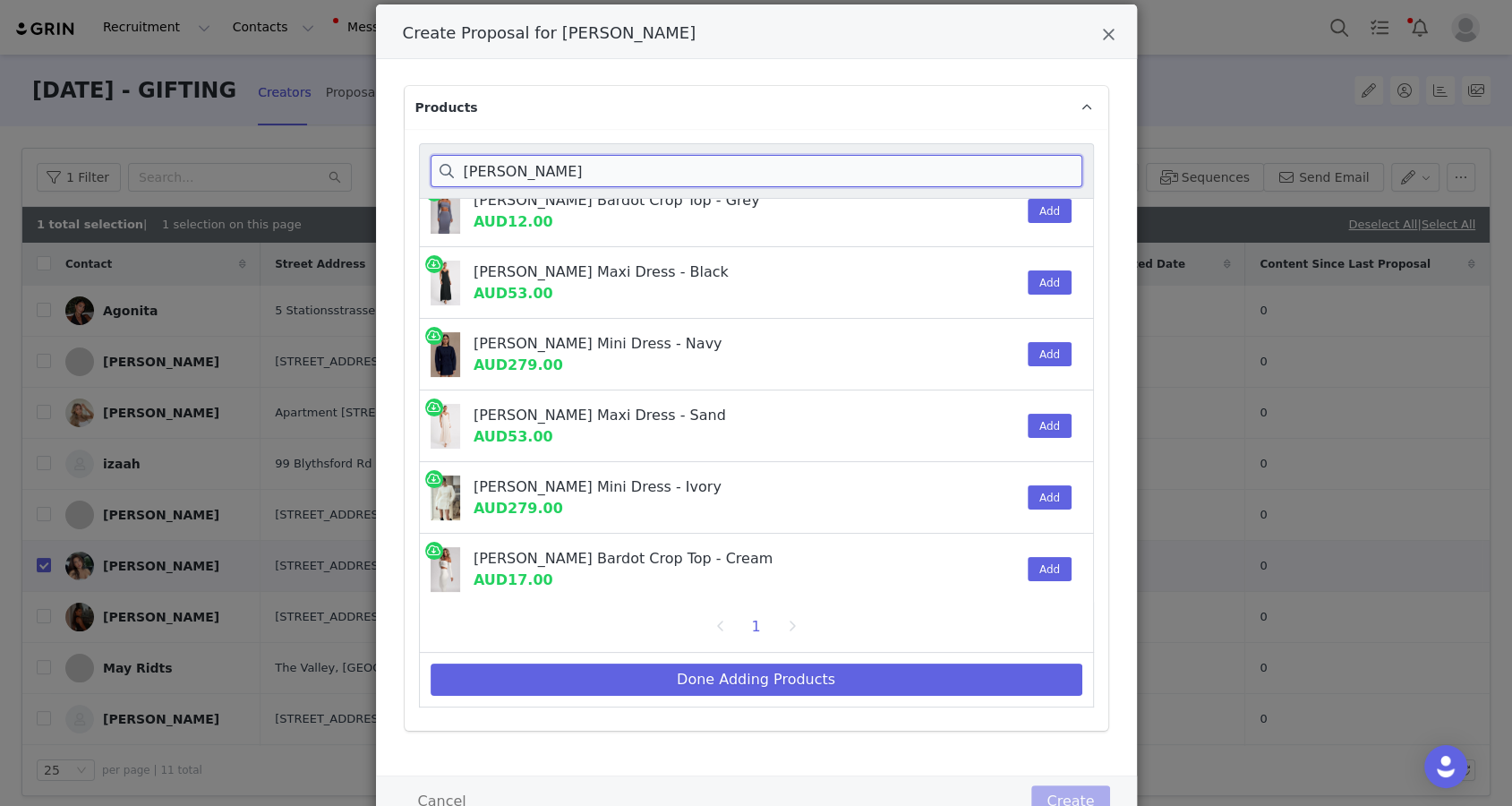
scroll to position [121, 0]
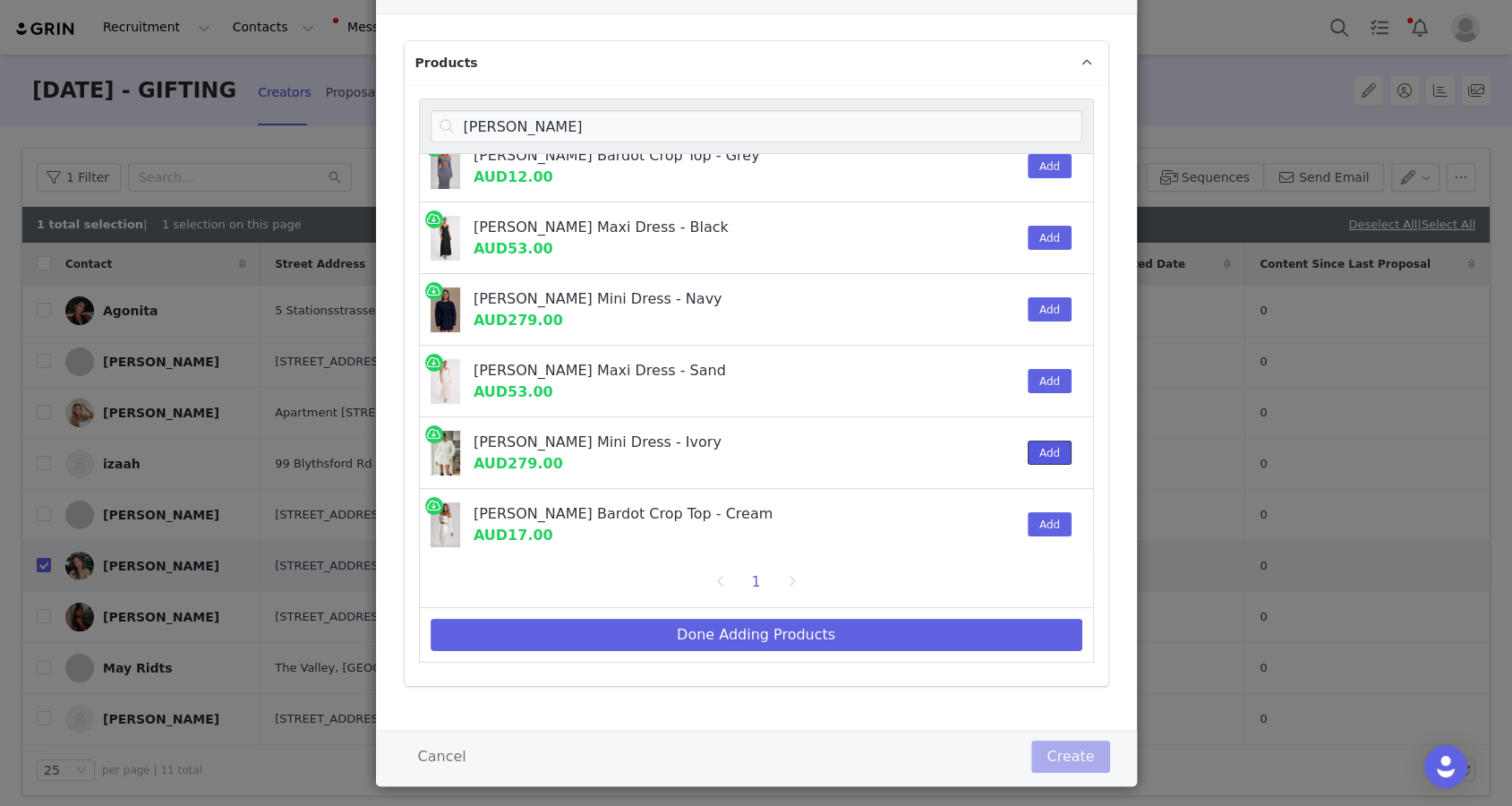
click at [1059, 453] on button "Add" at bounding box center [1050, 452] width 44 height 24
click at [542, 117] on input "beatric" at bounding box center [756, 127] width 651 height 32
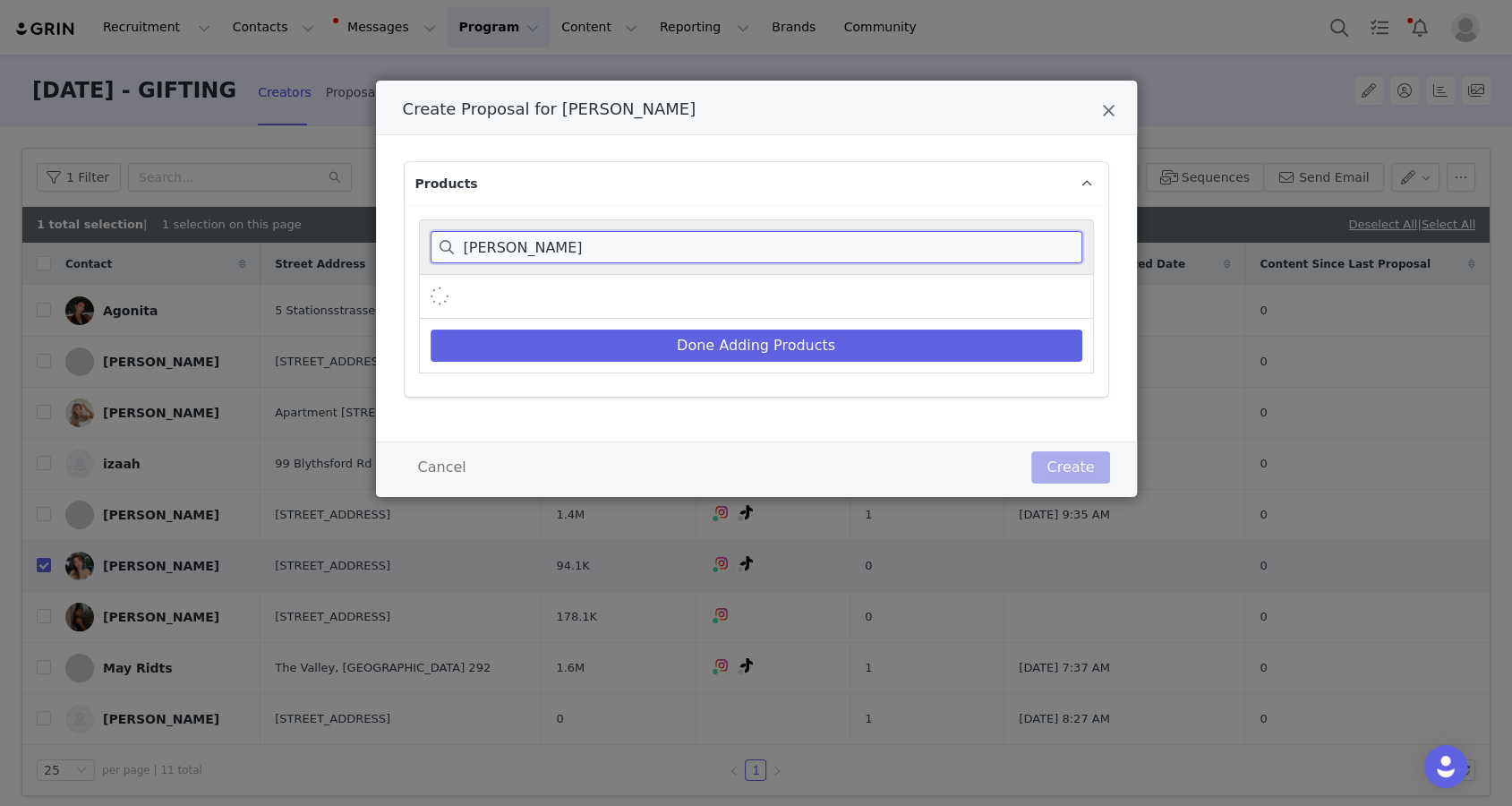
scroll to position [0, 0]
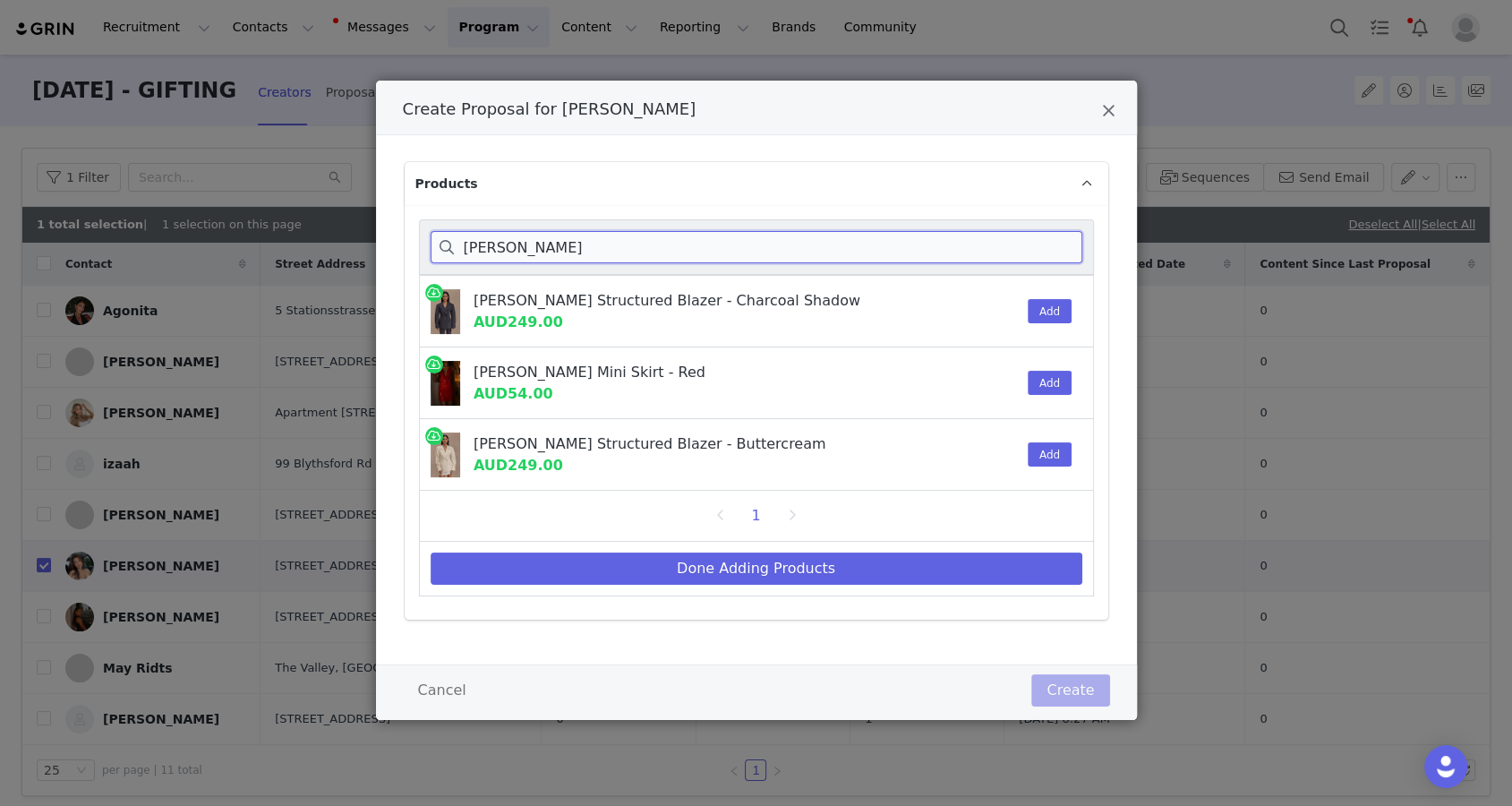
type input "wesley"
click at [1036, 317] on button "Add" at bounding box center [1050, 311] width 44 height 24
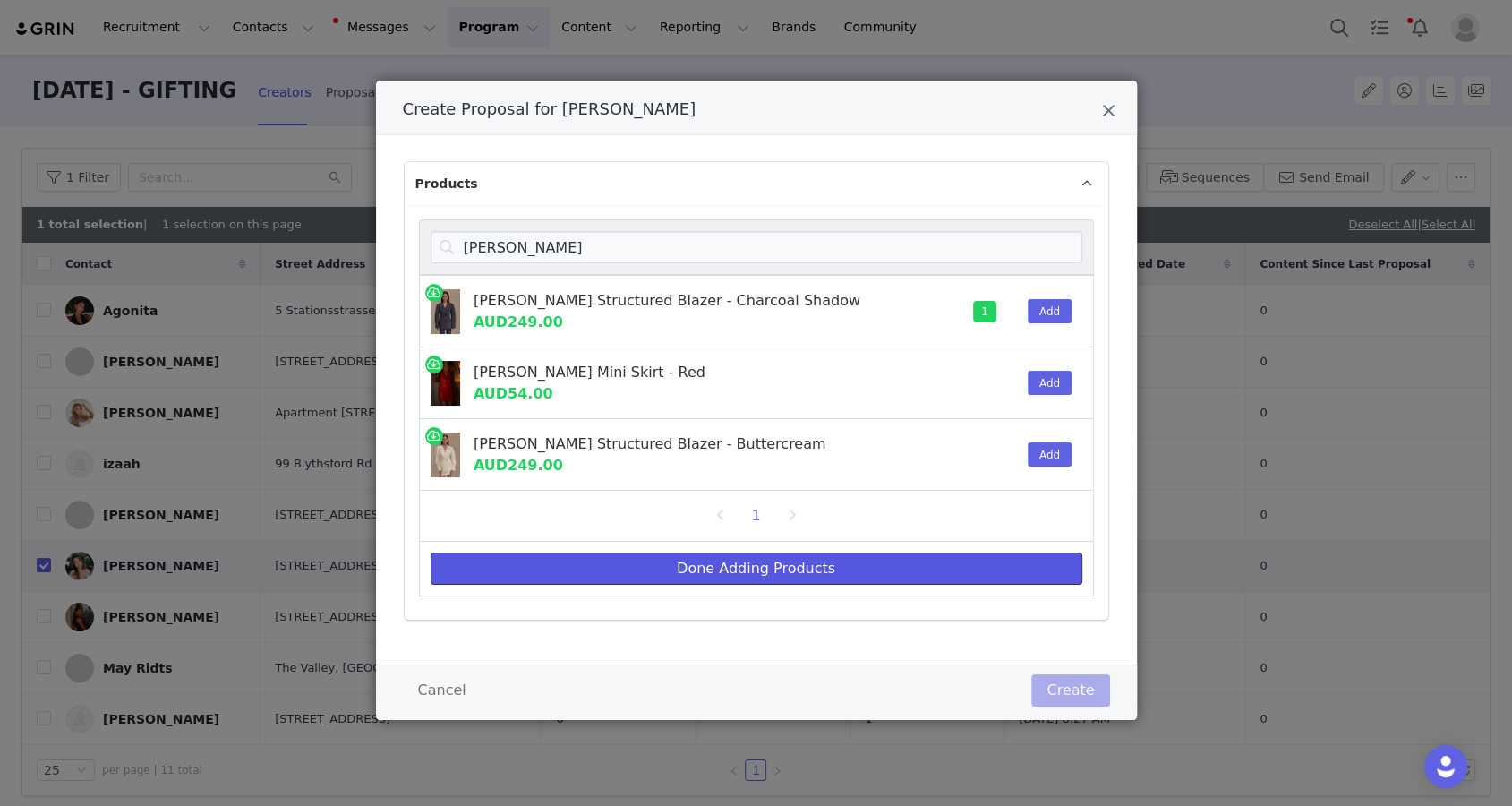
click at [865, 581] on button "Done Adding Products" at bounding box center [756, 569] width 651 height 32
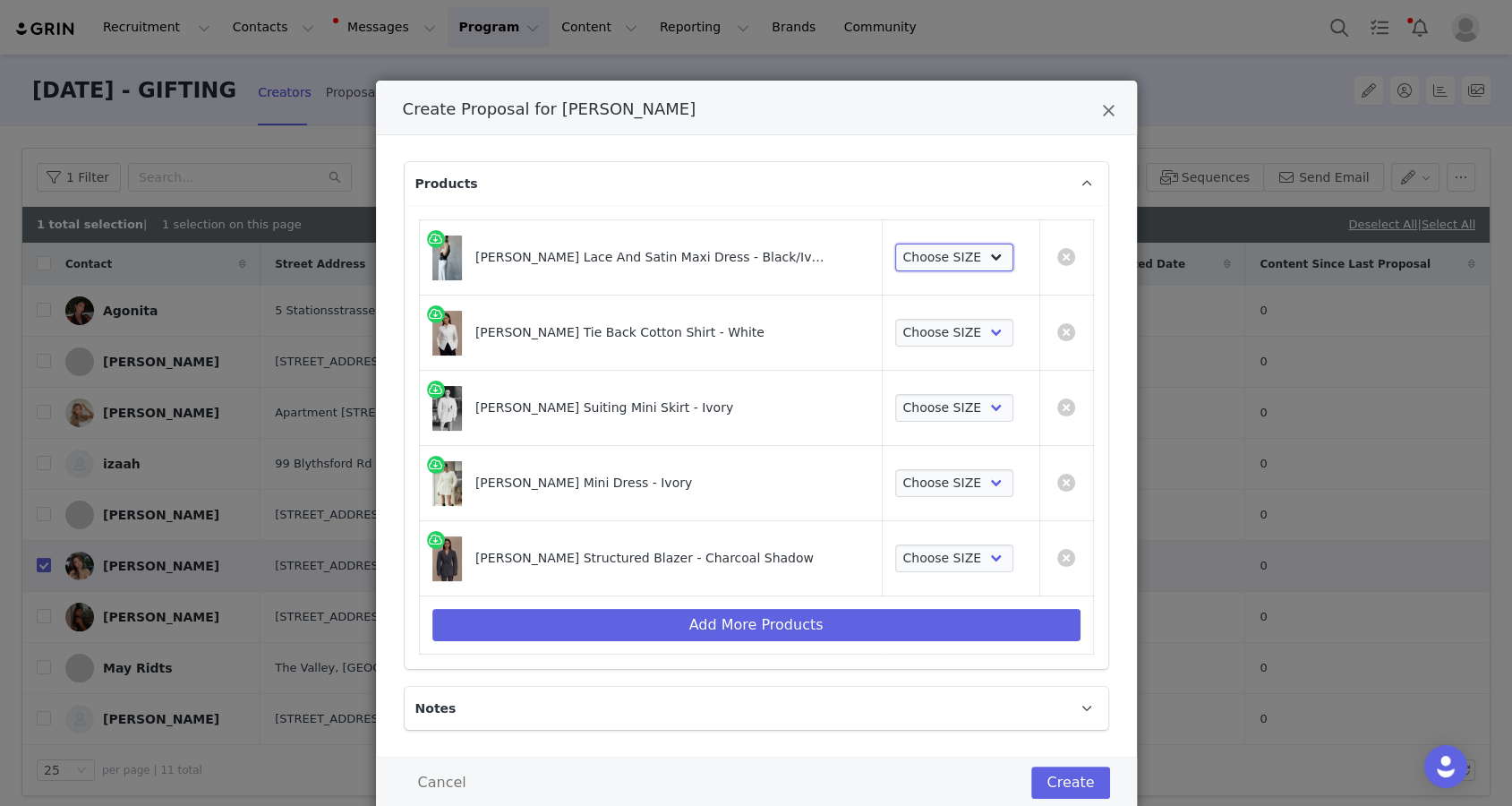
click at [926, 252] on select "Choose SIZE XXS XS S M L XL XXL 3XL" at bounding box center [955, 258] width 120 height 29
select select "26188677"
click at [895, 244] on select "Choose SIZE XXS XS S M L XL XXL 3XL" at bounding box center [955, 258] width 120 height 29
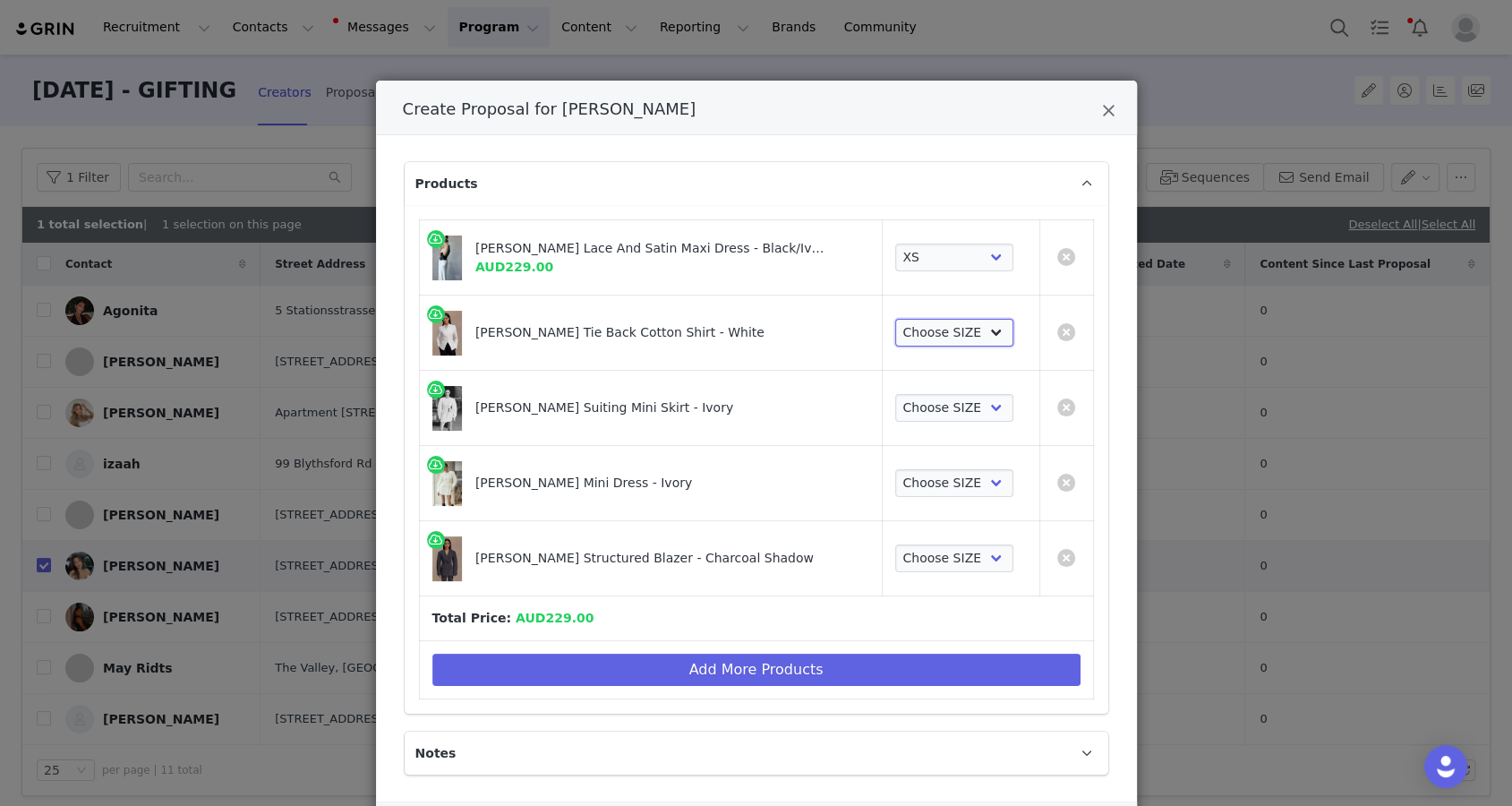
click at [917, 338] on select "Choose SIZE XXS XS S M L XL XXL 3XL" at bounding box center [955, 333] width 120 height 29
select select "27694649"
click at [895, 319] on select "Choose SIZE XXS XS S M L XL XXL 3XL" at bounding box center [955, 333] width 120 height 29
click at [917, 401] on select "Choose SIZE XXS XS S M L XL XXL 3XL" at bounding box center [955, 408] width 120 height 29
select select "27694688"
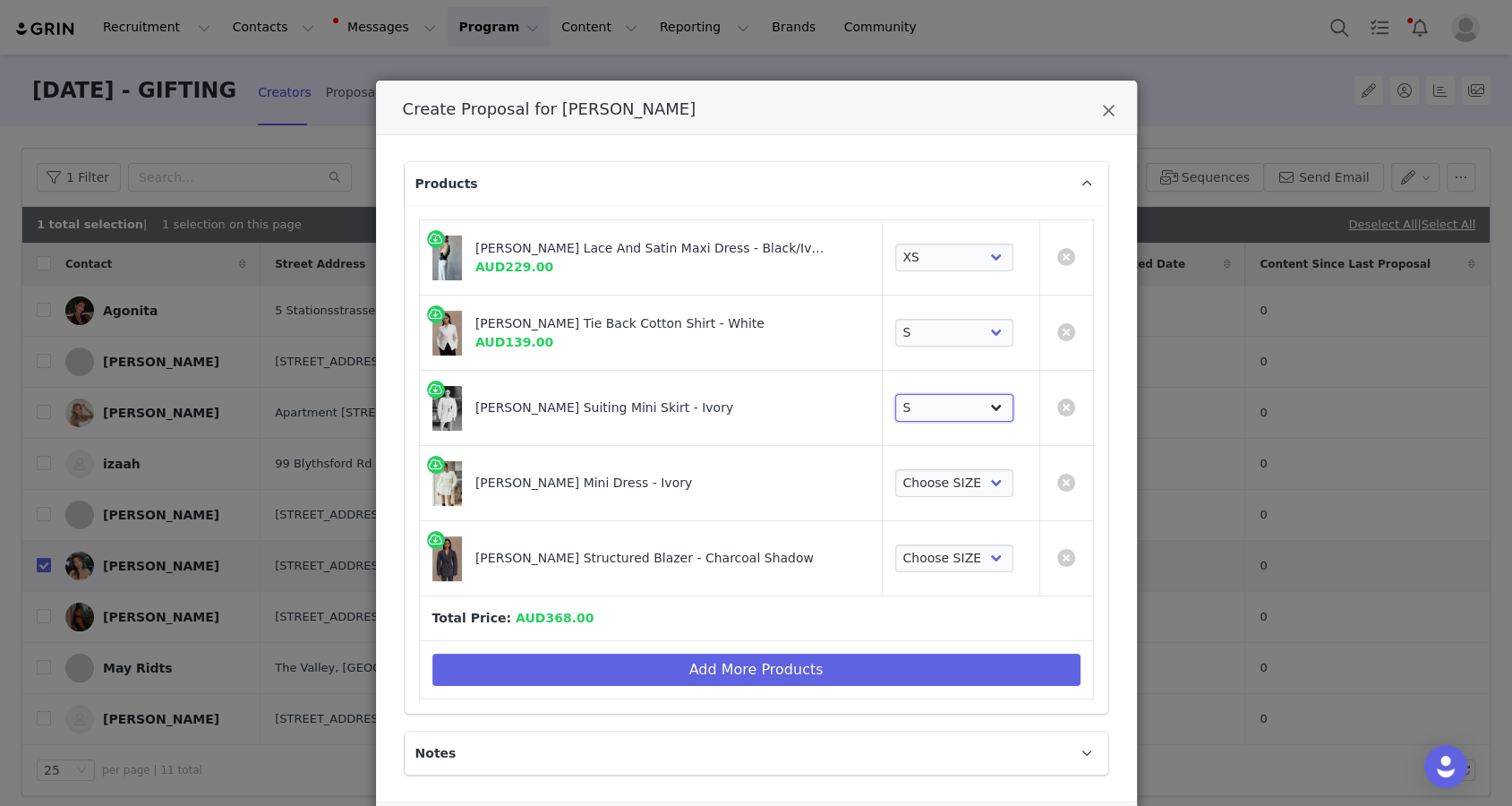
click at [895, 395] on select "Choose SIZE XXS XS S M L XL XXL 3XL" at bounding box center [955, 408] width 120 height 29
click at [914, 483] on select "Choose SIZE XXS XS S M L XL XXL 3XL" at bounding box center [955, 483] width 120 height 29
select select "27695927"
click at [895, 469] on select "Choose SIZE XXS XS S M L XL XXL 3XL" at bounding box center [955, 483] width 120 height 29
click at [910, 559] on select "Choose SIZE XXS XS S M L XL XXL 3XL" at bounding box center [955, 559] width 120 height 29
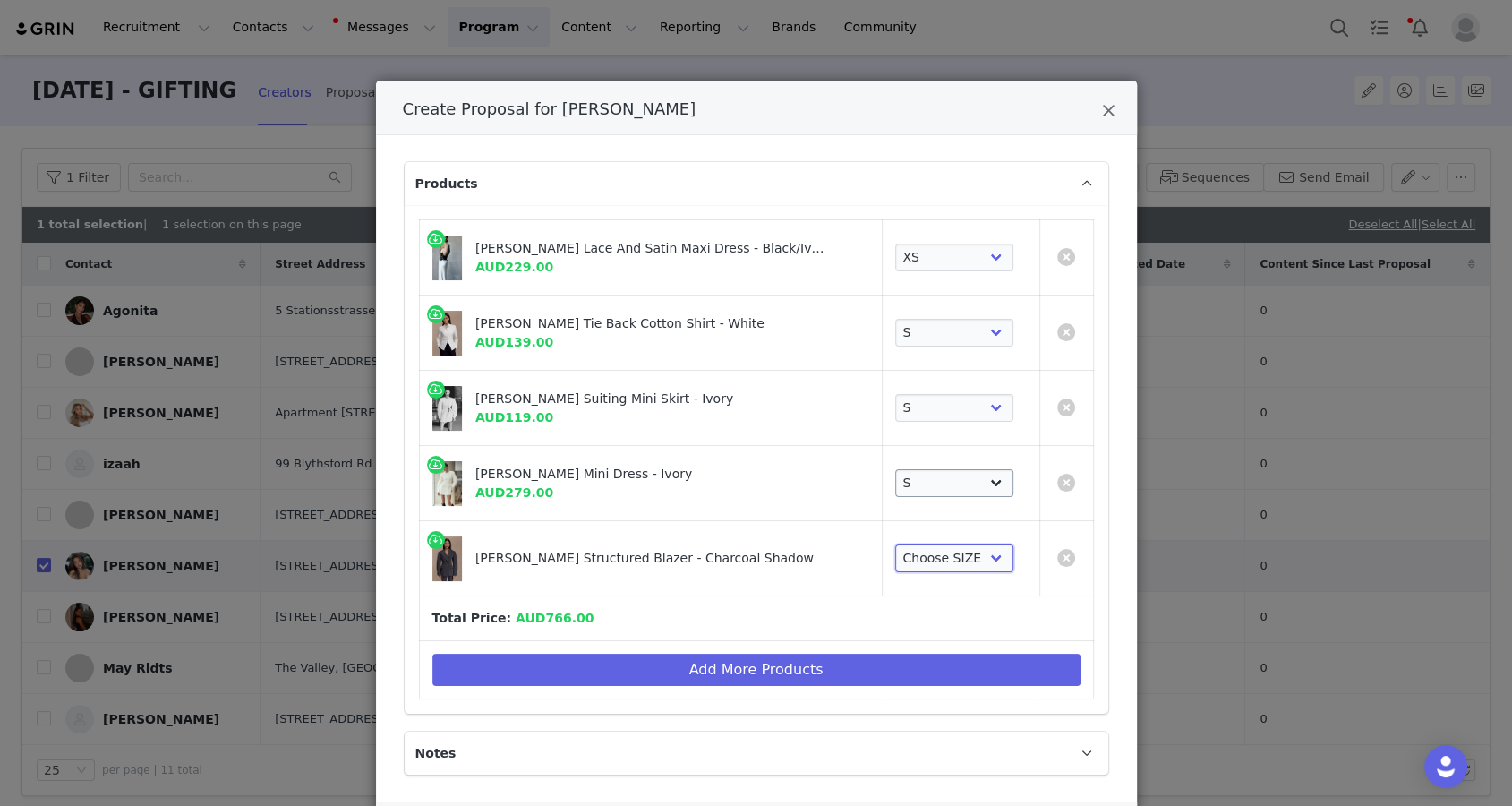
select select "27694585"
click at [895, 545] on select "Choose SIZE XXS XS S M L XL XXL 3XL" at bounding box center [955, 559] width 120 height 29
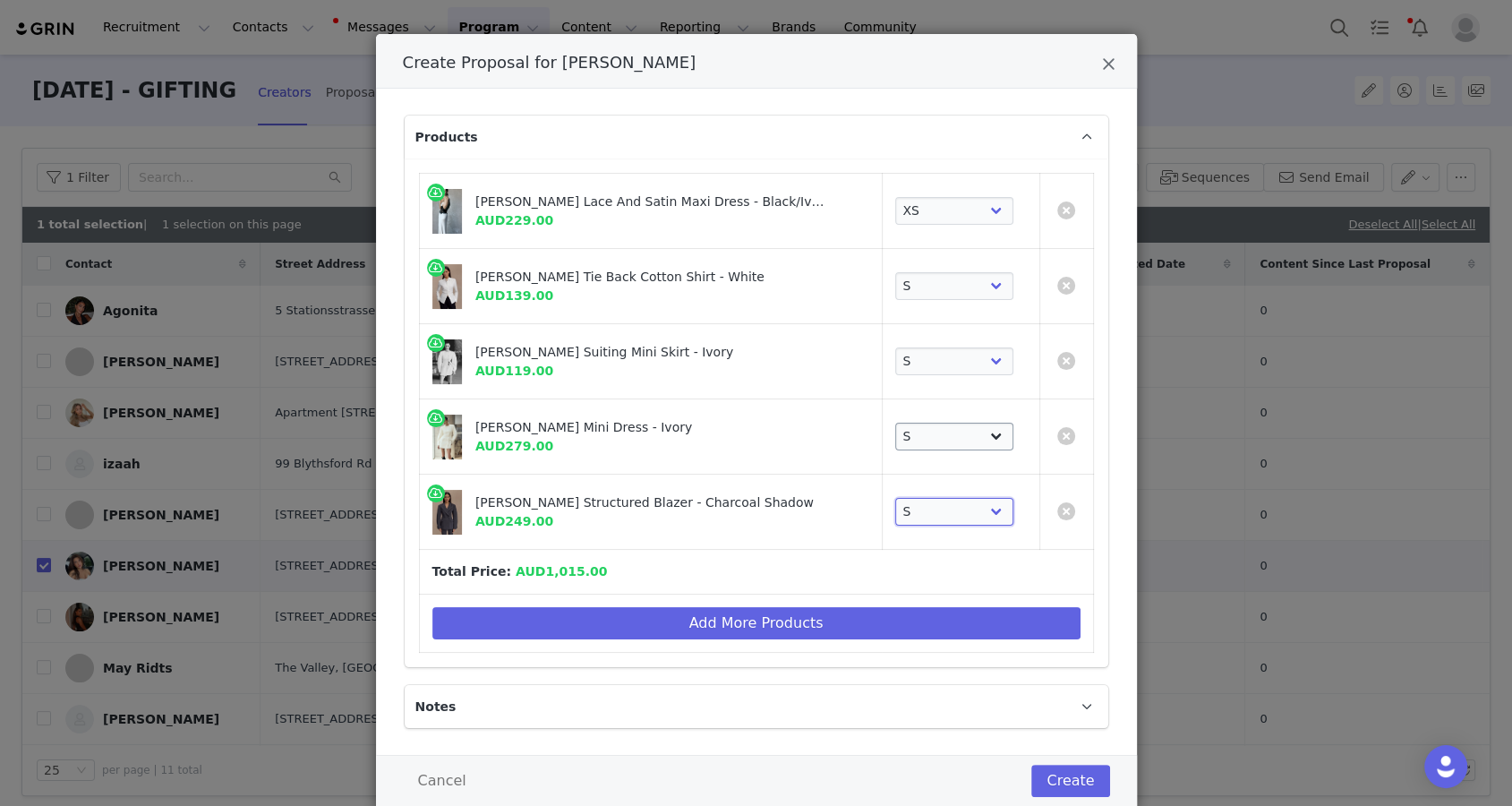
scroll to position [93, 0]
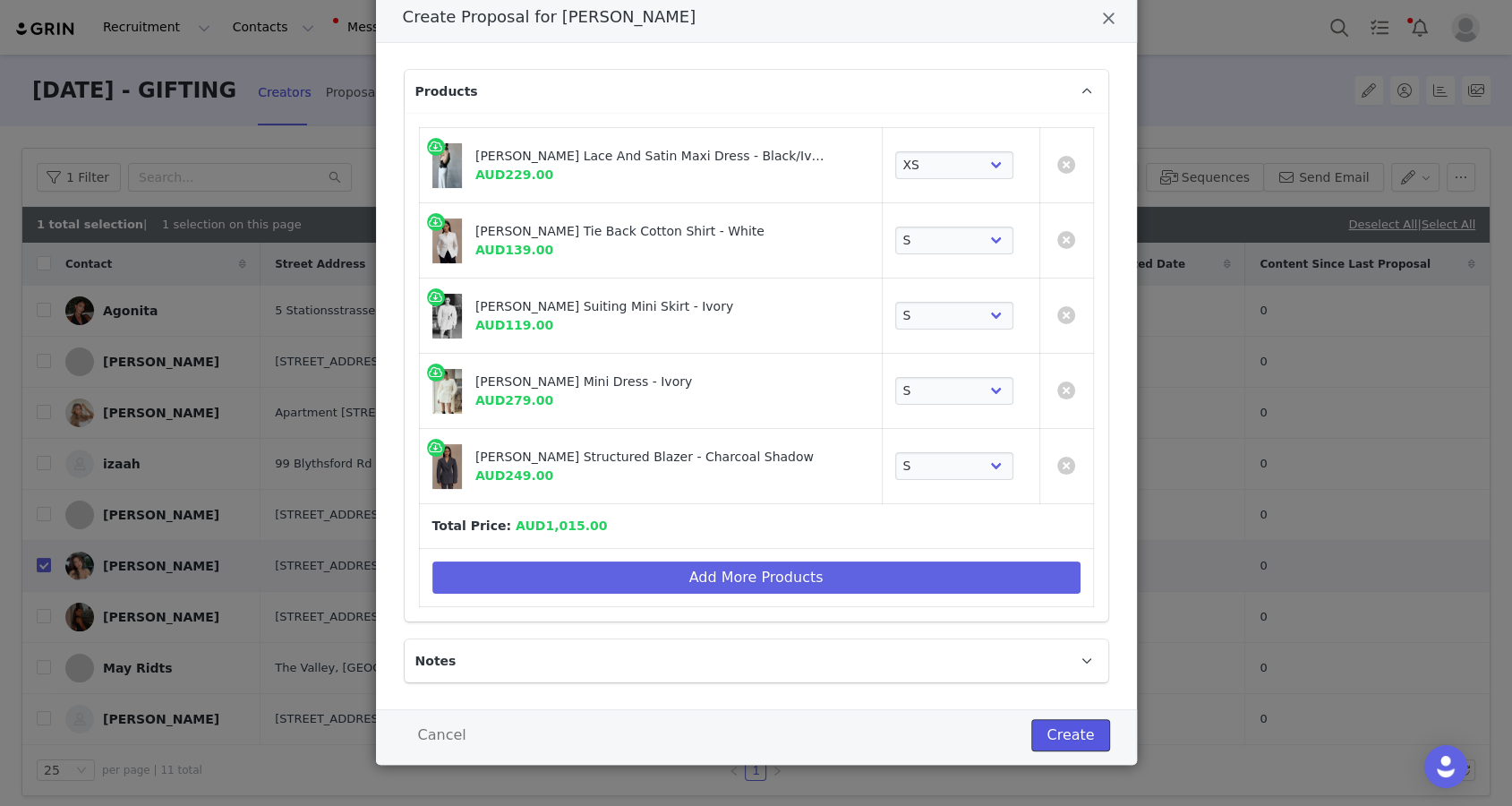
click at [1057, 719] on button "Create" at bounding box center [1071, 735] width 78 height 32
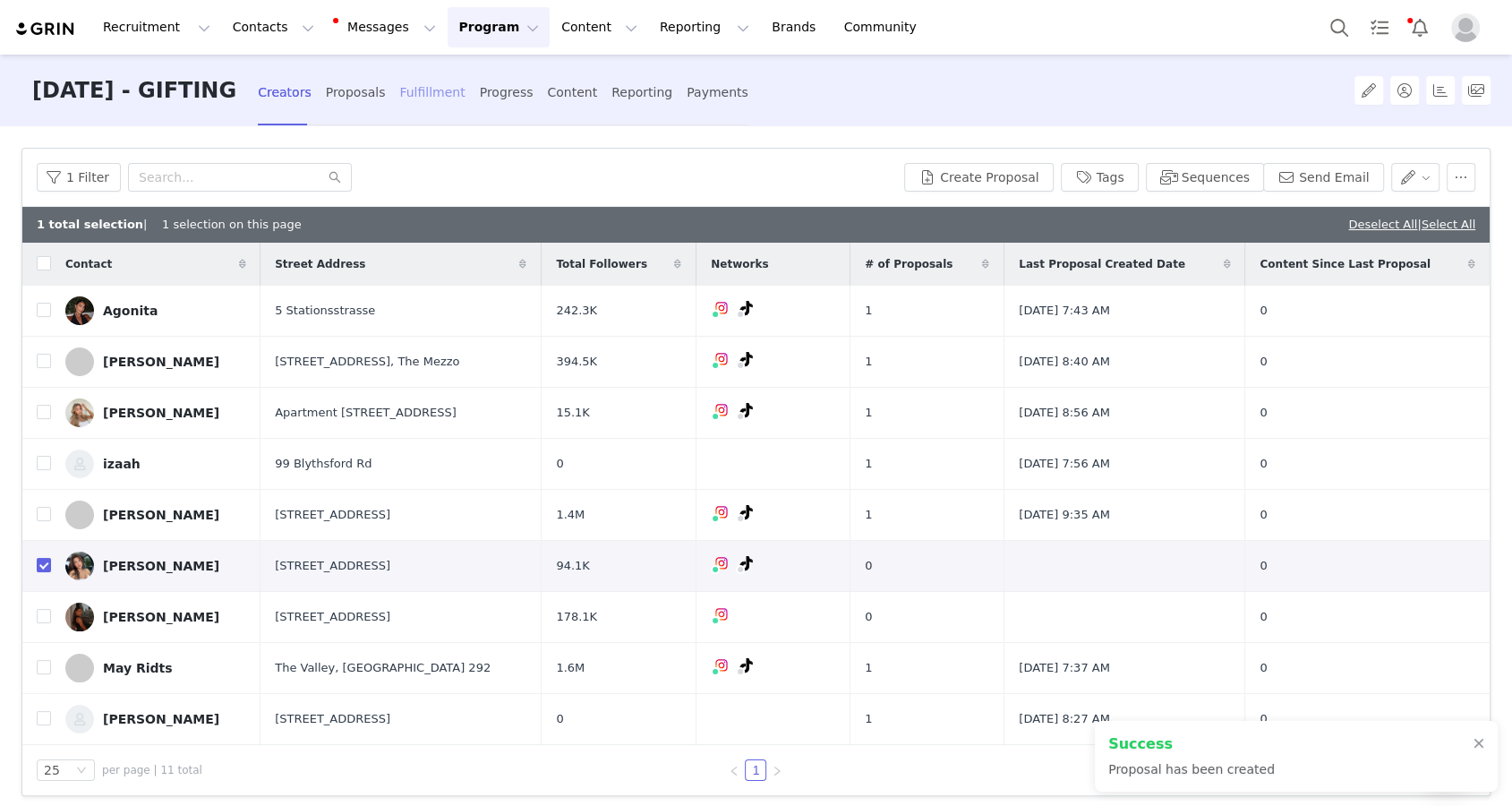
click at [465, 103] on div "Fulfillment" at bounding box center [432, 93] width 66 height 48
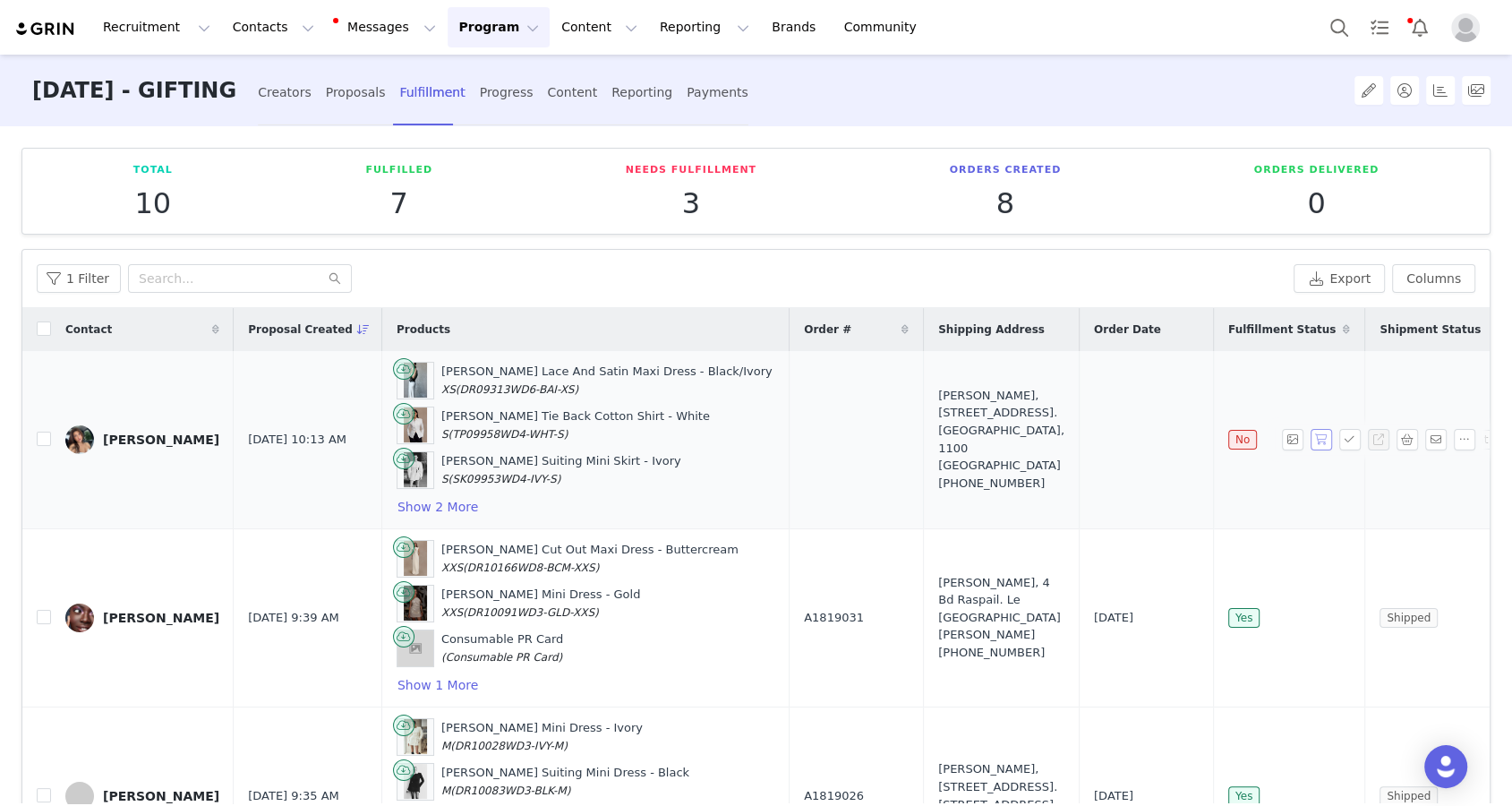
click at [1087, 435] on button "button" at bounding box center [1322, 440] width 22 height 22
click at [1087, 435] on button "button" at bounding box center [1351, 440] width 22 height 22
click at [1087, 438] on button "button" at bounding box center [1465, 440] width 22 height 22
click at [1087, 533] on span "Mark as Unfulfilled" at bounding box center [1401, 527] width 117 height 20
click at [1087, 503] on span "Delete Shopify Order" at bounding box center [1409, 498] width 131 height 20
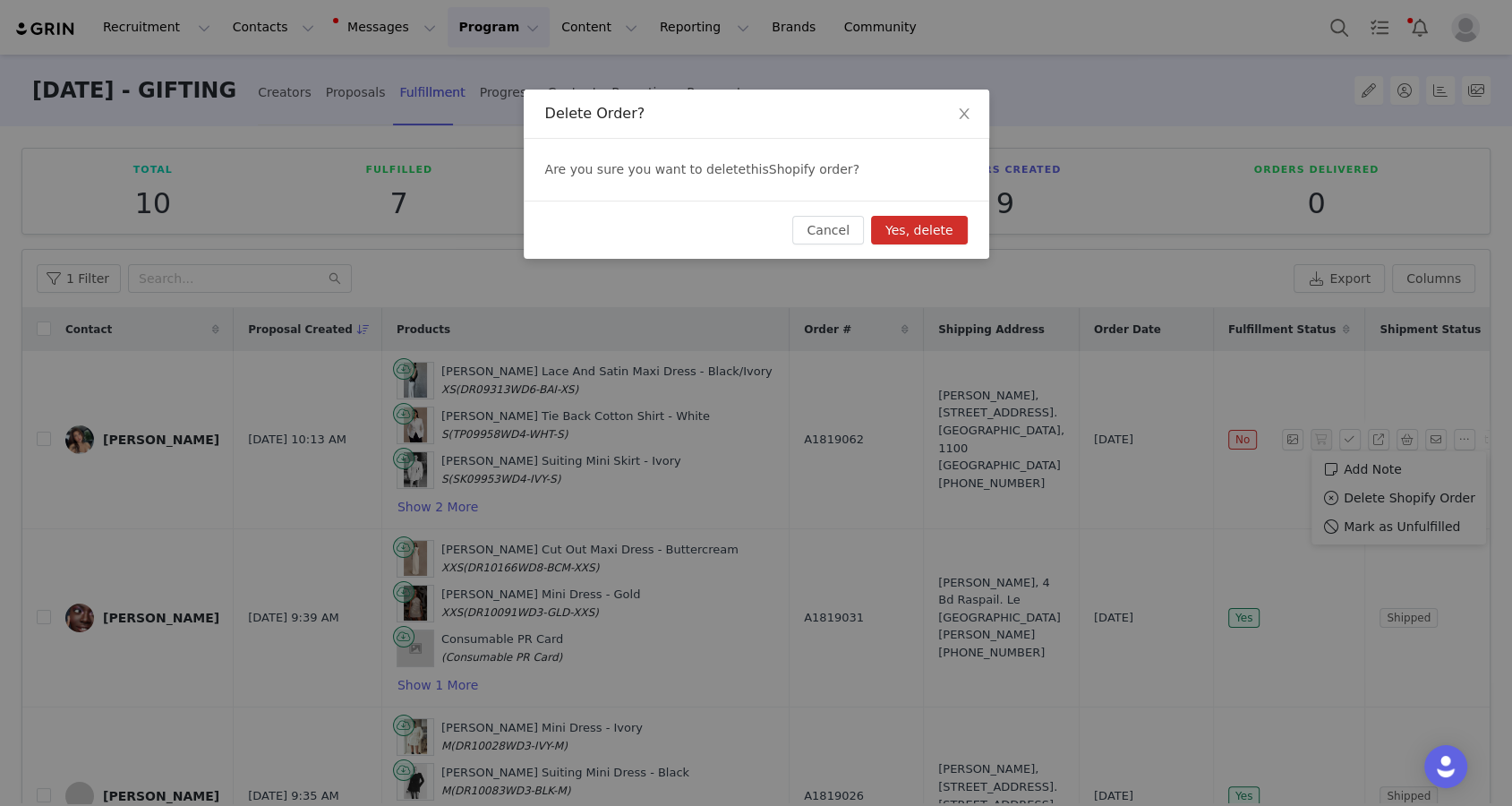
click at [904, 234] on button "Yes, delete" at bounding box center [919, 230] width 97 height 29
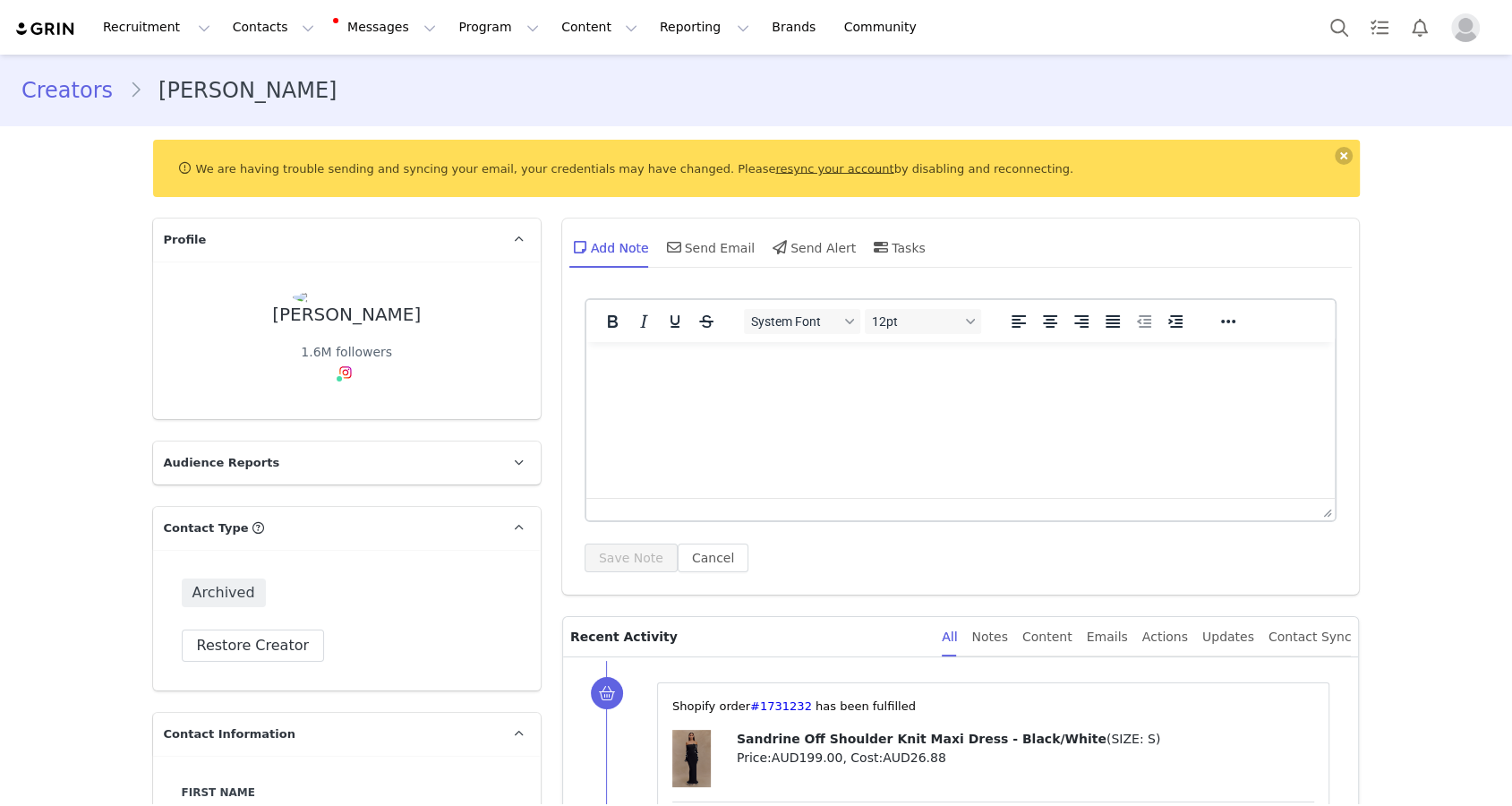
type input "+1 ([GEOGRAPHIC_DATA])"
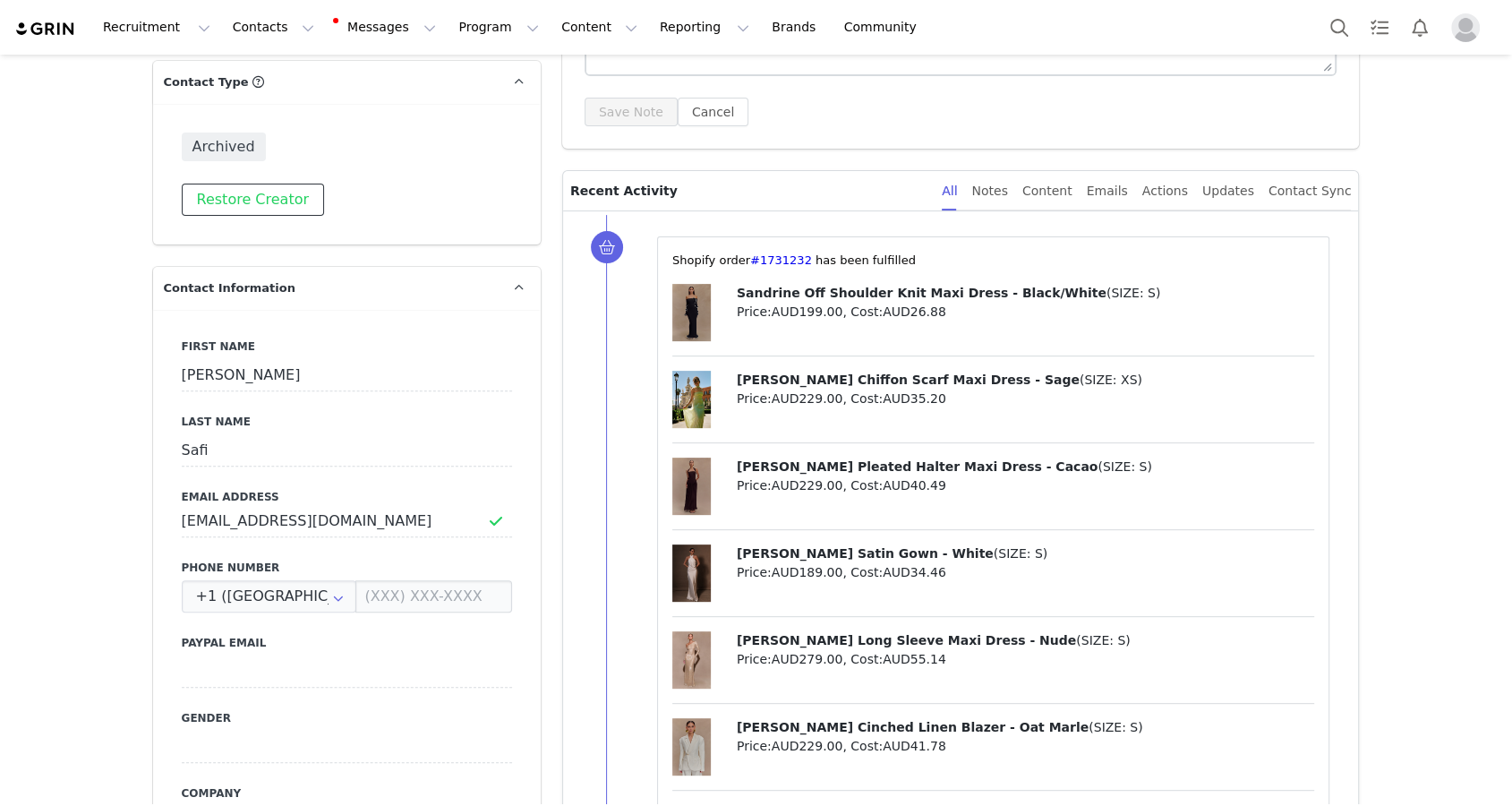
click at [274, 205] on button "Restore Creator" at bounding box center [252, 199] width 142 height 32
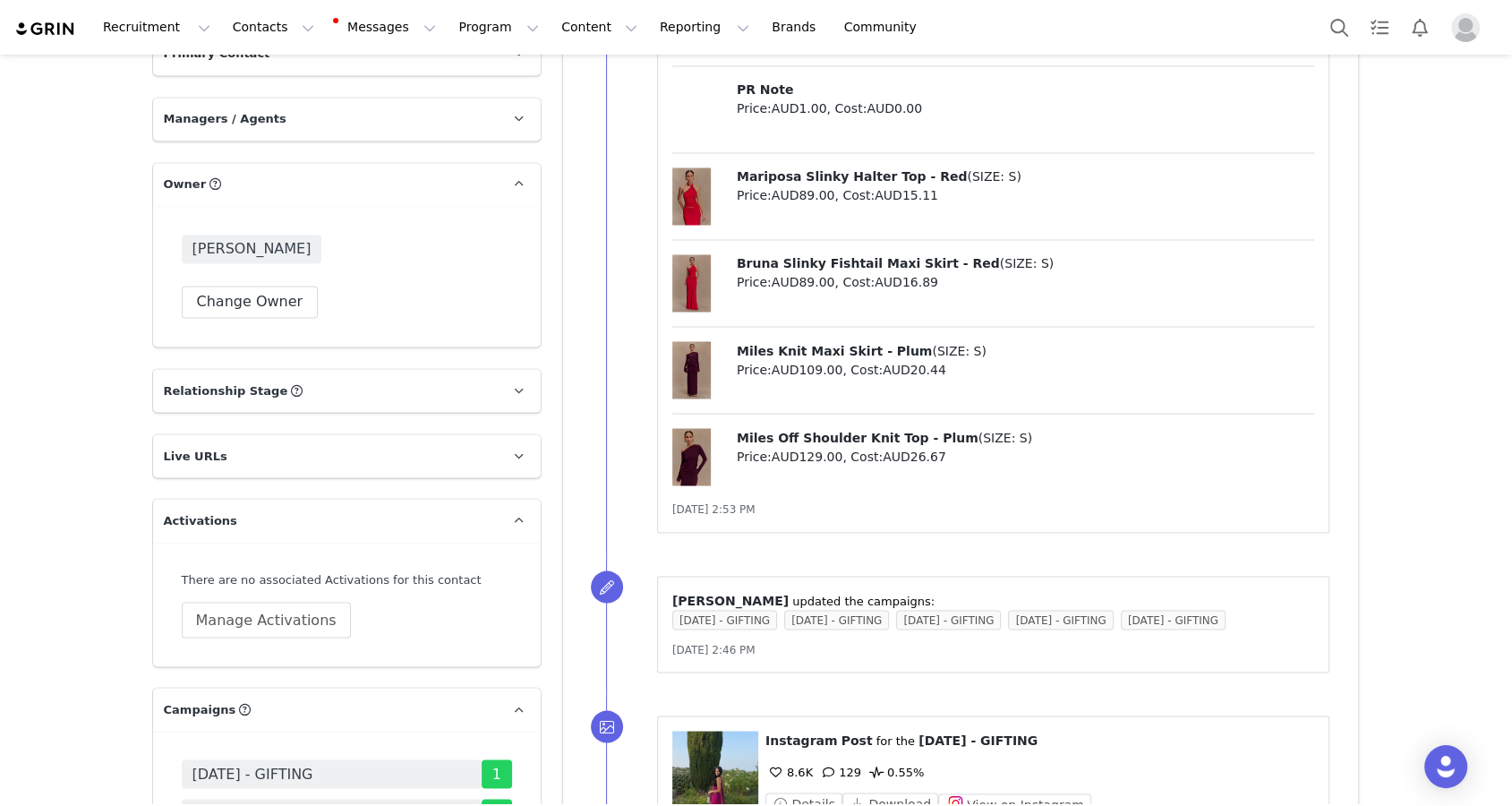
scroll to position [2782, 0]
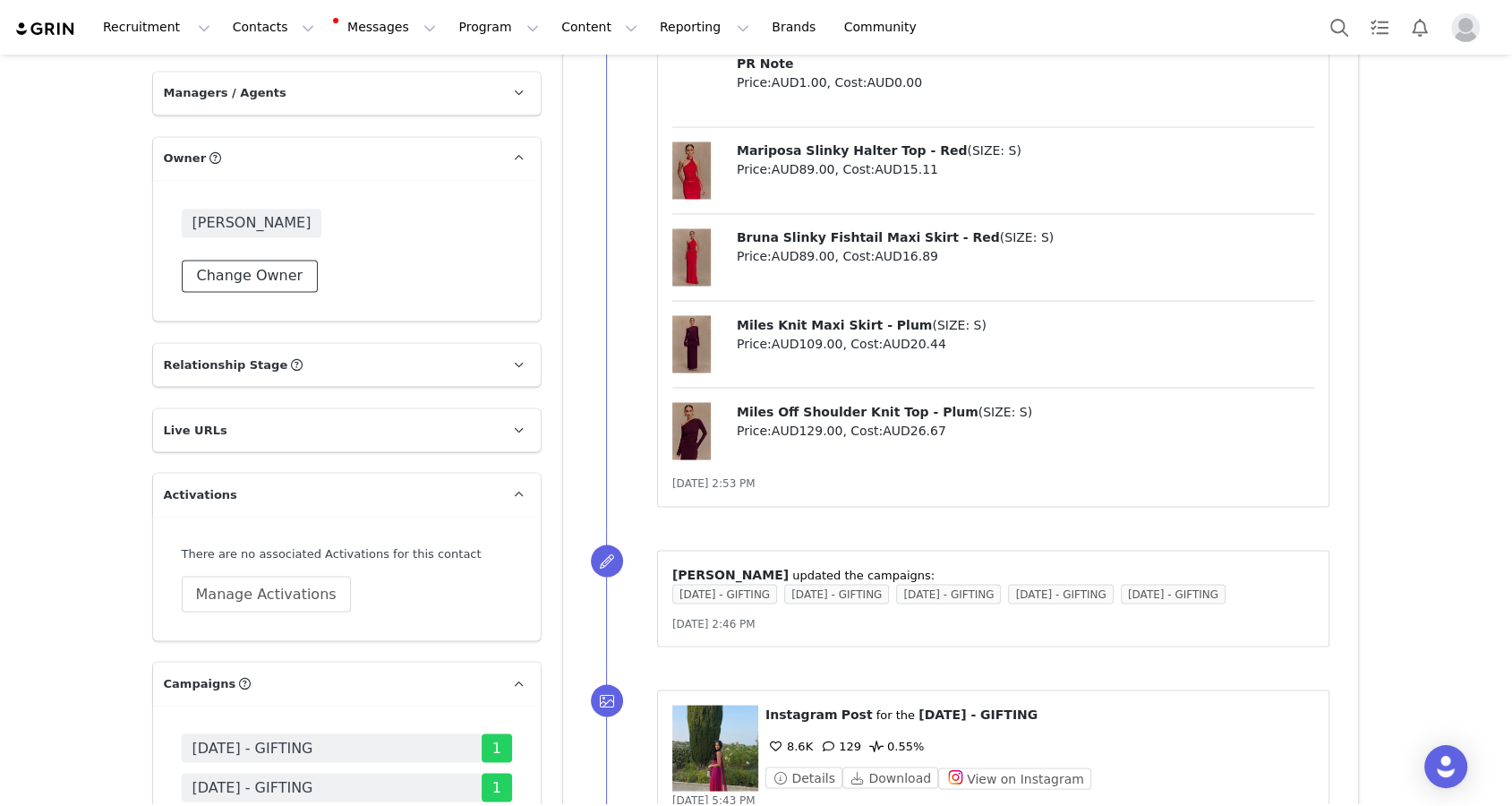
click at [288, 260] on button "Change Owner" at bounding box center [250, 276] width 137 height 32
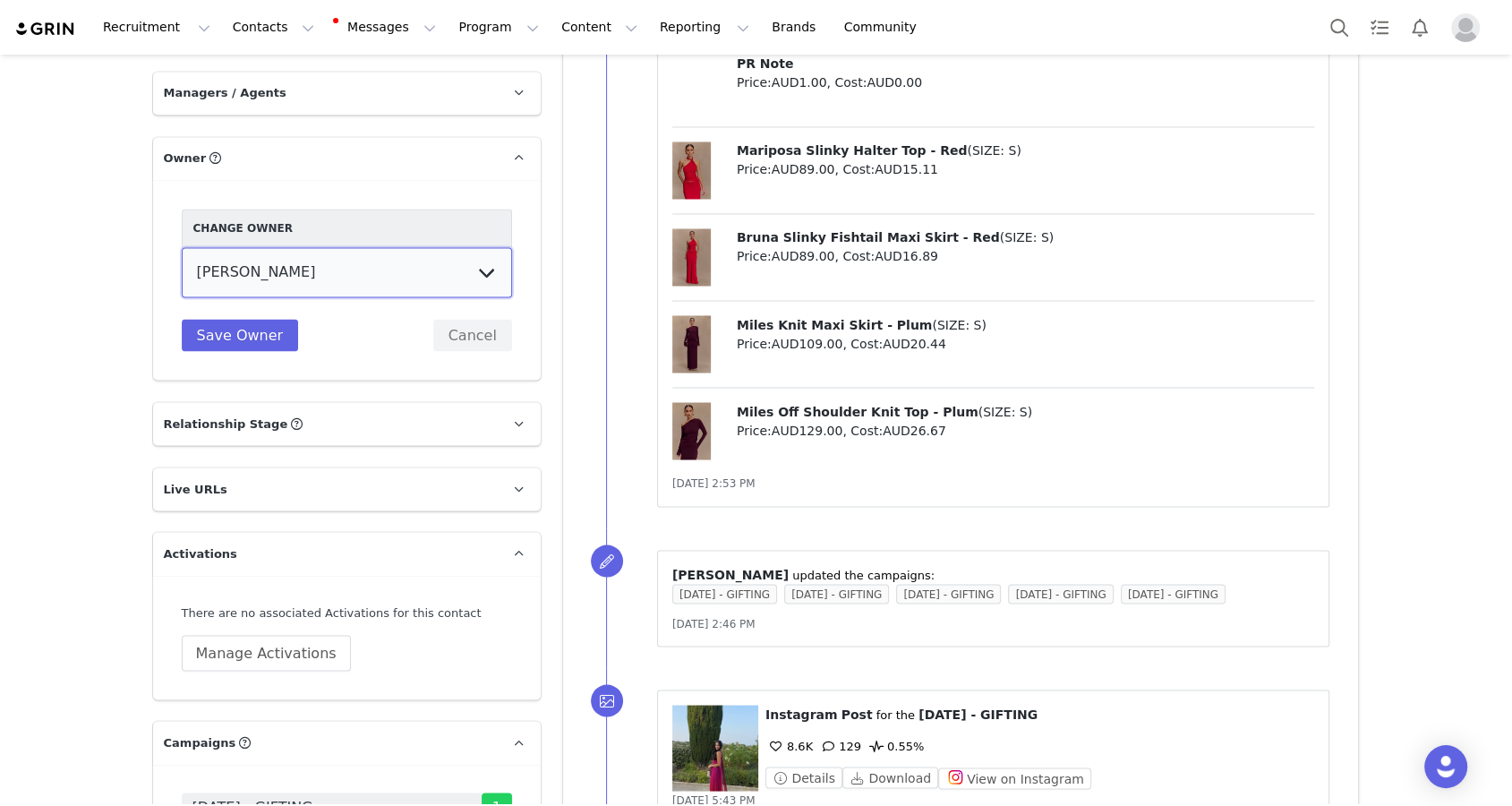
click at [301, 247] on select "Vivienne Lee Georgia Kalatzis Sabrina Nicholas Vendela Byrnes Samantha Wong Isa…" at bounding box center [347, 272] width 331 height 50
select select "6b0b97c8-9086-4cb3-a1f2-1c56fe28ece4"
click at [181, 247] on select "Vivienne Lee Georgia Kalatzis Sabrina Nicholas Vendela Byrnes Samantha Wong Isa…" at bounding box center [347, 272] width 331 height 50
click at [262, 296] on div "Change Owner Vivienne Lee Georgia Kalatzis Sabrina Nicholas Vendela Byrnes Sama…" at bounding box center [347, 280] width 387 height 199
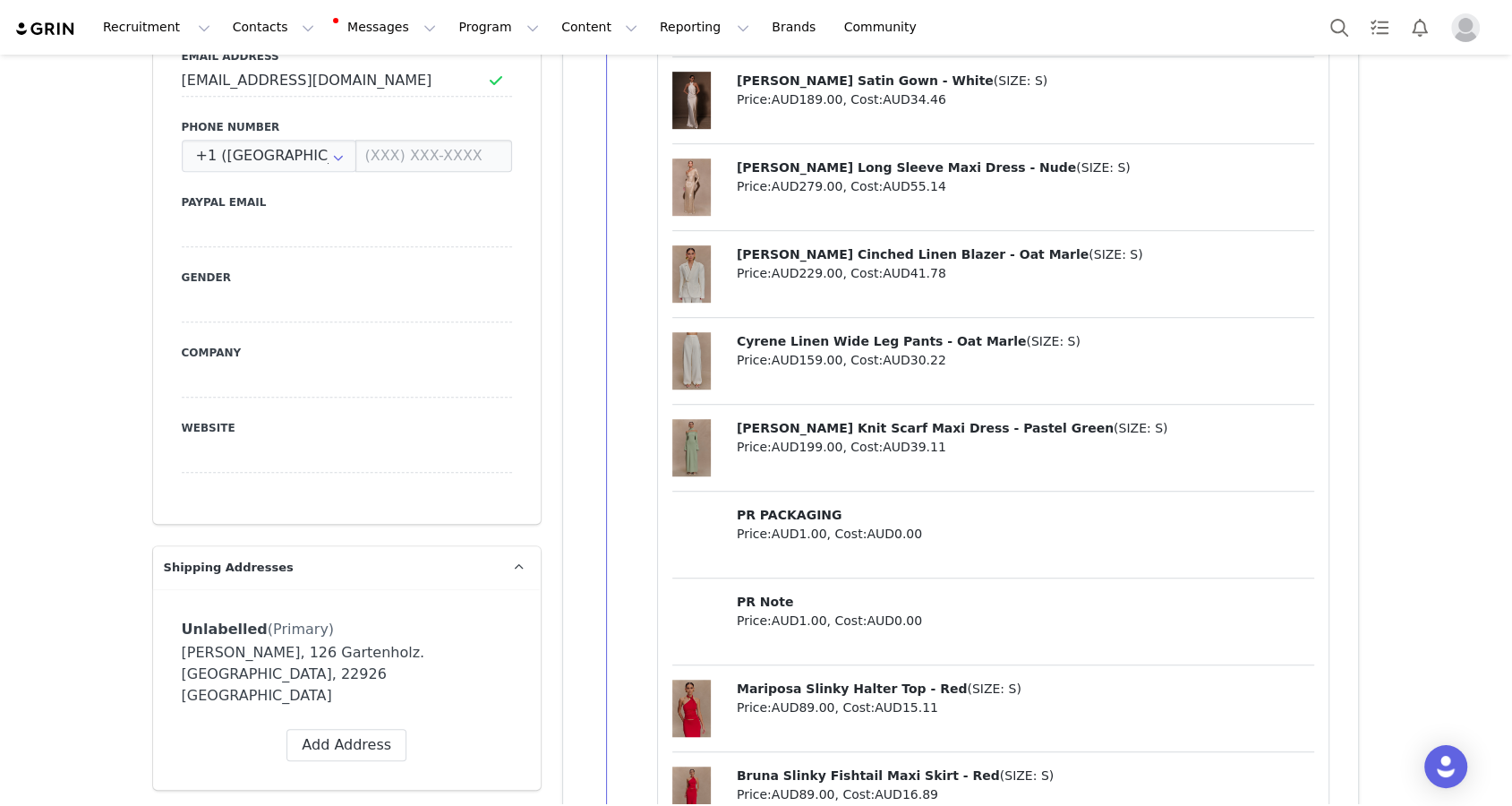
scroll to position [929, 0]
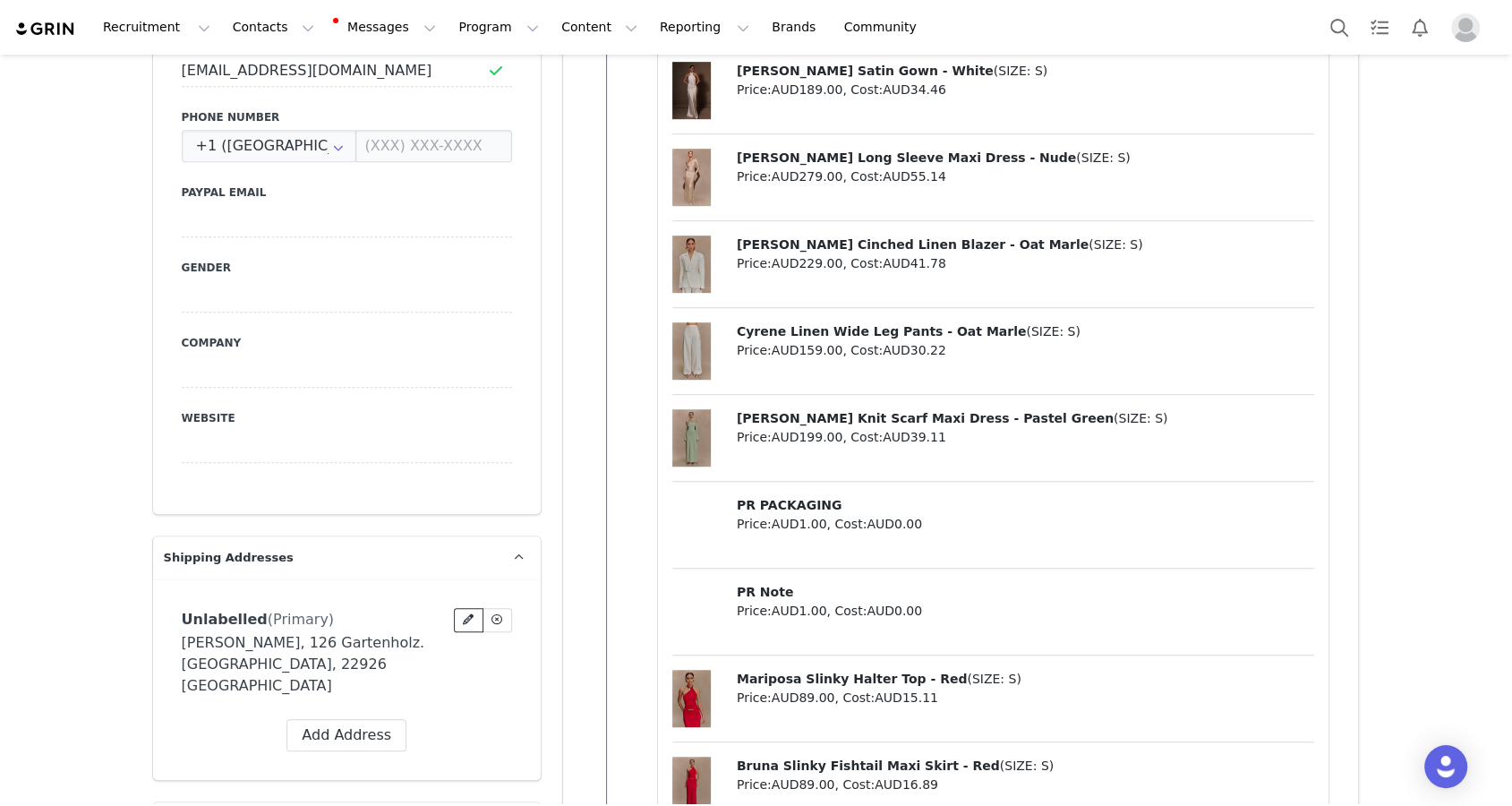
click at [468, 615] on icon at bounding box center [468, 620] width 11 height 11
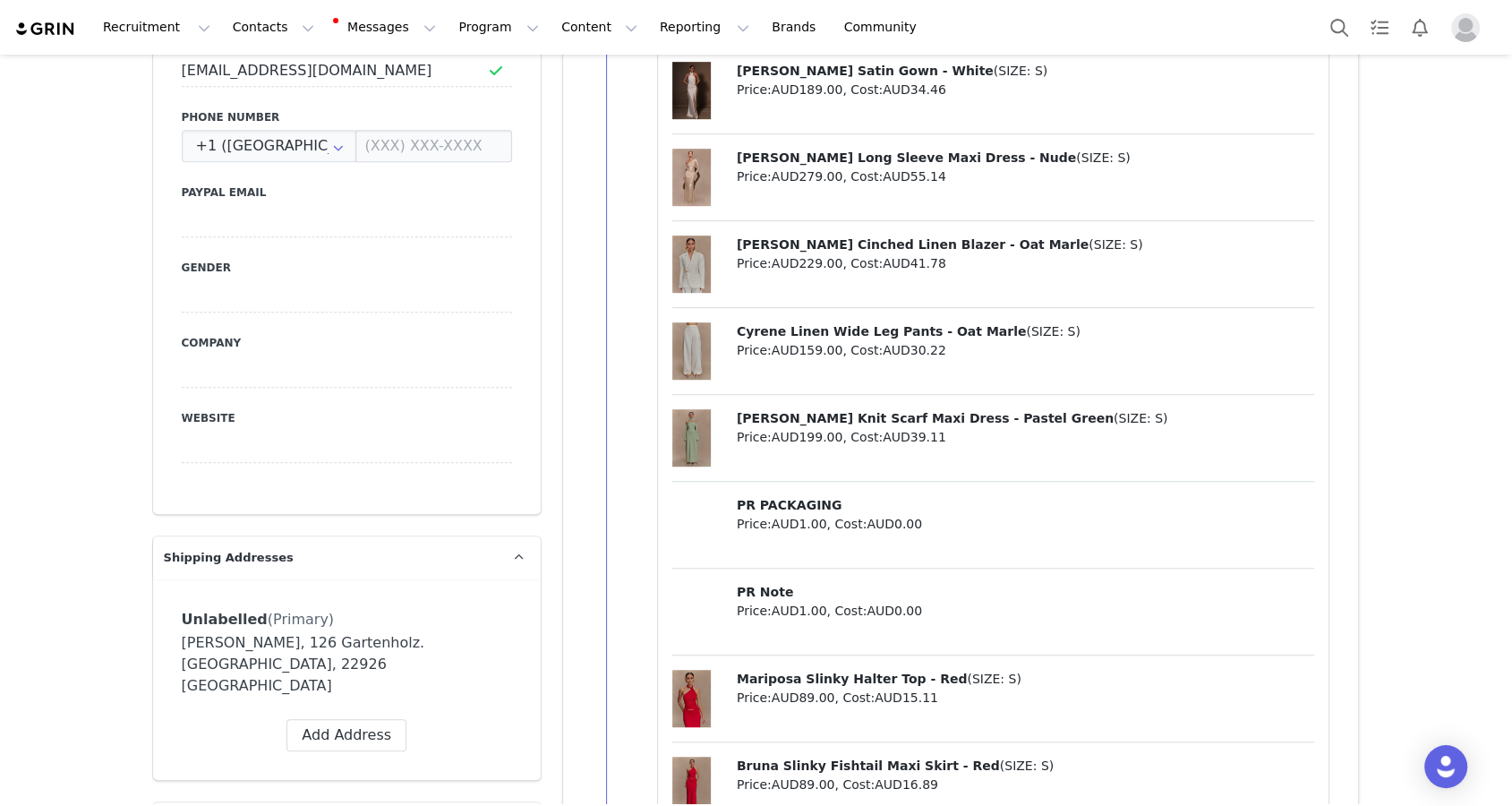
scroll to position [1370, 0]
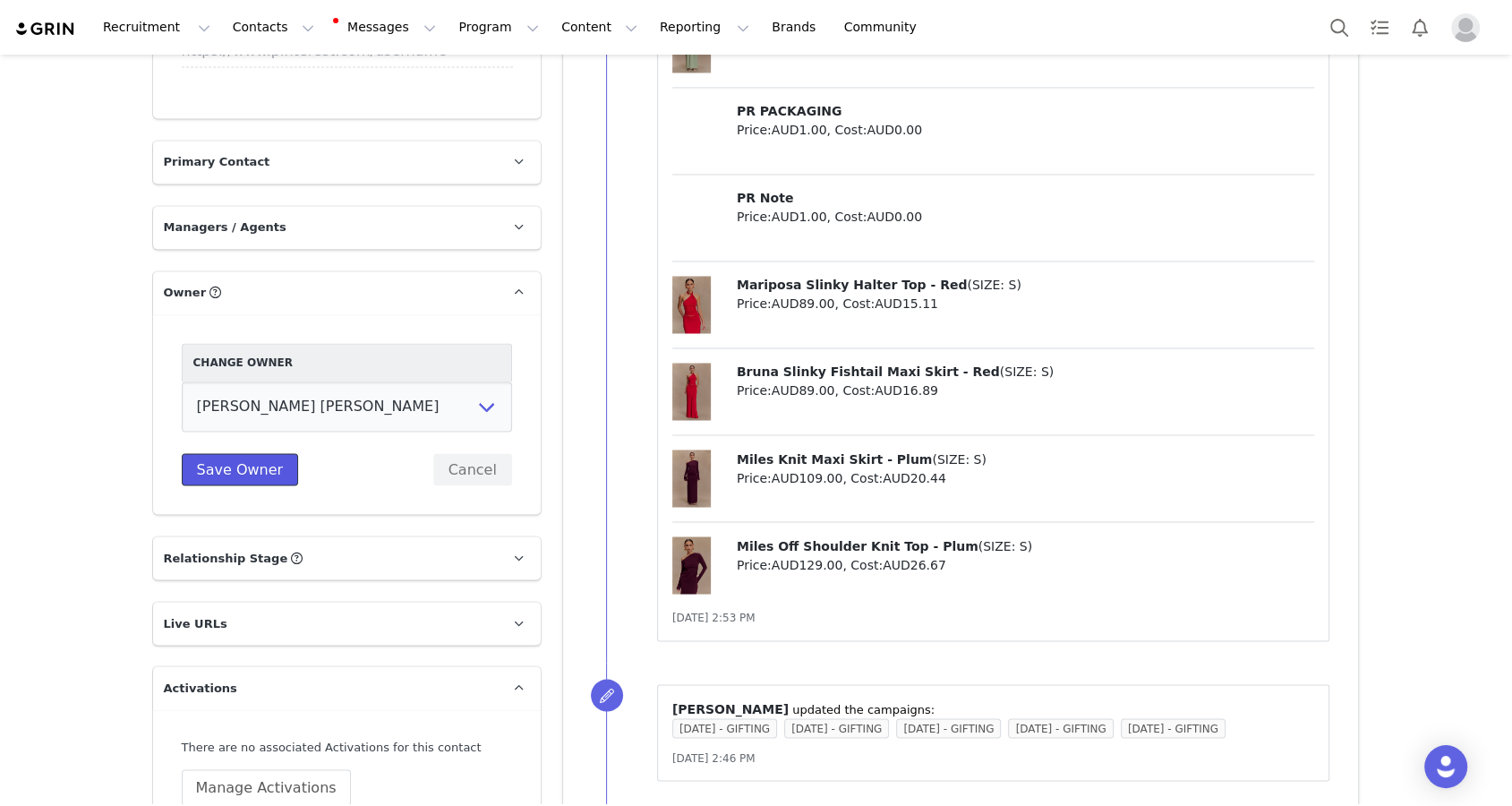
click at [257, 453] on button "Save Owner" at bounding box center [240, 469] width 118 height 32
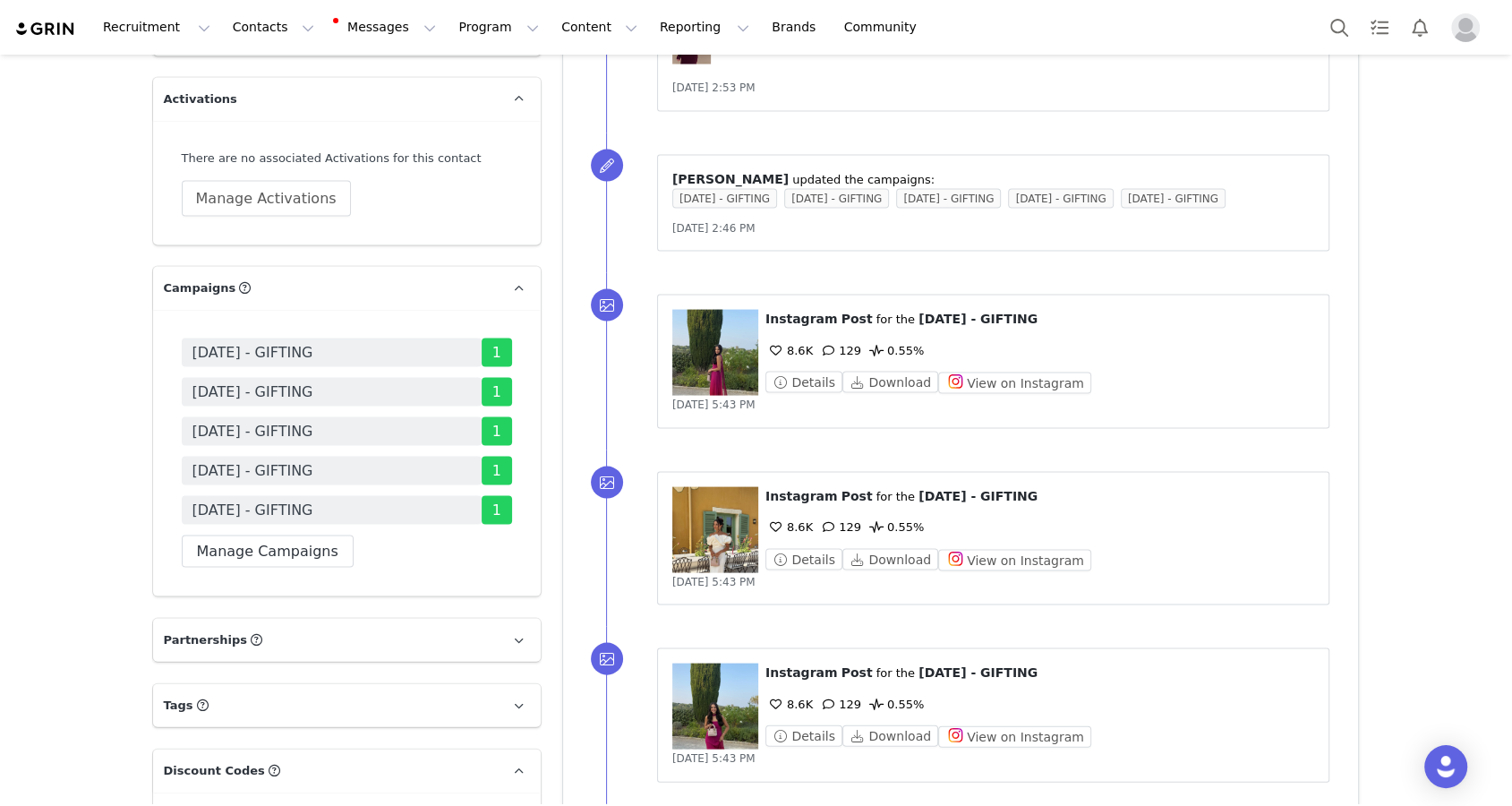
scroll to position [3117, 0]
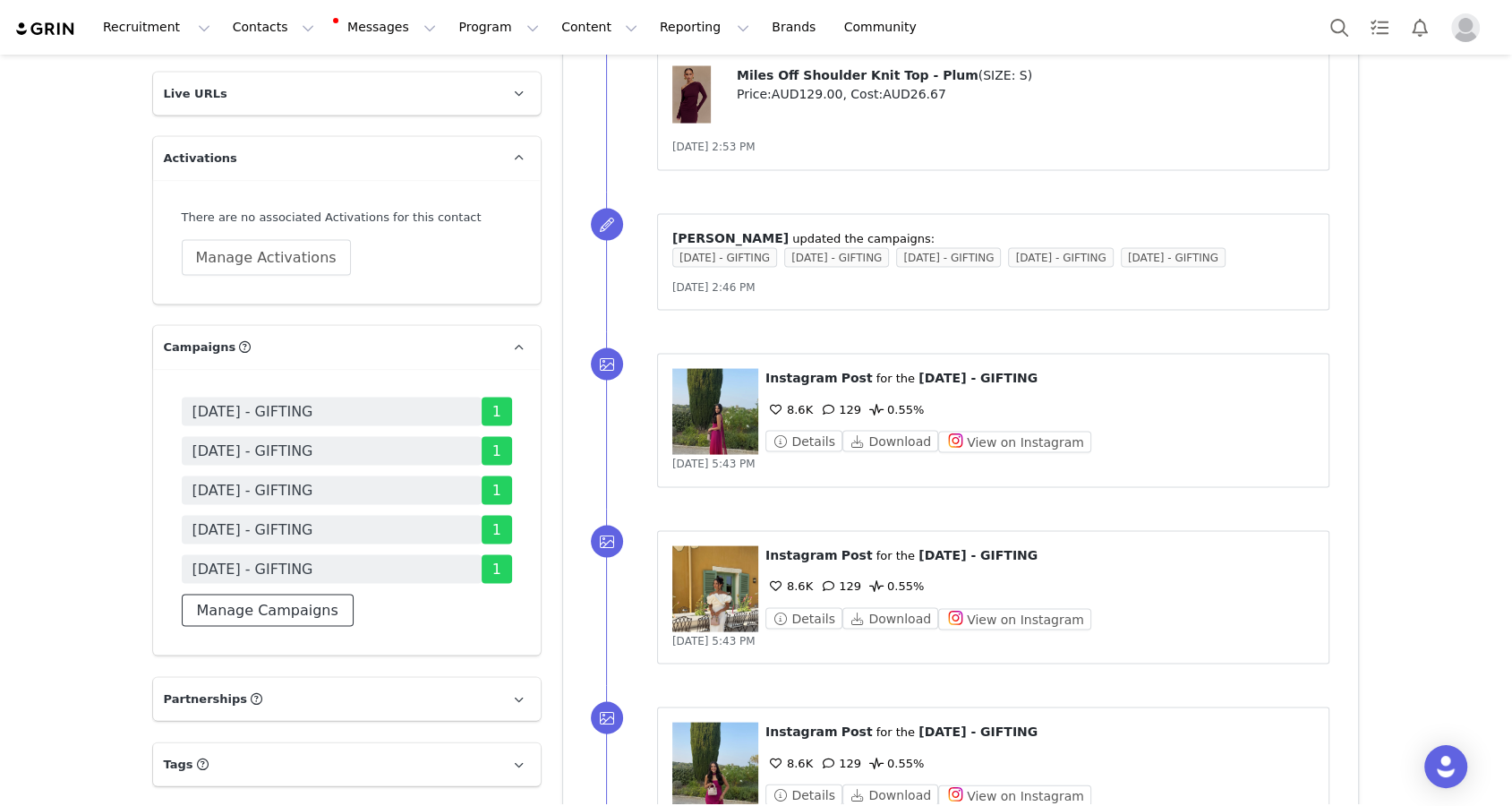
click at [274, 595] on button "Manage Campaigns" at bounding box center [267, 611] width 172 height 32
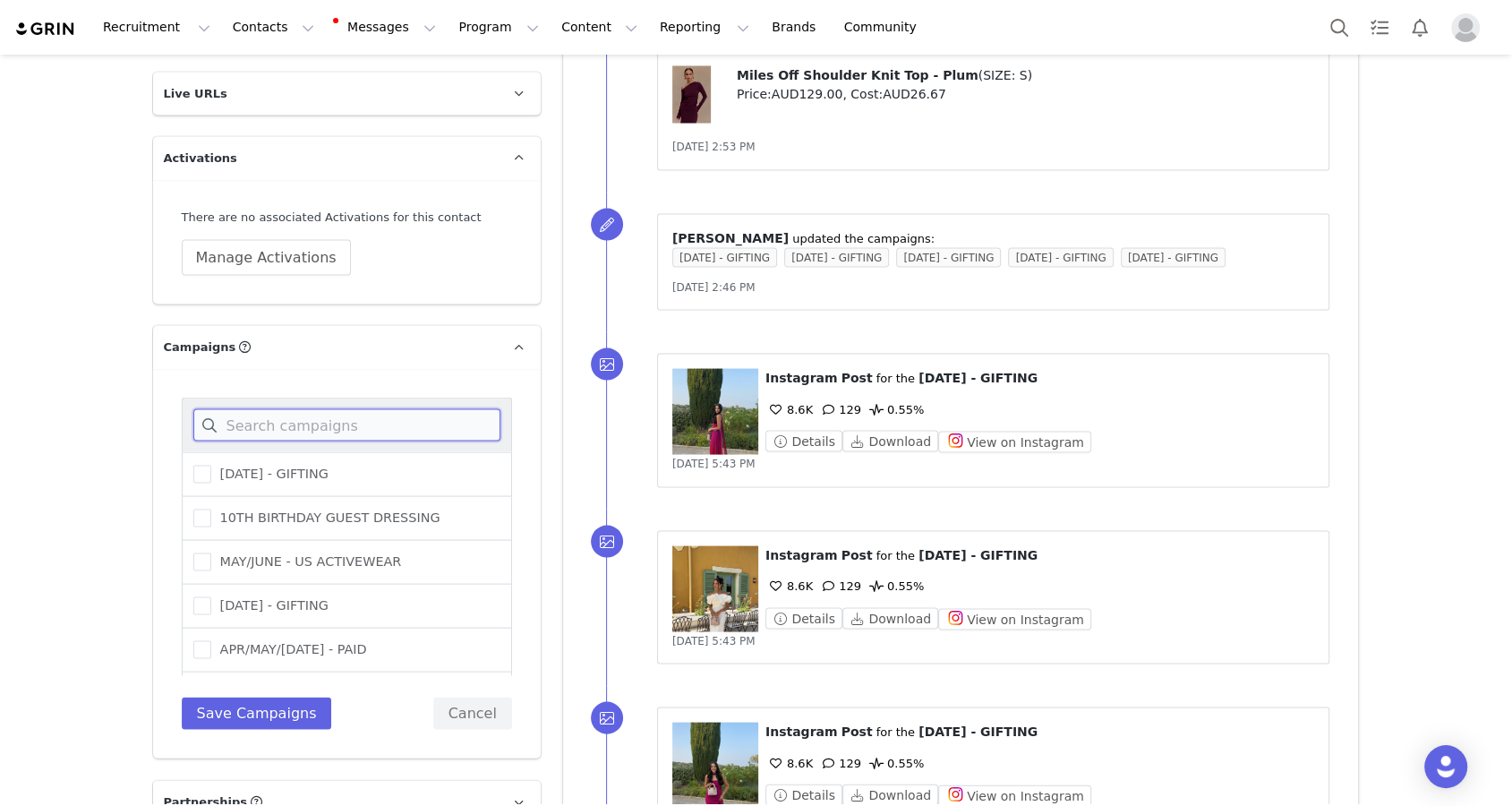
click at [287, 409] on input at bounding box center [347, 425] width 307 height 32
type input "i"
type input "octo"
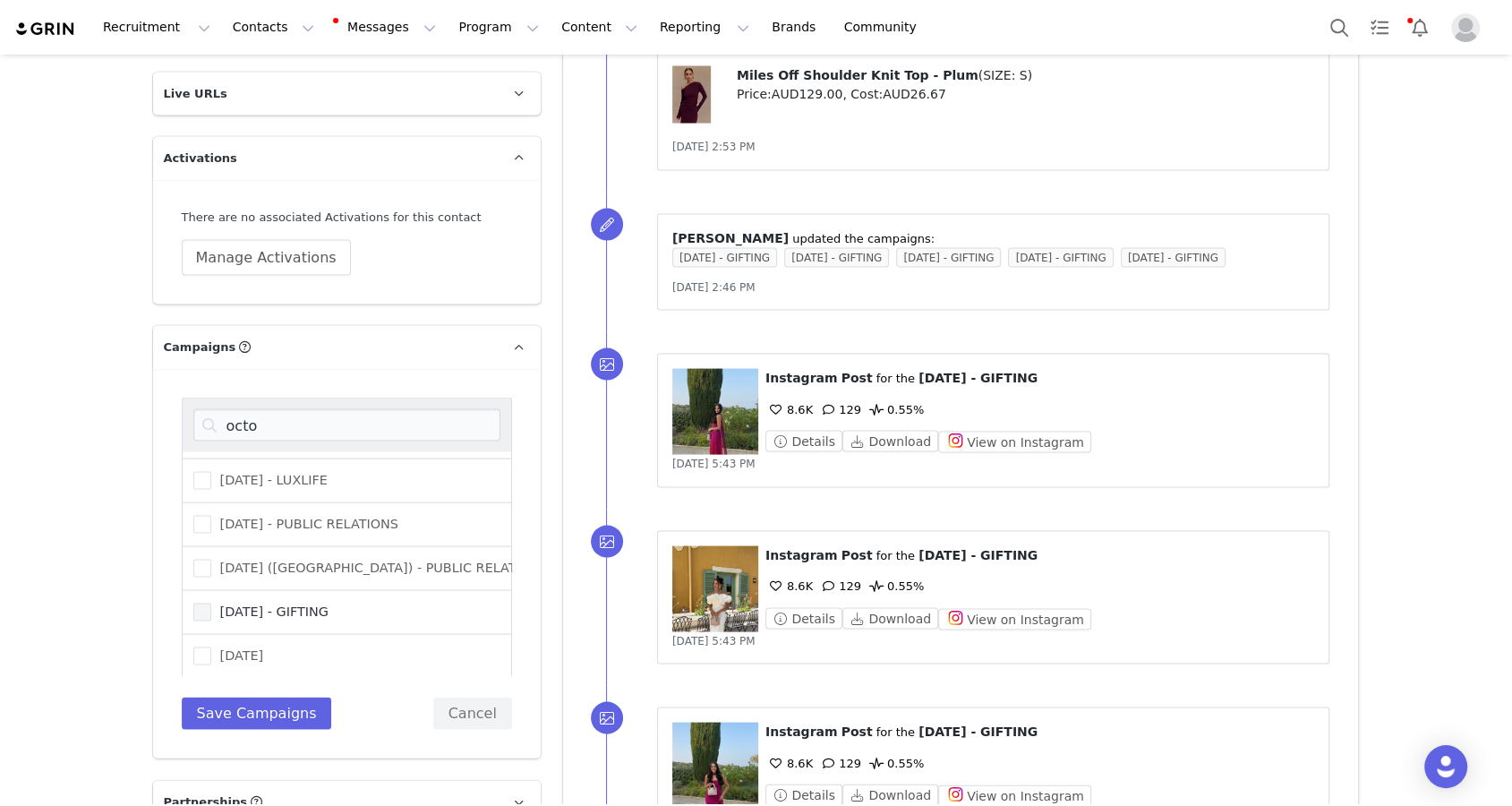
click at [279, 604] on span "OCTOBER 25 - GIFTING" at bounding box center [270, 612] width 118 height 17
click at [211, 604] on input "OCTOBER 25 - GIFTING" at bounding box center [211, 604] width 0 height 0
click at [272, 697] on button "Save Campaigns" at bounding box center [256, 713] width 150 height 32
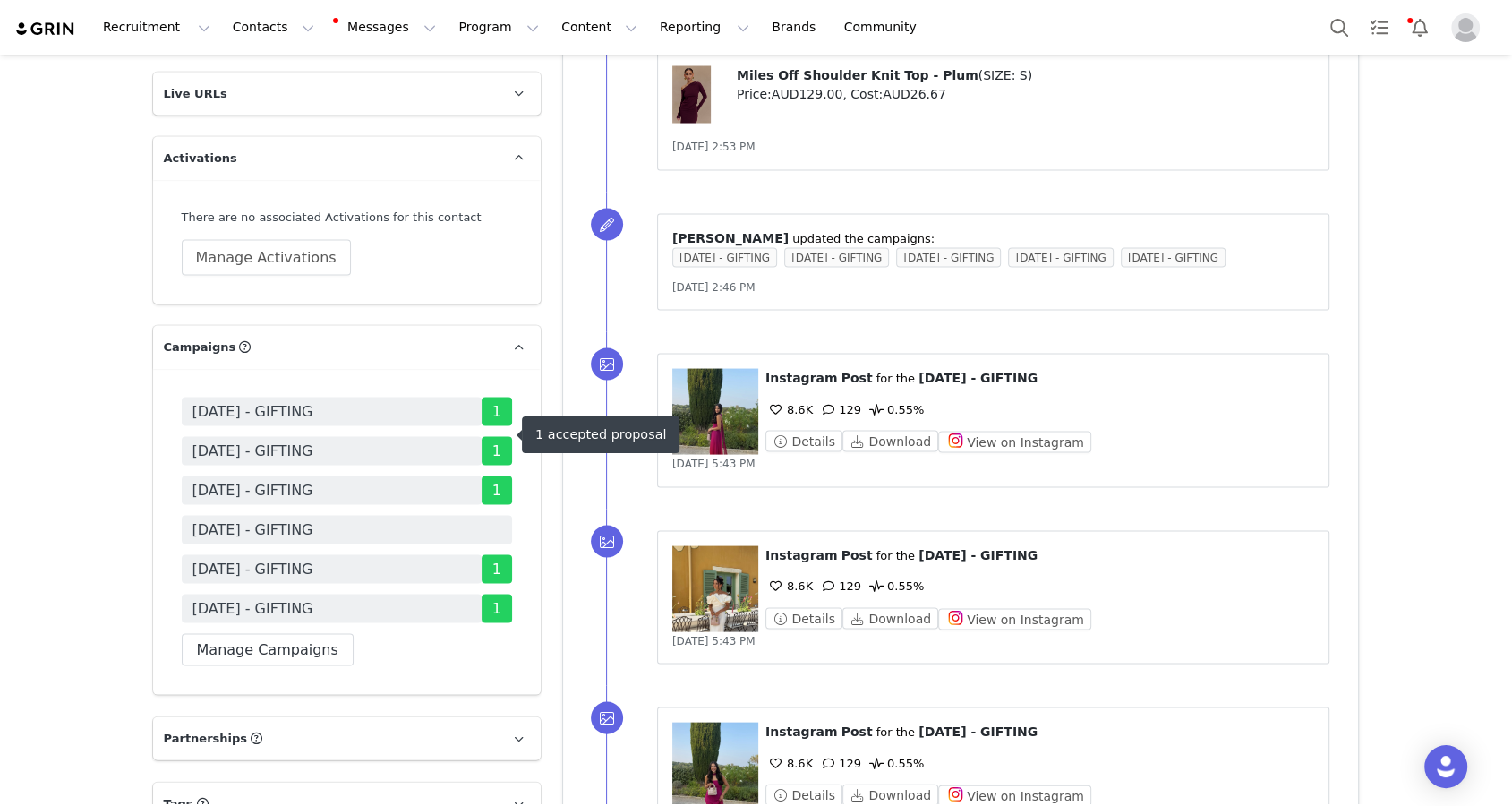
click at [359, 516] on span "OCTOBER 25 - GIFTING" at bounding box center [347, 530] width 331 height 29
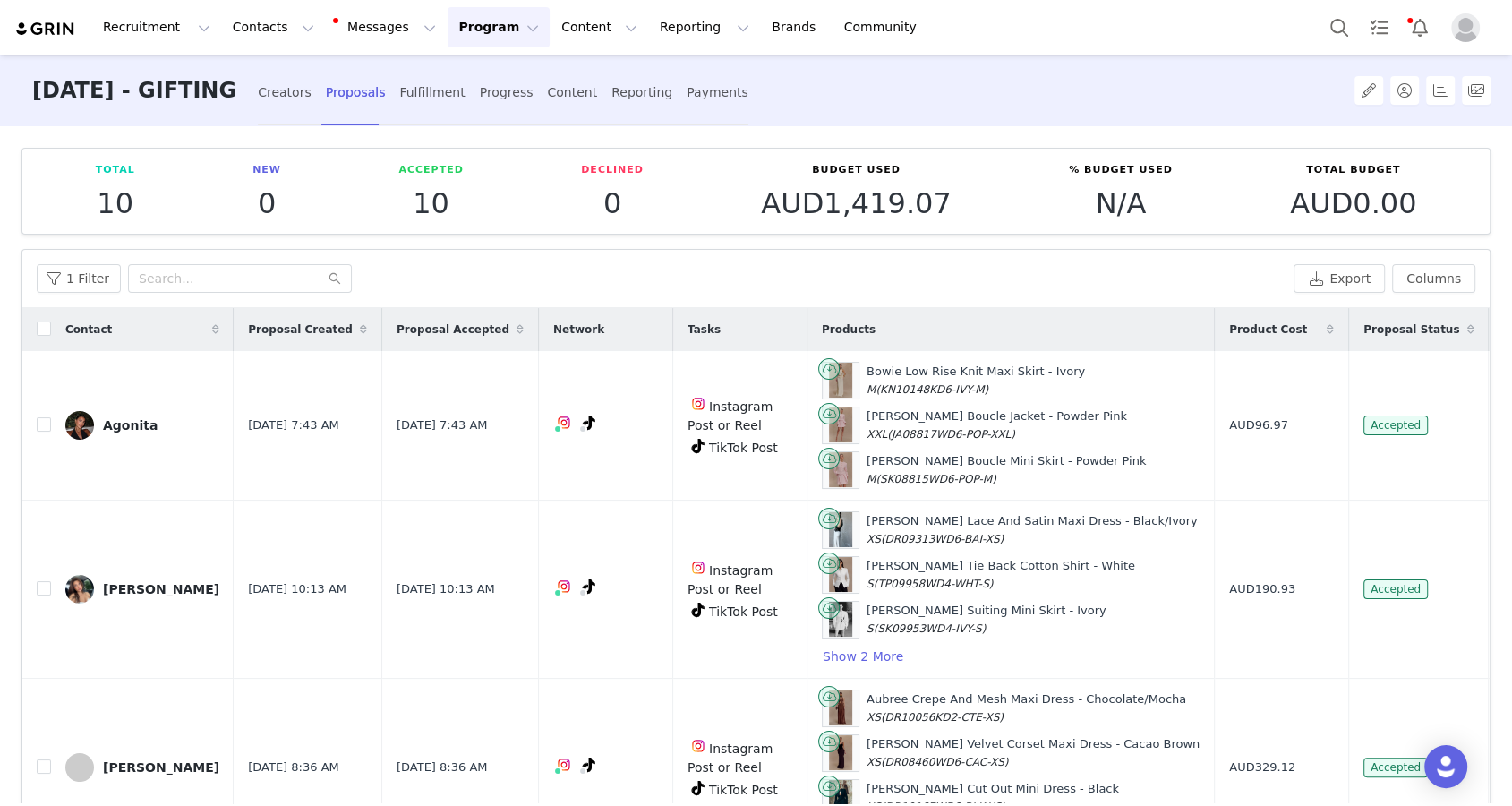
click at [439, 117] on div "Creators Proposals Fulfillment Progress Content Reporting Payments" at bounding box center [503, 91] width 491 height 72
click at [342, 85] on div "Creators Proposals Fulfillment Progress Content Reporting Payments" at bounding box center [503, 93] width 491 height 48
click at [339, 85] on div "Creators Proposals Fulfillment Progress Content Reporting Payments" at bounding box center [503, 93] width 491 height 48
click at [312, 98] on div "Creators" at bounding box center [285, 93] width 54 height 48
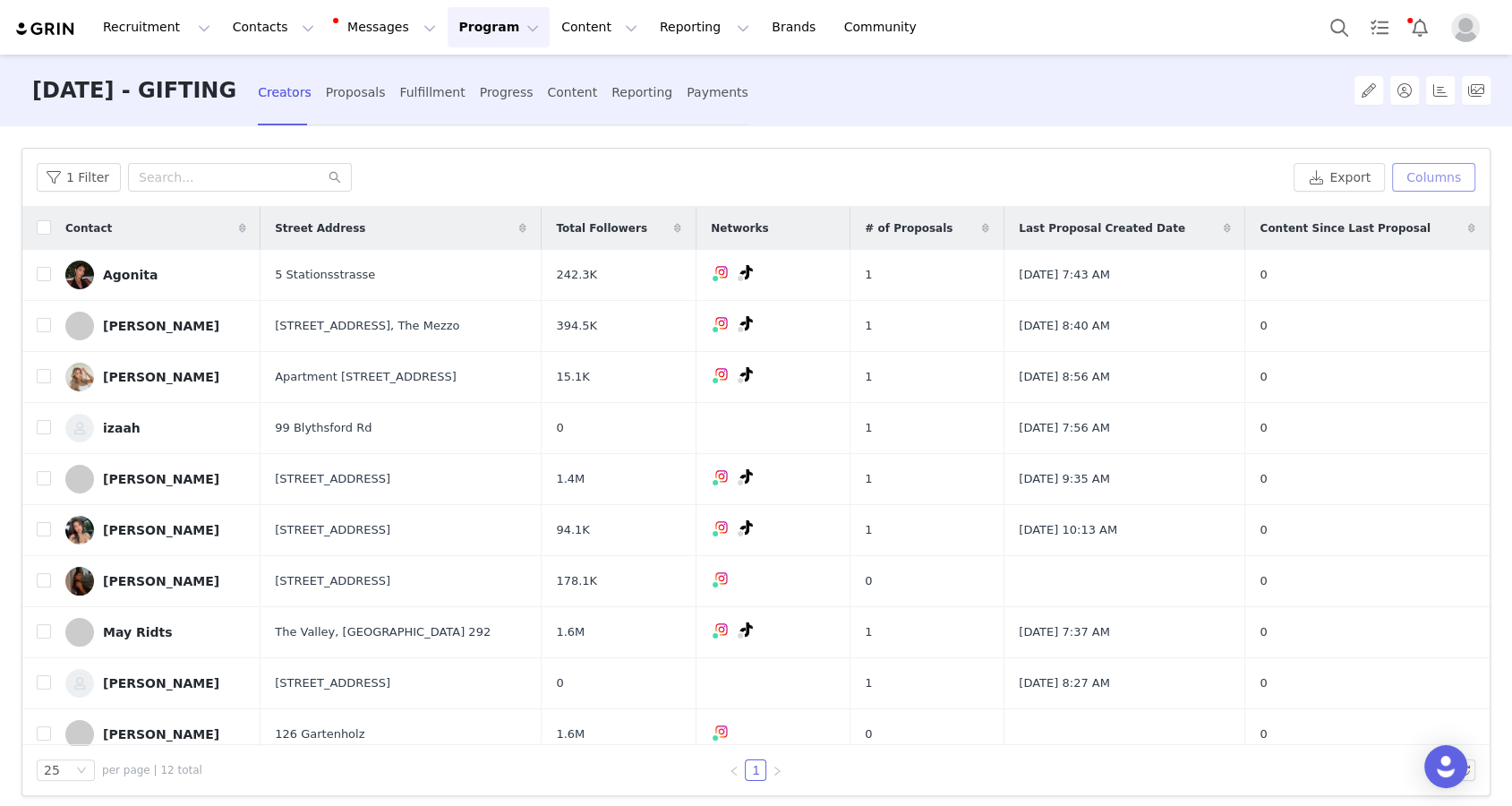
click at [1087, 181] on button "Columns" at bounding box center [1434, 177] width 84 height 29
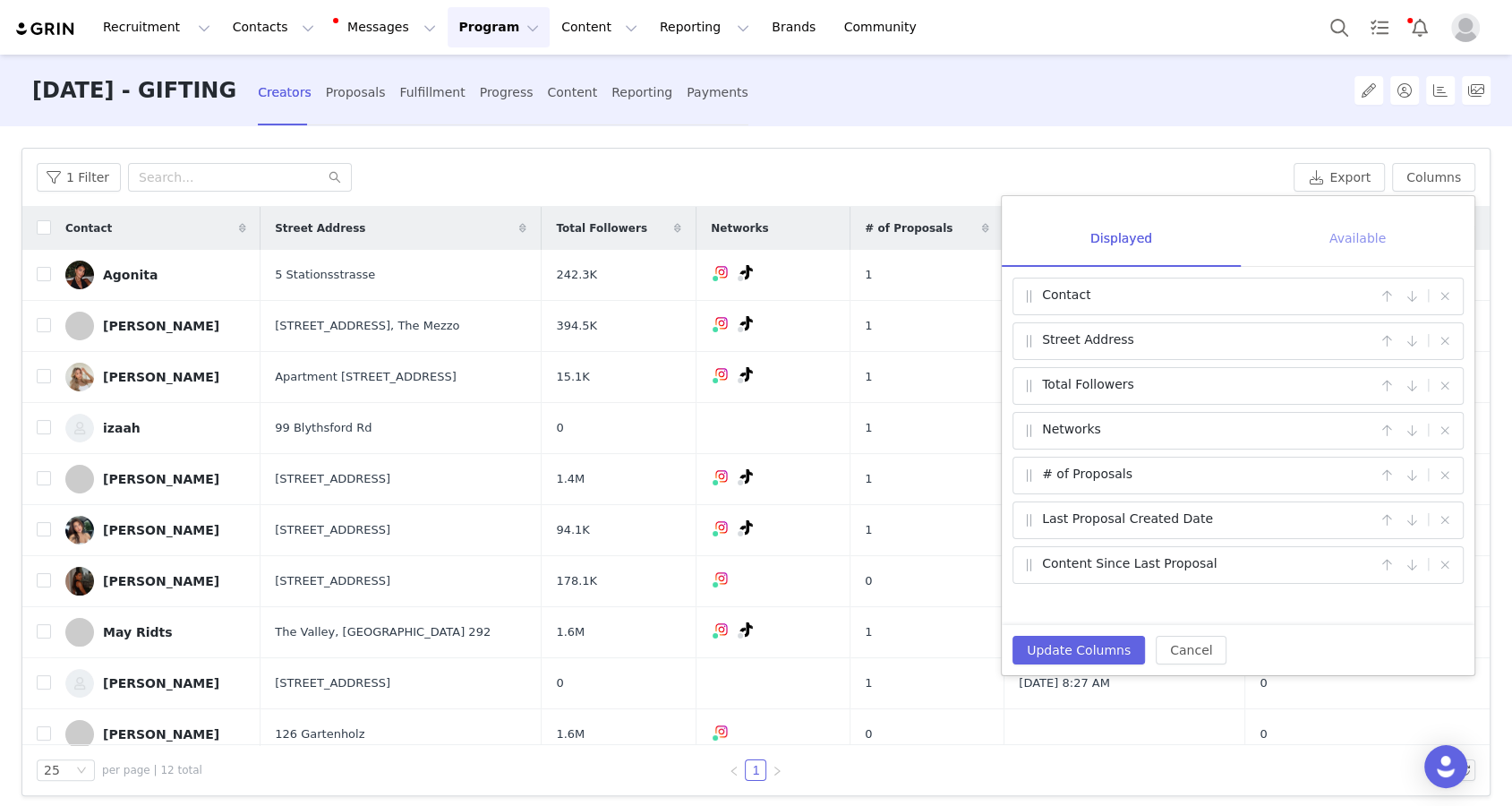
click at [1087, 242] on div "Available" at bounding box center [1358, 239] width 234 height 58
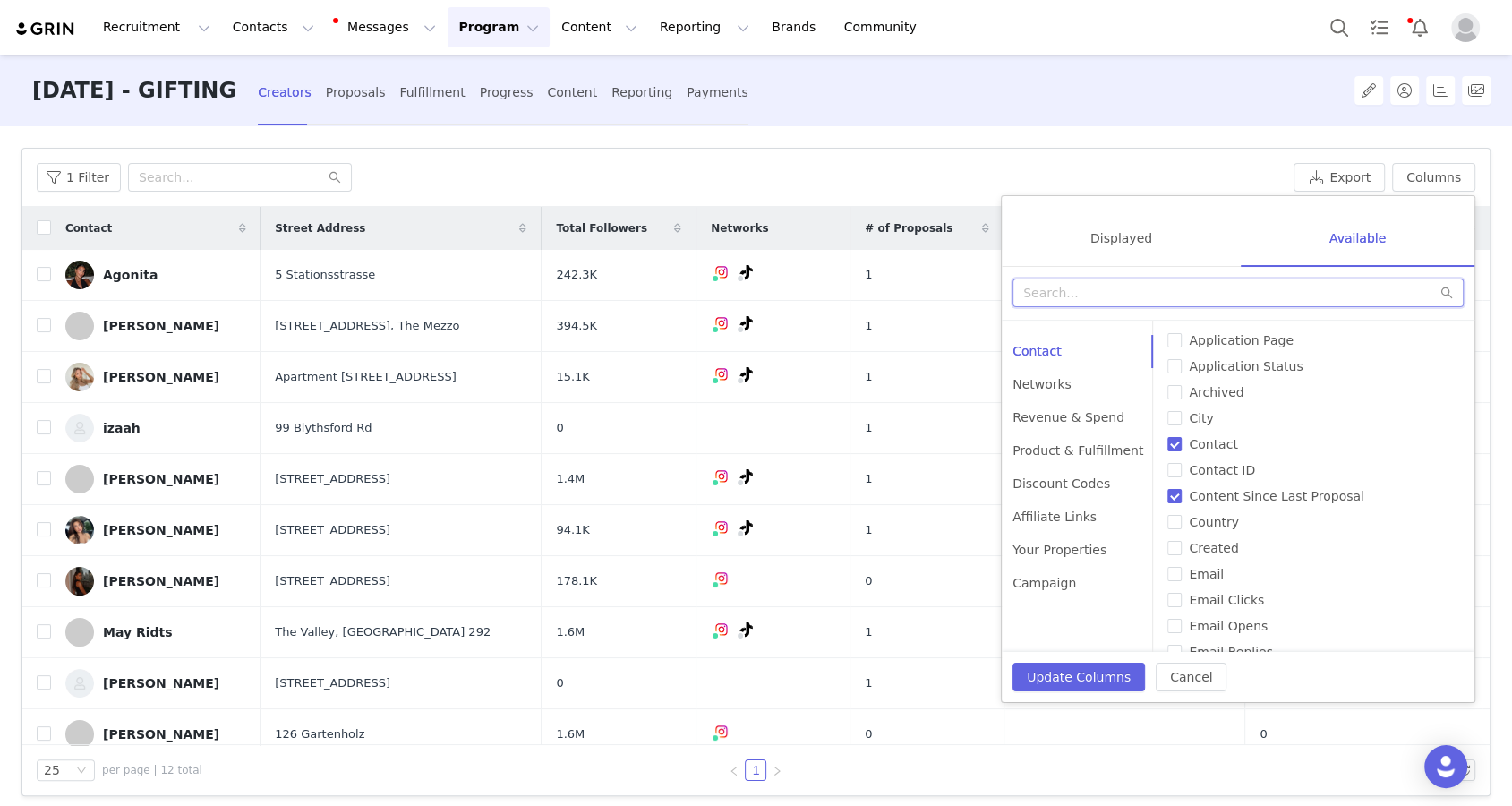
click at [1087, 293] on input "text" at bounding box center [1238, 293] width 451 height 29
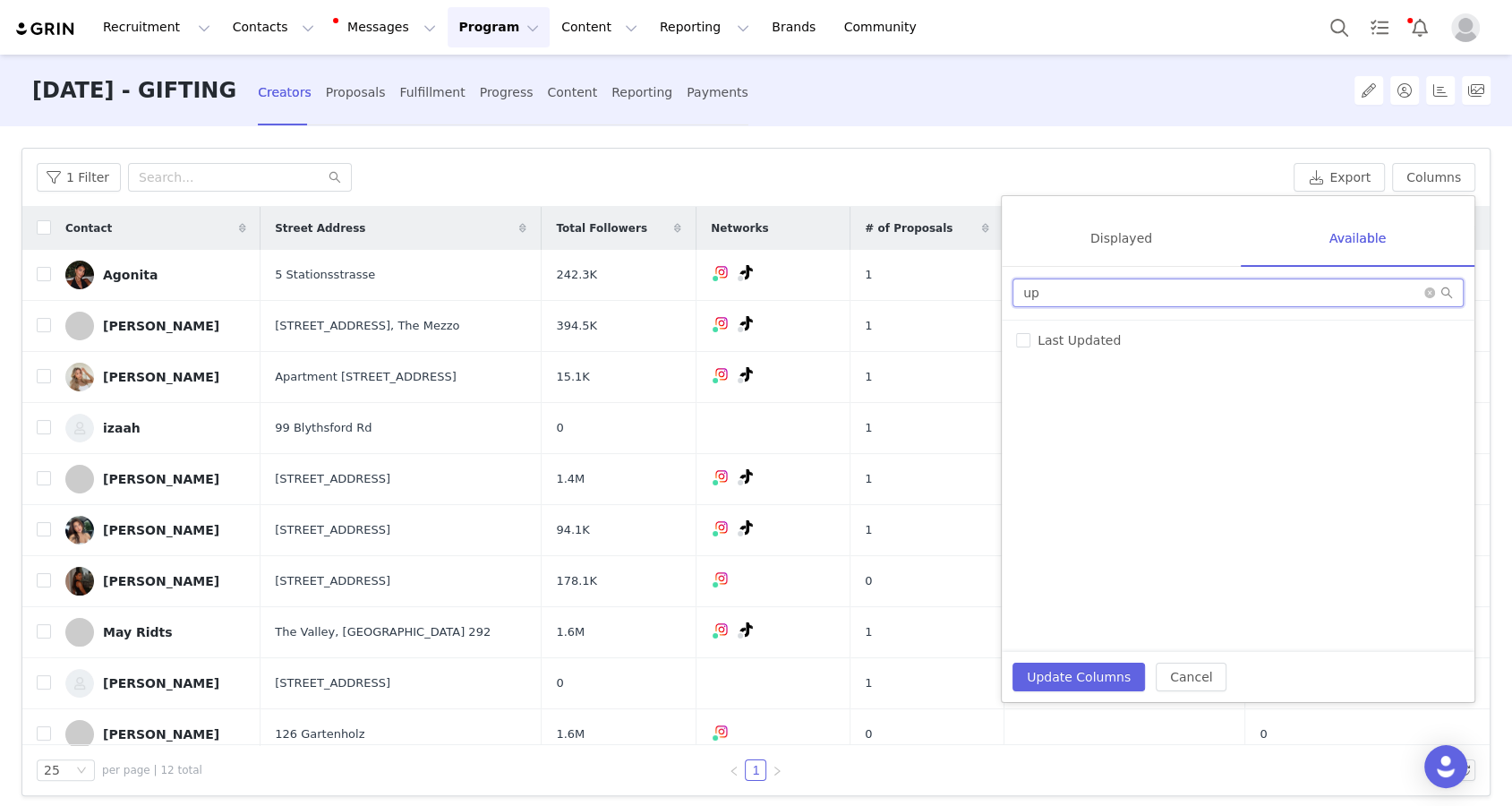
type input "up"
click at [1087, 324] on div "# of Products Sent # of Proposals Application Page Application Status Archived …" at bounding box center [1238, 486] width 473 height 332
click at [1087, 339] on span "Last Updated" at bounding box center [1080, 340] width 98 height 14
click at [1031, 339] on input "Last Updated" at bounding box center [1023, 340] width 14 height 14
checkbox input "true"
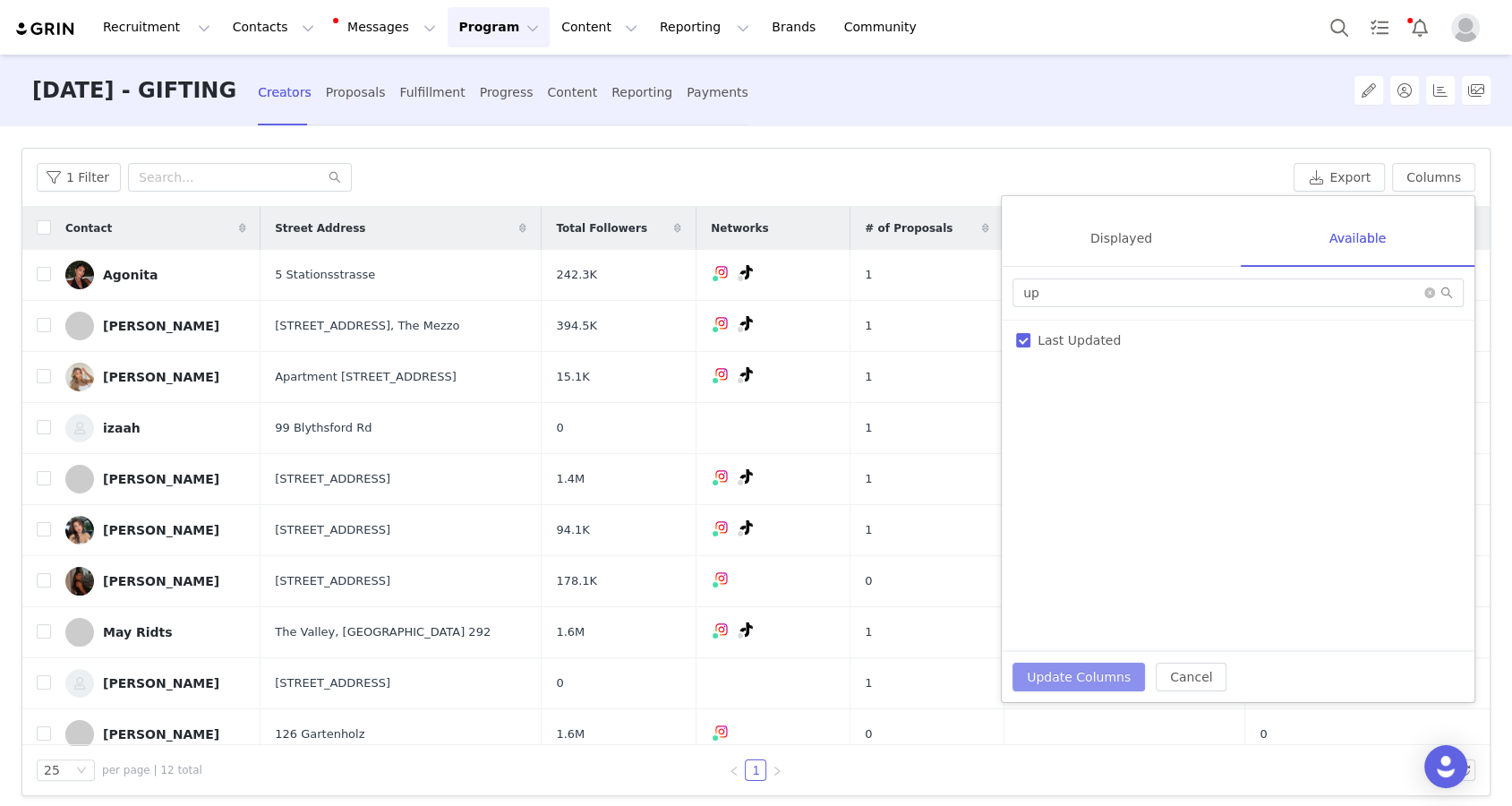
click at [1064, 667] on button "Update Columns" at bounding box center [1079, 676] width 132 height 29
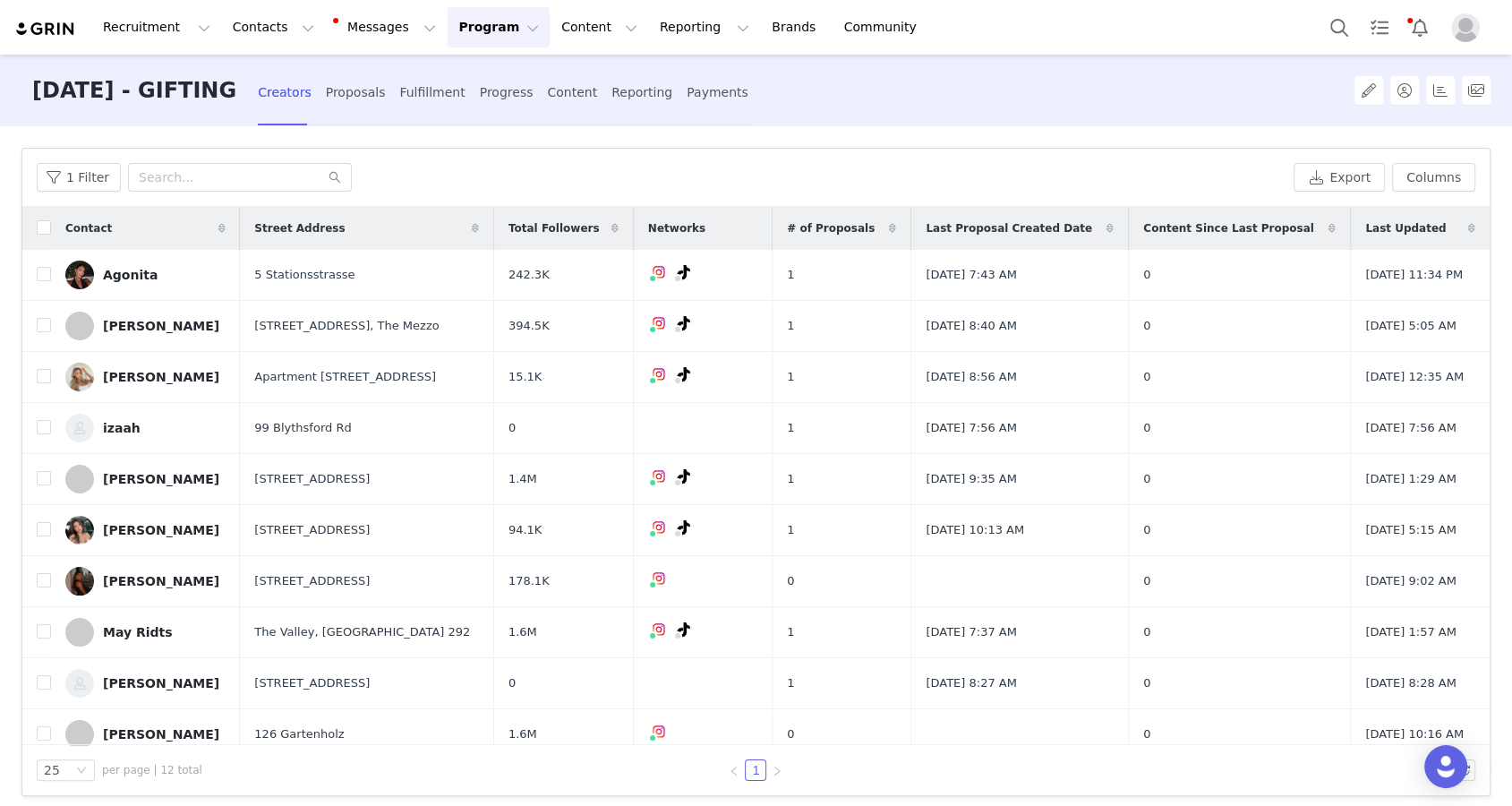
click at [1087, 216] on div "Last Updated" at bounding box center [1420, 228] width 138 height 43
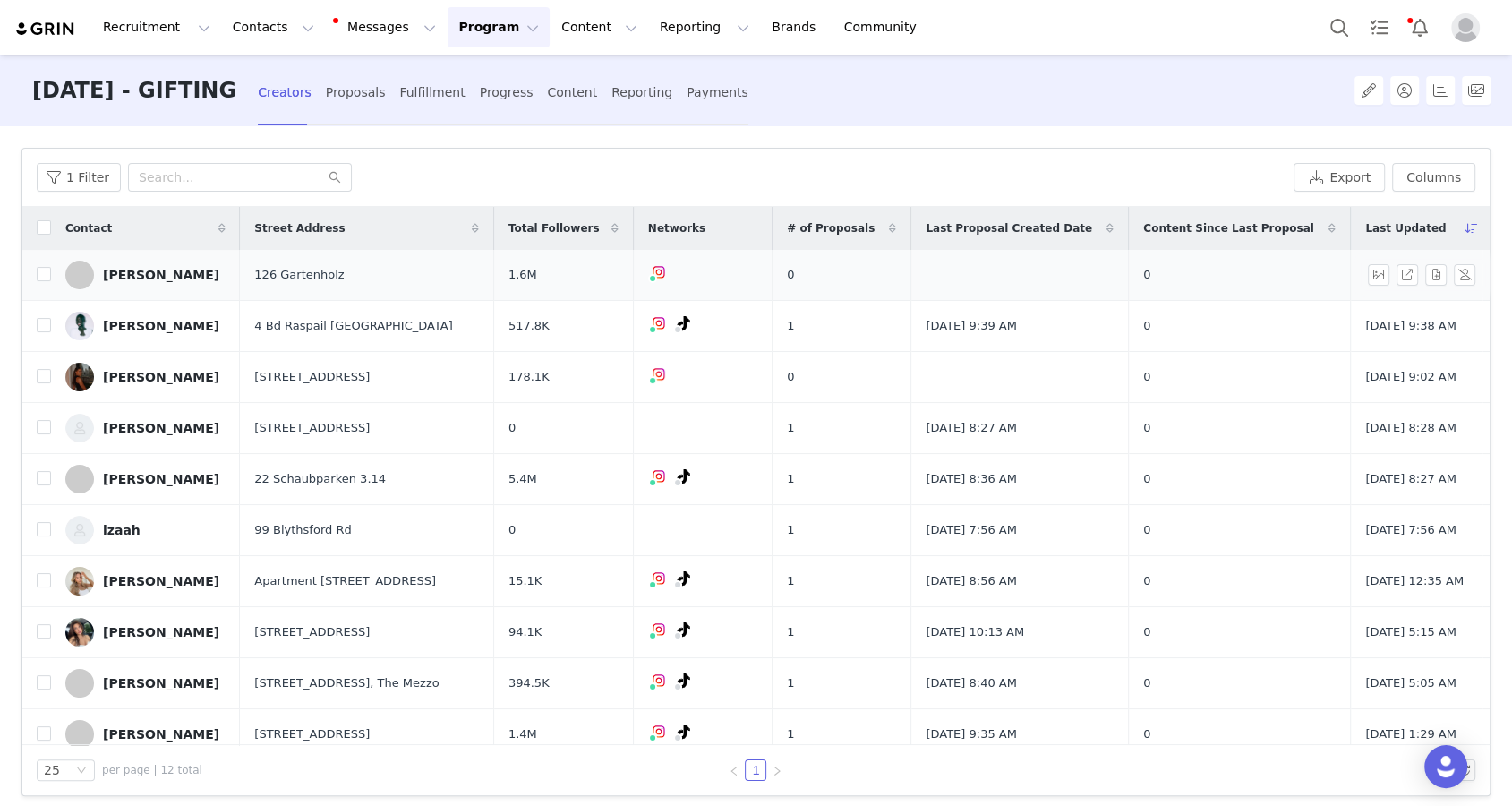
click at [58, 272] on td "Samira Safi" at bounding box center [145, 275] width 189 height 51
click at [51, 273] on td "Samira Safi" at bounding box center [145, 275] width 189 height 51
click at [40, 268] on input "checkbox" at bounding box center [44, 274] width 14 height 14
checkbox input "true"
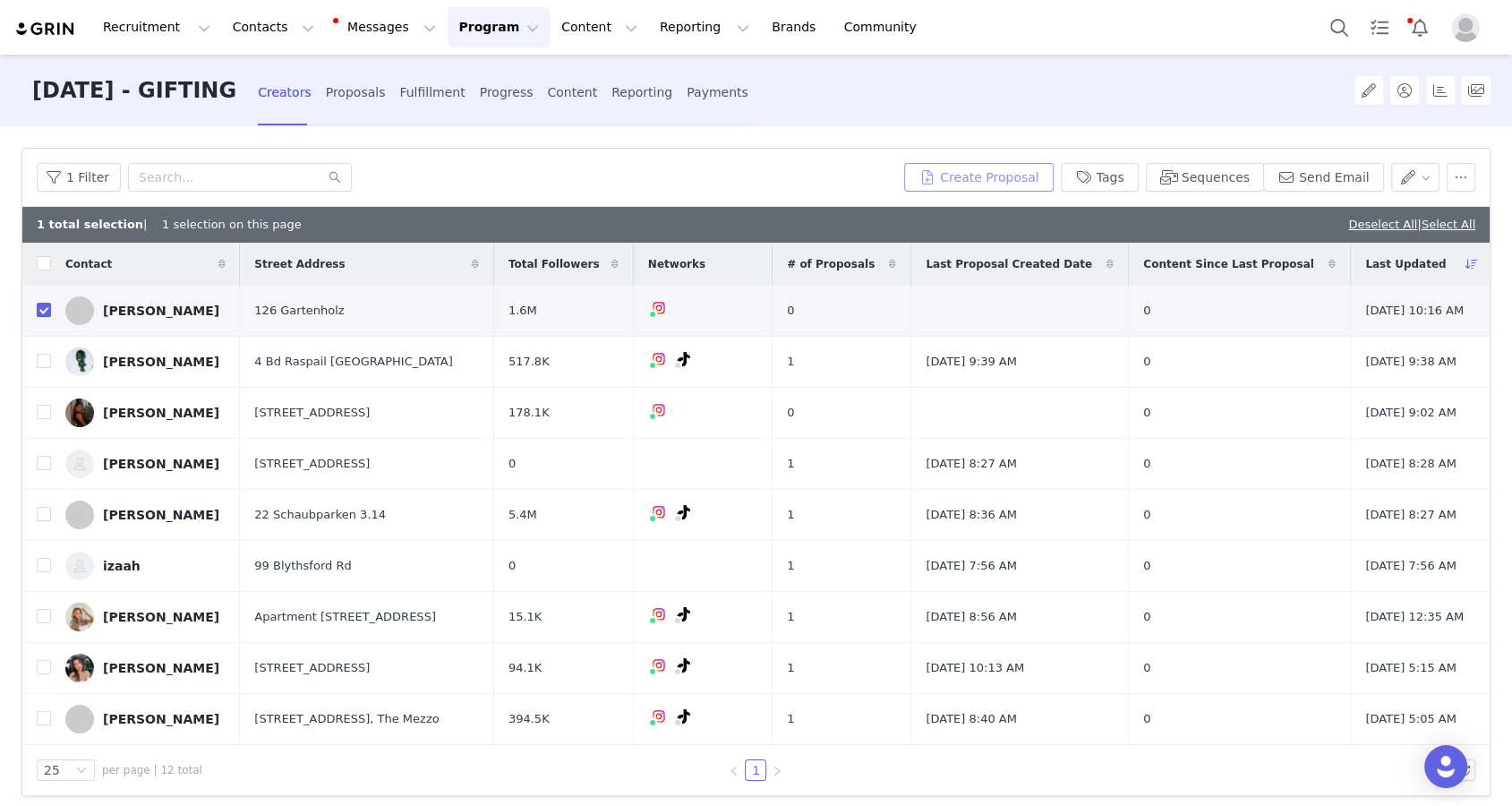
click at [1053, 174] on button "Create Proposal" at bounding box center [978, 177] width 148 height 29
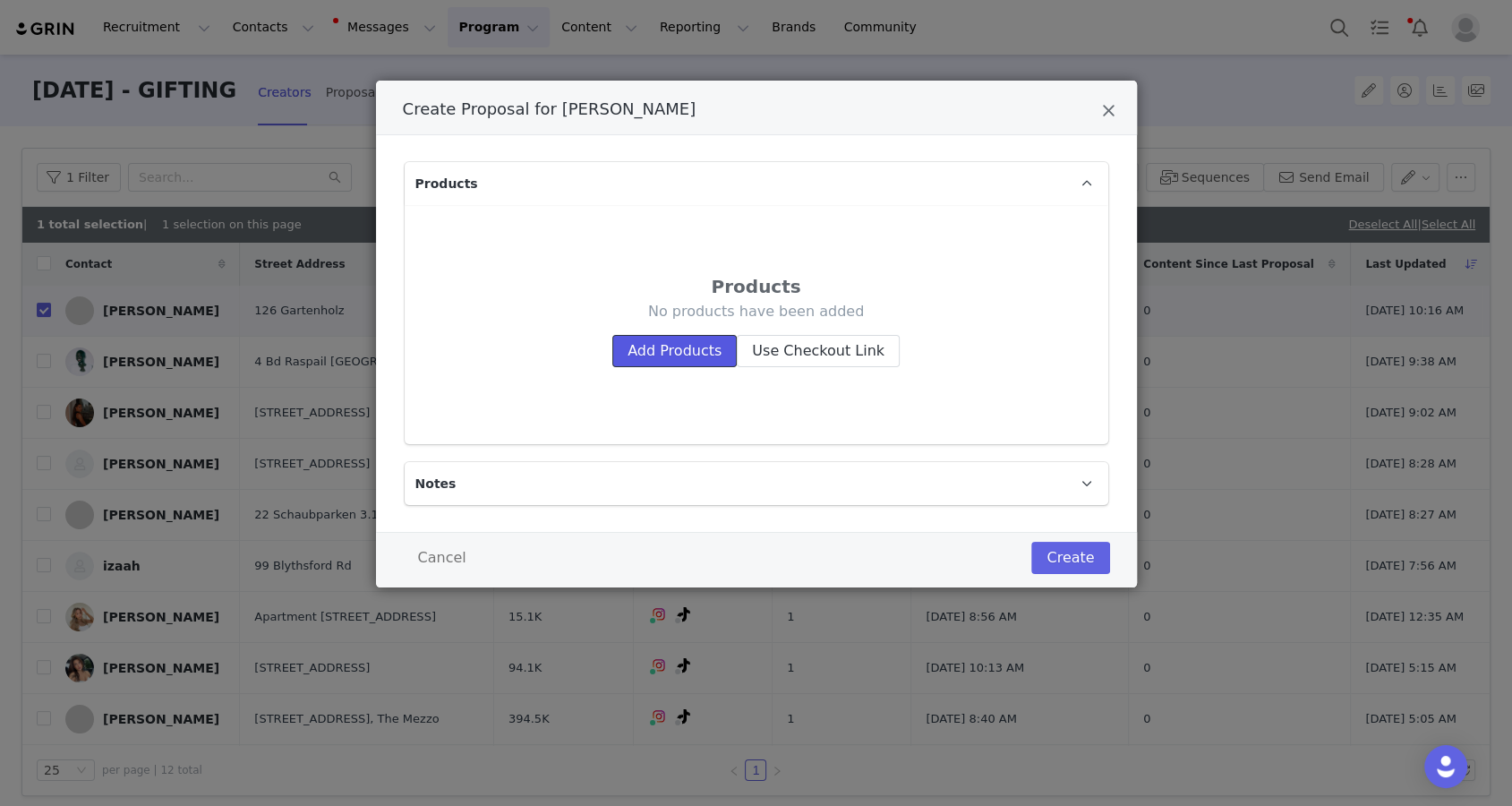
click at [706, 352] on button "Add Products" at bounding box center [674, 351] width 125 height 32
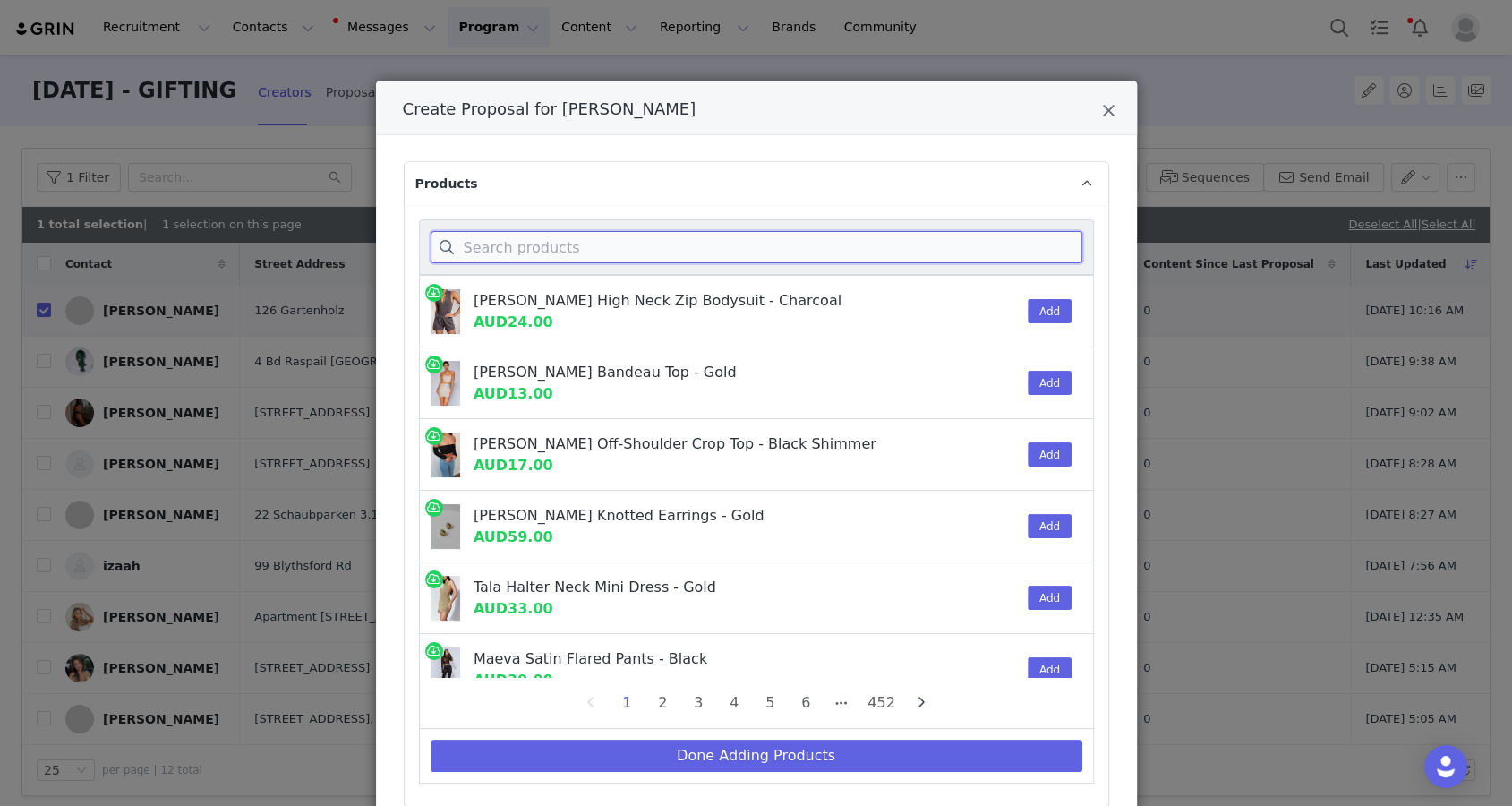
click at [696, 242] on input "Create Proposal for Samira Safi" at bounding box center [756, 247] width 651 height 32
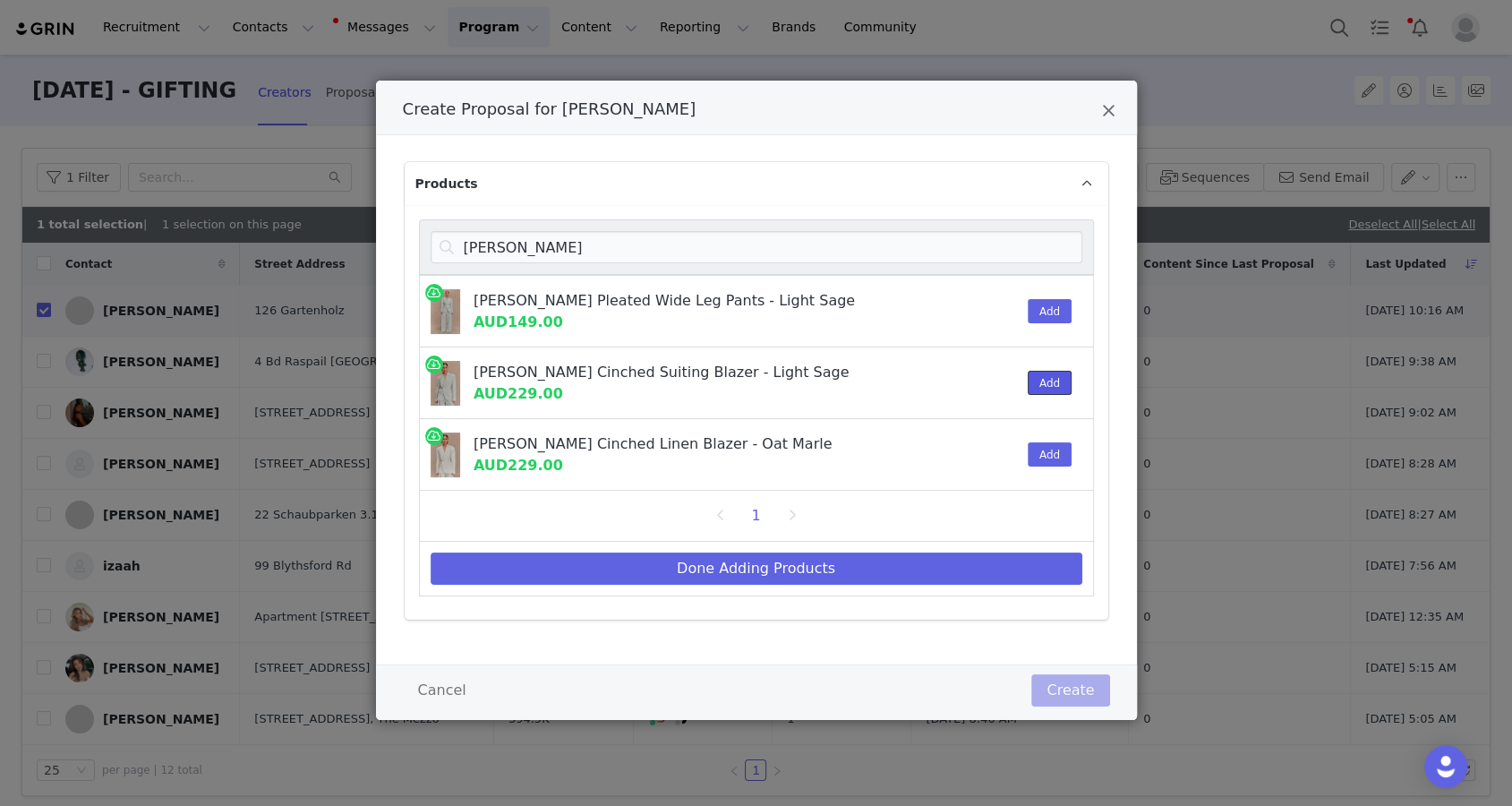
click at [1046, 377] on button "Add" at bounding box center [1050, 383] width 44 height 24
click at [1041, 308] on button "Add" at bounding box center [1050, 311] width 44 height 24
click at [613, 262] on input "jameson" at bounding box center [756, 247] width 651 height 32
click at [612, 259] on input "jameson" at bounding box center [756, 247] width 651 height 32
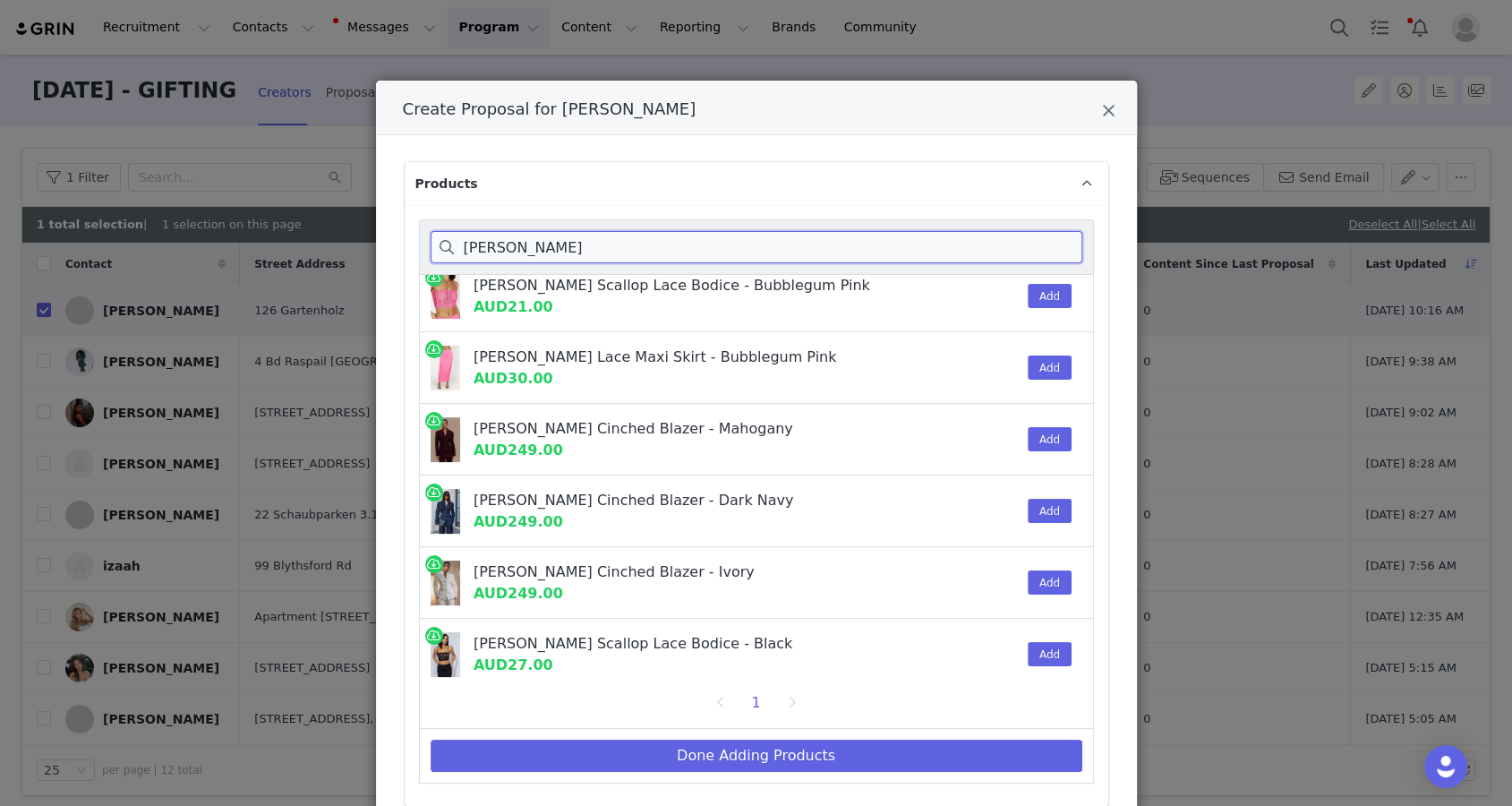
scroll to position [100, 0]
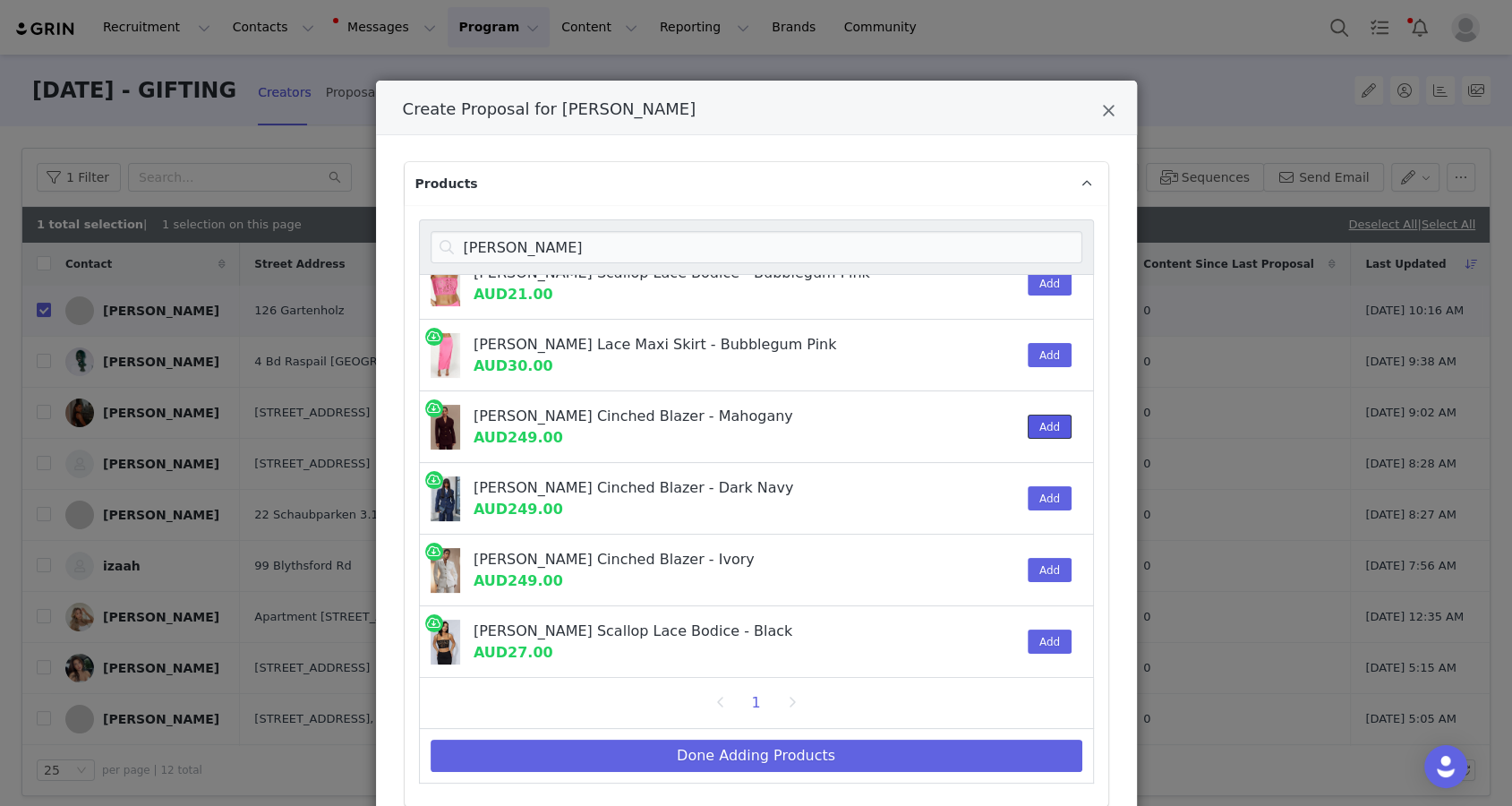
click at [1041, 416] on button "Add" at bounding box center [1050, 426] width 44 height 24
click at [633, 238] on input "bellamy" at bounding box center [756, 247] width 651 height 32
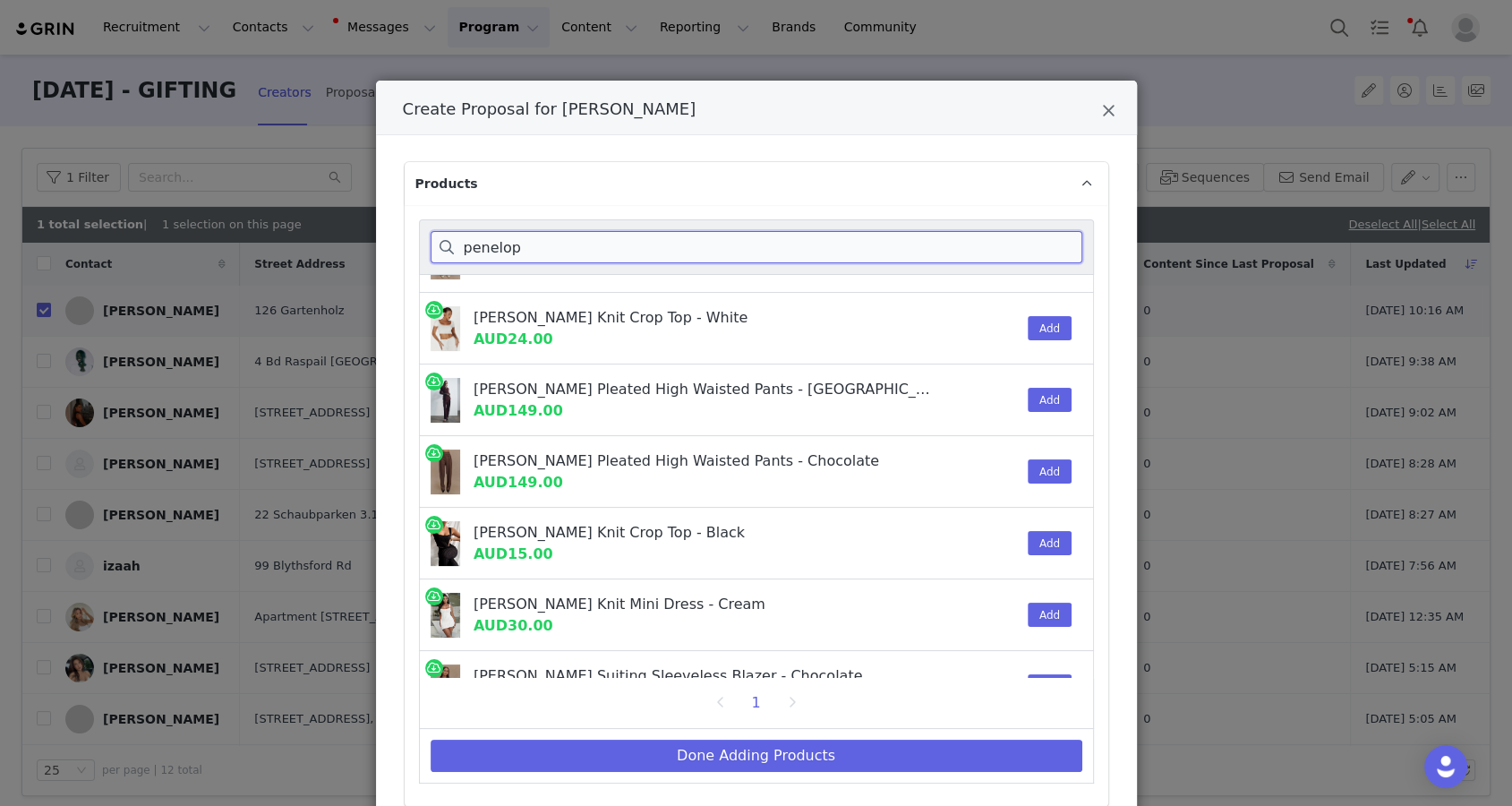
scroll to position [659, 0]
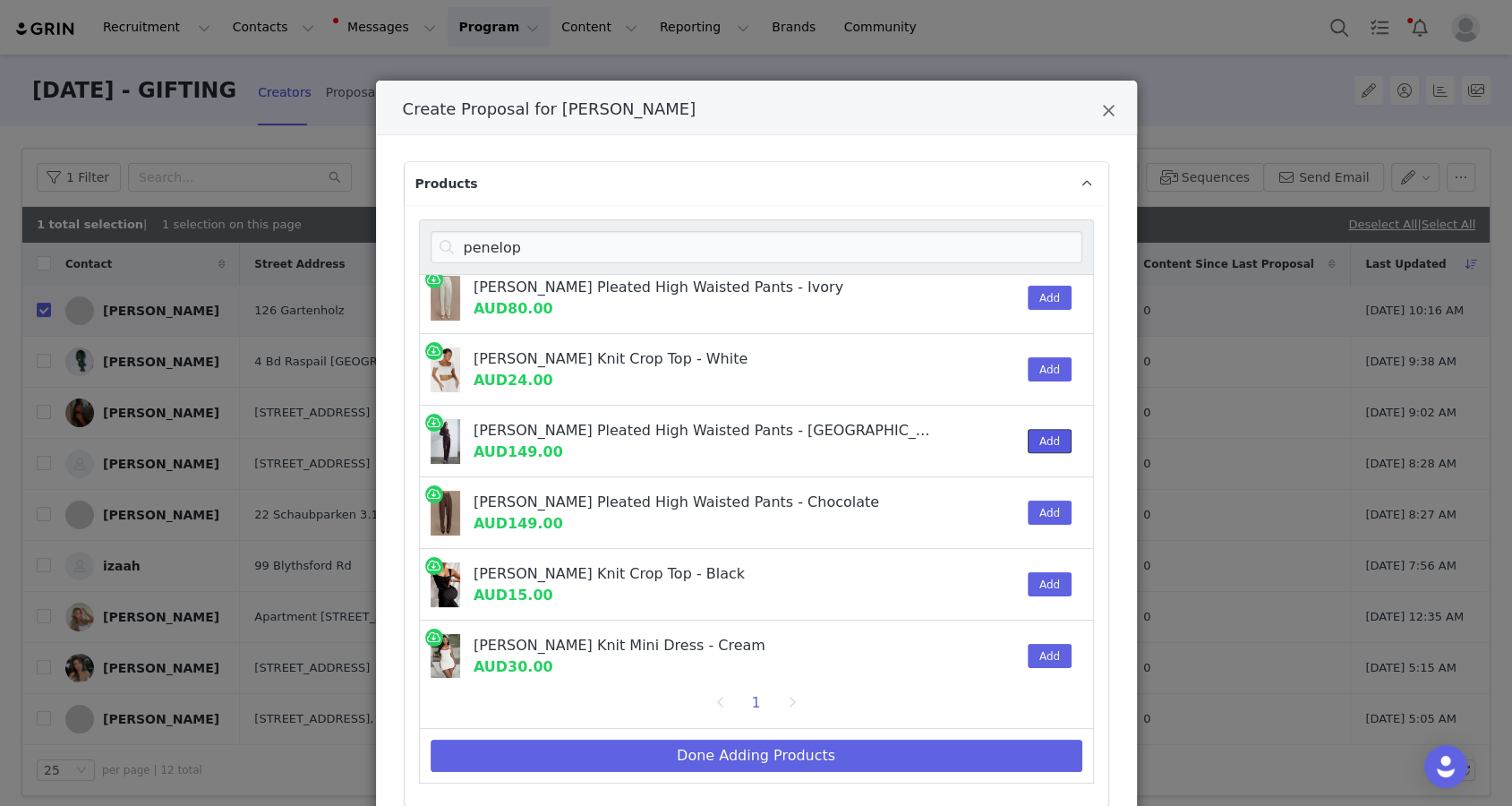
click at [1049, 435] on button "Add" at bounding box center [1050, 441] width 44 height 24
click at [910, 244] on input "penelop" at bounding box center [756, 247] width 651 height 32
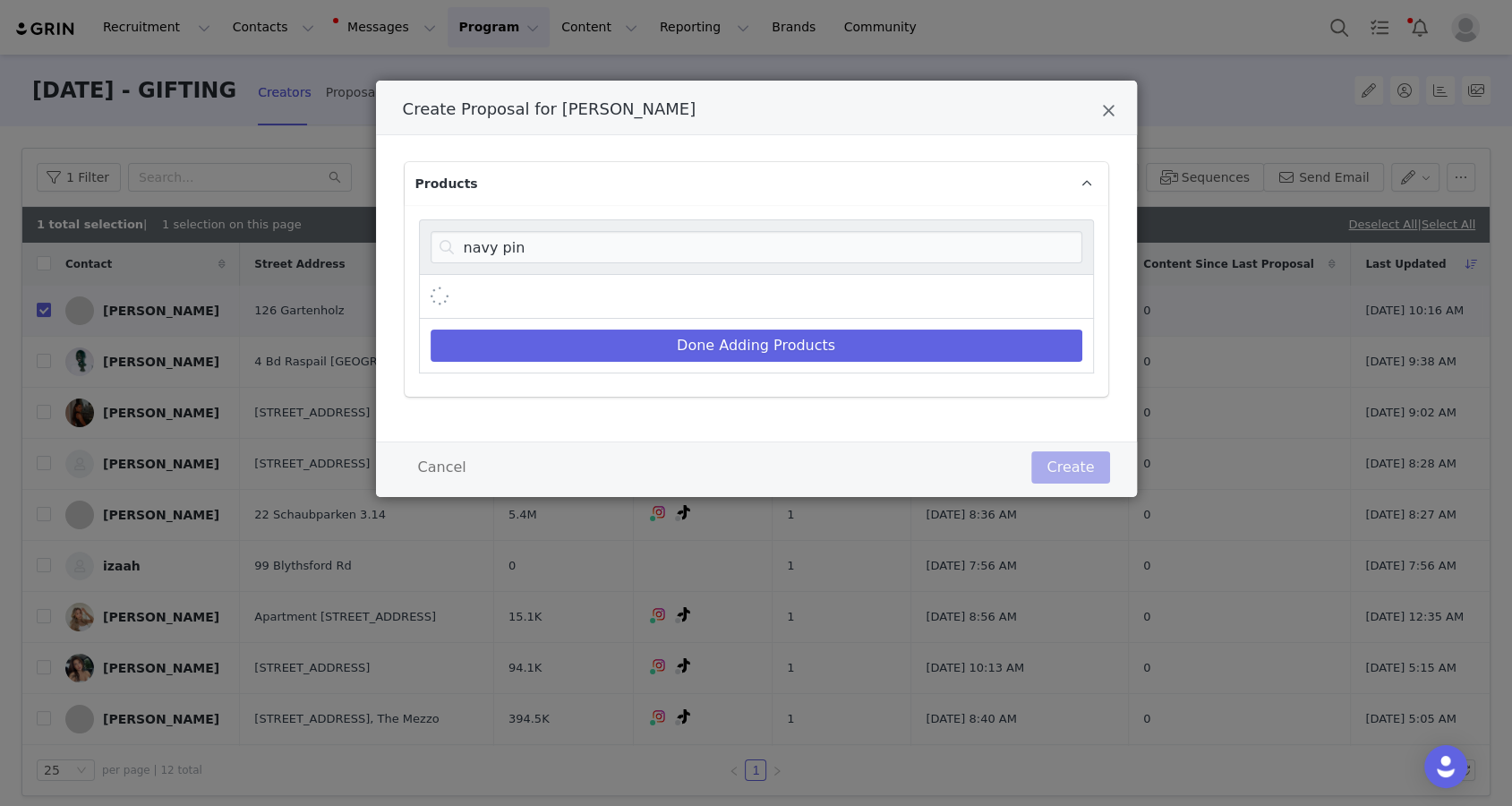
scroll to position [0, 0]
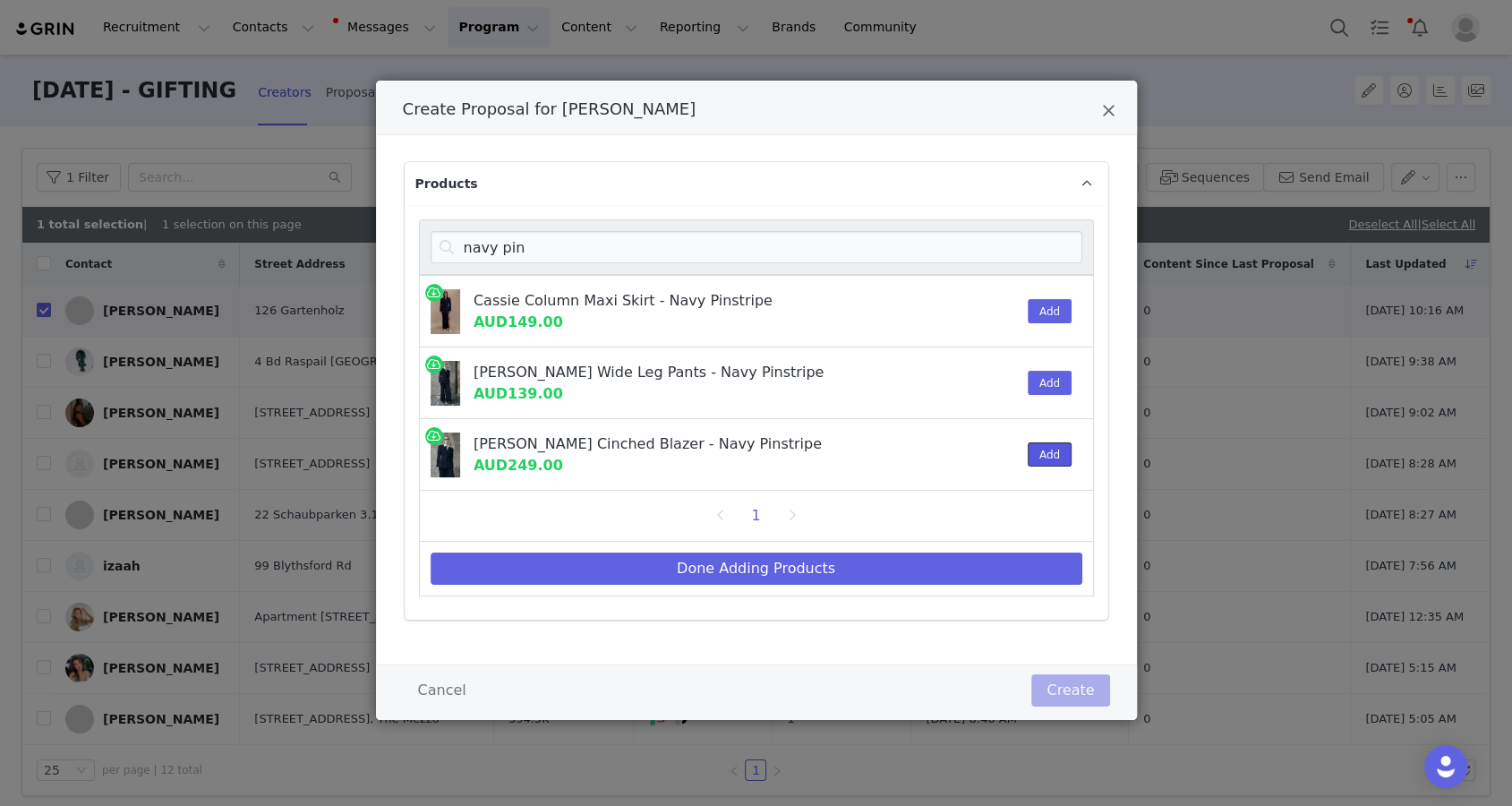
click at [1042, 451] on button "Add" at bounding box center [1050, 454] width 44 height 24
click at [1037, 315] on button "Add" at bounding box center [1050, 311] width 44 height 24
click at [931, 245] on input "navy pin" at bounding box center [756, 247] width 651 height 32
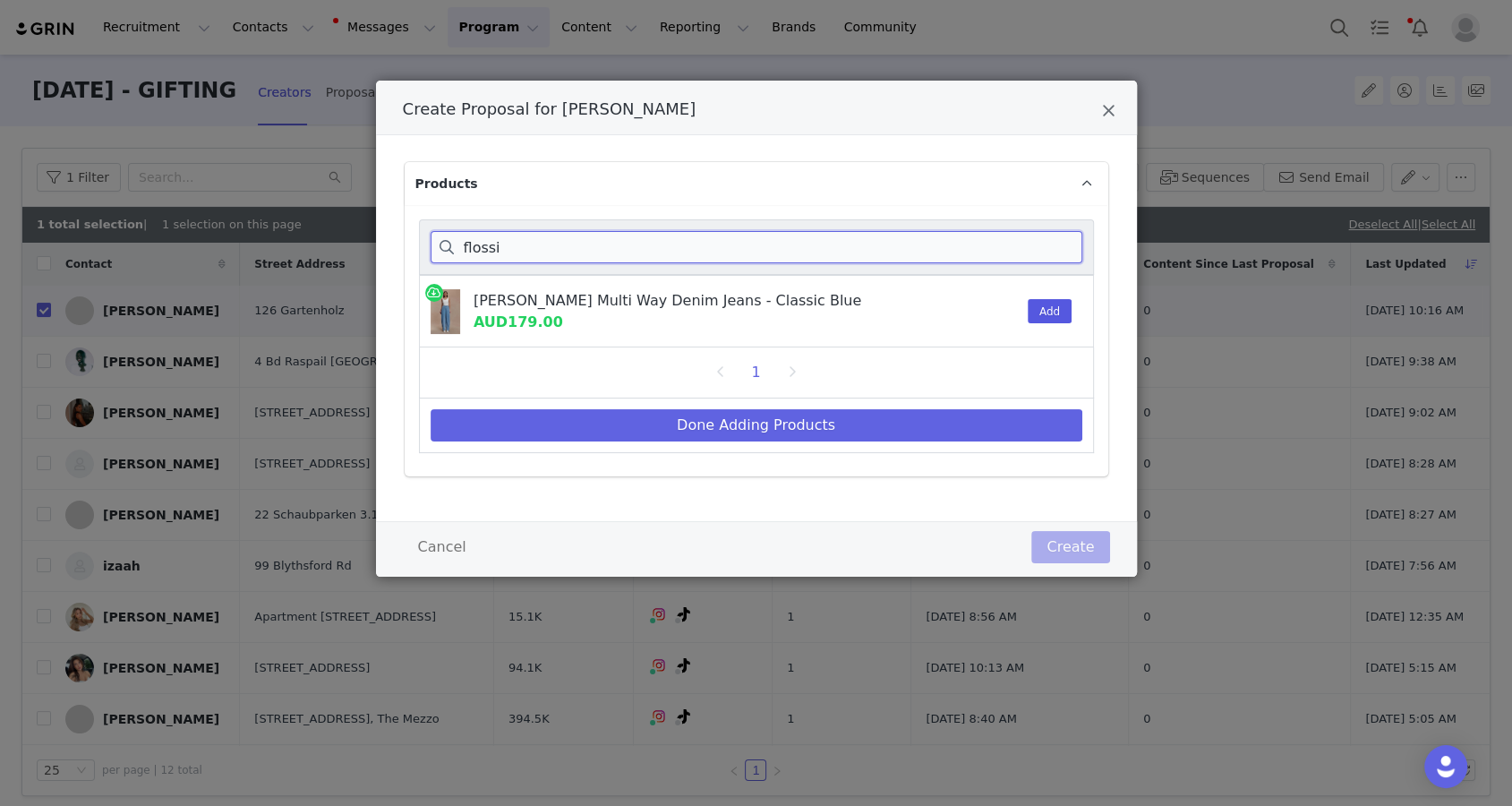
type input "flossi"
click at [1056, 320] on button "Add" at bounding box center [1050, 311] width 44 height 24
click at [1004, 400] on div "Done Adding Products" at bounding box center [757, 425] width 675 height 55
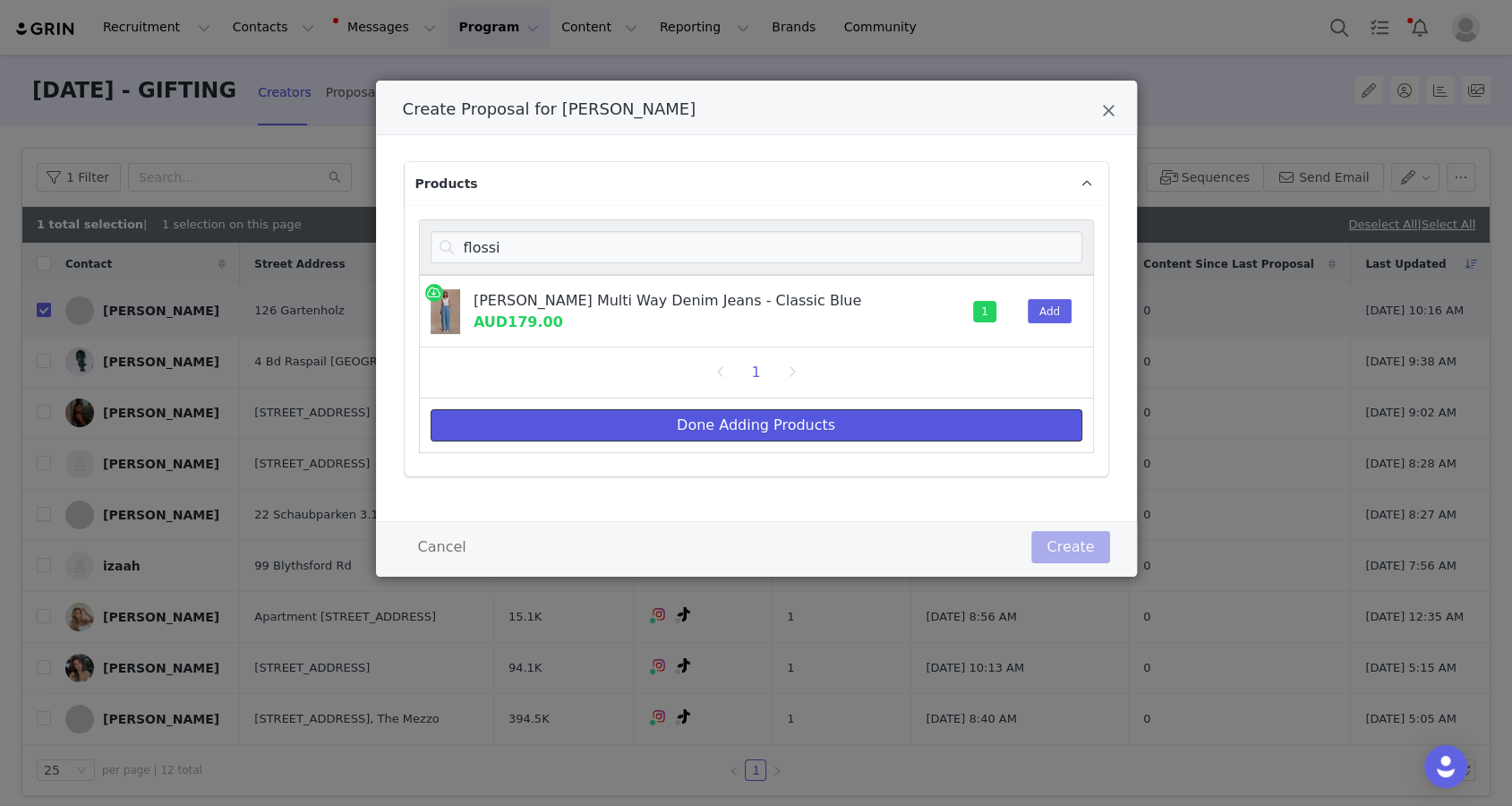
click at [1004, 418] on button "Done Adding Products" at bounding box center [756, 425] width 651 height 32
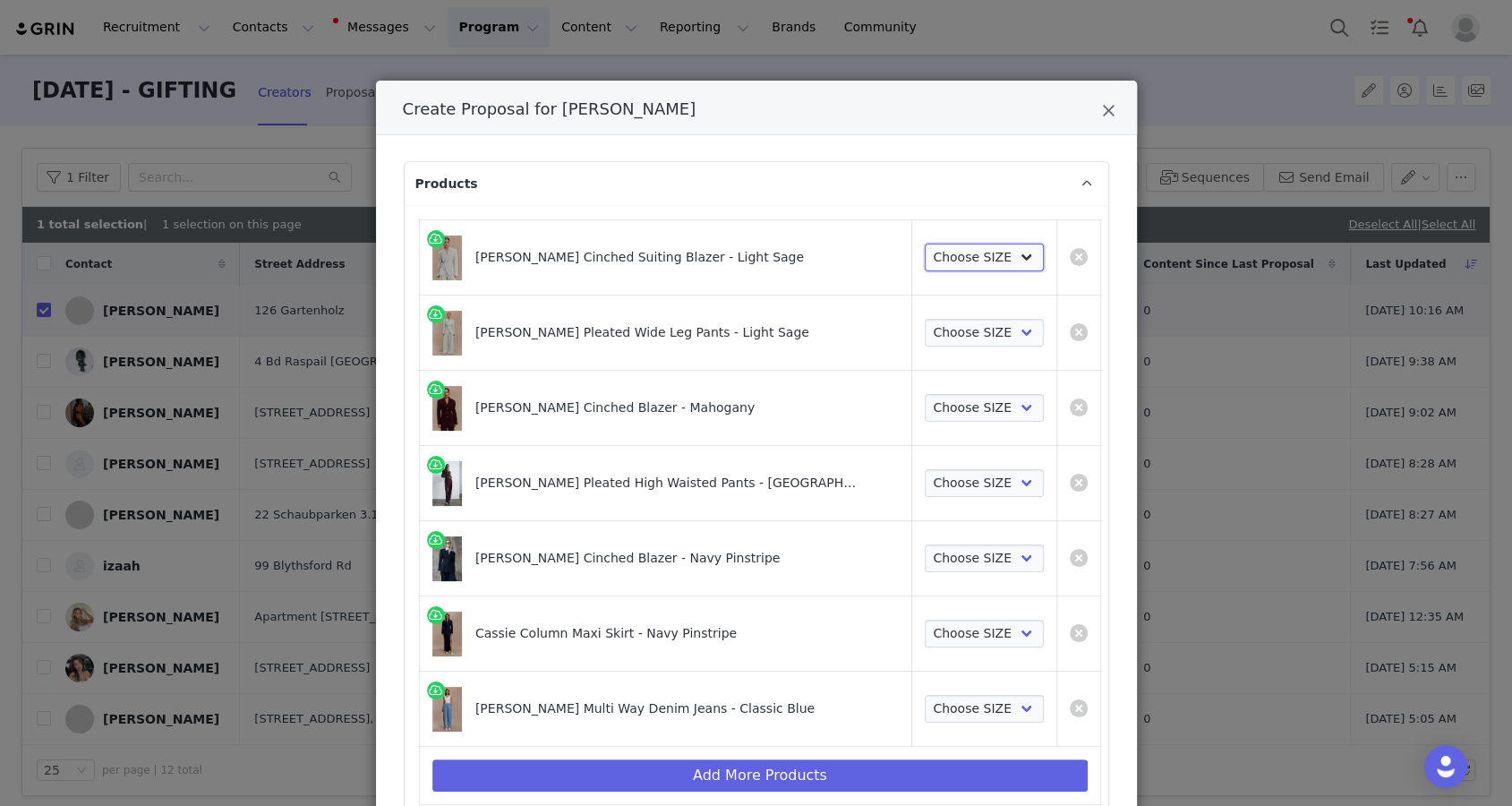
click at [959, 260] on select "Choose SIZE XXS XS S M L XL XXL 3XL" at bounding box center [985, 258] width 120 height 29
select select "26477327"
click at [925, 244] on select "Choose SIZE XXS XS S M L XL XXL 3XL" at bounding box center [985, 258] width 120 height 29
click at [925, 324] on select "Choose SIZE XXS XS S M L XL XXL 3XL" at bounding box center [985, 333] width 120 height 29
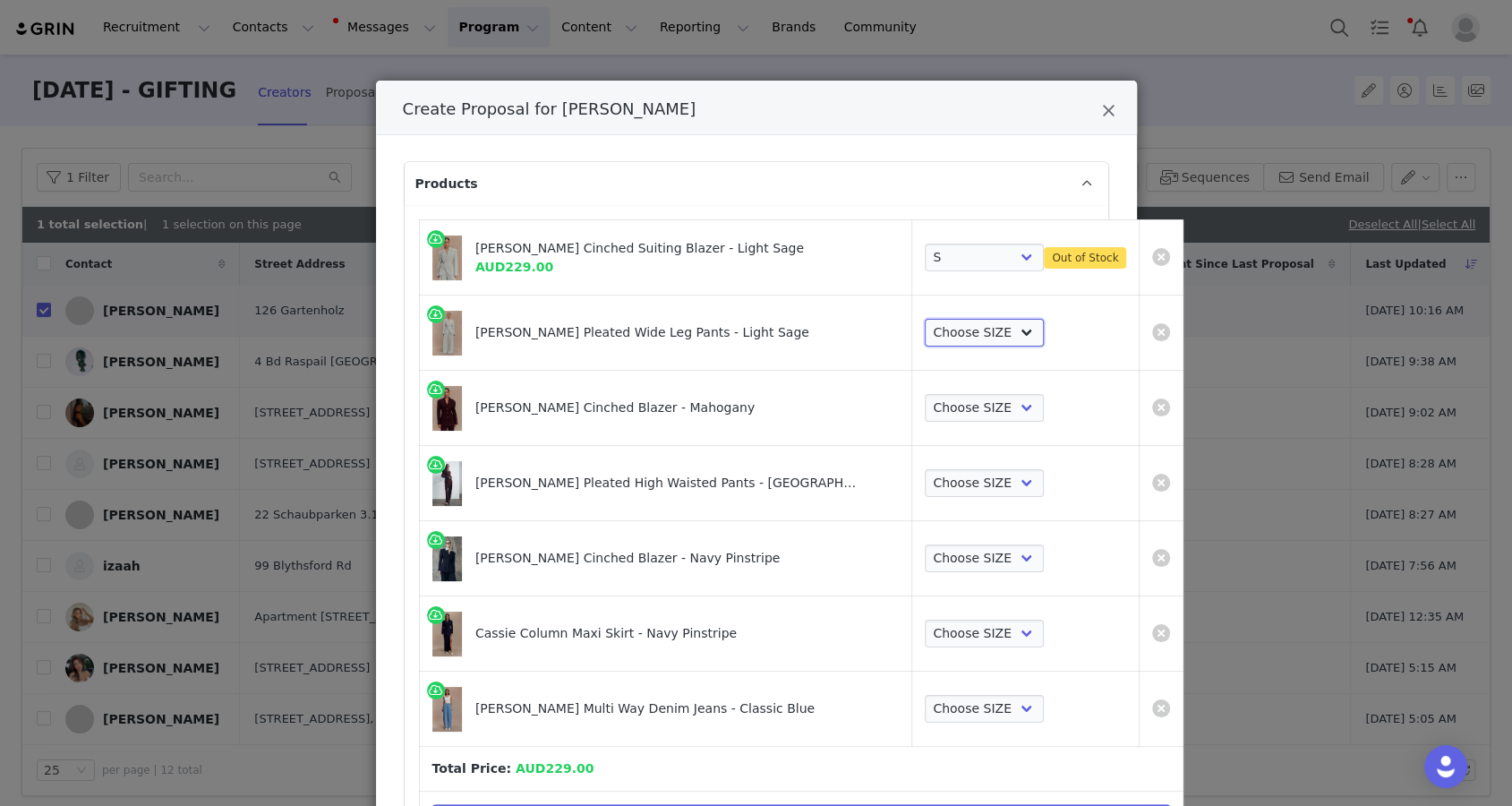
select select "26477287"
click at [925, 319] on select "Choose SIZE XXS XS S M L XL XXL 3XL" at bounding box center [985, 333] width 120 height 29
click at [912, 421] on td "Choose SIZE XXS XS S M L XL XXL 3XL" at bounding box center [1026, 408] width 227 height 76
click at [925, 417] on select "Choose SIZE XXS XS S M L XL XXL 3XL" at bounding box center [985, 408] width 120 height 29
select select "25949324"
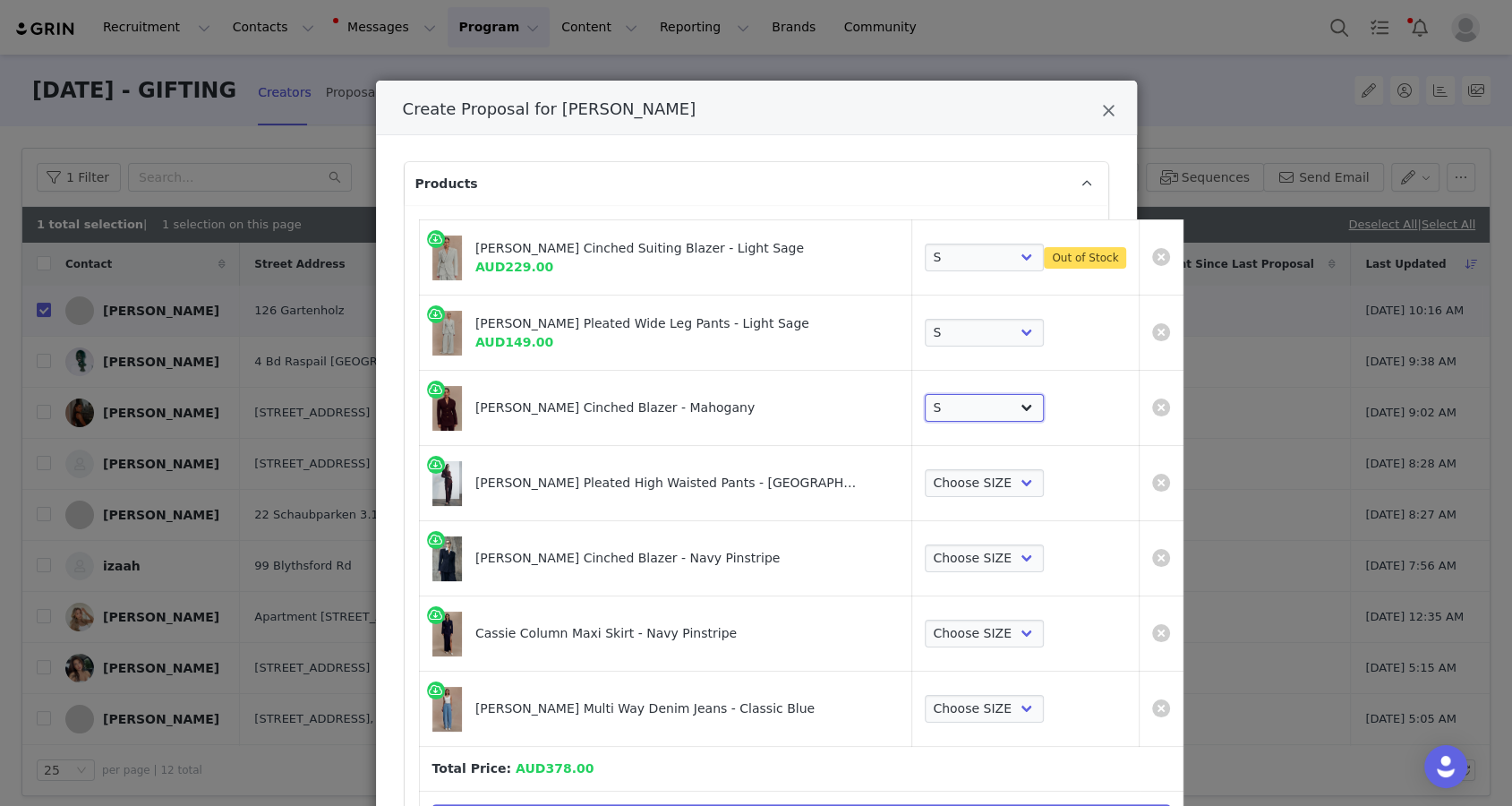
click at [925, 395] on select "Choose SIZE XXS XS S M L XL XXL 3XL" at bounding box center [985, 408] width 120 height 29
click at [925, 479] on select "Choose SIZE XXS XS S M L XL XXL 3XL" at bounding box center [985, 483] width 120 height 29
select select "25949356"
click at [925, 469] on select "Choose SIZE XXS XS S M L XL XXL 3XL" at bounding box center [985, 483] width 120 height 29
click at [925, 556] on select "Choose SIZE XXS XS S M L XL XXL 3XL" at bounding box center [985, 559] width 120 height 29
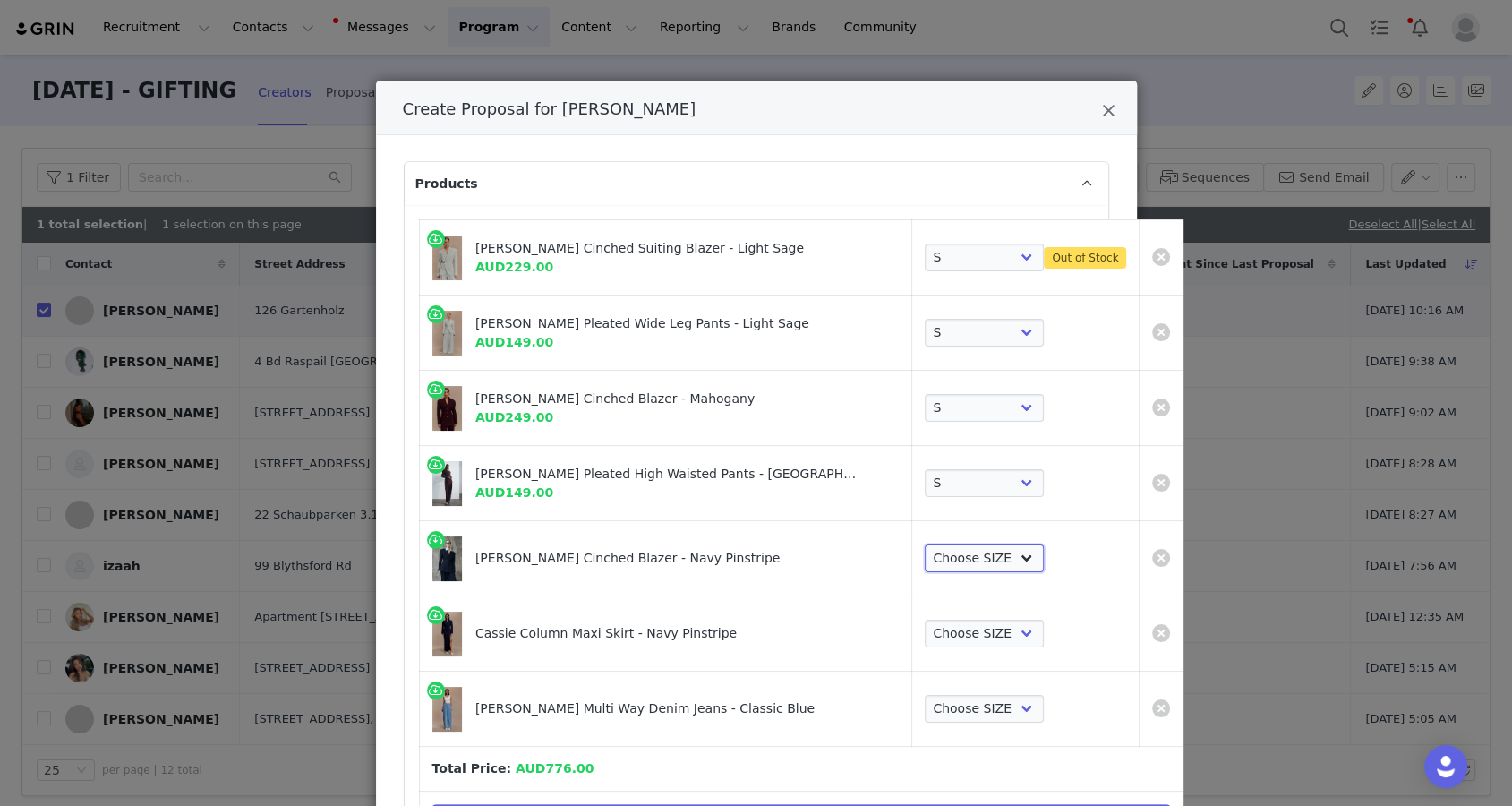
select select "27696220"
click at [925, 545] on select "Choose SIZE XXS XS S M L XL XXL 3XL" at bounding box center [985, 559] width 120 height 29
click at [925, 622] on select "Choose SIZE XXS XS S M L XL XXL 3XL" at bounding box center [985, 634] width 120 height 29
select select "27696093"
click at [925, 620] on select "Choose SIZE XXS XS S M L XL XXL 3XL" at bounding box center [985, 634] width 120 height 29
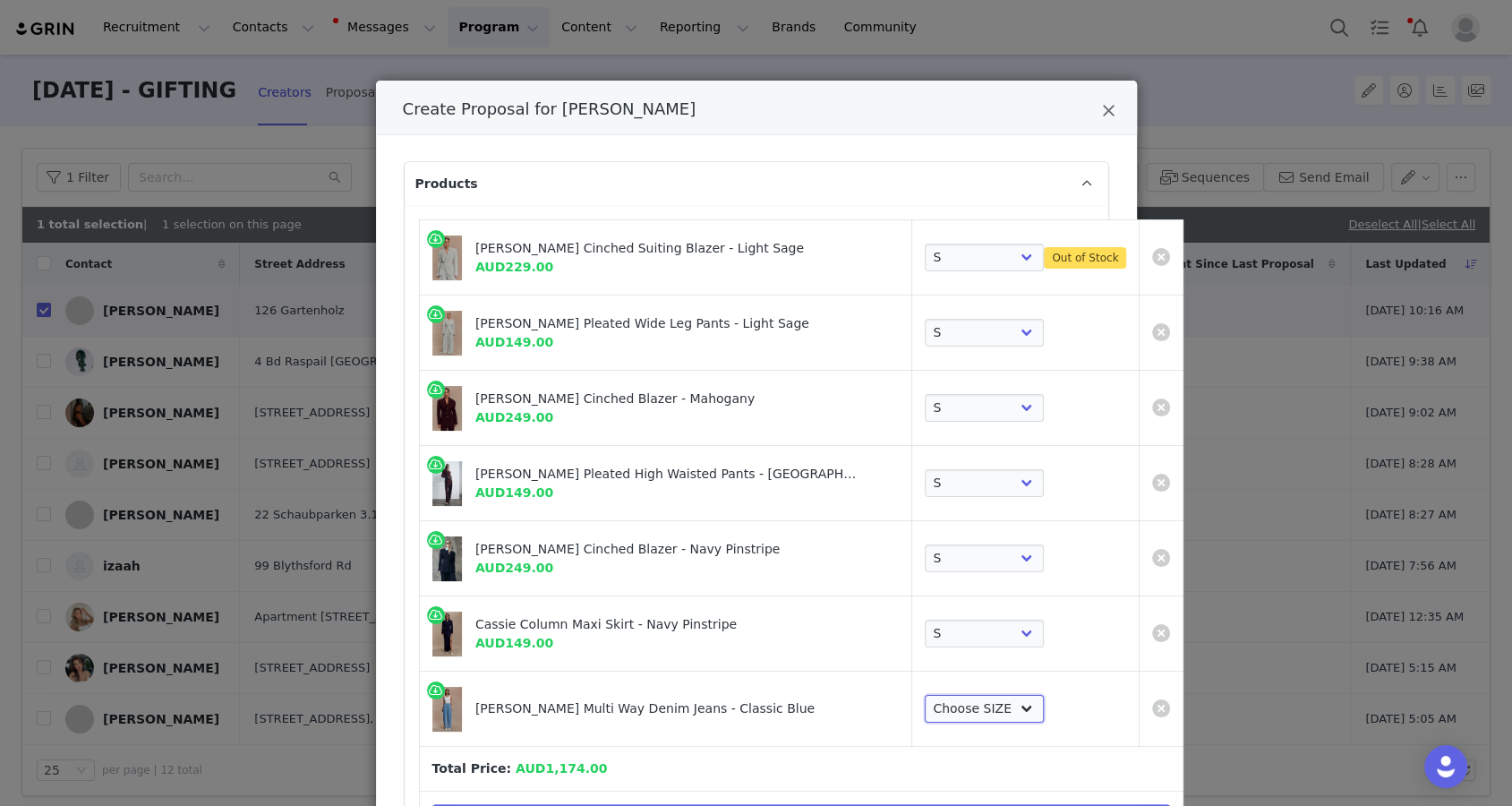
click at [925, 703] on select "Choose SIZE 22 23 24 25 26 27 28 29 30 31 32 33 34 35 36" at bounding box center [985, 709] width 120 height 29
select select "27696244"
click at [925, 695] on select "Choose SIZE 22 23 24 25 26 27 28 29 30 31 32 33 34 35 36" at bounding box center [985, 709] width 120 height 29
click at [925, 251] on select "Choose SIZE XXS XS S M L XL XXL 3XL" at bounding box center [985, 258] width 120 height 29
click at [925, 244] on select "Choose SIZE XXS XS S M L XL XXL 3XL" at bounding box center [985, 258] width 120 height 29
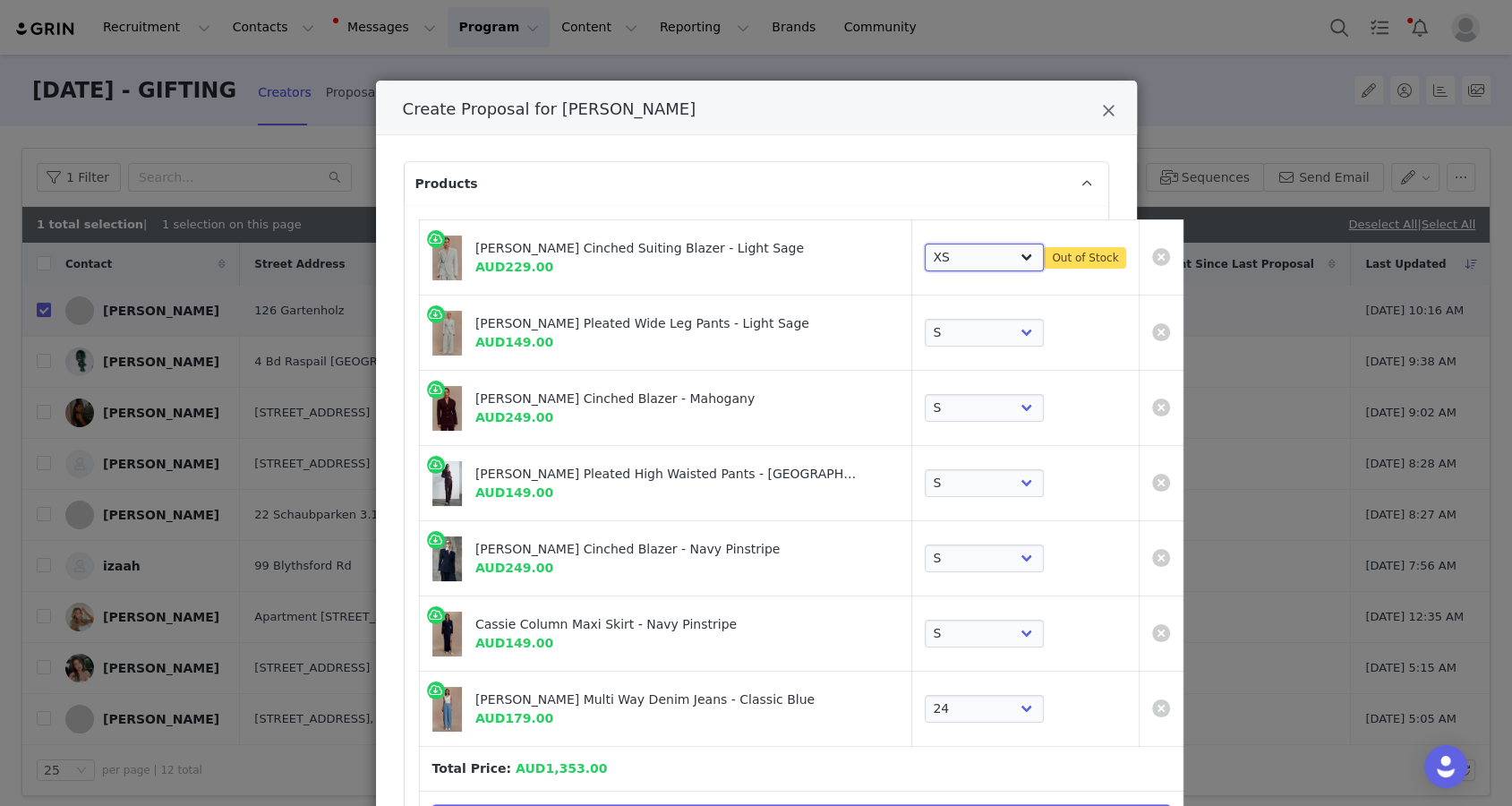
click at [925, 255] on select "Choose SIZE XXS XS S M L XL XXL 3XL" at bounding box center [985, 258] width 120 height 29
click at [925, 244] on select "Choose SIZE XXS XS S M L XL XXL 3XL" at bounding box center [985, 258] width 120 height 29
click at [925, 261] on select "Choose SIZE XXS XS S M L XL XXL 3XL" at bounding box center [985, 258] width 120 height 29
click at [925, 244] on select "Choose SIZE XXS XS S M L XL XXL 3XL" at bounding box center [985, 258] width 120 height 29
click at [925, 264] on select "Choose SIZE XXS XS S M L XL XXL 3XL" at bounding box center [985, 258] width 120 height 29
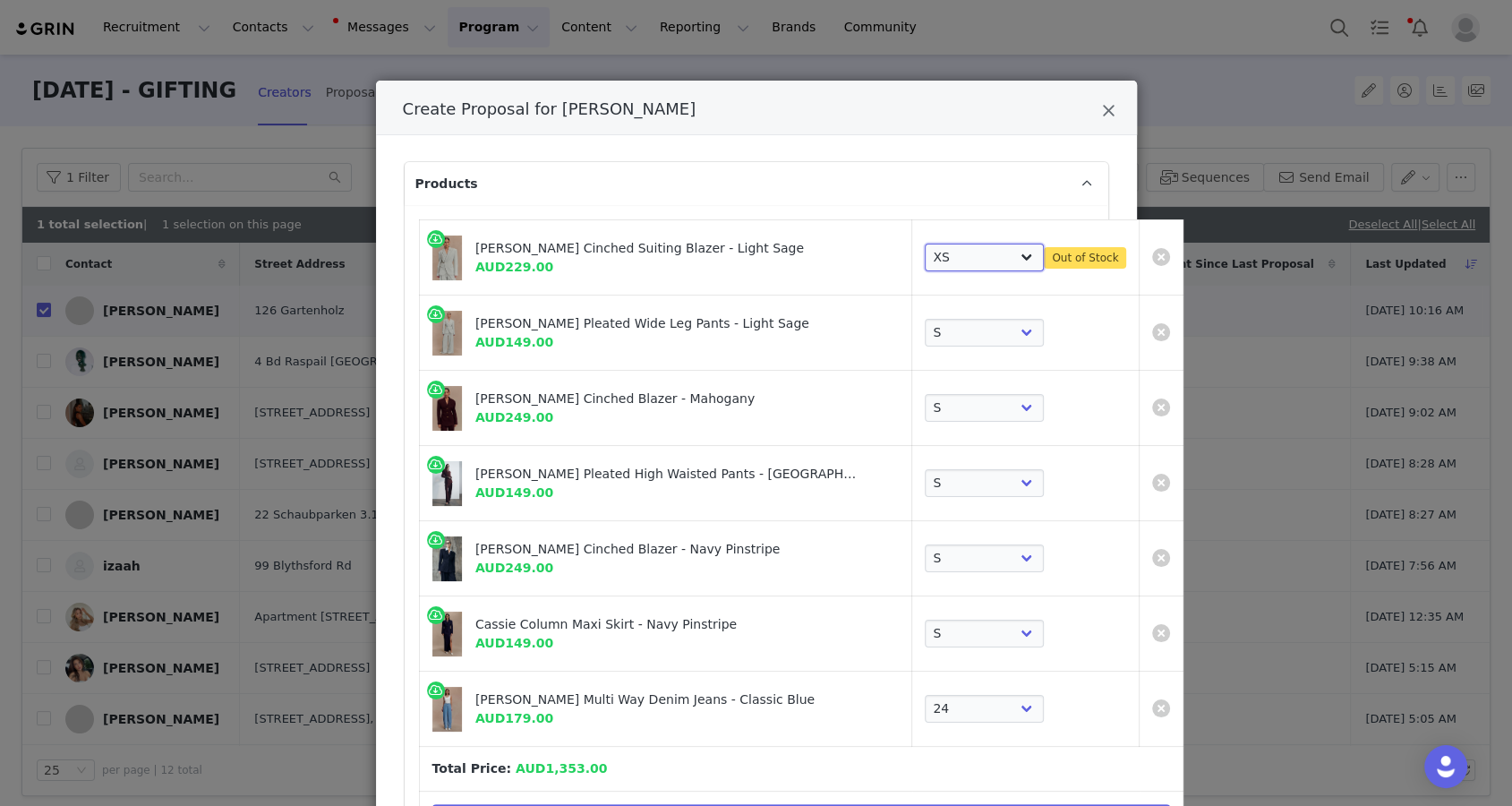
click at [925, 244] on select "Choose SIZE XXS XS S M L XL XXL 3XL" at bounding box center [985, 258] width 120 height 29
click at [925, 254] on select "Choose SIZE XXS XS S M L XL XXL 3XL" at bounding box center [985, 258] width 120 height 29
click at [925, 244] on select "Choose SIZE XXS XS S M L XL XXL 3XL" at bounding box center [985, 258] width 120 height 29
click at [1087, 253] on link "Create Proposal for Samira Safi" at bounding box center [1161, 257] width 18 height 18
select select "26477287"
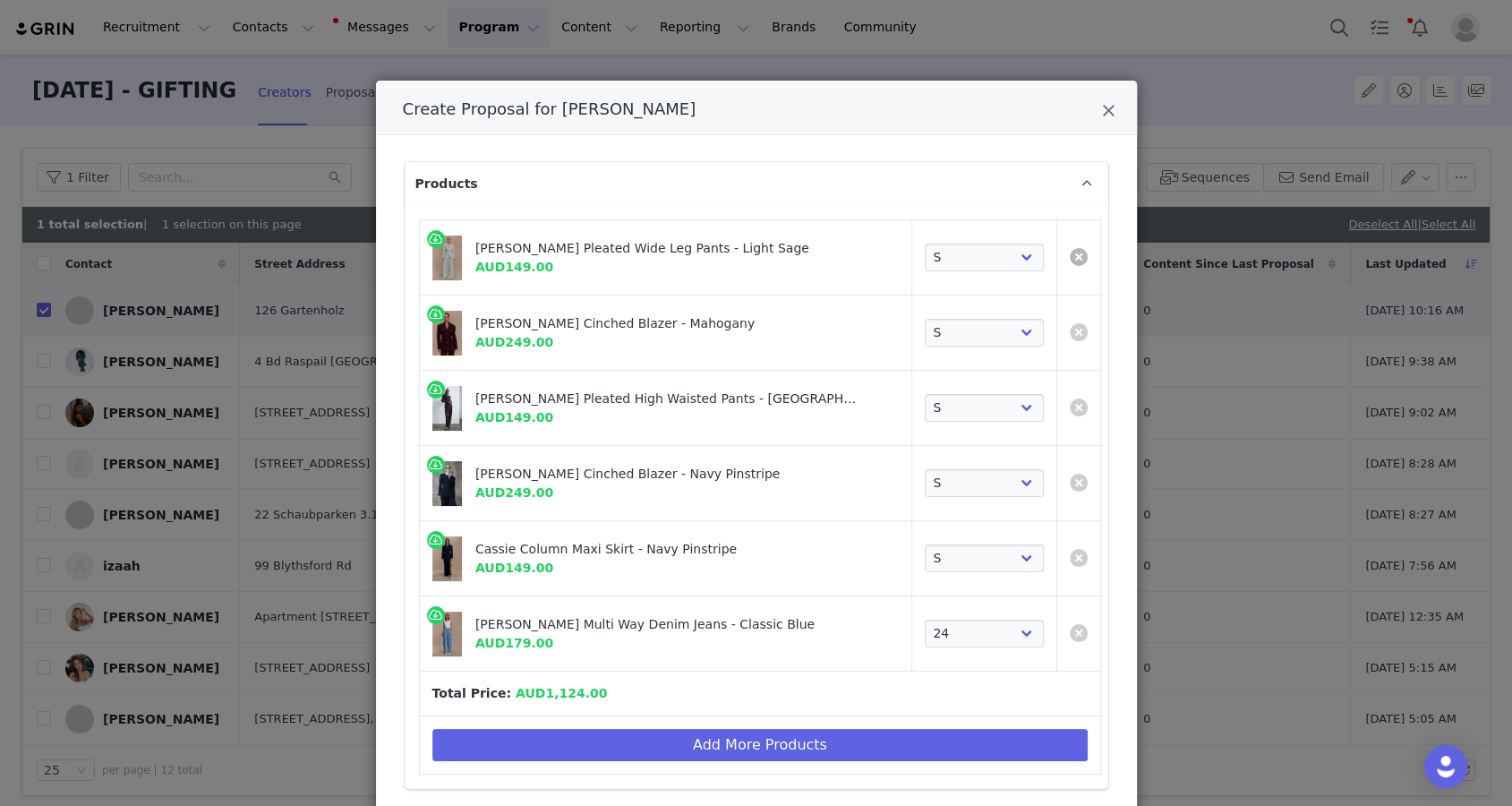
click at [1070, 253] on link "Create Proposal for Samira Safi" at bounding box center [1079, 257] width 18 height 18
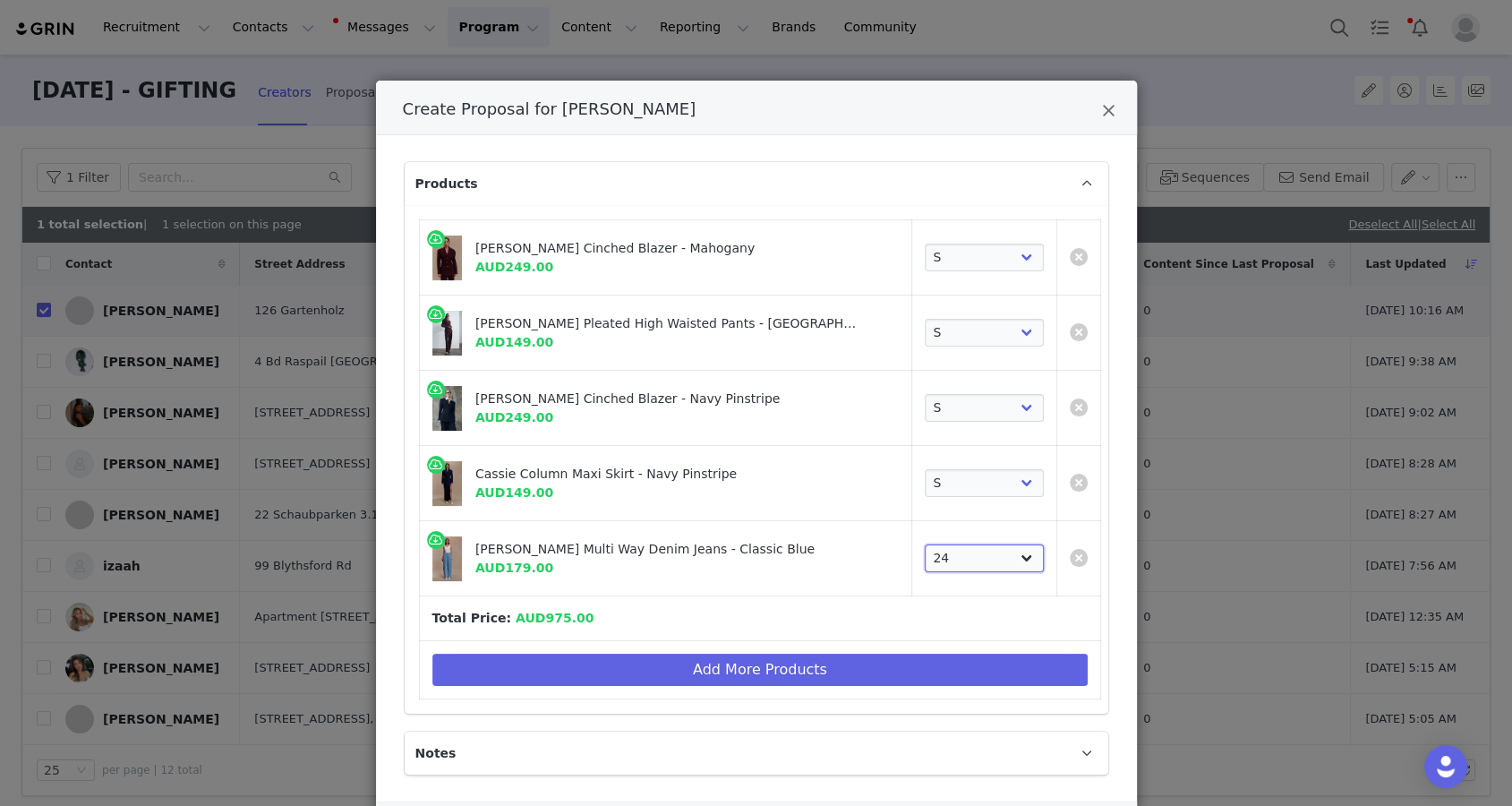
click at [940, 558] on select "Choose SIZE 22 23 24 25 26 27 28 29 30 31 32 33 34 35 36" at bounding box center [985, 559] width 120 height 29
select select "27696246"
click at [925, 545] on select "Choose SIZE 22 23 24 25 26 27 28 29 30 31 32 33 34 35 36" at bounding box center [985, 559] width 120 height 29
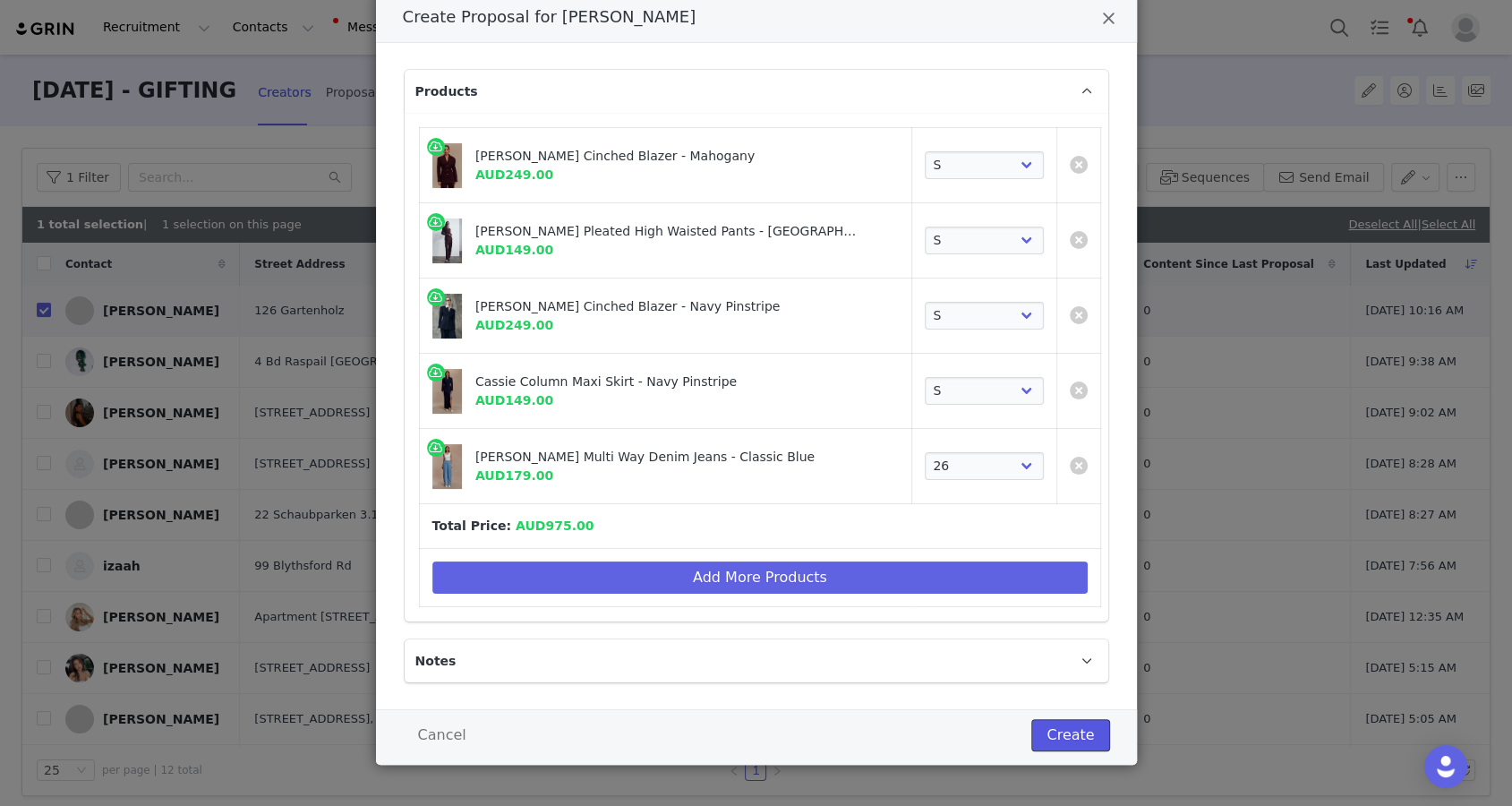
click at [1057, 735] on button "Create" at bounding box center [1071, 735] width 78 height 32
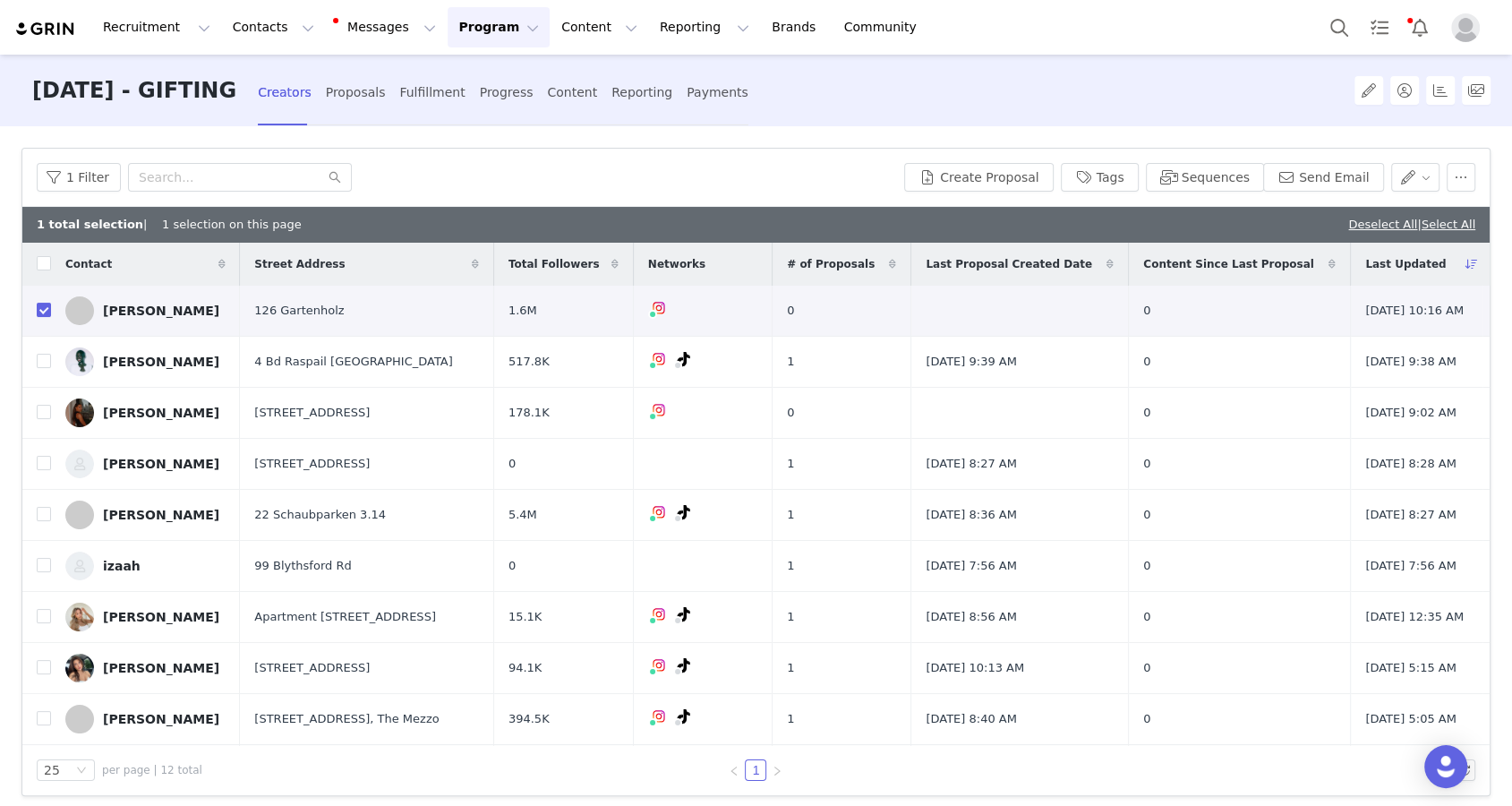
click at [413, 94] on div "Creators Proposals Fulfillment Progress Content Reporting Payments" at bounding box center [503, 93] width 491 height 48
click at [434, 94] on div "Fulfillment" at bounding box center [432, 93] width 66 height 48
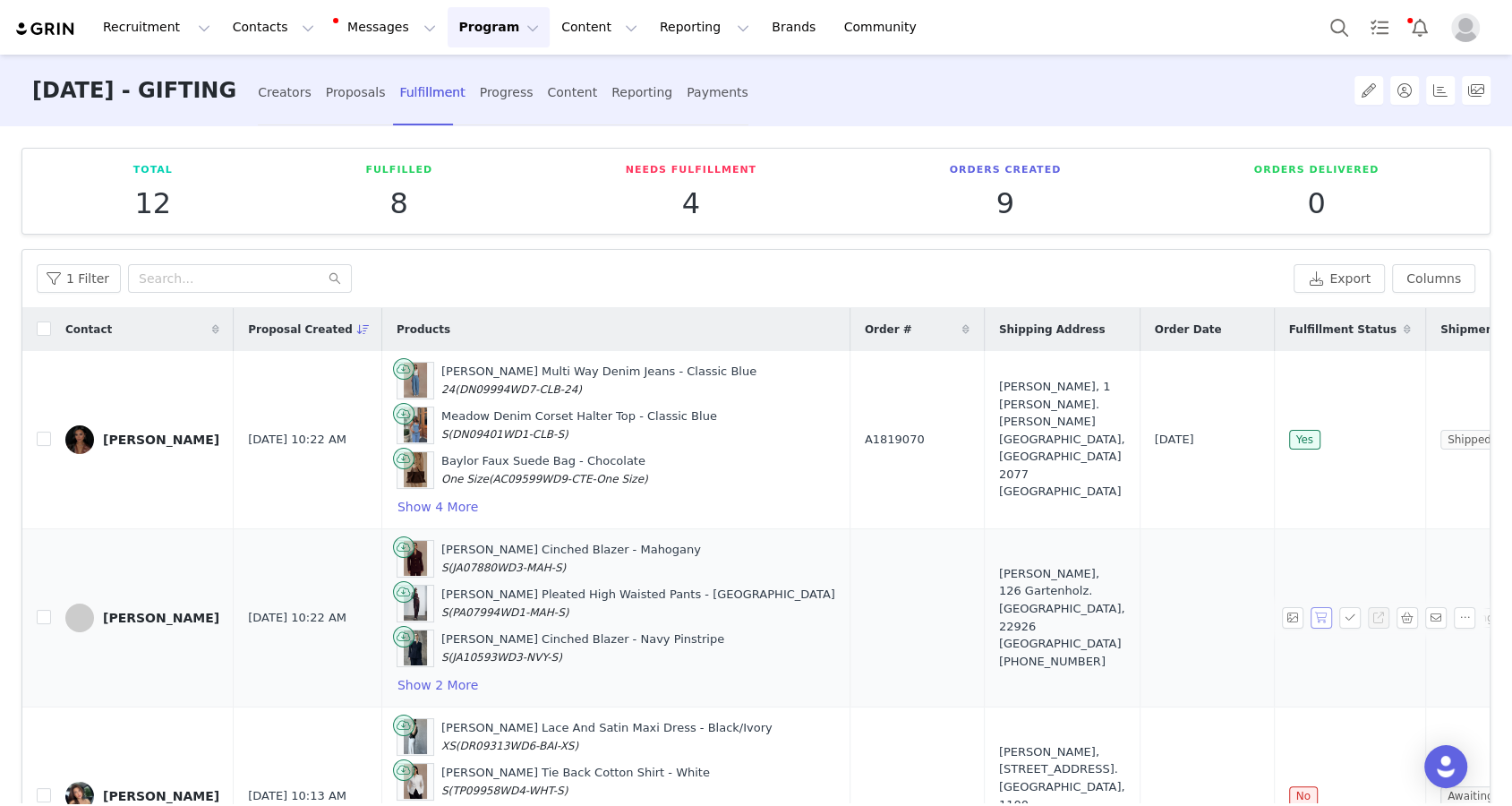
click at [1087, 608] on button "button" at bounding box center [1322, 619] width 22 height 22
click at [1087, 610] on button "button" at bounding box center [1351, 619] width 22 height 22
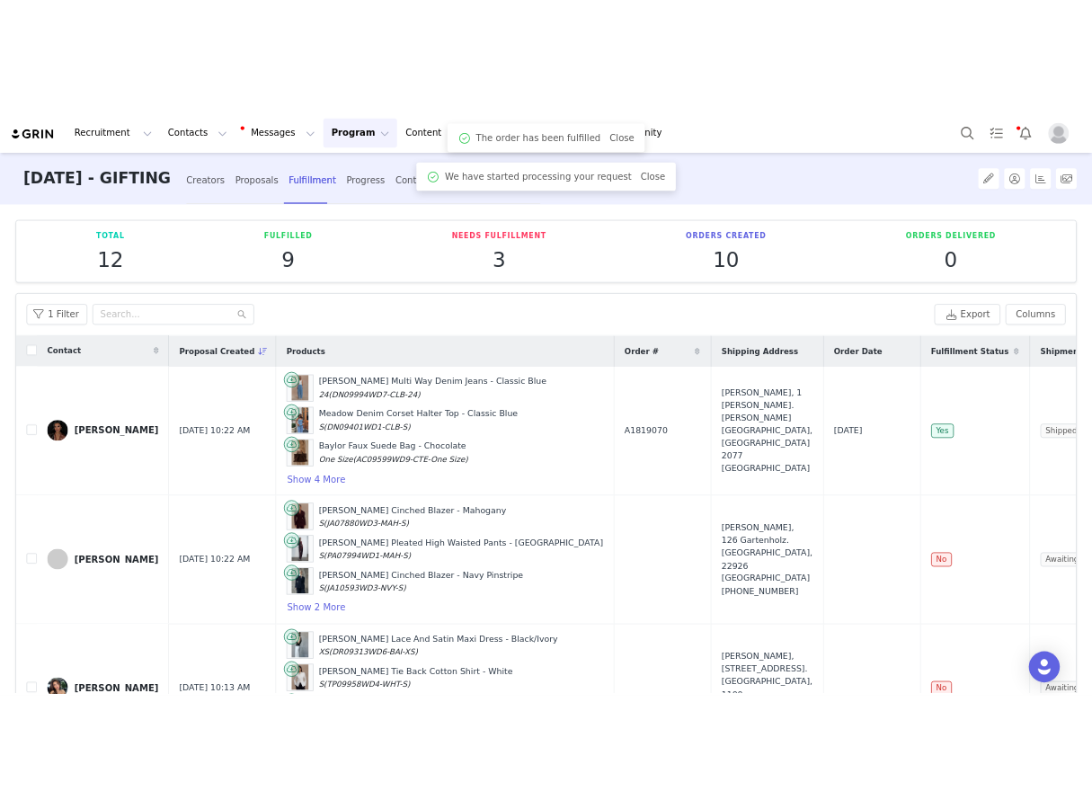
scroll to position [45, 0]
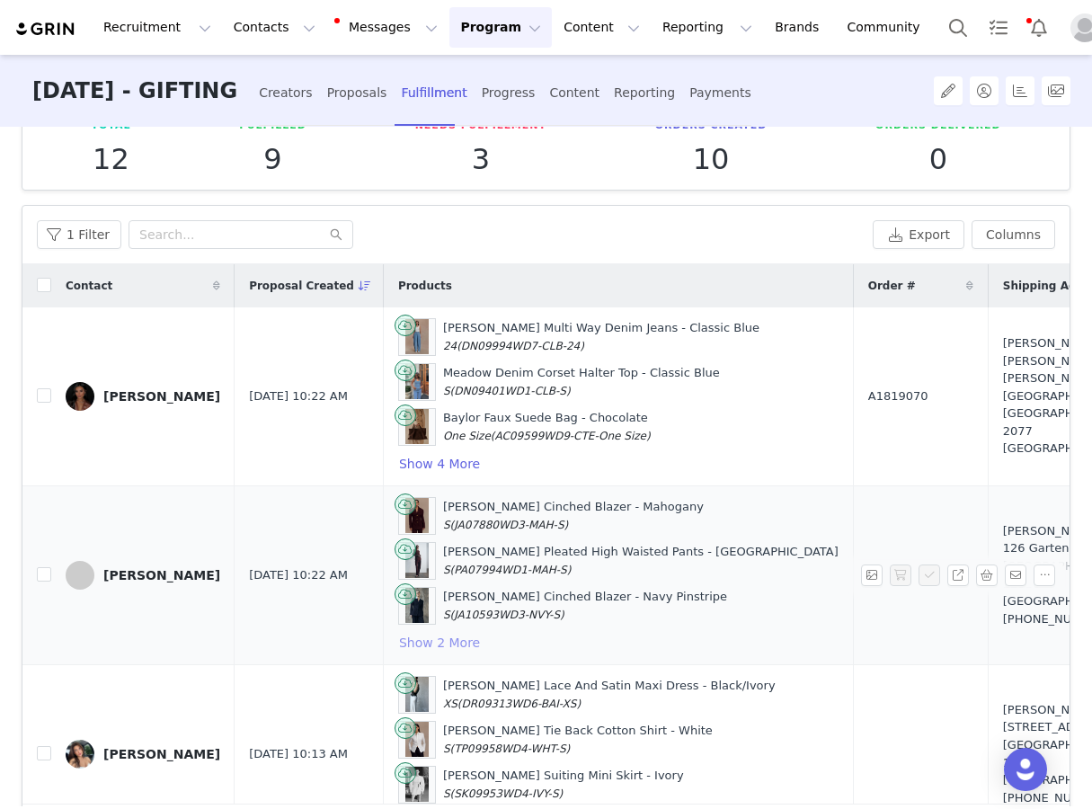
click at [423, 632] on button "Show 2 More" at bounding box center [439, 643] width 83 height 22
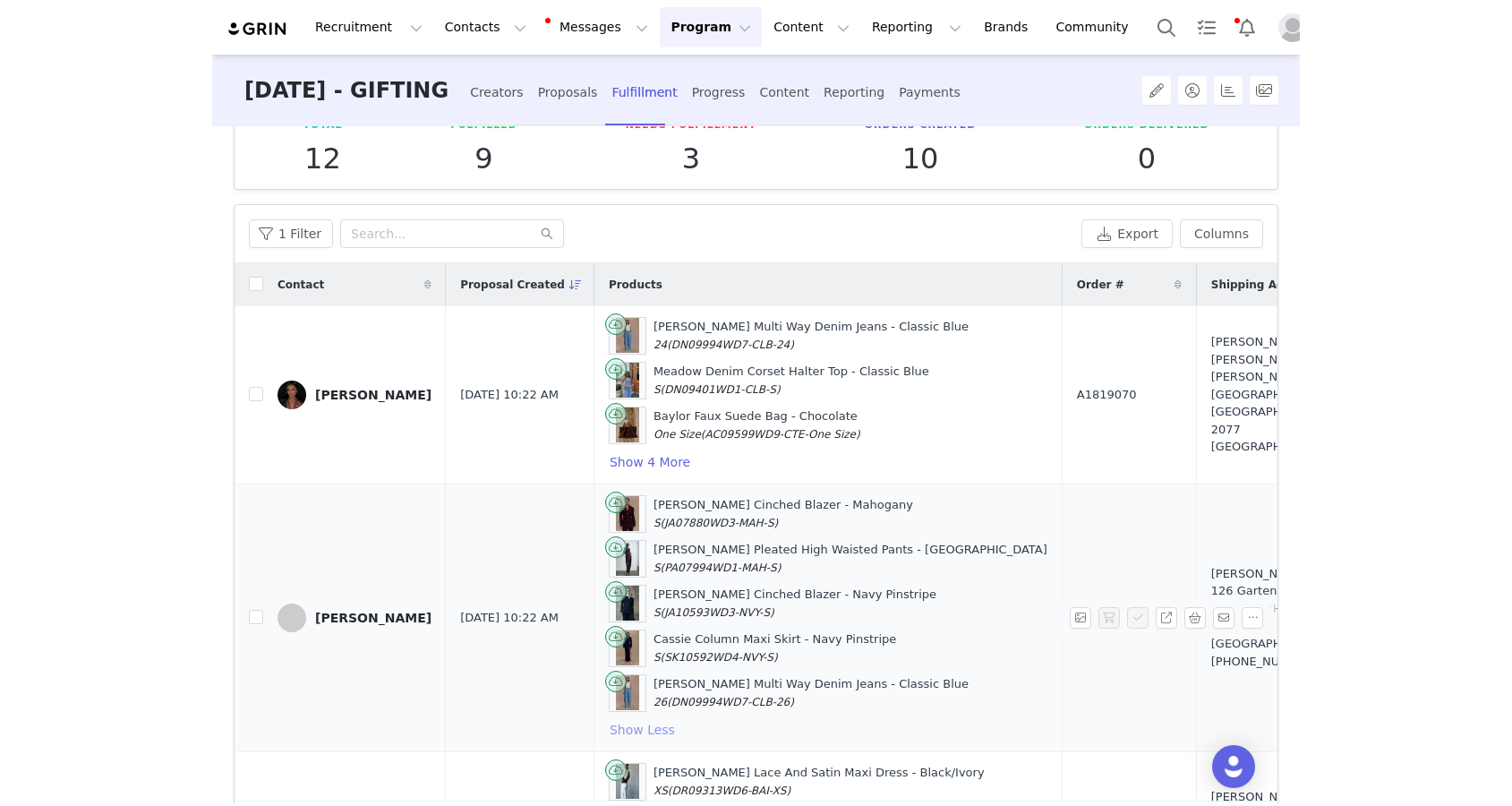
scroll to position [0, 181]
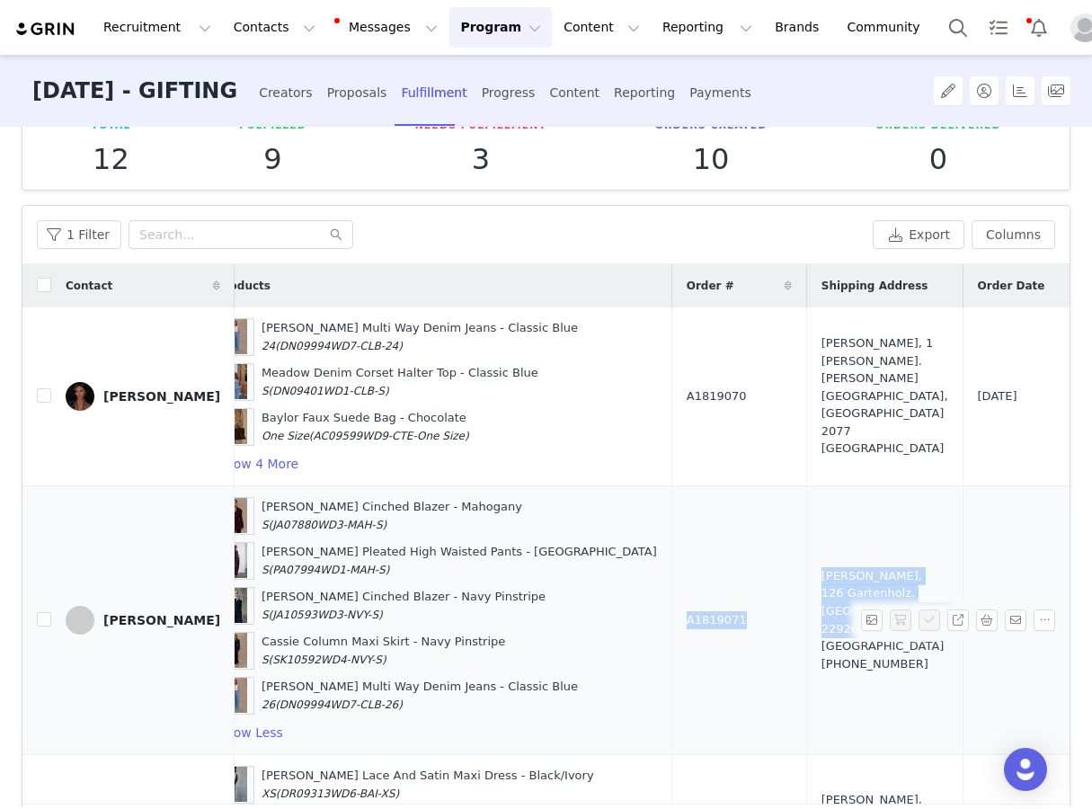
drag, startPoint x: 592, startPoint y: 612, endPoint x: 822, endPoint y: 634, distance: 231.2
click at [822, 634] on tr "Samira Safi Oct 1, 2025 10:22 AM Bellamy Cinched Blazer - Mahogany S (JA07880WD…" at bounding box center [689, 619] width 1696 height 269
copy tr "A1819071 Samira Safi, 126 Gartenholz. Ahrensburg, 22926 Germany"
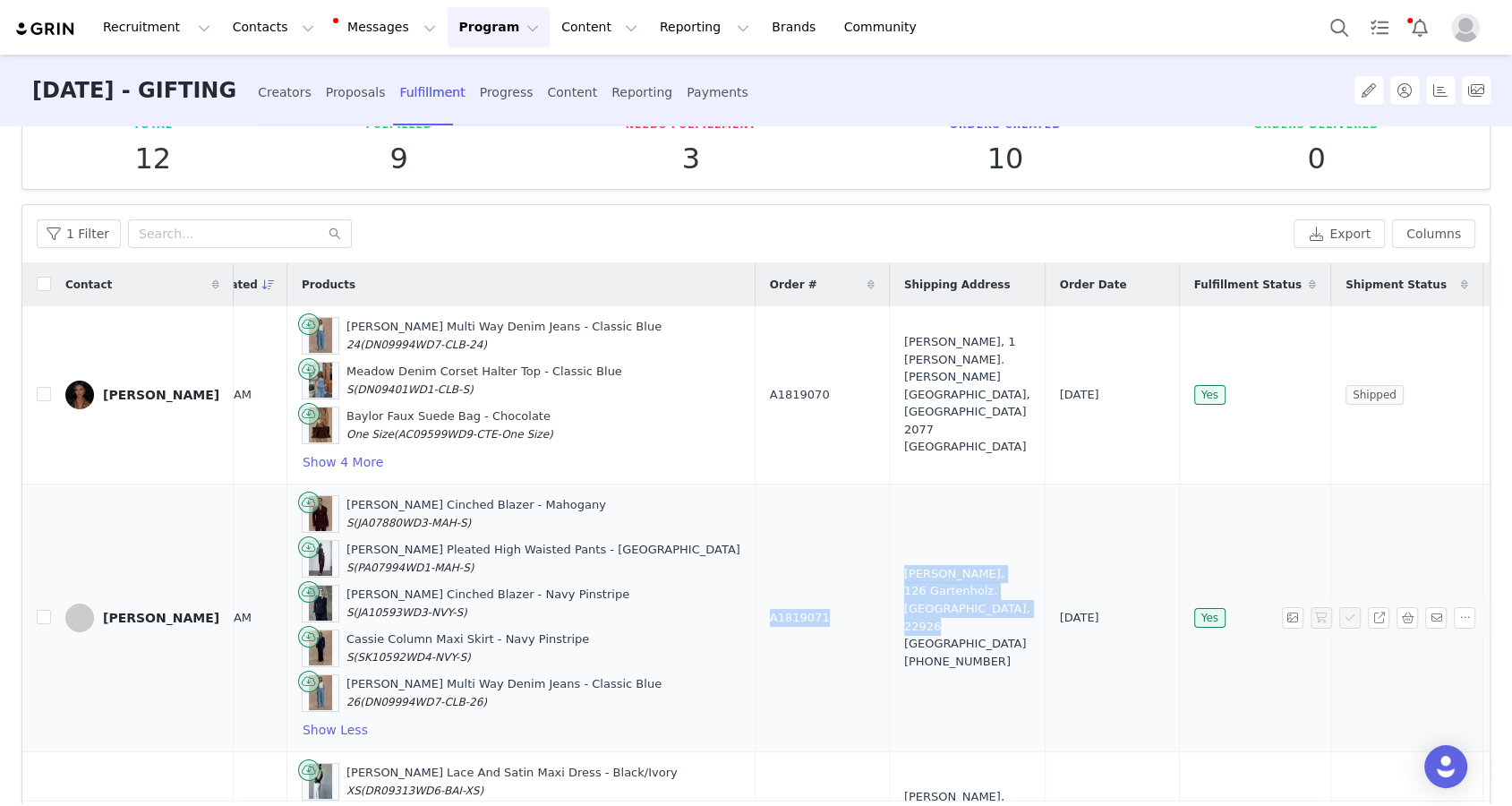
scroll to position [0, 0]
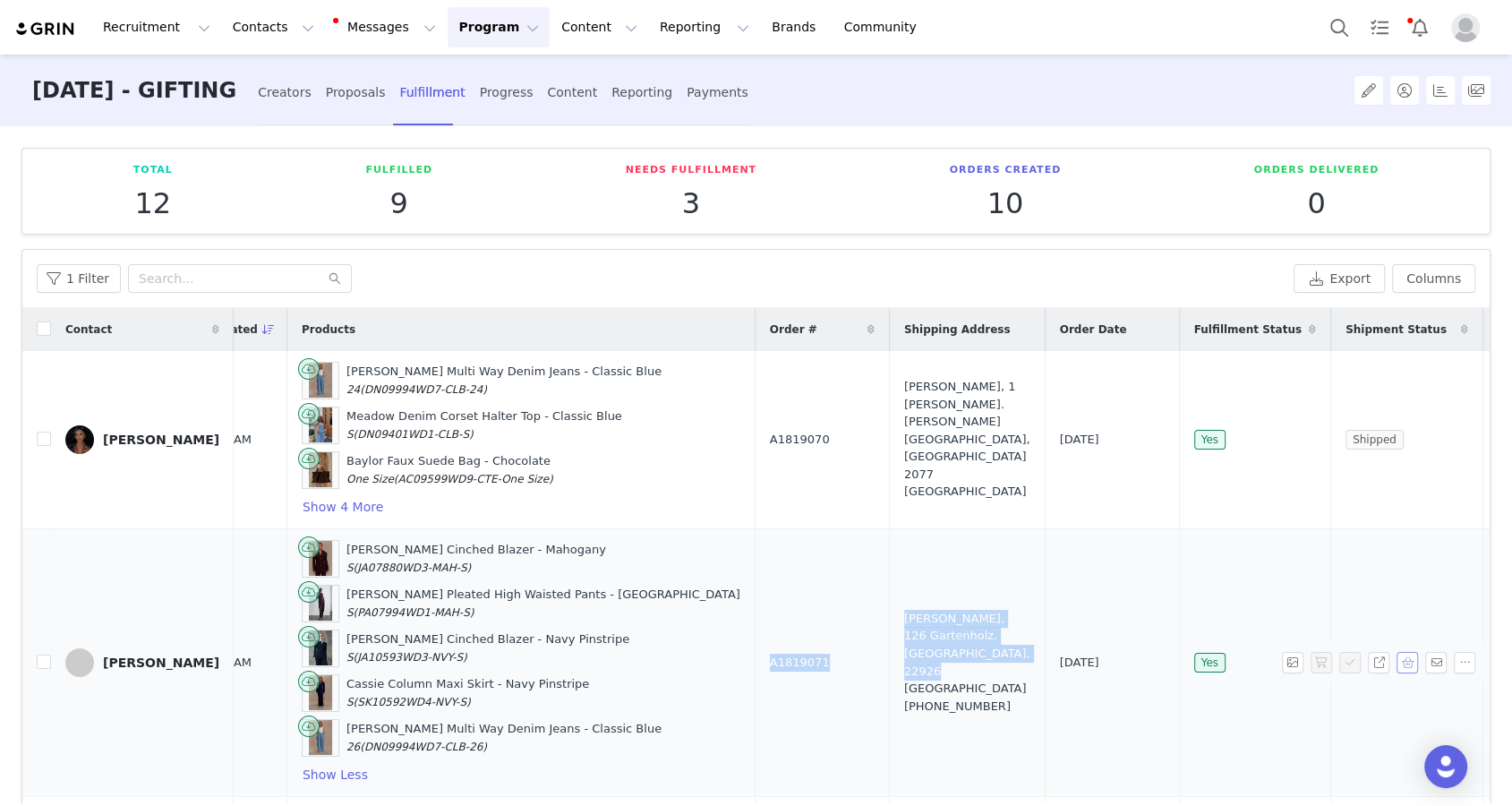
click at [1087, 660] on button "button" at bounding box center [1407, 663] width 22 height 22
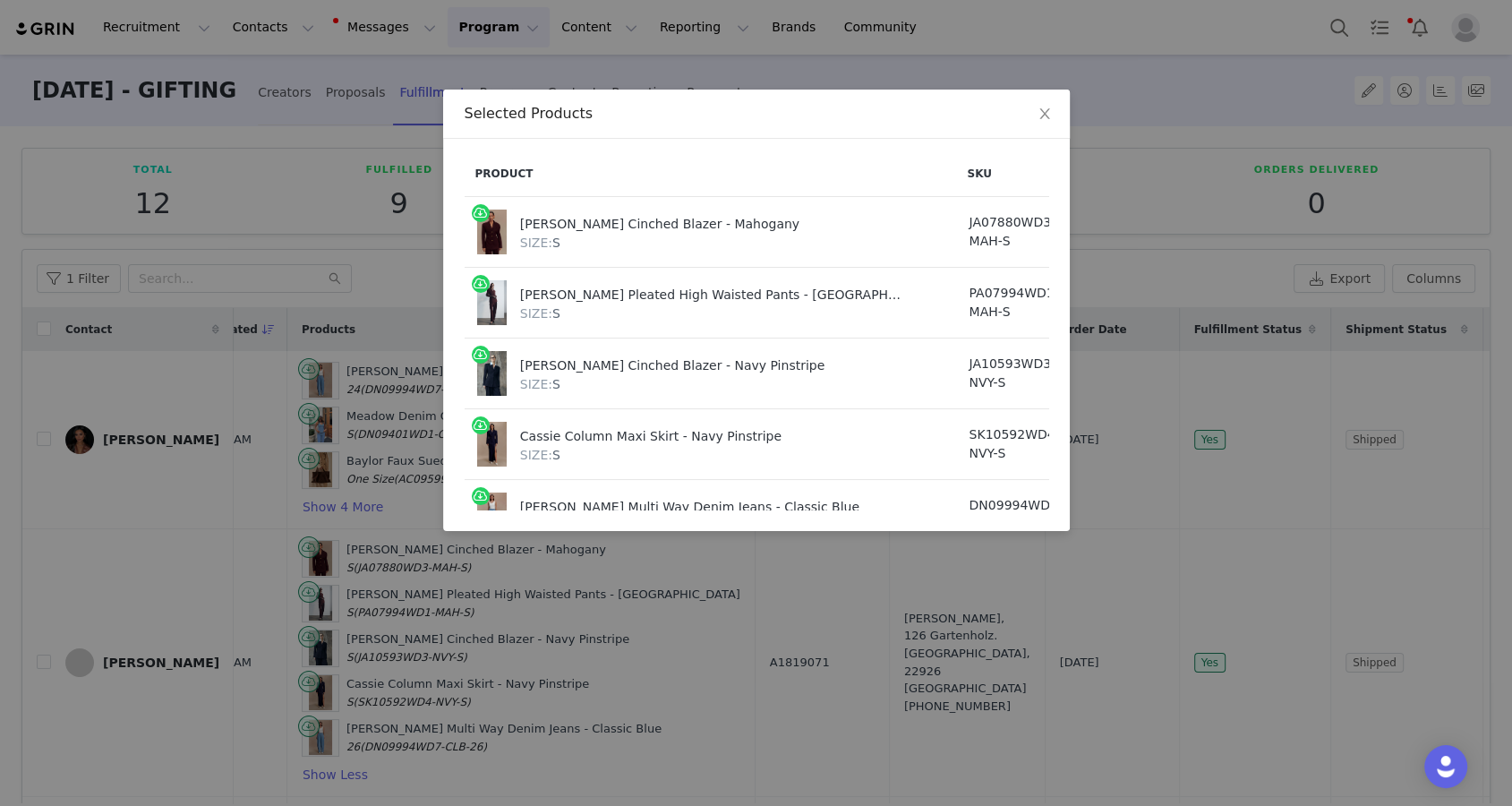
drag, startPoint x: 980, startPoint y: 228, endPoint x: 1024, endPoint y: 234, distance: 44.4
click at [1076, 234] on td "AUD55.14" at bounding box center [1128, 232] width 105 height 71
copy span "55.14"
drag, startPoint x: 986, startPoint y: 303, endPoint x: 1024, endPoint y: 302, distance: 38.0
click at [1076, 303] on td "AUD28.43" at bounding box center [1128, 303] width 105 height 71
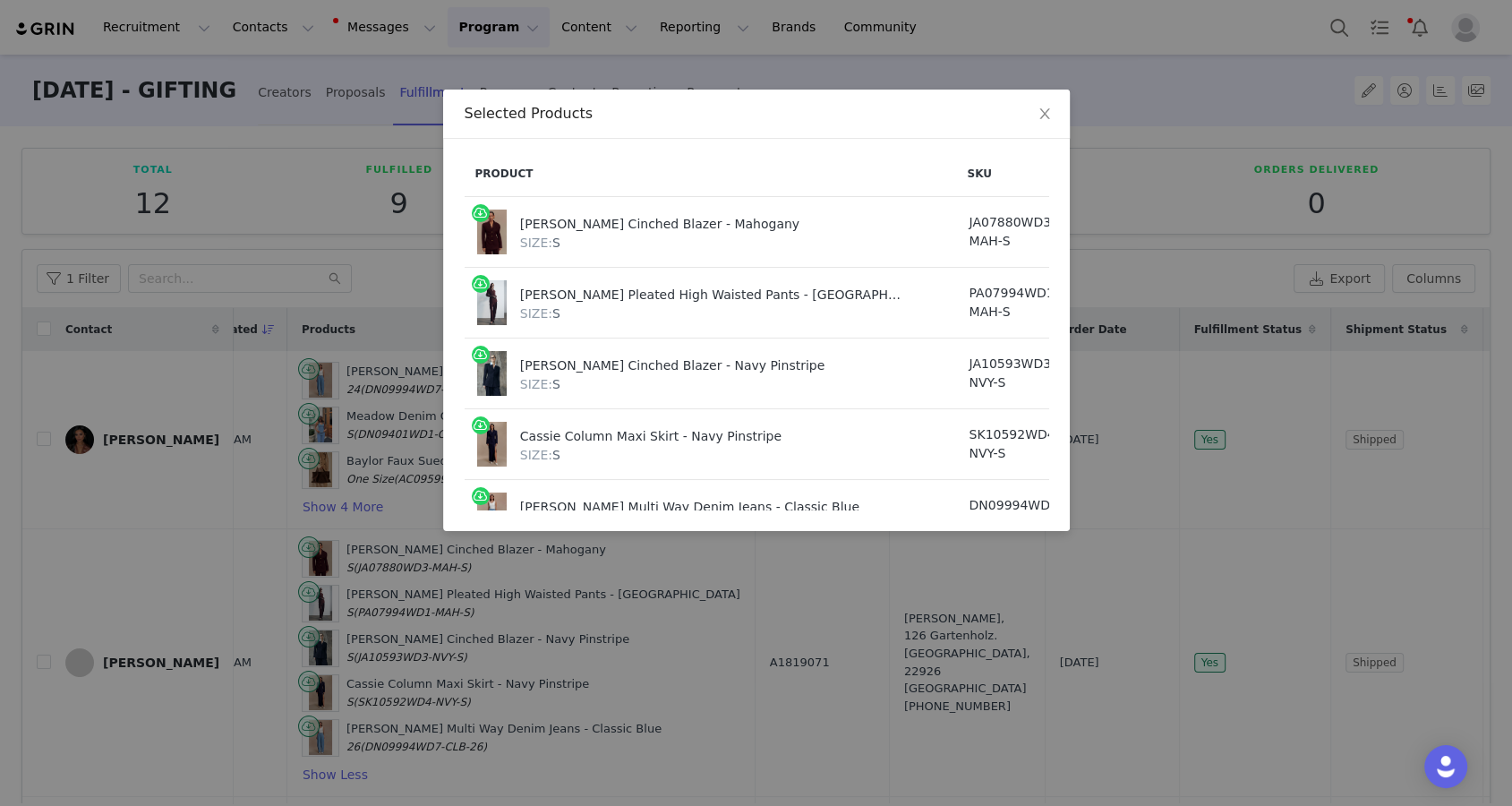
drag, startPoint x: 1024, startPoint y: 302, endPoint x: 981, endPoint y: 296, distance: 43.4
click at [1076, 296] on td "AUD28.43" at bounding box center [1128, 303] width 105 height 71
copy span "28.43"
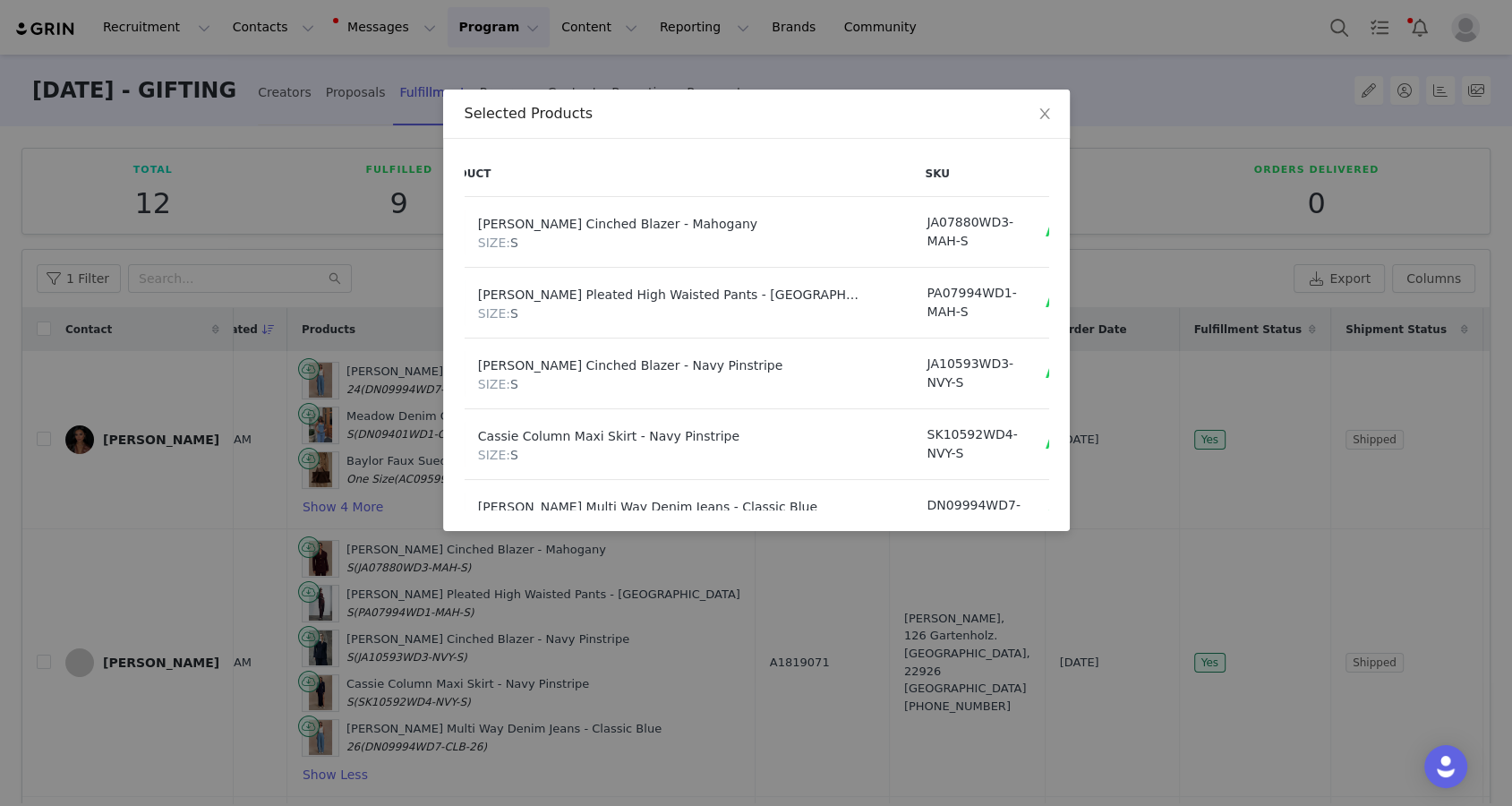
scroll to position [0, 95]
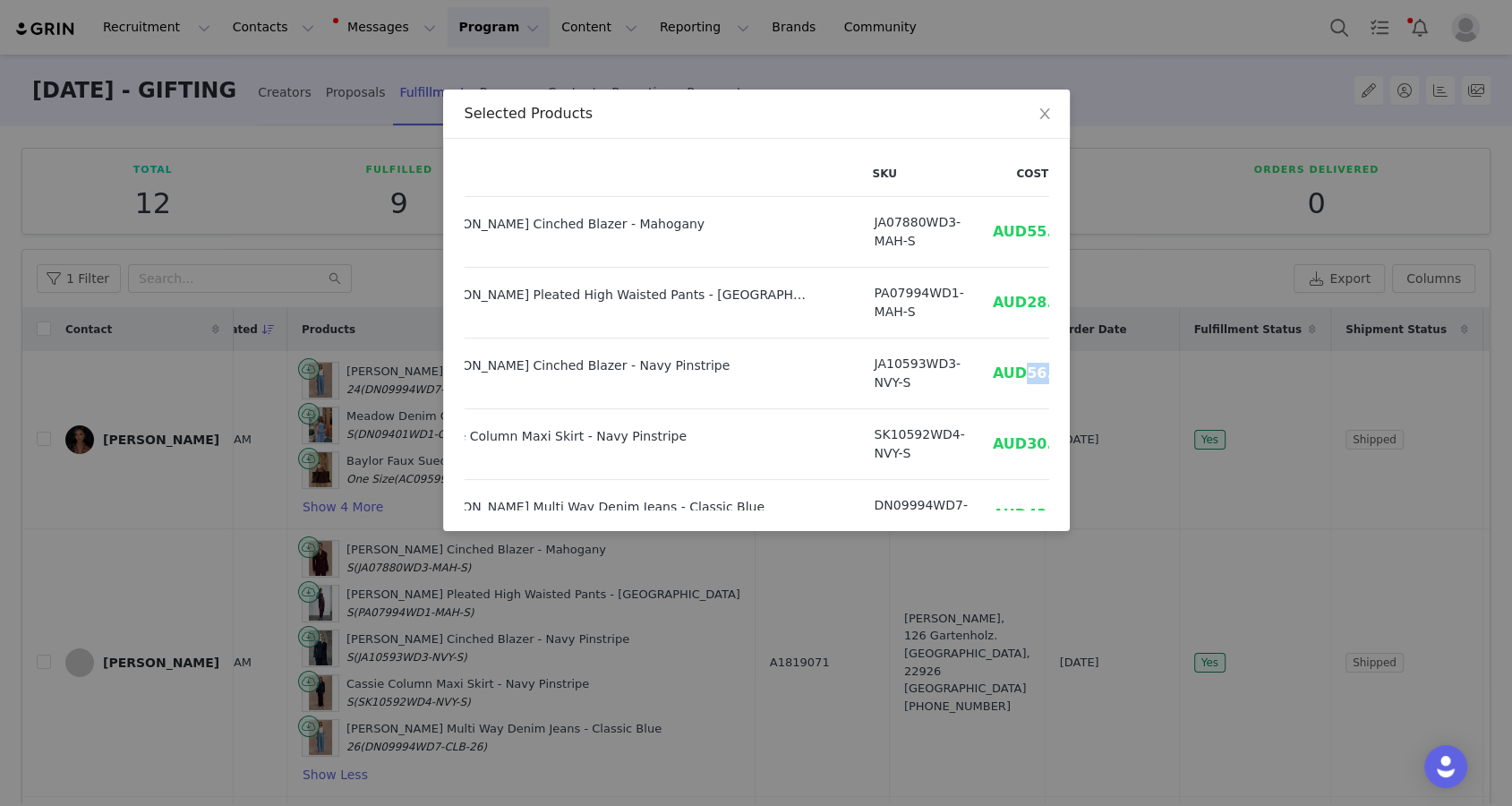
drag, startPoint x: 979, startPoint y: 372, endPoint x: 934, endPoint y: 370, distance: 45.0
click at [980, 371] on td "AUD56.89" at bounding box center [1032, 374] width 105 height 71
copy span "56.89"
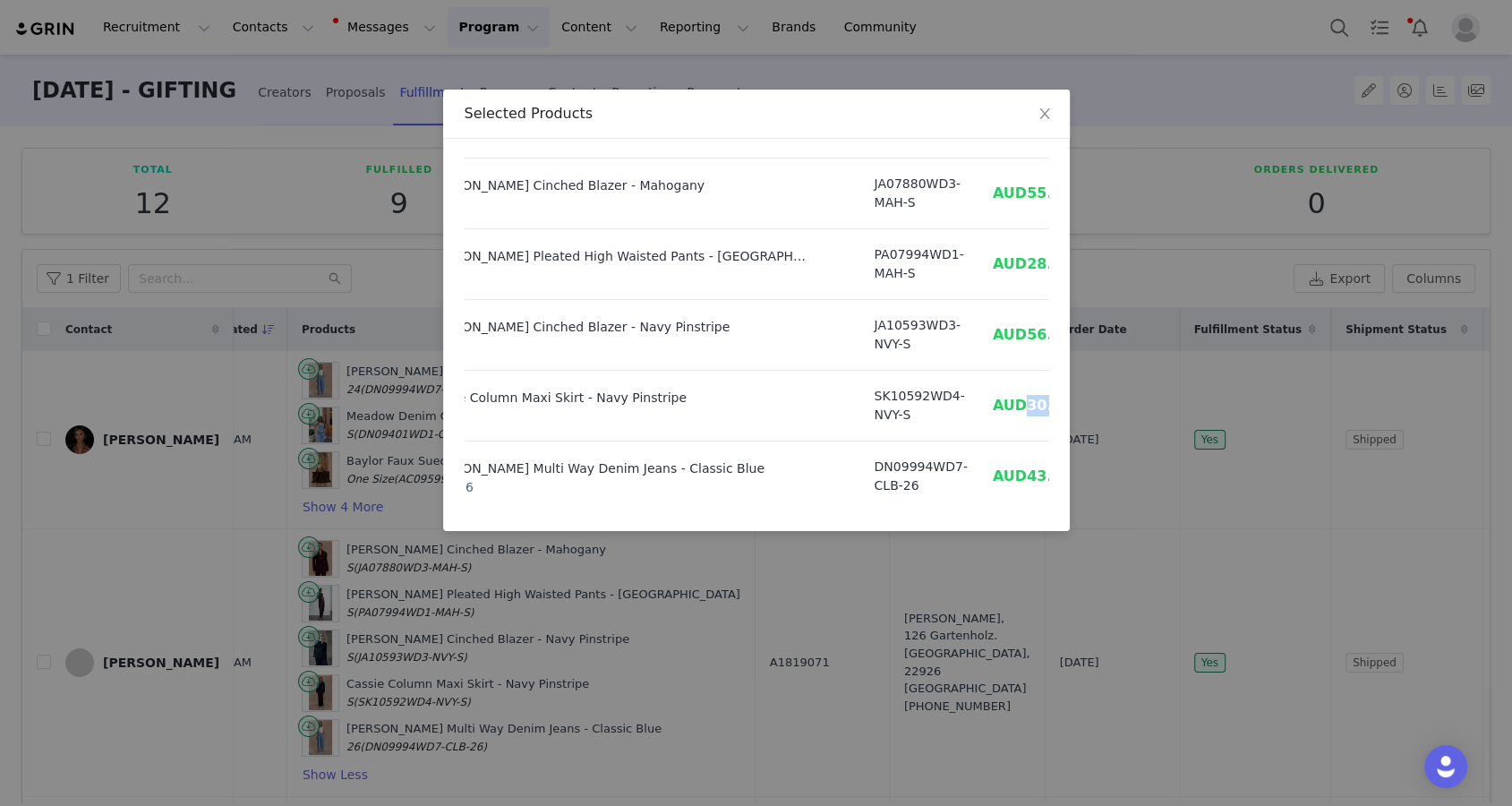
drag, startPoint x: 886, startPoint y: 400, endPoint x: 936, endPoint y: 400, distance: 50.0
click at [980, 400] on td "AUD30.22" at bounding box center [1032, 405] width 105 height 71
copy span "30.22"
drag, startPoint x: 885, startPoint y: 474, endPoint x: 925, endPoint y: 474, distance: 40.0
click at [993, 474] on span "AUD43.47" at bounding box center [1033, 475] width 80 height 17
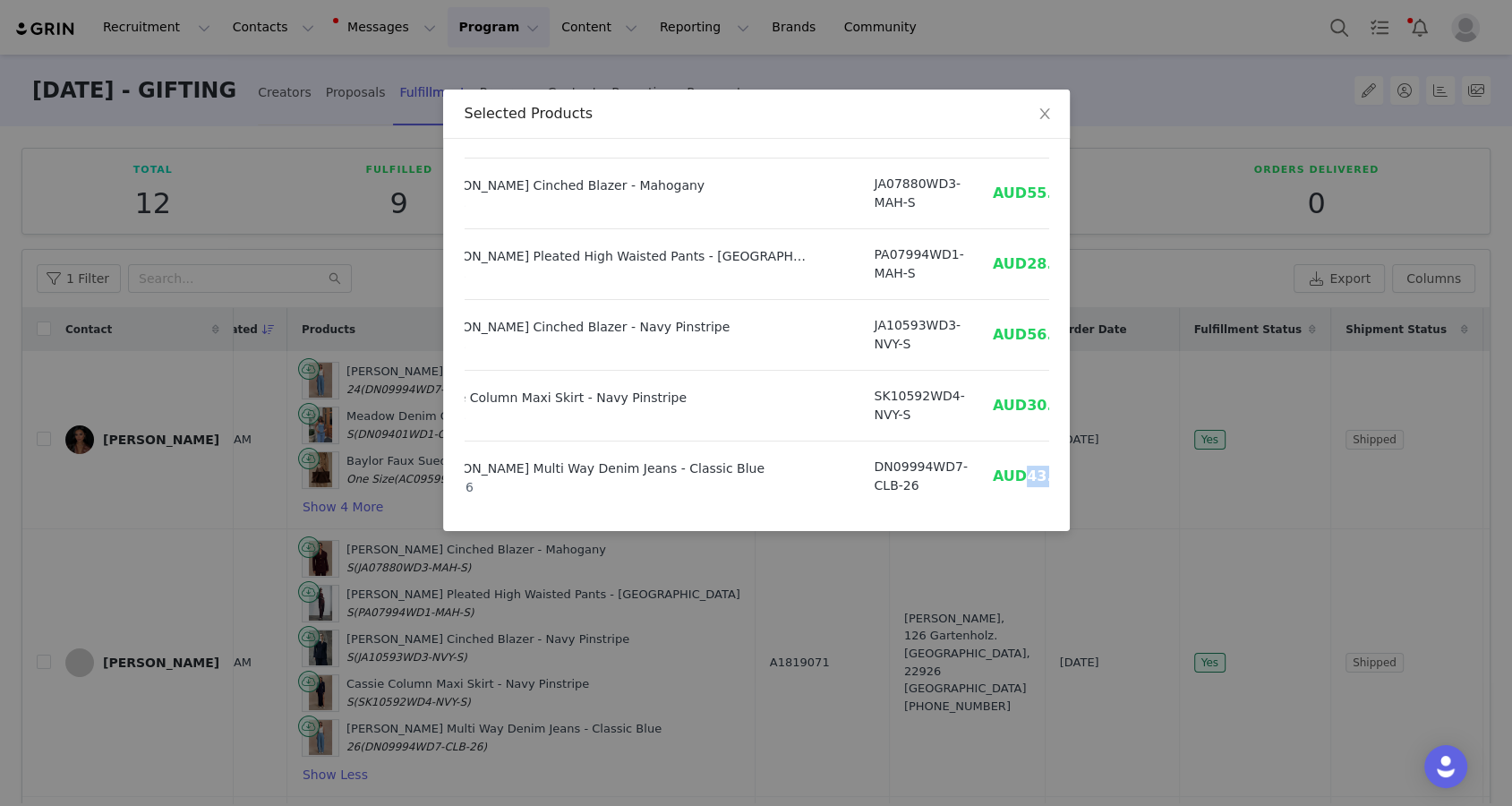
copy span "43.47"
click at [800, 689] on div "Selected Products Product SKU Cost Price Bellamy Cinched Blazer - Mahogany SIZE…" at bounding box center [756, 403] width 1512 height 806
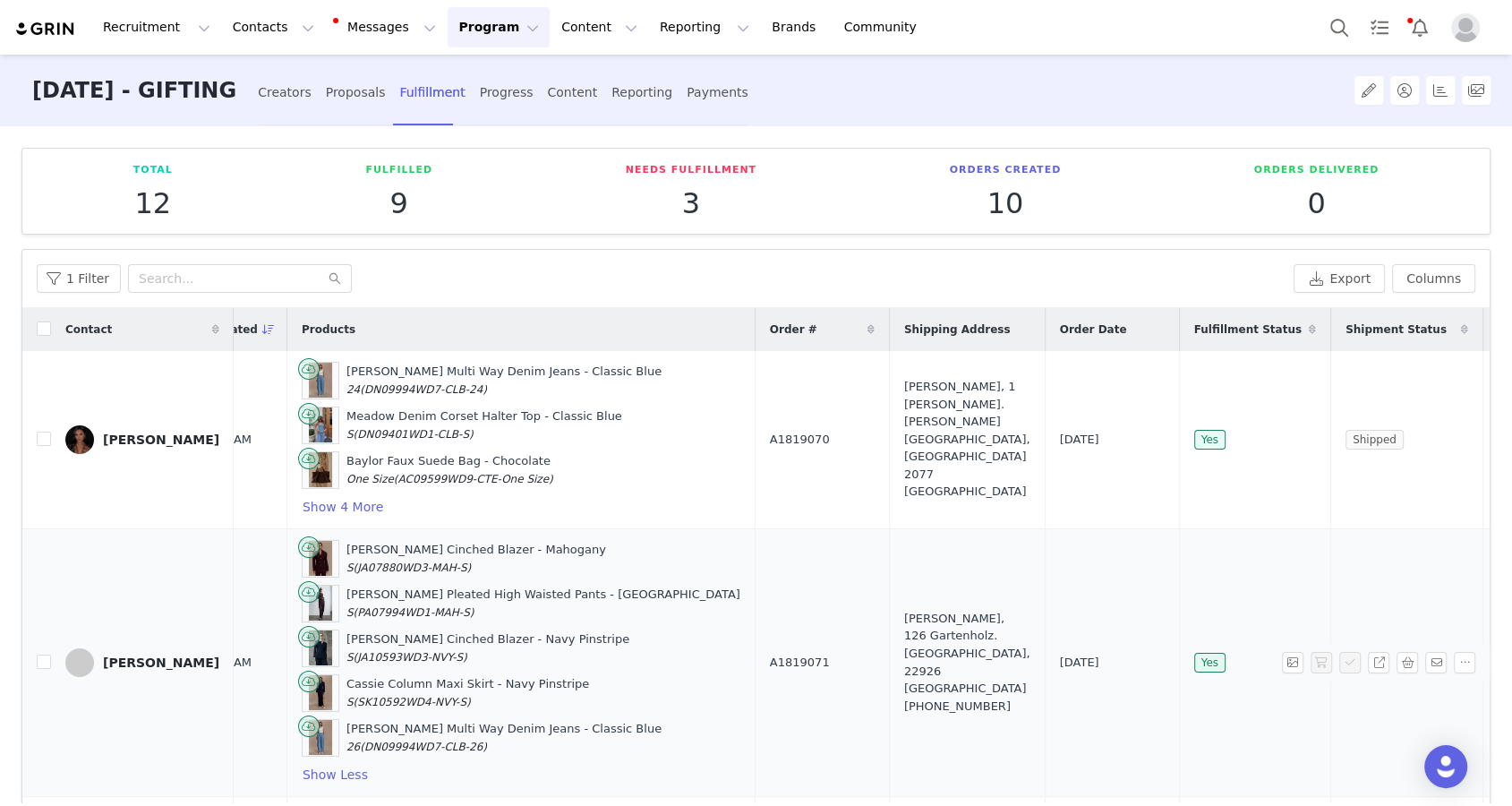
click at [755, 635] on td "A1819071" at bounding box center [822, 662] width 134 height 268
click at [770, 658] on span "A1819071" at bounding box center [800, 663] width 60 height 18
copy span "A1819071"
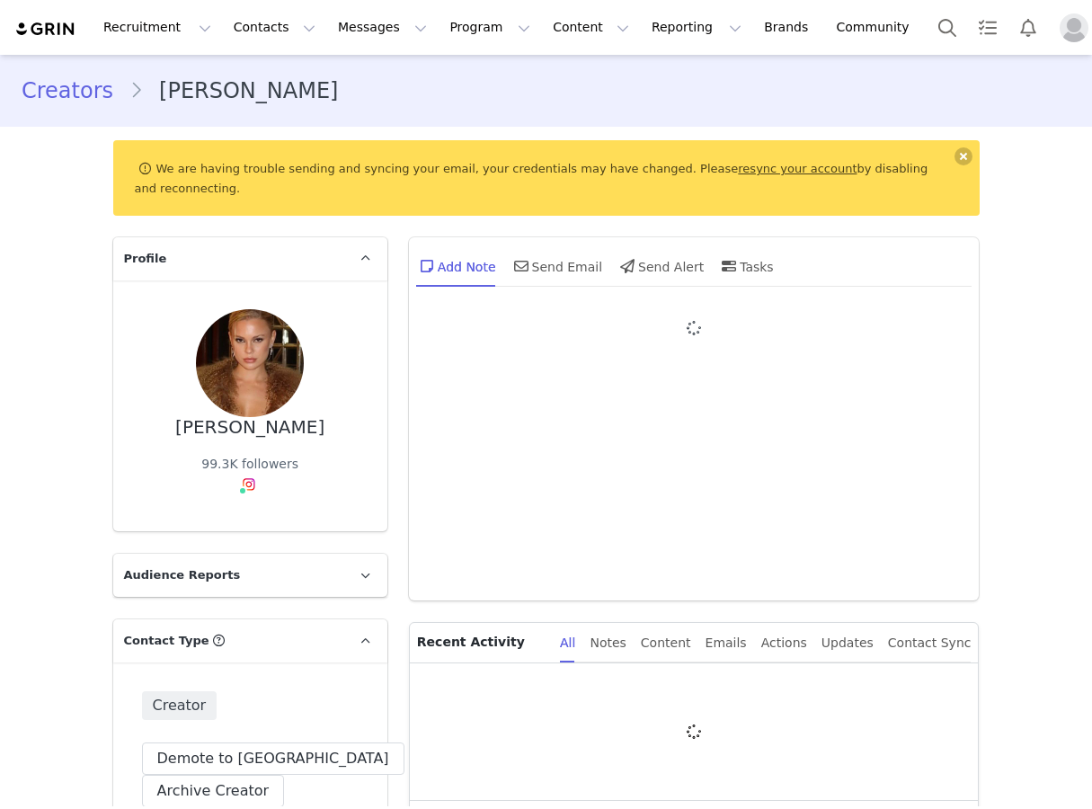
type input "+1 ([GEOGRAPHIC_DATA])"
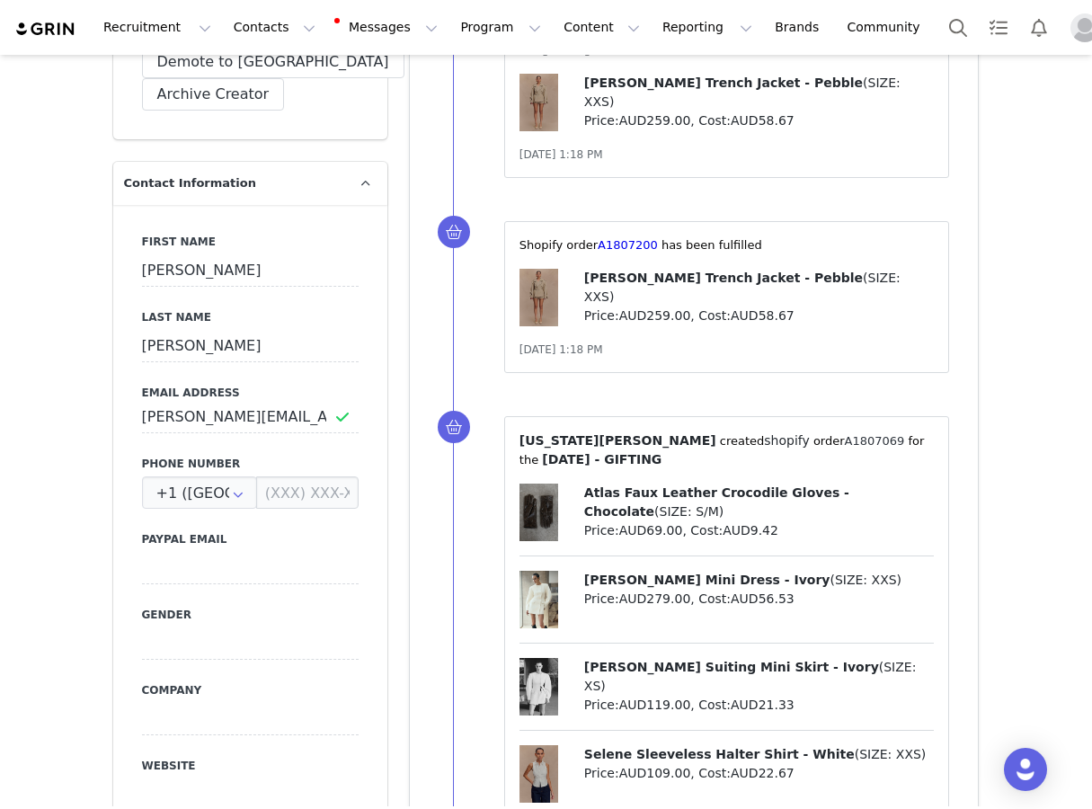
scroll to position [577, 0]
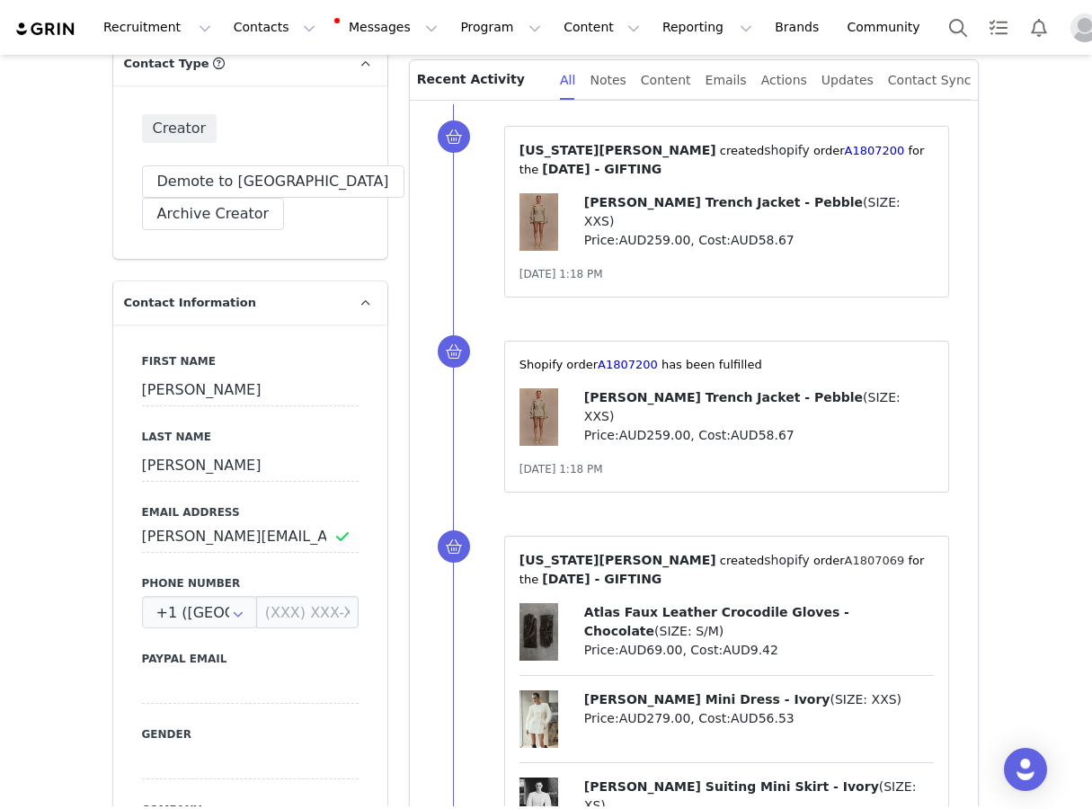
click at [845, 554] on link "A1807069" at bounding box center [875, 560] width 60 height 13
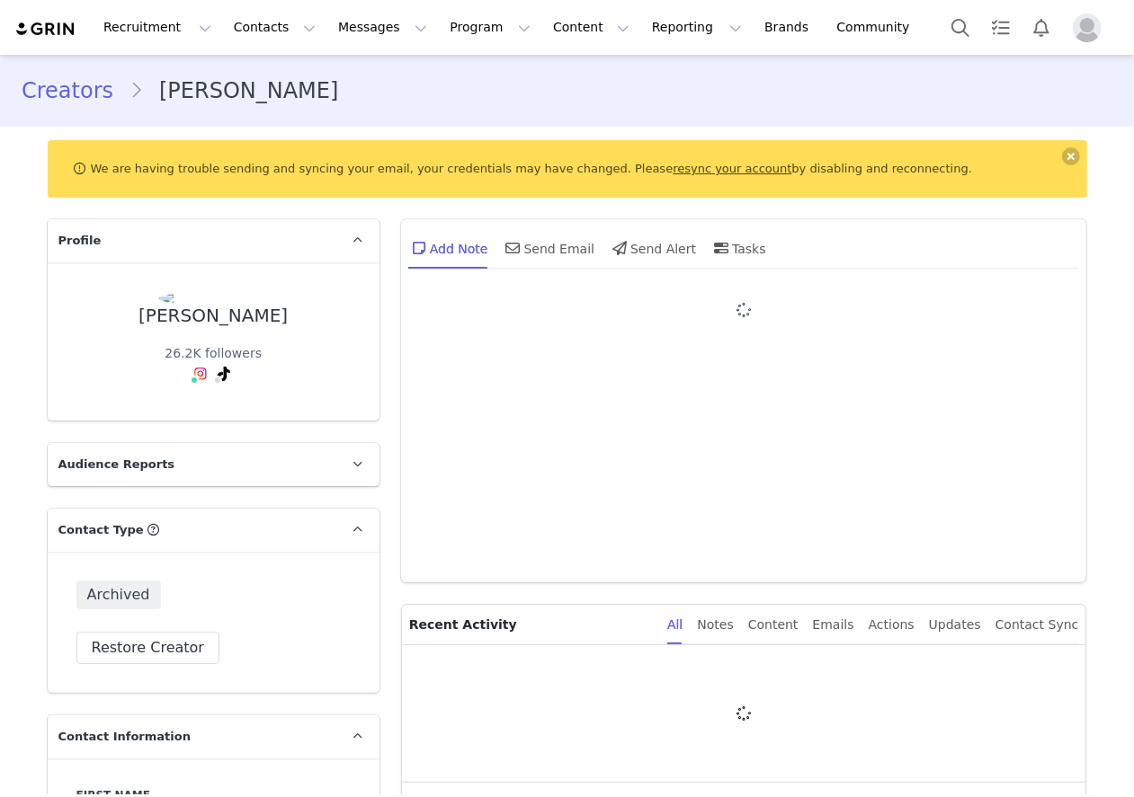
type input "+1 ([GEOGRAPHIC_DATA])"
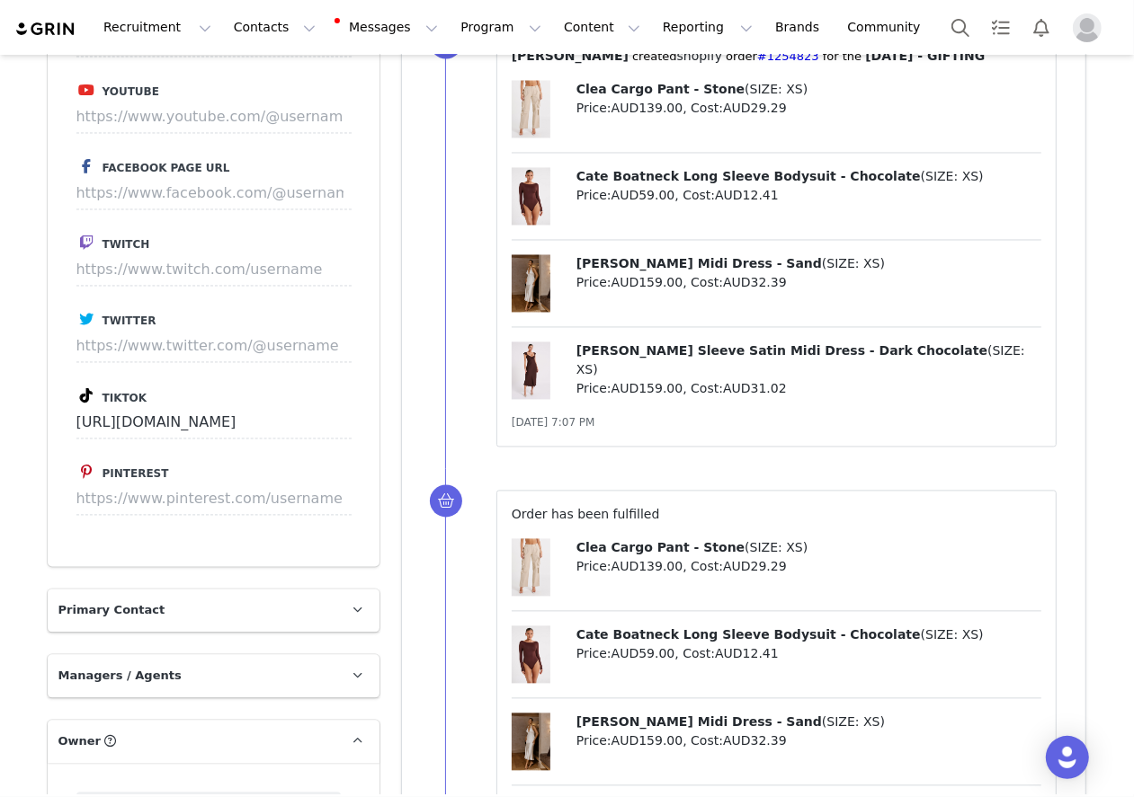
scroll to position [2569, 0]
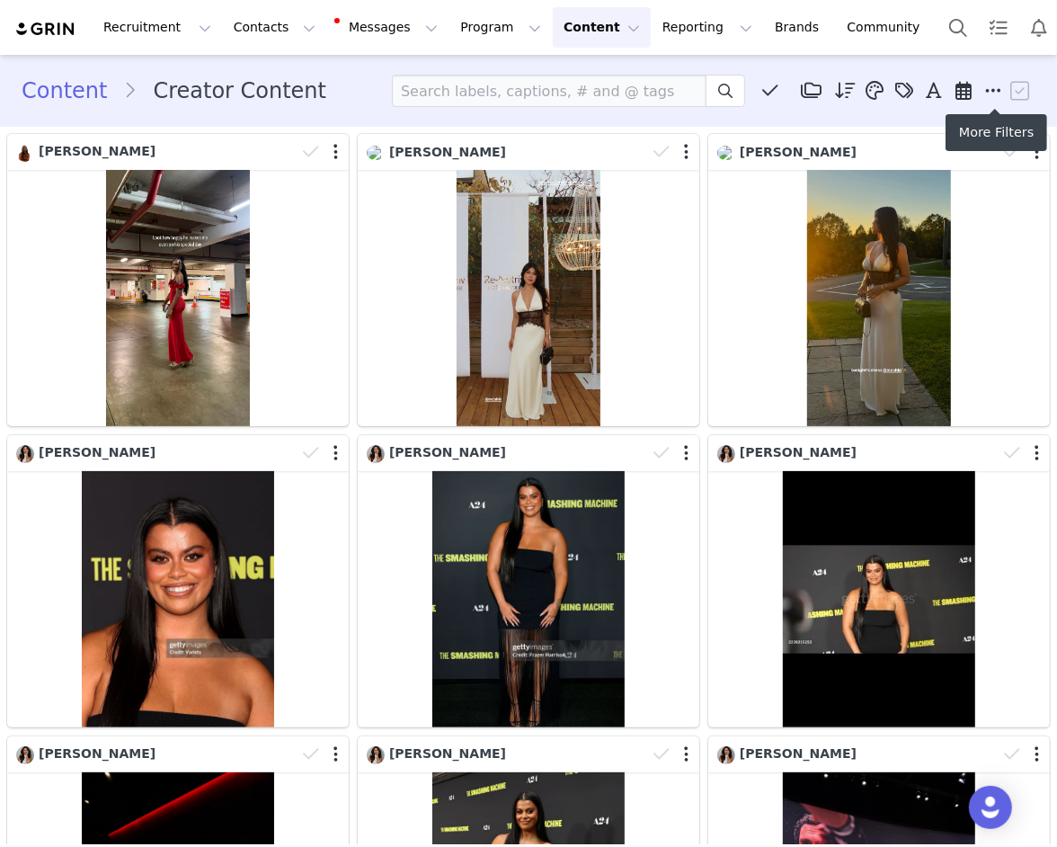
click at [995, 88] on icon at bounding box center [994, 91] width 16 height 18
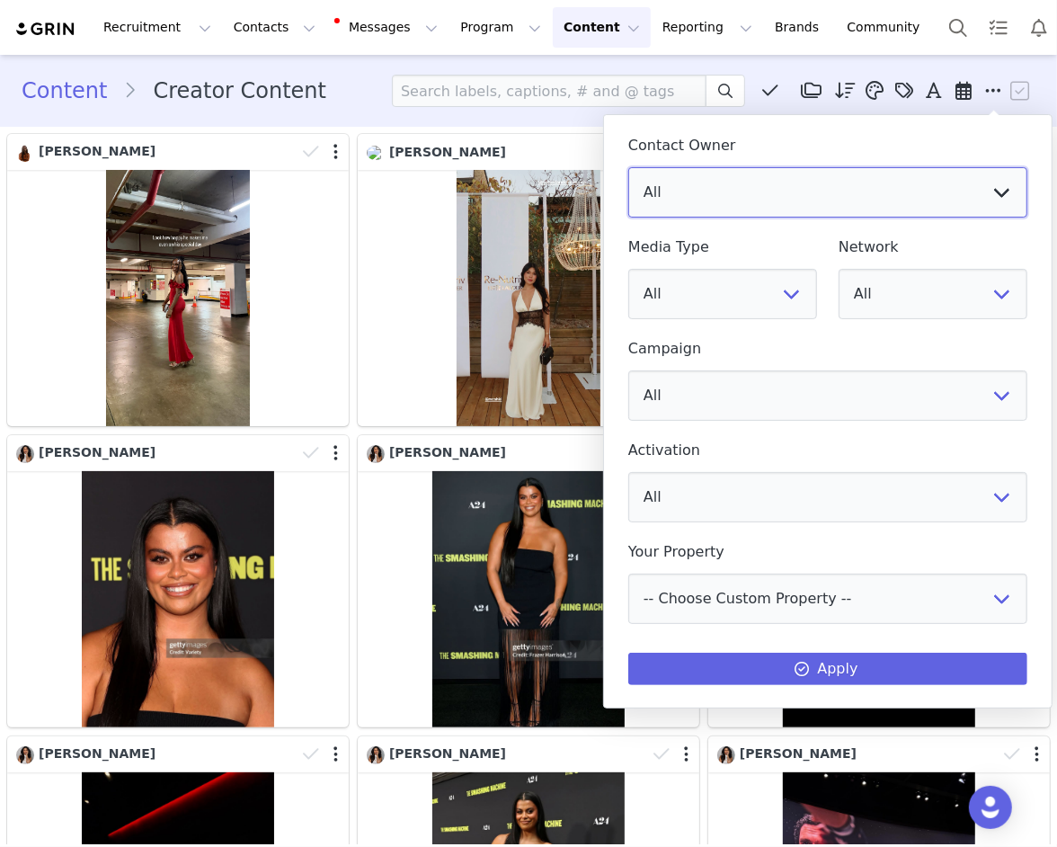
click at [921, 174] on select "All Vivienne Lee Georgia Kalatzis Sabrina Nicholas Vendela Byrnes Samantha Wong…" at bounding box center [827, 192] width 399 height 50
select select "f486a5d6-bb11-4a40-ade1-c57aed3289ae"
click at [628, 167] on select "All Vivienne Lee Georgia Kalatzis Sabrina Nicholas Vendela Byrnes Samantha Wong…" at bounding box center [827, 192] width 399 height 50
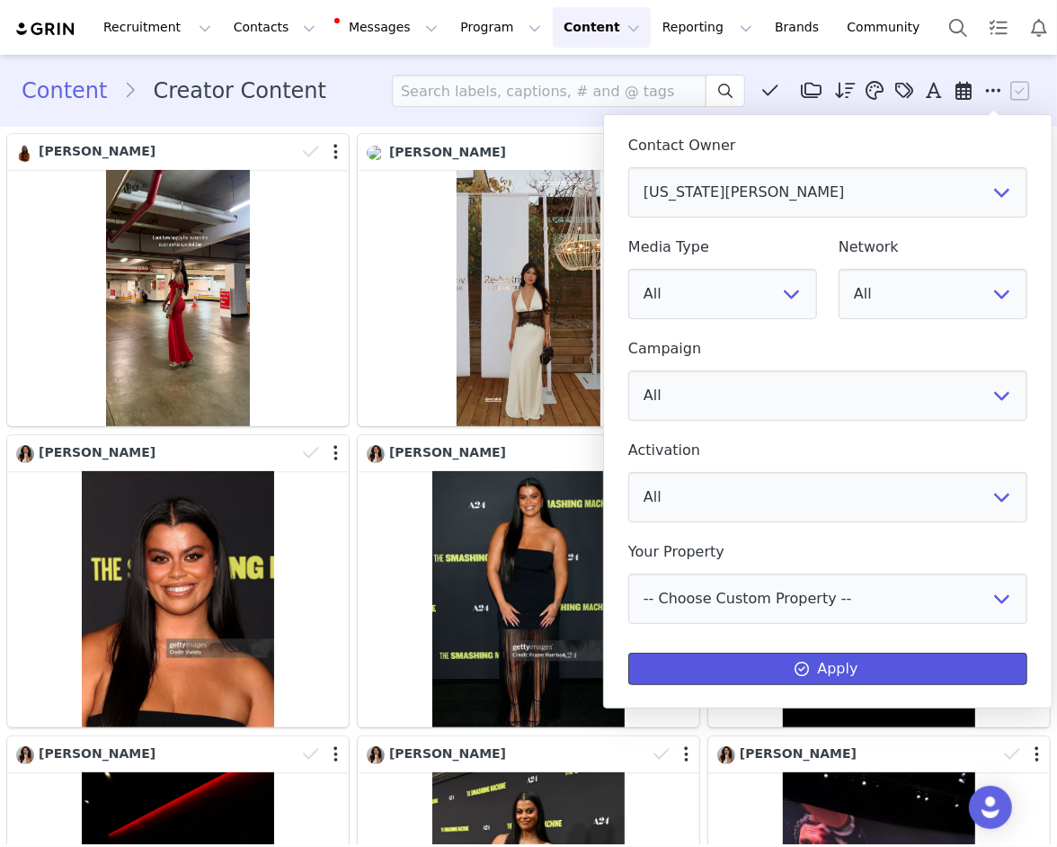
click at [717, 667] on button "Apply" at bounding box center [827, 669] width 399 height 32
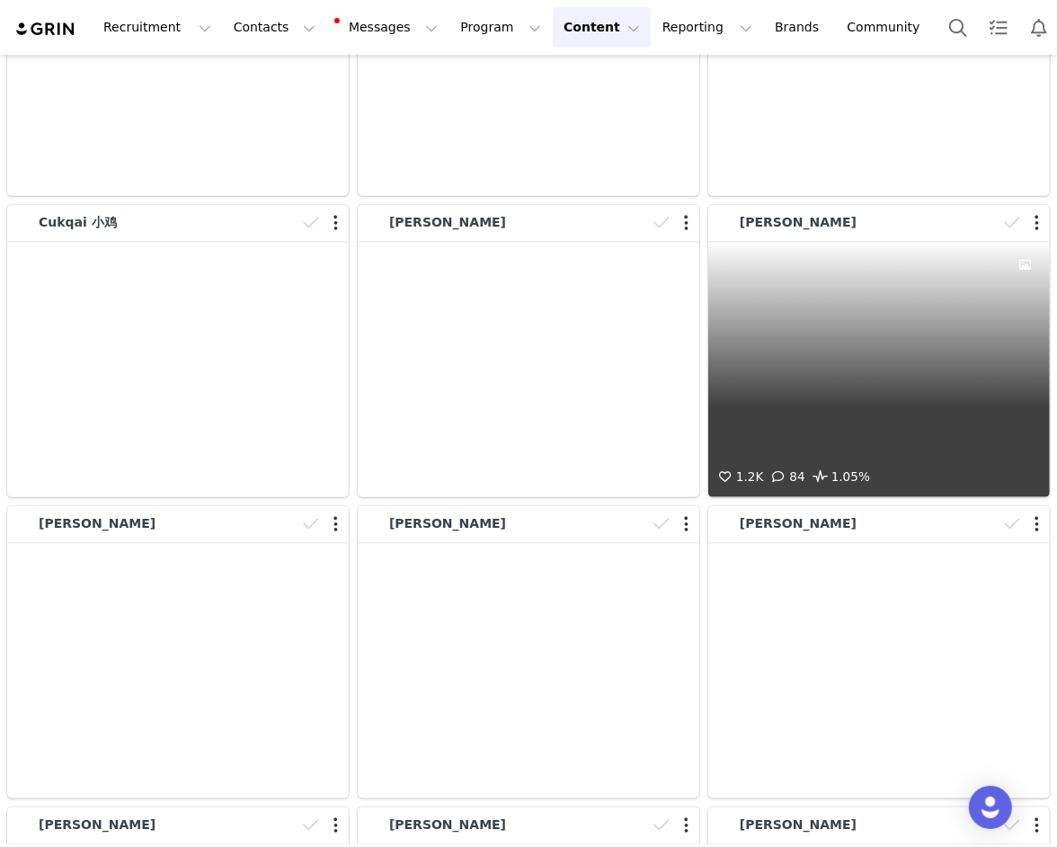
scroll to position [6103, 0]
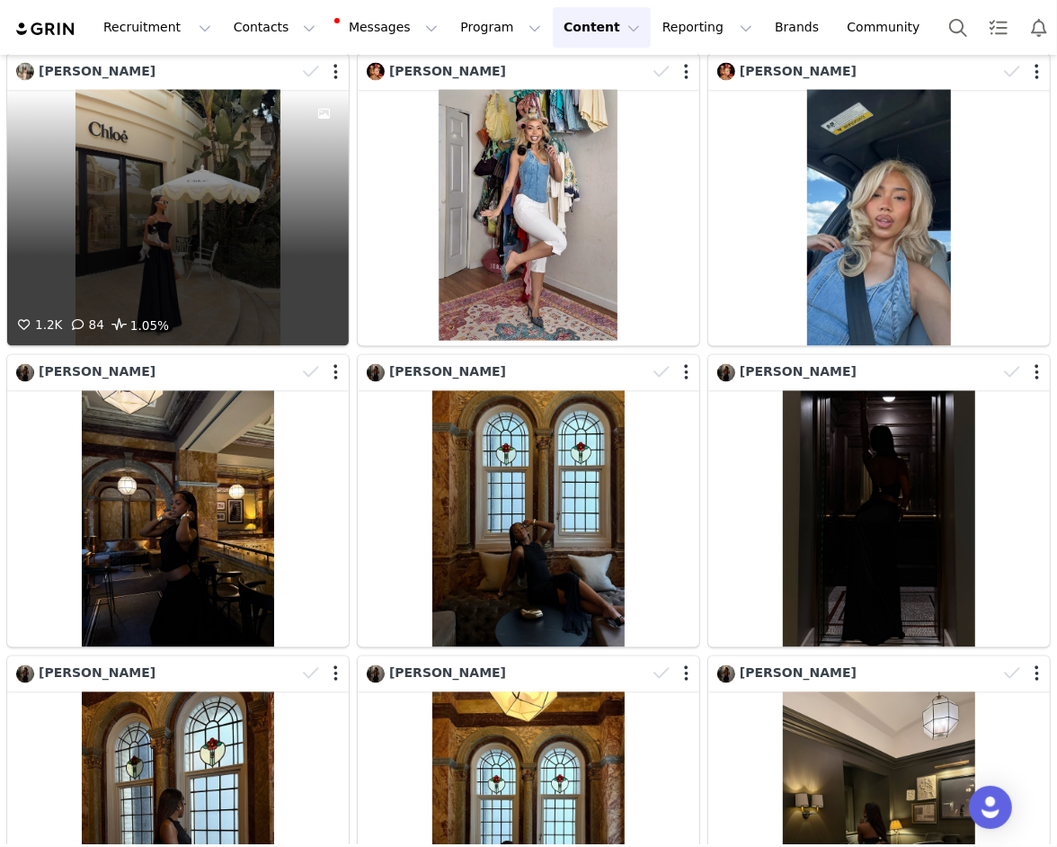
drag, startPoint x: 339, startPoint y: 210, endPoint x: 306, endPoint y: 222, distance: 35.3
click at [306, 222] on div at bounding box center [324, 203] width 49 height 226
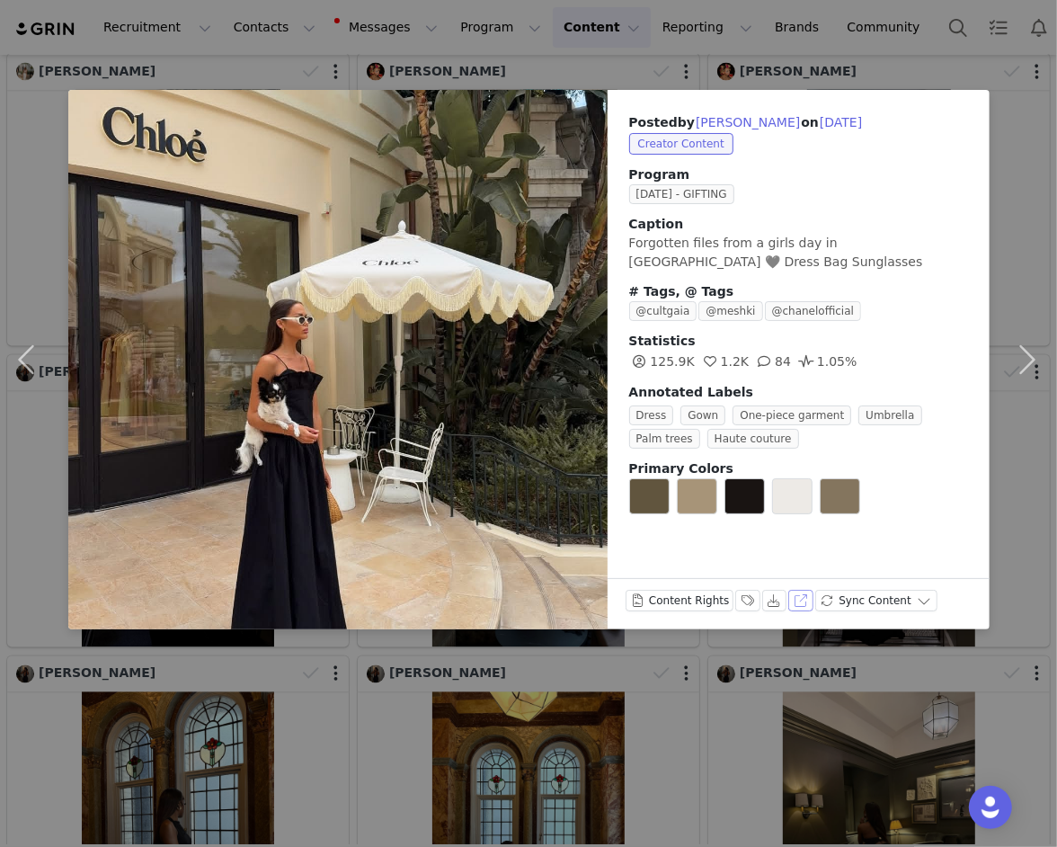
click at [798, 595] on button "View on Instagram" at bounding box center [800, 601] width 25 height 22
click at [818, 717] on div "Posted by Zoe Witherspoon on Sep 29, 2025 Creator Content Program SEPTEMBER 25 …" at bounding box center [528, 423] width 1057 height 847
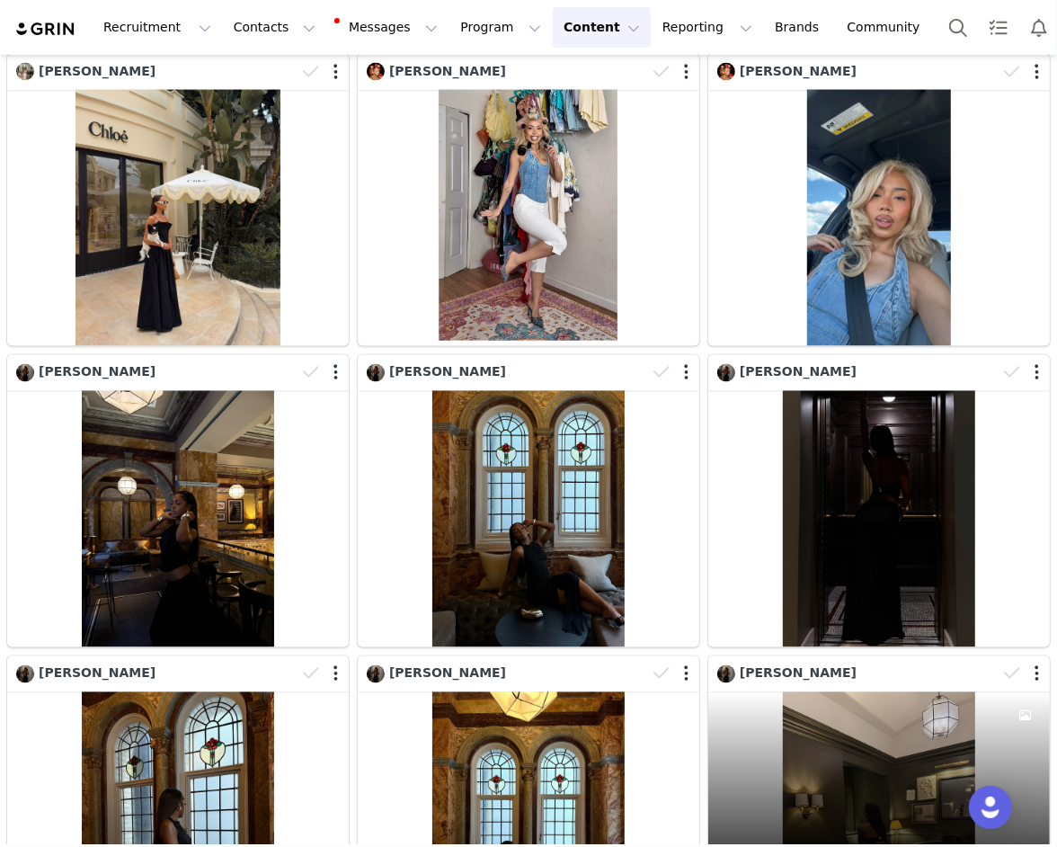
scroll to position [6755, 0]
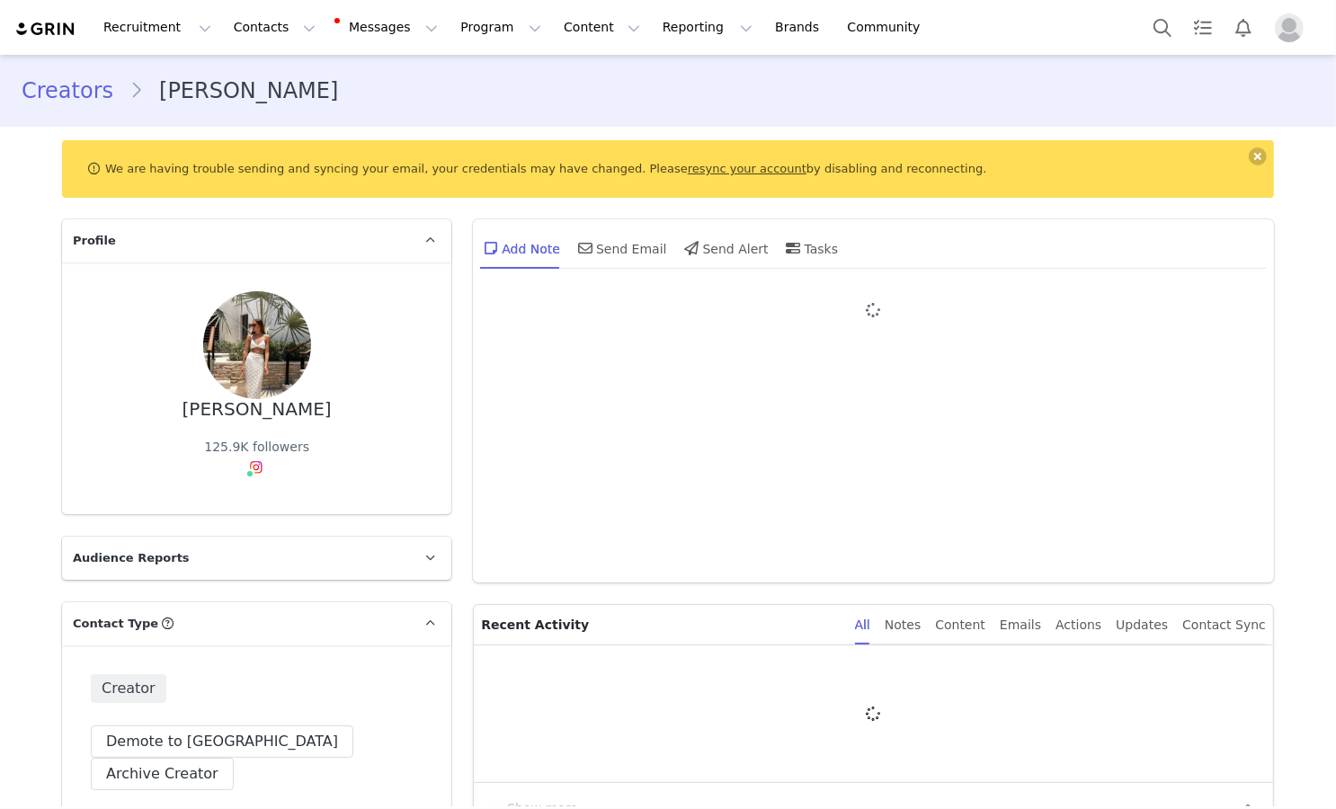
type input "+971 ([GEOGRAPHIC_DATA])"
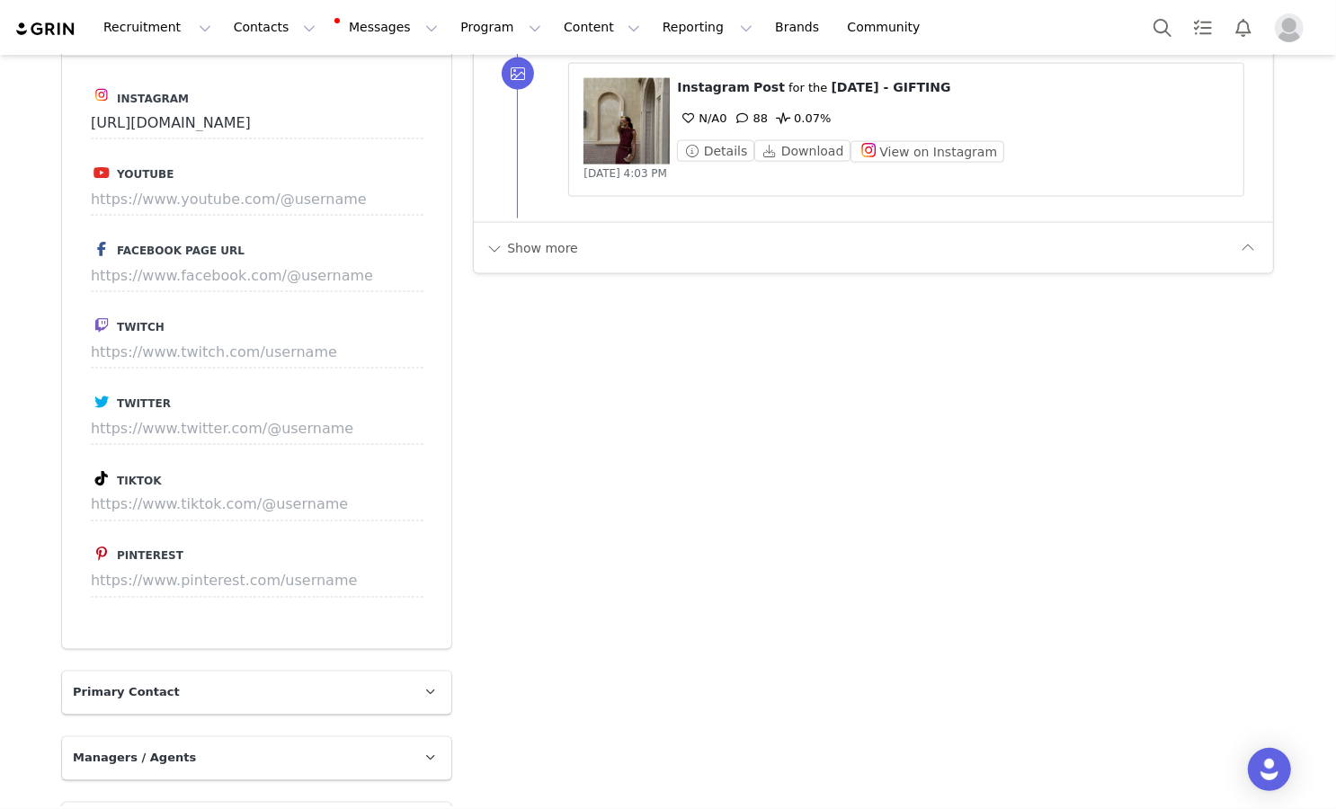
scroll to position [2166, 0]
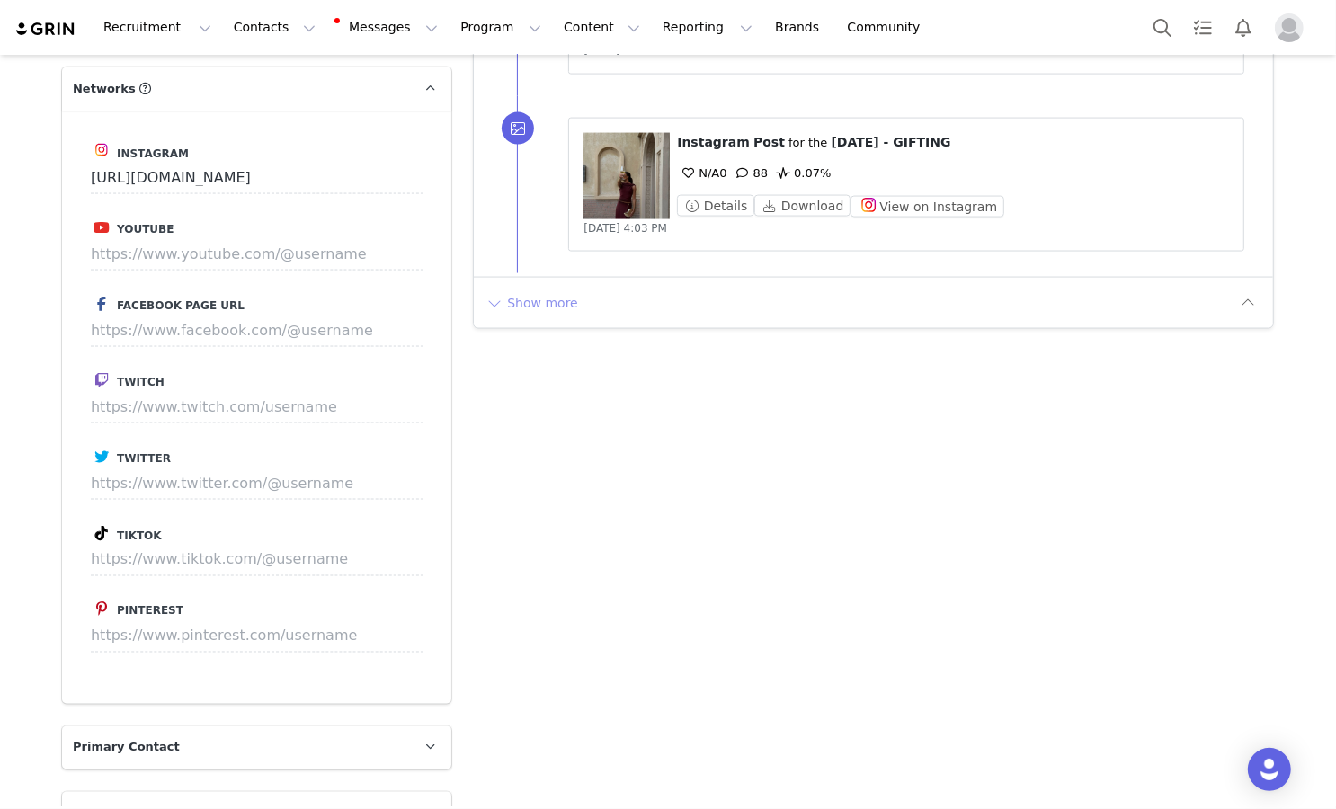
click at [554, 291] on button "Show more" at bounding box center [532, 303] width 94 height 29
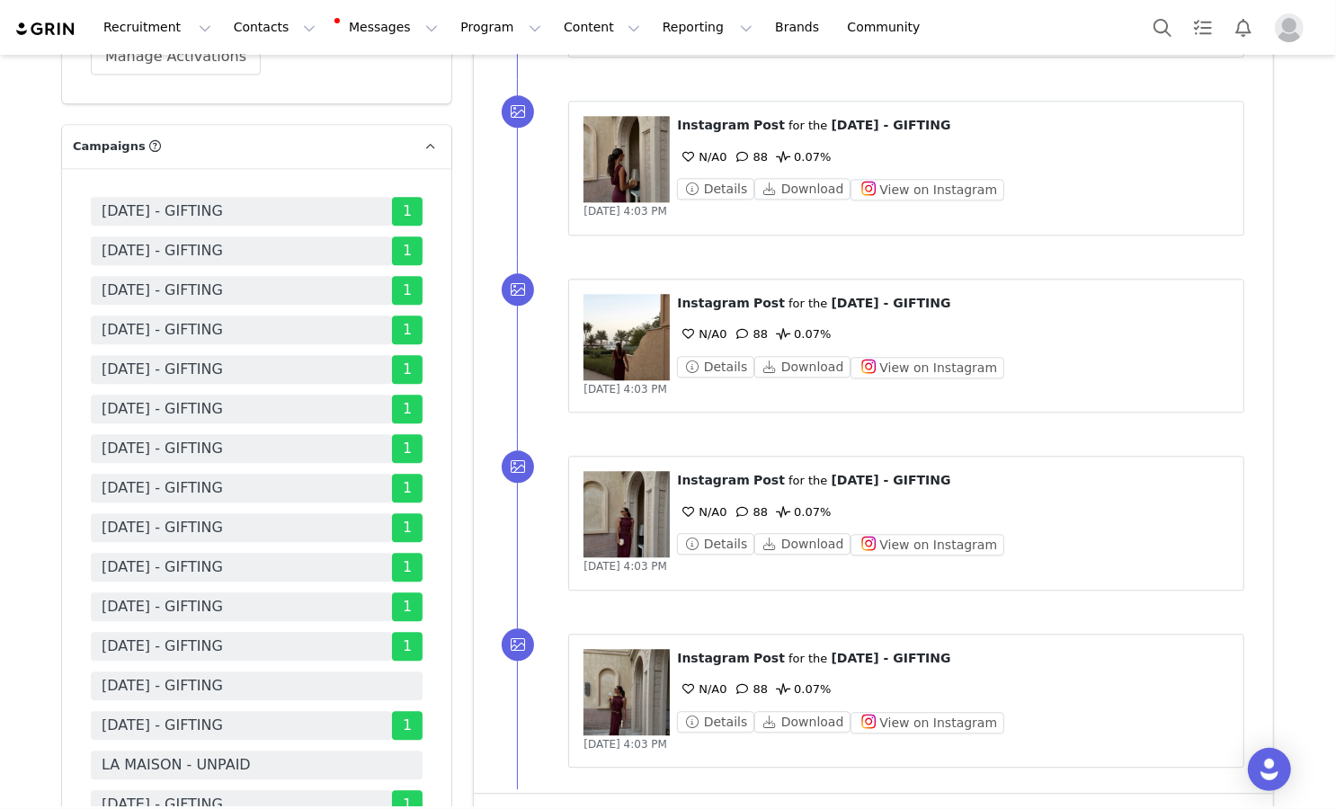
scroll to position [3592, 0]
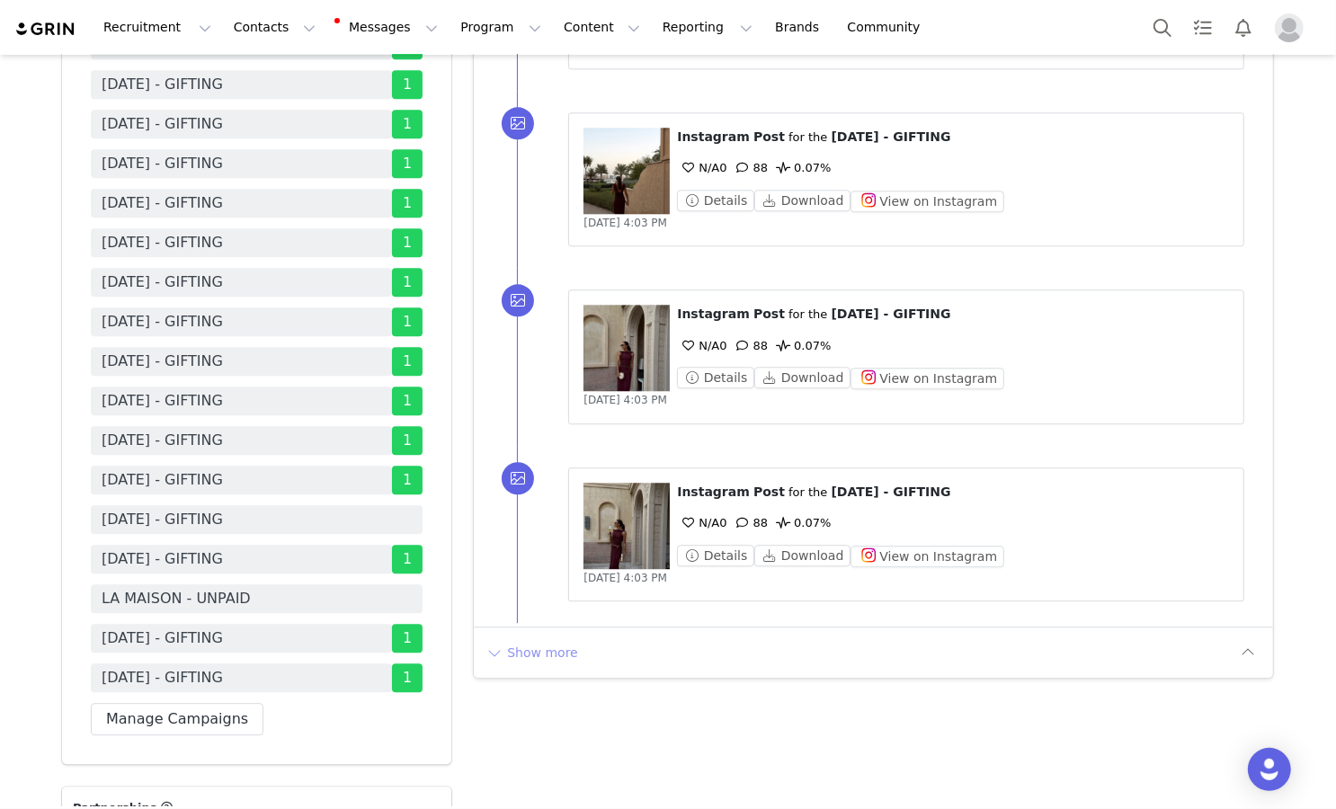
click at [528, 645] on button "Show more" at bounding box center [532, 652] width 94 height 29
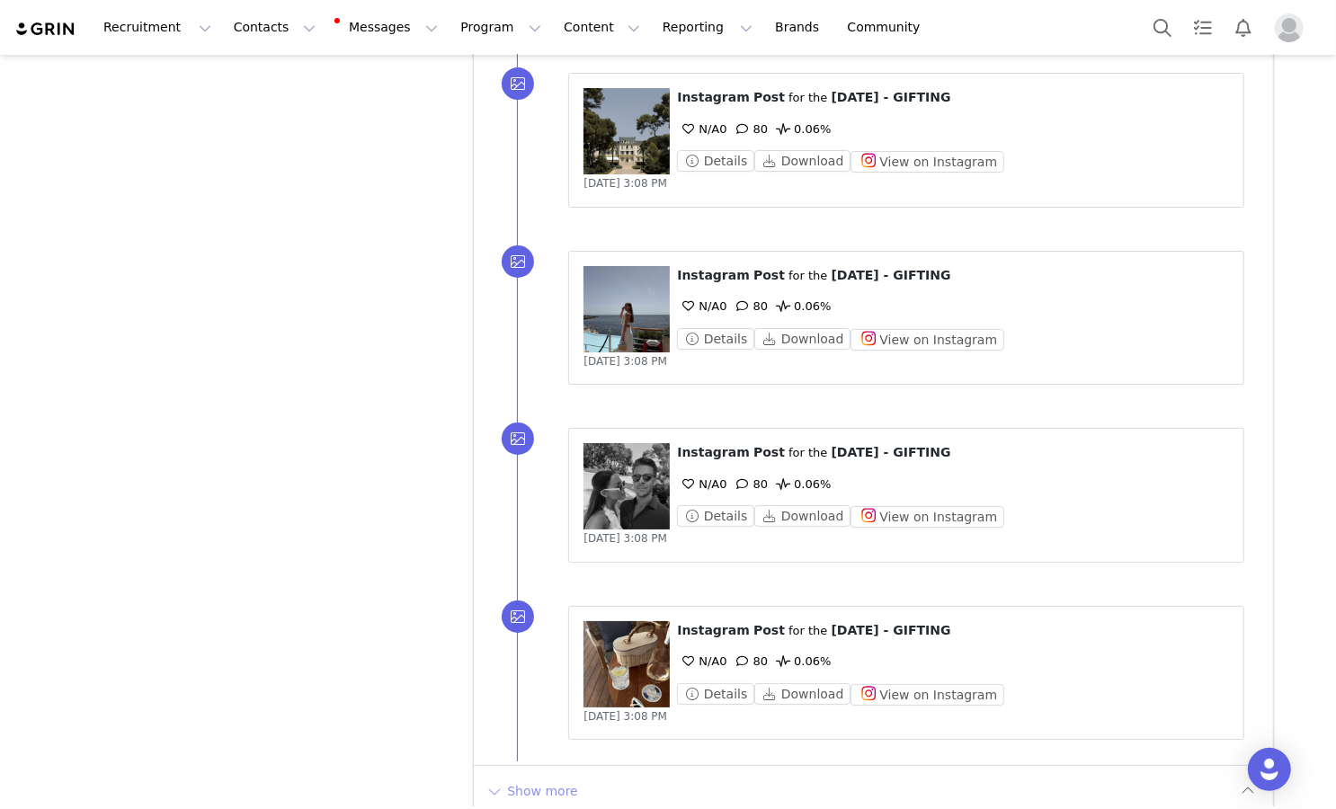
scroll to position [5230, 0]
click at [533, 776] on button "Show more" at bounding box center [532, 790] width 94 height 29
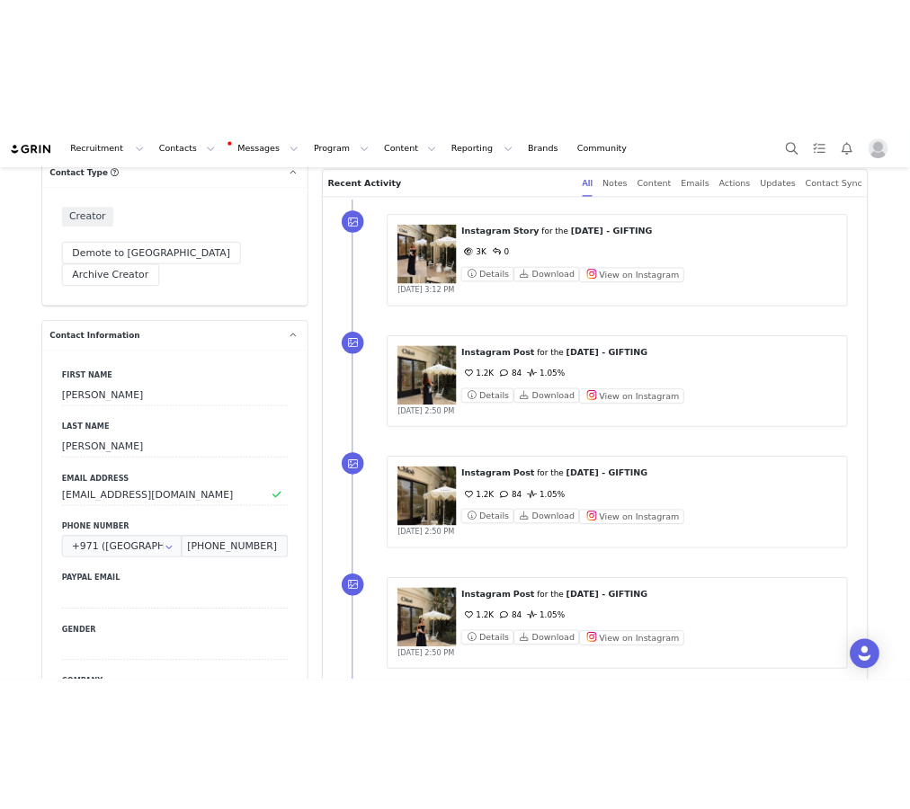
scroll to position [420, 0]
